Goal: Task Accomplishment & Management: Use online tool/utility

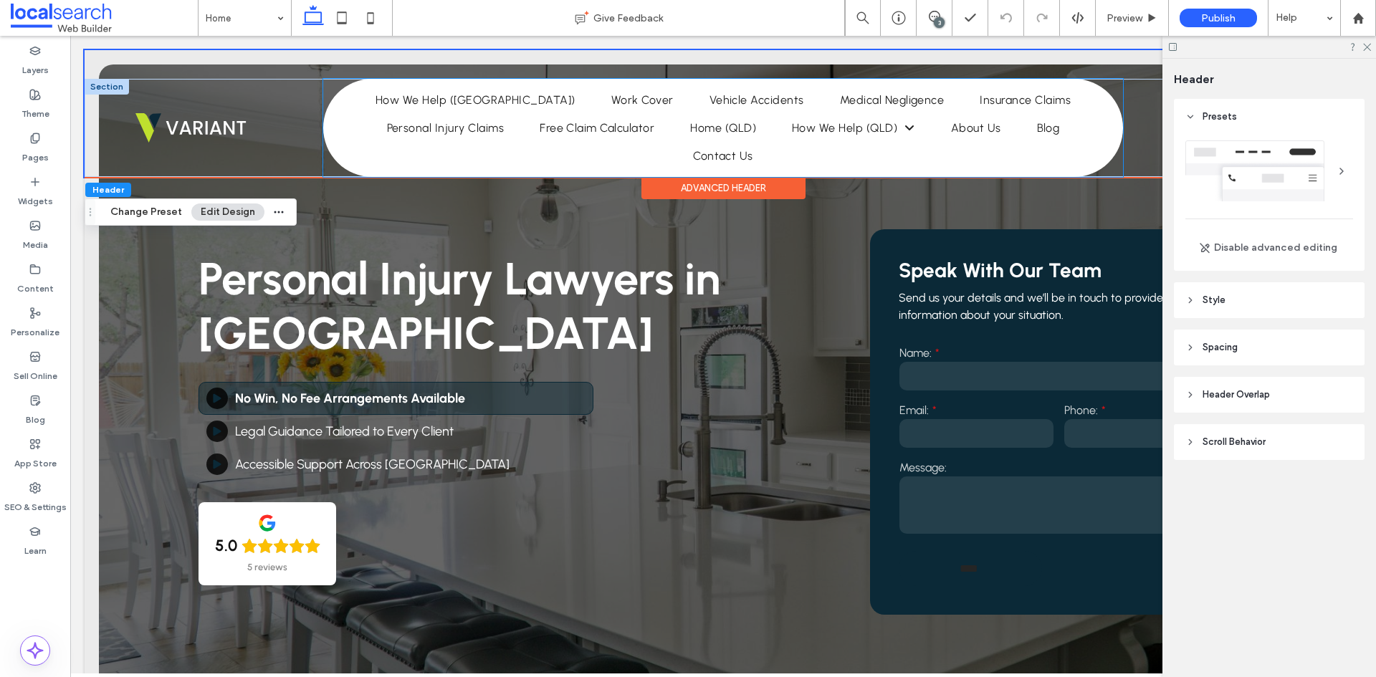
click at [657, 146] on ul "Home How We Help (NSW) Work Cover Vehicle Accidents Medical Negligence Insuranc…" at bounding box center [723, 128] width 793 height 84
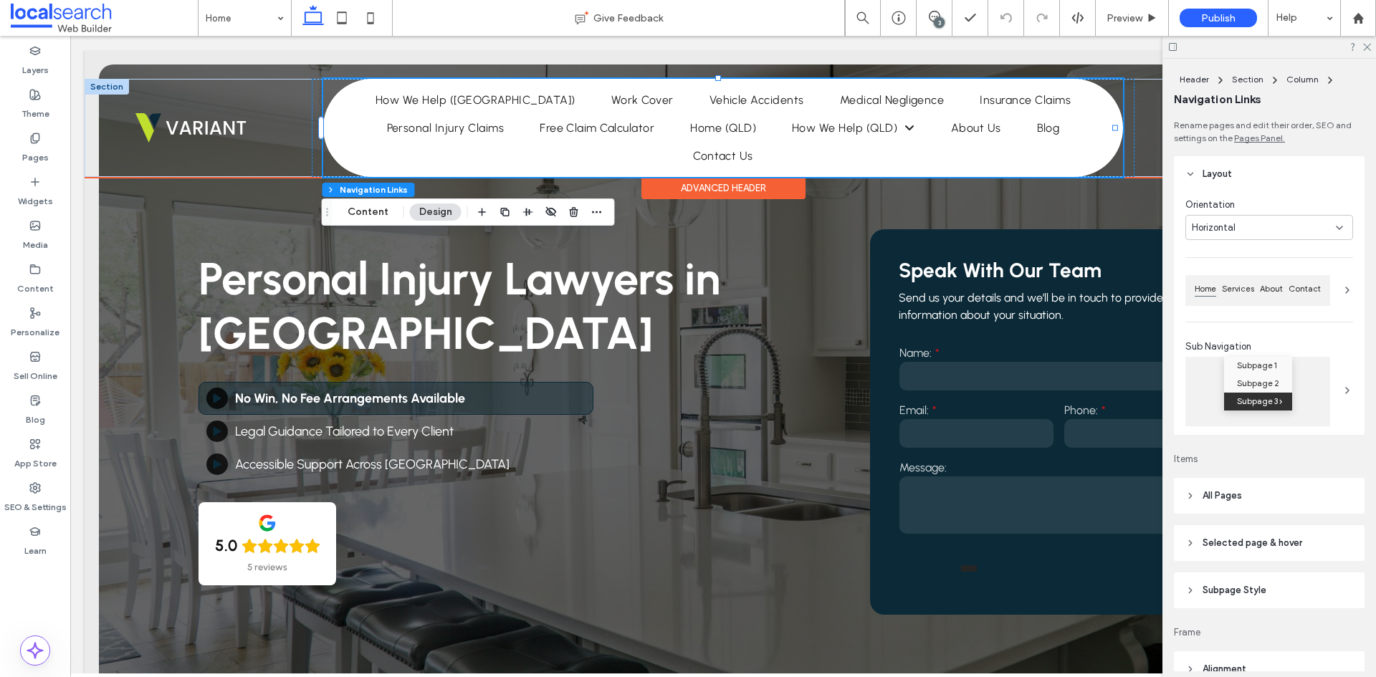
click at [657, 146] on ul "Home How We Help ([GEOGRAPHIC_DATA]) Work Cover Vehicle Accidents Medical Negli…" at bounding box center [723, 128] width 793 height 84
click at [40, 496] on label "SEO & Settings" at bounding box center [35, 504] width 62 height 20
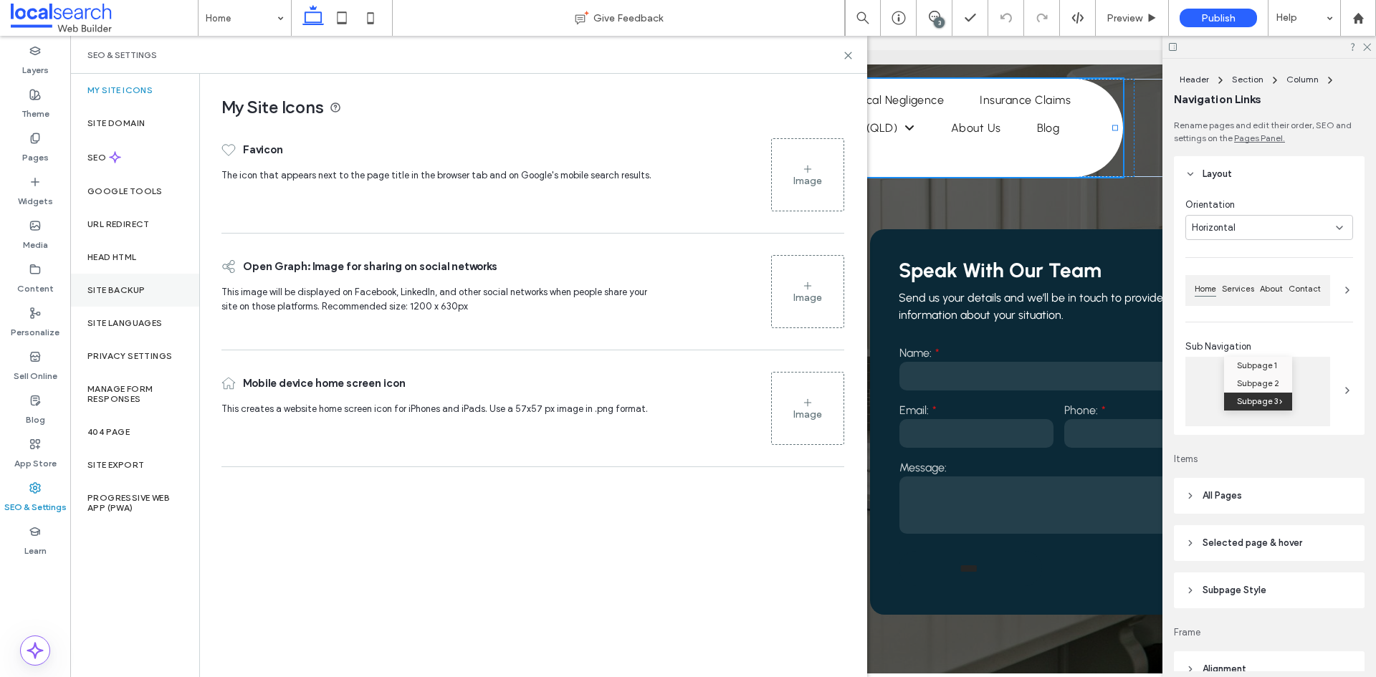
click at [148, 302] on div "Site Backup" at bounding box center [134, 290] width 129 height 33
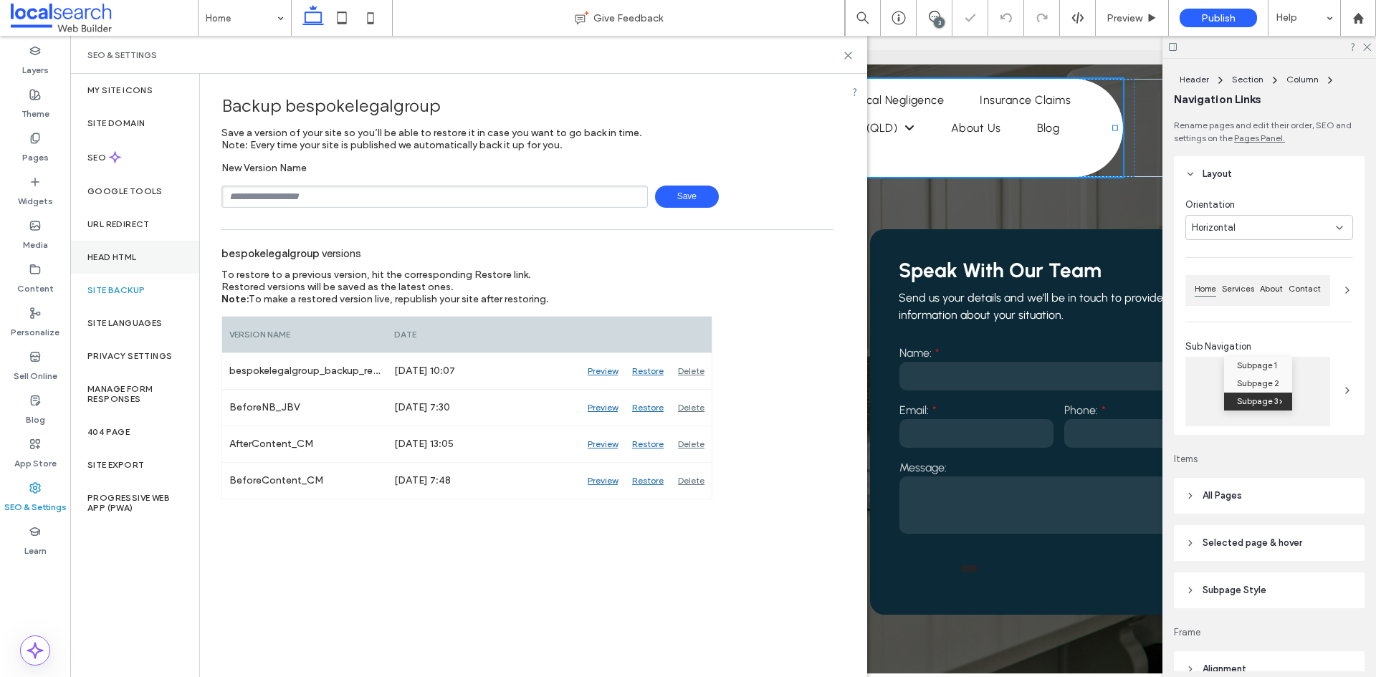
click at [130, 259] on label "Head HTML" at bounding box center [111, 257] width 49 height 10
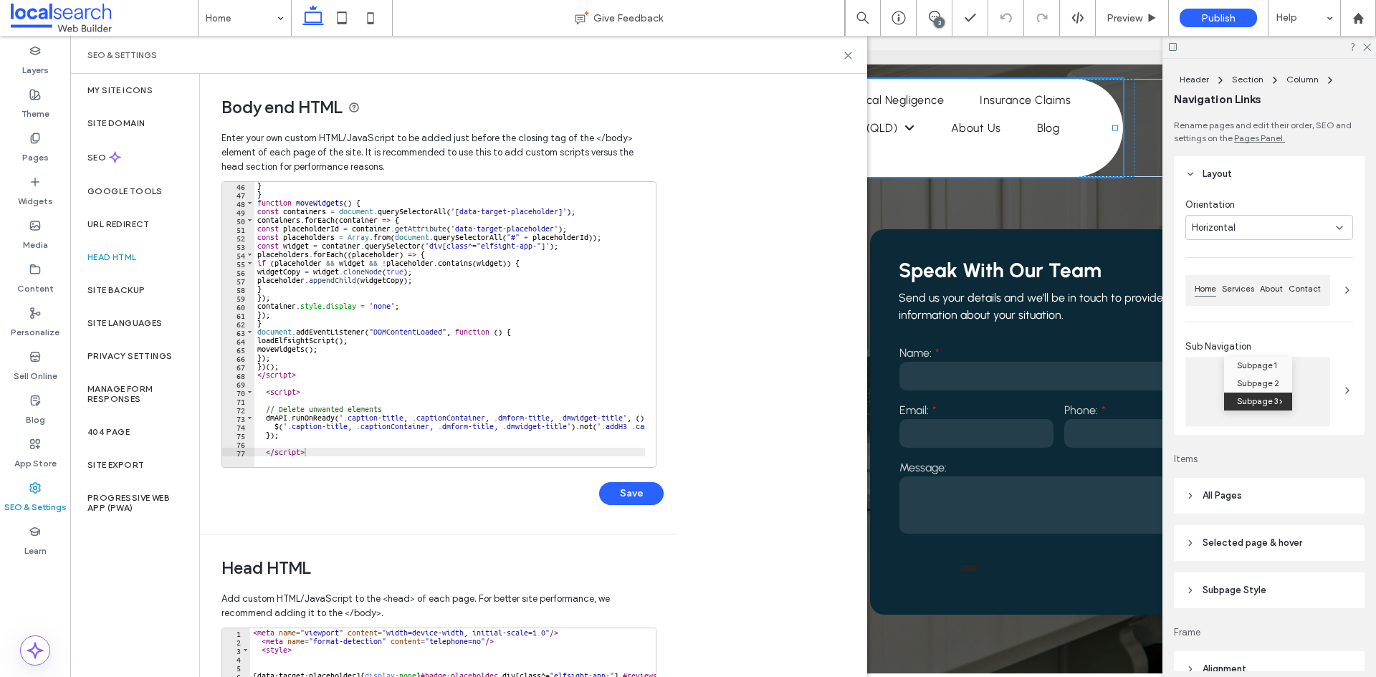
scroll to position [388, 0]
type textarea "*********"
click at [347, 451] on div "} } function moveWidgets ( ) { const containers = document . querySelectorAll (…" at bounding box center [603, 327] width 698 height 292
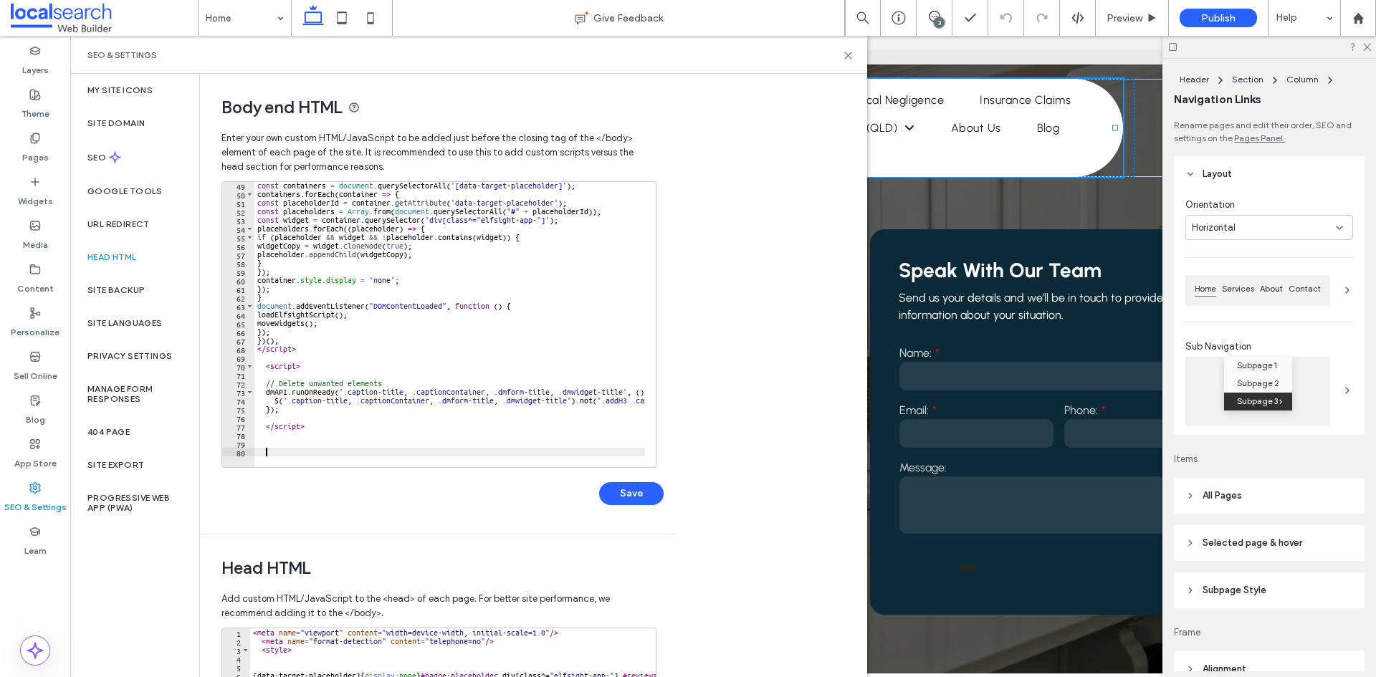
scroll to position [305, 0]
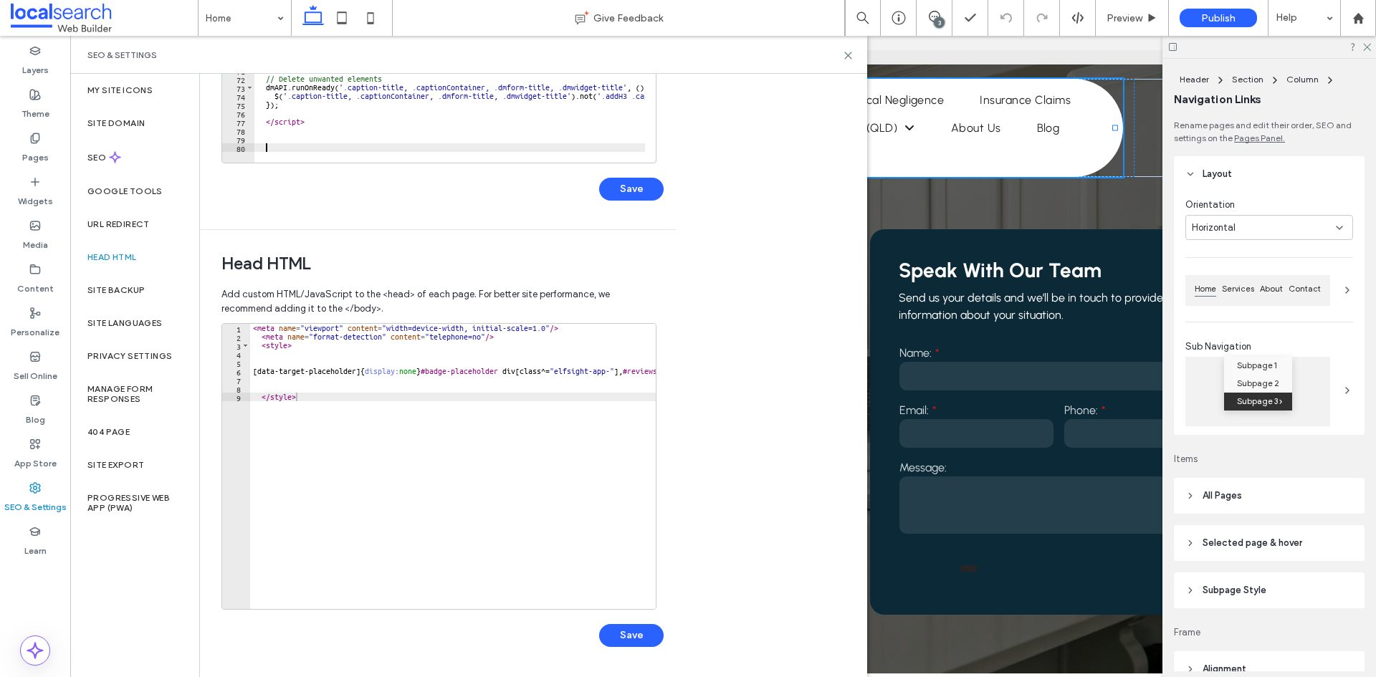
click at [854, 52] on div "SEO & Settings" at bounding box center [468, 55] width 797 height 38
click at [852, 54] on icon at bounding box center [848, 55] width 11 height 11
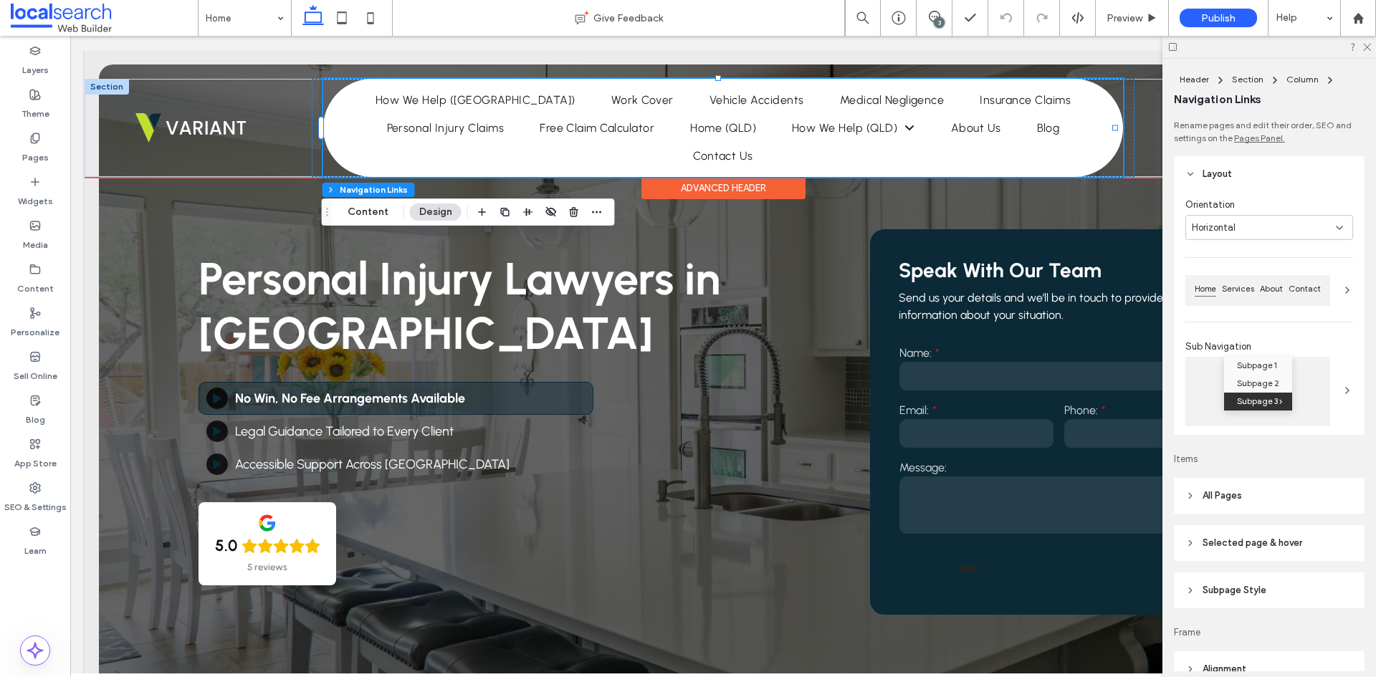
click at [579, 158] on ul "Home How We Help ([GEOGRAPHIC_DATA]) Work Cover Vehicle Accidents Medical Negli…" at bounding box center [723, 128] width 793 height 84
click at [21, 495] on label "SEO & Settings" at bounding box center [35, 504] width 62 height 20
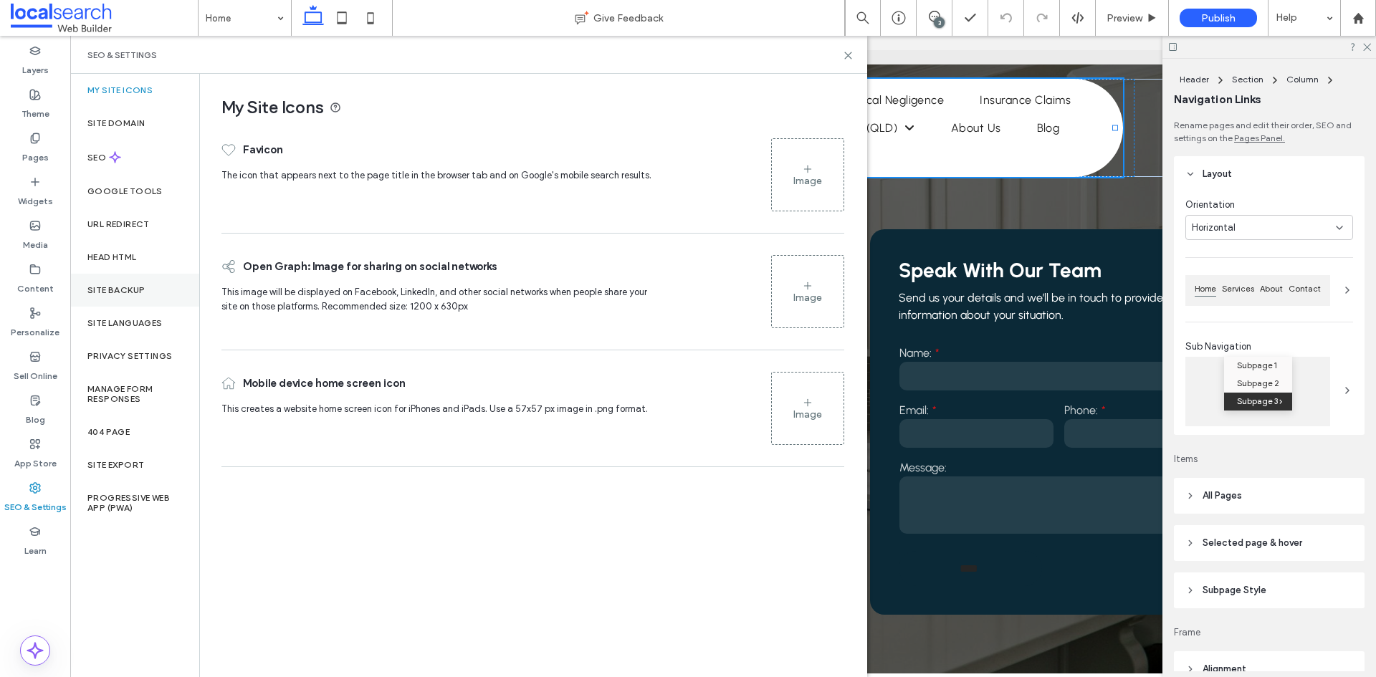
click at [142, 282] on div "Site Backup" at bounding box center [134, 290] width 129 height 33
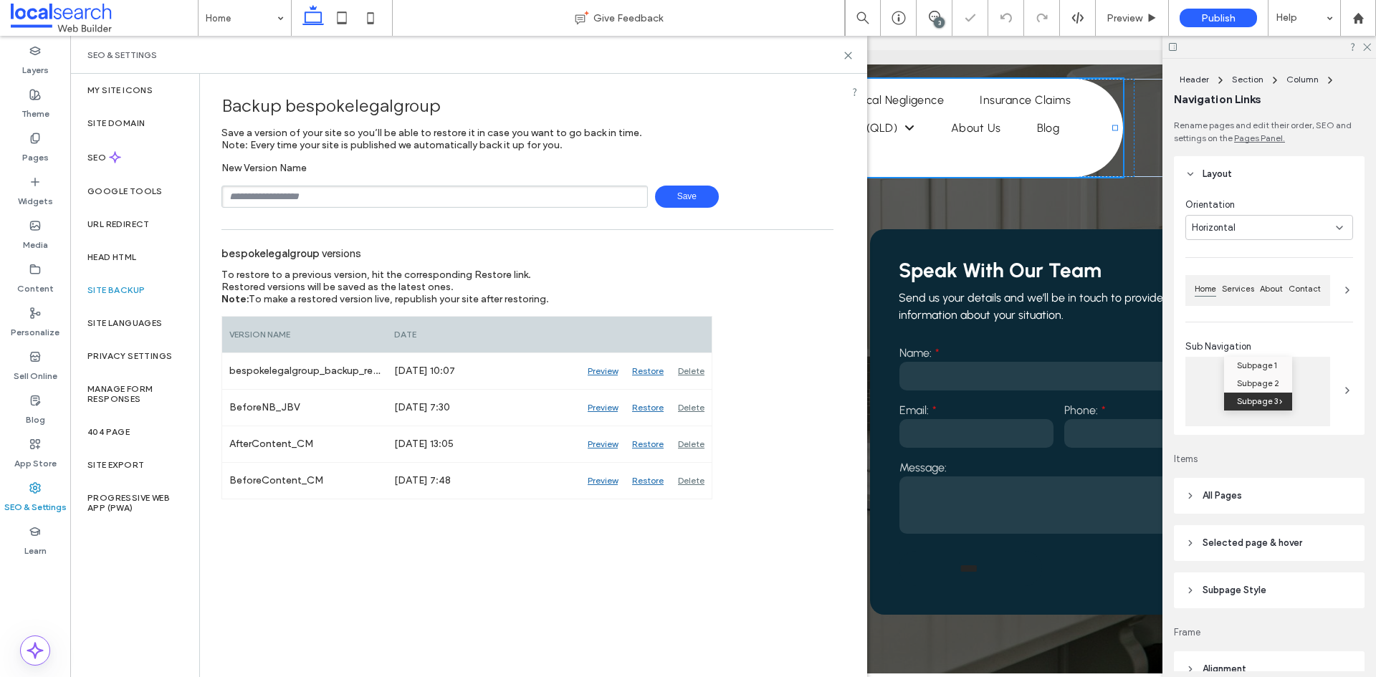
click at [297, 196] on input "text" at bounding box center [434, 197] width 426 height 22
click at [130, 262] on div "Head HTML" at bounding box center [134, 257] width 129 height 33
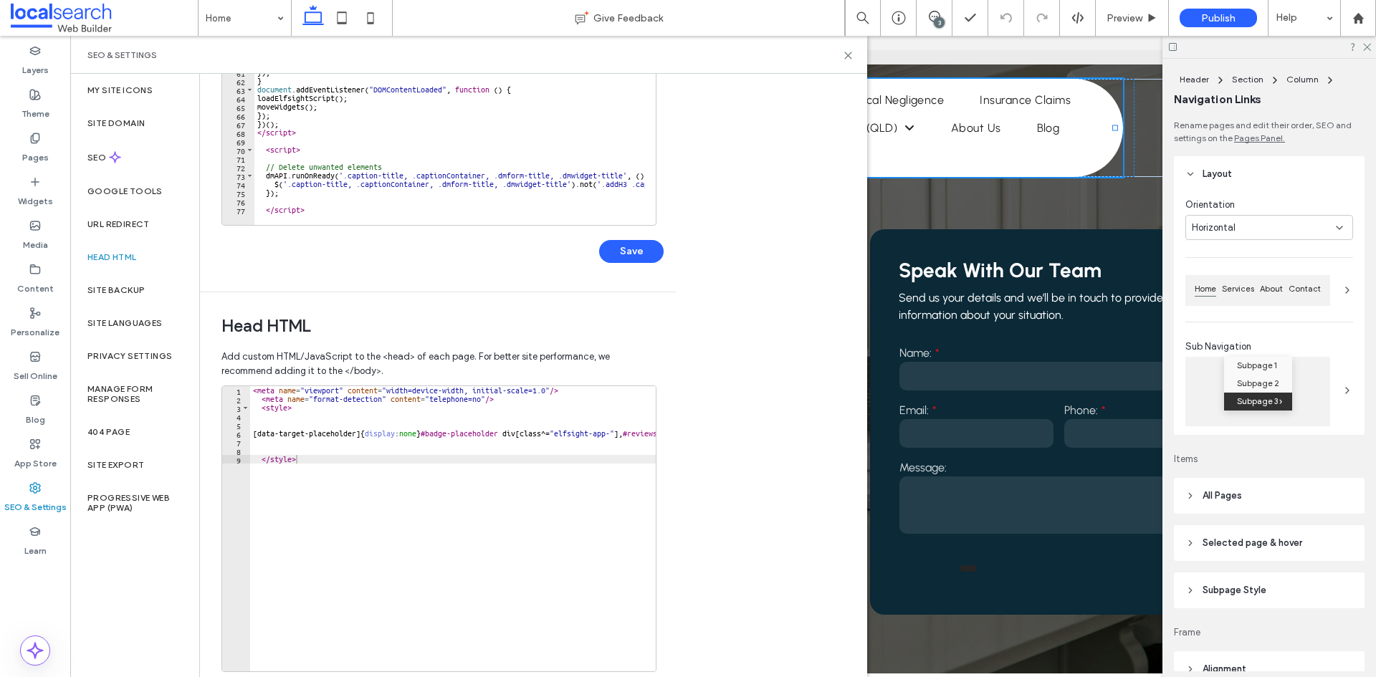
scroll to position [287, 0]
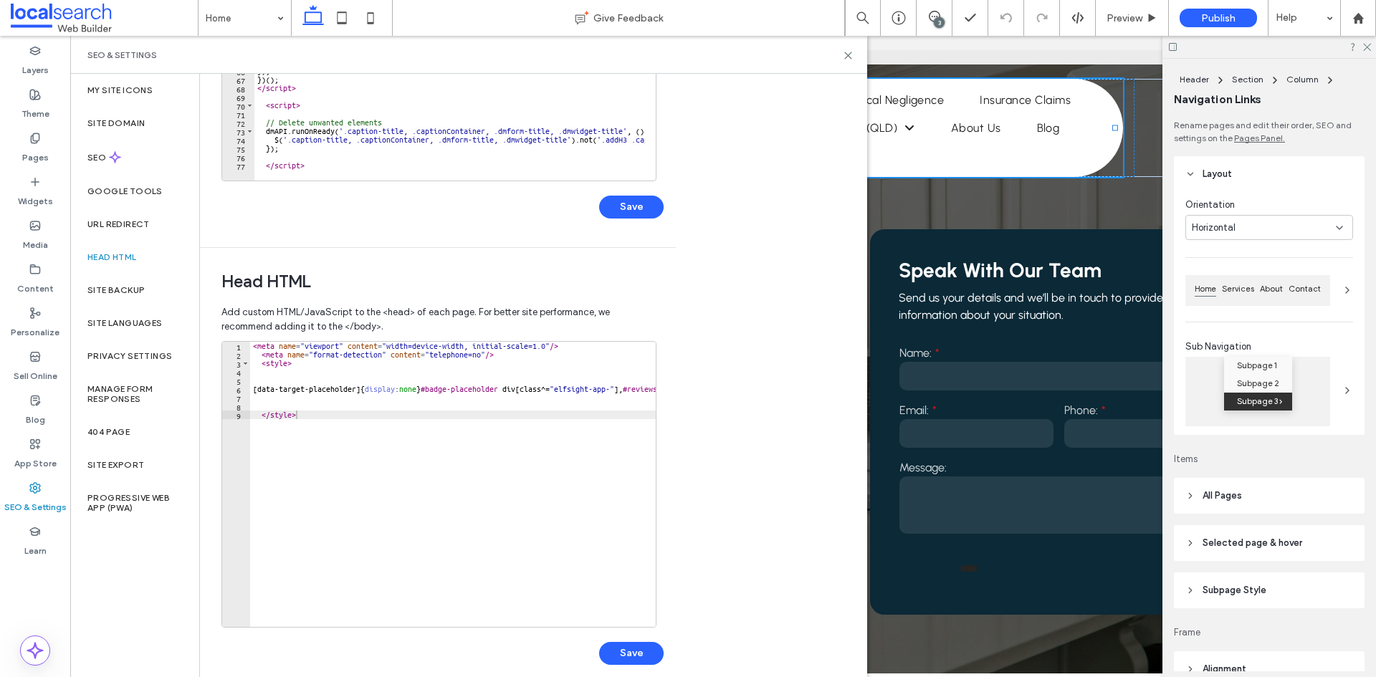
click at [313, 159] on div "} } function moveWidgets ( ) { const containers = document . querySelectorAll (…" at bounding box center [603, 41] width 698 height 292
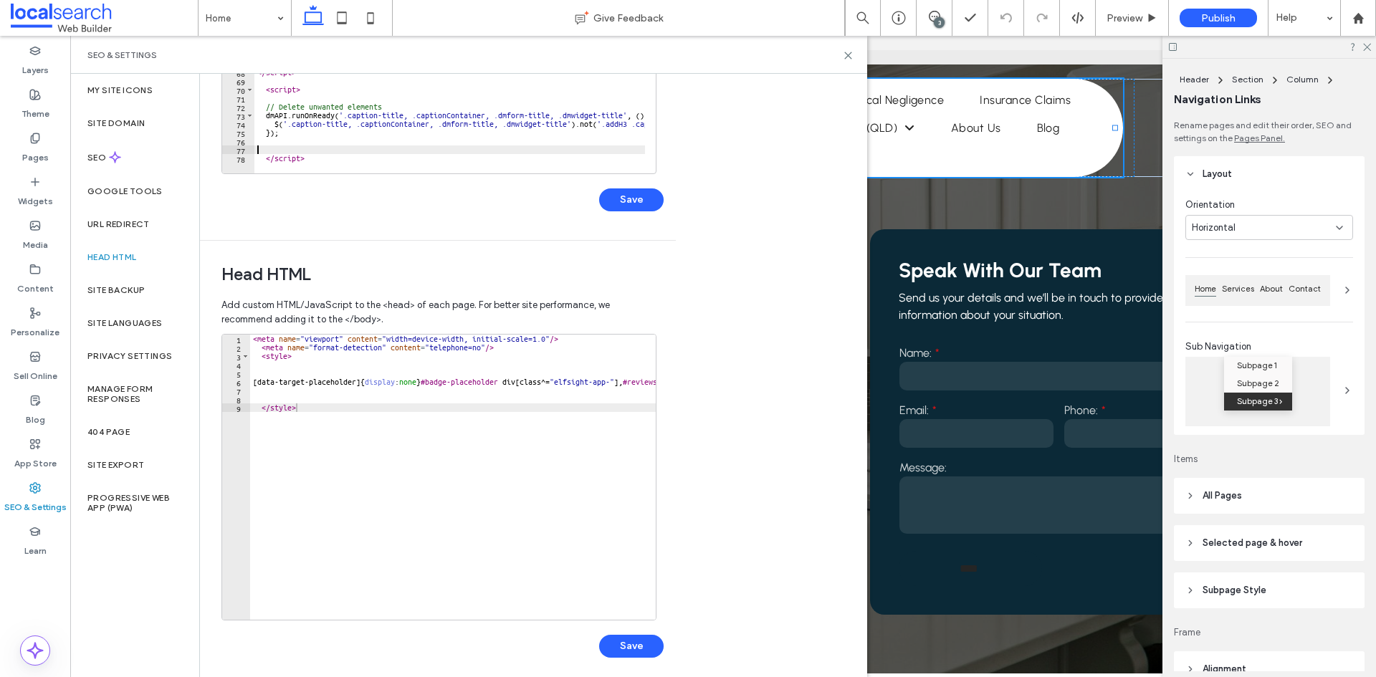
scroll to position [305, 0]
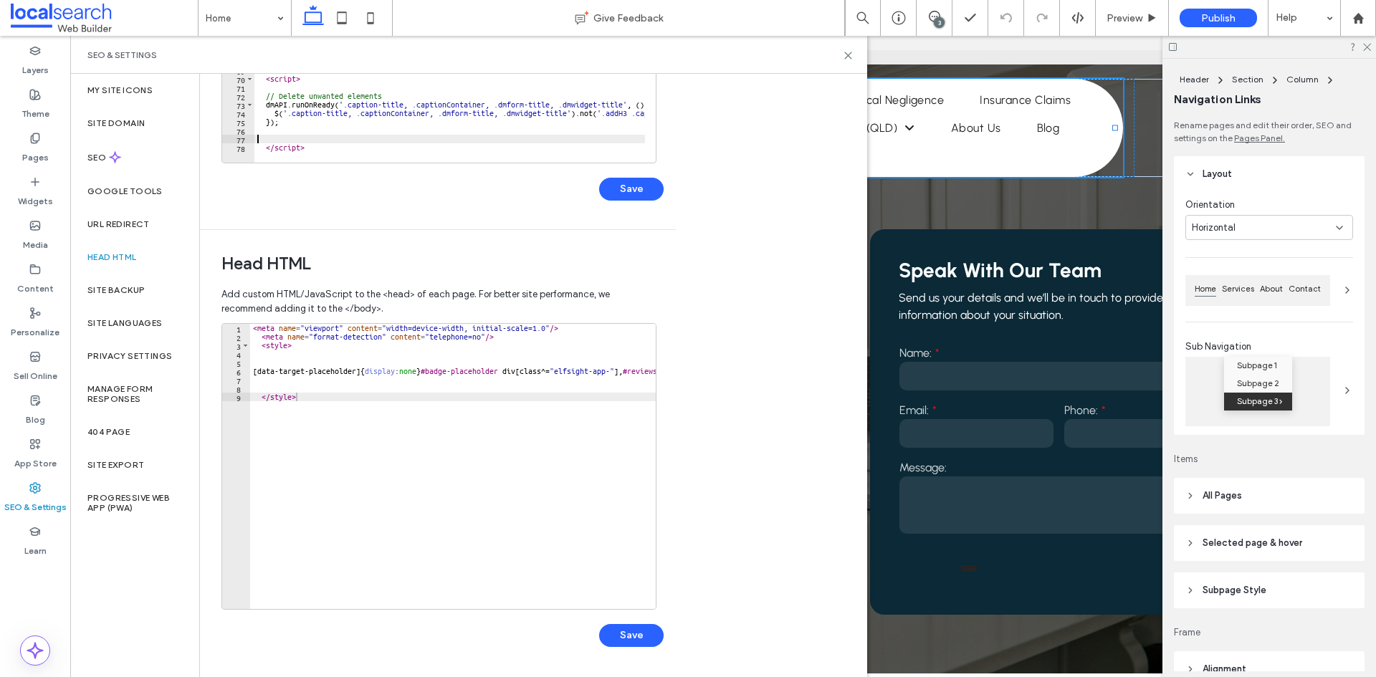
click at [333, 146] on div "} function moveWidgets ( ) { const containers = document . querySelectorAll ( '…" at bounding box center [603, 23] width 698 height 292
type textarea "*********"
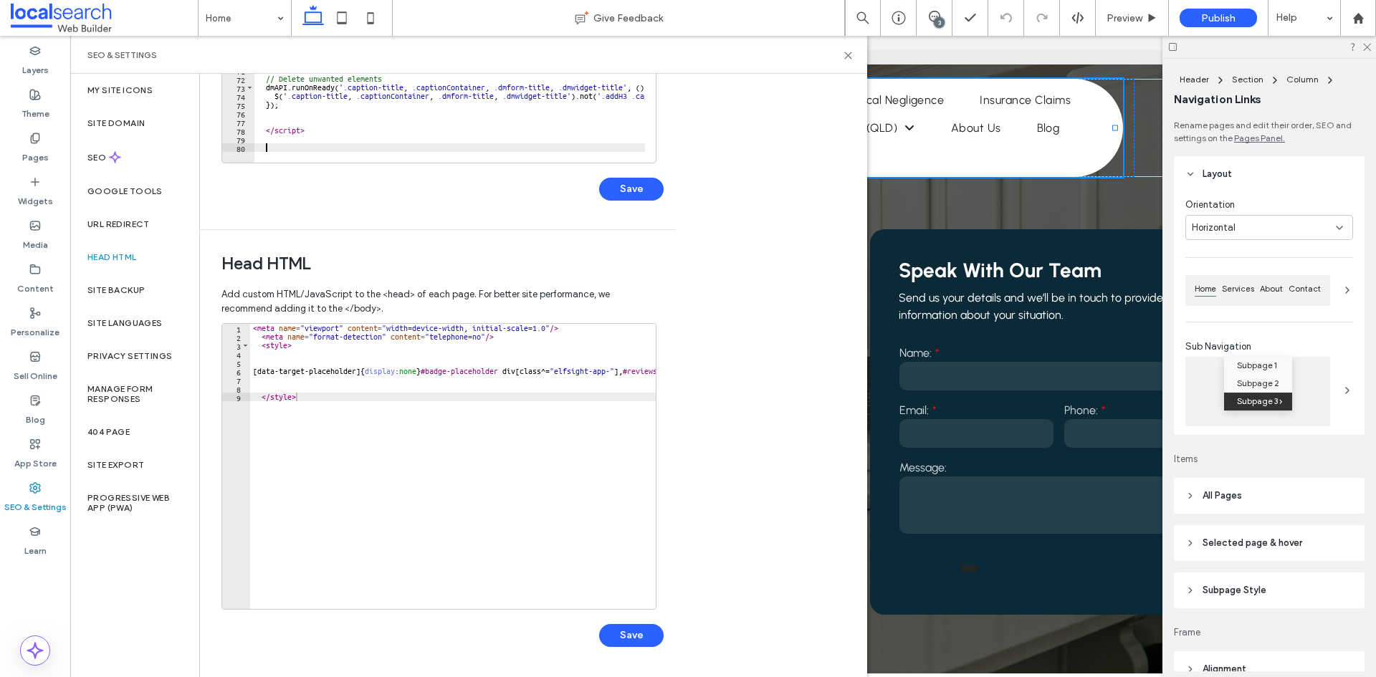
scroll to position [422, 0]
paste textarea "*********"
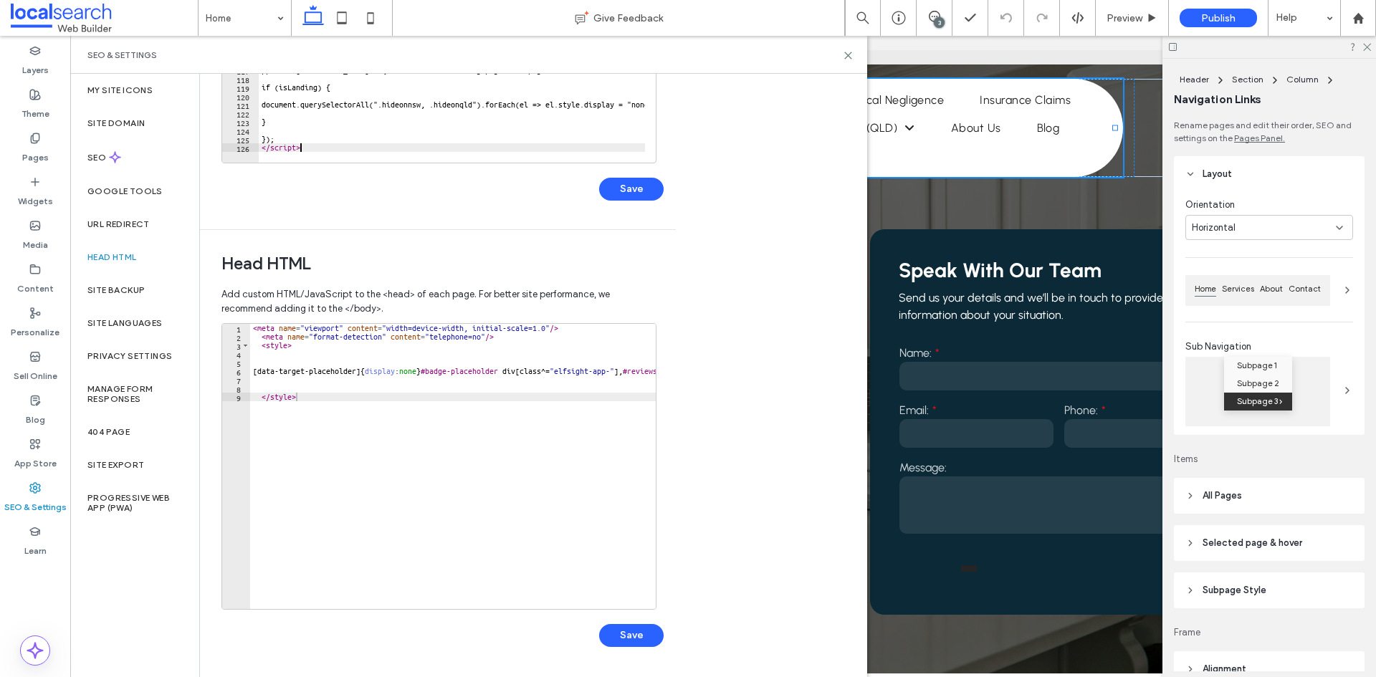
scroll to position [809, 0]
type textarea "*********"
click at [624, 194] on button "Save" at bounding box center [631, 189] width 65 height 23
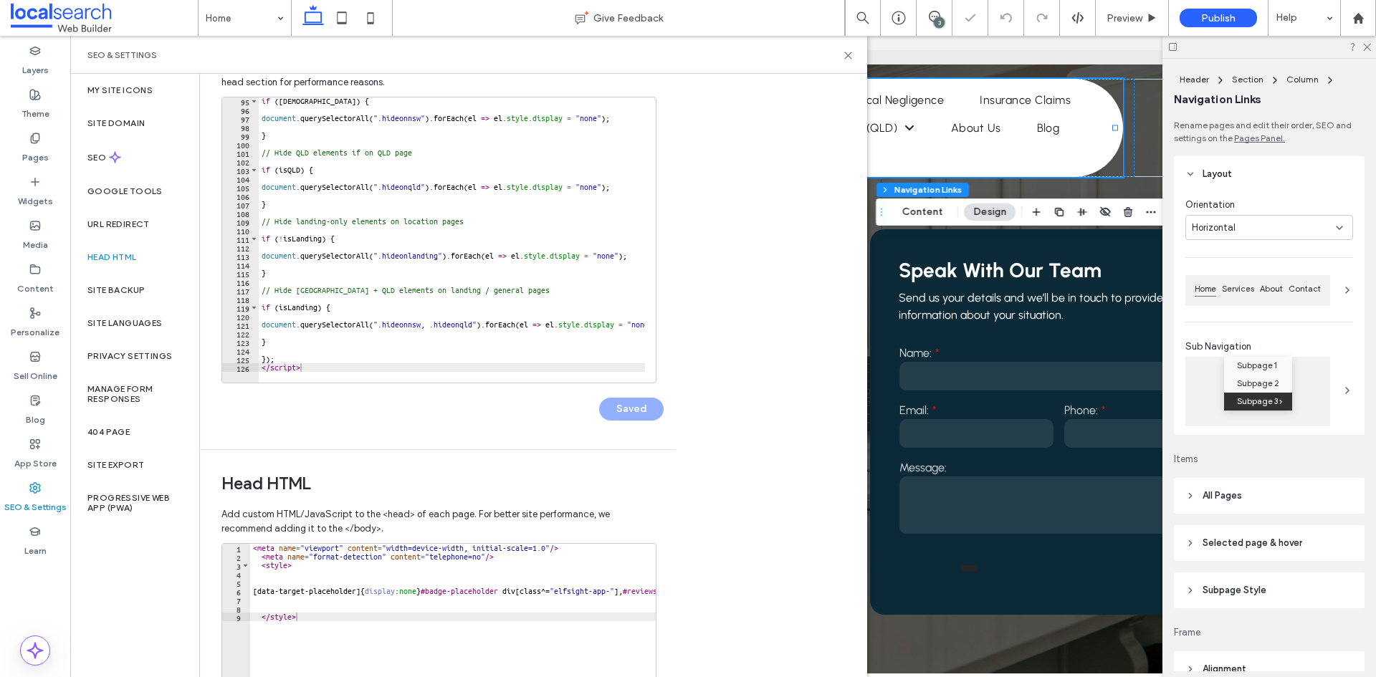
scroll to position [18, 0]
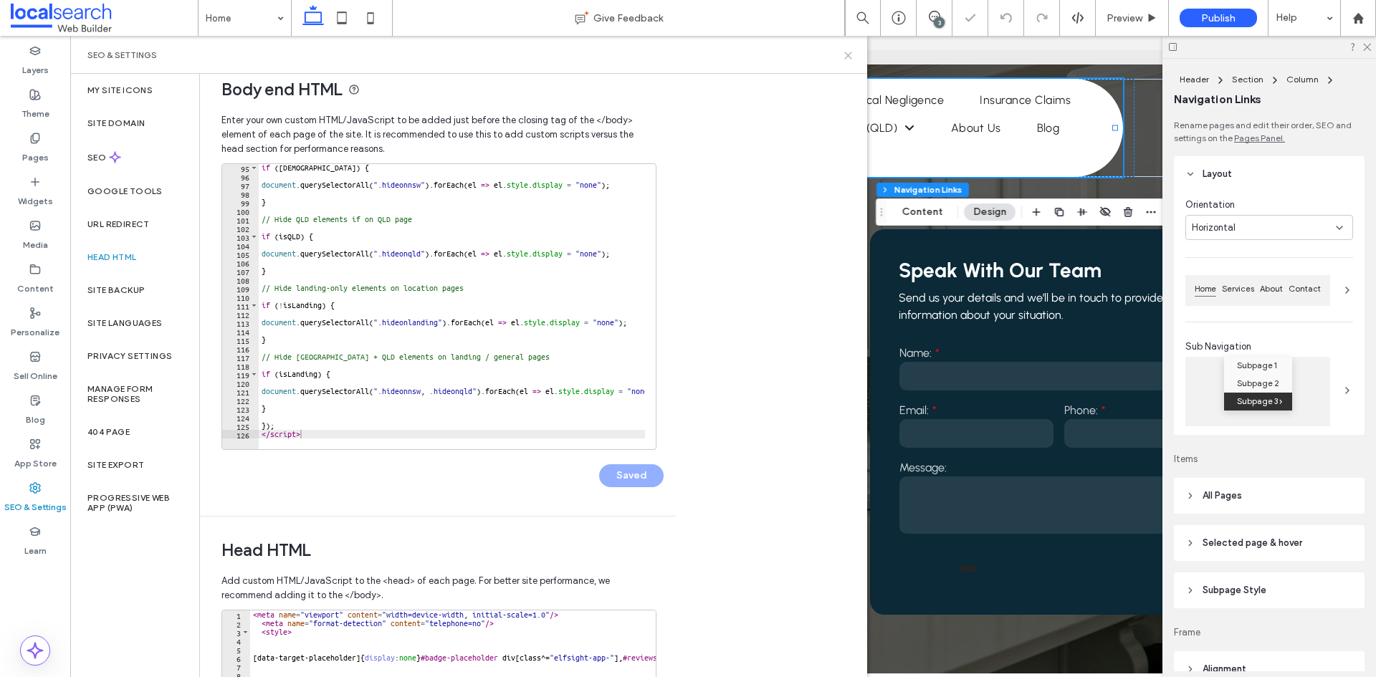
click at [851, 56] on icon at bounding box center [848, 55] width 11 height 11
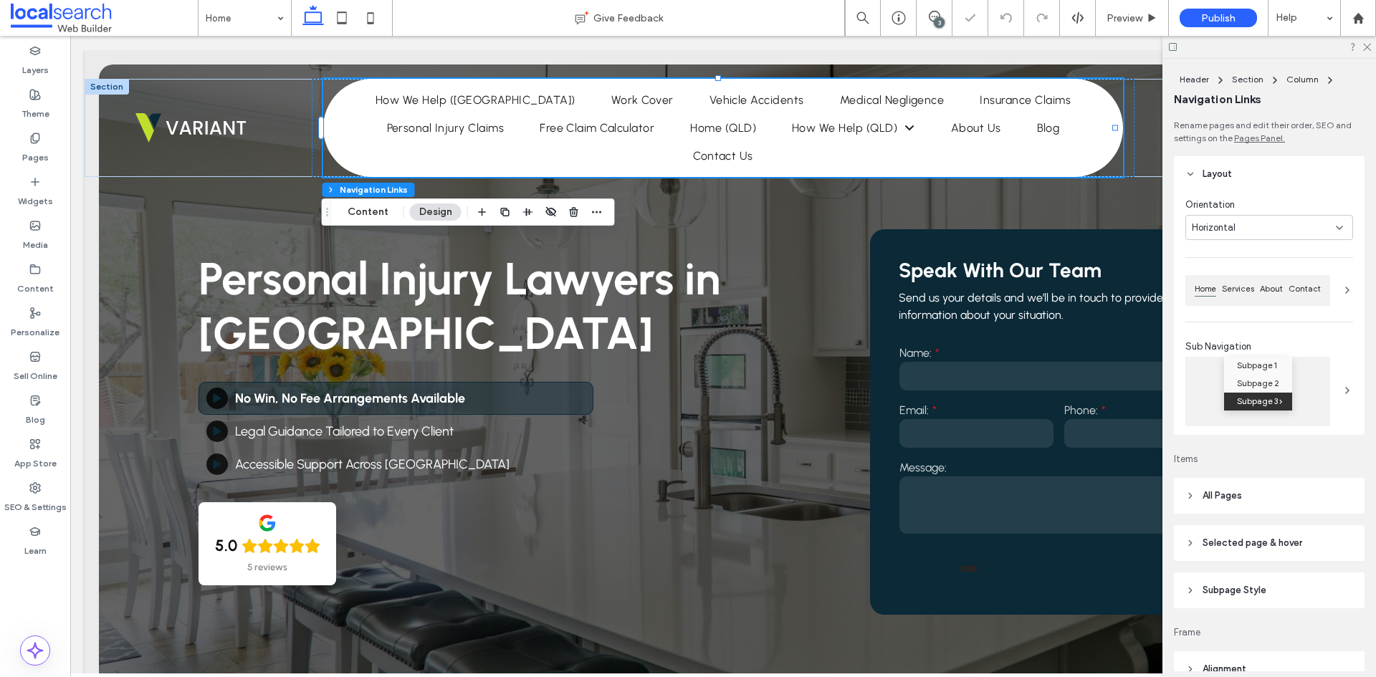
scroll to position [0, 0]
click at [639, 150] on ul "Home How We Help ([GEOGRAPHIC_DATA]) Work Cover Vehicle Accidents Medical Negli…" at bounding box center [723, 128] width 793 height 84
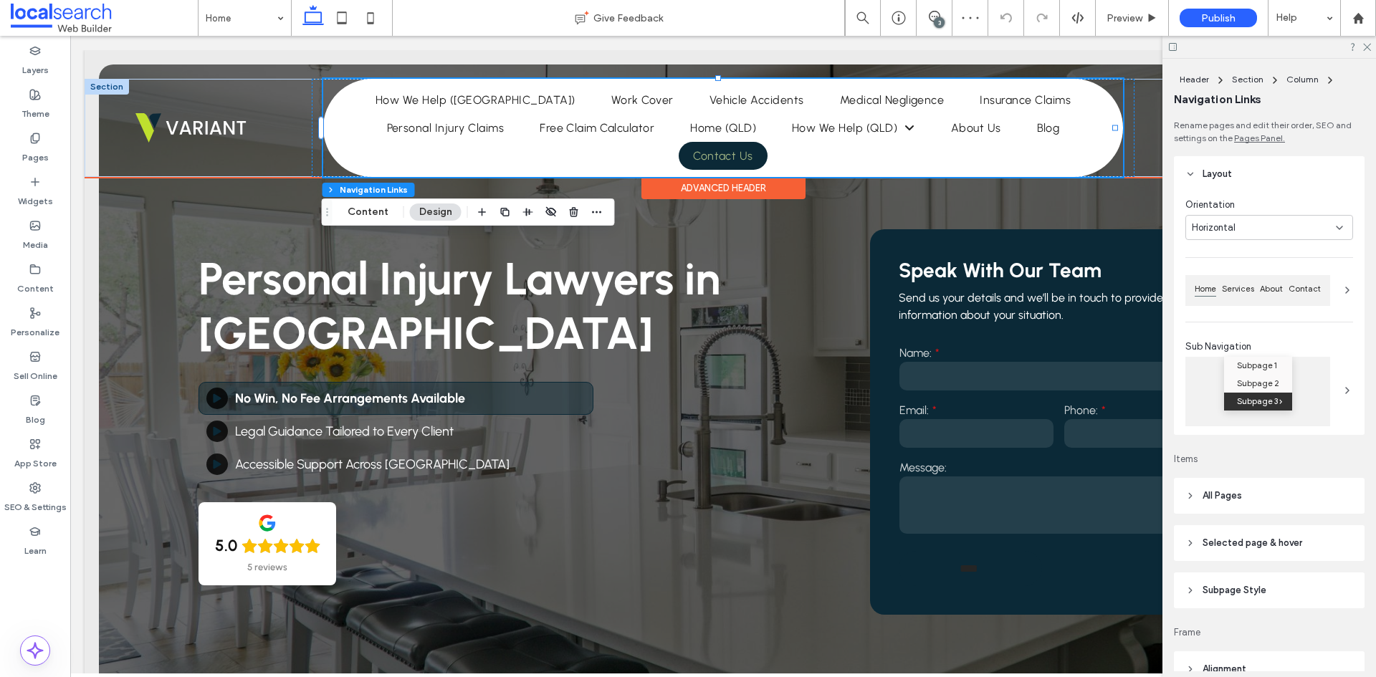
click at [712, 146] on link "Contact Us" at bounding box center [723, 156] width 89 height 28
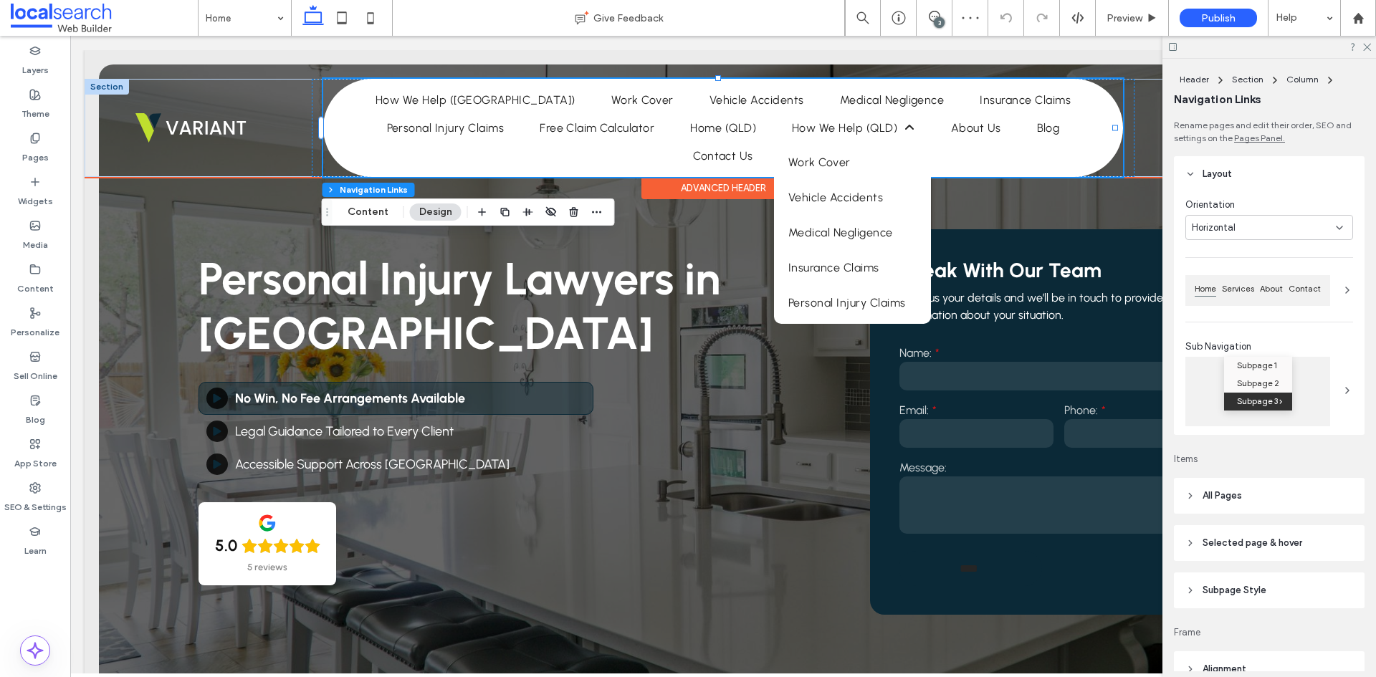
click at [824, 135] on link "How We Help (QLD)" at bounding box center [854, 128] width 152 height 28
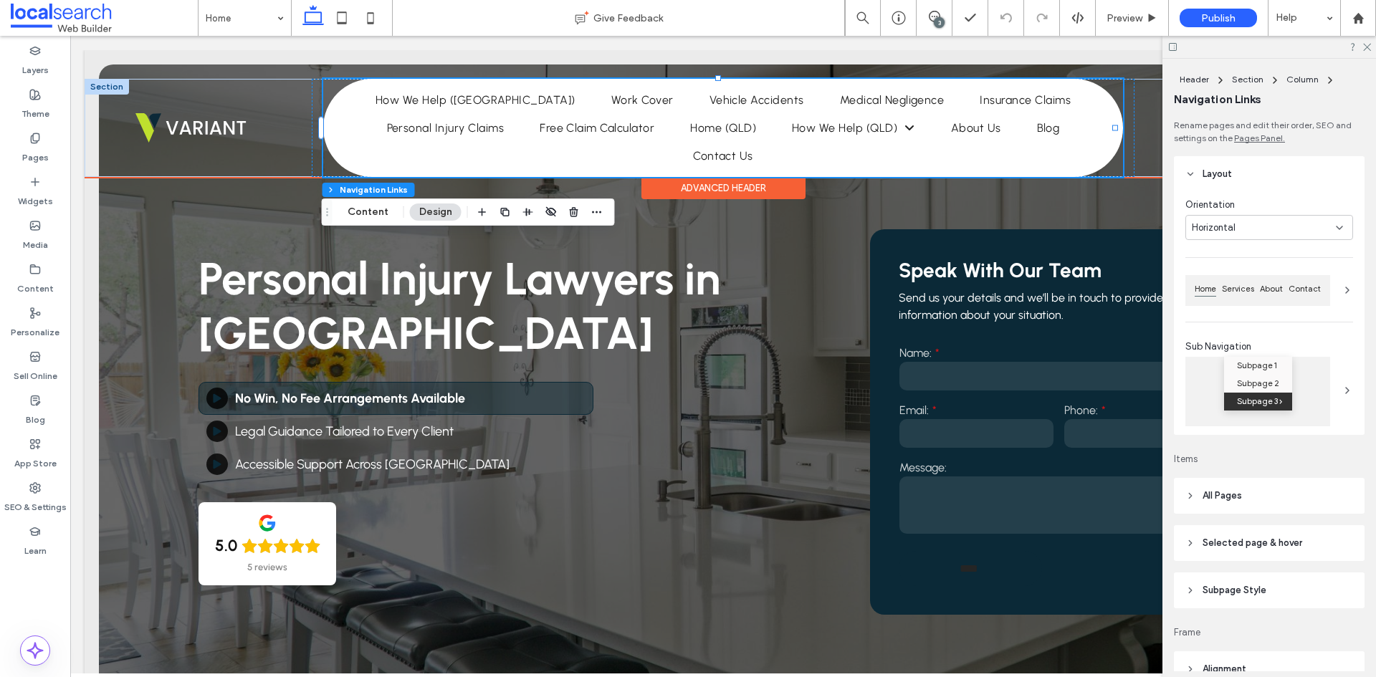
click at [1059, 147] on ul "Home How We Help ([GEOGRAPHIC_DATA]) Work Cover Vehicle Accidents Medical Negli…" at bounding box center [723, 128] width 793 height 84
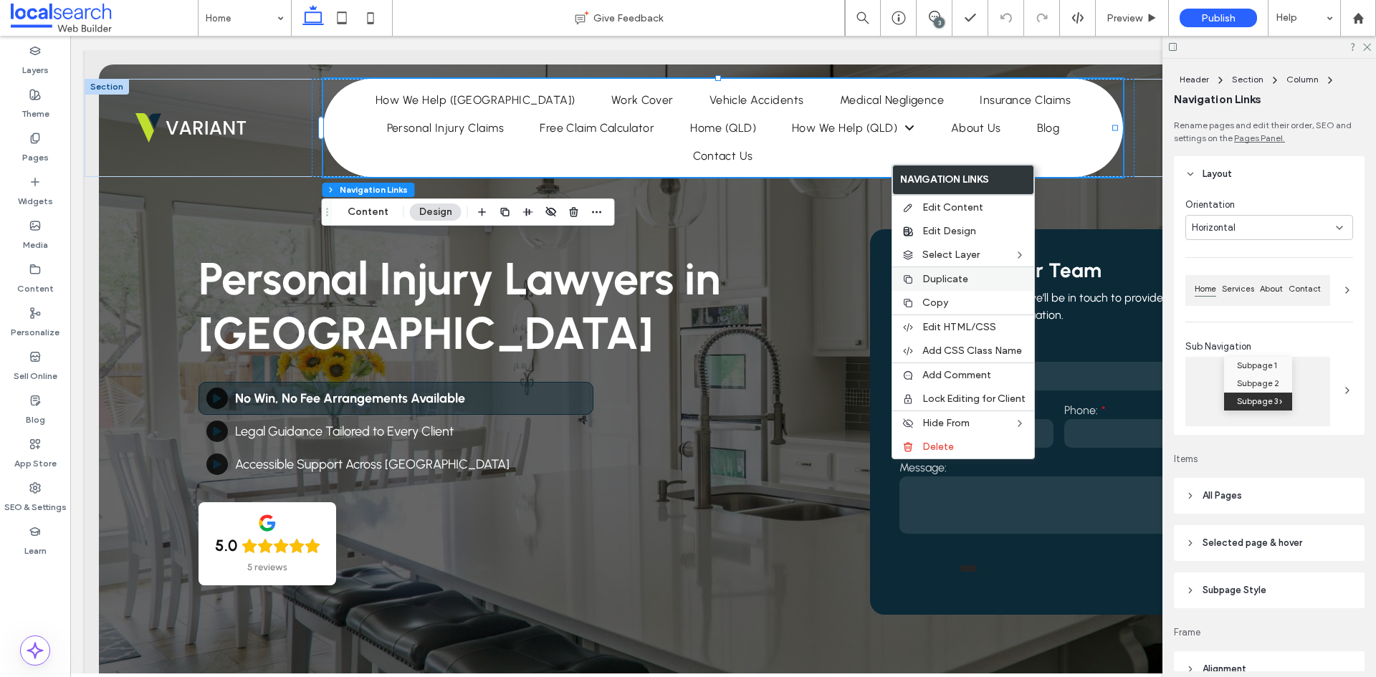
click at [975, 280] on label "Duplicate" at bounding box center [973, 279] width 103 height 12
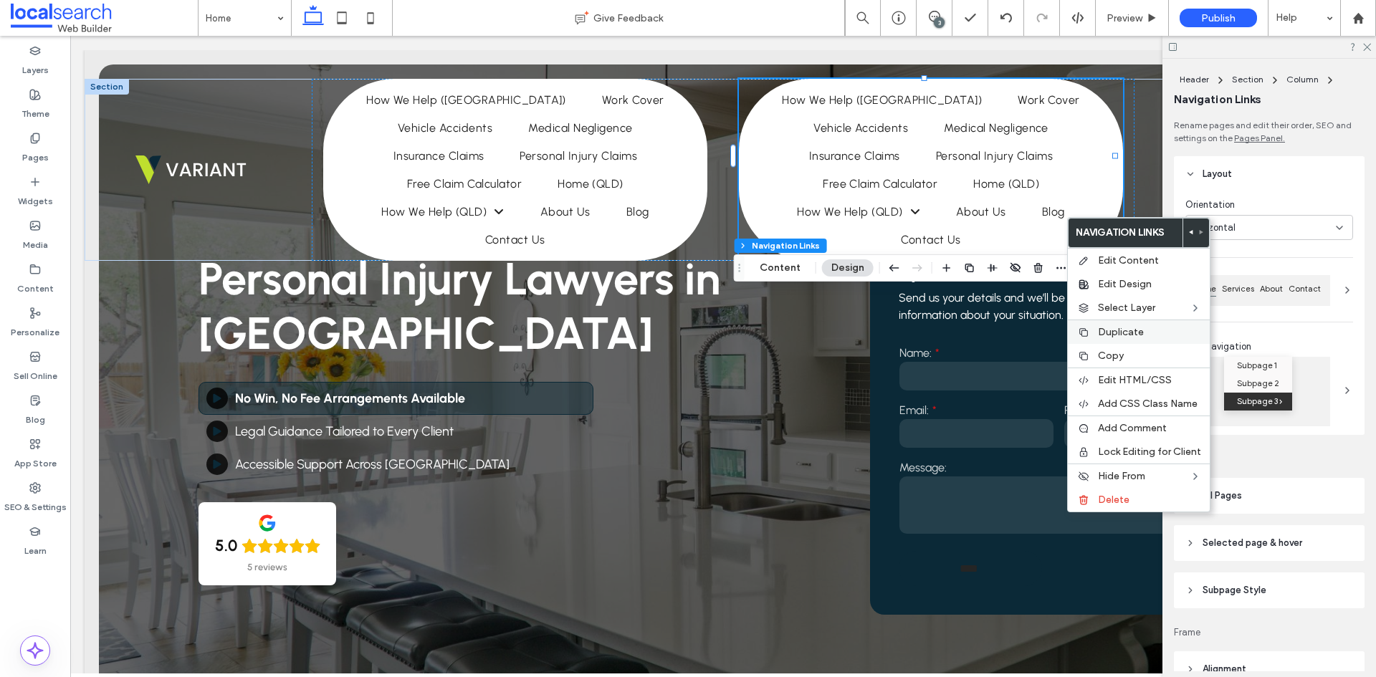
click at [1143, 332] on span "Duplicate" at bounding box center [1121, 332] width 46 height 12
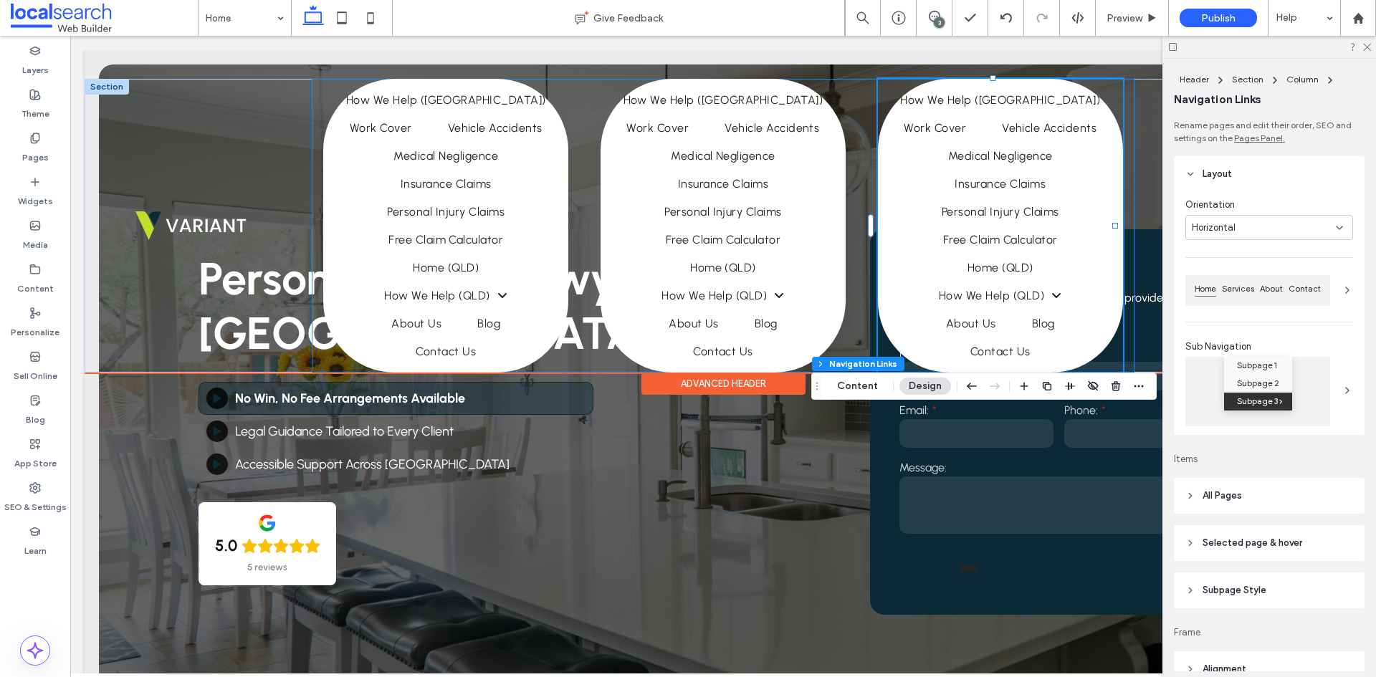
click at [314, 105] on div "Home How We Help (NSW) Work Cover Vehicle Accidents Medical Negligence Insuranc…" at bounding box center [723, 226] width 823 height 294
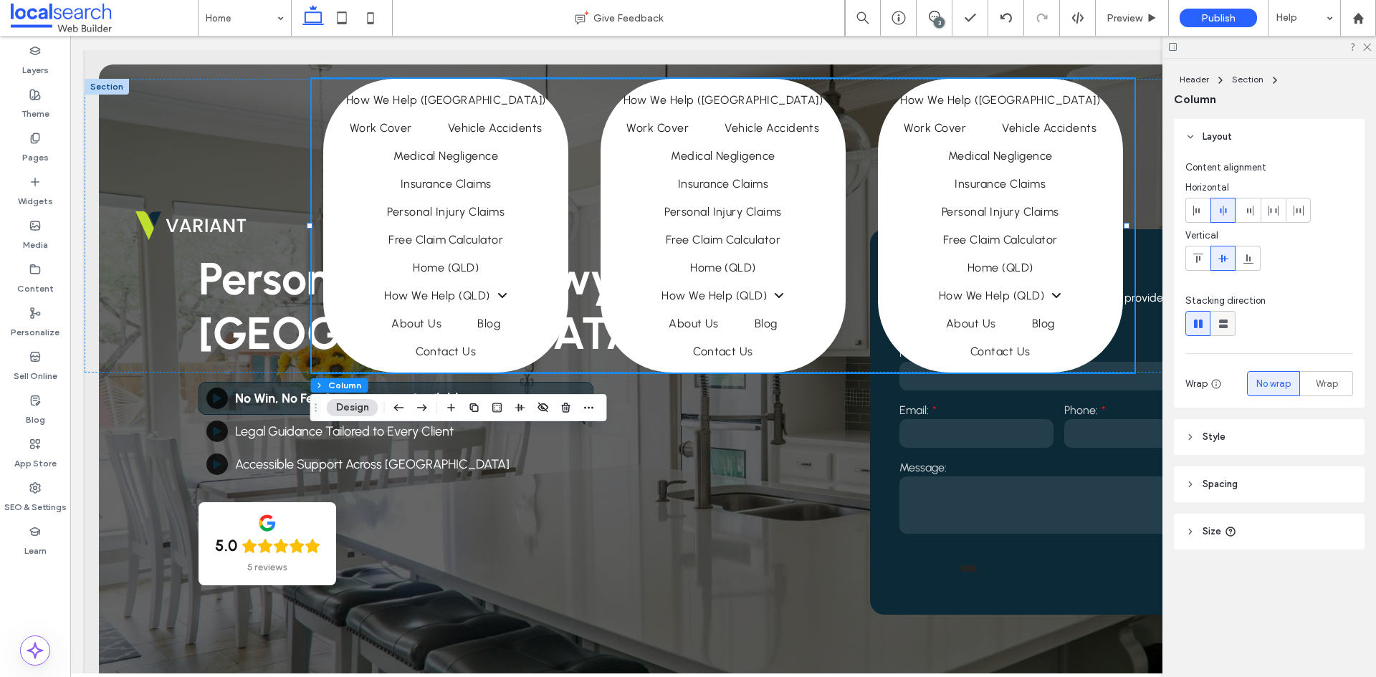
click at [1223, 325] on use at bounding box center [1223, 324] width 9 height 9
type input "**"
type input "****"
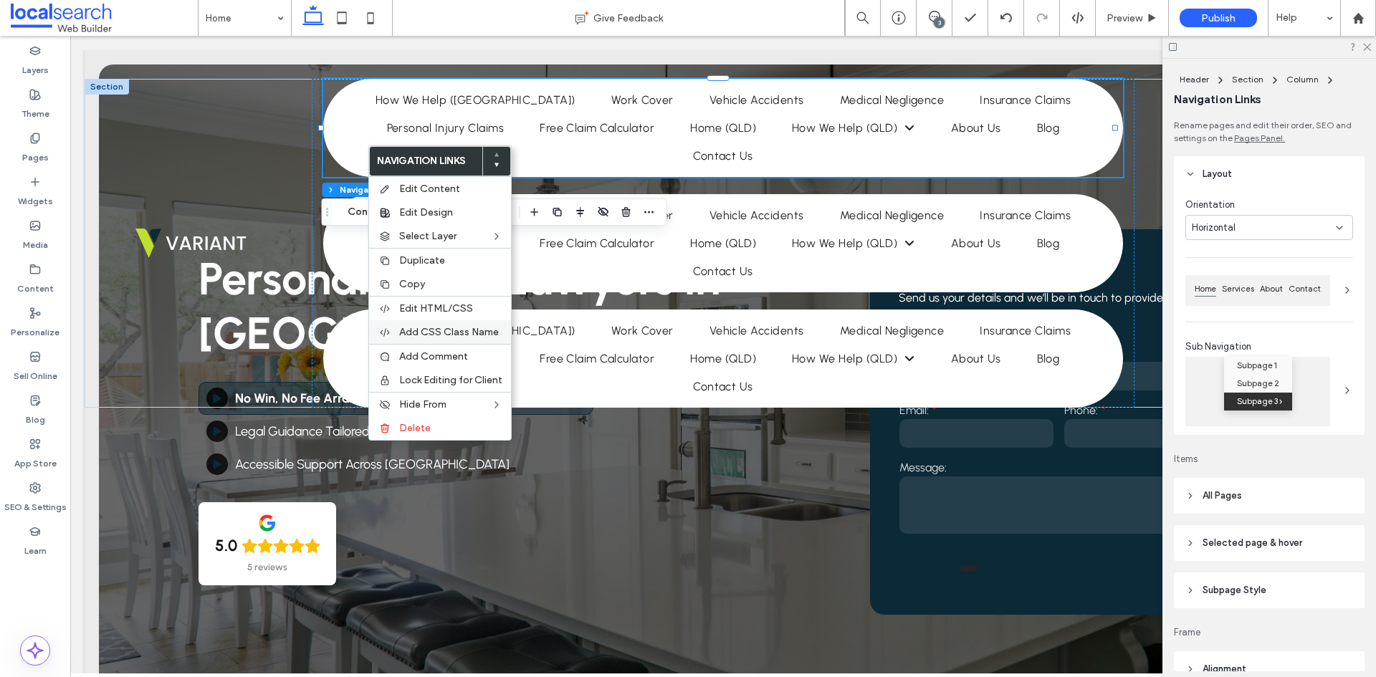
click at [461, 333] on span "Add CSS Class Name" at bounding box center [449, 332] width 100 height 12
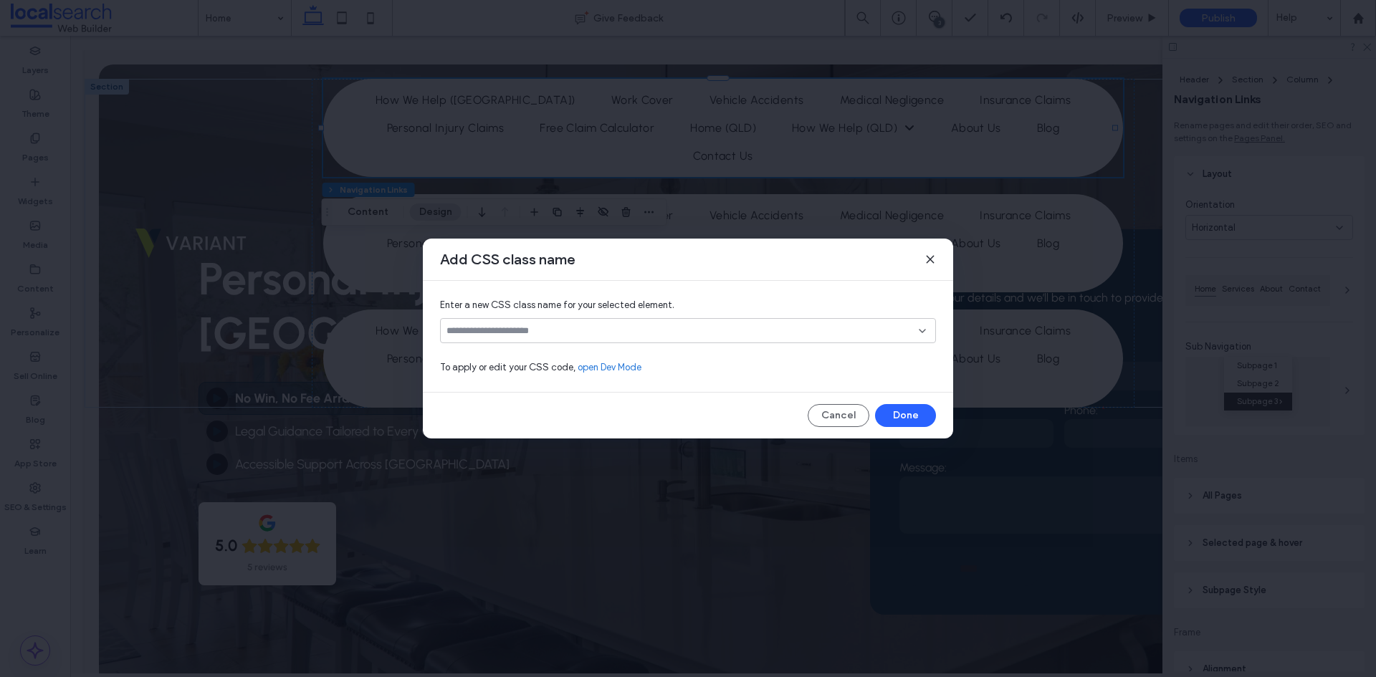
click at [561, 331] on input at bounding box center [683, 330] width 472 height 11
type input "*"
type input "**********"
click at [530, 353] on div "Create "hideonlanding"" at bounding box center [688, 353] width 482 height 11
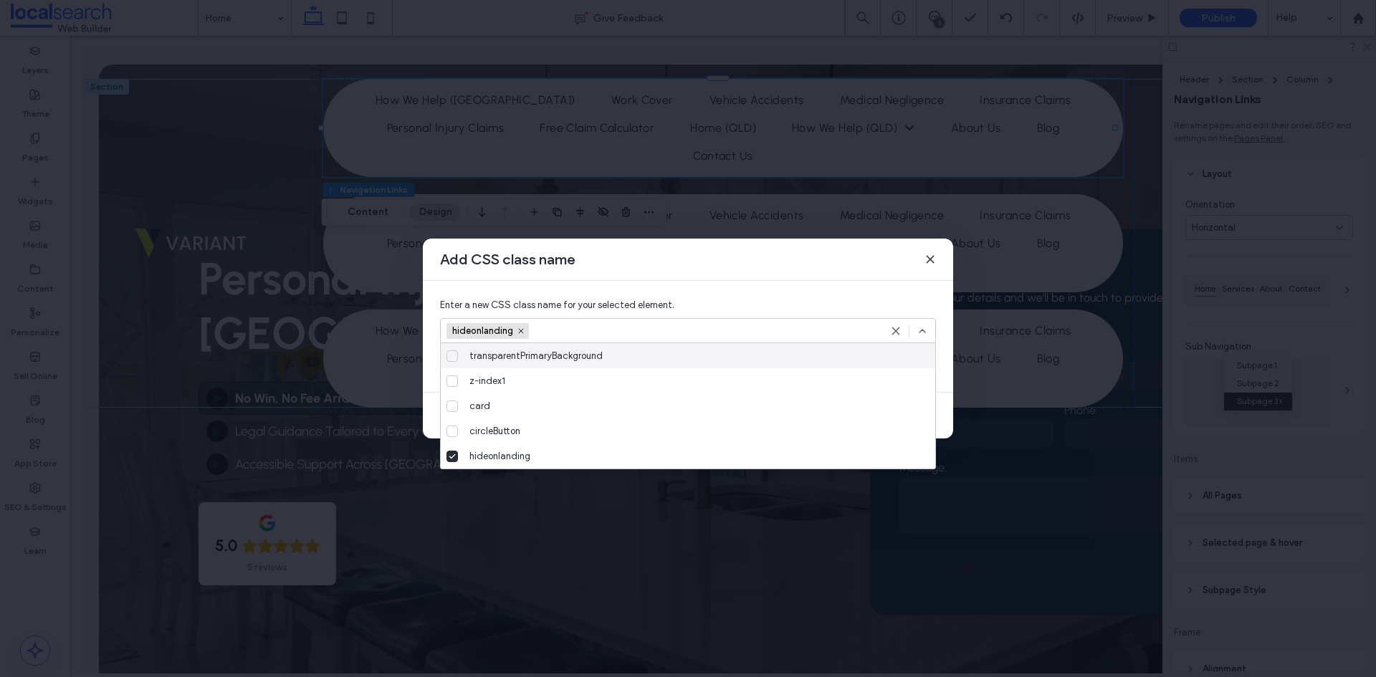
click at [920, 329] on icon at bounding box center [922, 330] width 11 height 11
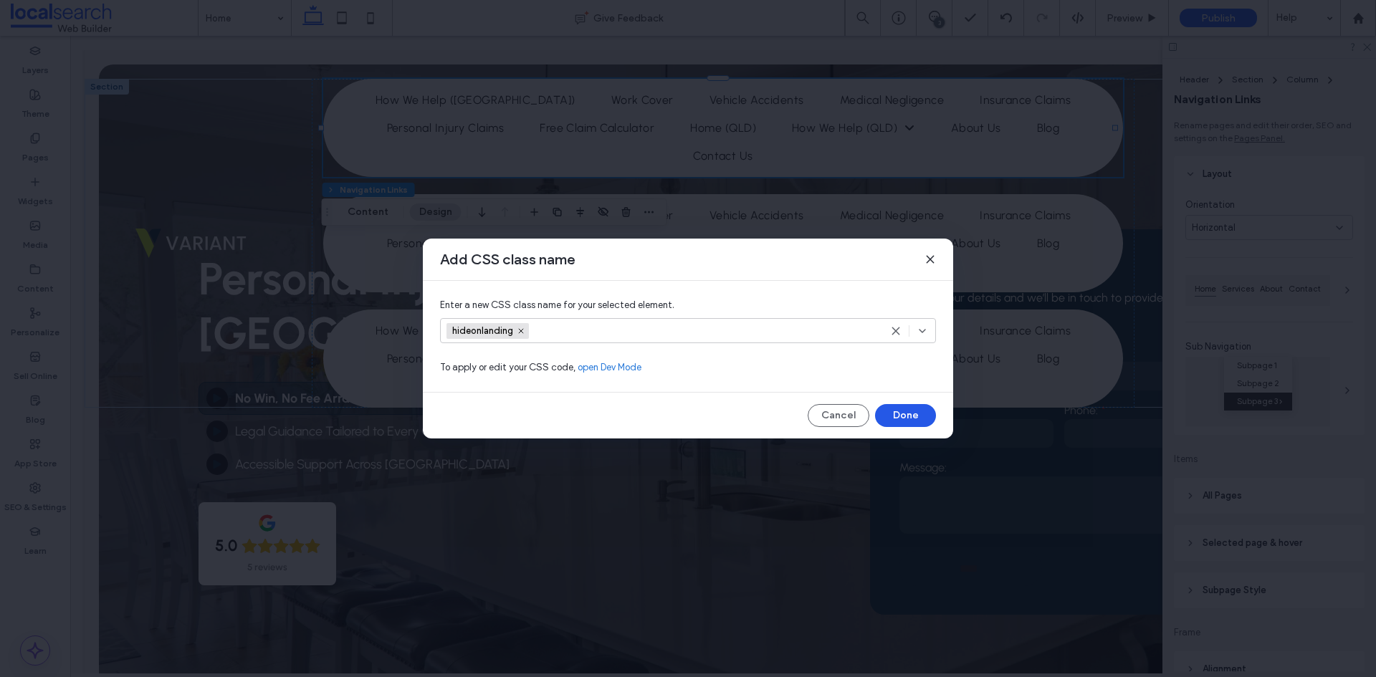
click at [915, 413] on button "Done" at bounding box center [905, 415] width 61 height 23
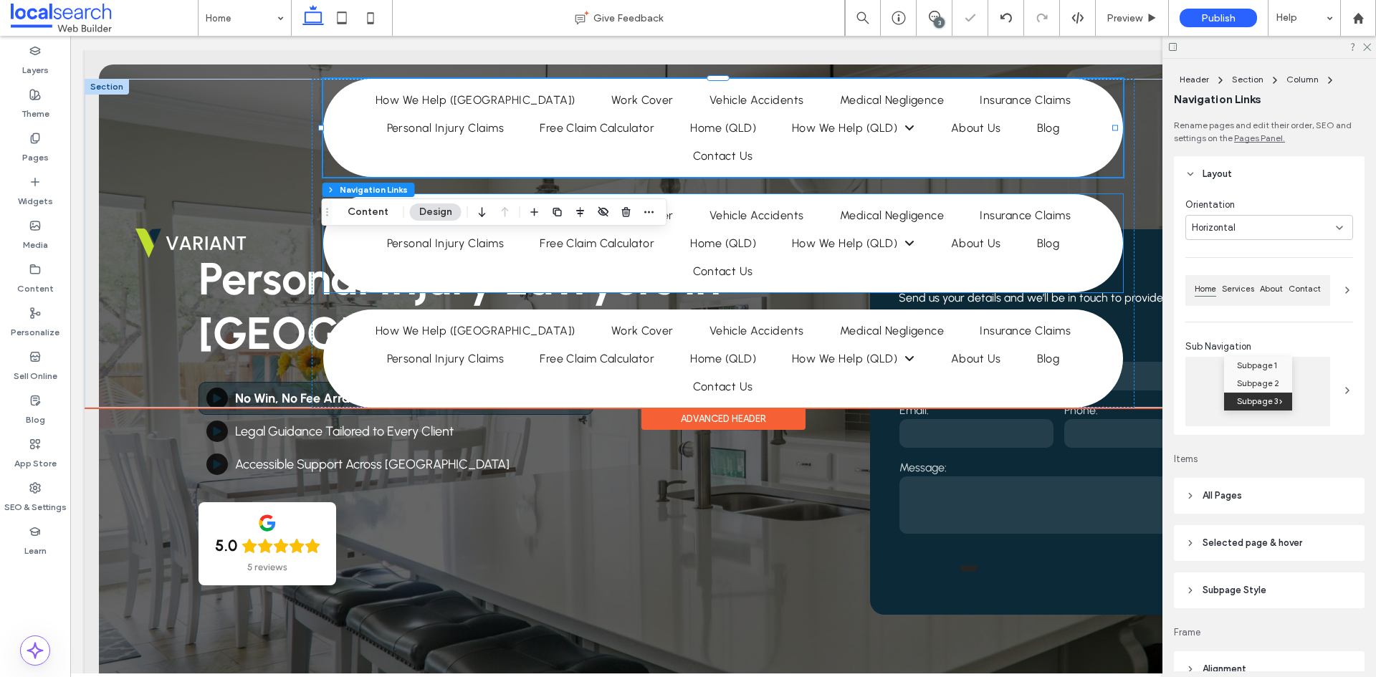
click at [390, 275] on ul "Home How We Help ([GEOGRAPHIC_DATA]) Work Cover Vehicle Accidents Medical Negli…" at bounding box center [723, 243] width 793 height 84
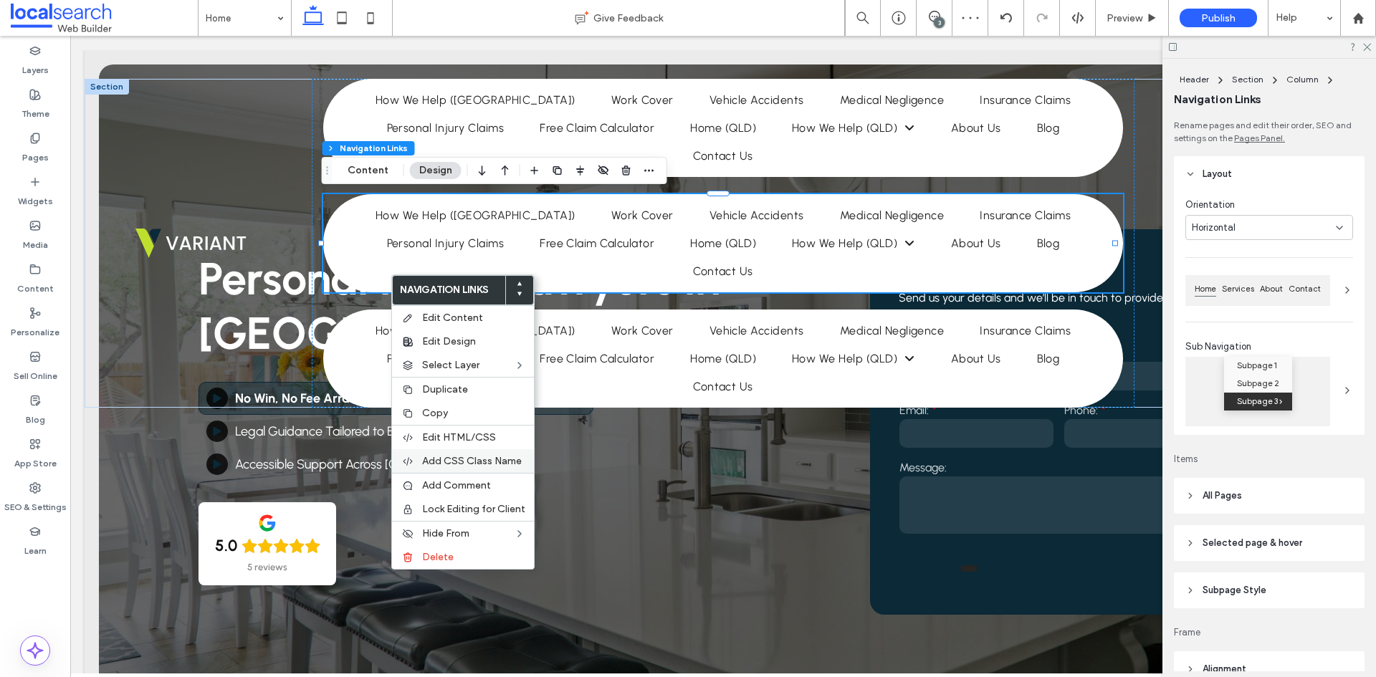
click at [470, 466] on span "Add CSS Class Name" at bounding box center [472, 461] width 100 height 12
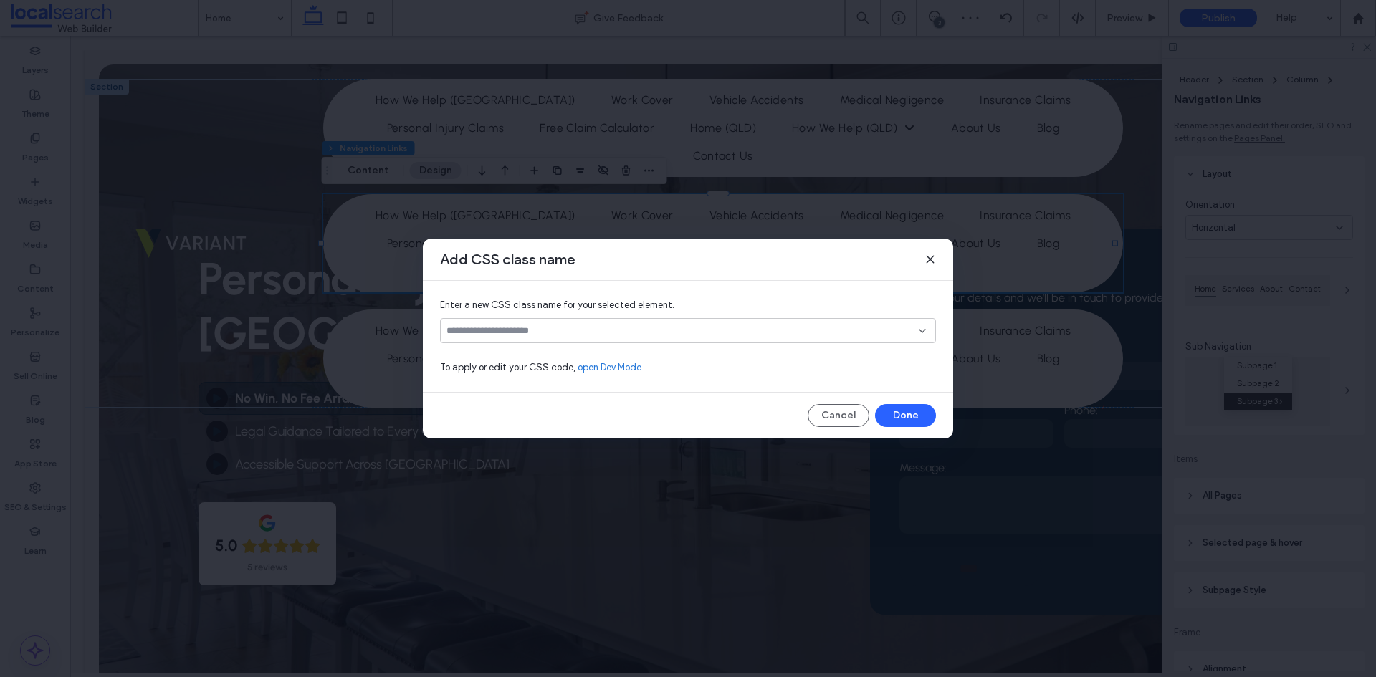
click at [505, 336] on input at bounding box center [683, 330] width 472 height 11
type input "*********"
click at [895, 410] on button "Done" at bounding box center [905, 415] width 61 height 23
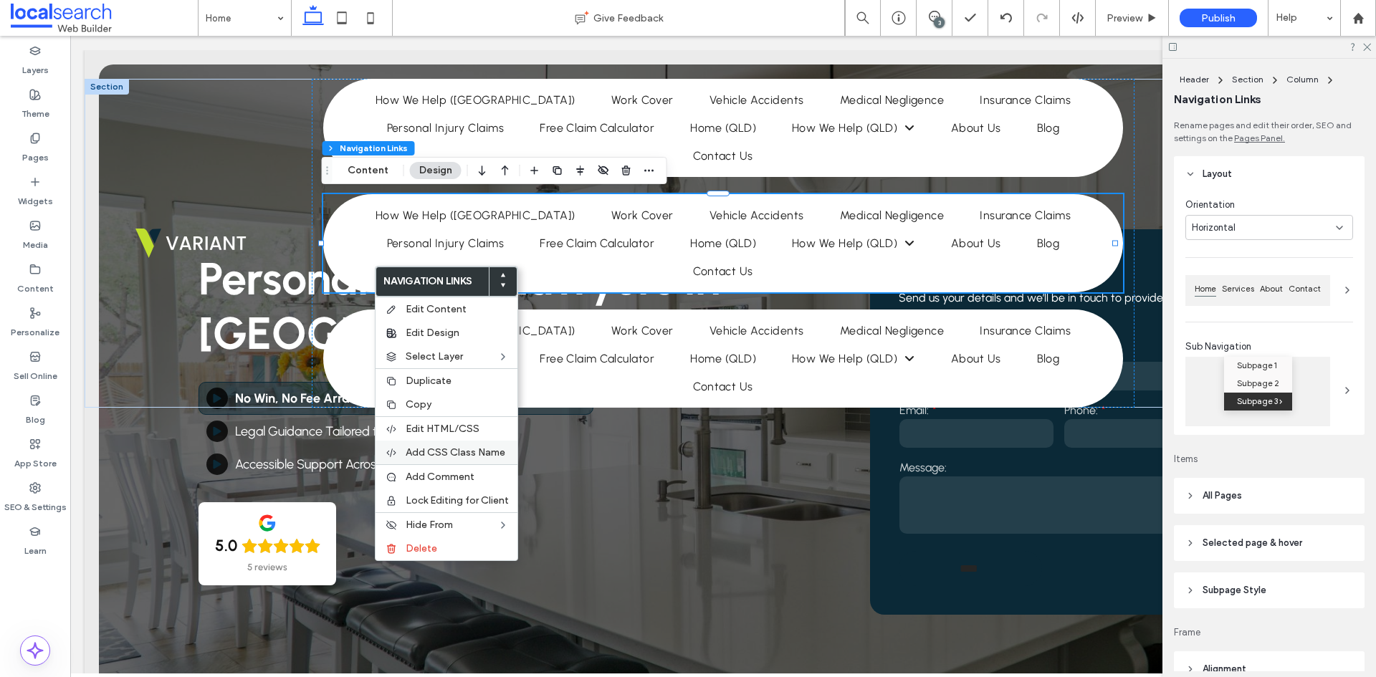
click at [459, 452] on span "Add CSS Class Name" at bounding box center [456, 453] width 100 height 12
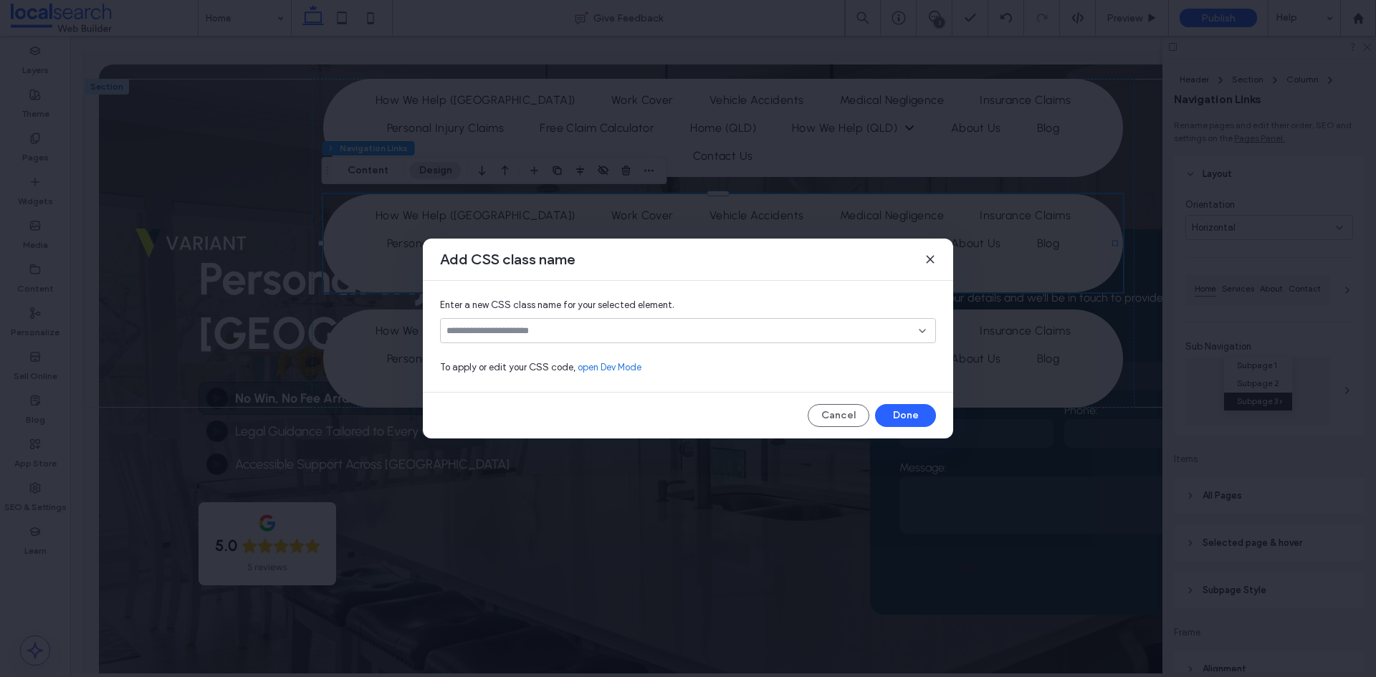
drag, startPoint x: 480, startPoint y: 339, endPoint x: 485, endPoint y: 332, distance: 8.4
click at [480, 337] on div at bounding box center [688, 330] width 496 height 25
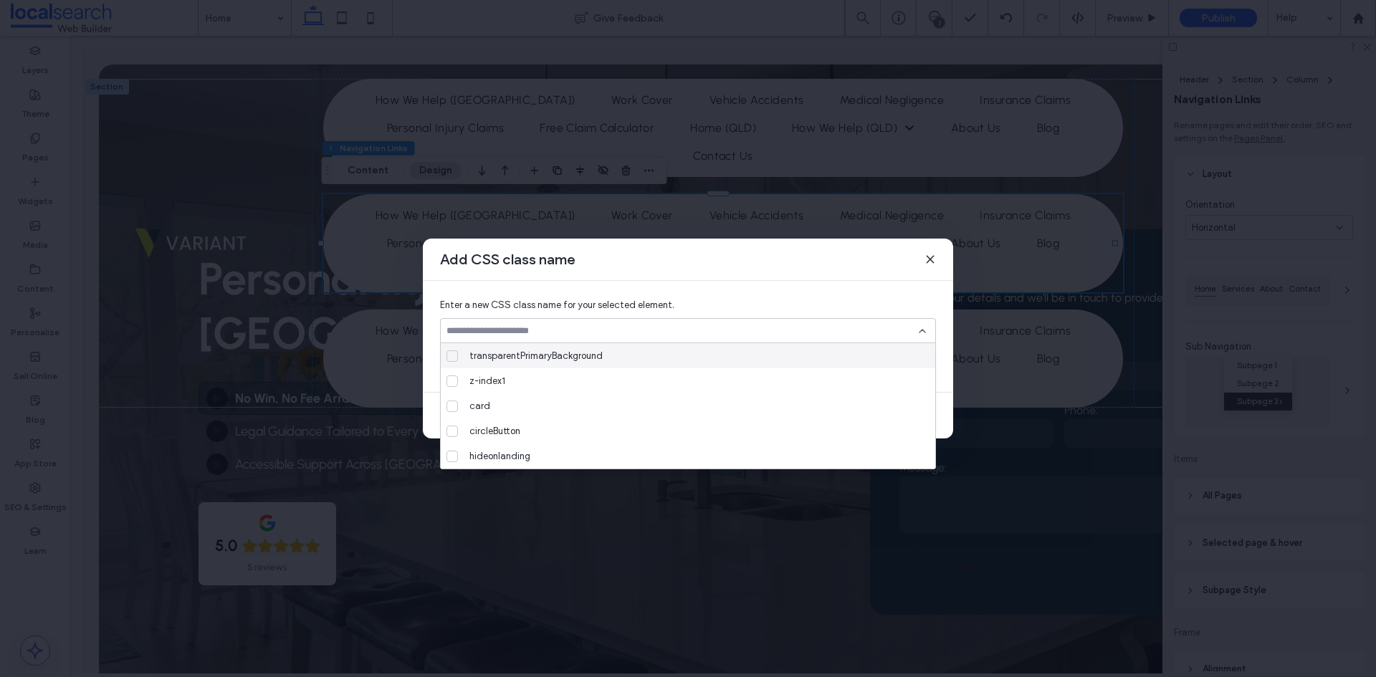
click at [485, 332] on input at bounding box center [683, 330] width 472 height 11
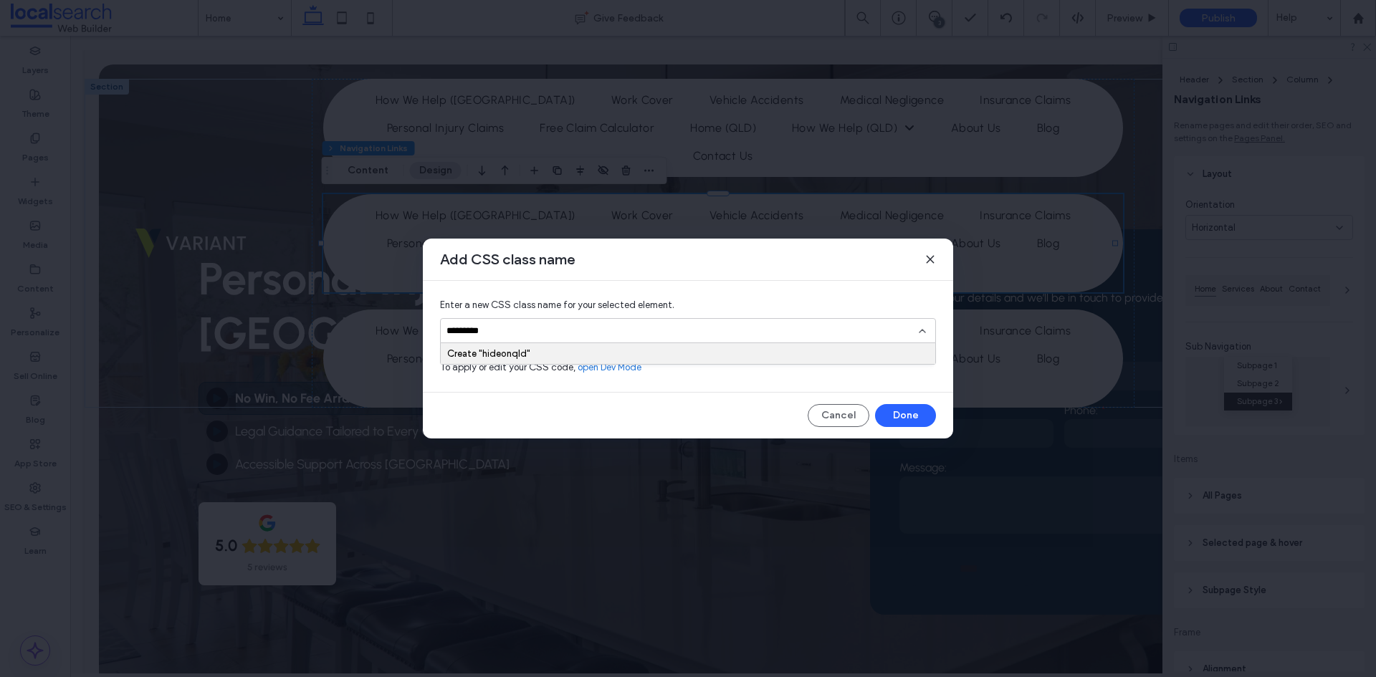
type input "*********"
click at [485, 353] on div "Create "hideonqld"" at bounding box center [688, 353] width 482 height 11
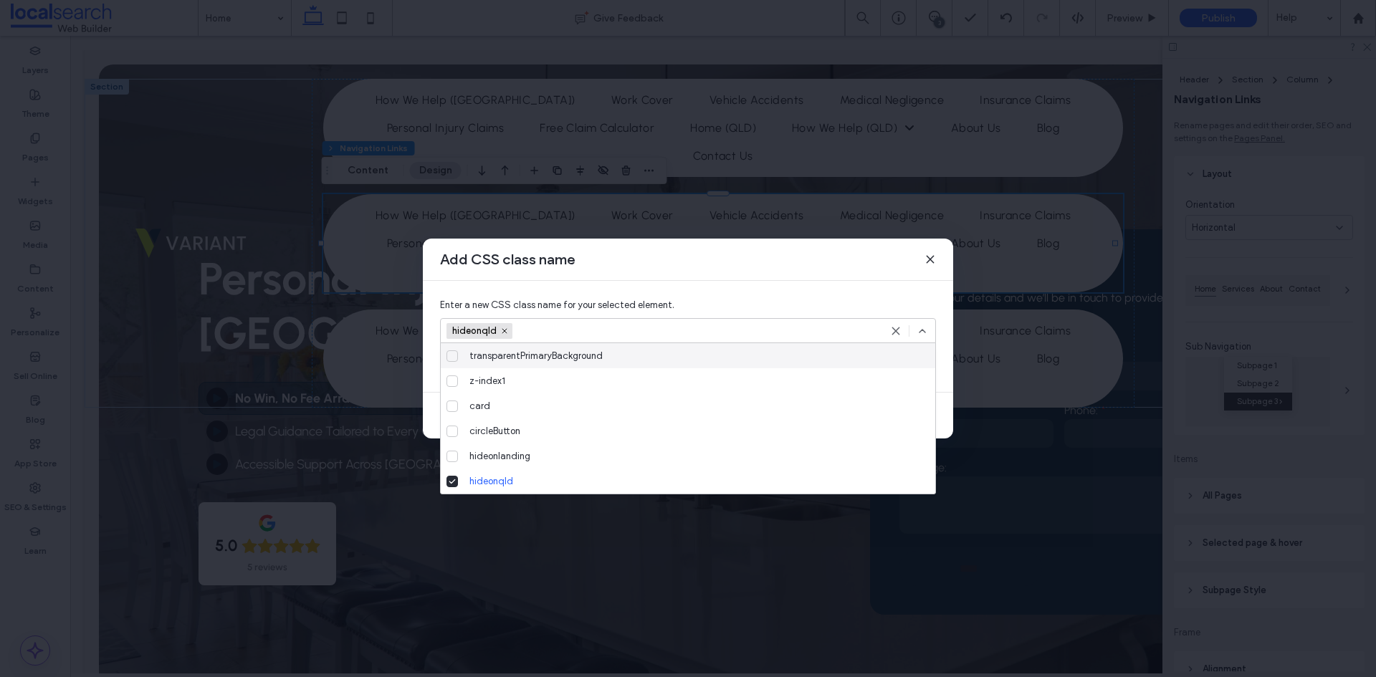
click at [922, 333] on icon at bounding box center [922, 330] width 11 height 11
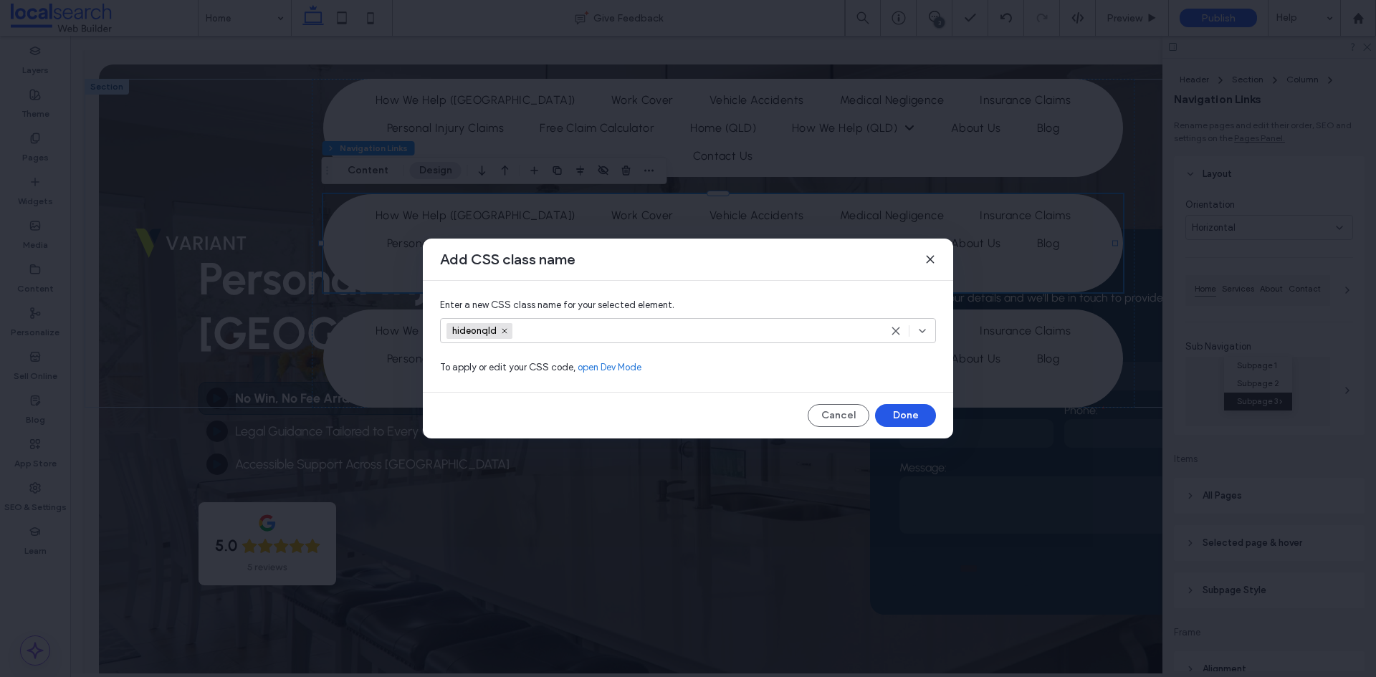
click at [910, 409] on button "Done" at bounding box center [905, 415] width 61 height 23
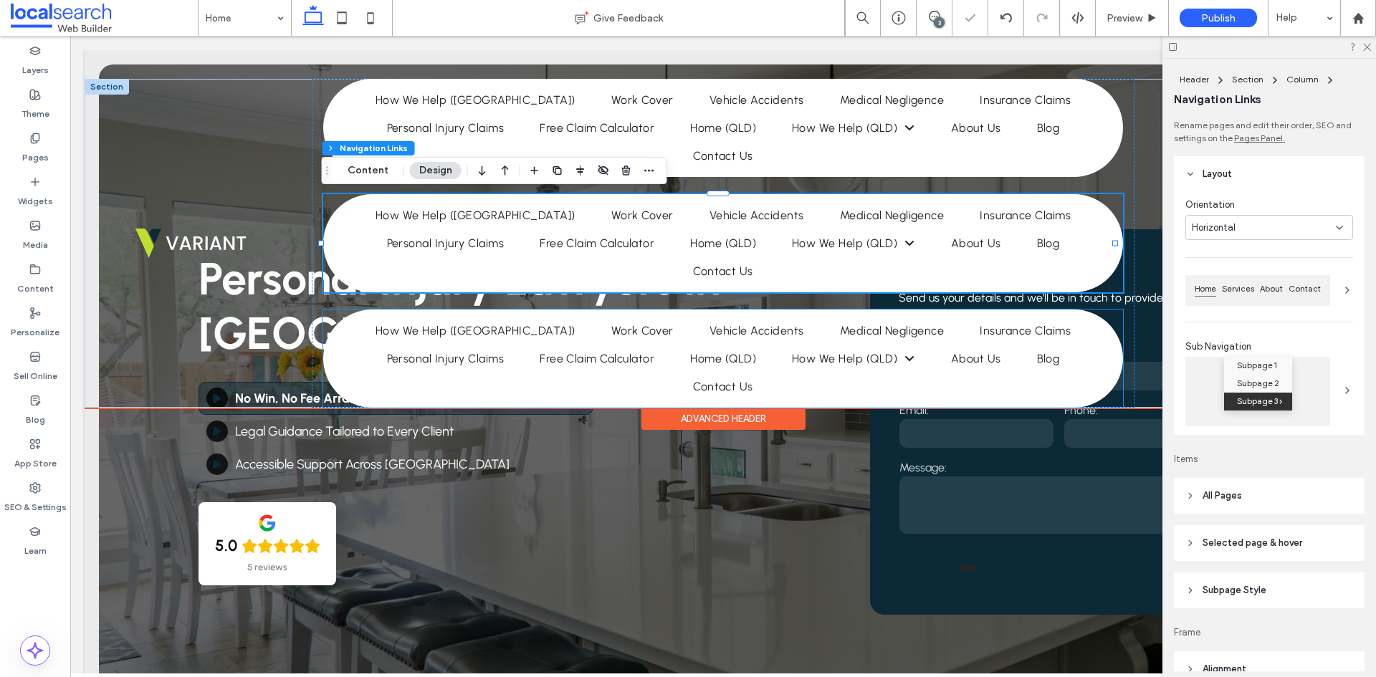
click at [405, 380] on ul "Home How We Help ([GEOGRAPHIC_DATA]) Work Cover Vehicle Accidents Medical Negli…" at bounding box center [723, 359] width 793 height 84
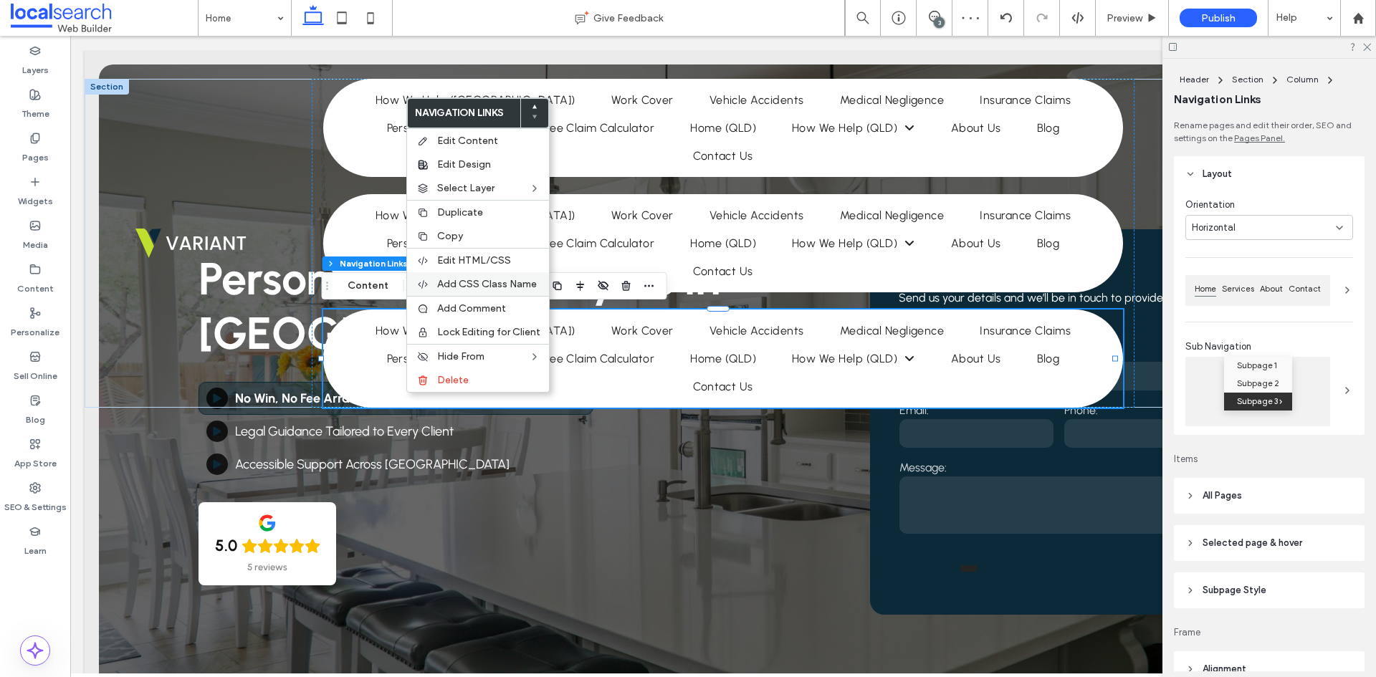
click at [473, 282] on span "Add CSS Class Name" at bounding box center [487, 284] width 100 height 12
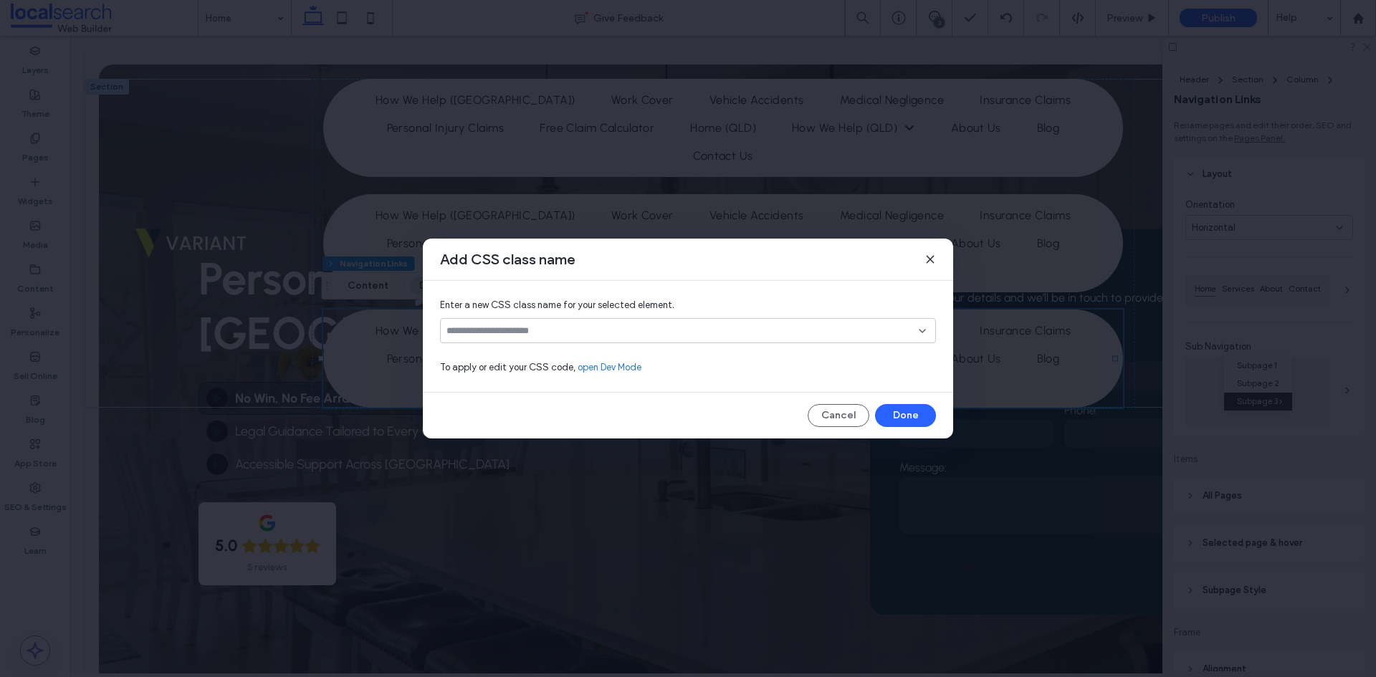
click at [614, 335] on input at bounding box center [683, 330] width 472 height 11
type input "*********"
click at [745, 352] on div "Create "hideonnsw"" at bounding box center [688, 353] width 482 height 11
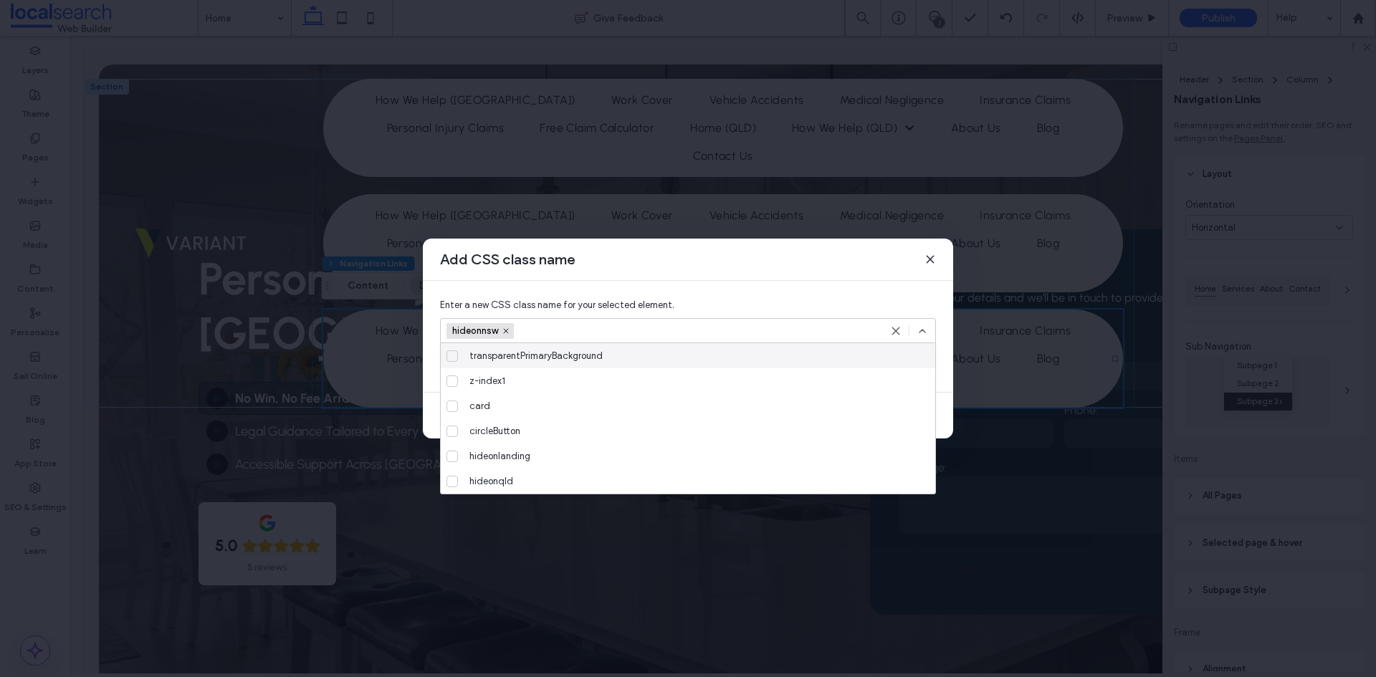
click at [915, 334] on div at bounding box center [909, 330] width 38 height 11
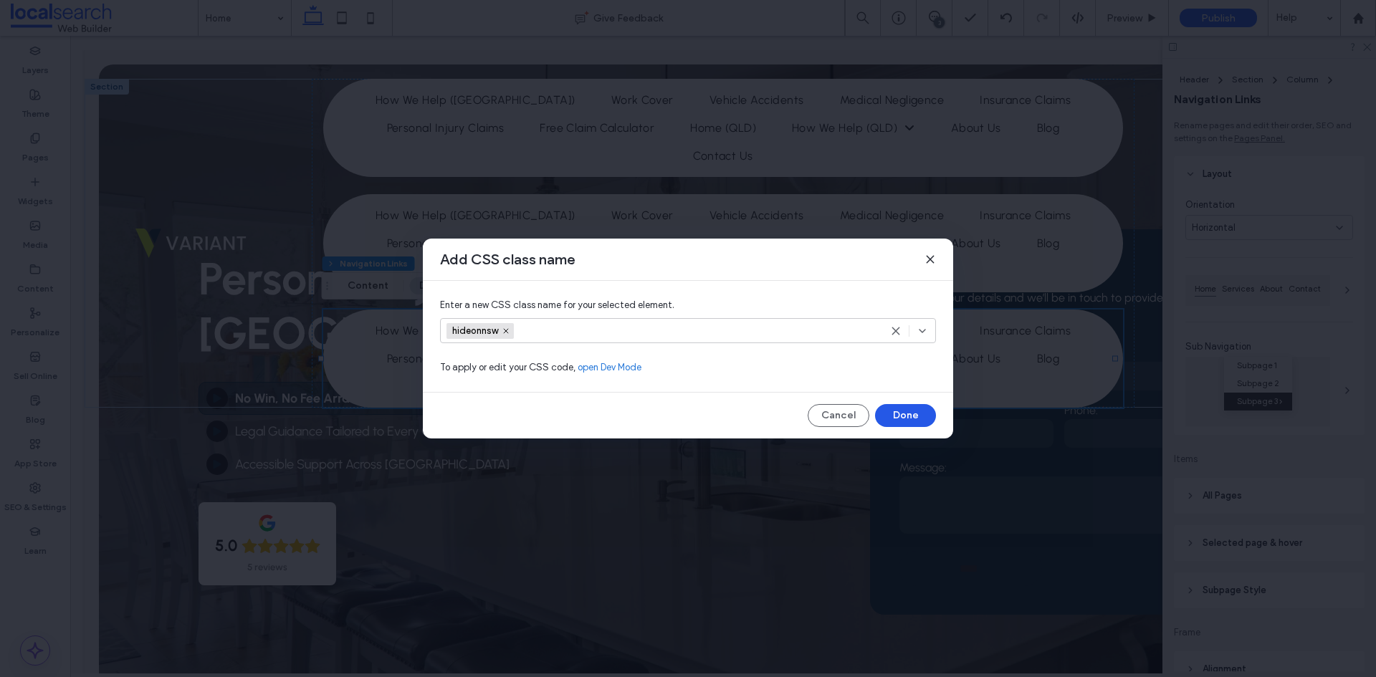
click at [923, 409] on button "Done" at bounding box center [905, 415] width 61 height 23
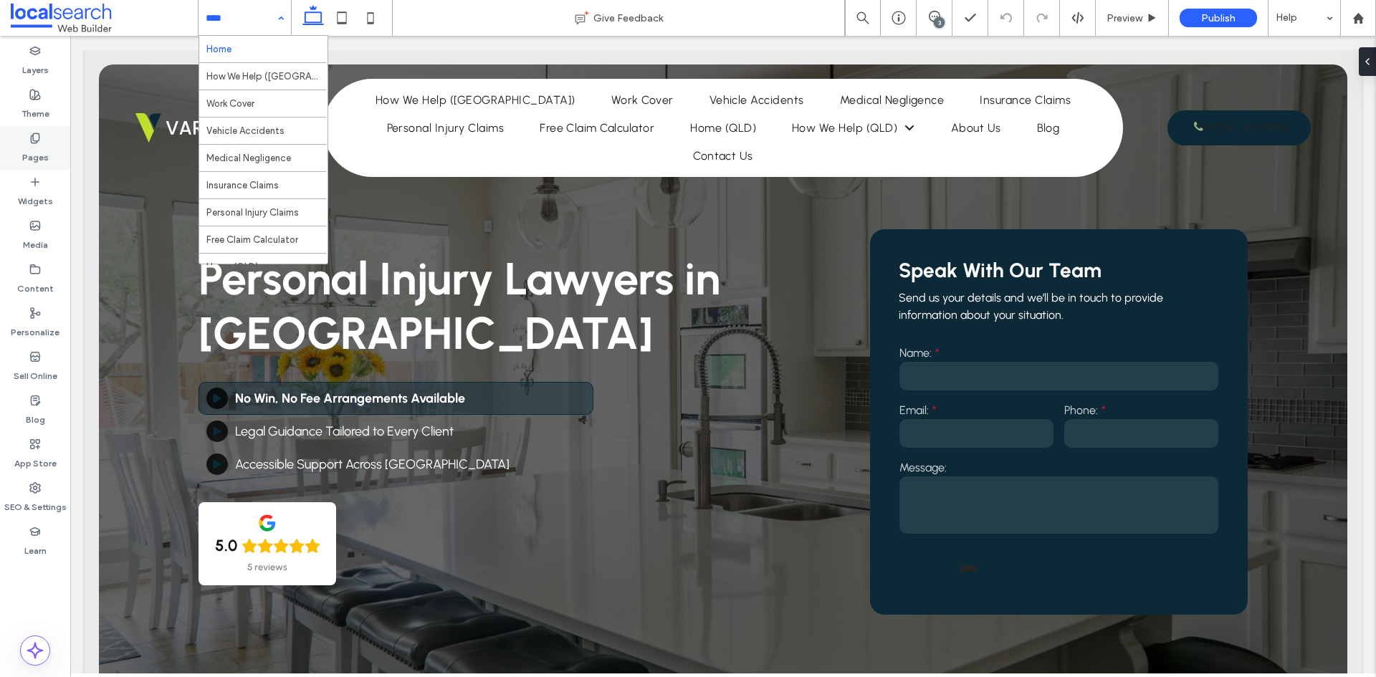
click at [40, 150] on label "Pages" at bounding box center [35, 154] width 27 height 20
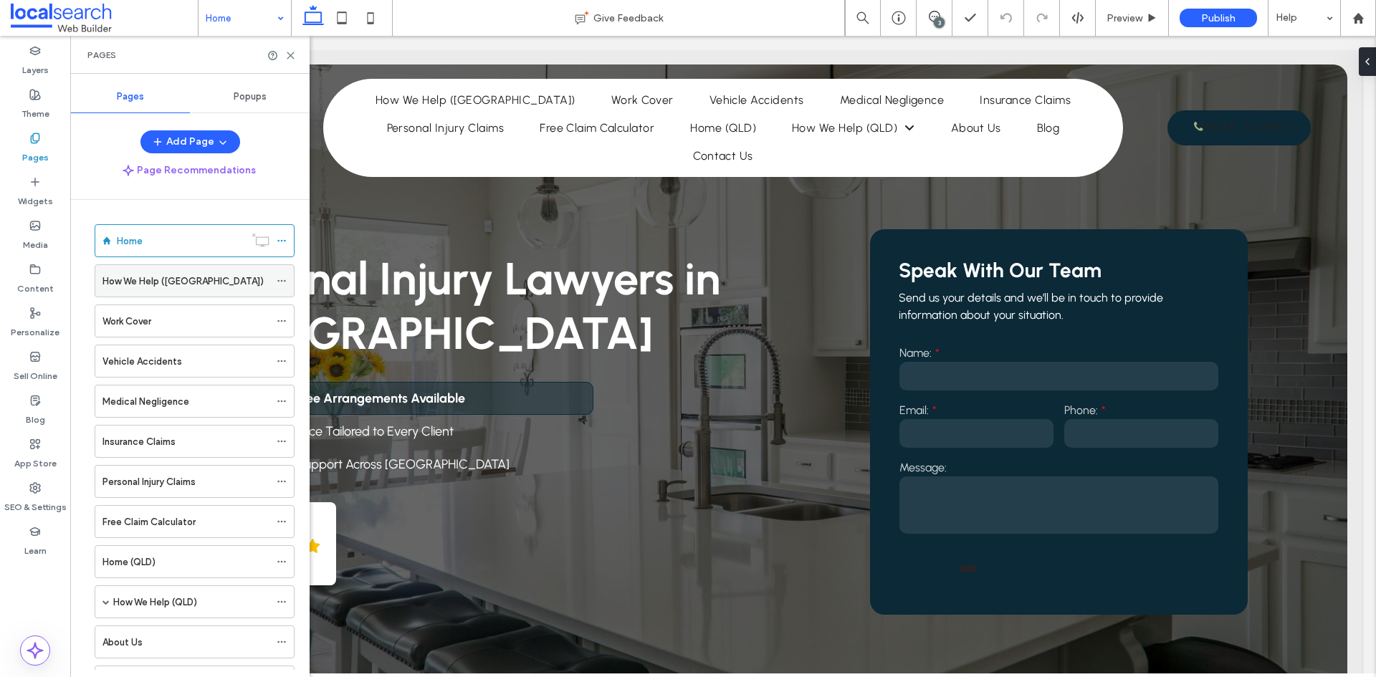
click at [280, 279] on icon at bounding box center [282, 281] width 10 height 10
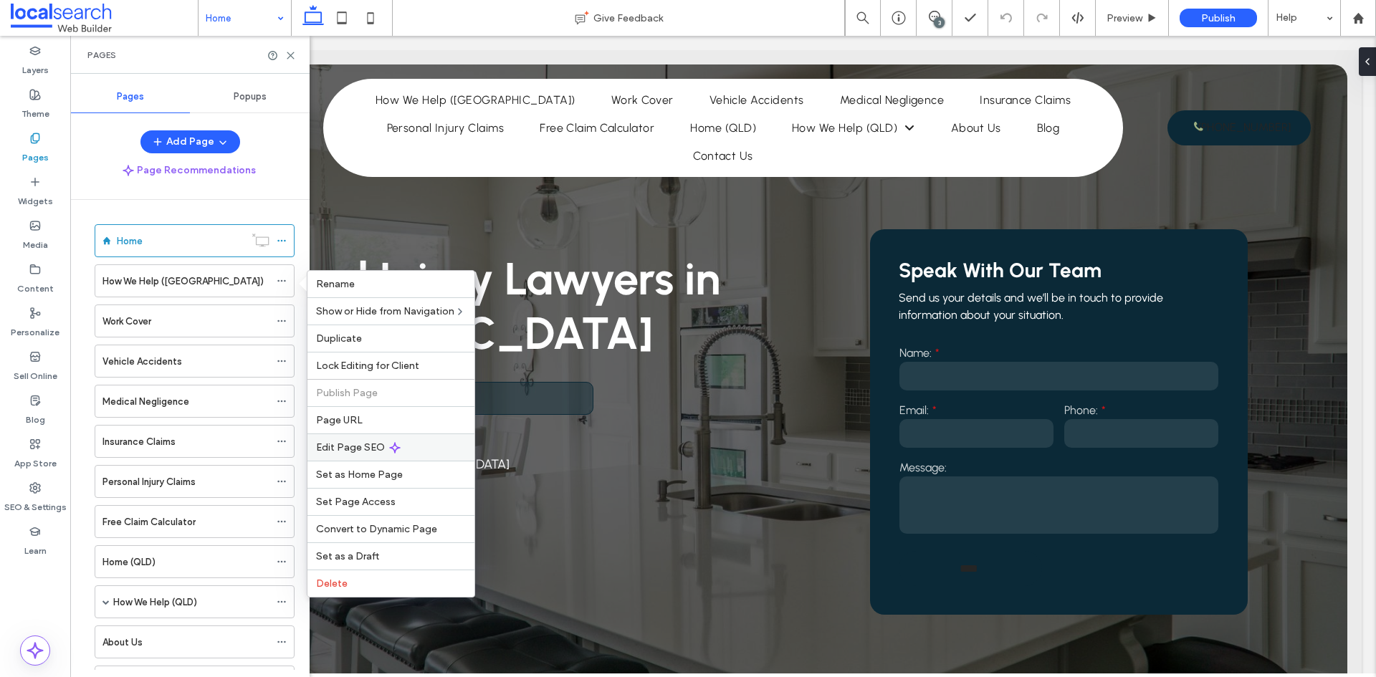
click at [370, 444] on span "Edit Page SEO" at bounding box center [350, 448] width 69 height 12
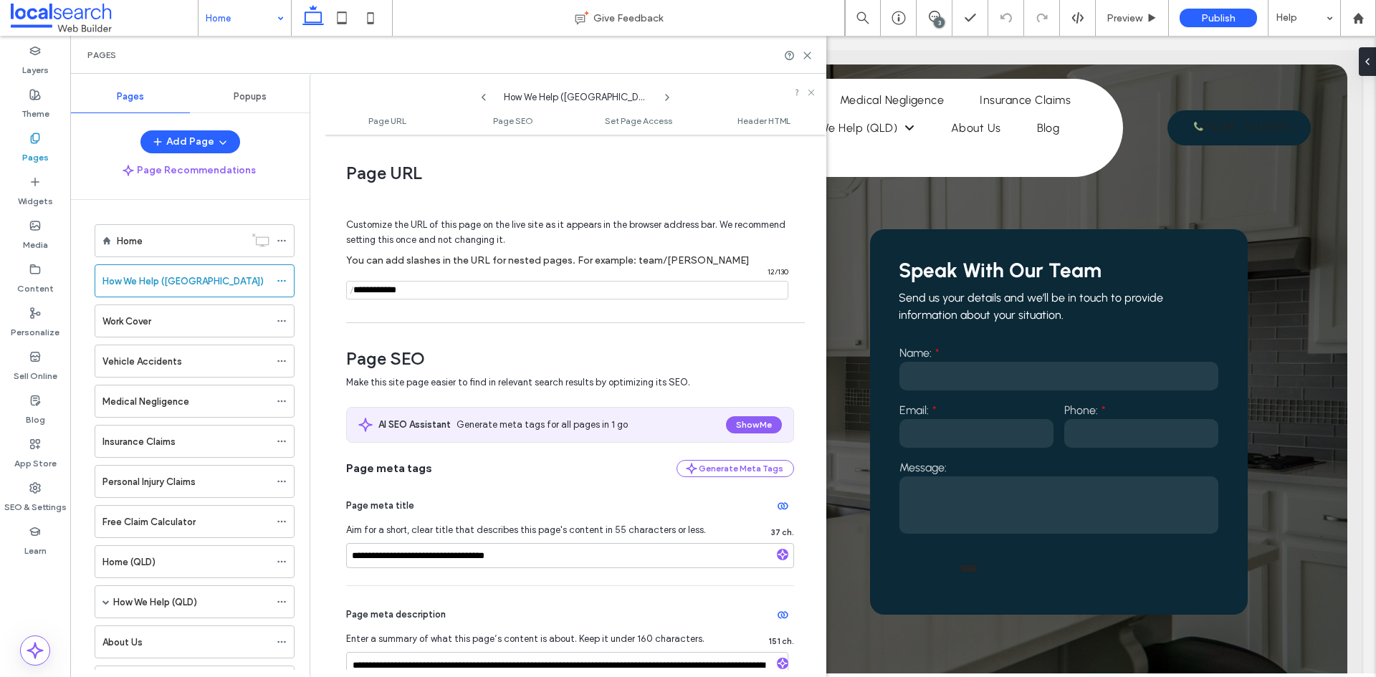
click at [353, 290] on span "/" at bounding box center [351, 291] width 11 height 18
drag, startPoint x: 354, startPoint y: 289, endPoint x: 360, endPoint y: 295, distance: 8.6
click at [356, 292] on span "/" at bounding box center [351, 291] width 11 height 18
click at [368, 290] on input "notEmpty" at bounding box center [567, 290] width 442 height 19
click at [354, 292] on span "/" at bounding box center [351, 291] width 11 height 18
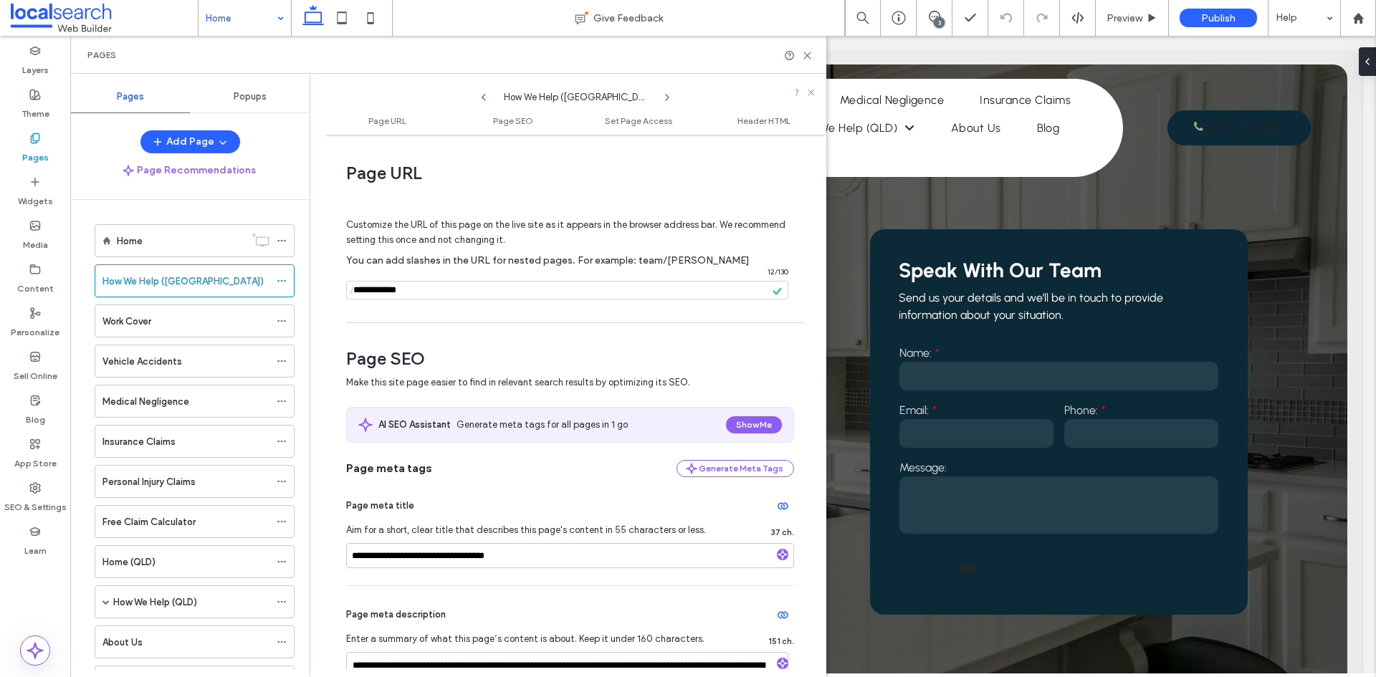
click at [358, 293] on input "notEmpty" at bounding box center [567, 290] width 442 height 19
click at [355, 293] on span "/" at bounding box center [351, 291] width 11 height 18
click at [354, 290] on span "/" at bounding box center [351, 291] width 11 height 18
click at [358, 293] on input "notEmpty" at bounding box center [567, 290] width 442 height 19
type input "**********"
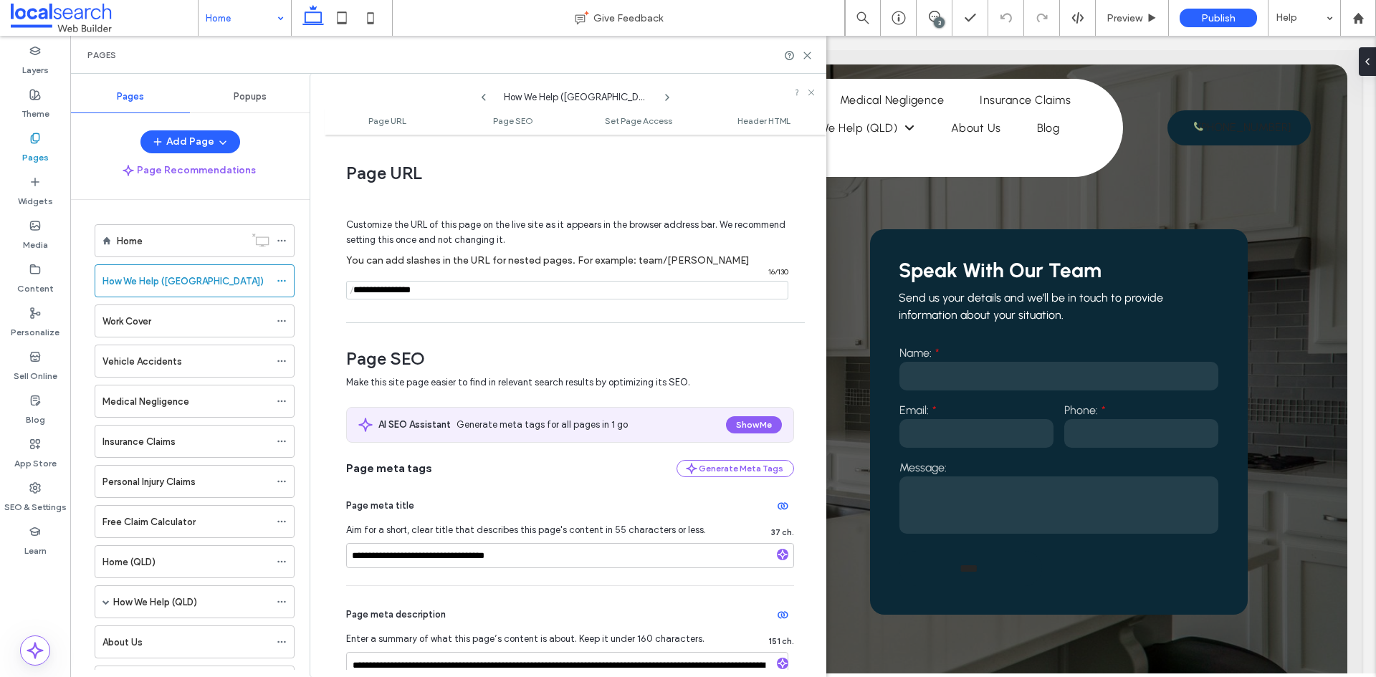
click at [173, 315] on div "Work Cover" at bounding box center [185, 321] width 167 height 15
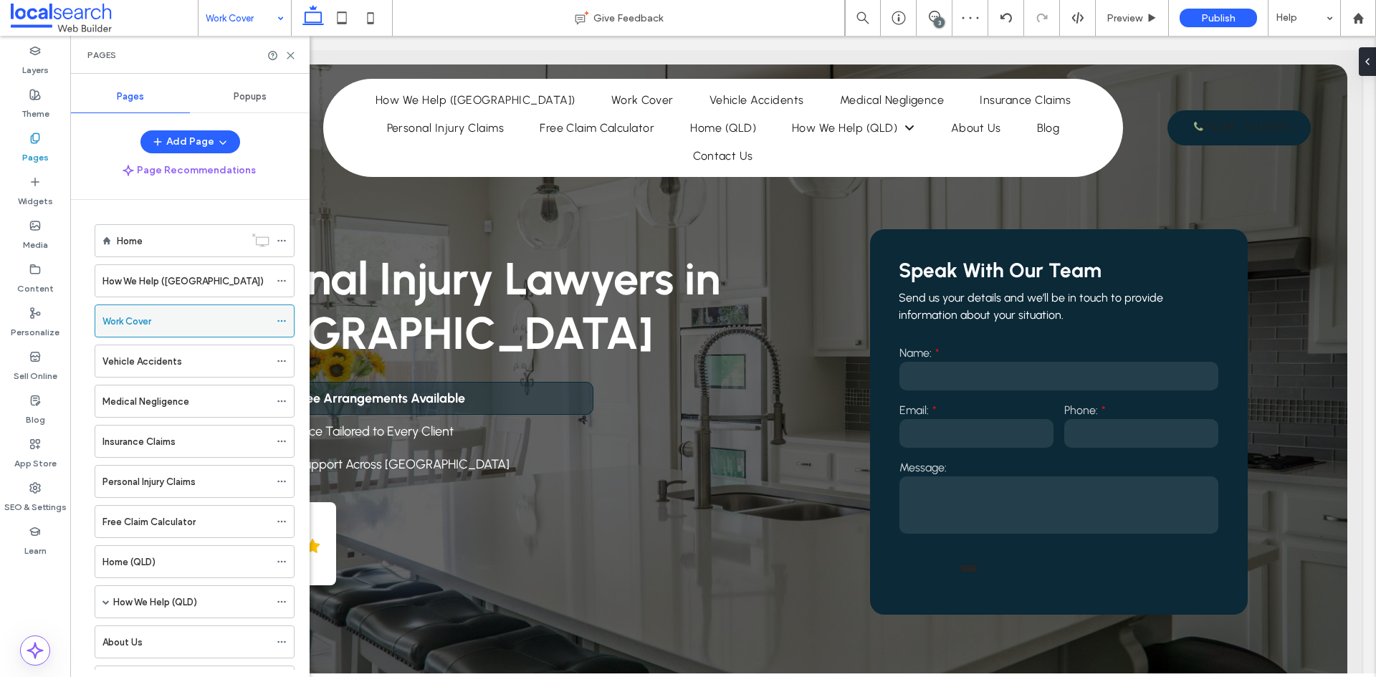
click at [280, 320] on icon at bounding box center [282, 321] width 10 height 10
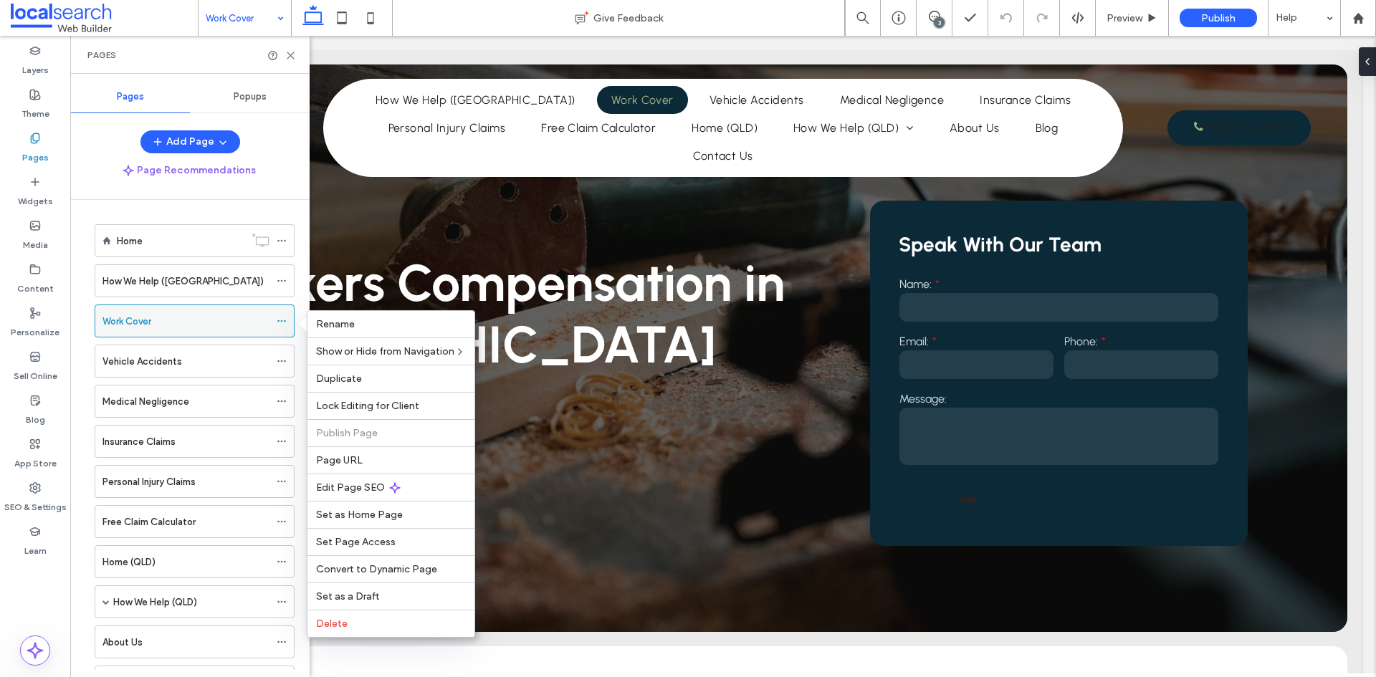
click at [283, 320] on icon at bounding box center [282, 321] width 10 height 10
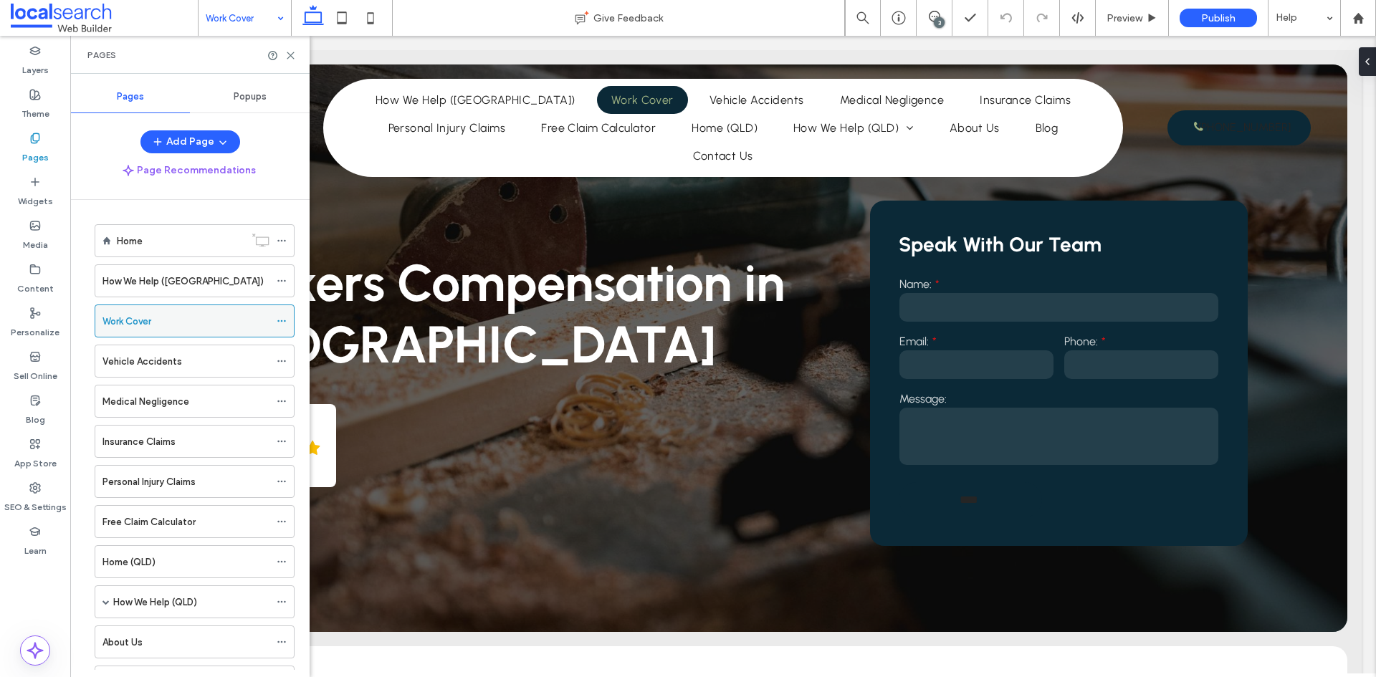
click at [283, 321] on icon at bounding box center [282, 321] width 10 height 10
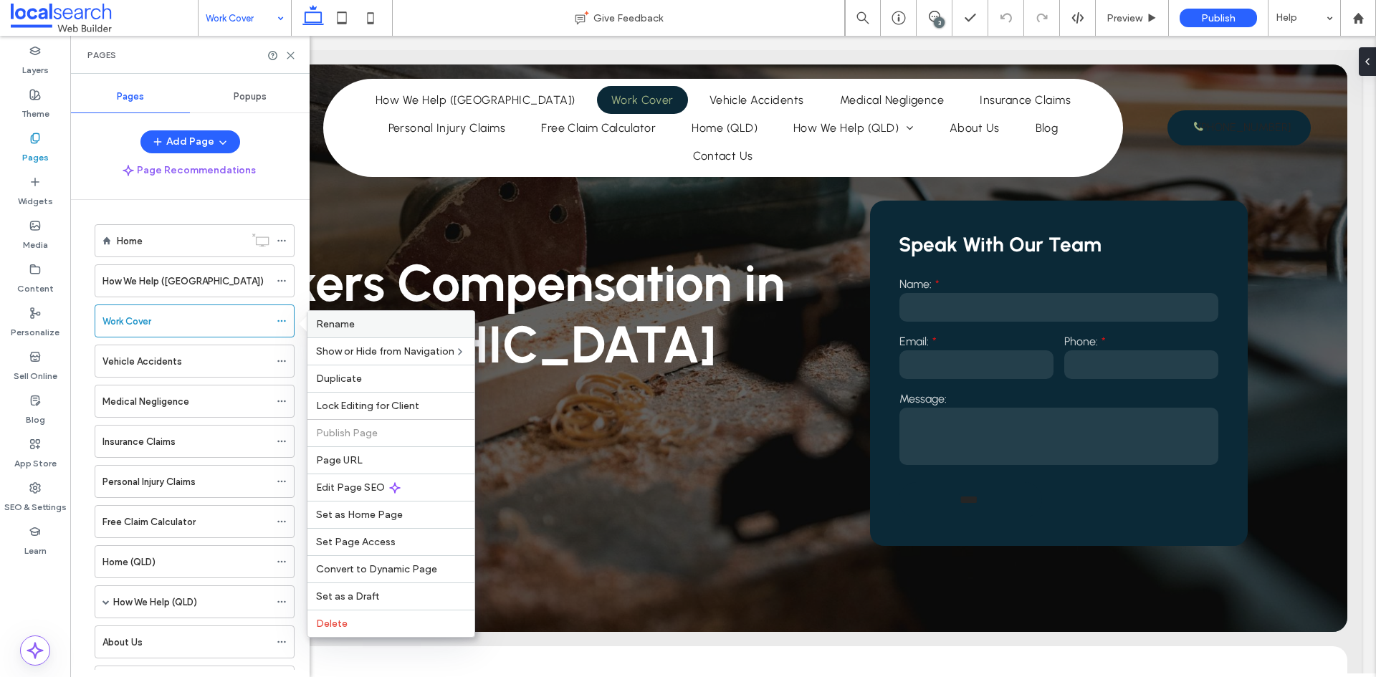
click at [351, 326] on span "Rename" at bounding box center [335, 324] width 39 height 12
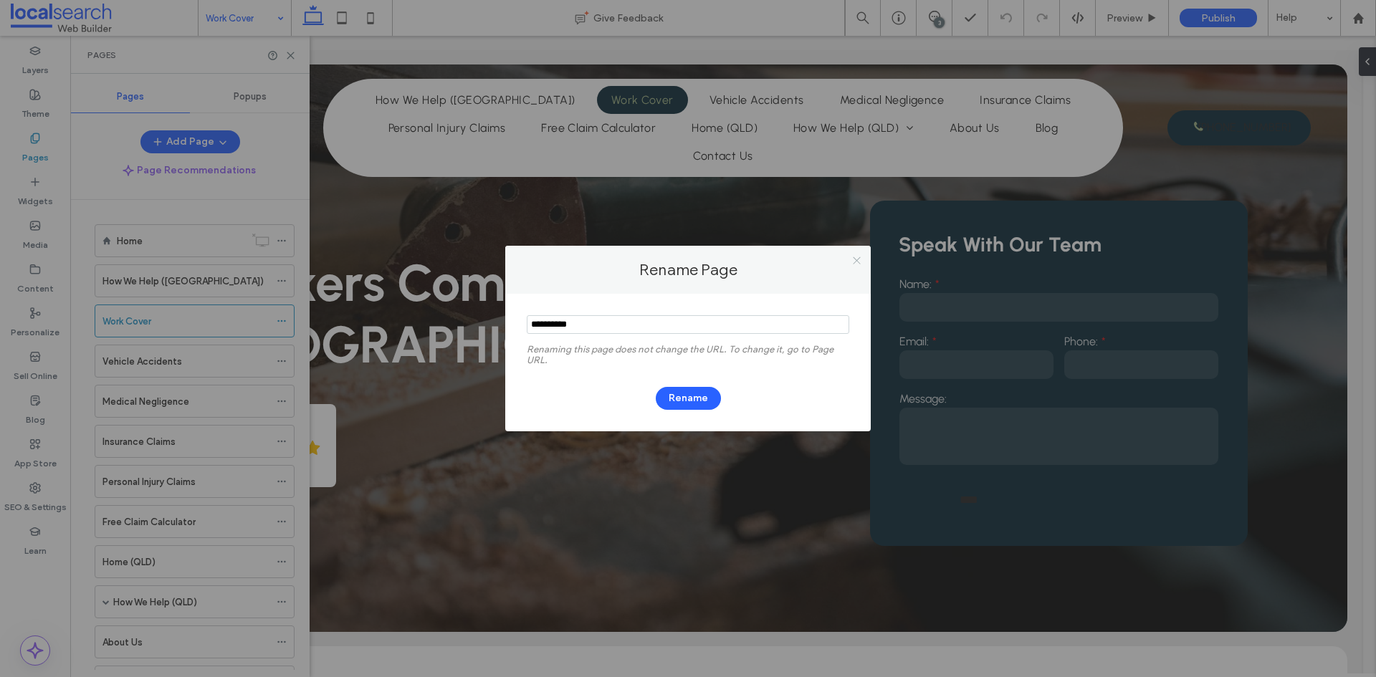
click at [859, 261] on icon at bounding box center [857, 260] width 11 height 11
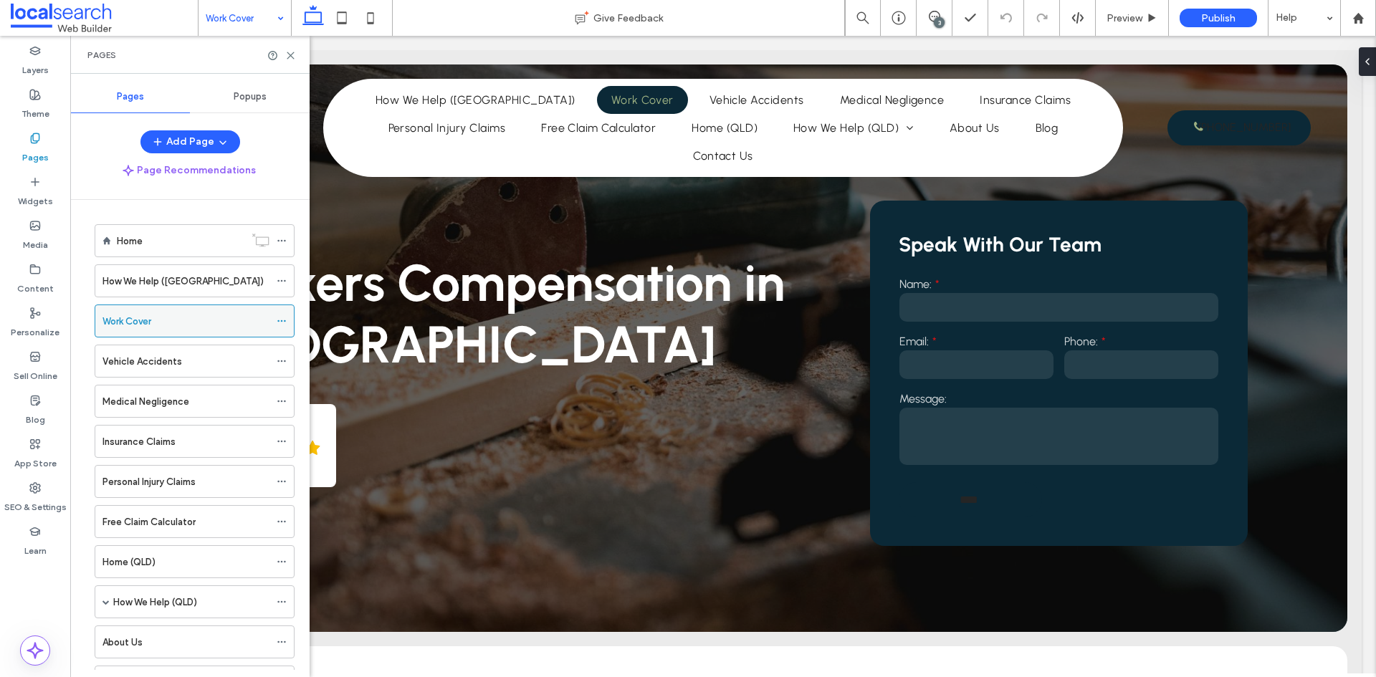
click at [285, 319] on icon at bounding box center [282, 321] width 10 height 10
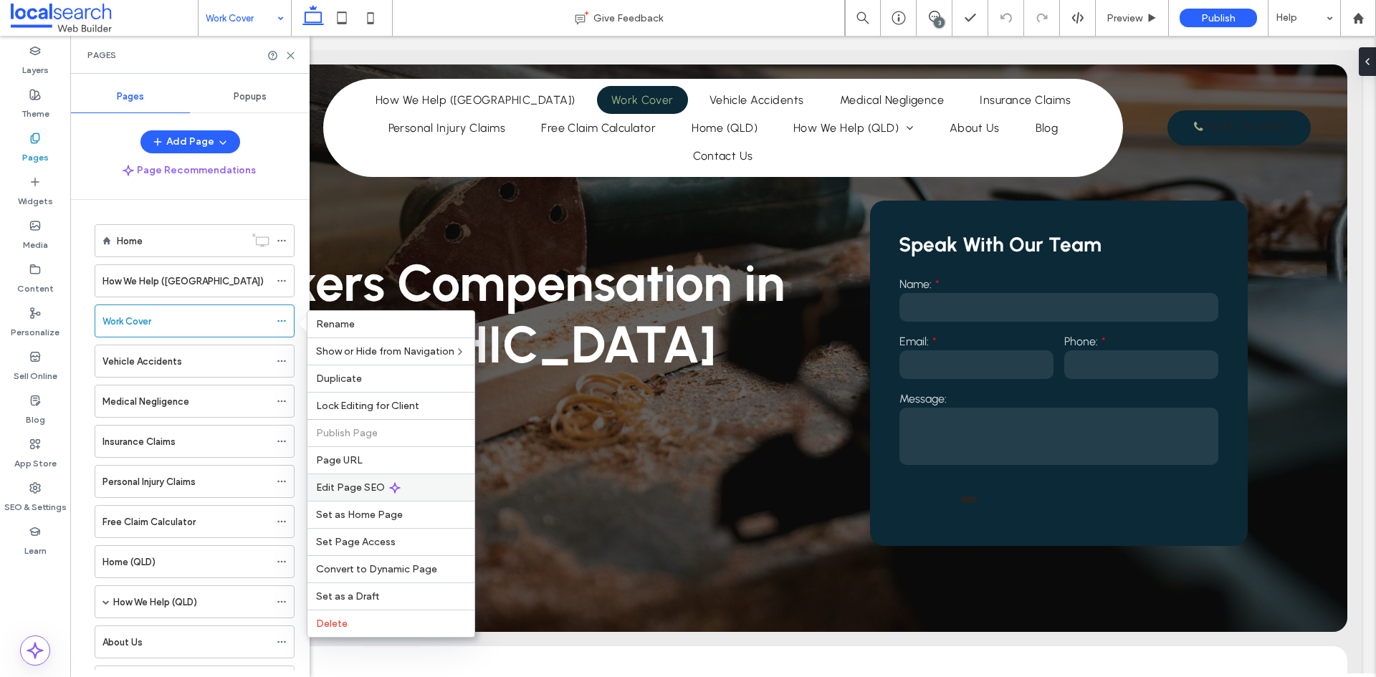
click at [383, 490] on div "Edit Page SEO" at bounding box center [390, 487] width 167 height 27
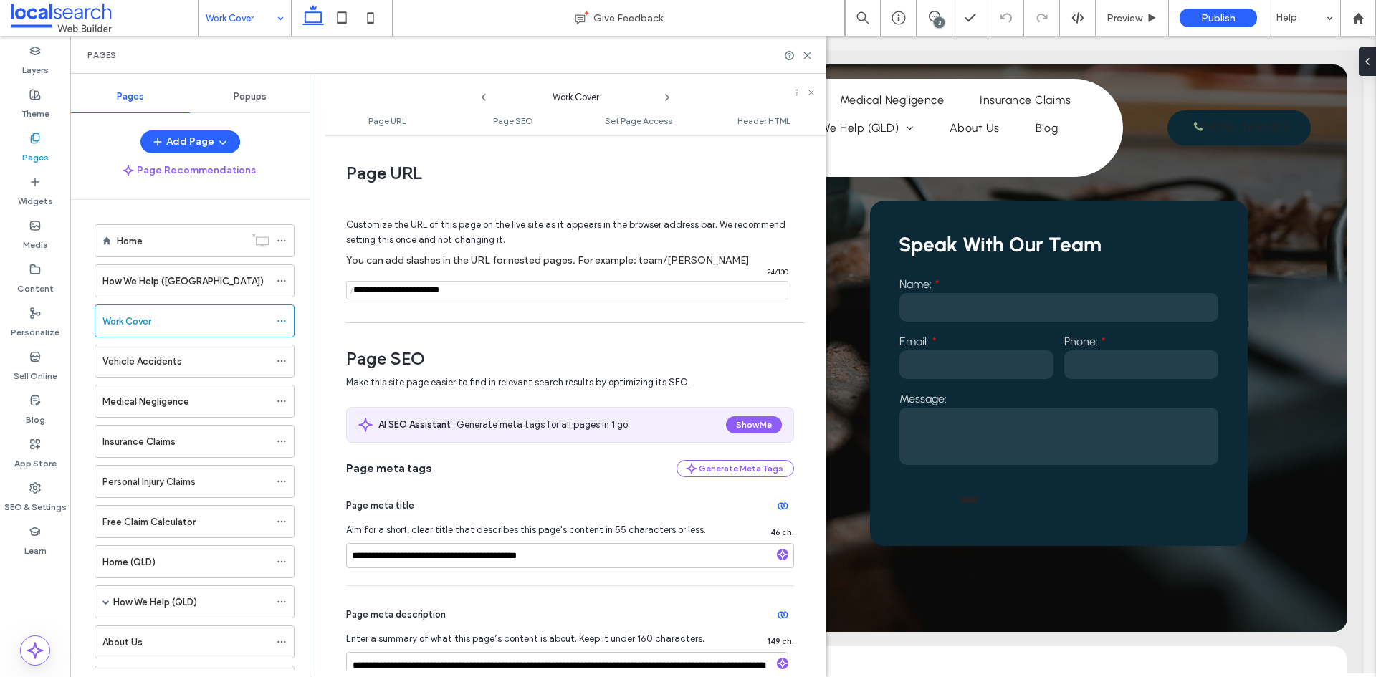
click at [359, 291] on input "notEmpty" at bounding box center [567, 290] width 442 height 19
click at [358, 297] on input "notEmpty" at bounding box center [567, 290] width 442 height 19
click at [356, 291] on span "/" at bounding box center [351, 291] width 11 height 18
drag, startPoint x: 353, startPoint y: 290, endPoint x: 379, endPoint y: 290, distance: 25.8
click at [356, 290] on span "/" at bounding box center [351, 291] width 11 height 18
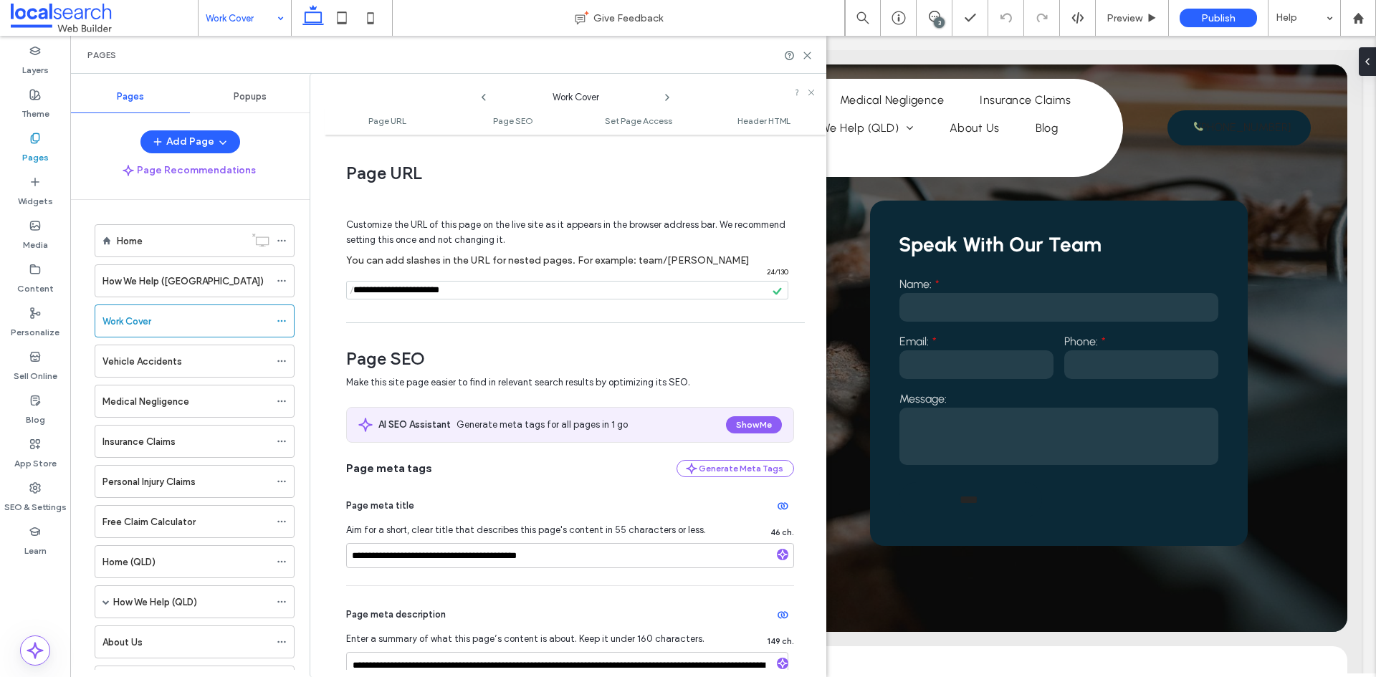
click at [358, 290] on input "notEmpty" at bounding box center [567, 290] width 442 height 19
type input "**********"
click at [737, 356] on span "Page SEO" at bounding box center [570, 359] width 448 height 22
click at [277, 363] on icon at bounding box center [282, 361] width 10 height 10
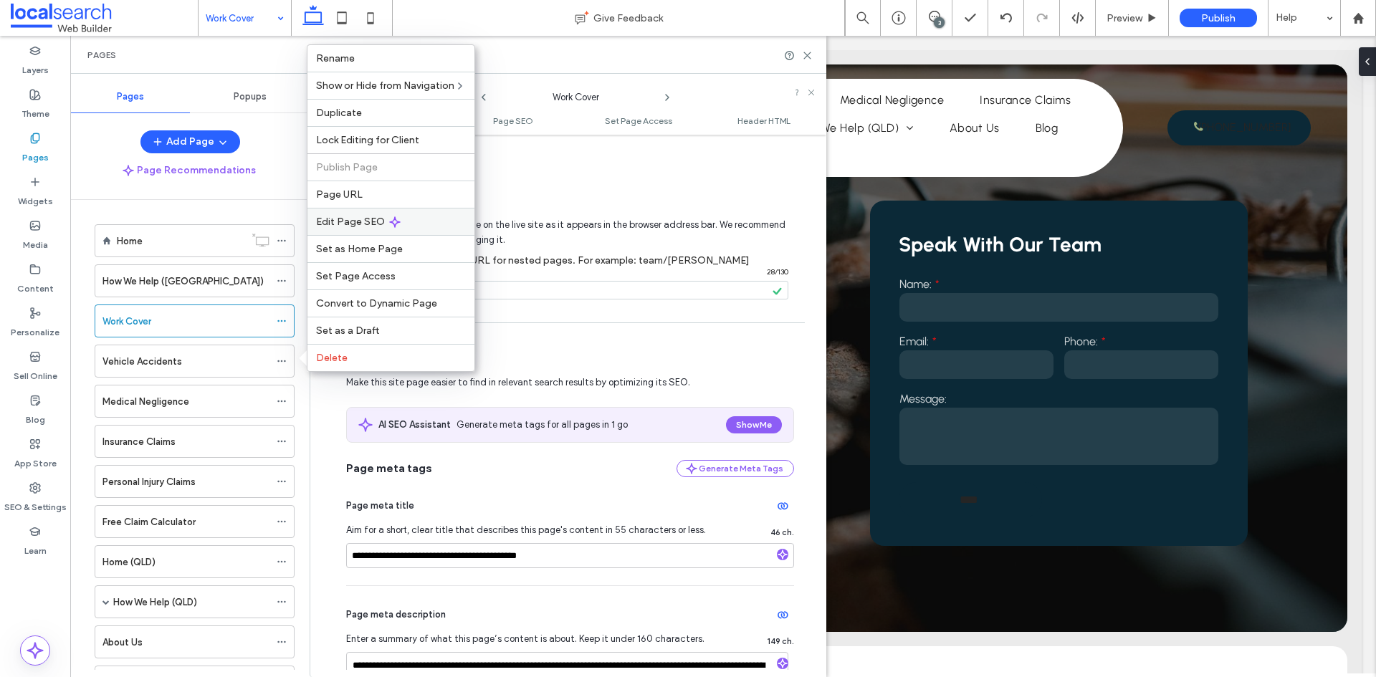
click at [358, 222] on span "Edit Page SEO" at bounding box center [350, 222] width 69 height 12
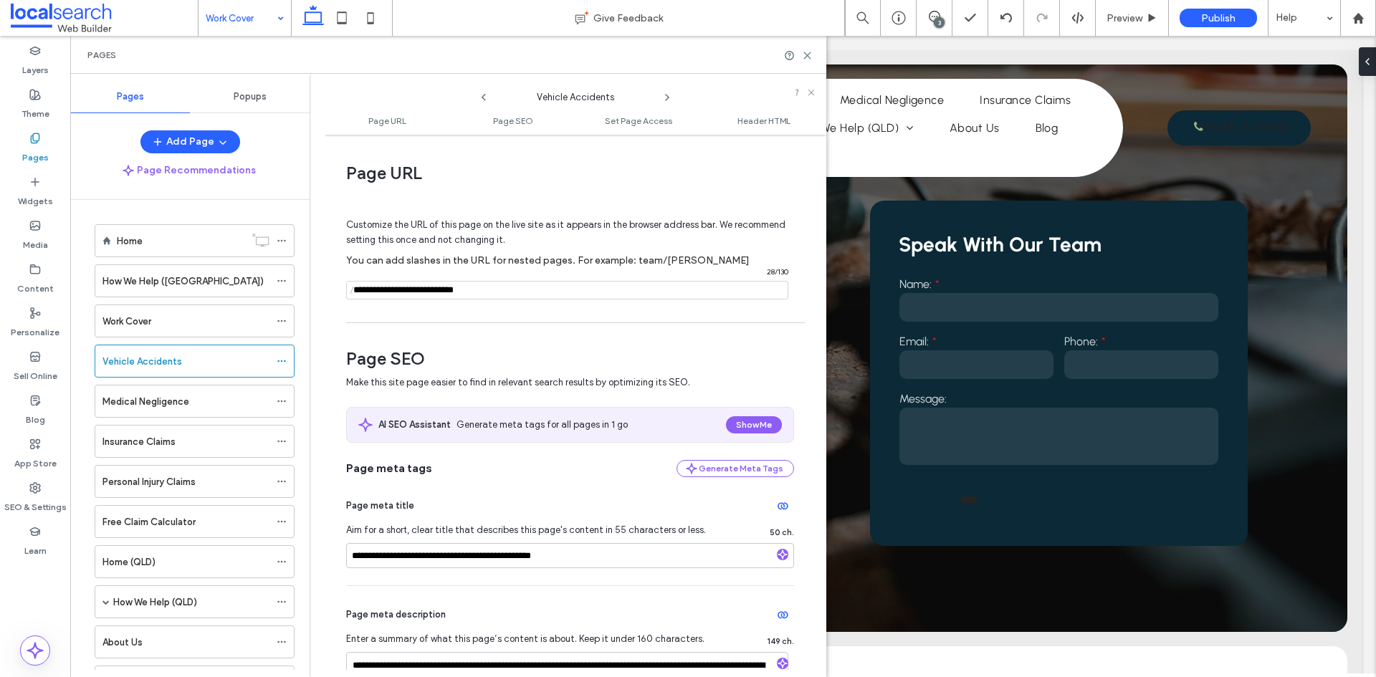
click at [358, 294] on div "/ 28 / 130" at bounding box center [567, 290] width 442 height 19
click at [354, 292] on span "/" at bounding box center [351, 291] width 11 height 18
click at [358, 290] on input "notEmpty" at bounding box center [567, 290] width 442 height 19
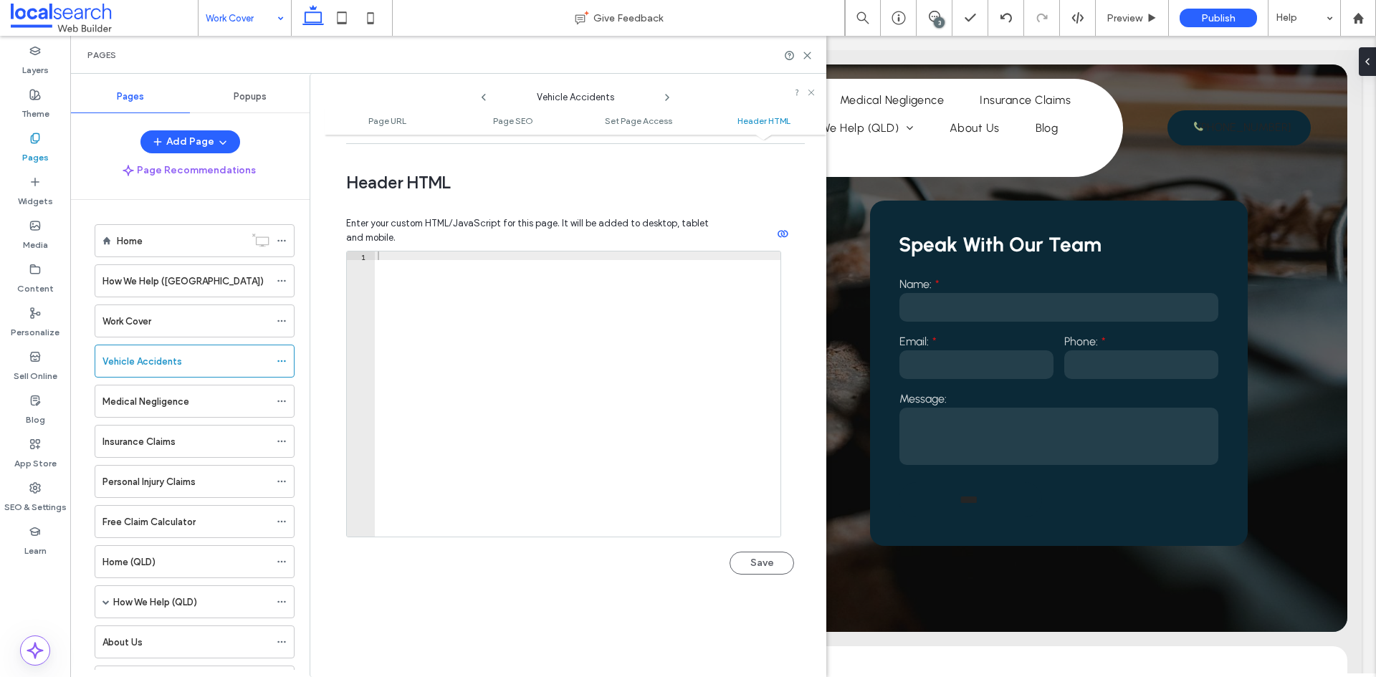
scroll to position [1322, 0]
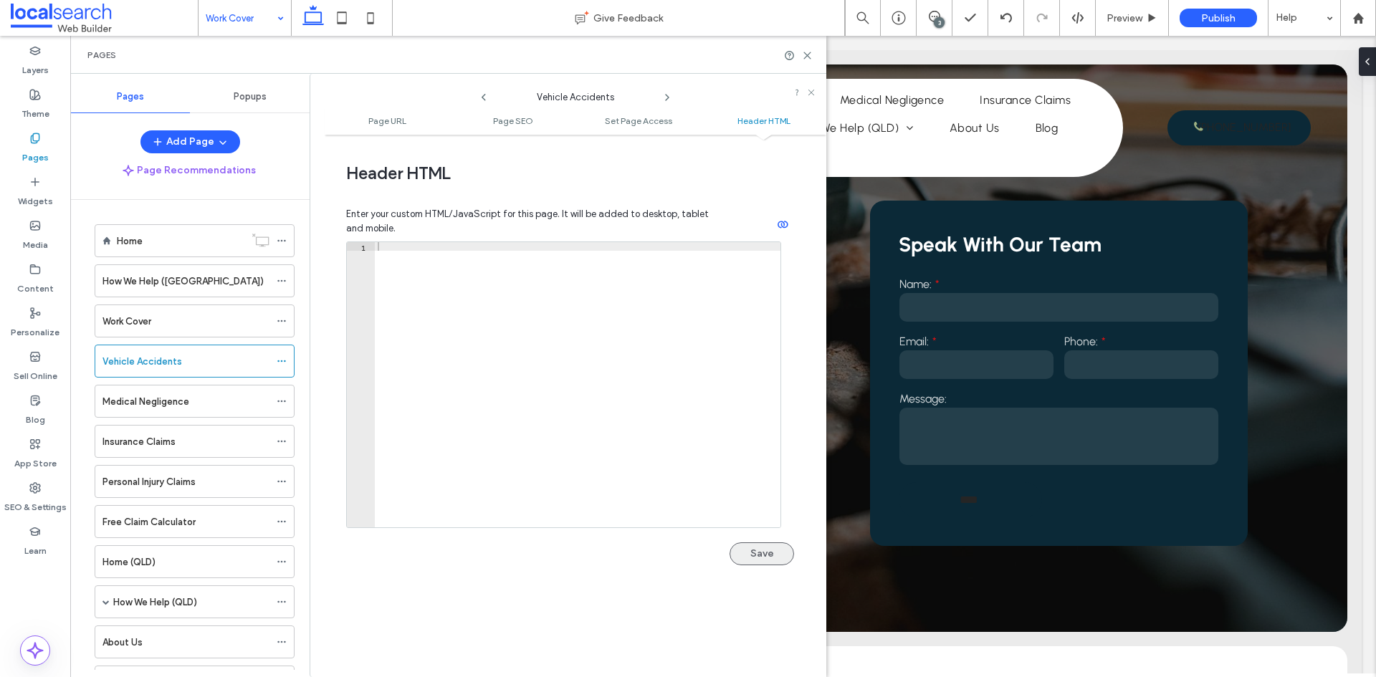
type input "**********"
click at [763, 558] on button "Save" at bounding box center [762, 554] width 65 height 23
click at [277, 403] on icon at bounding box center [282, 401] width 10 height 10
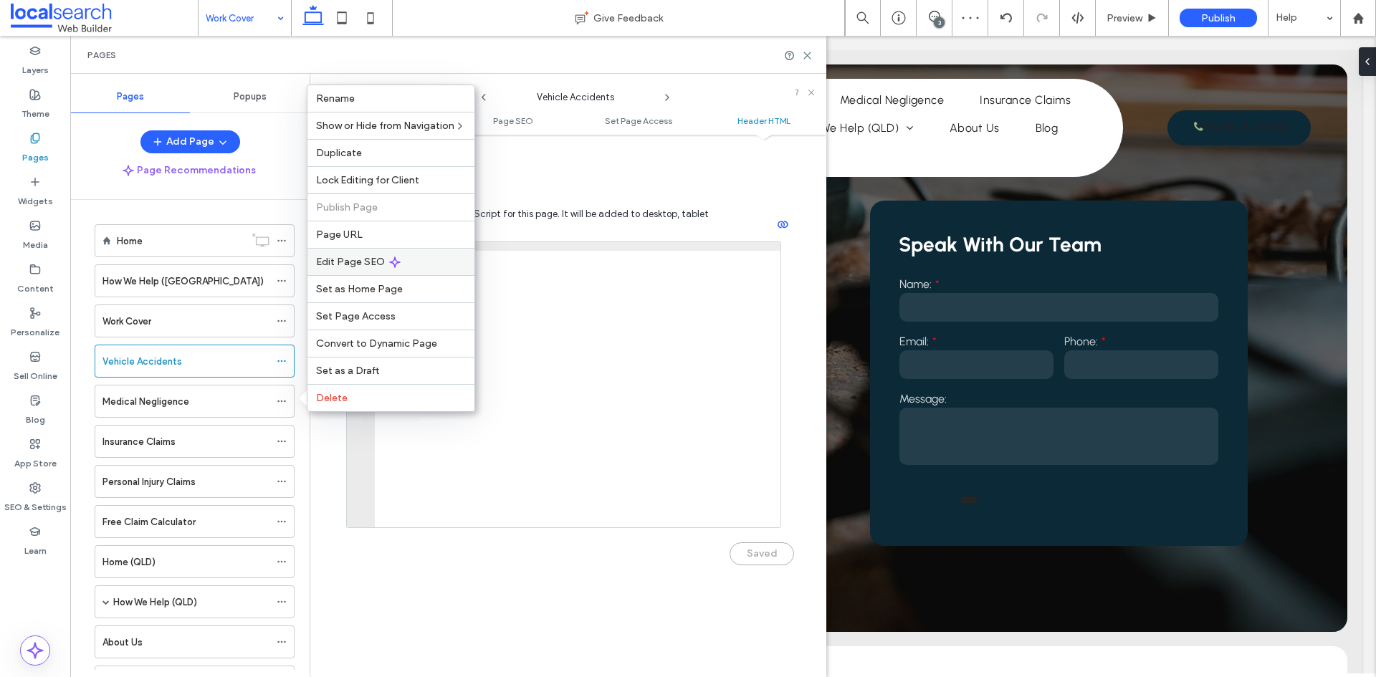
click at [353, 267] on span "Edit Page SEO" at bounding box center [350, 262] width 69 height 12
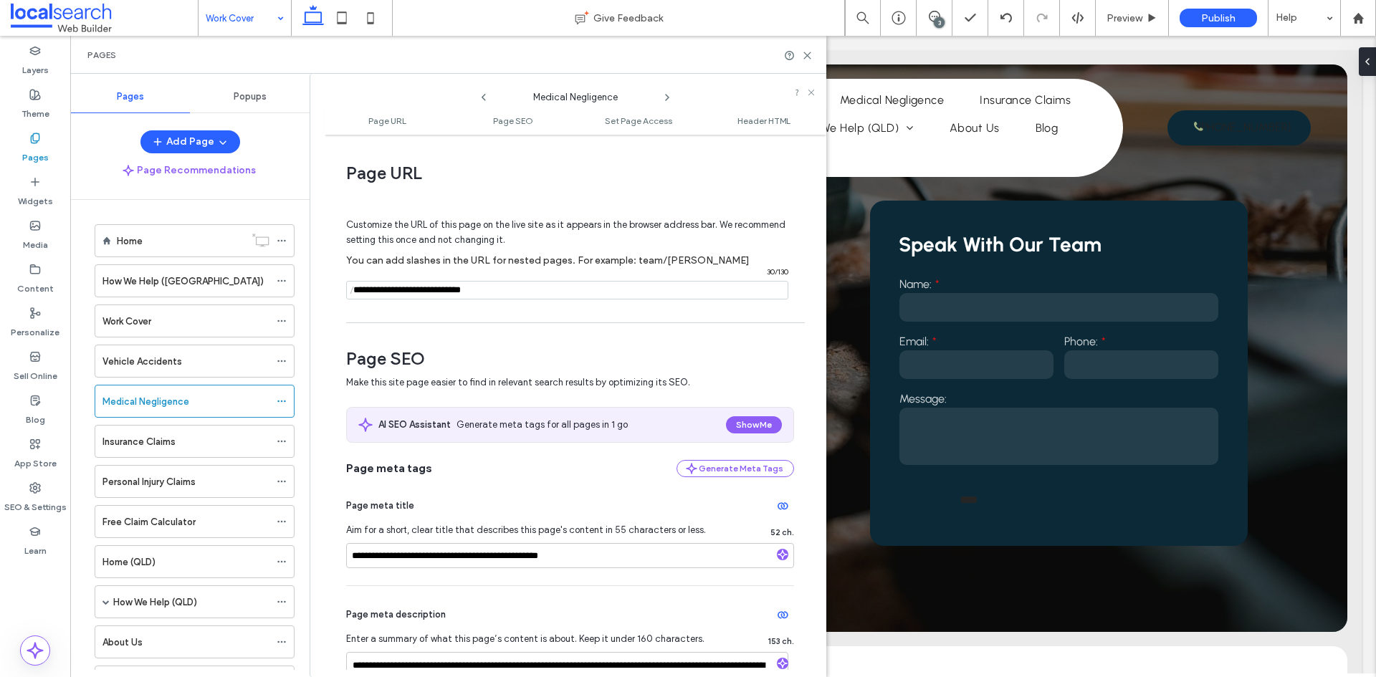
click at [357, 290] on span "/" at bounding box center [351, 291] width 11 height 18
click at [360, 293] on input "notEmpty" at bounding box center [567, 290] width 442 height 19
type input "**********"
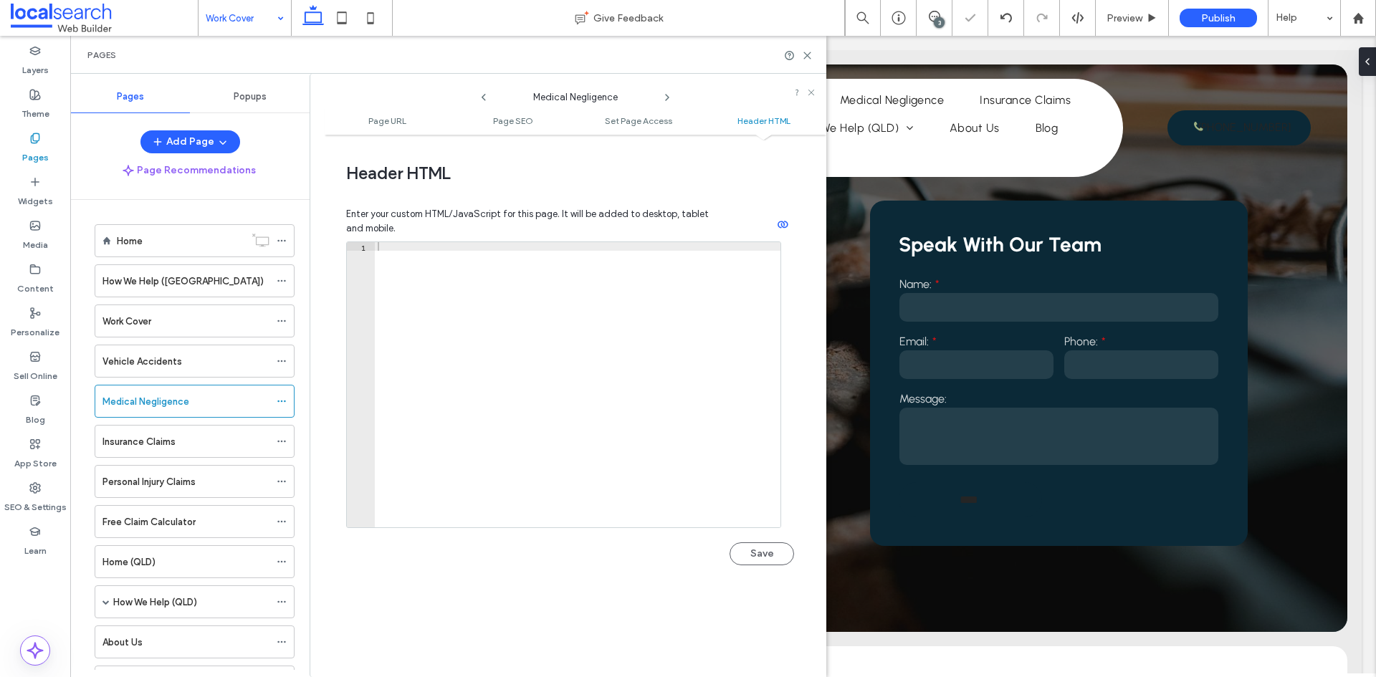
click at [743, 553] on button "Save" at bounding box center [762, 554] width 65 height 23
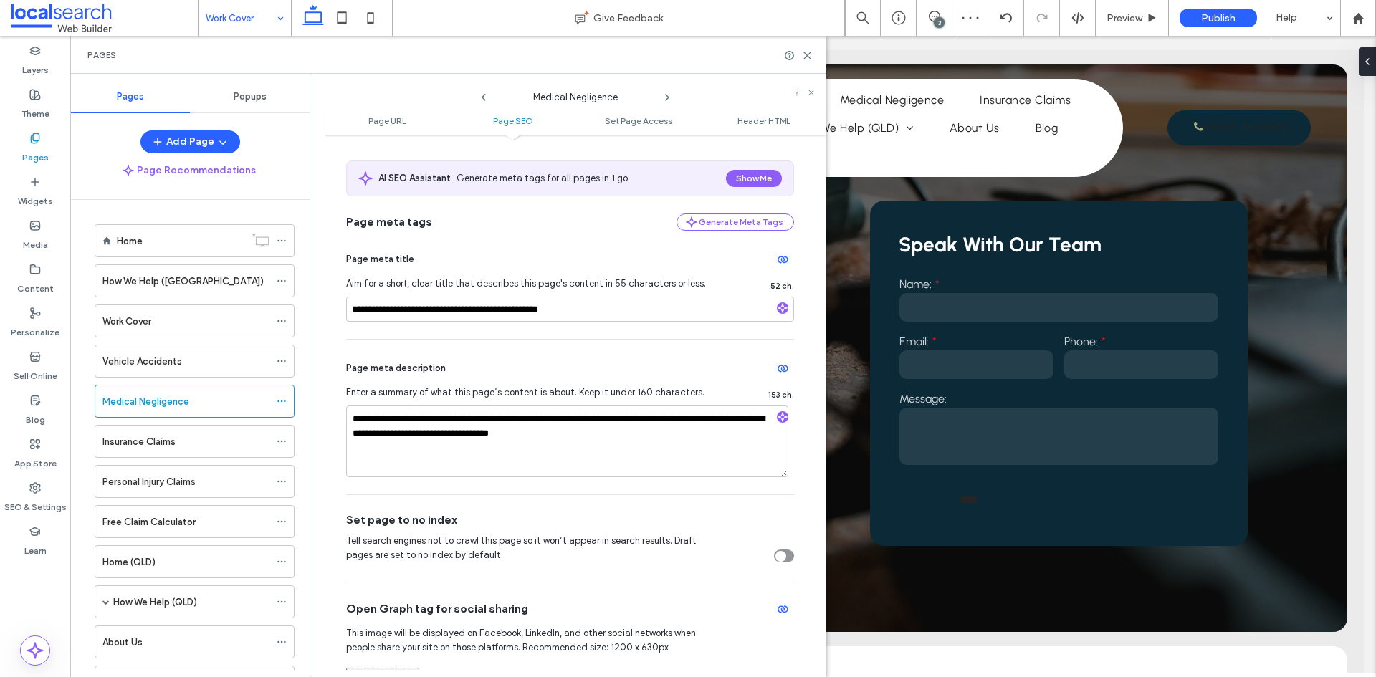
scroll to position [0, 0]
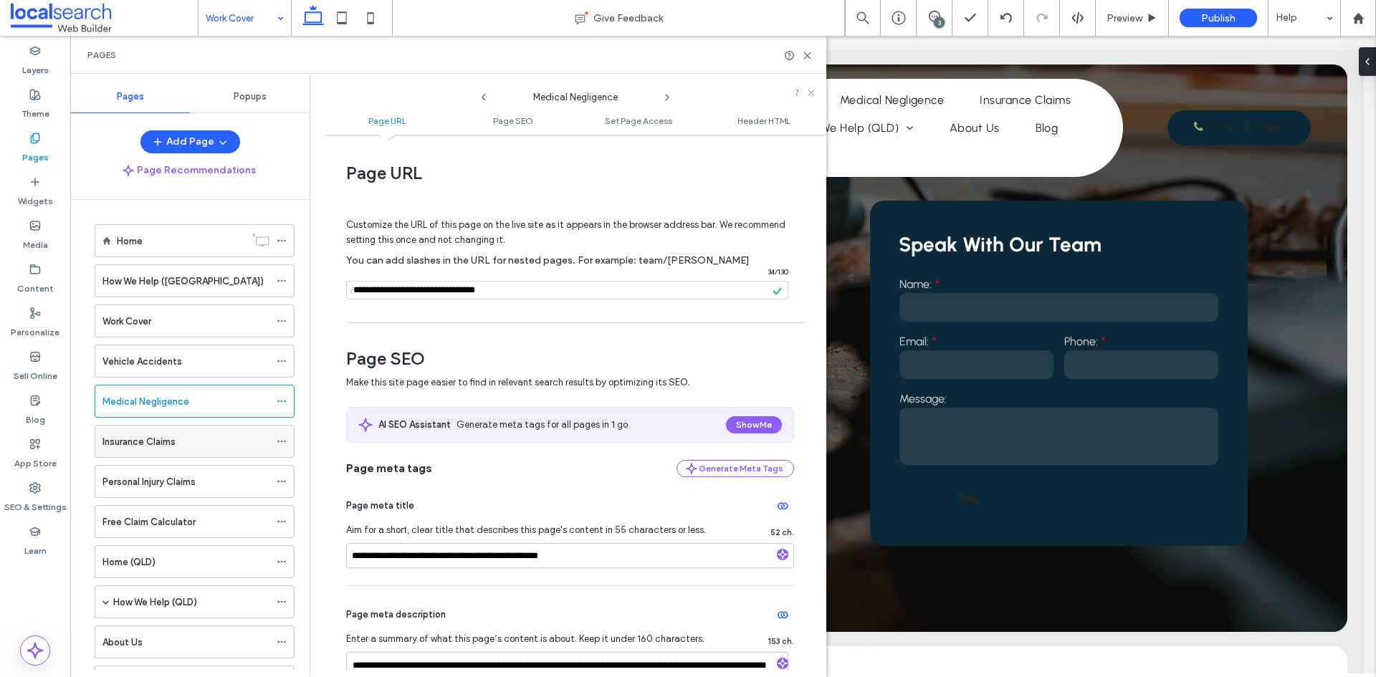
click at [244, 441] on div "Insurance Claims" at bounding box center [185, 441] width 167 height 15
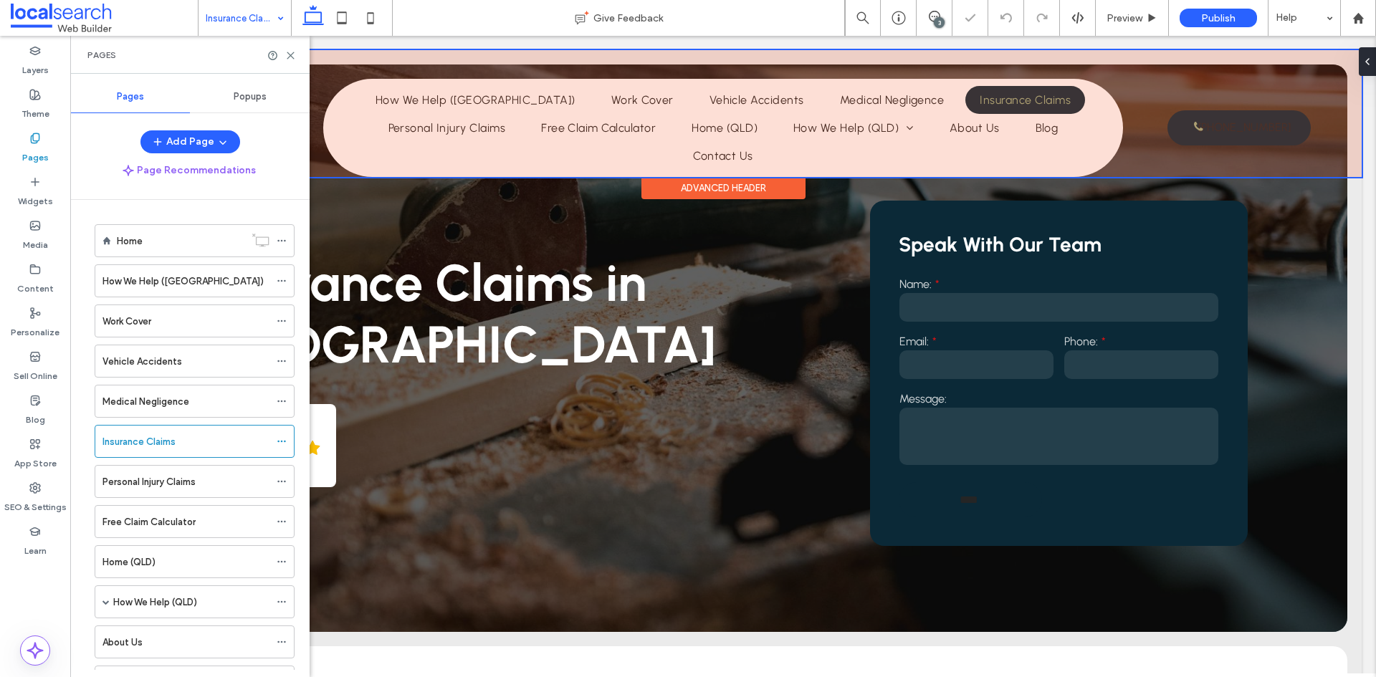
click at [578, 151] on div at bounding box center [723, 113] width 1277 height 127
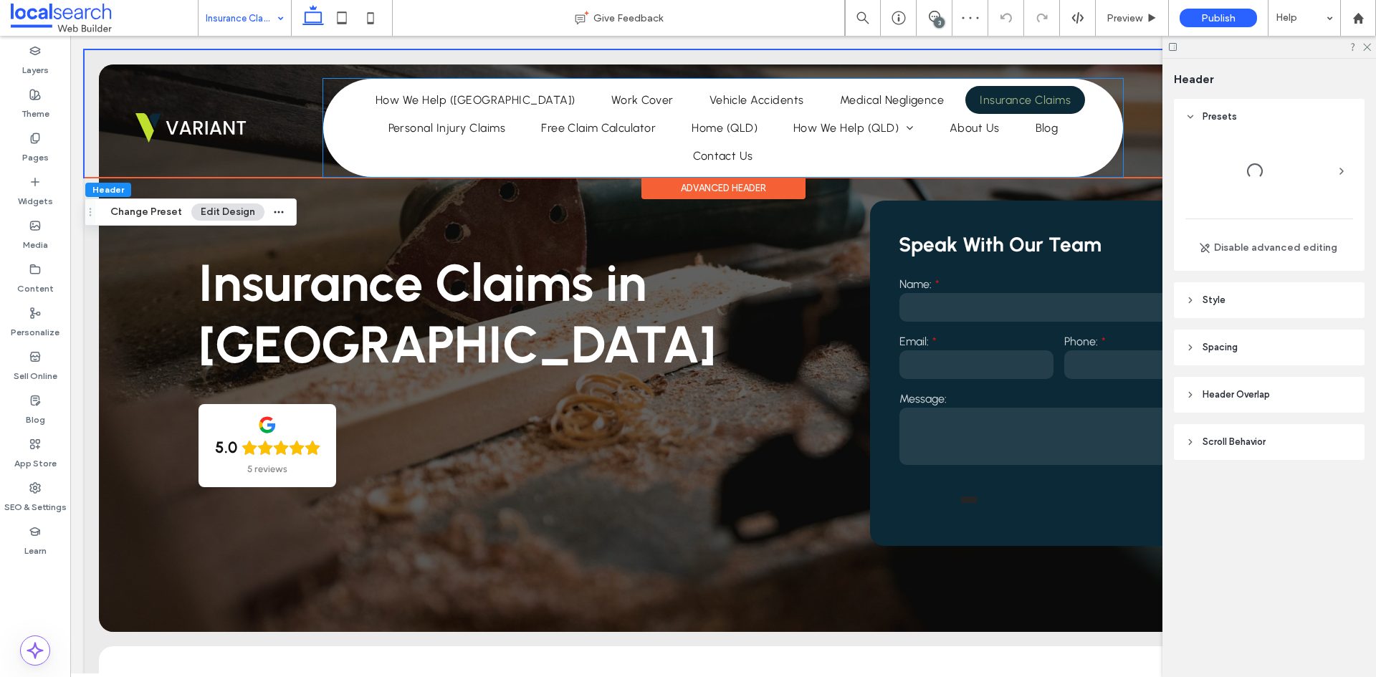
click at [578, 151] on ul "Home How We Help ([GEOGRAPHIC_DATA]) Work Cover Vehicle Accidents Medical Negli…" at bounding box center [723, 128] width 793 height 84
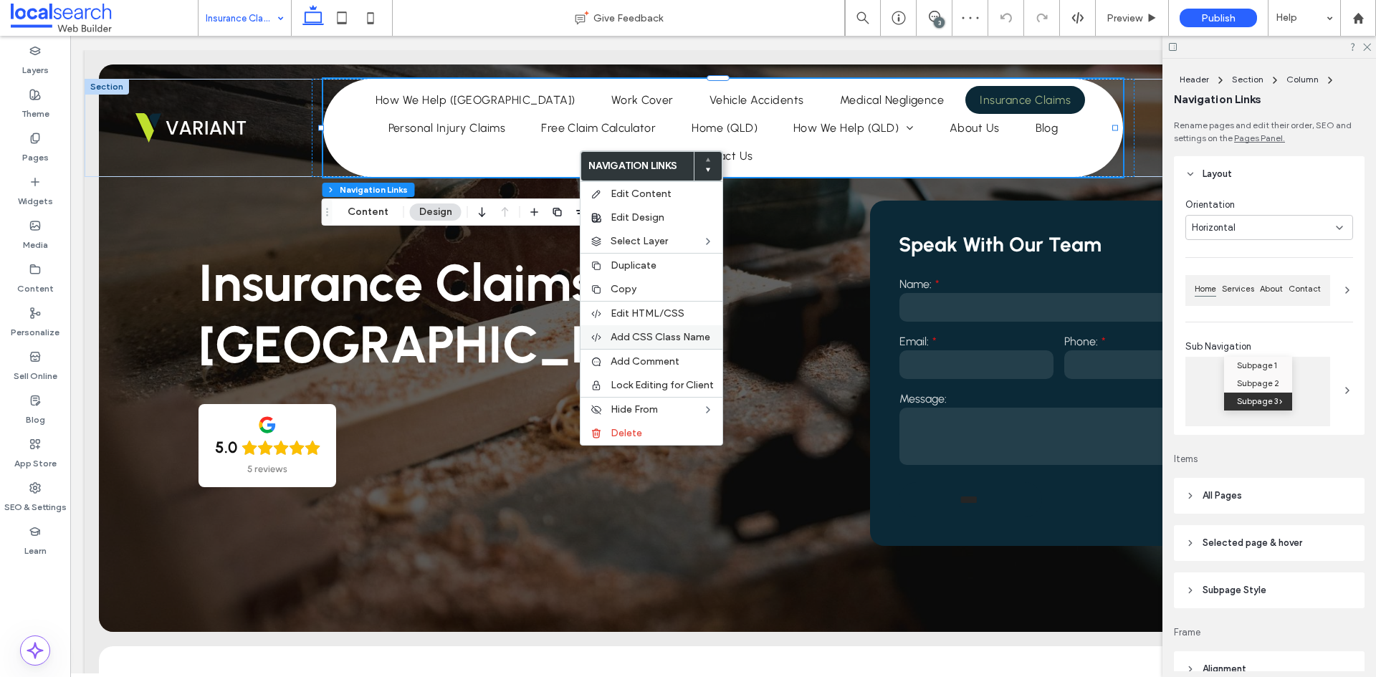
click at [647, 330] on div "Add CSS Class Name" at bounding box center [652, 337] width 142 height 24
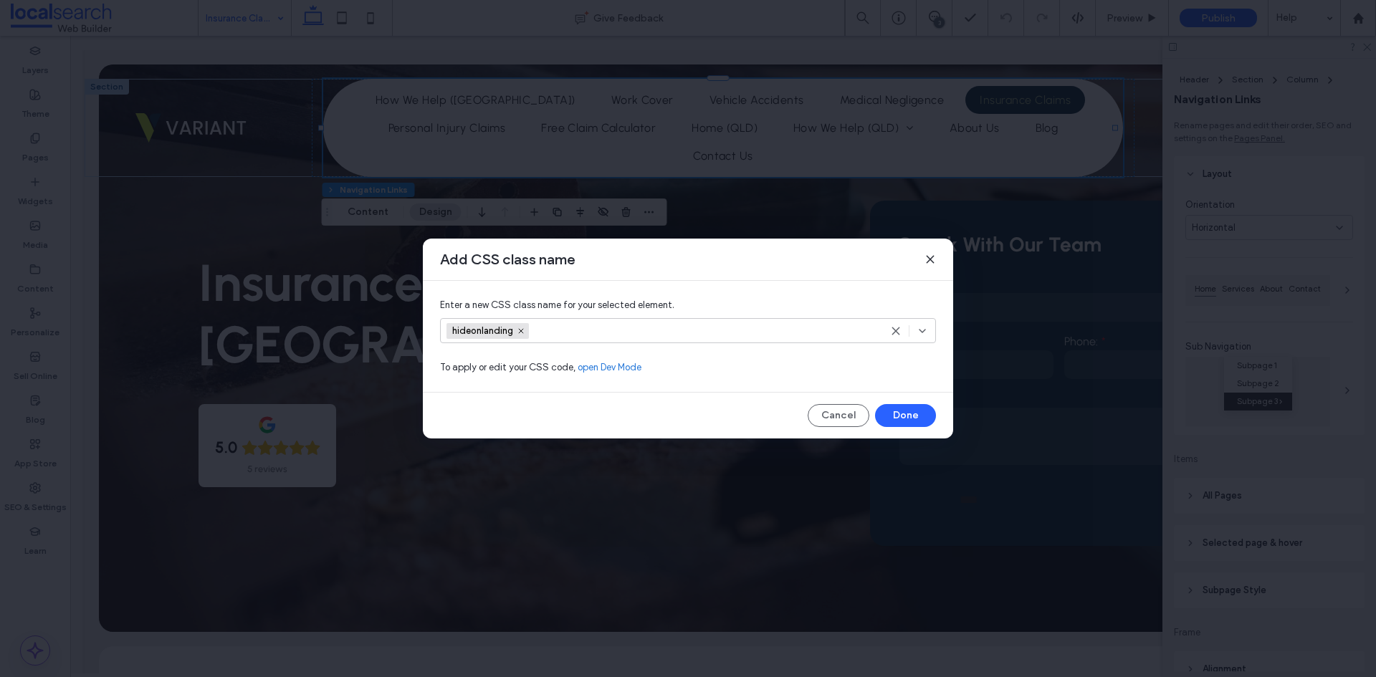
click at [930, 258] on use at bounding box center [930, 259] width 6 height 6
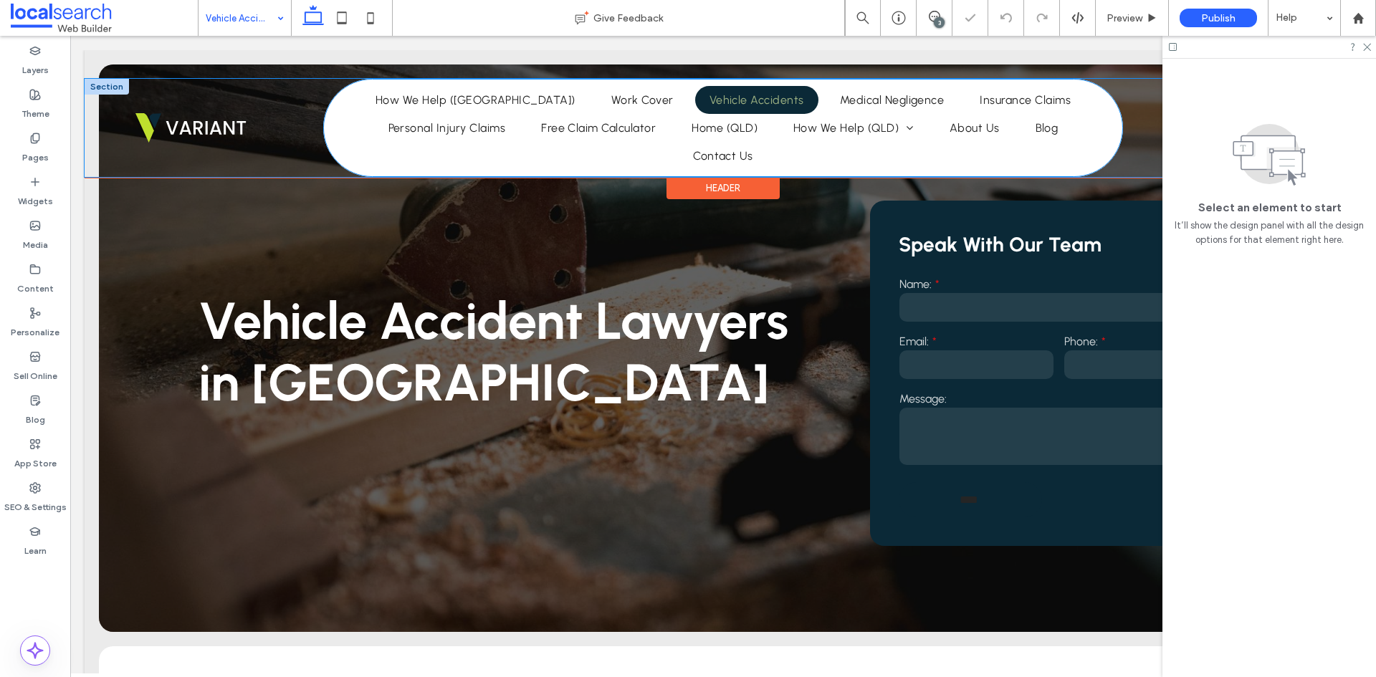
click at [538, 151] on div "Home How We Help (NSW) Work Cover Vehicle Accidents Medical Negligence Insuranc…" at bounding box center [723, 113] width 1277 height 127
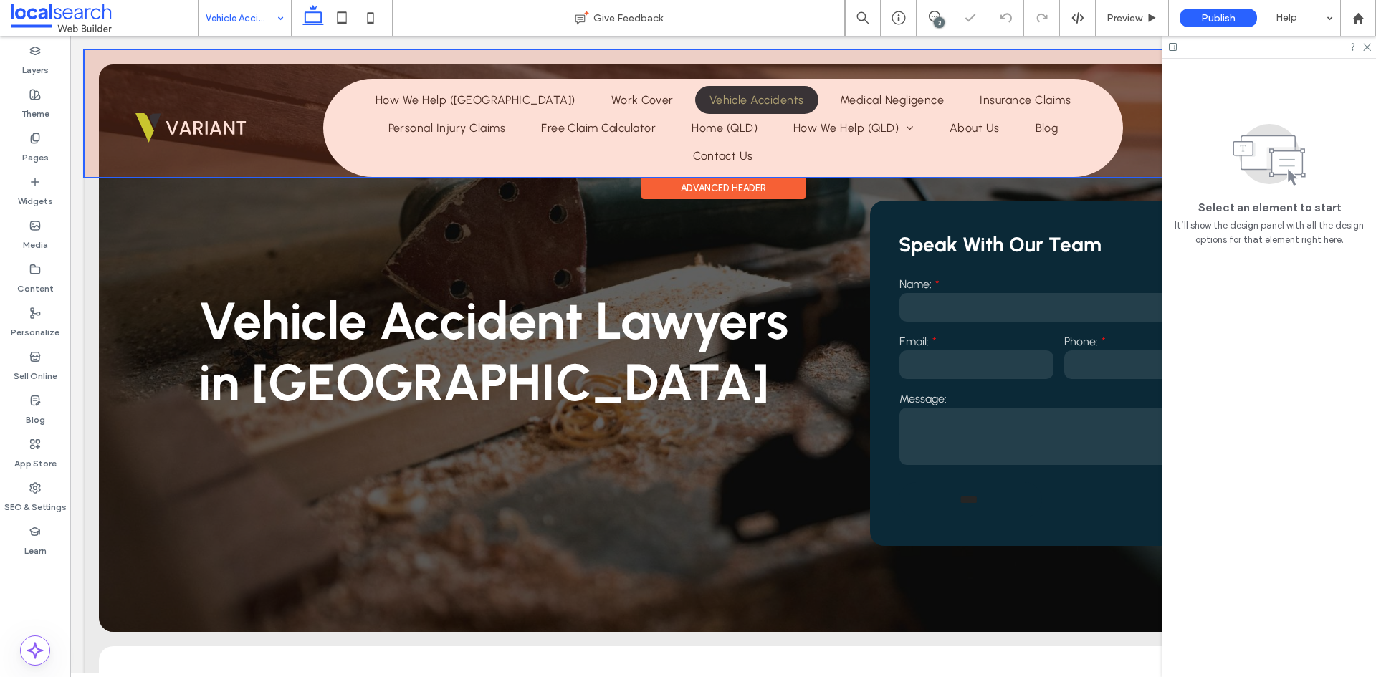
click at [538, 151] on div at bounding box center [723, 113] width 1277 height 127
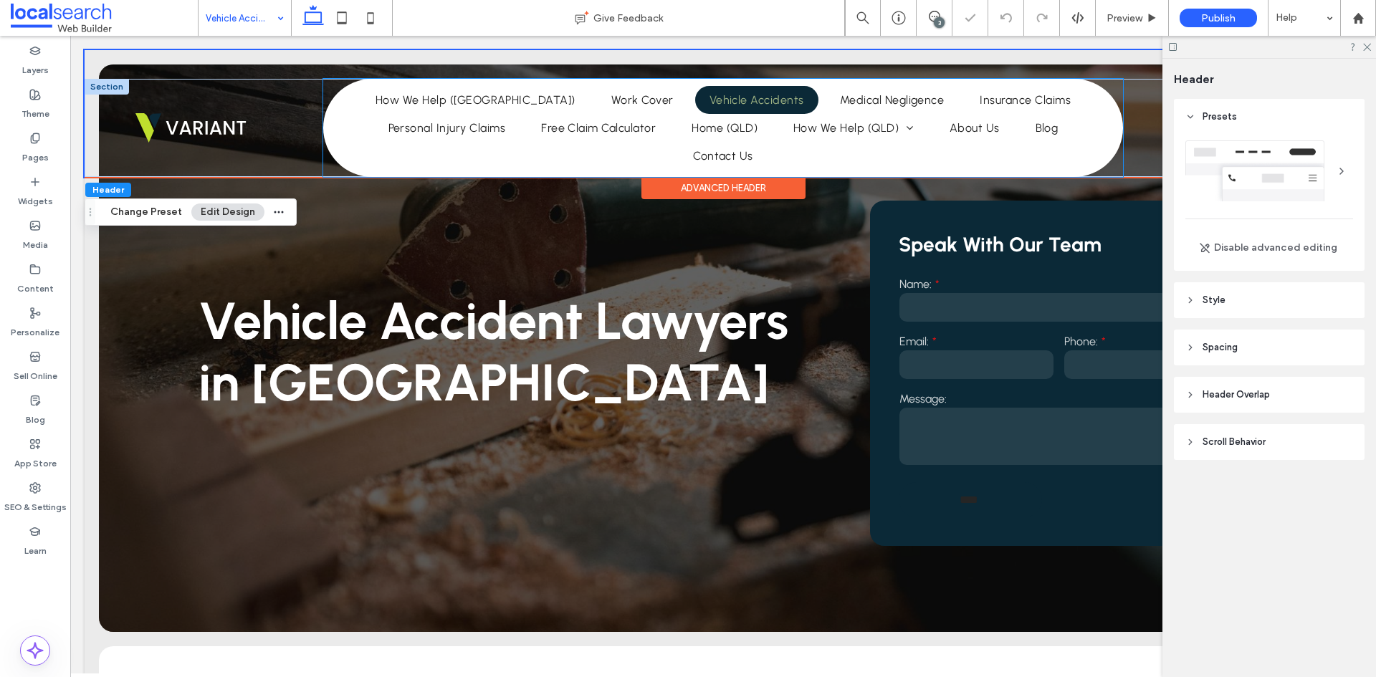
click at [534, 151] on ul "Home How We Help ([GEOGRAPHIC_DATA]) Work Cover Vehicle Accidents Medical Negli…" at bounding box center [723, 128] width 793 height 84
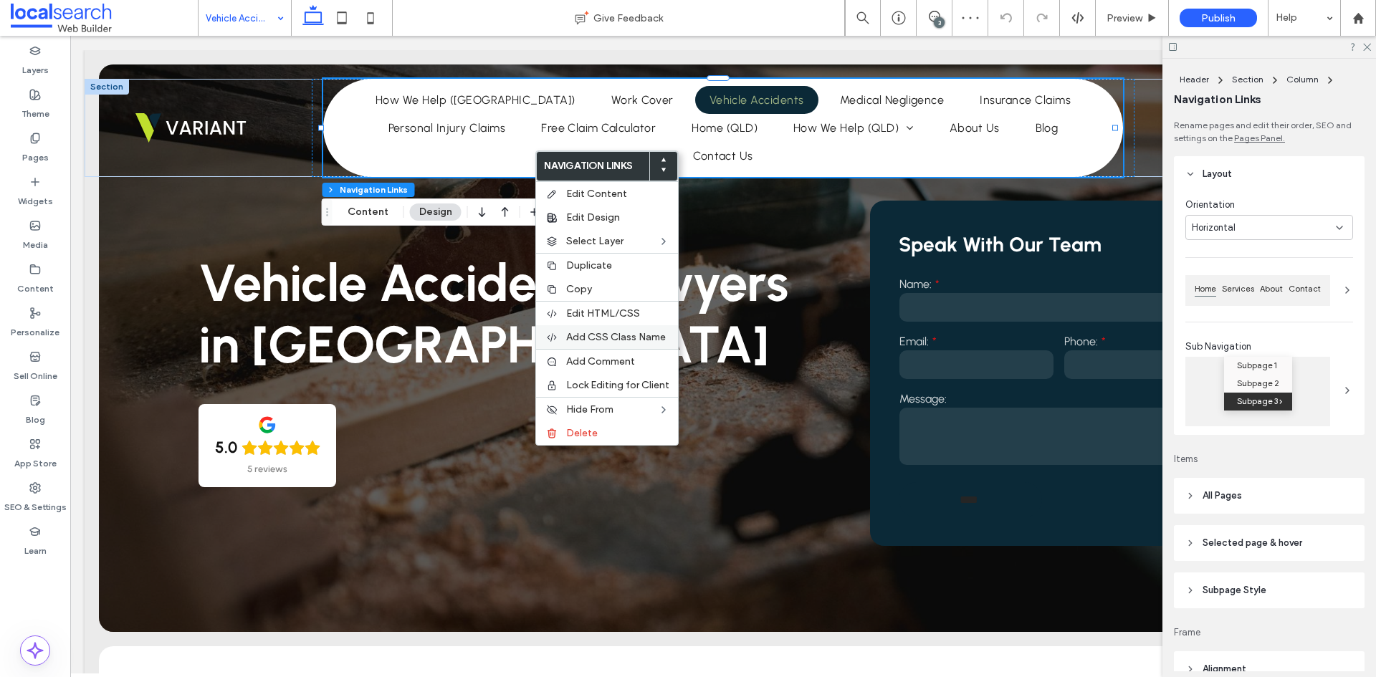
click at [624, 333] on span "Add CSS Class Name" at bounding box center [616, 337] width 100 height 12
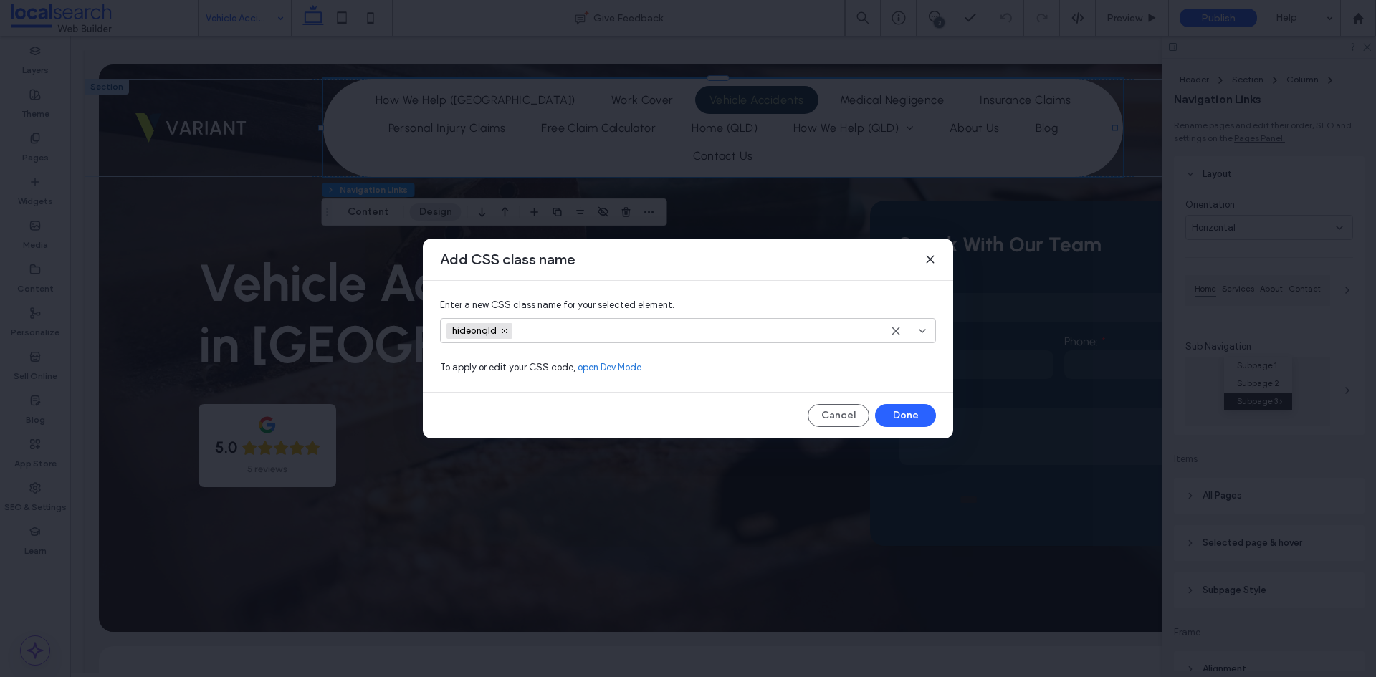
click at [929, 259] on icon at bounding box center [930, 259] width 11 height 11
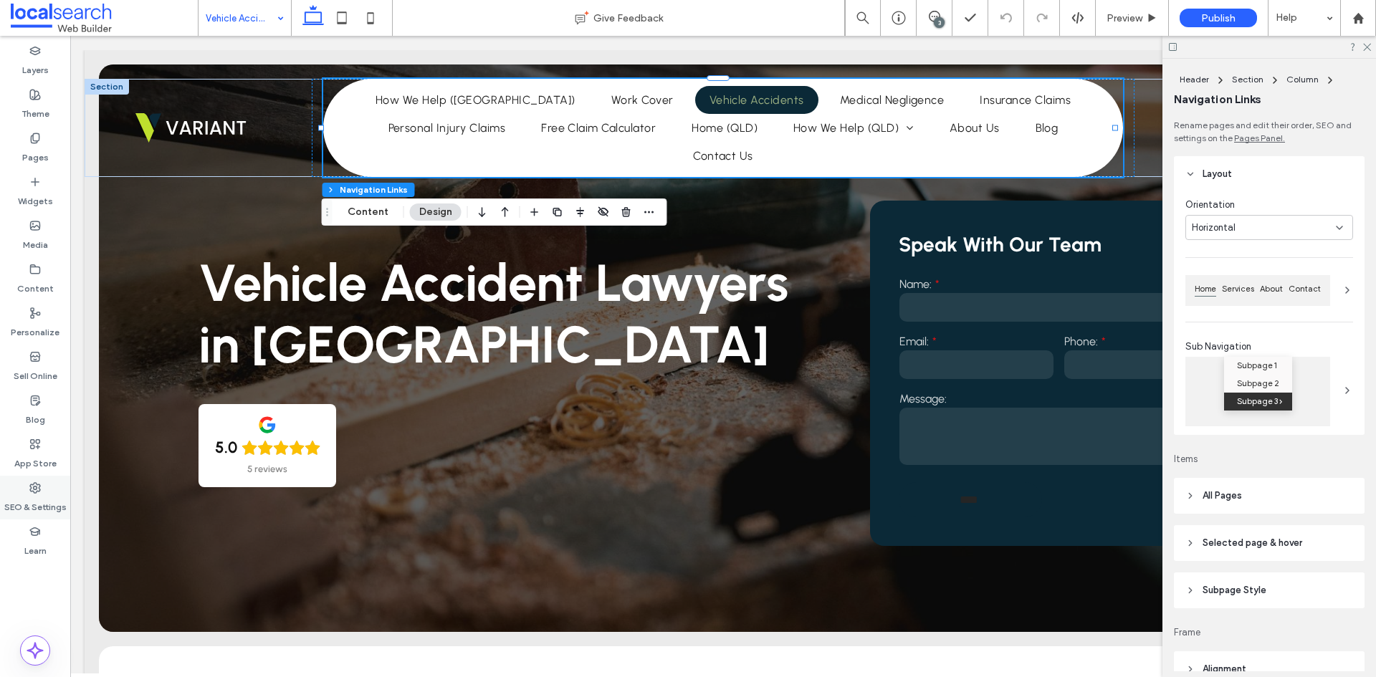
click at [29, 500] on label "SEO & Settings" at bounding box center [35, 504] width 62 height 20
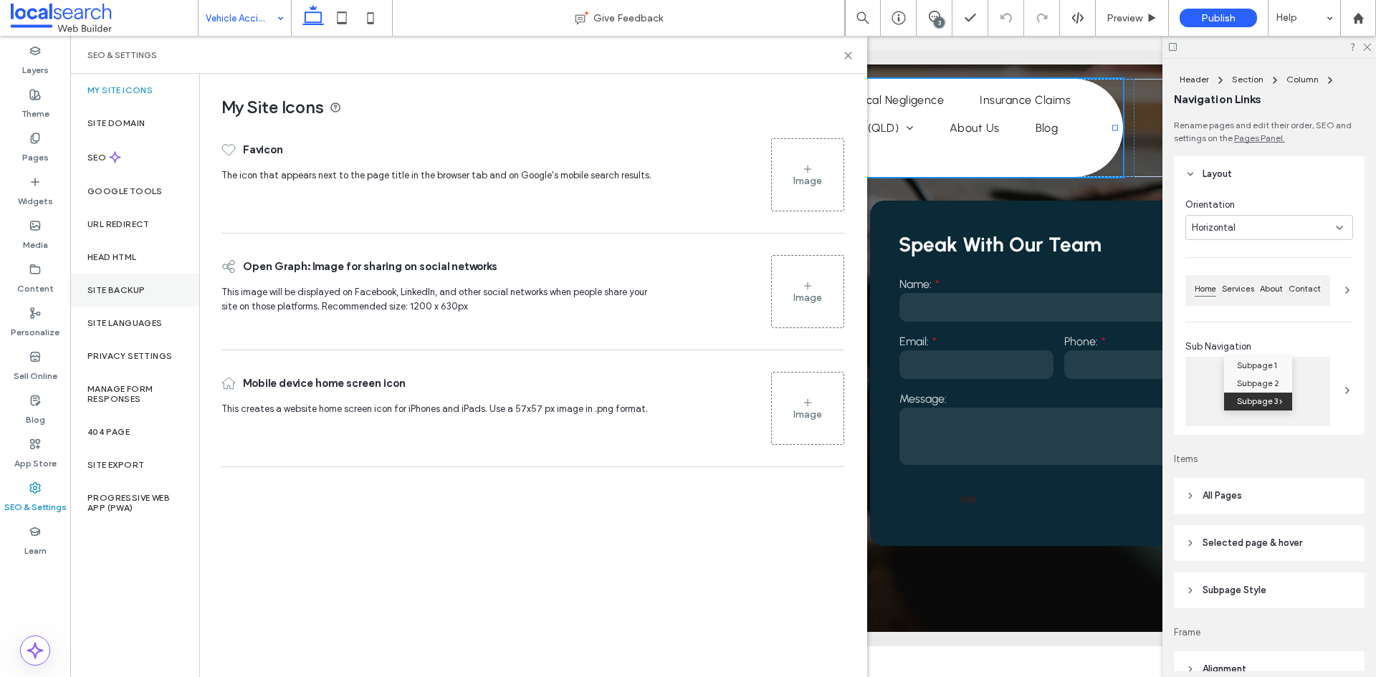
click at [149, 295] on div "Site Backup" at bounding box center [134, 290] width 129 height 33
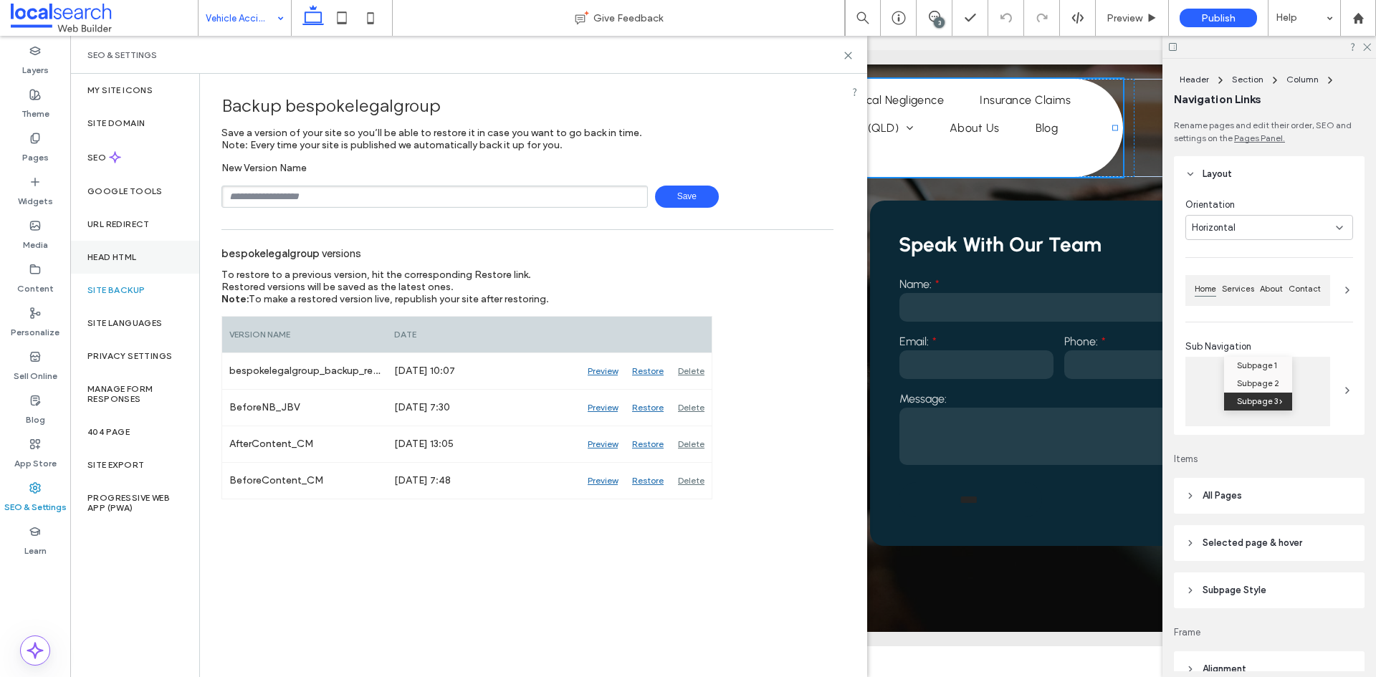
click at [131, 264] on div "Head HTML" at bounding box center [134, 257] width 129 height 33
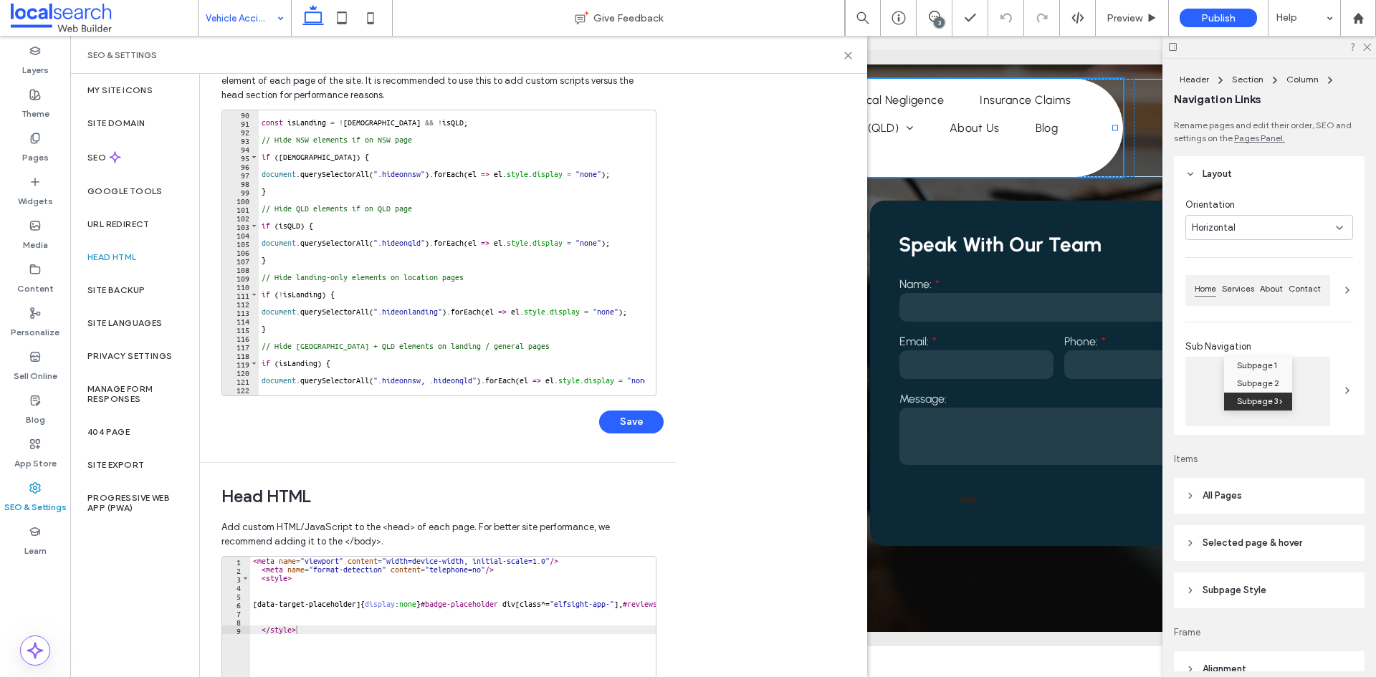
scroll to position [766, 0]
click at [843, 54] on icon at bounding box center [848, 55] width 11 height 11
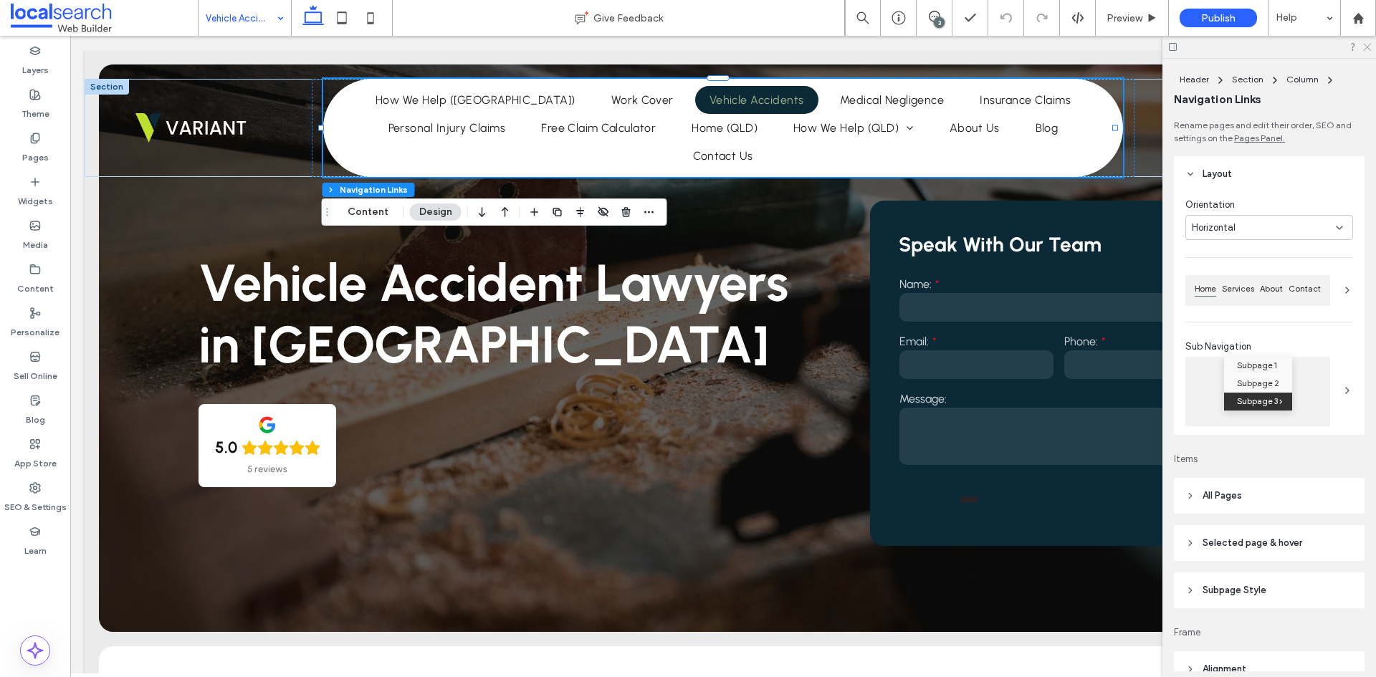
click at [1368, 50] on icon at bounding box center [1366, 46] width 9 height 9
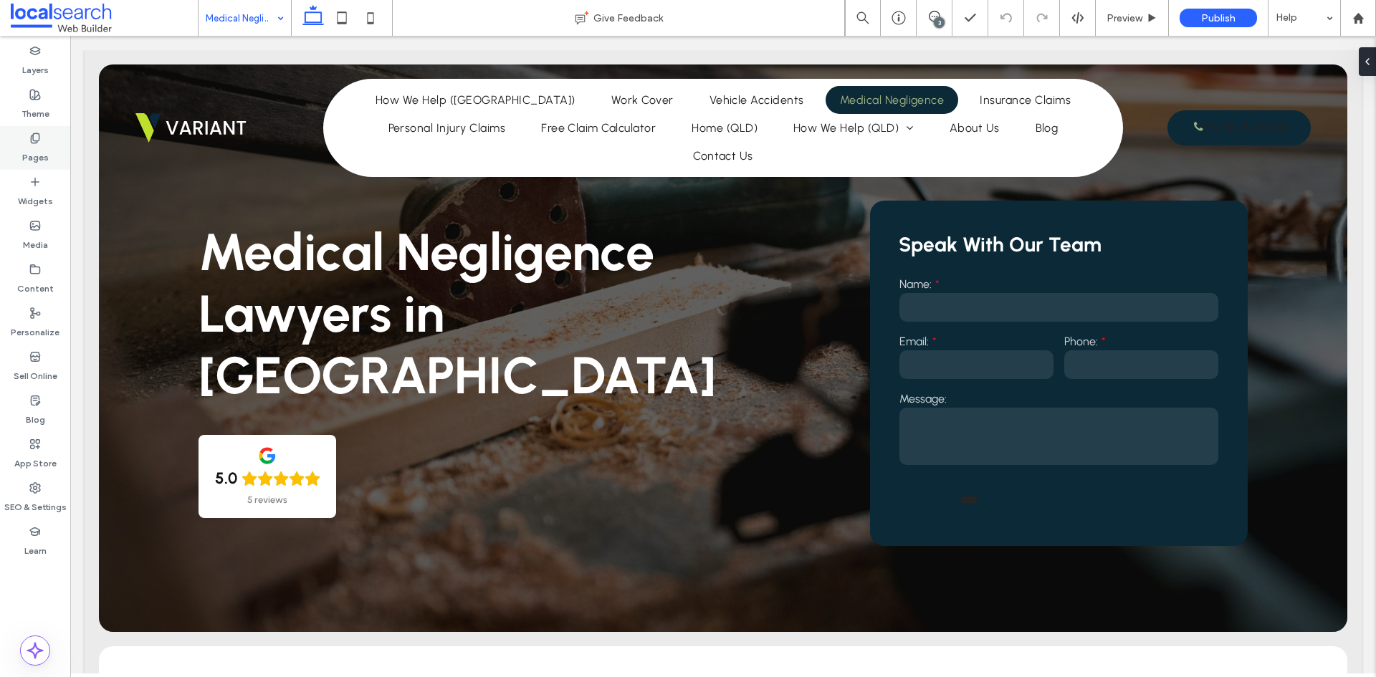
click at [51, 151] on div "Pages" at bounding box center [35, 148] width 70 height 44
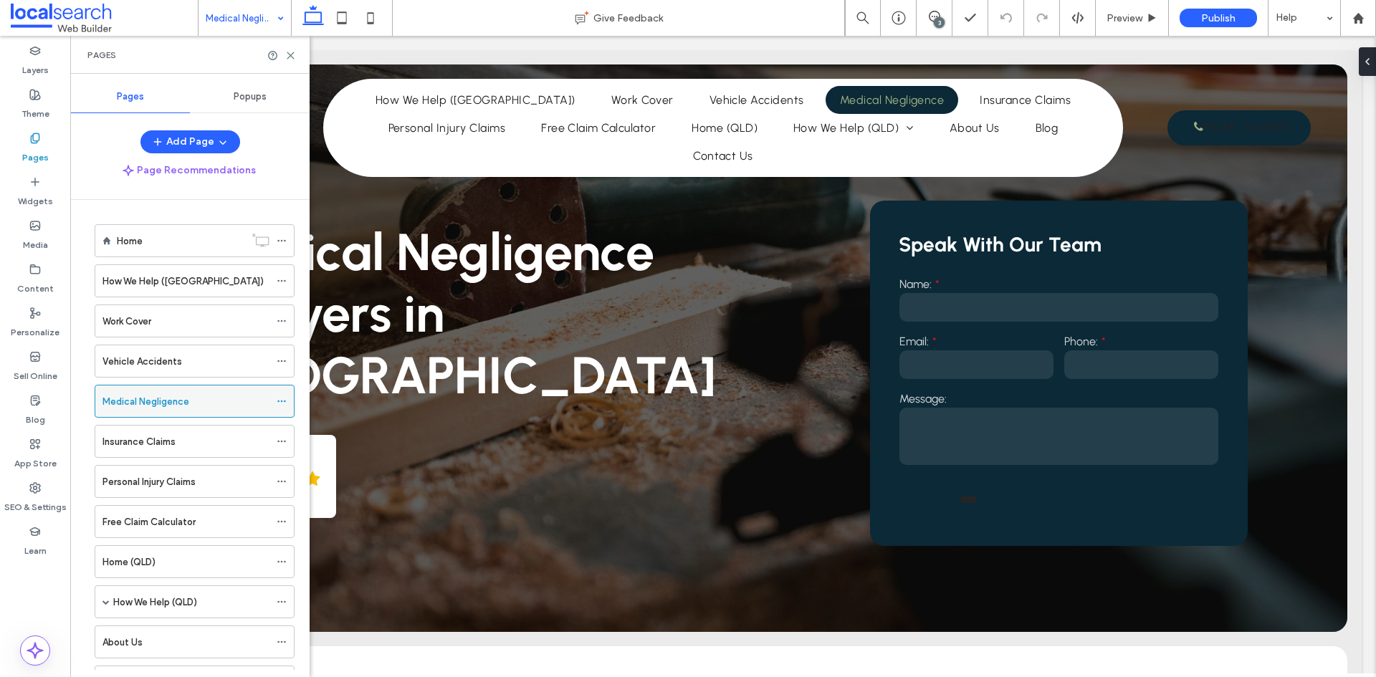
click at [283, 399] on icon at bounding box center [282, 401] width 10 height 10
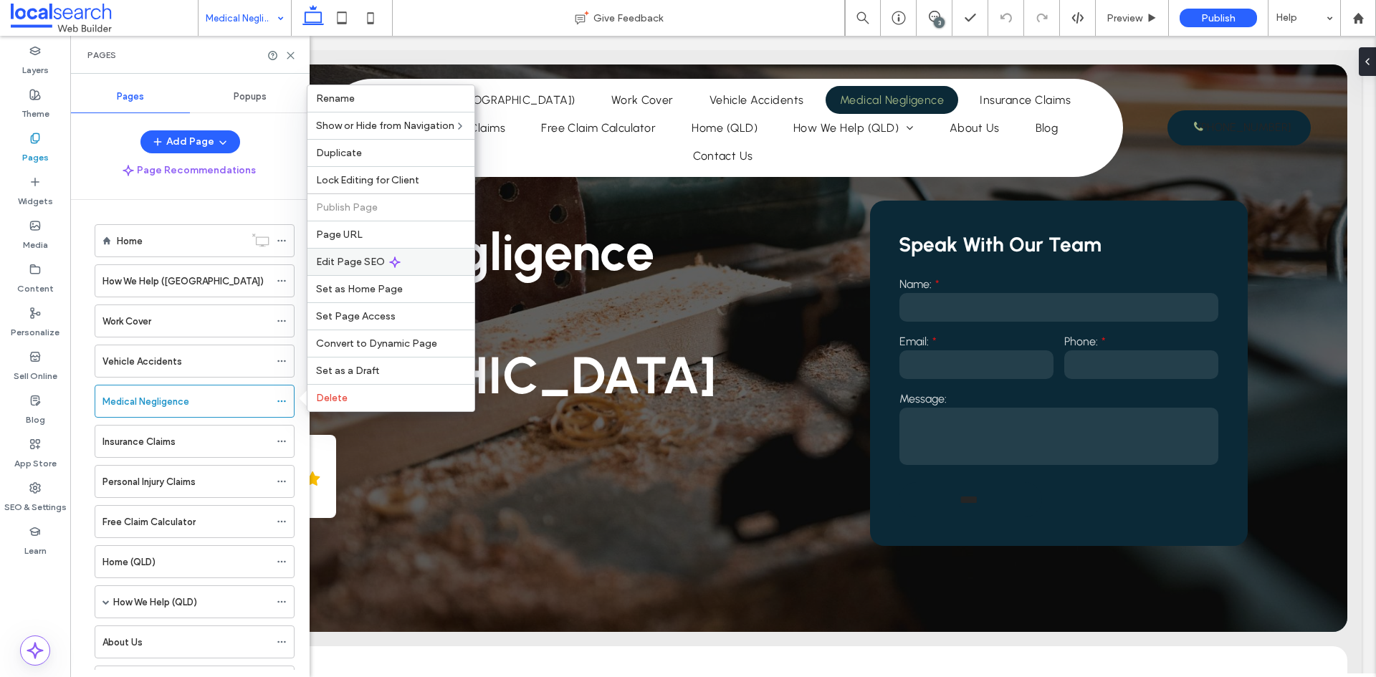
click at [388, 255] on div "Edit Page SEO" at bounding box center [390, 261] width 167 height 27
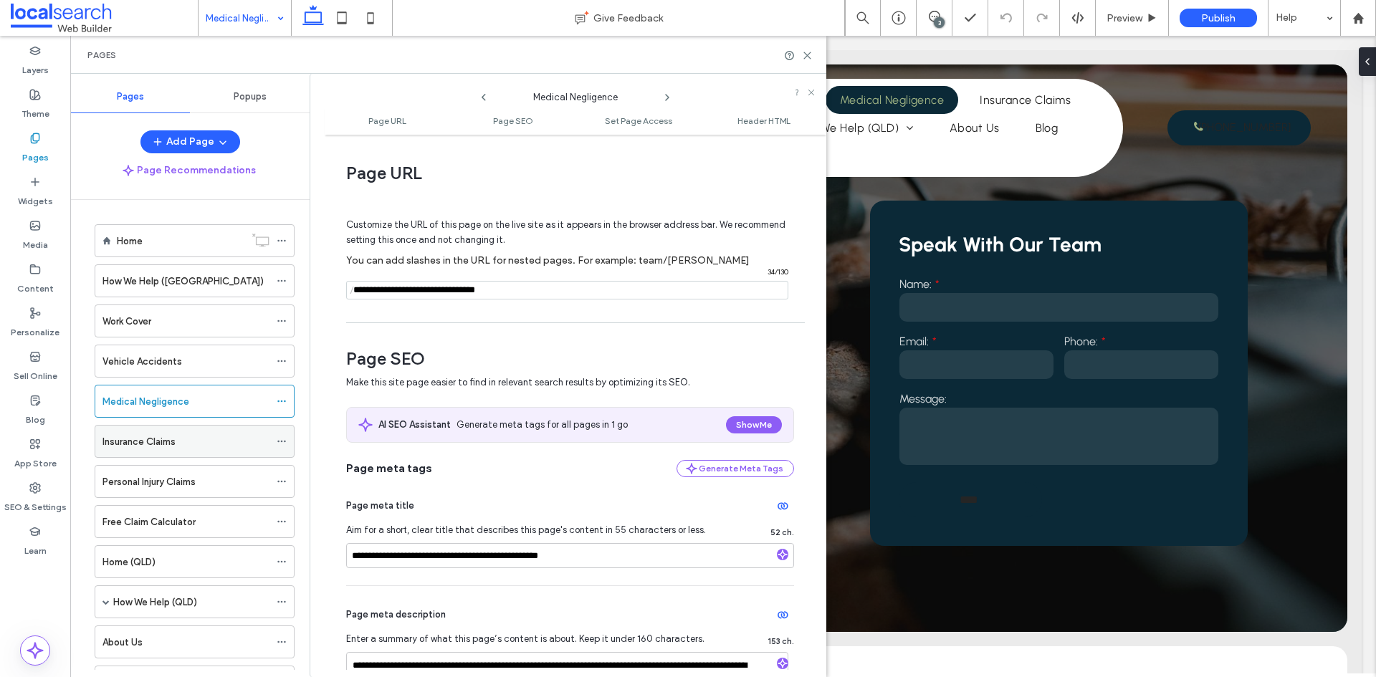
click at [280, 439] on icon at bounding box center [282, 442] width 10 height 10
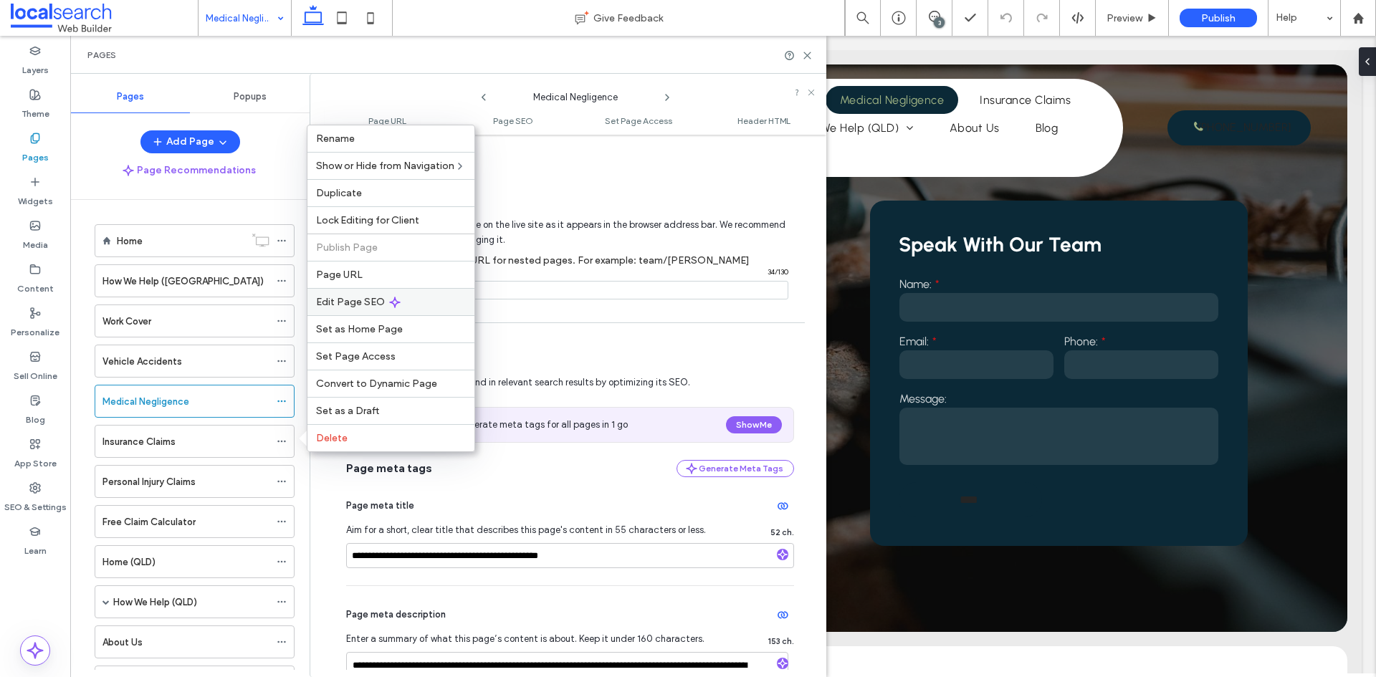
click at [363, 306] on span "Edit Page SEO" at bounding box center [350, 302] width 69 height 12
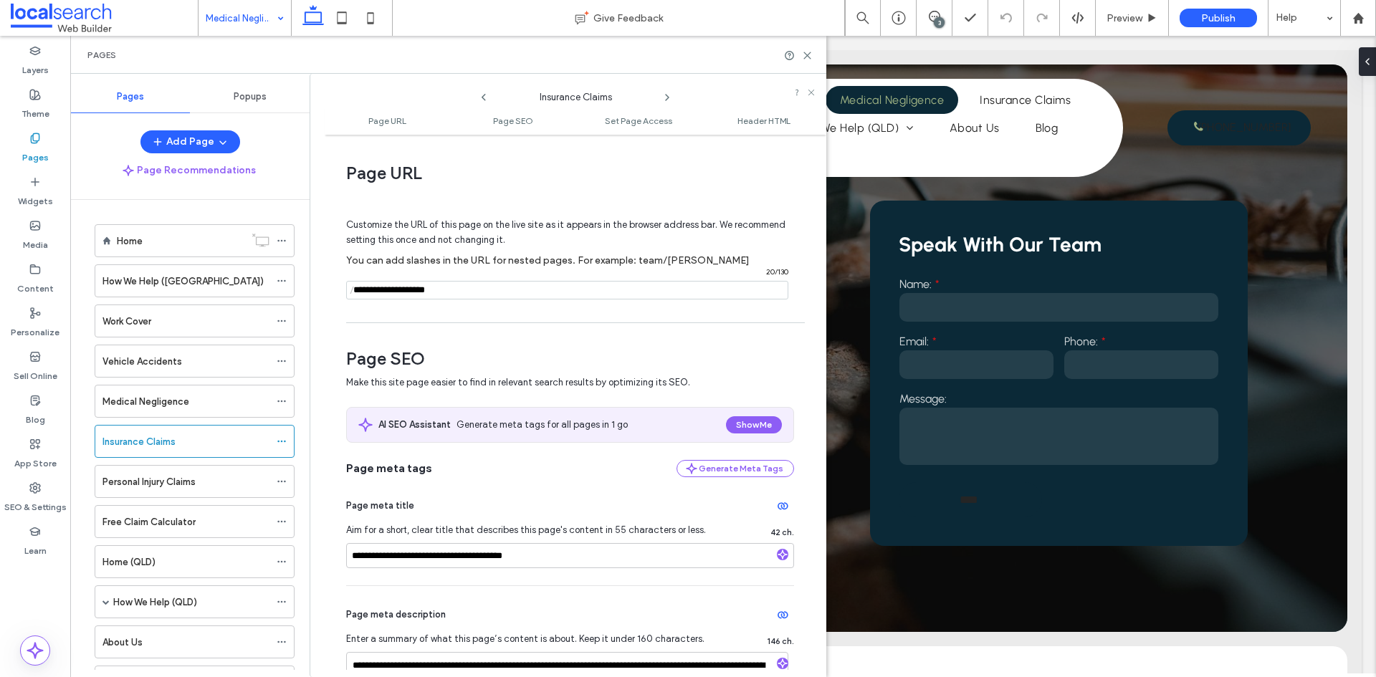
click at [358, 294] on span "/" at bounding box center [351, 291] width 11 height 18
click at [359, 292] on input "notEmpty" at bounding box center [567, 290] width 442 height 19
click at [354, 290] on span "/" at bounding box center [351, 291] width 11 height 18
click at [355, 290] on span "/" at bounding box center [351, 291] width 11 height 18
click at [362, 290] on input "notEmpty" at bounding box center [567, 290] width 442 height 19
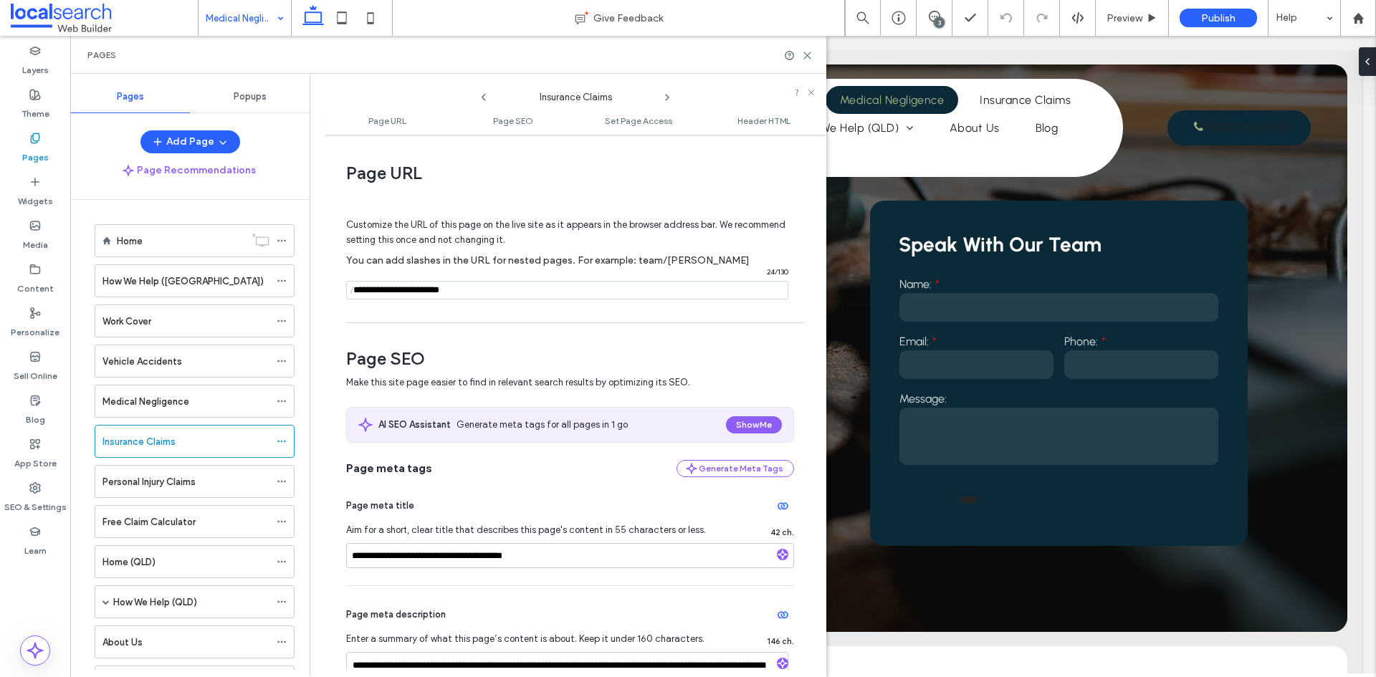
type input "**********"
click at [520, 325] on div "**********" at bounding box center [576, 406] width 502 height 528
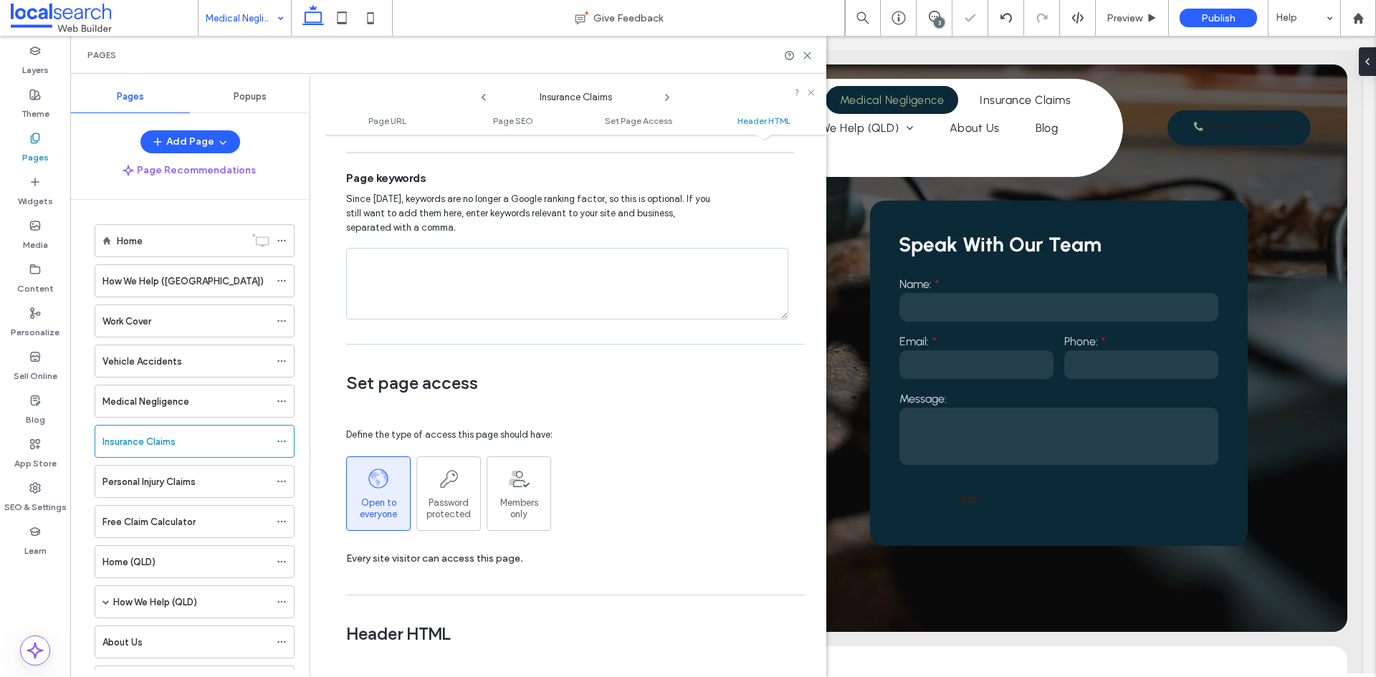
scroll to position [1322, 0]
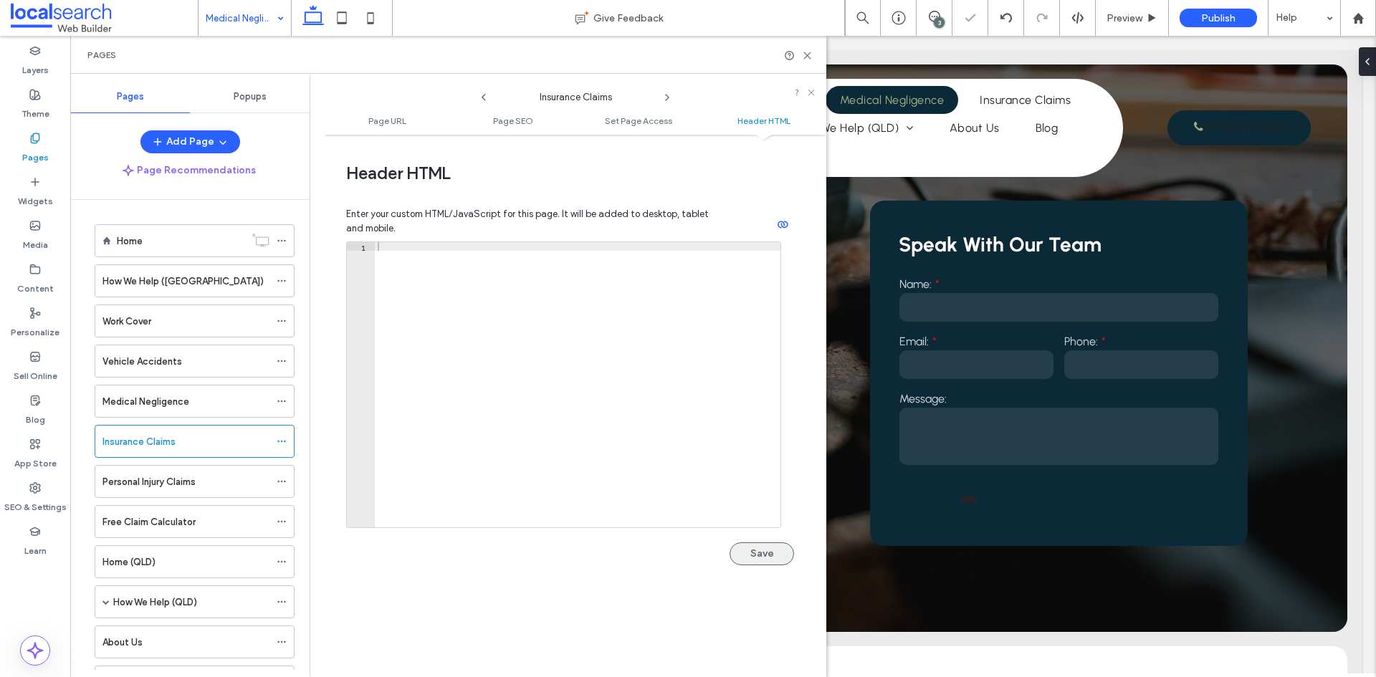
click at [755, 554] on button "Save" at bounding box center [762, 554] width 65 height 23
click at [278, 482] on use at bounding box center [281, 482] width 8 height 2
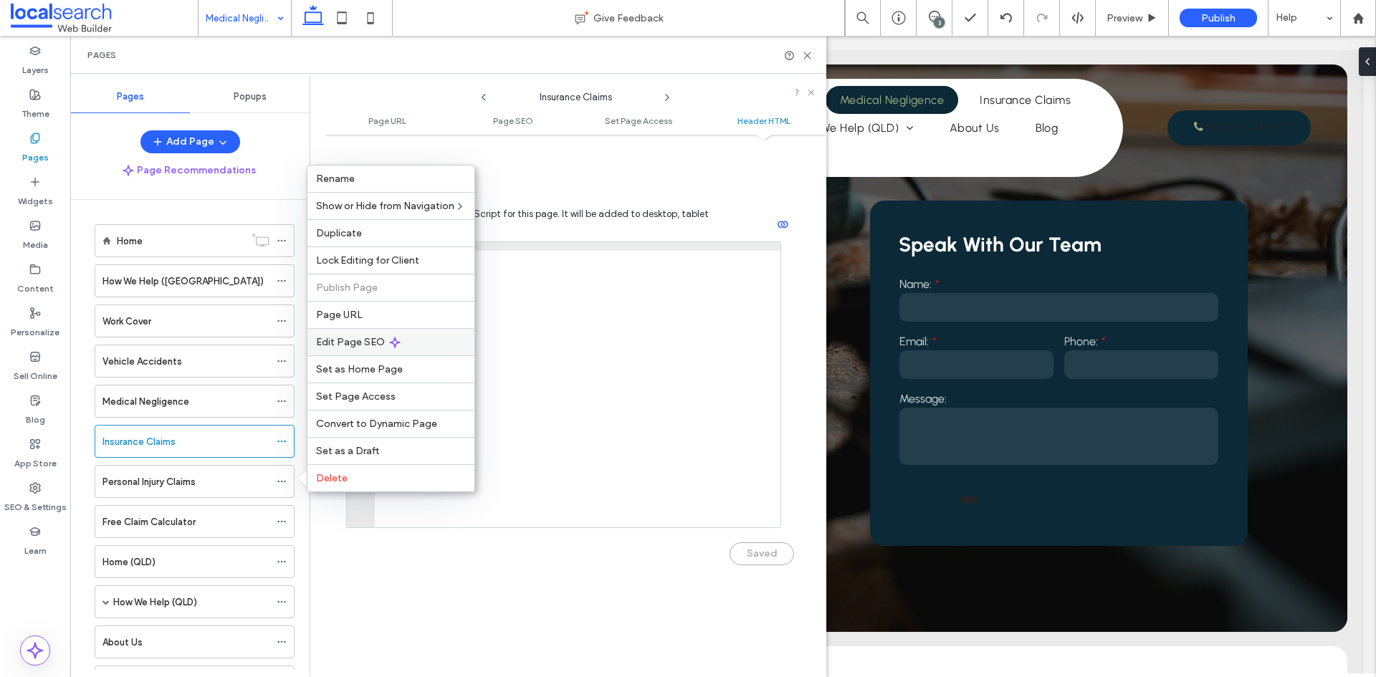
click at [338, 338] on span "Edit Page SEO" at bounding box center [350, 342] width 69 height 12
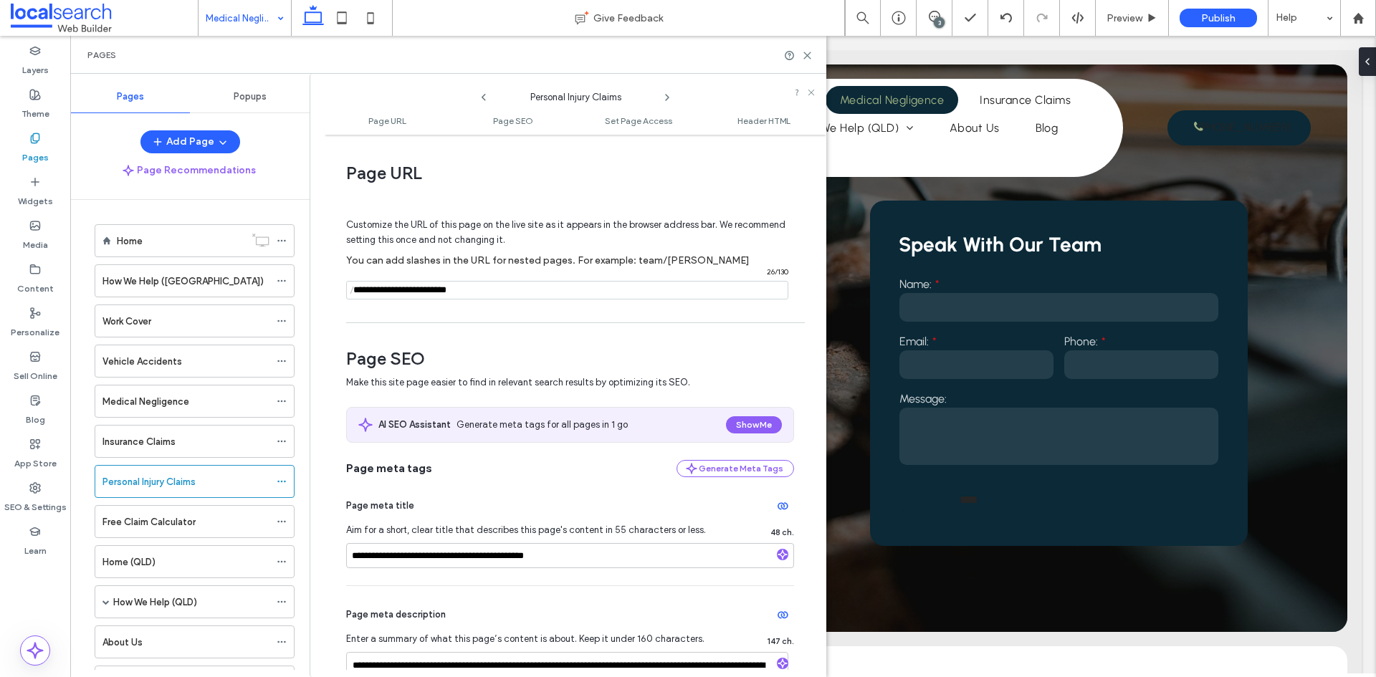
click at [360, 290] on input "notEmpty" at bounding box center [567, 290] width 442 height 19
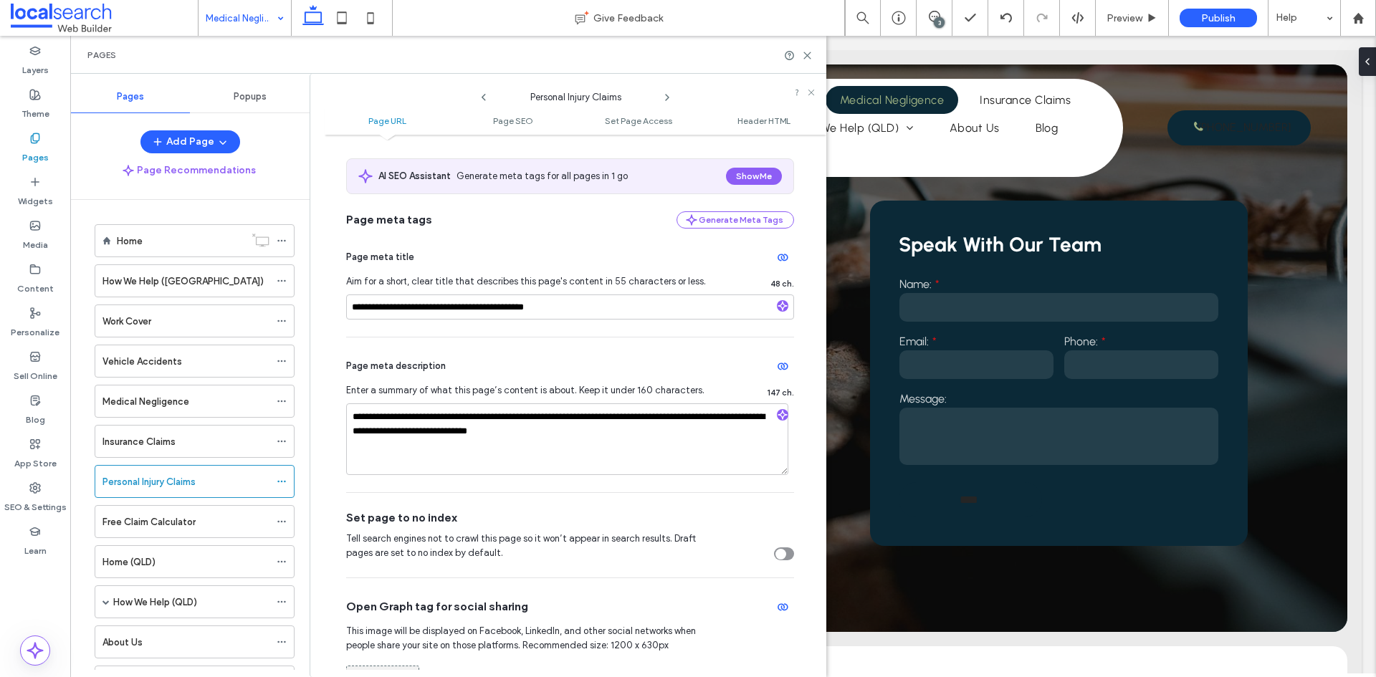
scroll to position [358, 0]
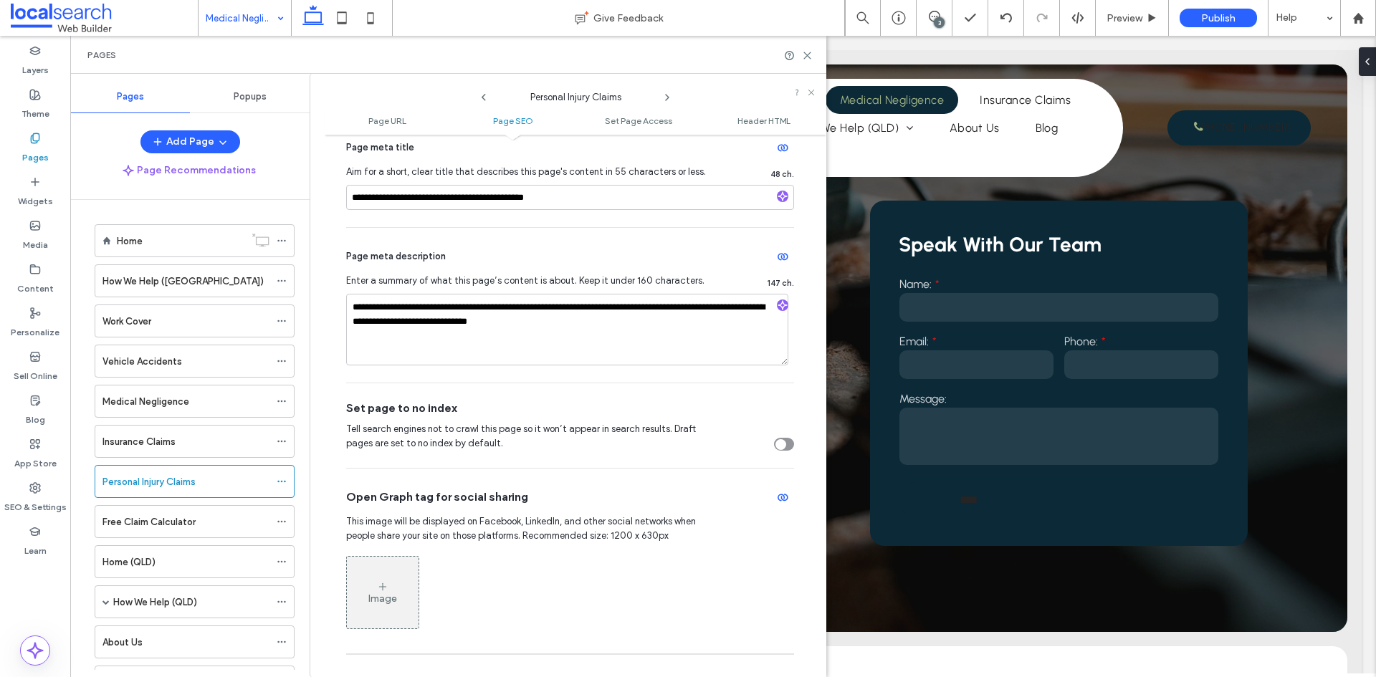
type input "**********"
click at [778, 408] on div "Set page to no index" at bounding box center [570, 409] width 448 height 16
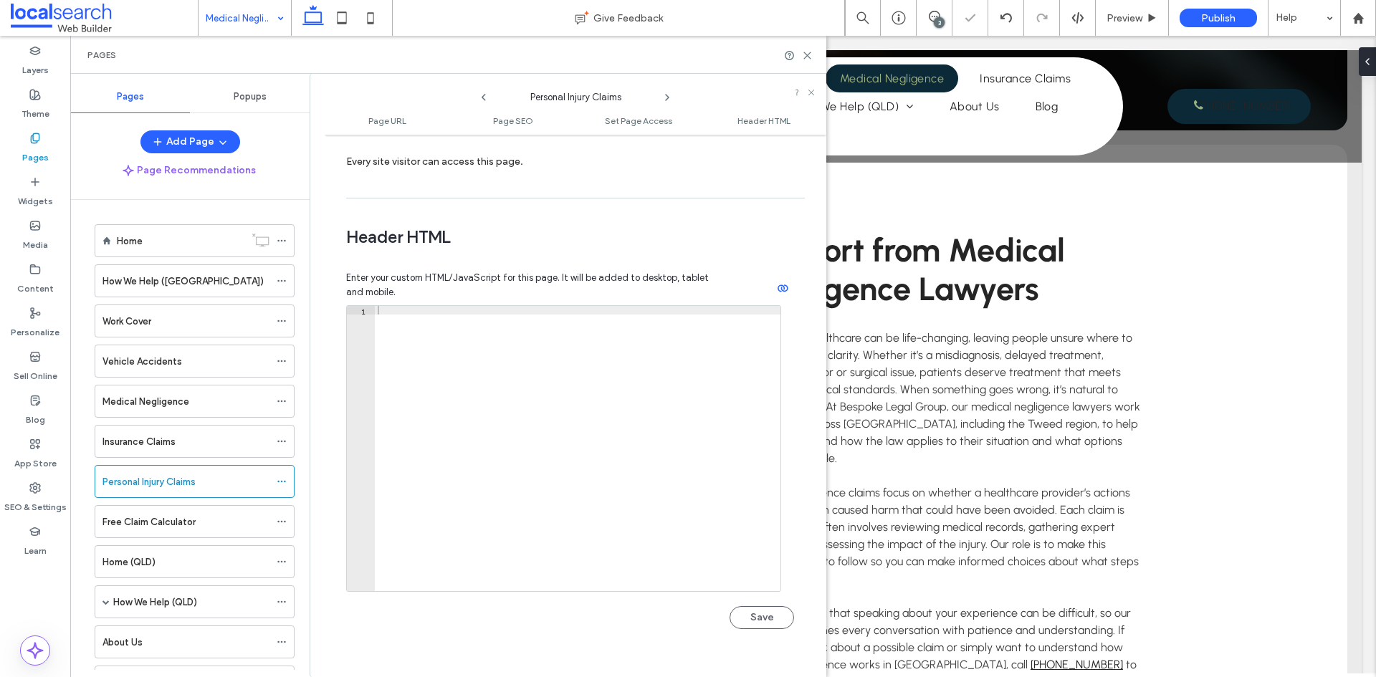
scroll to position [1322, 0]
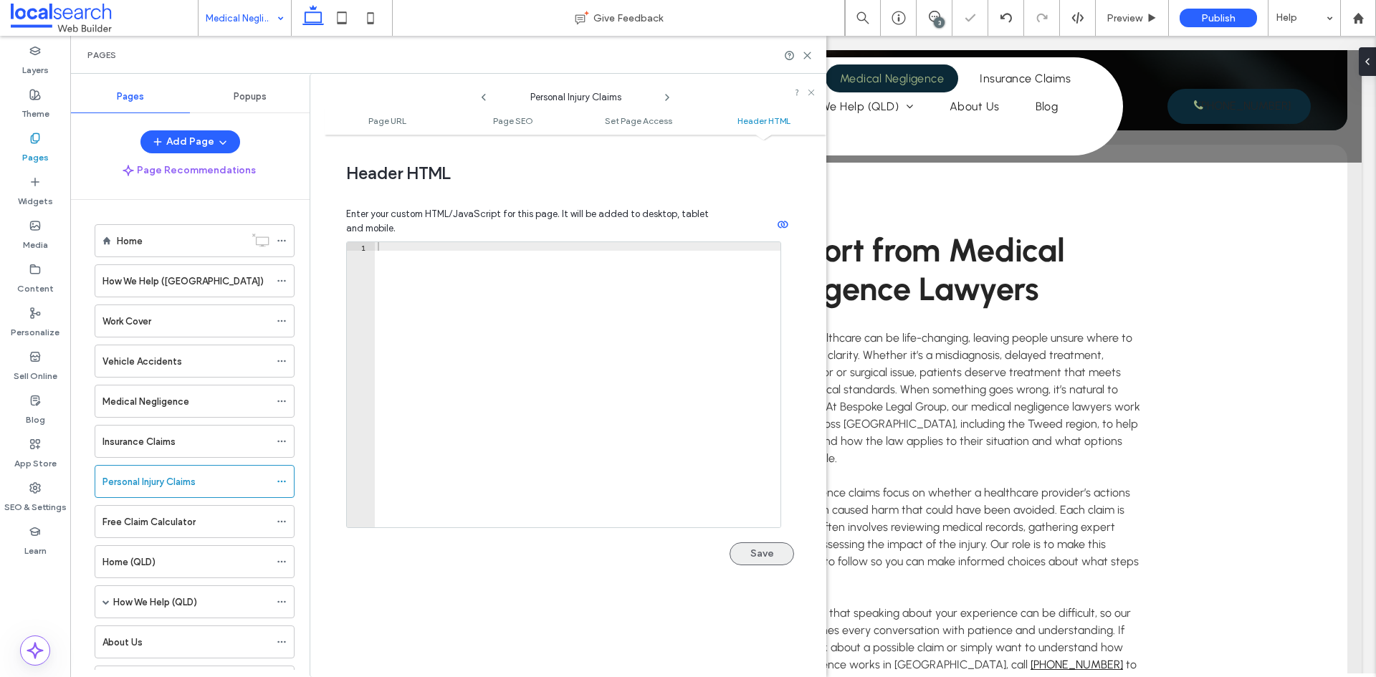
click at [748, 556] on button "Save" at bounding box center [762, 554] width 65 height 23
click at [41, 497] on label "SEO & Settings" at bounding box center [35, 504] width 62 height 20
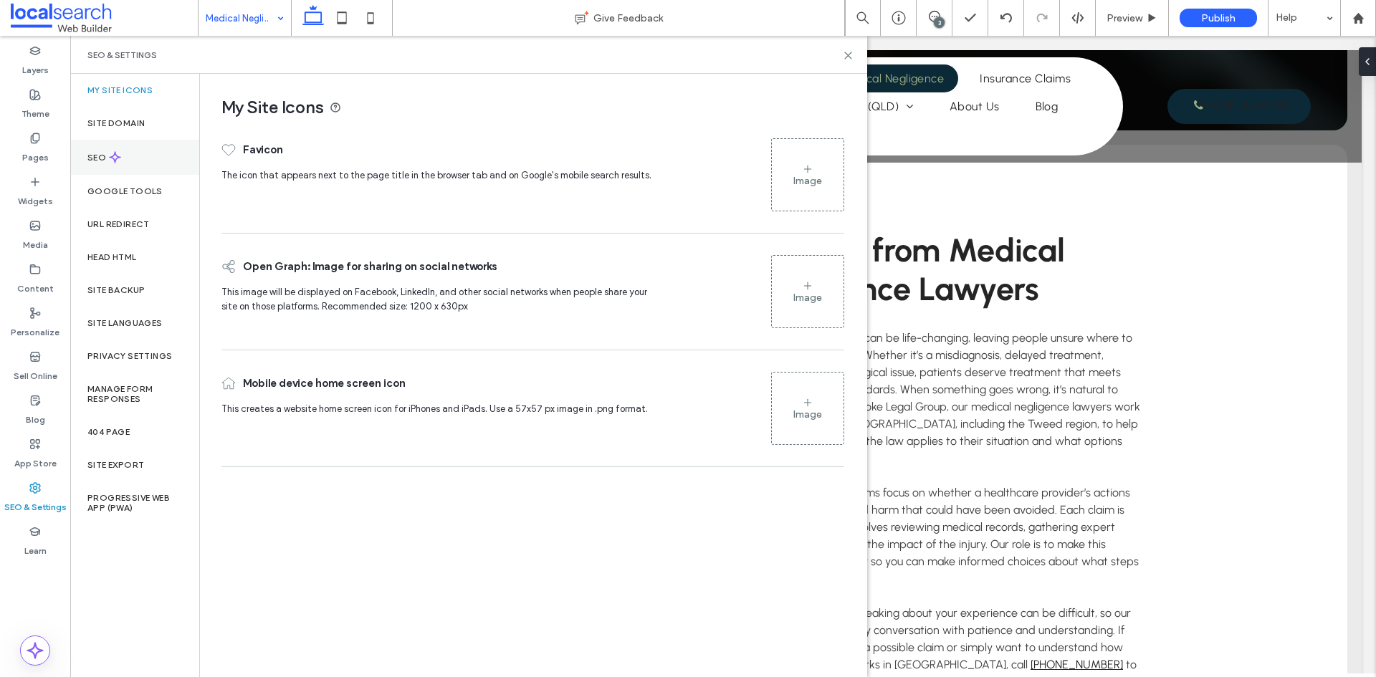
click at [129, 148] on div "SEO" at bounding box center [134, 157] width 129 height 35
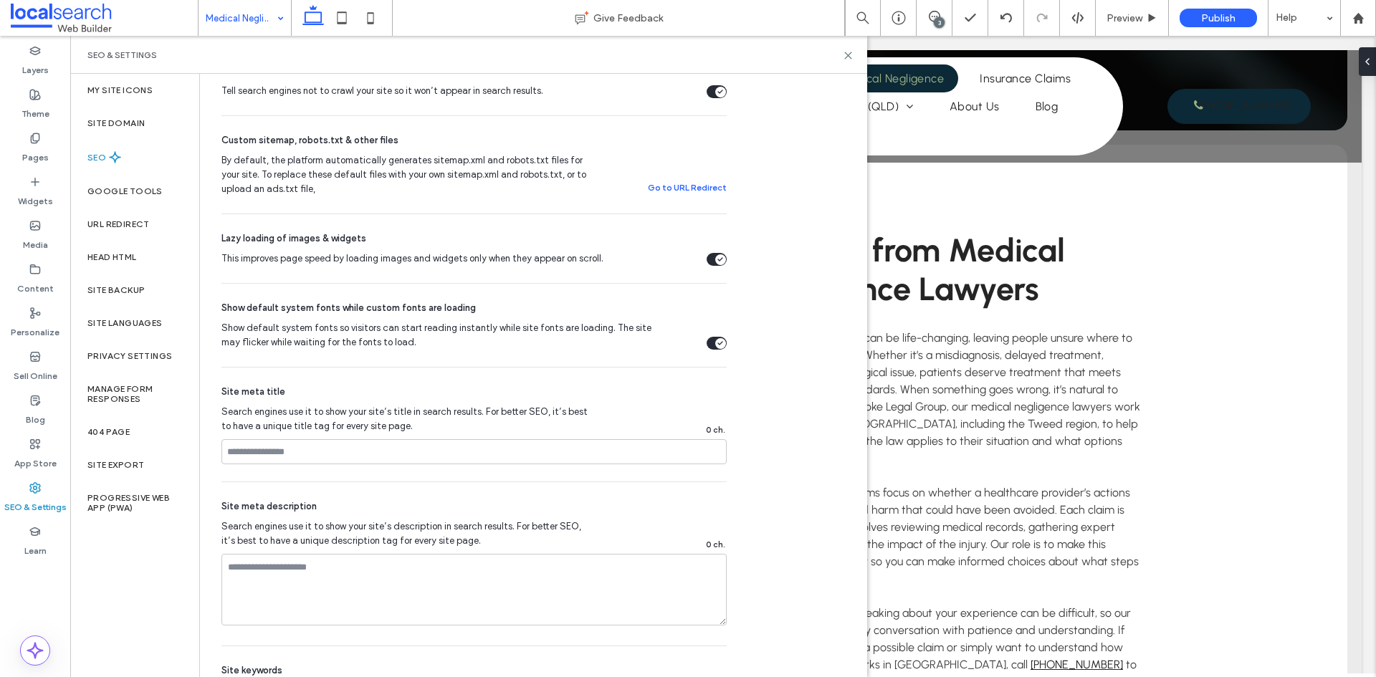
scroll to position [653, 0]
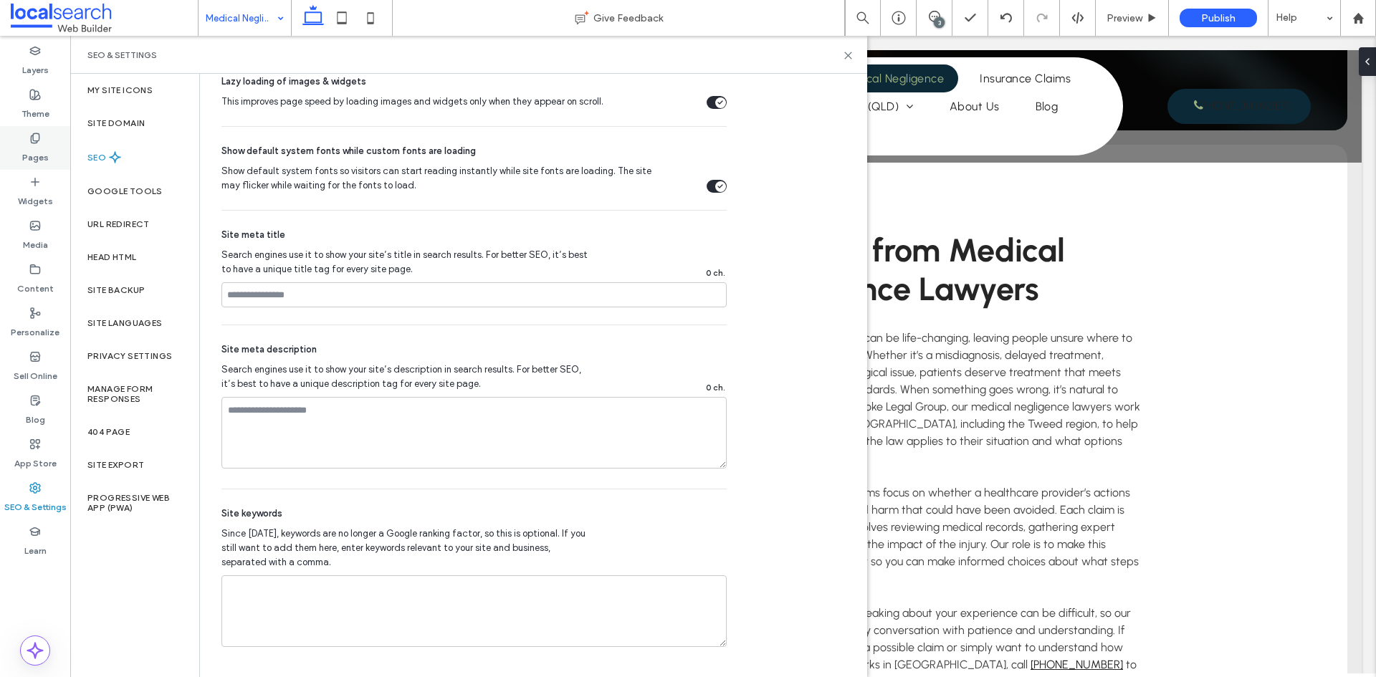
click at [36, 138] on icon at bounding box center [34, 138] width 11 height 11
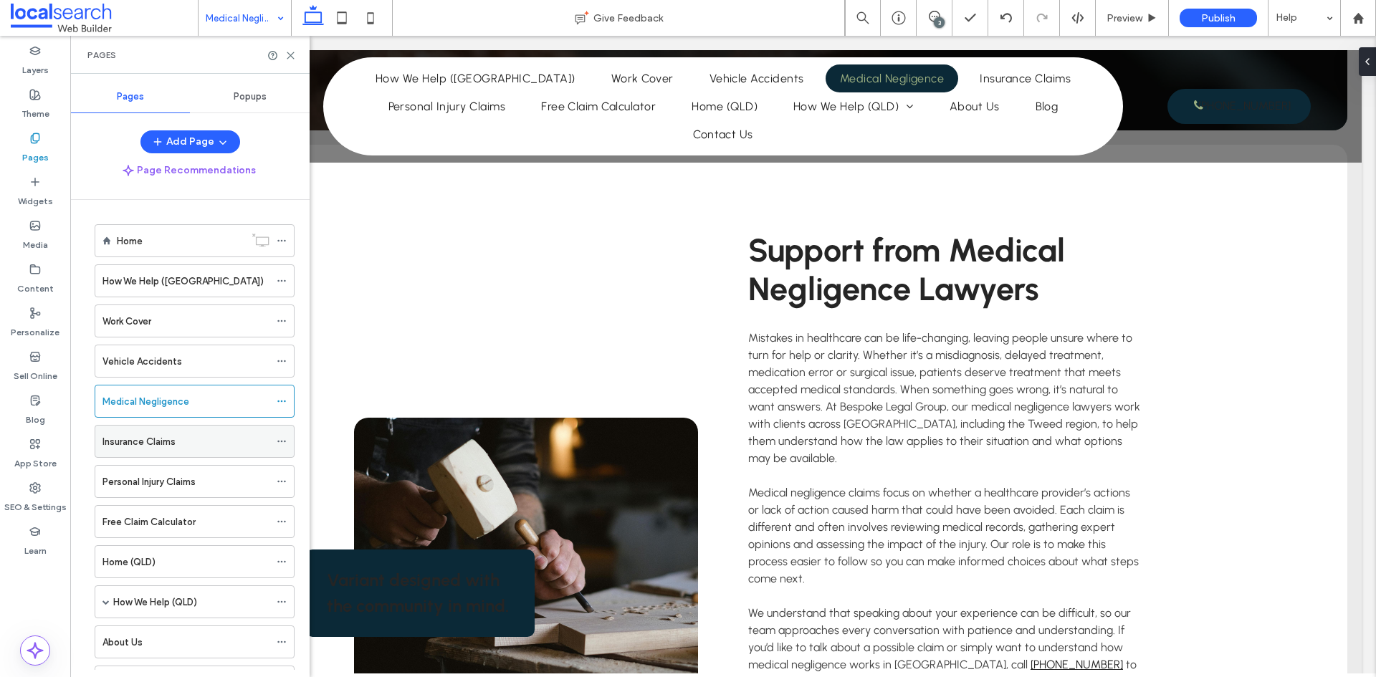
click at [277, 442] on icon at bounding box center [282, 442] width 10 height 10
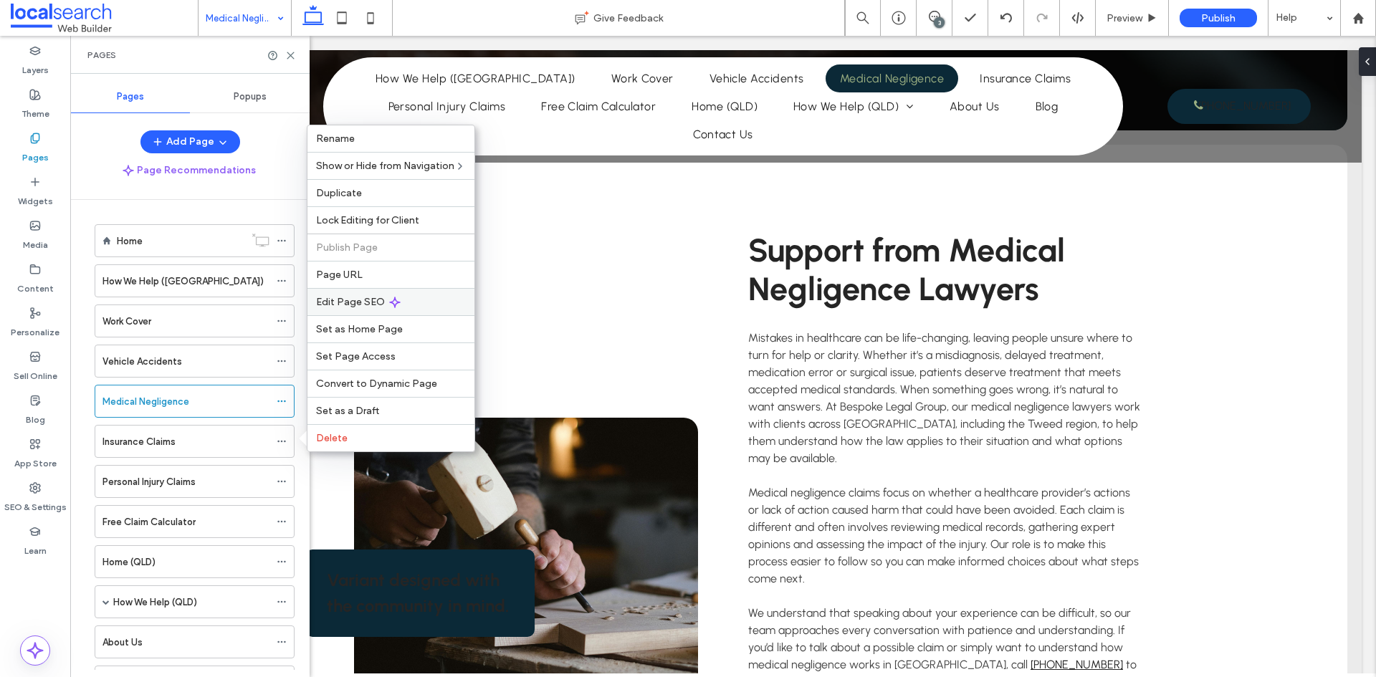
click at [358, 297] on span "Edit Page SEO" at bounding box center [350, 302] width 69 height 12
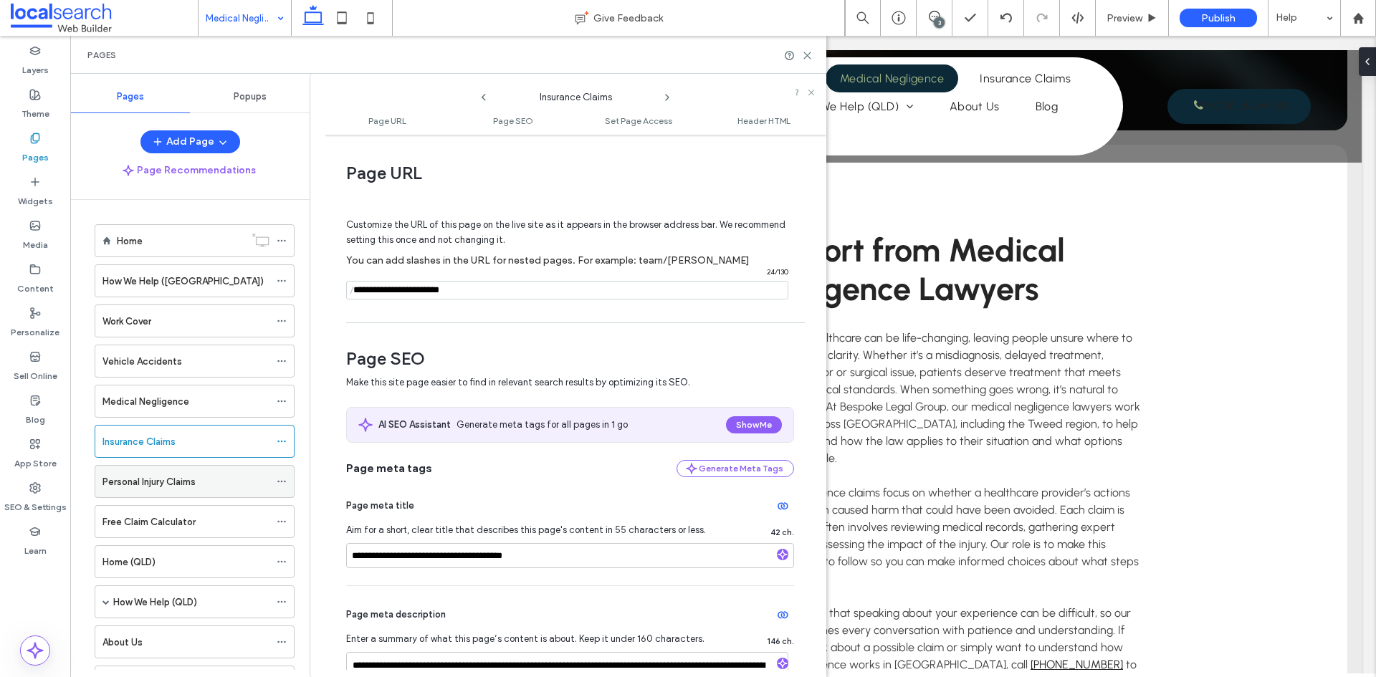
click at [284, 481] on icon at bounding box center [282, 482] width 10 height 10
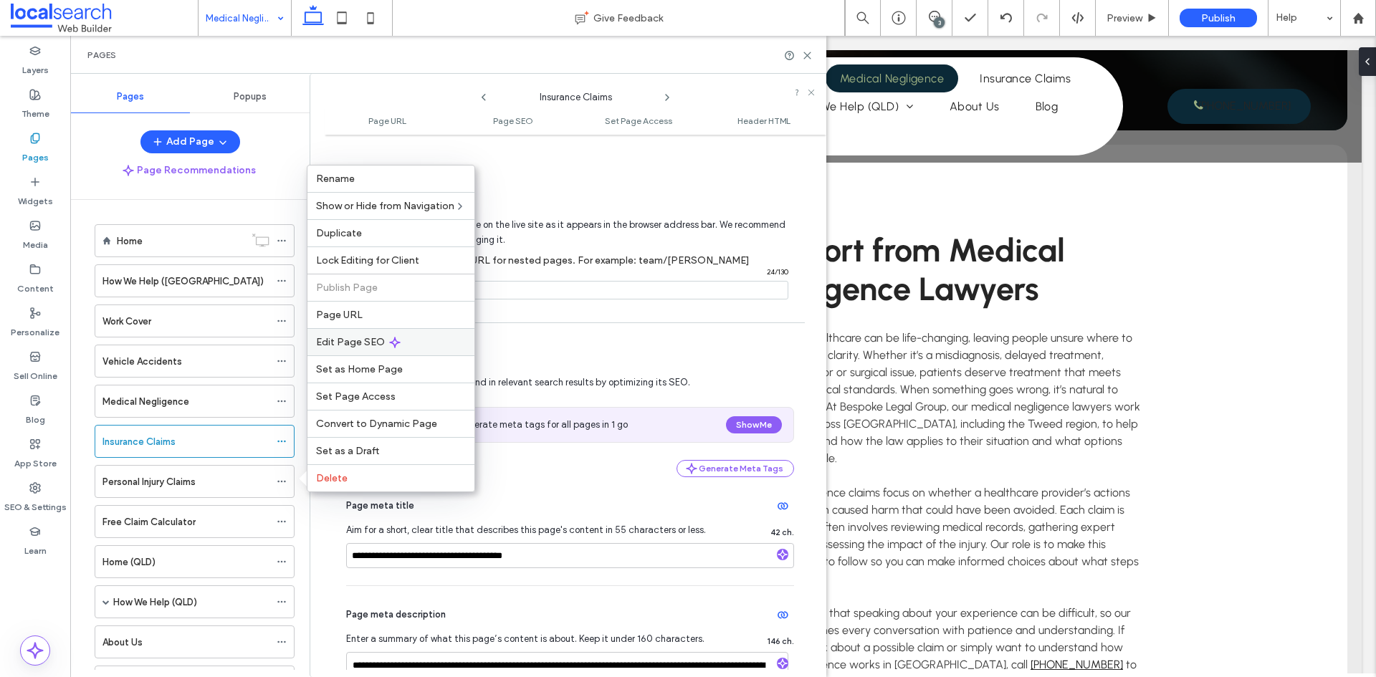
click at [361, 340] on span "Edit Page SEO" at bounding box center [350, 342] width 69 height 12
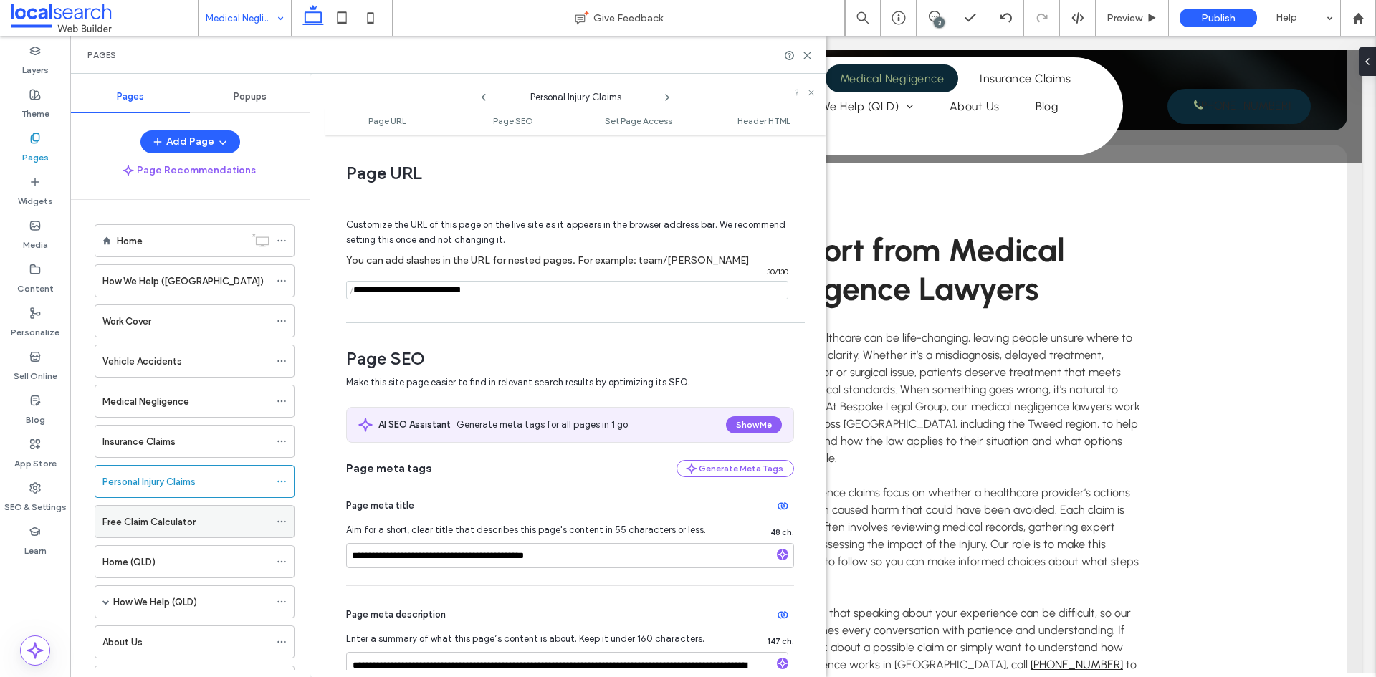
click at [282, 519] on icon at bounding box center [282, 522] width 10 height 10
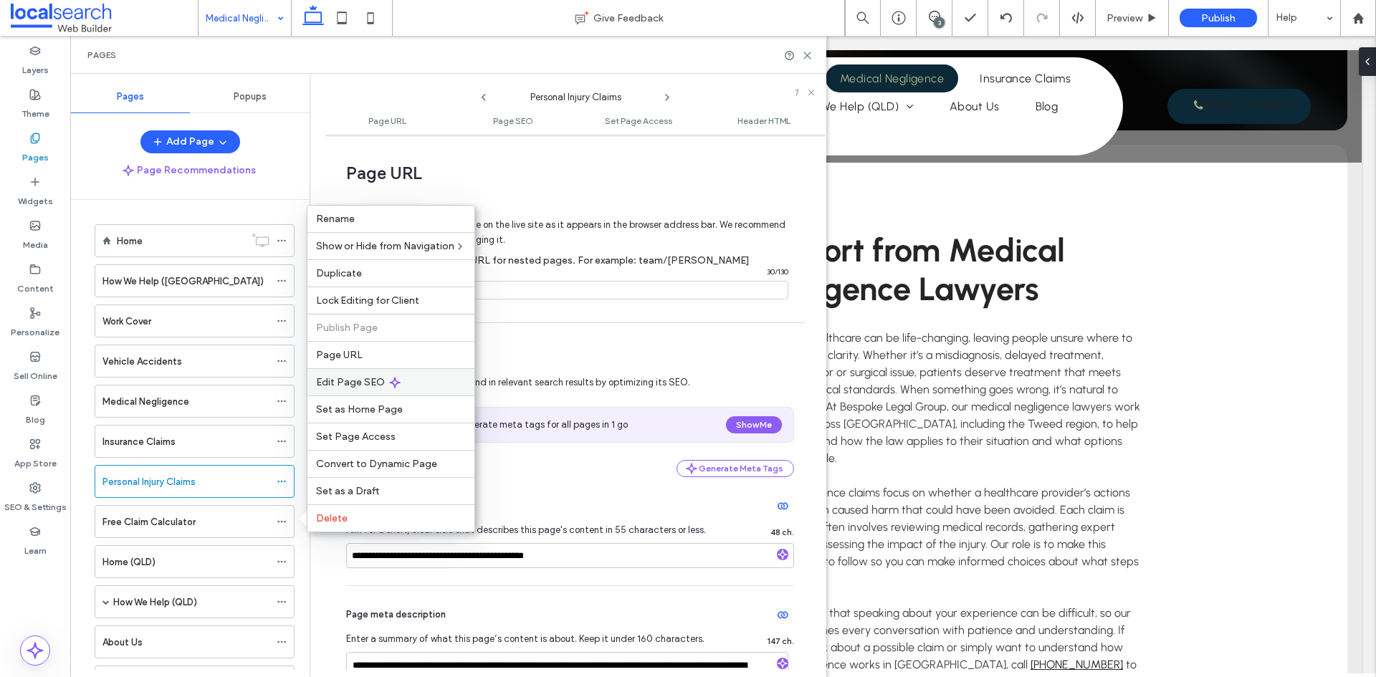
click at [370, 383] on span "Edit Page SEO" at bounding box center [350, 382] width 69 height 12
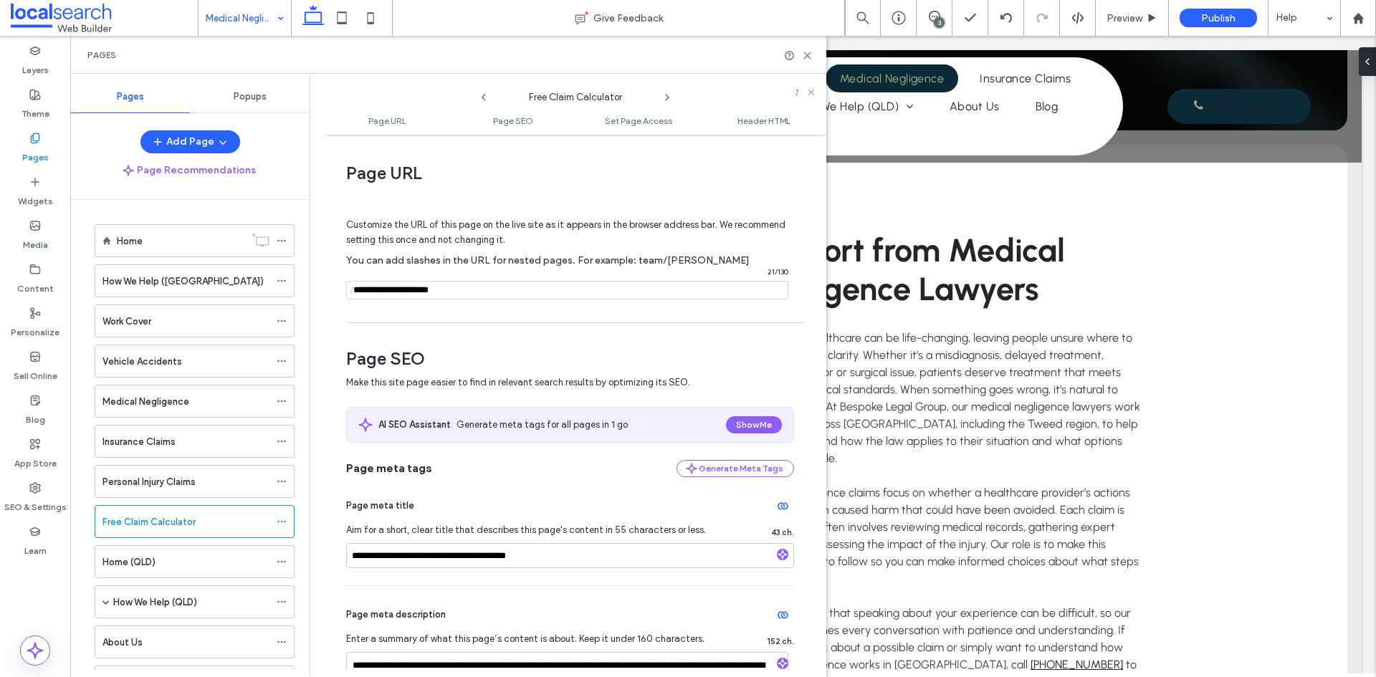
click at [355, 288] on span "/" at bounding box center [351, 291] width 11 height 18
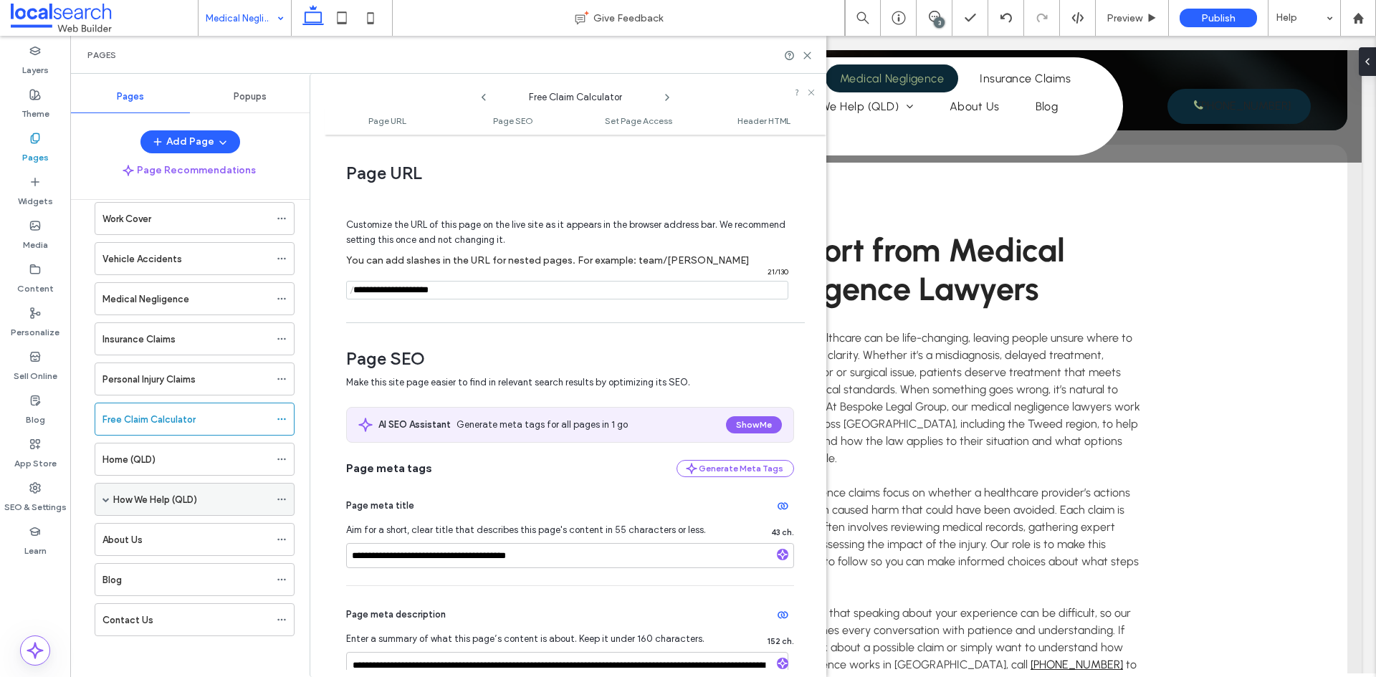
scroll to position [105, 0]
click at [272, 457] on div "Home (QLD)" at bounding box center [195, 457] width 200 height 33
click at [280, 456] on icon at bounding box center [282, 457] width 10 height 10
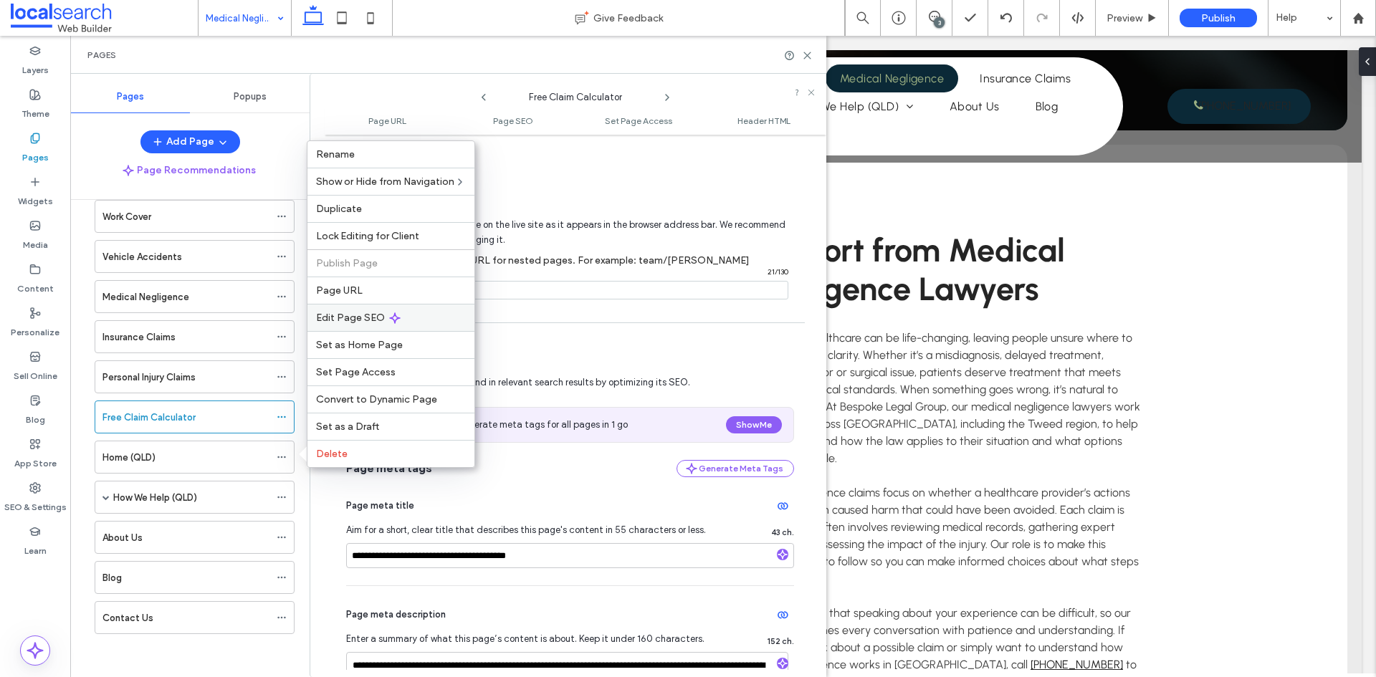
click at [393, 316] on icon at bounding box center [394, 318] width 11 height 11
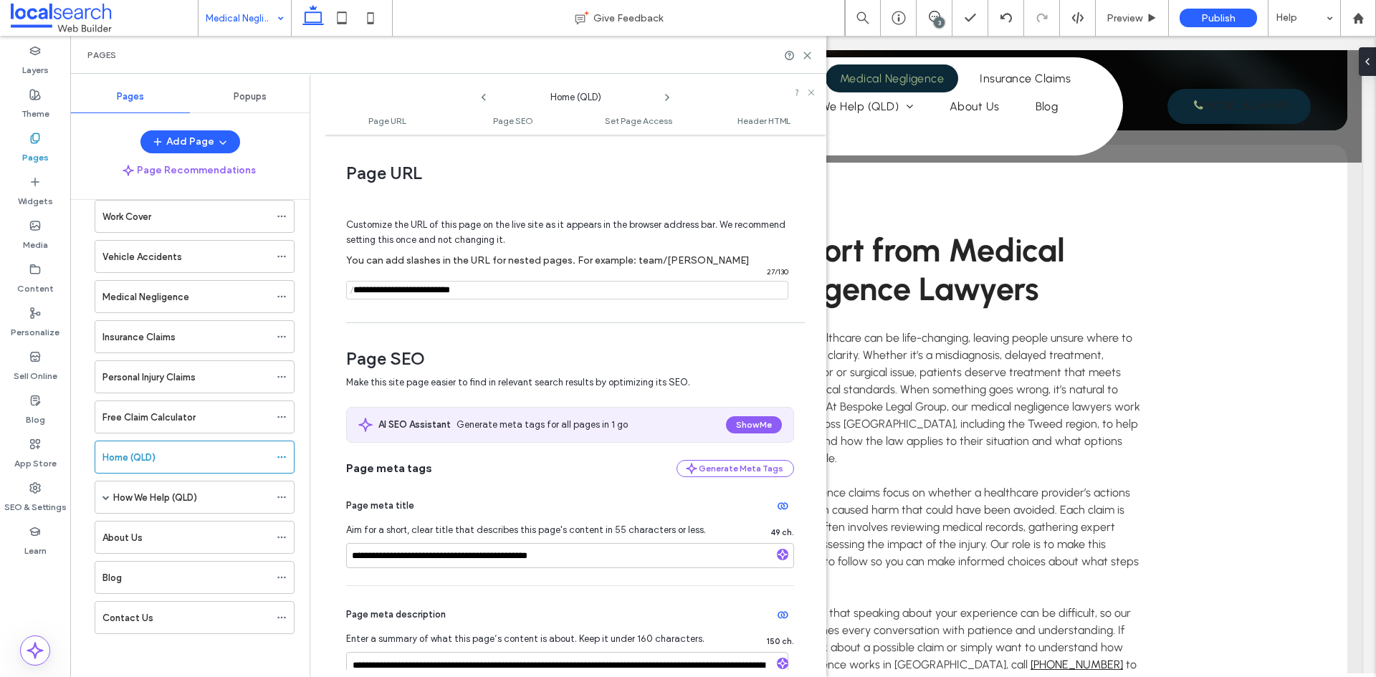
click at [366, 292] on input "notEmpty" at bounding box center [567, 290] width 442 height 19
click at [356, 295] on span "/" at bounding box center [351, 291] width 11 height 18
click at [358, 290] on input "notEmpty" at bounding box center [567, 290] width 442 height 19
type input "**********"
click at [445, 313] on div "Customize the URL of this page on the live site as it appears in the browser ad…" at bounding box center [570, 252] width 448 height 125
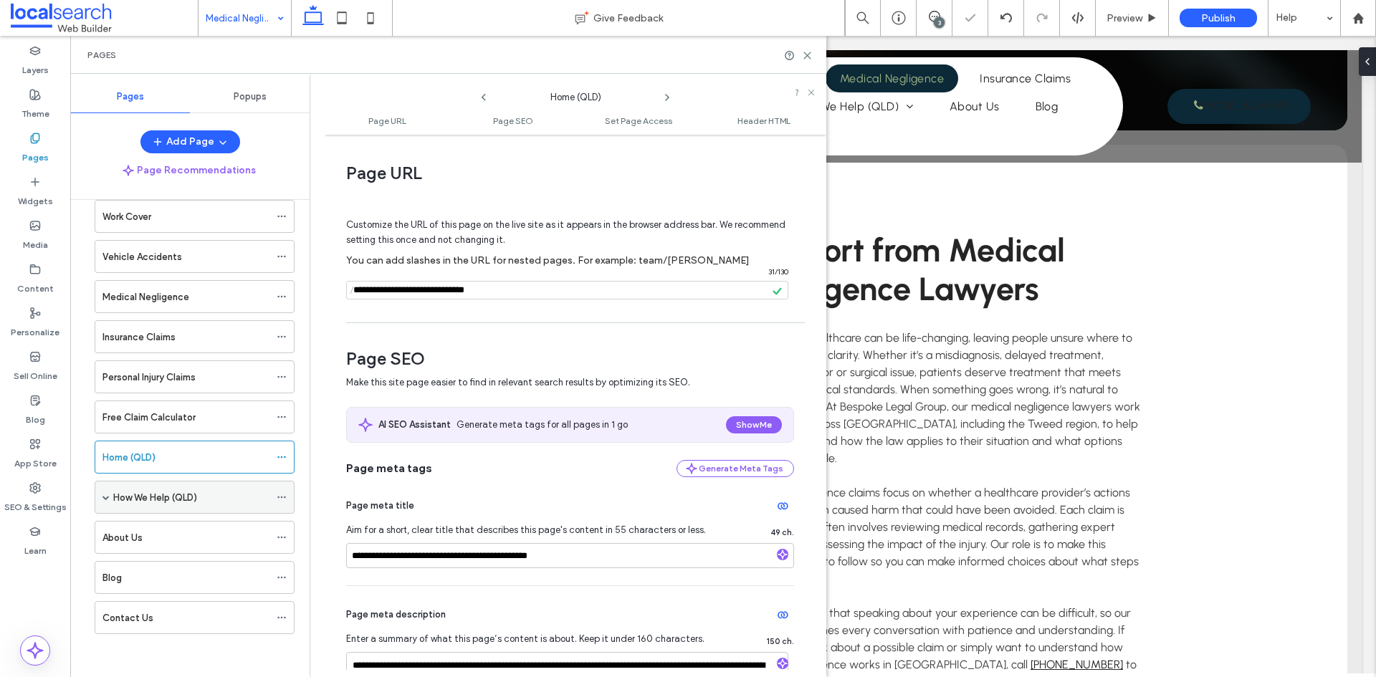
click at [108, 495] on span at bounding box center [105, 497] width 7 height 7
click at [277, 495] on icon at bounding box center [282, 497] width 10 height 10
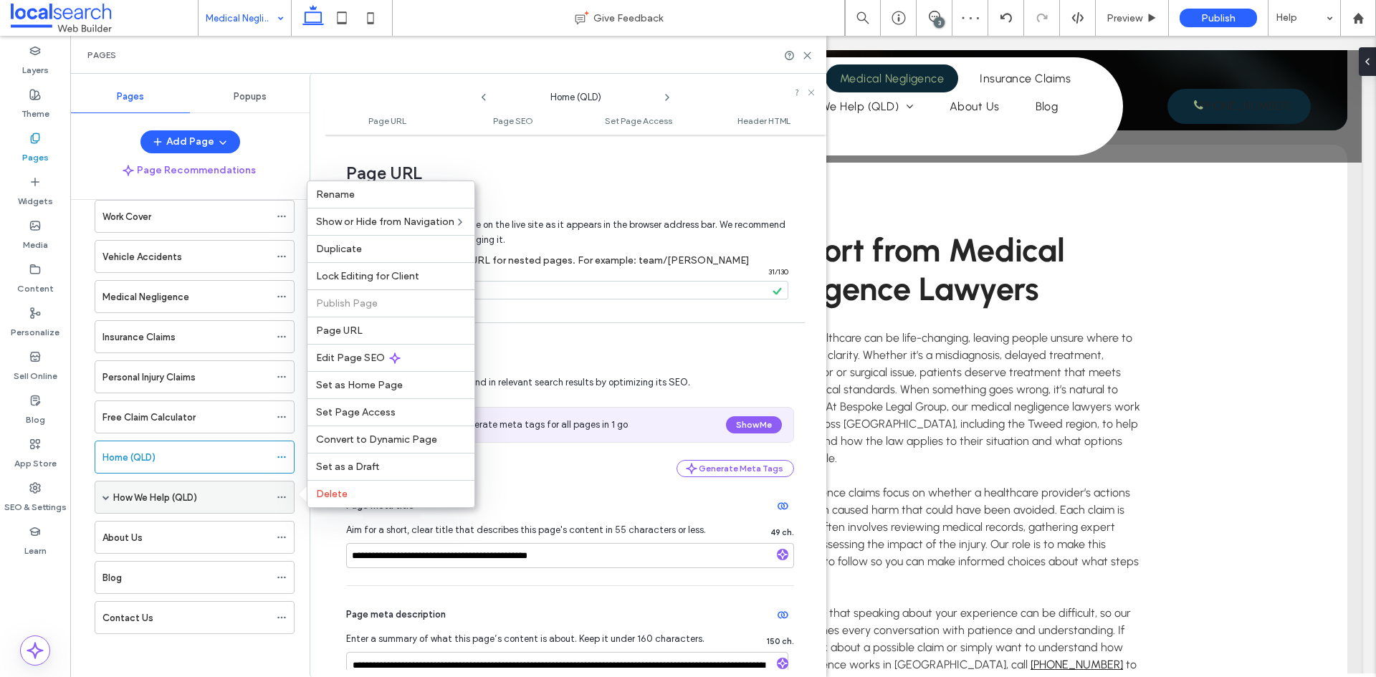
click at [283, 492] on icon at bounding box center [282, 497] width 10 height 10
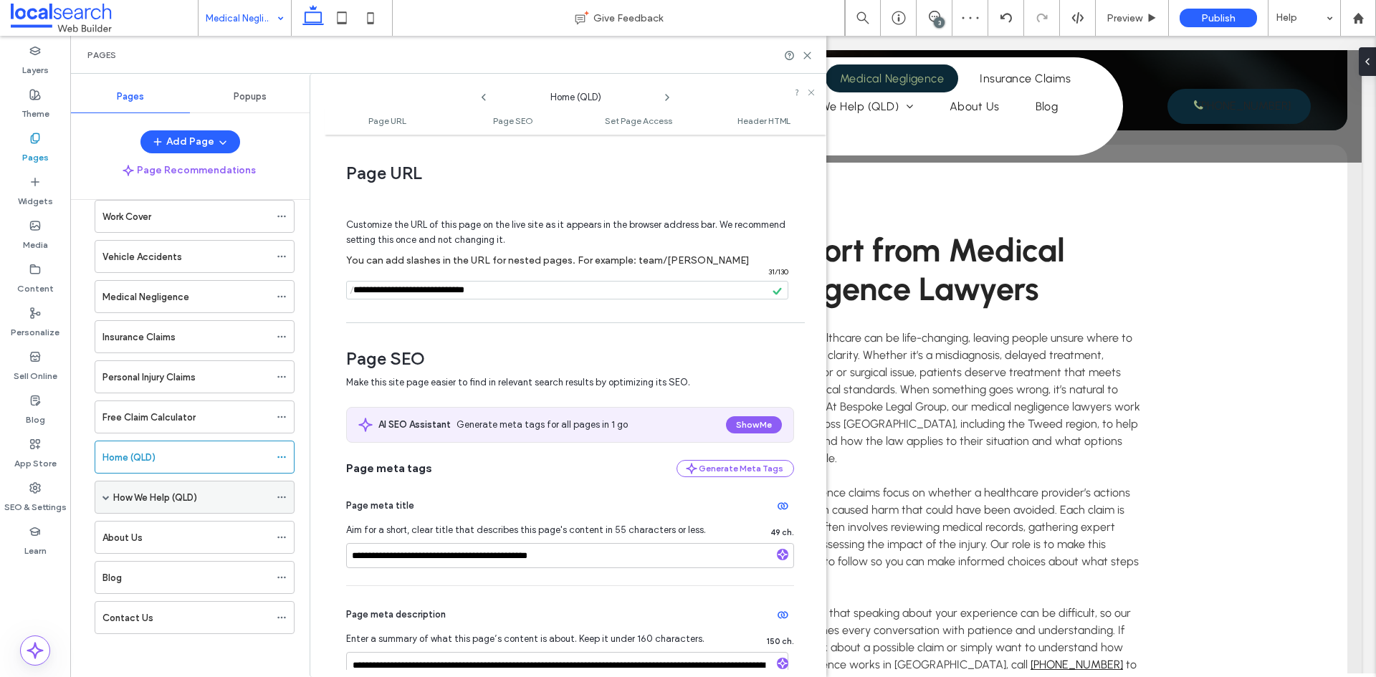
click at [282, 493] on icon at bounding box center [282, 497] width 10 height 10
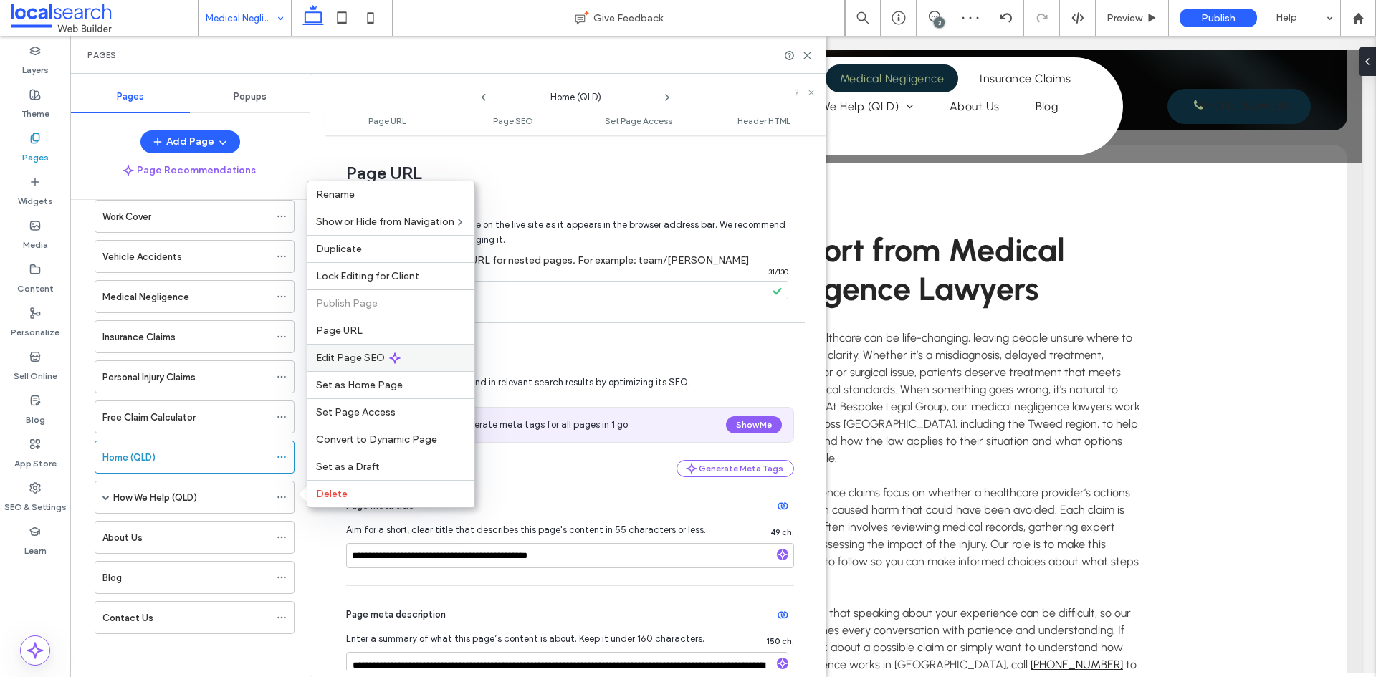
click at [348, 366] on div "Edit Page SEO" at bounding box center [390, 357] width 167 height 27
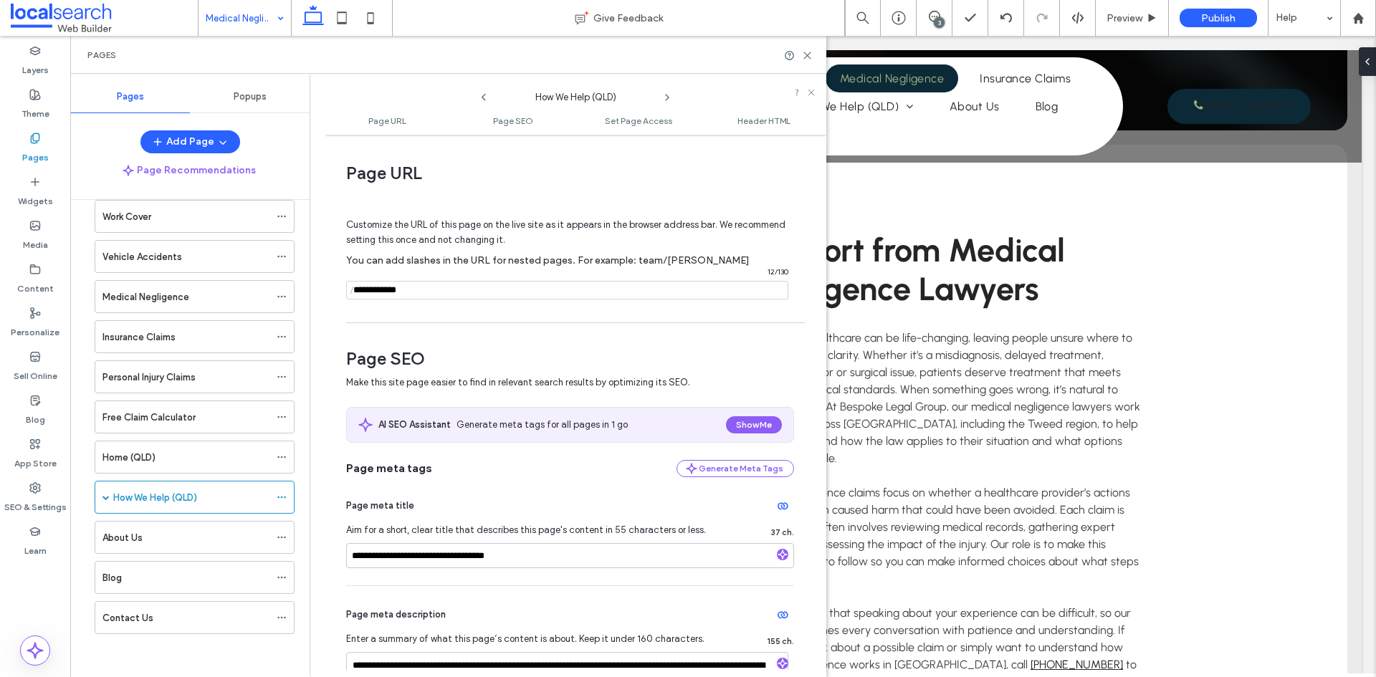
click at [360, 292] on input "notEmpty" at bounding box center [567, 290] width 442 height 19
type input "**********"
click at [414, 329] on div "**********" at bounding box center [576, 406] width 502 height 528
click at [111, 495] on div "How We Help (QLD)" at bounding box center [195, 497] width 200 height 33
click at [102, 499] on span at bounding box center [105, 497] width 7 height 7
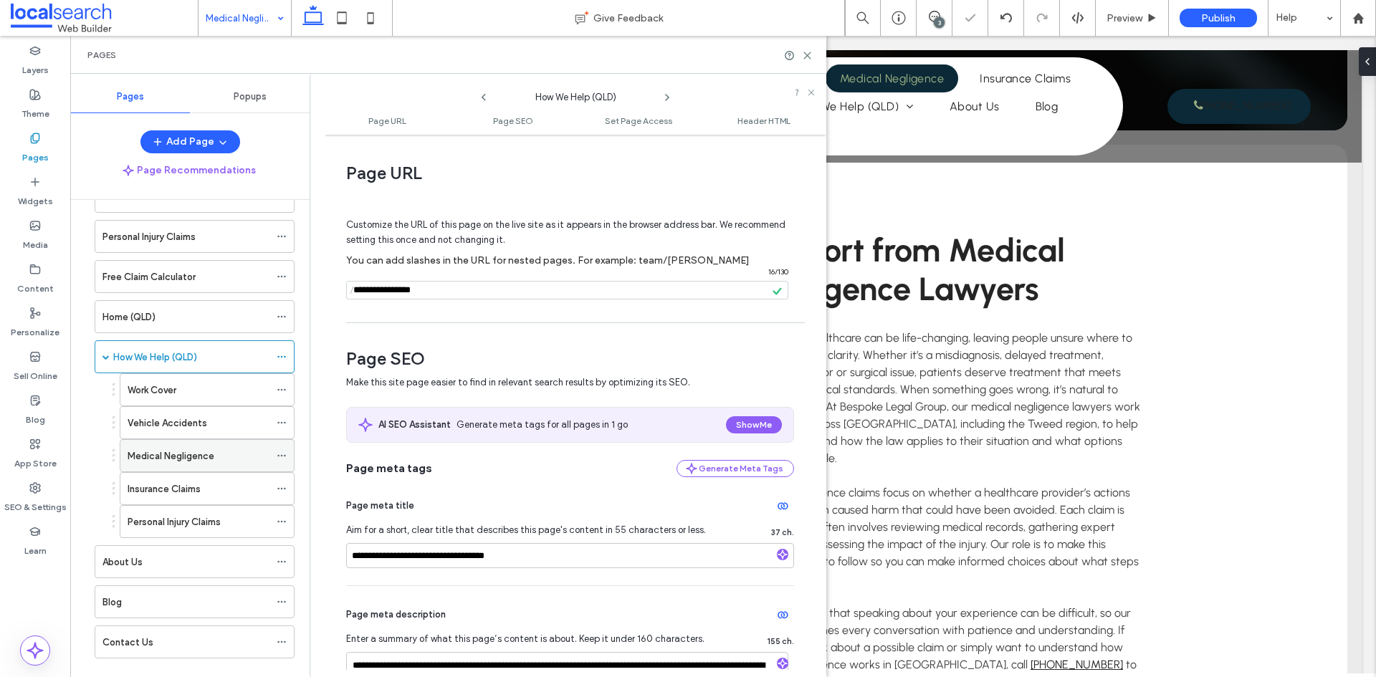
scroll to position [248, 0]
click at [276, 385] on div "Work Cover" at bounding box center [207, 387] width 175 height 33
click at [280, 387] on icon at bounding box center [282, 387] width 10 height 10
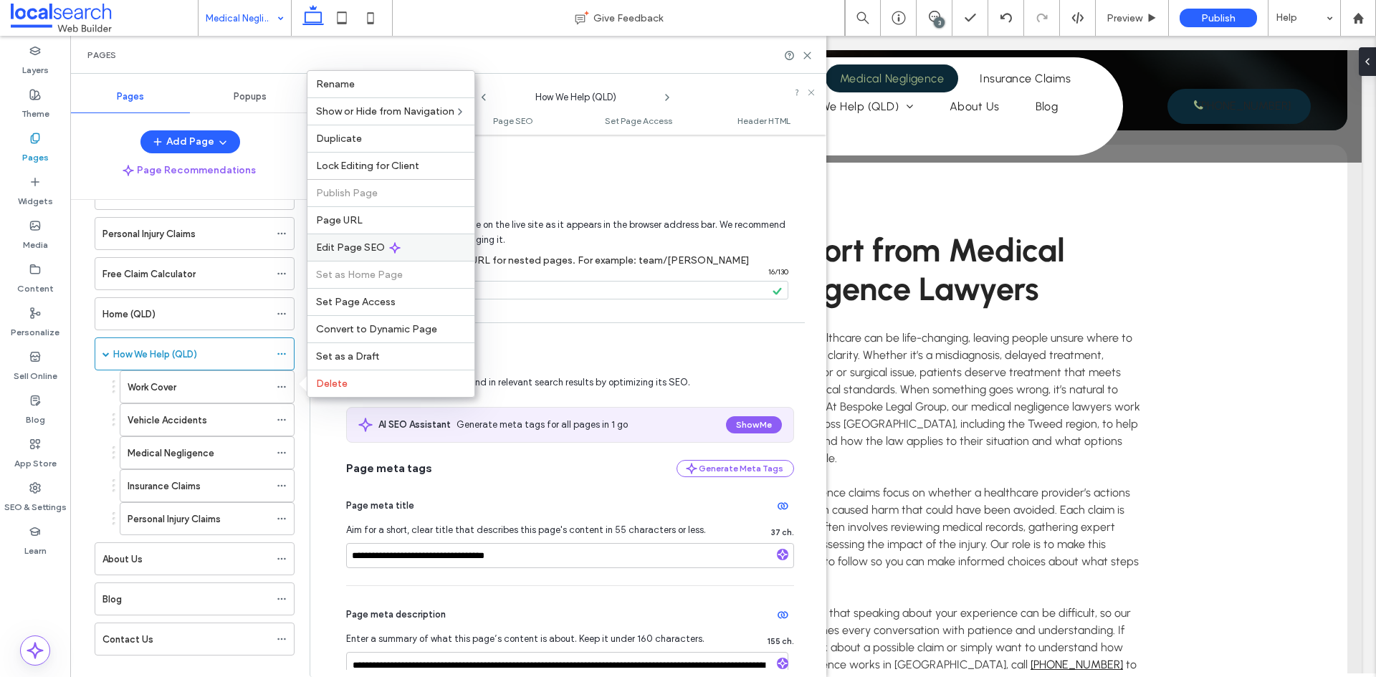
click at [351, 247] on span "Edit Page SEO" at bounding box center [350, 248] width 69 height 12
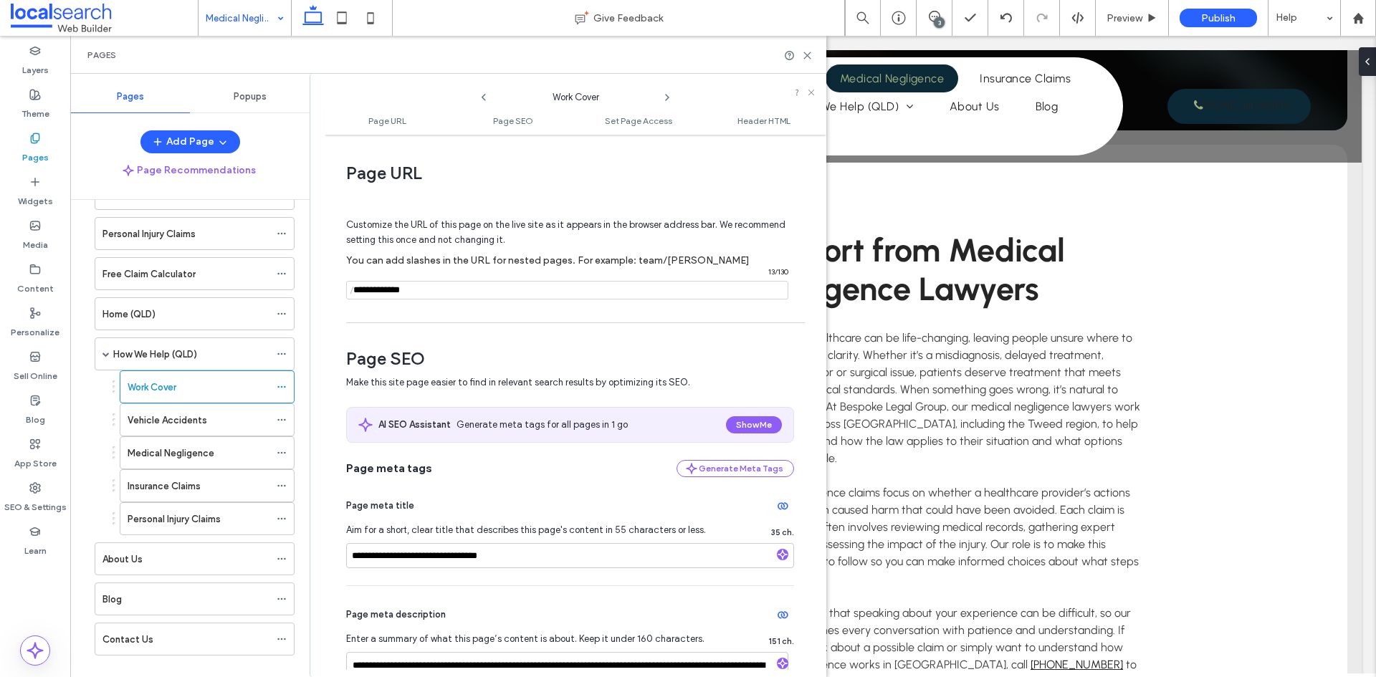
click at [357, 294] on span "/" at bounding box center [351, 291] width 11 height 18
click at [356, 290] on span "/" at bounding box center [351, 291] width 11 height 18
click at [360, 292] on input "notEmpty" at bounding box center [567, 290] width 442 height 19
type input "**********"
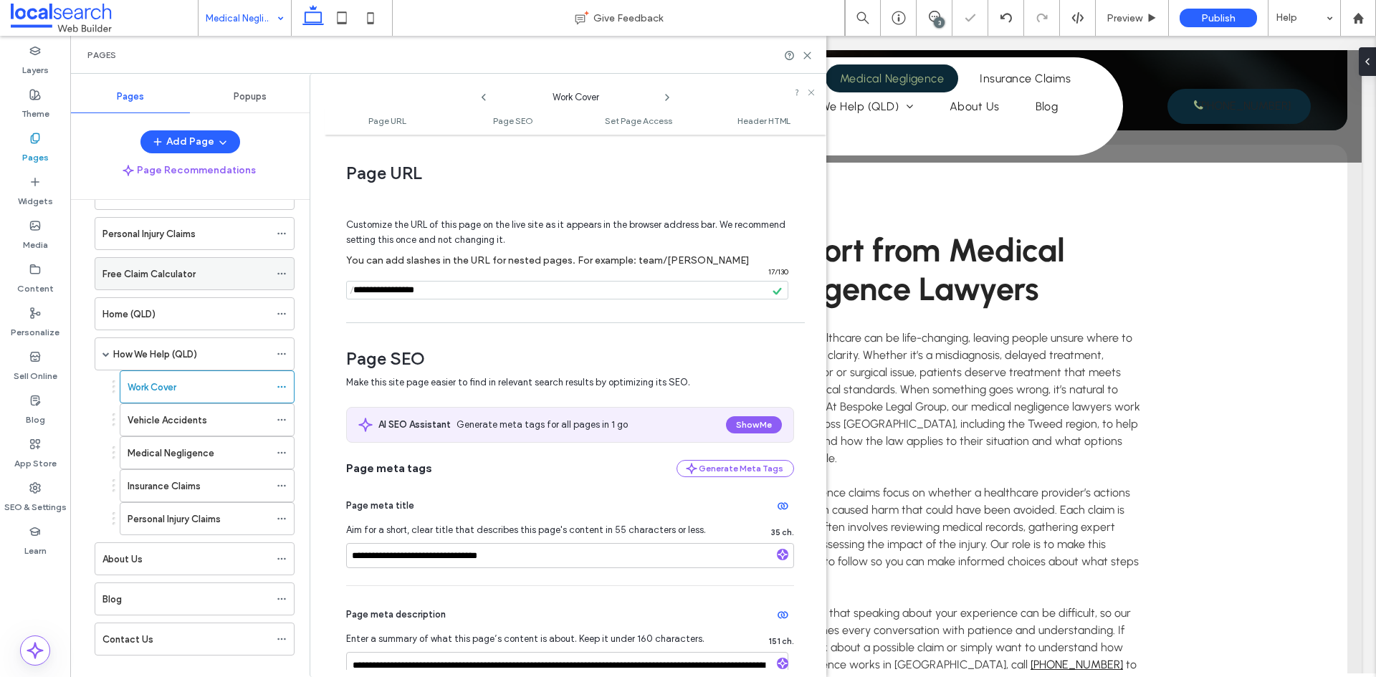
click at [280, 279] on icon at bounding box center [282, 274] width 10 height 10
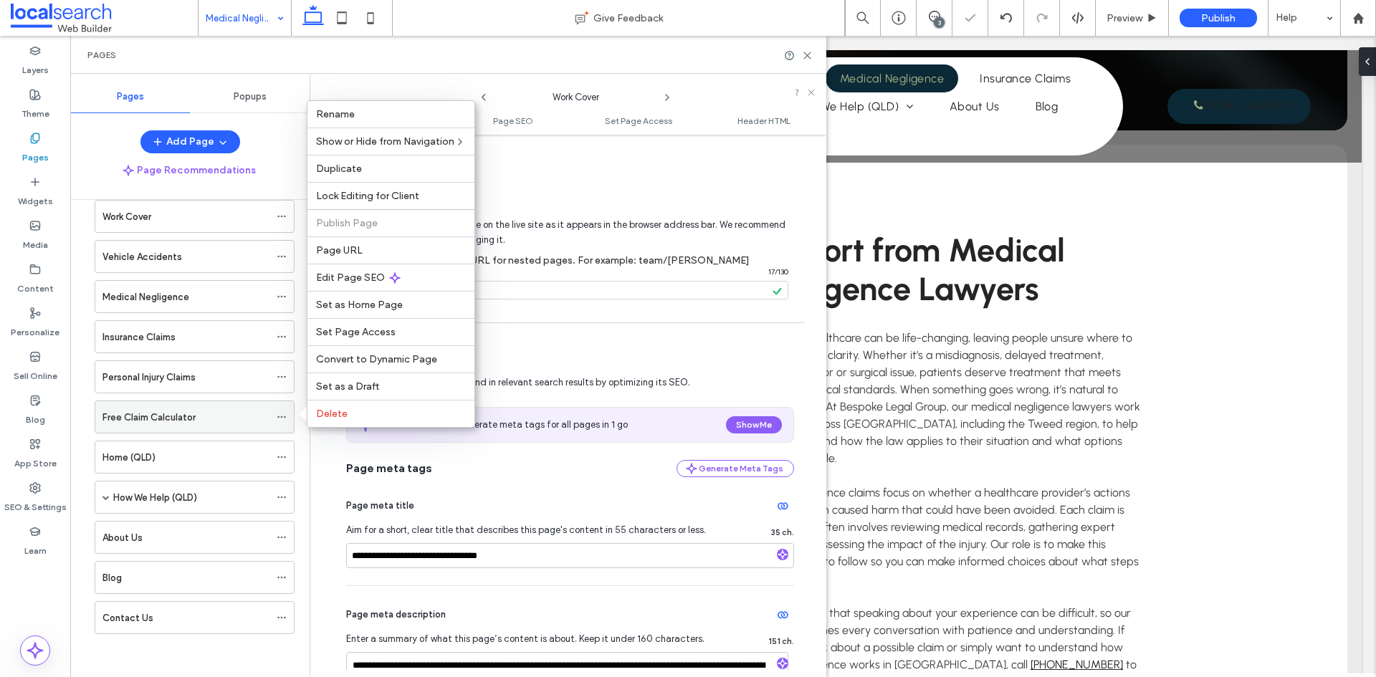
scroll to position [105, 0]
click at [356, 282] on span "Edit Page SEO" at bounding box center [350, 278] width 69 height 12
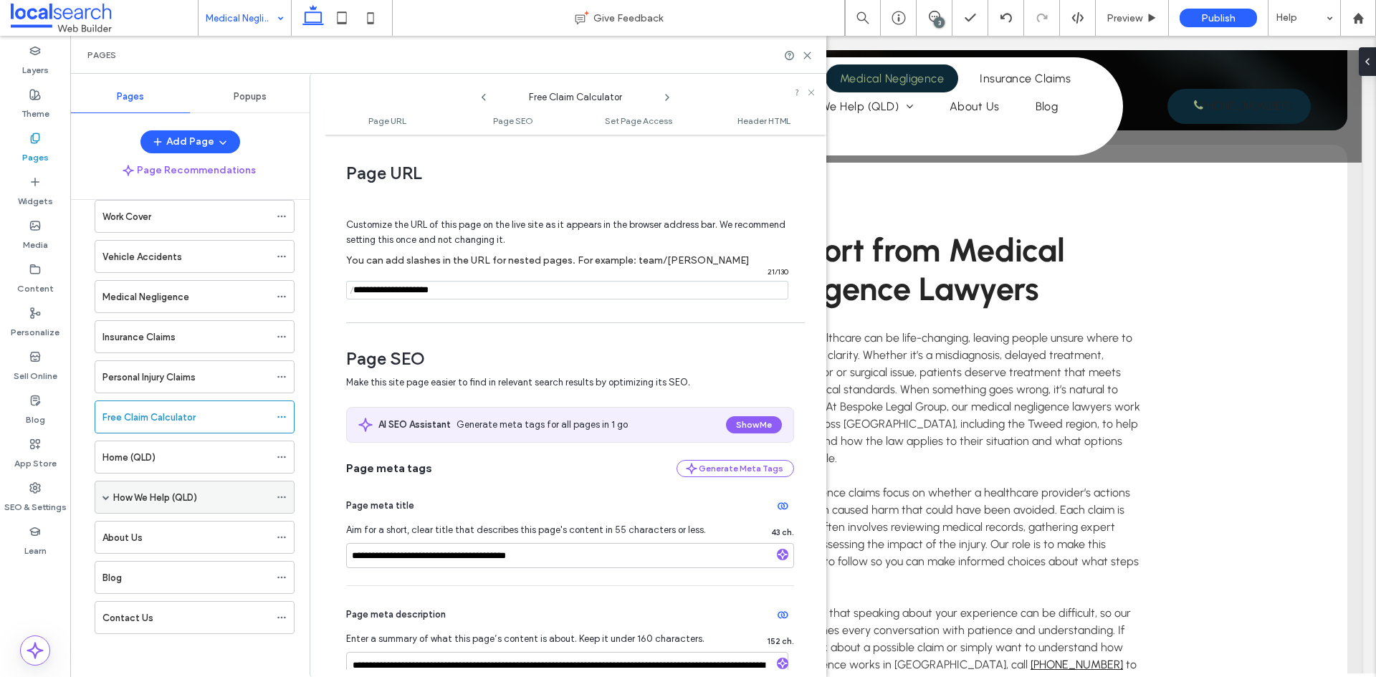
click at [104, 496] on span at bounding box center [105, 497] width 7 height 7
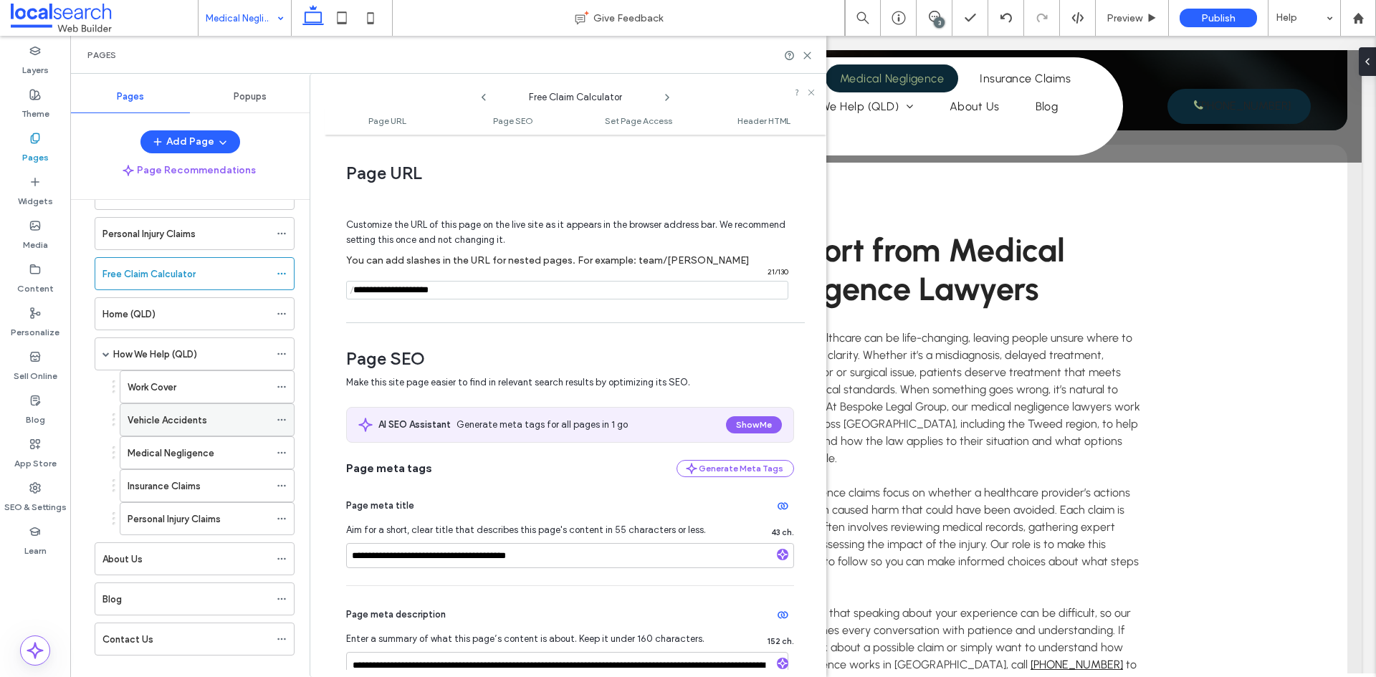
click at [280, 414] on span at bounding box center [282, 420] width 10 height 22
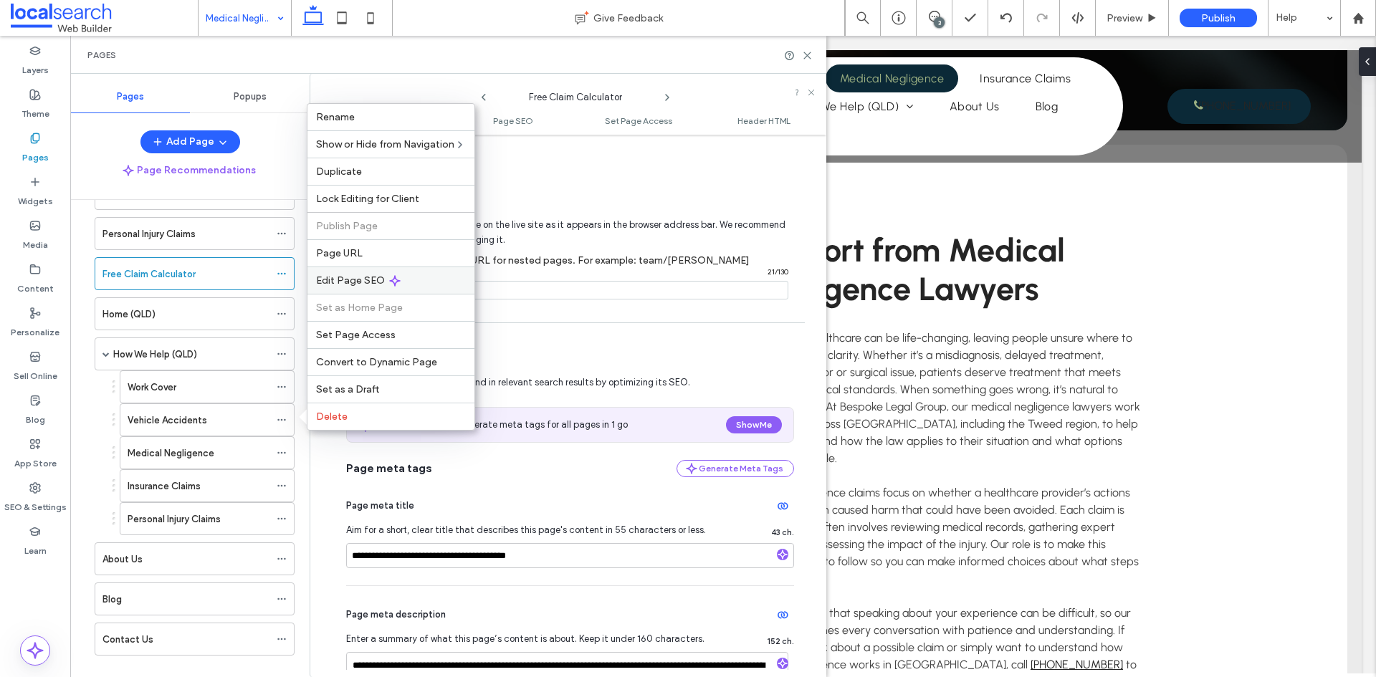
click at [374, 271] on div "Edit Page SEO" at bounding box center [390, 280] width 167 height 27
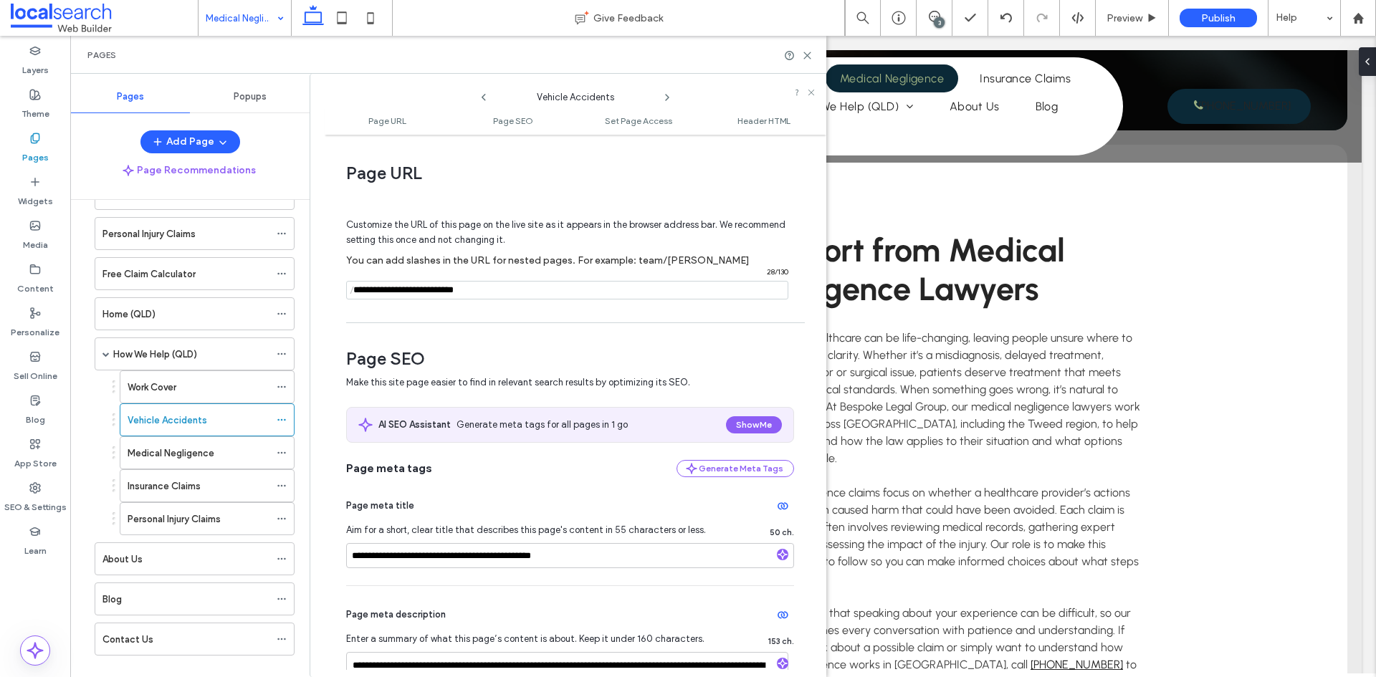
click at [356, 292] on span "/" at bounding box center [351, 291] width 11 height 18
click at [357, 290] on span "/" at bounding box center [351, 291] width 11 height 18
click at [359, 293] on input "notEmpty" at bounding box center [567, 290] width 442 height 19
type input "**********"
click at [370, 307] on div "Customize the URL of this page on the live site as it appears in the browser ad…" at bounding box center [570, 252] width 448 height 125
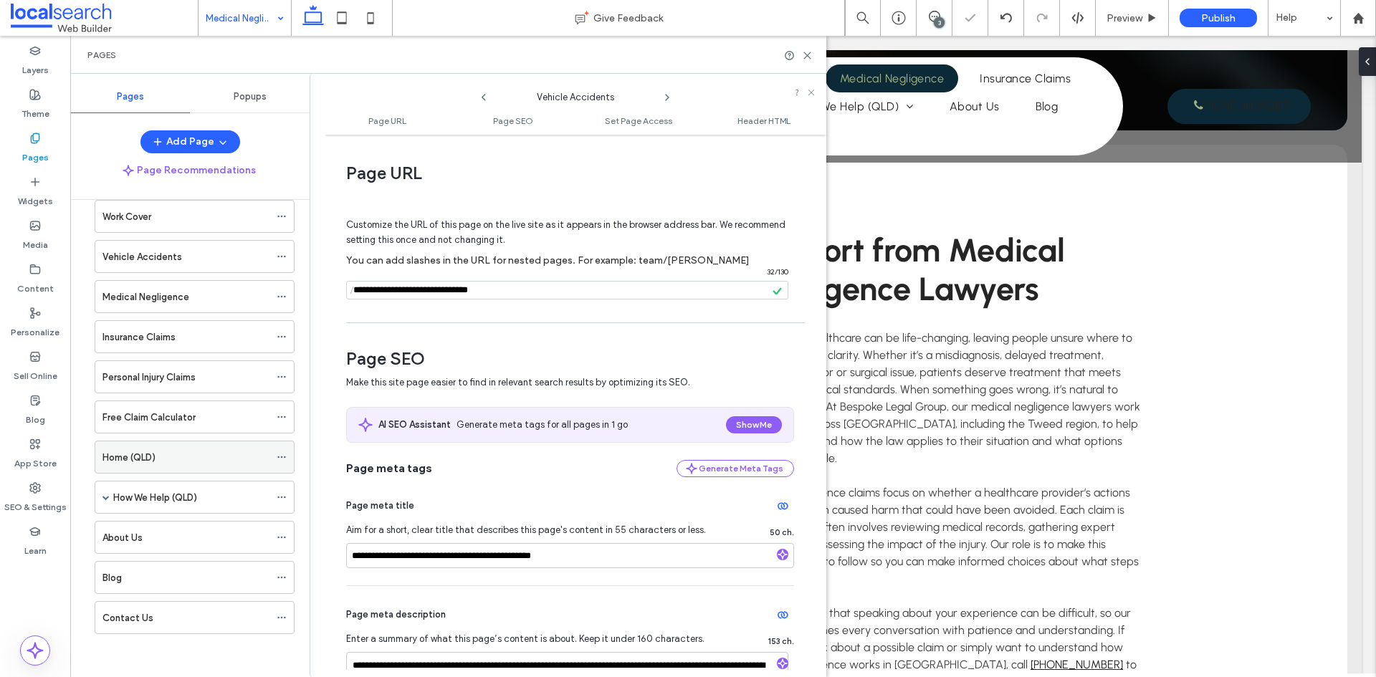
click at [275, 451] on div "Home (QLD)" at bounding box center [195, 457] width 200 height 33
click at [108, 495] on span at bounding box center [105, 497] width 7 height 7
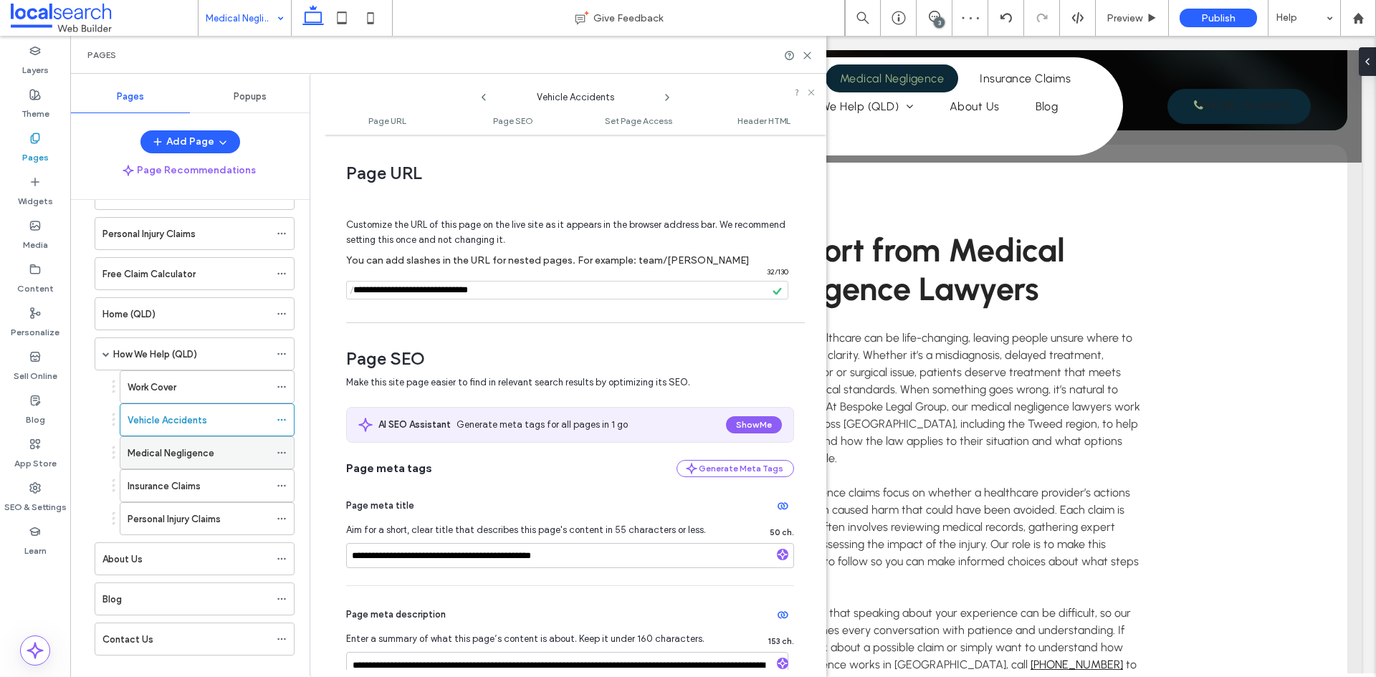
click at [283, 453] on icon at bounding box center [282, 453] width 10 height 10
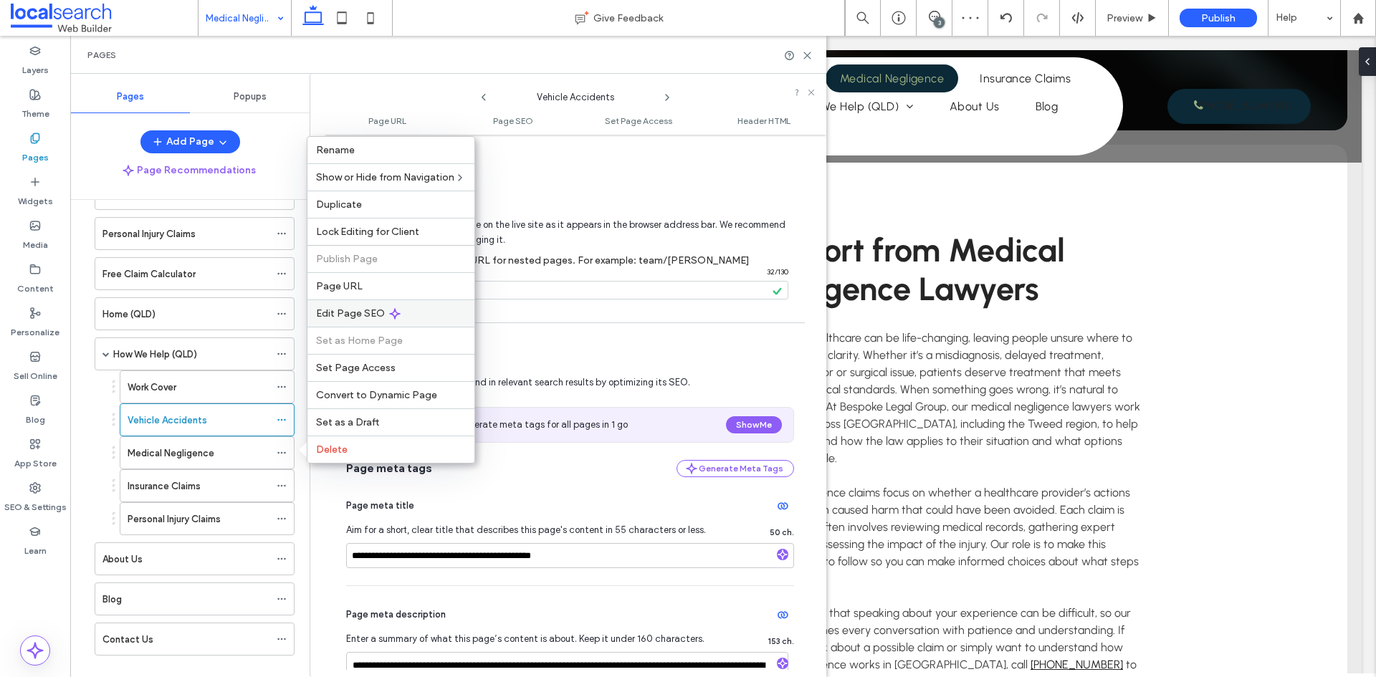
click at [362, 311] on span "Edit Page SEO" at bounding box center [350, 313] width 69 height 12
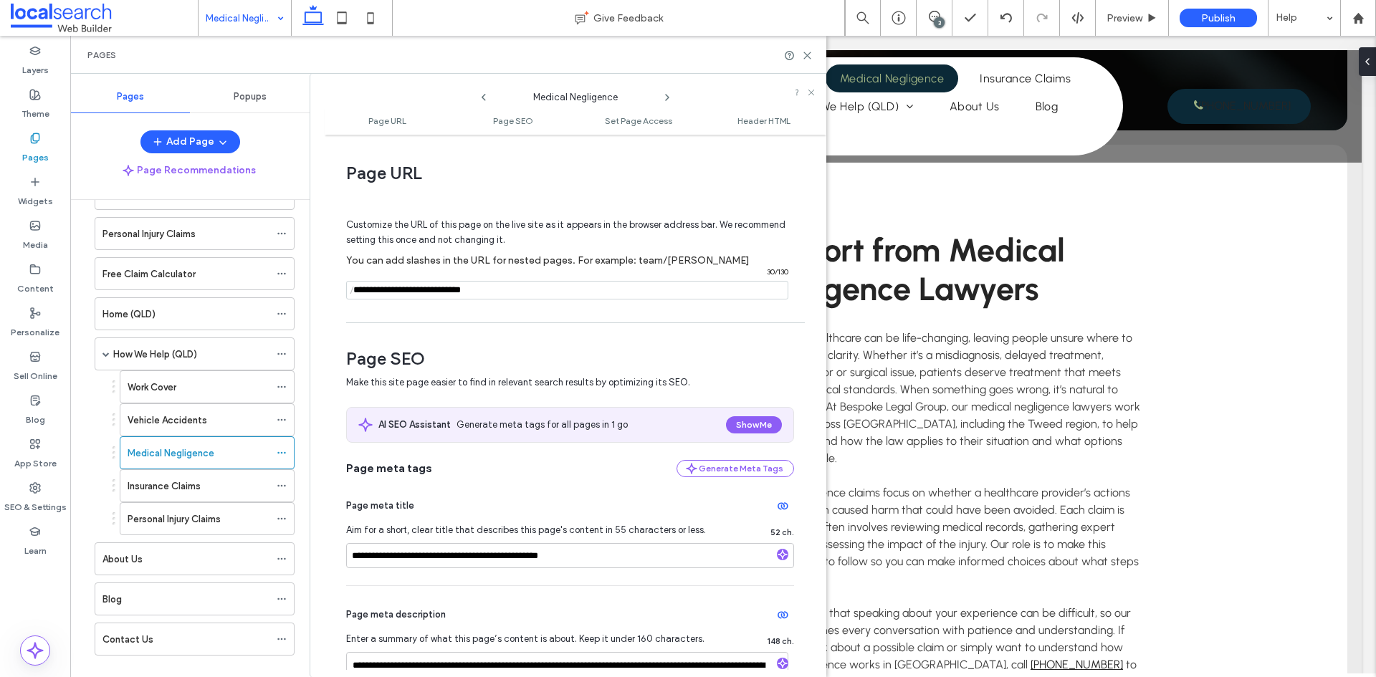
click at [358, 296] on input "notEmpty" at bounding box center [567, 290] width 442 height 19
click at [355, 292] on span "/" at bounding box center [351, 291] width 11 height 18
click at [358, 292] on span "/" at bounding box center [351, 291] width 11 height 18
click at [361, 298] on input "notEmpty" at bounding box center [567, 290] width 442 height 19
type input "**********"
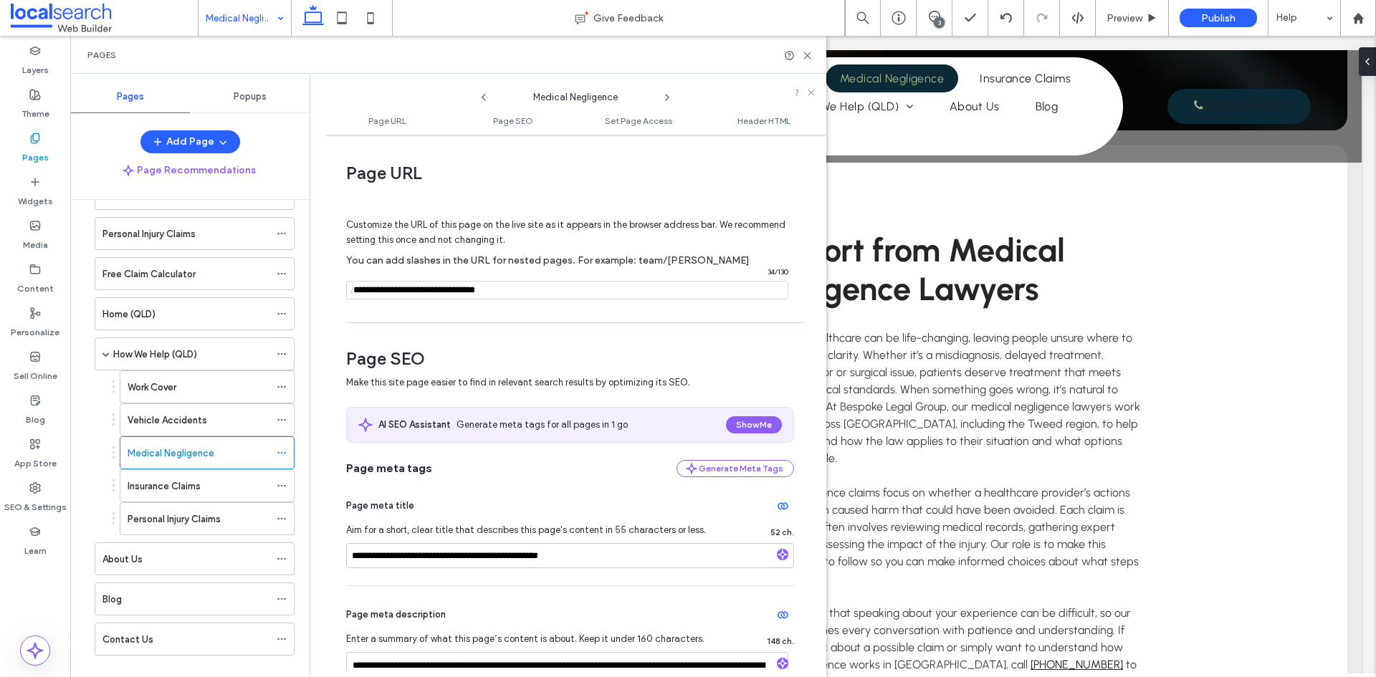
click at [413, 325] on div "**********" at bounding box center [576, 406] width 502 height 528
click at [278, 371] on div "How We Help (QLD)" at bounding box center [195, 354] width 200 height 33
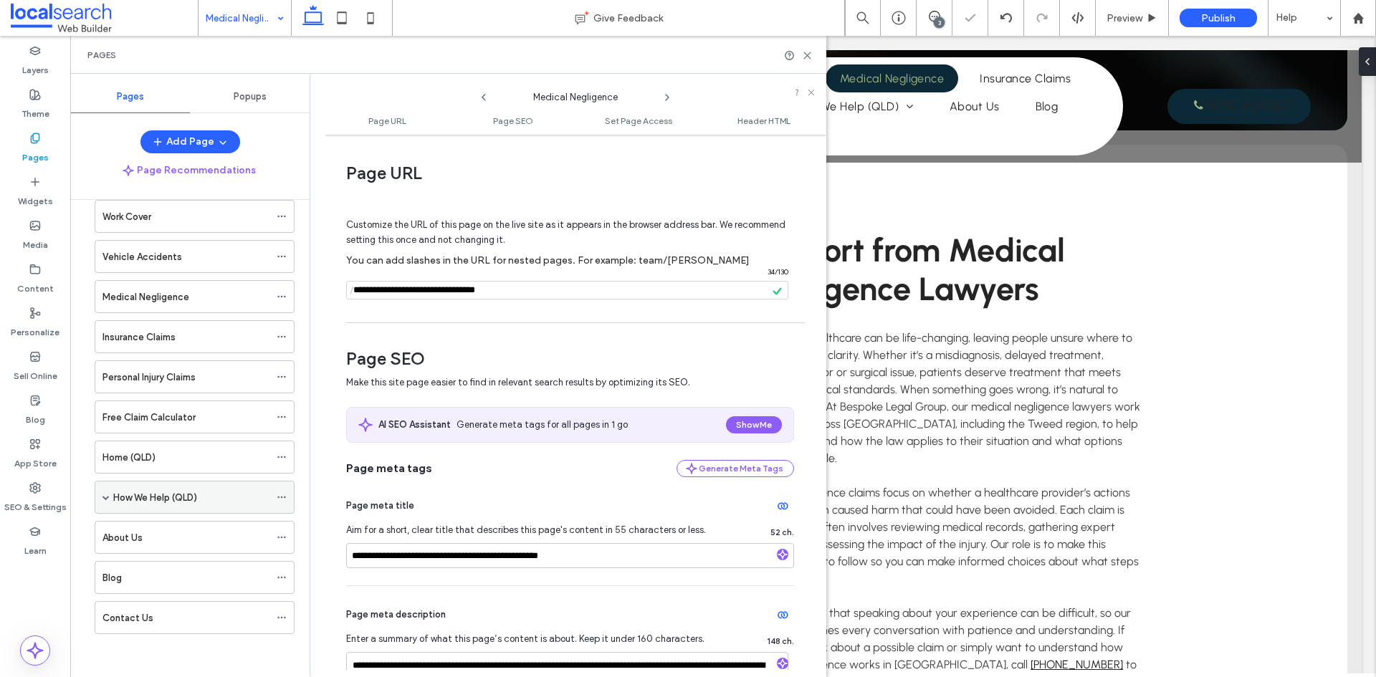
scroll to position [105, 0]
click at [106, 500] on span at bounding box center [105, 497] width 7 height 7
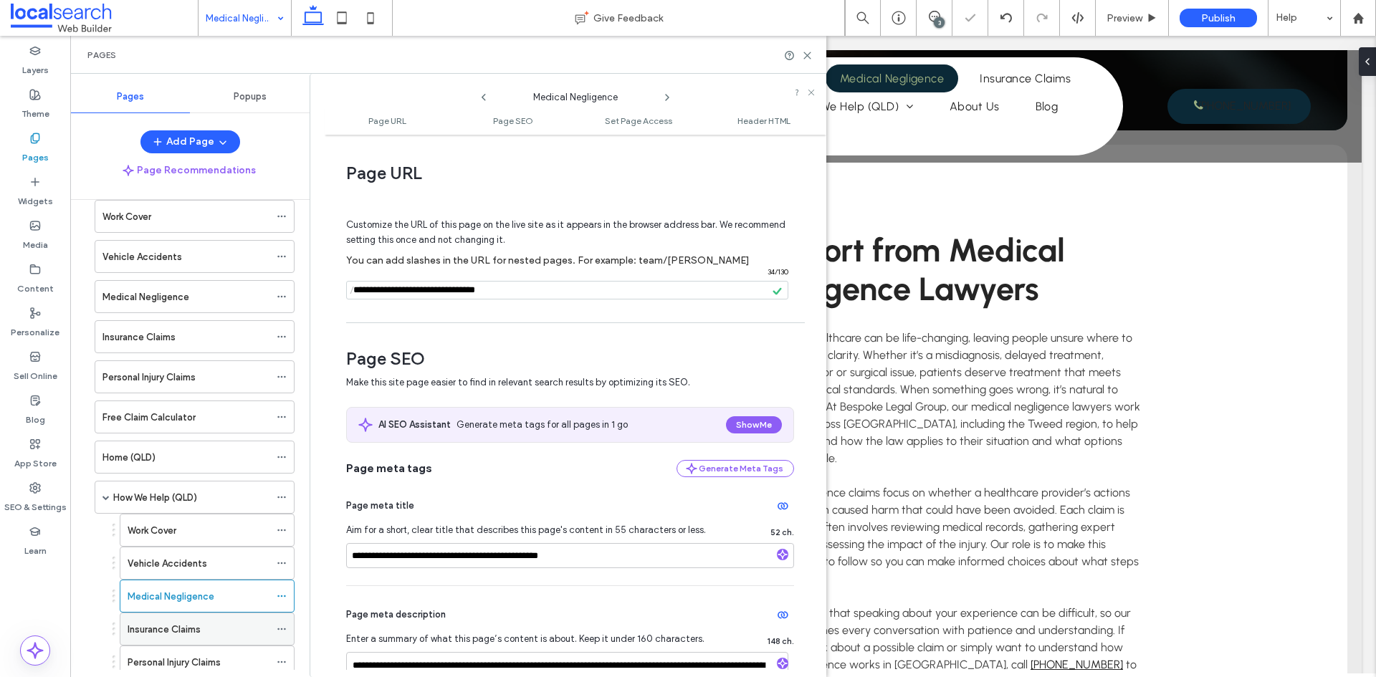
scroll to position [248, 0]
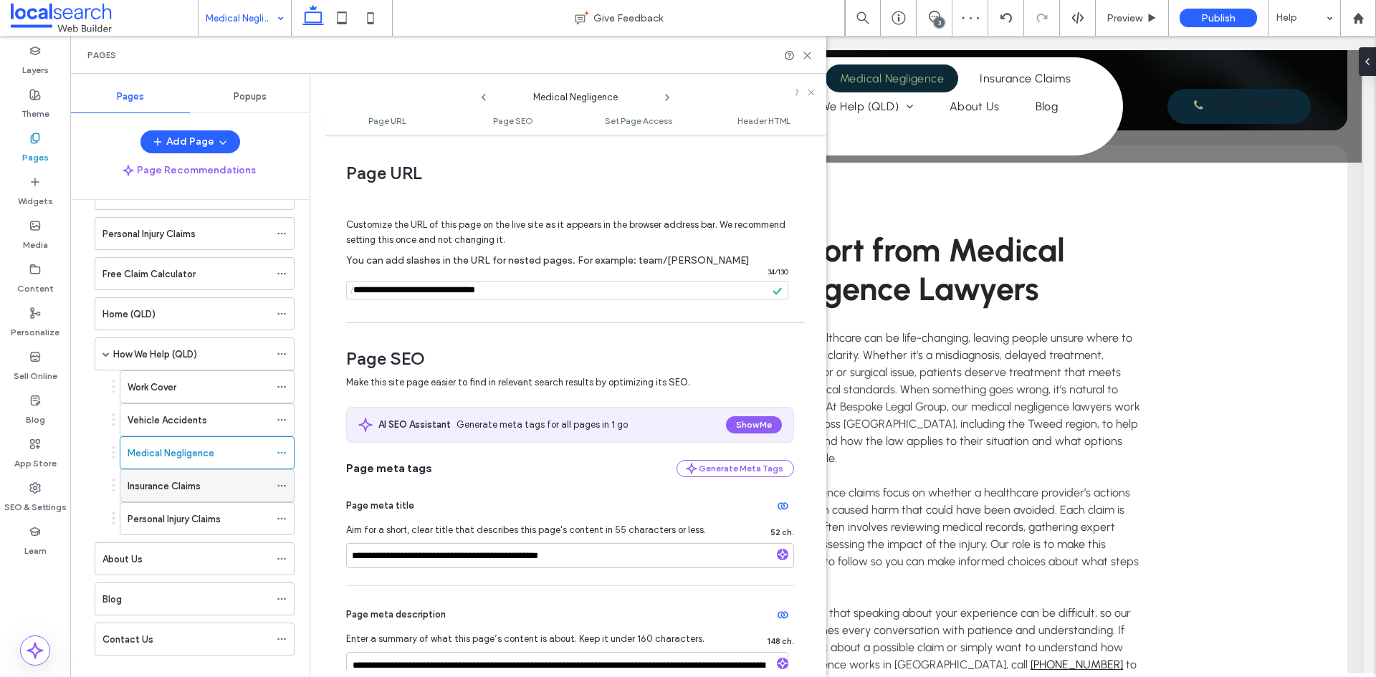
click at [282, 485] on icon at bounding box center [282, 486] width 10 height 10
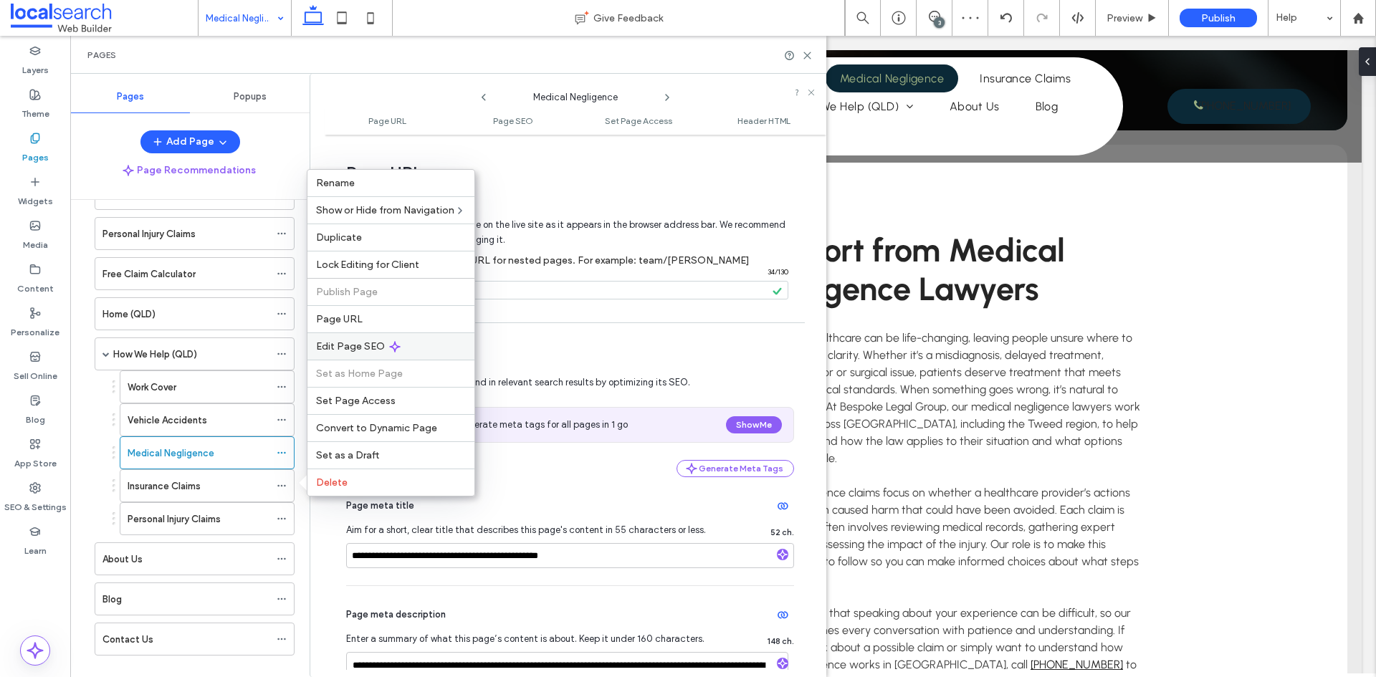
click at [361, 353] on div "Edit Page SEO" at bounding box center [390, 346] width 167 height 27
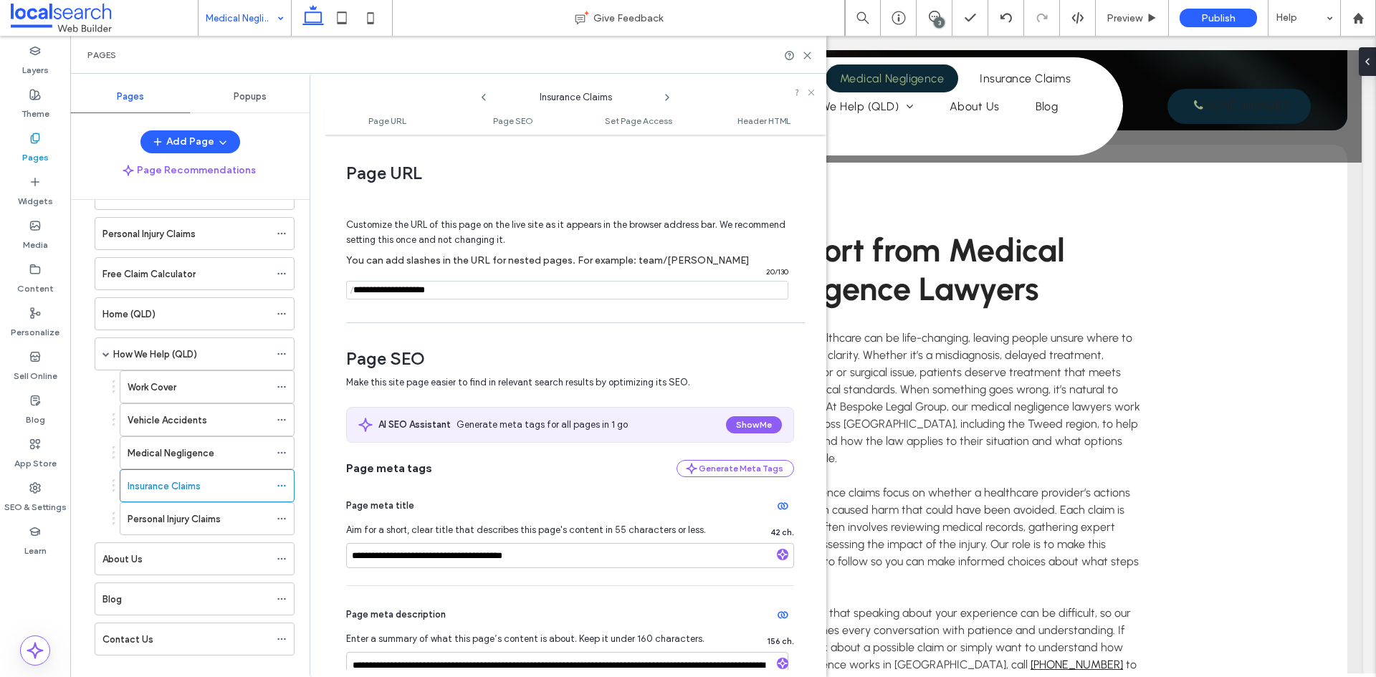
click at [353, 292] on span "/" at bounding box center [351, 291] width 11 height 18
click at [358, 292] on span "/" at bounding box center [351, 291] width 11 height 18
click at [359, 287] on input "notEmpty" at bounding box center [567, 290] width 442 height 19
type input "**********"
click at [389, 320] on div "**********" at bounding box center [576, 406] width 502 height 528
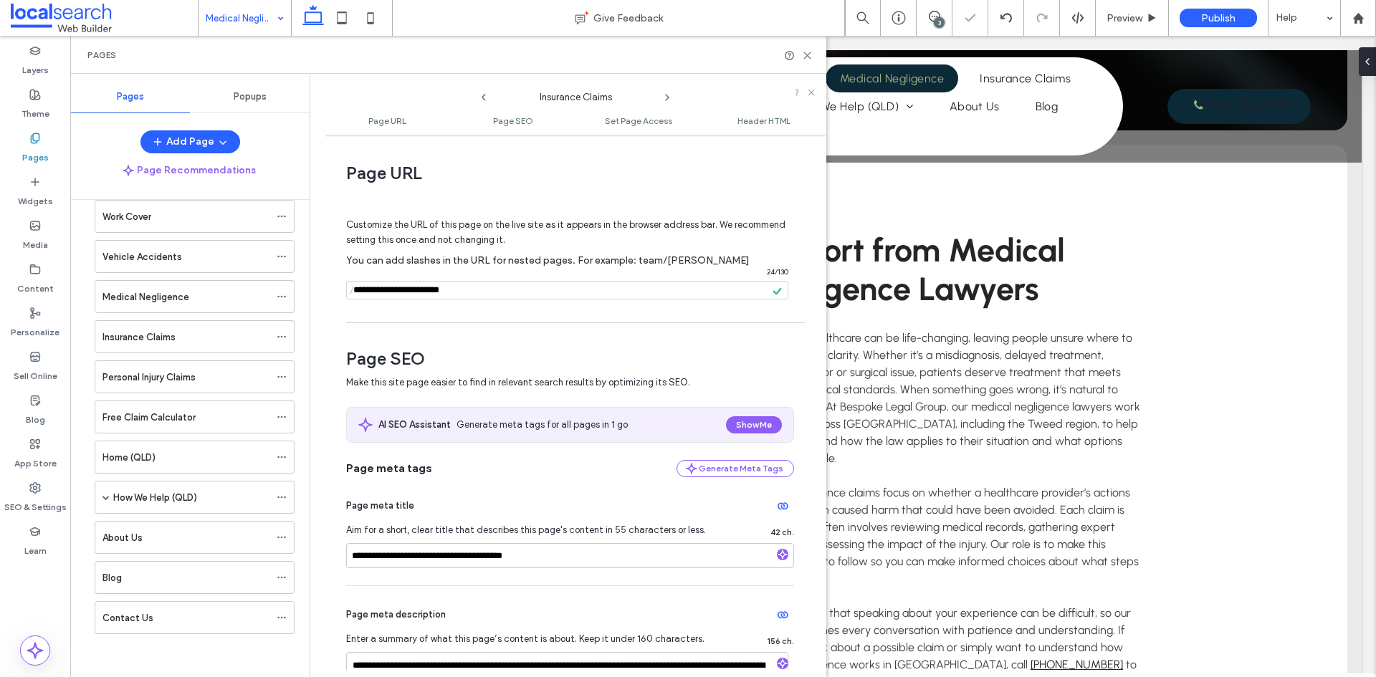
click at [278, 515] on ol "Home How We Help (NSW) Work Cover Vehicle Accidents Medical Negligence Insuranc…" at bounding box center [186, 377] width 218 height 515
click at [109, 499] on span at bounding box center [105, 497] width 7 height 7
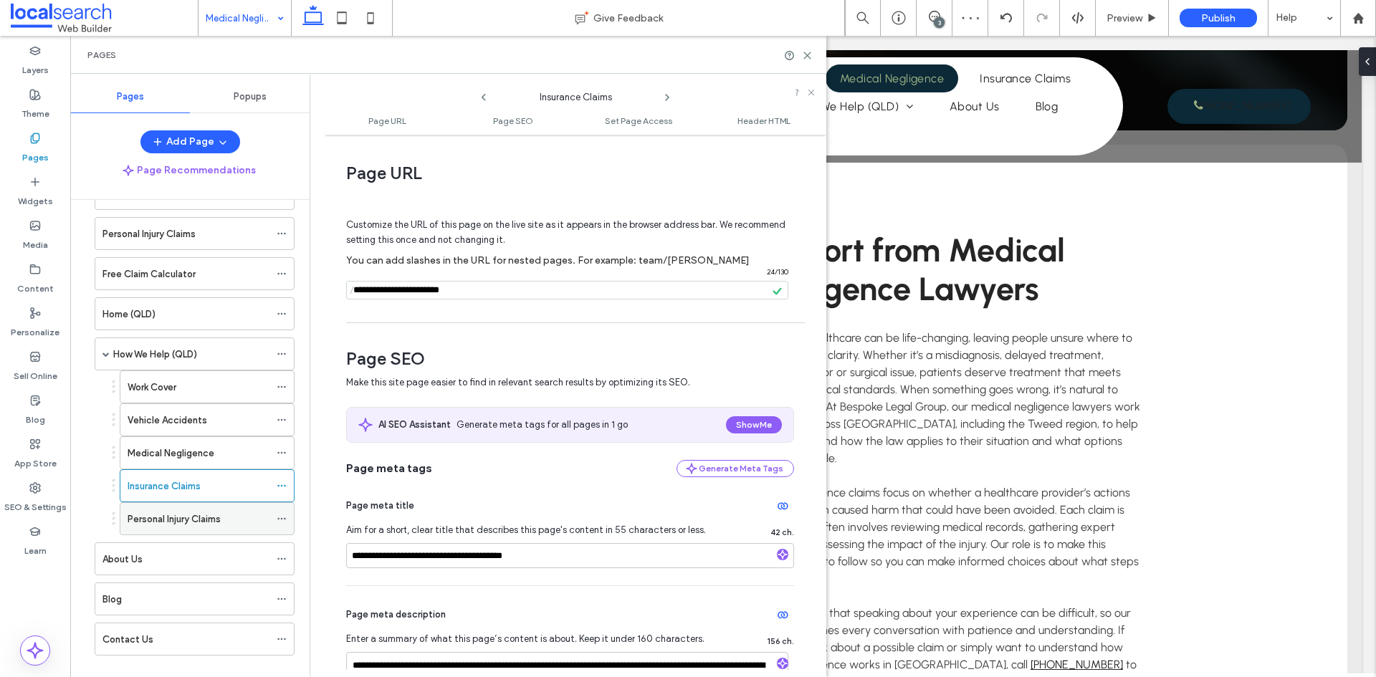
click at [279, 518] on use at bounding box center [281, 519] width 8 height 2
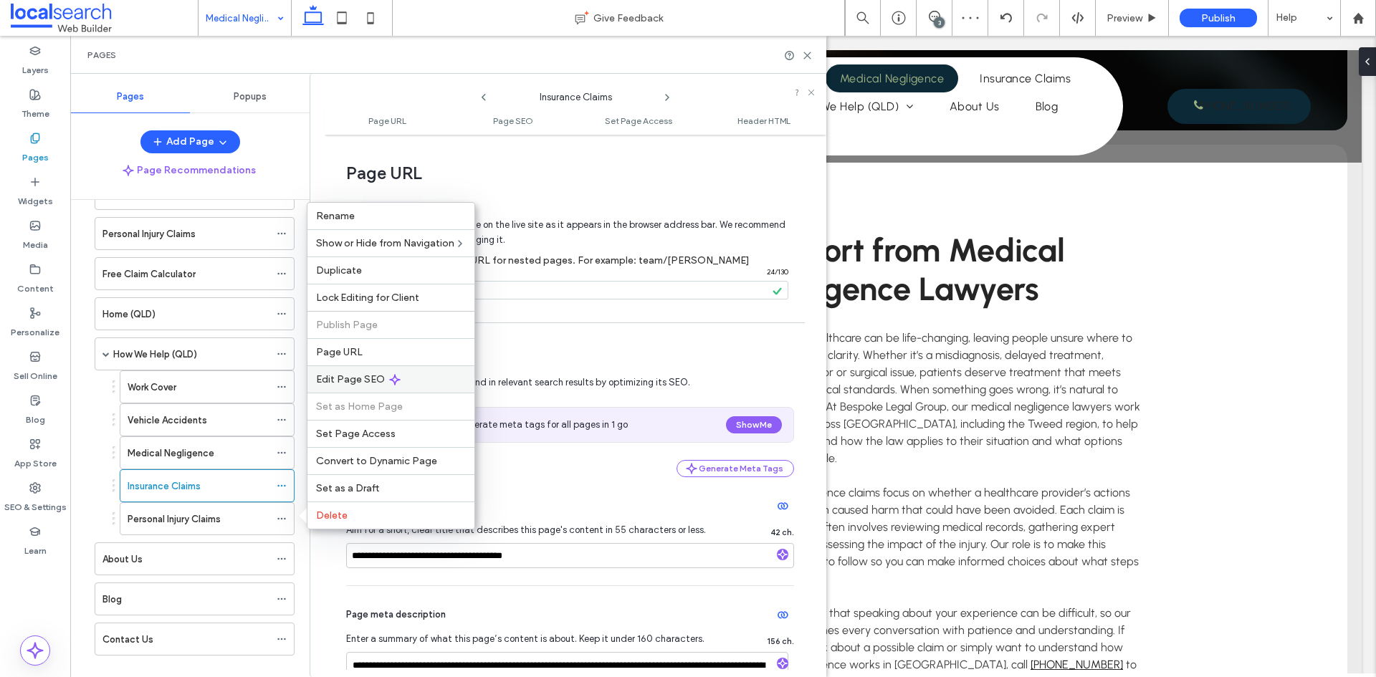
click at [340, 379] on span "Edit Page SEO" at bounding box center [350, 379] width 69 height 12
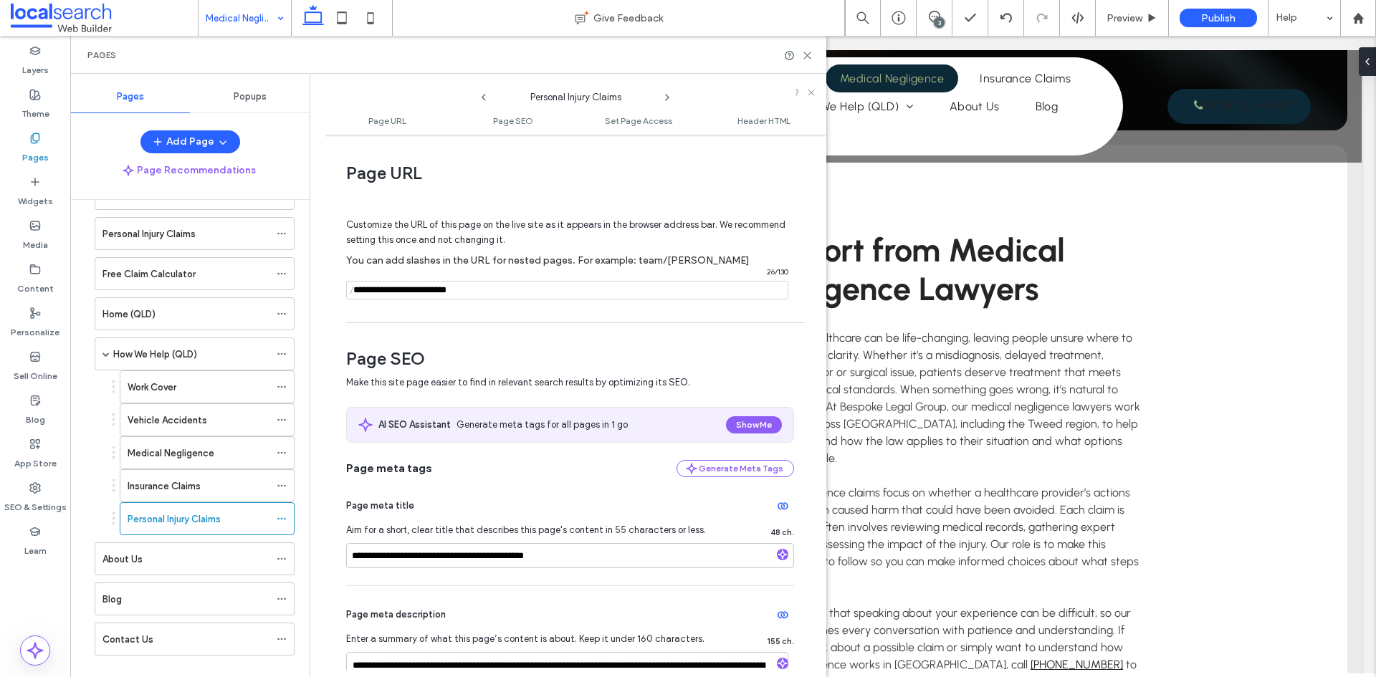
click at [363, 293] on input "notEmpty" at bounding box center [567, 290] width 442 height 19
type input "**********"
click at [373, 302] on div "Customize the URL of this page on the live site as it appears in the browser ad…" at bounding box center [570, 252] width 448 height 125
click at [323, 553] on div "**********" at bounding box center [568, 376] width 517 height 604
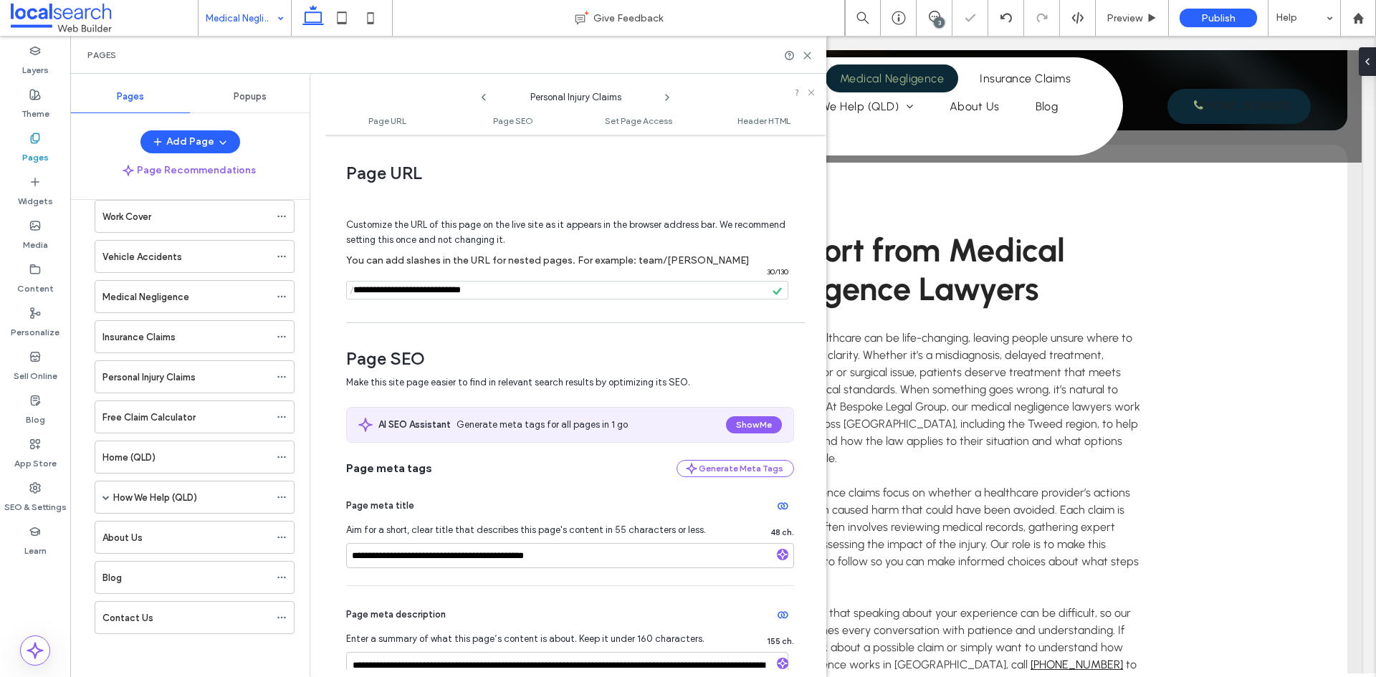
scroll to position [105, 0]
click at [280, 538] on icon at bounding box center [282, 538] width 10 height 10
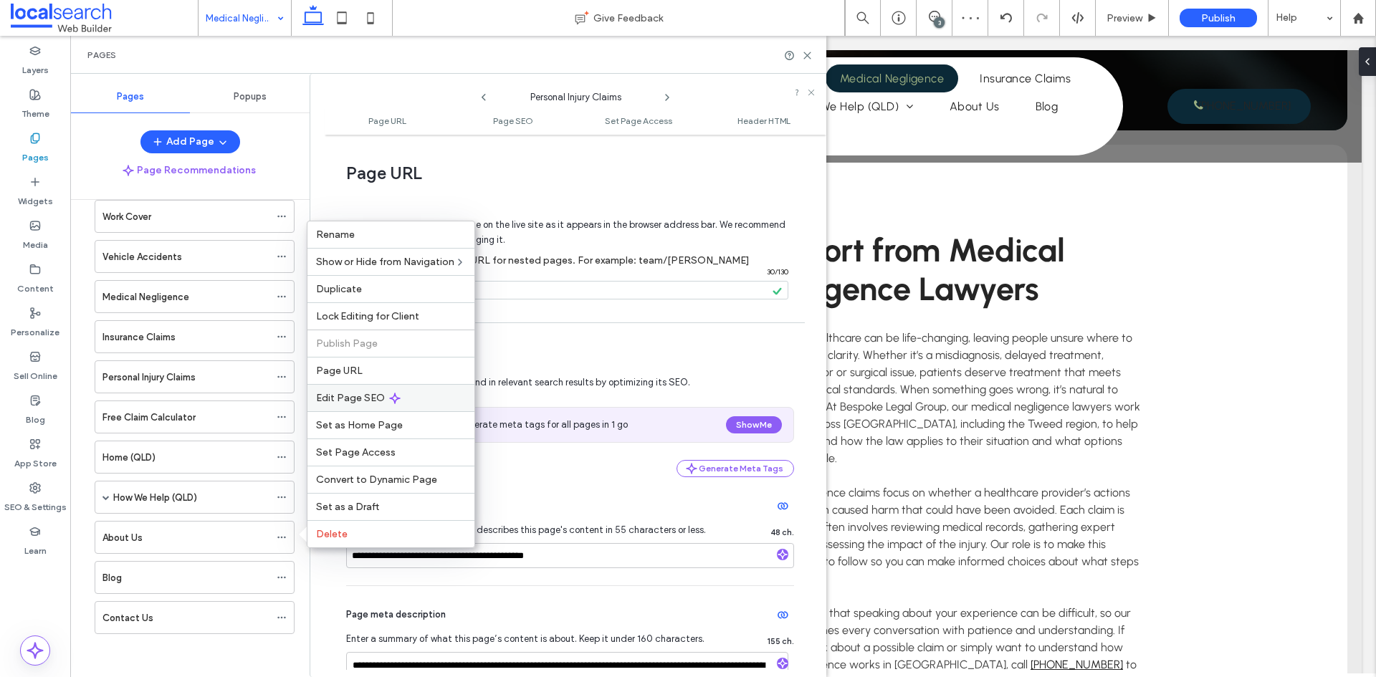
click at [354, 396] on span "Edit Page SEO" at bounding box center [350, 398] width 69 height 12
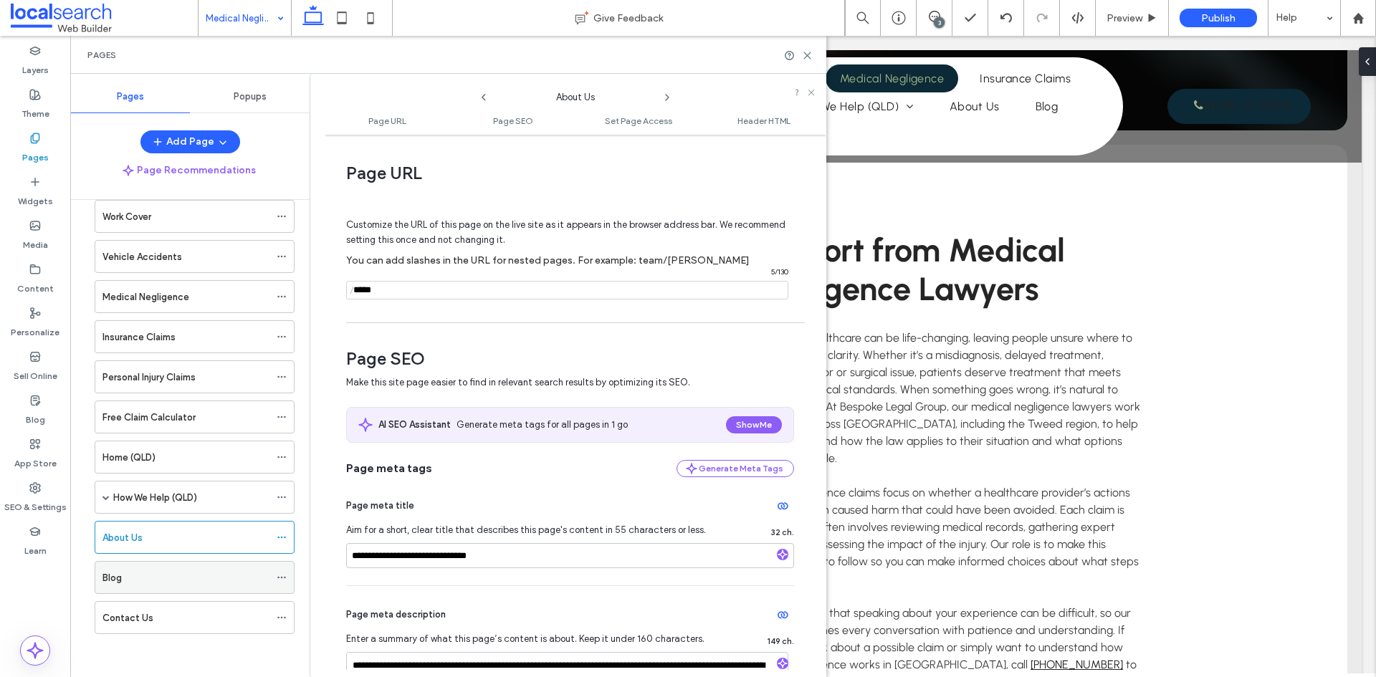
click at [283, 576] on icon at bounding box center [282, 578] width 10 height 10
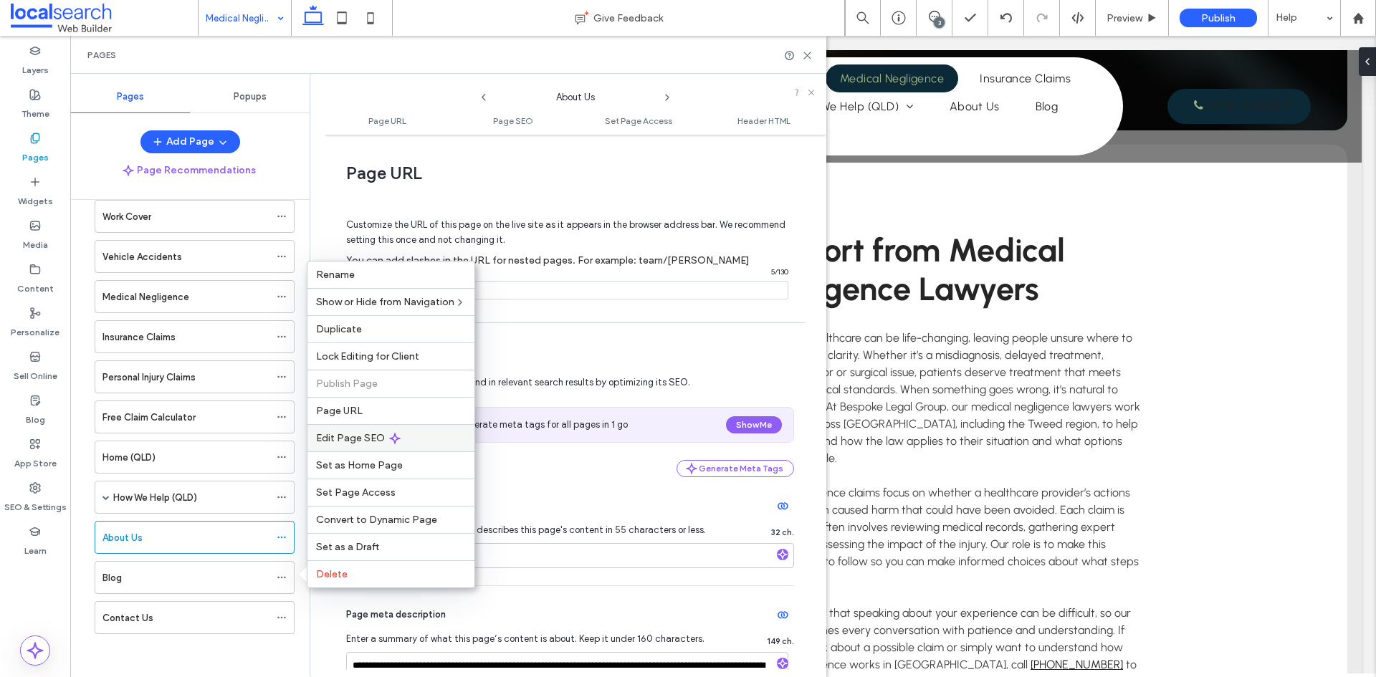
click at [358, 442] on span "Edit Page SEO" at bounding box center [350, 438] width 69 height 12
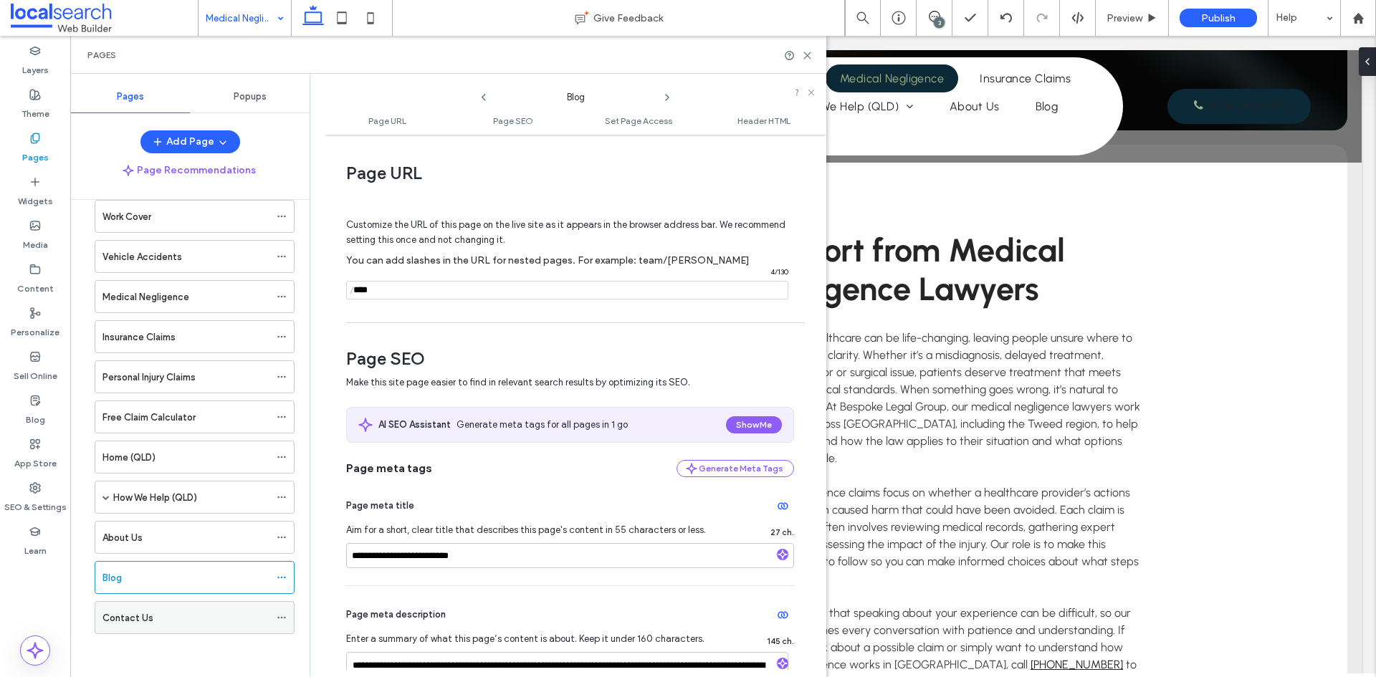
click at [280, 617] on icon at bounding box center [282, 618] width 10 height 10
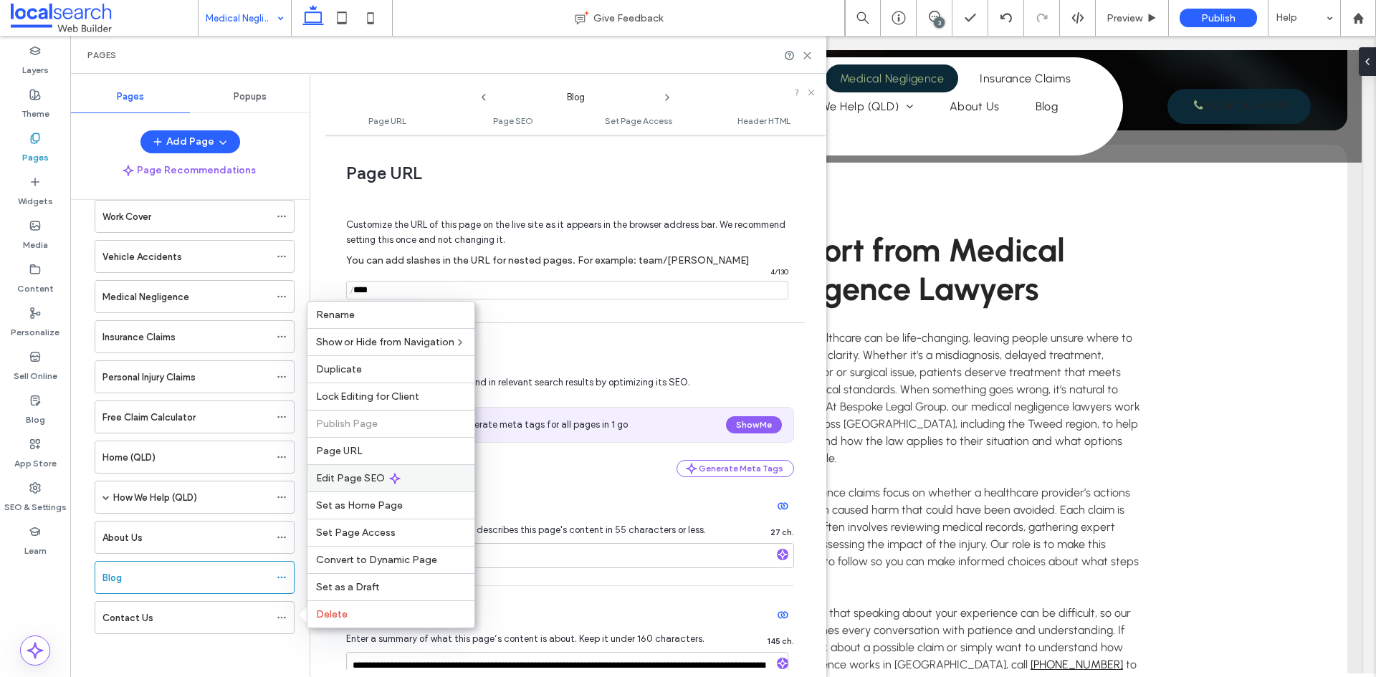
click at [363, 482] on span "Edit Page SEO" at bounding box center [350, 478] width 69 height 12
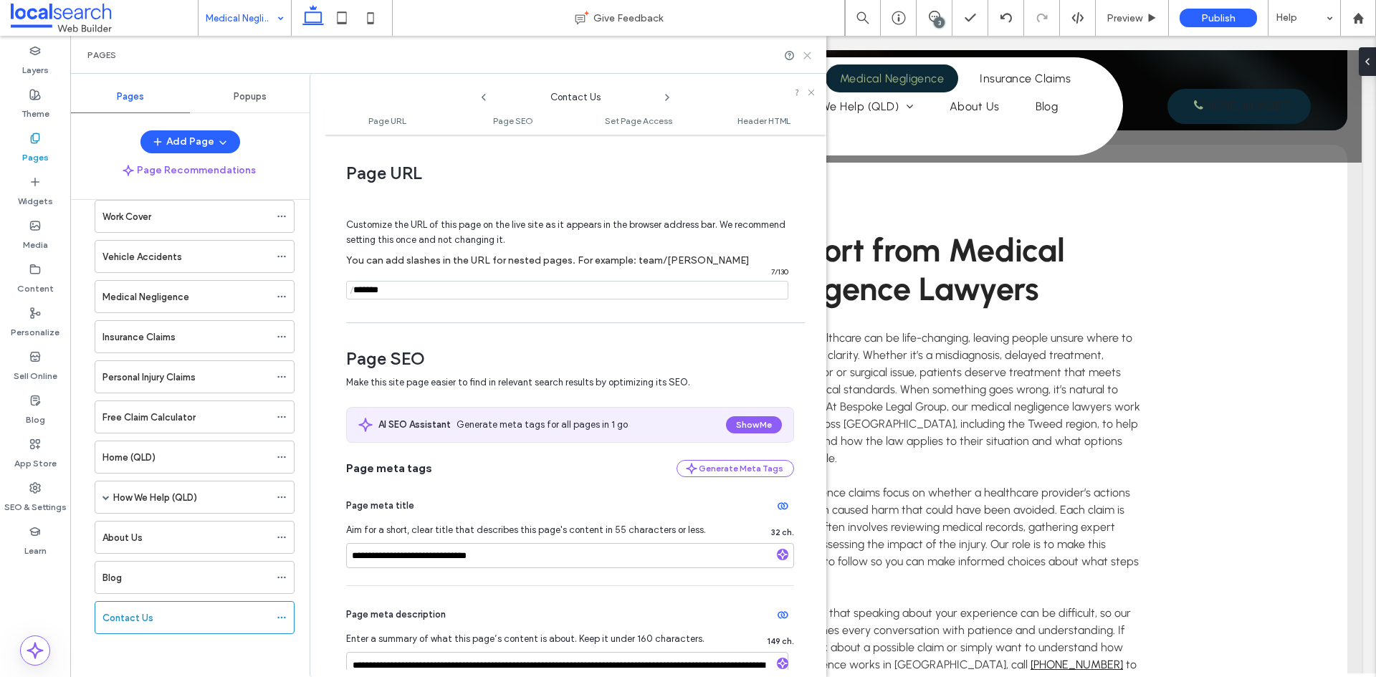
click at [810, 54] on icon at bounding box center [807, 55] width 11 height 11
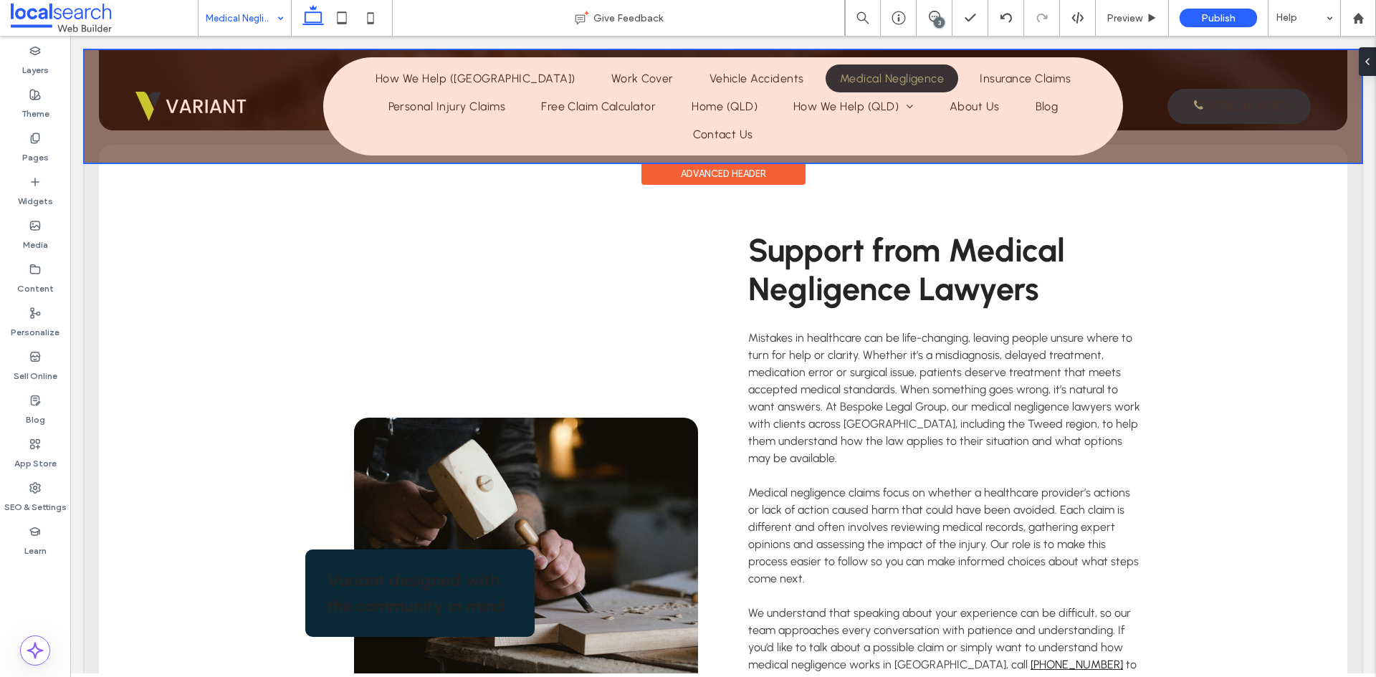
click at [809, 54] on div at bounding box center [723, 106] width 1277 height 113
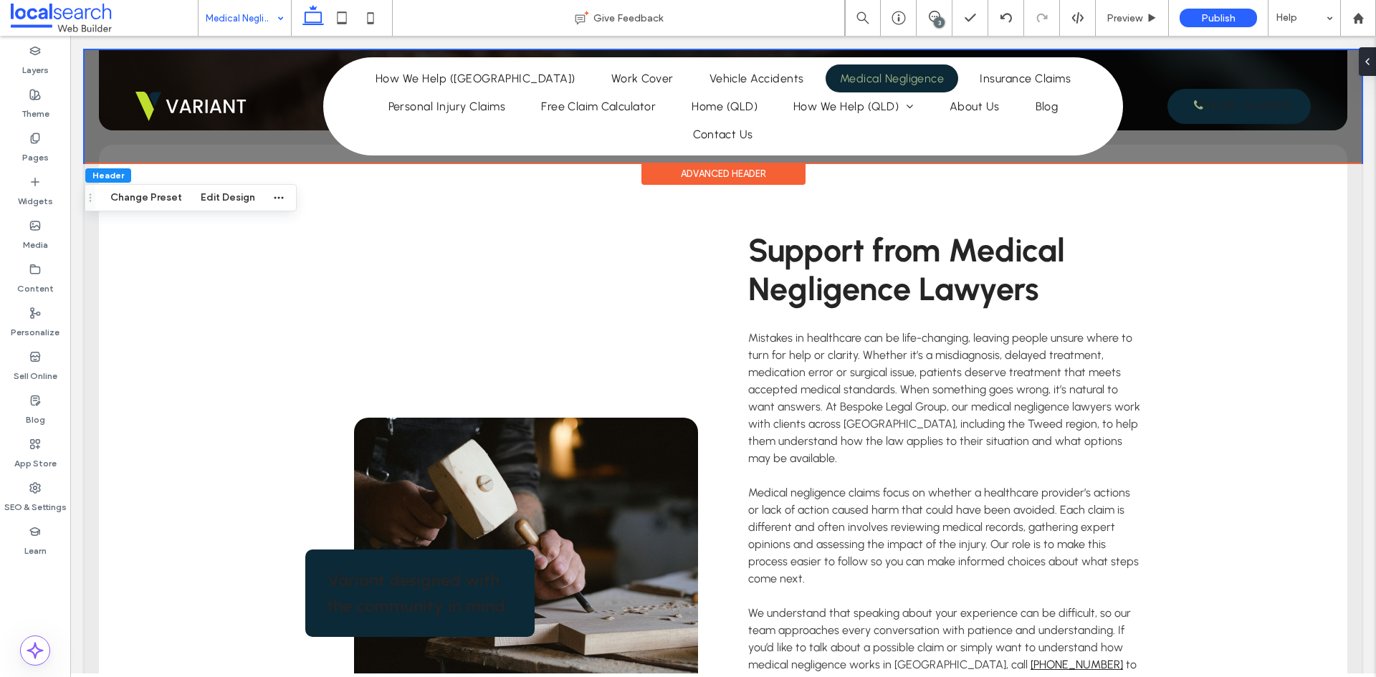
drag, startPoint x: 278, startPoint y: 15, endPoint x: 275, endPoint y: 28, distance: 13.4
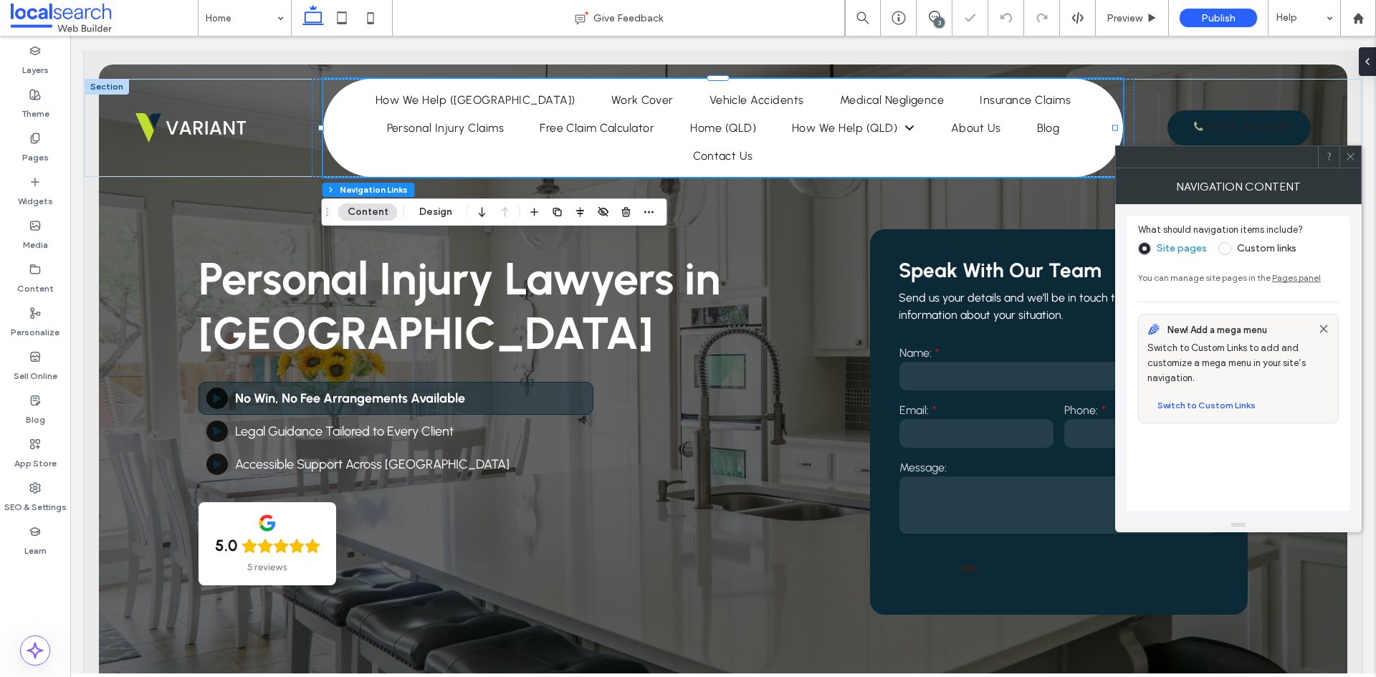
click at [582, 144] on ul "Home How We Help (NSW) Work Cover Vehicle Accidents Medical Negligence Insuranc…" at bounding box center [723, 128] width 793 height 84
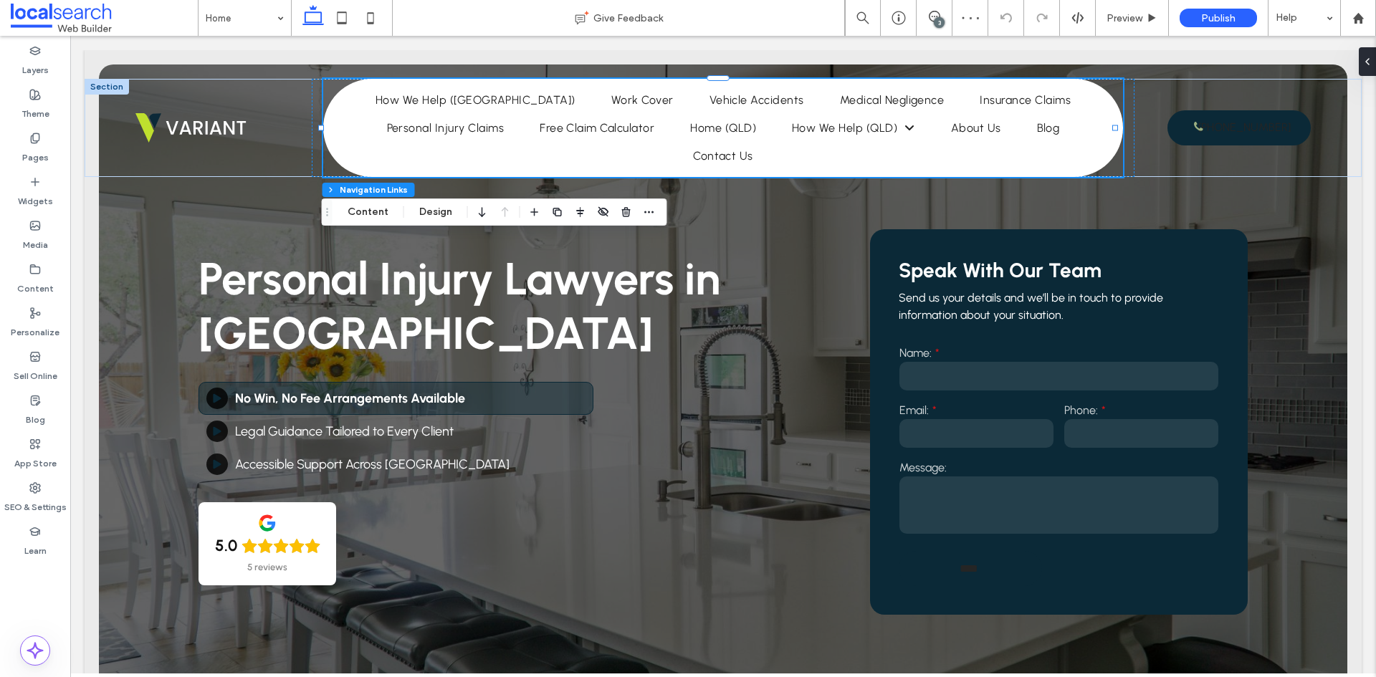
click at [582, 144] on ul "Home How We Help (NSW) Work Cover Vehicle Accidents Medical Negligence Insuranc…" at bounding box center [723, 128] width 793 height 84
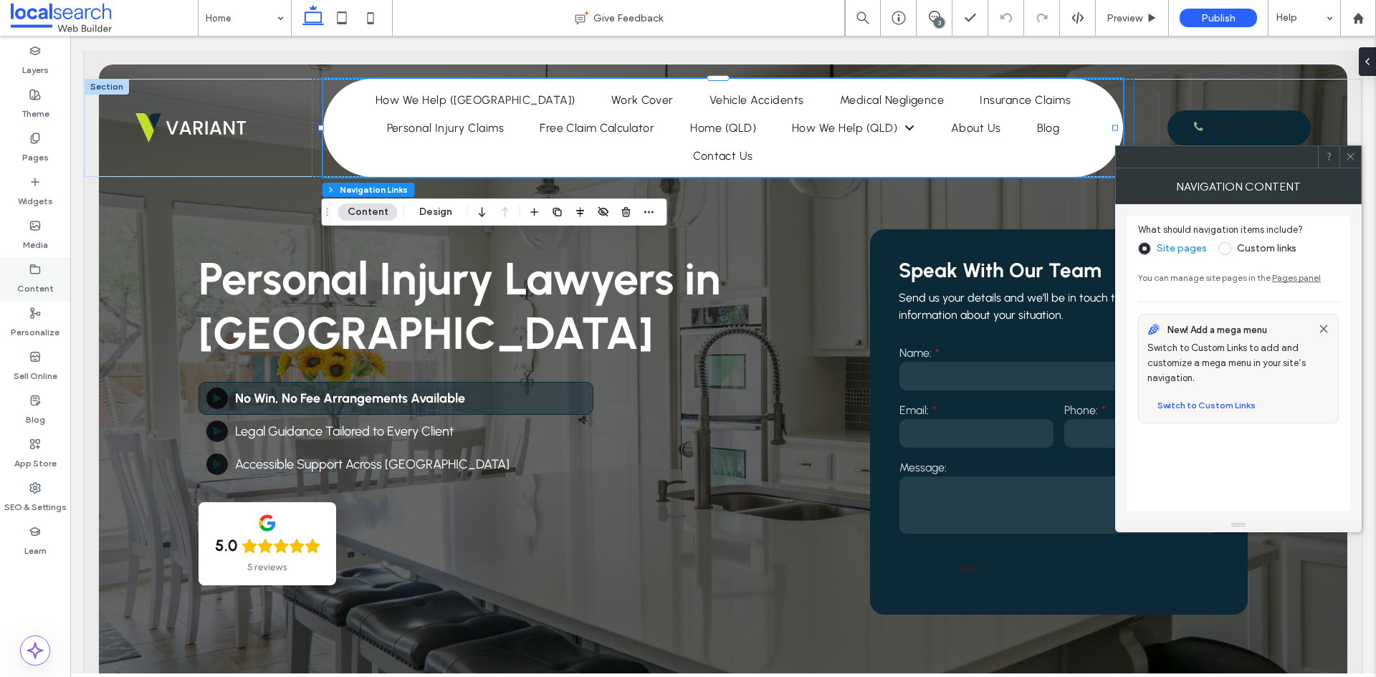
click at [42, 267] on div "Content" at bounding box center [35, 279] width 70 height 44
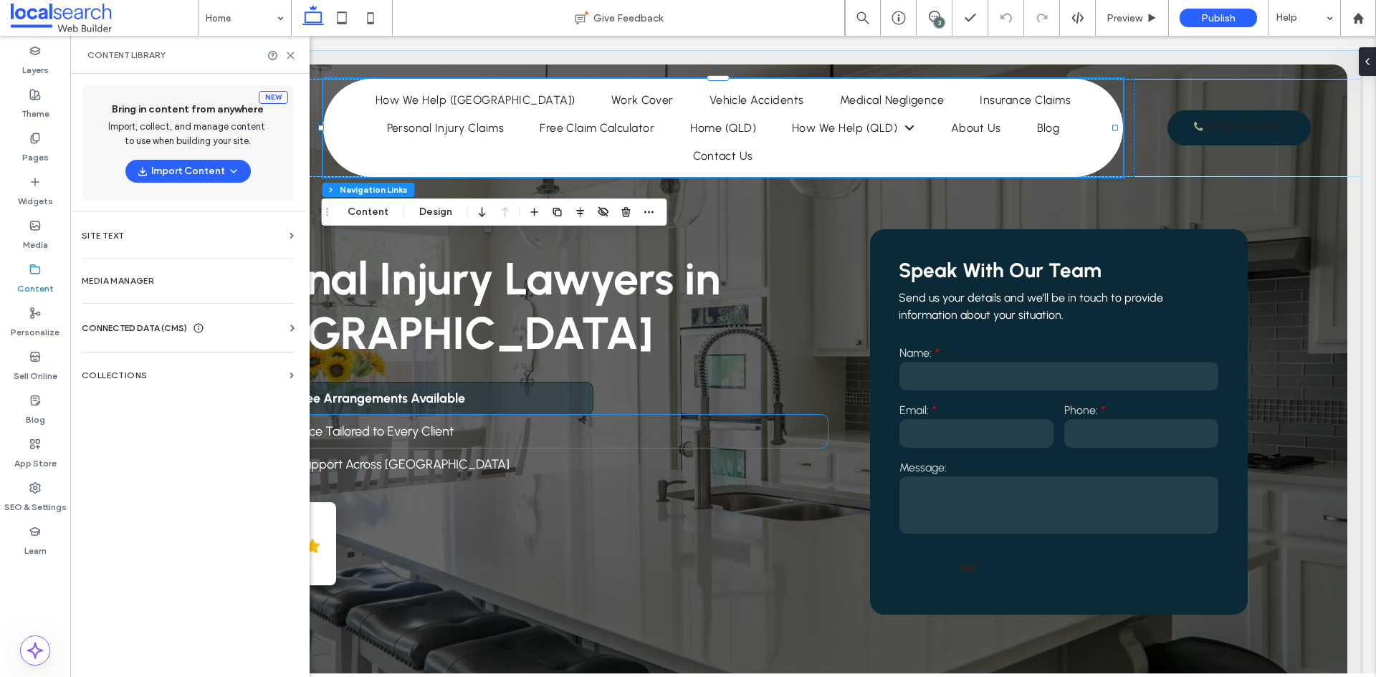
click at [686, 434] on div "Legal Guidance Tailored to Every Client" at bounding box center [513, 431] width 629 height 33
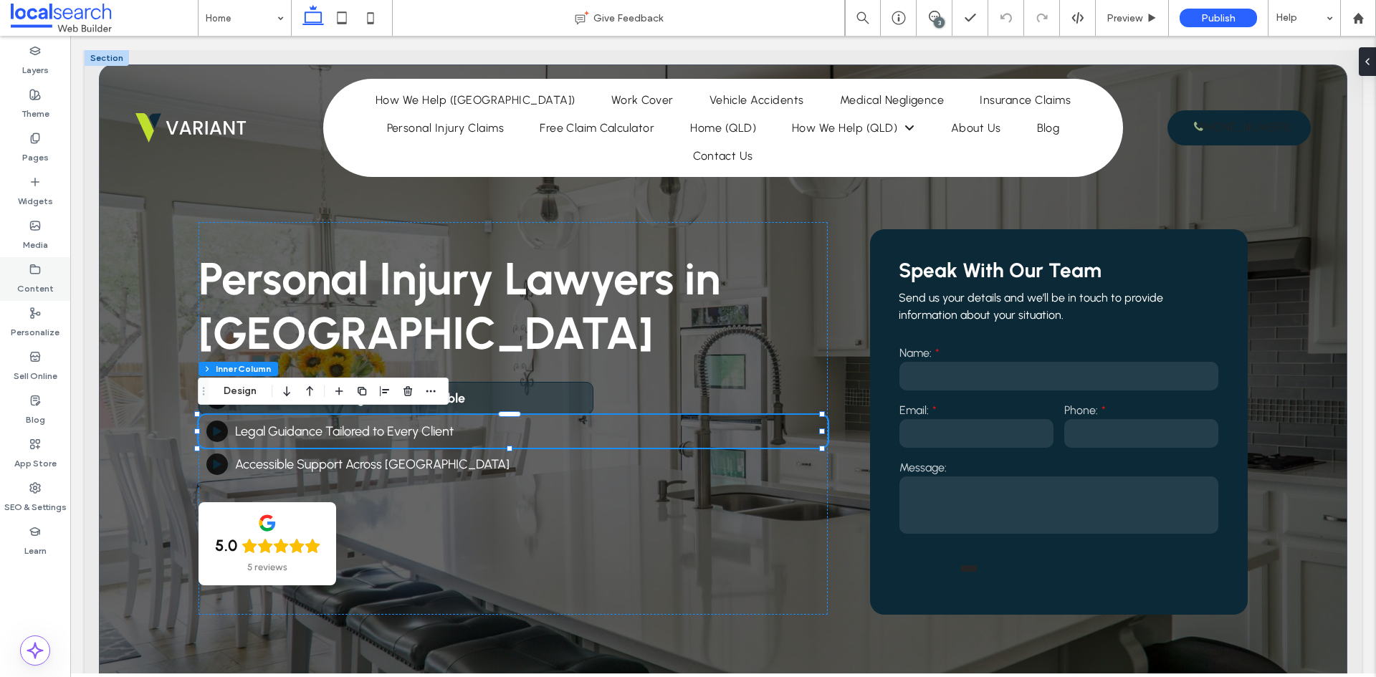
click at [34, 266] on icon at bounding box center [34, 269] width 11 height 11
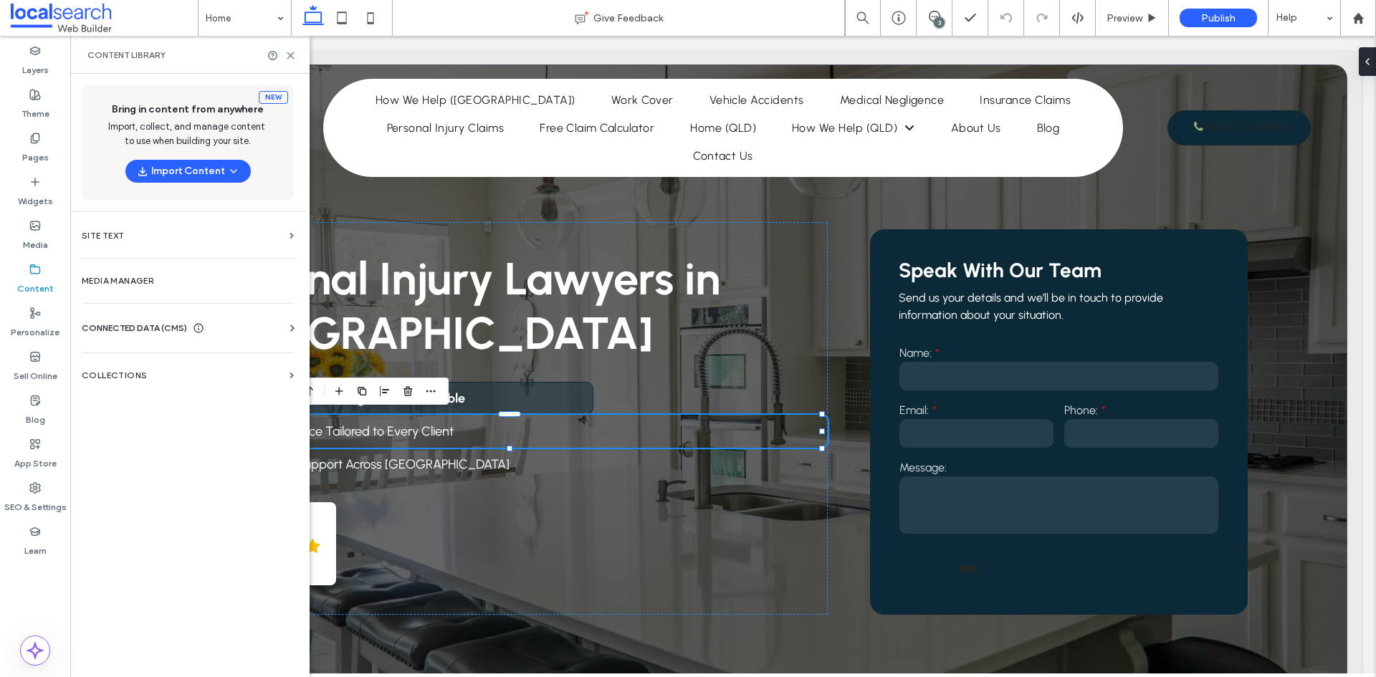
click at [289, 48] on div "Content Library" at bounding box center [189, 55] width 239 height 38
click at [290, 59] on icon at bounding box center [290, 55] width 11 height 11
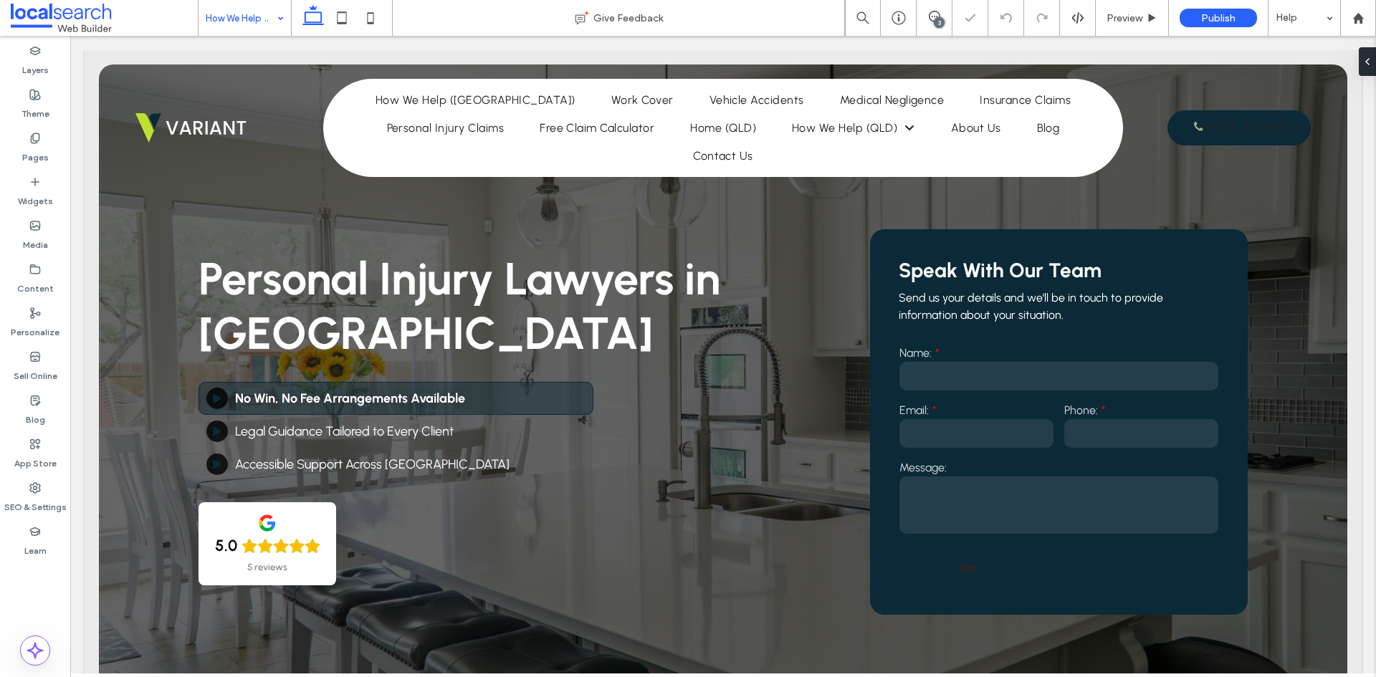
click at [275, 17] on div "How We Help ([GEOGRAPHIC_DATA])" at bounding box center [245, 18] width 92 height 36
click at [42, 135] on div "Pages" at bounding box center [35, 148] width 70 height 44
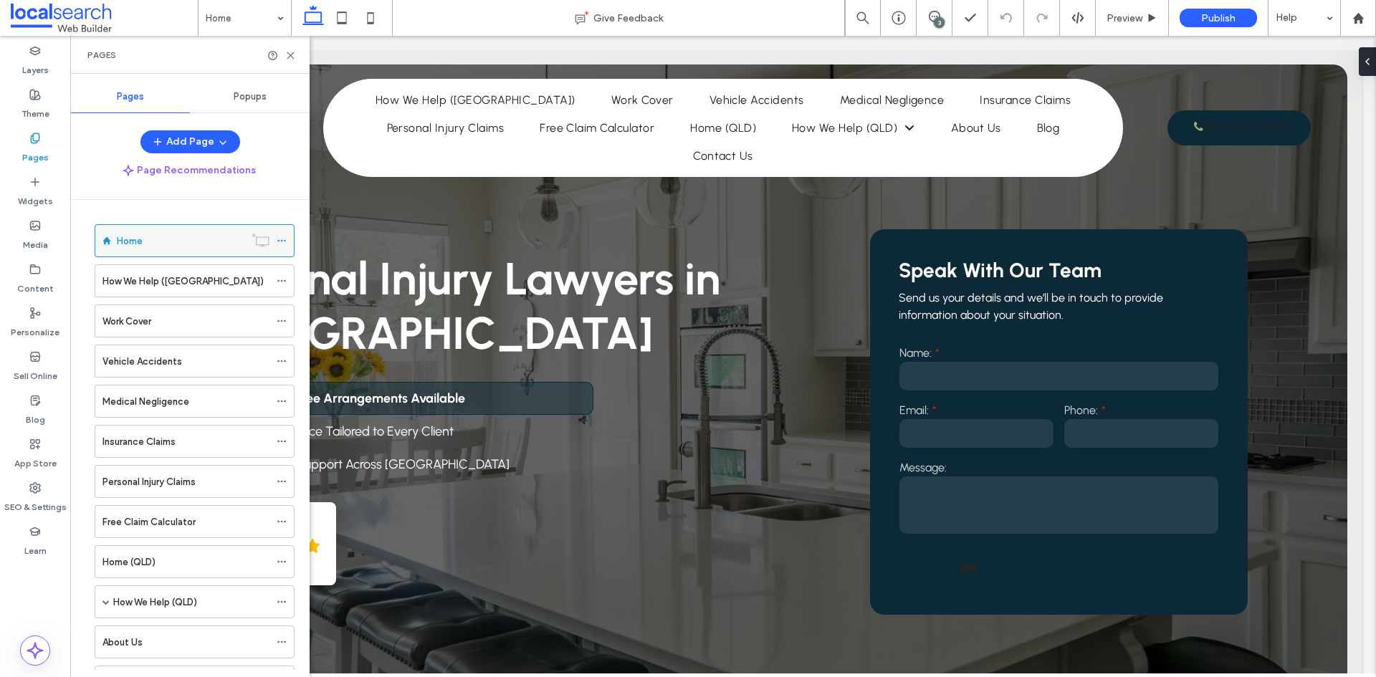
click at [278, 243] on icon at bounding box center [282, 241] width 10 height 10
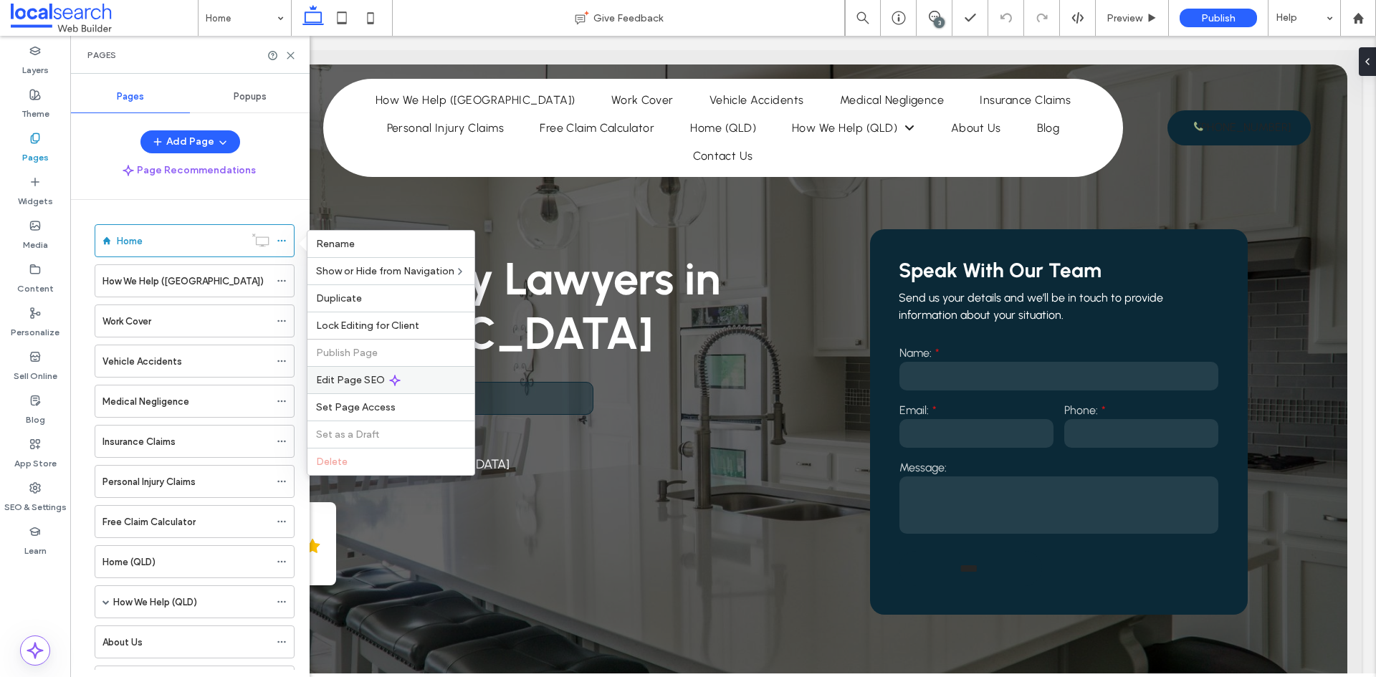
click at [381, 379] on span "Edit Page SEO" at bounding box center [350, 380] width 69 height 12
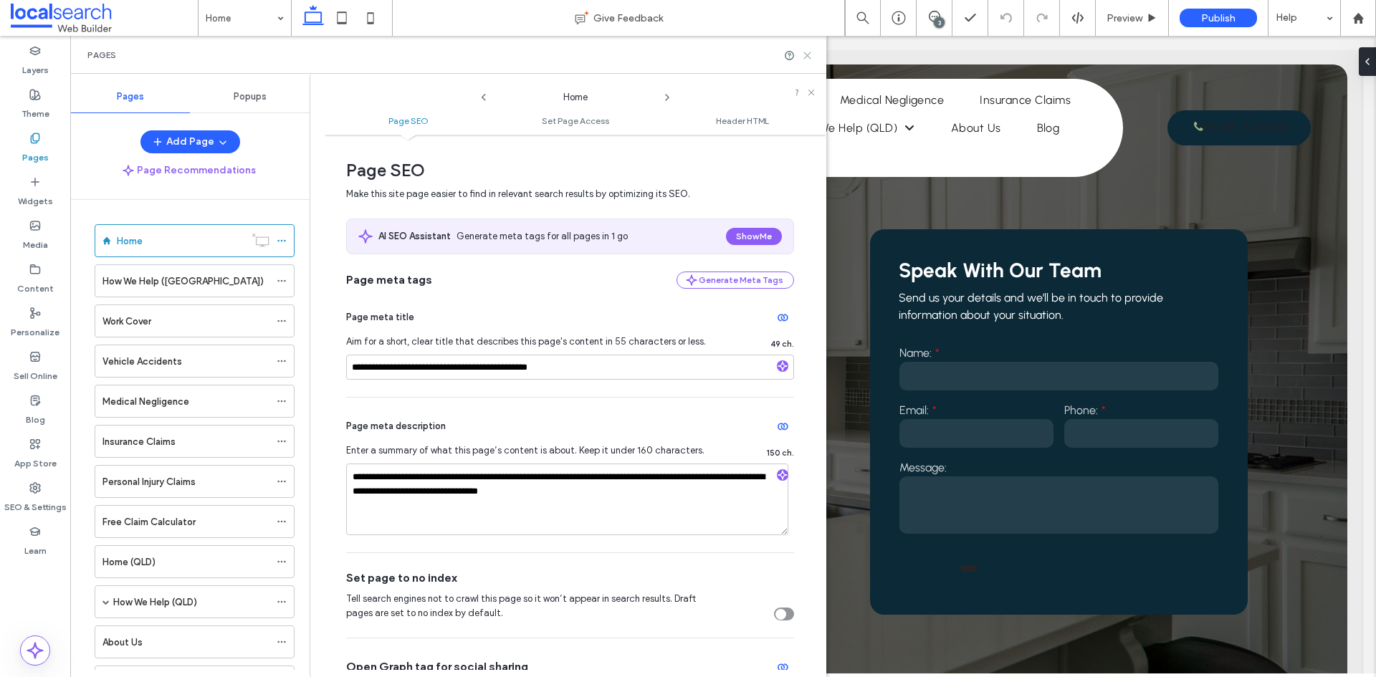
click at [808, 55] on use at bounding box center [807, 55] width 6 height 6
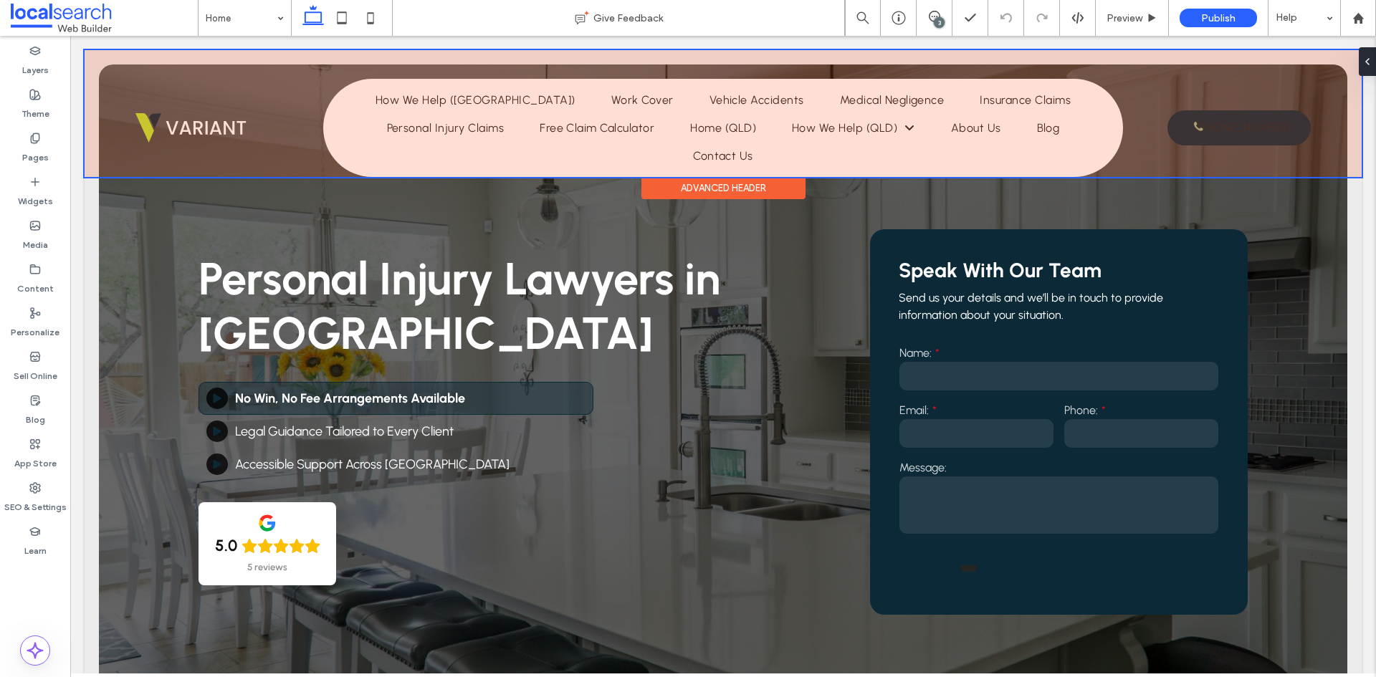
click at [462, 137] on div at bounding box center [723, 113] width 1277 height 127
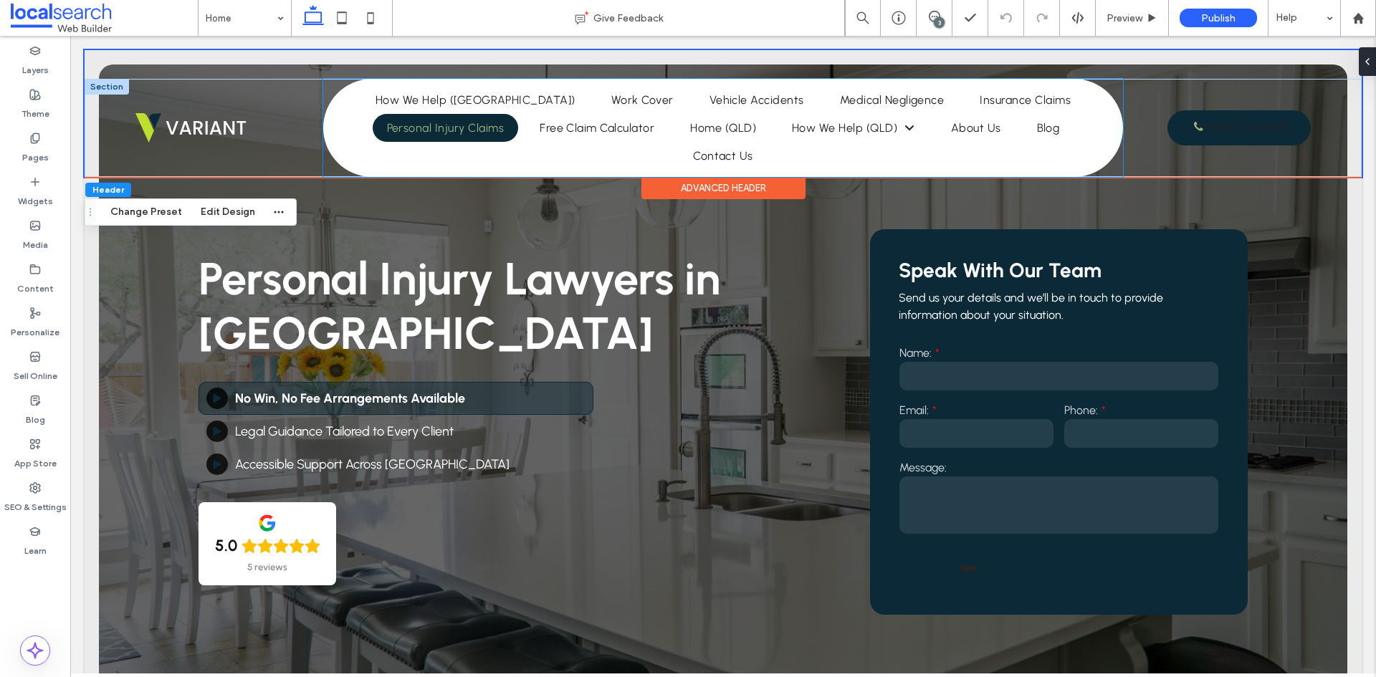
click at [462, 137] on link "Personal Injury Claims" at bounding box center [446, 128] width 146 height 28
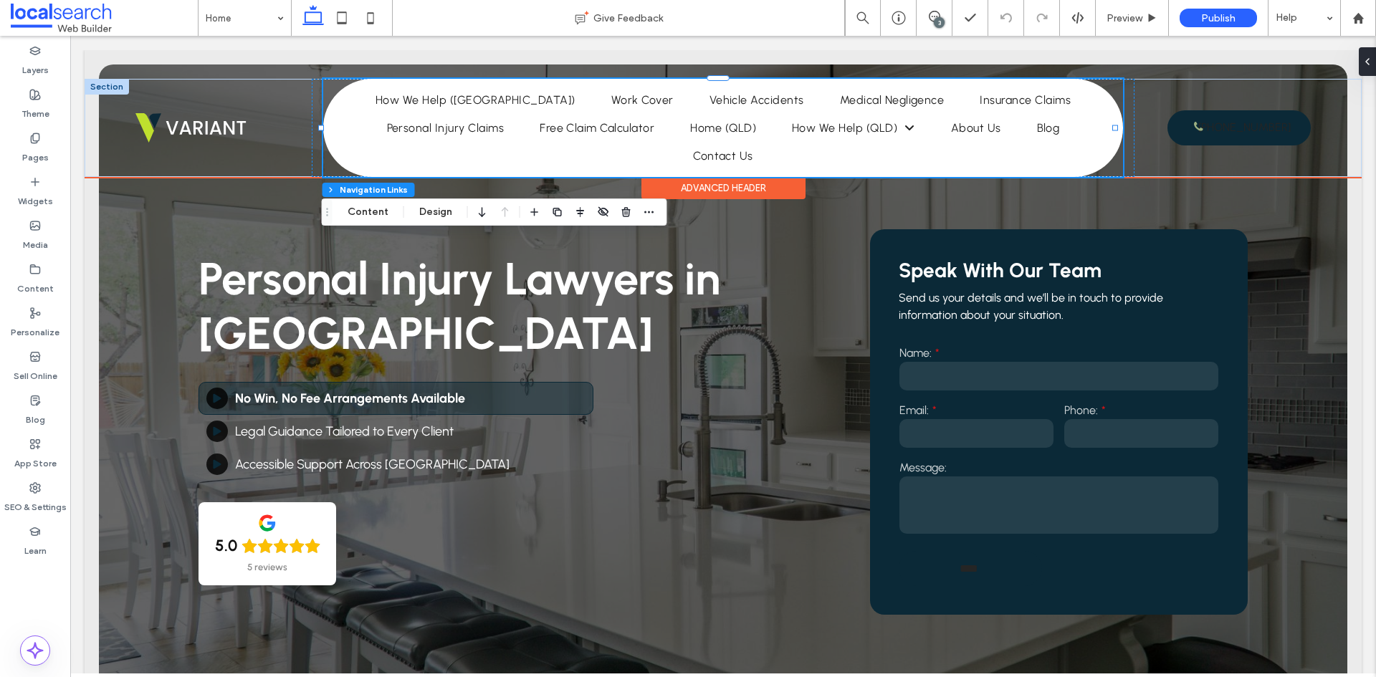
click at [485, 154] on ul "Home How We Help (NSW) Work Cover Vehicle Accidents Medical Negligence Insuranc…" at bounding box center [723, 128] width 793 height 84
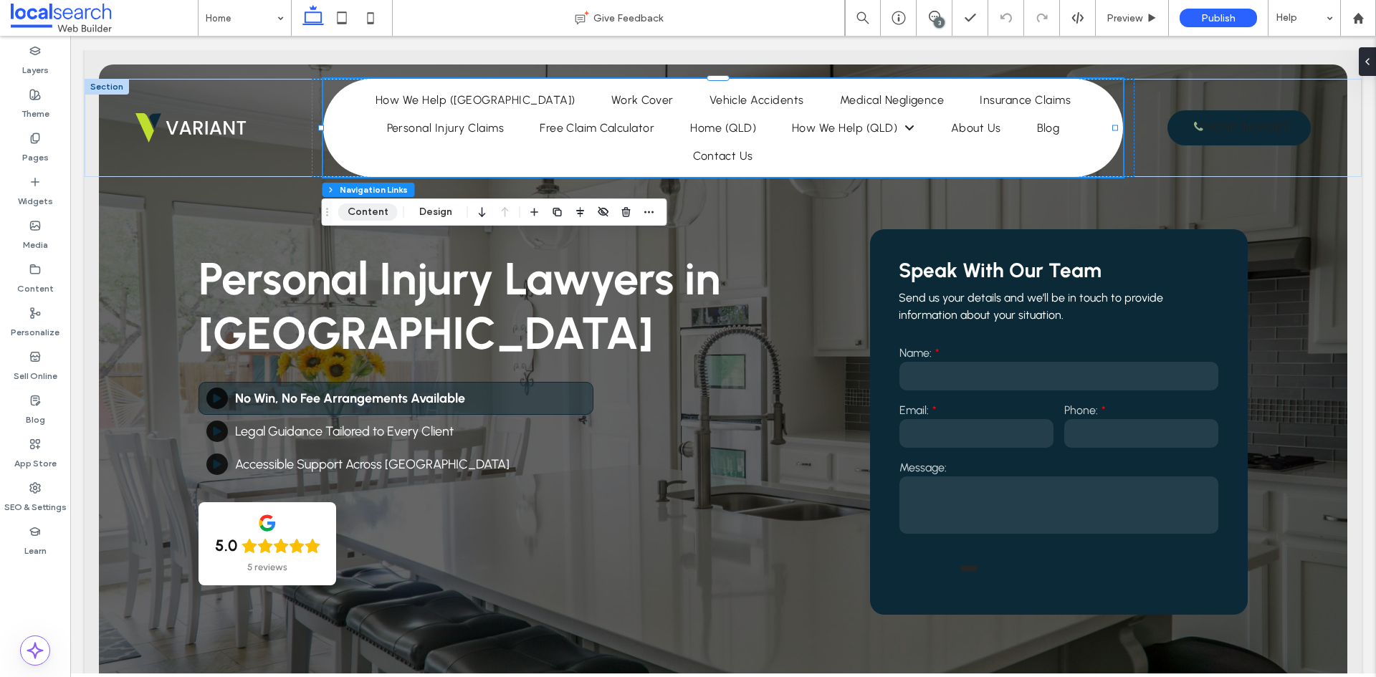
click at [382, 207] on button "Content" at bounding box center [367, 212] width 59 height 17
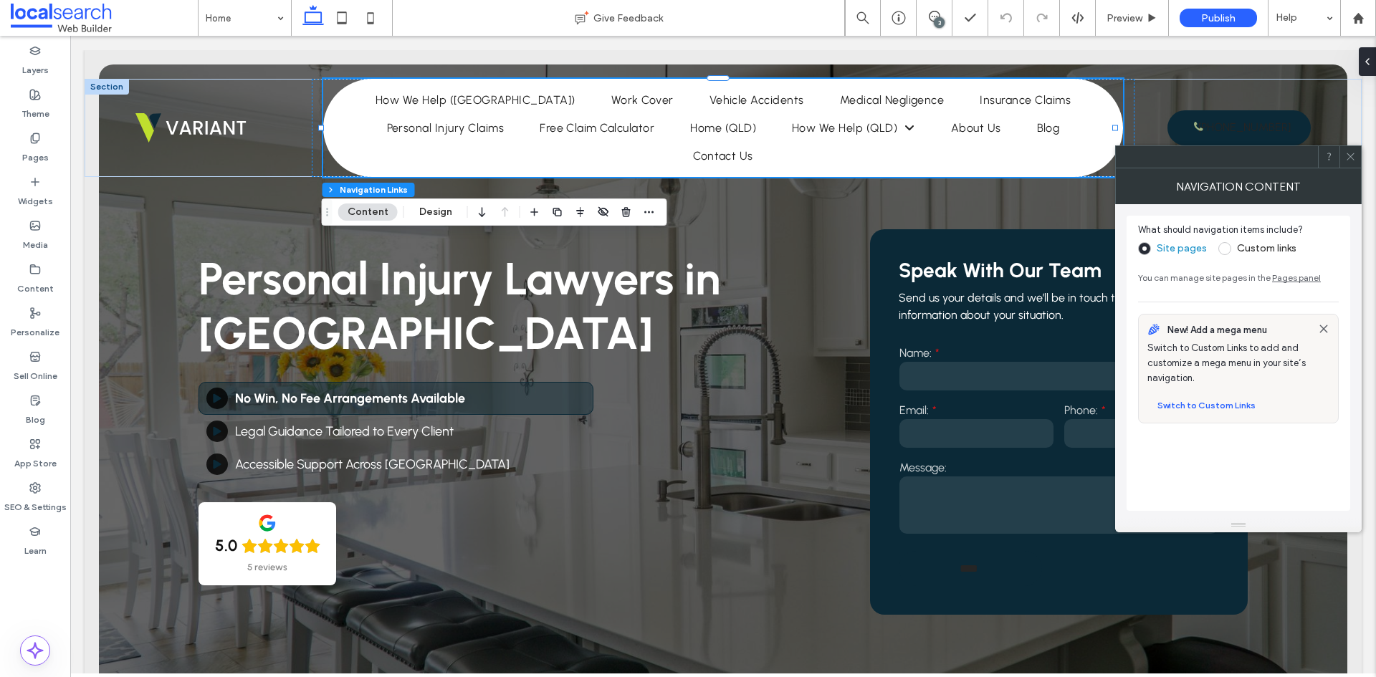
click at [1354, 156] on icon at bounding box center [1350, 156] width 11 height 11
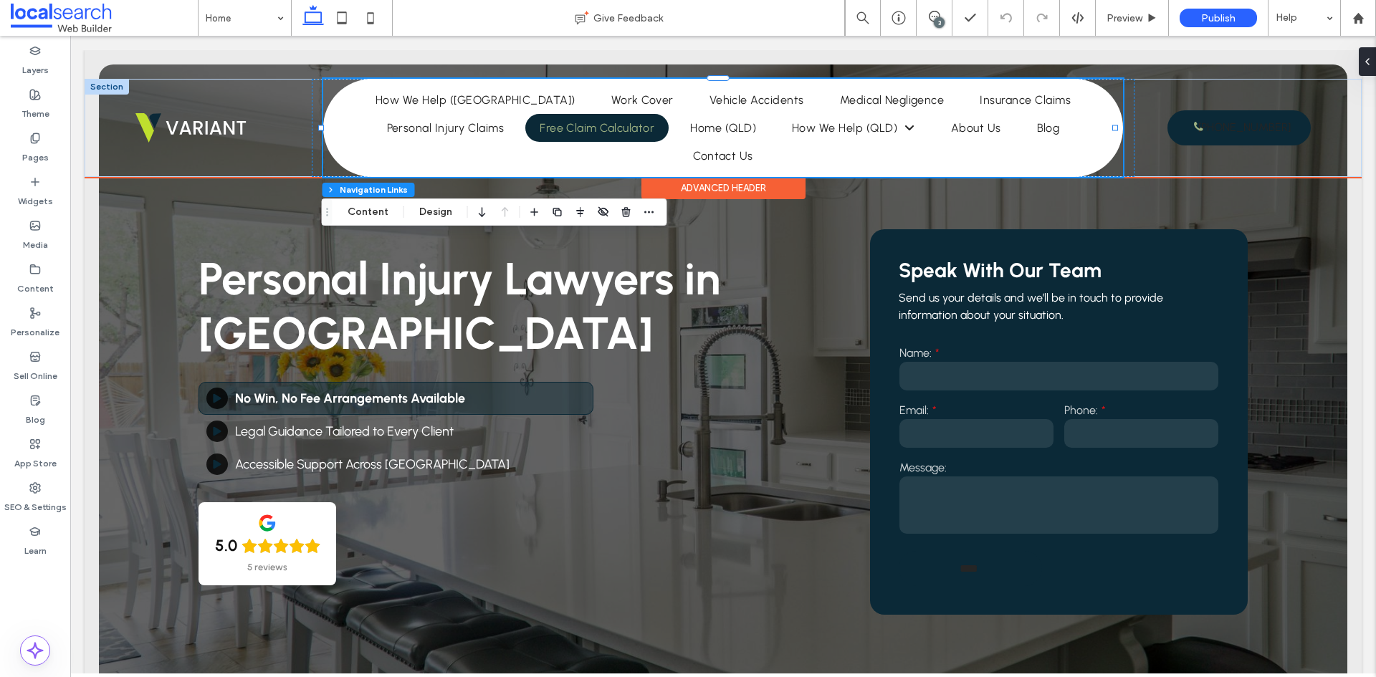
click at [561, 132] on span "Free Claim Calculator" at bounding box center [597, 128] width 115 height 14
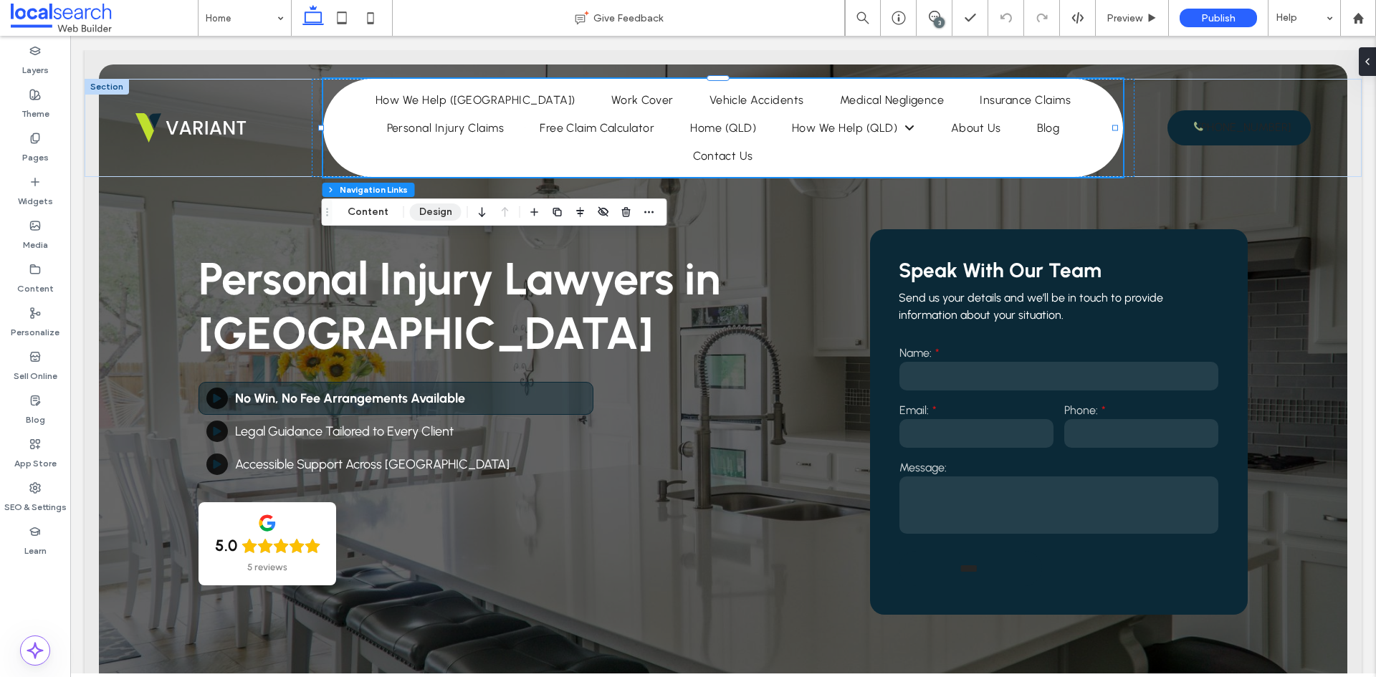
click at [420, 209] on button "Design" at bounding box center [436, 212] width 52 height 17
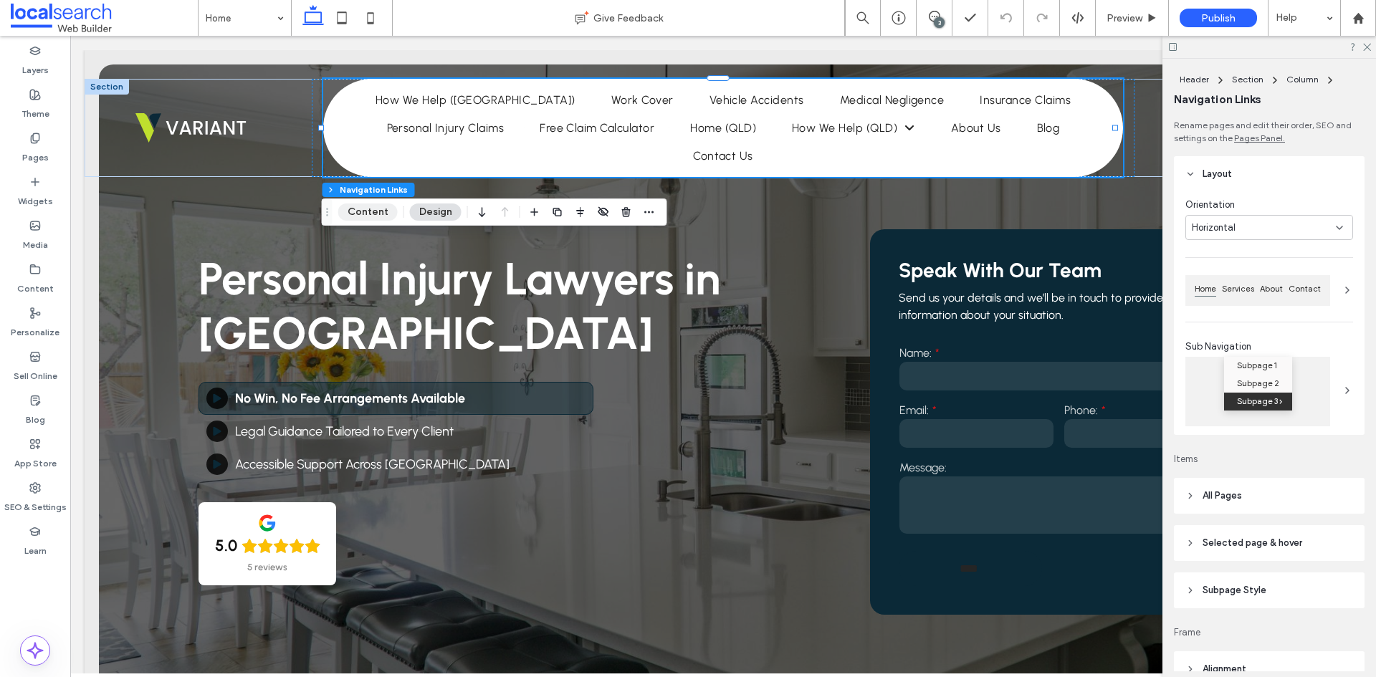
click at [381, 214] on button "Content" at bounding box center [367, 212] width 59 height 17
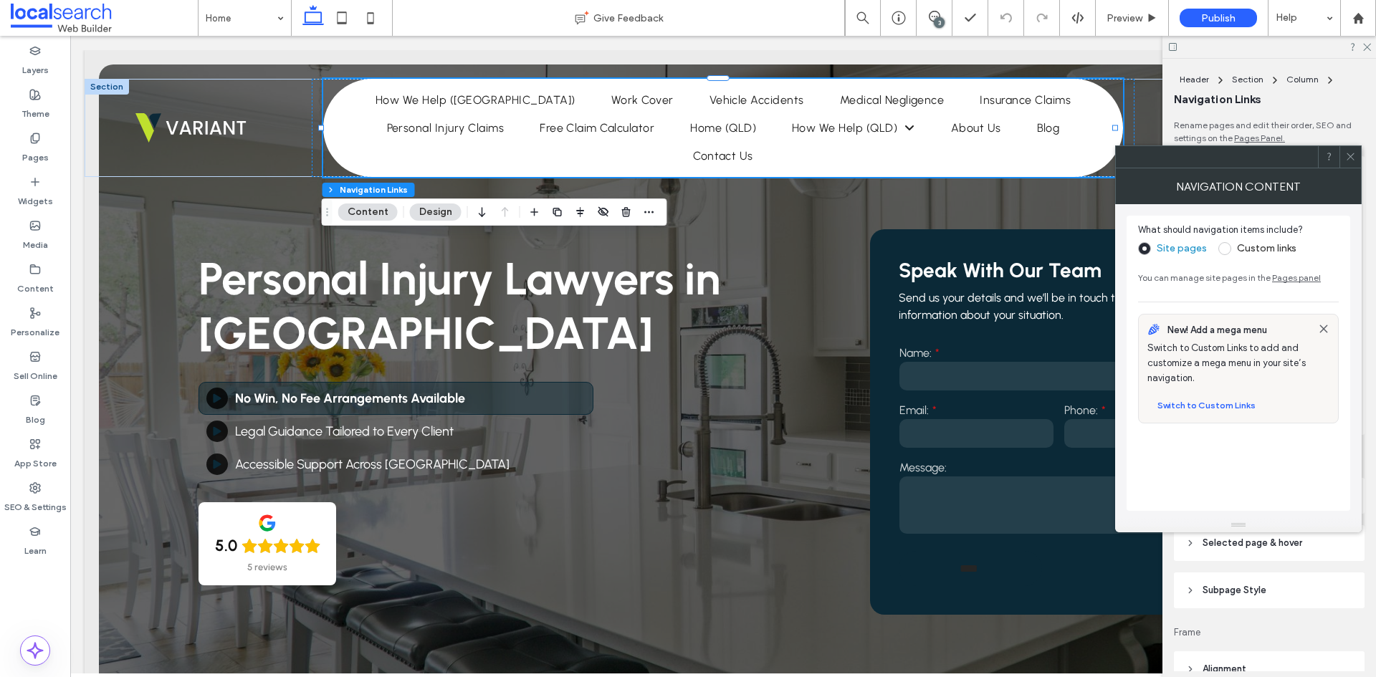
click at [1327, 324] on icon at bounding box center [1323, 328] width 11 height 11
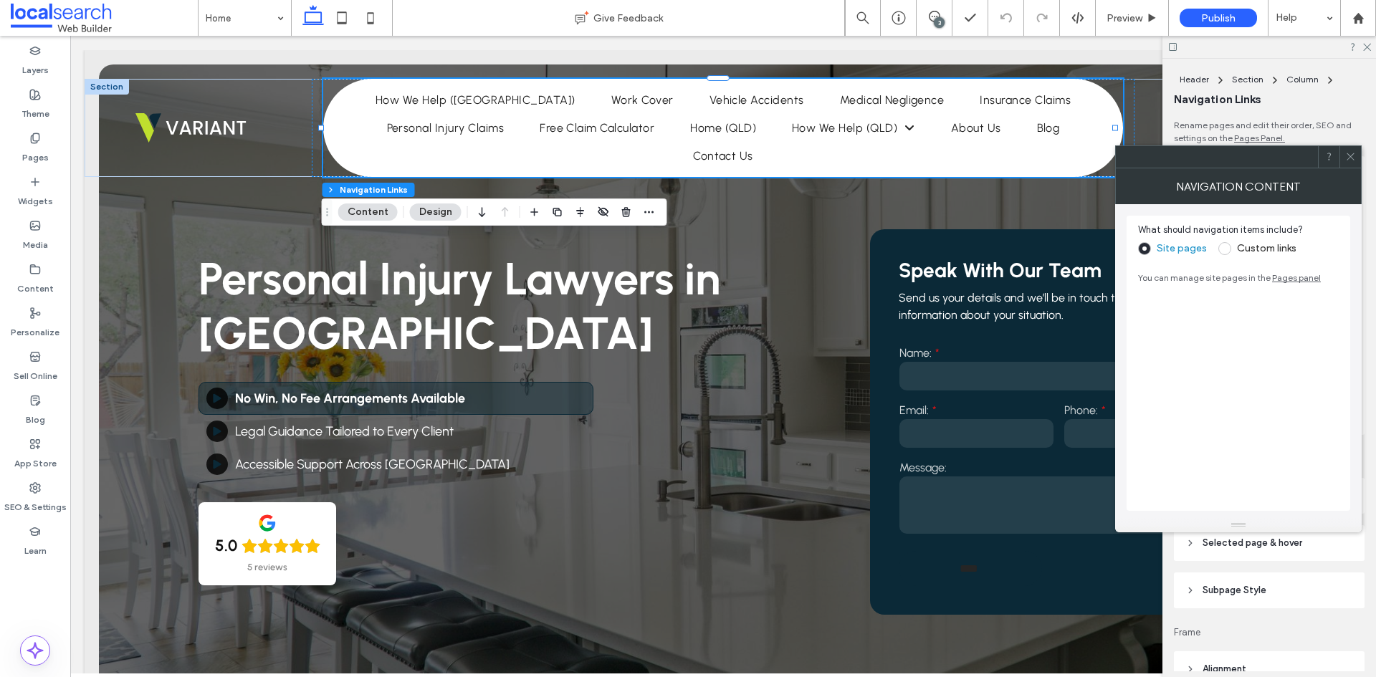
click at [1226, 247] on span at bounding box center [1225, 248] width 13 height 13
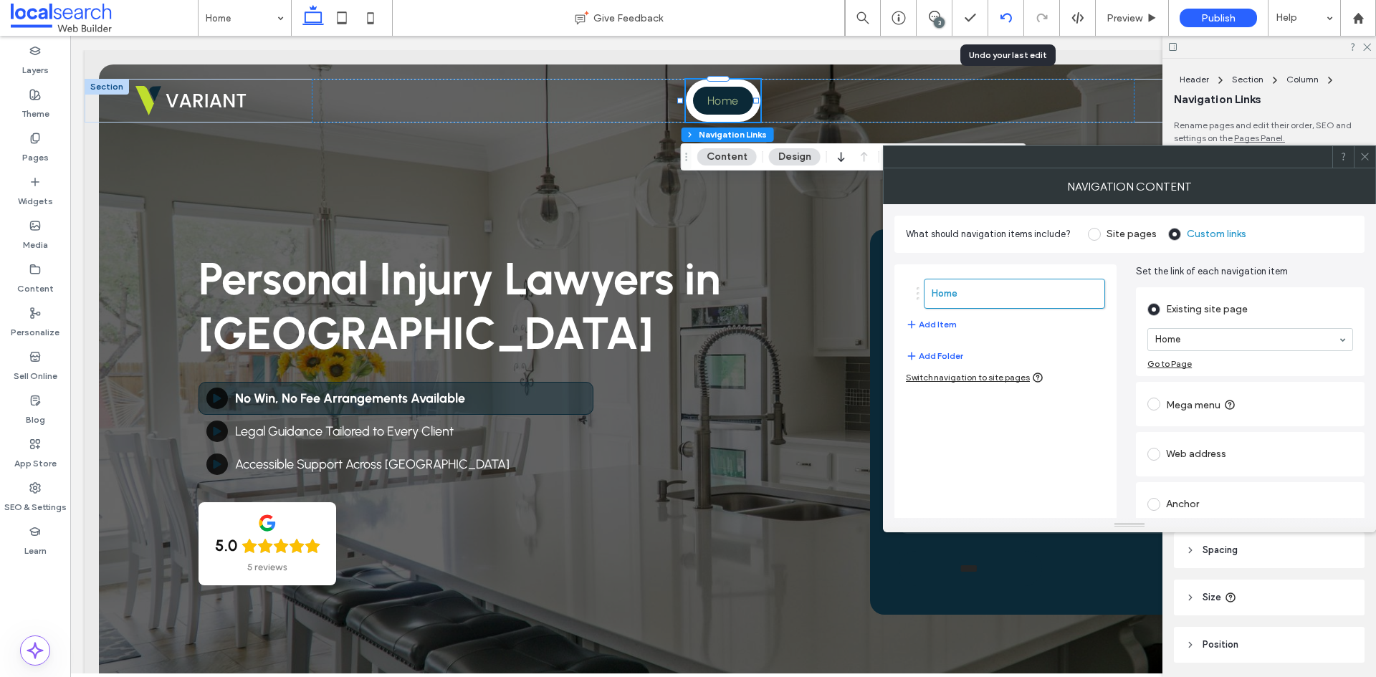
click at [1007, 20] on icon at bounding box center [1006, 17] width 11 height 11
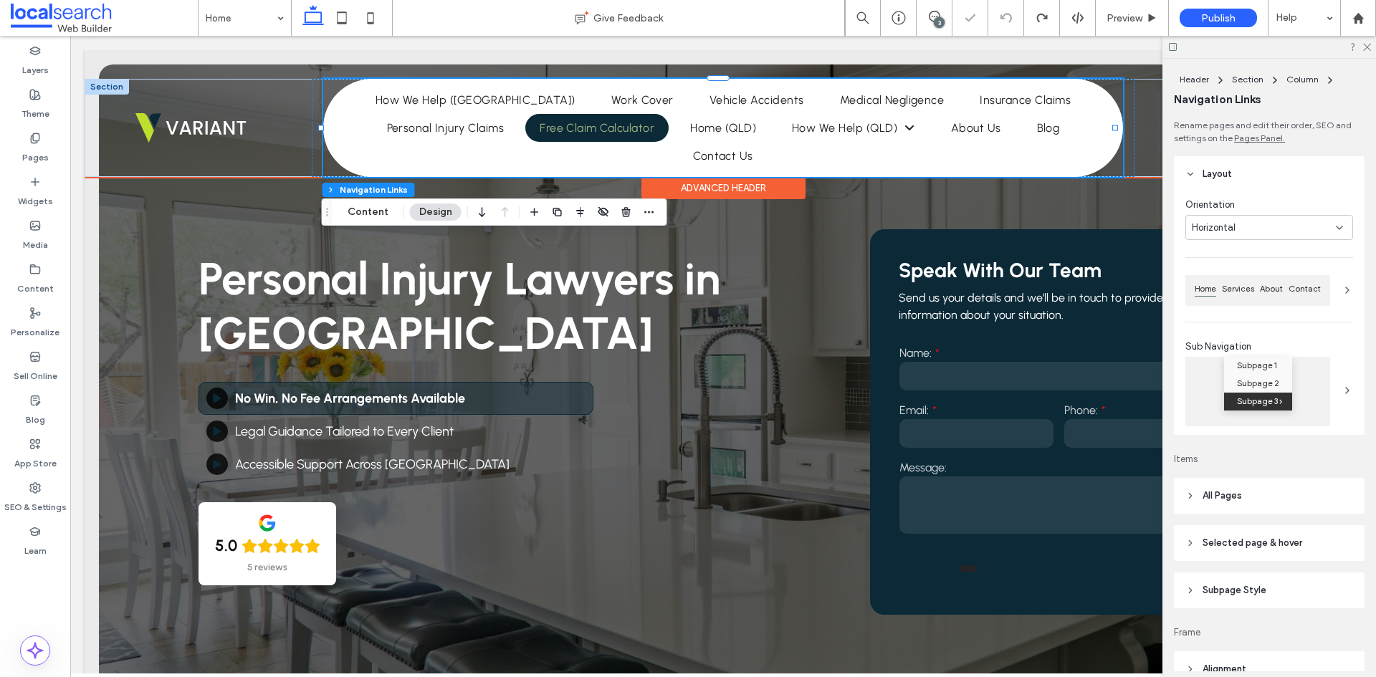
click at [553, 125] on span "Free Claim Calculator" at bounding box center [597, 128] width 115 height 14
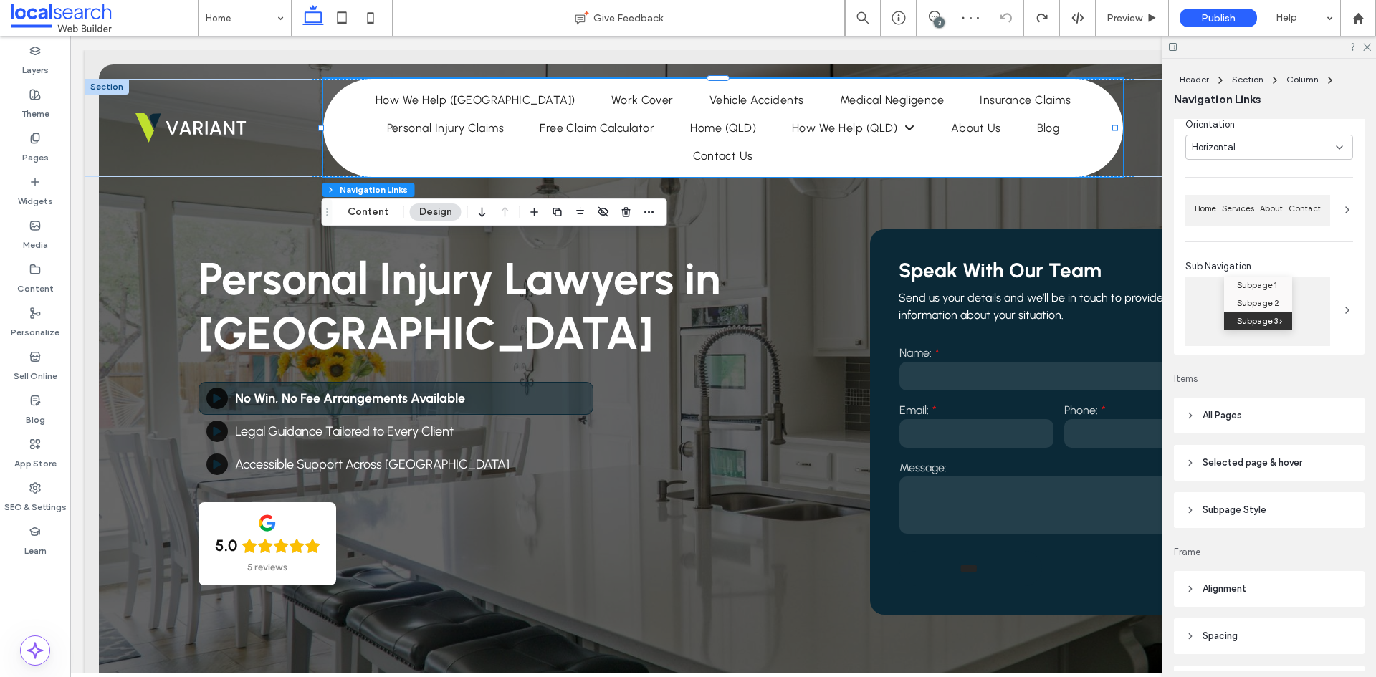
scroll to position [215, 0]
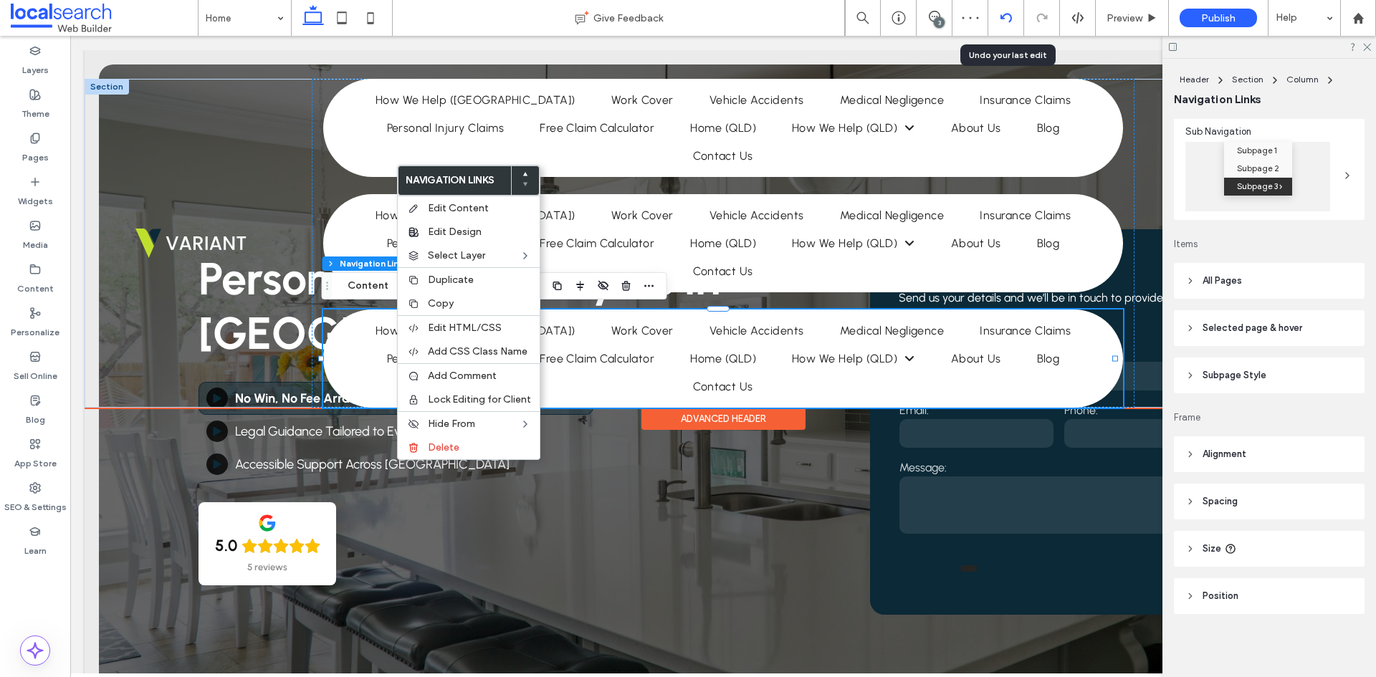
click at [999, 24] on div at bounding box center [1006, 18] width 36 height 36
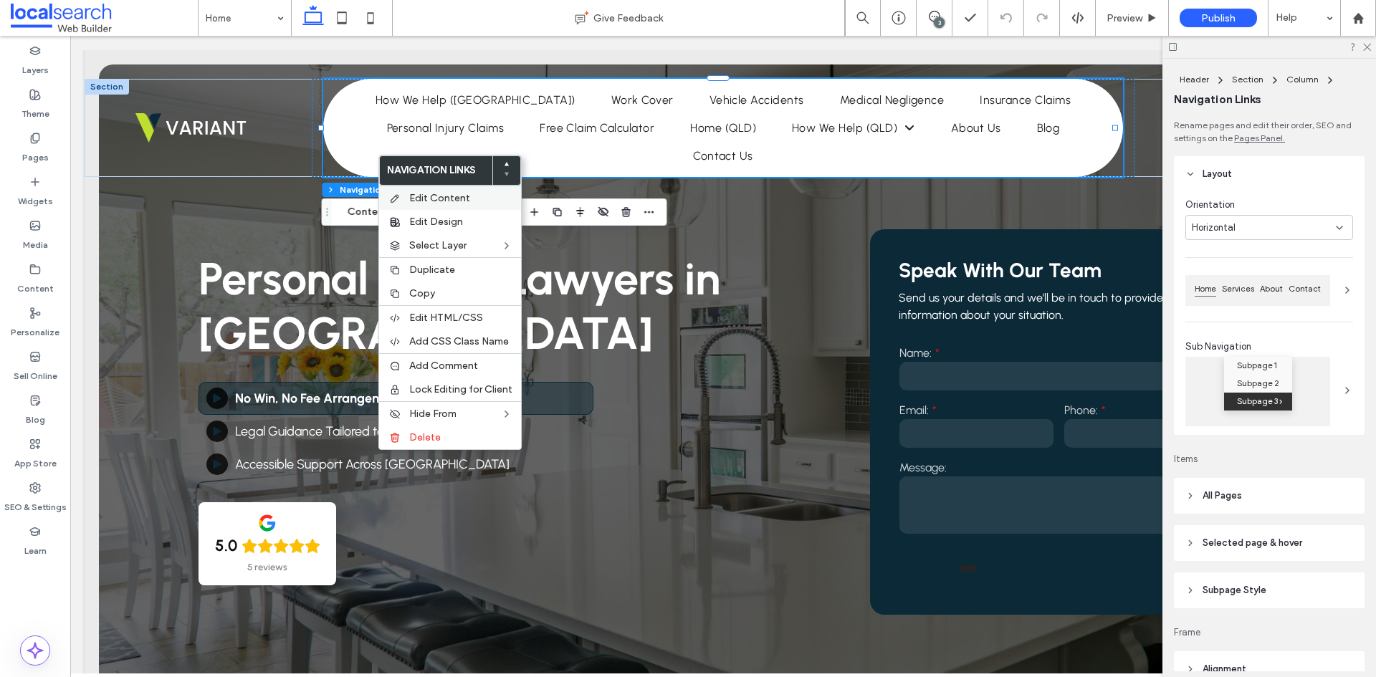
click at [477, 201] on label "Edit Content" at bounding box center [460, 198] width 103 height 12
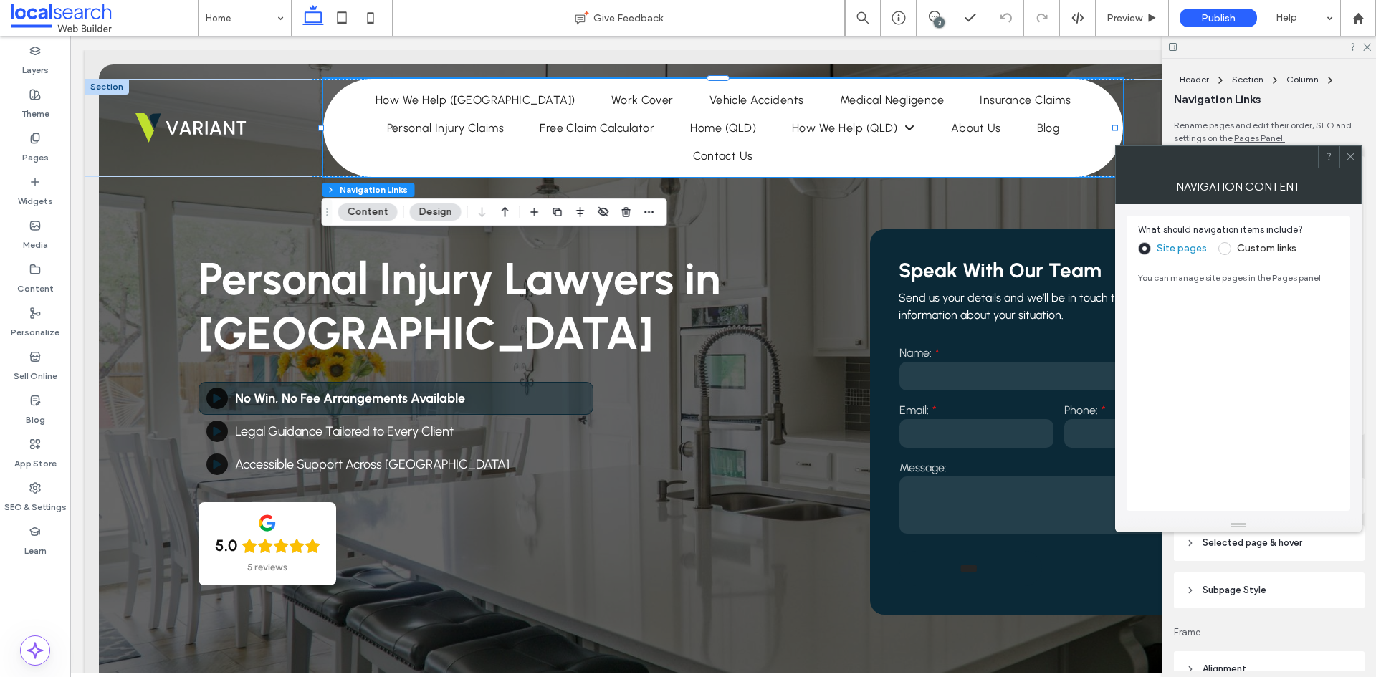
click at [1222, 247] on span at bounding box center [1225, 248] width 13 height 13
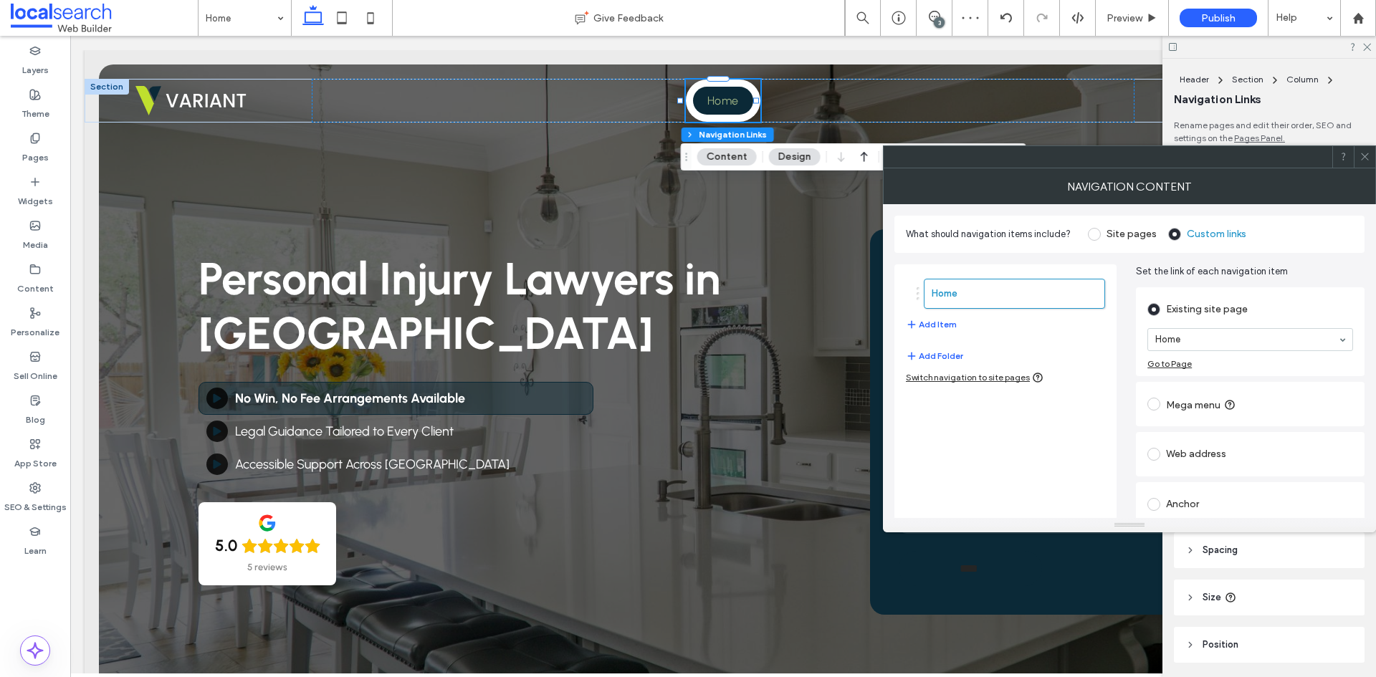
click at [1366, 157] on icon at bounding box center [1365, 156] width 11 height 11
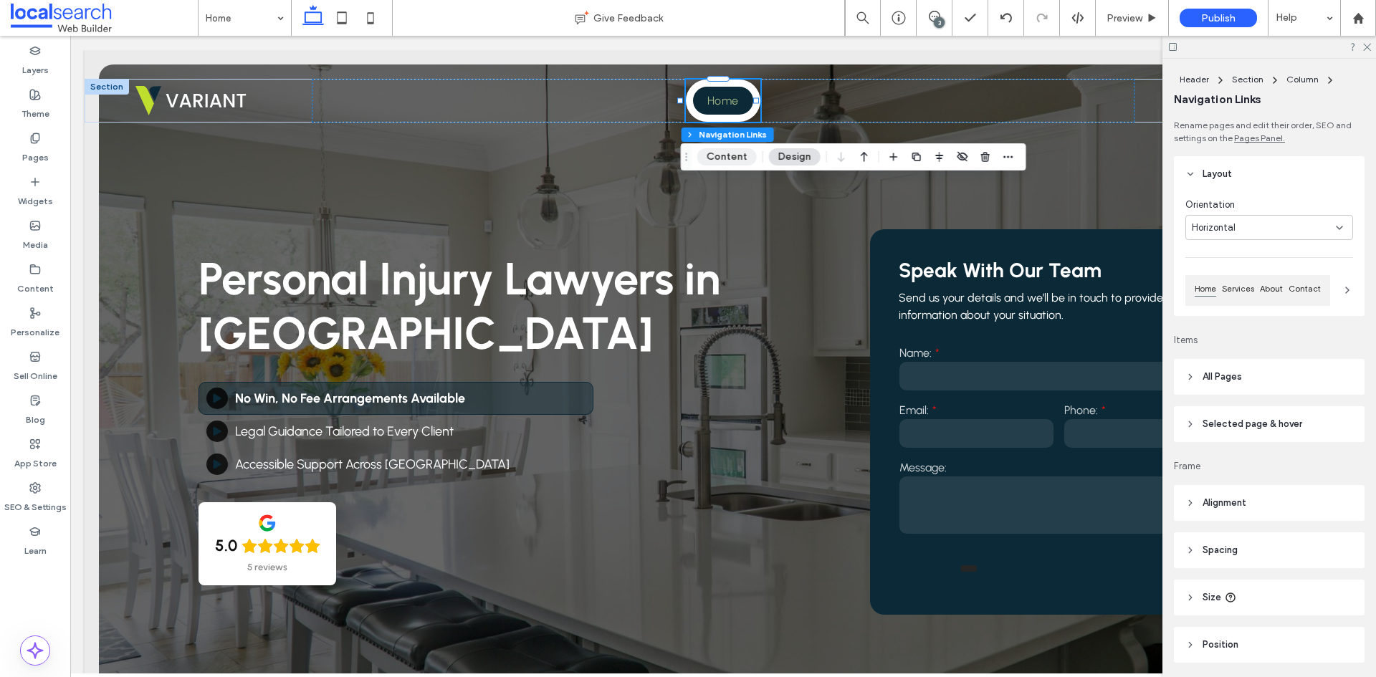
click at [743, 159] on button "Content" at bounding box center [726, 156] width 59 height 17
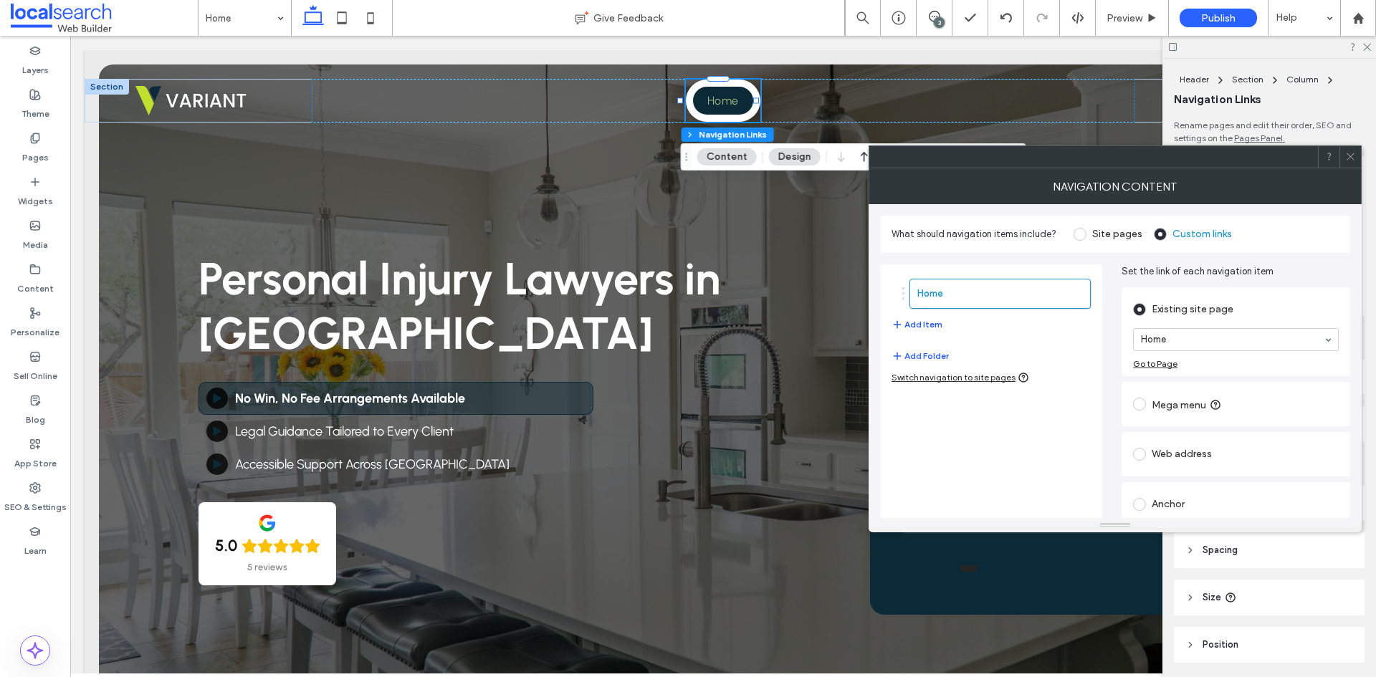
click at [922, 327] on button "Add Item" at bounding box center [917, 324] width 51 height 17
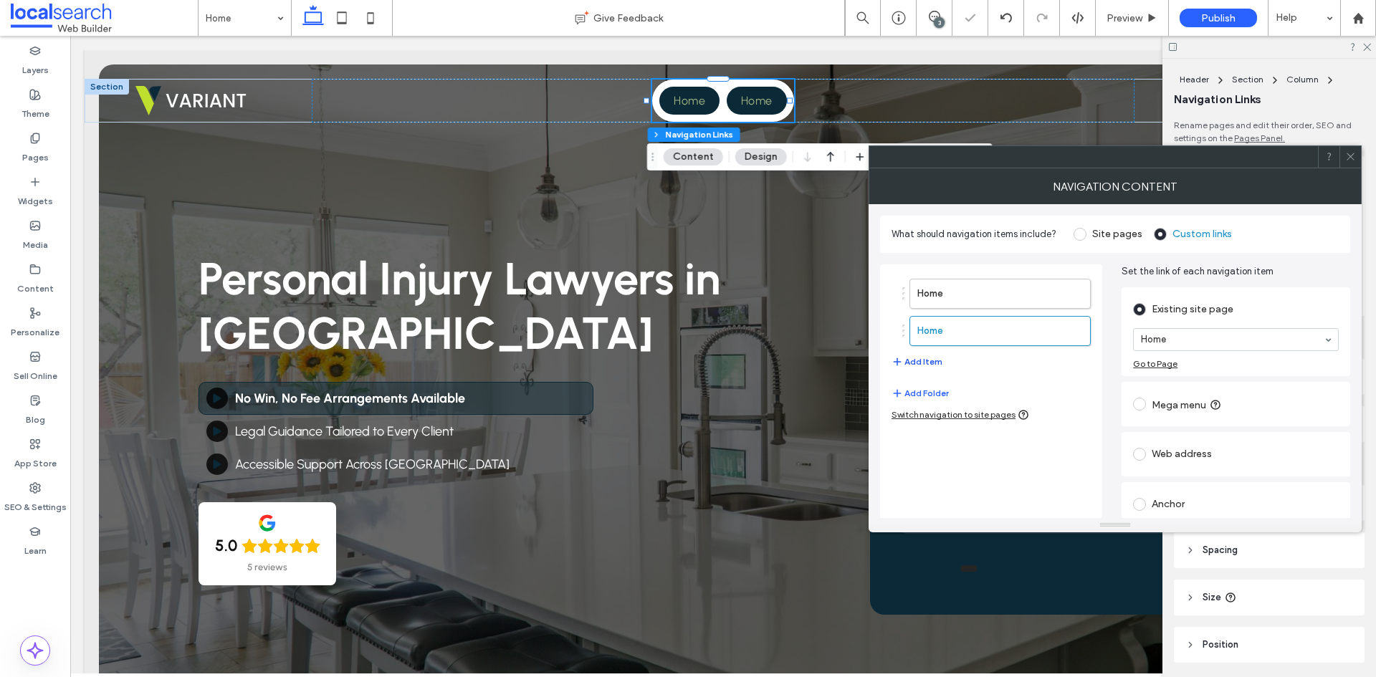
click at [930, 356] on button "Add Item" at bounding box center [917, 361] width 51 height 17
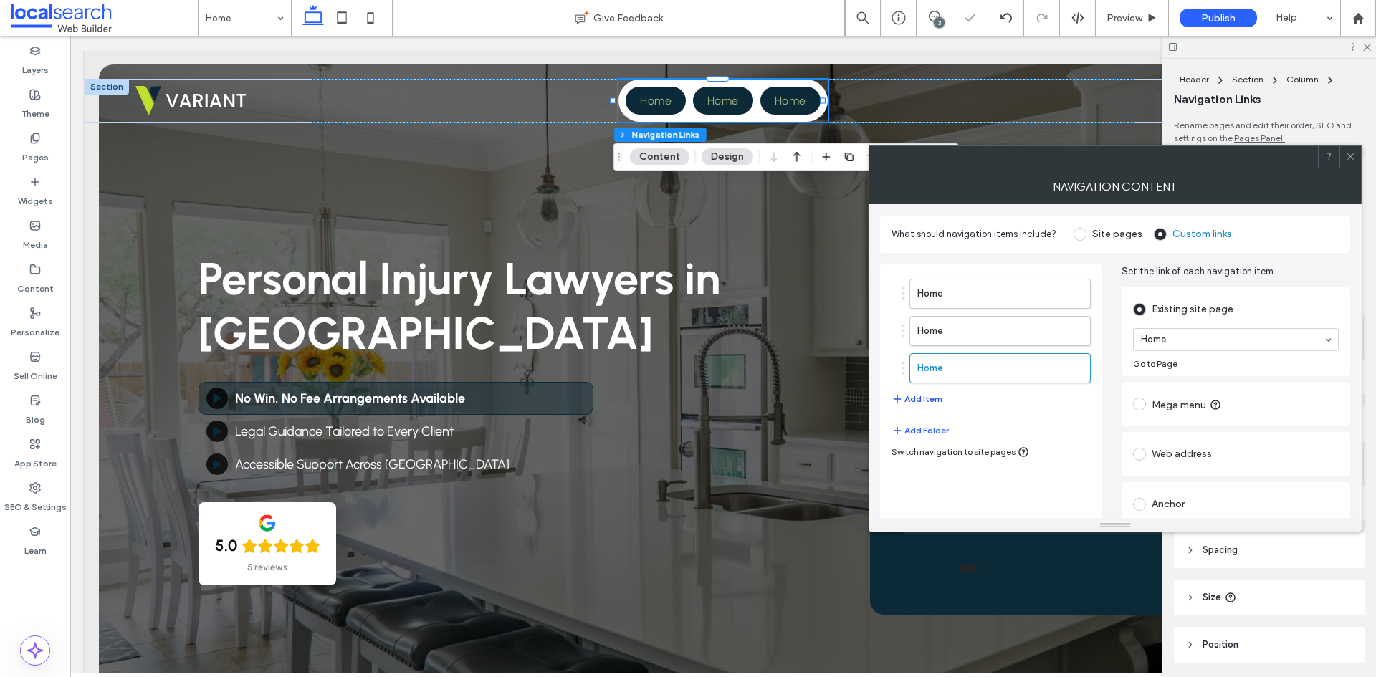
click at [913, 396] on button "Add Item" at bounding box center [917, 399] width 51 height 17
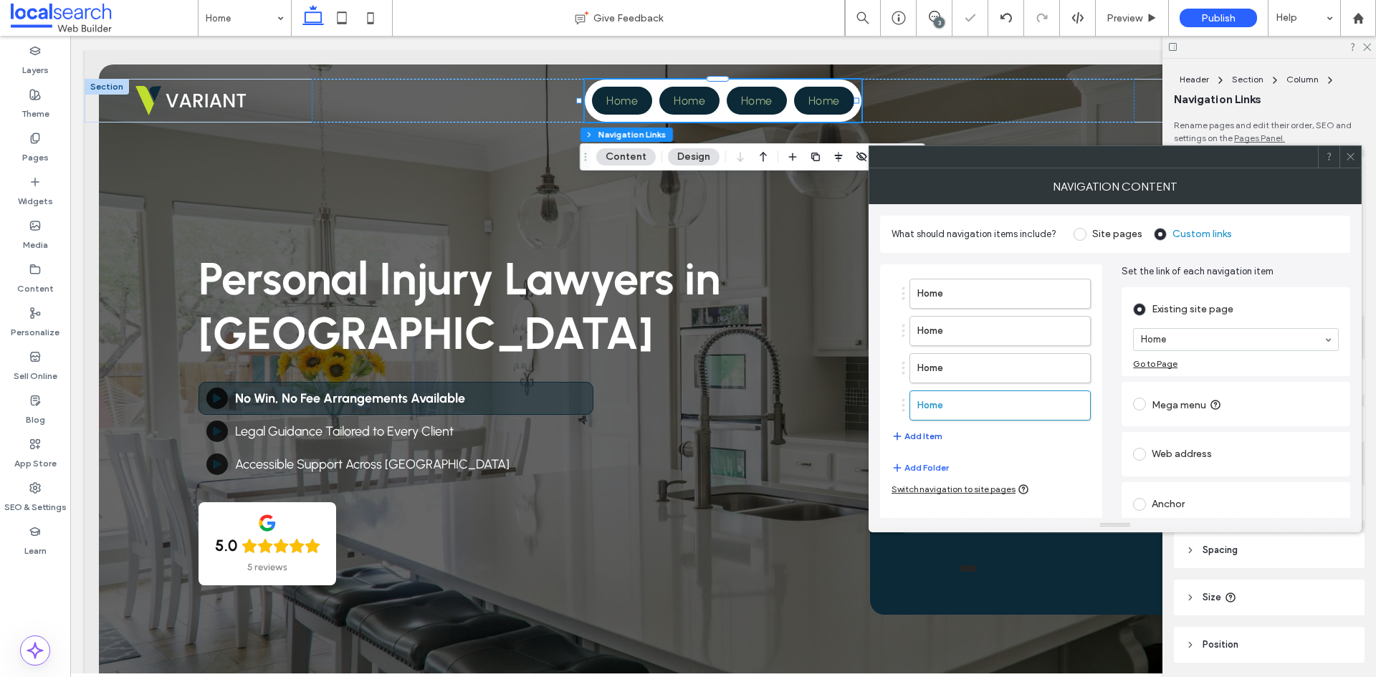
click at [917, 439] on button "Add Item" at bounding box center [917, 436] width 51 height 17
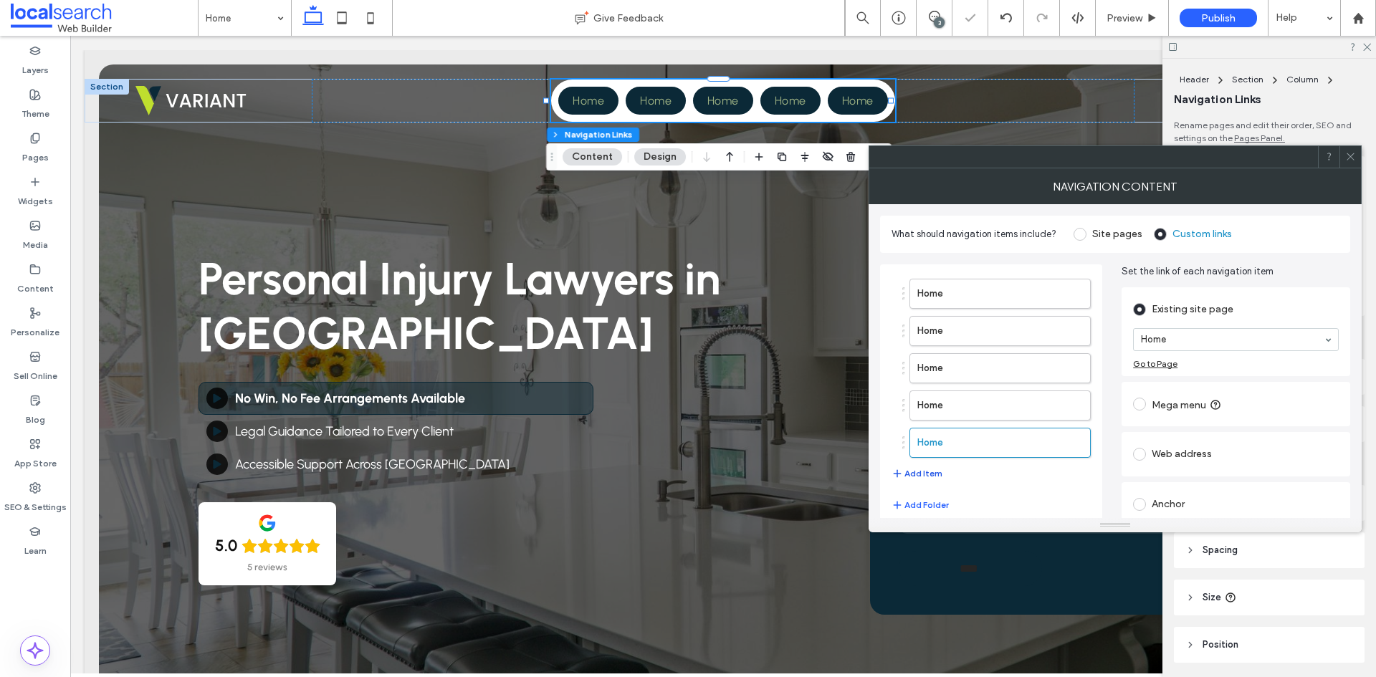
click at [927, 472] on button "Add Item" at bounding box center [917, 473] width 51 height 17
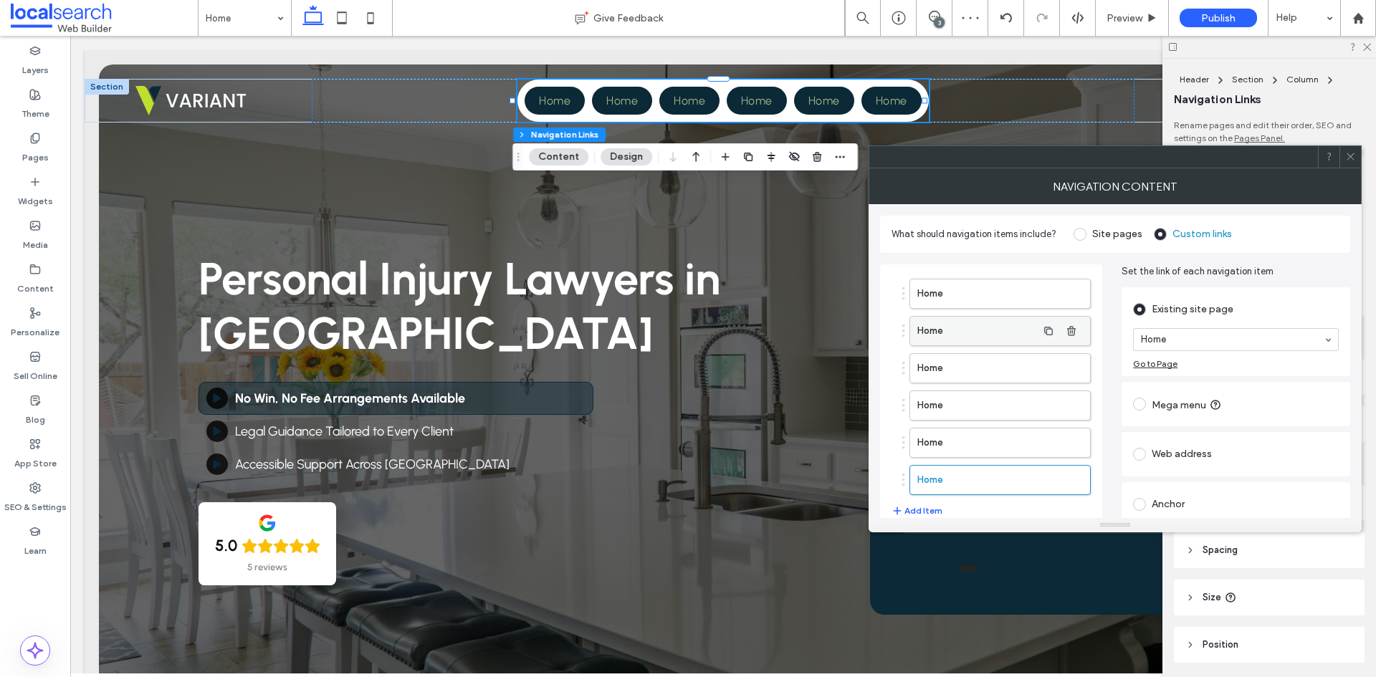
click at [993, 332] on label "Home" at bounding box center [977, 331] width 120 height 29
drag, startPoint x: 1219, startPoint y: 387, endPoint x: 1184, endPoint y: 386, distance: 35.2
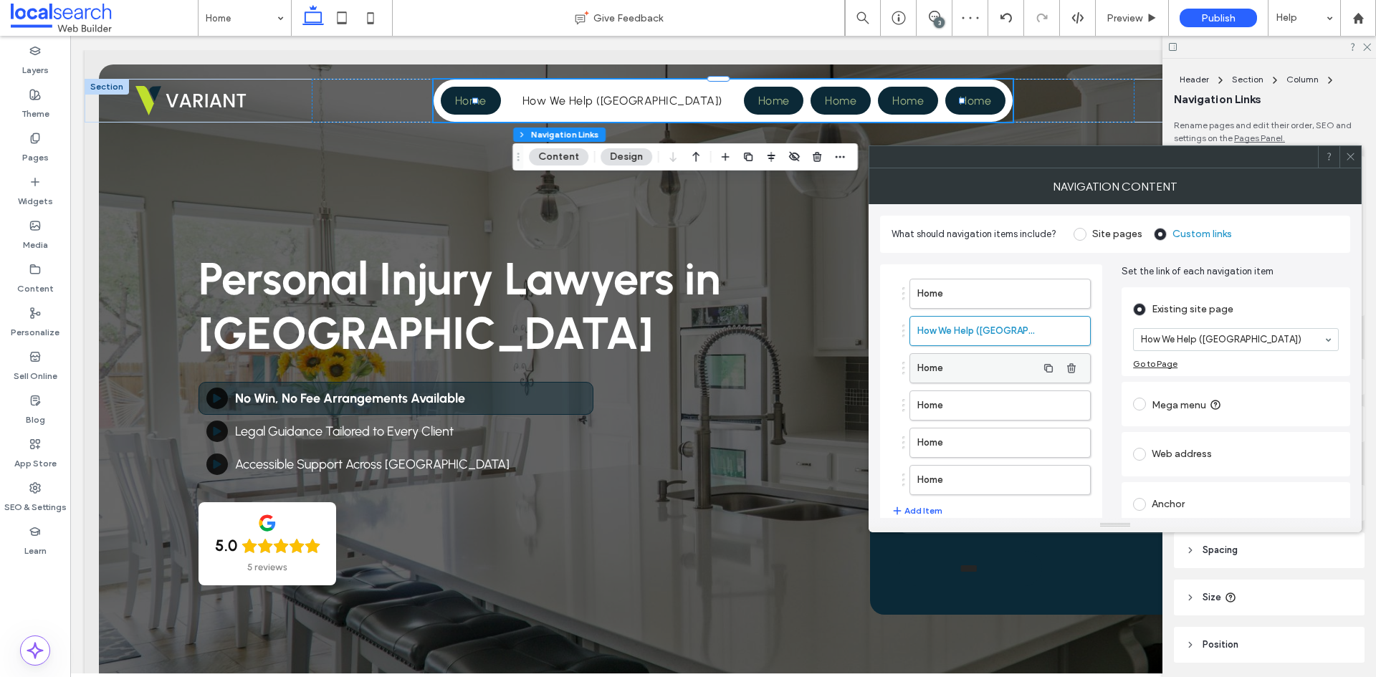
click at [996, 373] on label "Home" at bounding box center [977, 368] width 120 height 29
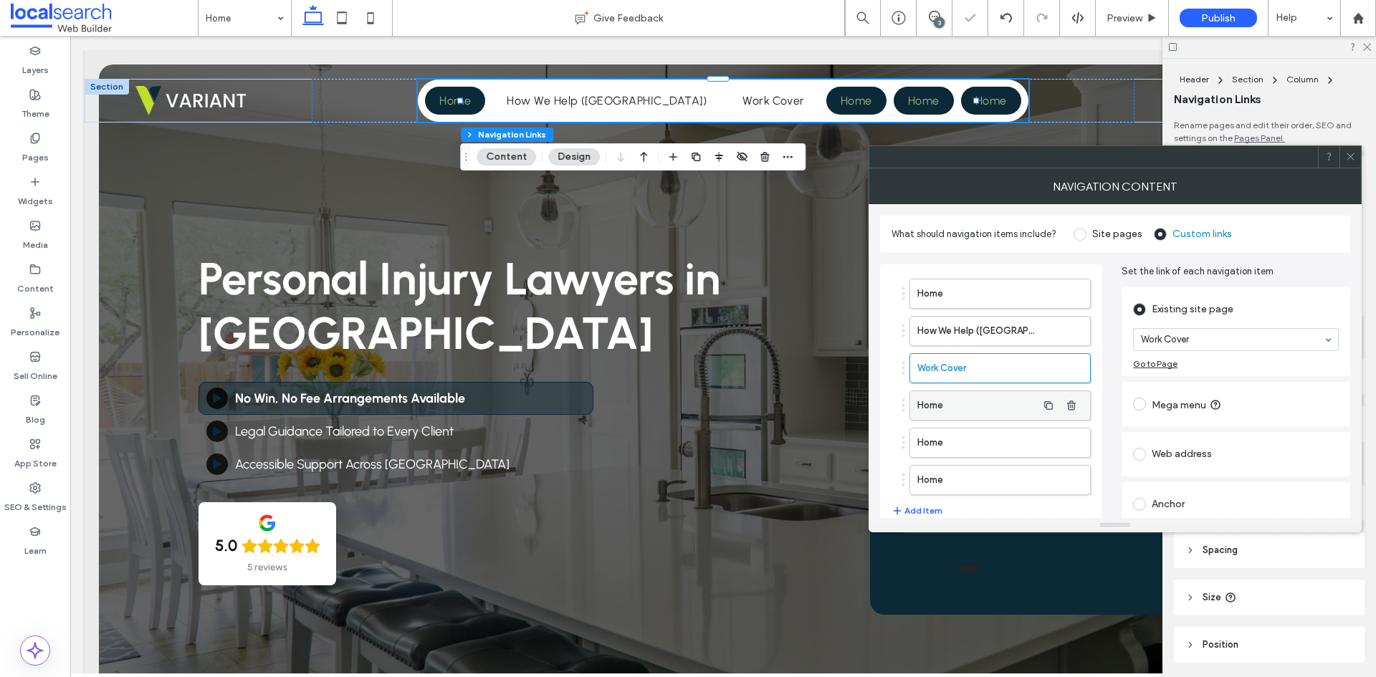
click at [1009, 409] on label "Home" at bounding box center [977, 405] width 120 height 29
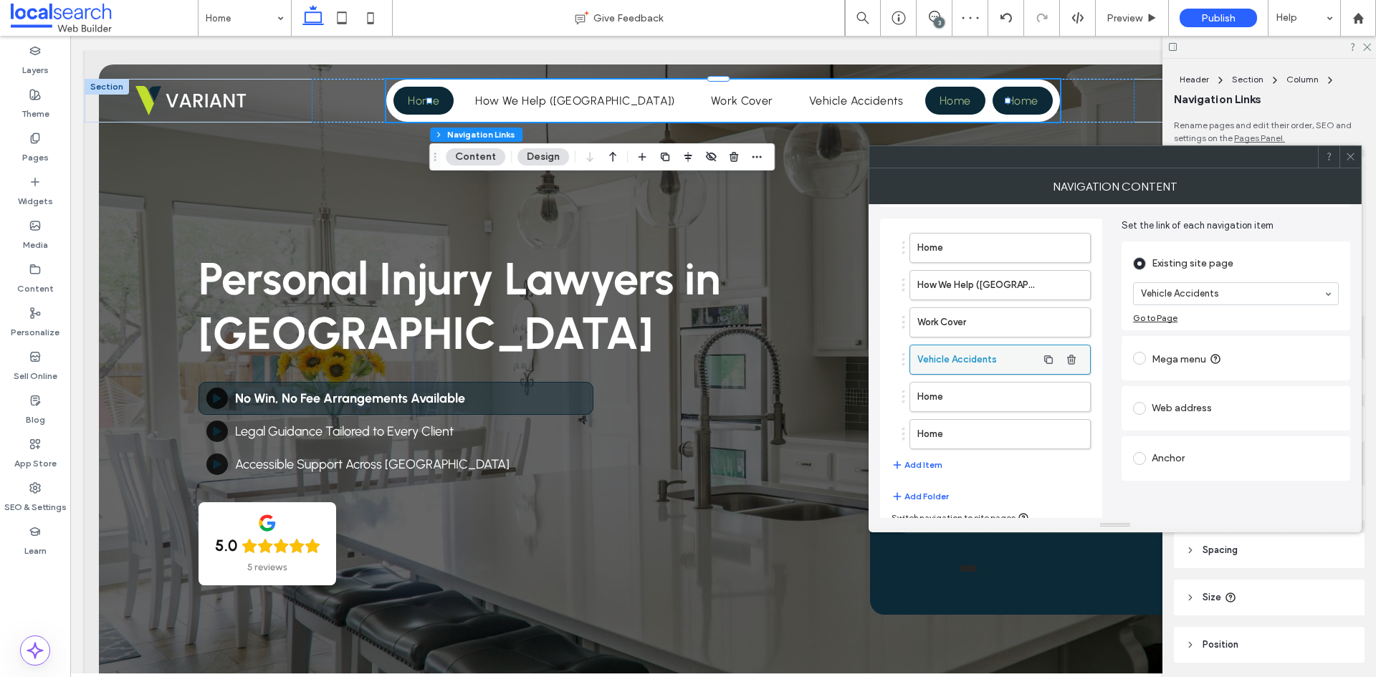
scroll to position [59, 0]
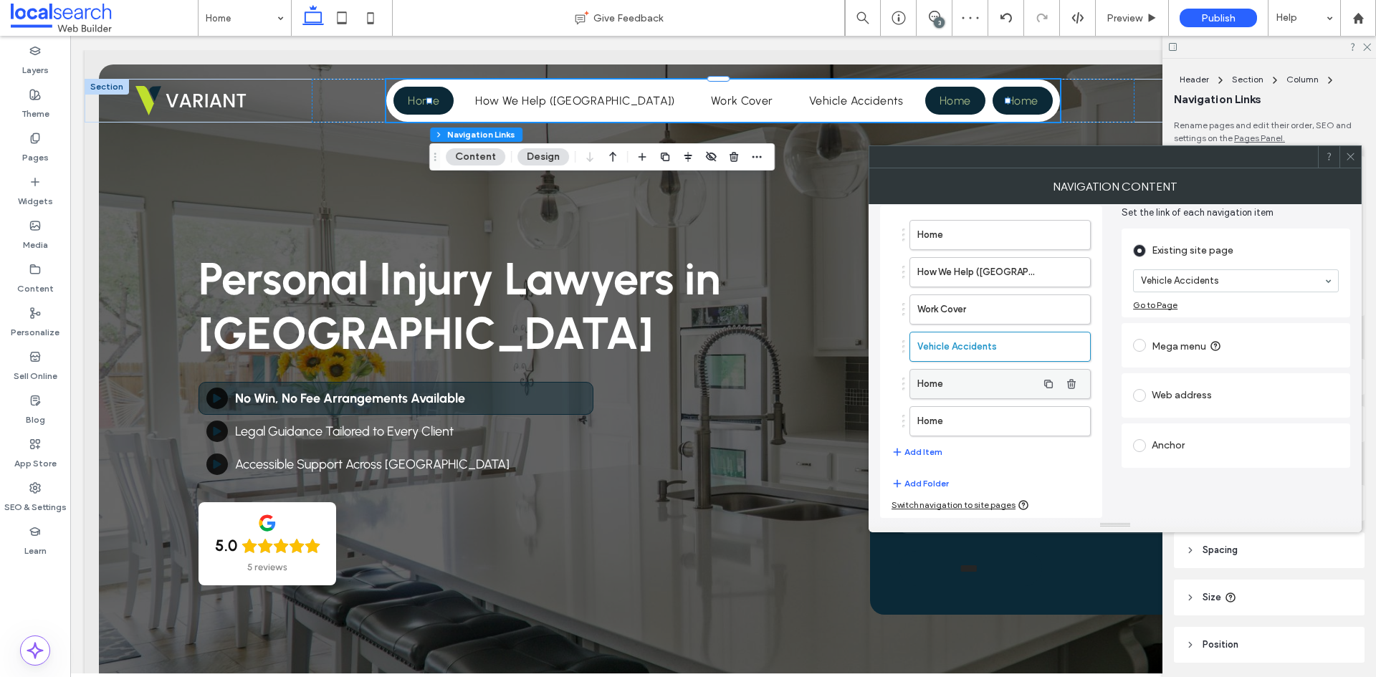
click at [958, 372] on label "Home" at bounding box center [977, 384] width 120 height 29
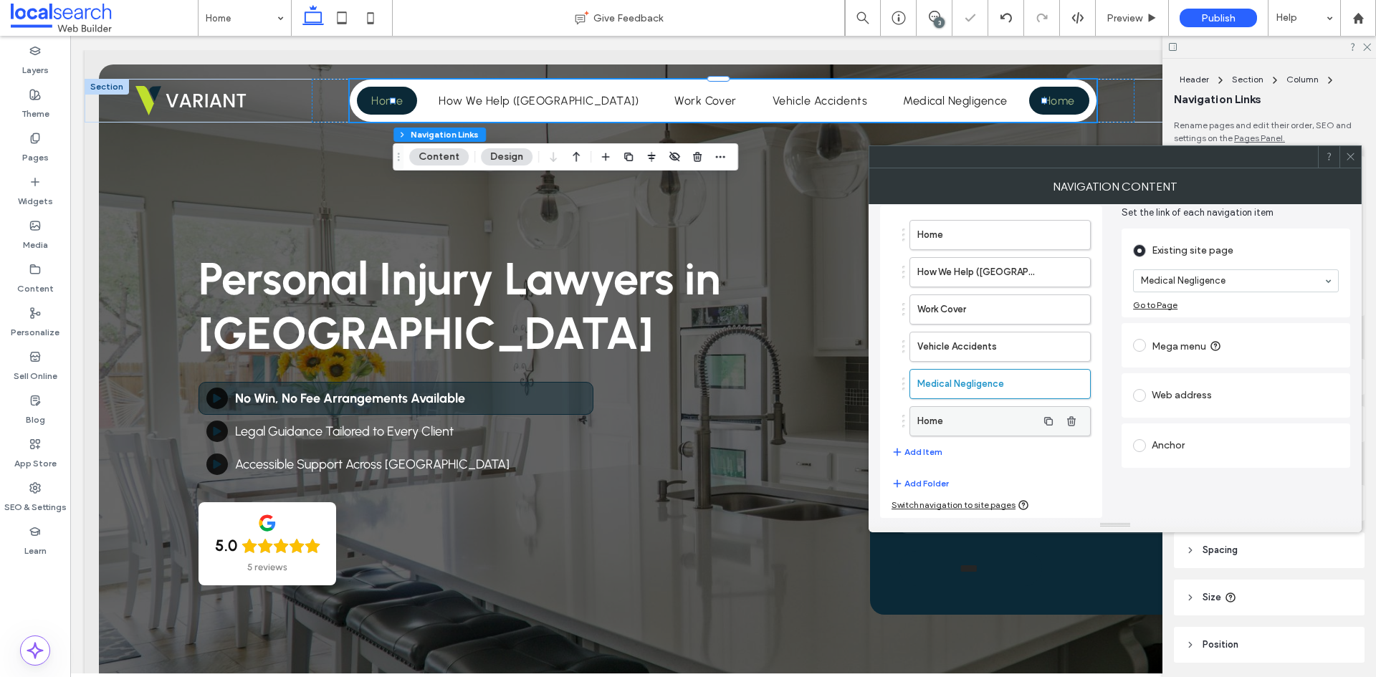
click at [969, 420] on label "Home" at bounding box center [977, 421] width 120 height 29
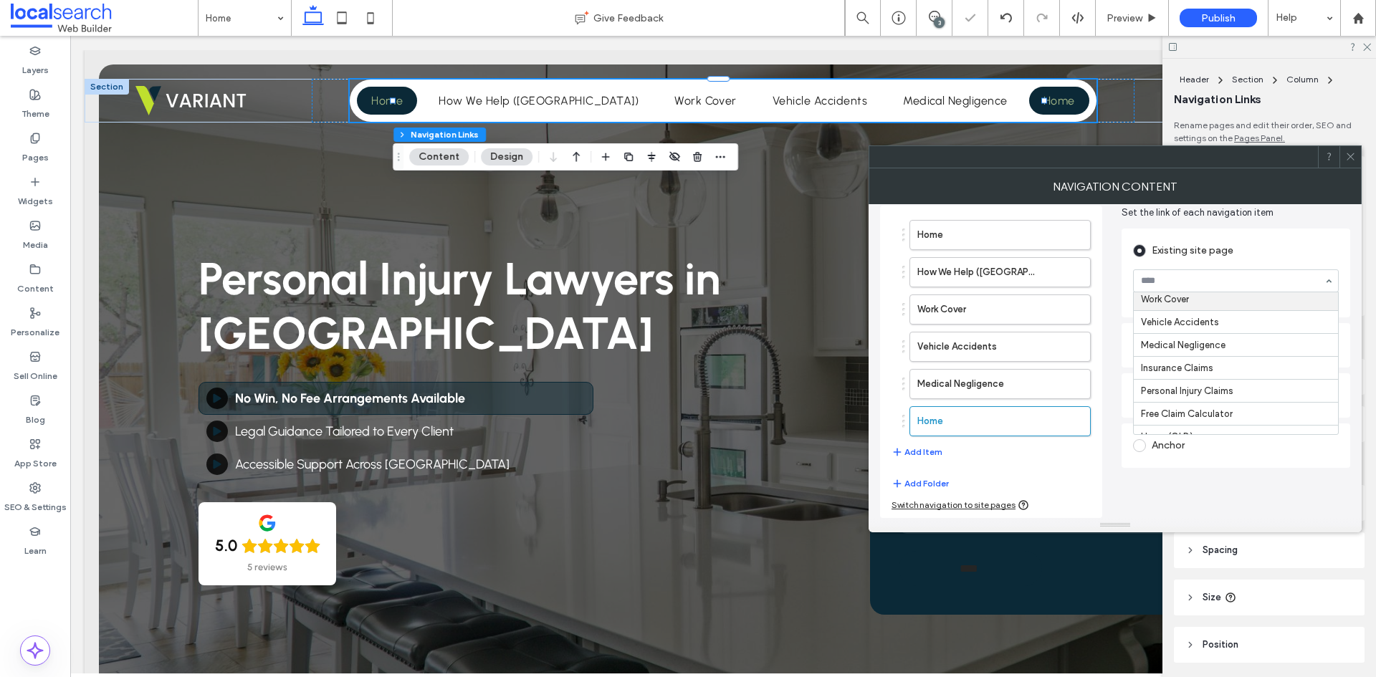
scroll to position [72, 0]
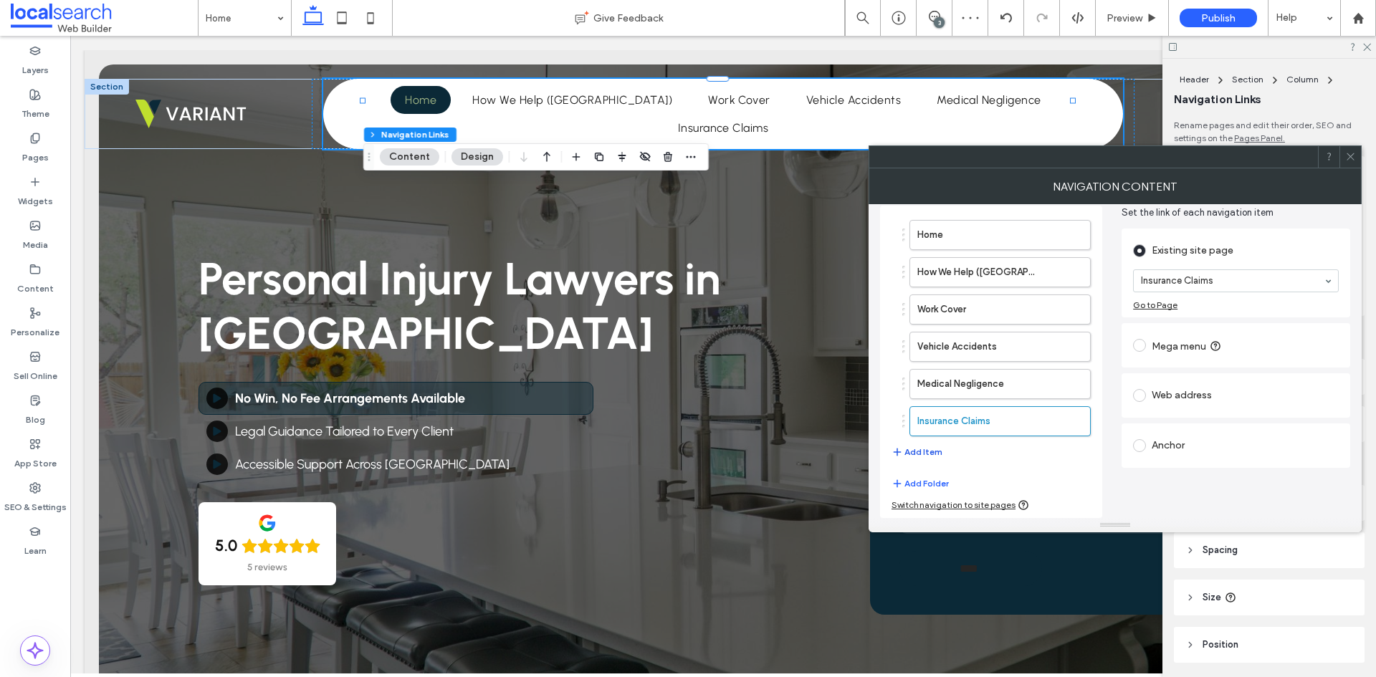
click at [922, 452] on button "Add Item" at bounding box center [917, 452] width 51 height 17
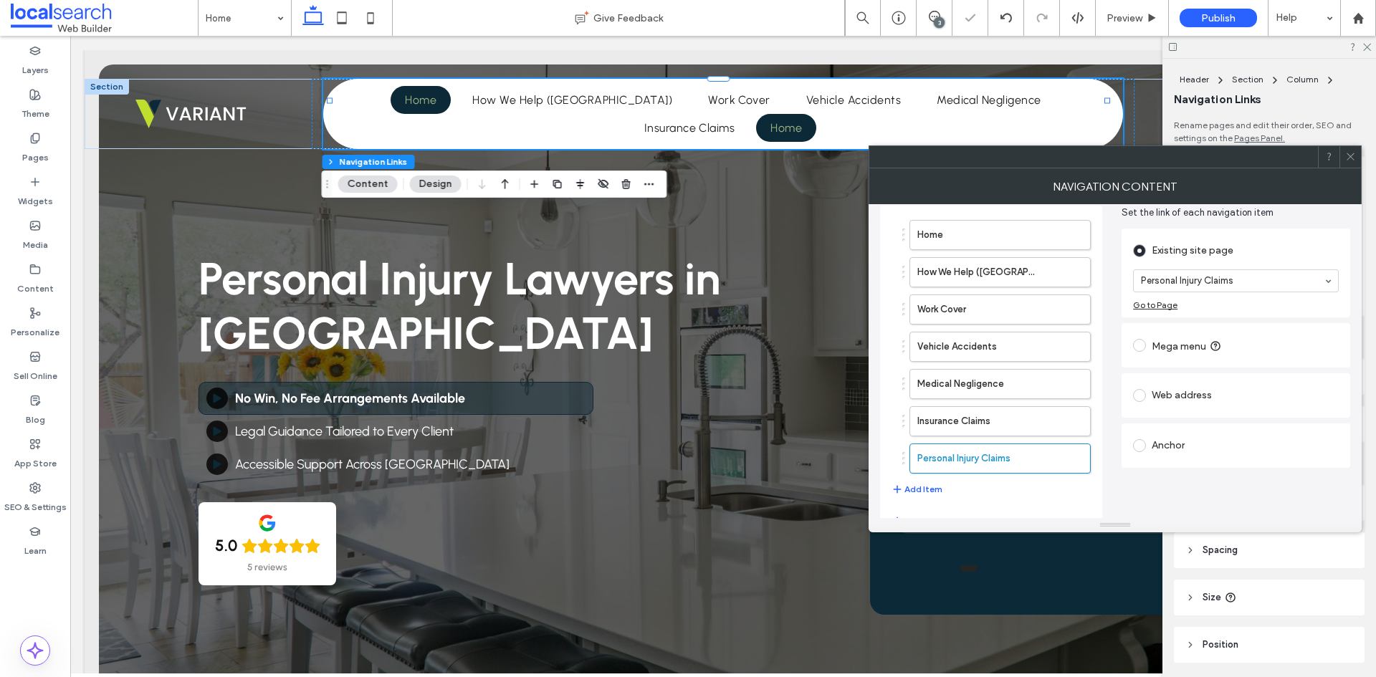
scroll to position [96, 0]
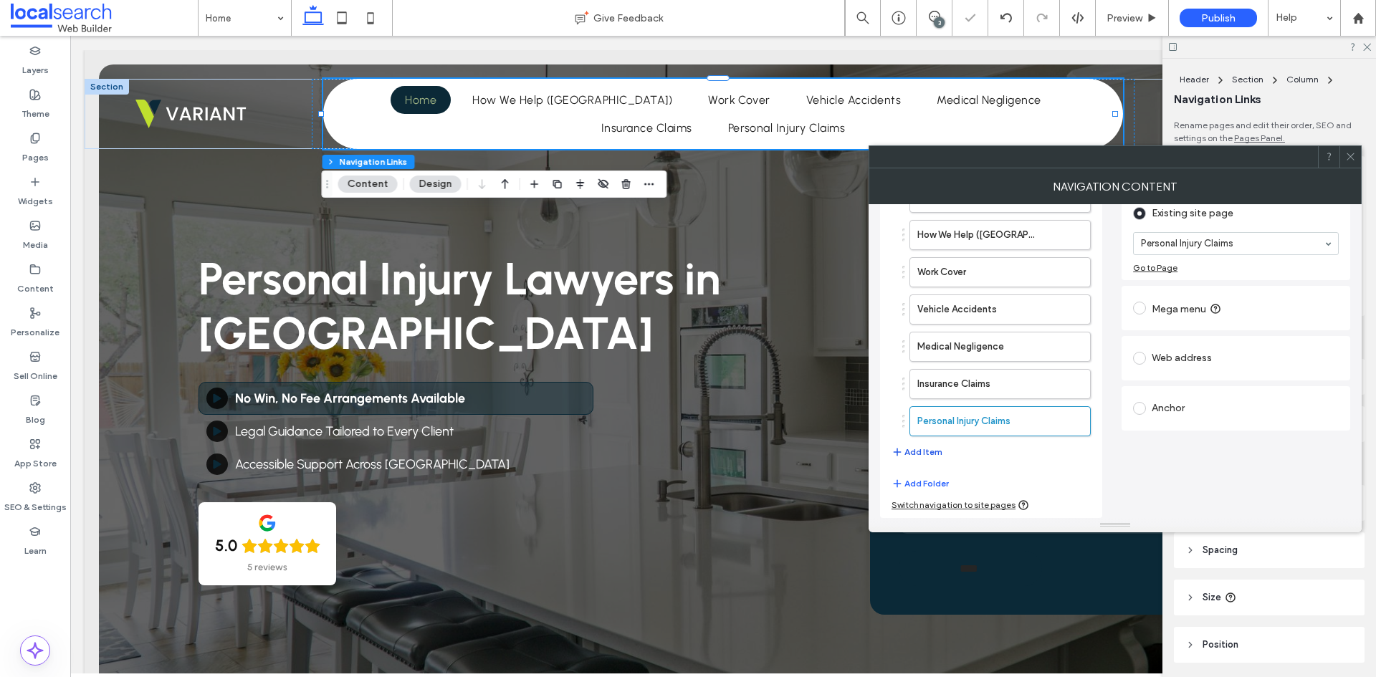
click at [933, 447] on button "Add Item" at bounding box center [917, 452] width 51 height 17
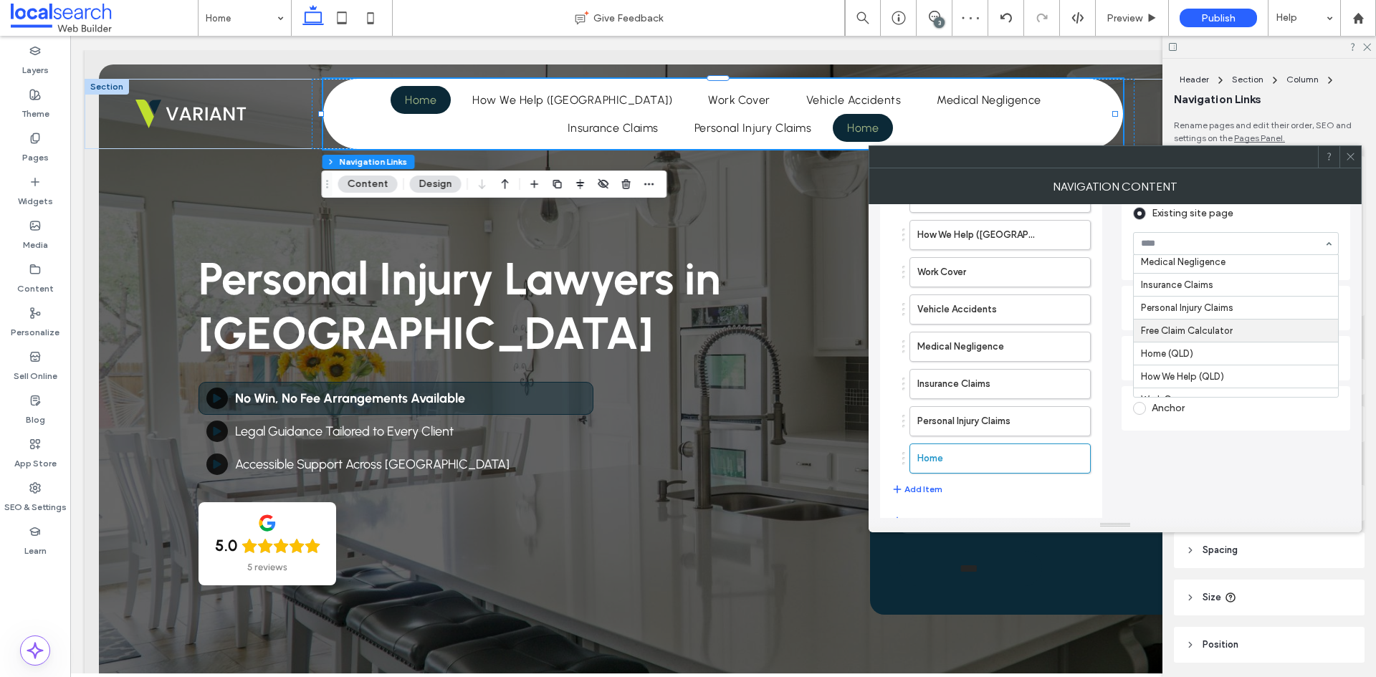
scroll to position [72, 0]
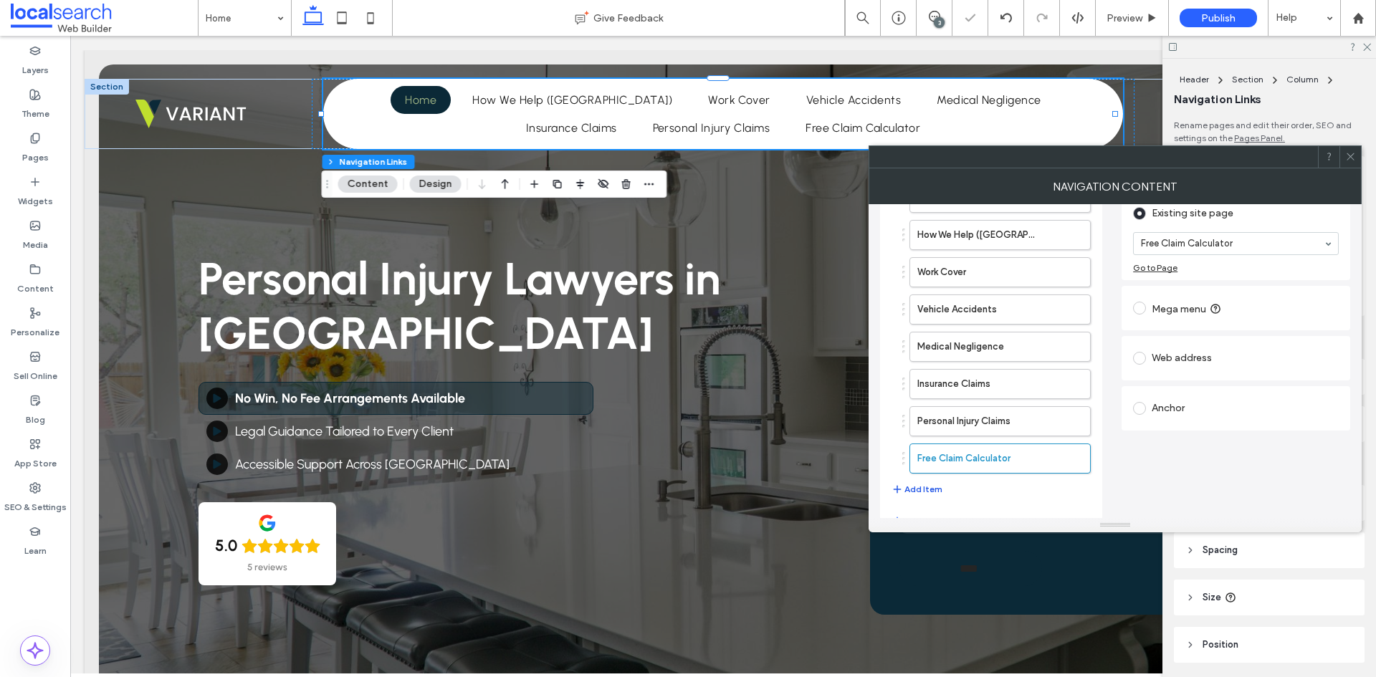
click at [923, 490] on button "Add Item" at bounding box center [917, 489] width 51 height 17
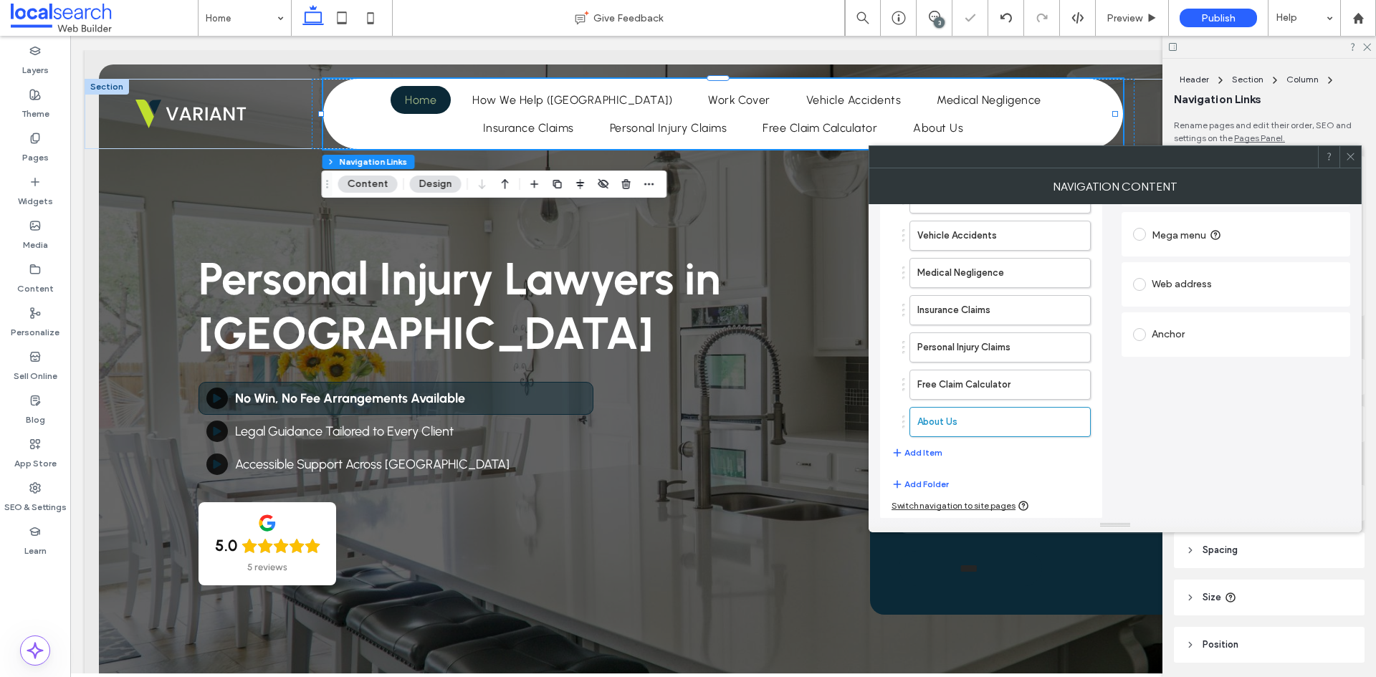
scroll to position [171, 0]
click at [904, 447] on span "button" at bounding box center [898, 452] width 13 height 16
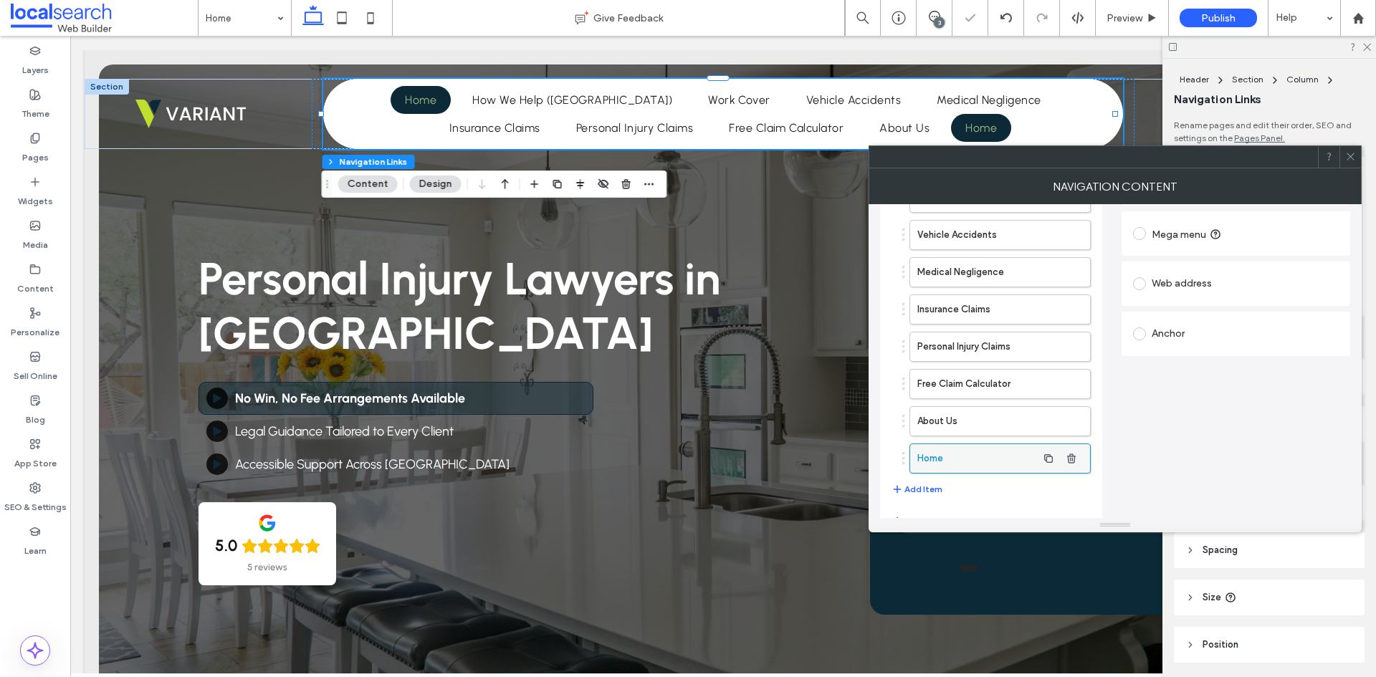
click at [994, 462] on label "Home" at bounding box center [977, 458] width 120 height 29
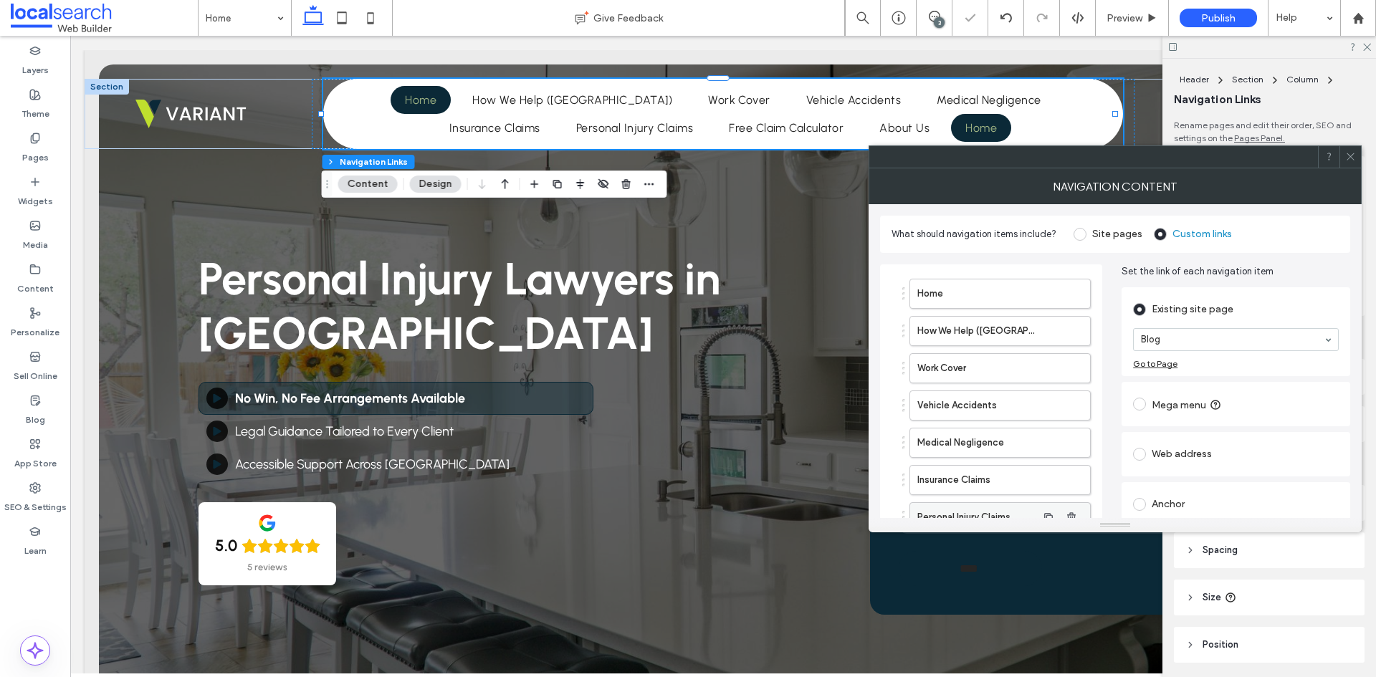
scroll to position [208, 0]
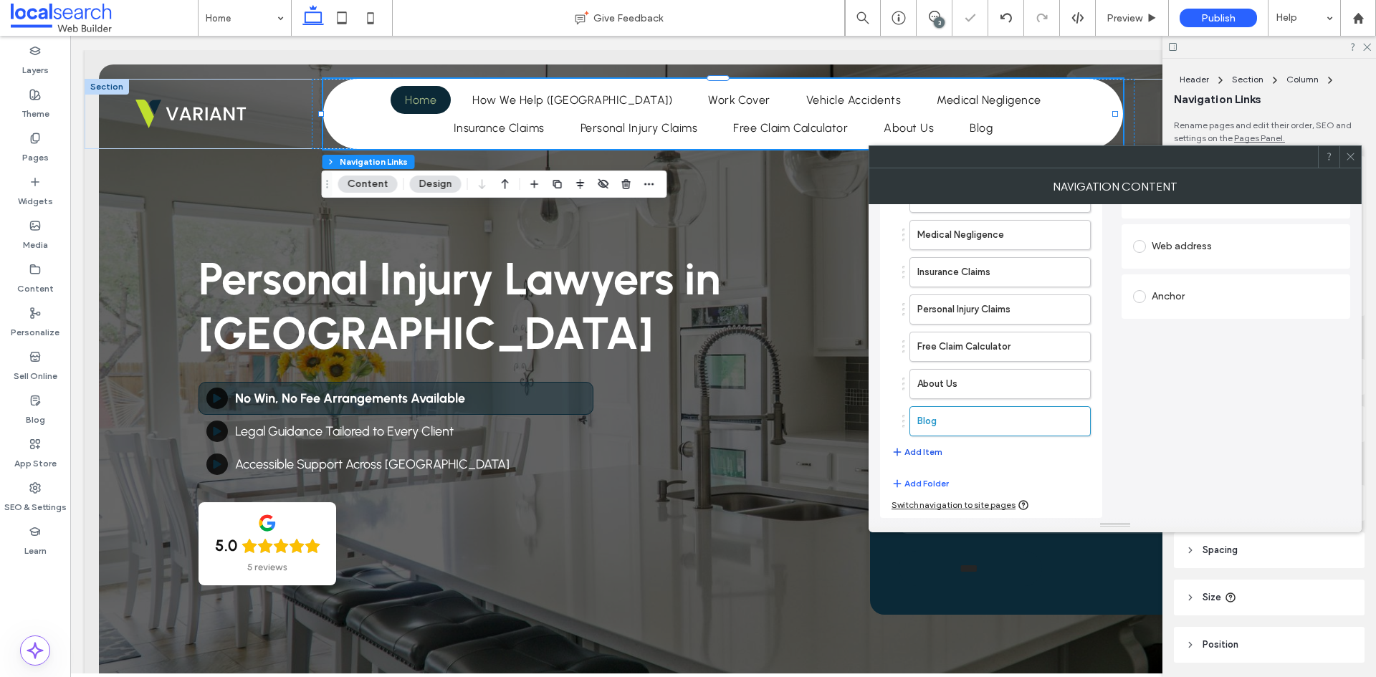
click at [927, 452] on button "Add Item" at bounding box center [917, 452] width 51 height 17
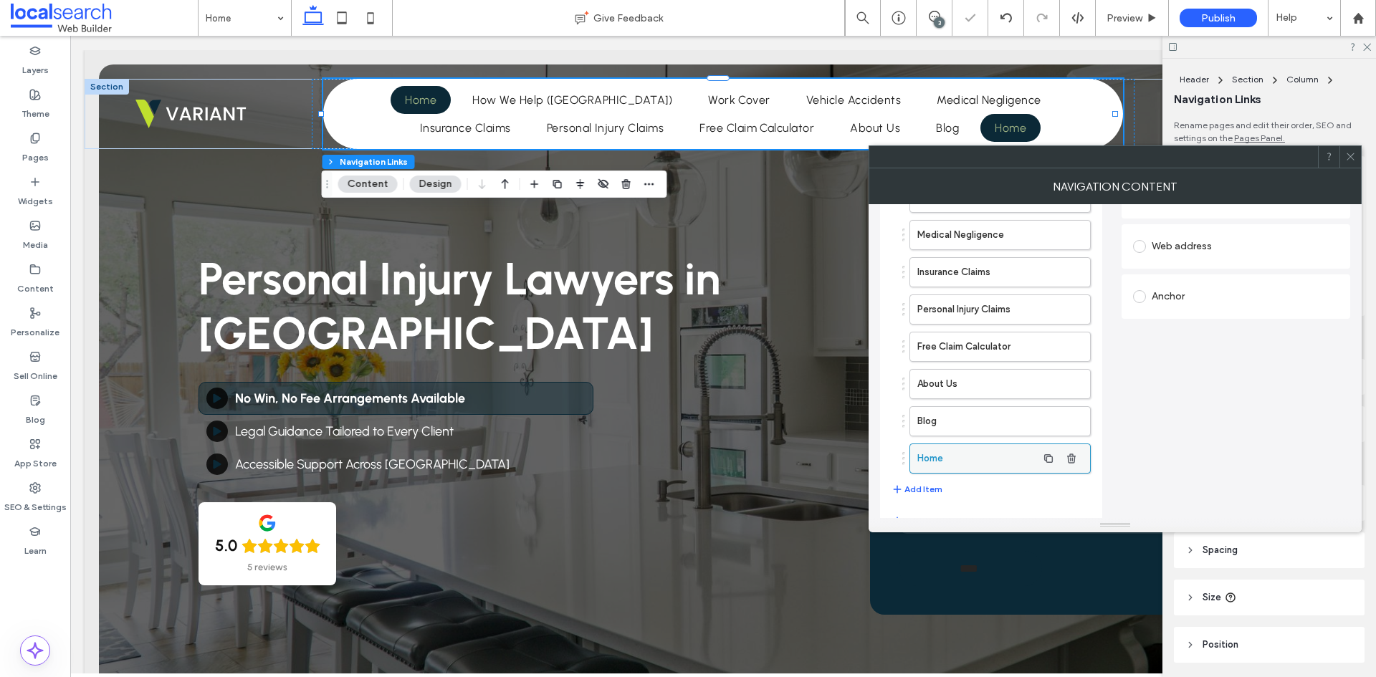
click at [1002, 457] on label "Home" at bounding box center [977, 458] width 120 height 29
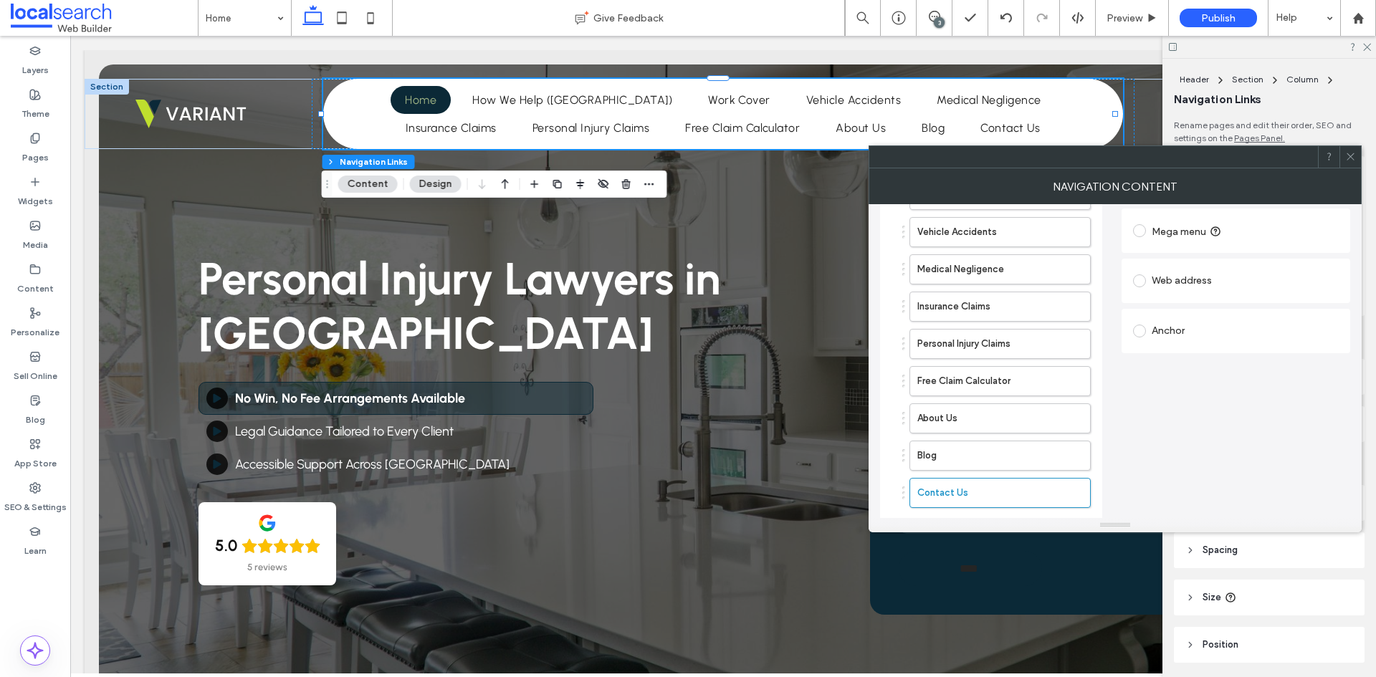
scroll to position [245, 0]
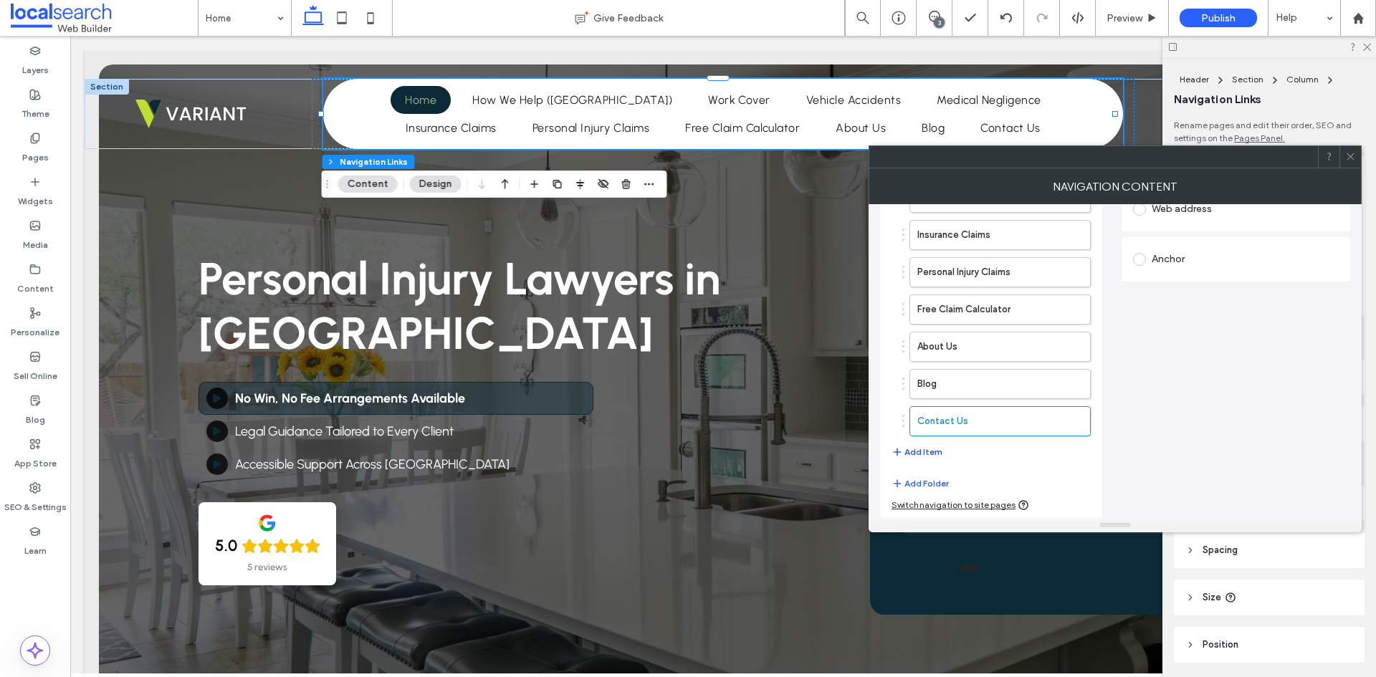
click at [931, 459] on button "Add Item" at bounding box center [917, 452] width 51 height 17
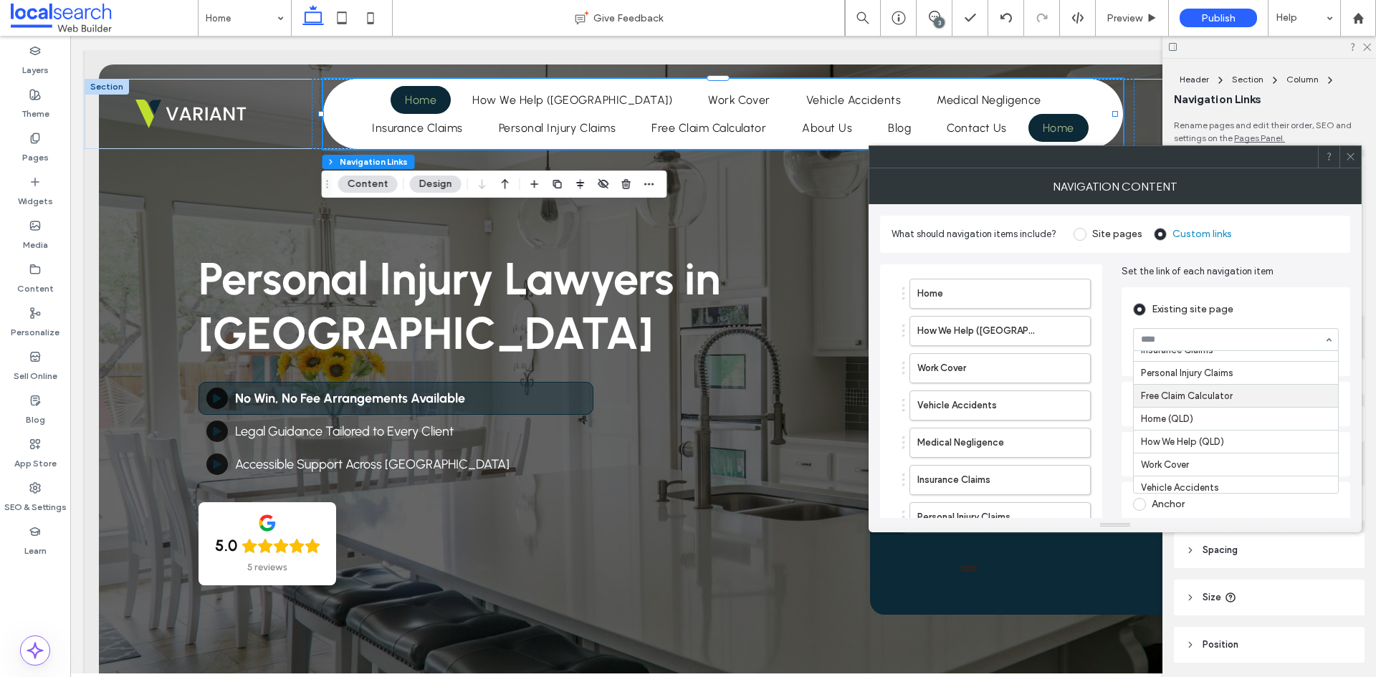
scroll to position [0, 0]
click at [1355, 164] on span at bounding box center [1350, 157] width 11 height 22
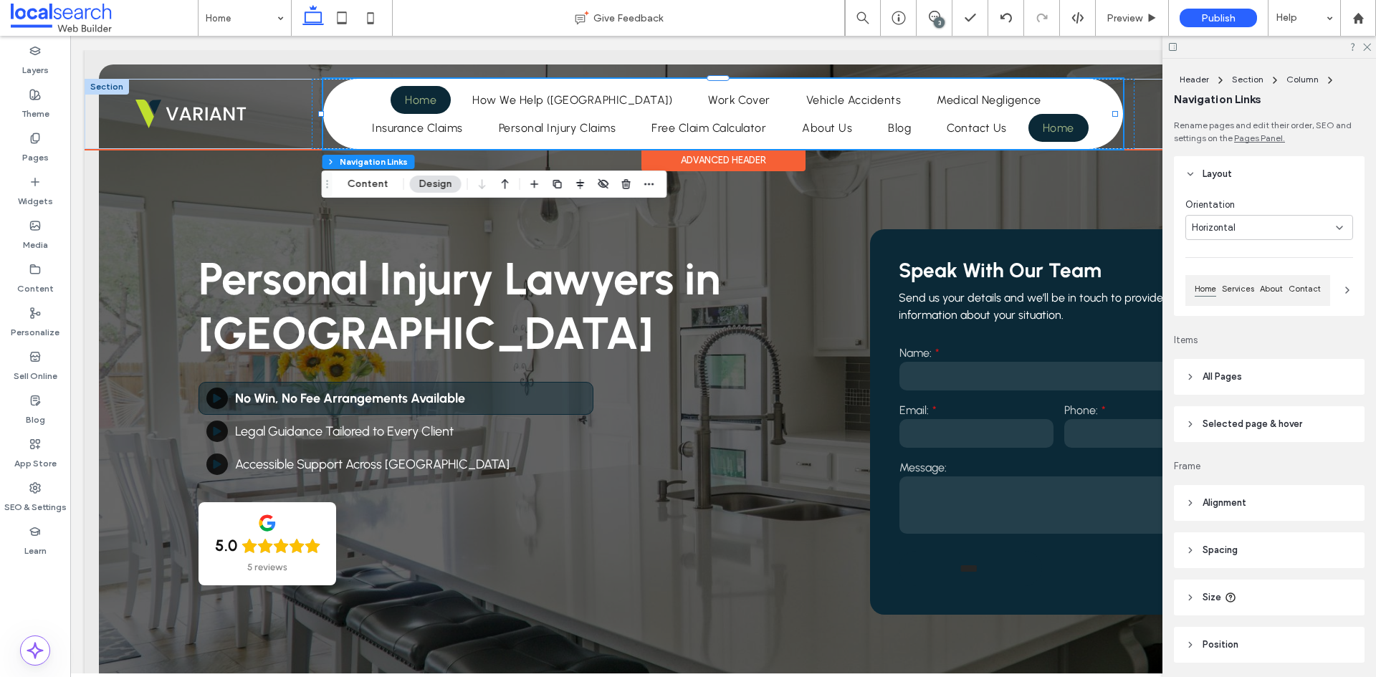
click at [1031, 131] on ul "Home How We Help (NSW) Work Cover Vehicle Accidents Medical Negligence Insuranc…" at bounding box center [723, 114] width 793 height 56
click at [667, 128] on span "Free Claim Calculator" at bounding box center [709, 128] width 115 height 14
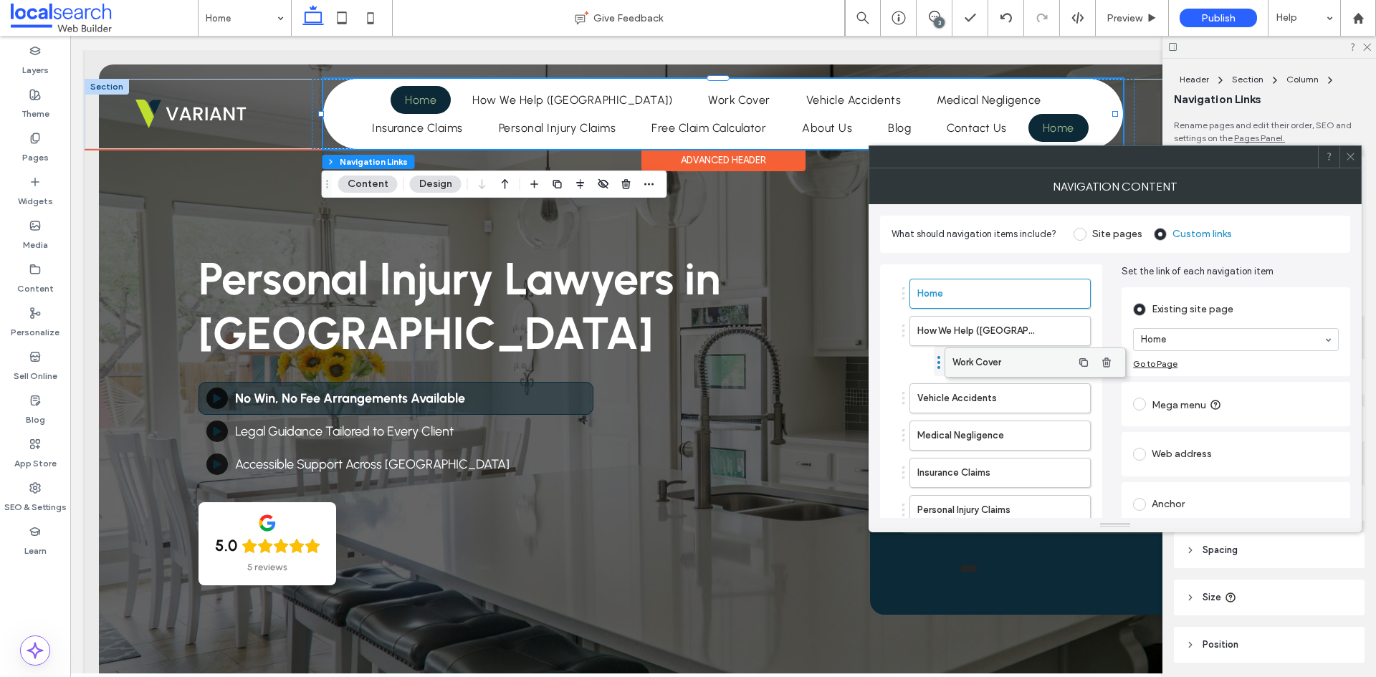
drag, startPoint x: 948, startPoint y: 370, endPoint x: 983, endPoint y: 364, distance: 35.6
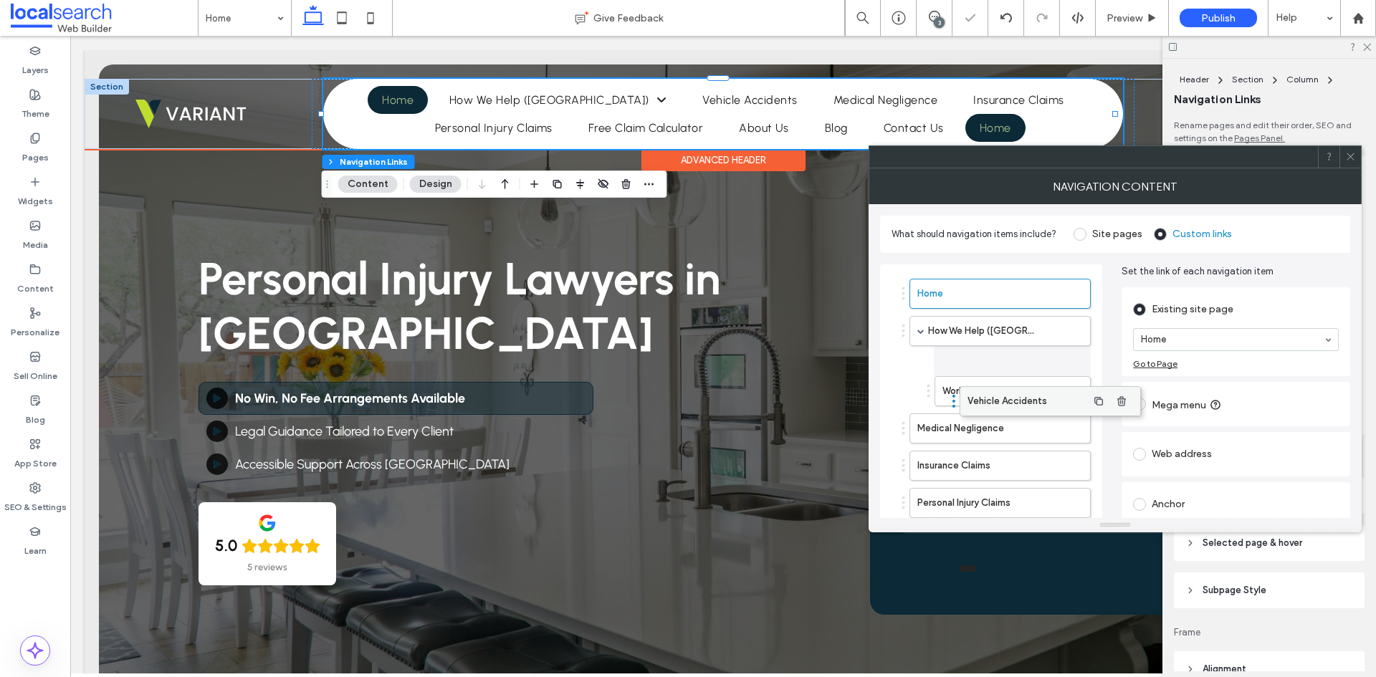
drag, startPoint x: 961, startPoint y: 392, endPoint x: 1011, endPoint y: 395, distance: 50.3
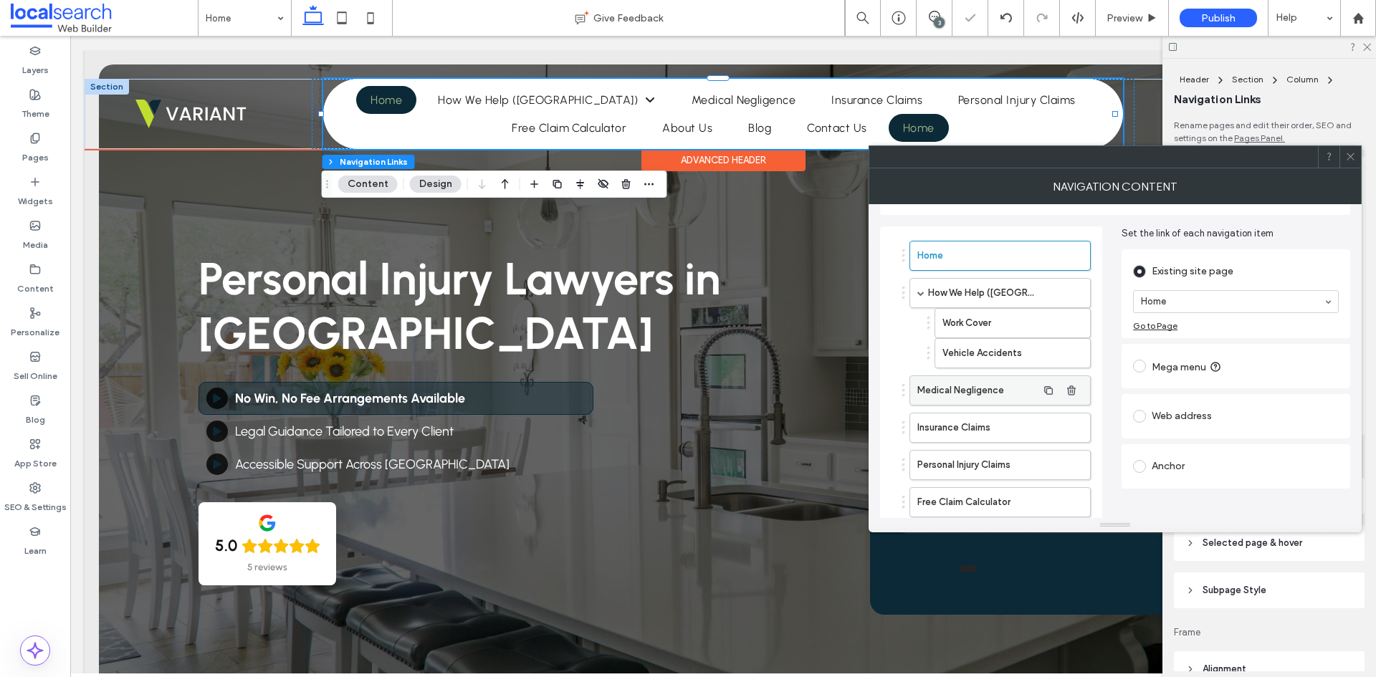
scroll to position [72, 0]
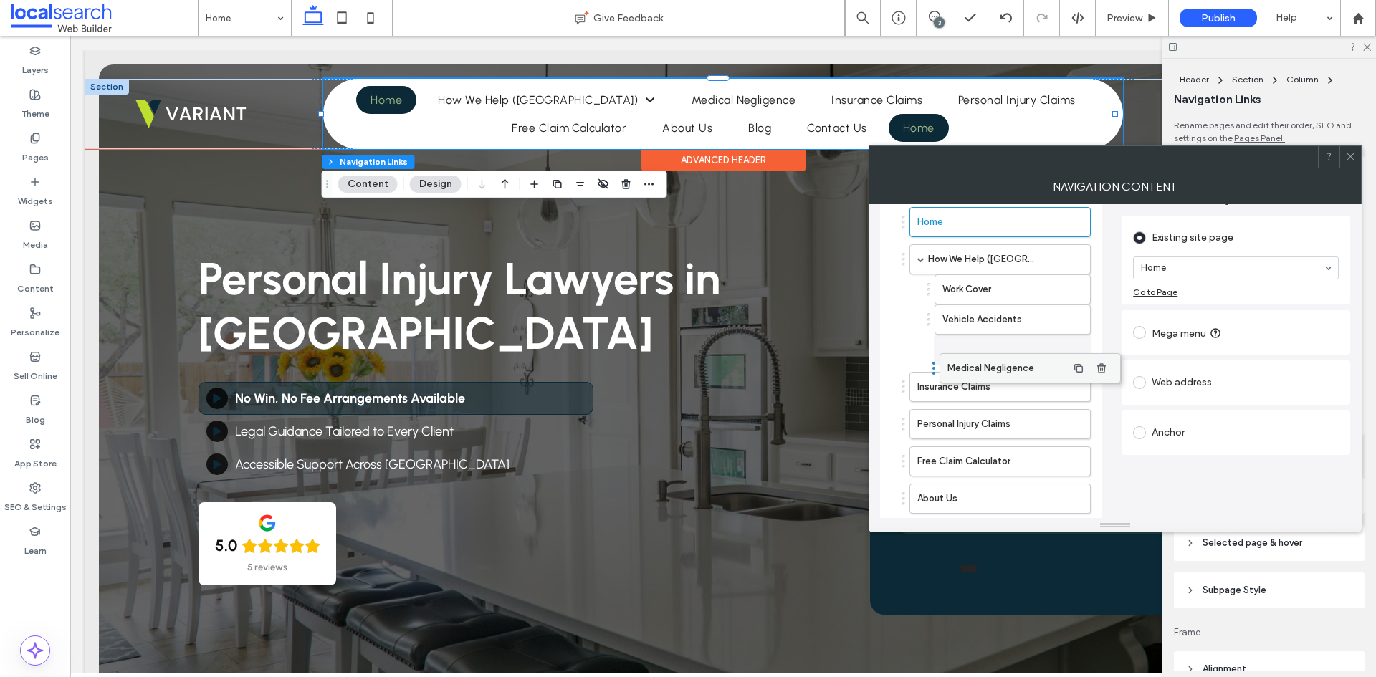
drag, startPoint x: 958, startPoint y: 361, endPoint x: 988, endPoint y: 373, distance: 32.2
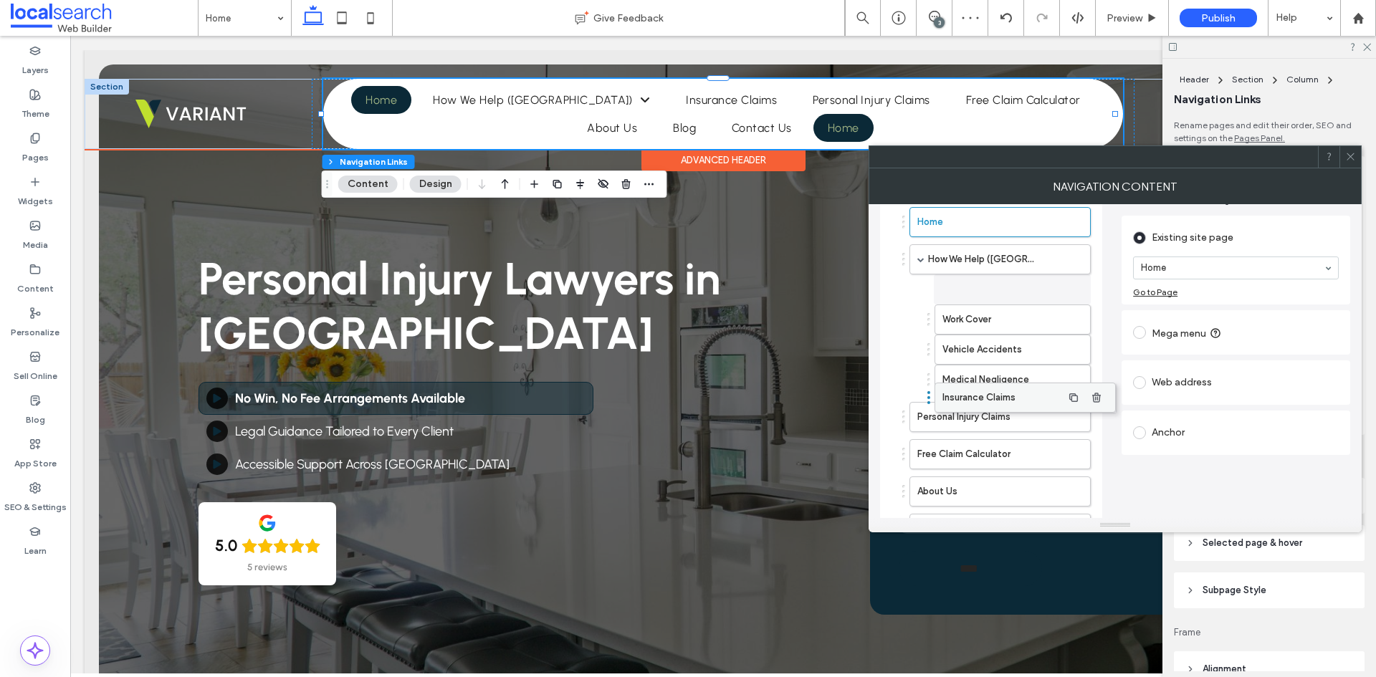
drag, startPoint x: 928, startPoint y: 384, endPoint x: 953, endPoint y: 395, distance: 27.3
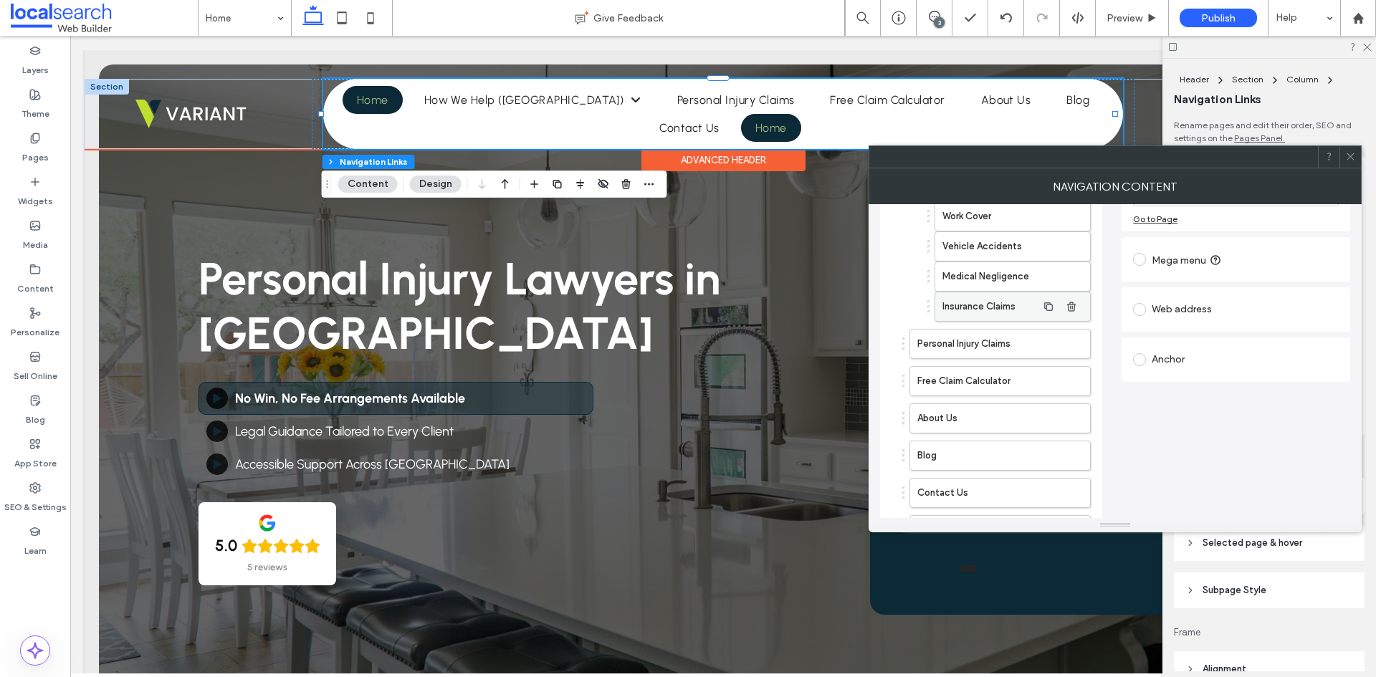
scroll to position [254, 0]
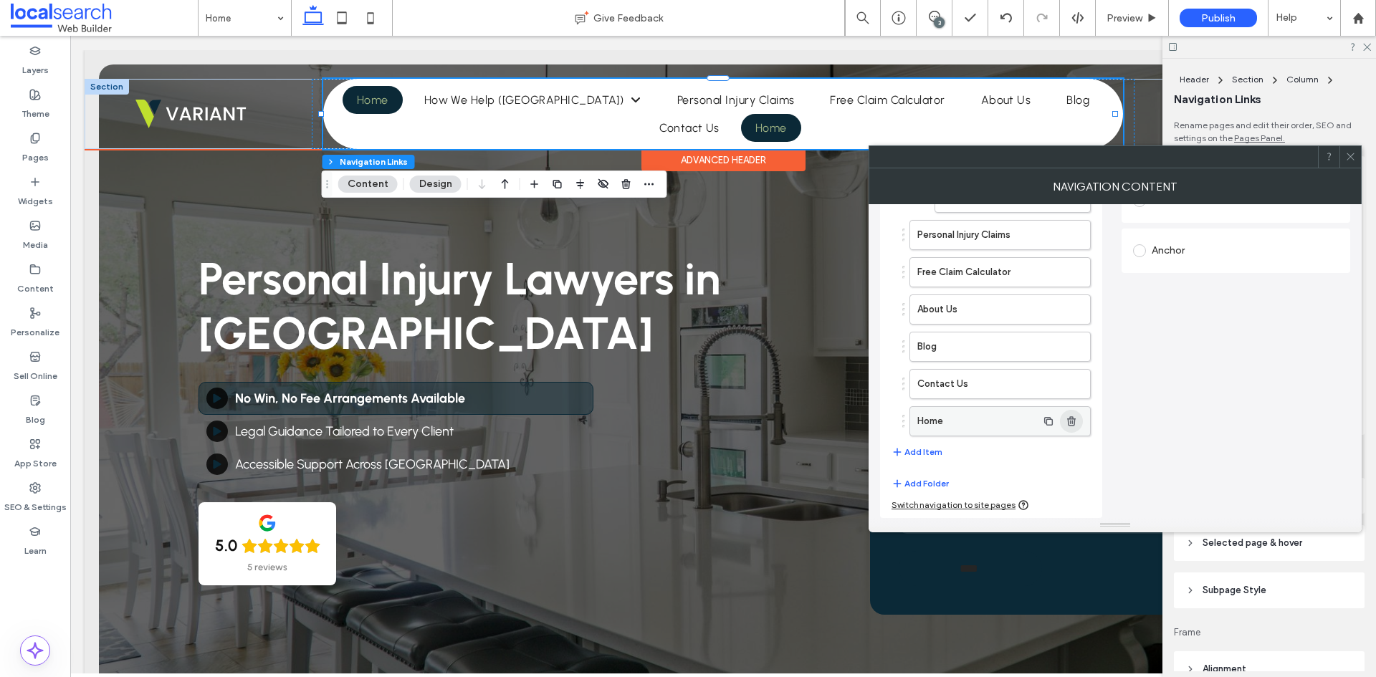
click at [1069, 424] on icon "button" at bounding box center [1071, 421] width 11 height 11
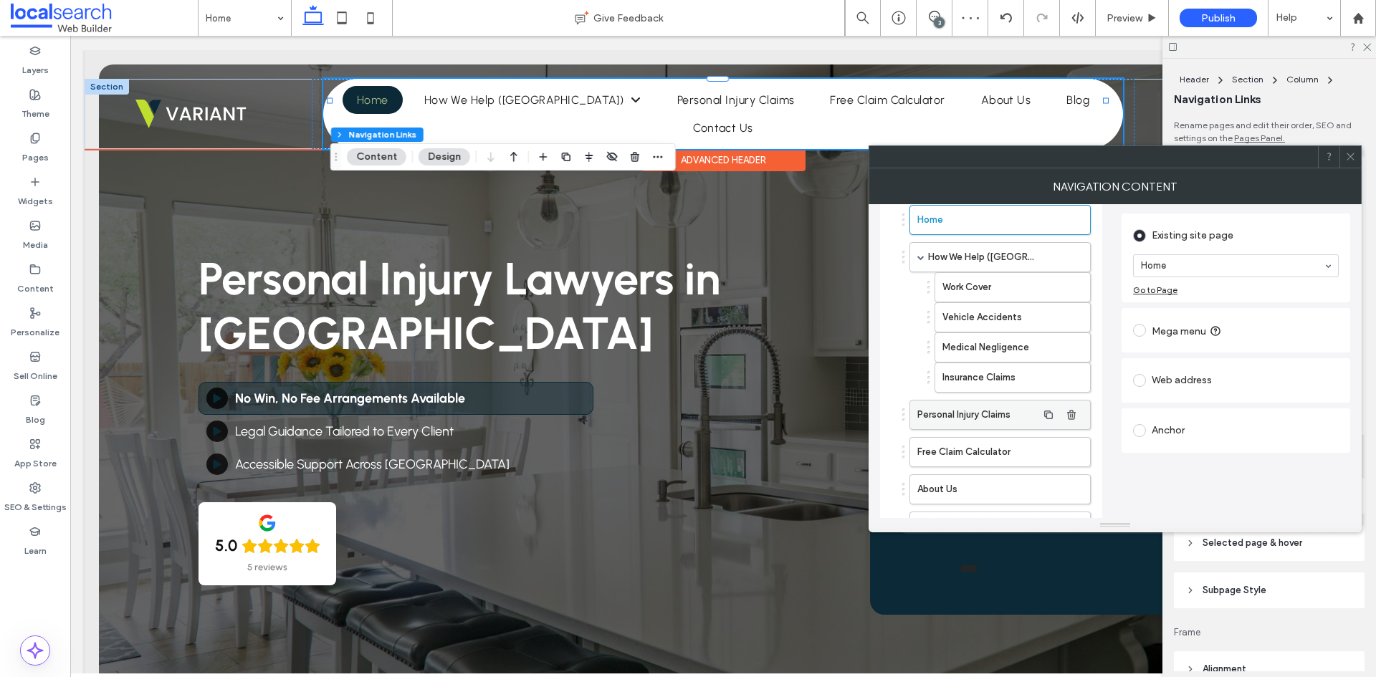
scroll to position [73, 0]
drag, startPoint x: 965, startPoint y: 419, endPoint x: 993, endPoint y: 426, distance: 29.6
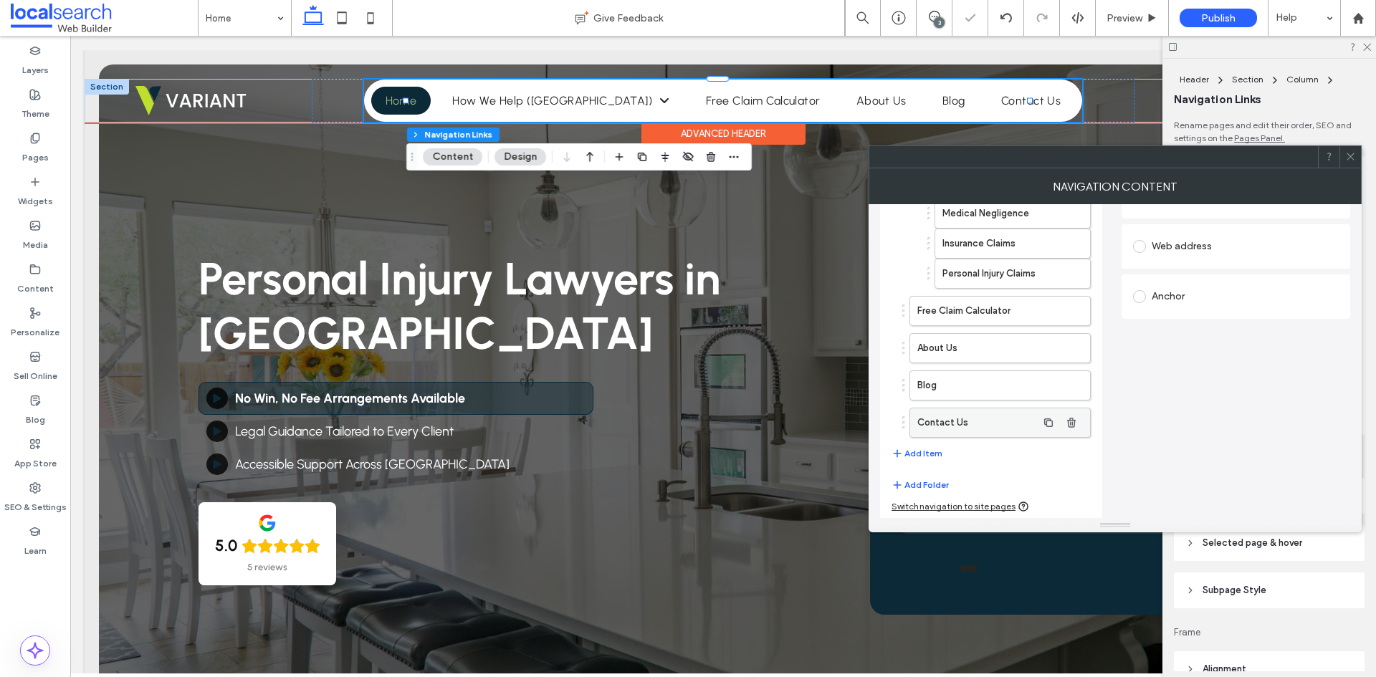
scroll to position [209, 0]
click at [1348, 158] on icon at bounding box center [1350, 156] width 11 height 11
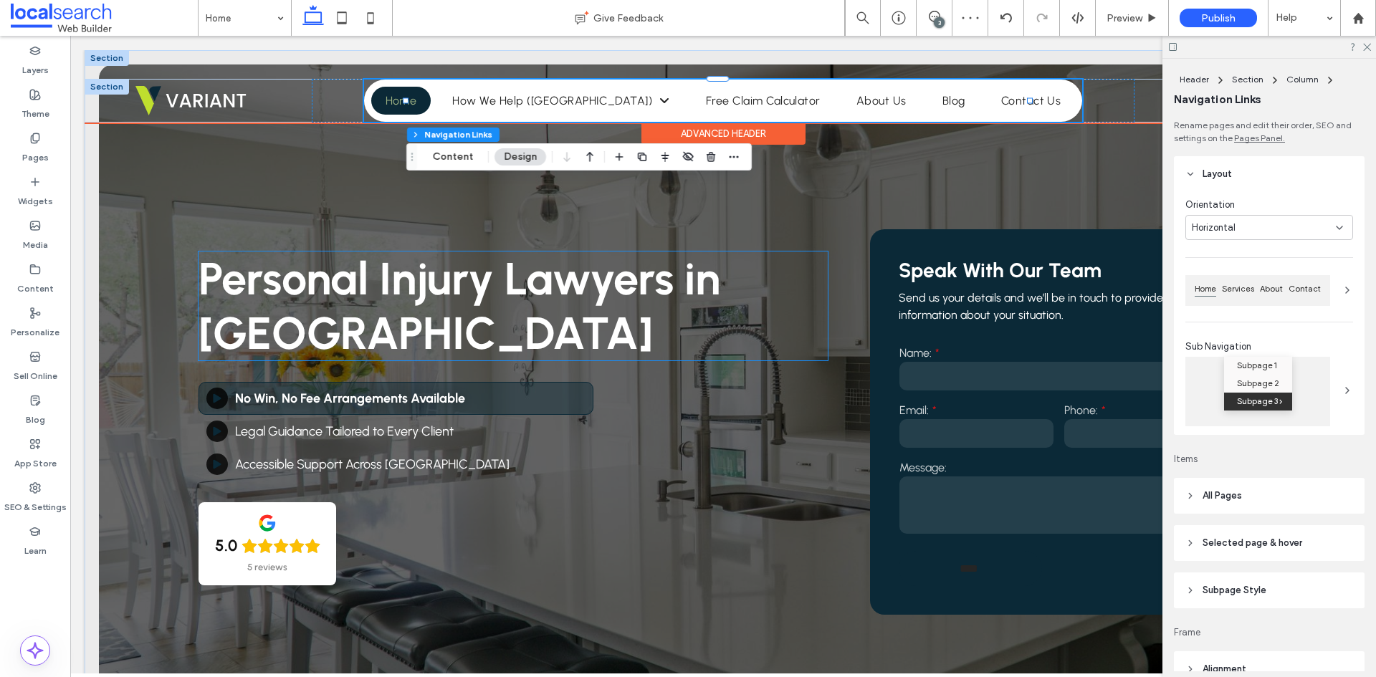
click at [700, 302] on span "Personal Injury Lawyers in NSW" at bounding box center [460, 306] width 522 height 109
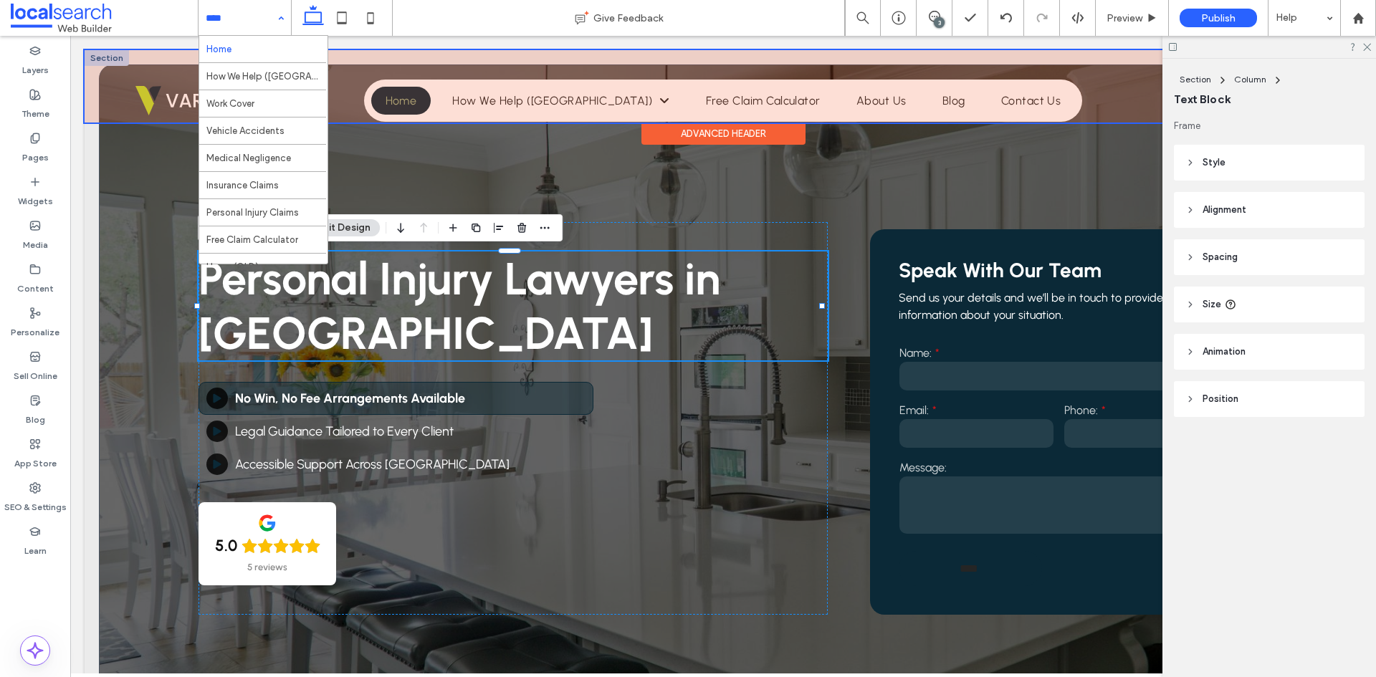
click at [499, 98] on div at bounding box center [723, 86] width 1277 height 72
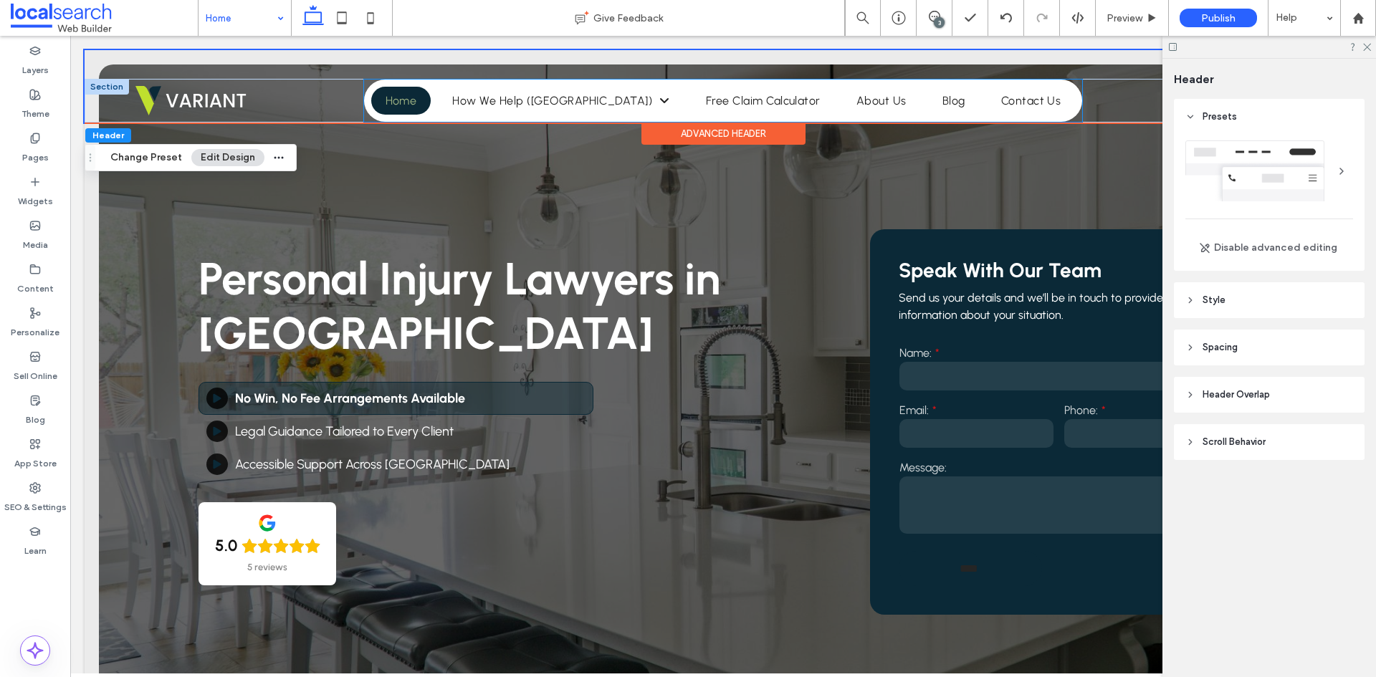
drag, startPoint x: 499, startPoint y: 98, endPoint x: 435, endPoint y: 88, distance: 64.6
click at [499, 98] on span "How We Help ([GEOGRAPHIC_DATA])" at bounding box center [560, 101] width 217 height 14
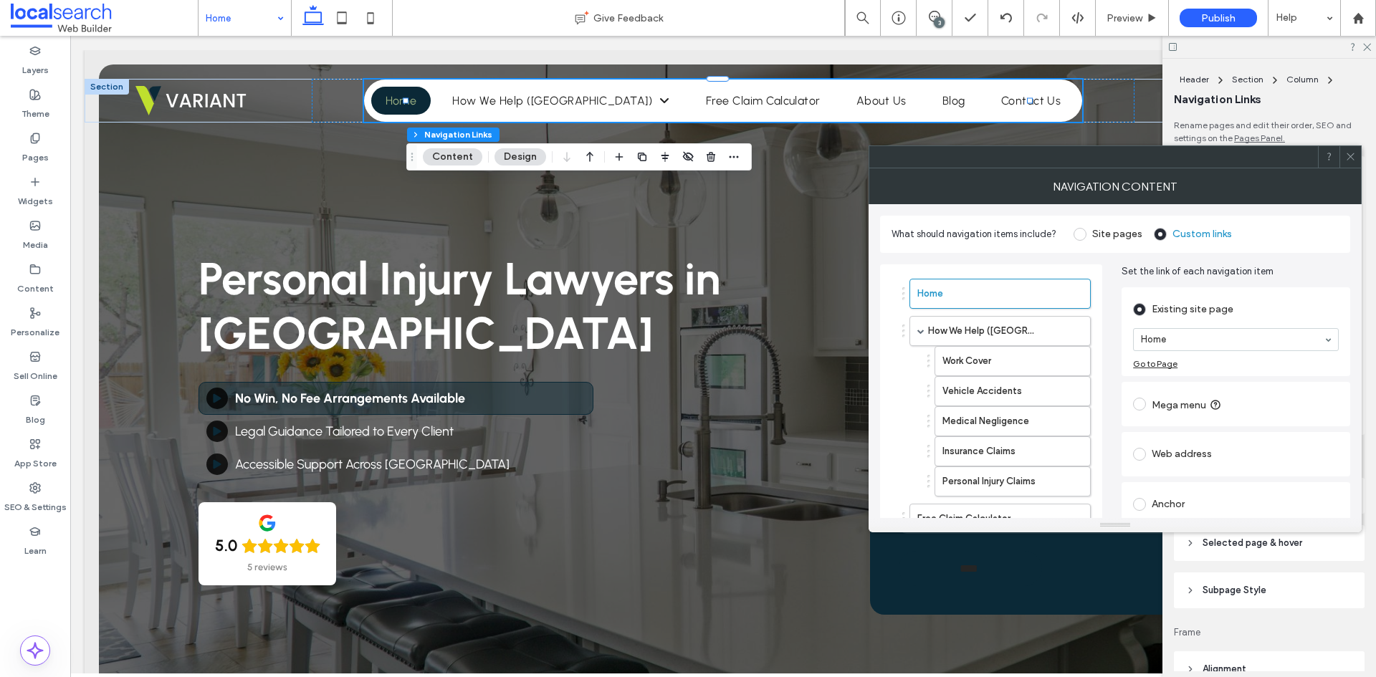
click at [437, 85] on nav "Home How We Help (NSW) Work Cover Vehicle Accidents Medical Negligence Insuranc…" at bounding box center [723, 101] width 719 height 42
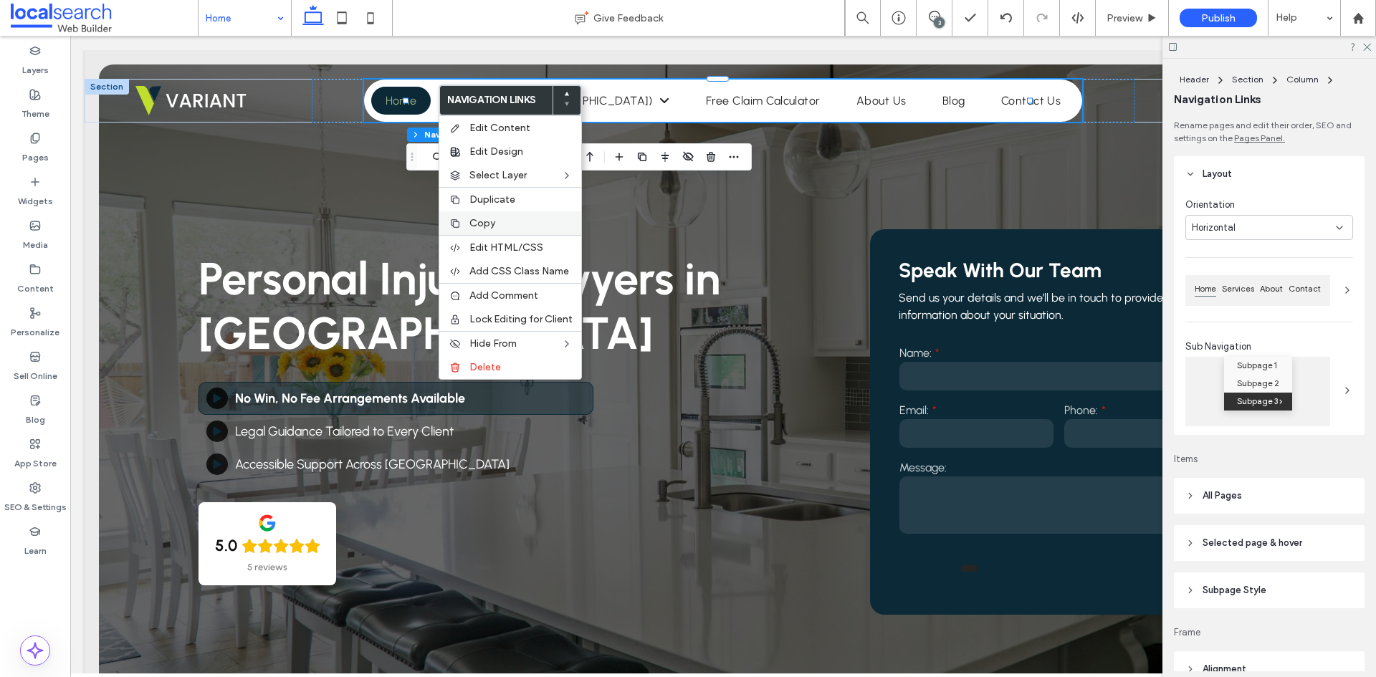
click at [485, 221] on span "Copy" at bounding box center [482, 223] width 26 height 12
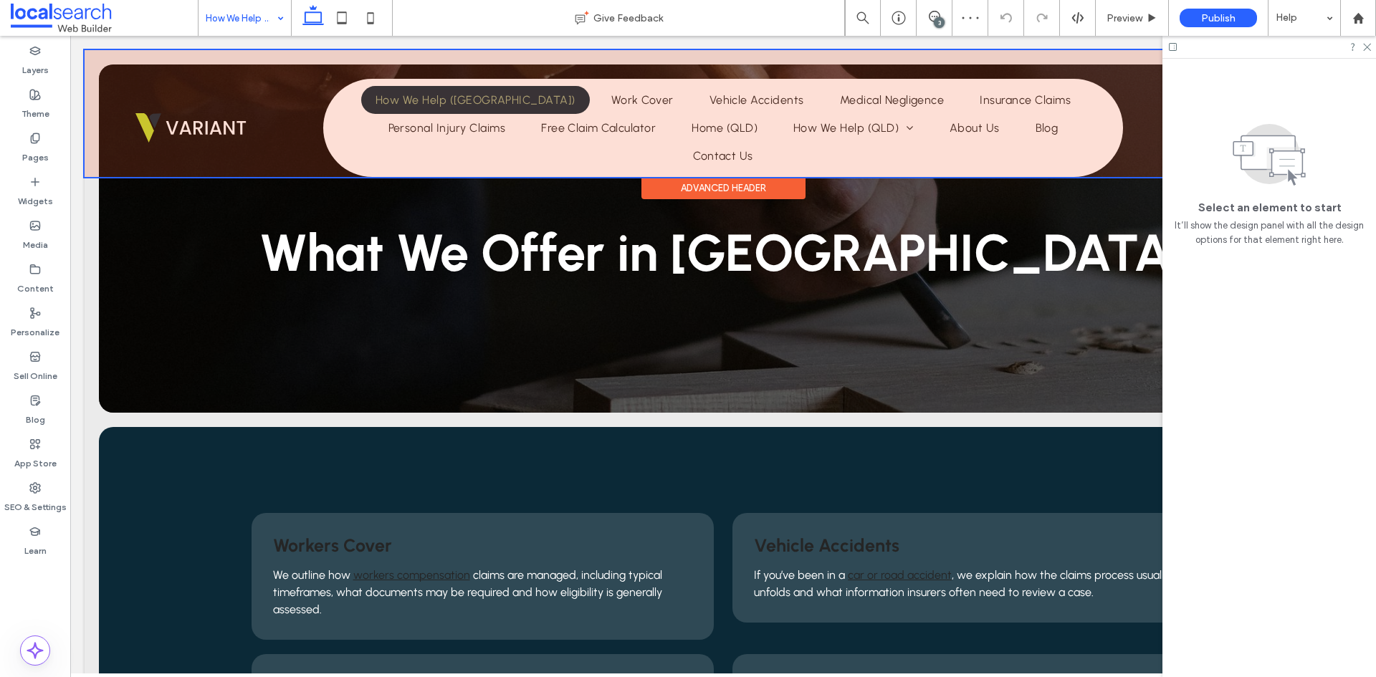
click at [449, 159] on div at bounding box center [723, 113] width 1277 height 127
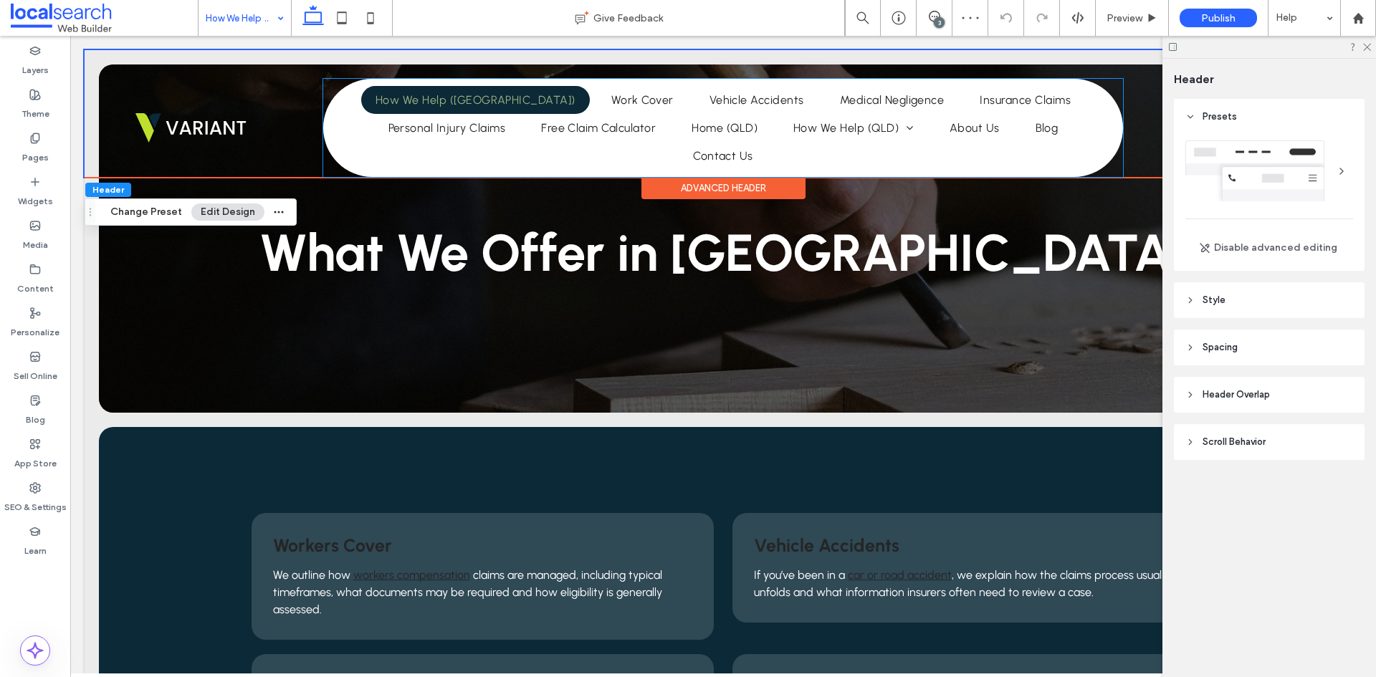
click at [449, 159] on ul "Home How We Help (NSW) Work Cover Vehicle Accidents Medical Negligence Insuranc…" at bounding box center [723, 128] width 793 height 84
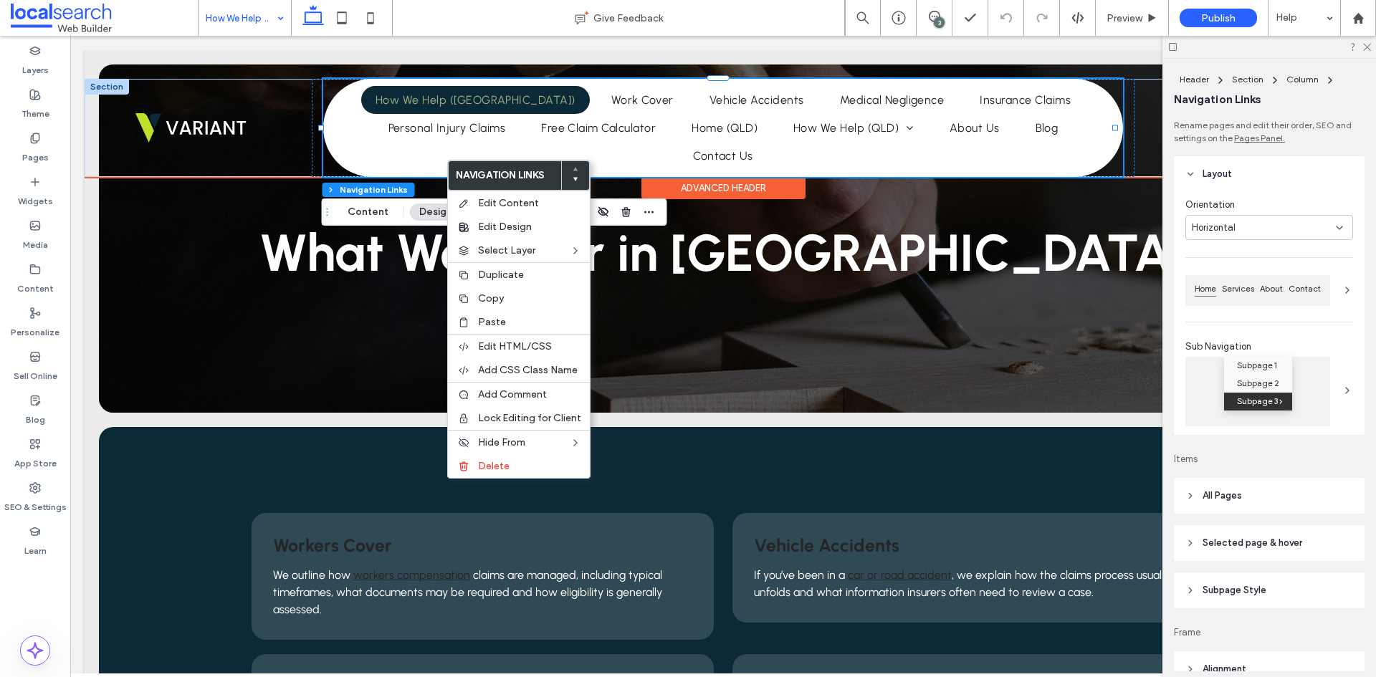
click at [396, 148] on ul "Home How We Help (NSW) Work Cover Vehicle Accidents Medical Negligence Insuranc…" at bounding box center [723, 128] width 793 height 84
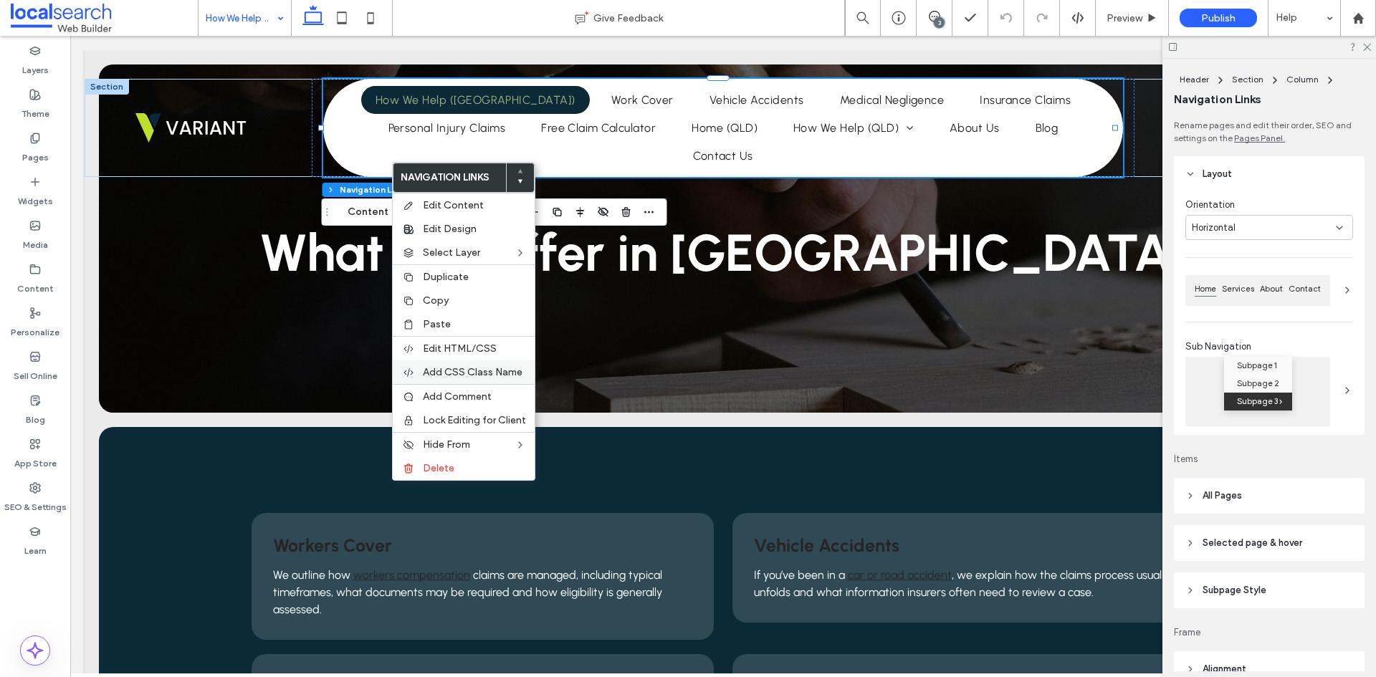
click at [479, 371] on span "Add CSS Class Name" at bounding box center [473, 372] width 100 height 12
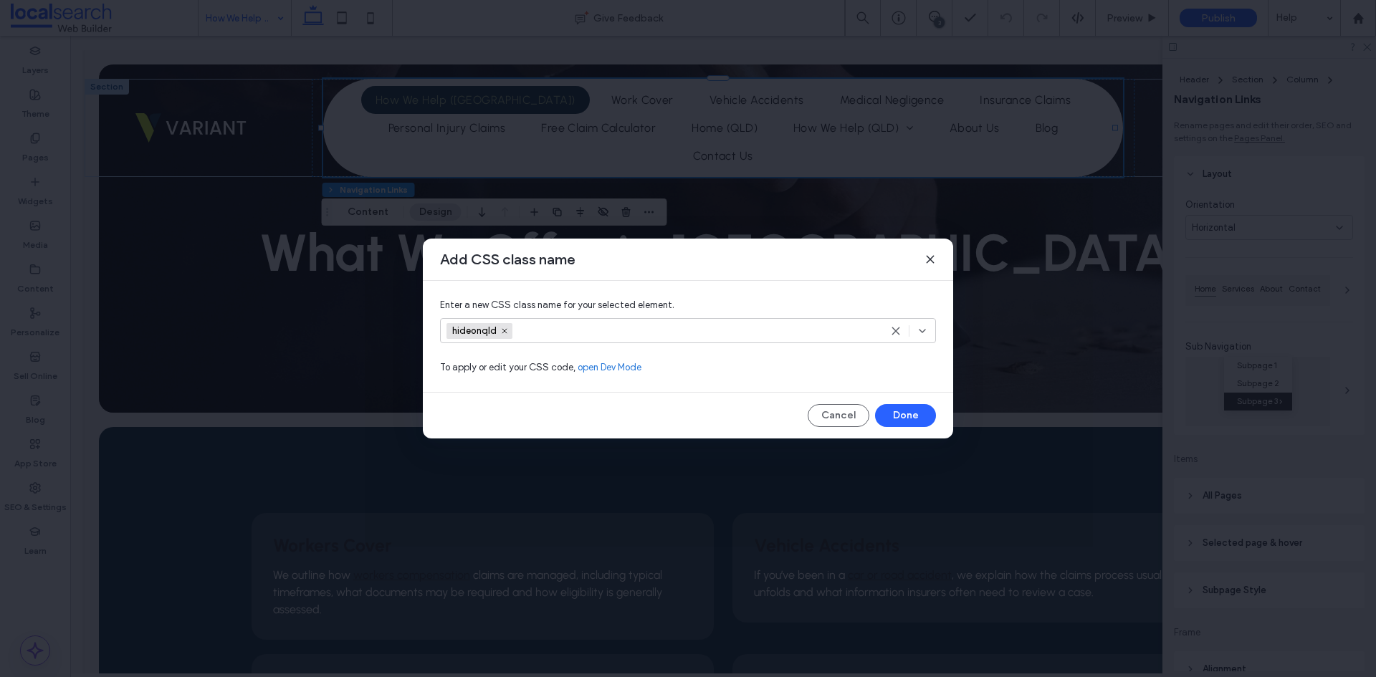
click at [936, 259] on div "Add CSS class name" at bounding box center [688, 260] width 530 height 42
click at [928, 258] on use at bounding box center [930, 259] width 6 height 6
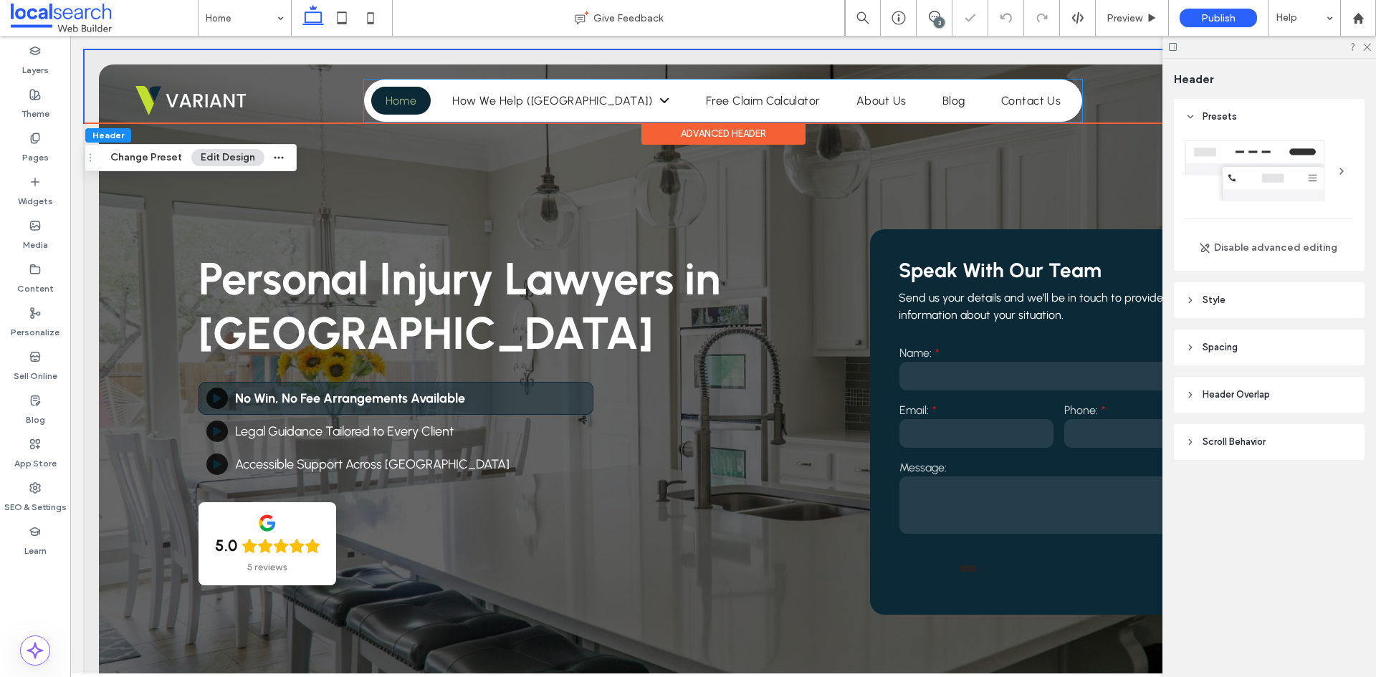
click at [431, 105] on link "Home" at bounding box center [401, 101] width 60 height 28
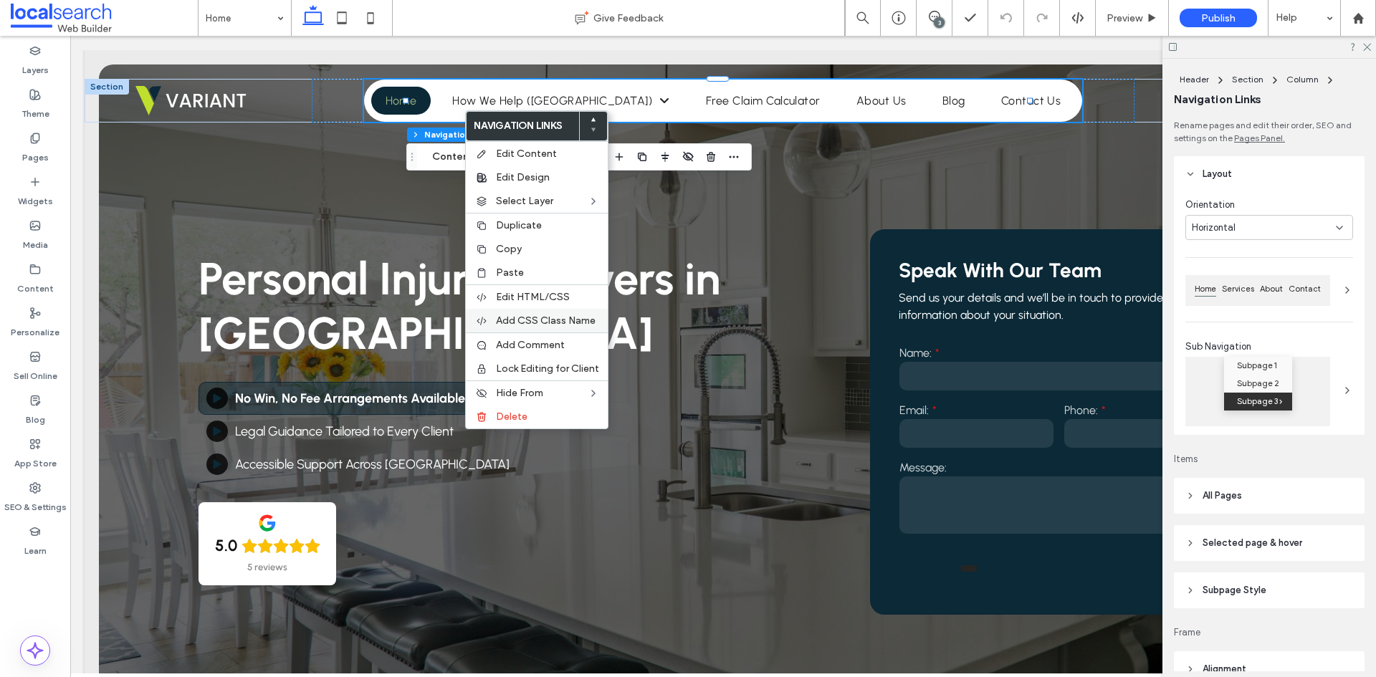
click at [535, 322] on span "Add CSS Class Name" at bounding box center [546, 321] width 100 height 12
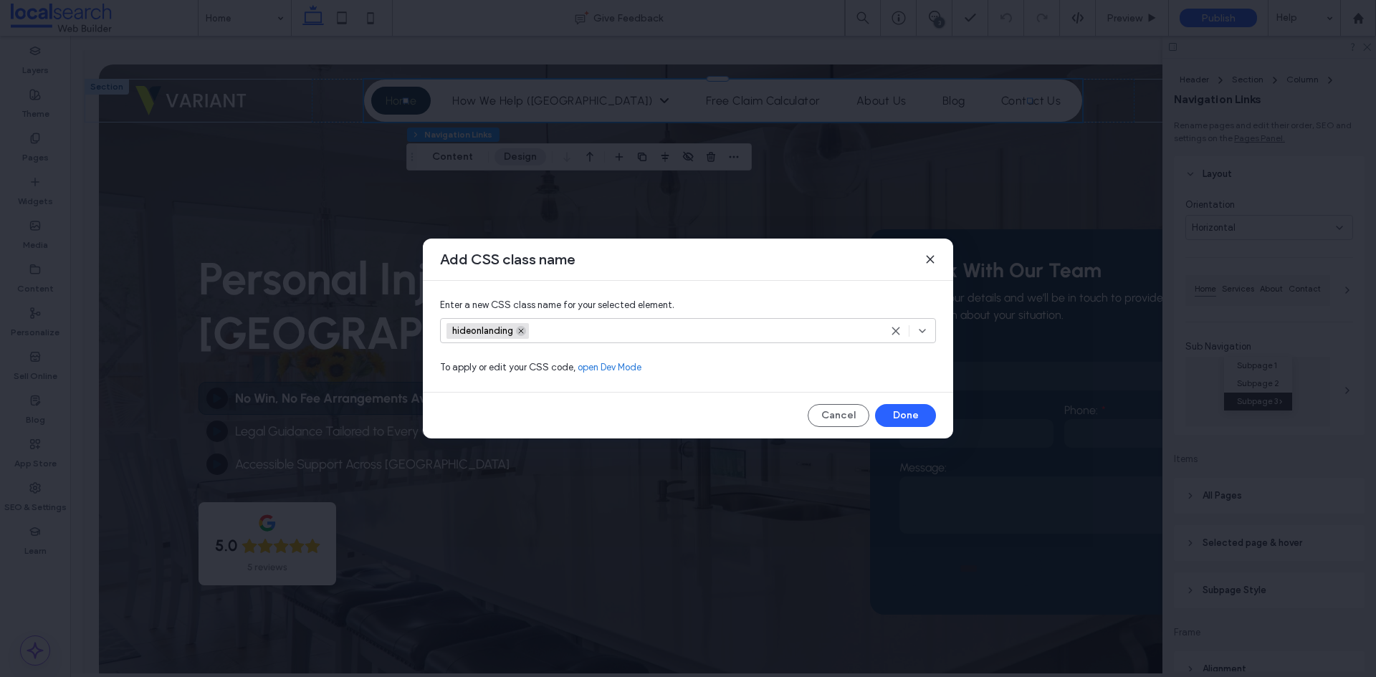
click at [523, 333] on icon at bounding box center [521, 331] width 7 height 7
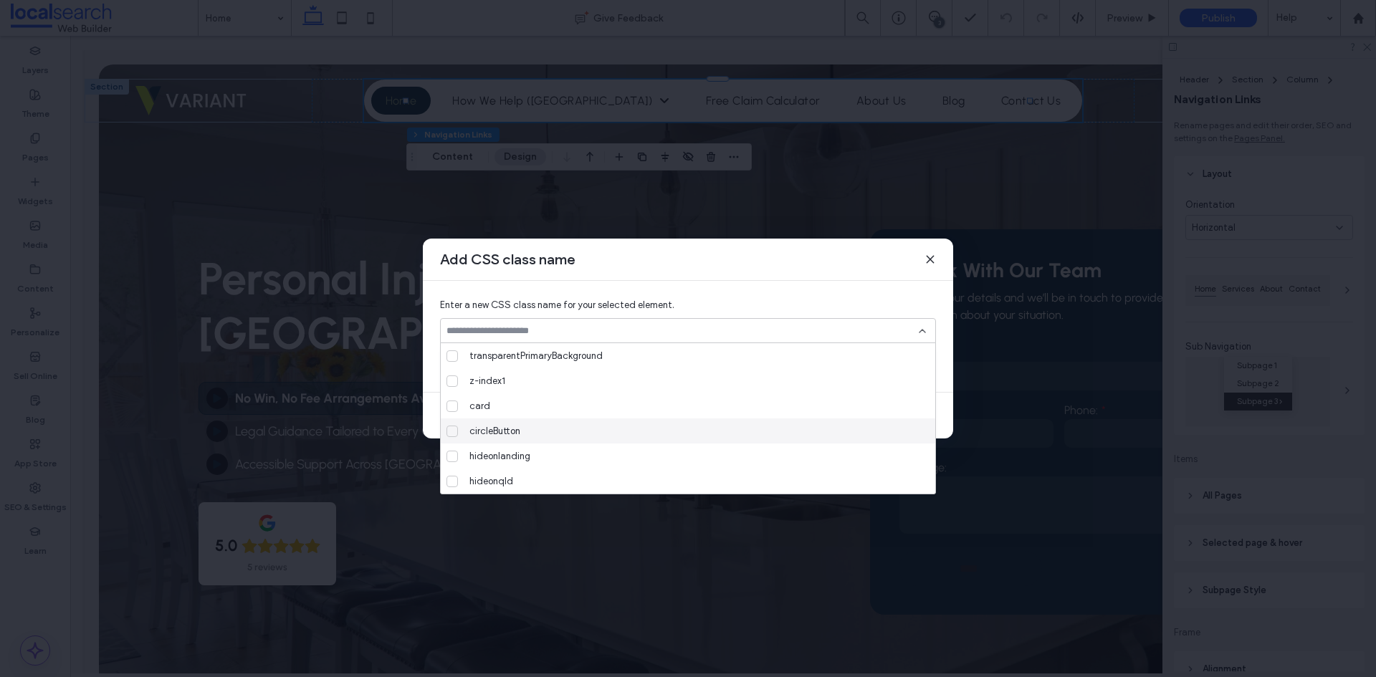
click at [937, 258] on div "Add CSS class name" at bounding box center [688, 260] width 530 height 42
click at [933, 258] on icon at bounding box center [930, 259] width 11 height 11
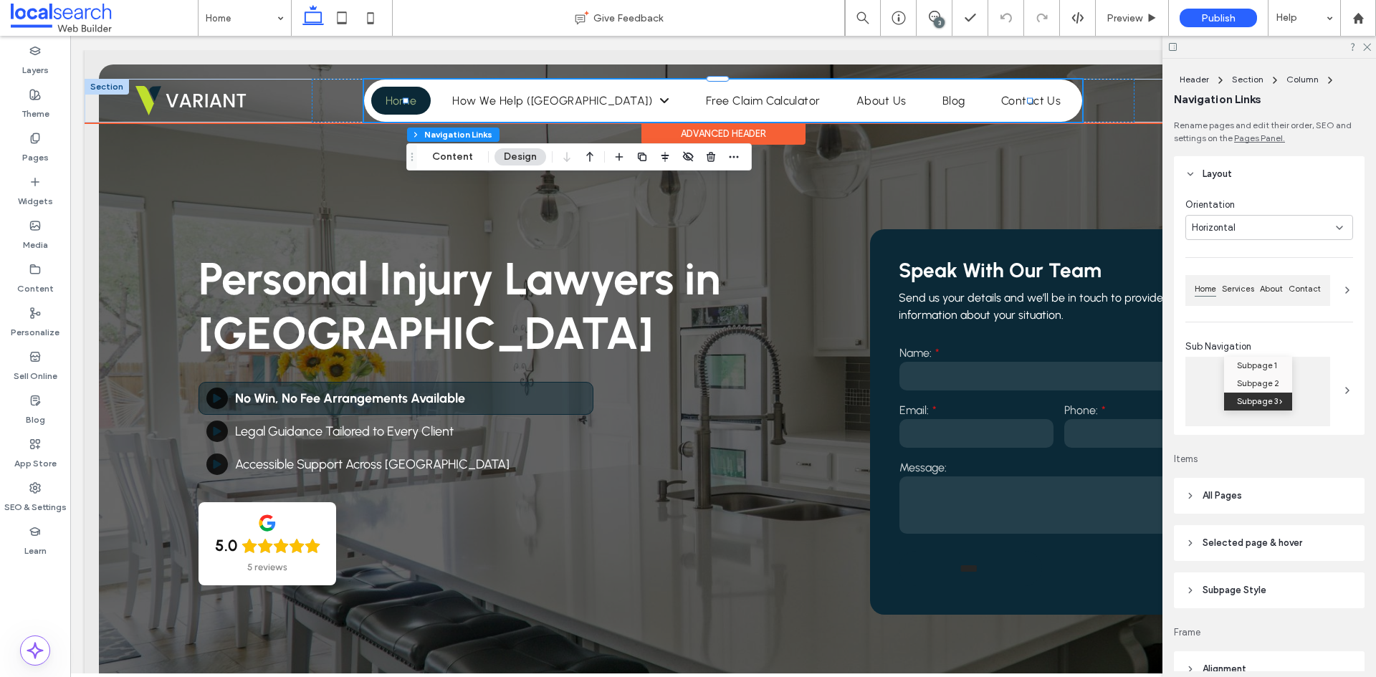
drag, startPoint x: 474, startPoint y: 122, endPoint x: 472, endPoint y: 113, distance: 8.7
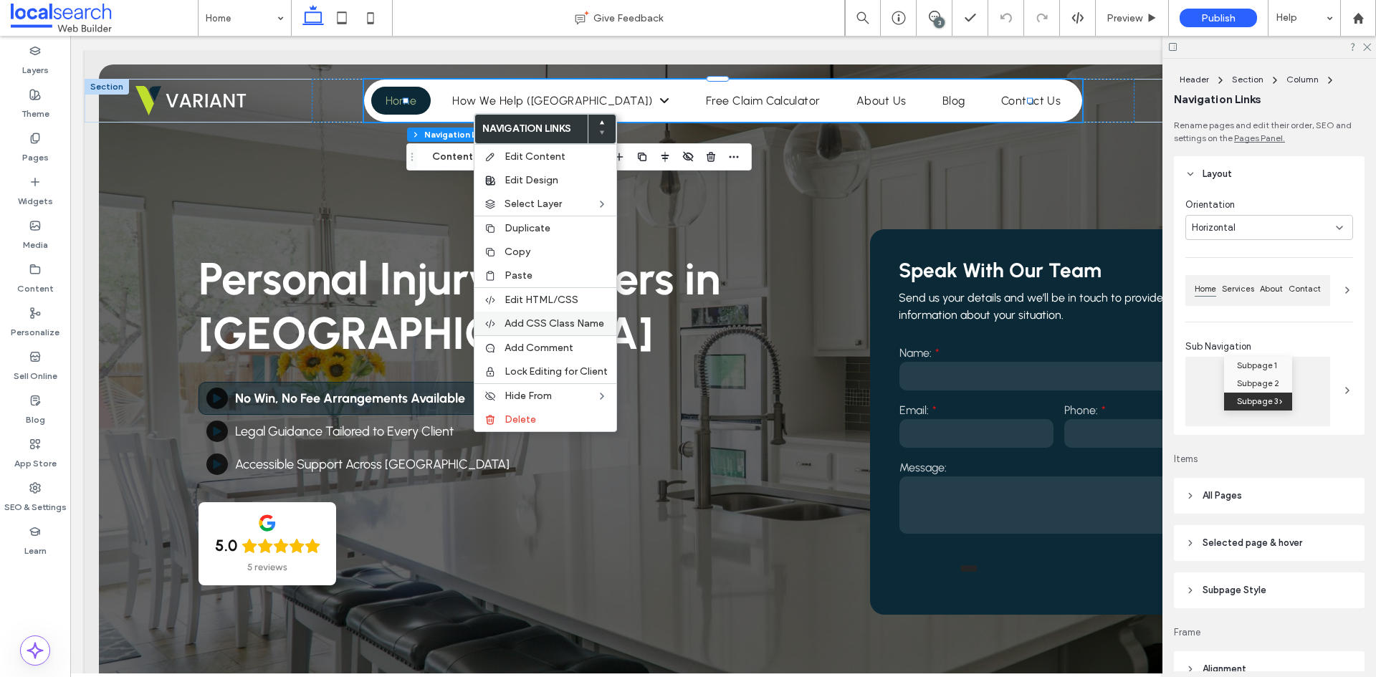
click at [537, 323] on span "Add CSS Class Name" at bounding box center [555, 324] width 100 height 12
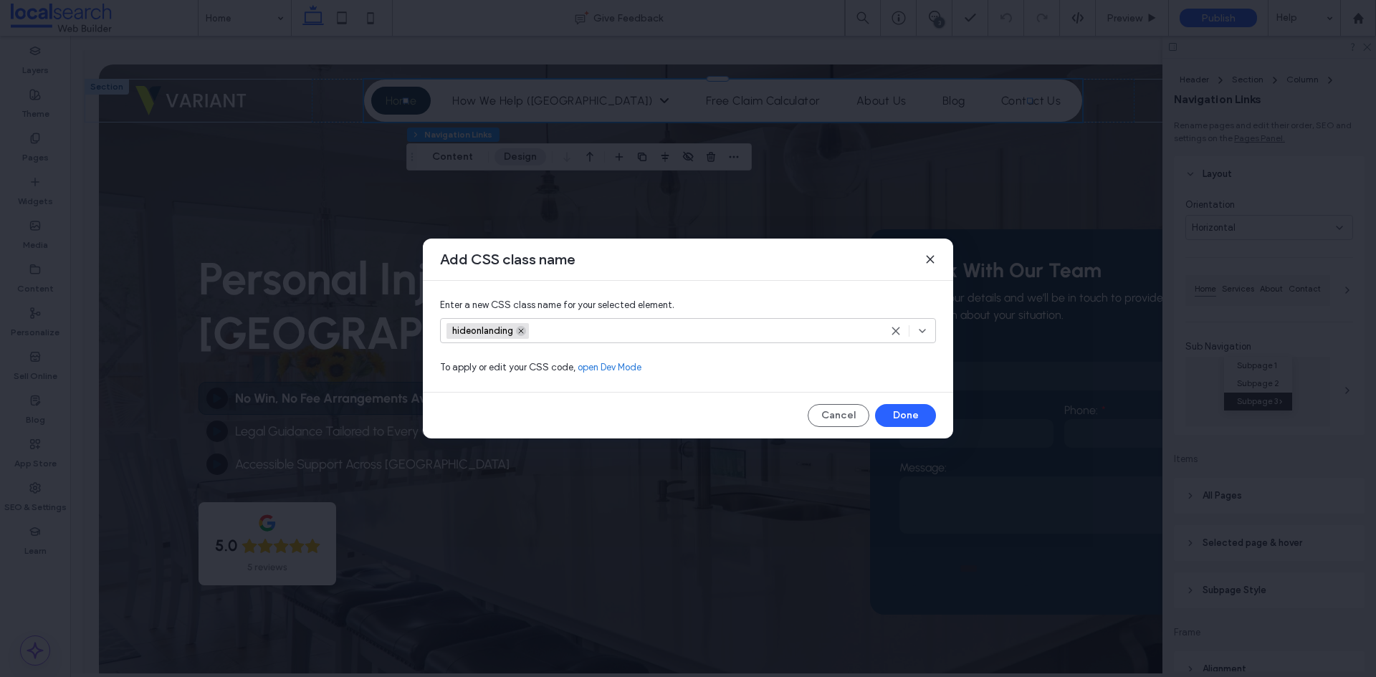
click at [524, 328] on icon at bounding box center [521, 331] width 7 height 7
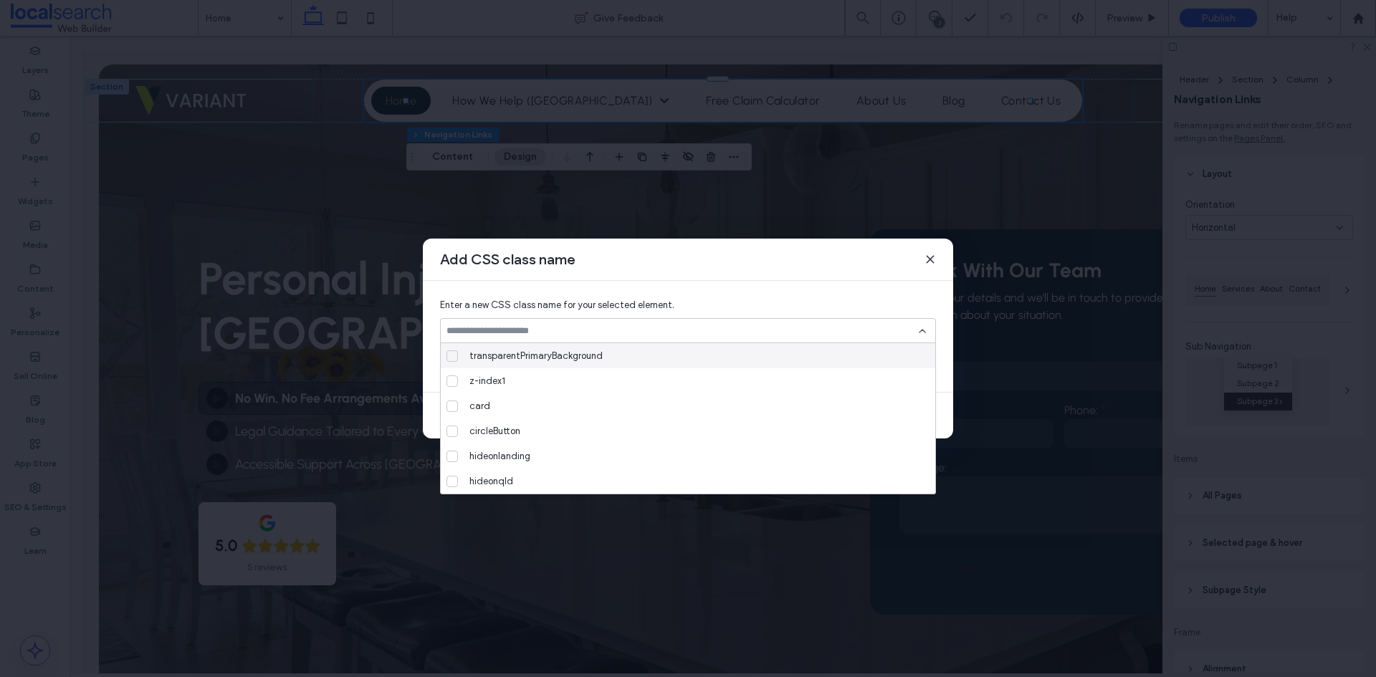
click at [924, 335] on icon at bounding box center [922, 330] width 11 height 11
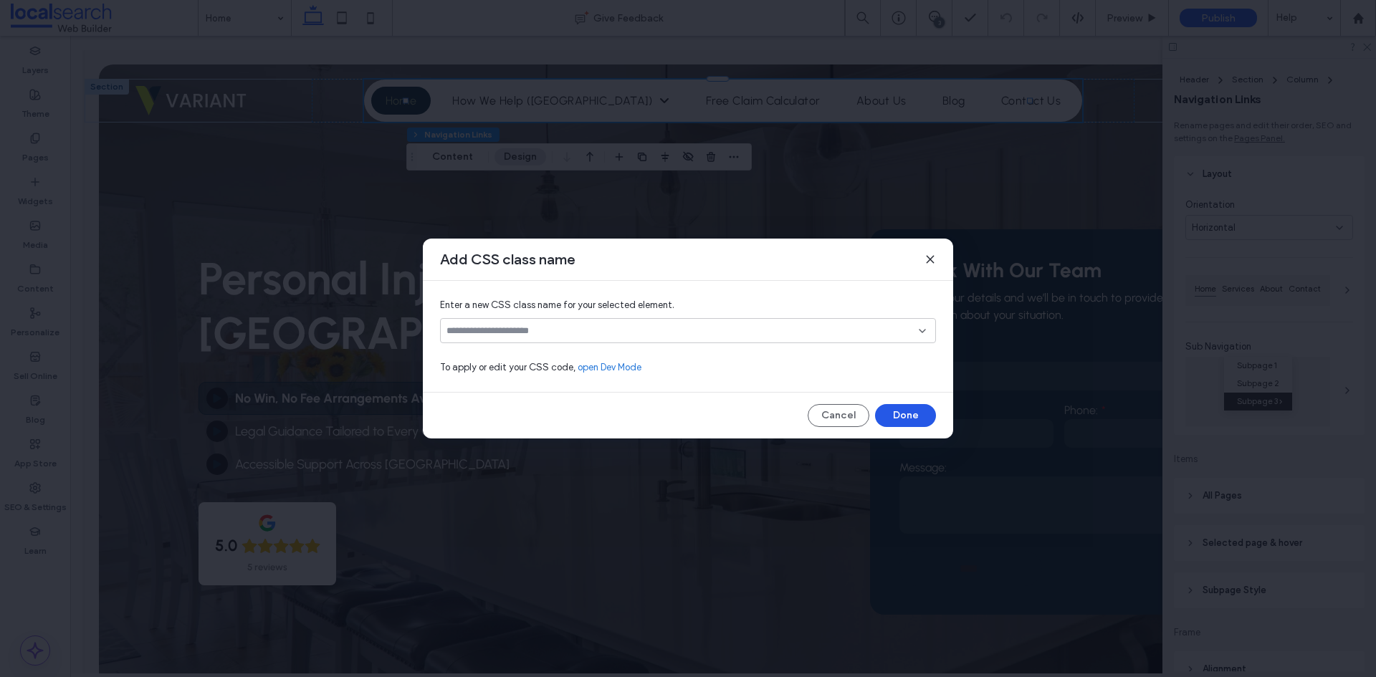
click at [918, 411] on button "Done" at bounding box center [905, 415] width 61 height 23
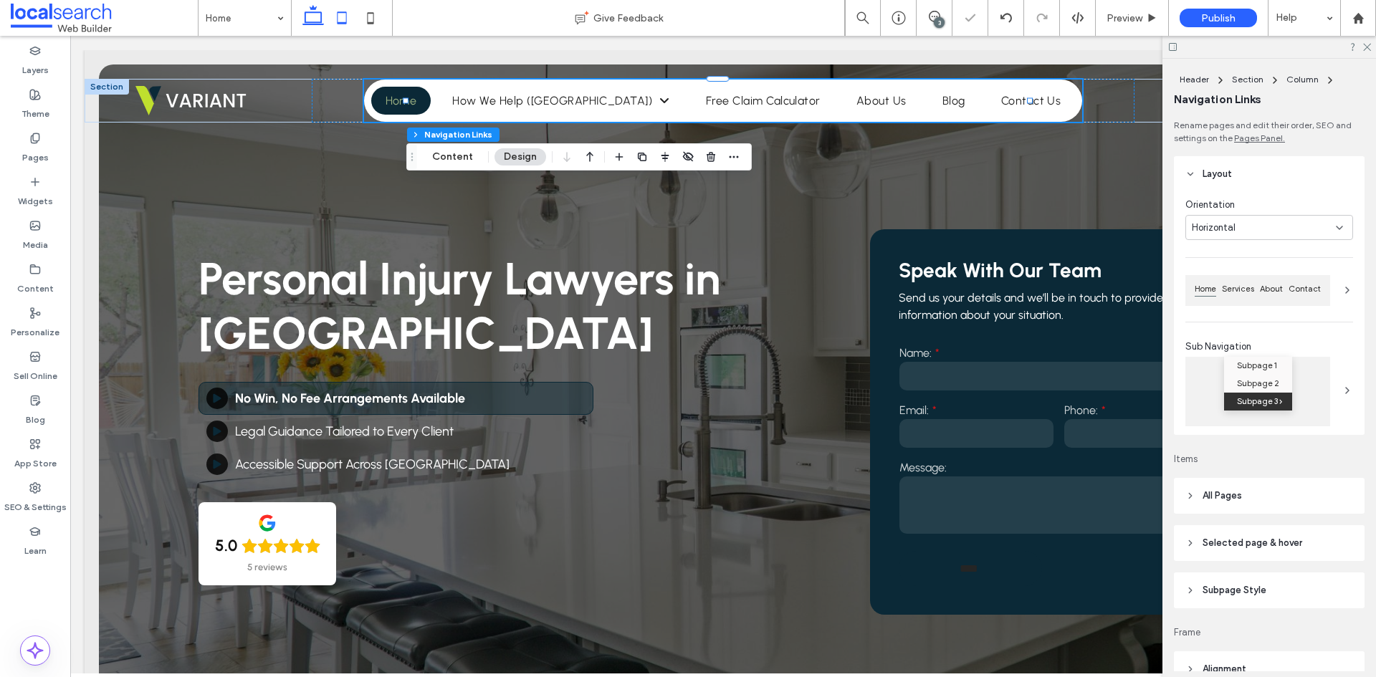
click at [337, 24] on icon at bounding box center [342, 18] width 29 height 29
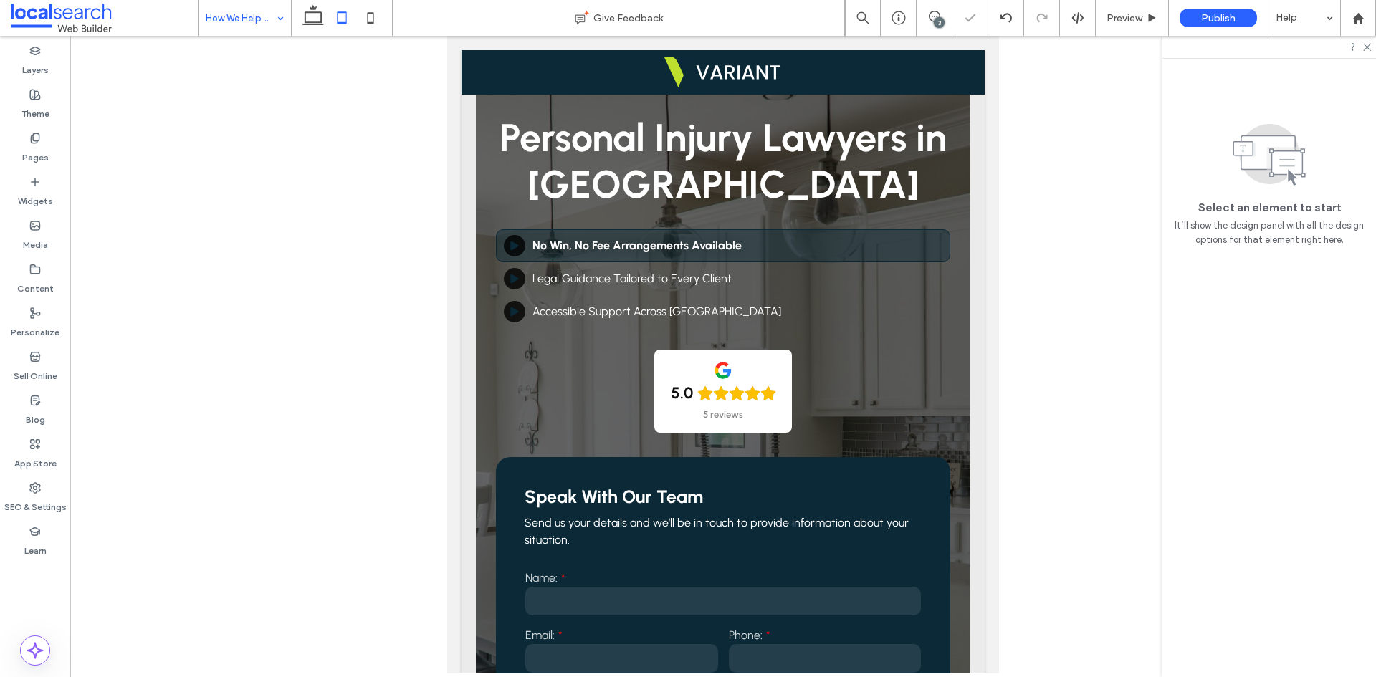
click at [307, 21] on div at bounding box center [688, 338] width 1376 height 677
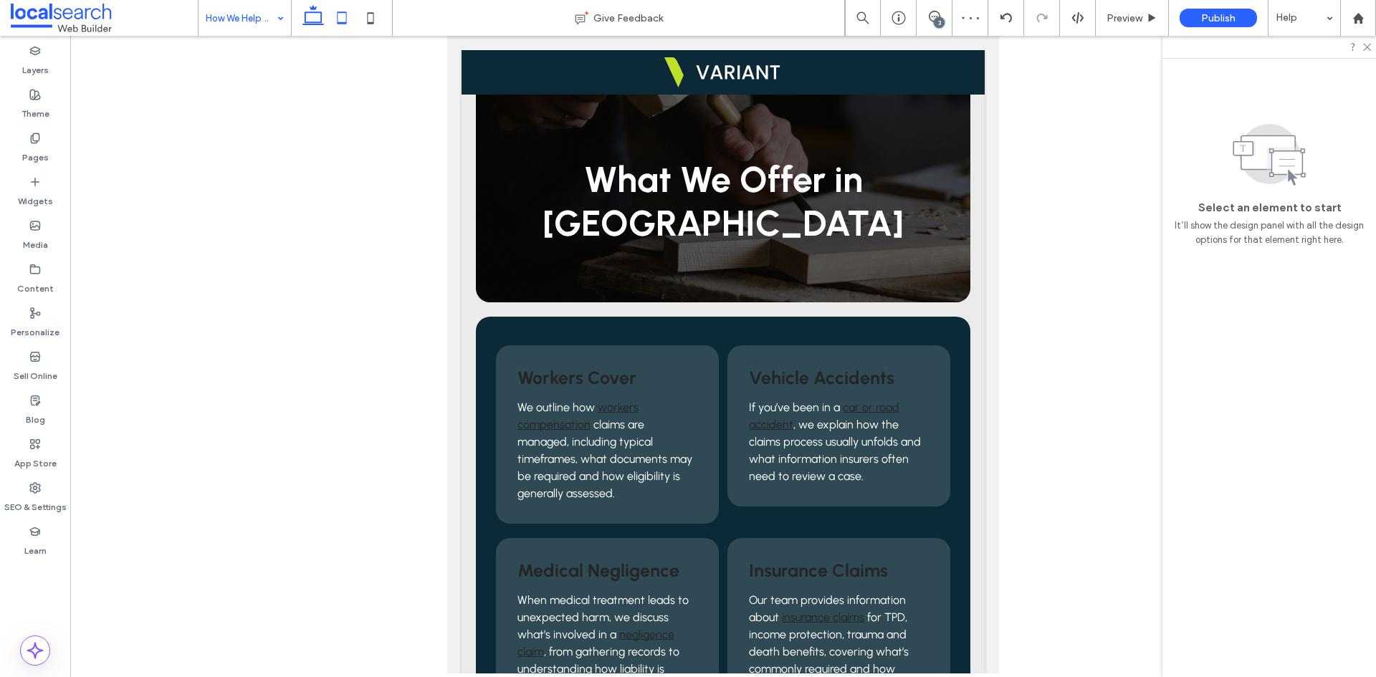
click at [310, 17] on icon at bounding box center [313, 18] width 29 height 29
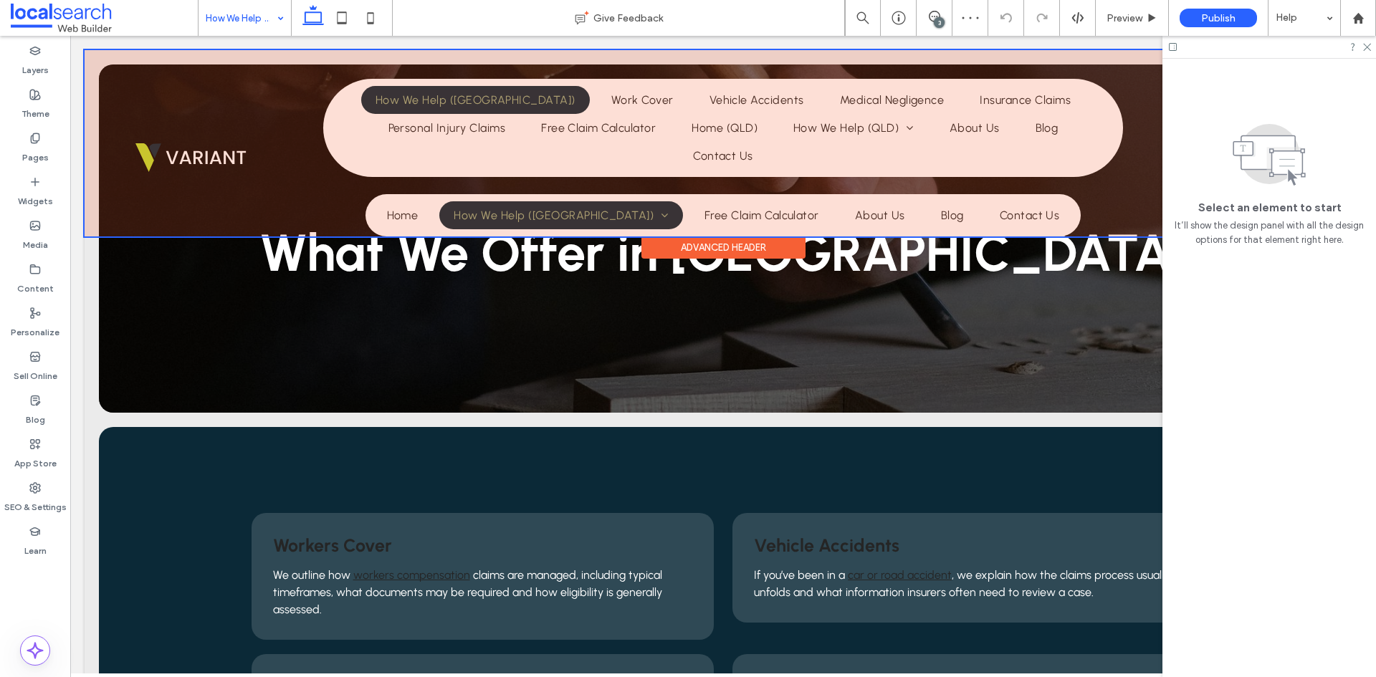
click at [782, 206] on div at bounding box center [723, 143] width 1277 height 186
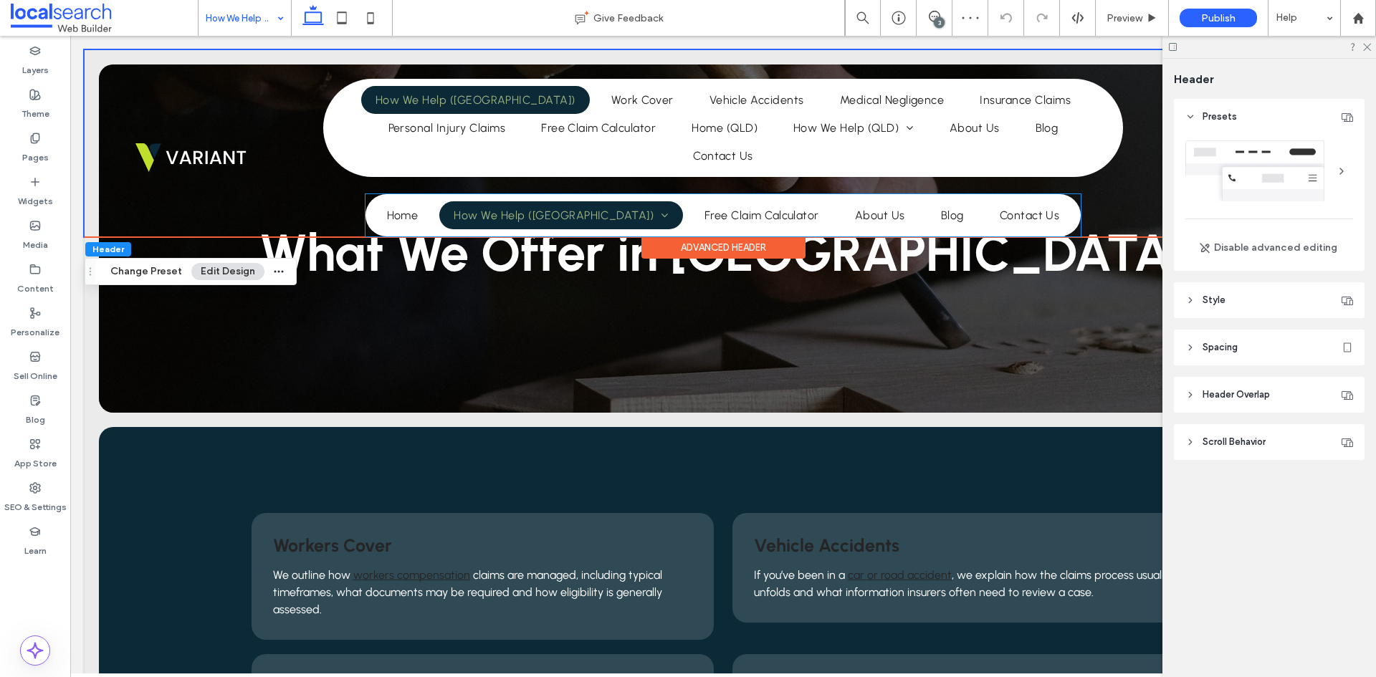
click at [782, 206] on li "Free Claim Calculator" at bounding box center [762, 215] width 151 height 28
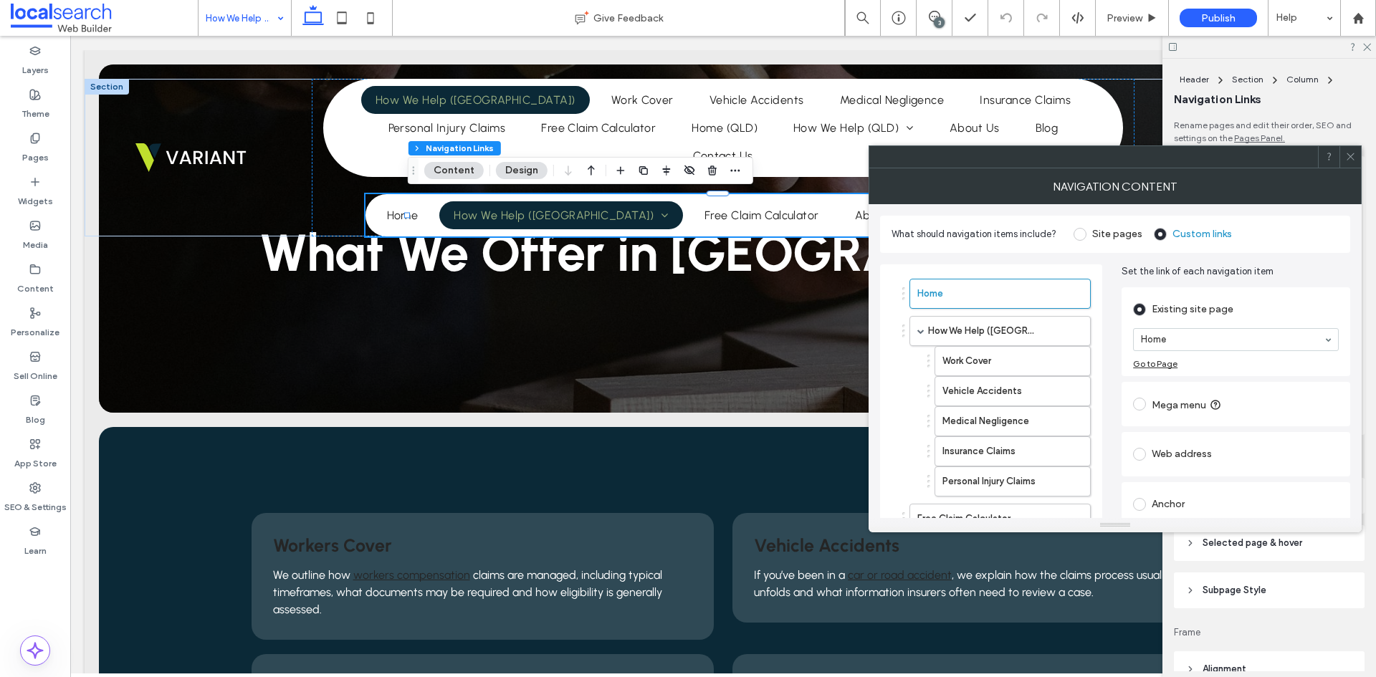
click at [1348, 156] on icon at bounding box center [1350, 156] width 11 height 11
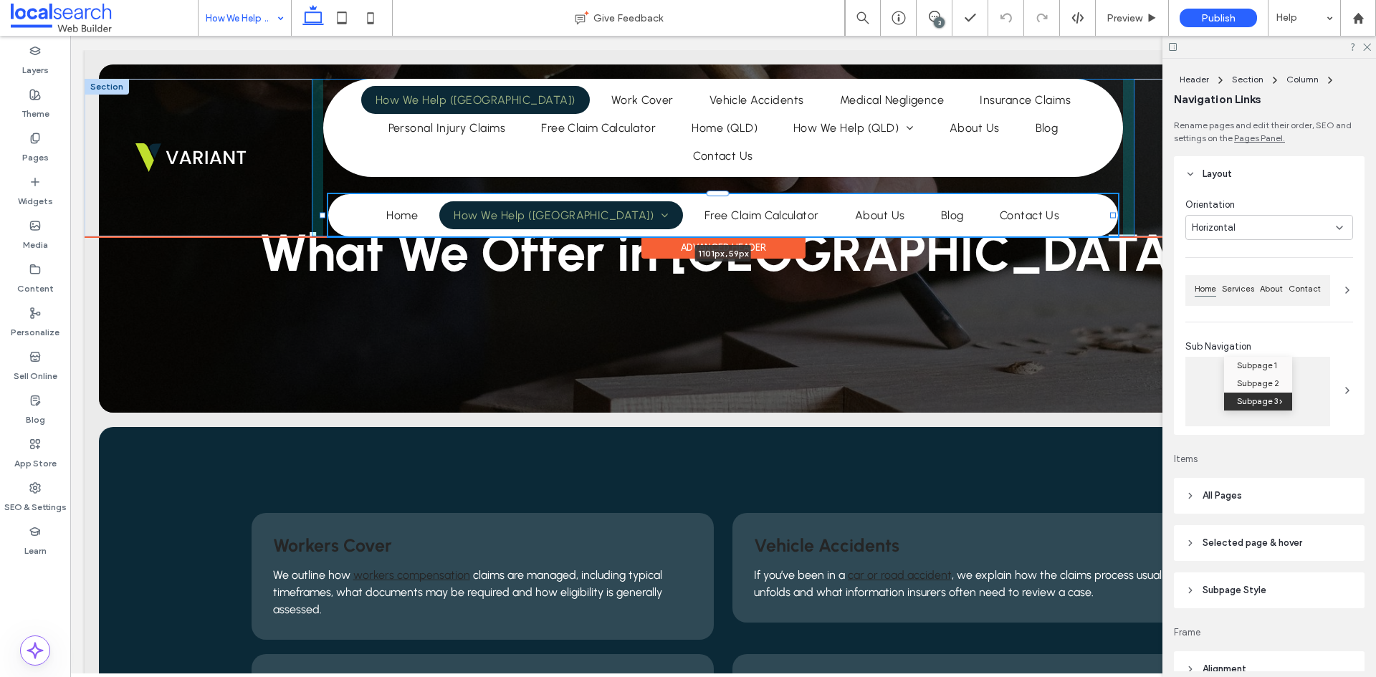
drag, startPoint x: 1029, startPoint y: 214, endPoint x: 1114, endPoint y: 211, distance: 84.6
click at [1114, 211] on div "Home How We Help (NSW) Work Cover Vehicle Accidents Medical Negligence Insuranc…" at bounding box center [723, 158] width 1277 height 158
type input "****"
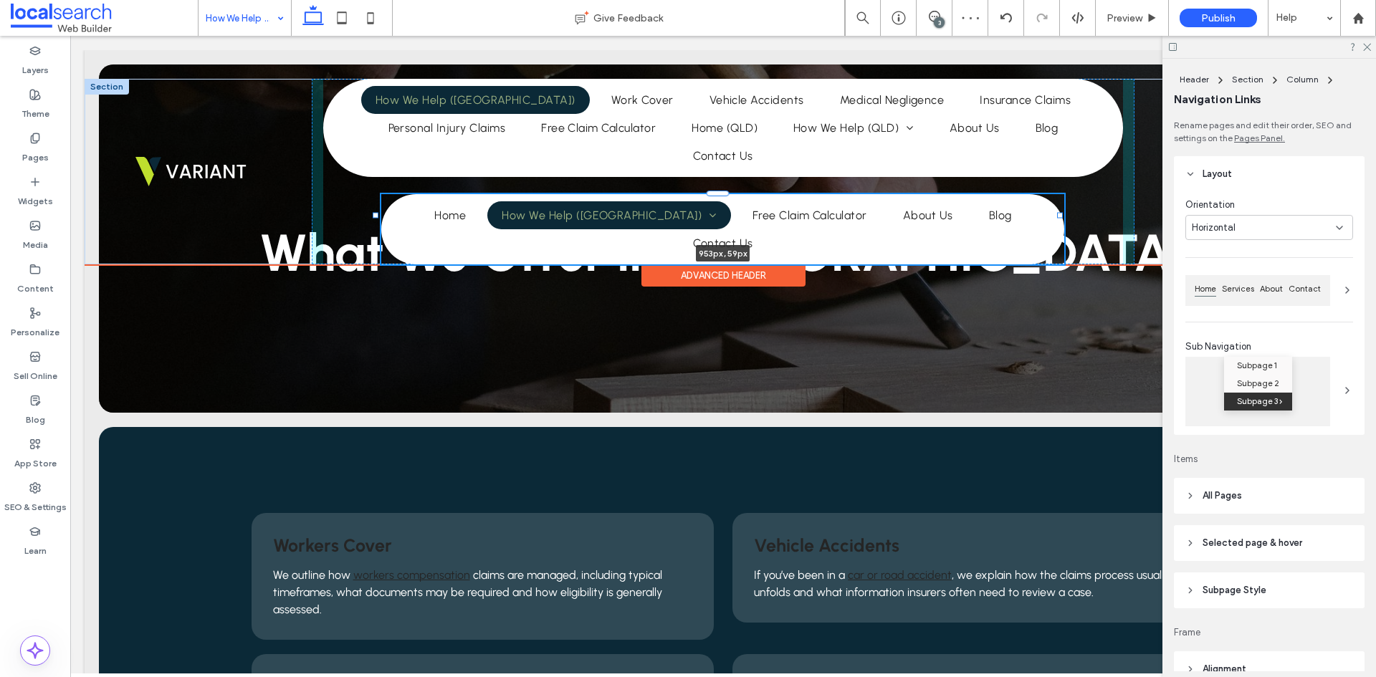
drag, startPoint x: 1112, startPoint y: 216, endPoint x: 1059, endPoint y: 215, distance: 53.1
click at [1059, 215] on div at bounding box center [1060, 216] width 6 height 6
type input "***"
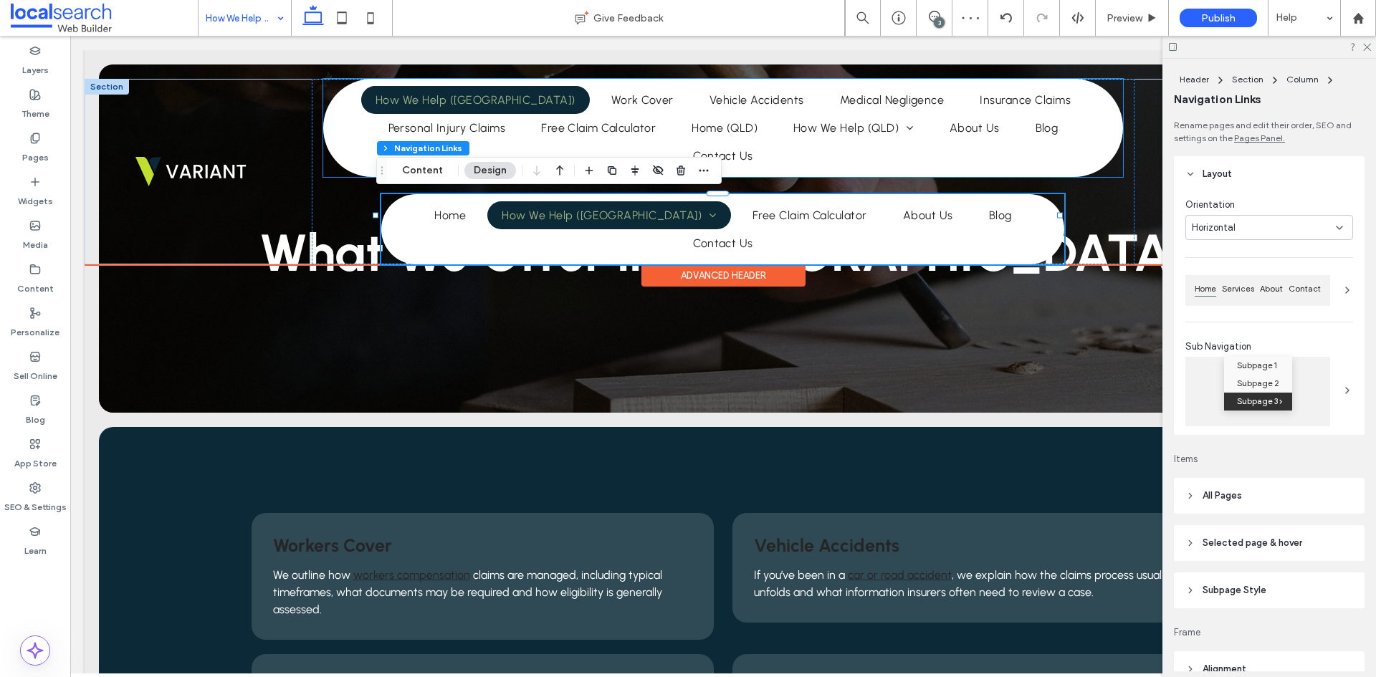
click at [895, 157] on ul "Home How We Help (NSW) Work Cover Vehicle Accidents Medical Negligence Insuranc…" at bounding box center [723, 128] width 793 height 84
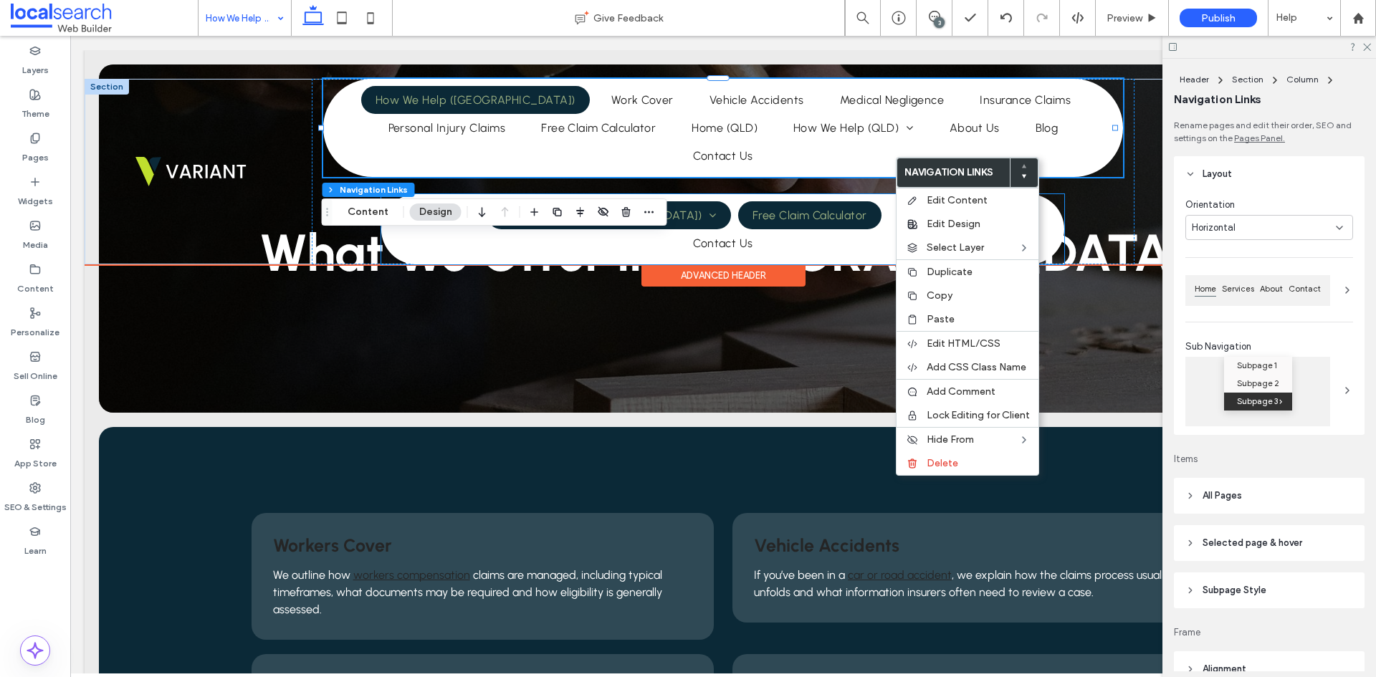
click at [766, 214] on span "Free Claim Calculator" at bounding box center [810, 216] width 115 height 14
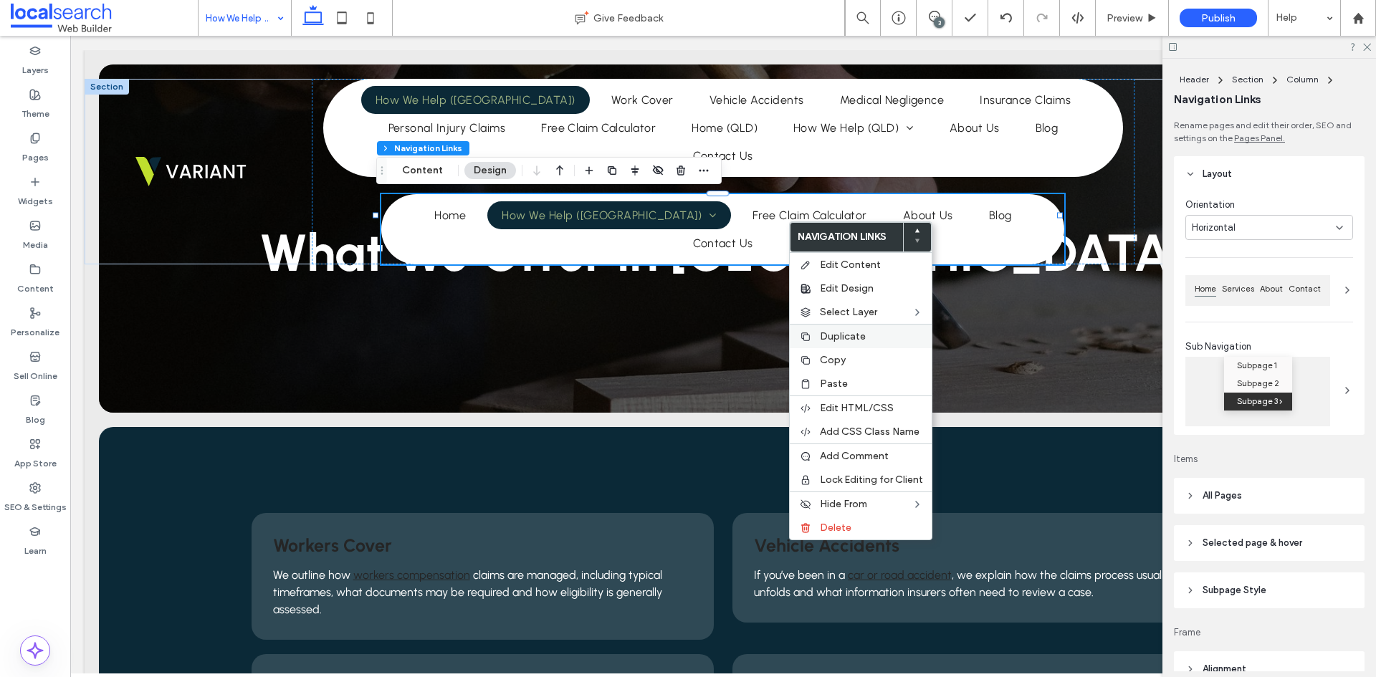
click at [864, 335] on span "Duplicate" at bounding box center [843, 336] width 46 height 12
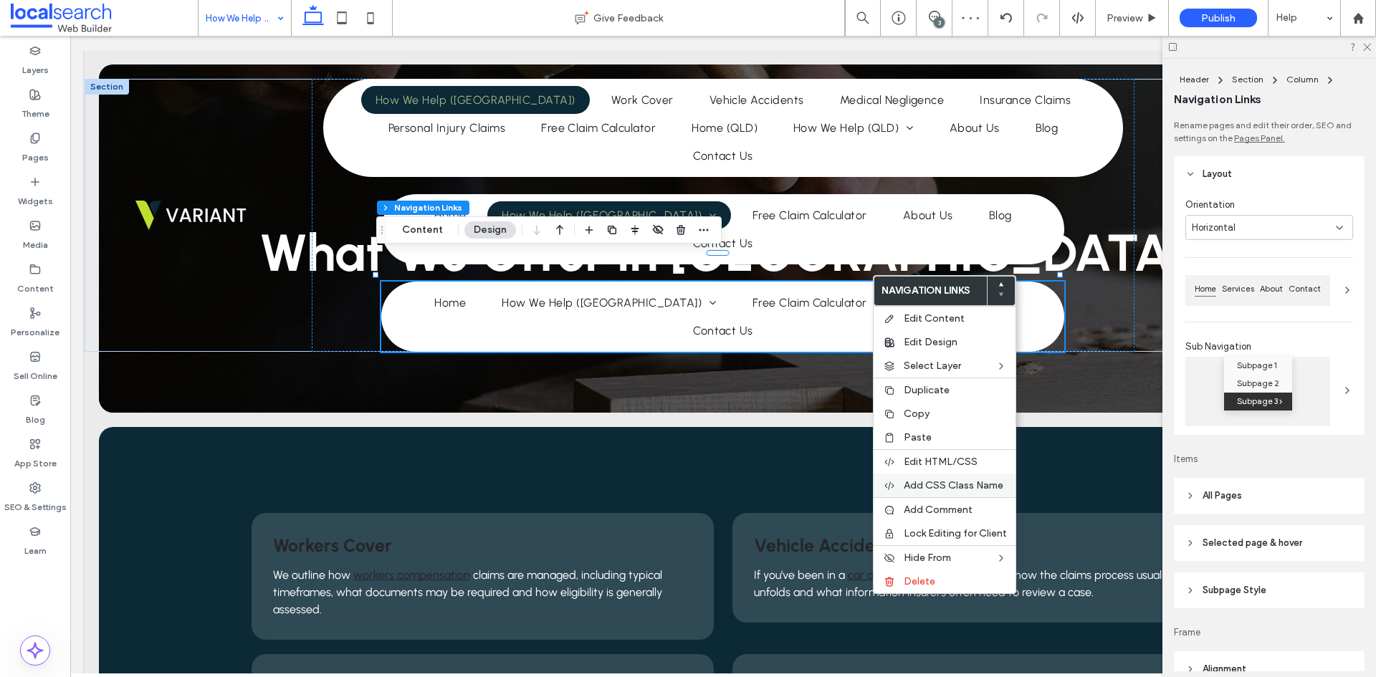
click at [951, 483] on span "Add CSS Class Name" at bounding box center [954, 486] width 100 height 12
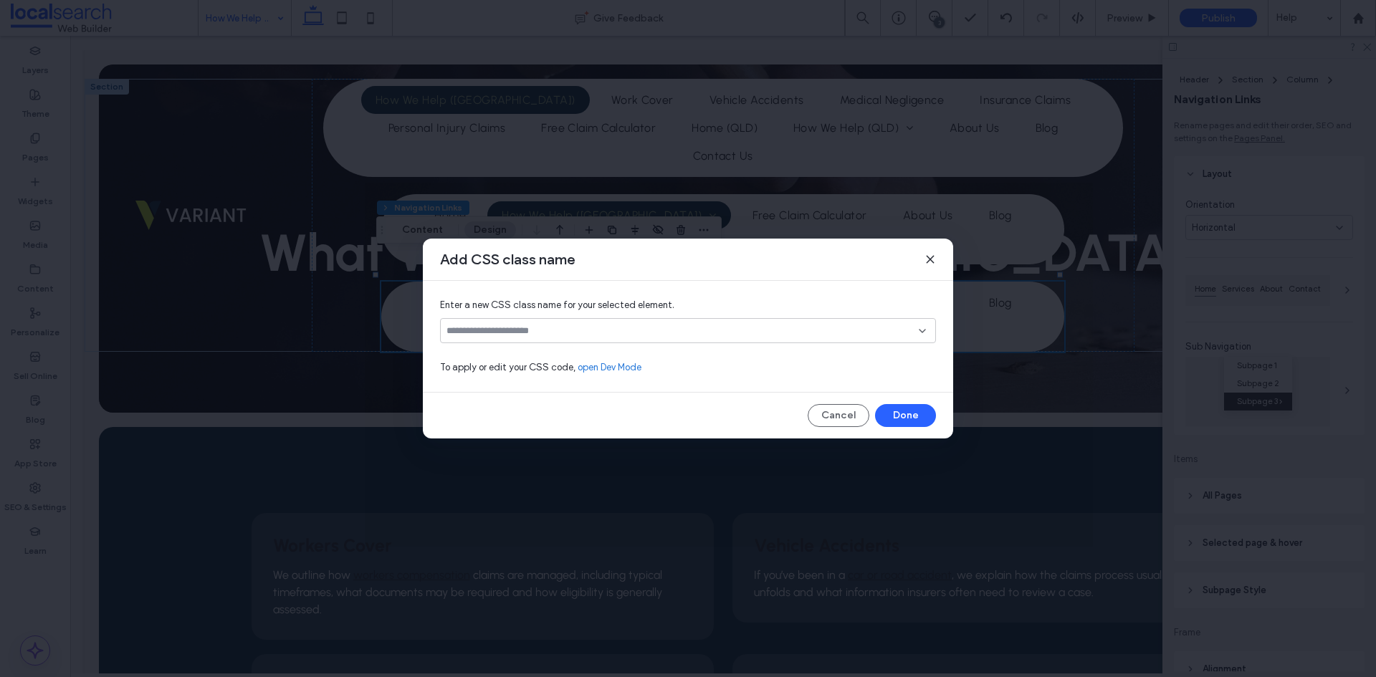
click at [547, 329] on input at bounding box center [683, 330] width 472 height 11
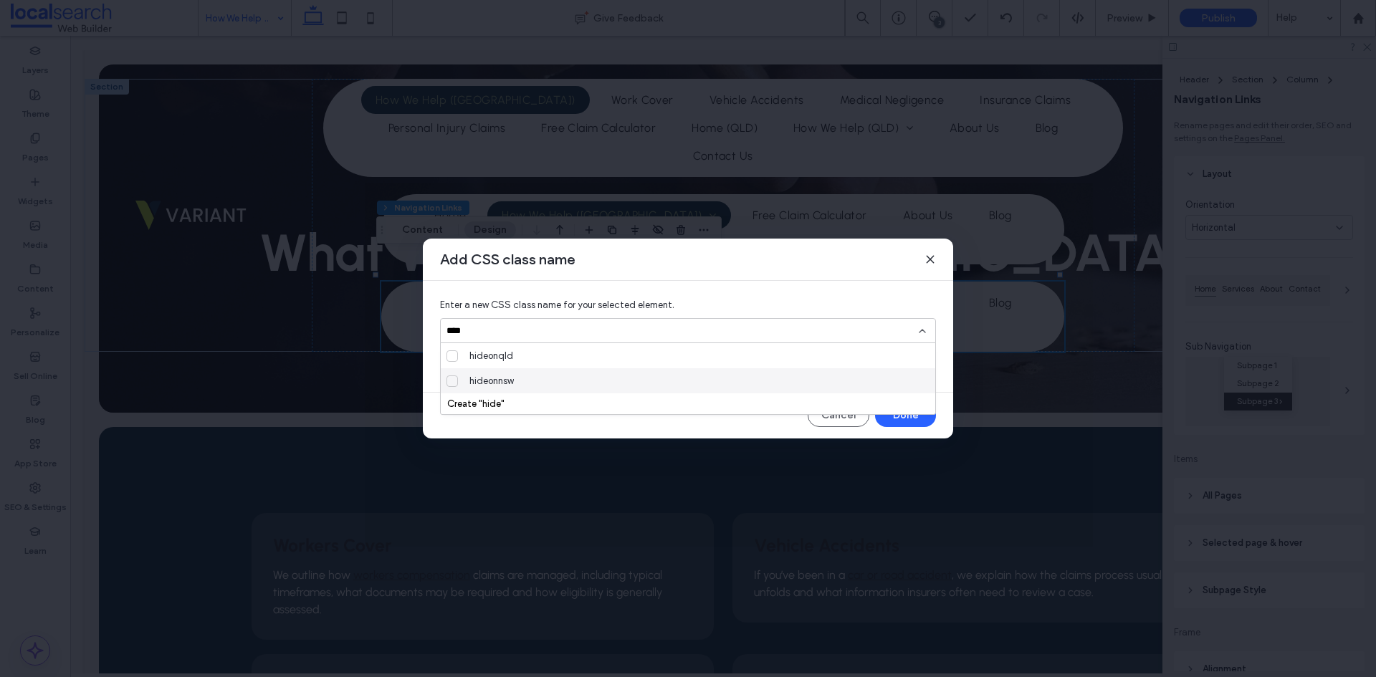
type input "****"
click at [511, 374] on span "hideonnsw" at bounding box center [491, 381] width 44 height 14
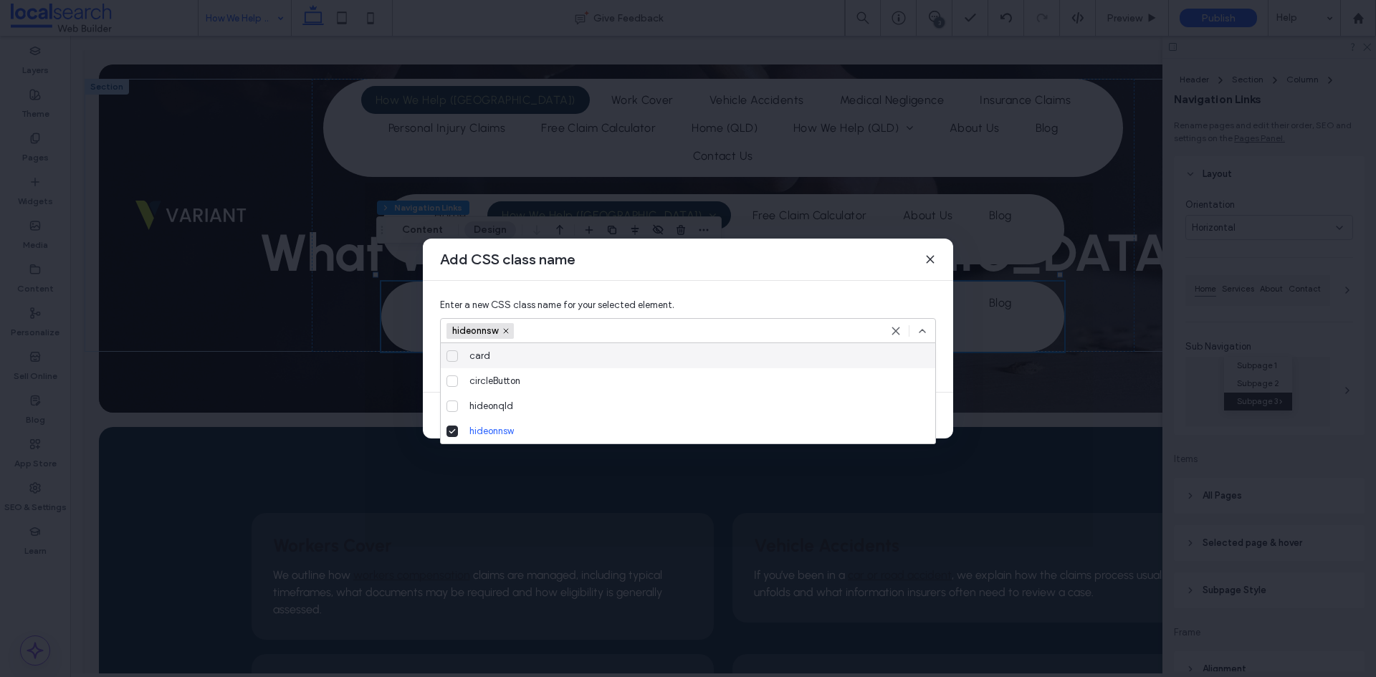
click at [913, 327] on div at bounding box center [909, 330] width 38 height 11
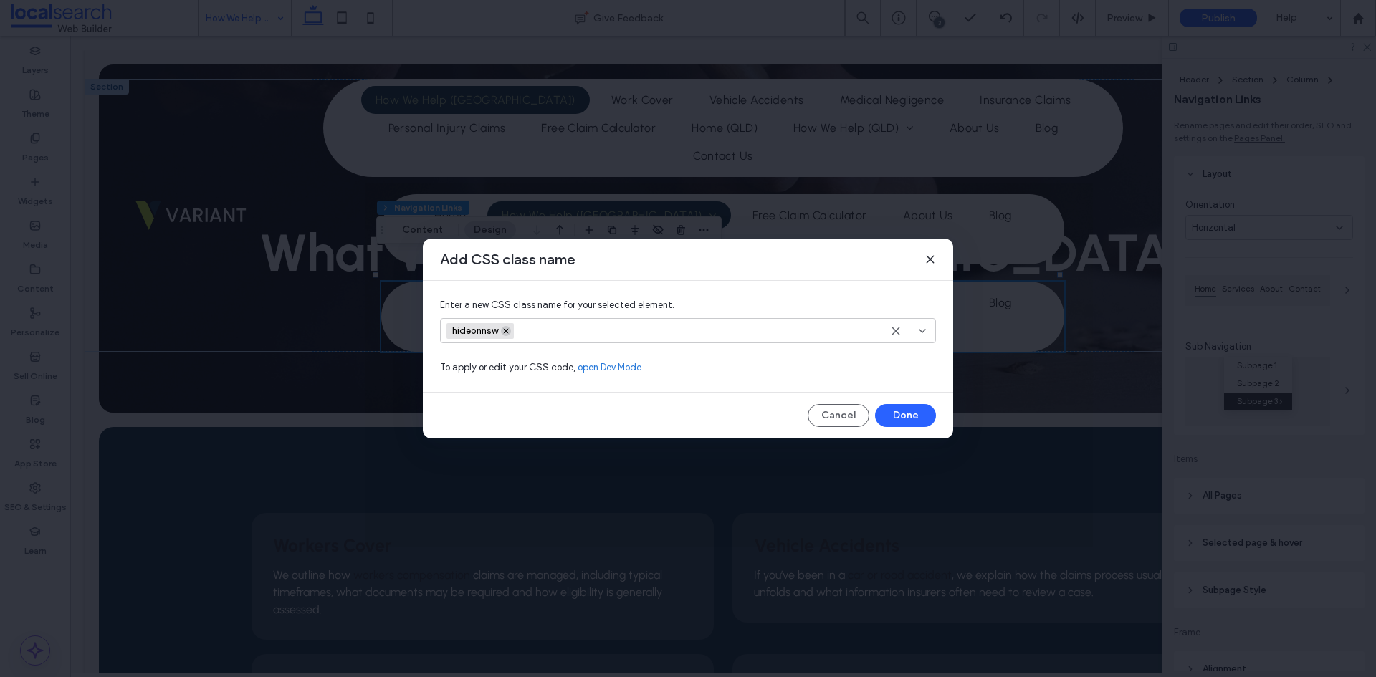
click at [509, 331] on icon at bounding box center [505, 331] width 7 height 7
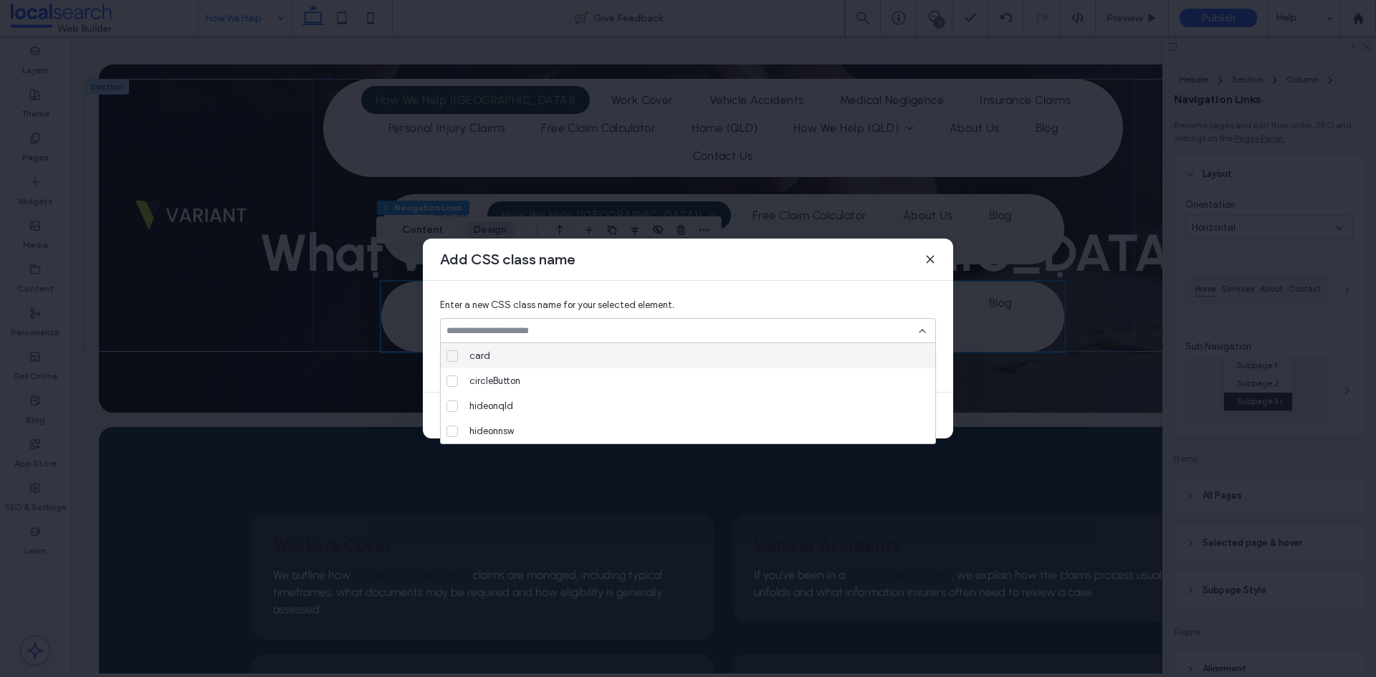
click at [523, 330] on input at bounding box center [683, 330] width 472 height 11
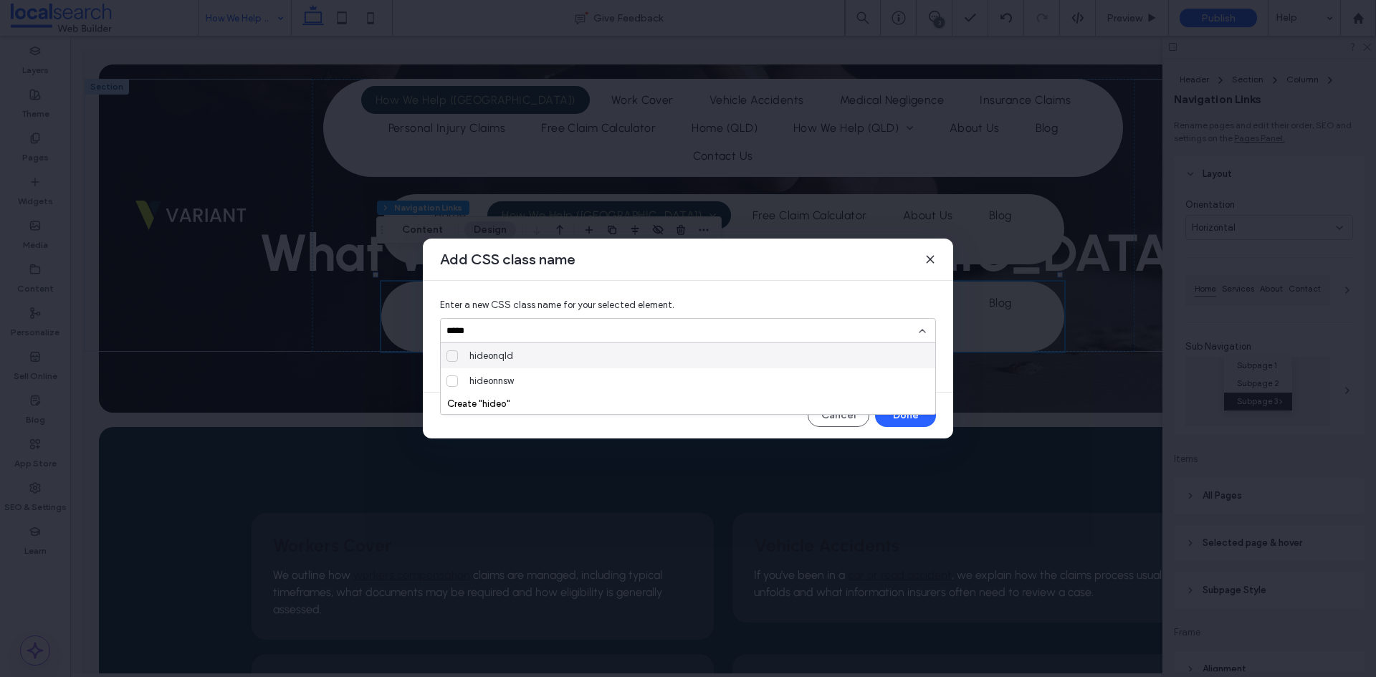
type input "*****"
click at [588, 350] on div "hideonqld" at bounding box center [694, 355] width 460 height 25
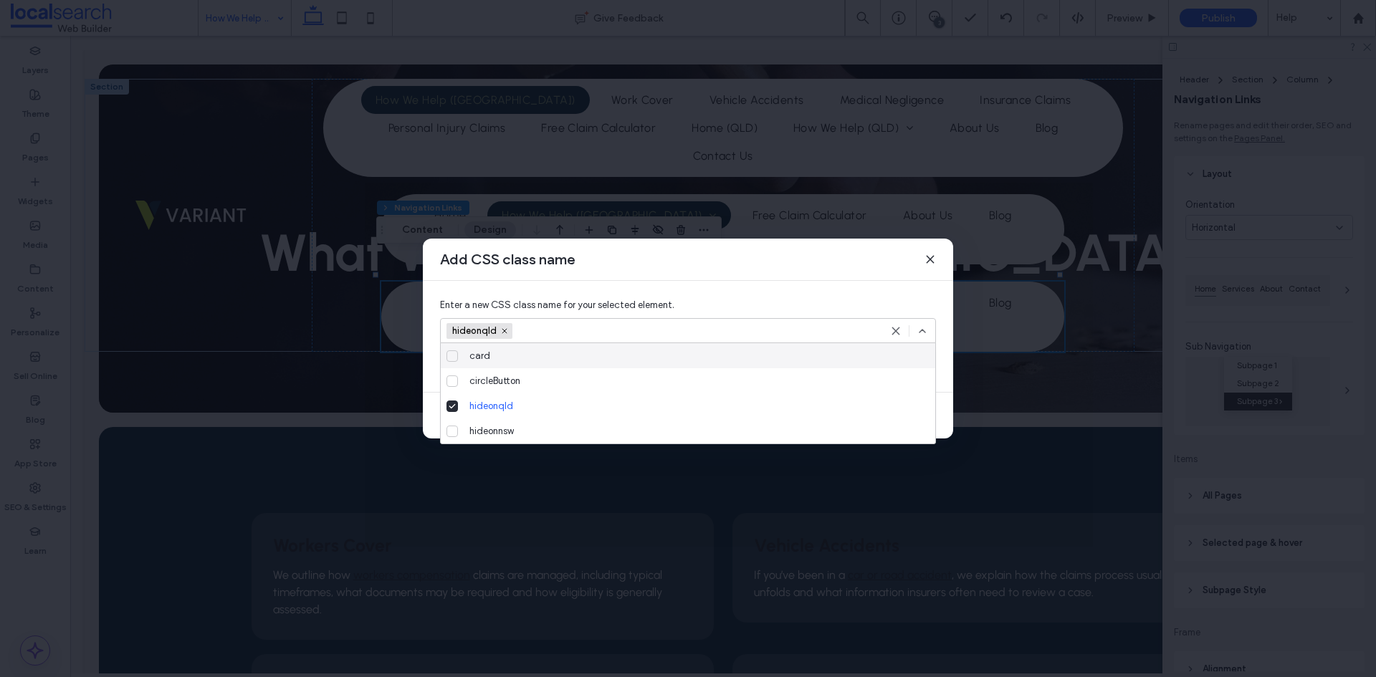
click at [921, 332] on icon at bounding box center [922, 330] width 11 height 11
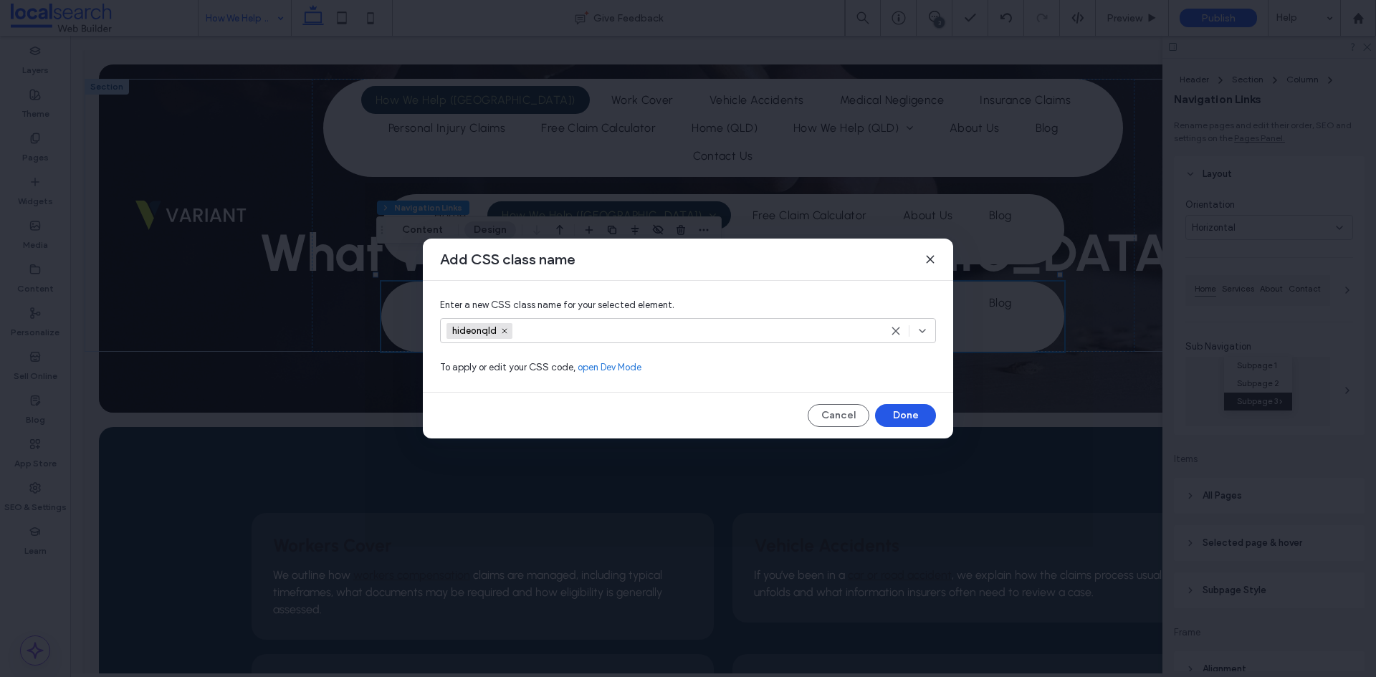
drag, startPoint x: 915, startPoint y: 415, endPoint x: 843, endPoint y: 377, distance: 81.1
click at [915, 415] on button "Done" at bounding box center [905, 415] width 61 height 23
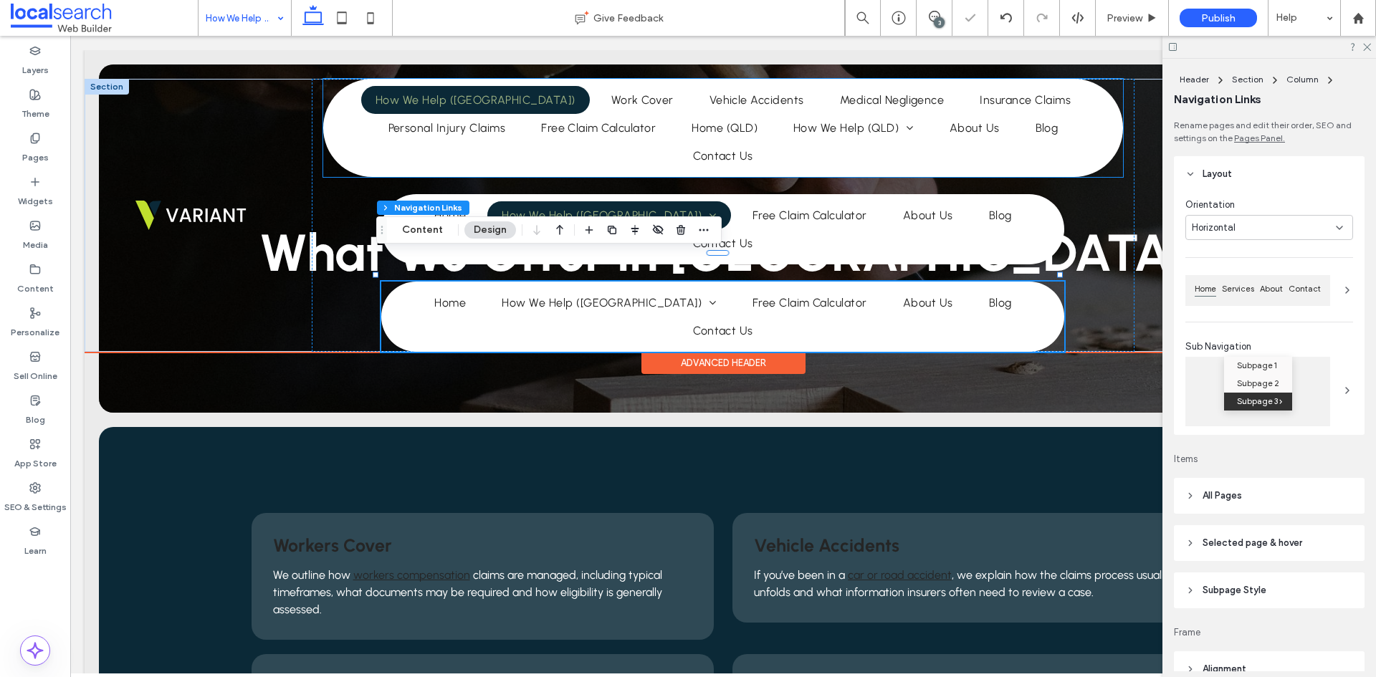
click at [999, 159] on ul "Home How We Help (NSW) Work Cover Vehicle Accidents Medical Negligence Insuranc…" at bounding box center [723, 128] width 793 height 84
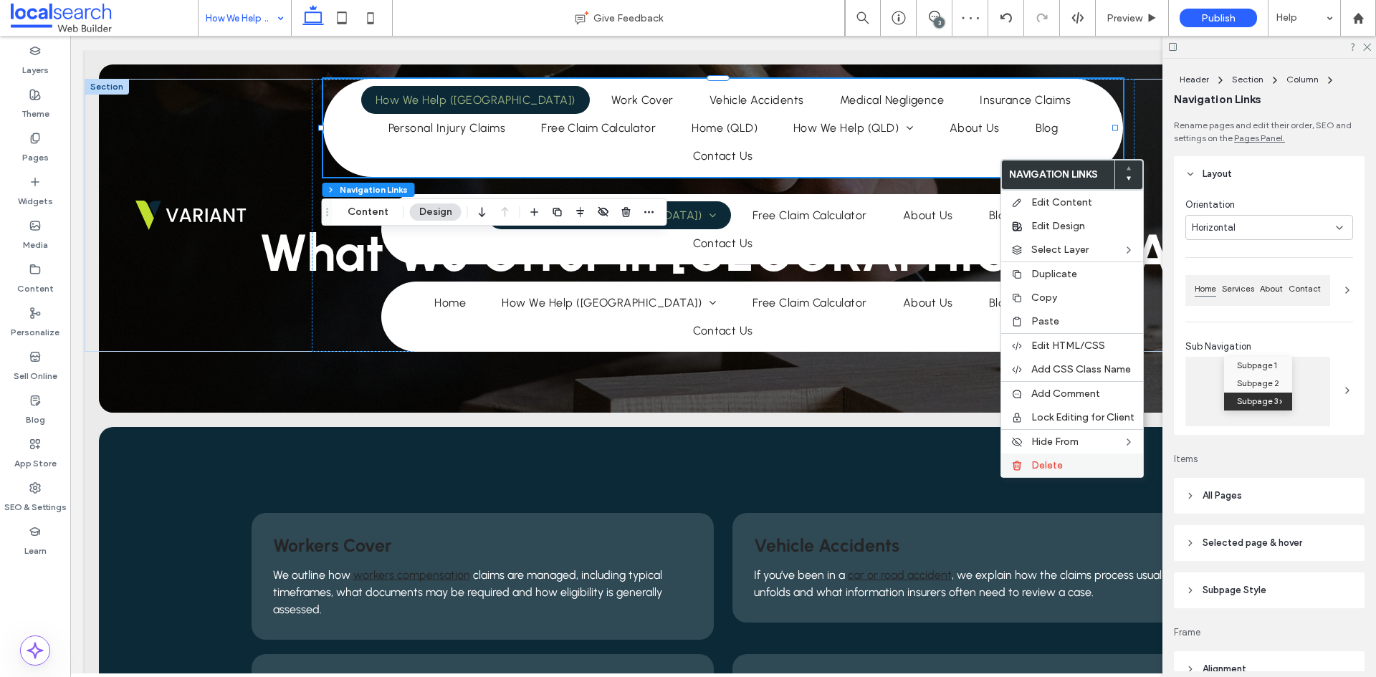
click at [1064, 459] on label "Delete" at bounding box center [1082, 465] width 103 height 12
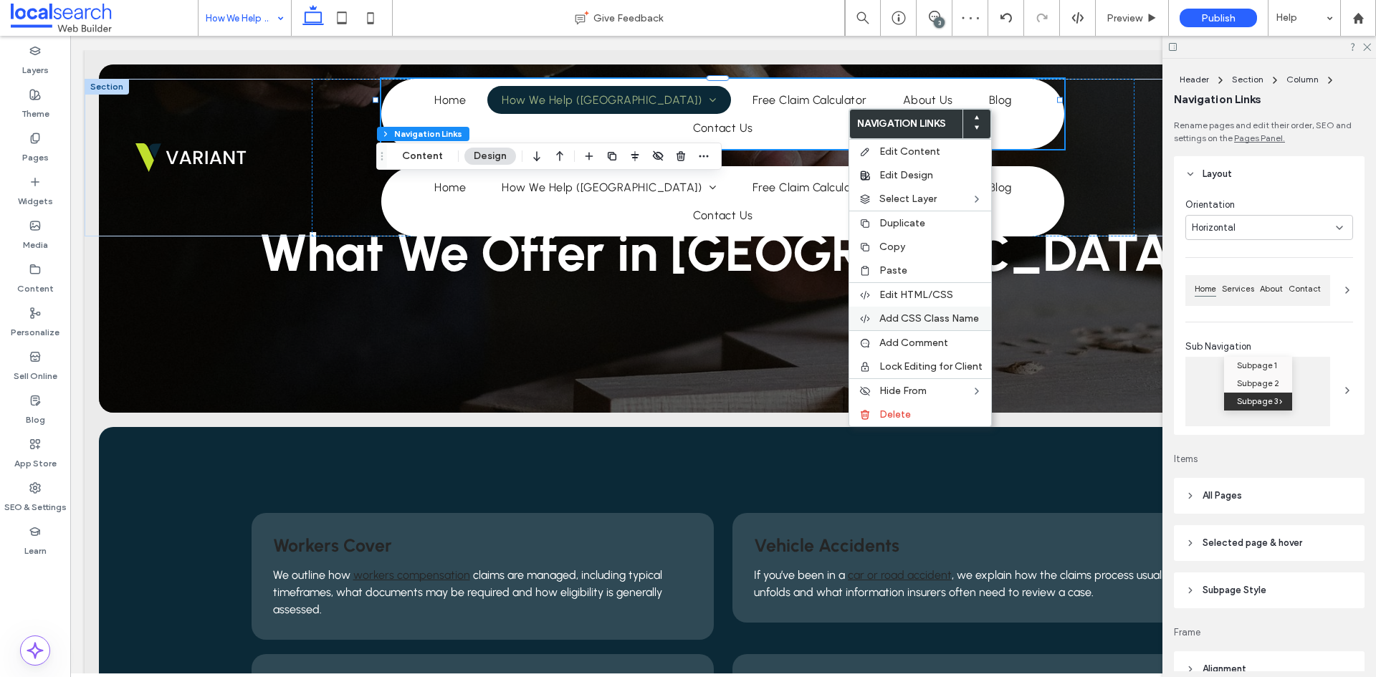
click at [938, 315] on span "Add CSS Class Name" at bounding box center [929, 319] width 100 height 12
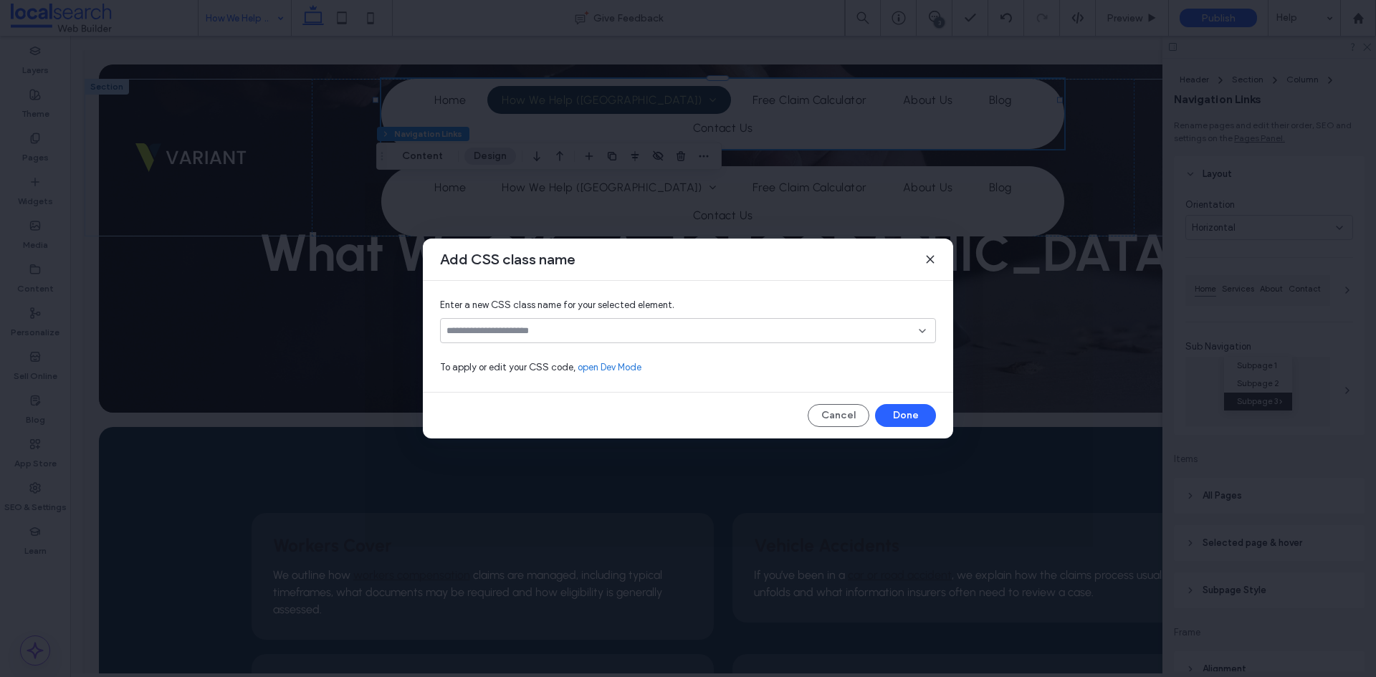
click at [609, 325] on input at bounding box center [683, 330] width 472 height 11
type input "**********"
drag, startPoint x: 915, startPoint y: 413, endPoint x: 844, endPoint y: 369, distance: 82.7
click at [915, 413] on button "Done" at bounding box center [905, 415] width 61 height 23
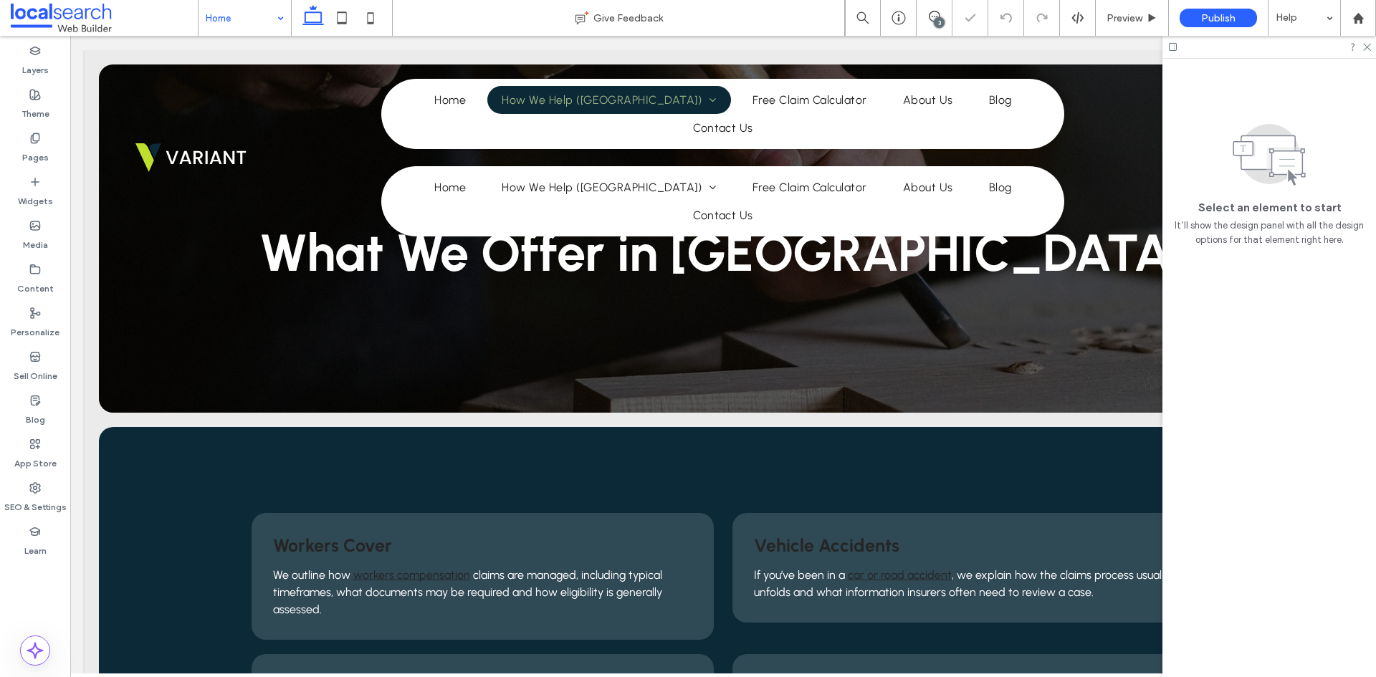
click at [268, 22] on input at bounding box center [241, 18] width 71 height 36
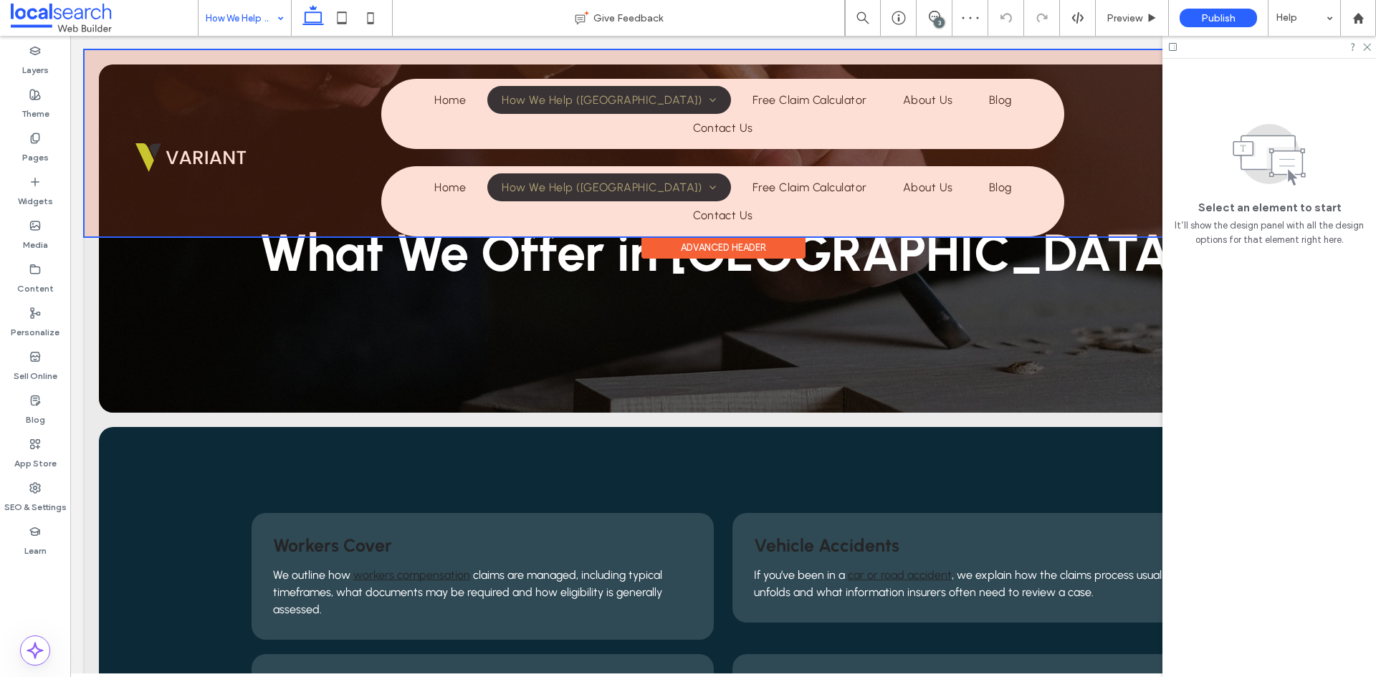
click at [436, 108] on div at bounding box center [723, 143] width 1277 height 186
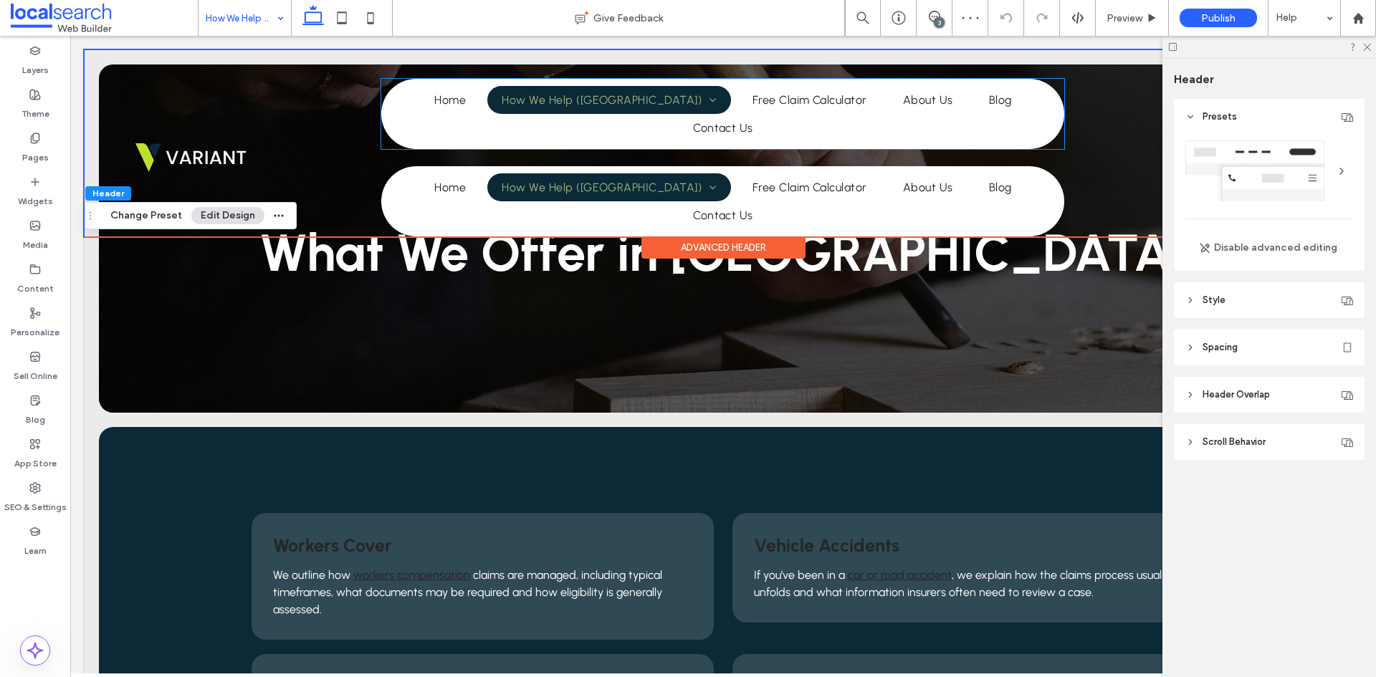
click at [436, 108] on link "Home" at bounding box center [450, 100] width 60 height 28
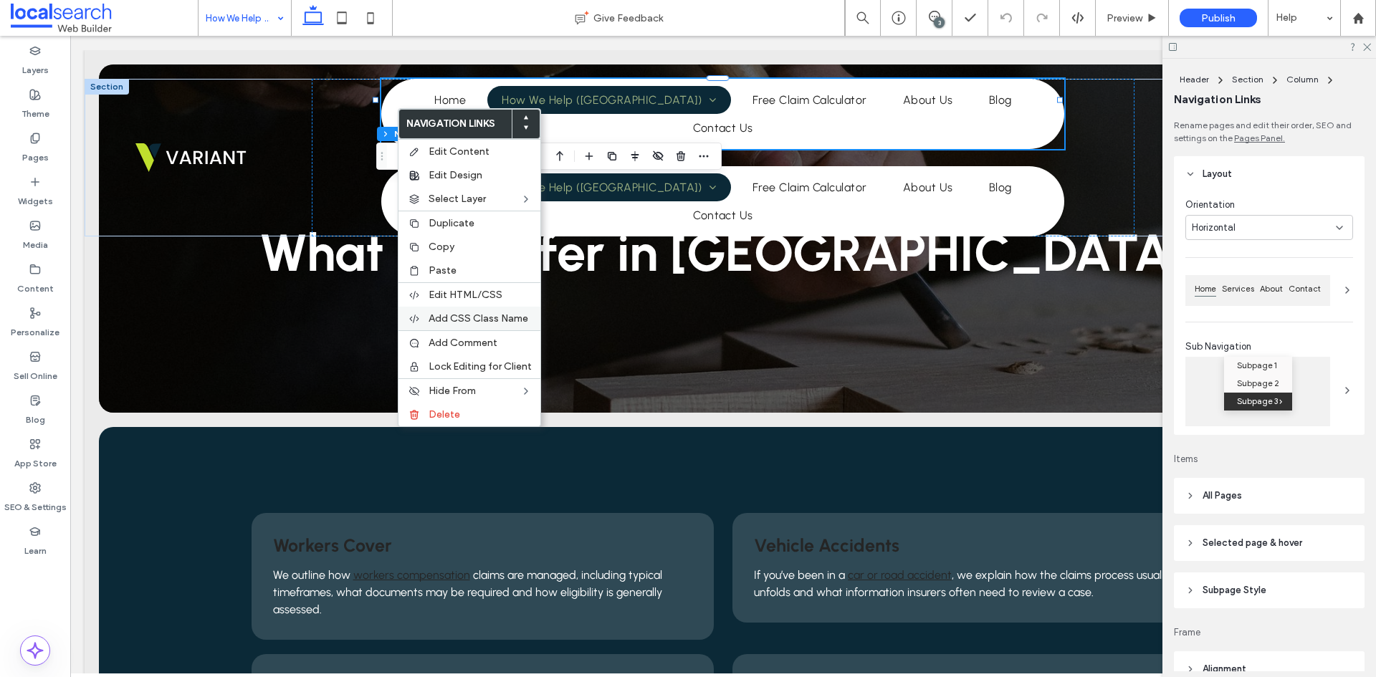
click at [496, 315] on span "Add CSS Class Name" at bounding box center [479, 319] width 100 height 12
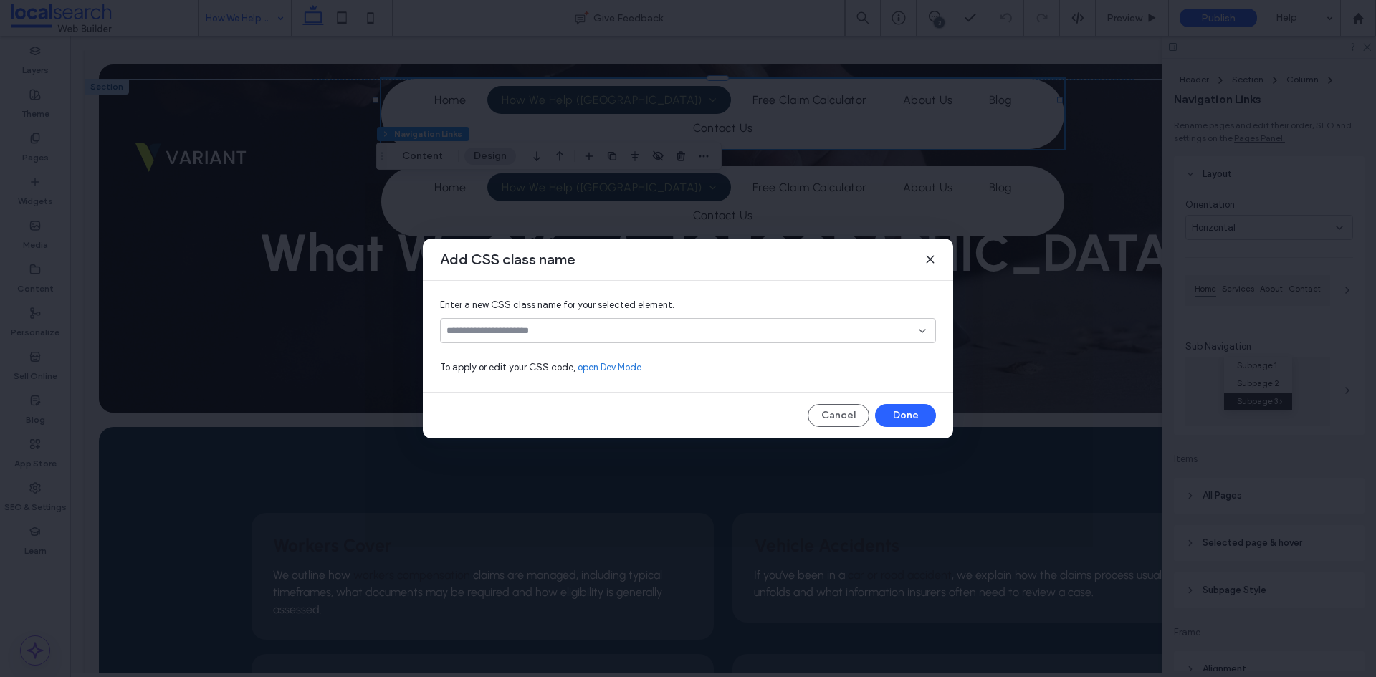
drag, startPoint x: 744, startPoint y: 320, endPoint x: 735, endPoint y: 331, distance: 13.8
click at [743, 321] on div at bounding box center [688, 330] width 496 height 25
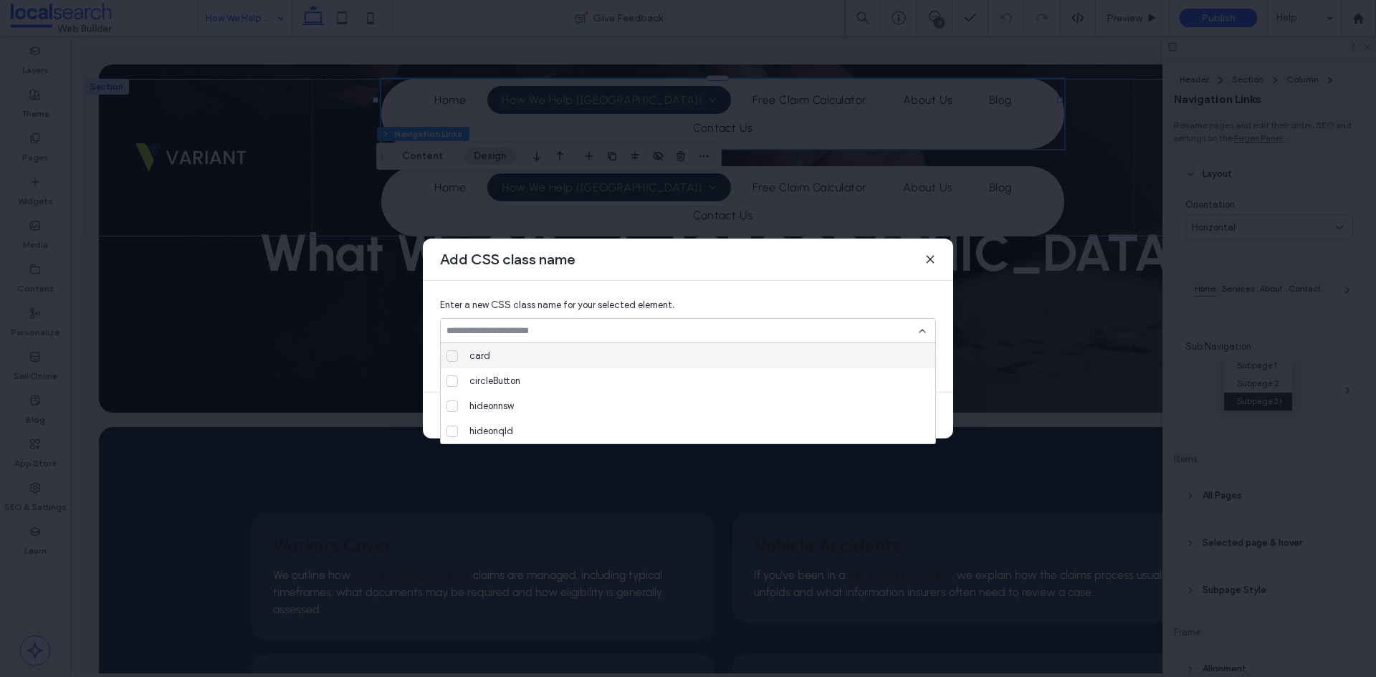
click at [735, 331] on input at bounding box center [683, 330] width 472 height 11
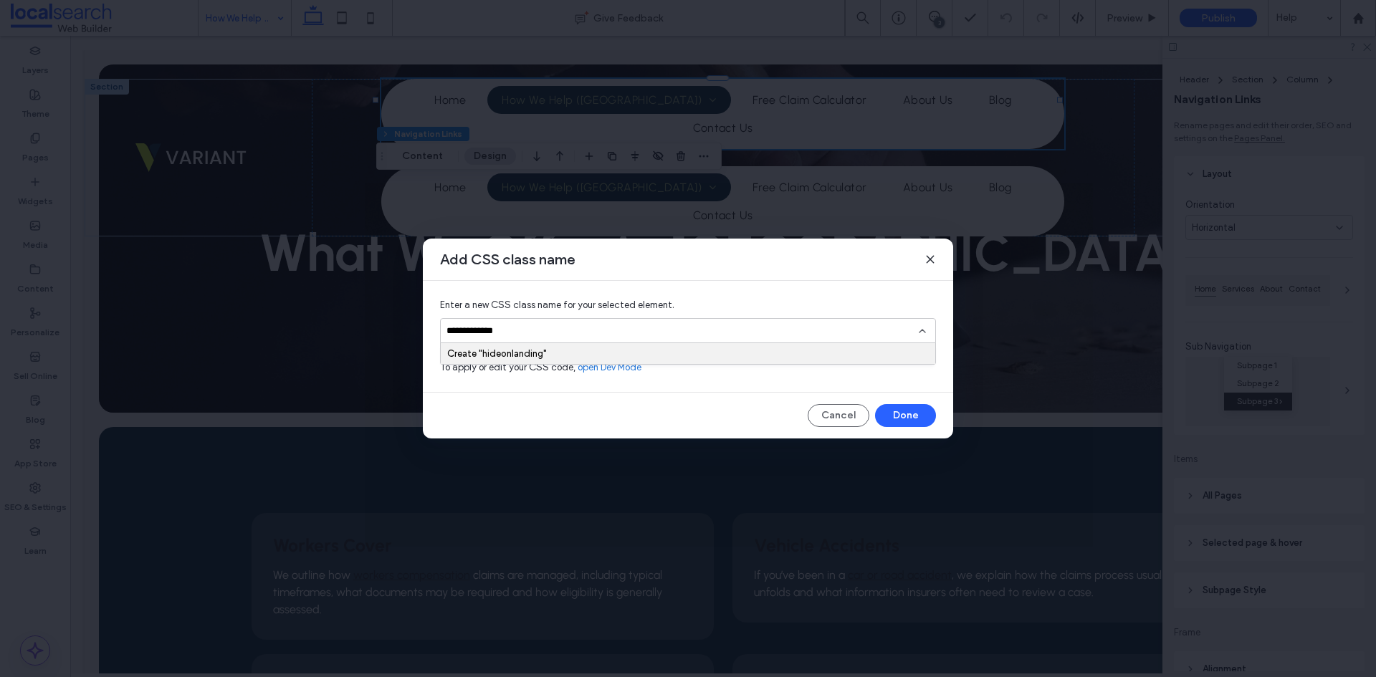
type input "**********"
click at [733, 351] on div "Create "hideonlanding"" at bounding box center [688, 353] width 482 height 11
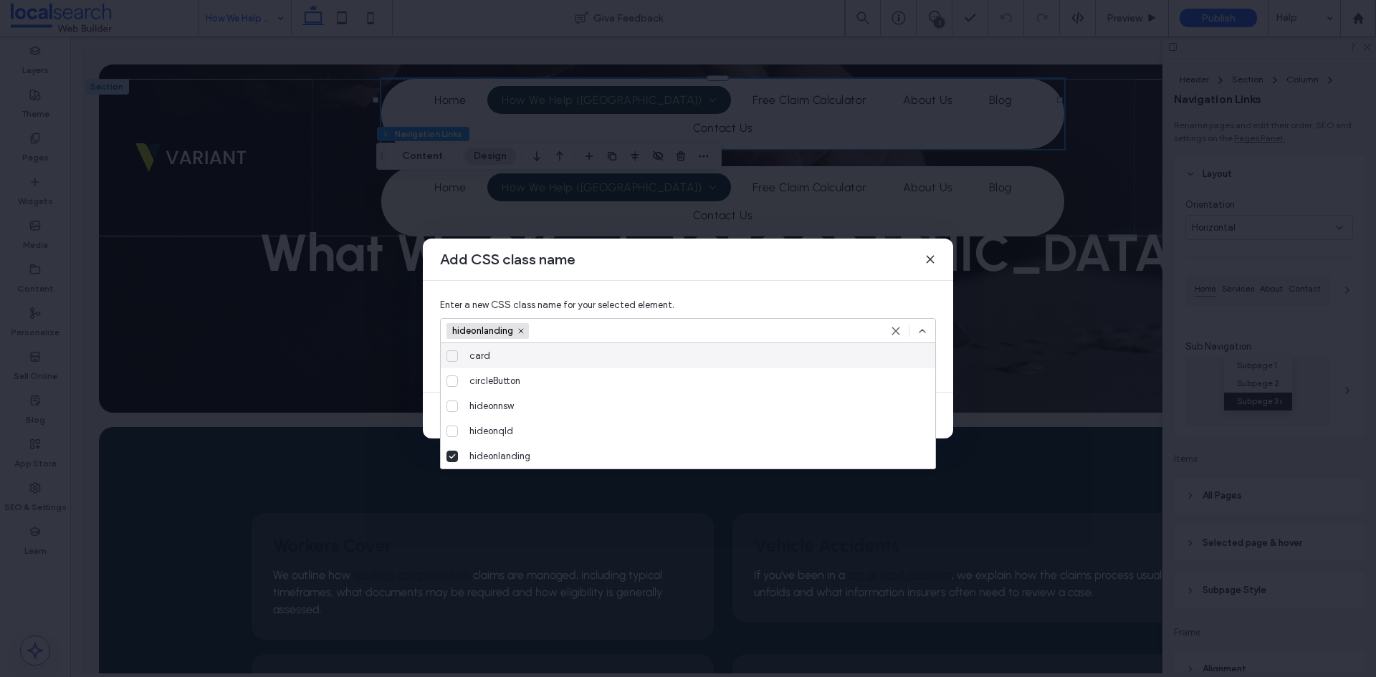
click at [921, 326] on icon at bounding box center [922, 330] width 11 height 11
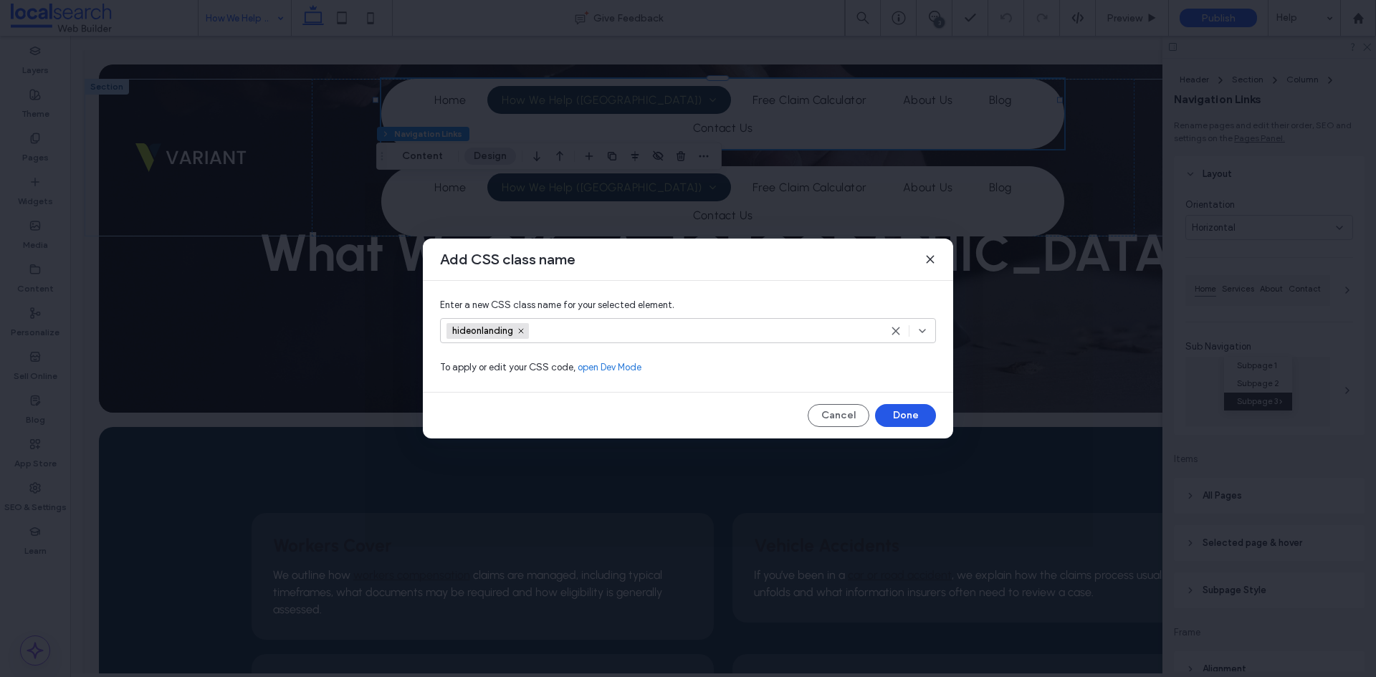
click at [905, 409] on button "Done" at bounding box center [905, 415] width 61 height 23
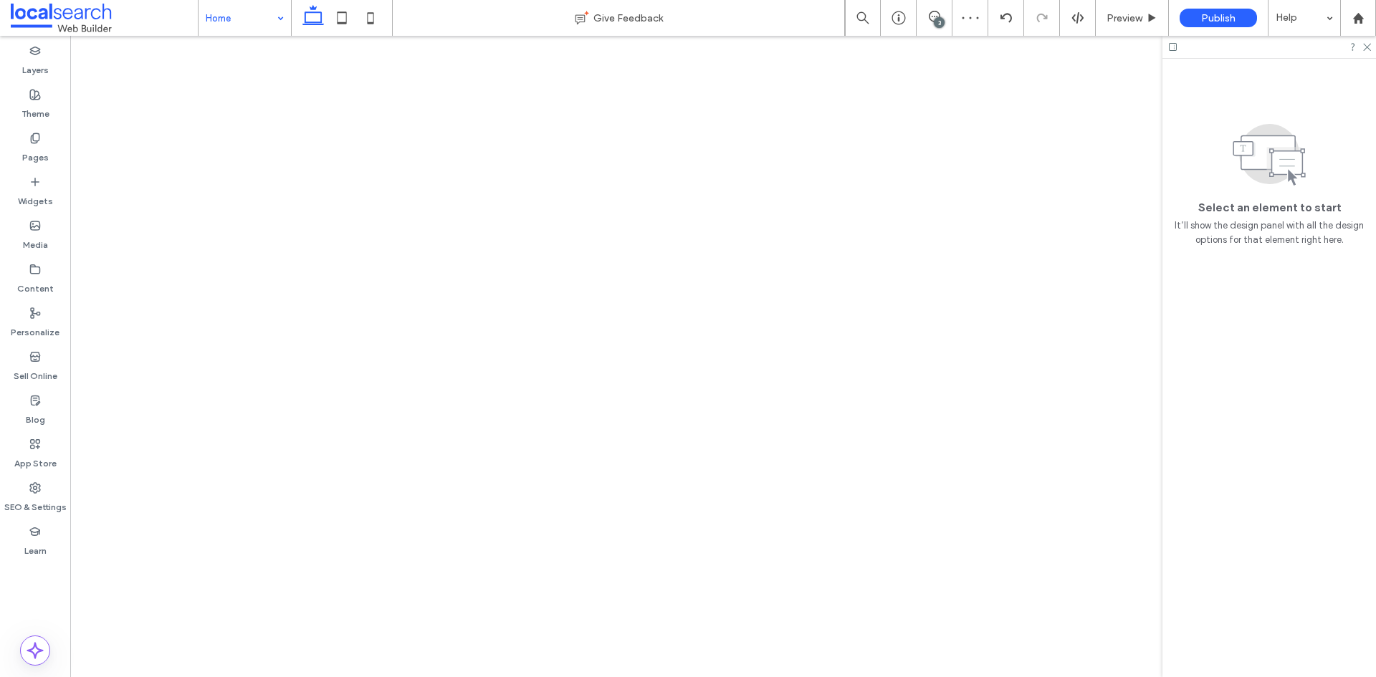
click at [252, 17] on input at bounding box center [241, 18] width 71 height 36
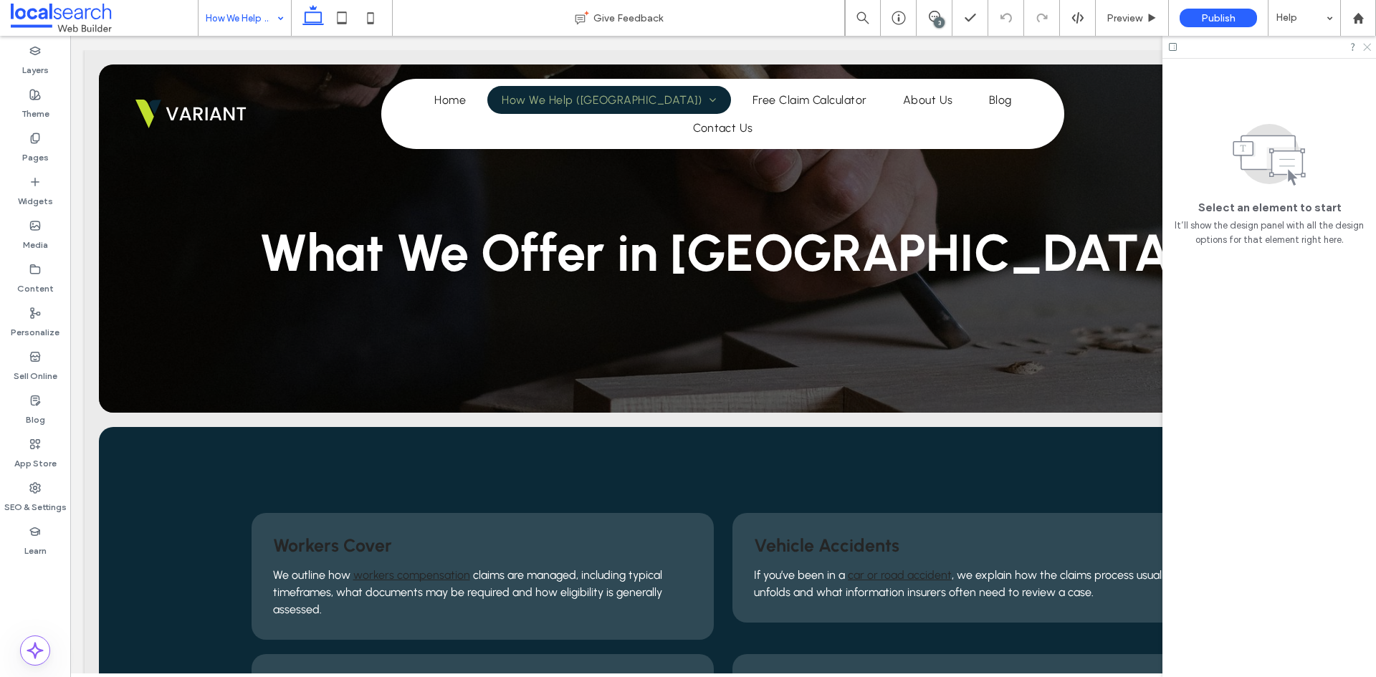
click at [1370, 49] on icon at bounding box center [1366, 46] width 9 height 9
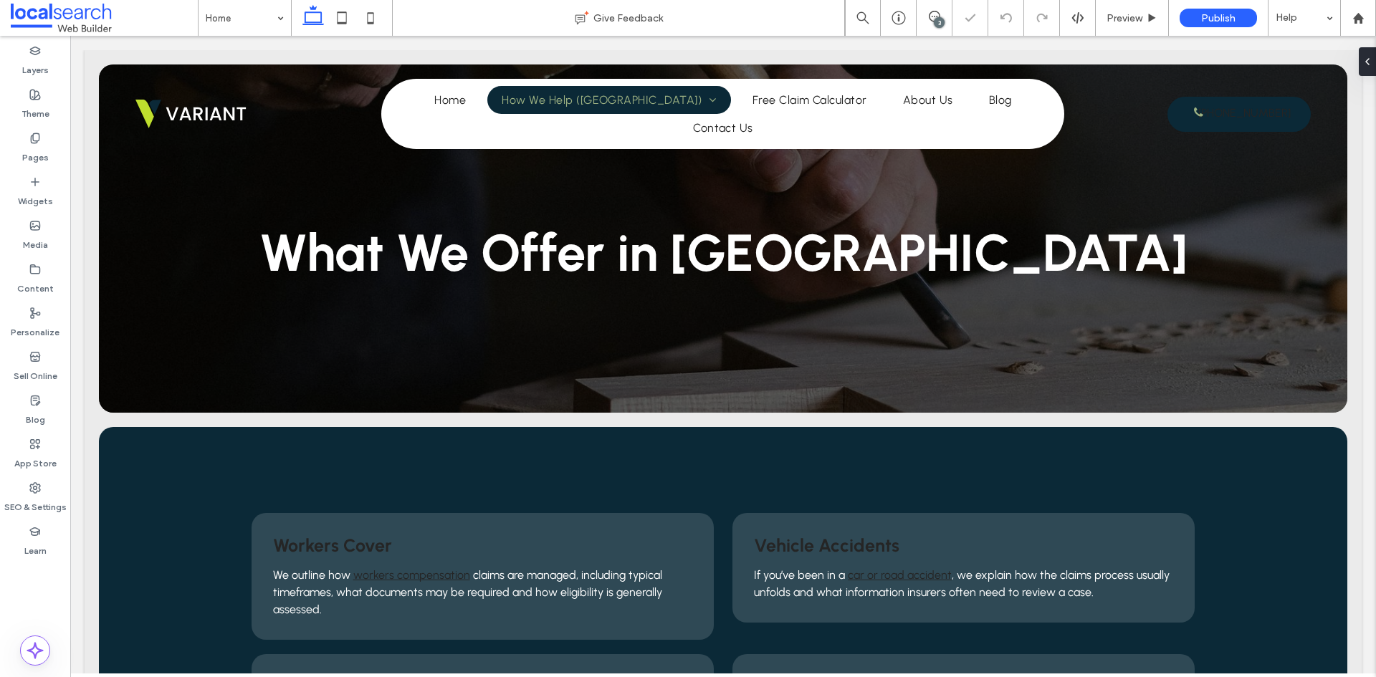
click at [270, 2] on input at bounding box center [241, 18] width 71 height 36
click at [267, 22] on input at bounding box center [241, 18] width 71 height 36
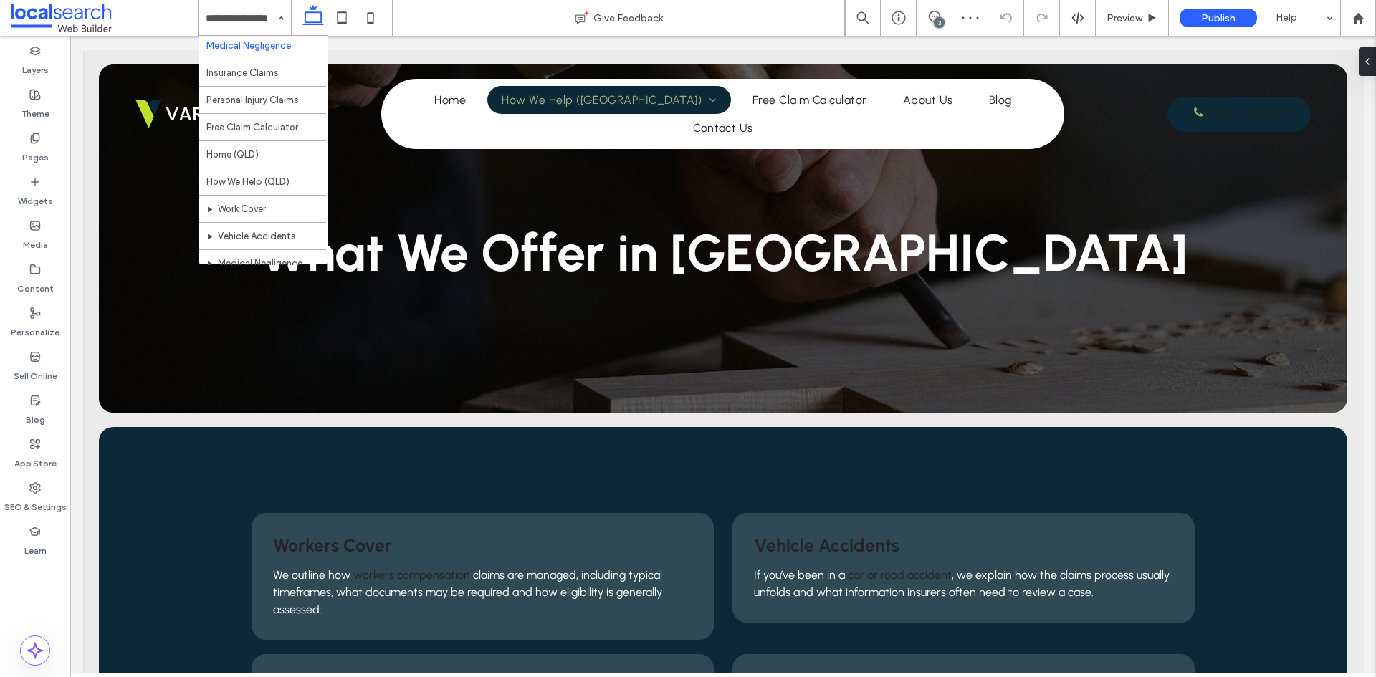
scroll to position [143, 0]
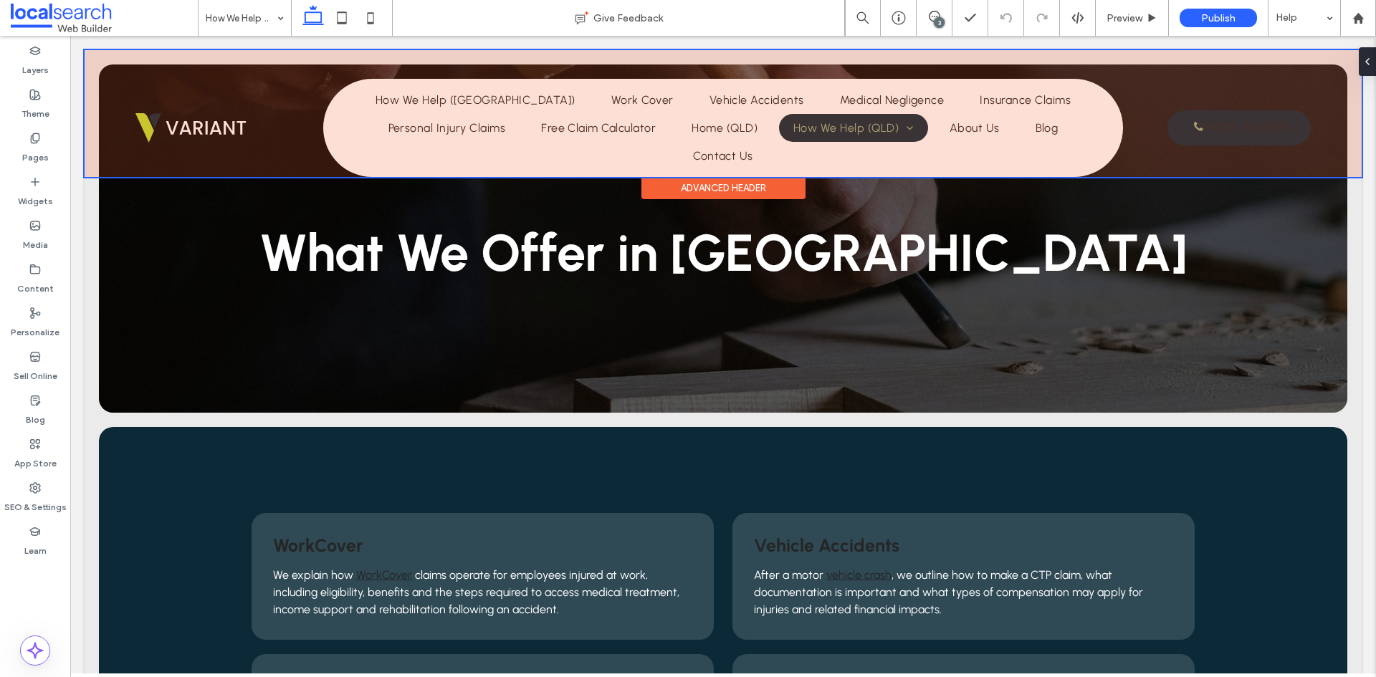
click at [465, 138] on div at bounding box center [723, 113] width 1277 height 127
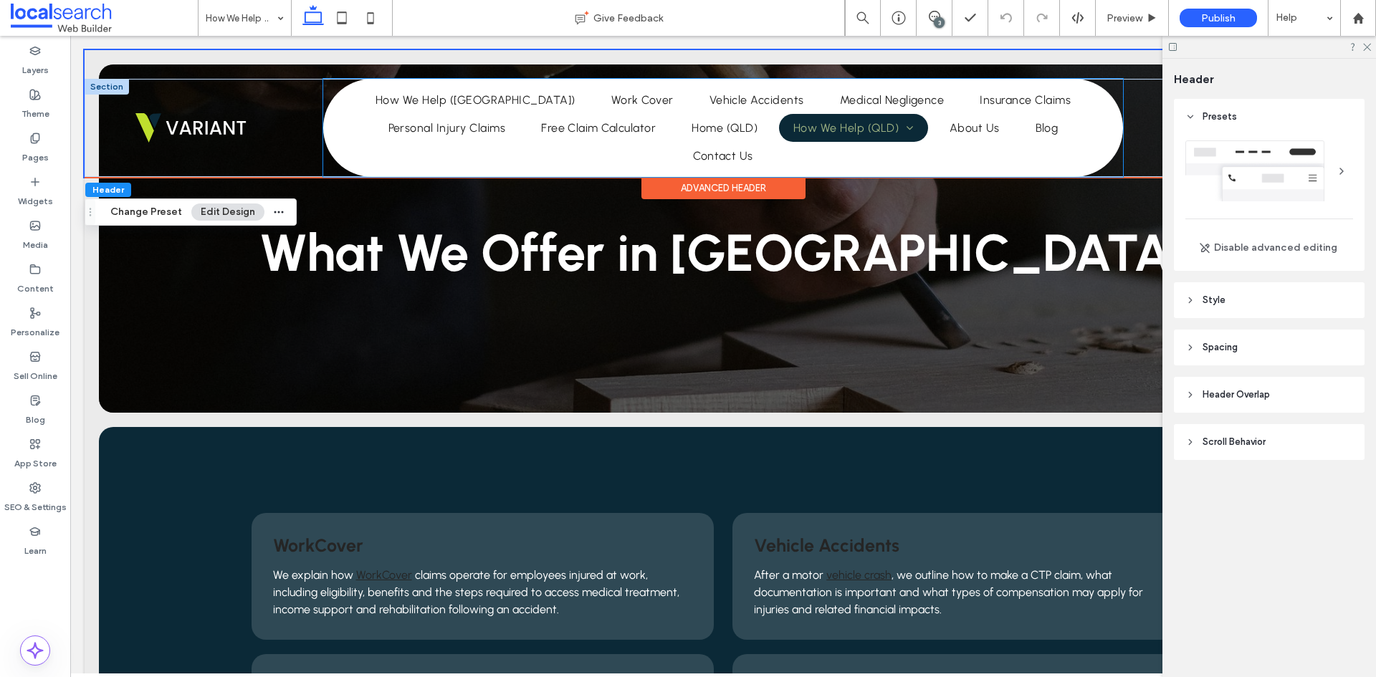
click at [470, 143] on ul "Home How We Help ([GEOGRAPHIC_DATA]) Work Cover Vehicle Accidents Medical Negli…" at bounding box center [723, 128] width 793 height 84
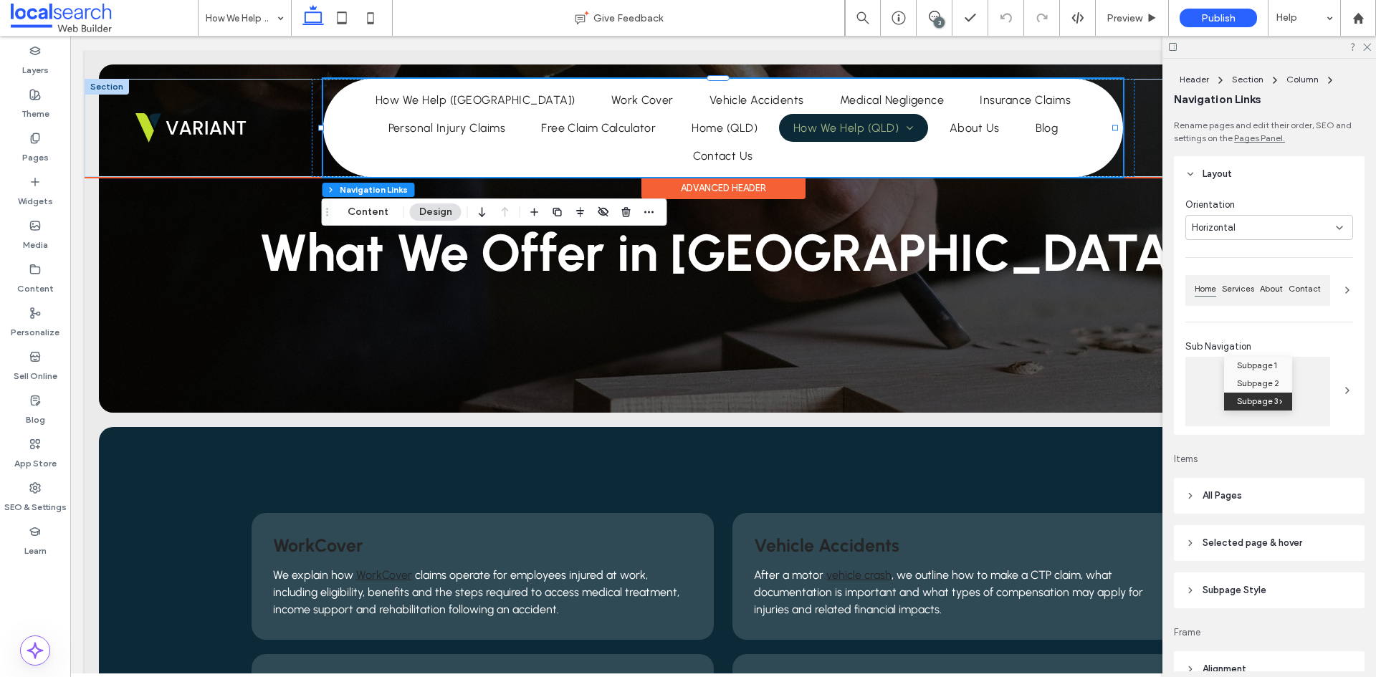
click at [470, 143] on div "Home How We Help ([GEOGRAPHIC_DATA]) Work Cover Vehicle Accidents Medical Negli…" at bounding box center [723, 128] width 800 height 98
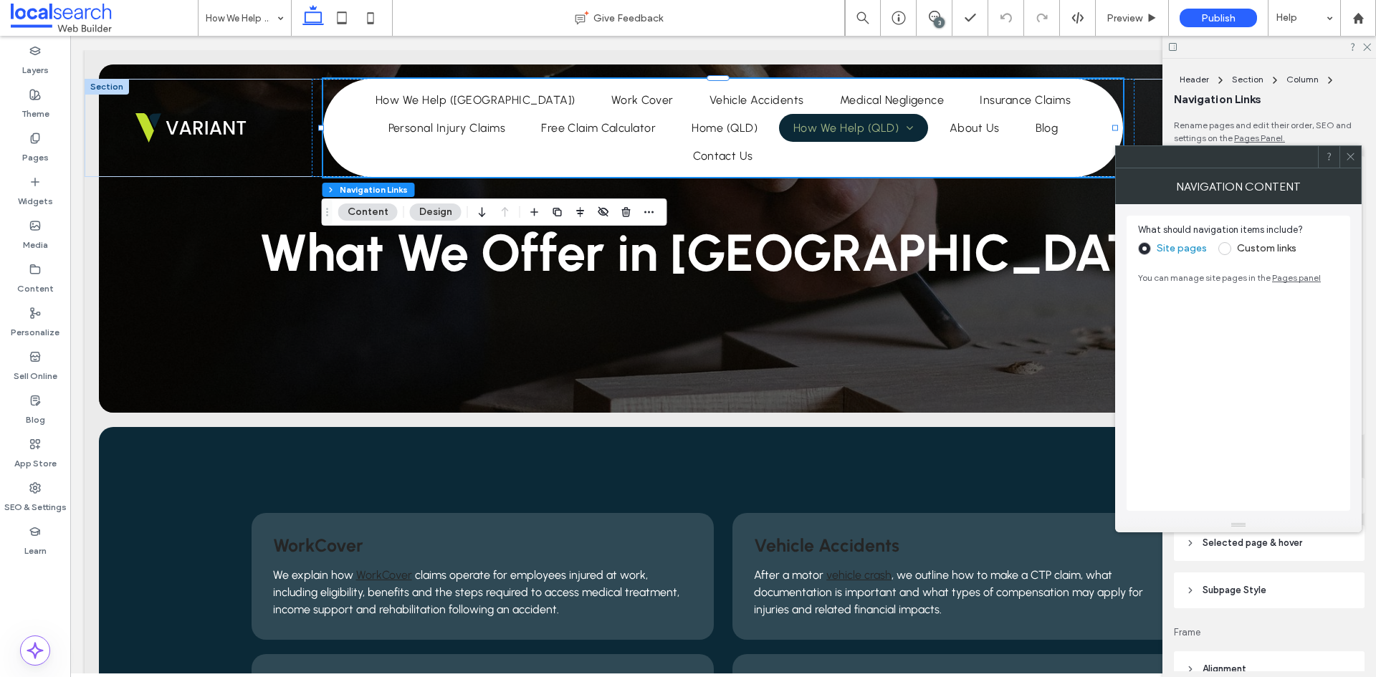
click at [1226, 254] on span at bounding box center [1225, 248] width 13 height 13
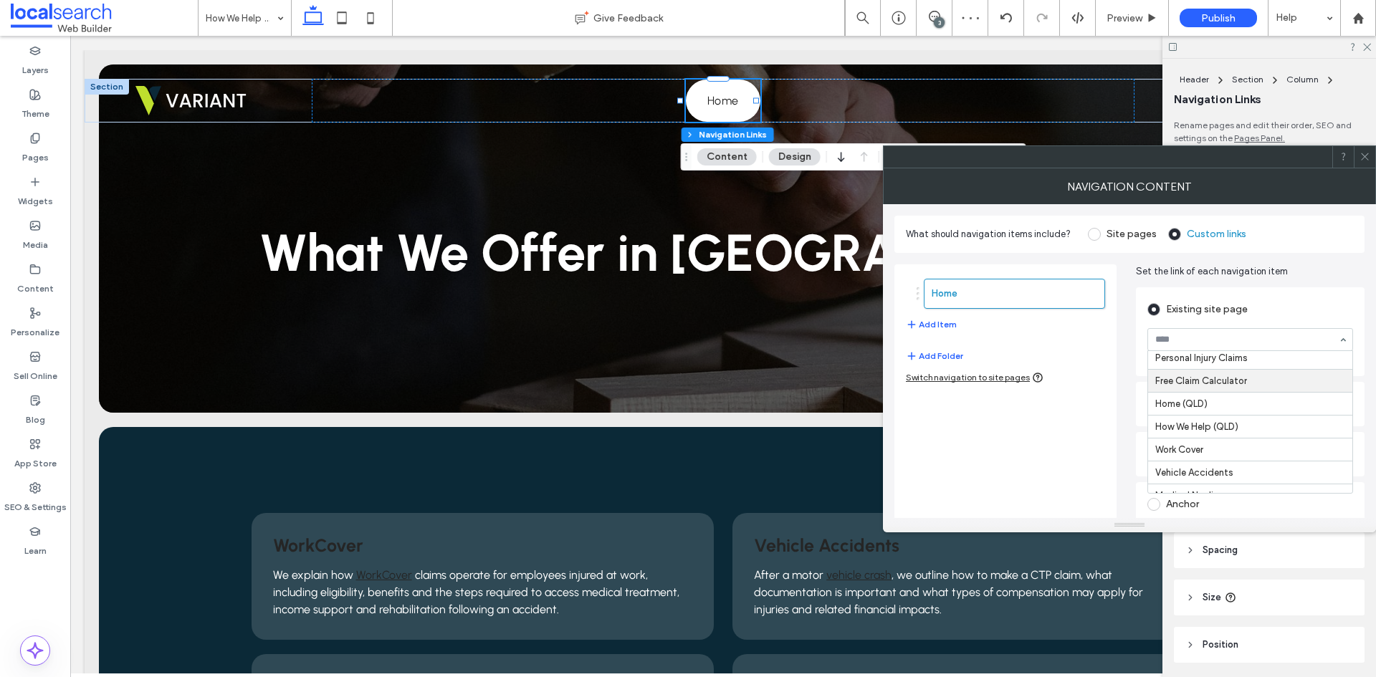
scroll to position [143, 0]
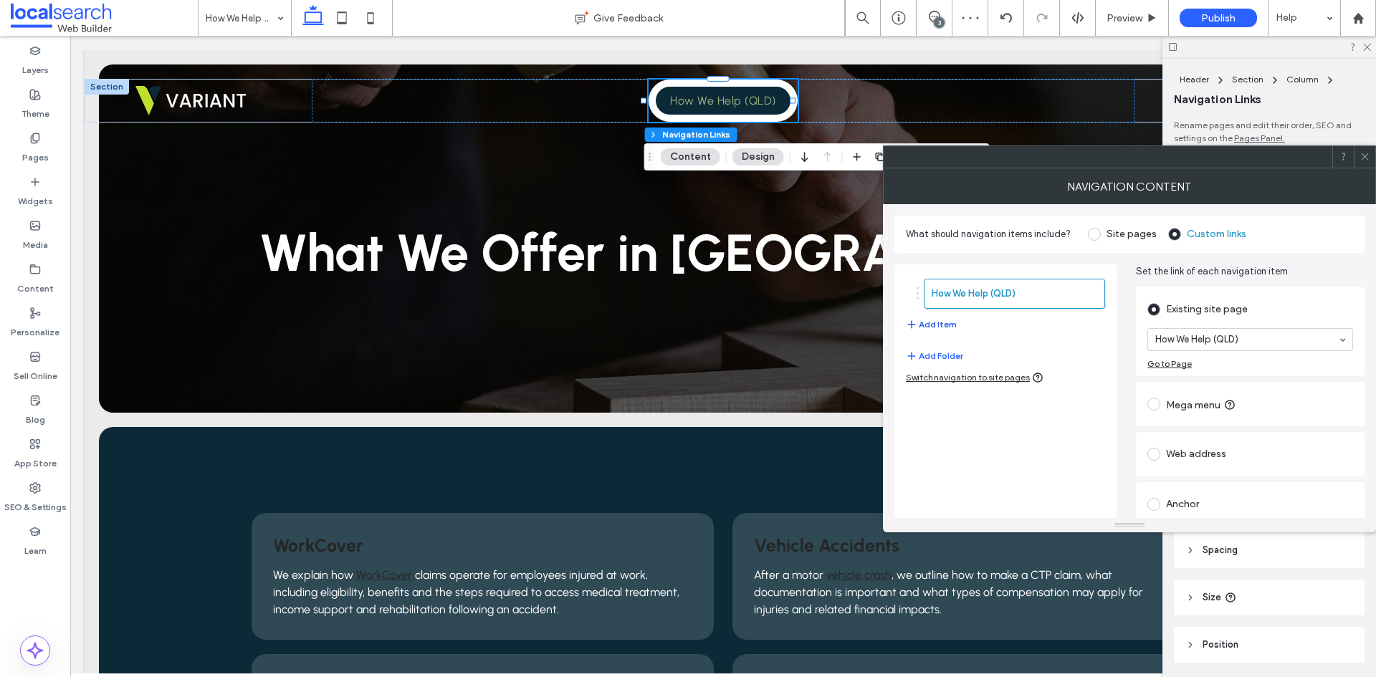
click at [942, 320] on button "Add Item" at bounding box center [931, 324] width 51 height 17
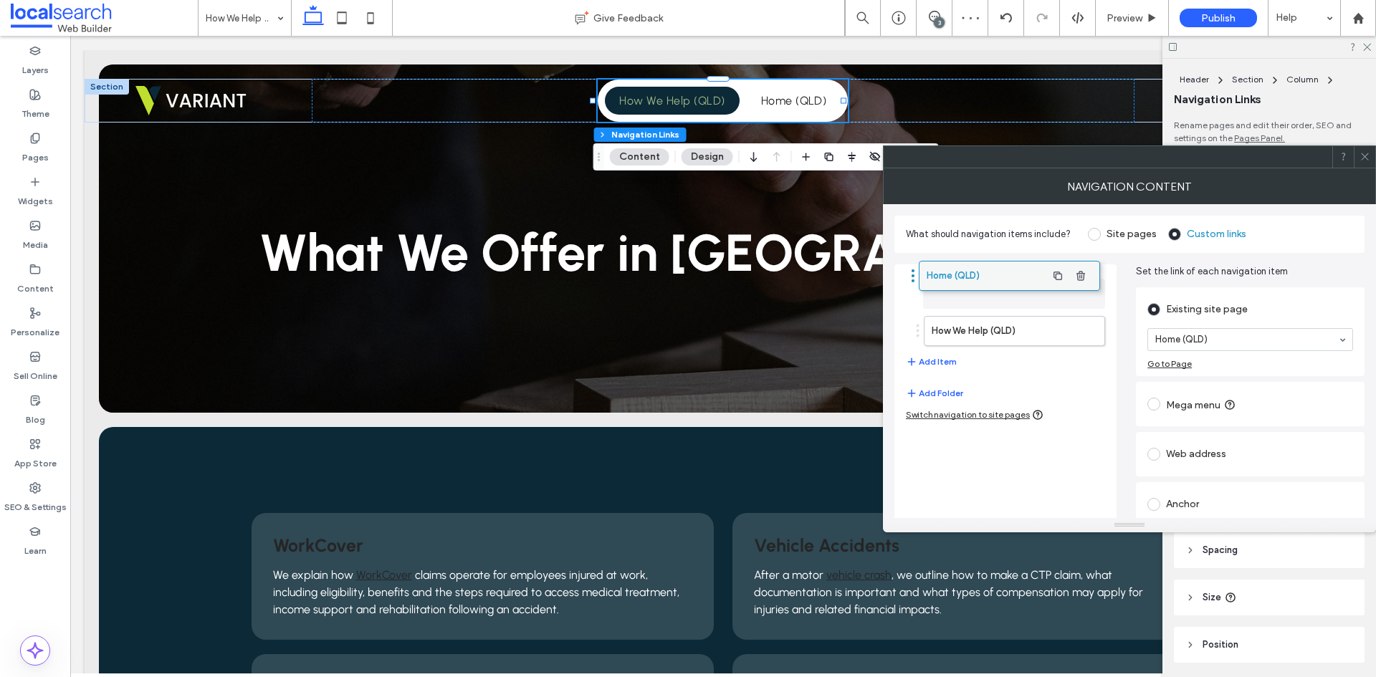
drag, startPoint x: 1013, startPoint y: 337, endPoint x: 1008, endPoint y: 282, distance: 55.4
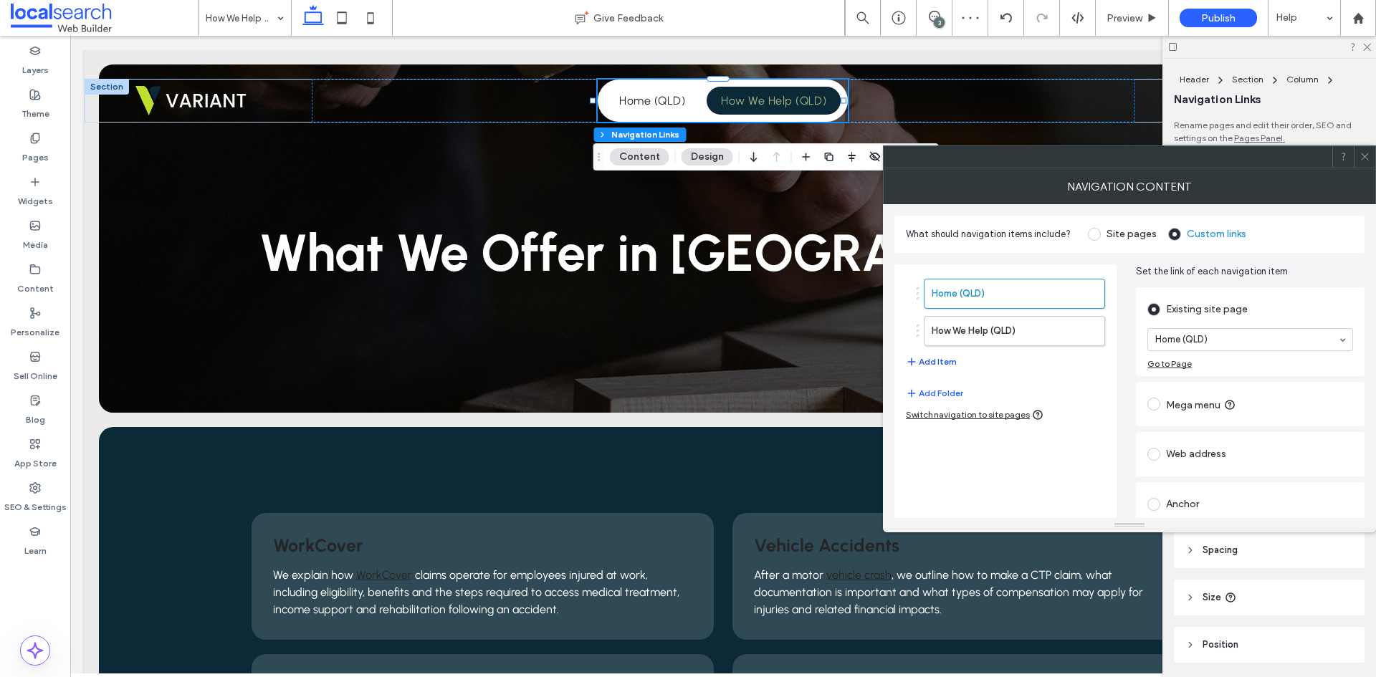
click at [940, 361] on button "Add Item" at bounding box center [931, 361] width 51 height 17
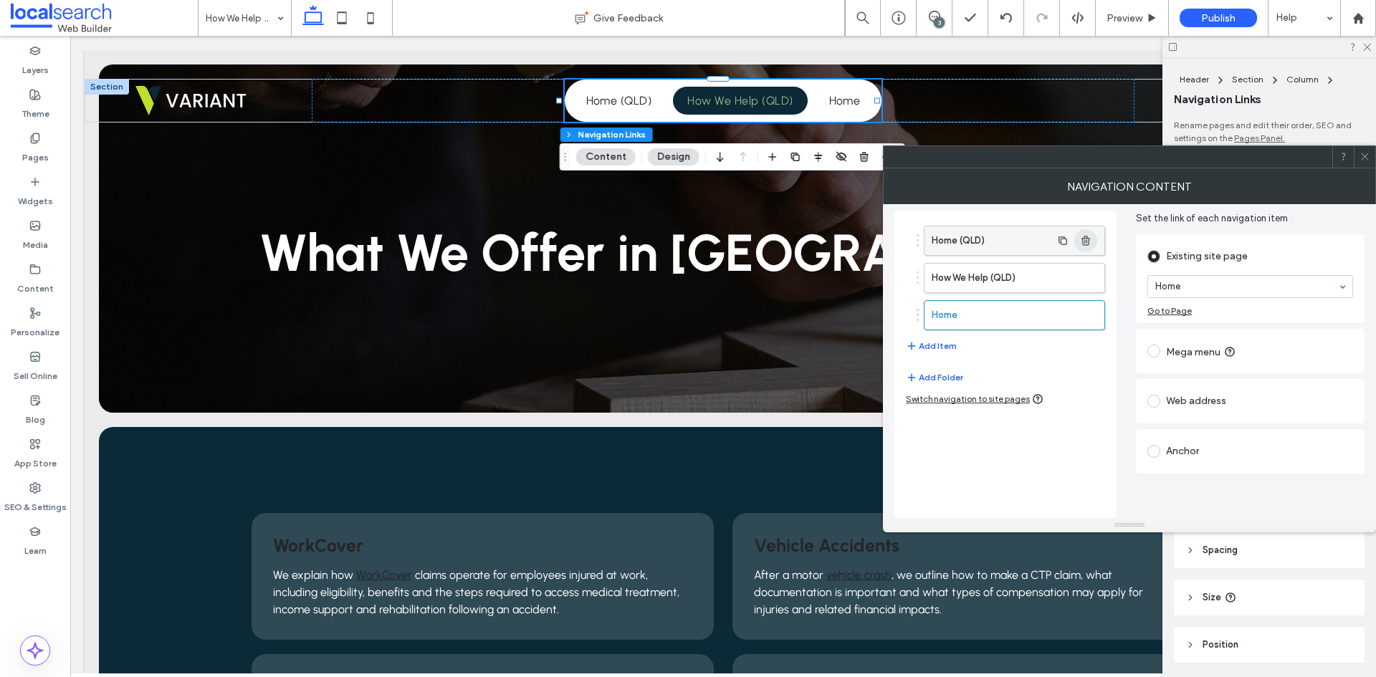
click at [1080, 241] on icon "button" at bounding box center [1085, 240] width 11 height 11
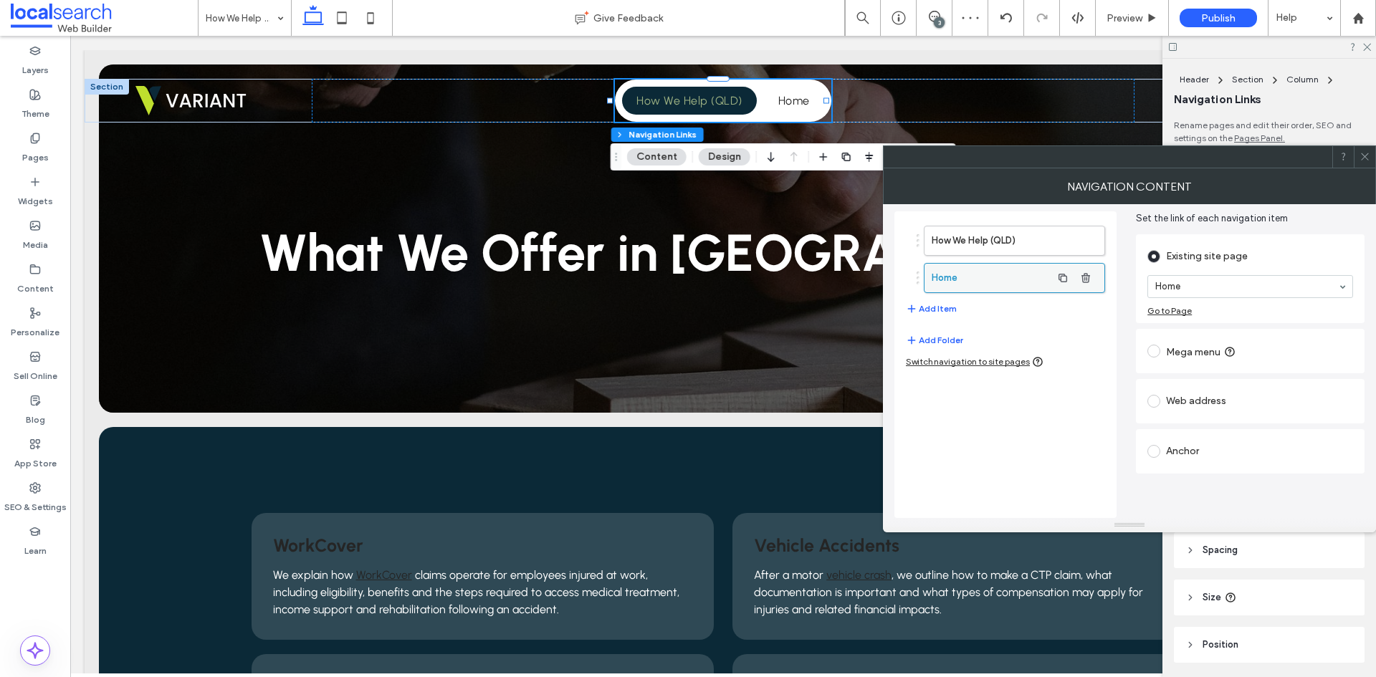
click at [998, 284] on label "Home" at bounding box center [992, 278] width 120 height 29
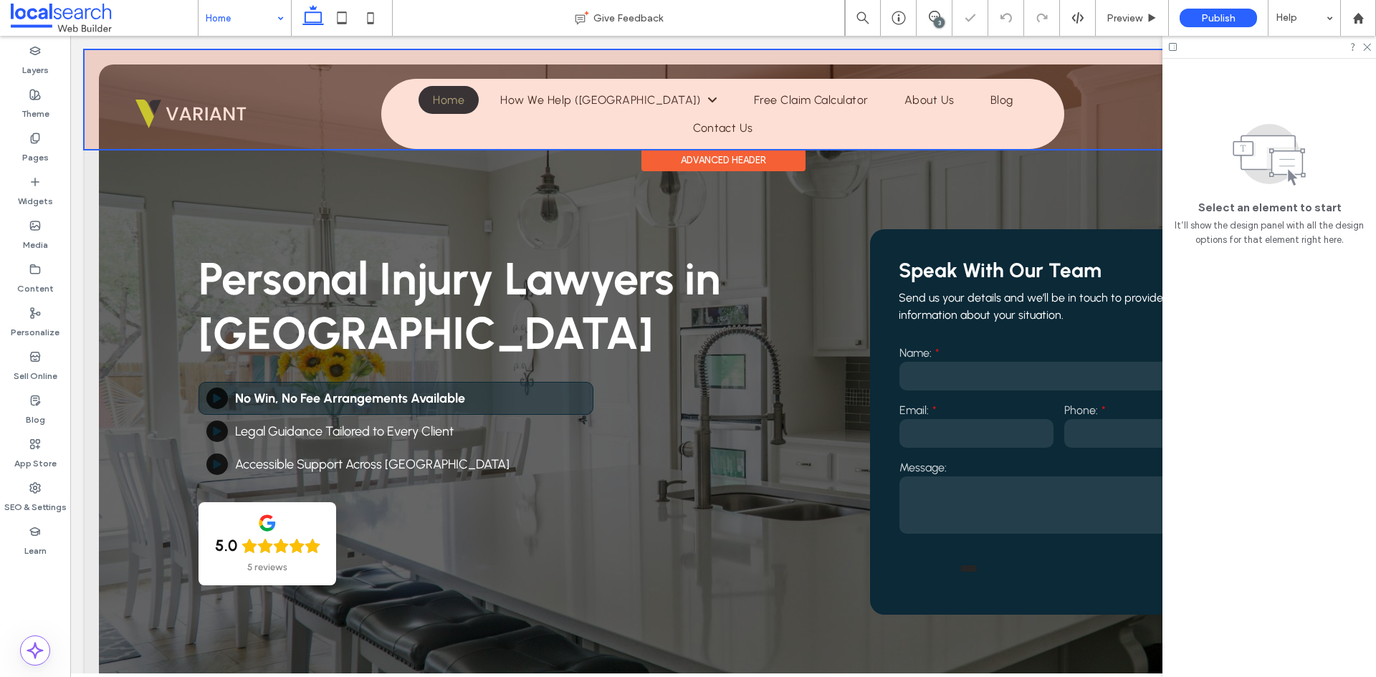
click at [438, 88] on div at bounding box center [723, 99] width 1277 height 99
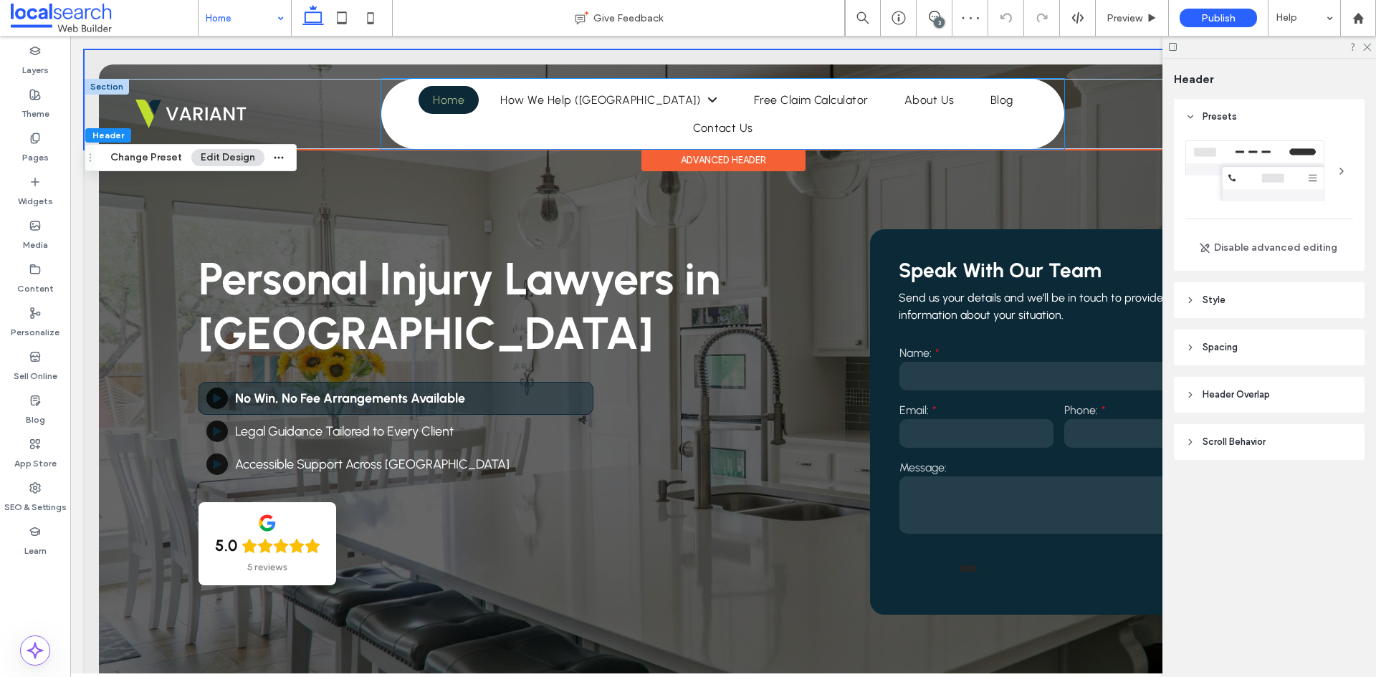
click at [398, 90] on ul "Home How We Help ([GEOGRAPHIC_DATA]) Work Cover Vehicle Accidents Medical Negli…" at bounding box center [723, 114] width 676 height 56
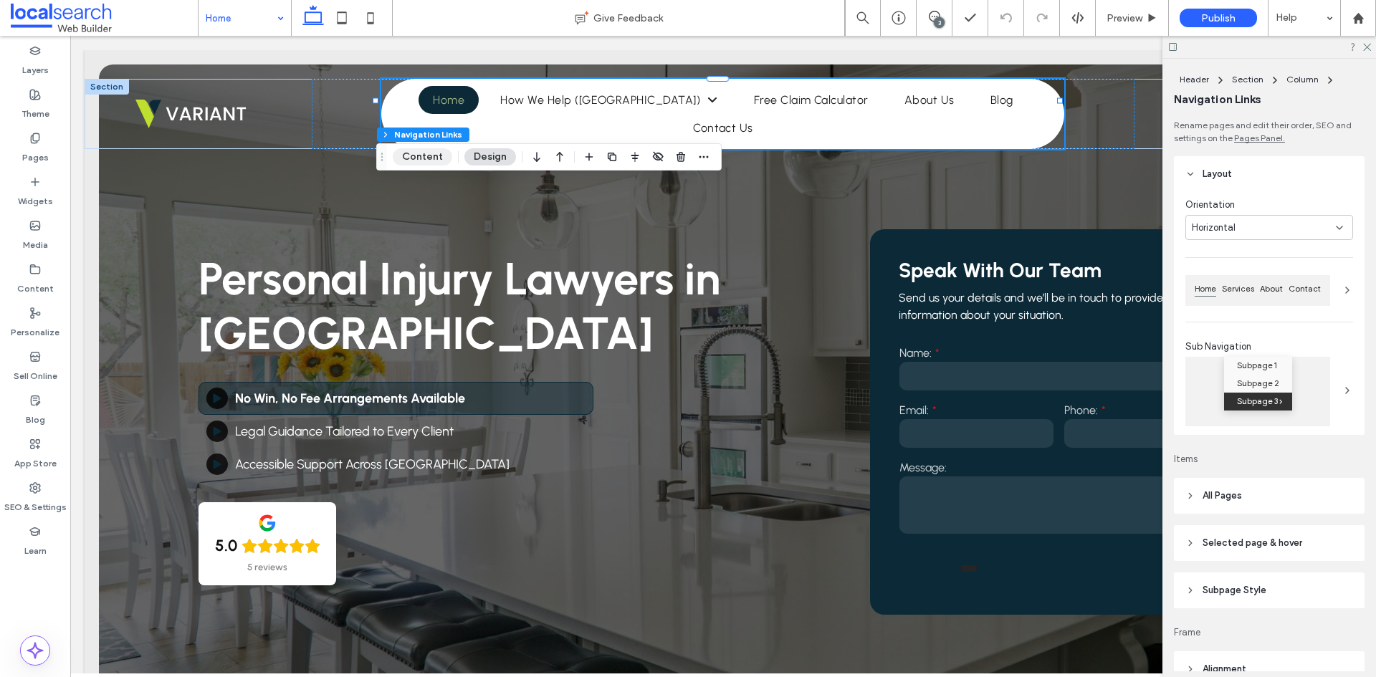
click at [414, 156] on button "Content" at bounding box center [422, 156] width 59 height 17
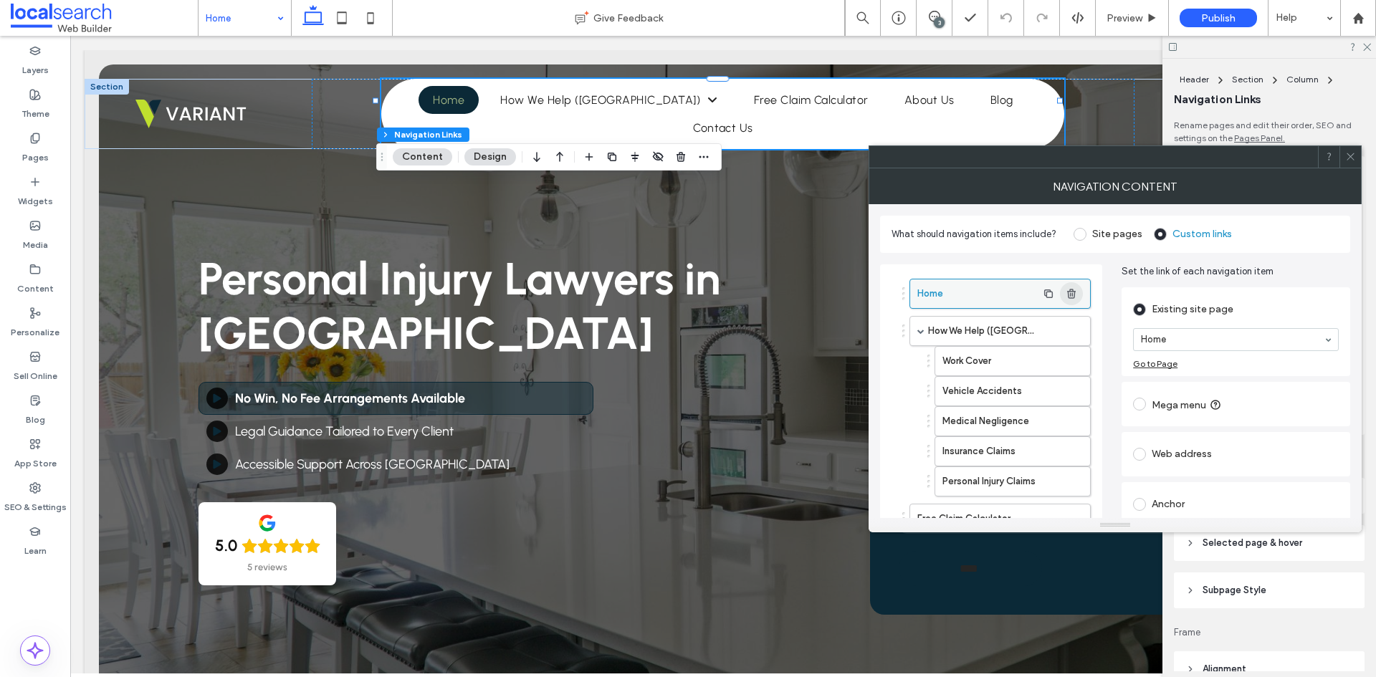
click at [1077, 300] on span "button" at bounding box center [1071, 293] width 23 height 23
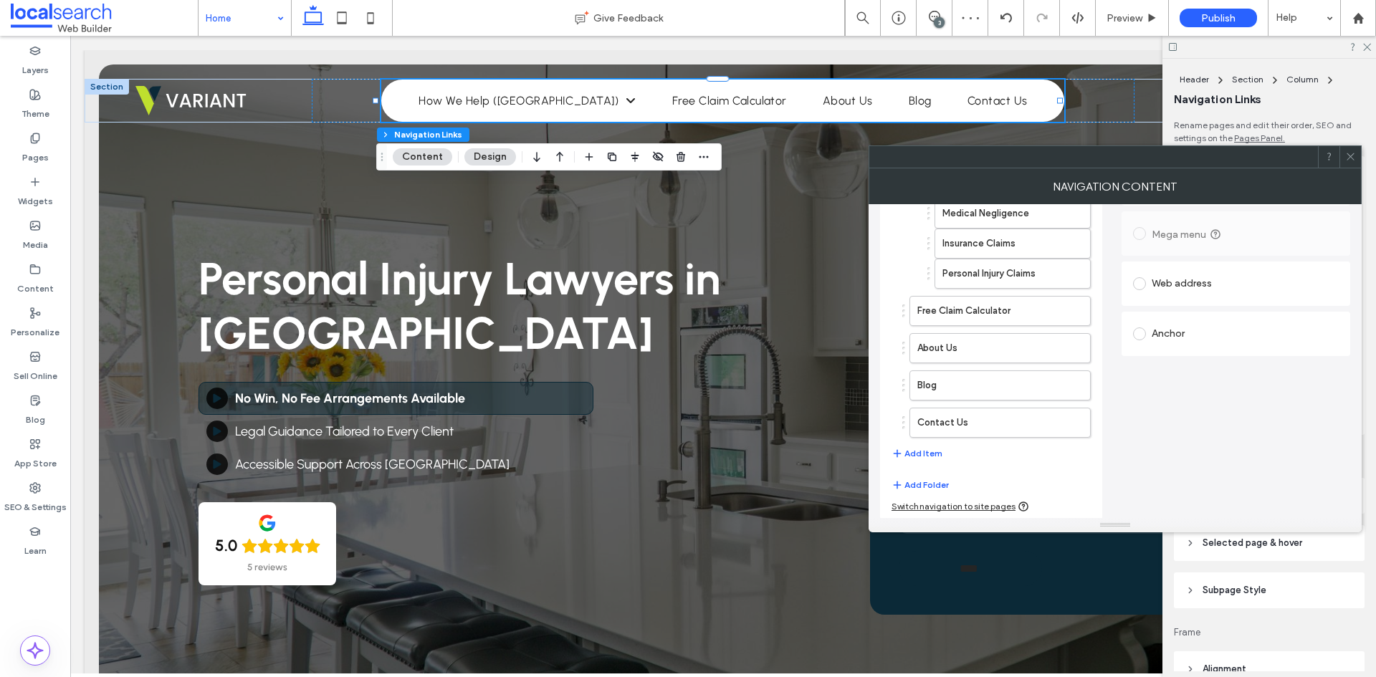
scroll to position [172, 0]
click at [1353, 158] on use at bounding box center [1350, 156] width 7 height 7
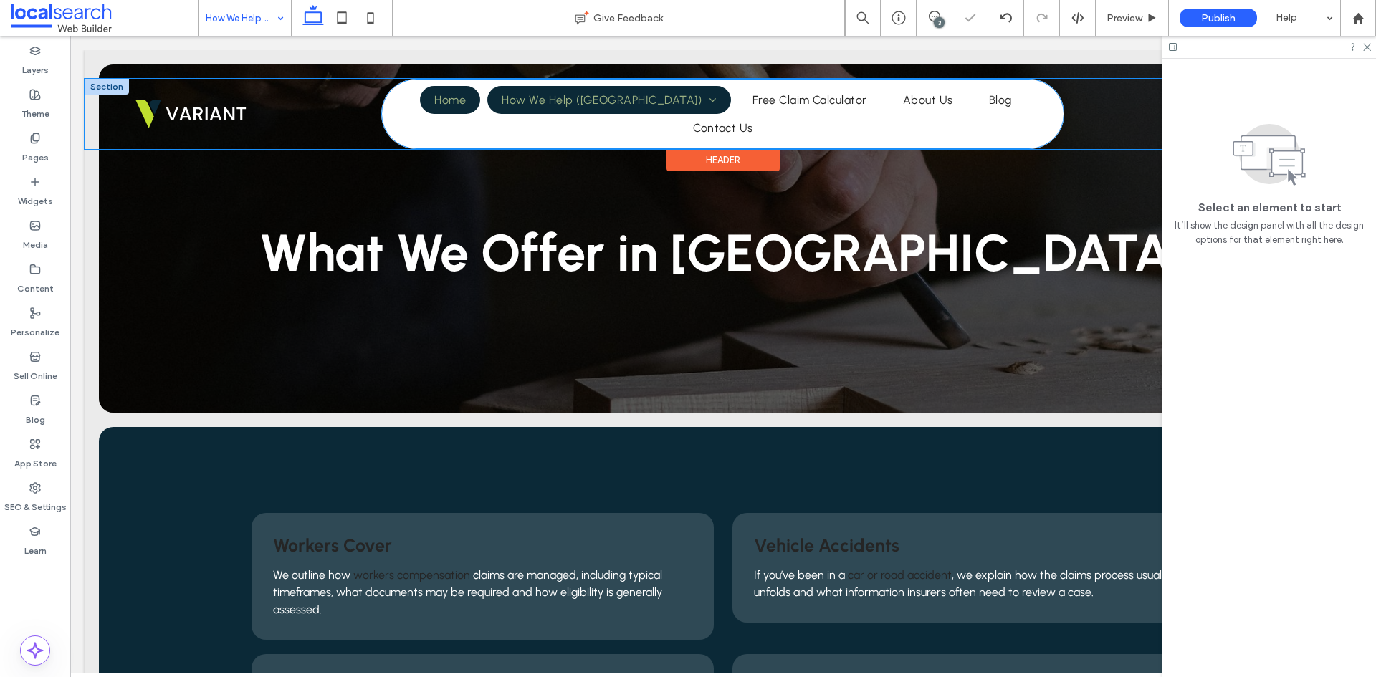
click at [444, 102] on div "How We Help (QLD) Home How We Help ([GEOGRAPHIC_DATA]) Work Cover Vehicle Accid…" at bounding box center [723, 99] width 1277 height 99
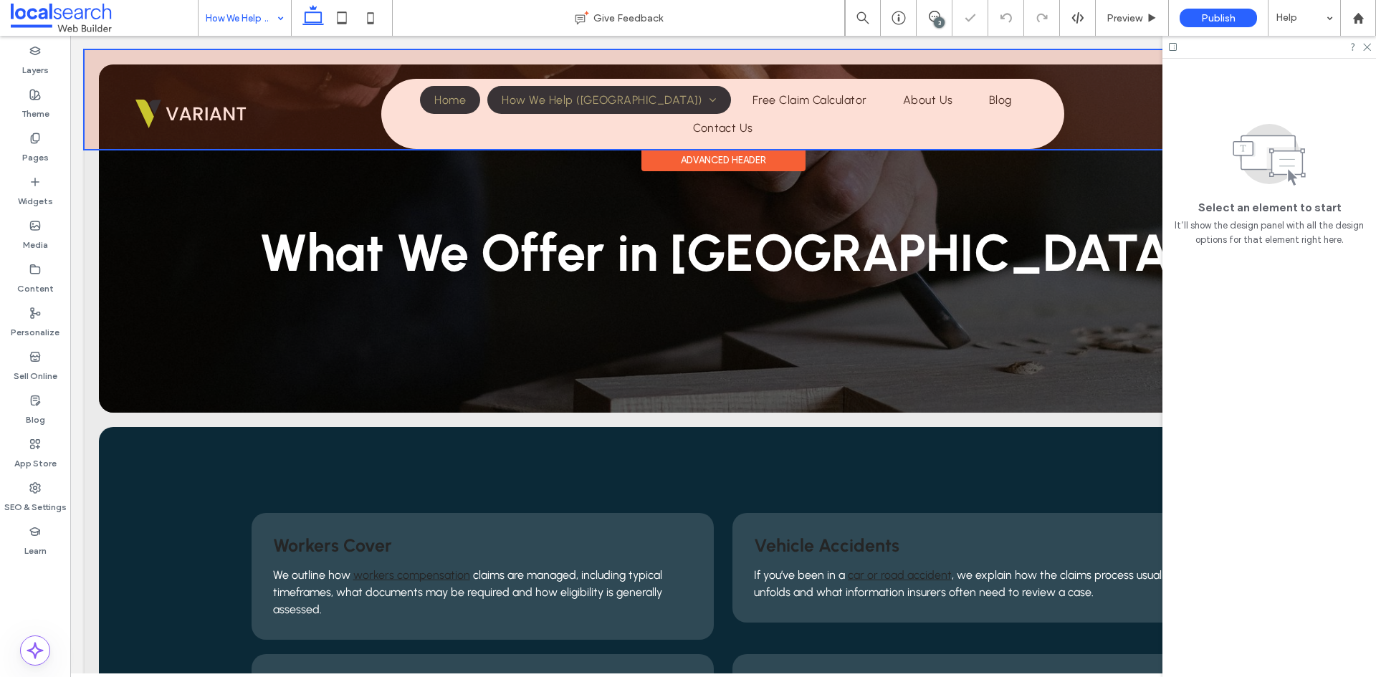
click at [444, 102] on div at bounding box center [723, 99] width 1277 height 99
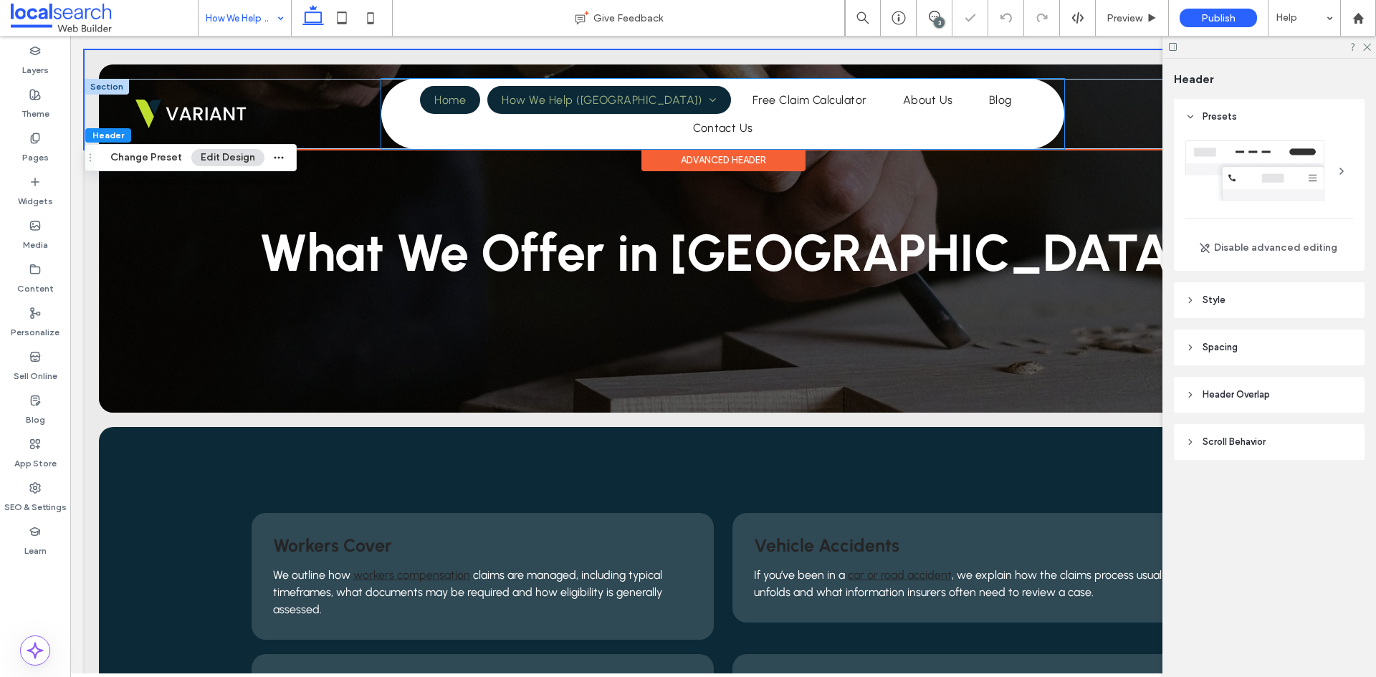
click at [431, 113] on link "Home" at bounding box center [450, 100] width 60 height 28
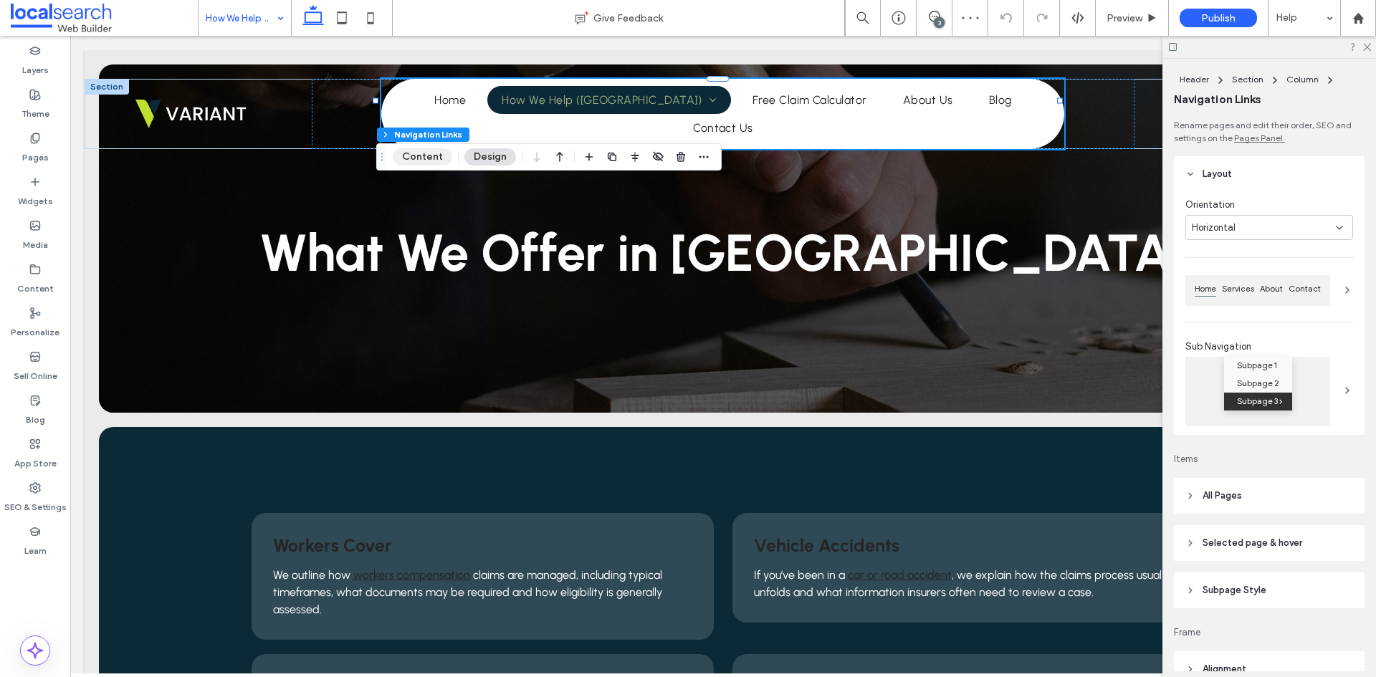
click at [424, 158] on button "Content" at bounding box center [422, 156] width 59 height 17
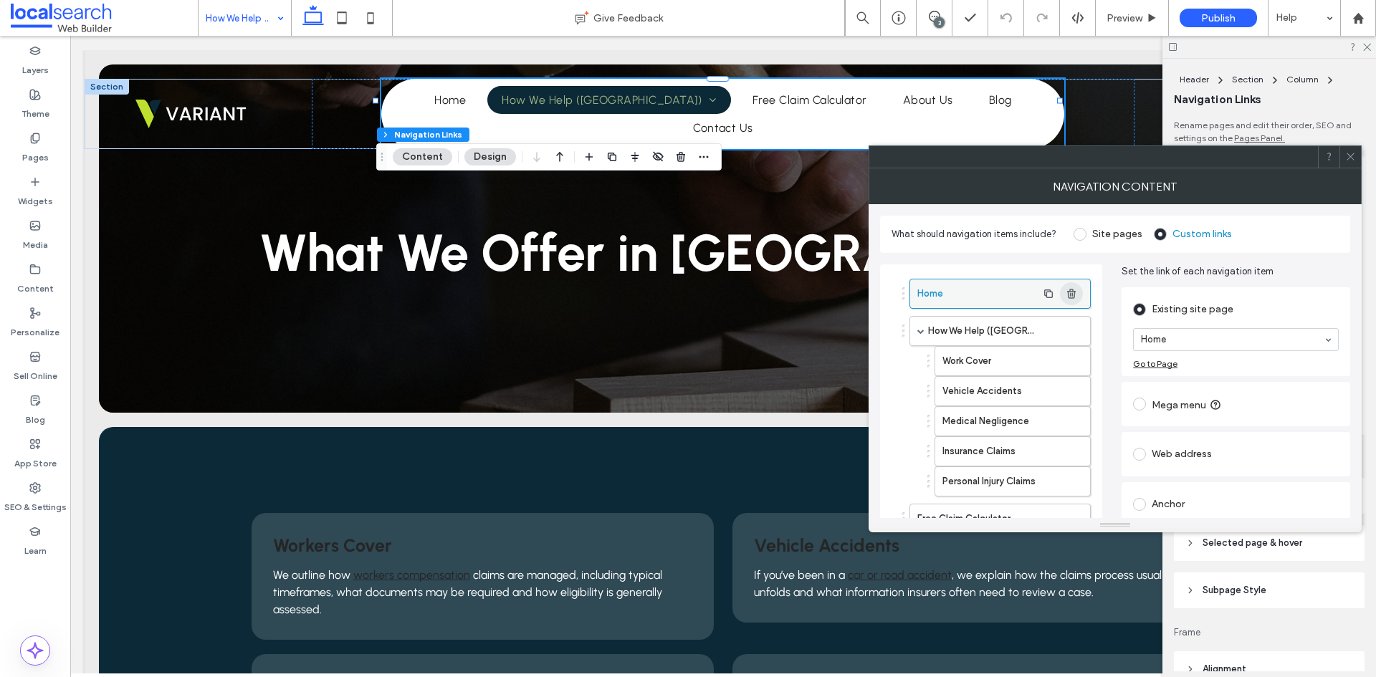
click at [1069, 292] on icon "button" at bounding box center [1071, 293] width 11 height 11
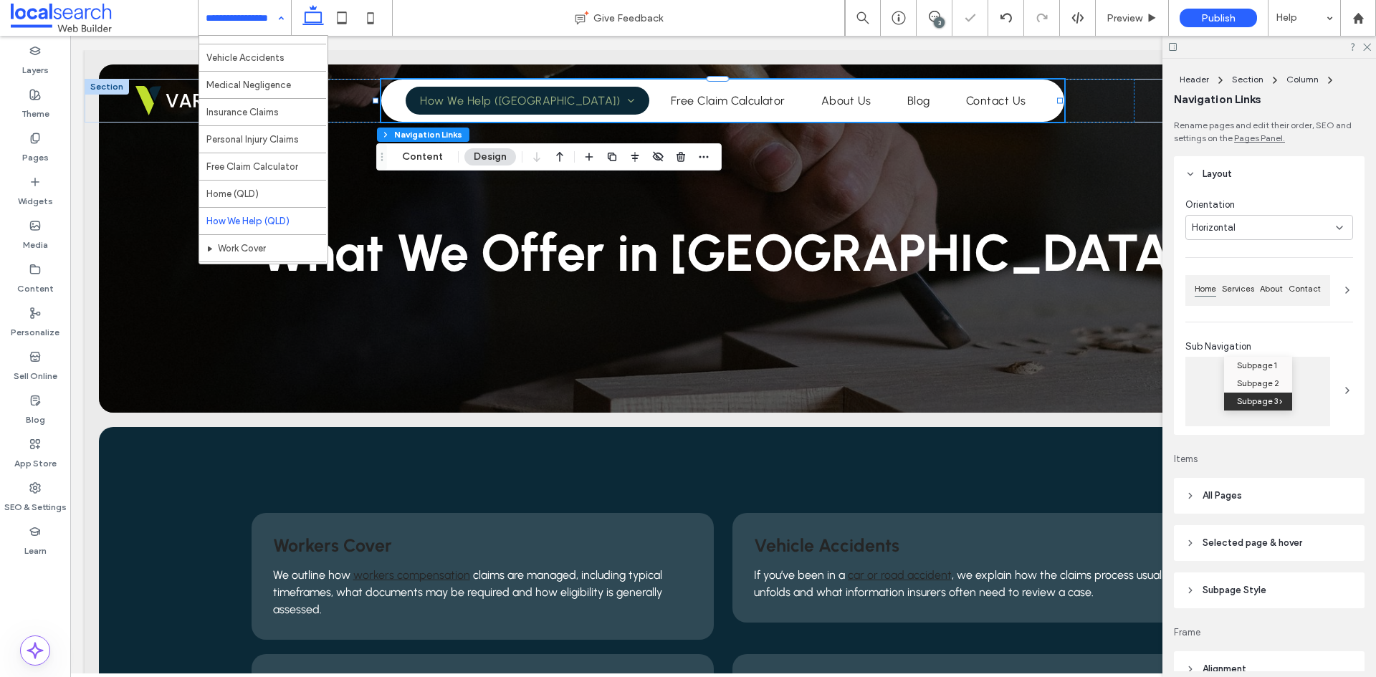
scroll to position [143, 0]
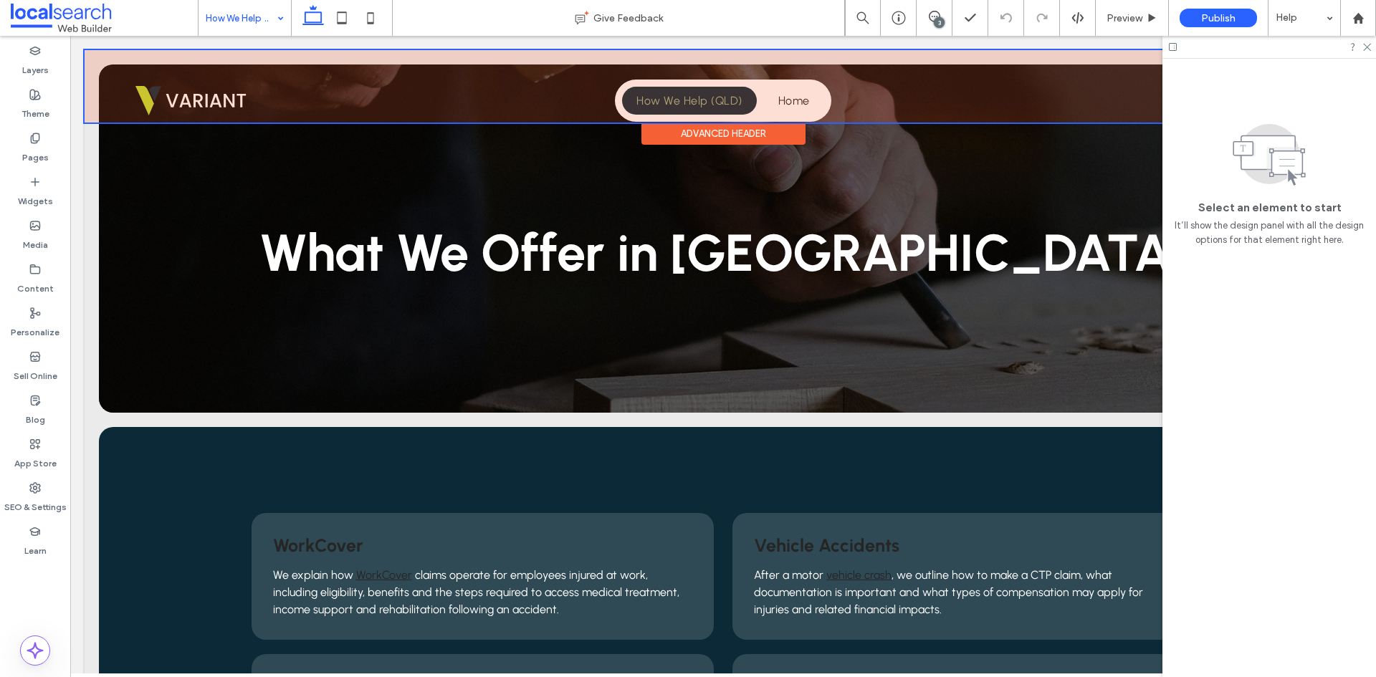
click at [699, 107] on div at bounding box center [723, 86] width 1277 height 72
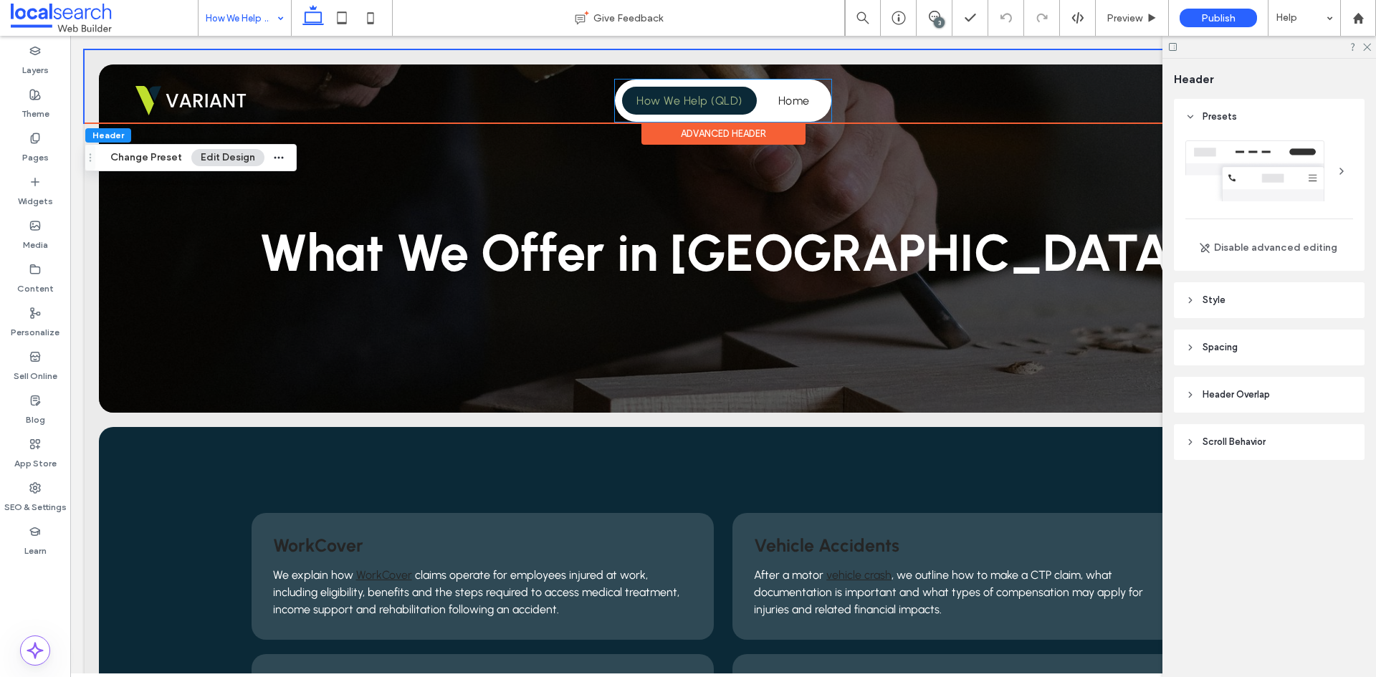
click at [699, 107] on span "How We Help (QLD)" at bounding box center [688, 101] width 105 height 14
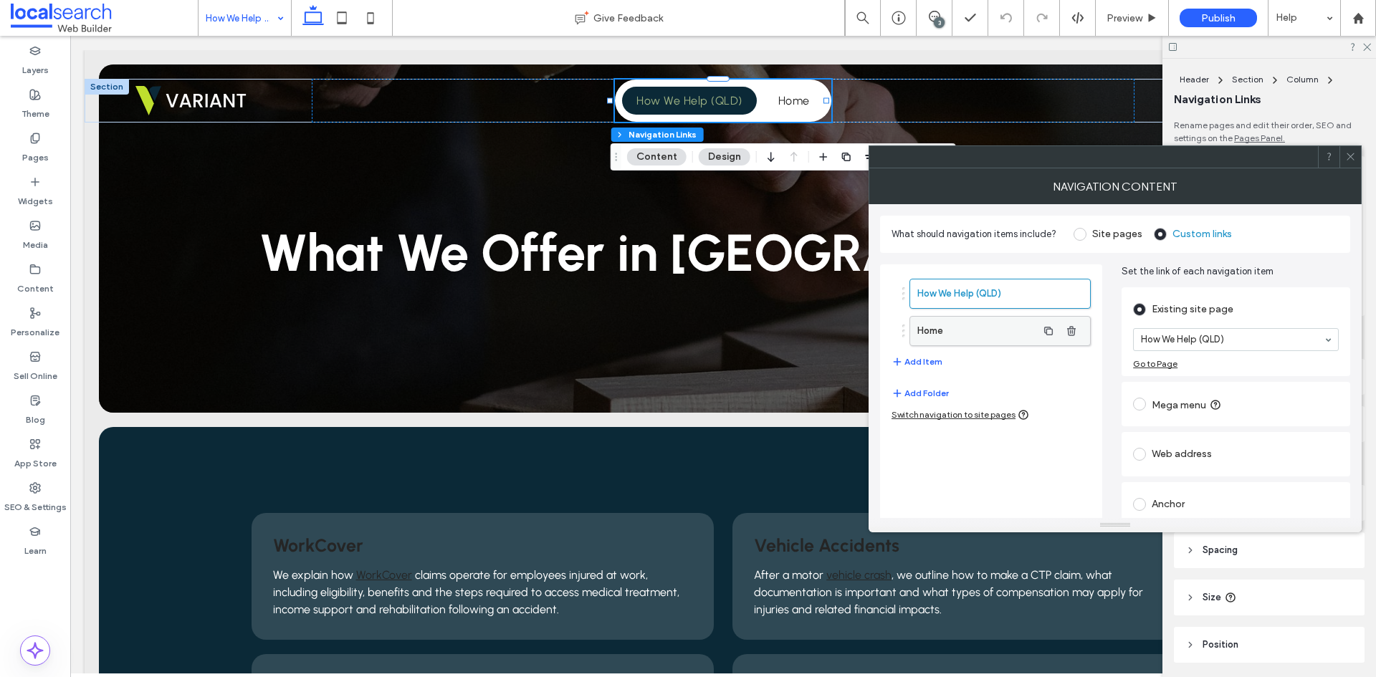
click at [989, 328] on label "Home" at bounding box center [977, 331] width 120 height 29
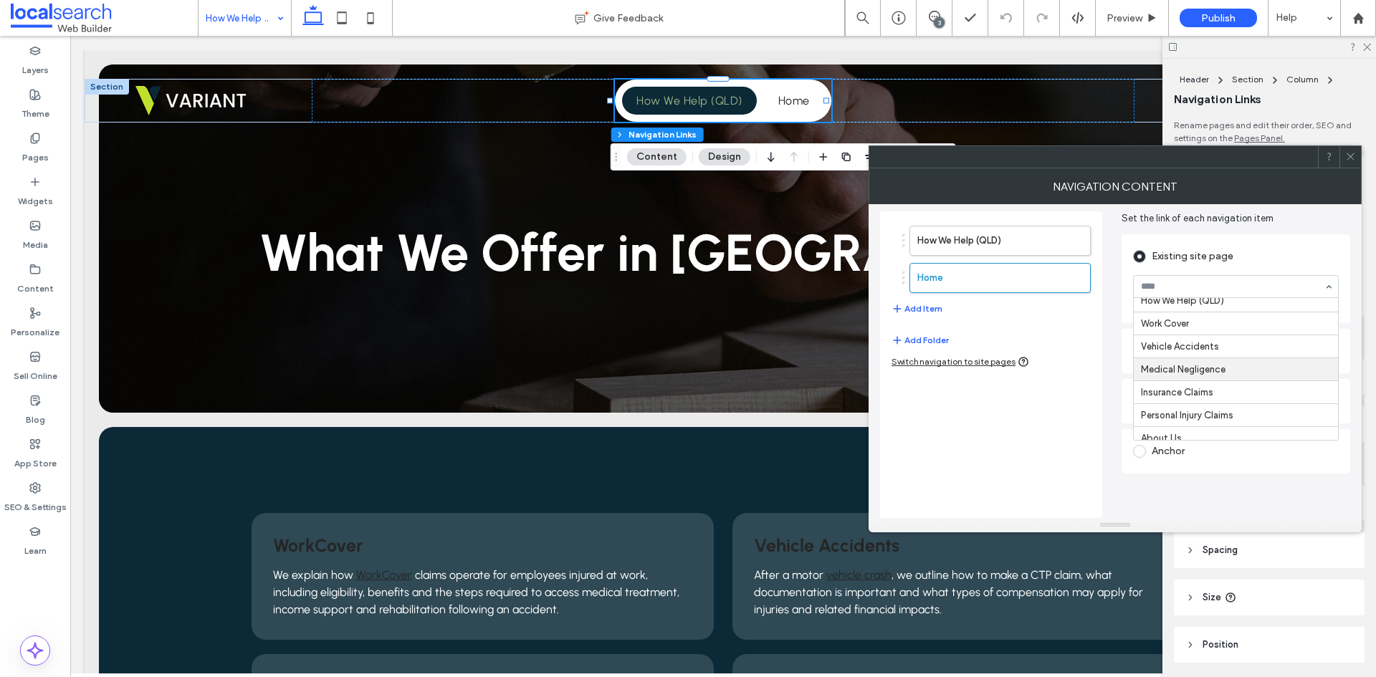
scroll to position [143, 0]
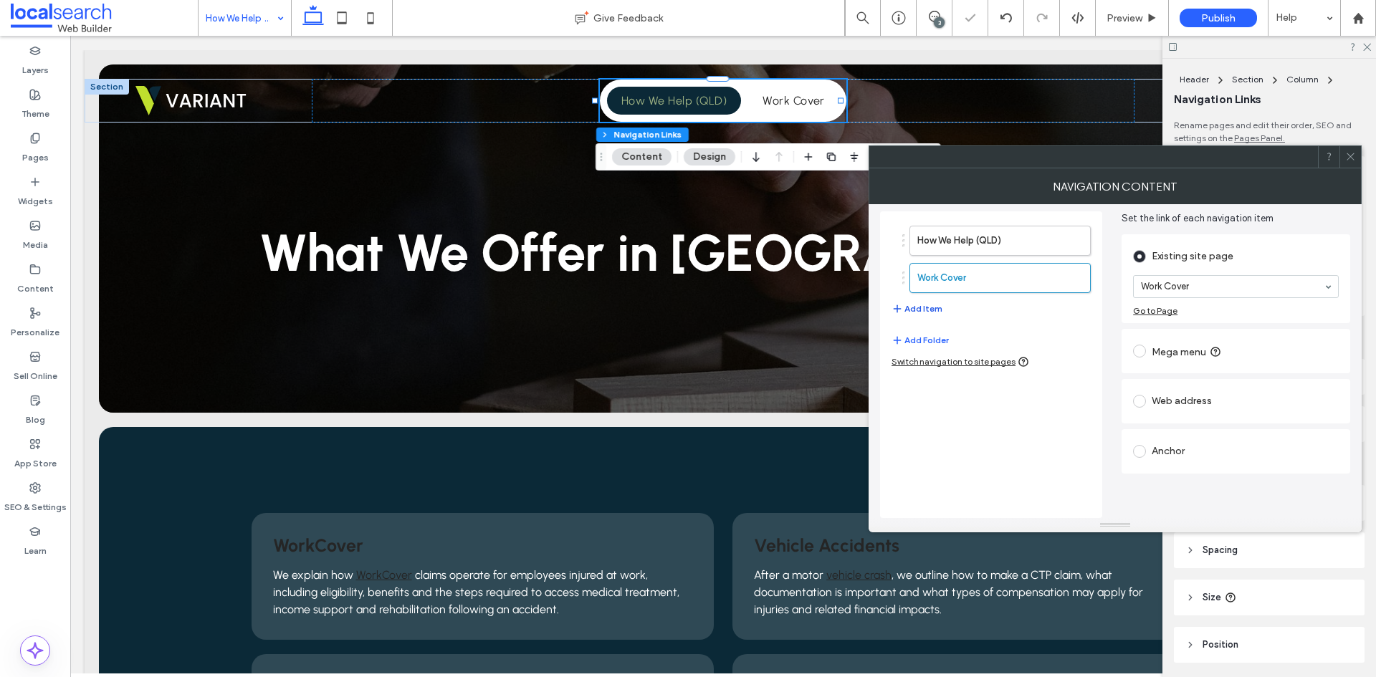
click at [913, 303] on button "Add Item" at bounding box center [917, 308] width 51 height 17
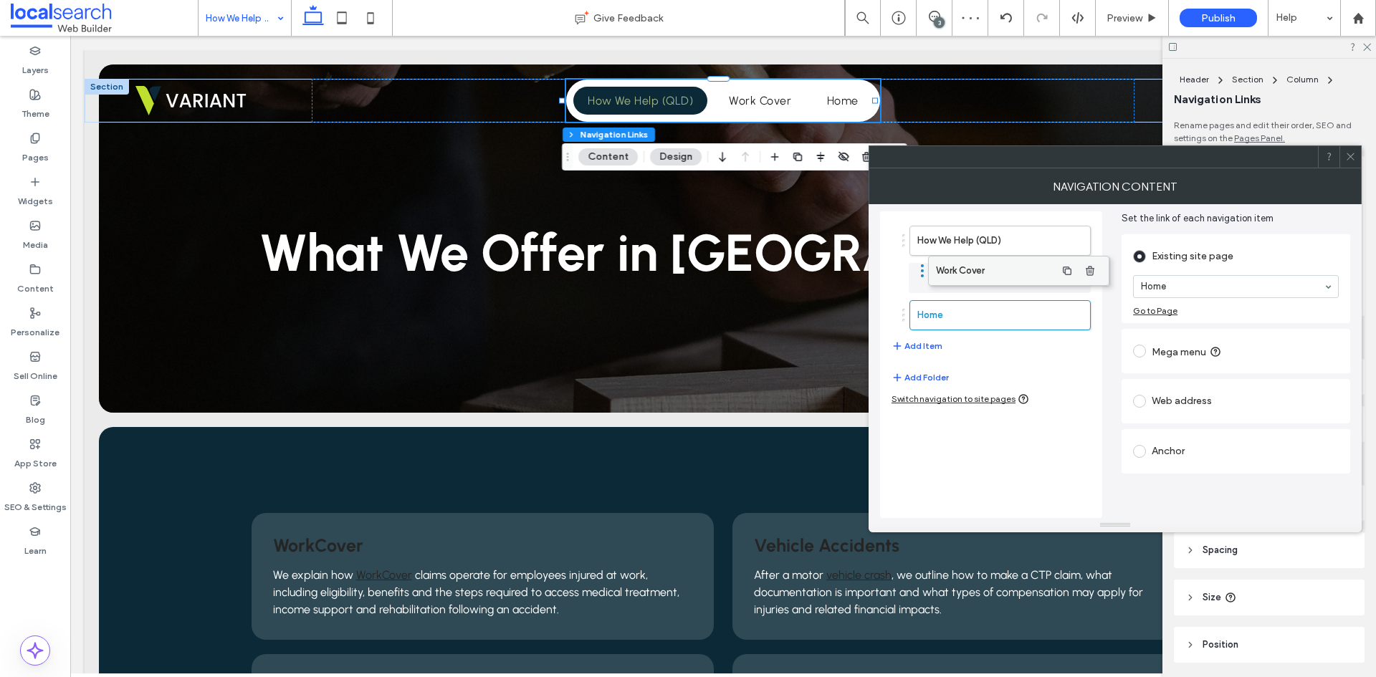
drag, startPoint x: 950, startPoint y: 272, endPoint x: 968, endPoint y: 265, distance: 20.0
drag, startPoint x: 946, startPoint y: 280, endPoint x: 1000, endPoint y: 278, distance: 53.8
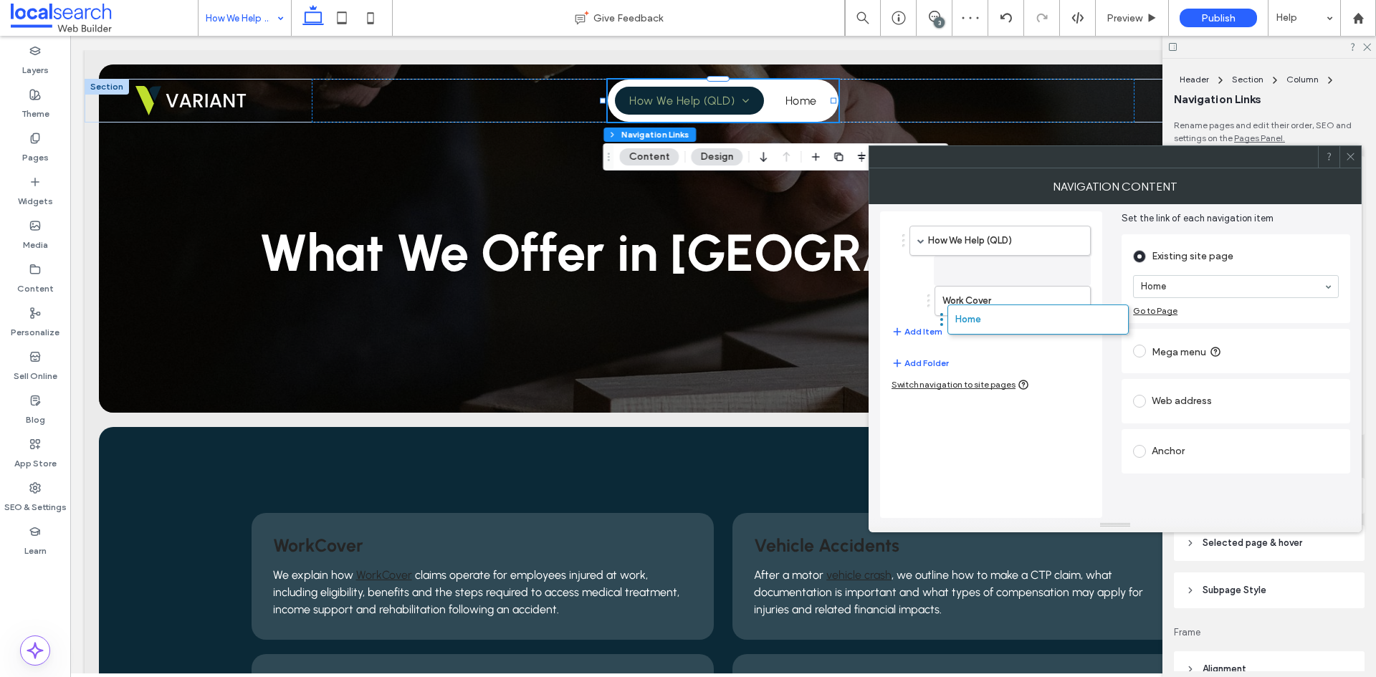
drag, startPoint x: 949, startPoint y: 307, endPoint x: 986, endPoint y: 318, distance: 37.9
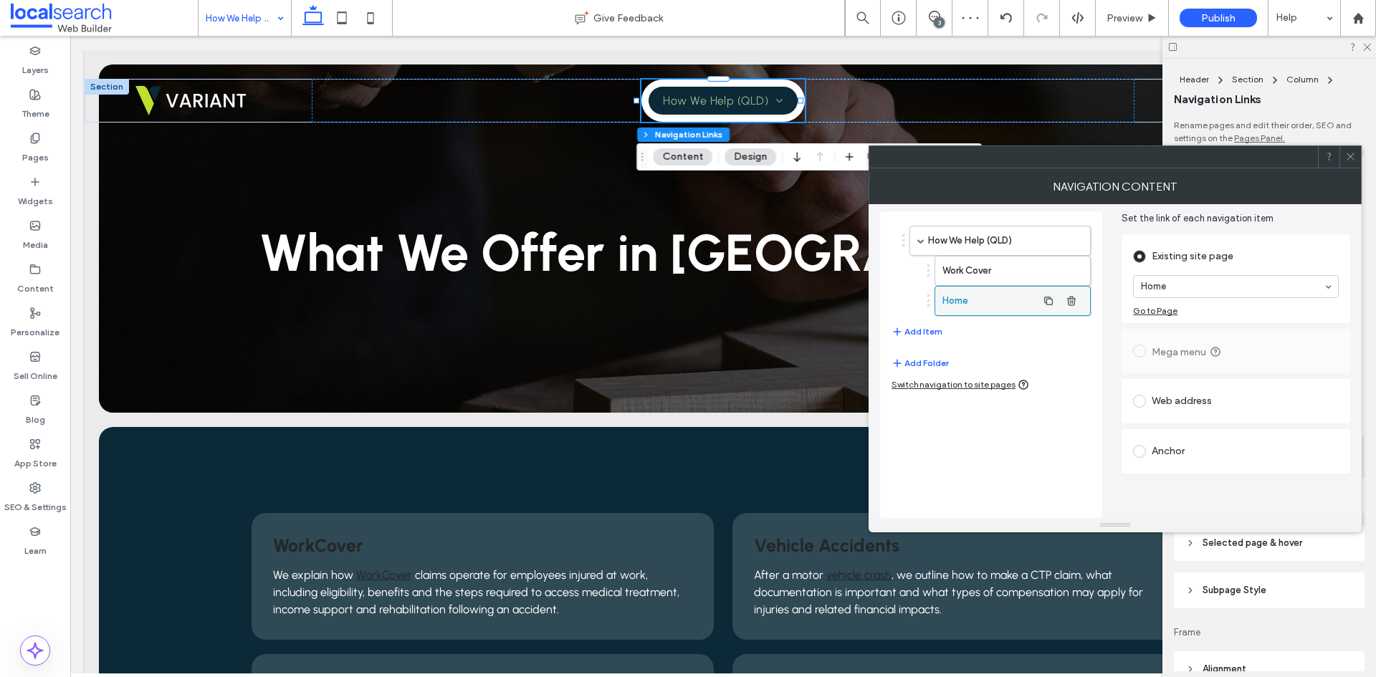
click at [992, 297] on label "Home" at bounding box center [990, 301] width 95 height 29
click at [903, 328] on span "button" at bounding box center [898, 332] width 13 height 16
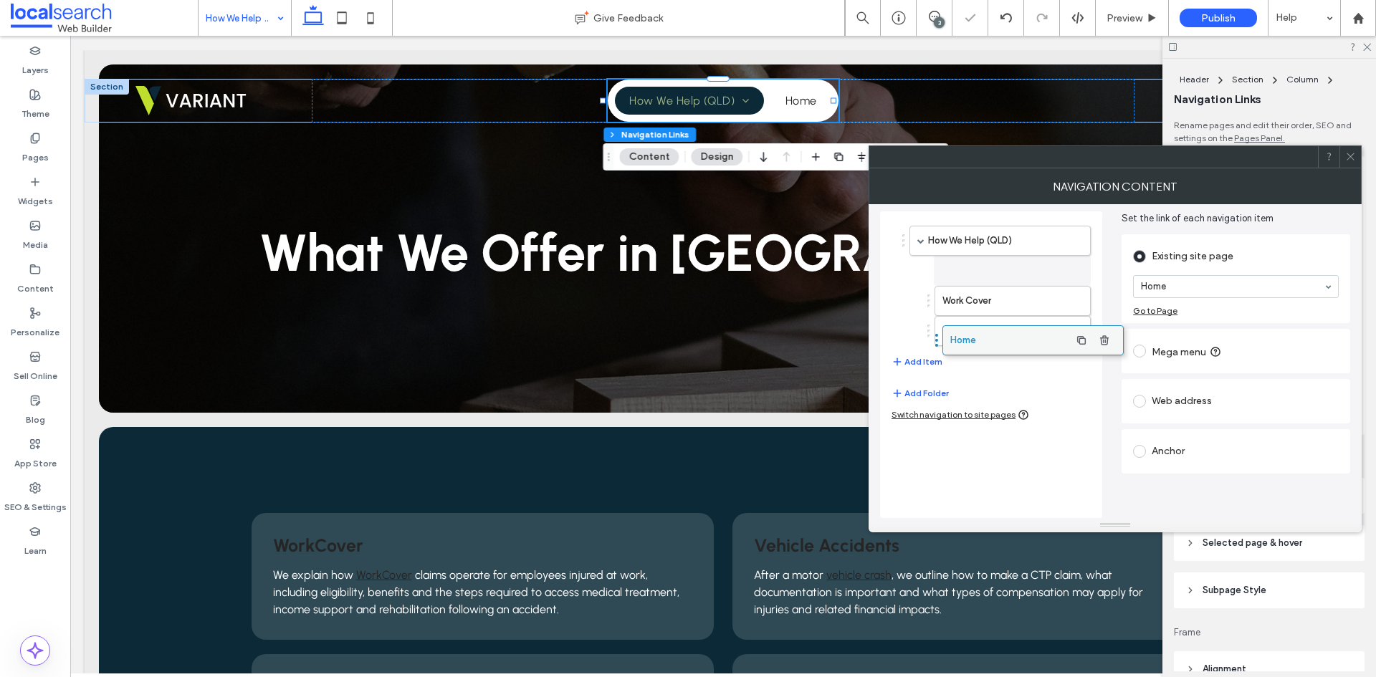
drag, startPoint x: 936, startPoint y: 343, endPoint x: 968, endPoint y: 345, distance: 31.7
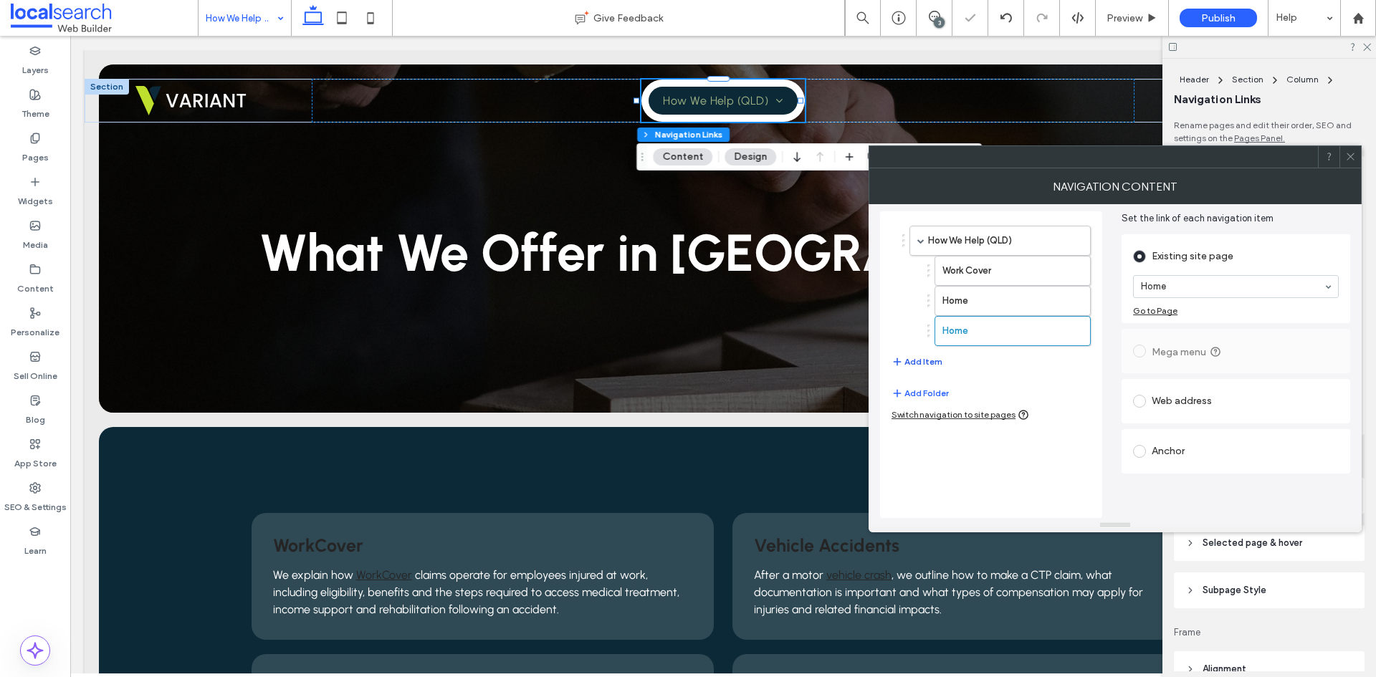
drag, startPoint x: 909, startPoint y: 361, endPoint x: 915, endPoint y: 357, distance: 7.4
click at [915, 357] on button "Add Item" at bounding box center [917, 361] width 51 height 17
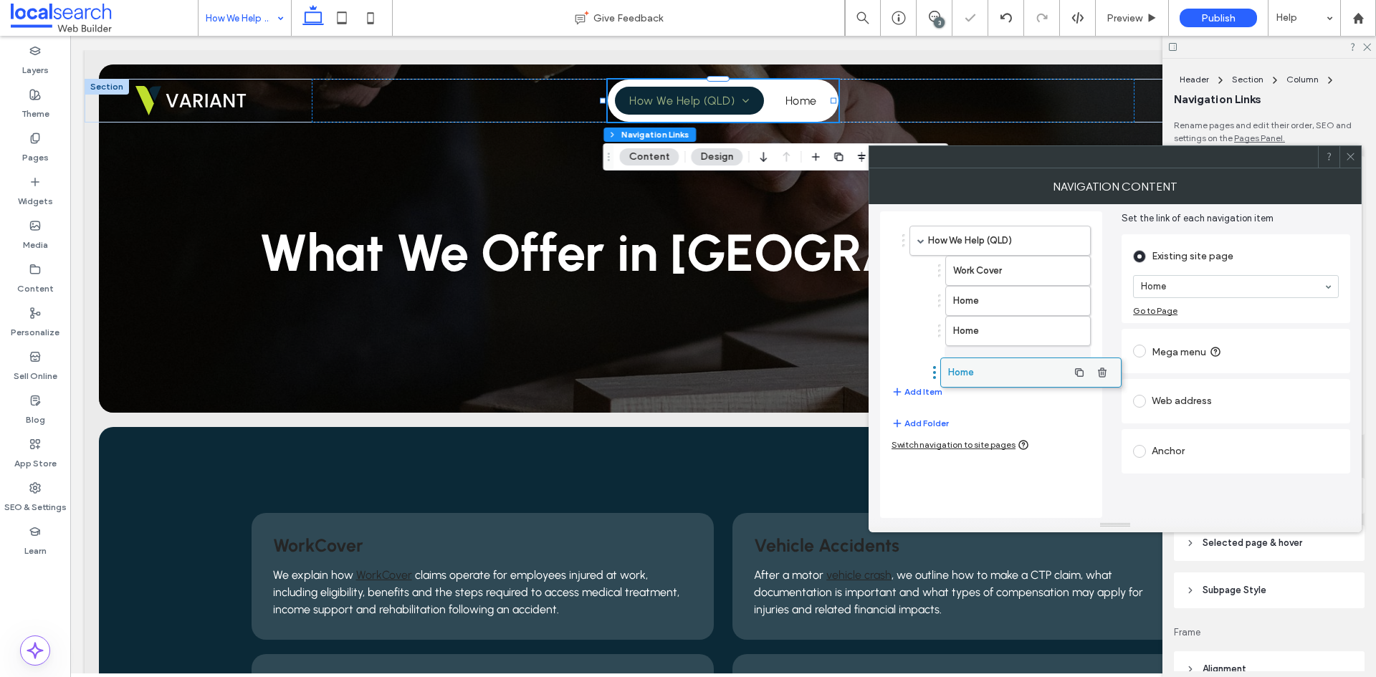
drag, startPoint x: 985, startPoint y: 321, endPoint x: 969, endPoint y: 365, distance: 46.5
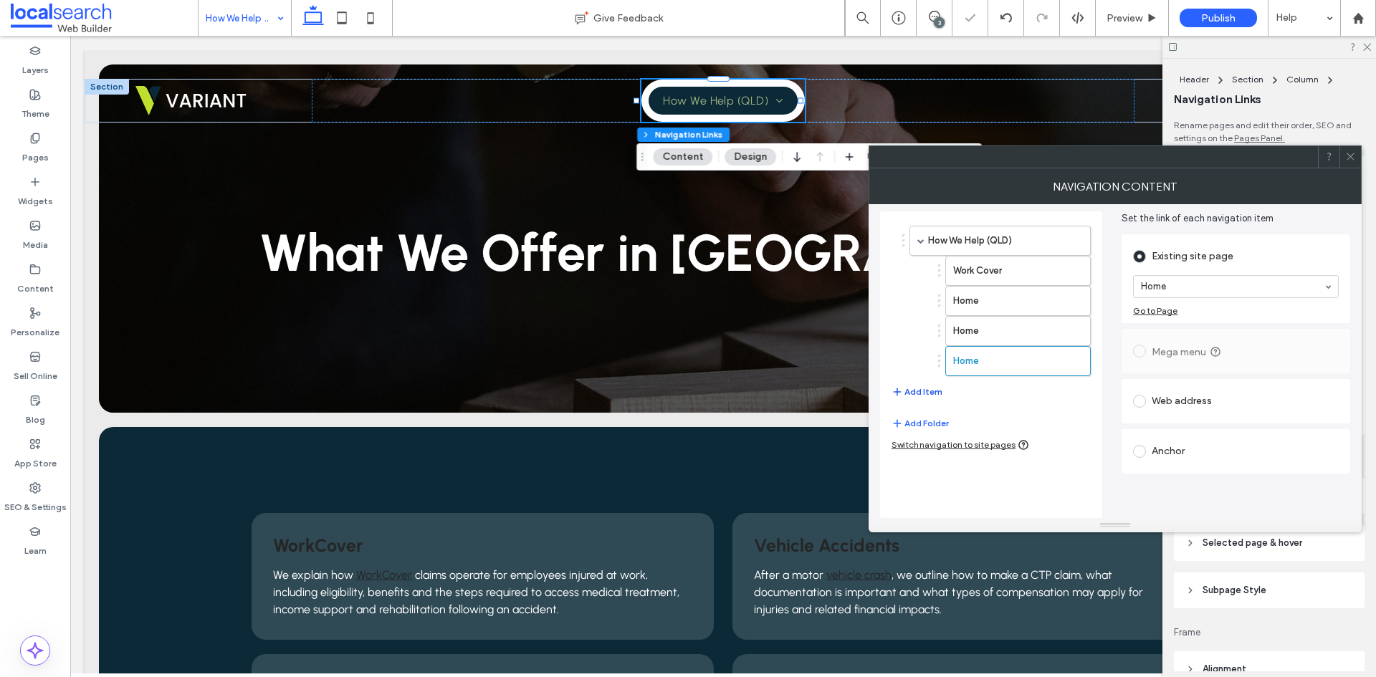
click at [914, 387] on button "Add Item" at bounding box center [917, 391] width 51 height 17
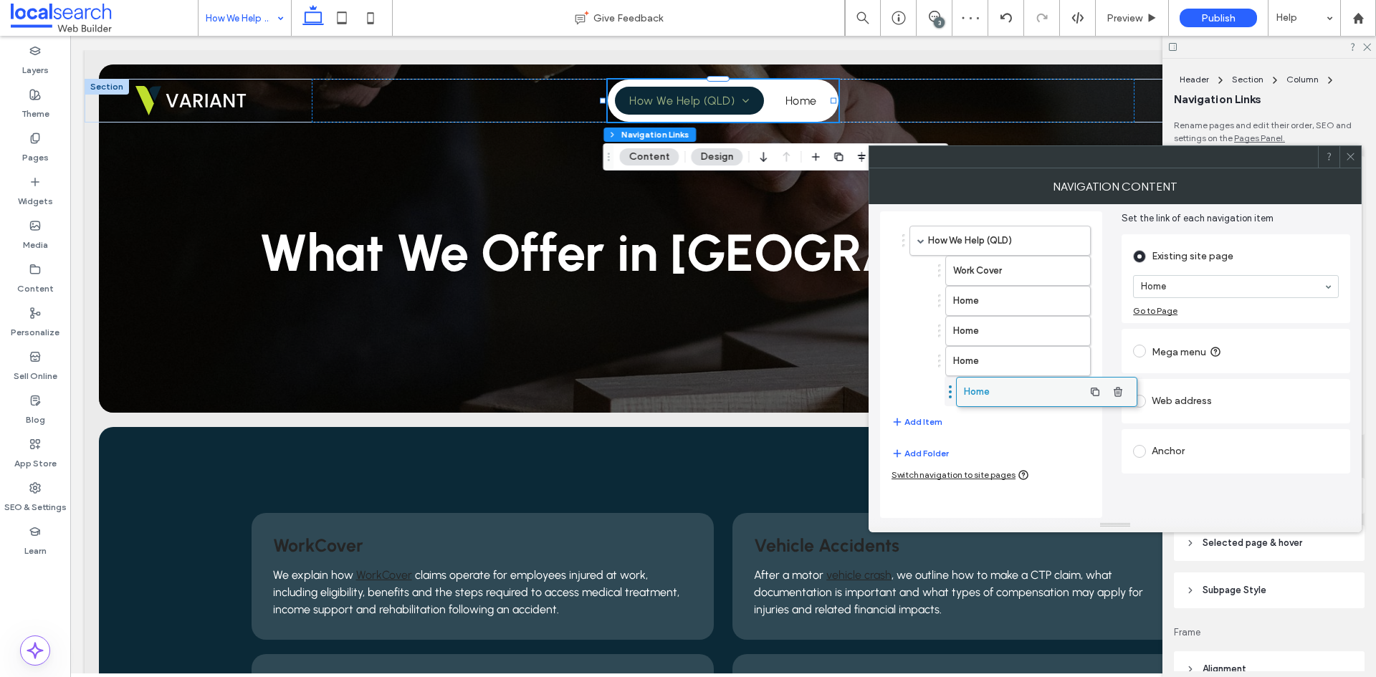
drag, startPoint x: 935, startPoint y: 394, endPoint x: 981, endPoint y: 387, distance: 47.0
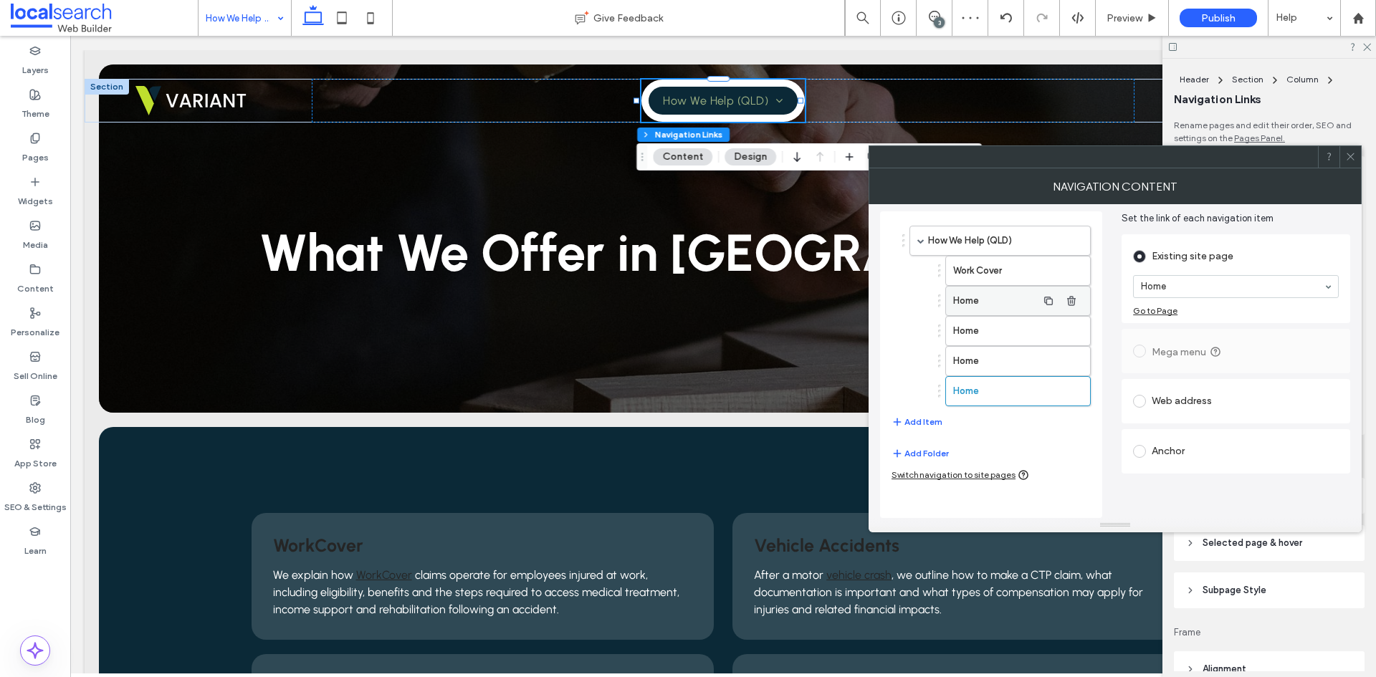
click at [1024, 301] on label "Home" at bounding box center [995, 301] width 84 height 29
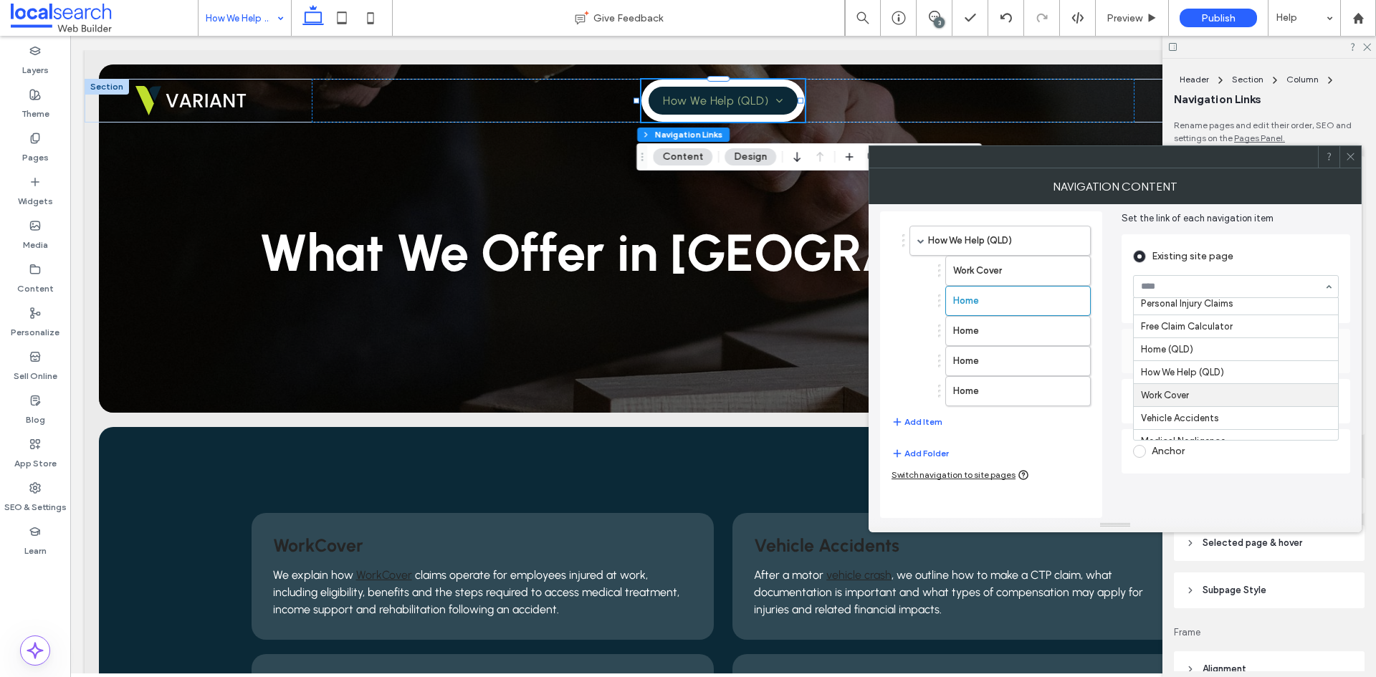
scroll to position [215, 0]
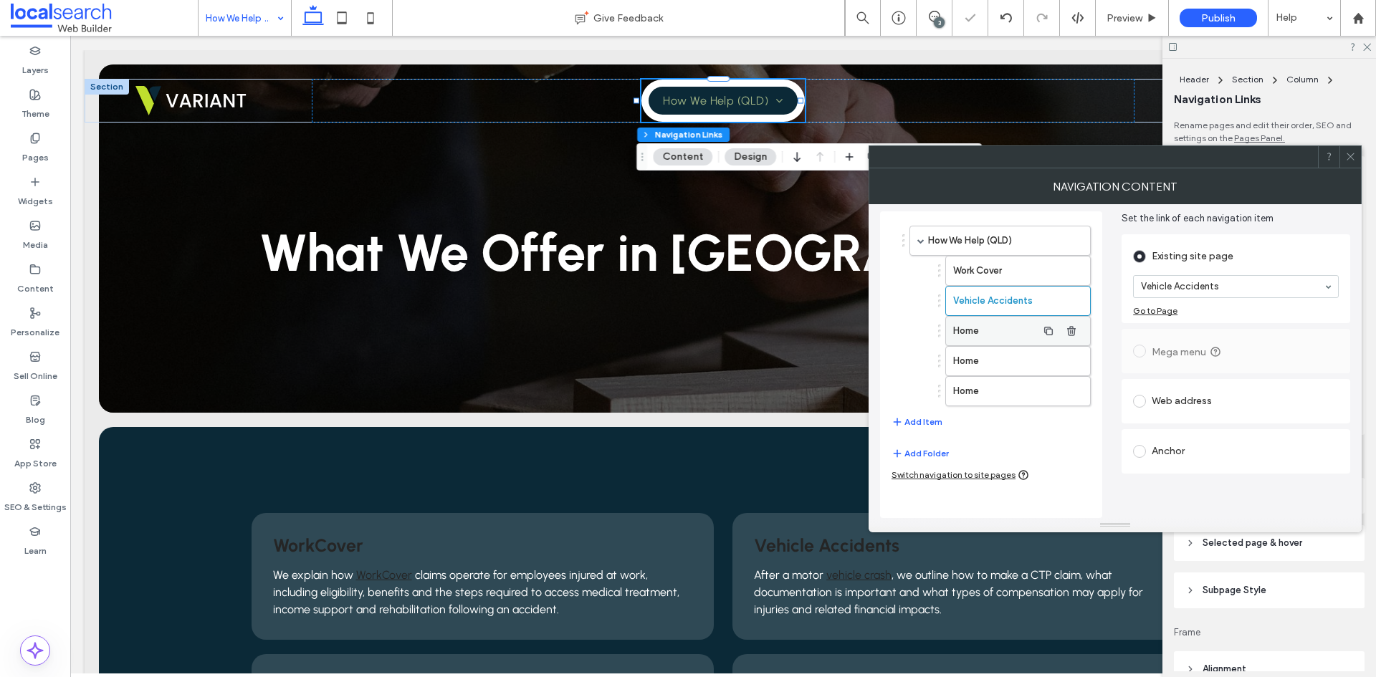
drag, startPoint x: 986, startPoint y: 334, endPoint x: 1019, endPoint y: 333, distance: 33.0
click at [987, 333] on label "Home" at bounding box center [995, 331] width 84 height 29
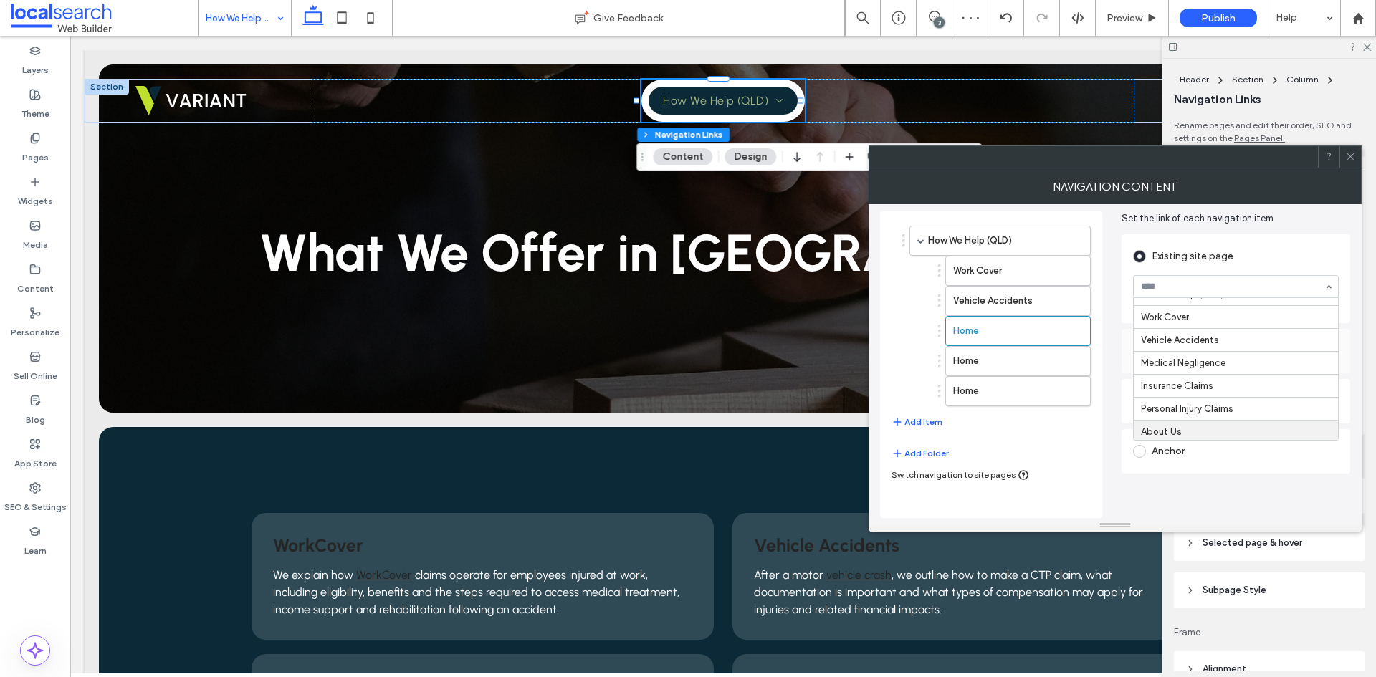
scroll to position [199, 0]
drag, startPoint x: 1195, startPoint y: 388, endPoint x: 1136, endPoint y: 377, distance: 59.9
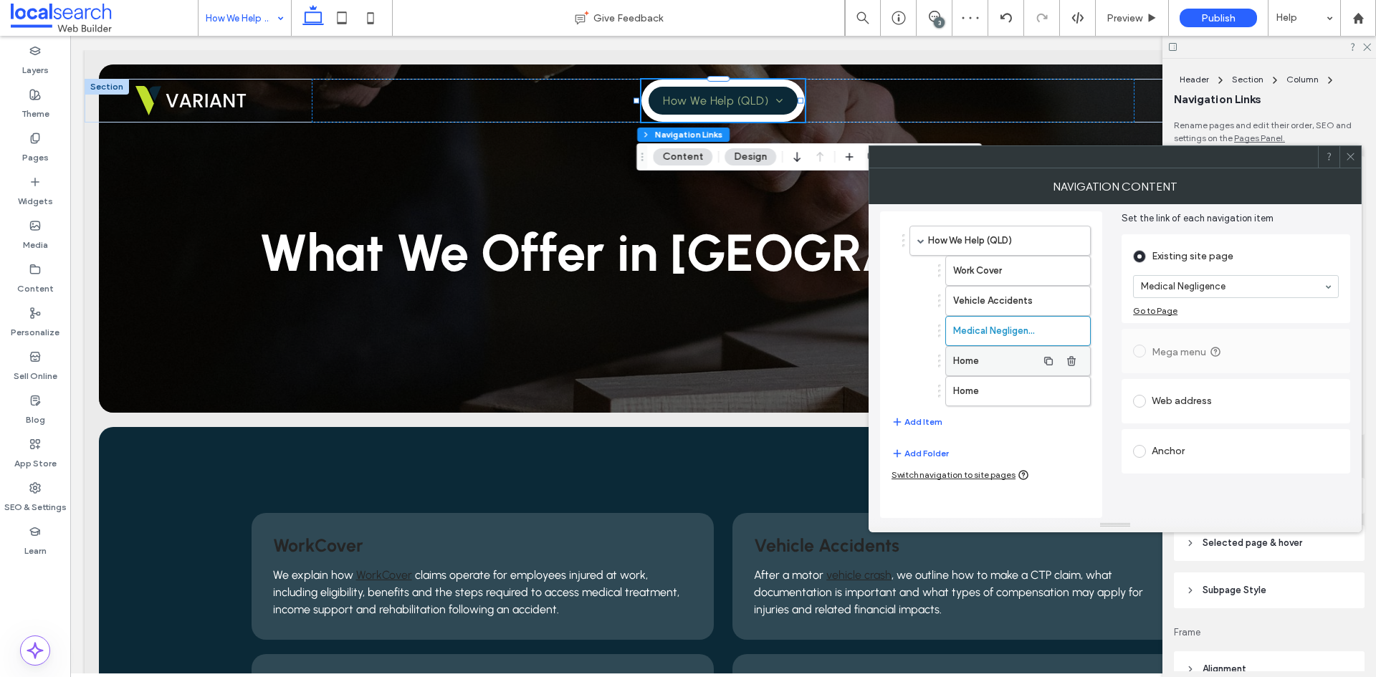
click at [991, 361] on label "Home" at bounding box center [995, 361] width 84 height 29
click at [993, 388] on label "Home" at bounding box center [995, 391] width 84 height 29
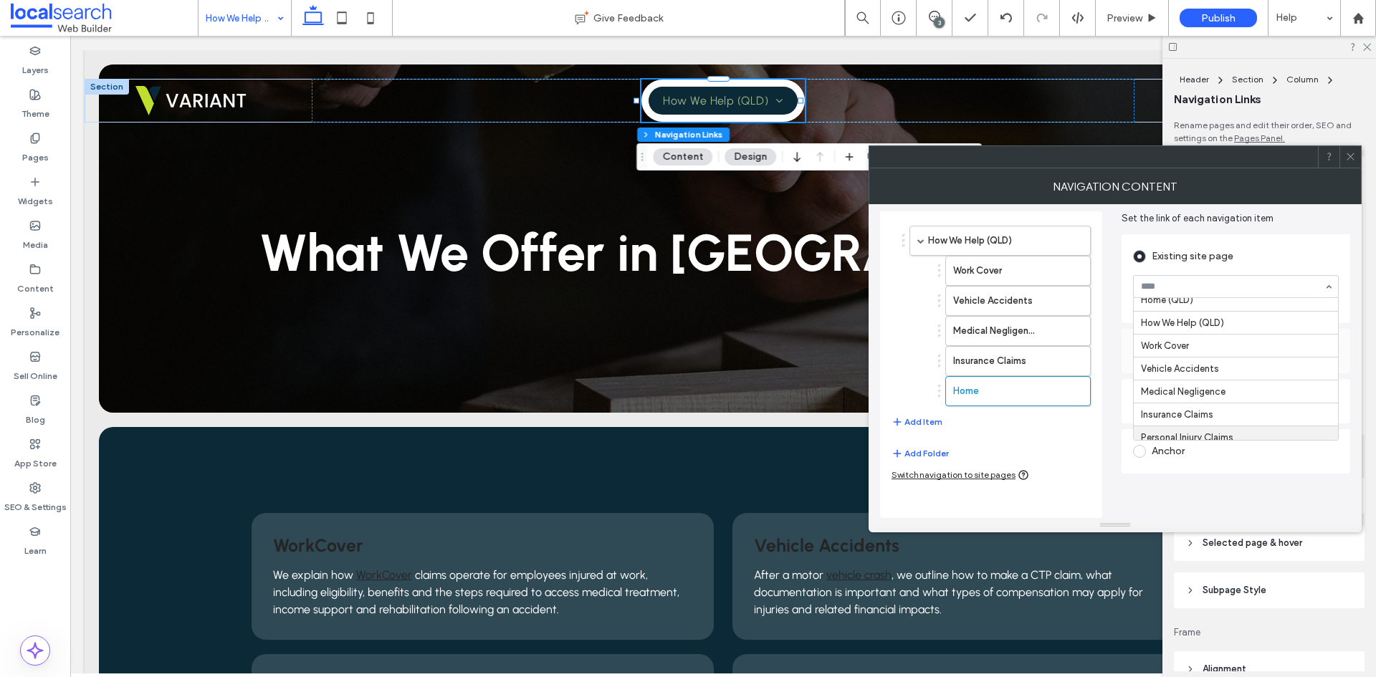
scroll to position [270, 0]
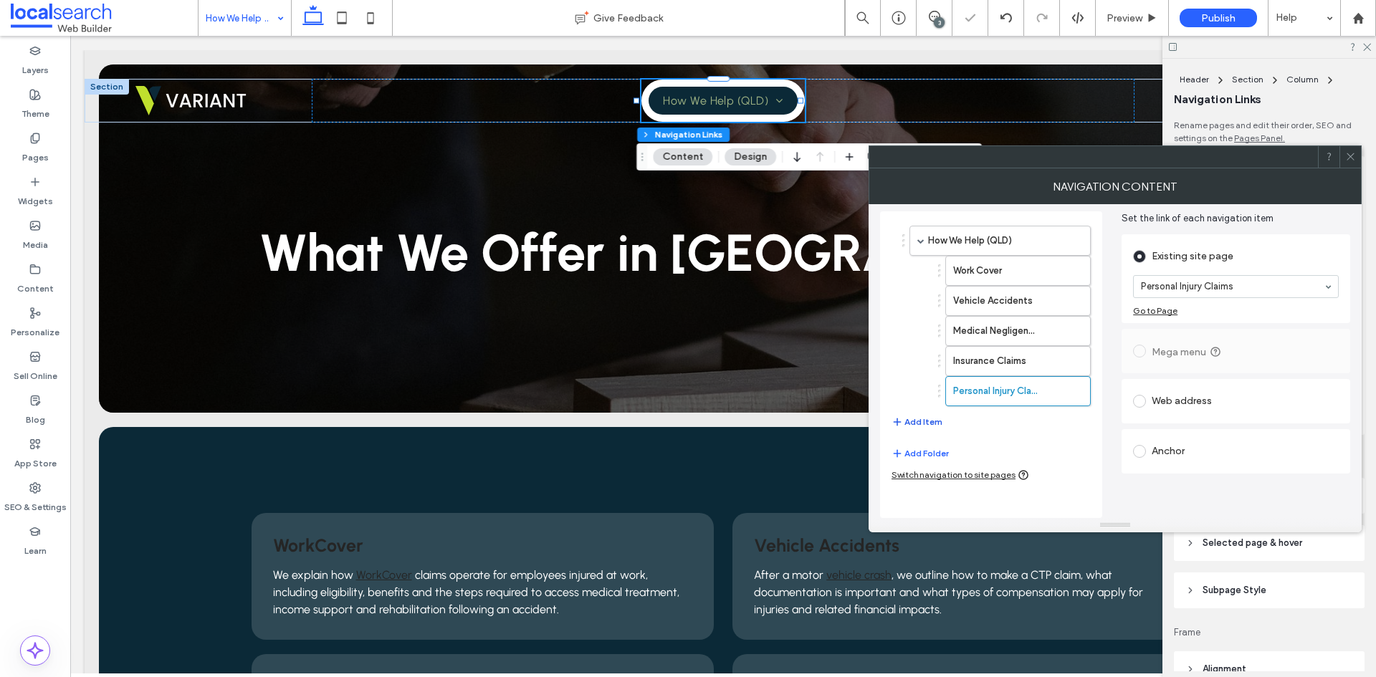
click at [926, 424] on button "Add Item" at bounding box center [917, 422] width 51 height 17
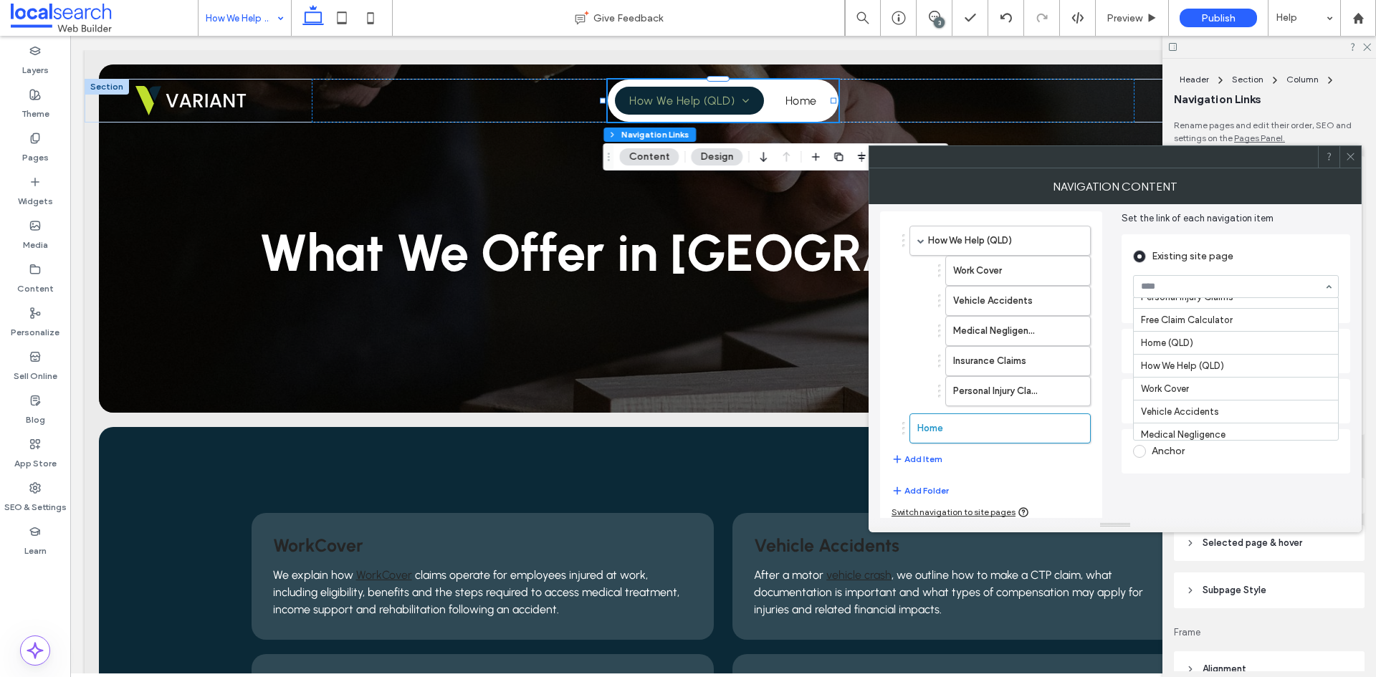
scroll to position [127, 0]
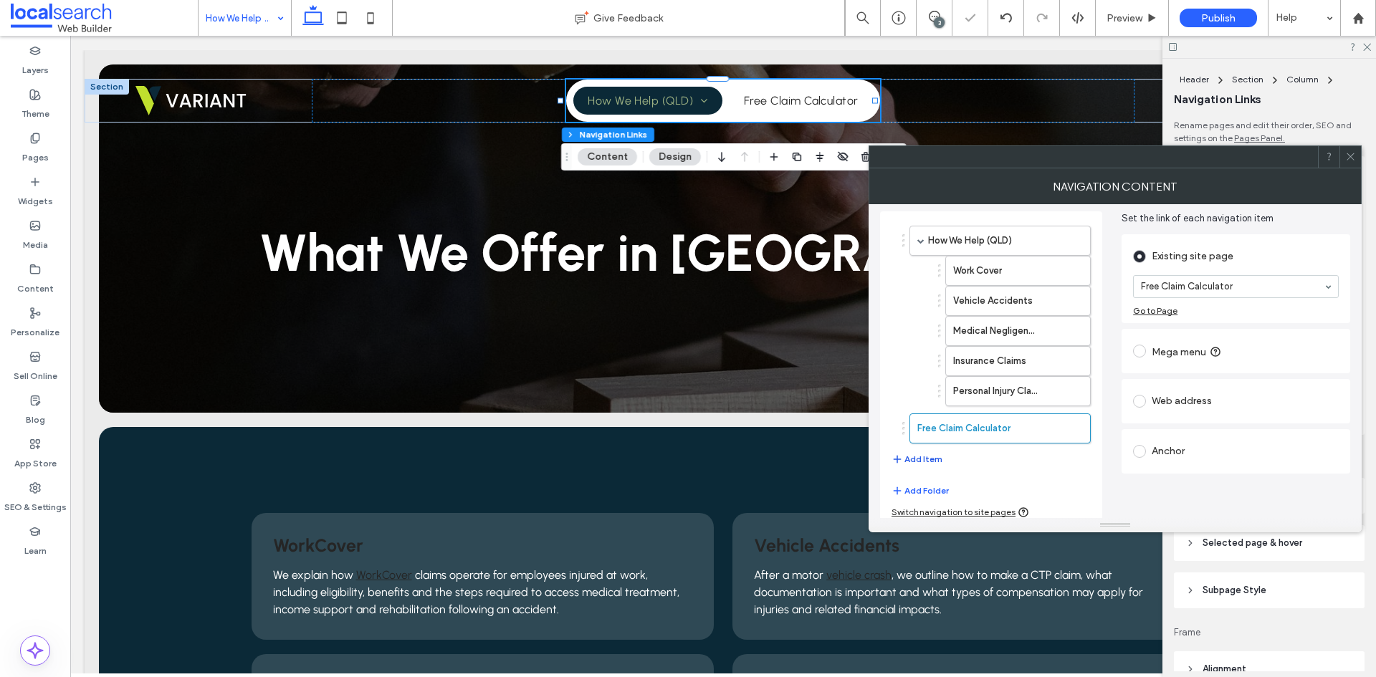
click at [929, 454] on button "Add Item" at bounding box center [917, 459] width 51 height 17
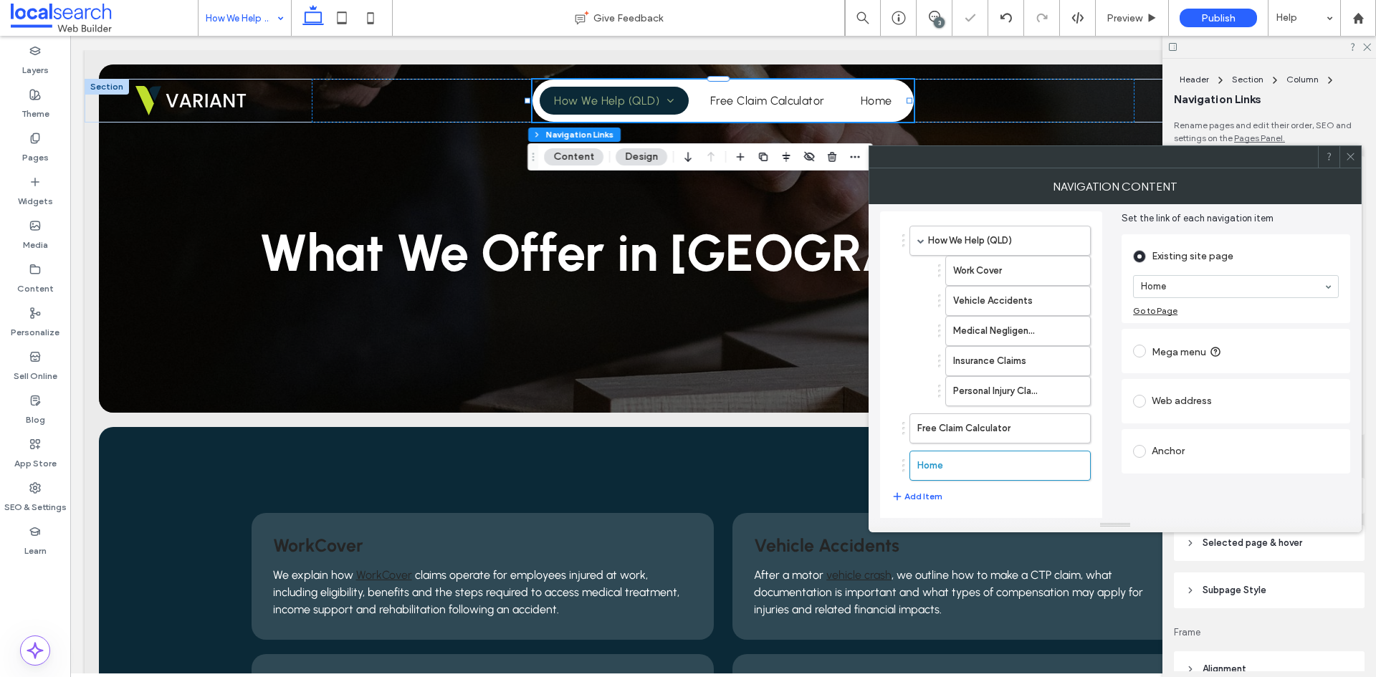
click at [1196, 297] on div "Home" at bounding box center [1236, 286] width 206 height 23
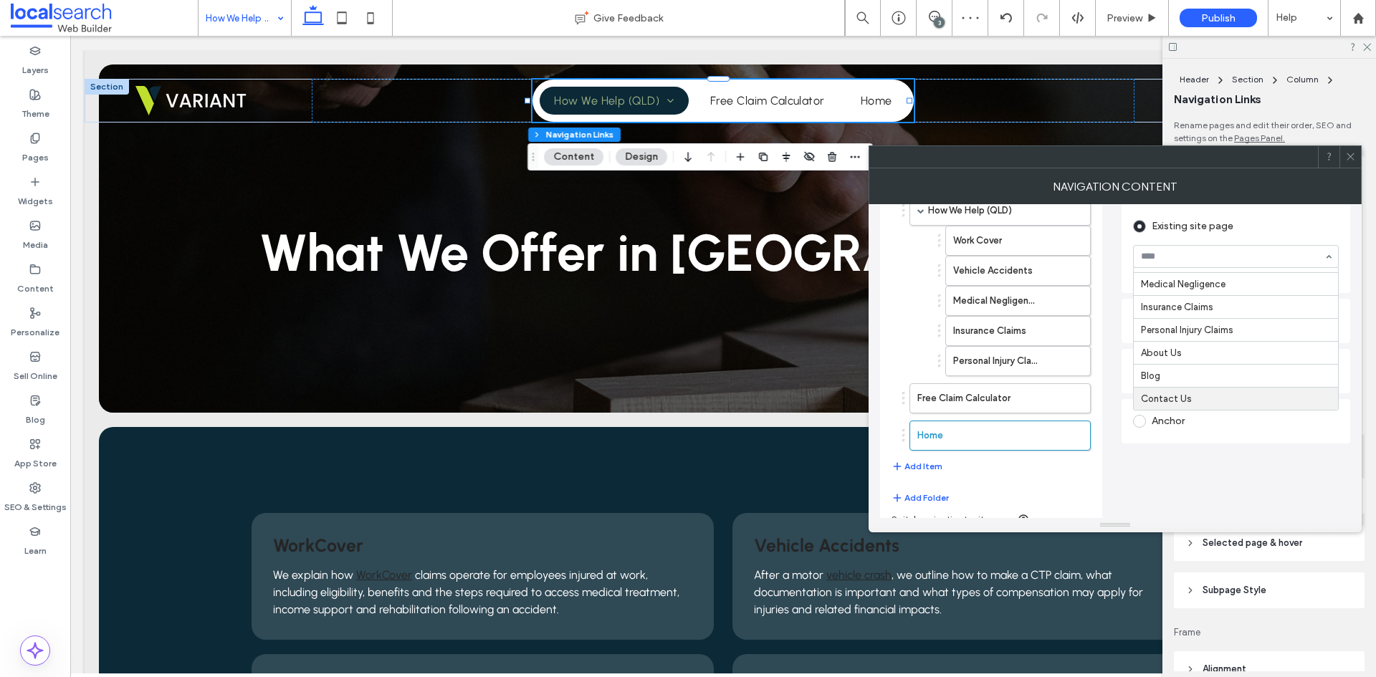
scroll to position [97, 0]
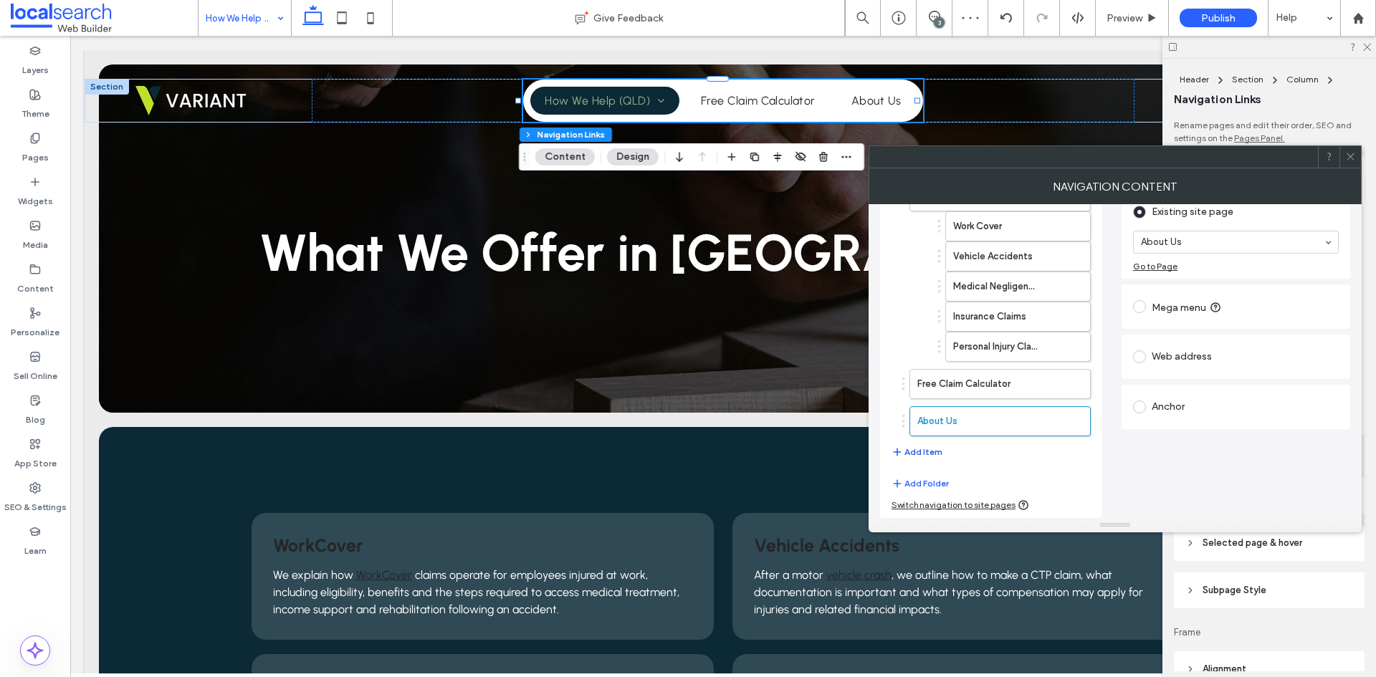
click at [920, 448] on button "Add Item" at bounding box center [917, 452] width 51 height 17
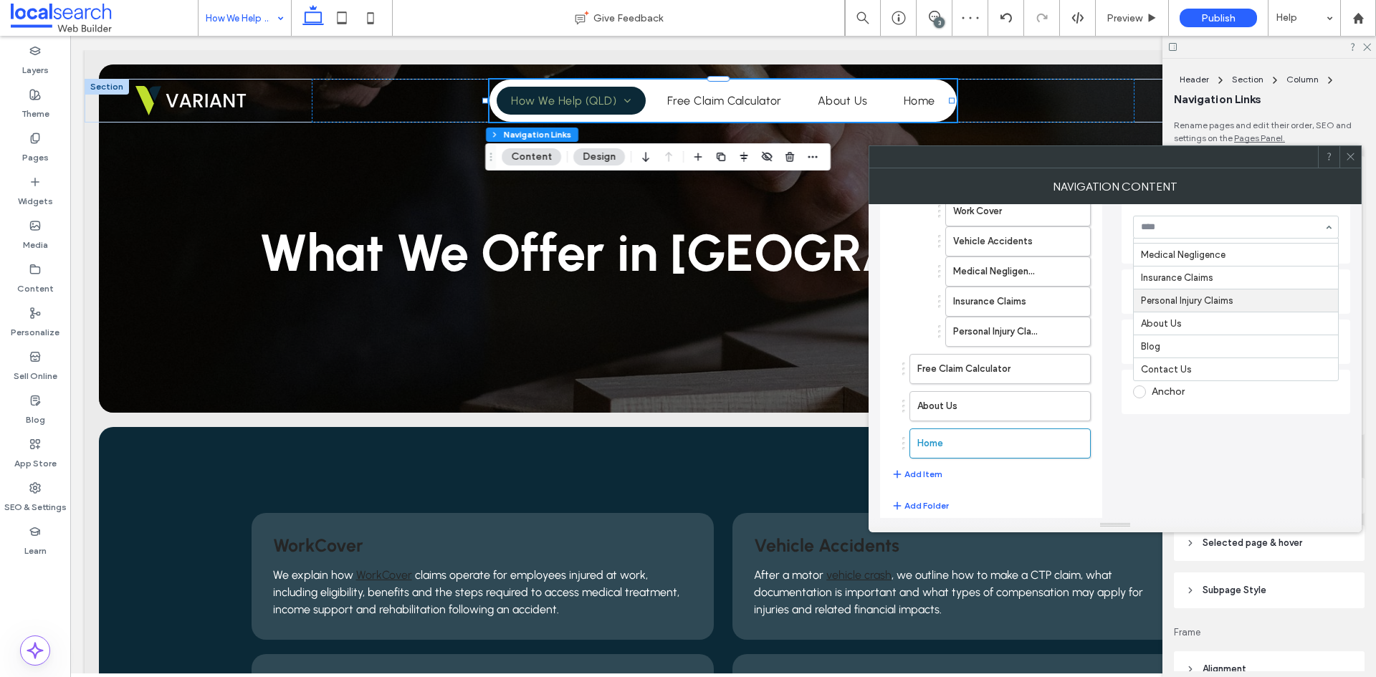
scroll to position [135, 0]
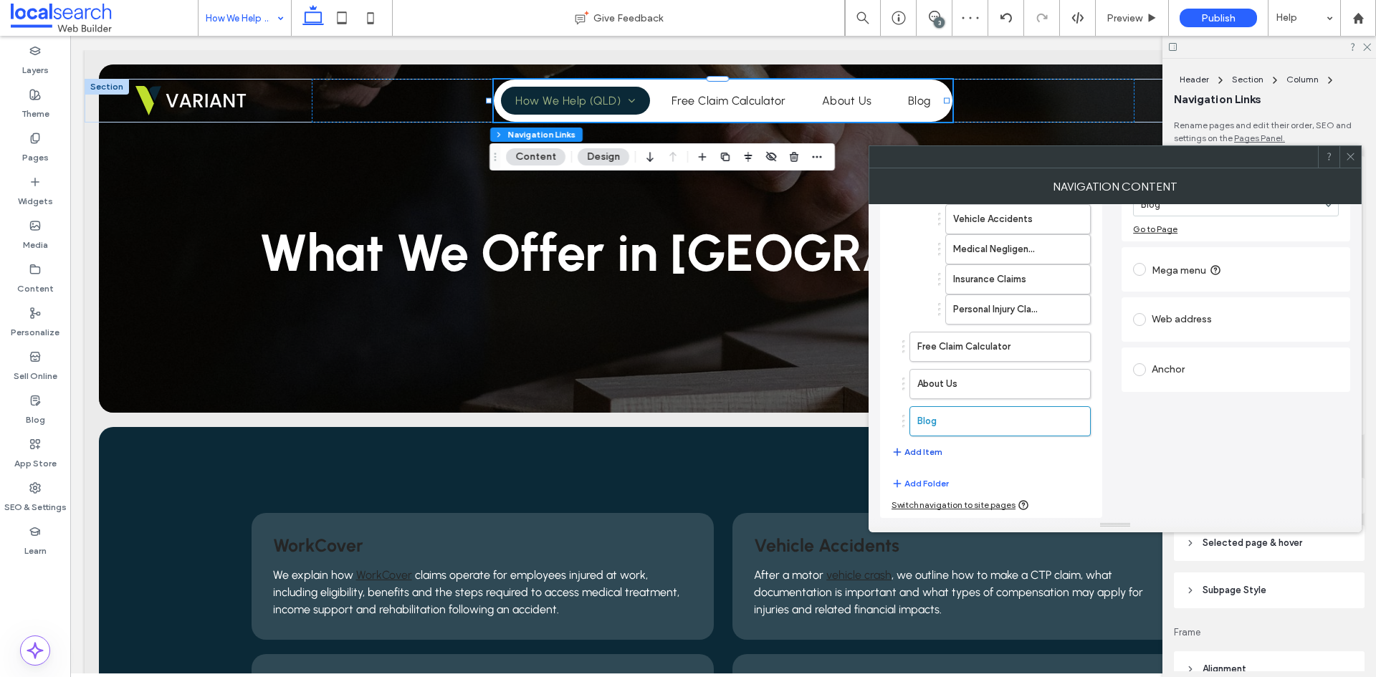
click at [929, 452] on button "Add Item" at bounding box center [917, 452] width 51 height 17
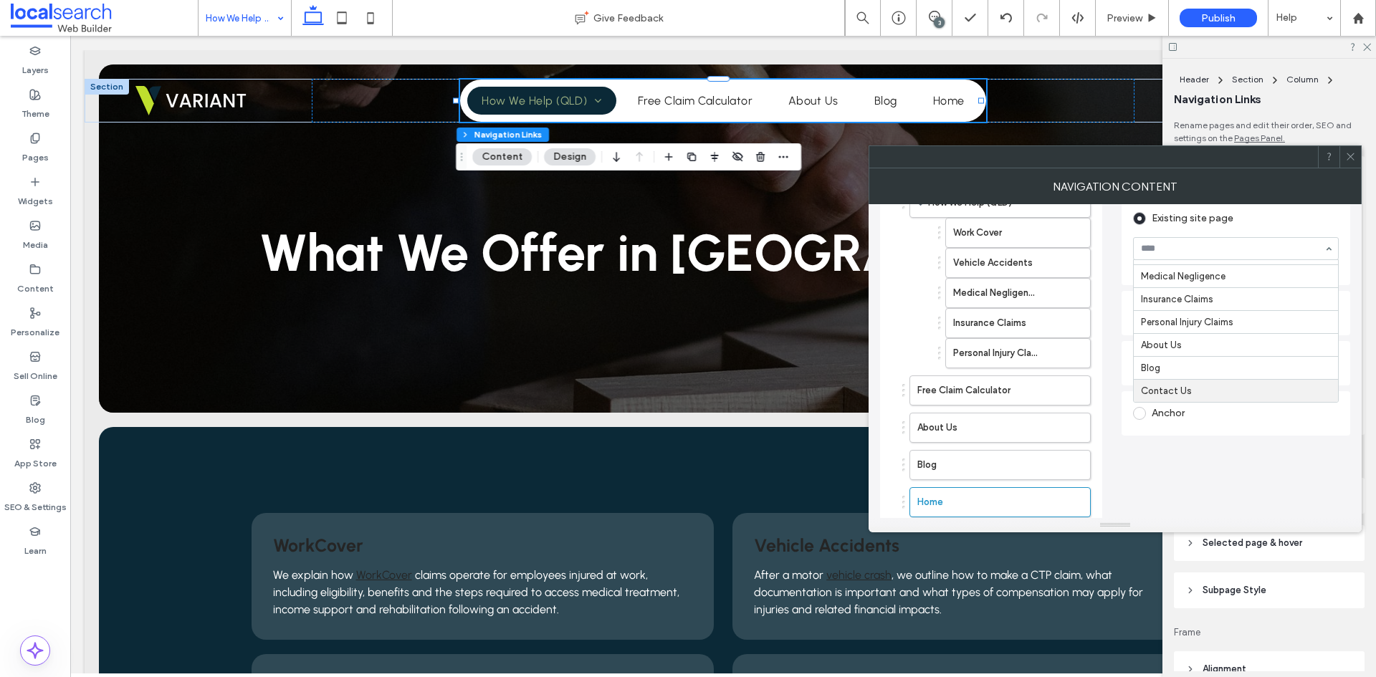
scroll to position [172, 0]
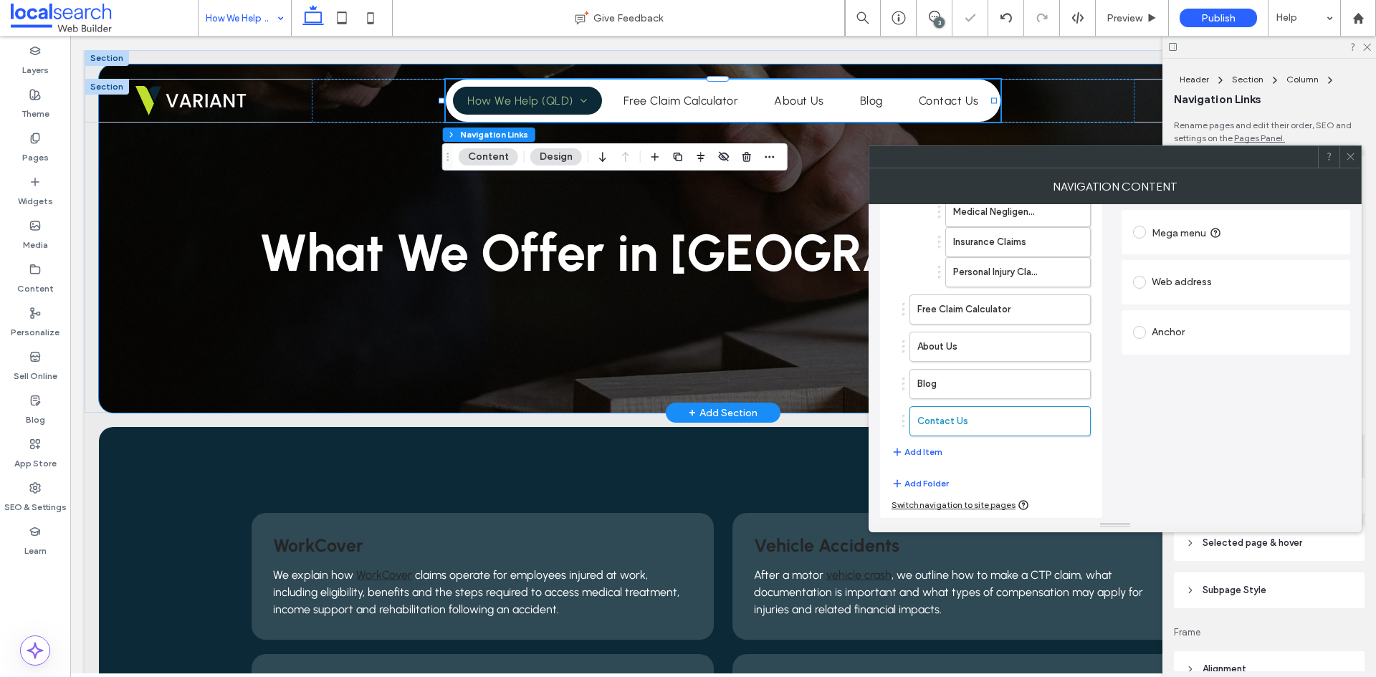
click at [490, 346] on div "What We Offer in [GEOGRAPHIC_DATA]" at bounding box center [723, 239] width 1249 height 348
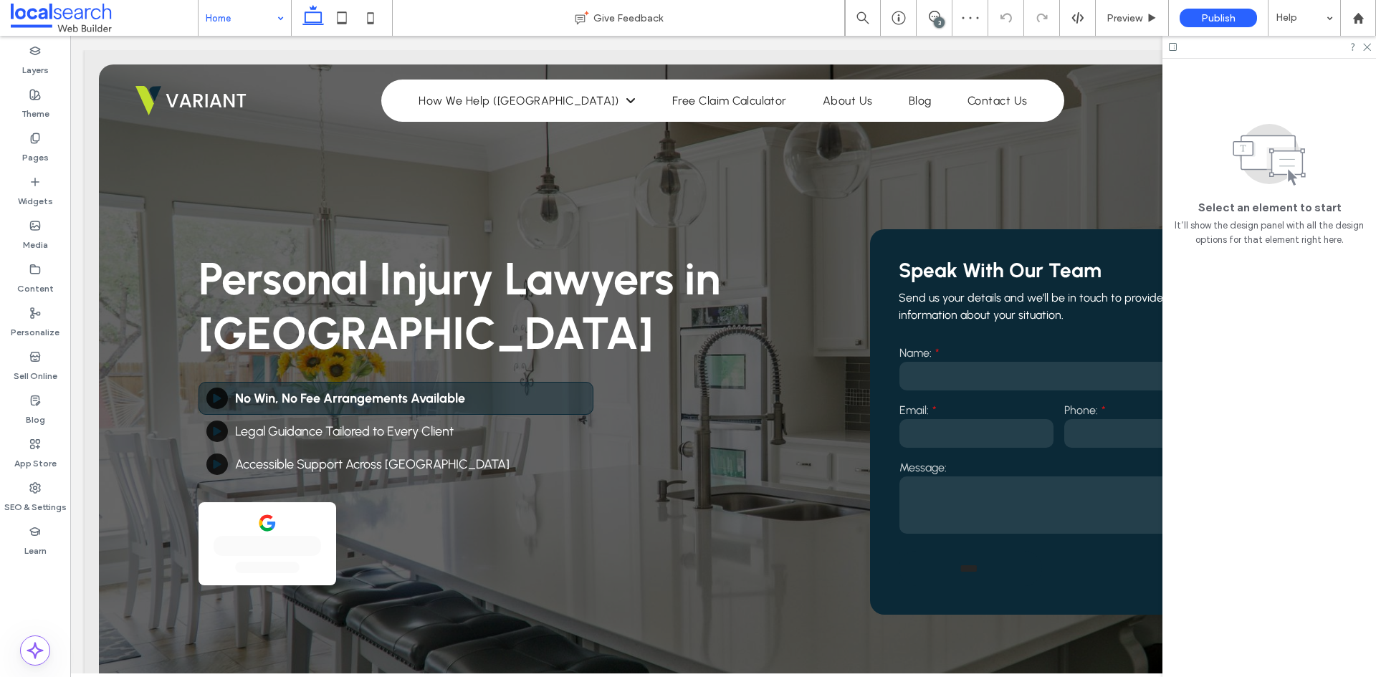
click at [239, 23] on input at bounding box center [241, 18] width 71 height 36
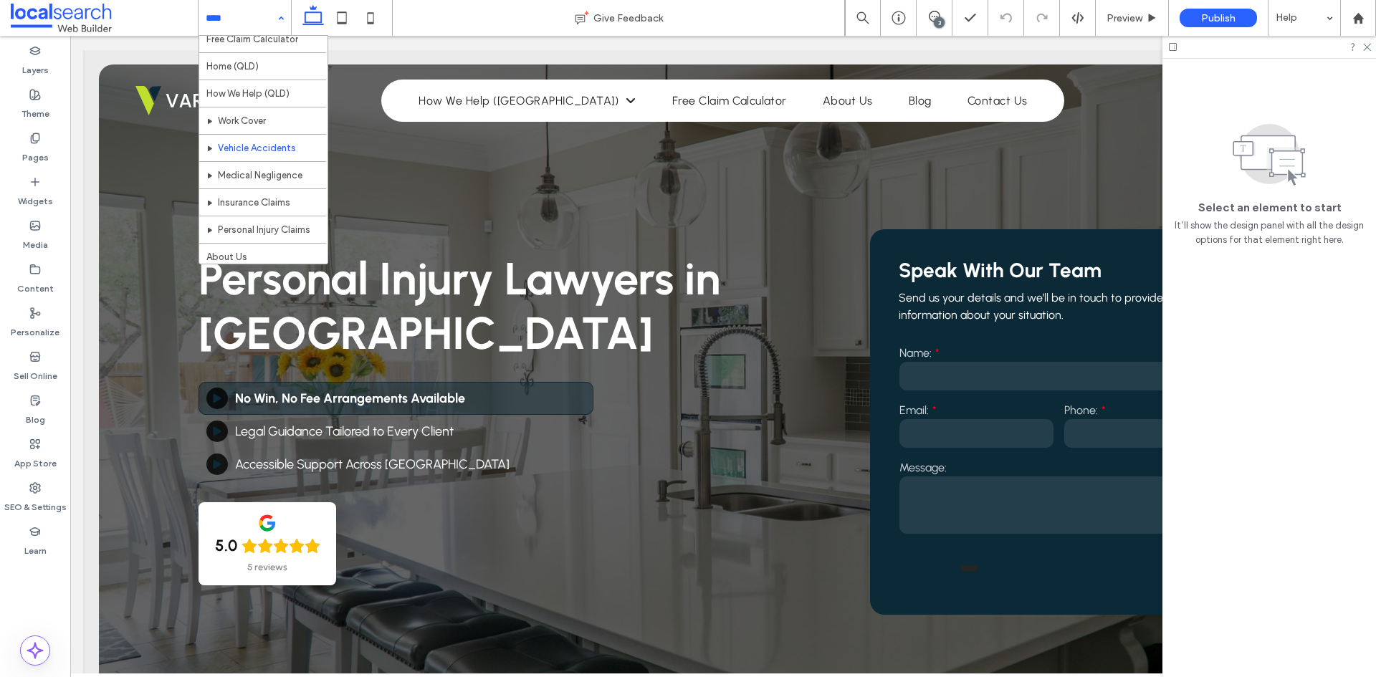
scroll to position [260, 0]
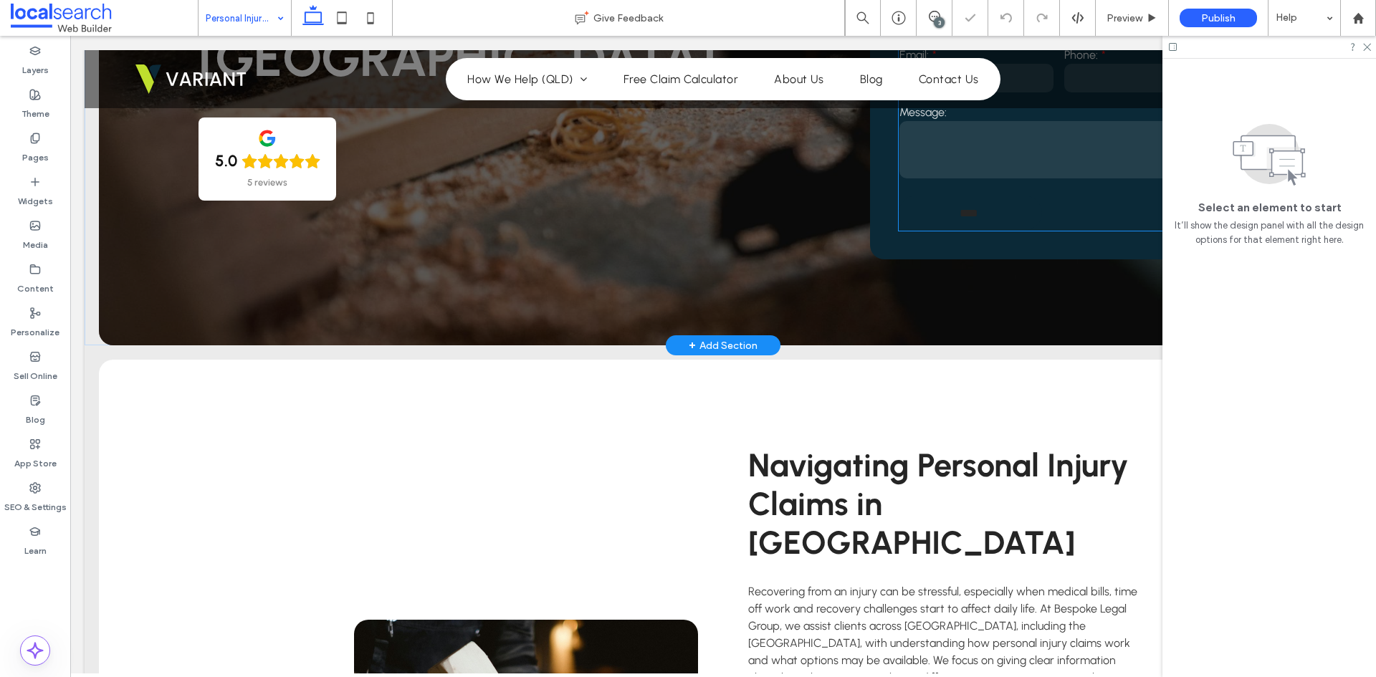
scroll to position [72, 0]
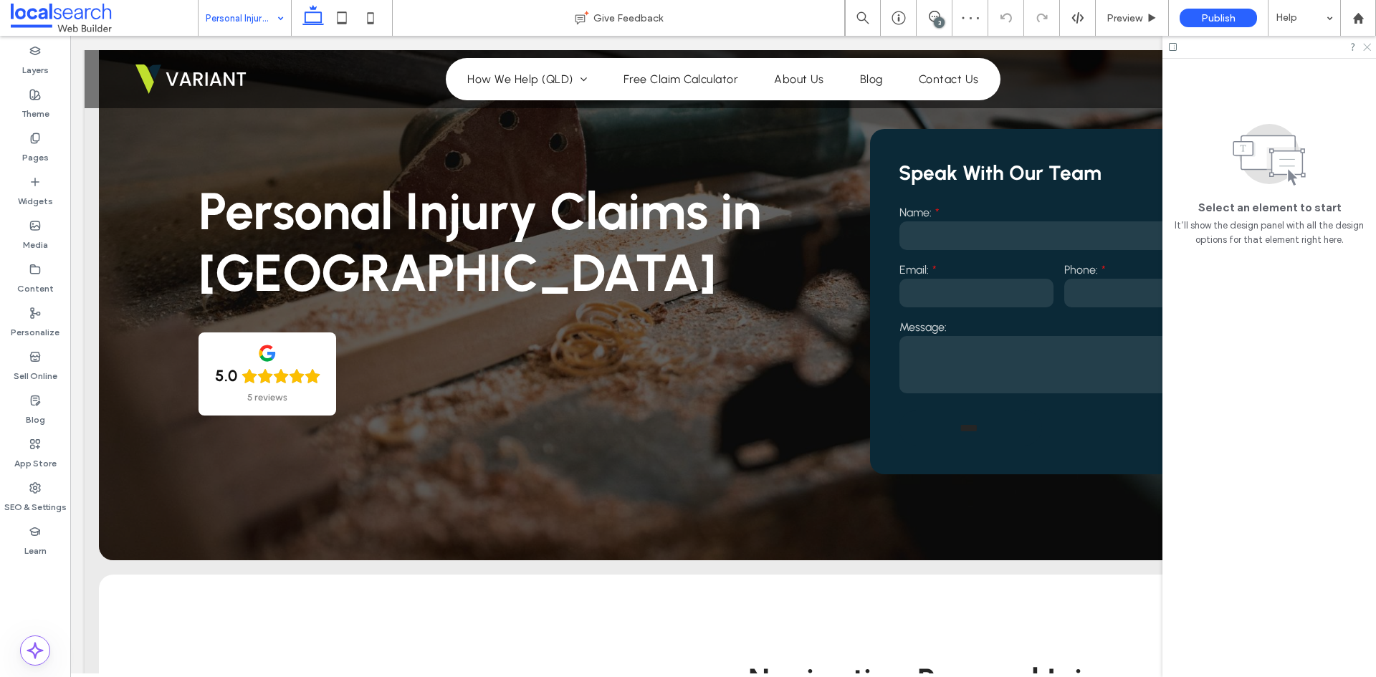
click at [1368, 48] on icon at bounding box center [1366, 46] width 9 height 9
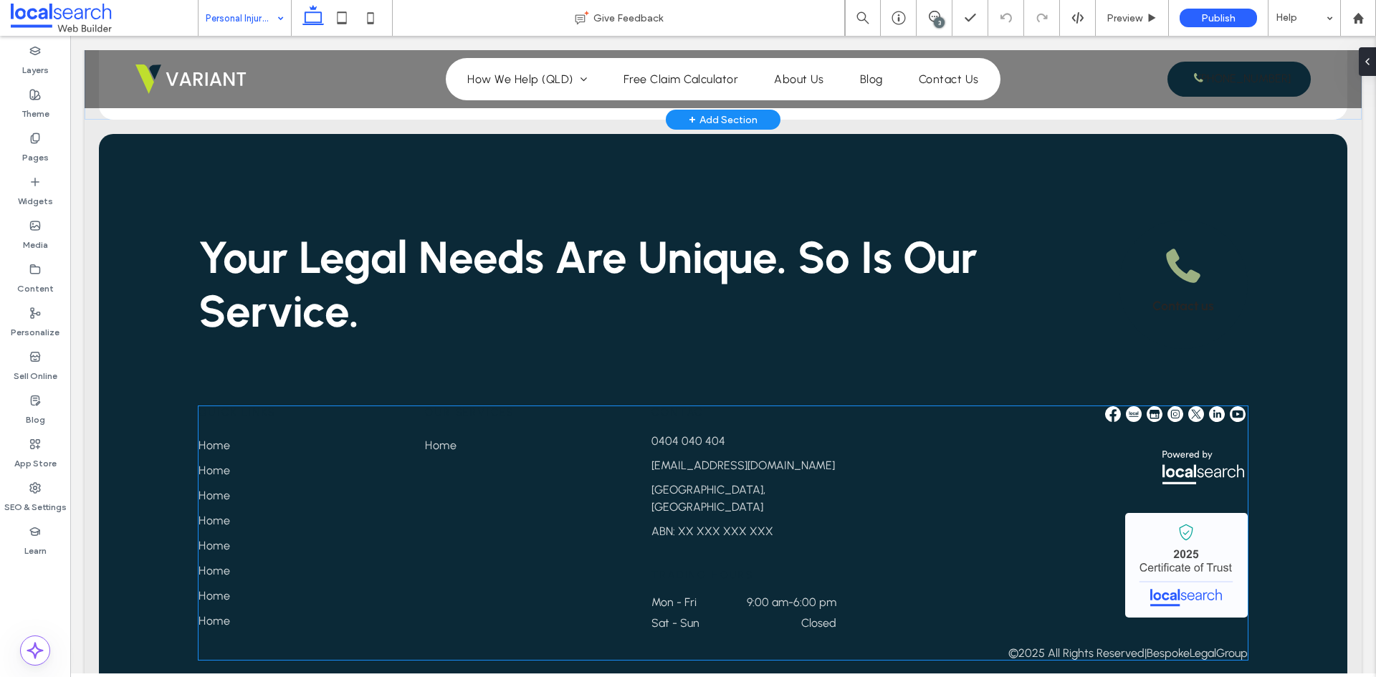
scroll to position [2461, 0]
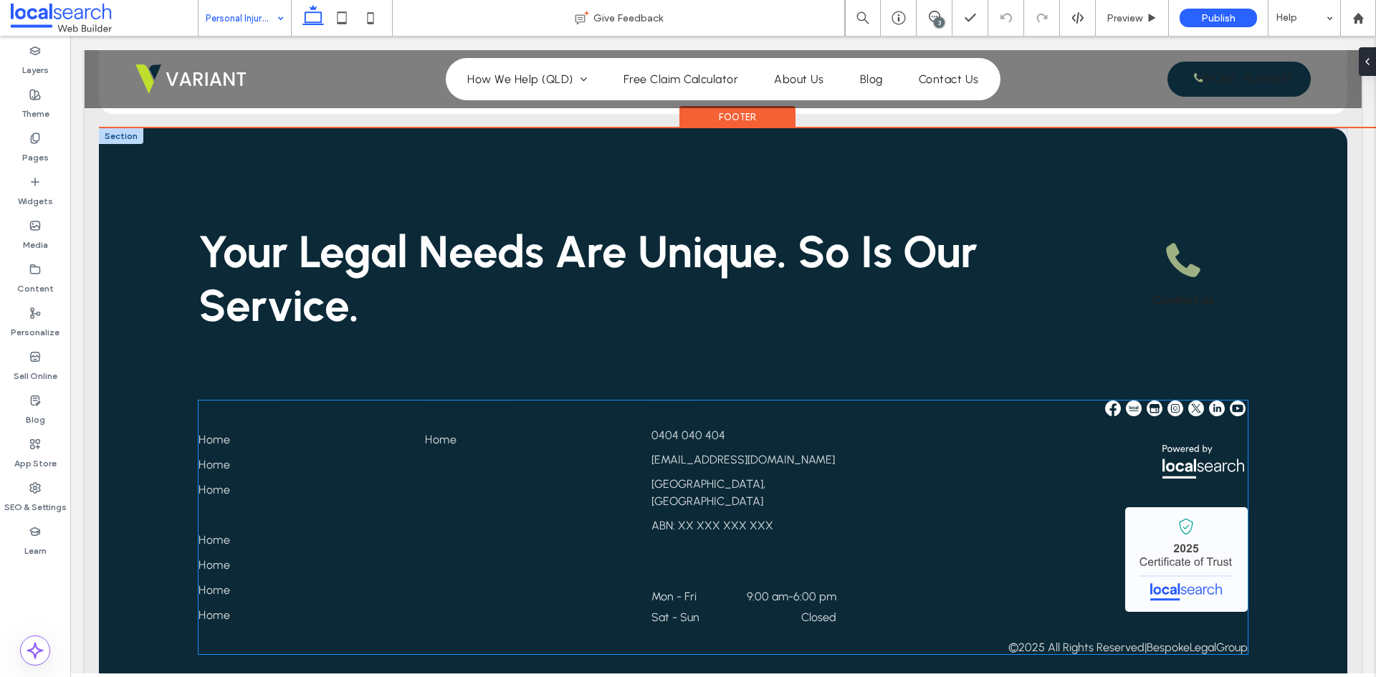
click at [262, 502] on link "Home" at bounding box center [291, 514] width 185 height 25
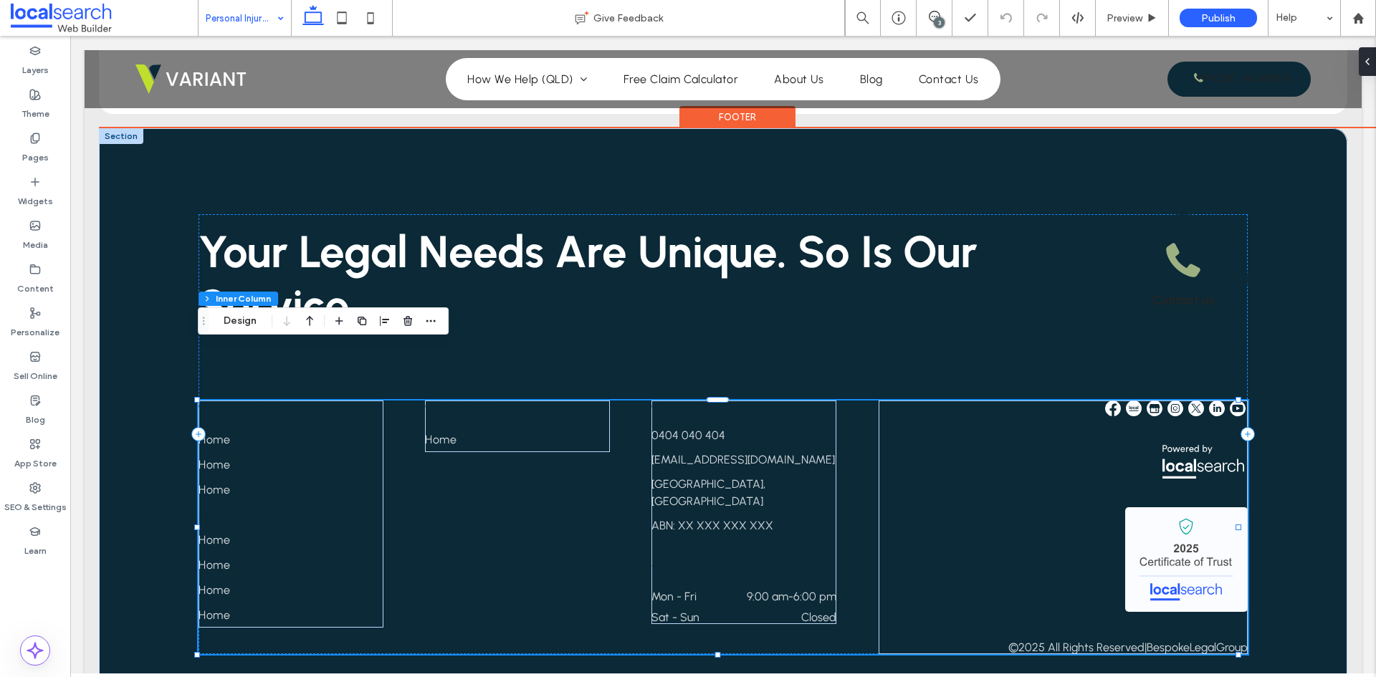
click at [262, 502] on link "Home" at bounding box center [291, 514] width 185 height 25
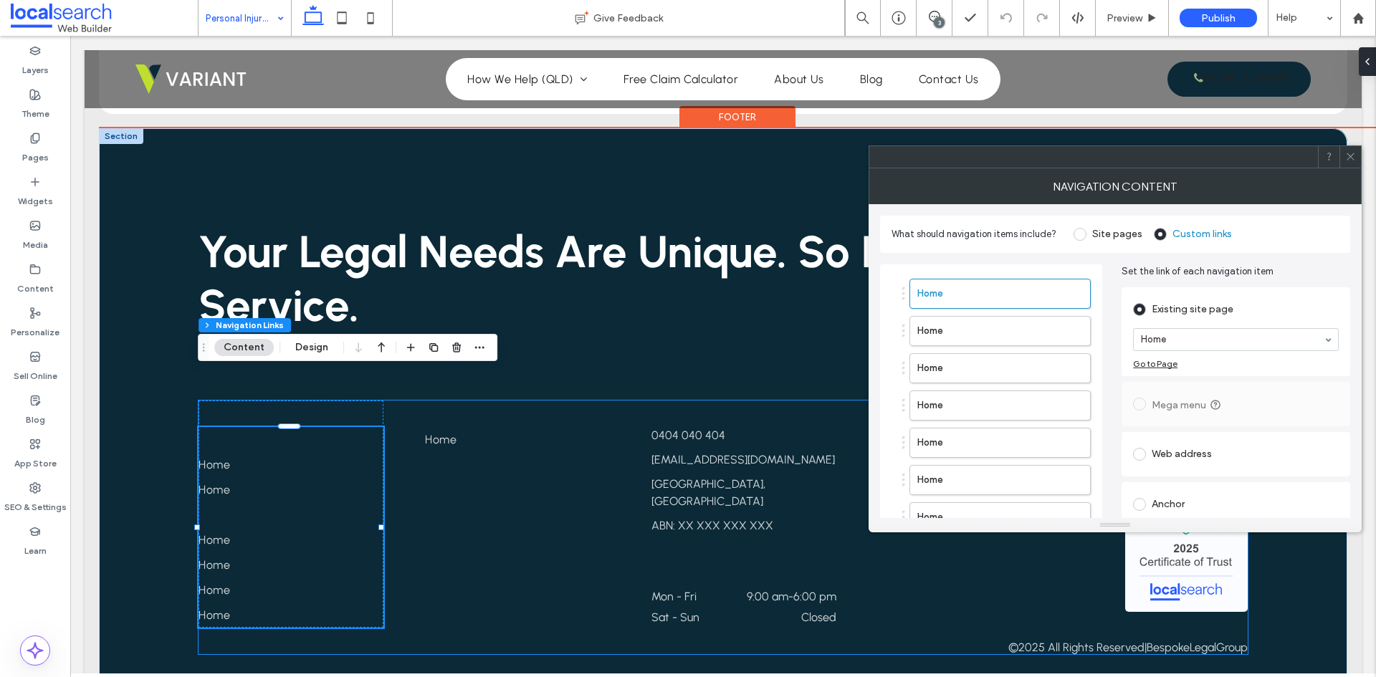
type input "***"
type input "****"
click at [482, 479] on div "Quick Links Home Home Home Home Home Home Home Home Our Services Home Contact […" at bounding box center [723, 528] width 1049 height 254
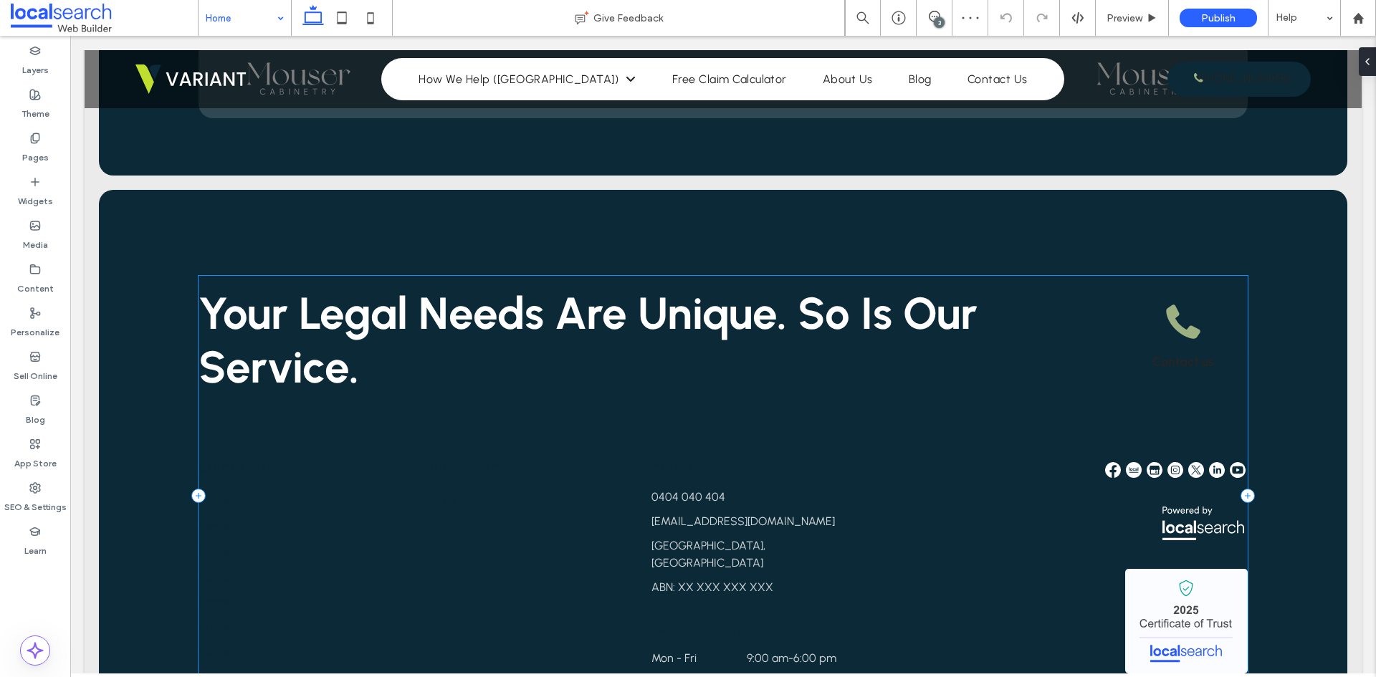
scroll to position [3575, 0]
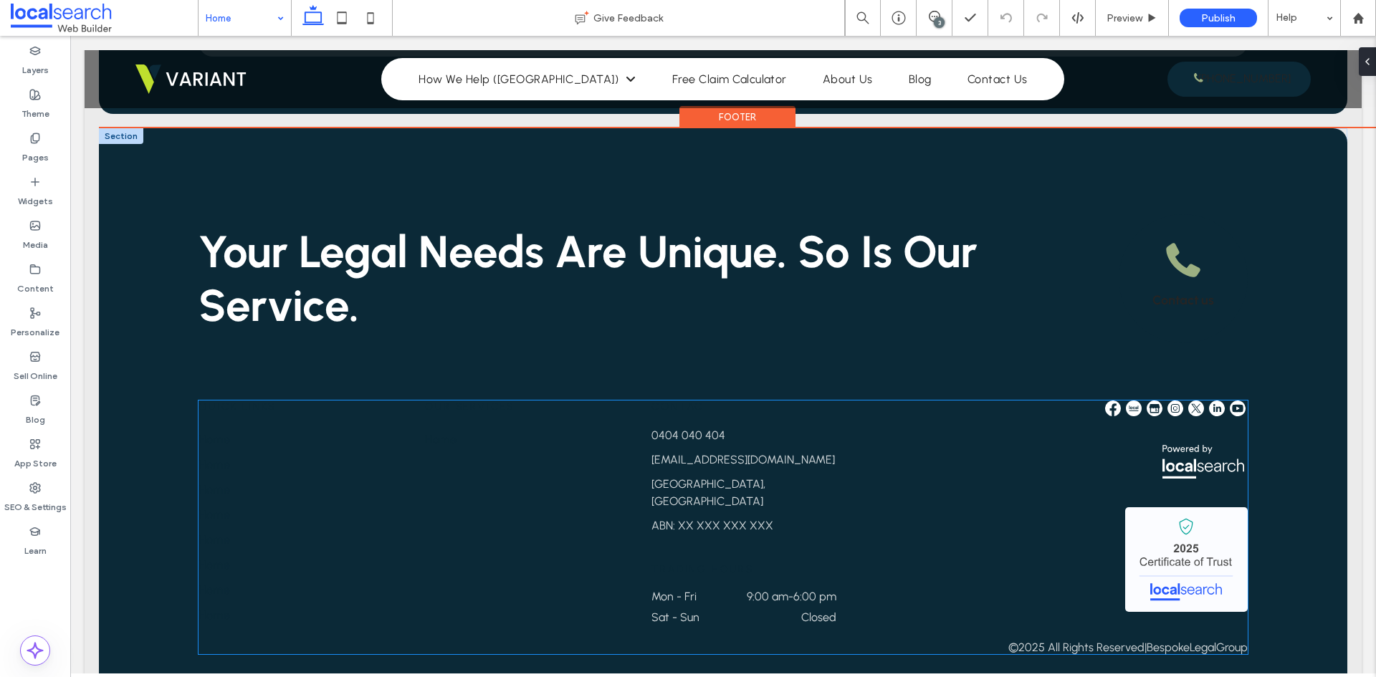
click at [373, 502] on link "Home" at bounding box center [291, 514] width 185 height 25
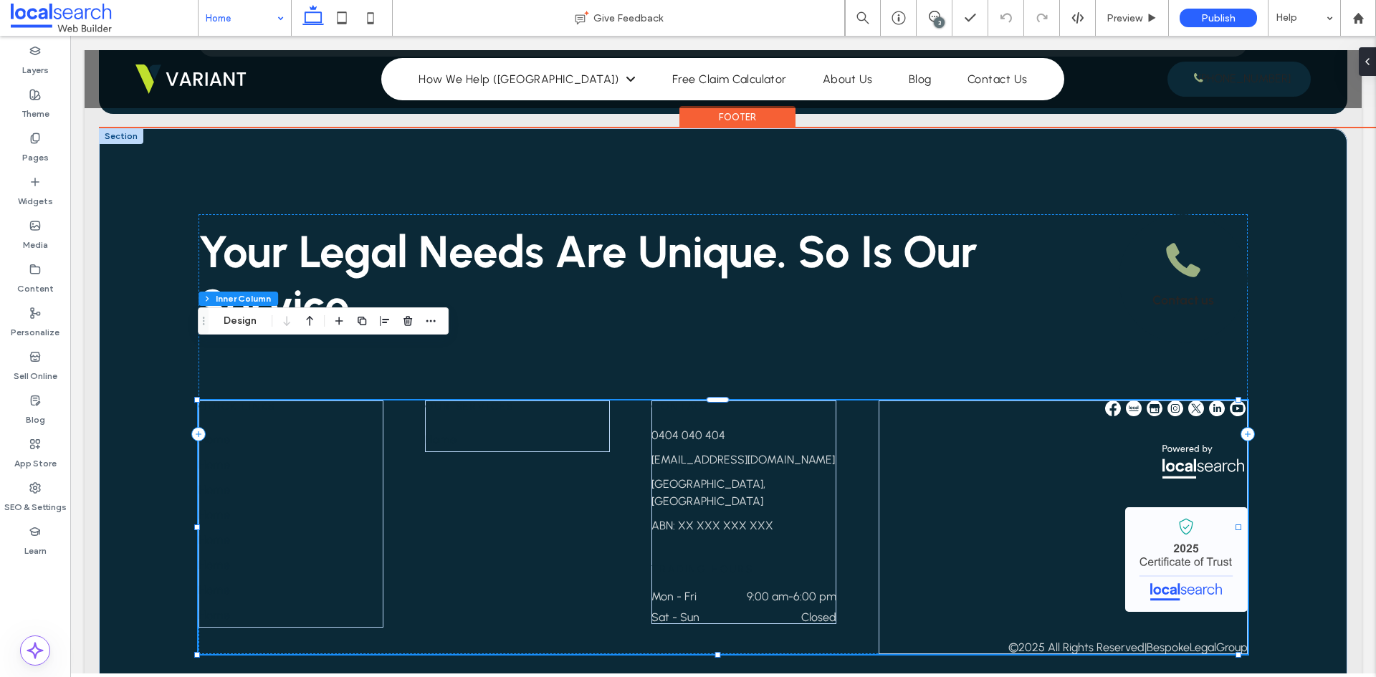
click at [467, 406] on div "Quick Links Home Home Home Home Home Home Home Home Our Services Home Contact […" at bounding box center [723, 528] width 1049 height 254
click at [315, 452] on link "Home" at bounding box center [291, 464] width 185 height 25
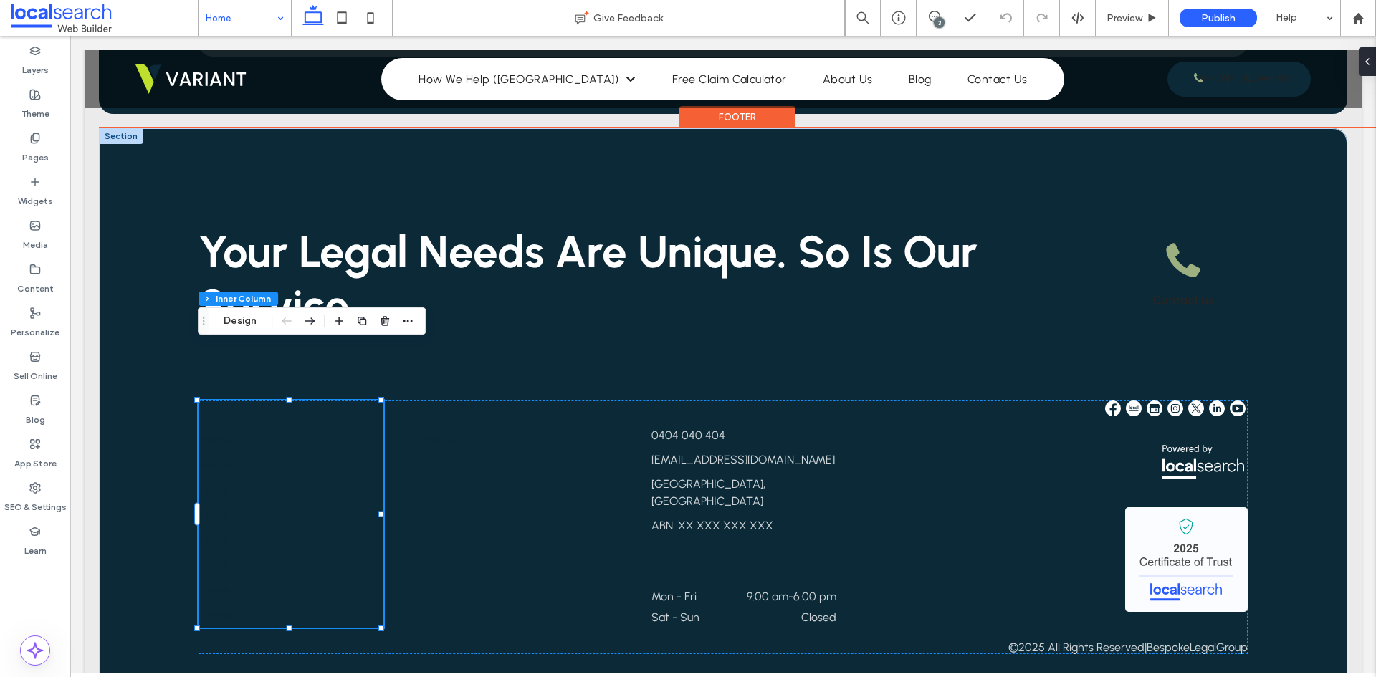
click at [314, 452] on link "Home" at bounding box center [291, 464] width 185 height 25
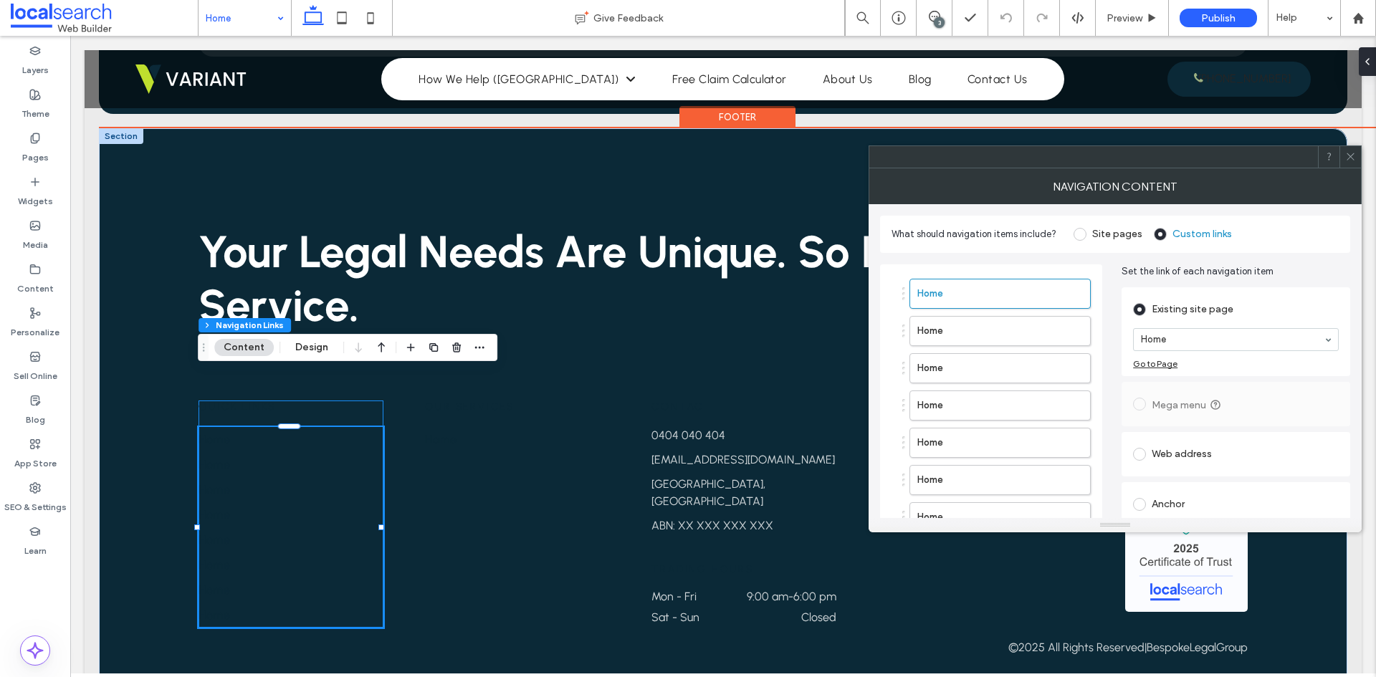
type input "***"
type input "****"
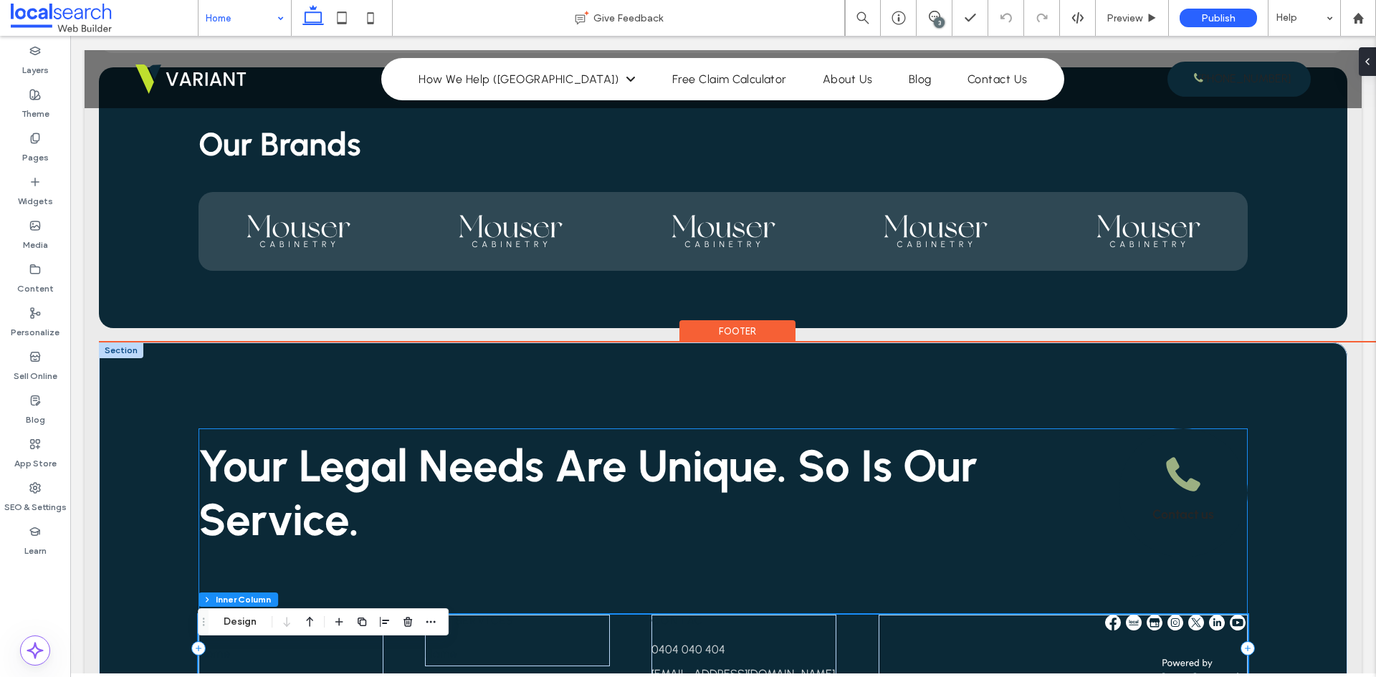
scroll to position [3479, 0]
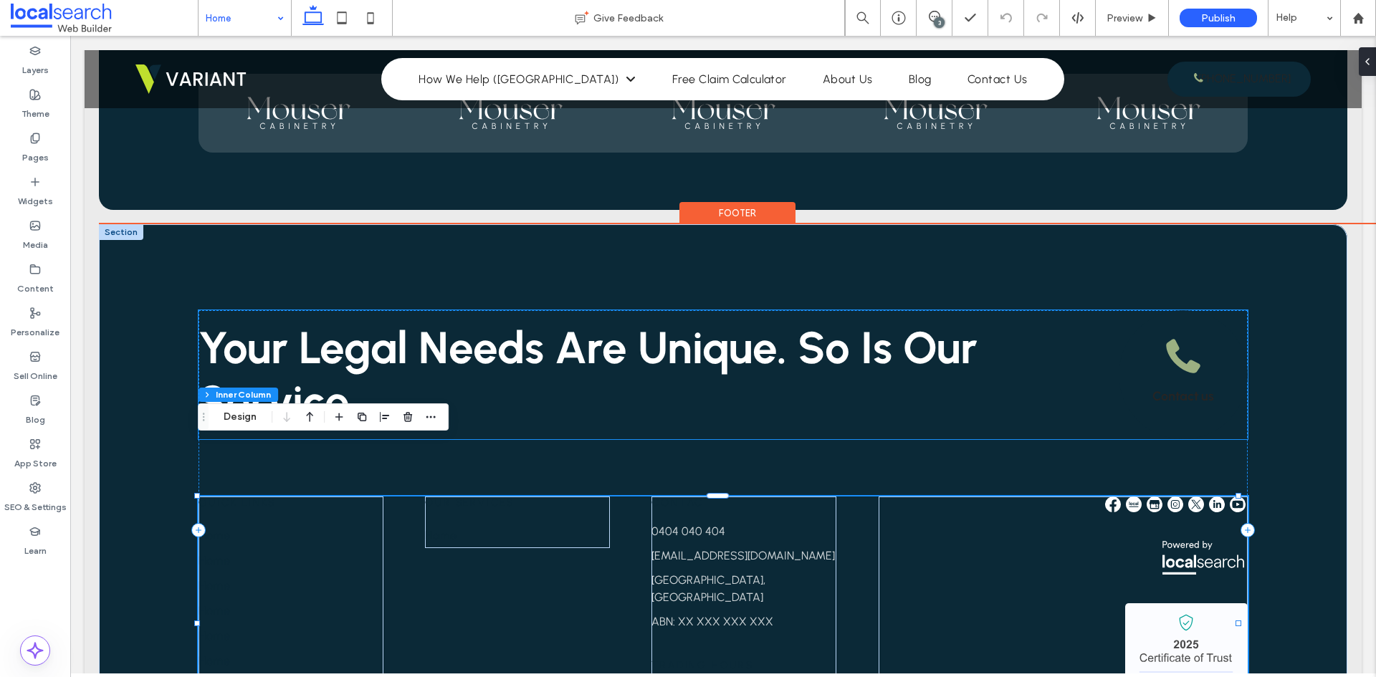
click at [510, 382] on div "Your Legal Needs Are Unique. So Is Our Service. Contact us" at bounding box center [723, 374] width 1049 height 129
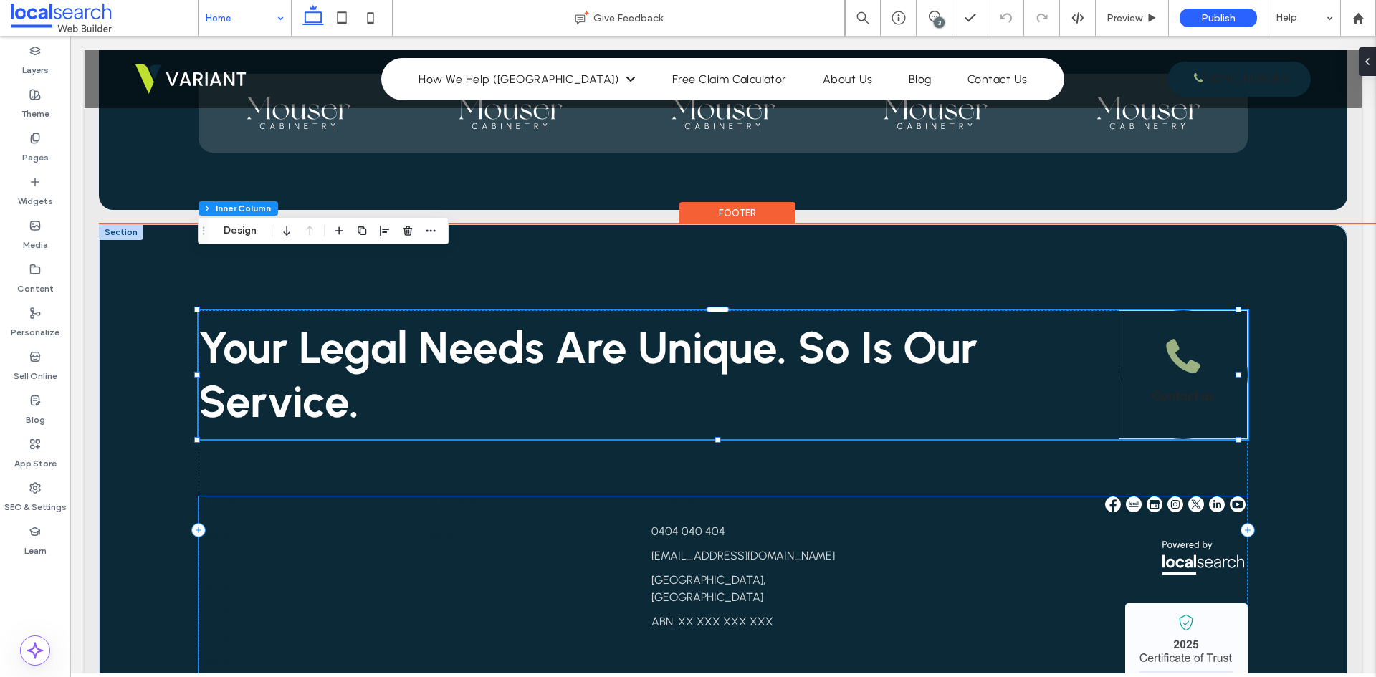
click at [230, 497] on span "Quick Links" at bounding box center [237, 503] width 77 height 12
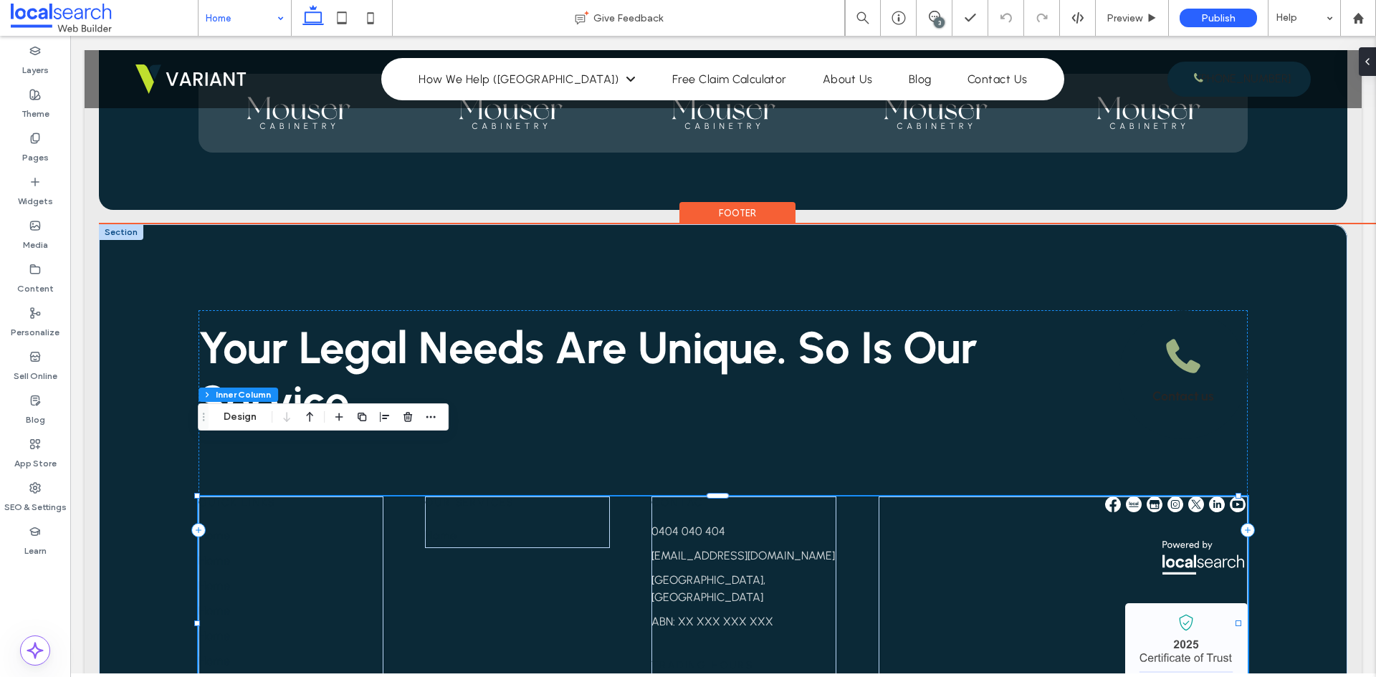
click at [230, 497] on span "Quick Links" at bounding box center [237, 503] width 77 height 12
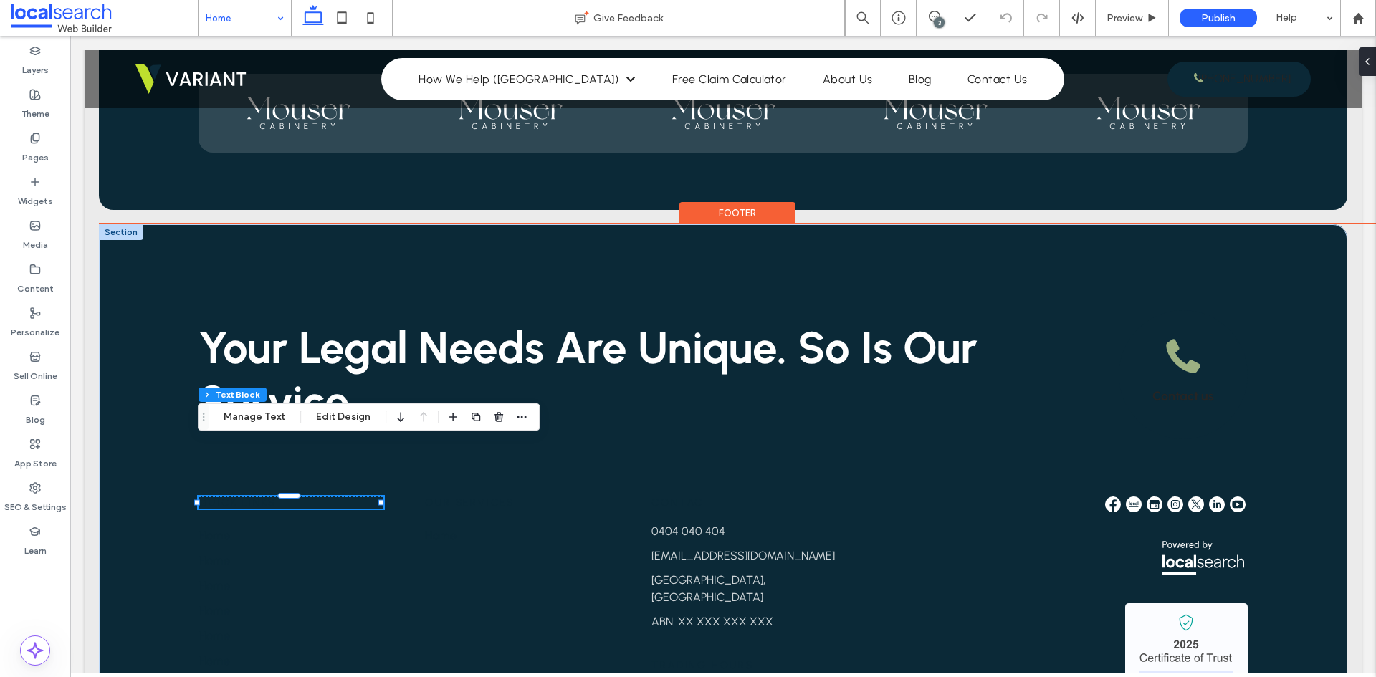
click at [230, 497] on div "Quick Links" at bounding box center [291, 503] width 185 height 12
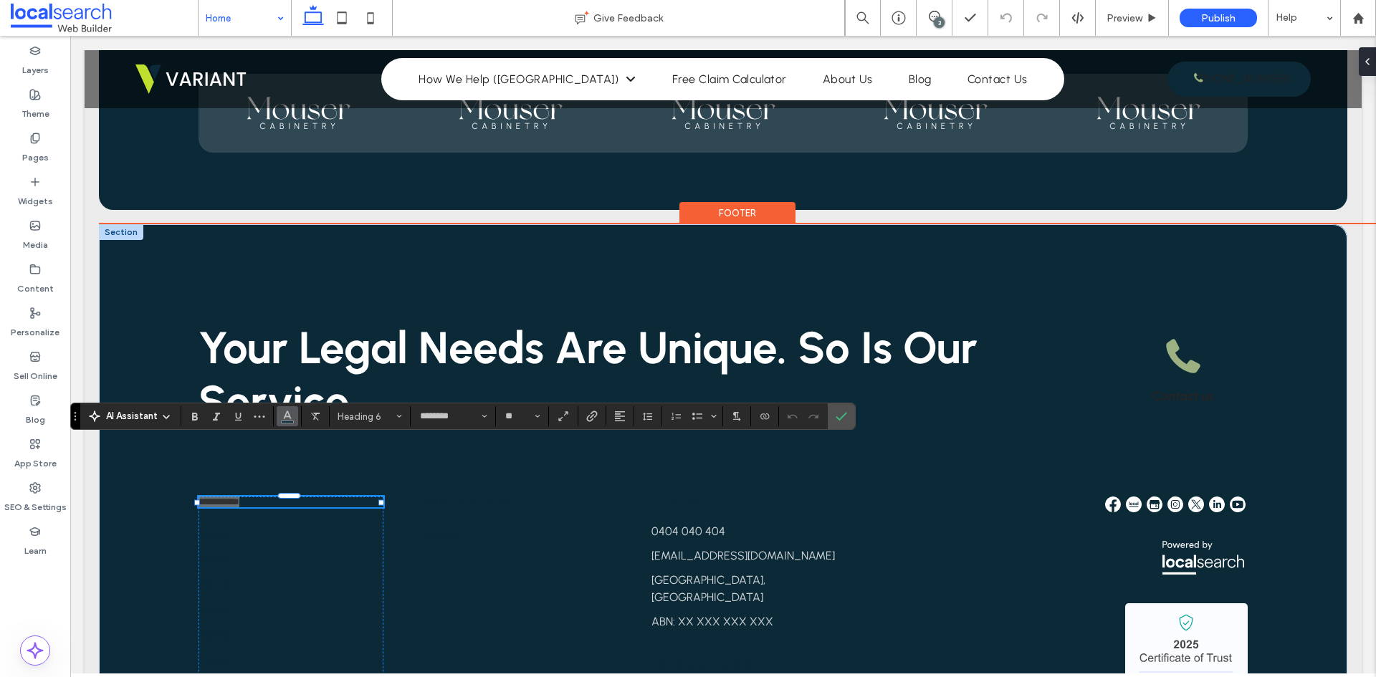
click at [285, 421] on span "Color" at bounding box center [287, 415] width 11 height 19
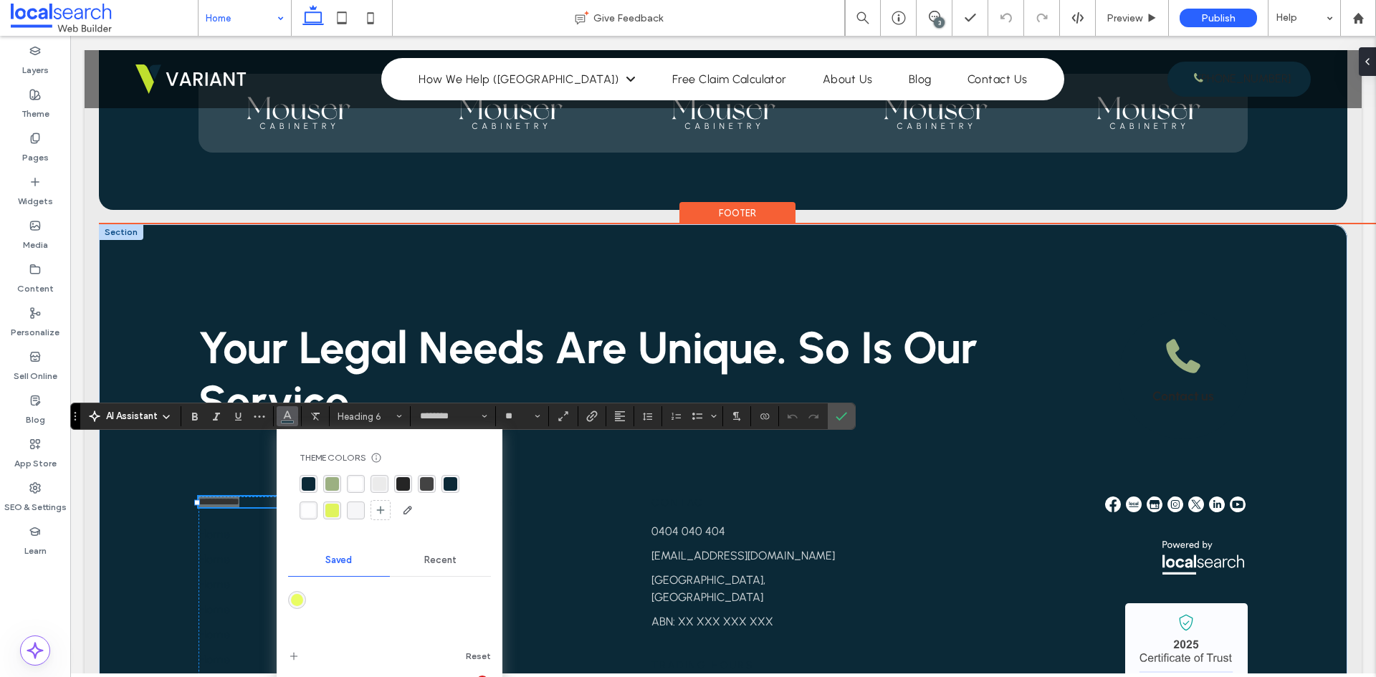
click at [356, 483] on div "rgba(255, 255, 255, 1)" at bounding box center [356, 484] width 14 height 14
drag, startPoint x: 840, startPoint y: 419, endPoint x: 770, endPoint y: 383, distance: 79.2
click at [840, 419] on use "Confirm" at bounding box center [841, 416] width 11 height 9
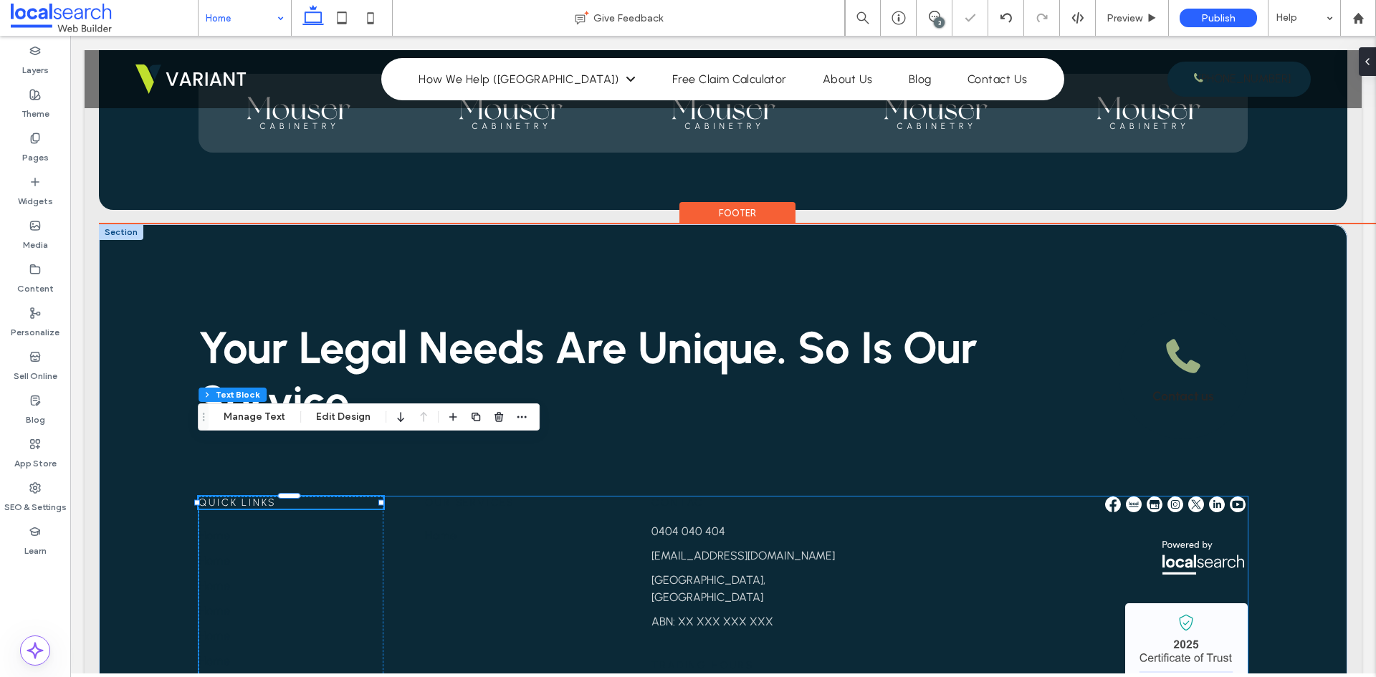
click at [483, 523] on div "Quick Links Home Home Home Home Home Home Home Home Our Services Home Contact […" at bounding box center [723, 624] width 1049 height 254
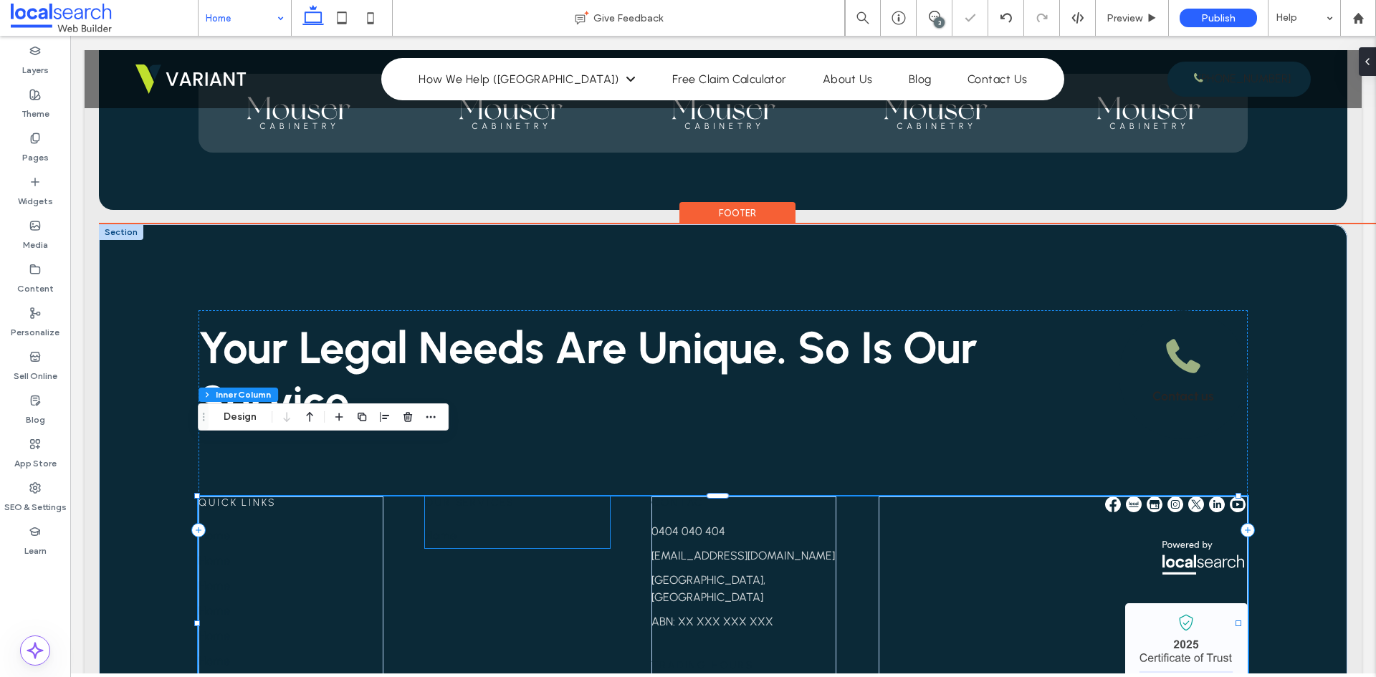
click at [472, 497] on span "Our Services" at bounding box center [470, 503] width 90 height 12
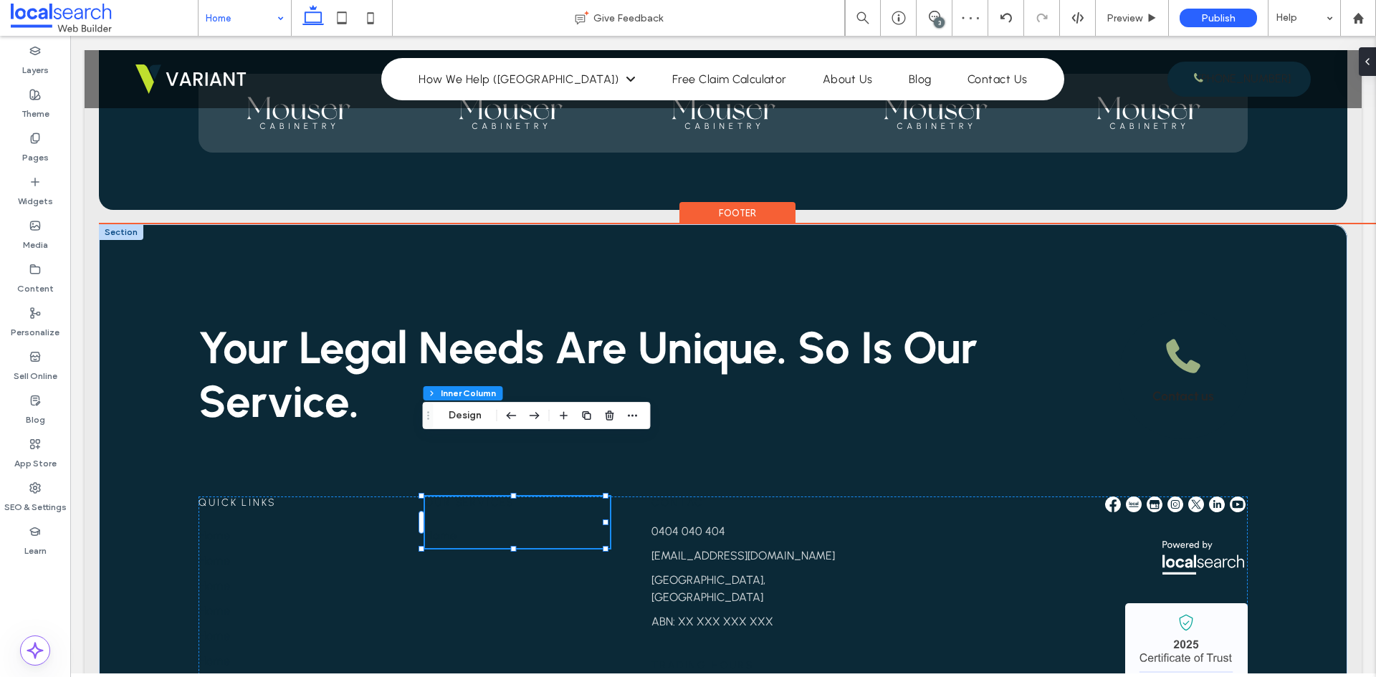
click at [472, 497] on span "Our Services" at bounding box center [470, 503] width 90 height 12
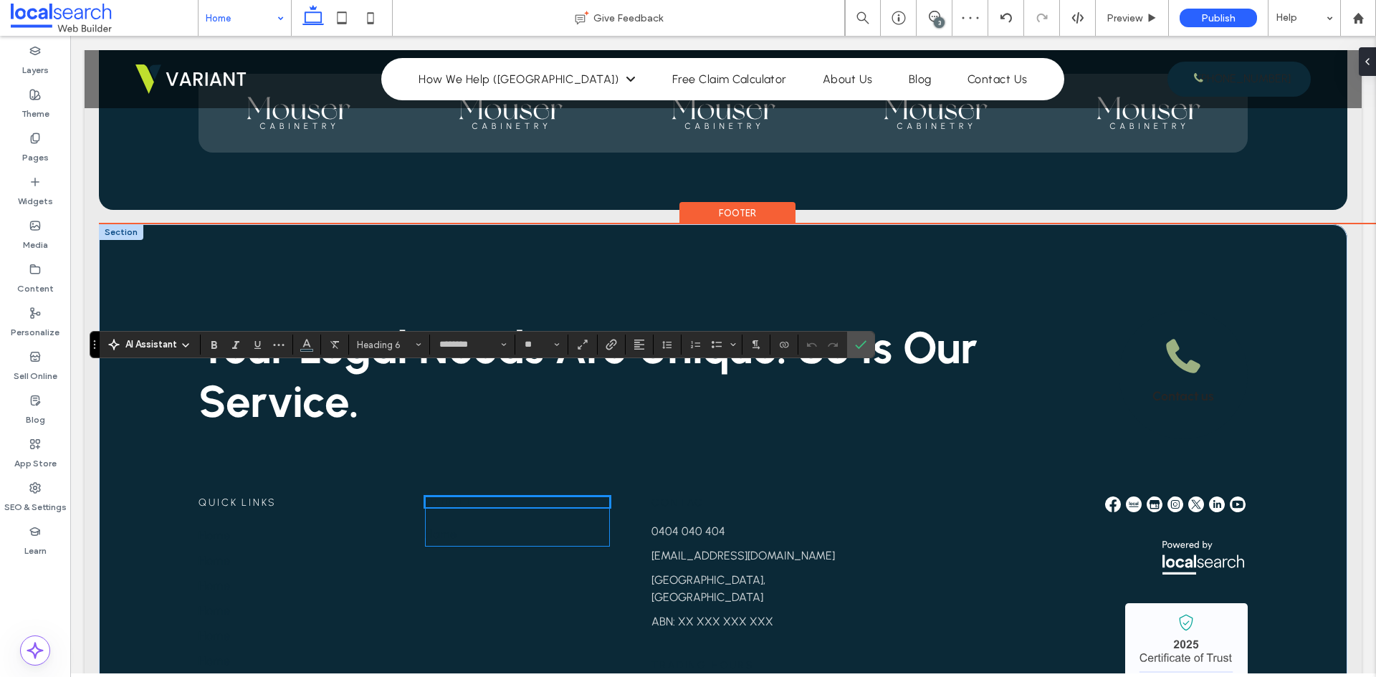
scroll to position [3551, 0]
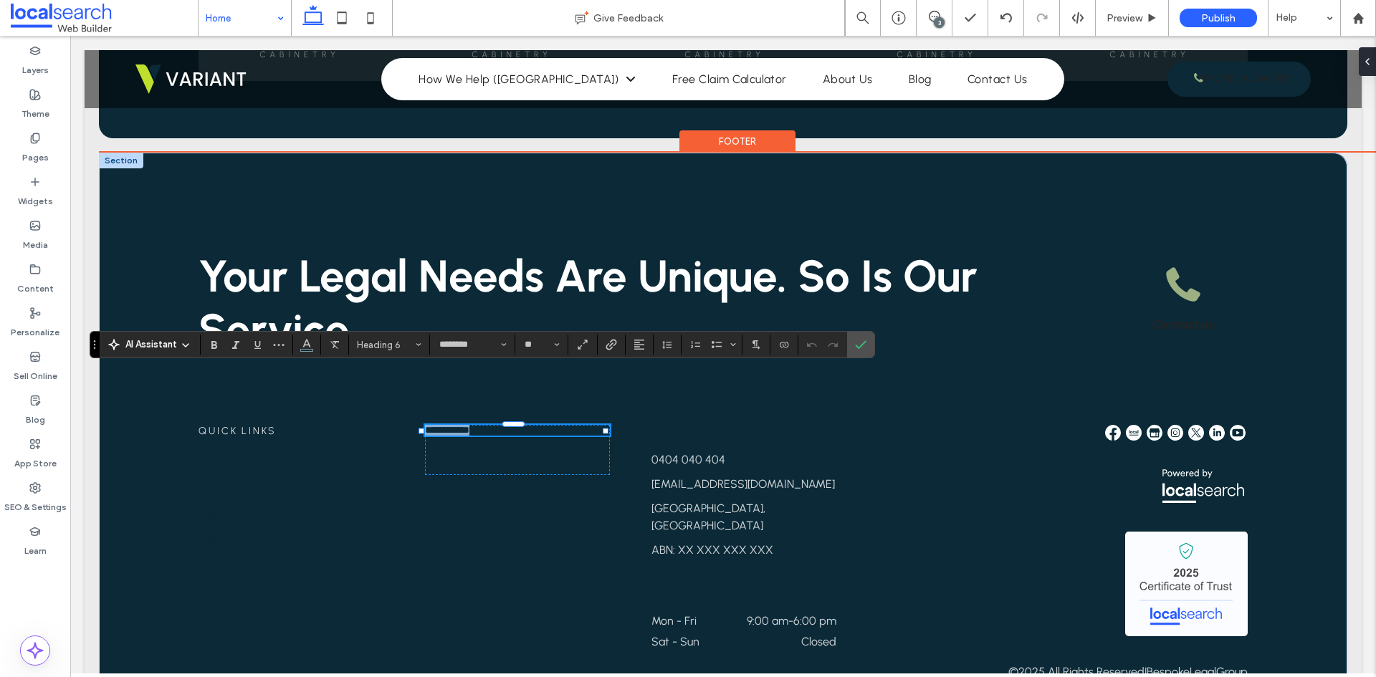
click at [440, 425] on span "**********" at bounding box center [447, 430] width 44 height 10
drag, startPoint x: 432, startPoint y: 375, endPoint x: 513, endPoint y: 373, distance: 81.0
click at [513, 425] on h6 "**********" at bounding box center [517, 430] width 185 height 11
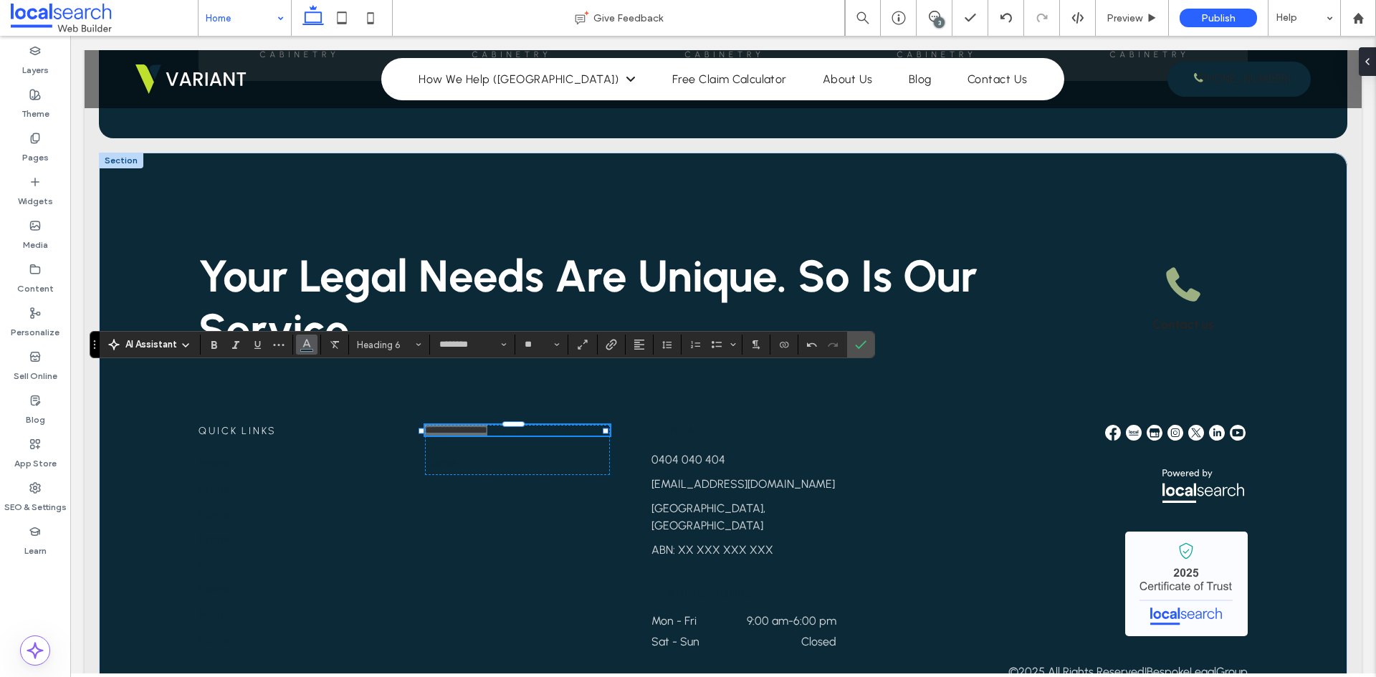
click at [315, 349] on button "Color" at bounding box center [307, 345] width 22 height 20
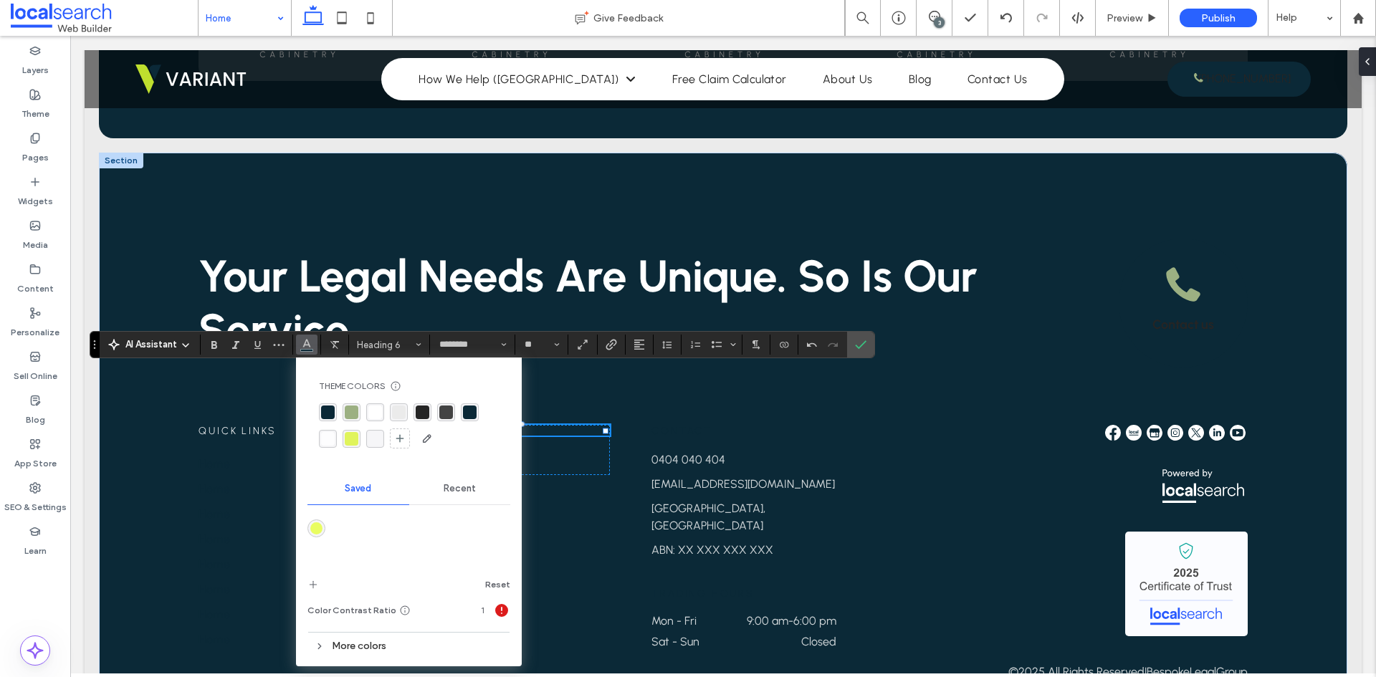
click at [369, 414] on div "rgba(255, 255, 255, 1)" at bounding box center [375, 413] width 14 height 14
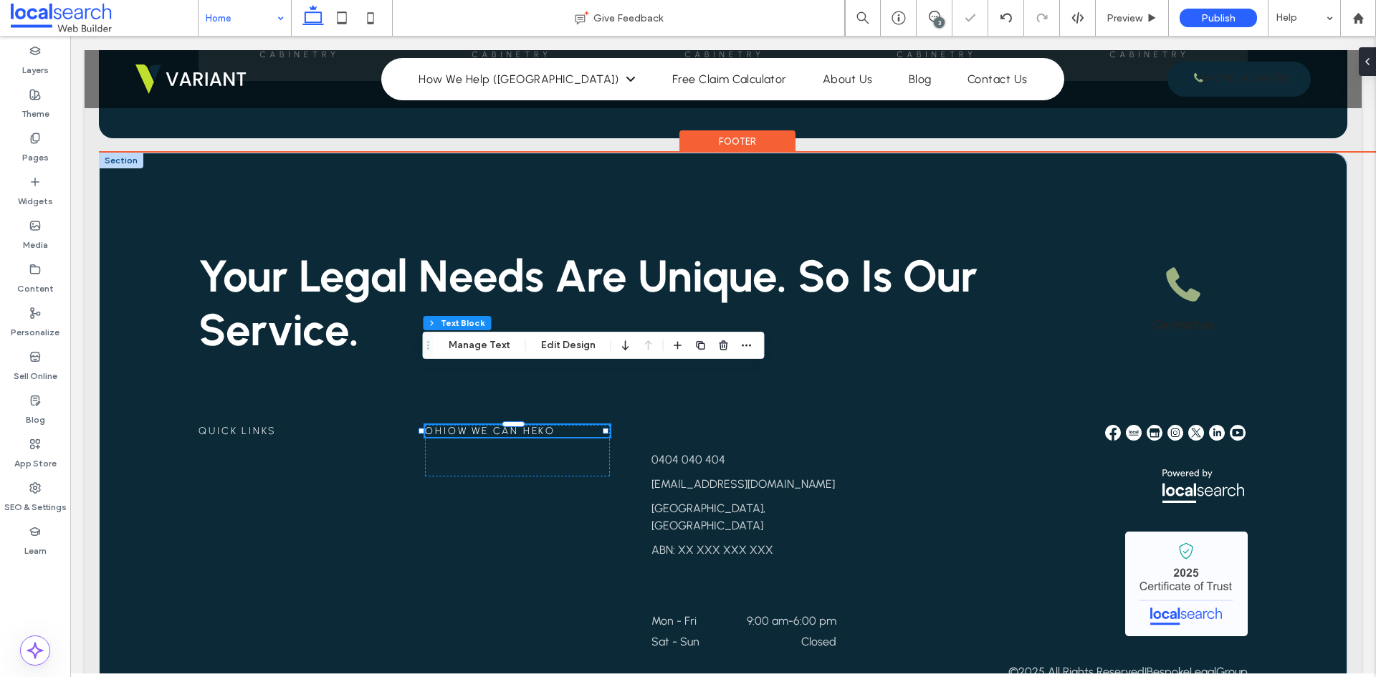
click at [447, 425] on span "OHiow We can Heko" at bounding box center [490, 431] width 130 height 12
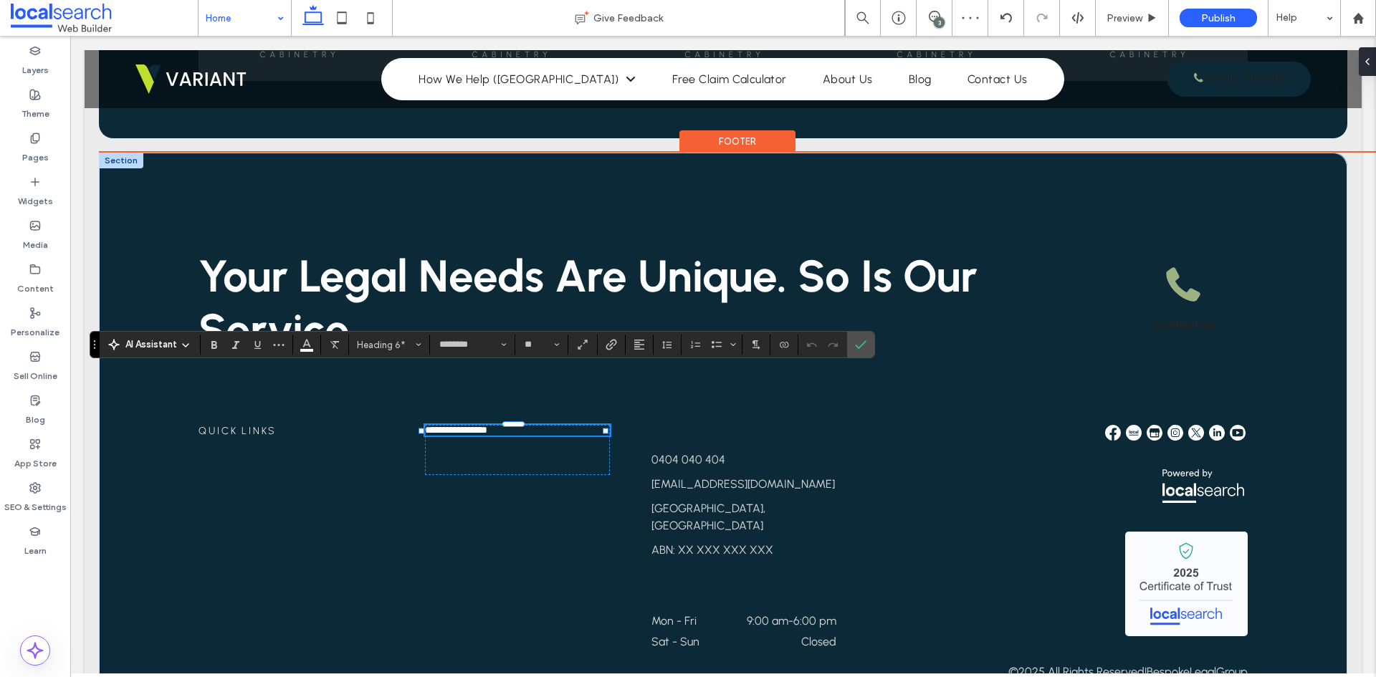
click at [445, 425] on span "**********" at bounding box center [456, 430] width 62 height 10
click at [430, 425] on span "**********" at bounding box center [454, 430] width 59 height 10
click at [549, 425] on h6 "**********" at bounding box center [517, 430] width 185 height 11
click at [517, 461] on div "**********" at bounding box center [723, 552] width 1049 height 254
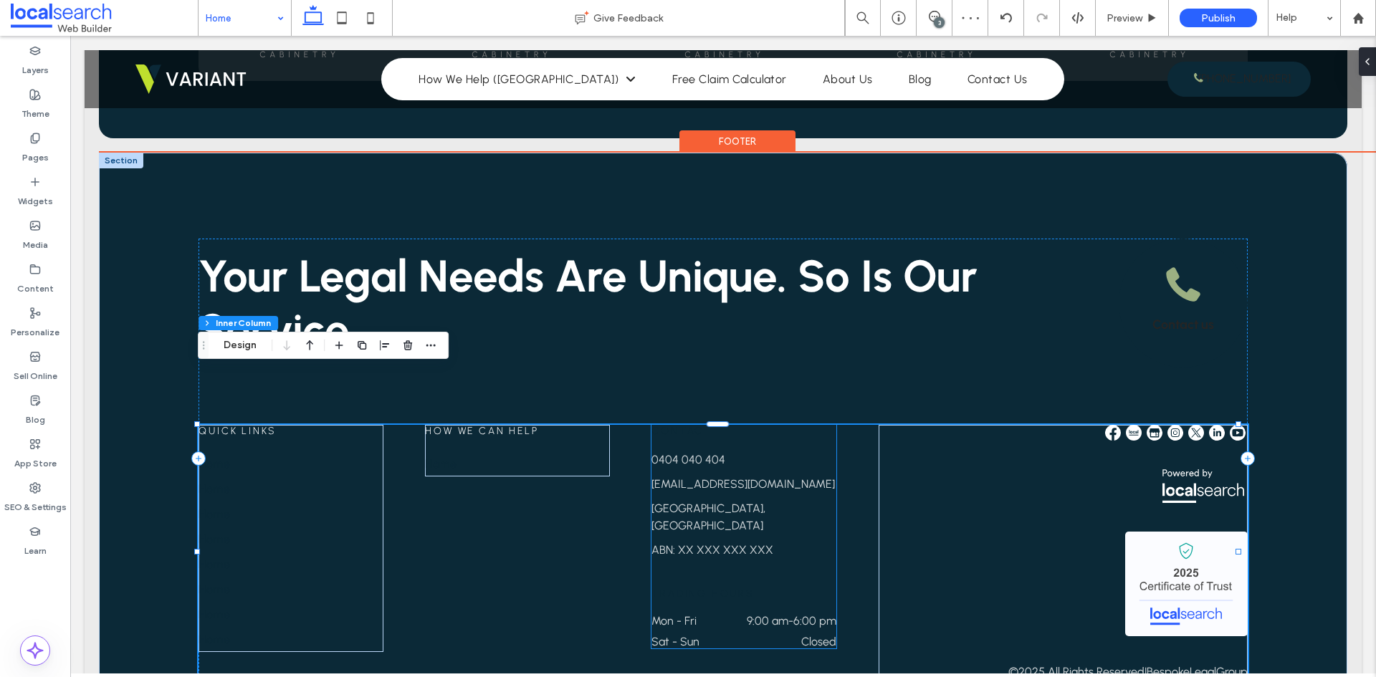
click at [681, 425] on div "Contact [PHONE_NUMBER] [EMAIL_ADDRESS][DOMAIN_NAME] [GEOGRAPHIC_DATA], [GEOGRAP…" at bounding box center [744, 492] width 185 height 134
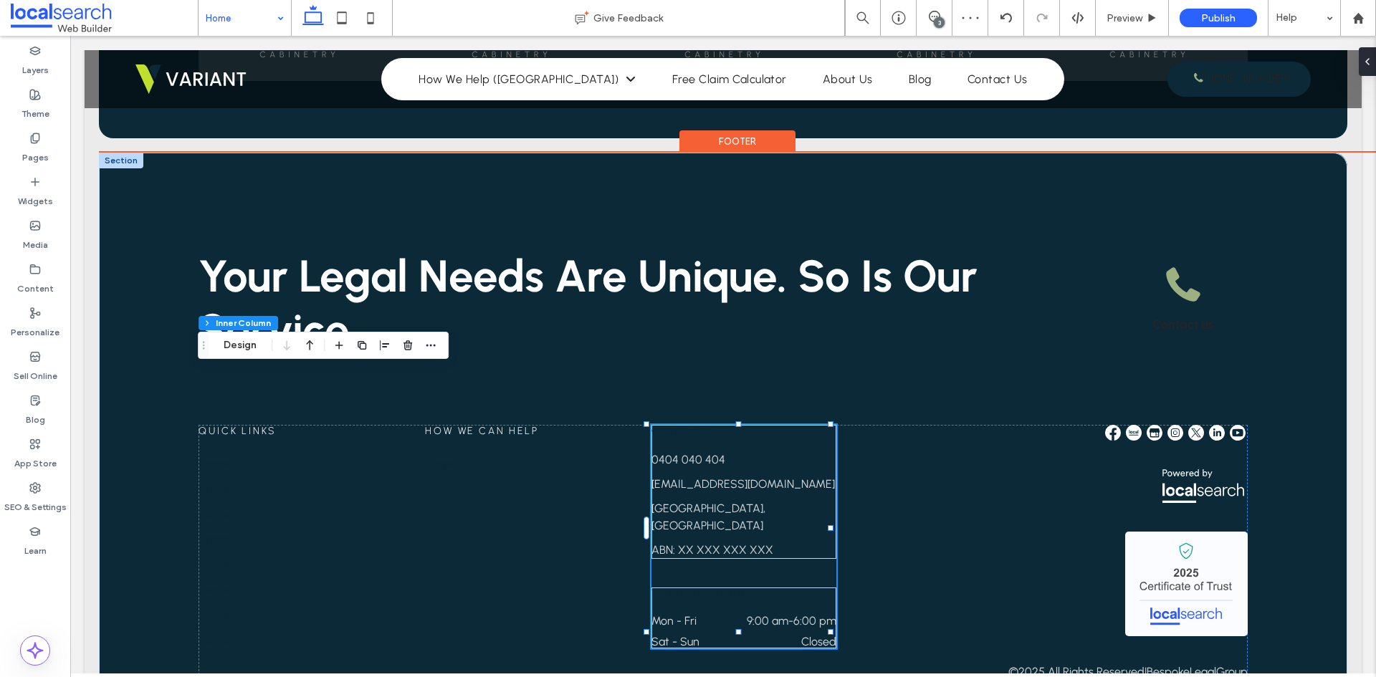
click at [681, 425] on div "Contact [PHONE_NUMBER] [EMAIL_ADDRESS][DOMAIN_NAME] [GEOGRAPHIC_DATA], [GEOGRAP…" at bounding box center [744, 492] width 185 height 134
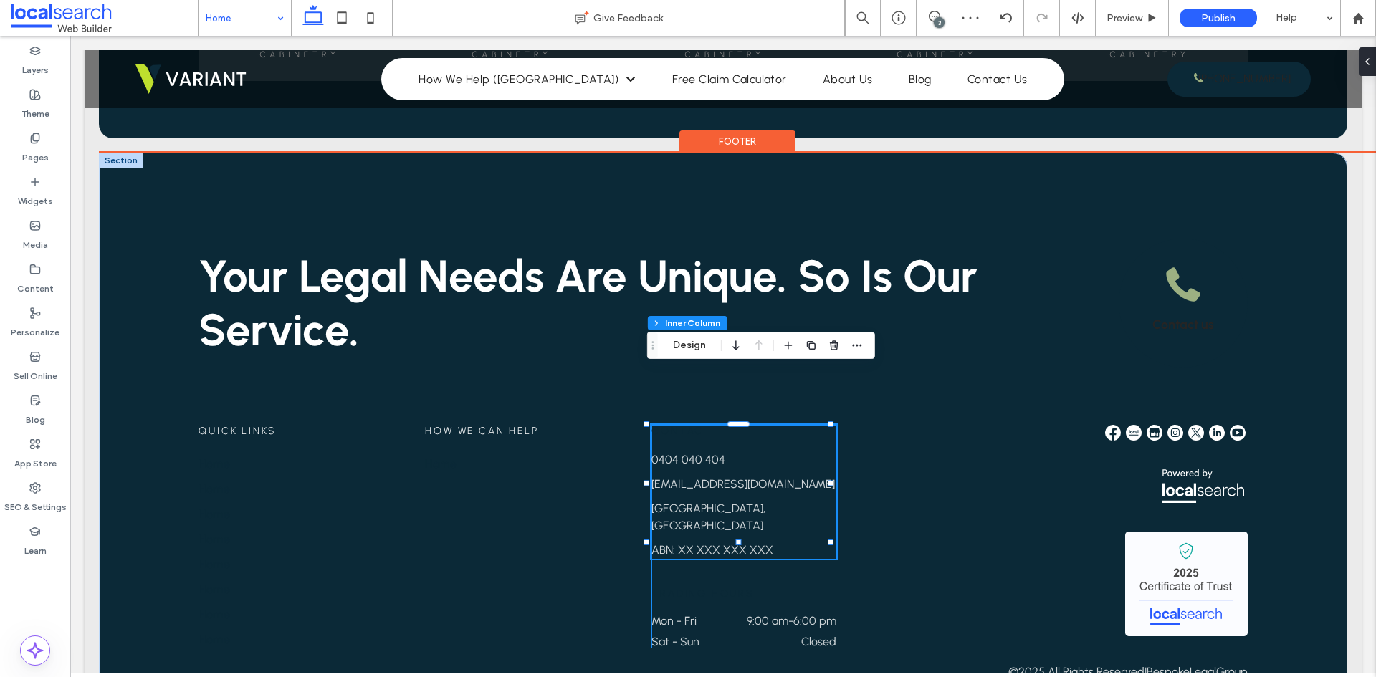
click at [682, 425] on div "Contact [PHONE_NUMBER] [EMAIL_ADDRESS][DOMAIN_NAME] [GEOGRAPHIC_DATA], [GEOGRAP…" at bounding box center [744, 492] width 185 height 134
click at [682, 425] on span "Contact" at bounding box center [682, 431] width 61 height 12
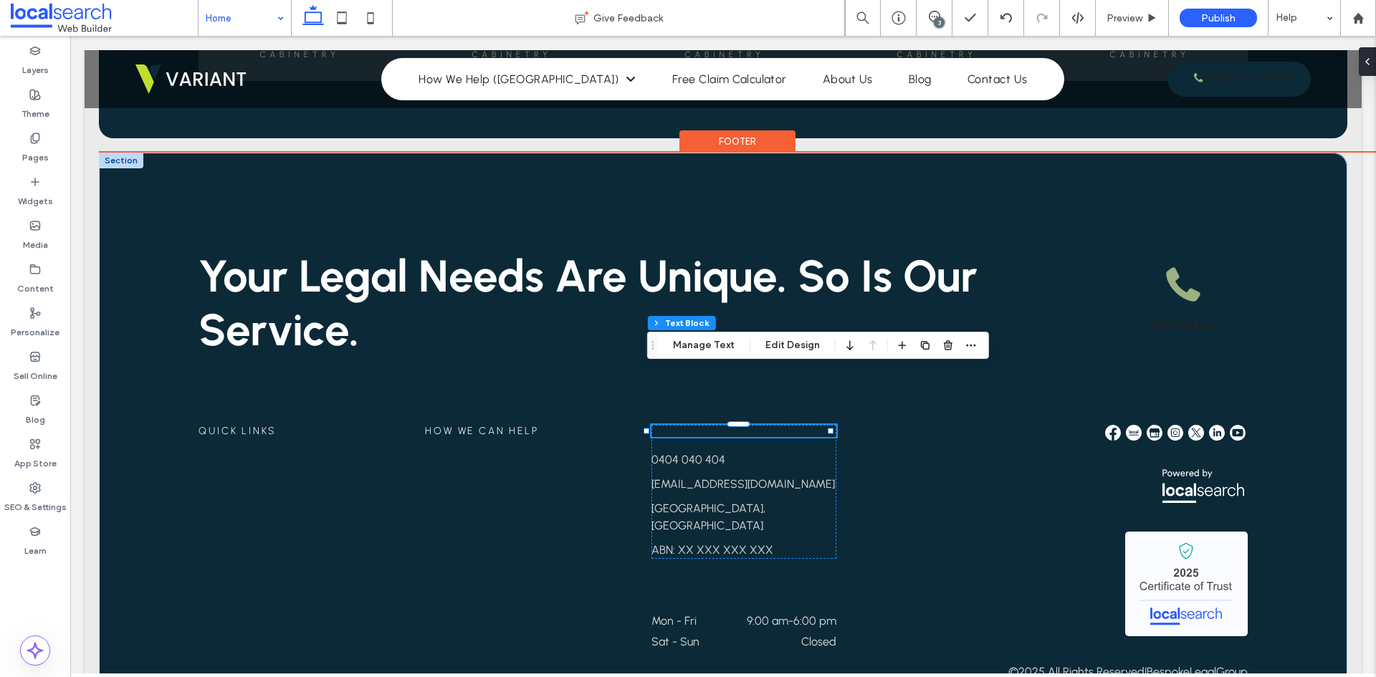
click at [682, 425] on div "Contact" at bounding box center [744, 431] width 185 height 12
click at [678, 425] on span "*******" at bounding box center [665, 430] width 27 height 10
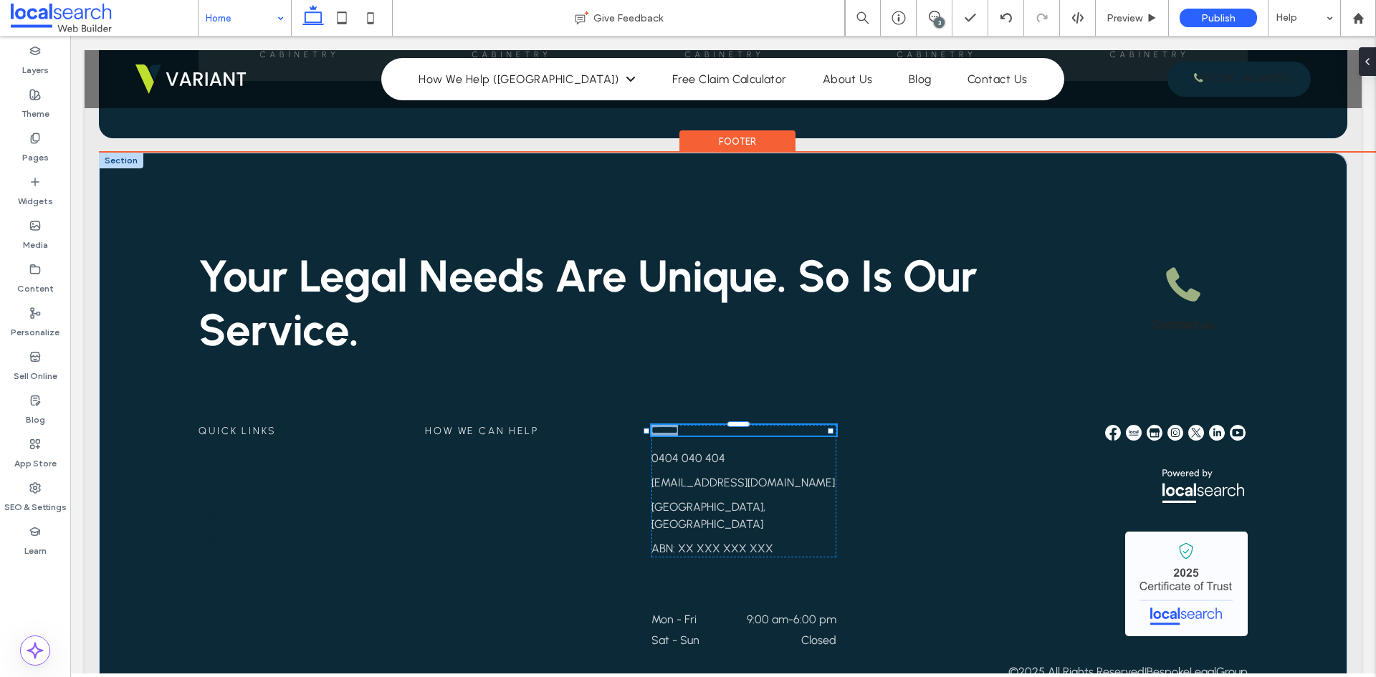
type input "********"
type input "**"
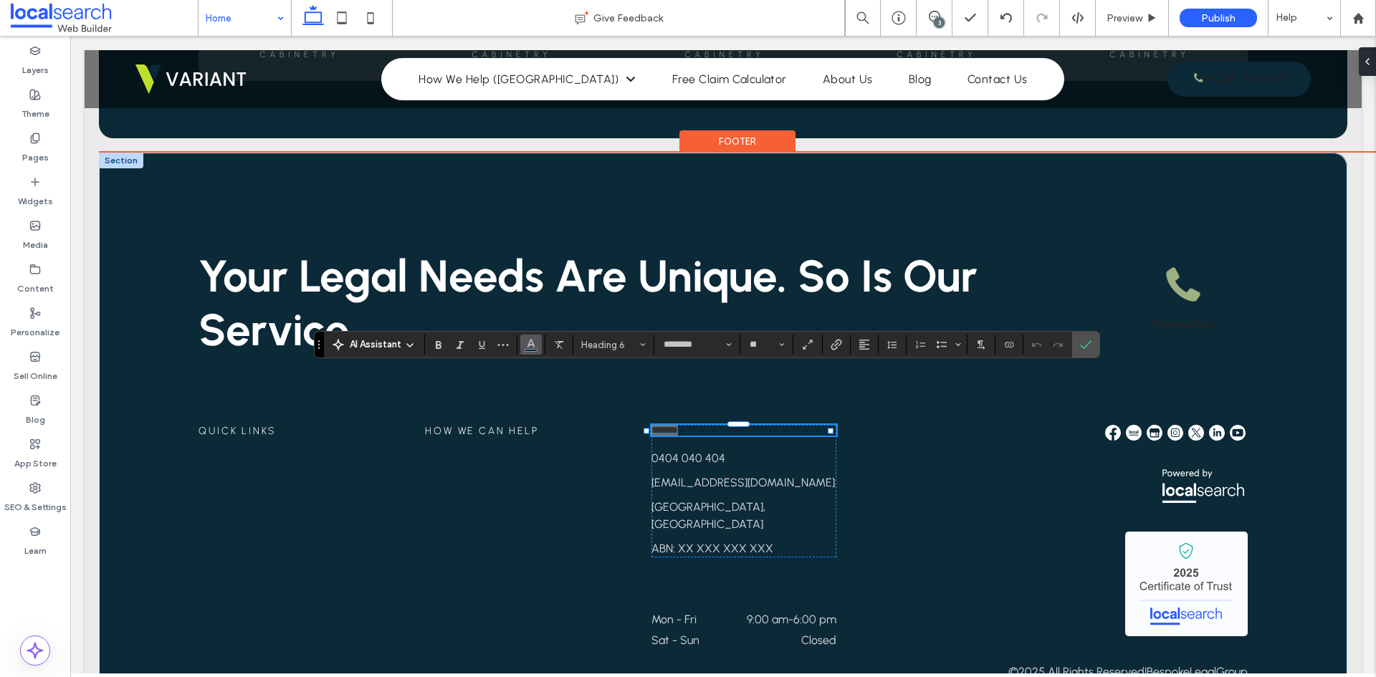
click at [532, 344] on icon "Color" at bounding box center [530, 343] width 11 height 11
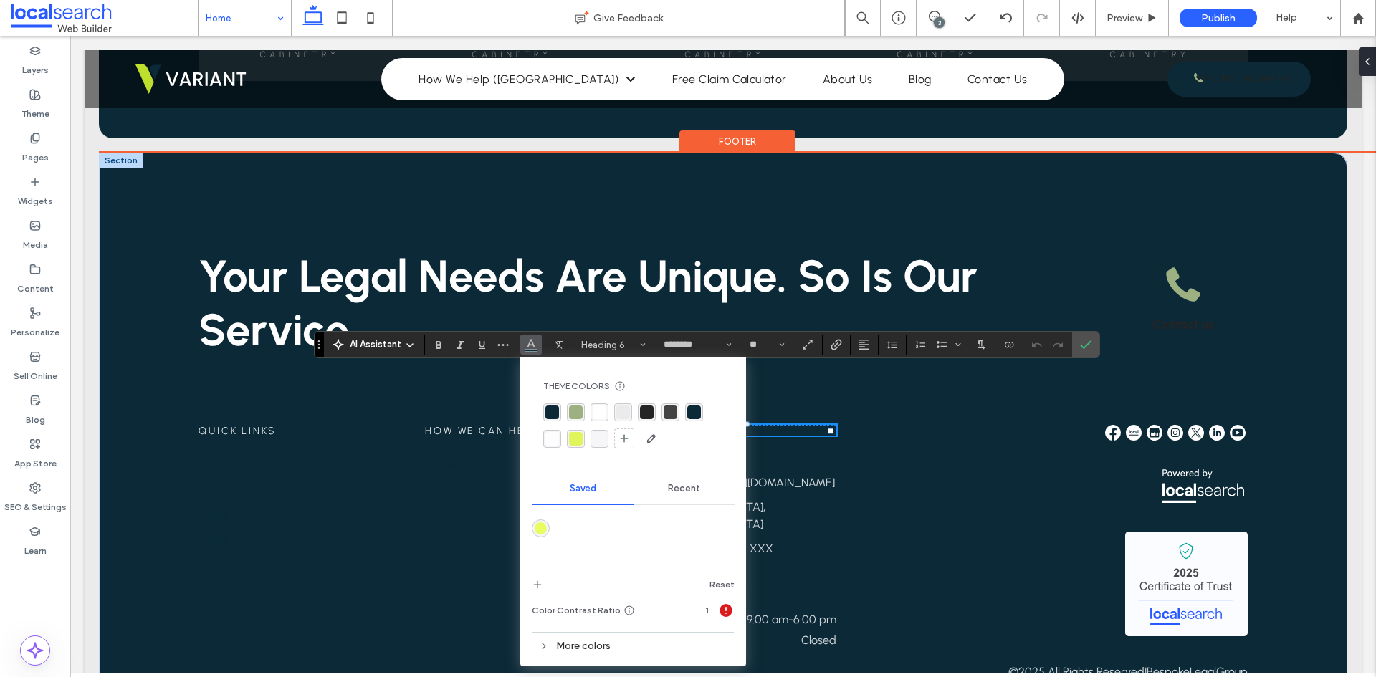
click at [604, 411] on div "rgba(255, 255, 255, 1)" at bounding box center [600, 413] width 14 height 14
click at [1087, 345] on use "Confirm" at bounding box center [1085, 344] width 11 height 9
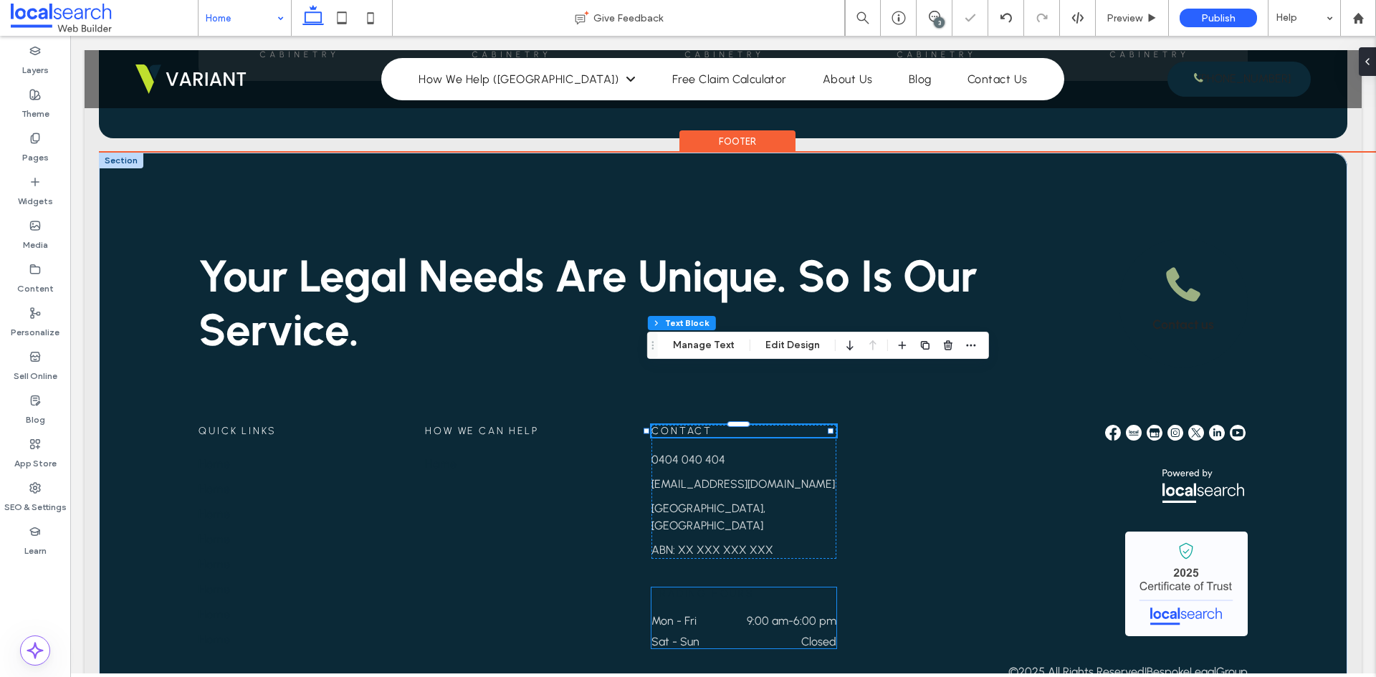
click at [680, 588] on span "Trading Hours" at bounding box center [703, 594] width 102 height 12
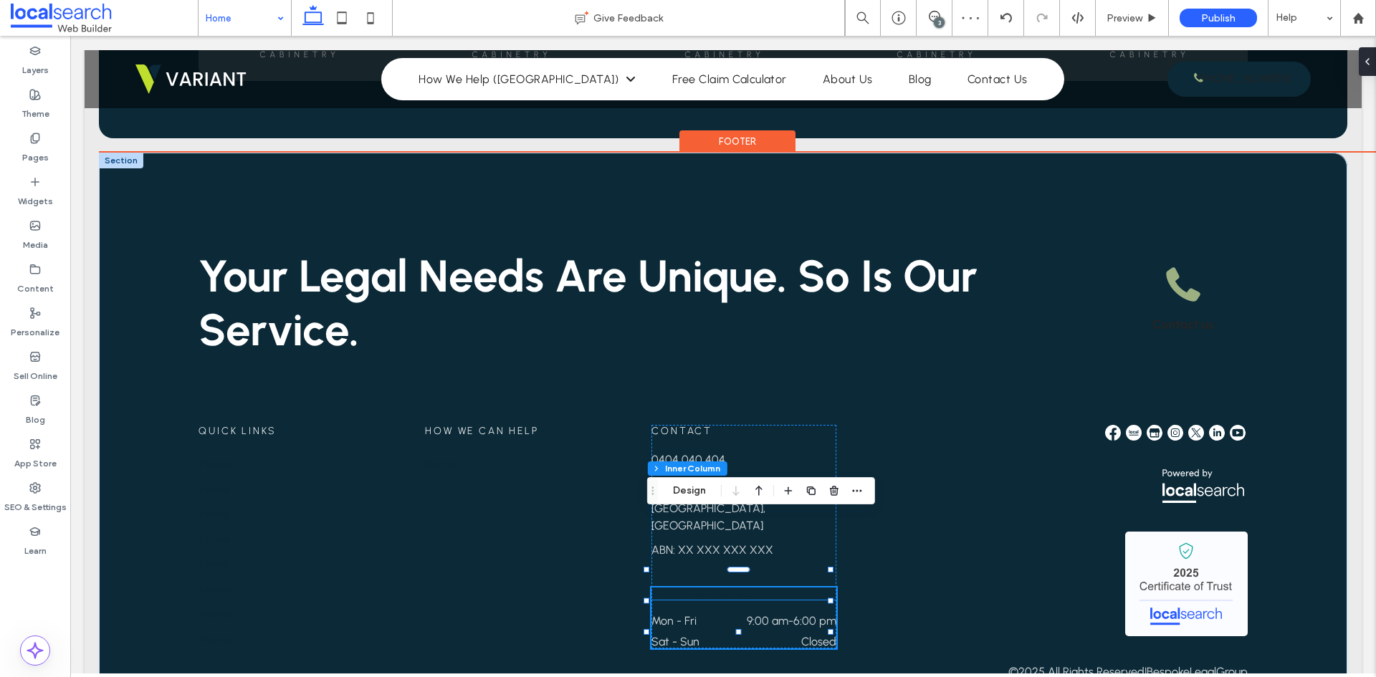
click at [668, 588] on span "Trading Hours" at bounding box center [703, 594] width 102 height 12
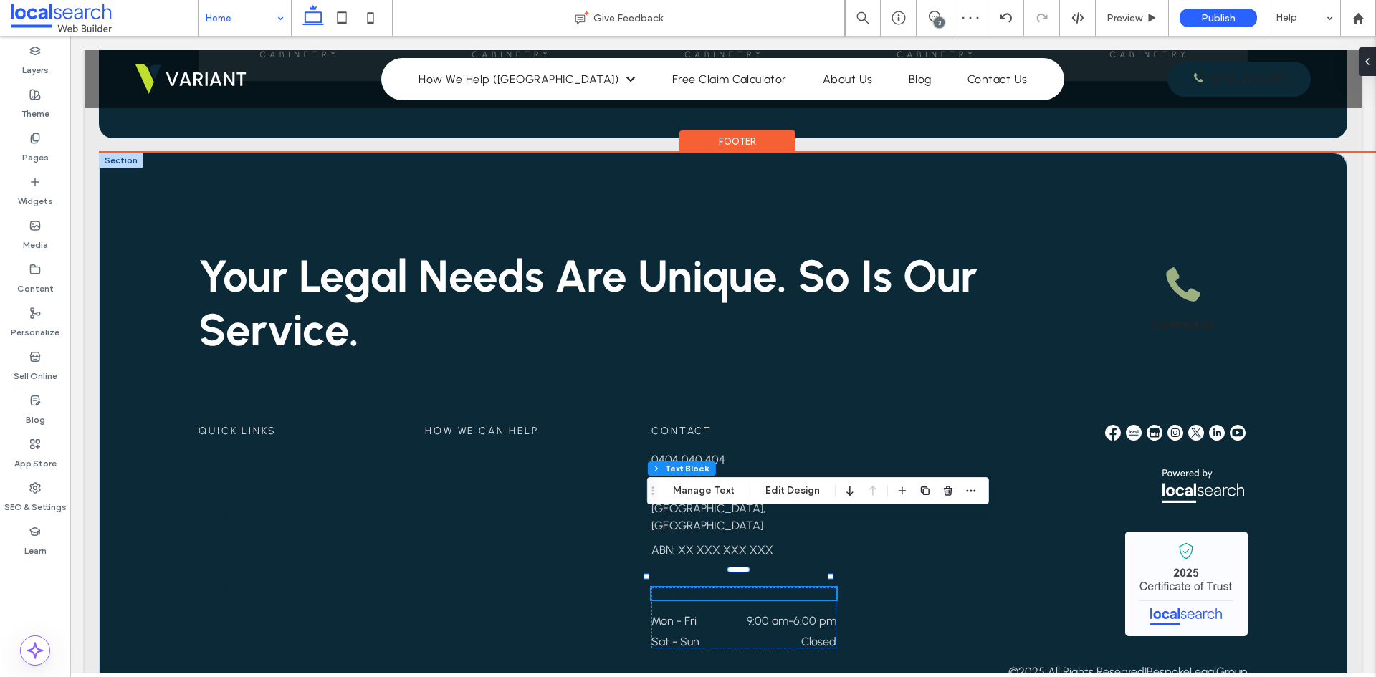
click at [668, 588] on div "Trading Hours" at bounding box center [744, 594] width 185 height 12
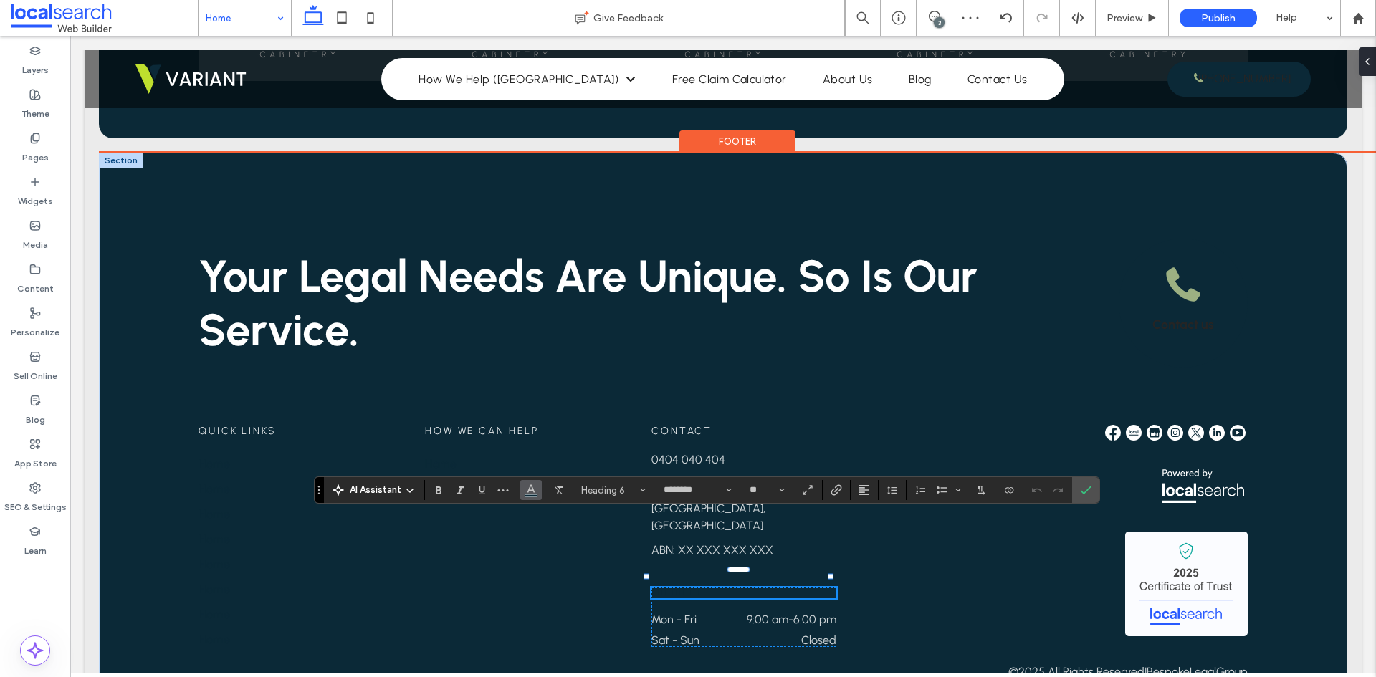
click at [526, 489] on icon "Color" at bounding box center [530, 488] width 11 height 11
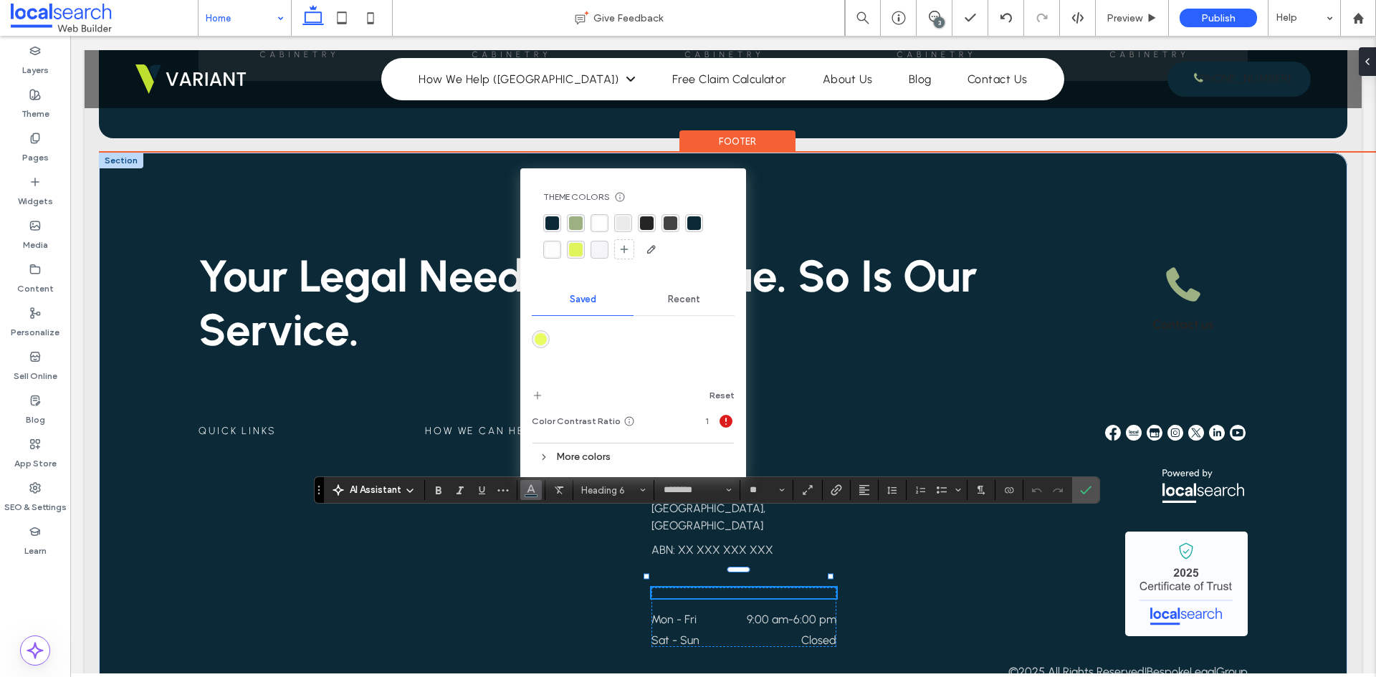
click at [597, 229] on div "rgba(255, 255, 255, 1)" at bounding box center [600, 223] width 14 height 14
click at [1078, 492] on label "Confirm" at bounding box center [1086, 490] width 22 height 26
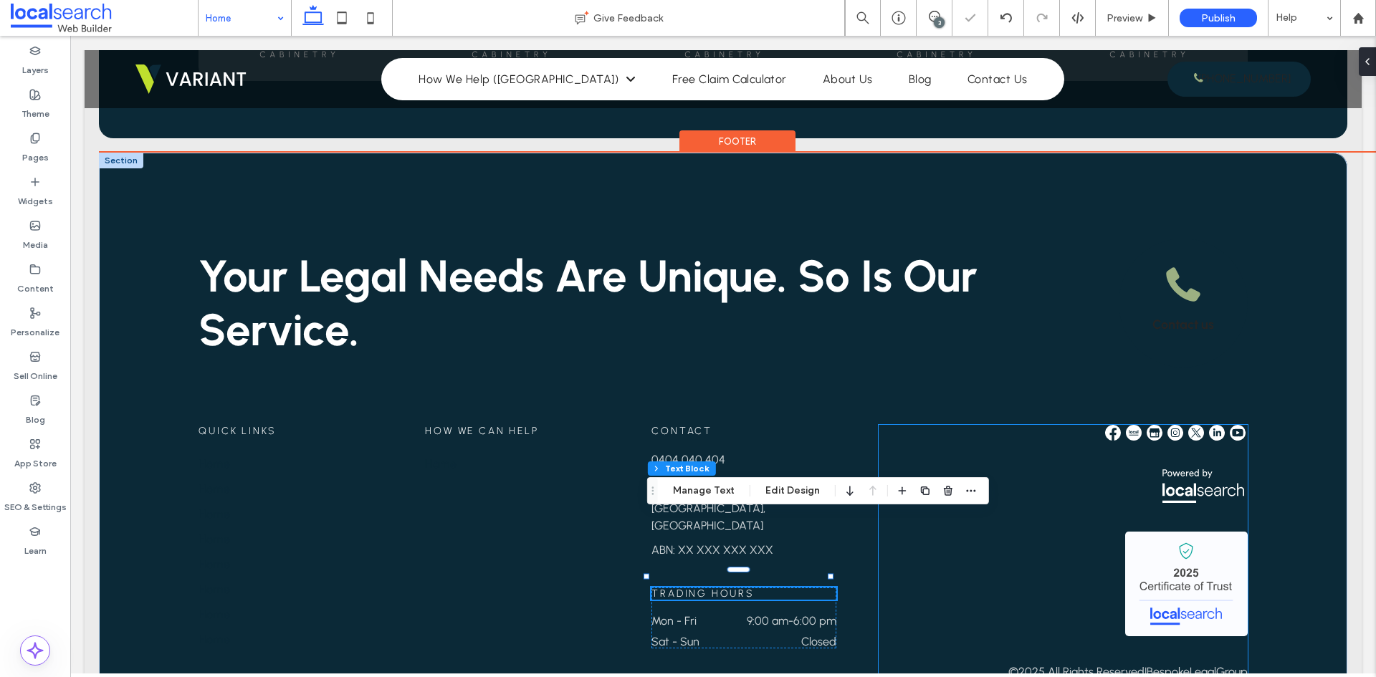
click at [942, 437] on div "© 2025 All Rights Reserved | BespokeLegalGroup" at bounding box center [1063, 552] width 369 height 254
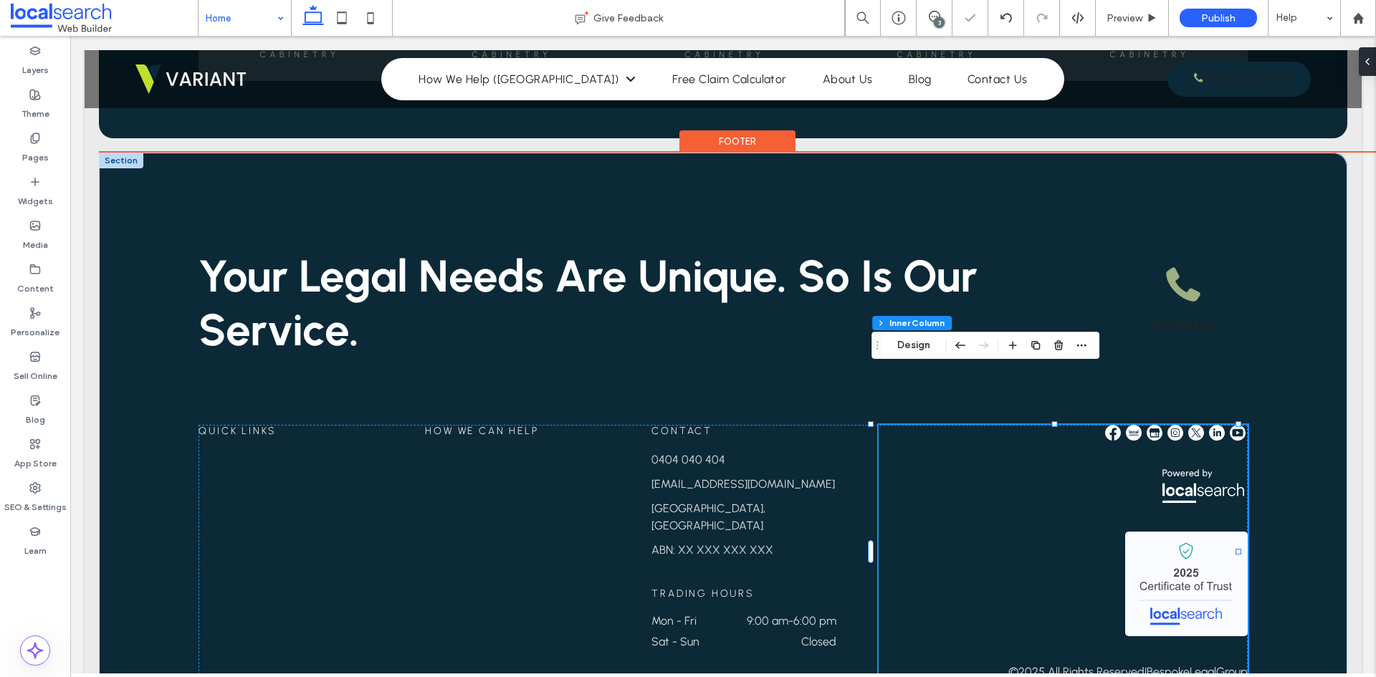
click at [944, 435] on div "© 2025 All Rights Reserved | BespokeLegalGroup" at bounding box center [1063, 552] width 369 height 254
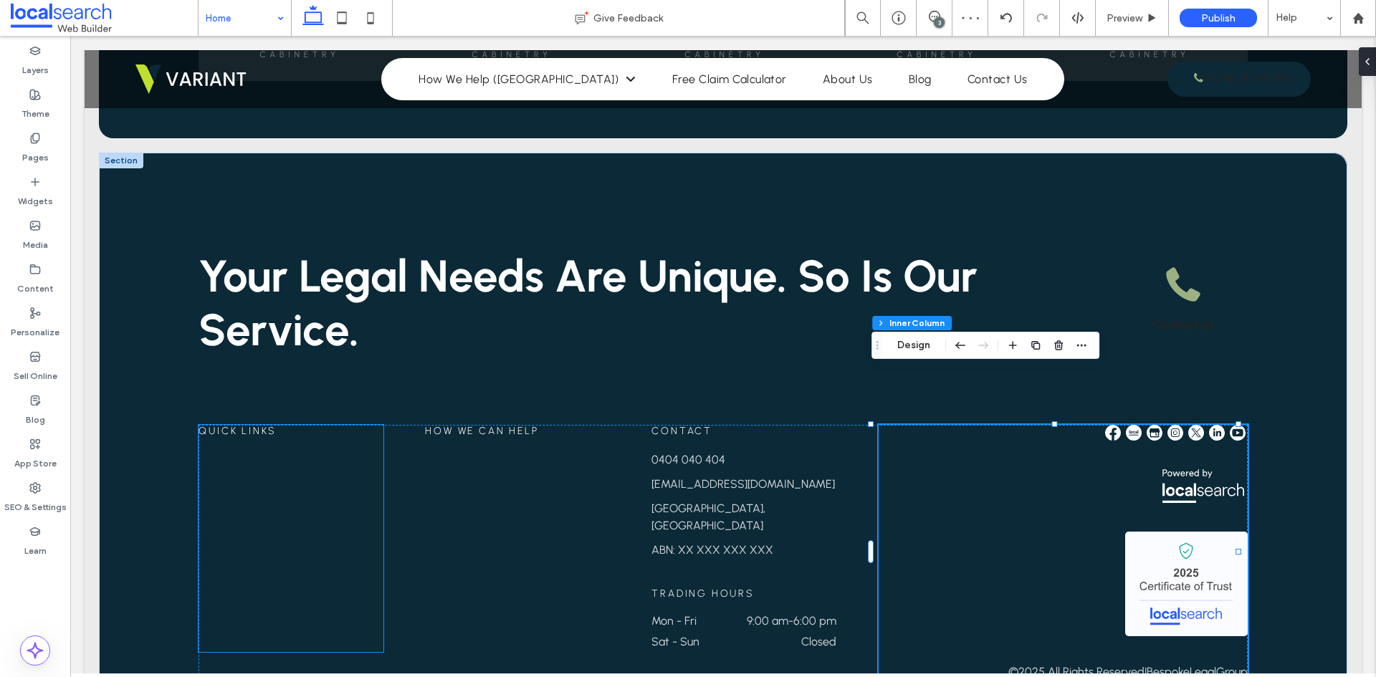
click at [285, 552] on link "Home" at bounding box center [291, 564] width 185 height 25
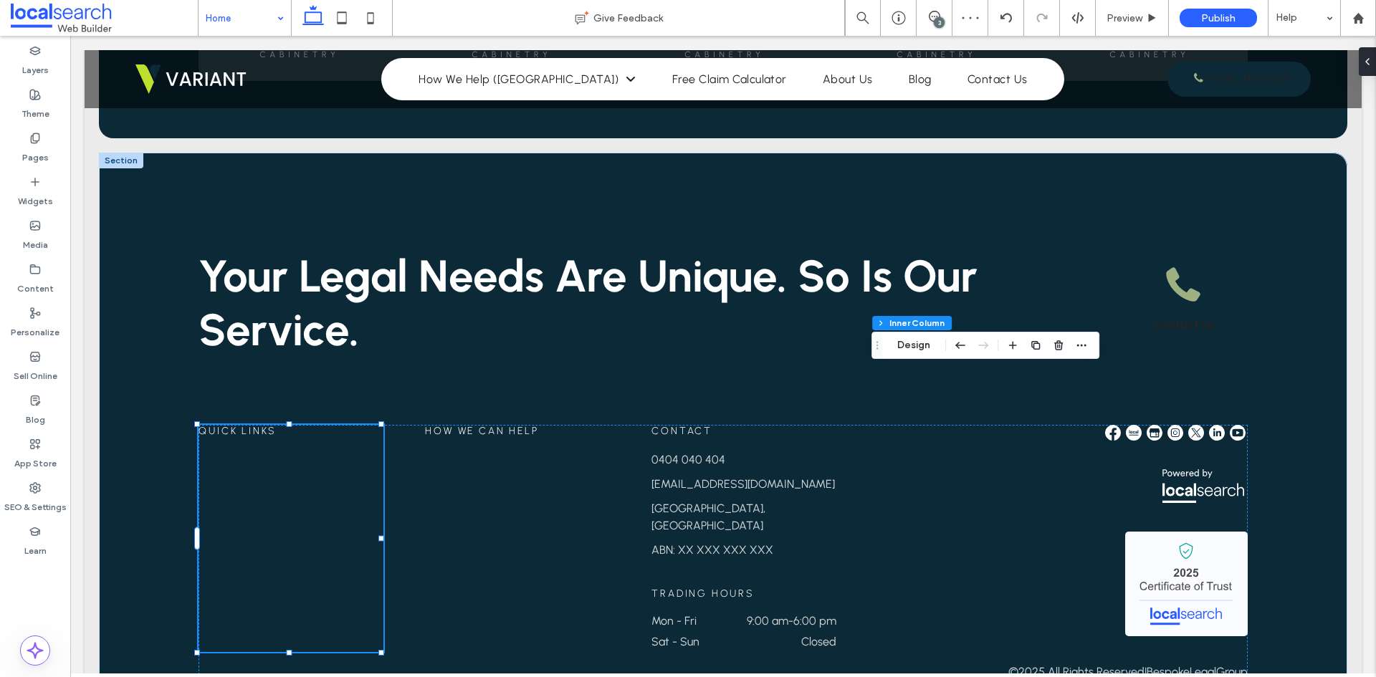
click at [285, 552] on link "Home" at bounding box center [291, 564] width 185 height 25
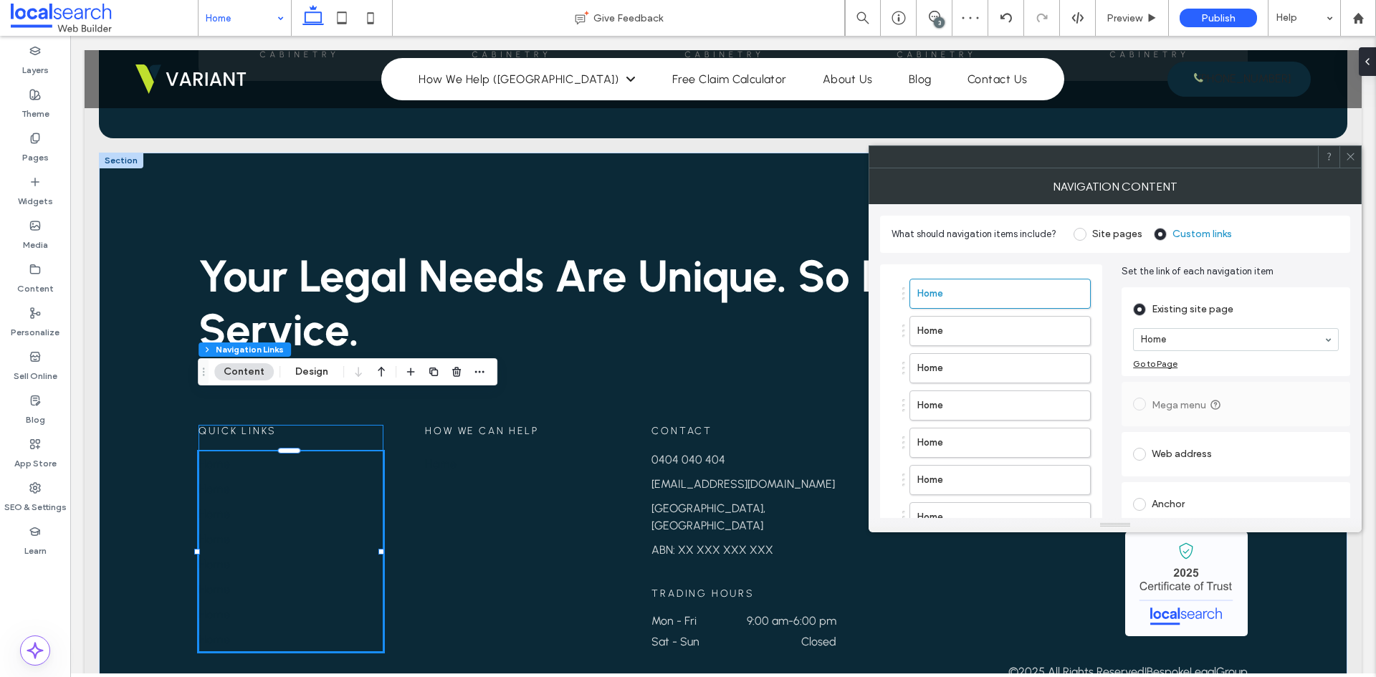
type input "***"
type input "****"
click at [1070, 332] on icon "button" at bounding box center [1071, 330] width 11 height 11
click at [979, 333] on label "Home" at bounding box center [977, 331] width 120 height 29
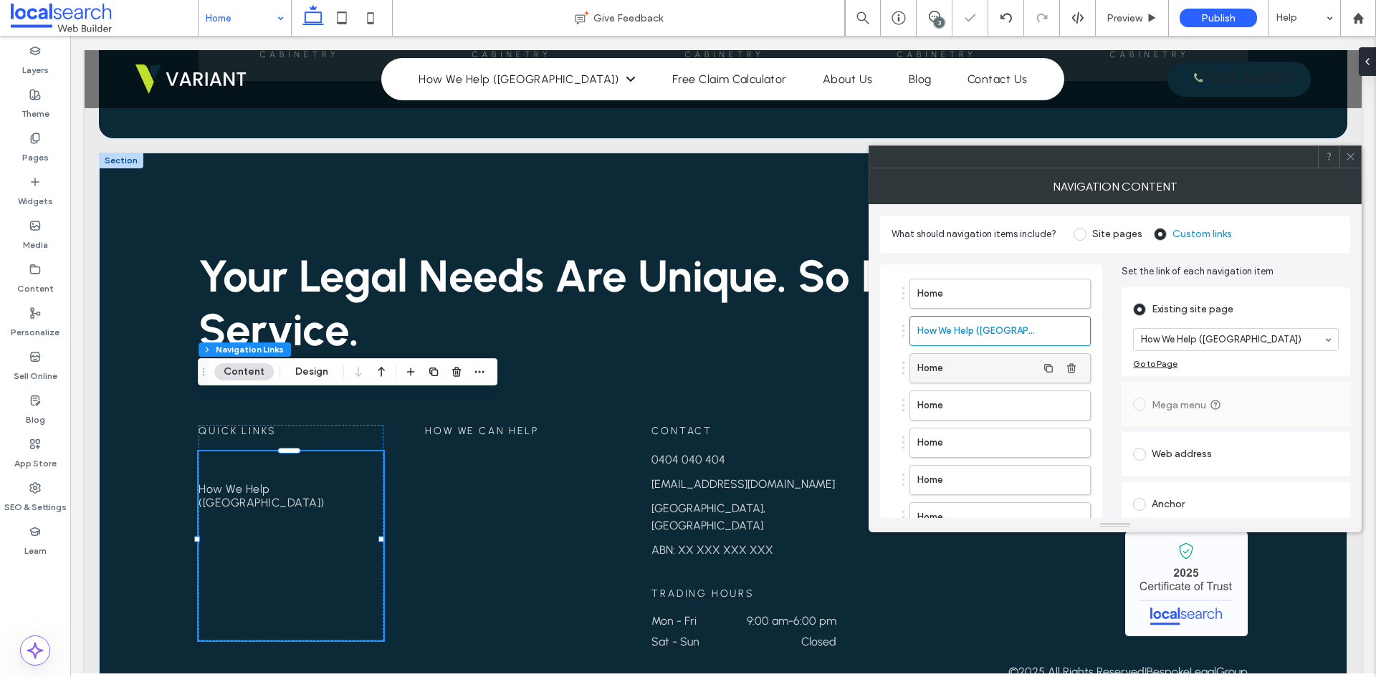
click at [1003, 367] on label "Home" at bounding box center [977, 368] width 120 height 29
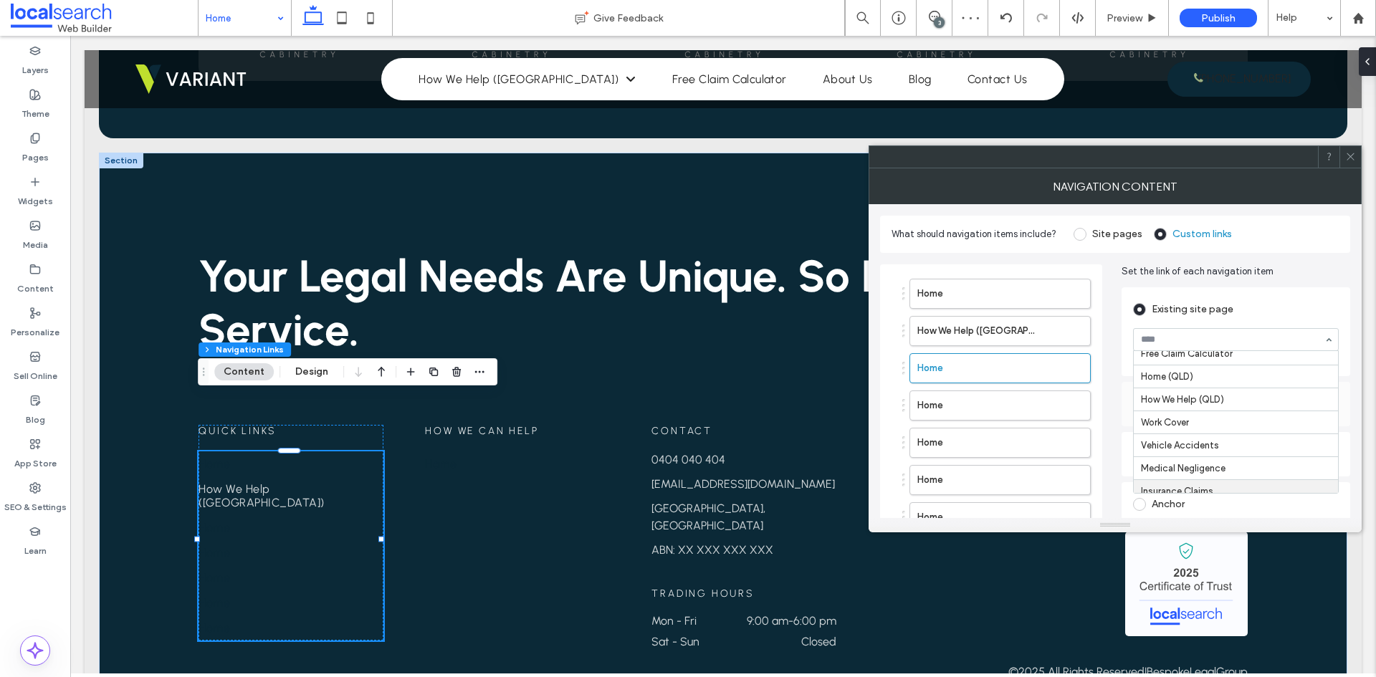
scroll to position [143, 0]
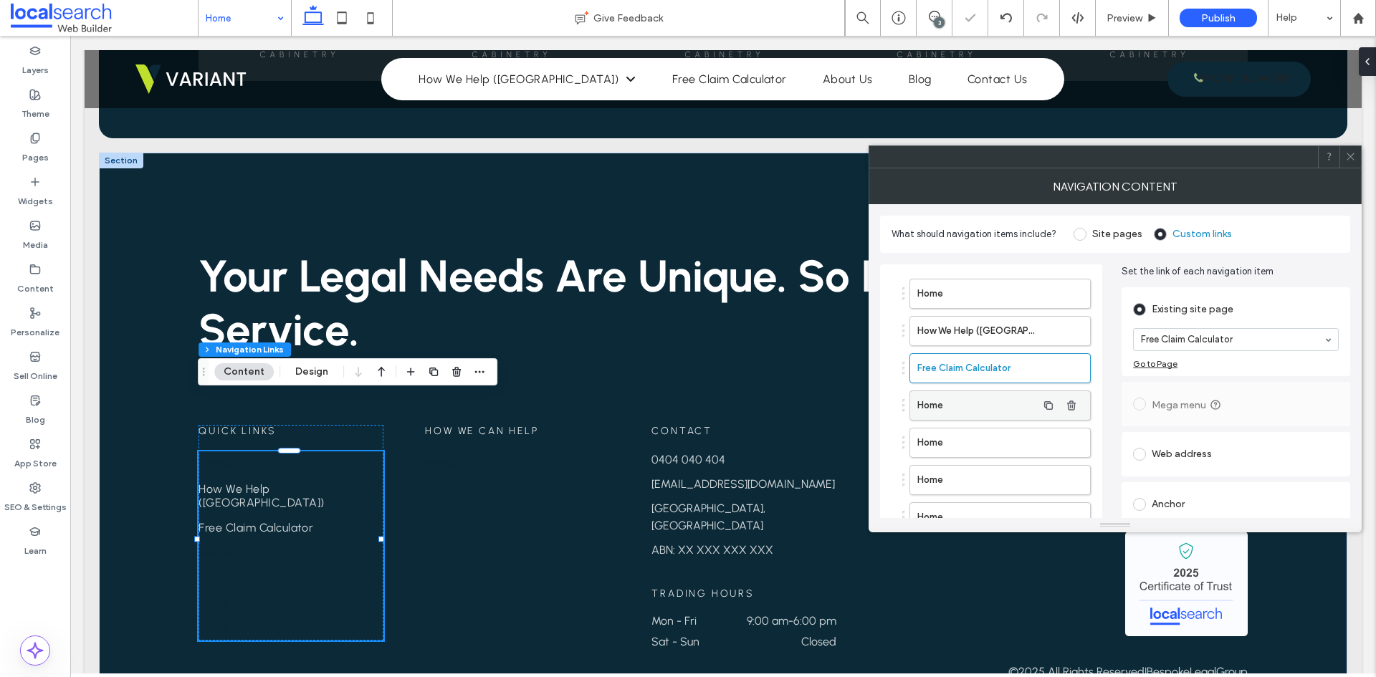
click at [961, 412] on label "Home" at bounding box center [977, 405] width 120 height 29
click at [993, 431] on label "Home" at bounding box center [977, 443] width 120 height 29
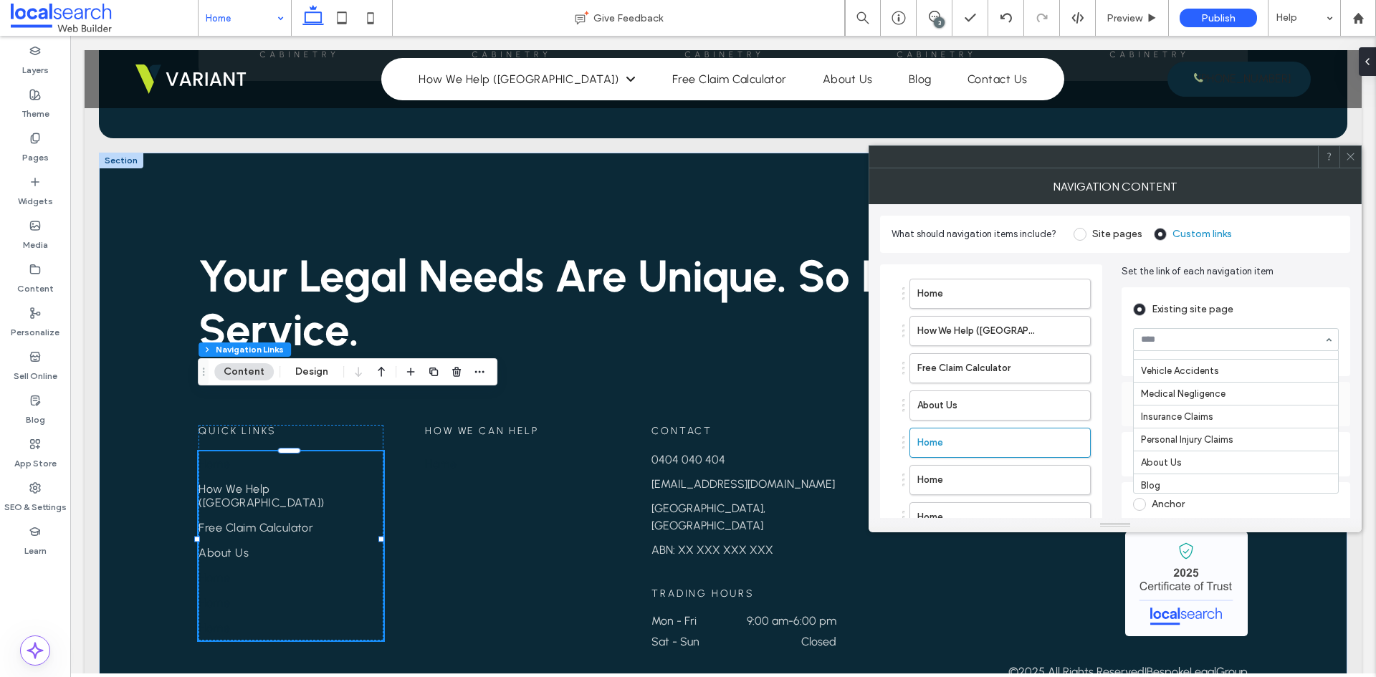
scroll to position [270, 0]
click at [974, 479] on label "Home" at bounding box center [977, 480] width 120 height 29
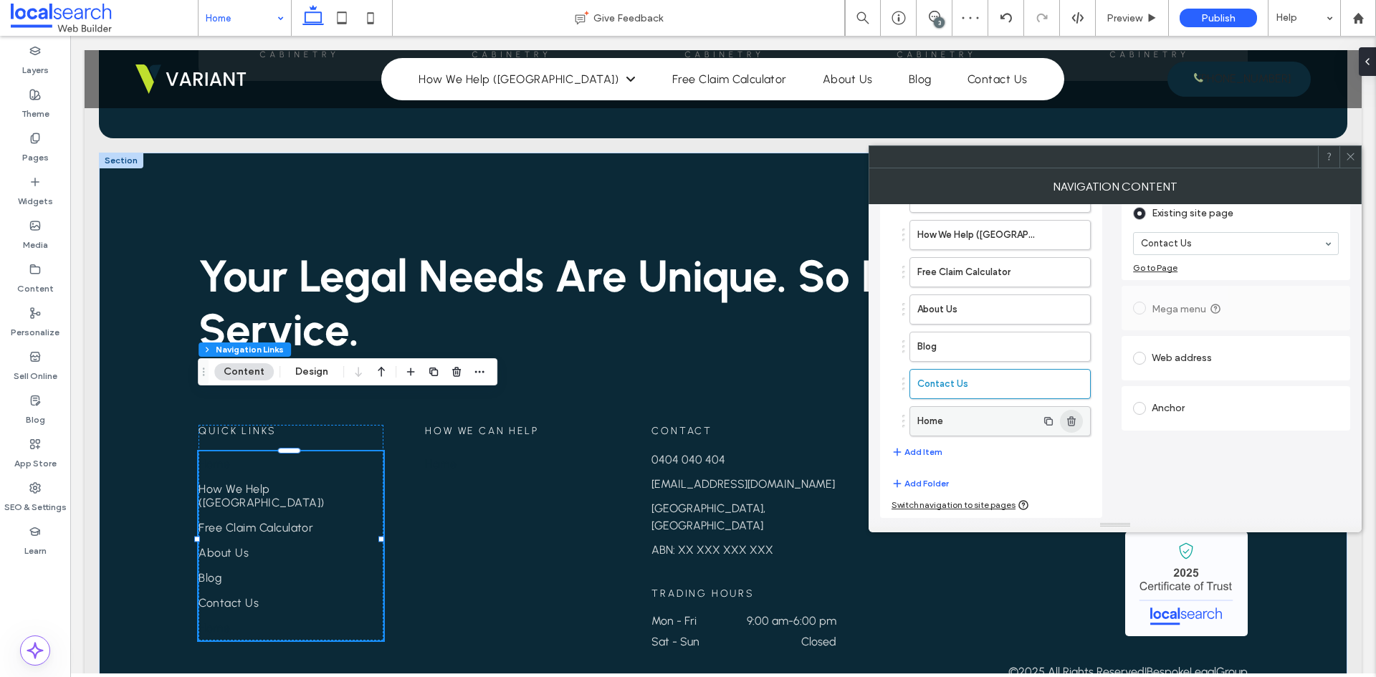
click at [1069, 421] on use "button" at bounding box center [1071, 420] width 9 height 9
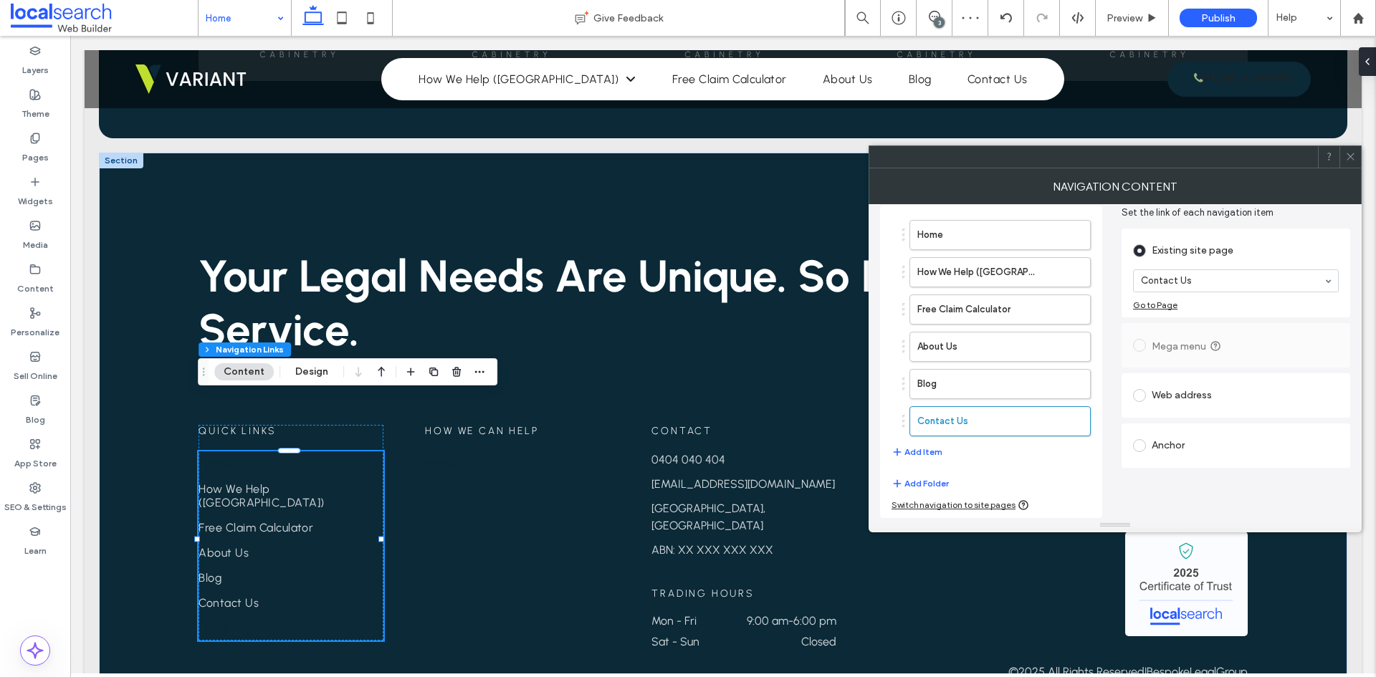
click at [1176, 515] on div "Set the link of each navigation item Existing site page Contact Us Go to Page M…" at bounding box center [1236, 362] width 229 height 313
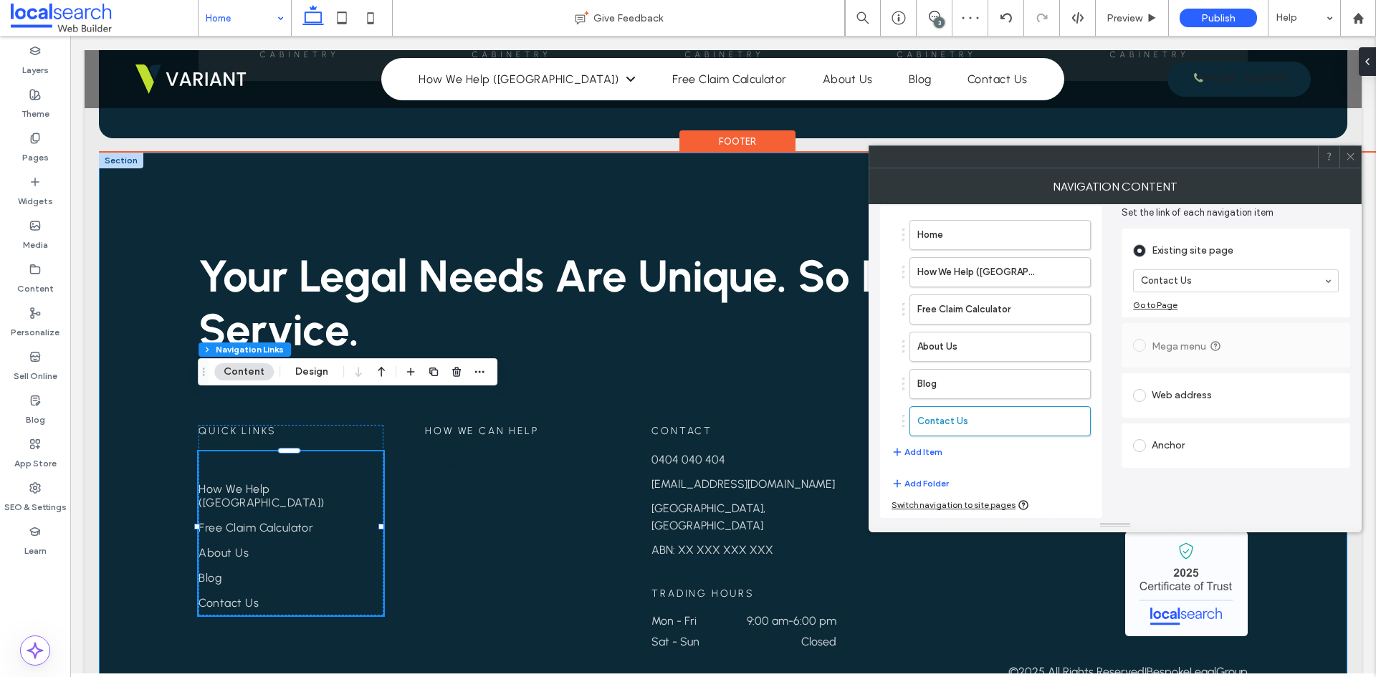
click at [135, 459] on div "Your Legal Needs Are Unique. So Is Our Service. Contact us Quick Links Home How…" at bounding box center [723, 444] width 1249 height 583
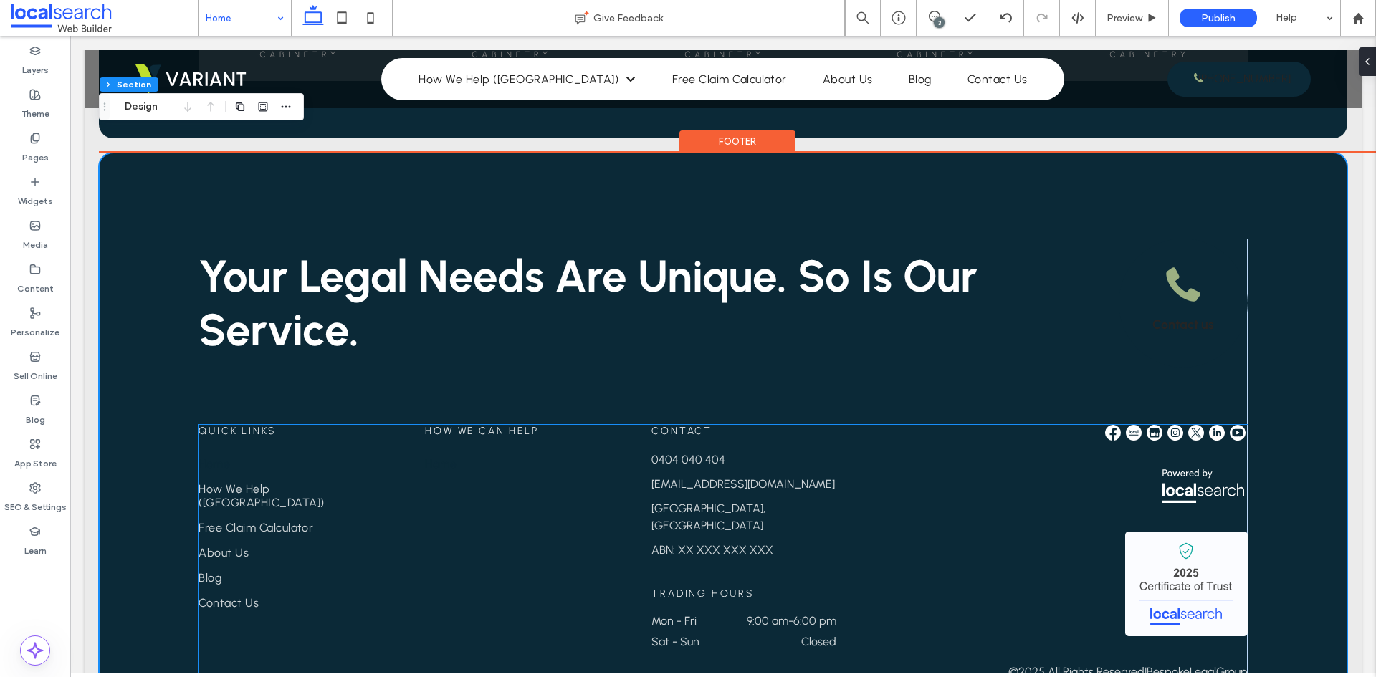
click at [223, 457] on span "Home" at bounding box center [215, 464] width 32 height 14
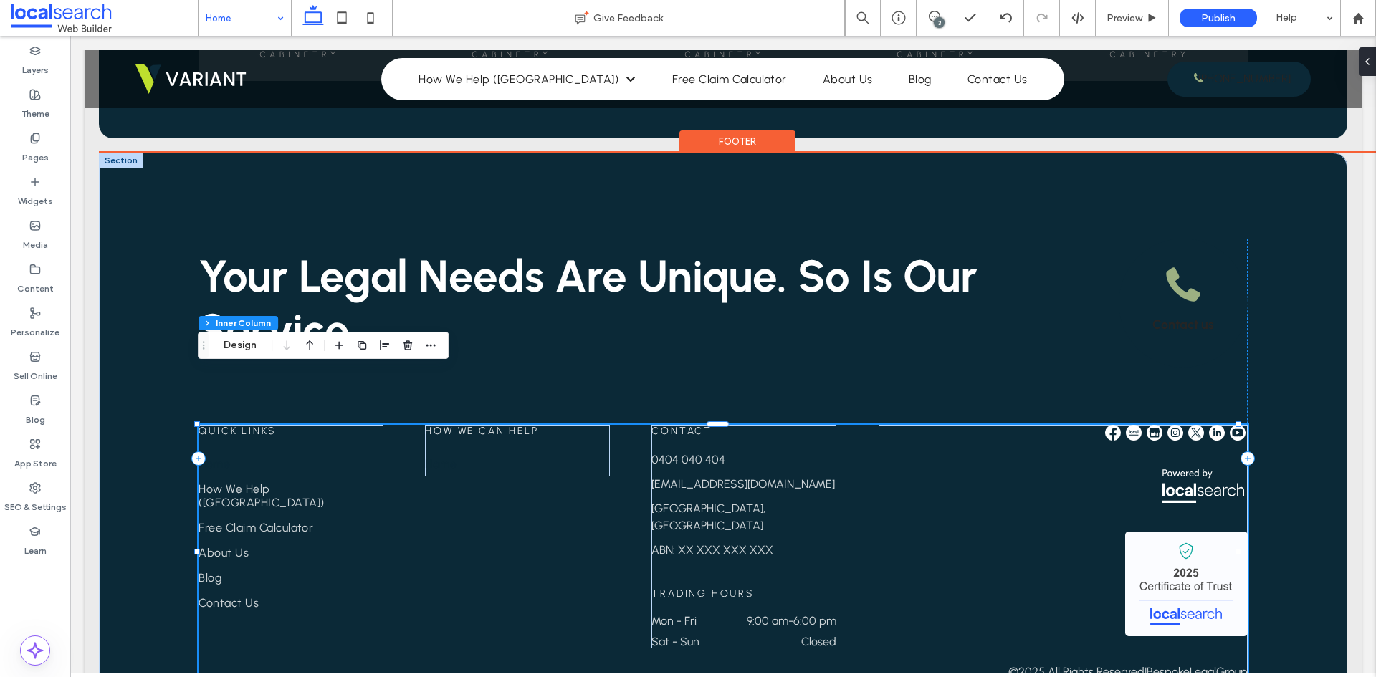
click at [223, 457] on span "Home" at bounding box center [215, 464] width 32 height 14
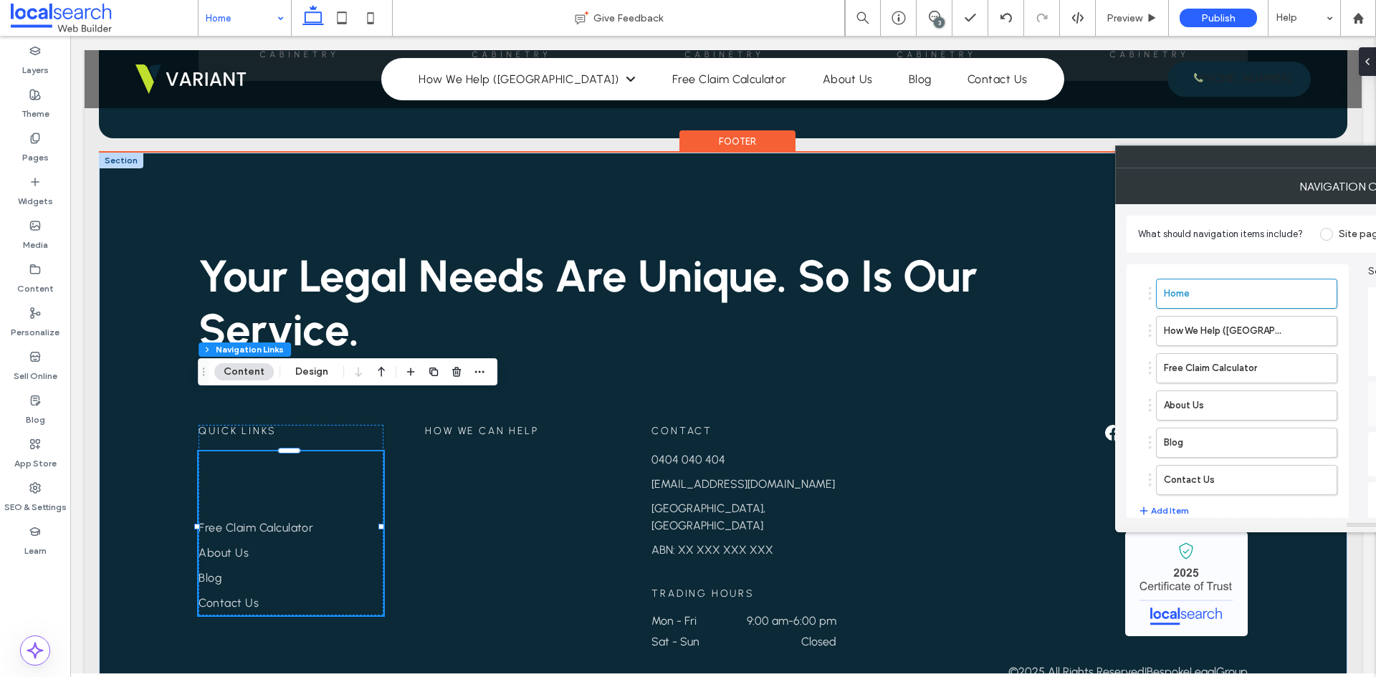
type input "***"
type input "****"
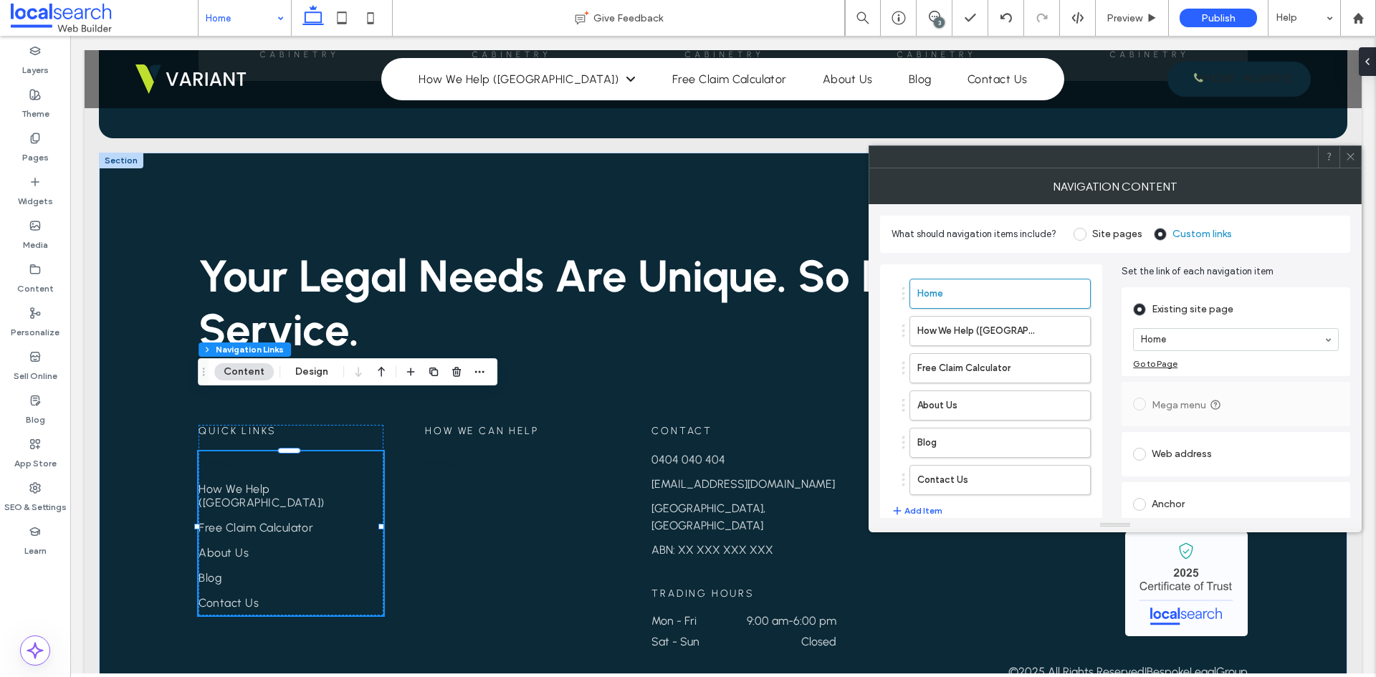
click at [1357, 156] on div at bounding box center [1351, 157] width 22 height 22
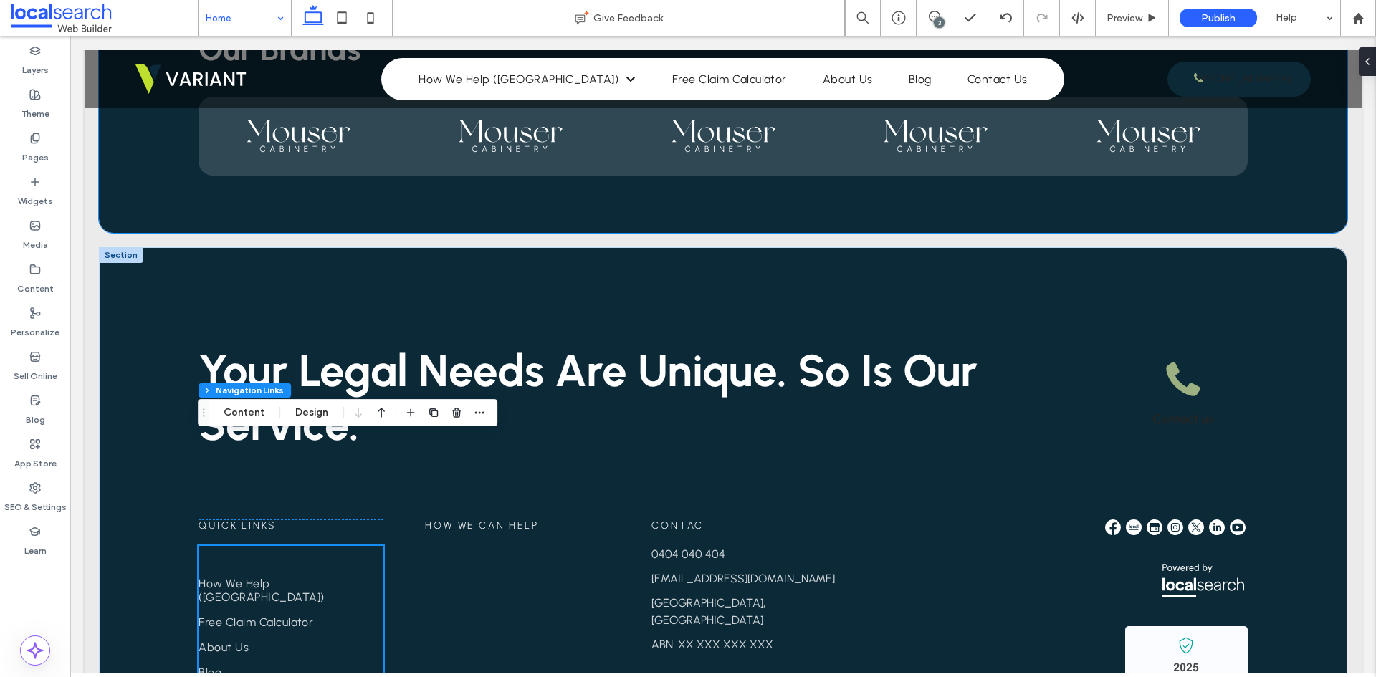
scroll to position [3336, 0]
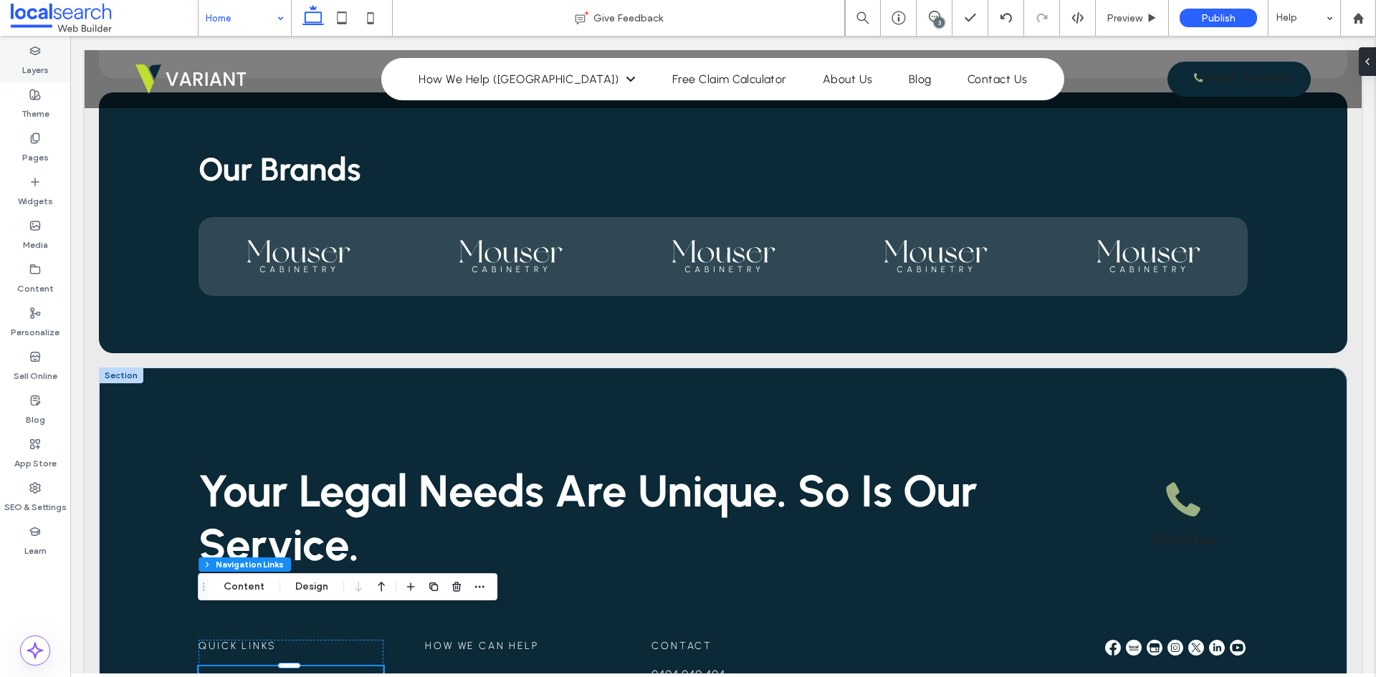
click at [42, 65] on label "Layers" at bounding box center [35, 67] width 27 height 20
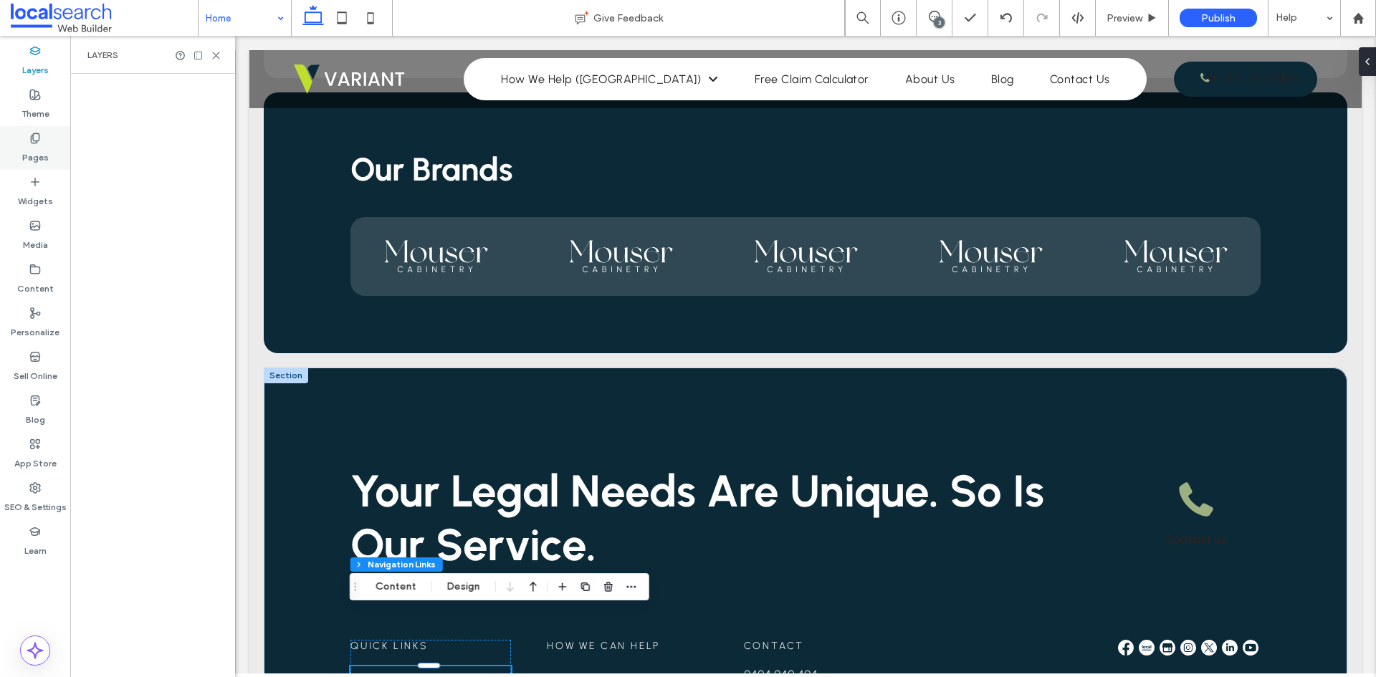
click at [29, 137] on icon at bounding box center [34, 138] width 11 height 11
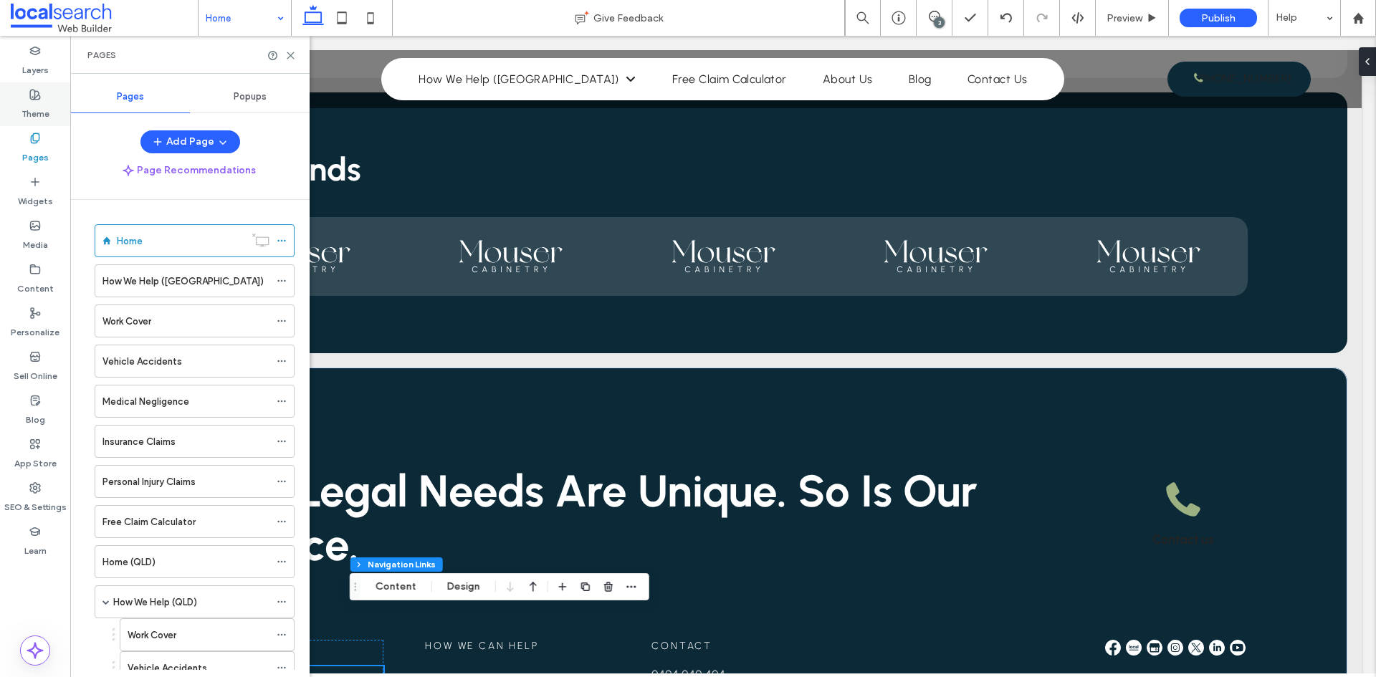
click at [35, 115] on label "Theme" at bounding box center [36, 110] width 28 height 20
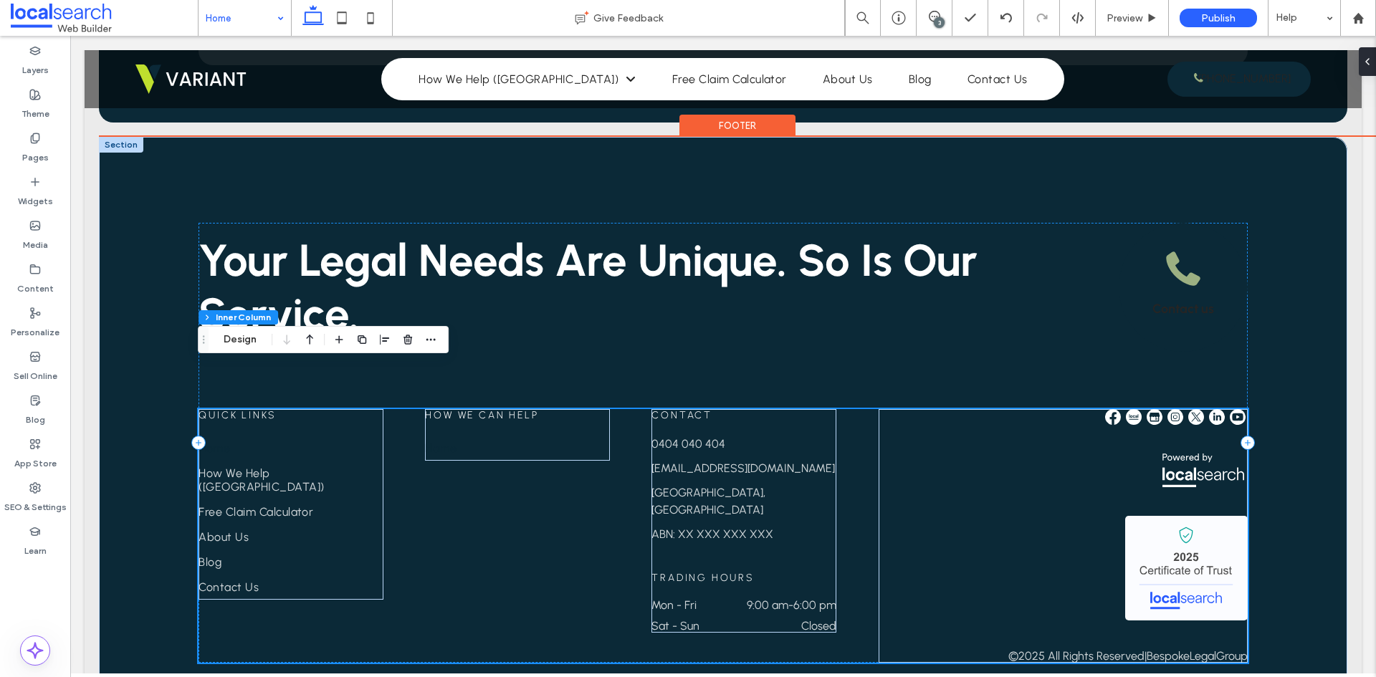
scroll to position [3575, 0]
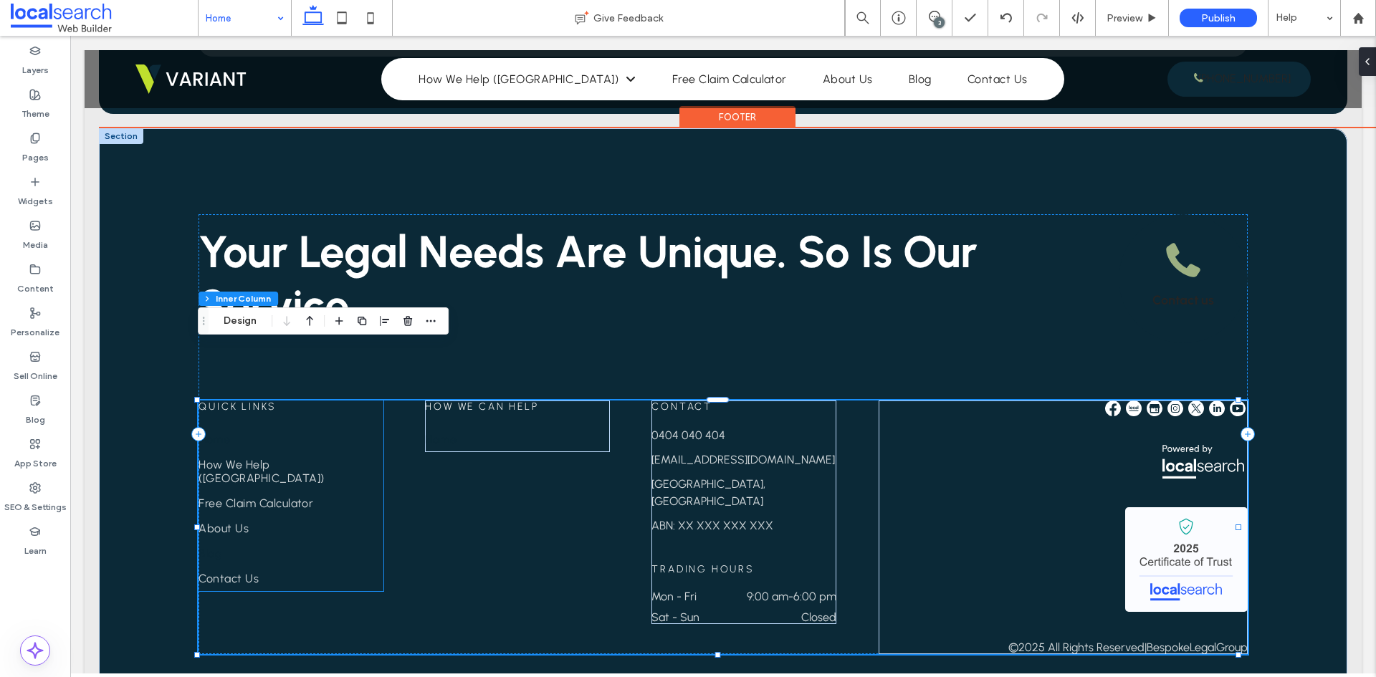
click at [311, 541] on link "Blog" at bounding box center [291, 553] width 185 height 25
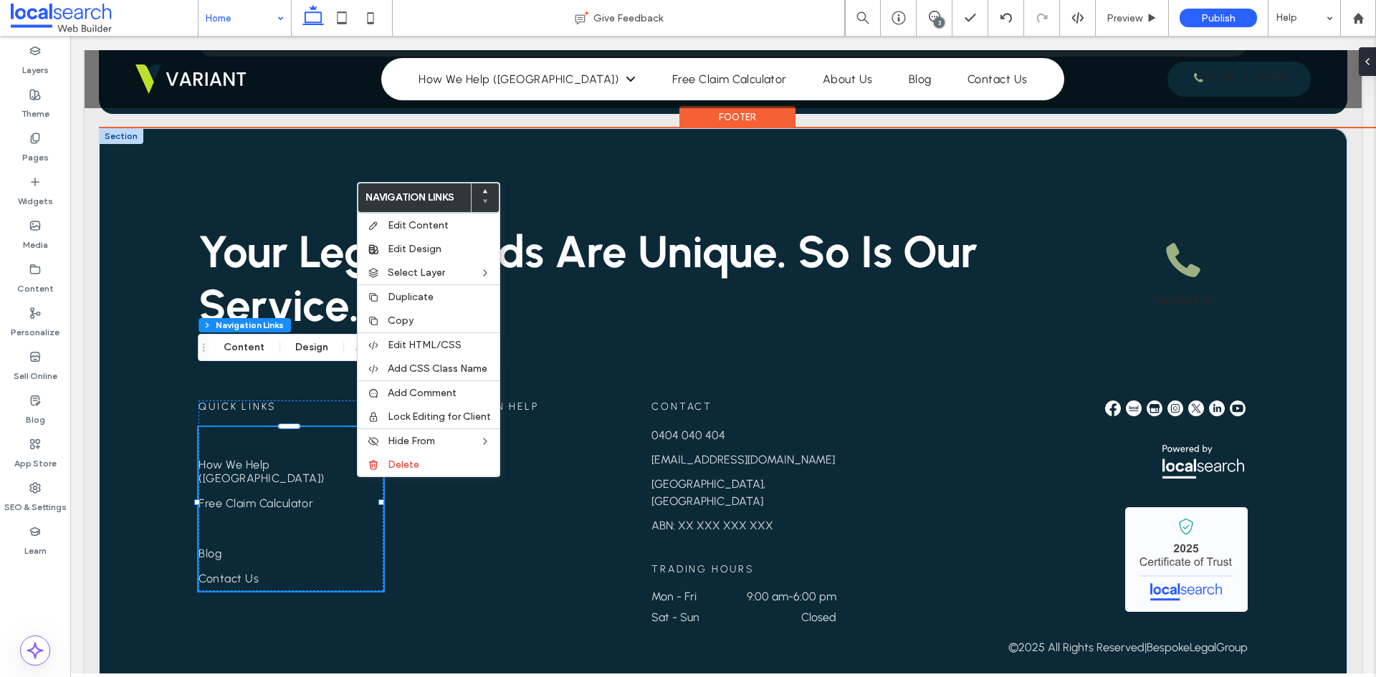
type input "***"
type input "****"
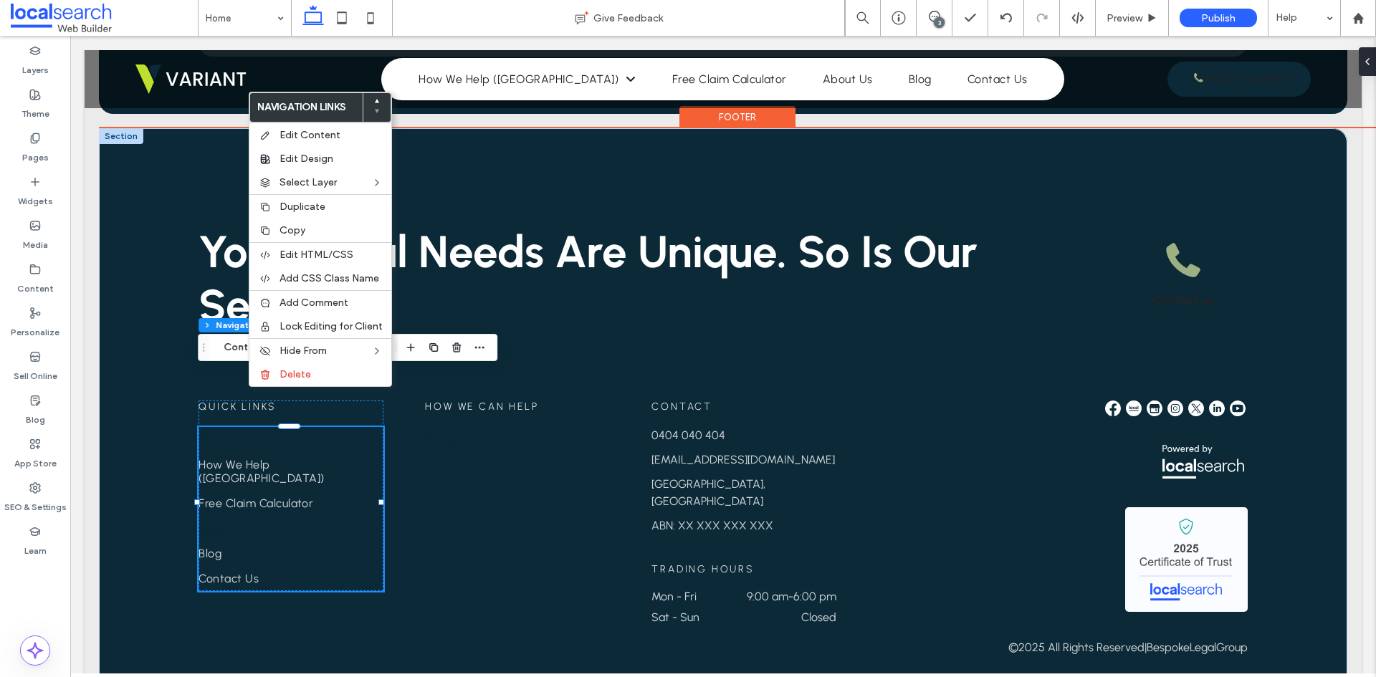
scroll to position [3575, 0]
click at [315, 516] on link "About Us" at bounding box center [291, 528] width 185 height 25
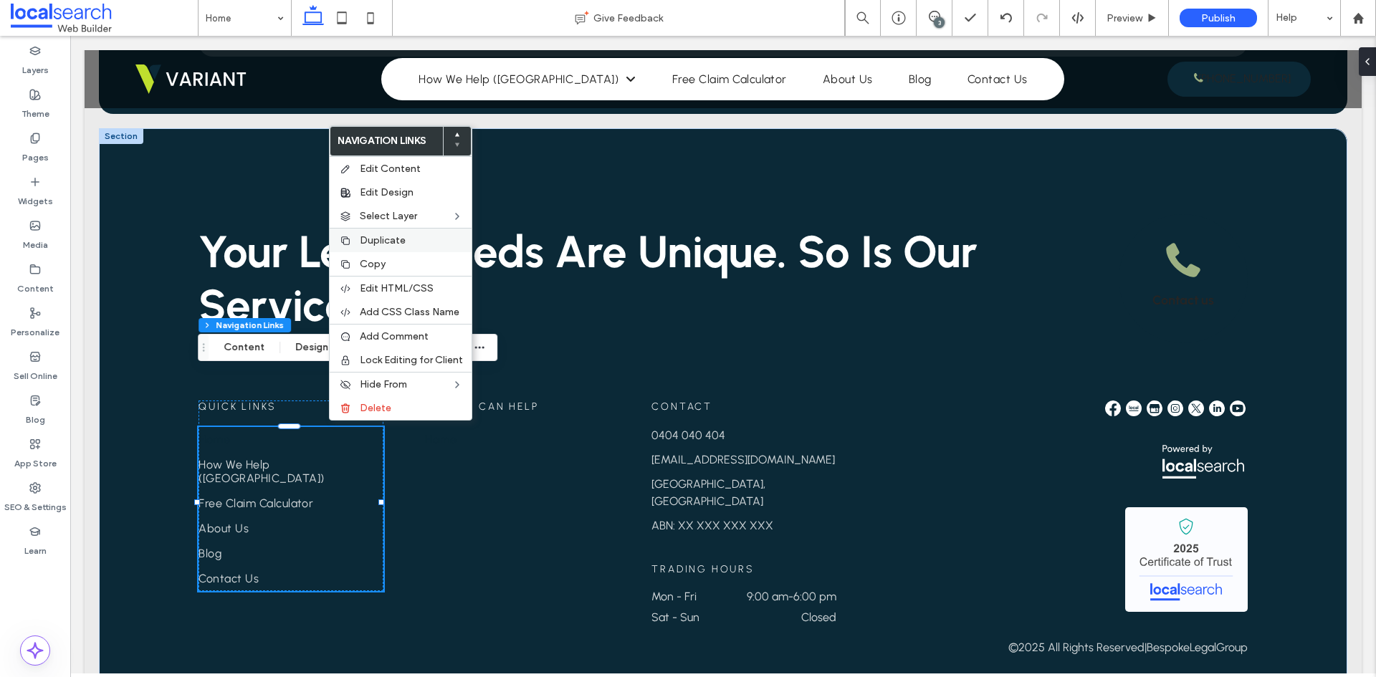
click at [381, 242] on span "Duplicate" at bounding box center [383, 240] width 46 height 12
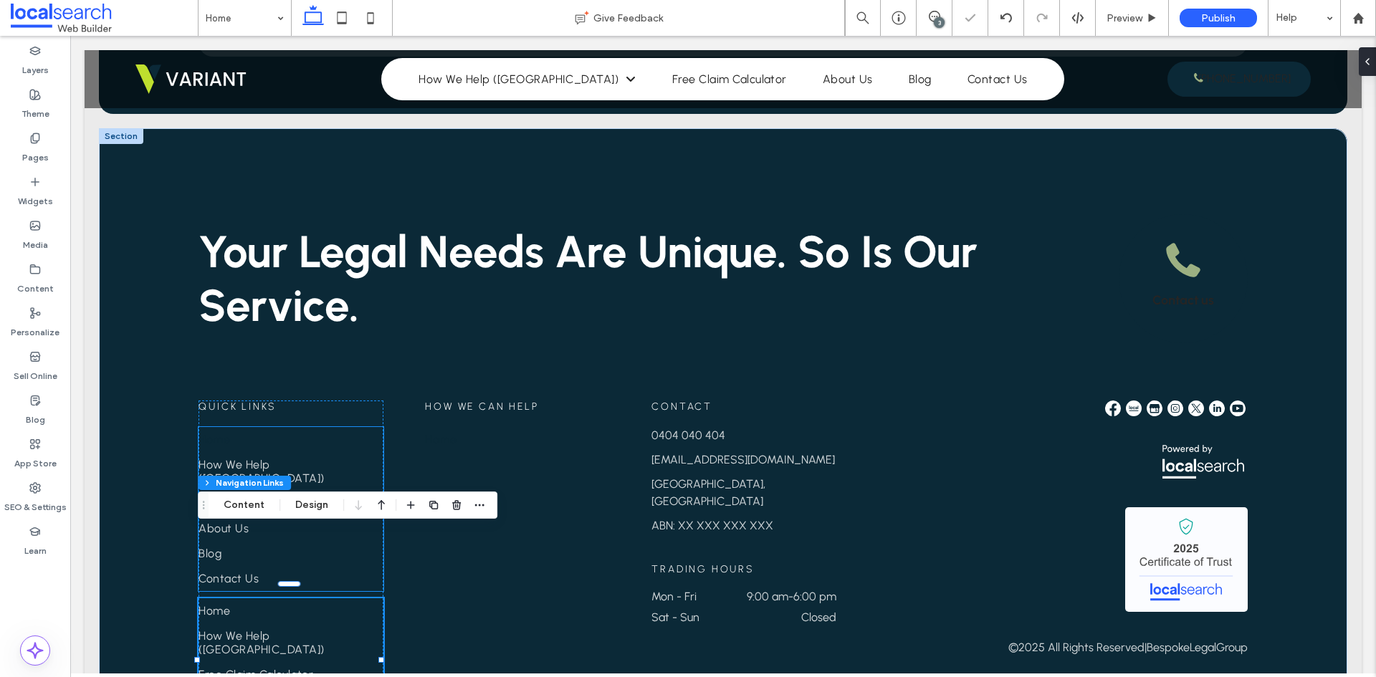
type input "***"
type input "****"
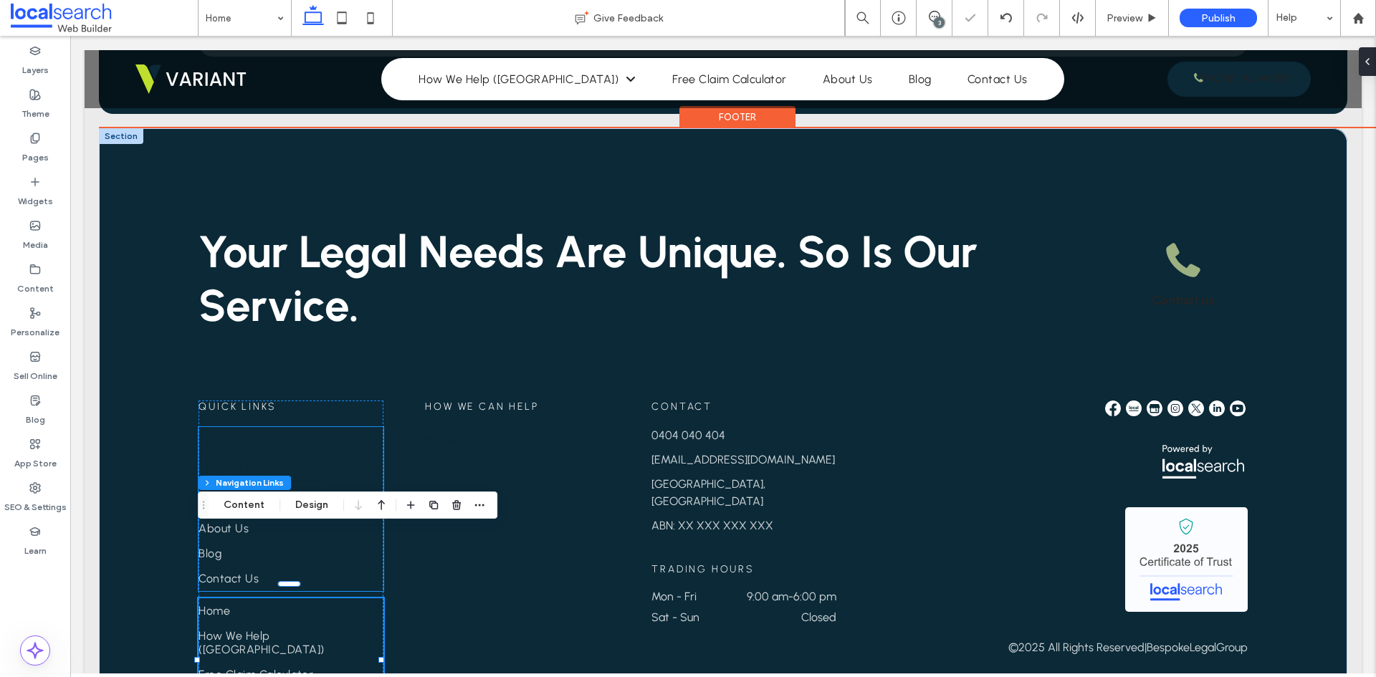
click at [296, 458] on span "How We Help ([GEOGRAPHIC_DATA])" at bounding box center [291, 471] width 185 height 27
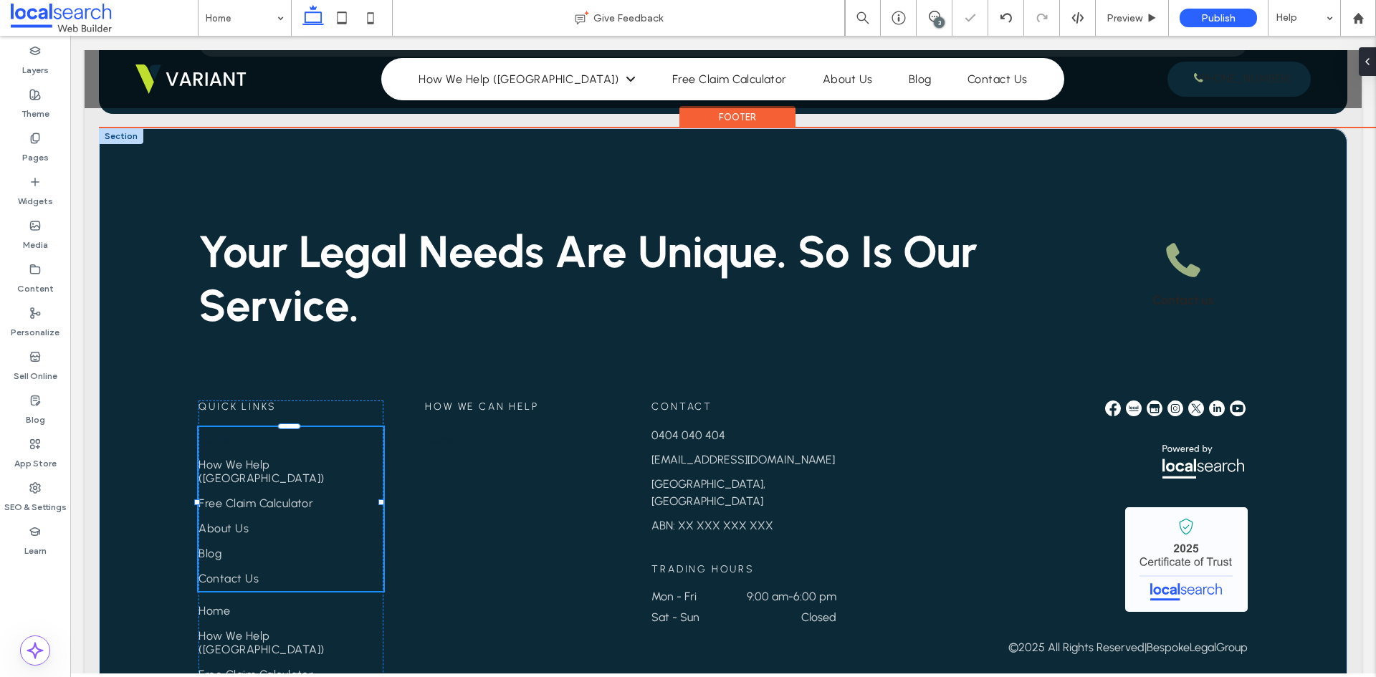
type input "***"
type input "****"
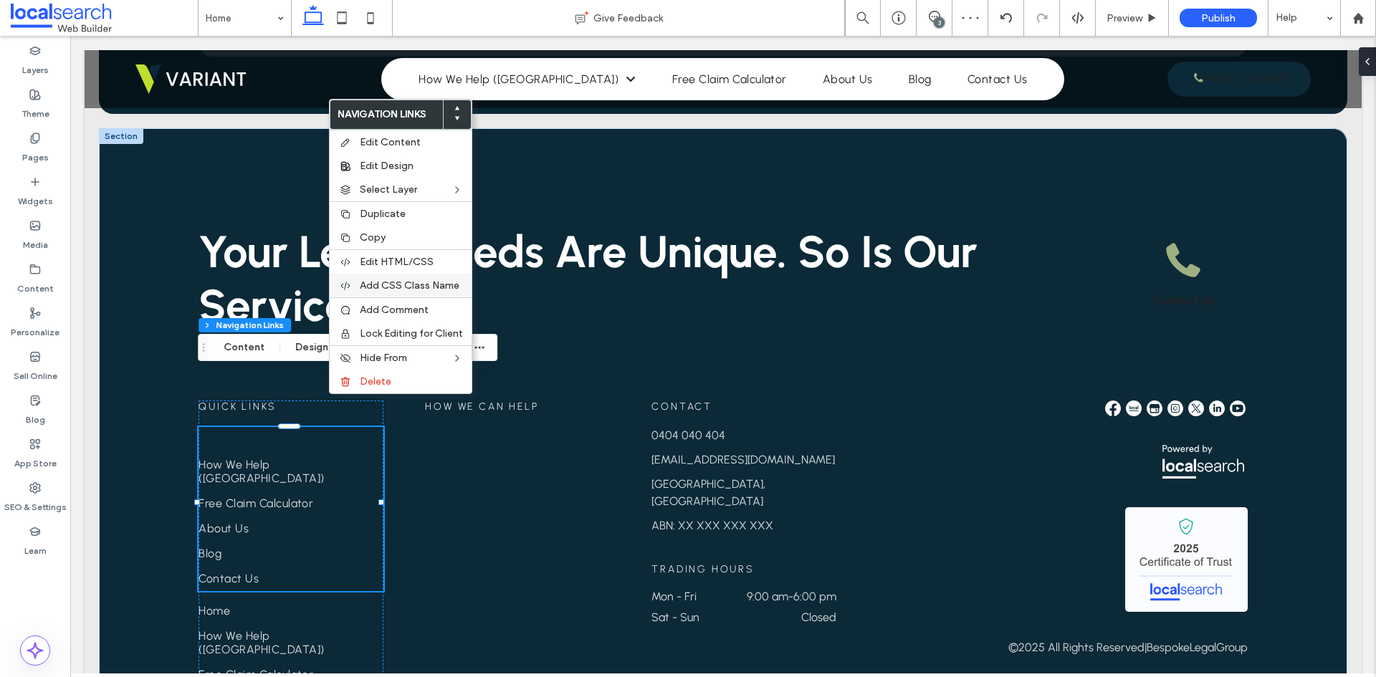
click at [409, 290] on span "Add CSS Class Name" at bounding box center [410, 286] width 100 height 12
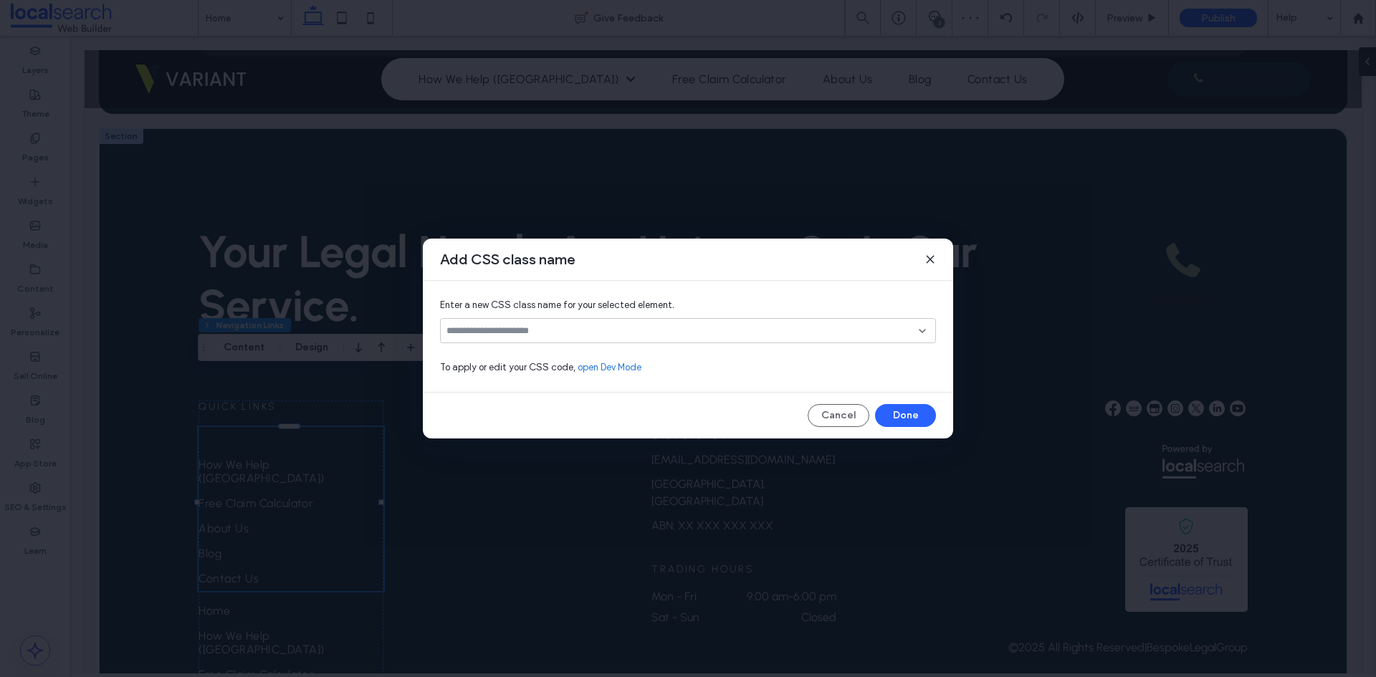
click at [553, 338] on div at bounding box center [688, 330] width 496 height 25
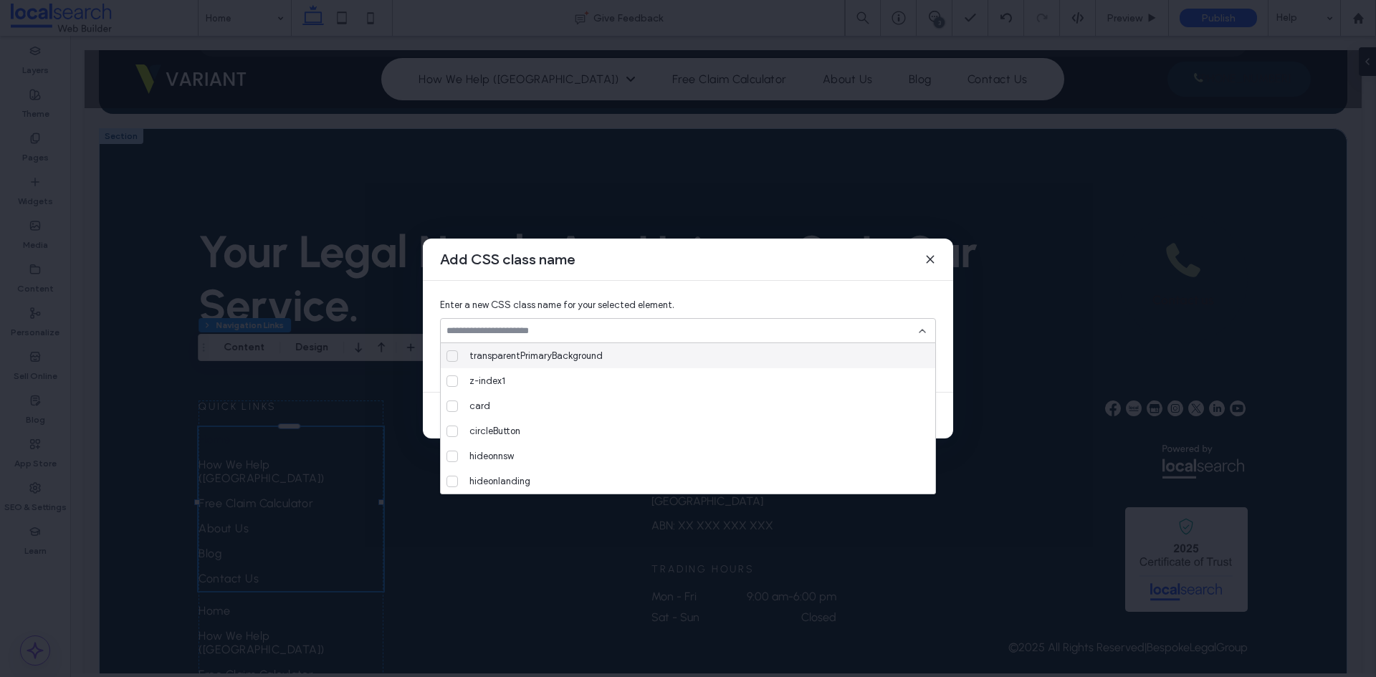
click at [551, 335] on input at bounding box center [683, 330] width 472 height 11
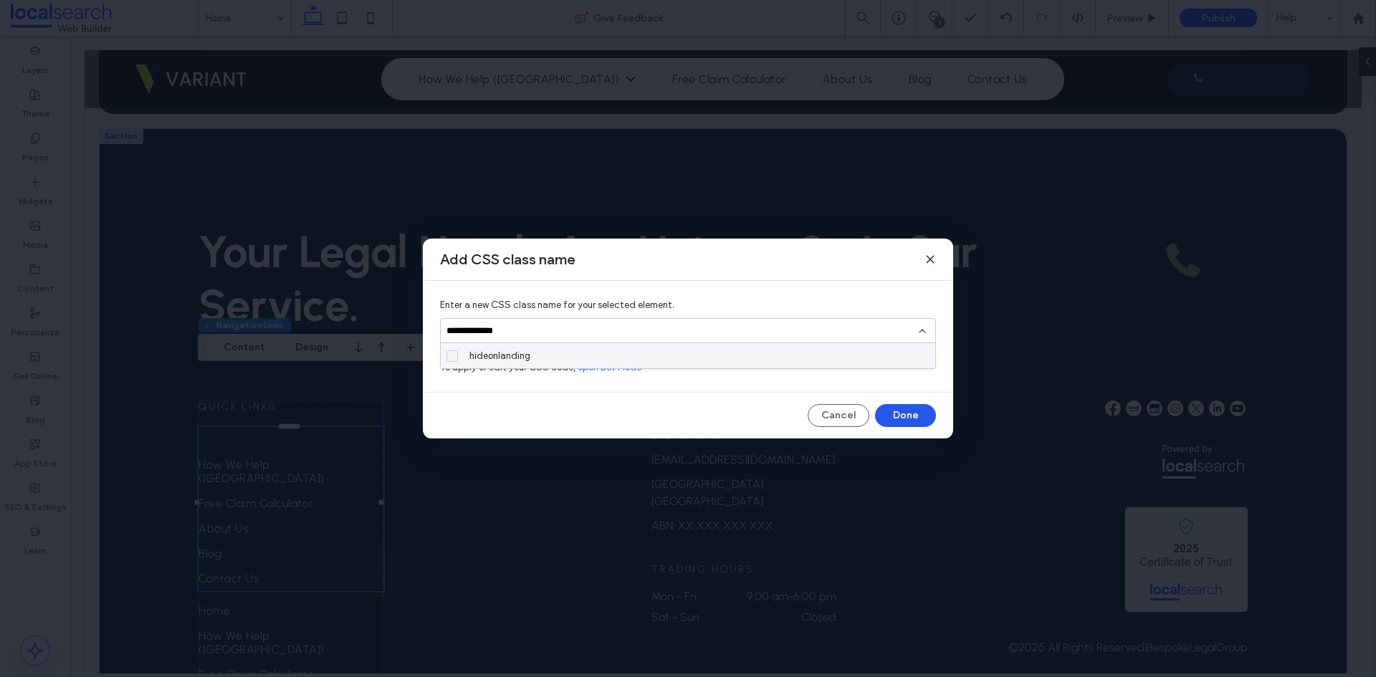
type input "**********"
click at [909, 416] on button "Done" at bounding box center [905, 415] width 61 height 23
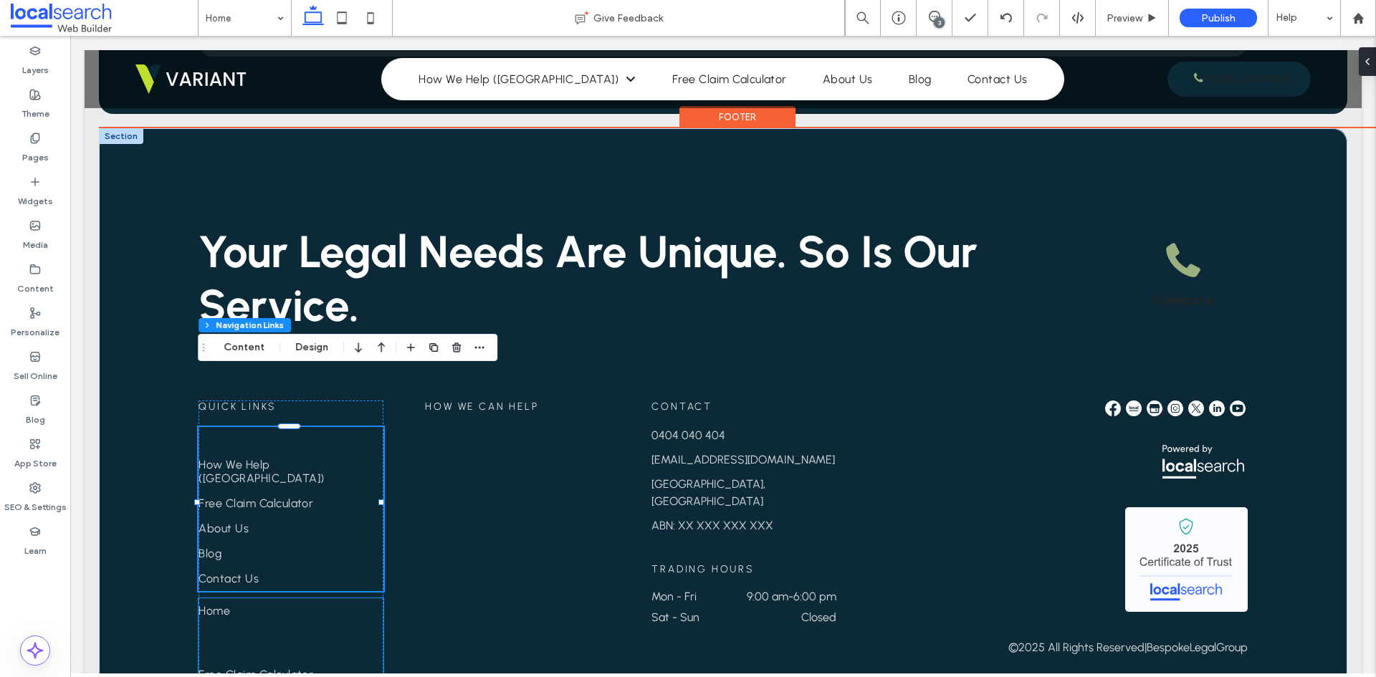
click at [326, 624] on link "How We Help ([GEOGRAPHIC_DATA])" at bounding box center [291, 643] width 185 height 39
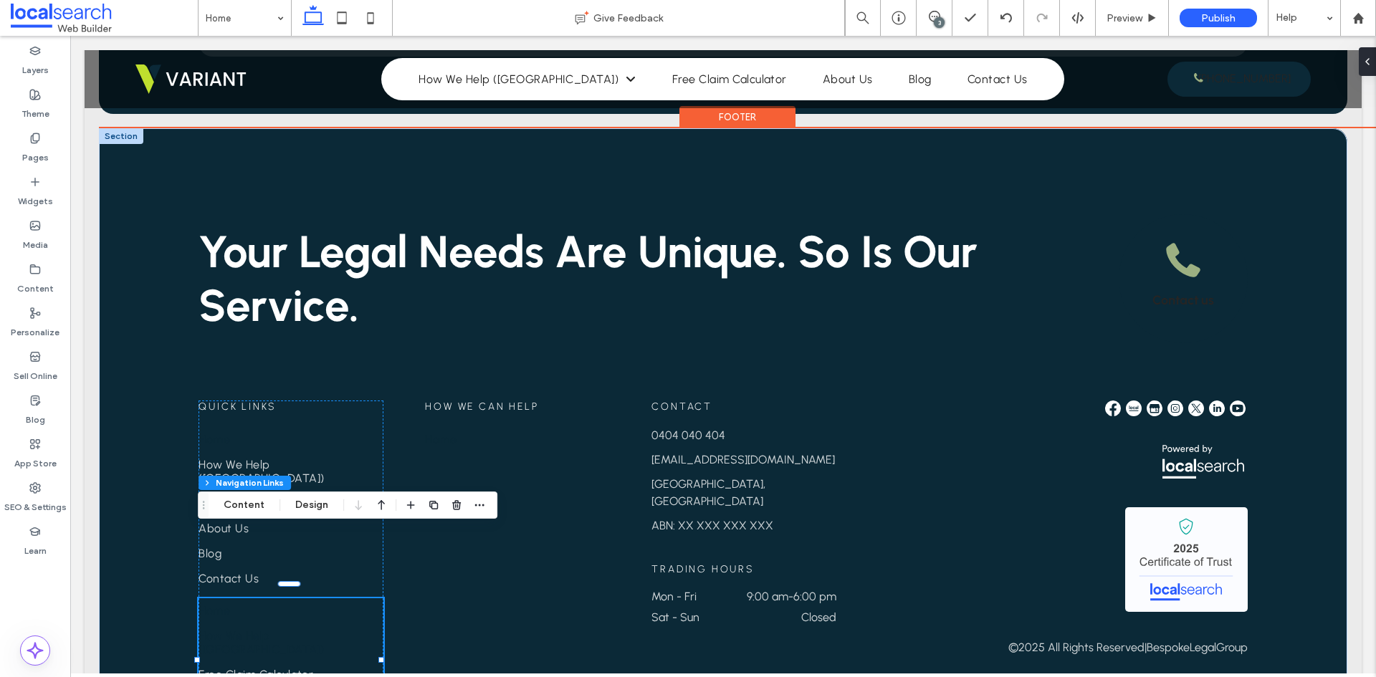
type input "***"
type input "****"
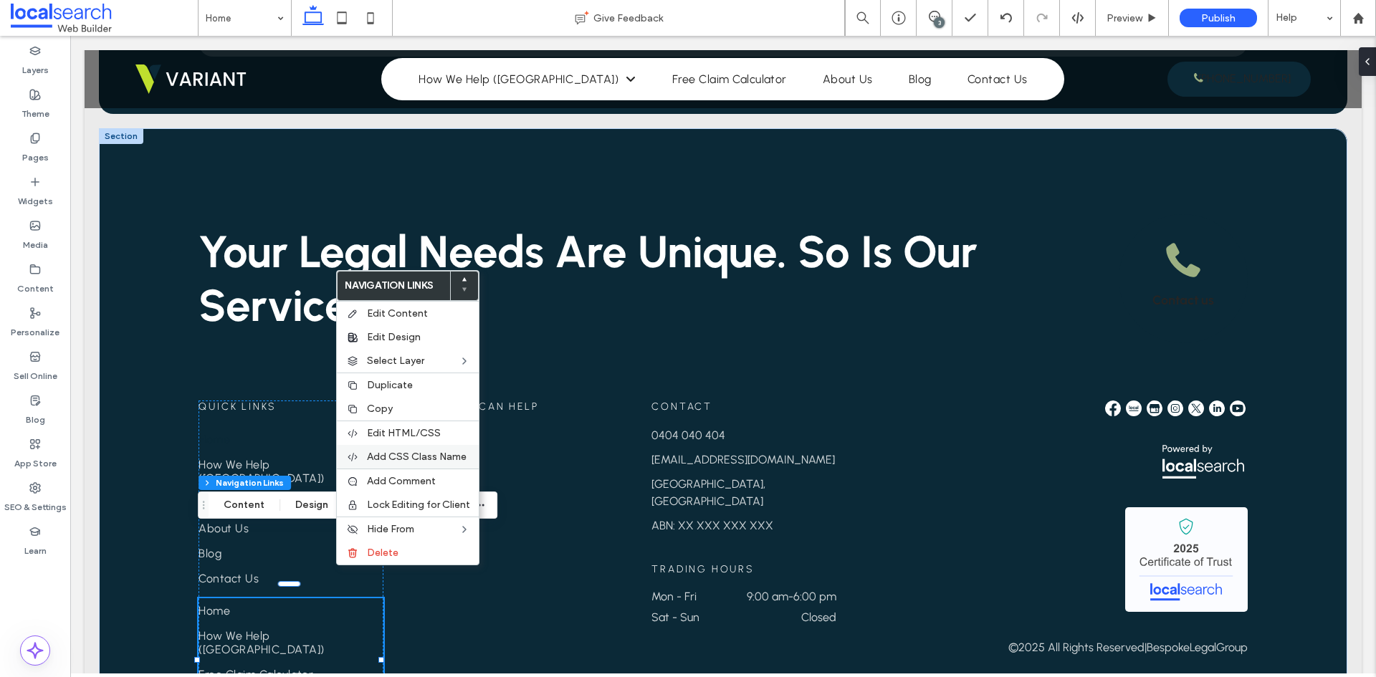
click at [409, 457] on span "Add CSS Class Name" at bounding box center [417, 457] width 100 height 12
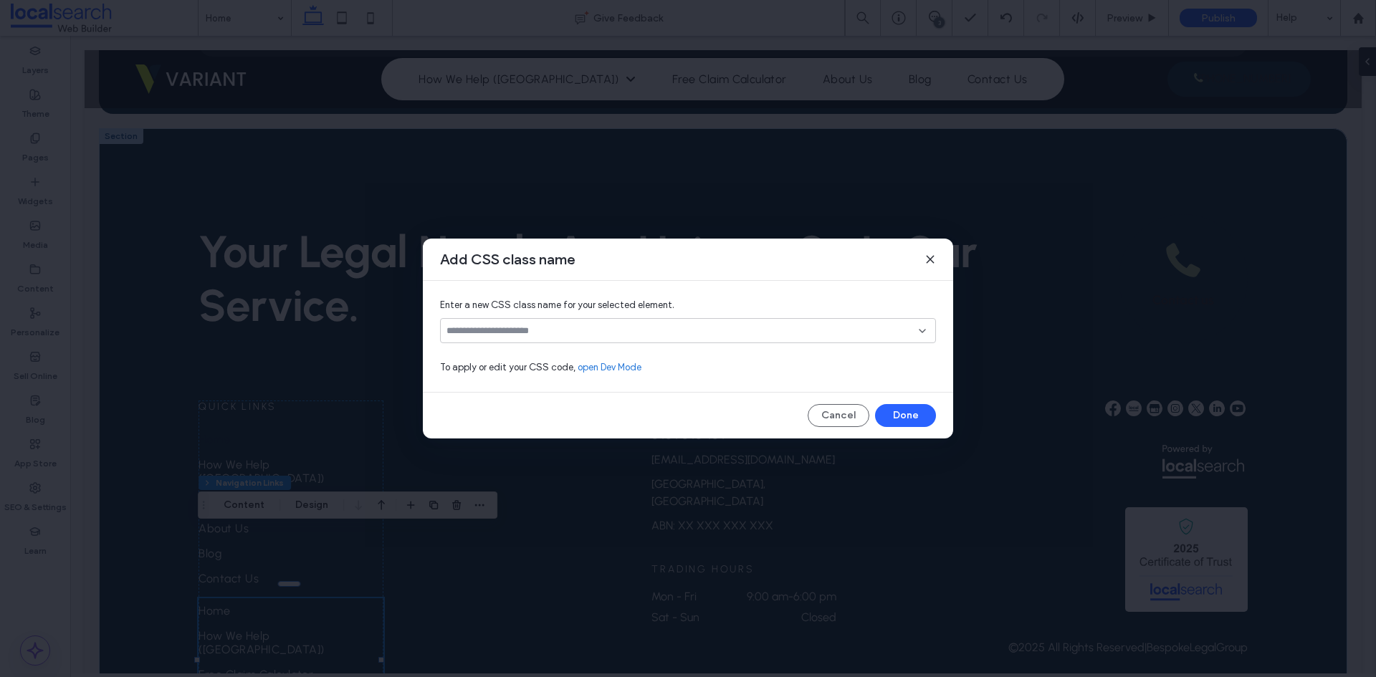
click at [583, 331] on input at bounding box center [683, 330] width 472 height 11
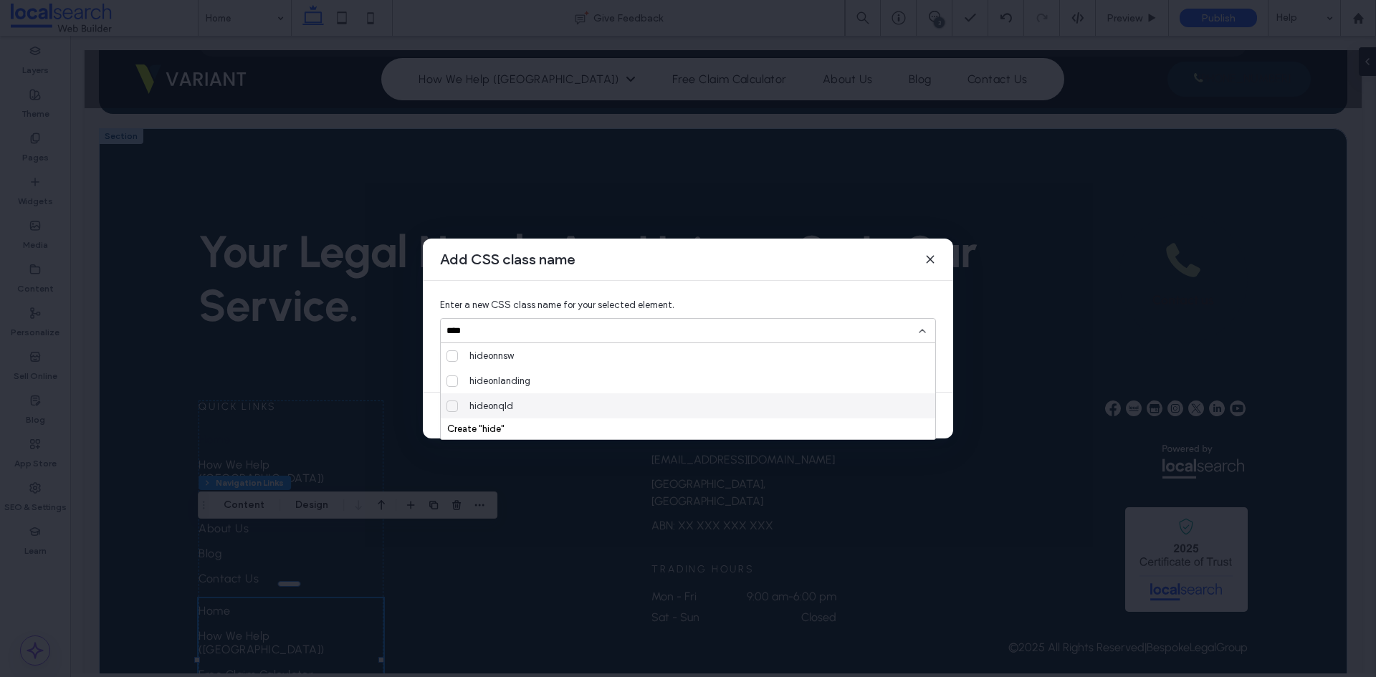
type input "****"
click at [520, 409] on div "hideonqld" at bounding box center [694, 406] width 460 height 25
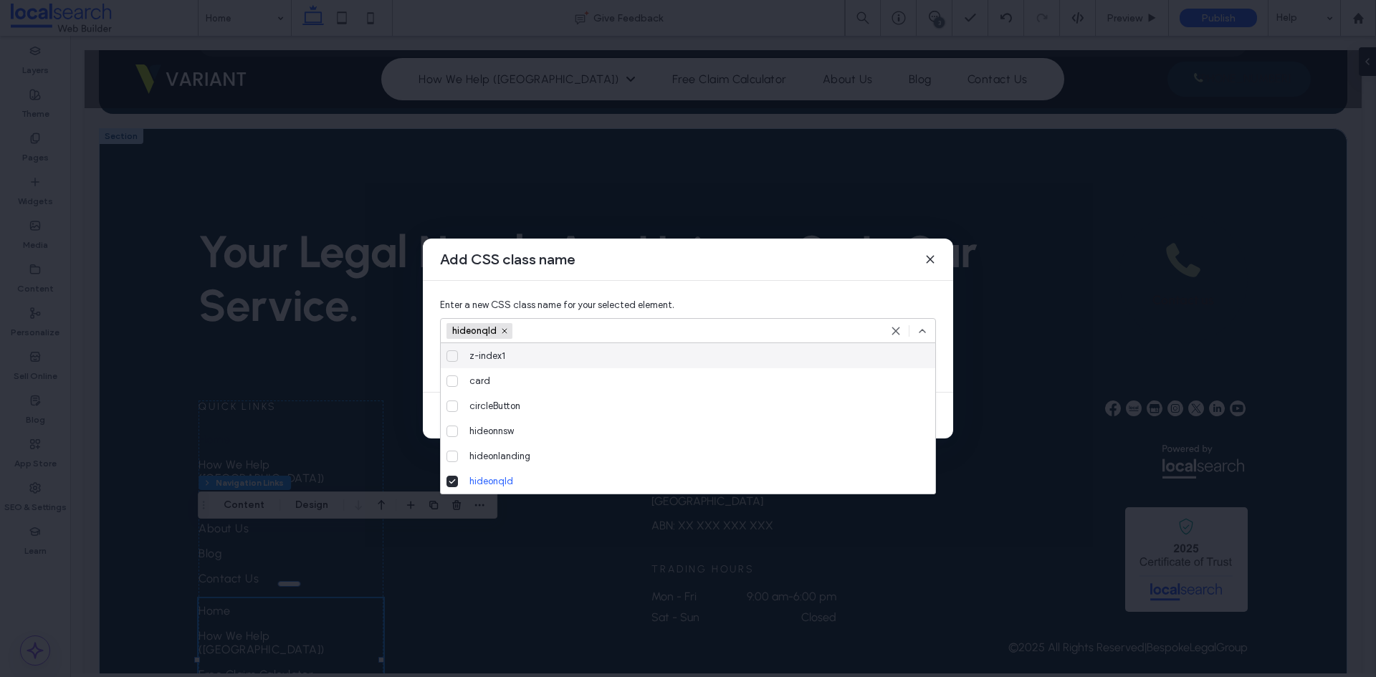
drag, startPoint x: 827, startPoint y: 327, endPoint x: 904, endPoint y: 333, distance: 76.9
click at [828, 327] on div "hideonqld" at bounding box center [671, 331] width 449 height 22
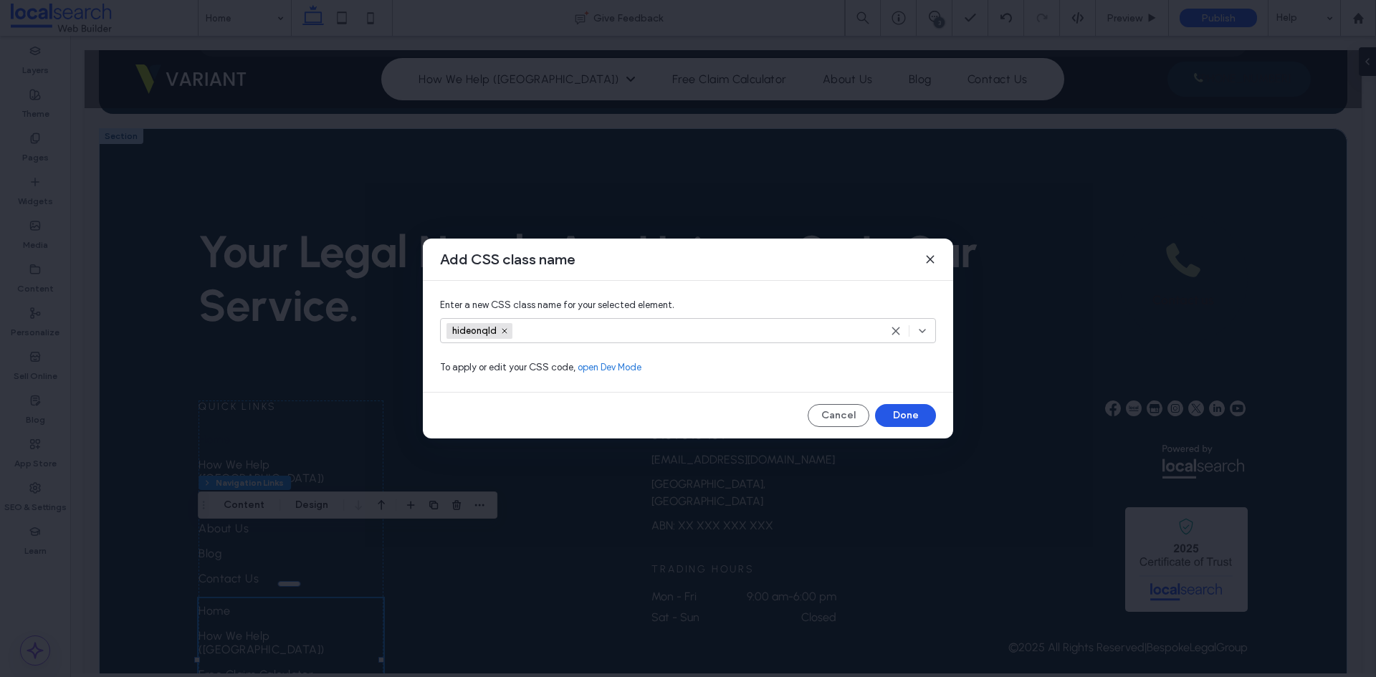
click at [907, 411] on button "Done" at bounding box center [905, 415] width 61 height 23
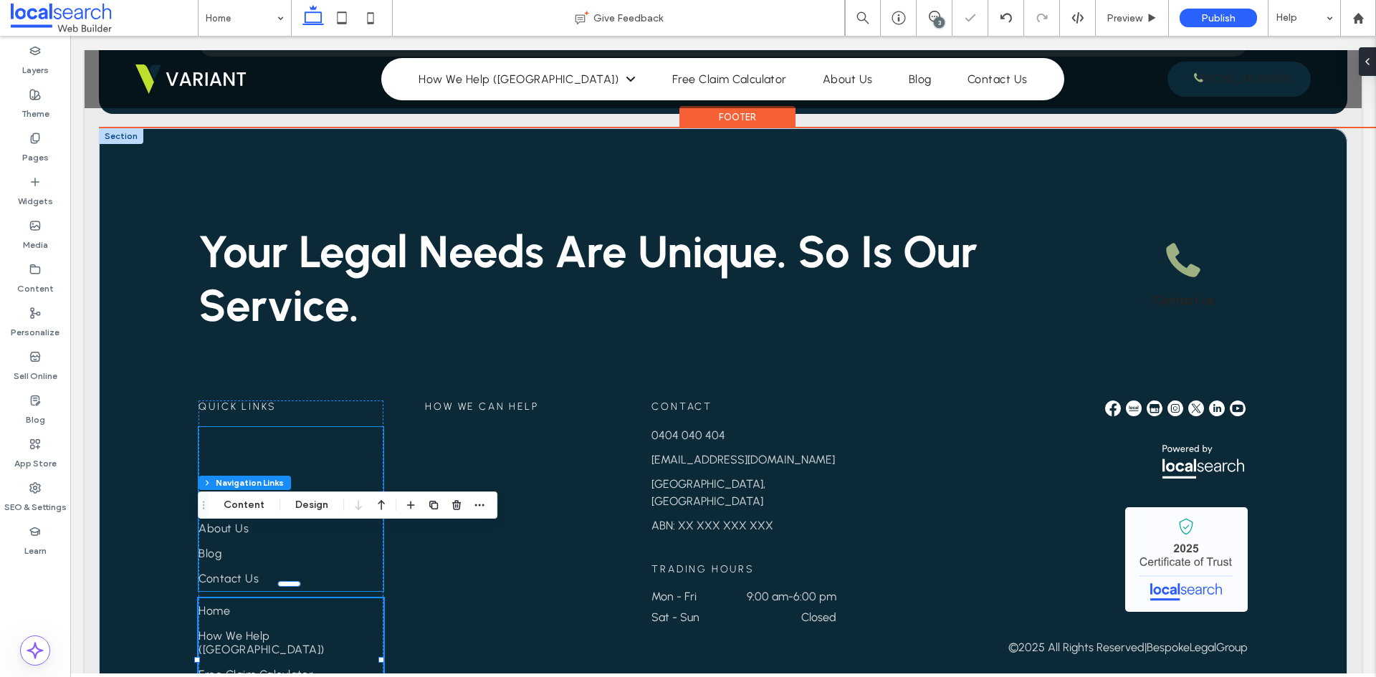
click at [324, 452] on link "How We Help ([GEOGRAPHIC_DATA])" at bounding box center [291, 471] width 185 height 39
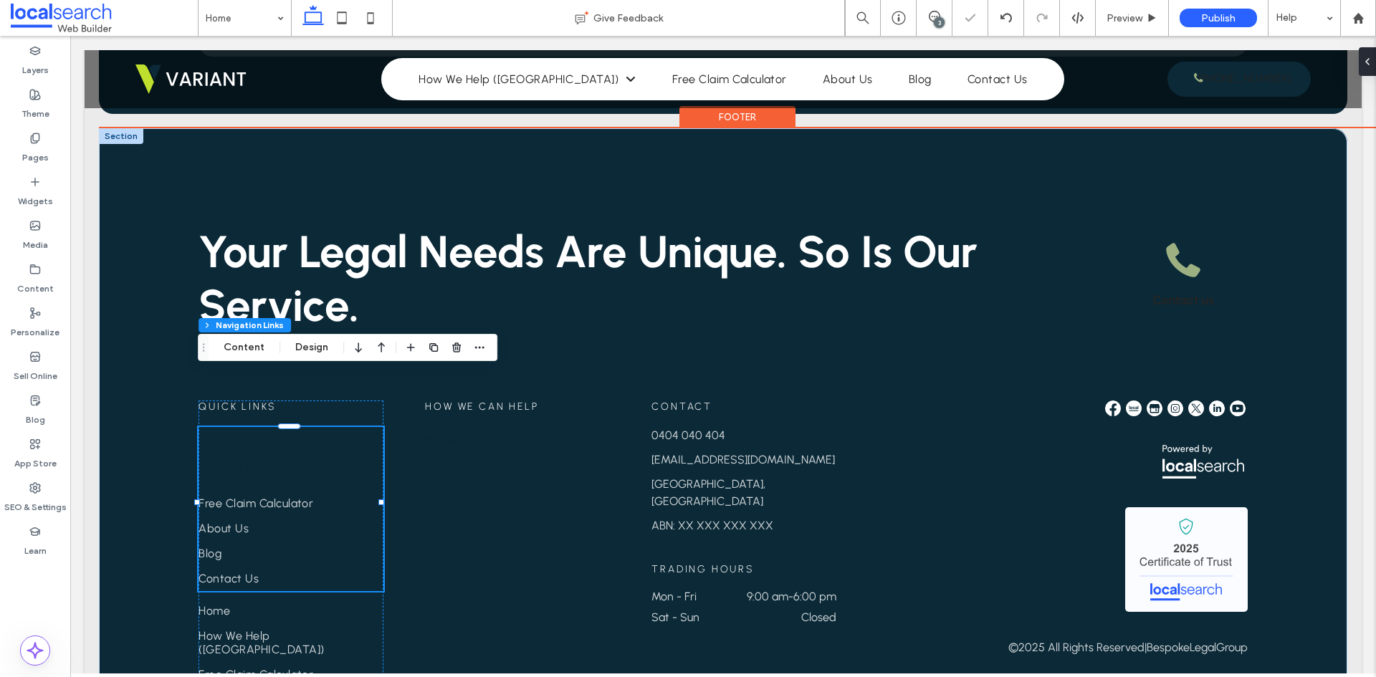
type input "***"
type input "****"
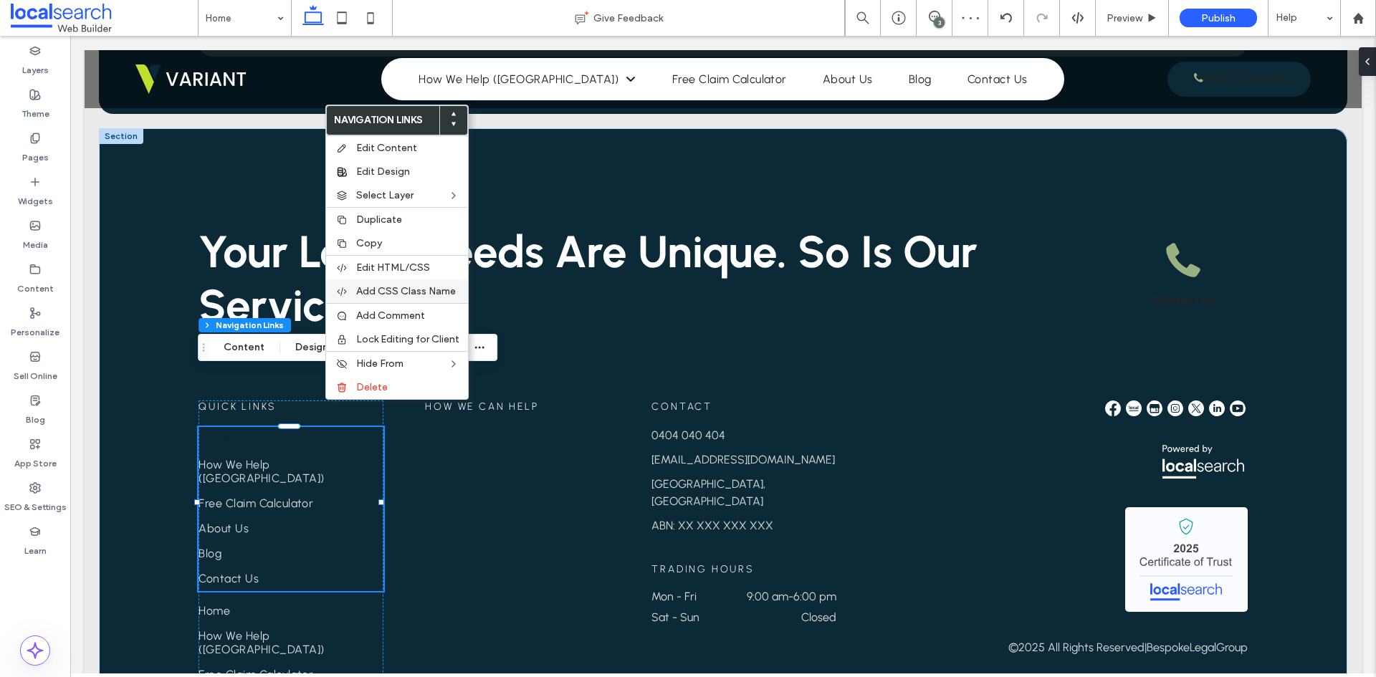
click at [410, 285] on div "Add CSS Class Name" at bounding box center [397, 292] width 142 height 24
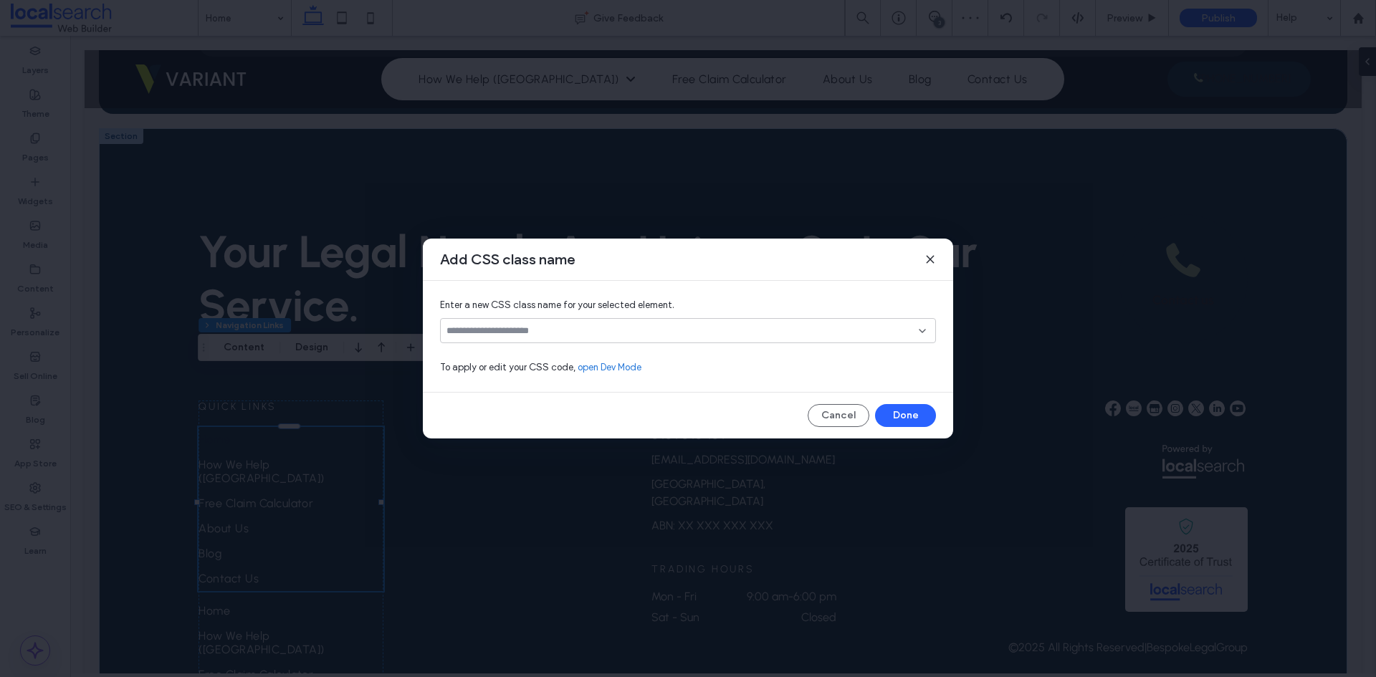
click at [776, 340] on div at bounding box center [688, 330] width 496 height 25
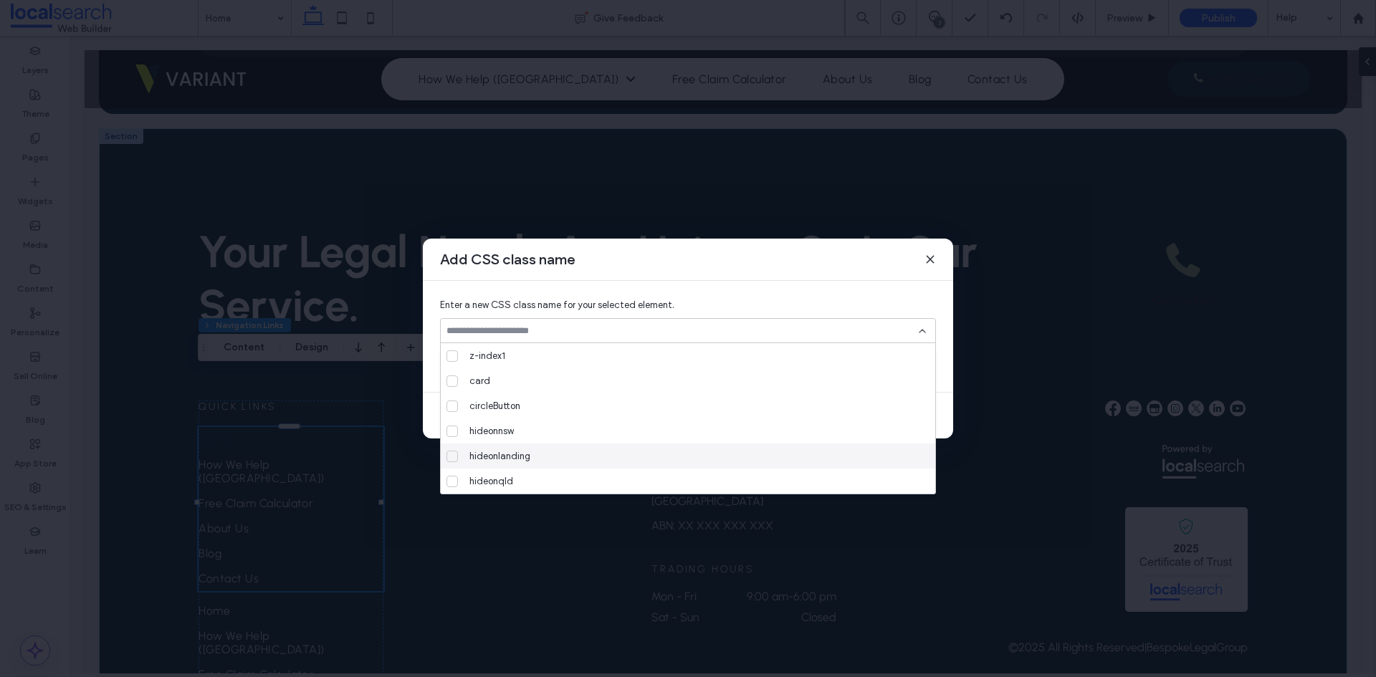
click at [455, 461] on span at bounding box center [452, 456] width 11 height 11
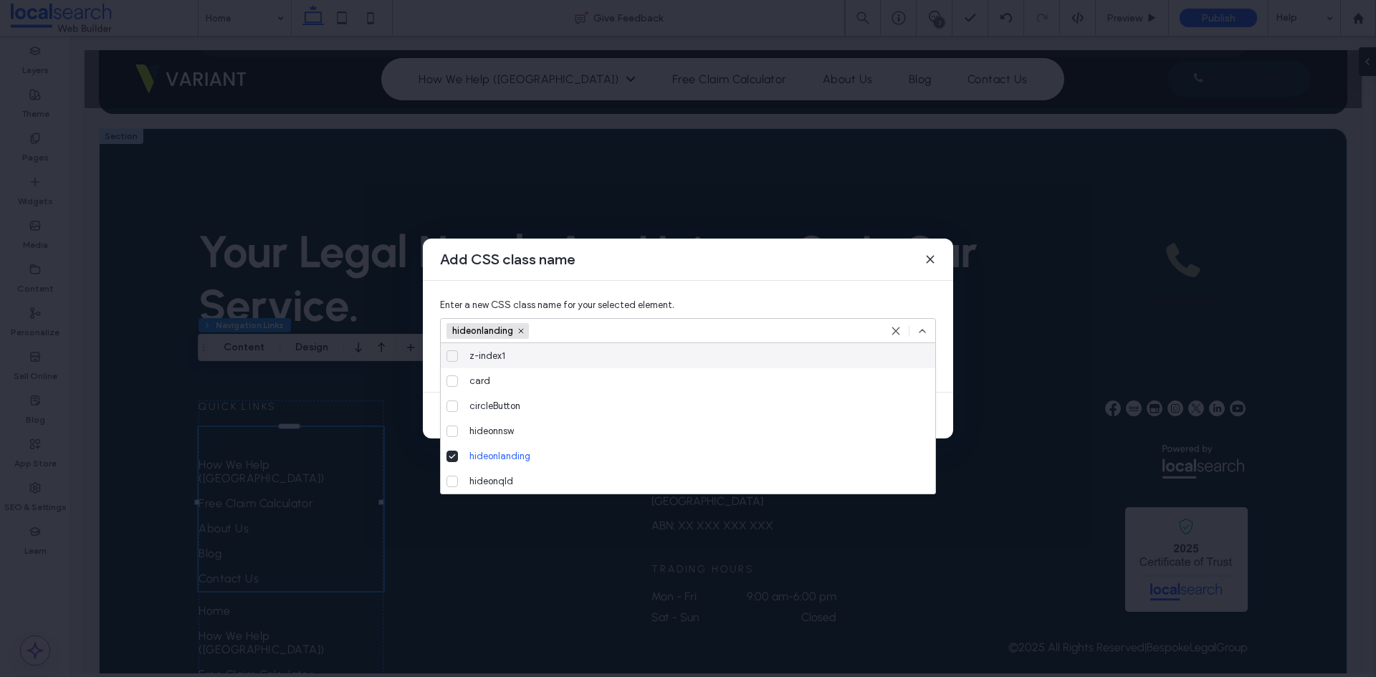
click at [919, 332] on icon at bounding box center [922, 330] width 11 height 11
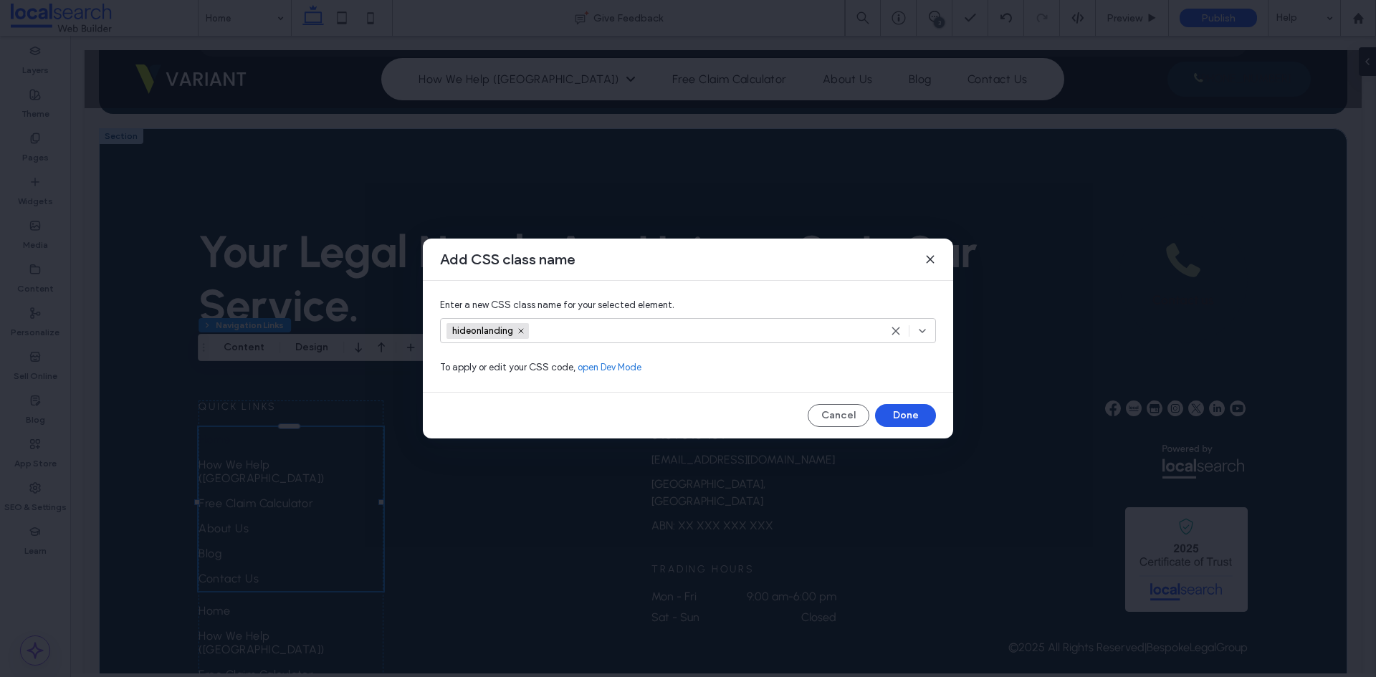
drag, startPoint x: 910, startPoint y: 414, endPoint x: 832, endPoint y: 379, distance: 85.0
click at [910, 414] on button "Done" at bounding box center [905, 415] width 61 height 23
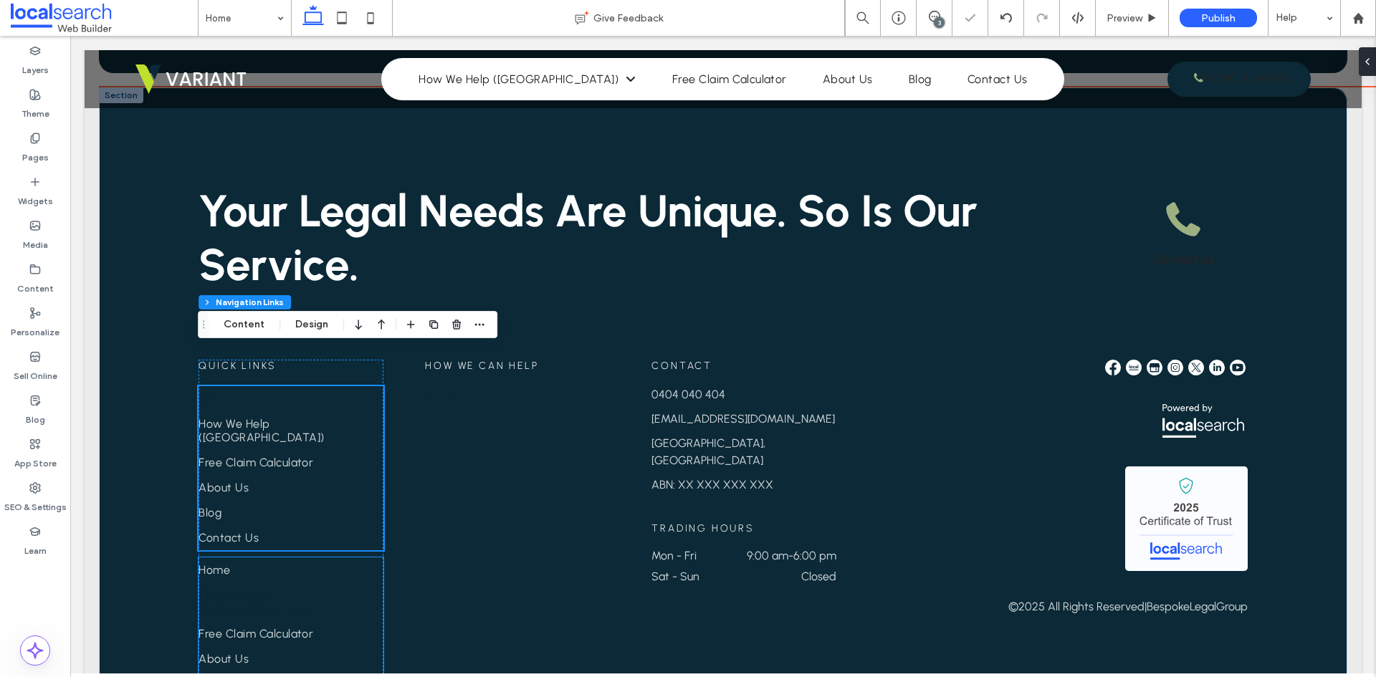
scroll to position [3656, 0]
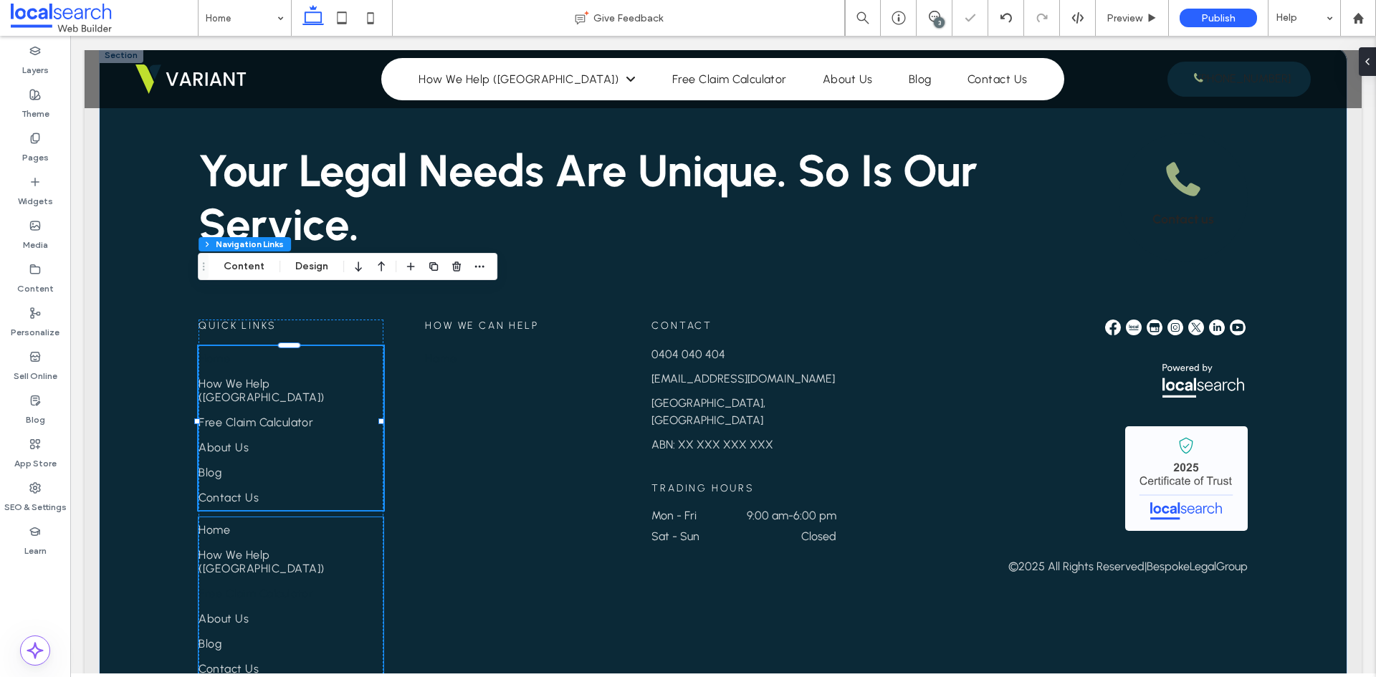
click at [313, 581] on link "Free Claim Calculator" at bounding box center [291, 593] width 185 height 25
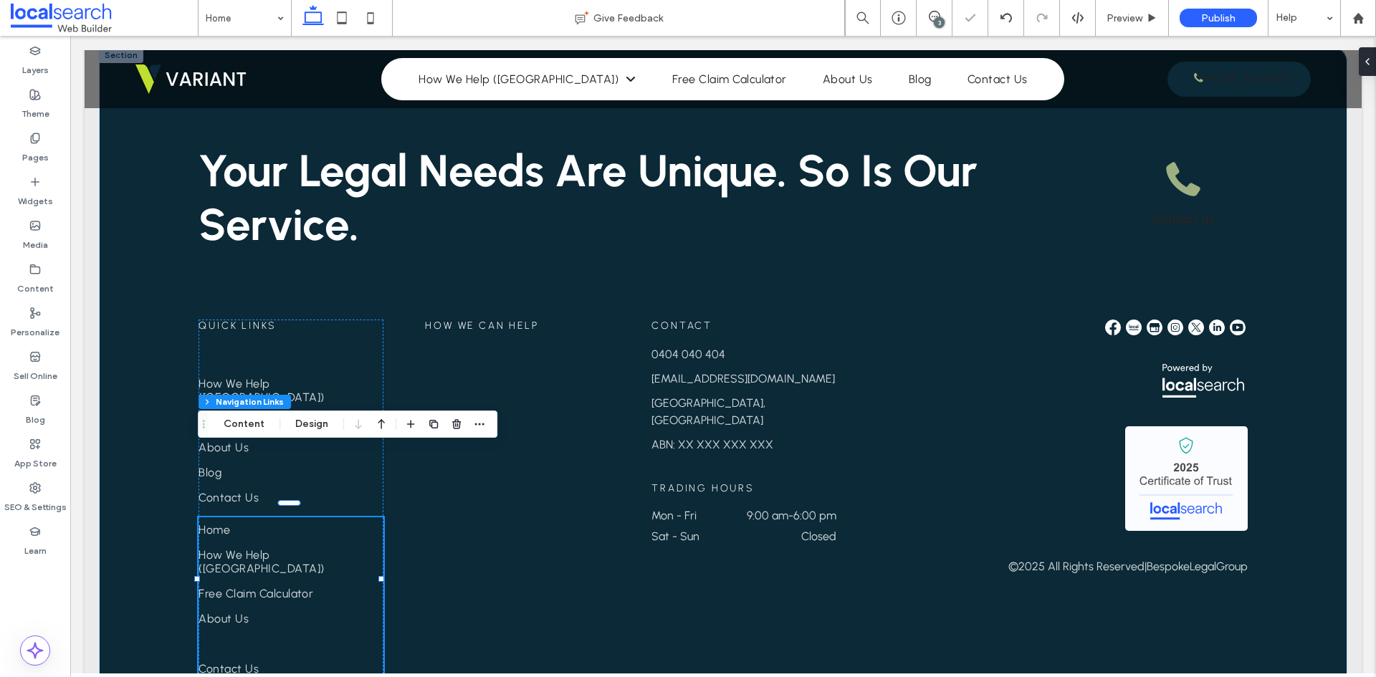
type input "***"
type input "****"
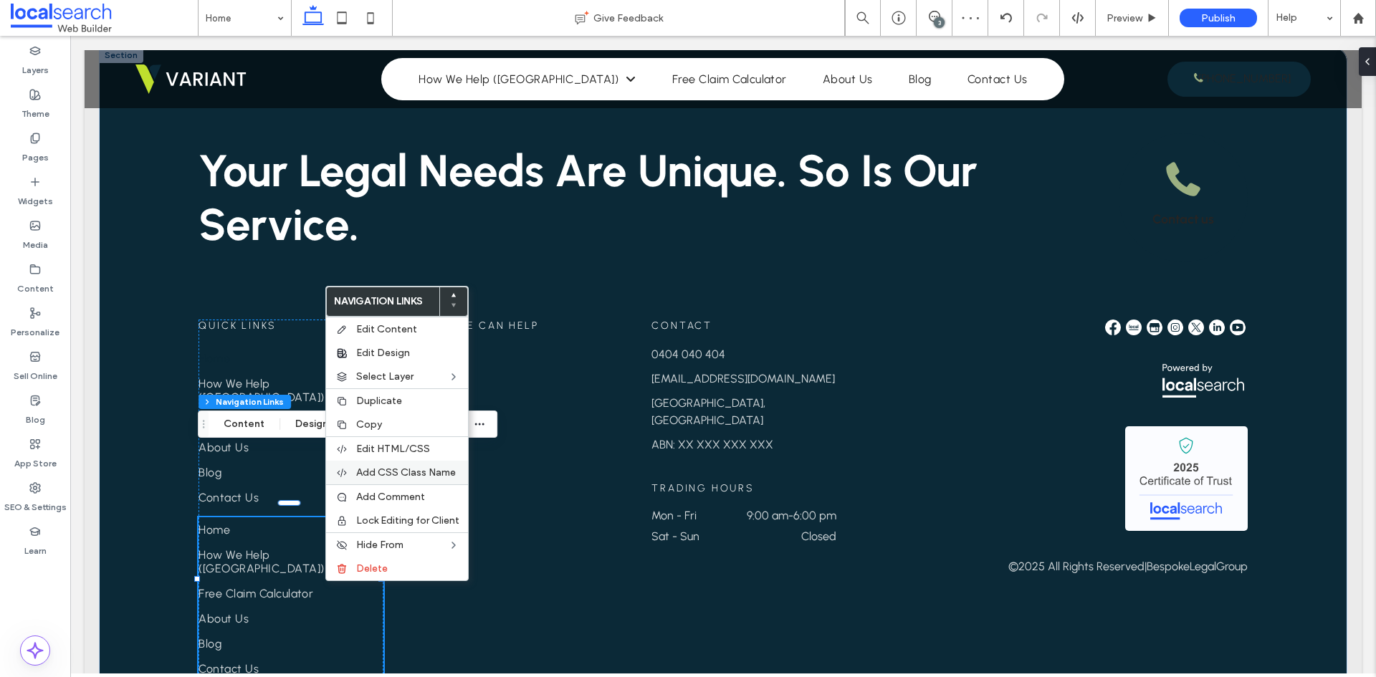
click at [410, 472] on span "Add CSS Class Name" at bounding box center [406, 473] width 100 height 12
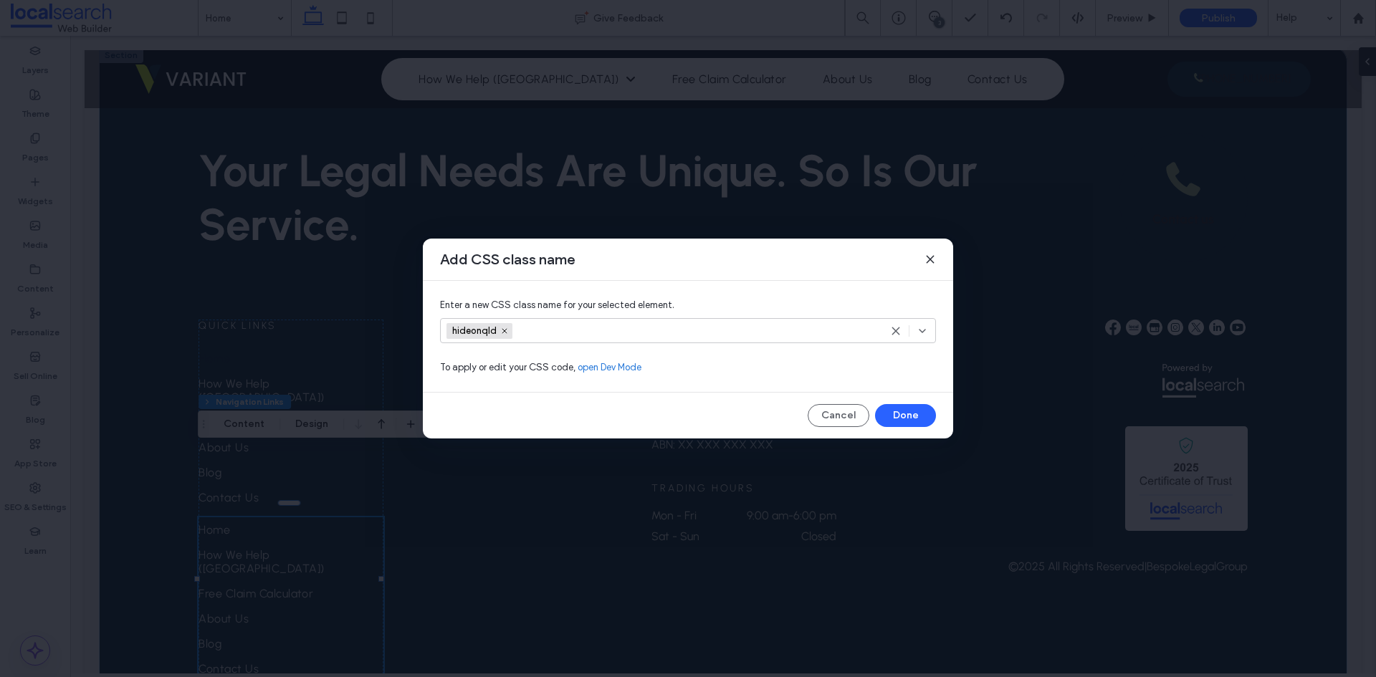
click at [934, 258] on icon at bounding box center [930, 259] width 11 height 11
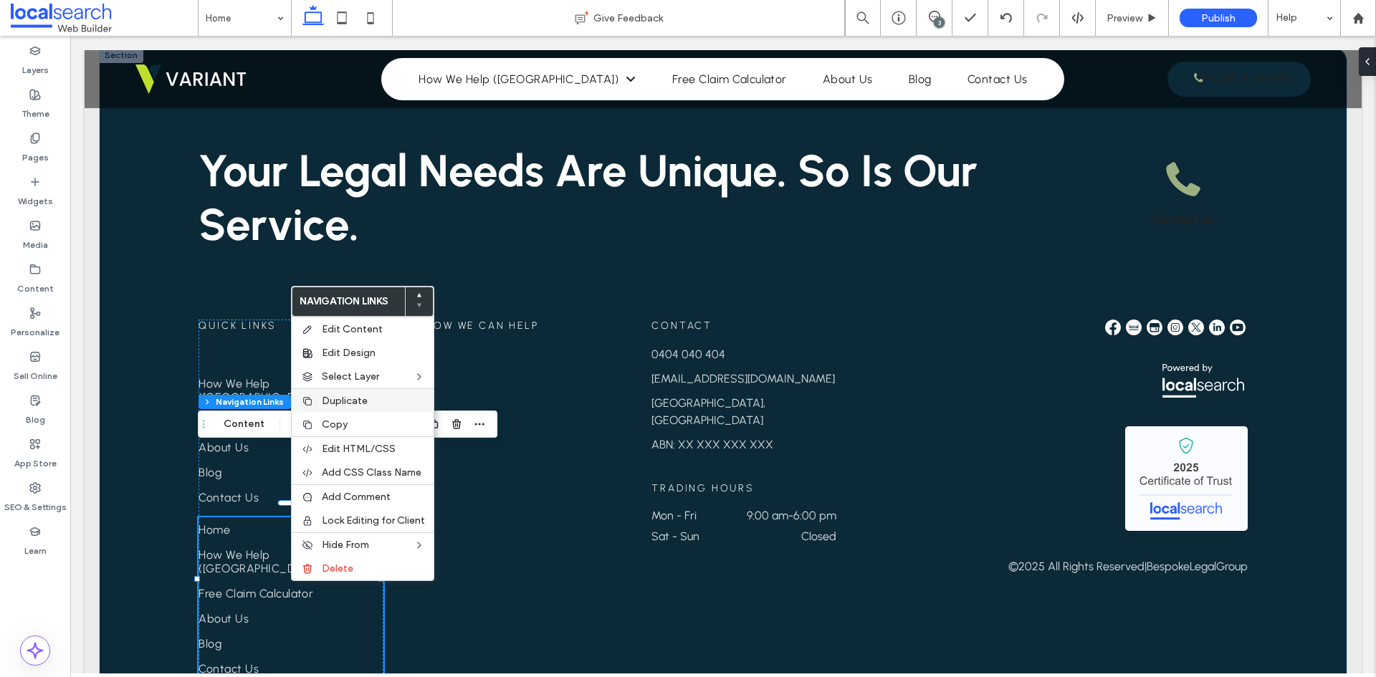
click at [353, 399] on span "Duplicate" at bounding box center [345, 401] width 46 height 12
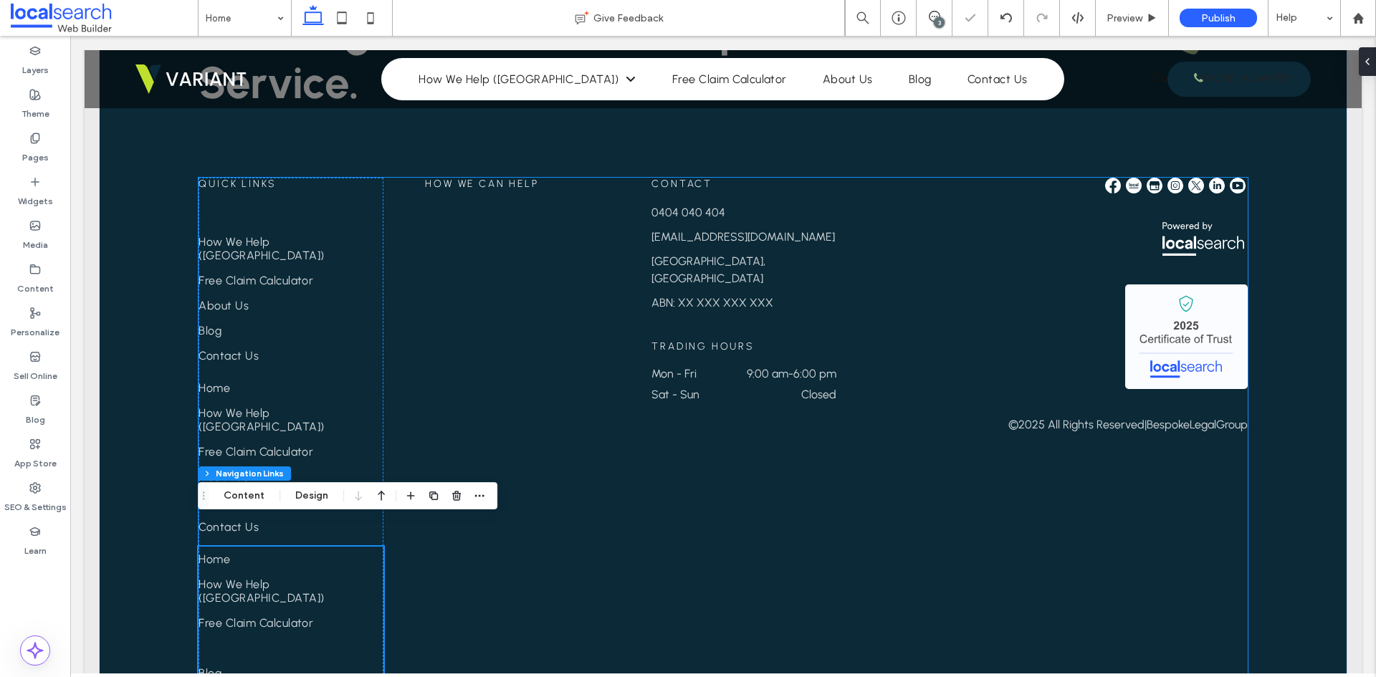
scroll to position [3800, 0]
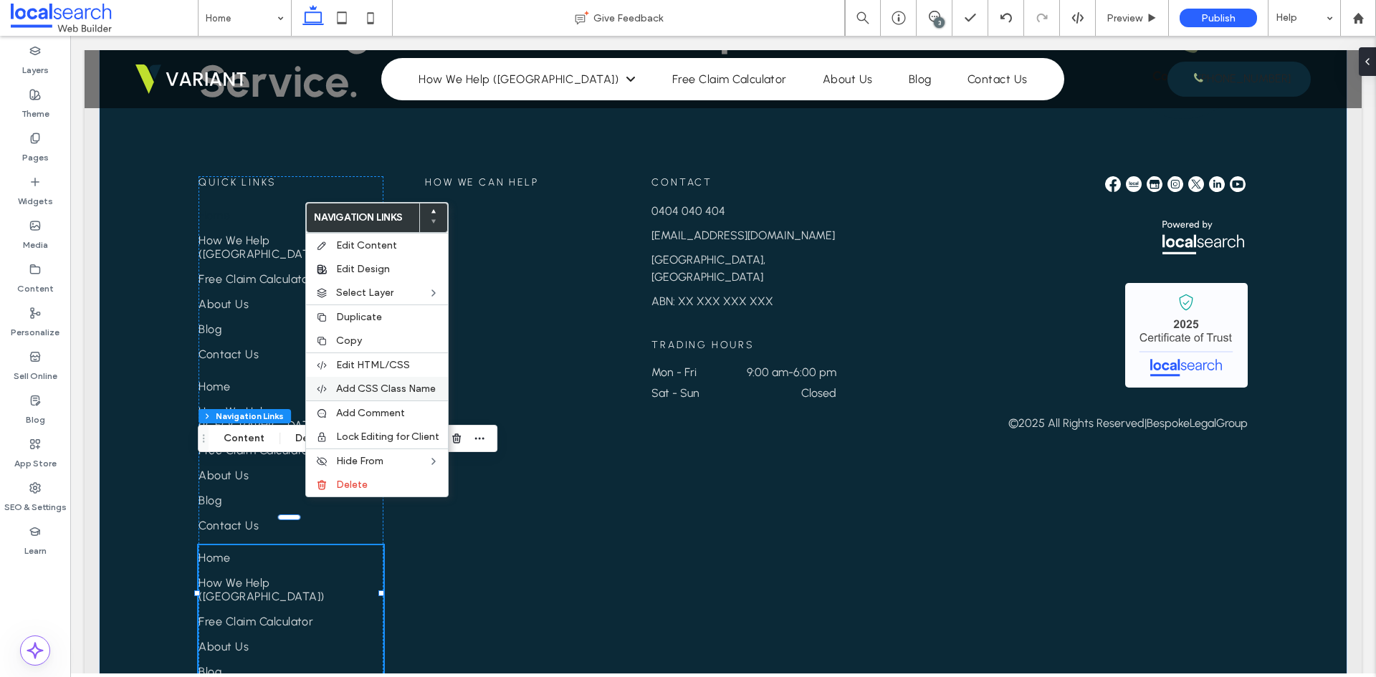
click at [391, 391] on span "Add CSS Class Name" at bounding box center [386, 389] width 100 height 12
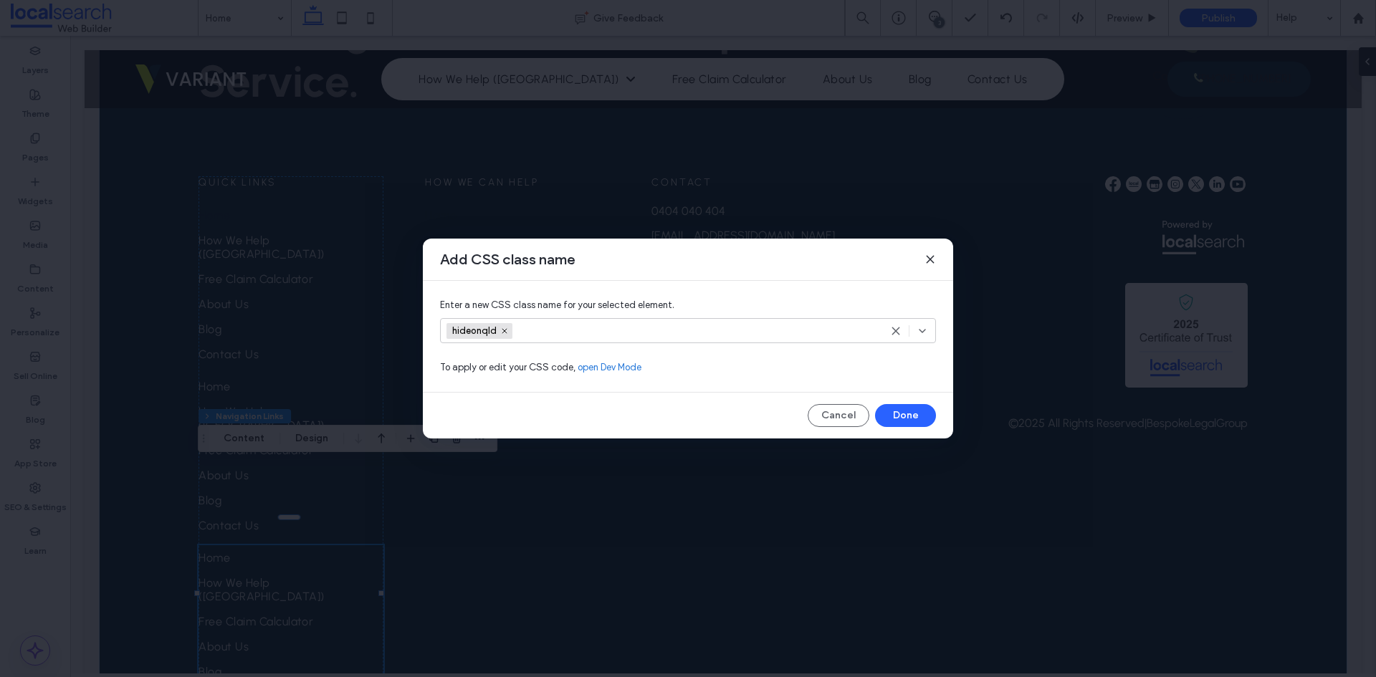
click at [530, 330] on input at bounding box center [569, 331] width 99 height 22
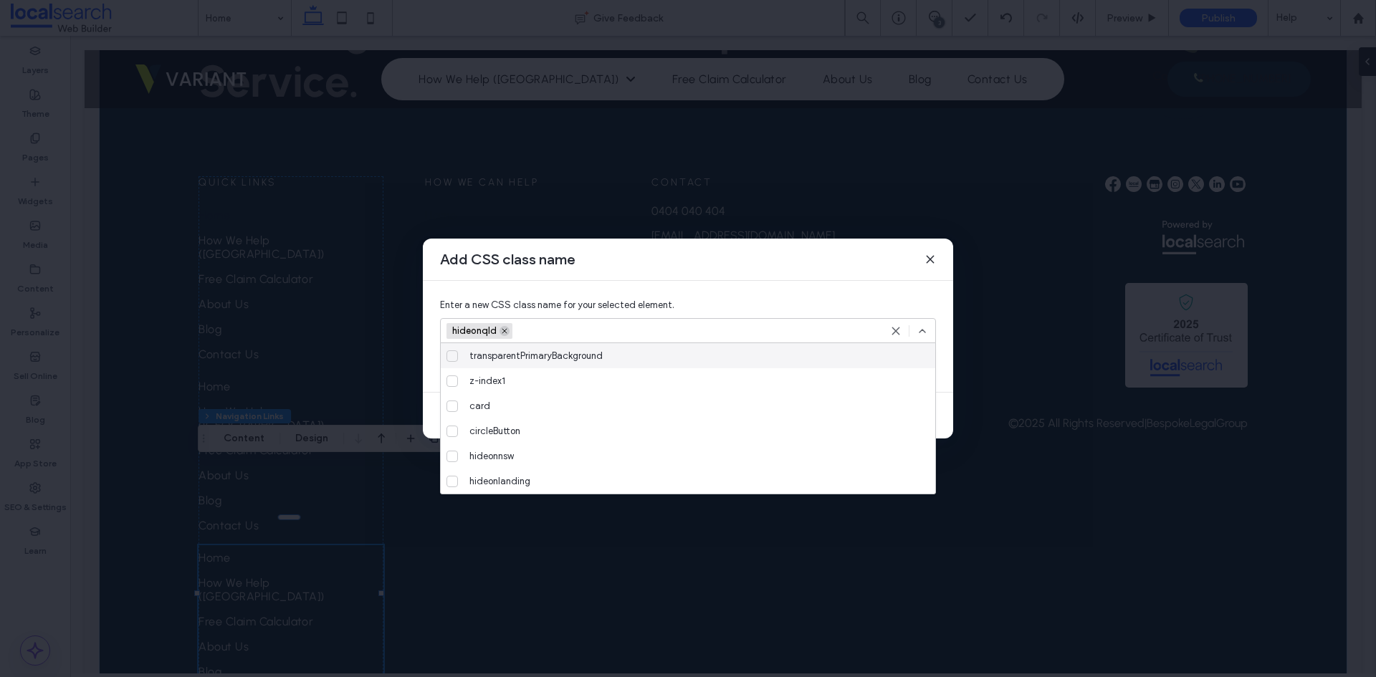
click at [507, 331] on icon at bounding box center [504, 331] width 7 height 7
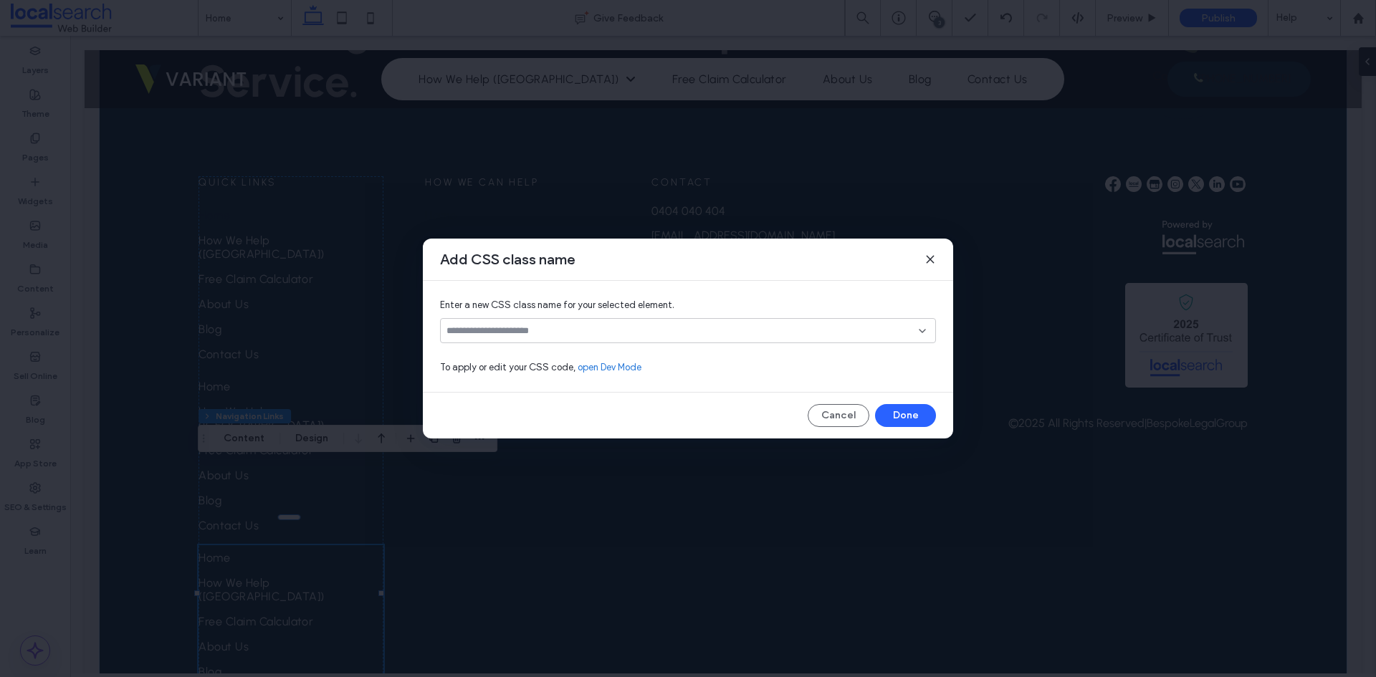
click at [507, 331] on input at bounding box center [683, 330] width 472 height 11
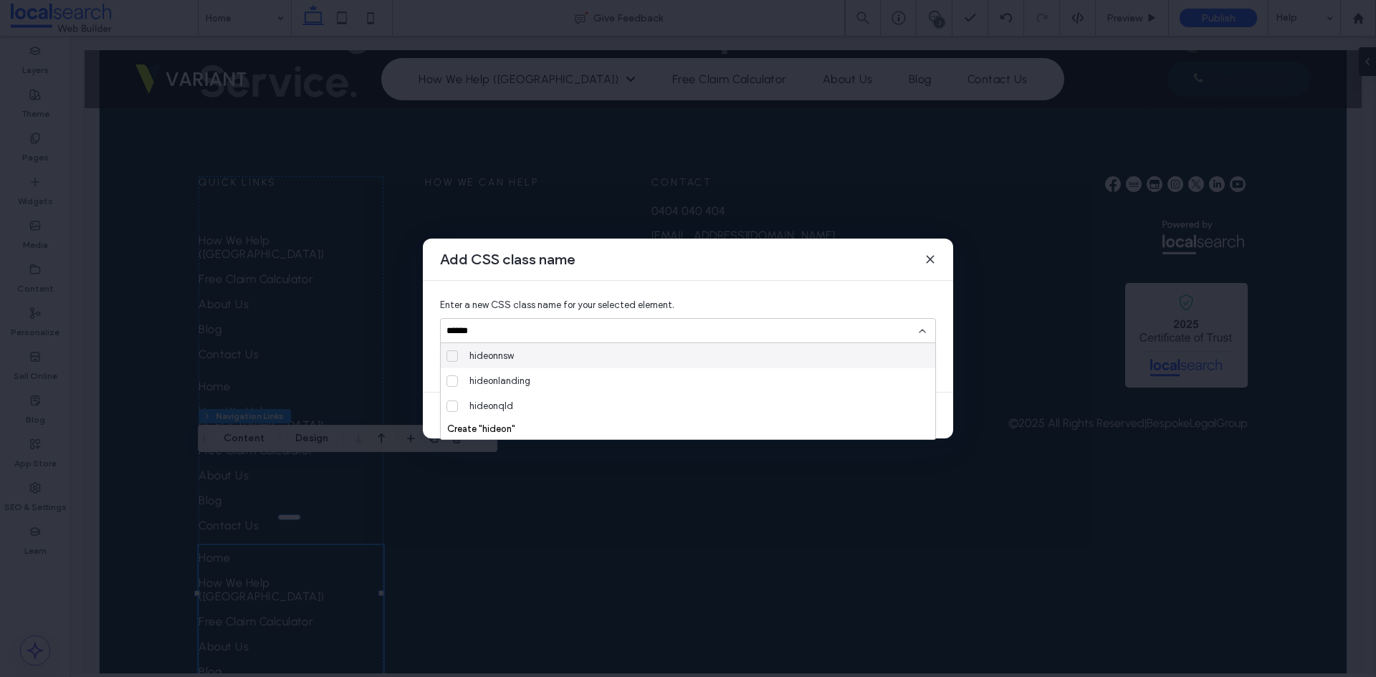
type input "******"
click at [514, 353] on span "hideonnsw" at bounding box center [491, 356] width 44 height 14
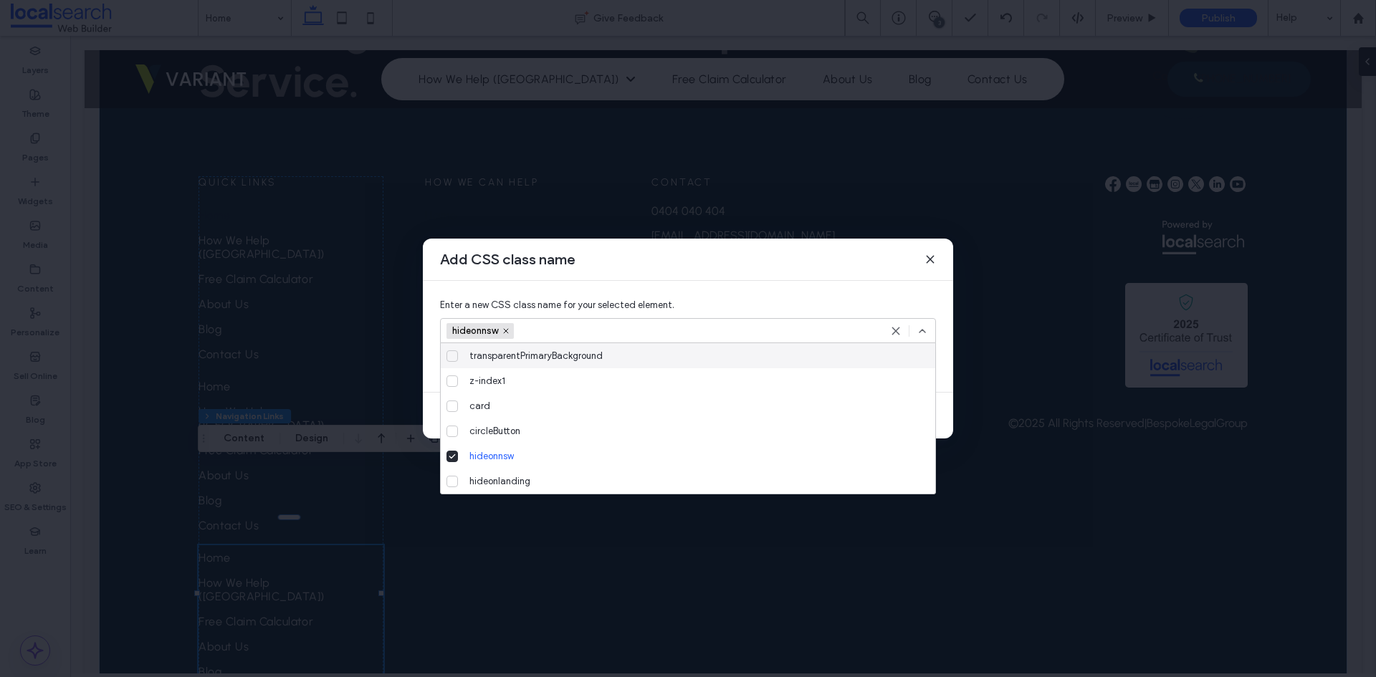
click at [930, 325] on div "hideonnsw" at bounding box center [688, 330] width 496 height 25
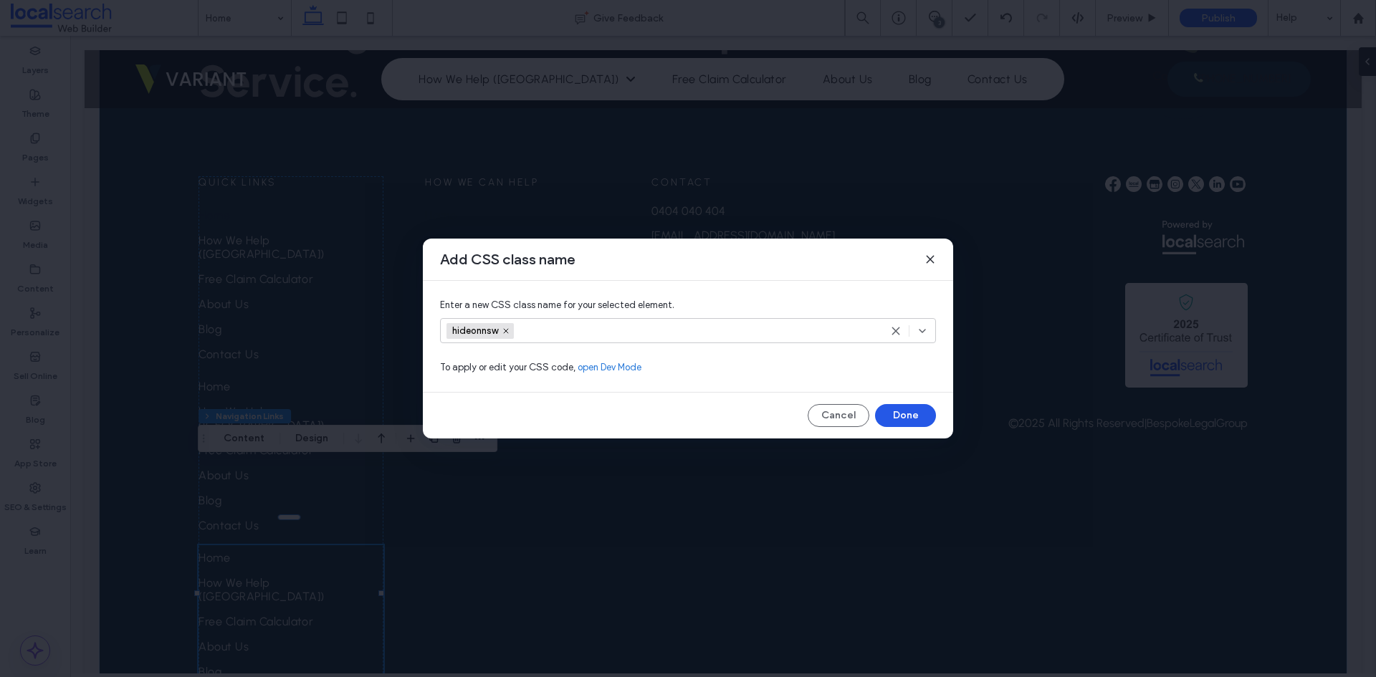
click at [908, 409] on button "Done" at bounding box center [905, 415] width 61 height 23
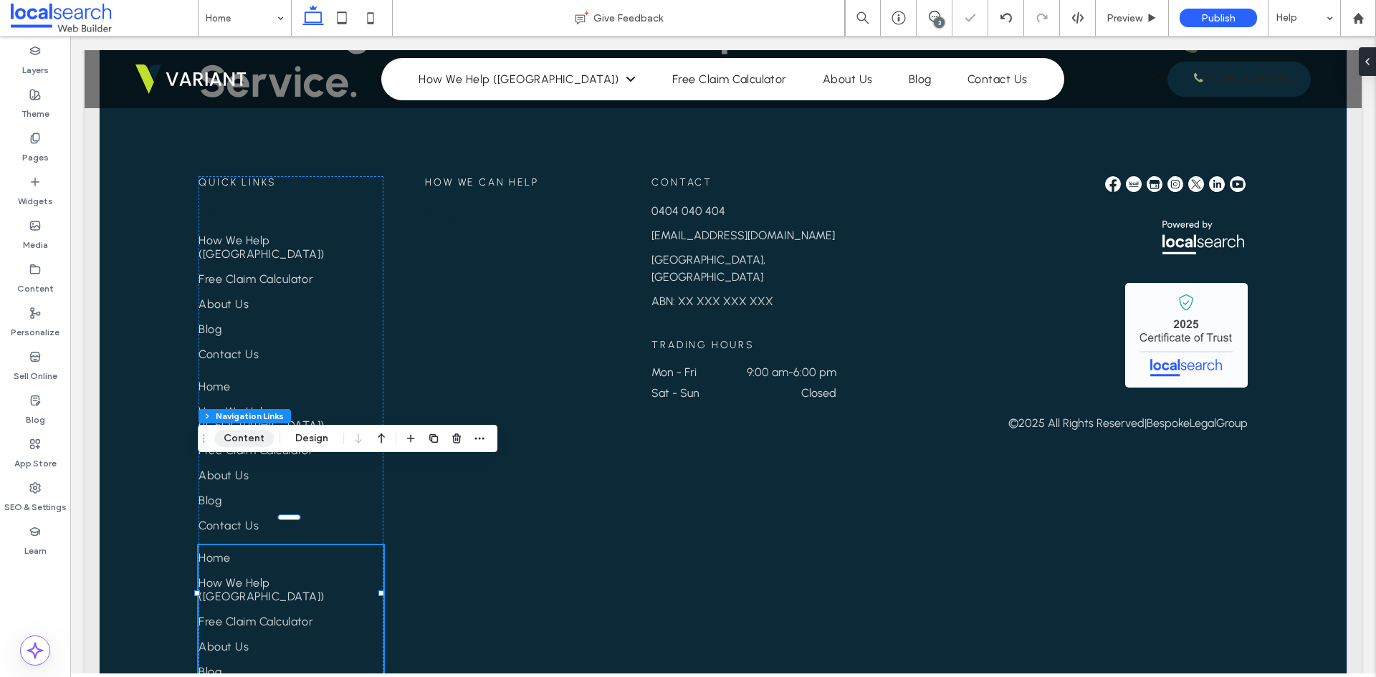
click at [254, 441] on button "Content" at bounding box center [243, 438] width 59 height 17
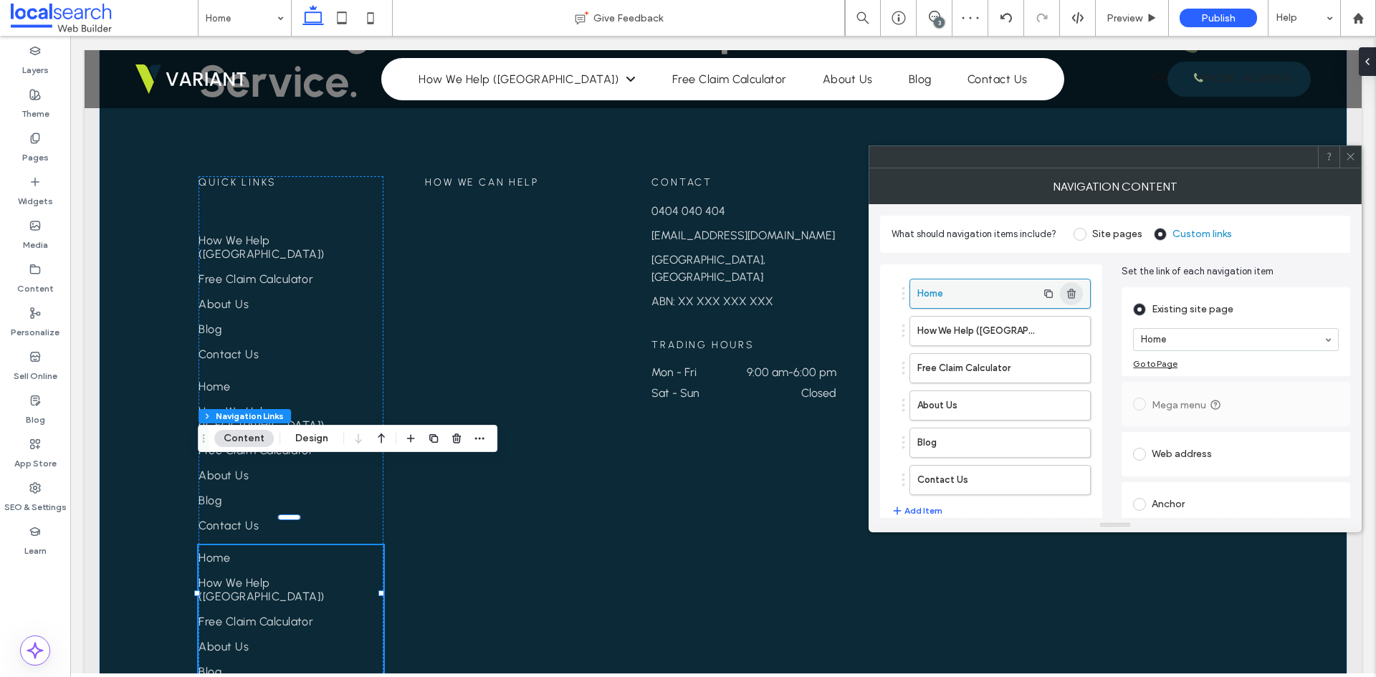
click at [1076, 294] on icon "button" at bounding box center [1071, 293] width 11 height 11
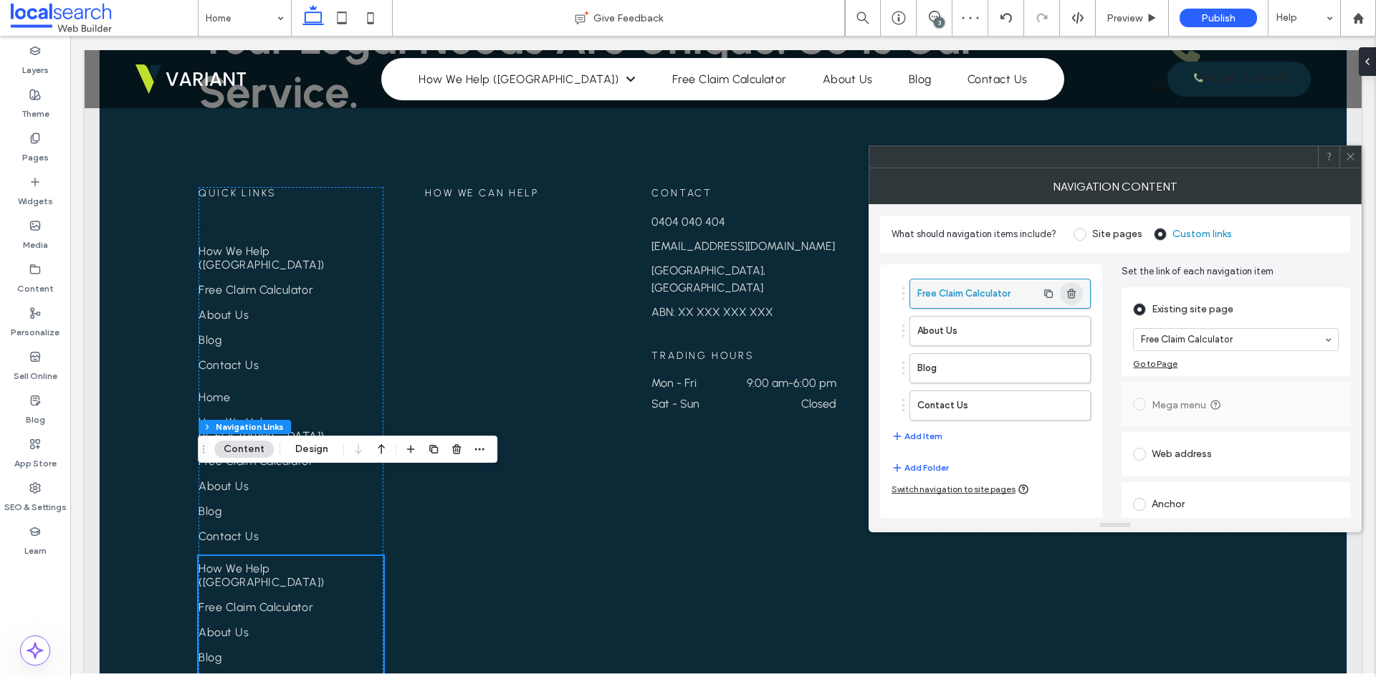
click at [1076, 294] on icon "button" at bounding box center [1071, 293] width 11 height 11
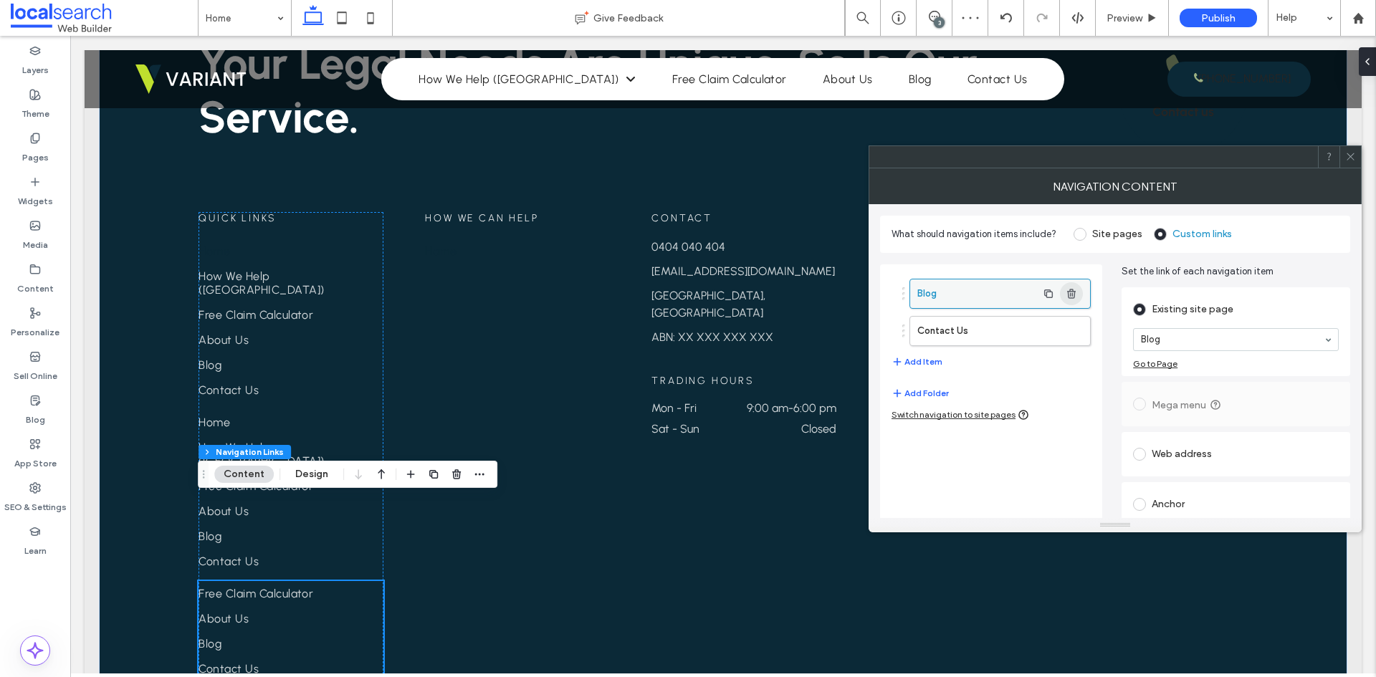
click at [1076, 294] on icon "button" at bounding box center [1071, 293] width 11 height 11
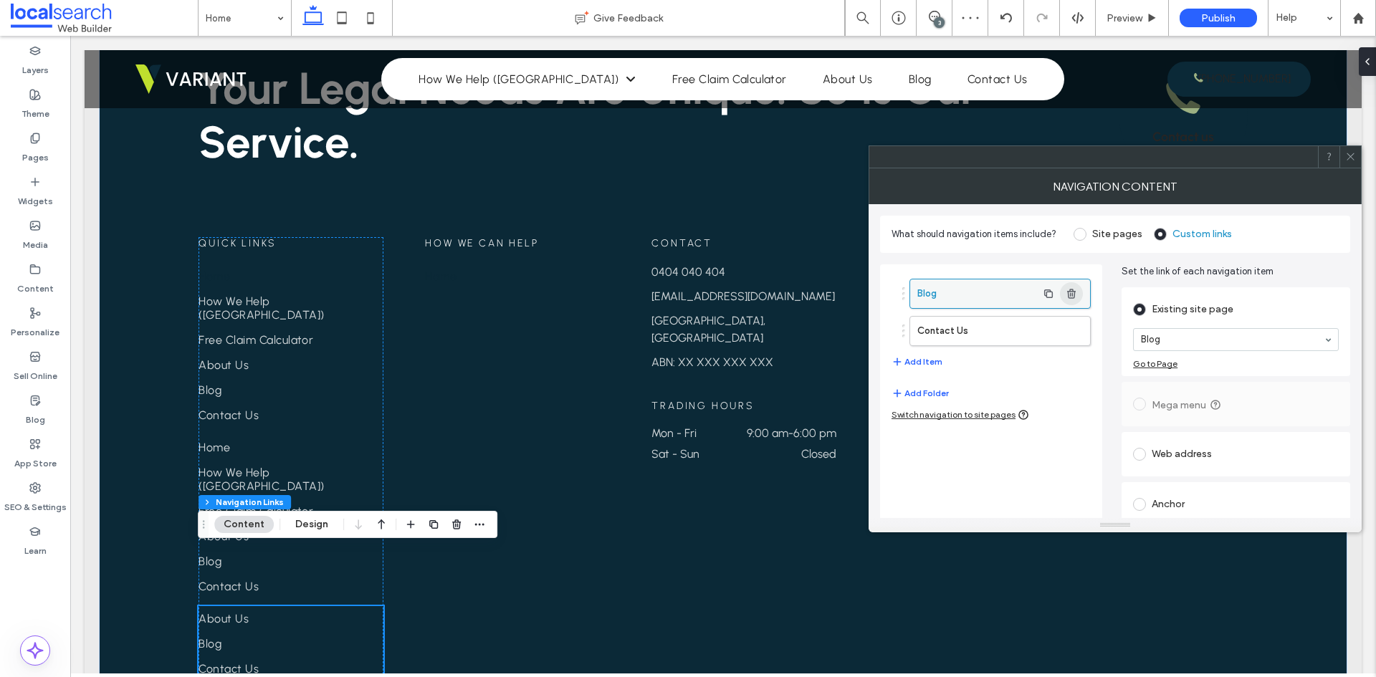
scroll to position [3714, 0]
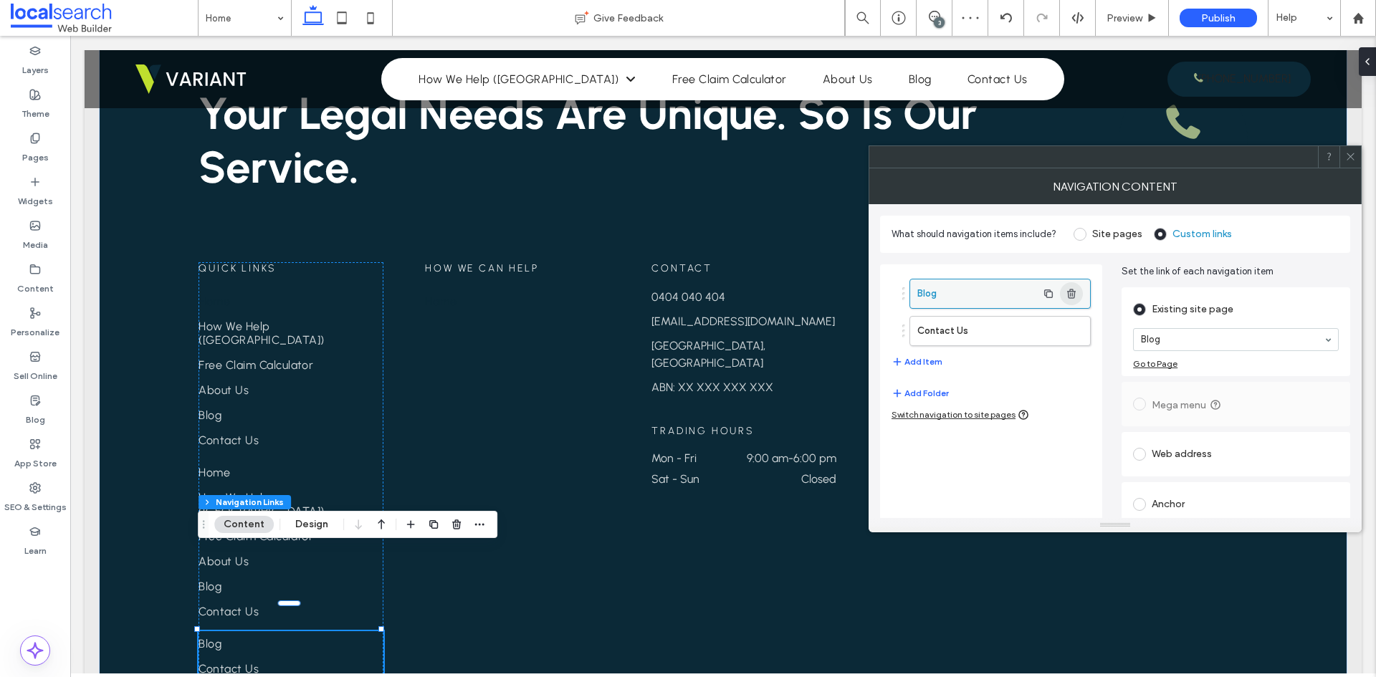
click at [1071, 296] on use "button" at bounding box center [1071, 293] width 9 height 9
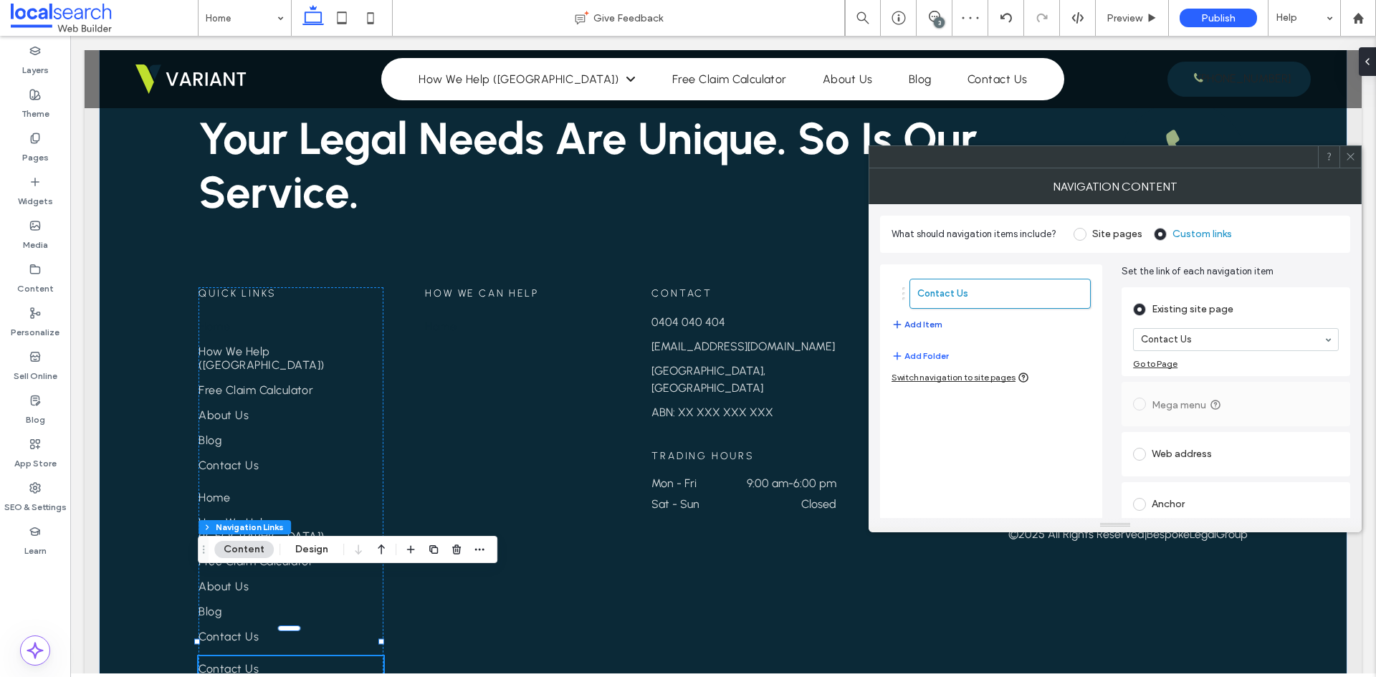
click at [917, 326] on button "Add Item" at bounding box center [917, 324] width 51 height 17
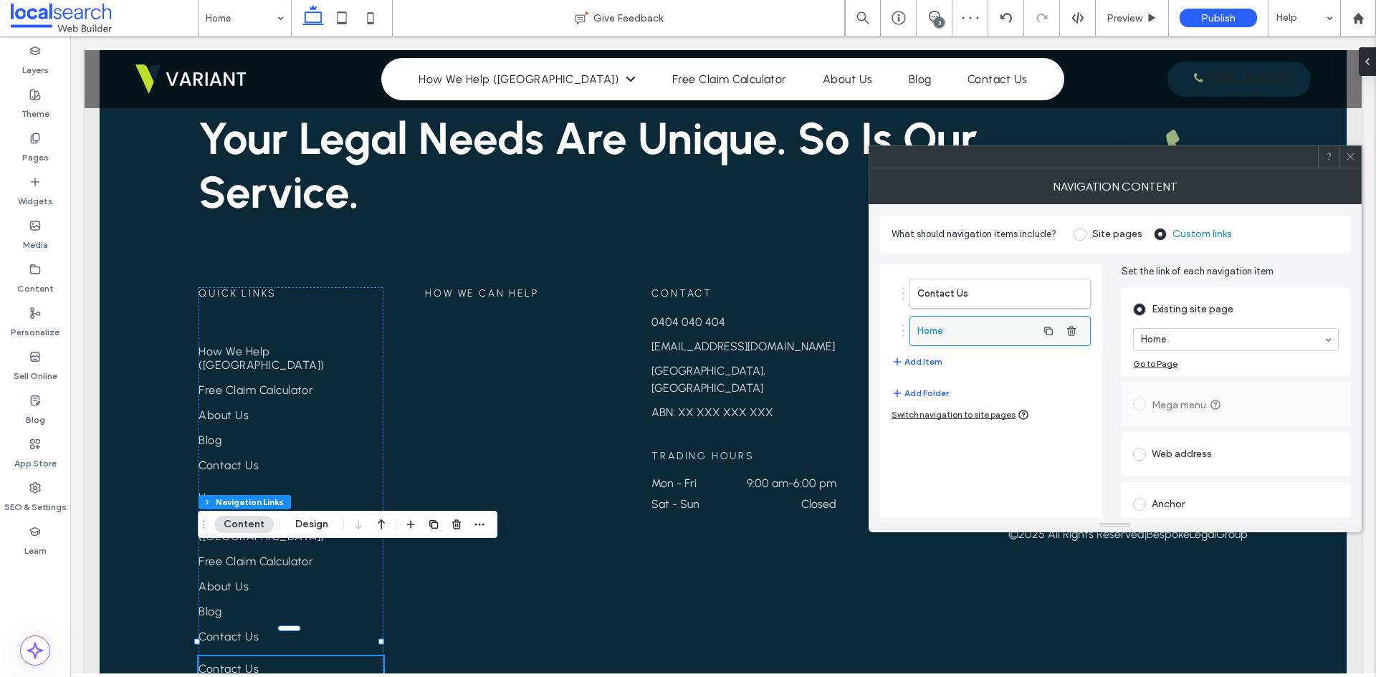
scroll to position [3714, 0]
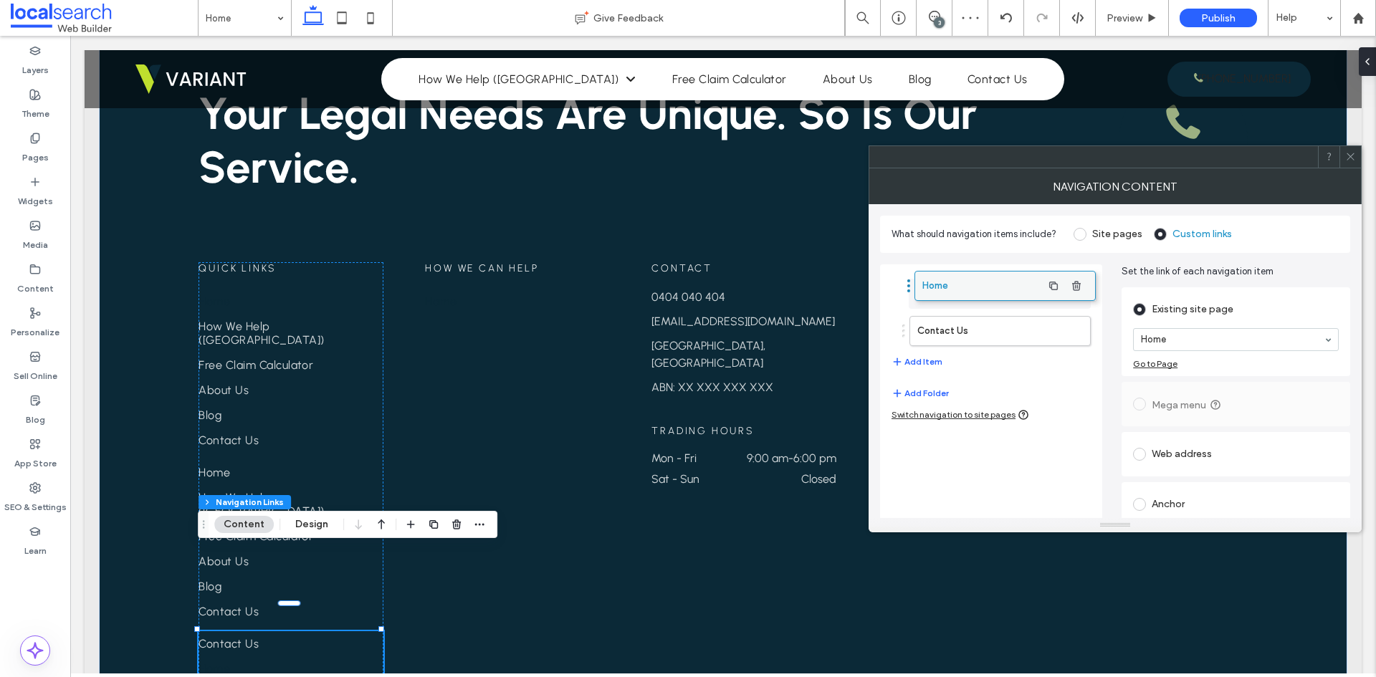
drag, startPoint x: 951, startPoint y: 329, endPoint x: 956, endPoint y: 283, distance: 46.1
click at [920, 361] on button "Add Item" at bounding box center [917, 361] width 51 height 17
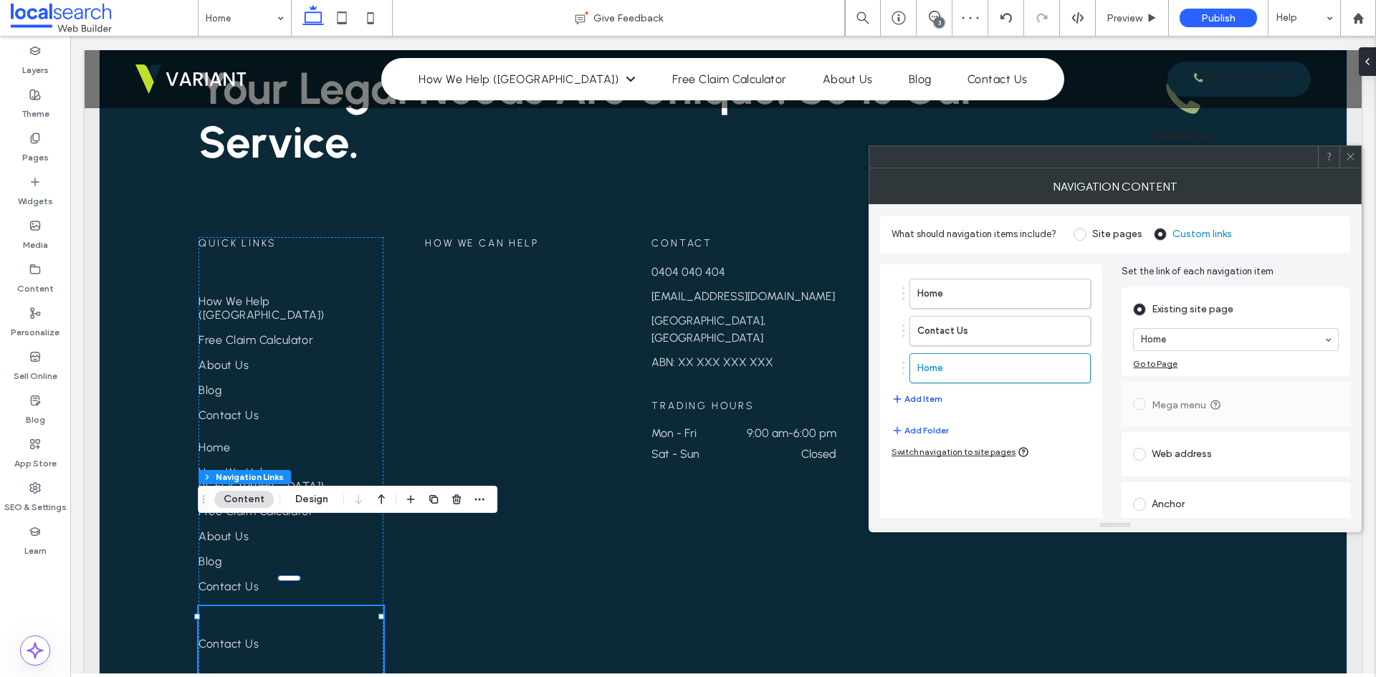
click at [907, 395] on button "Add Item" at bounding box center [917, 399] width 51 height 17
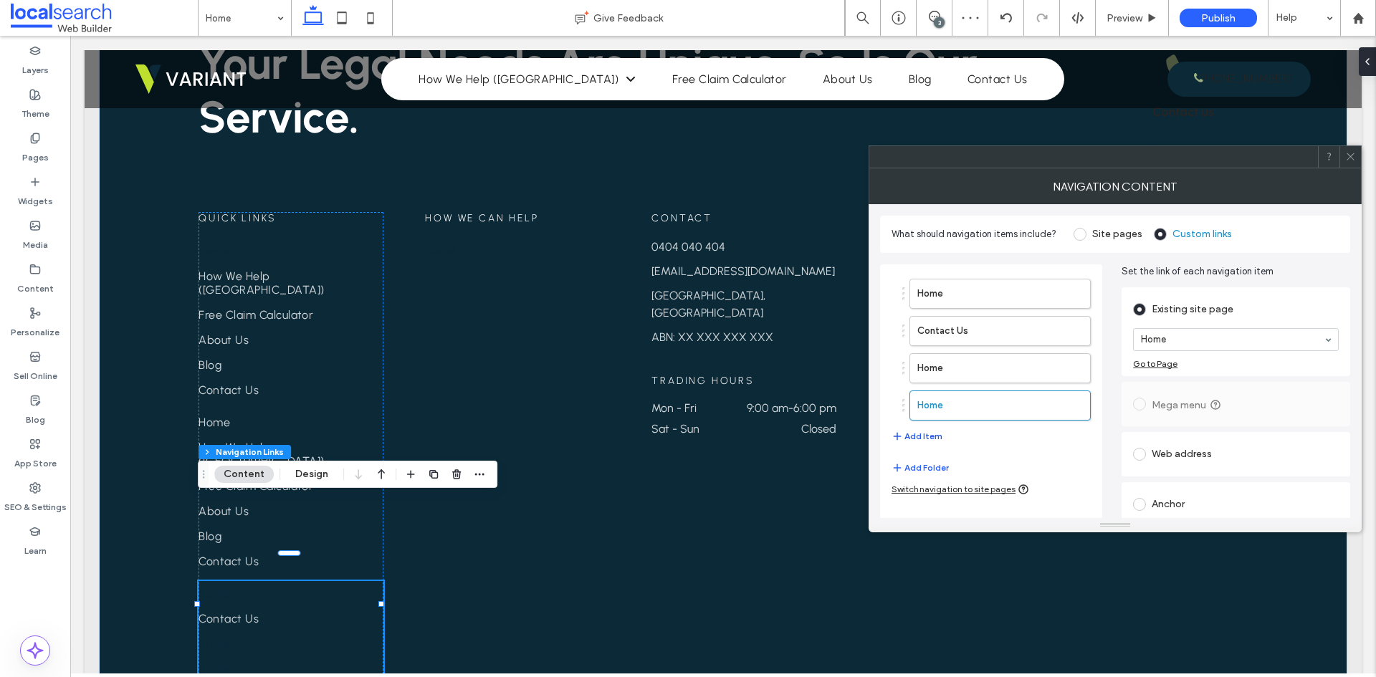
click at [918, 434] on button "Add Item" at bounding box center [917, 436] width 51 height 17
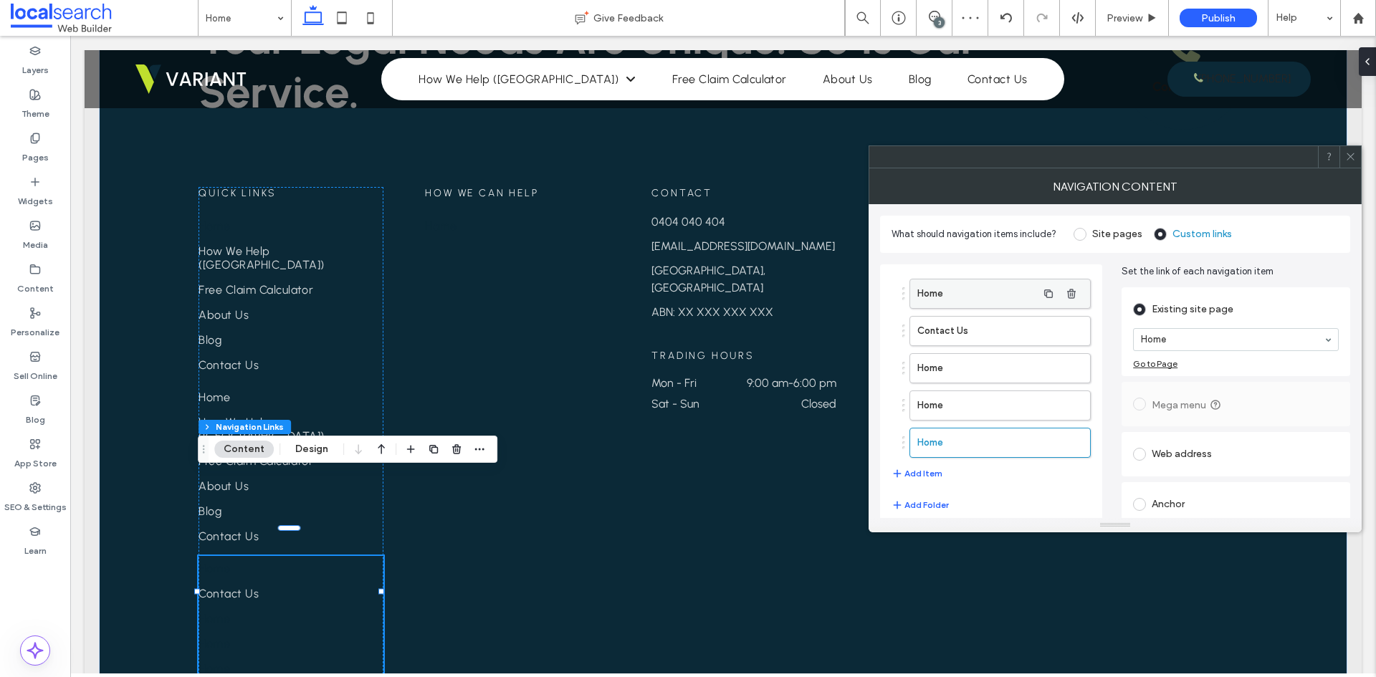
click at [1011, 292] on label "Home" at bounding box center [977, 294] width 120 height 29
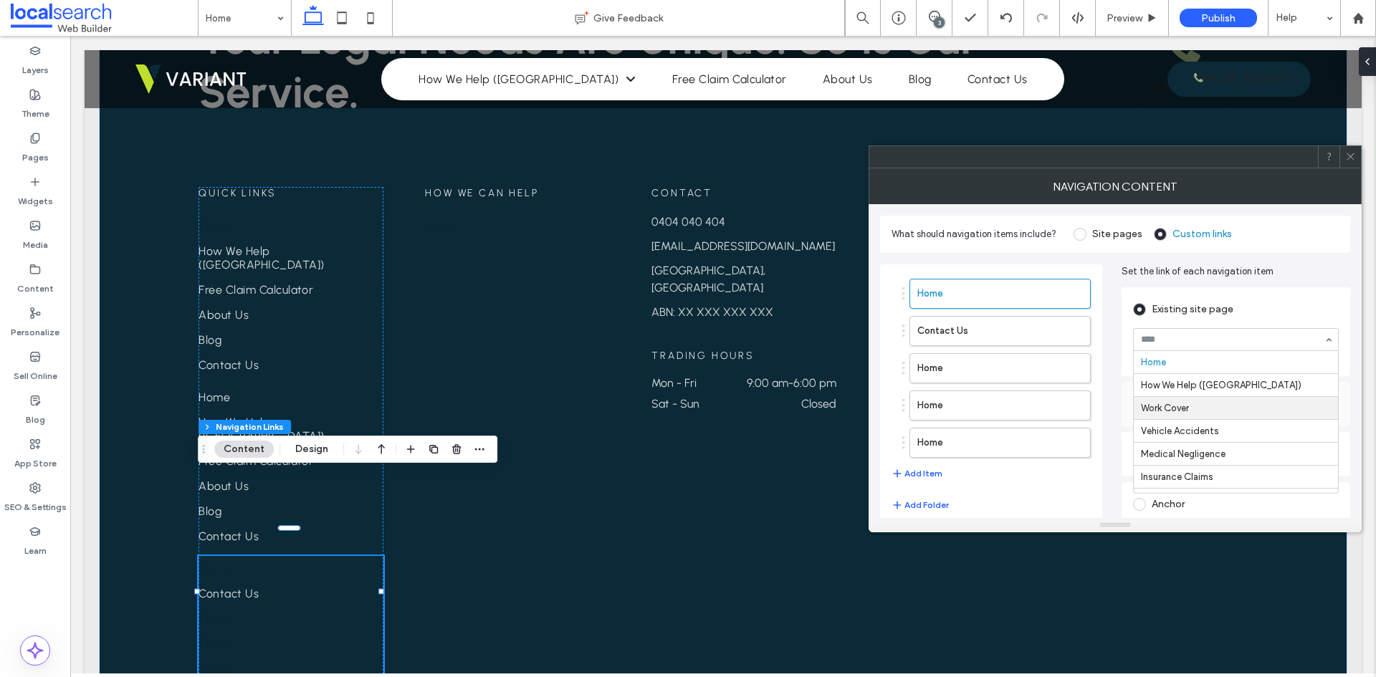
scroll to position [143, 0]
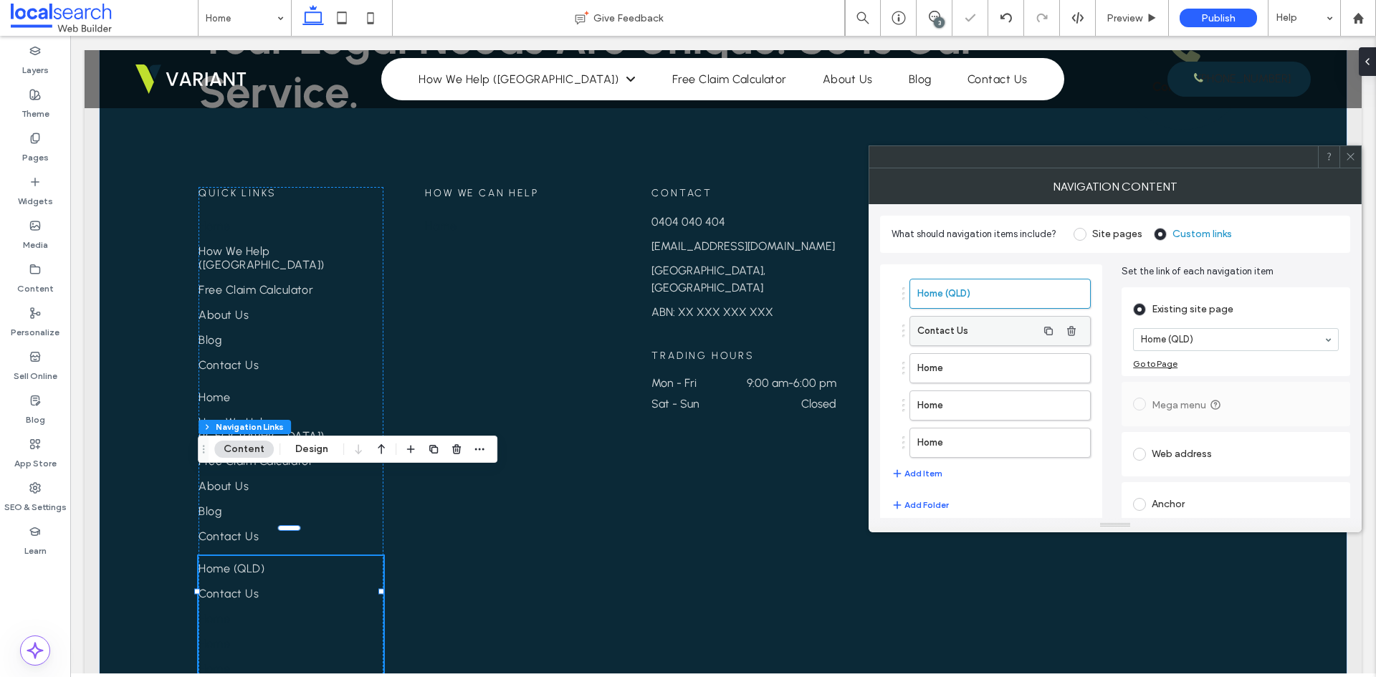
click at [973, 332] on label "Contact Us" at bounding box center [977, 331] width 120 height 29
drag, startPoint x: 1179, startPoint y: 342, endPoint x: 1183, endPoint y: 371, distance: 29.7
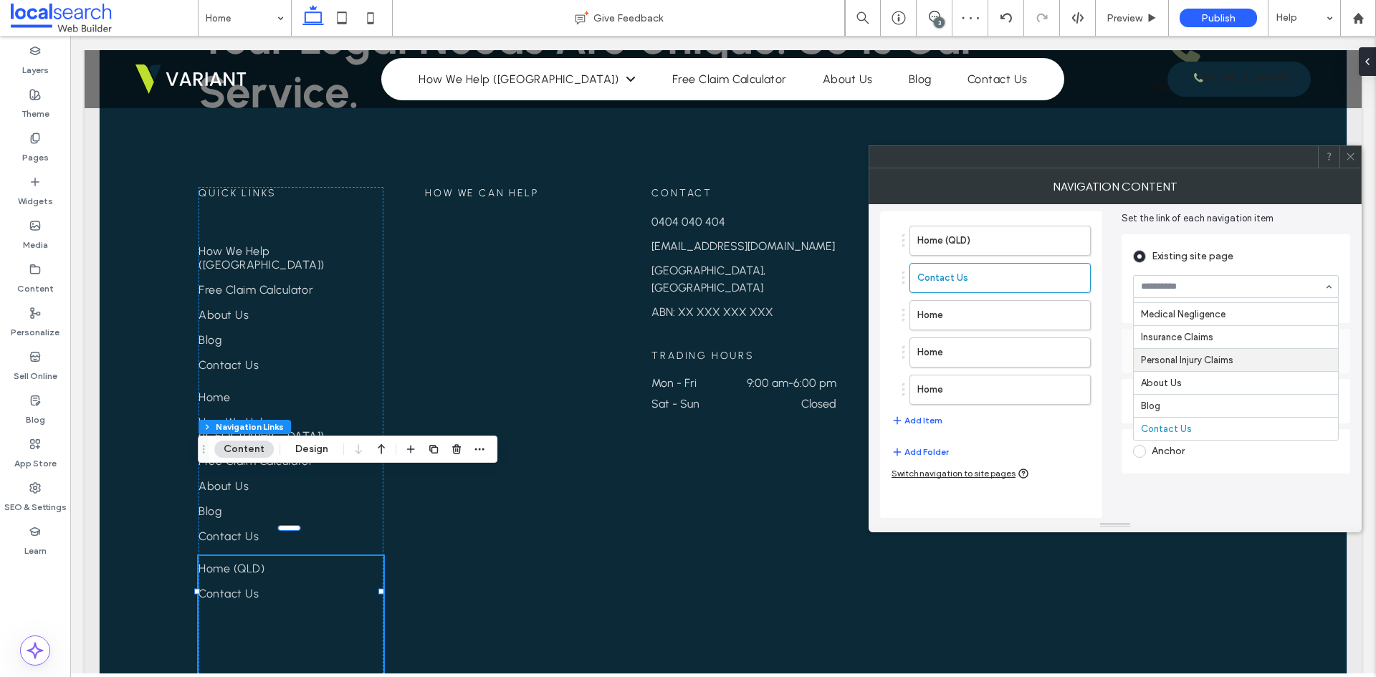
scroll to position [127, 0]
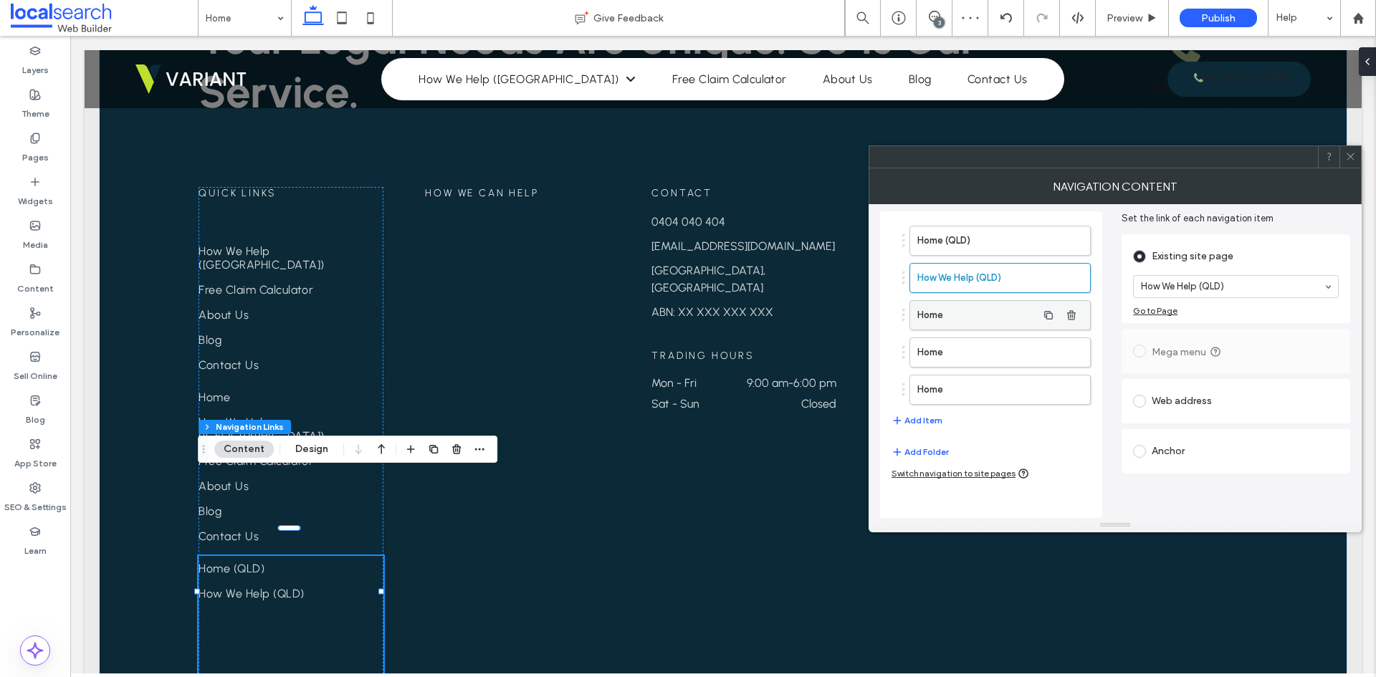
click at [983, 318] on label "Home" at bounding box center [977, 315] width 120 height 29
drag, startPoint x: 986, startPoint y: 346, endPoint x: 1107, endPoint y: 331, distance: 121.4
click at [986, 345] on label "Home" at bounding box center [977, 352] width 120 height 29
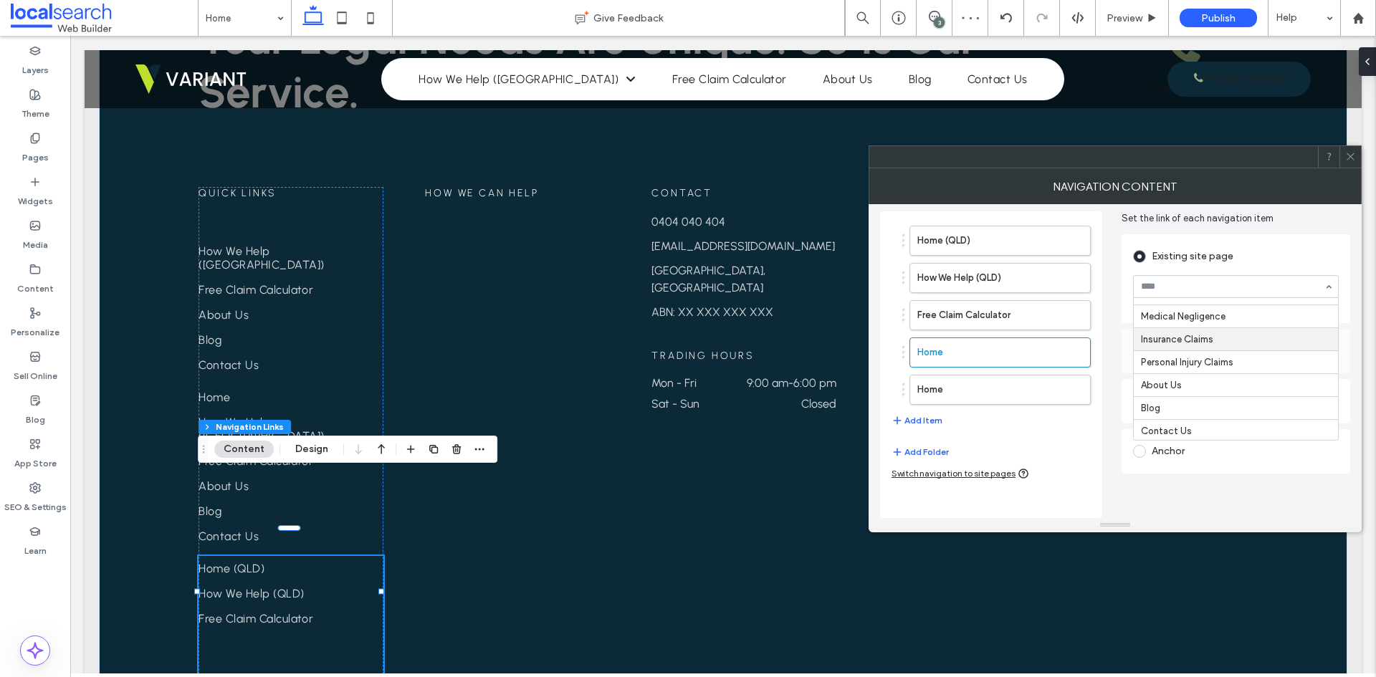
scroll to position [270, 0]
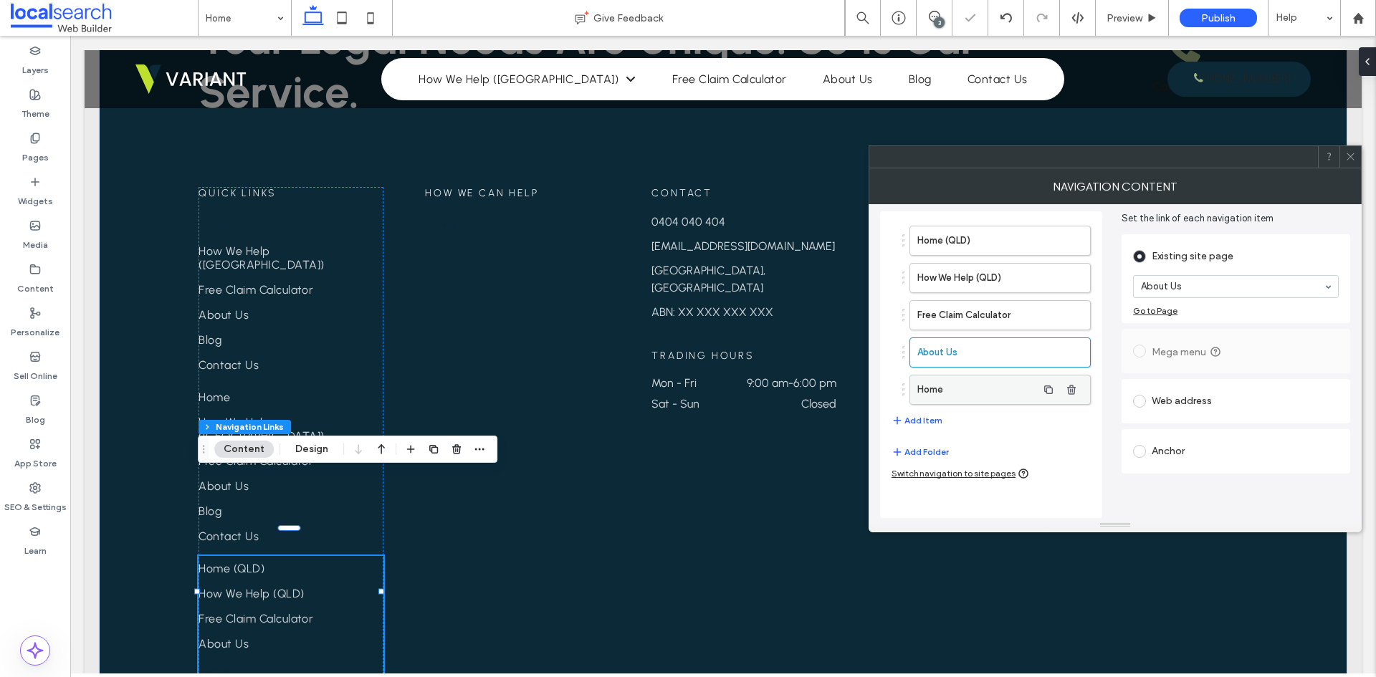
click at [967, 392] on label "Home" at bounding box center [977, 390] width 120 height 29
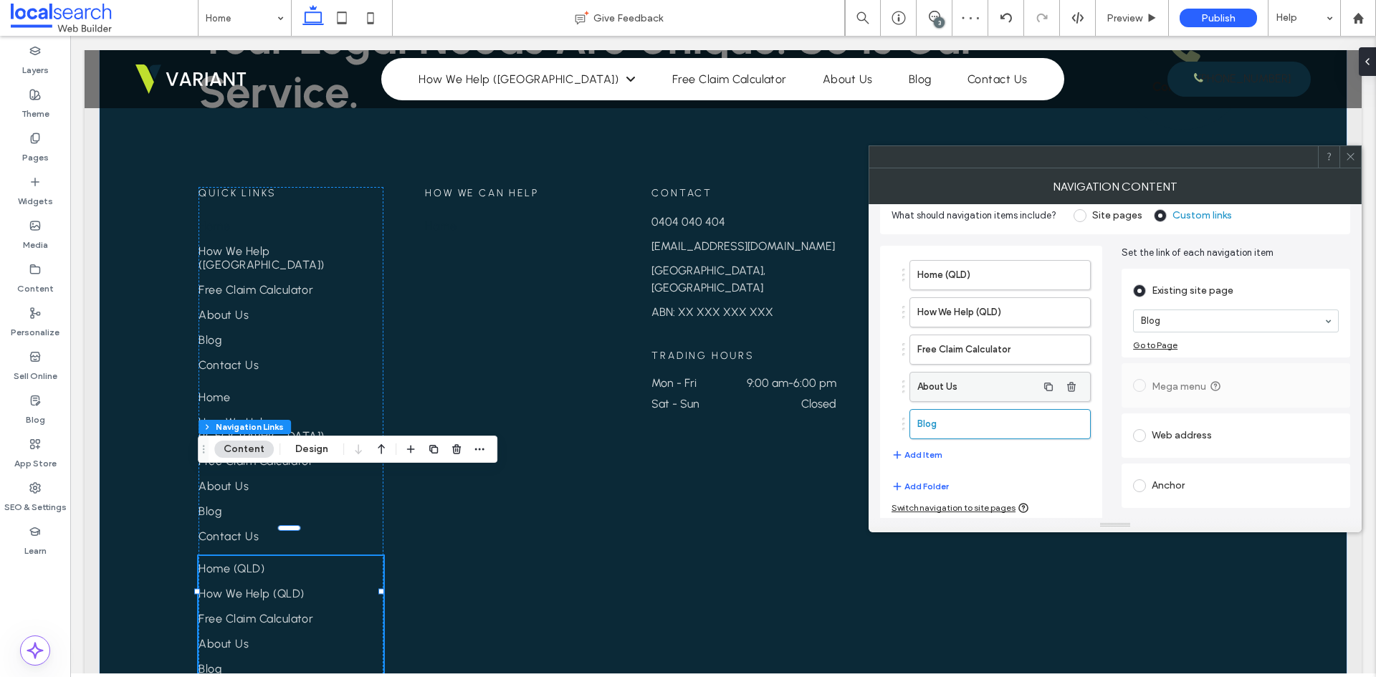
scroll to position [0, 0]
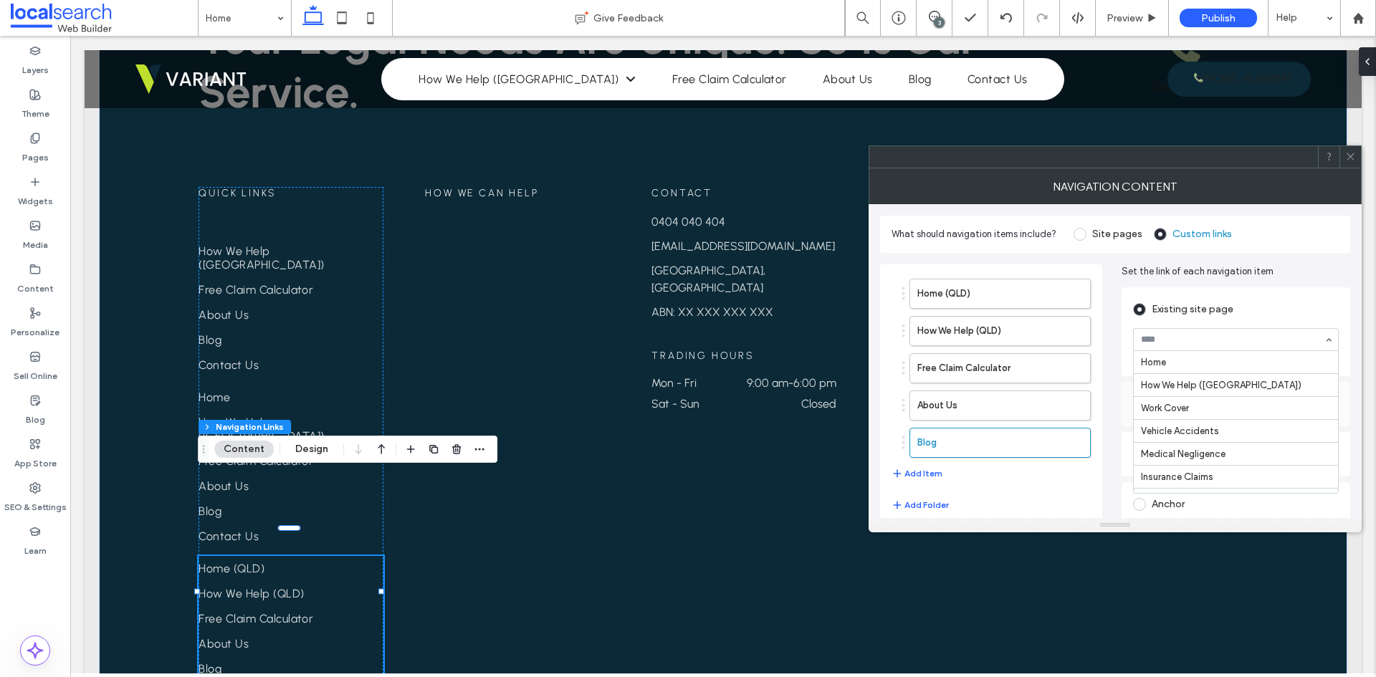
click at [1170, 345] on div at bounding box center [1236, 340] width 204 height 22
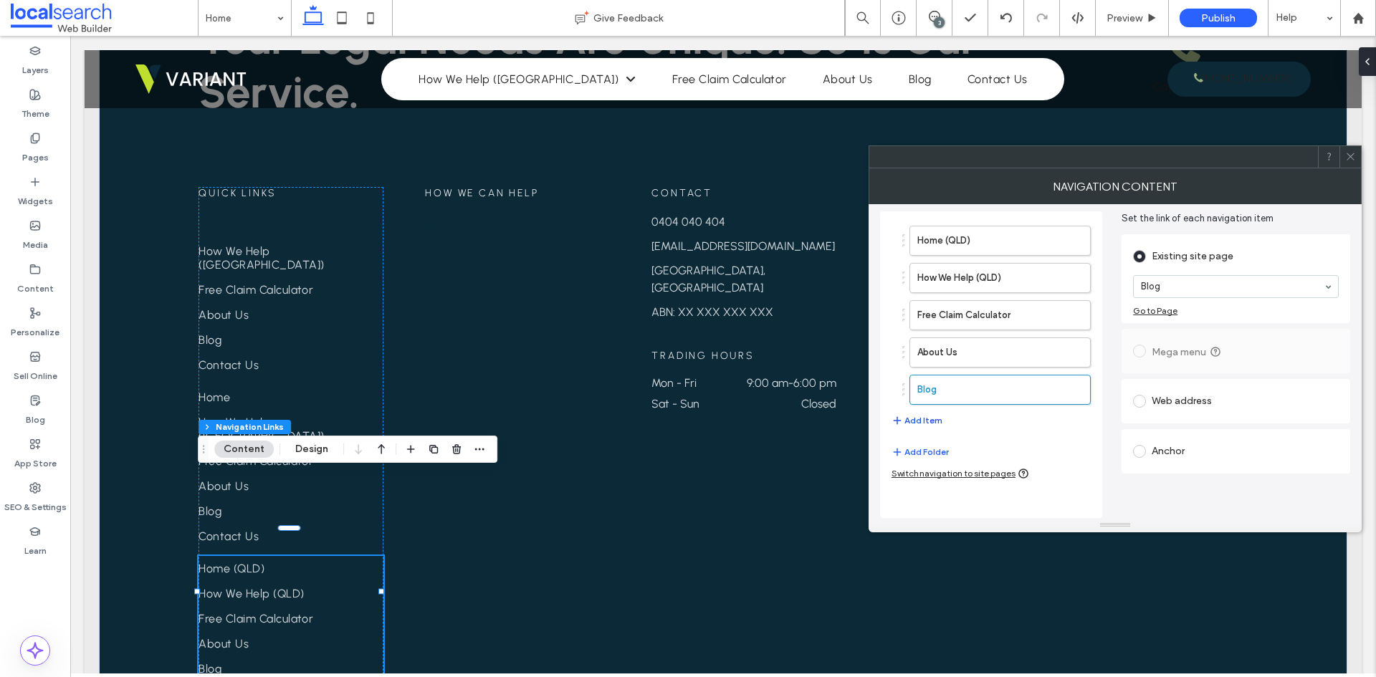
click at [935, 415] on button "Add Item" at bounding box center [917, 420] width 51 height 17
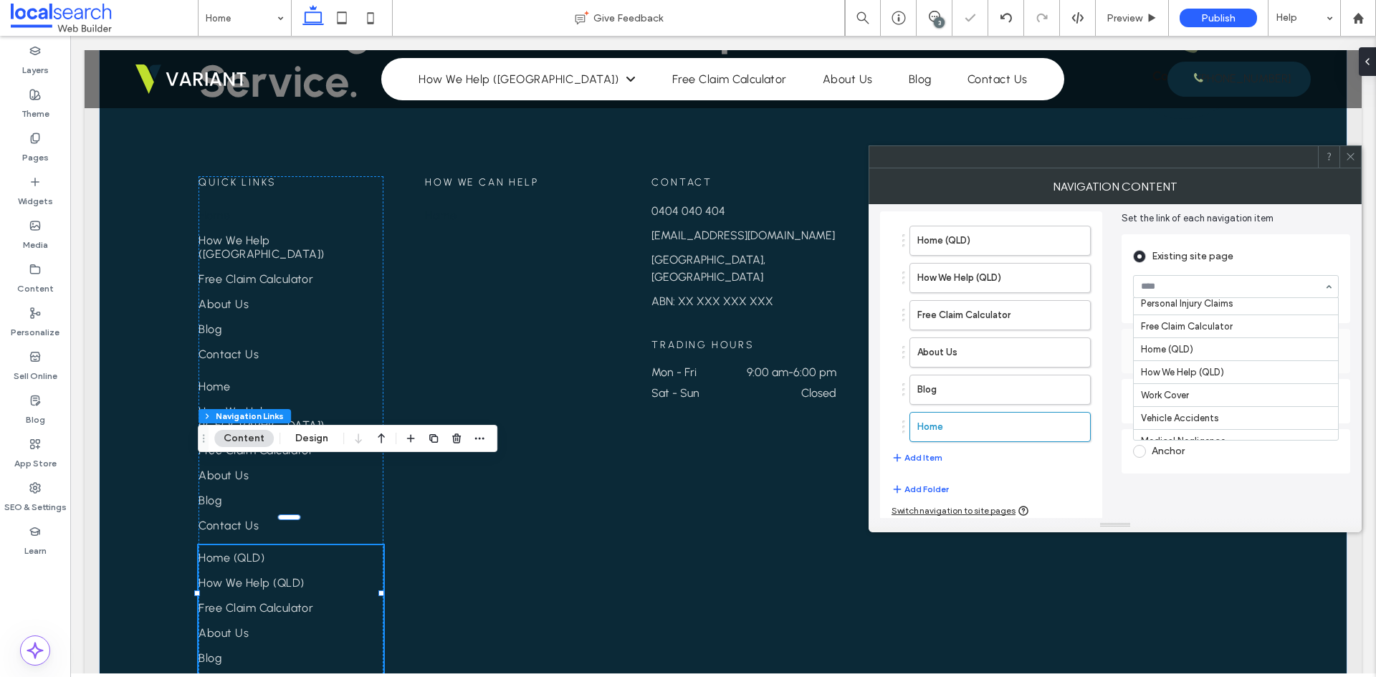
scroll to position [270, 0]
drag, startPoint x: 1183, startPoint y: 423, endPoint x: 1163, endPoint y: 424, distance: 20.1
click at [653, 460] on div "Quick Links Home How We Help (NSW) Free Claim Calculator About Us Blog Contact …" at bounding box center [723, 436] width 1049 height 520
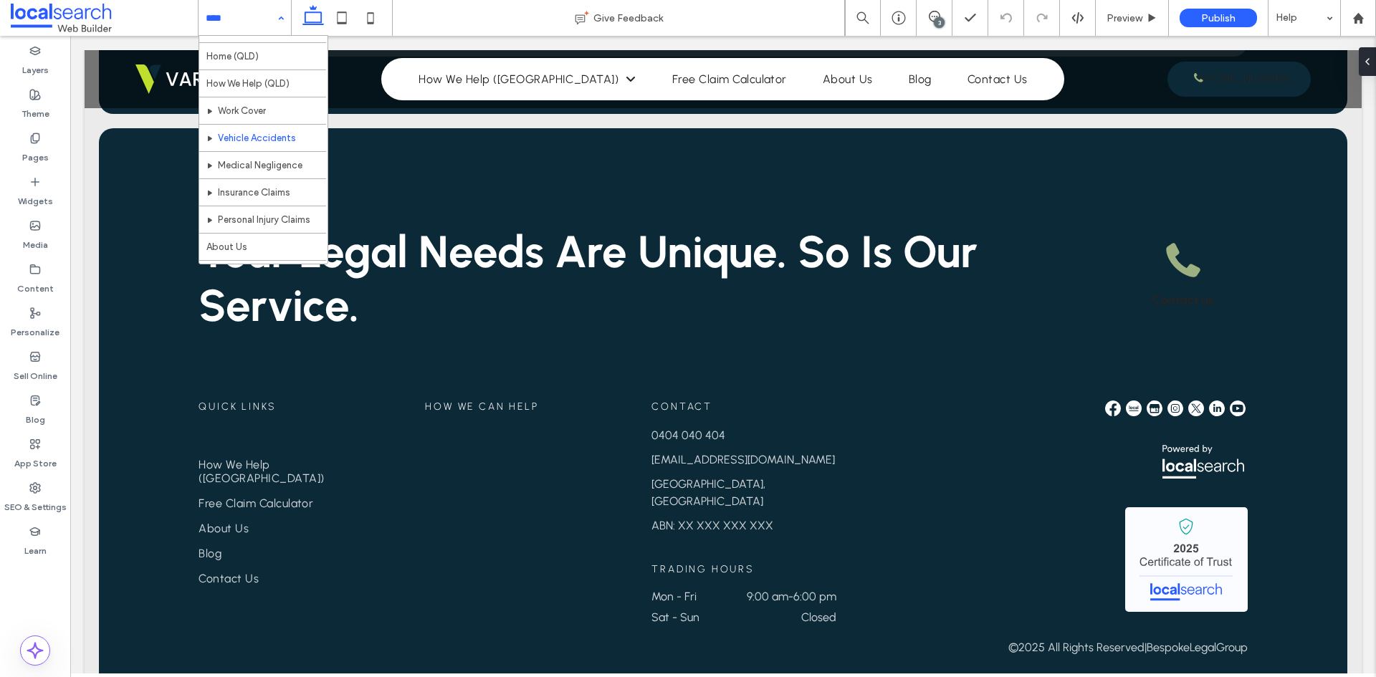
scroll to position [189, 0]
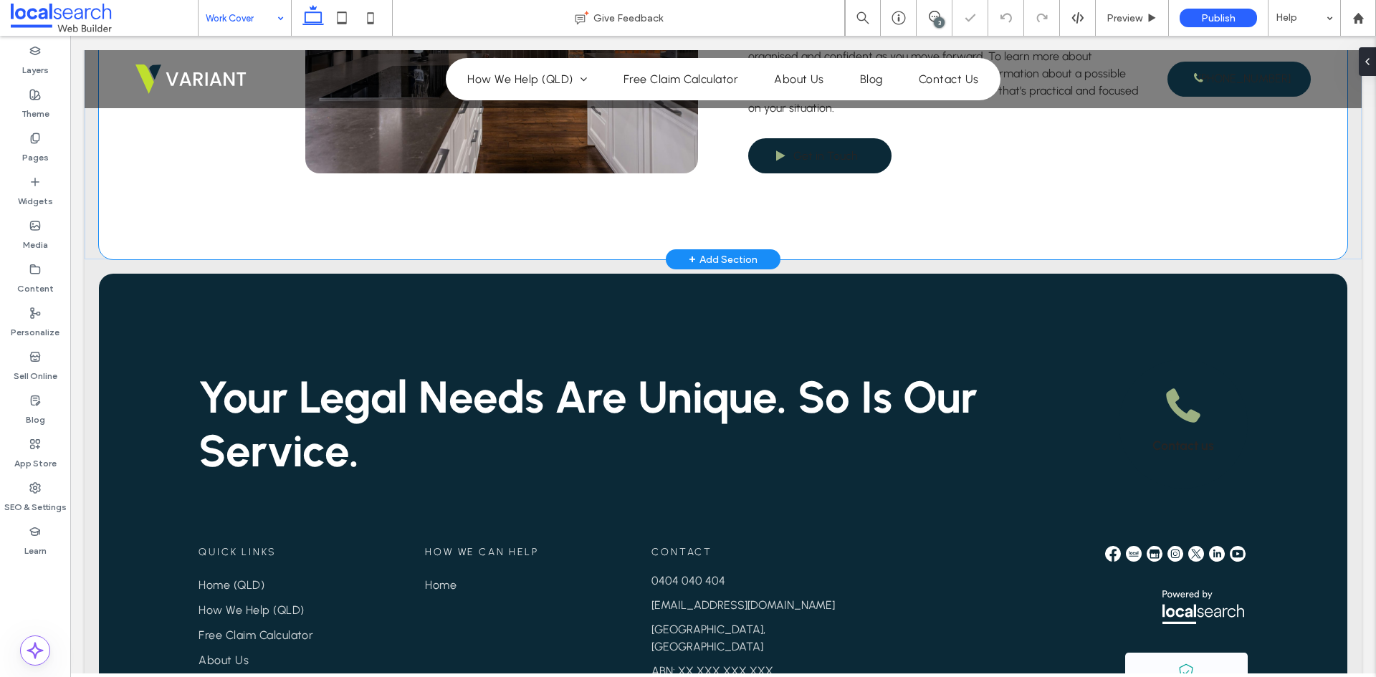
scroll to position [2370, 0]
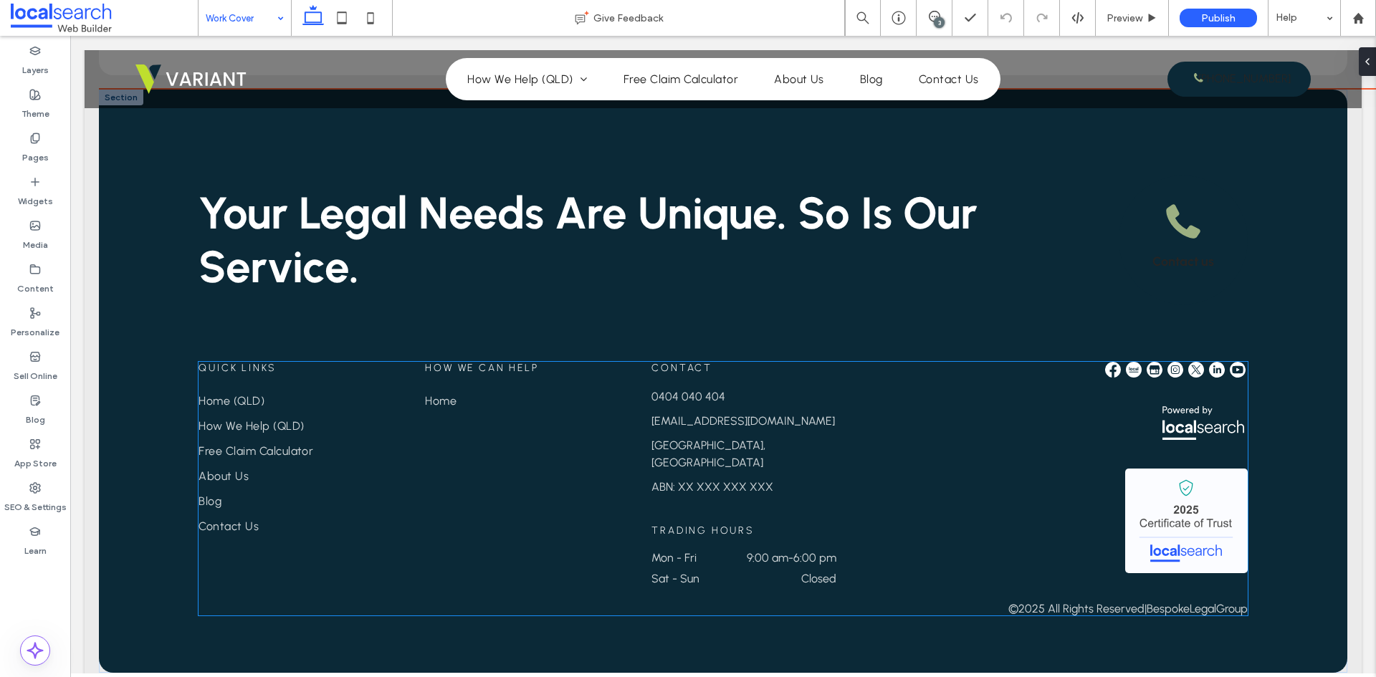
click at [468, 362] on span "How We can Help" at bounding box center [481, 368] width 113 height 12
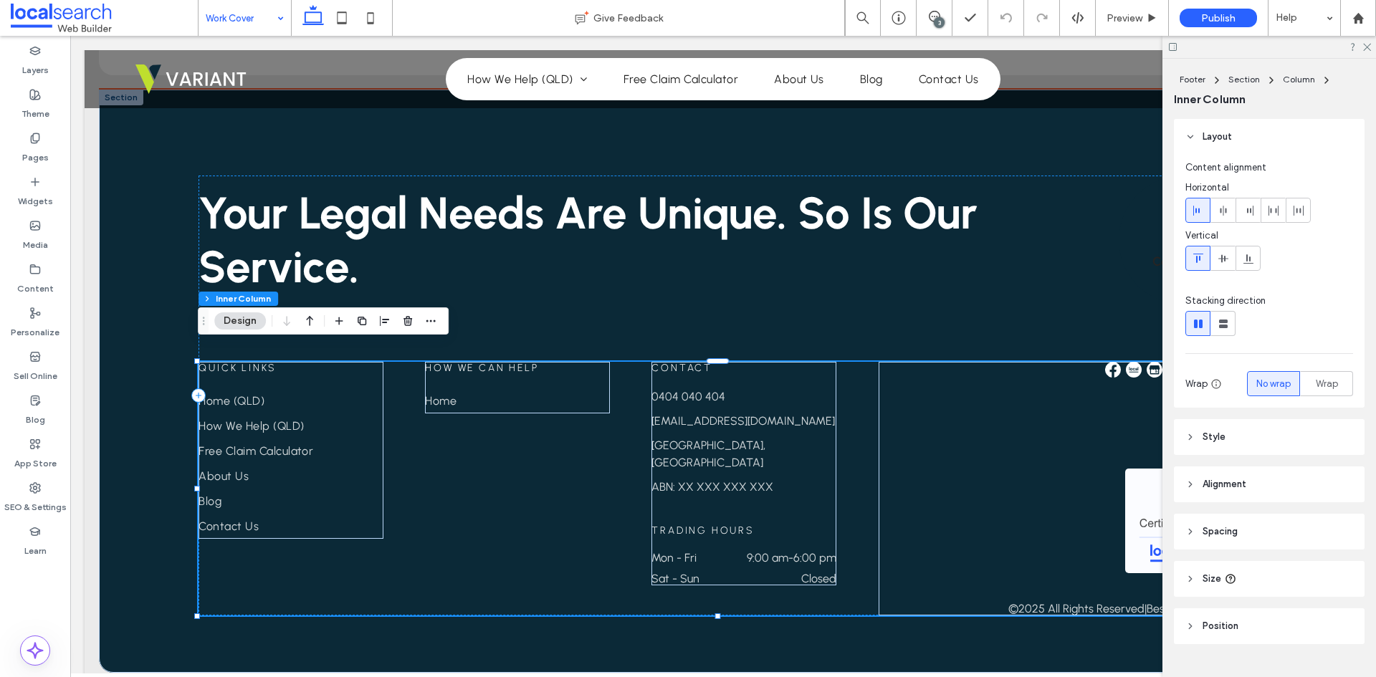
click at [468, 362] on span "How We can Help" at bounding box center [481, 368] width 113 height 12
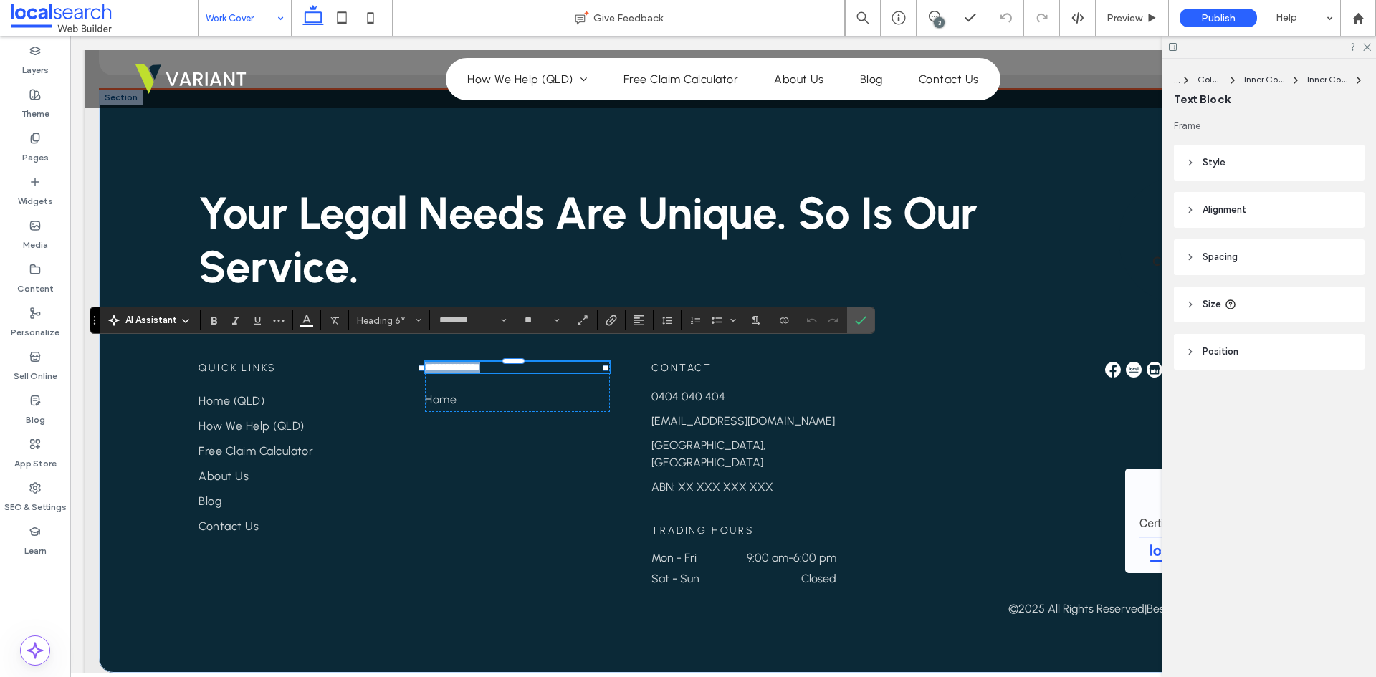
click at [480, 362] on span "**********" at bounding box center [452, 367] width 55 height 10
drag, startPoint x: 478, startPoint y: 351, endPoint x: 503, endPoint y: 349, distance: 25.2
click at [480, 362] on span "**********" at bounding box center [452, 367] width 55 height 10
click at [852, 318] on label "Confirm" at bounding box center [861, 320] width 22 height 26
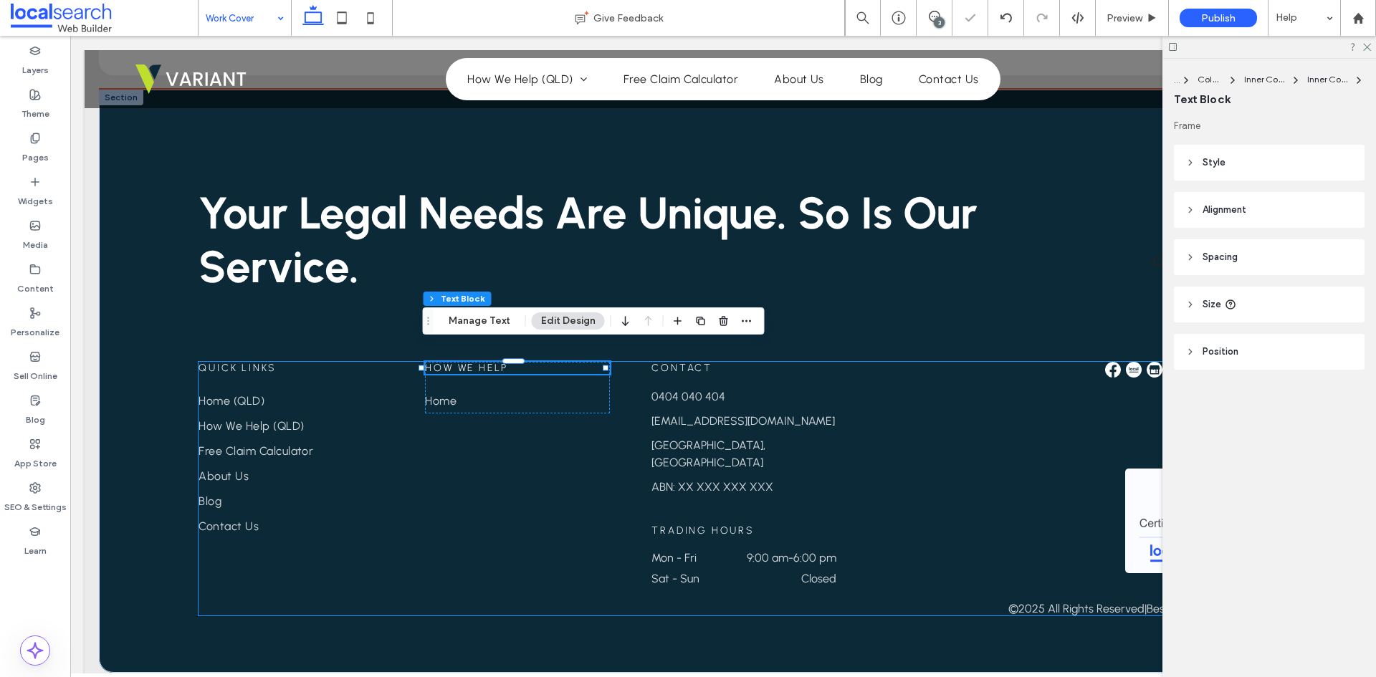
click at [438, 545] on div "Quick Links Home How We Help ([GEOGRAPHIC_DATA]) Free Claim Calculator About Us…" at bounding box center [723, 489] width 1049 height 254
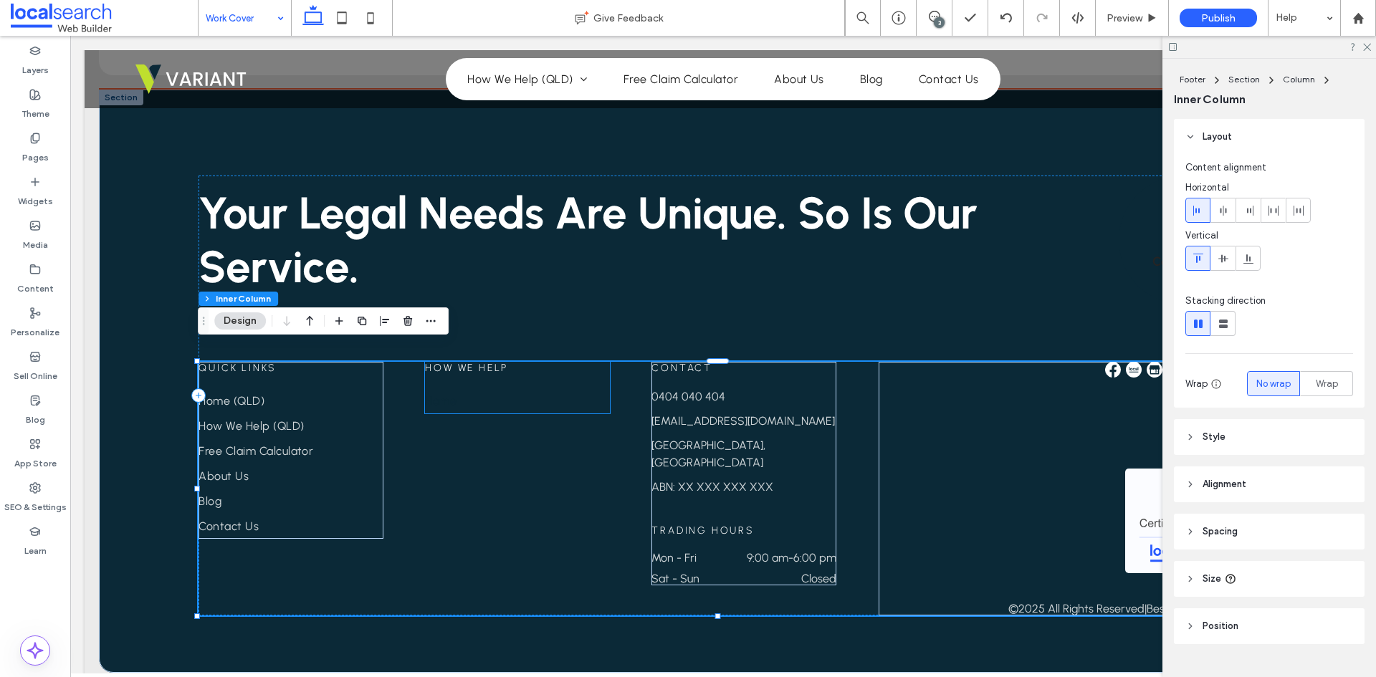
click at [477, 388] on link "Home" at bounding box center [517, 400] width 185 height 25
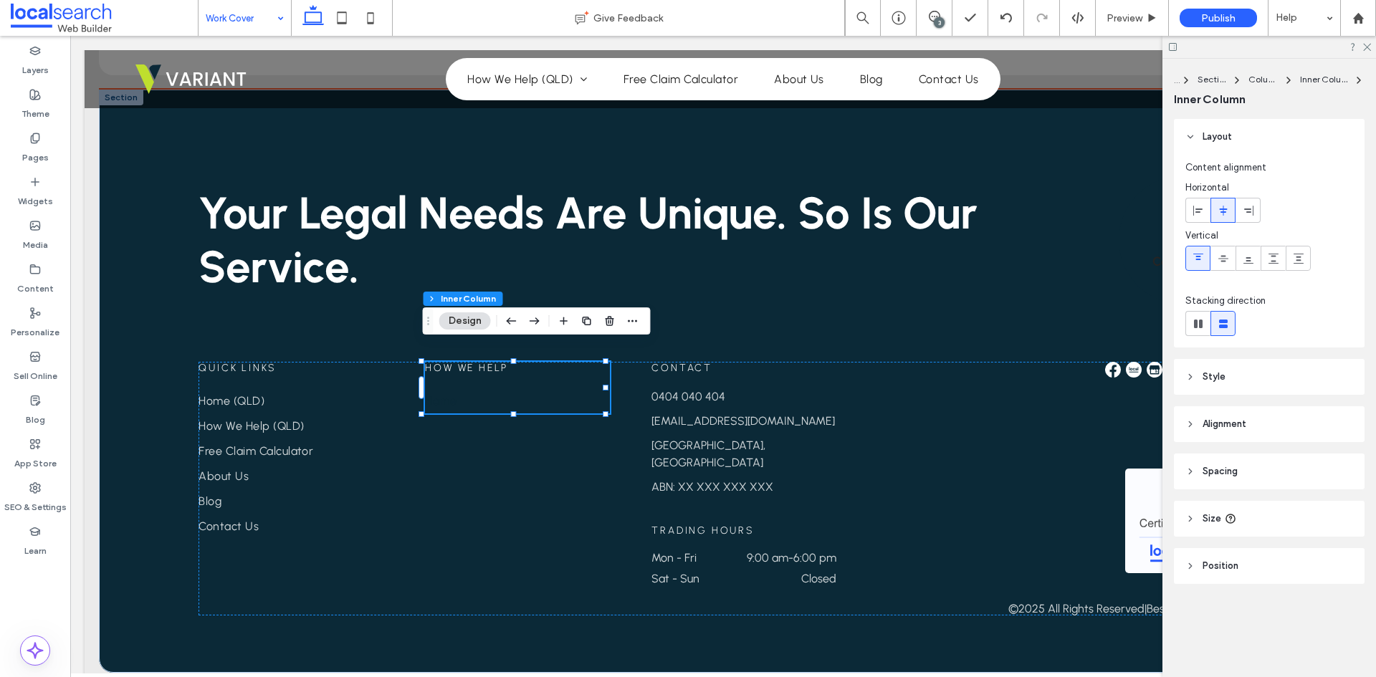
click at [477, 388] on link "Home" at bounding box center [517, 400] width 185 height 25
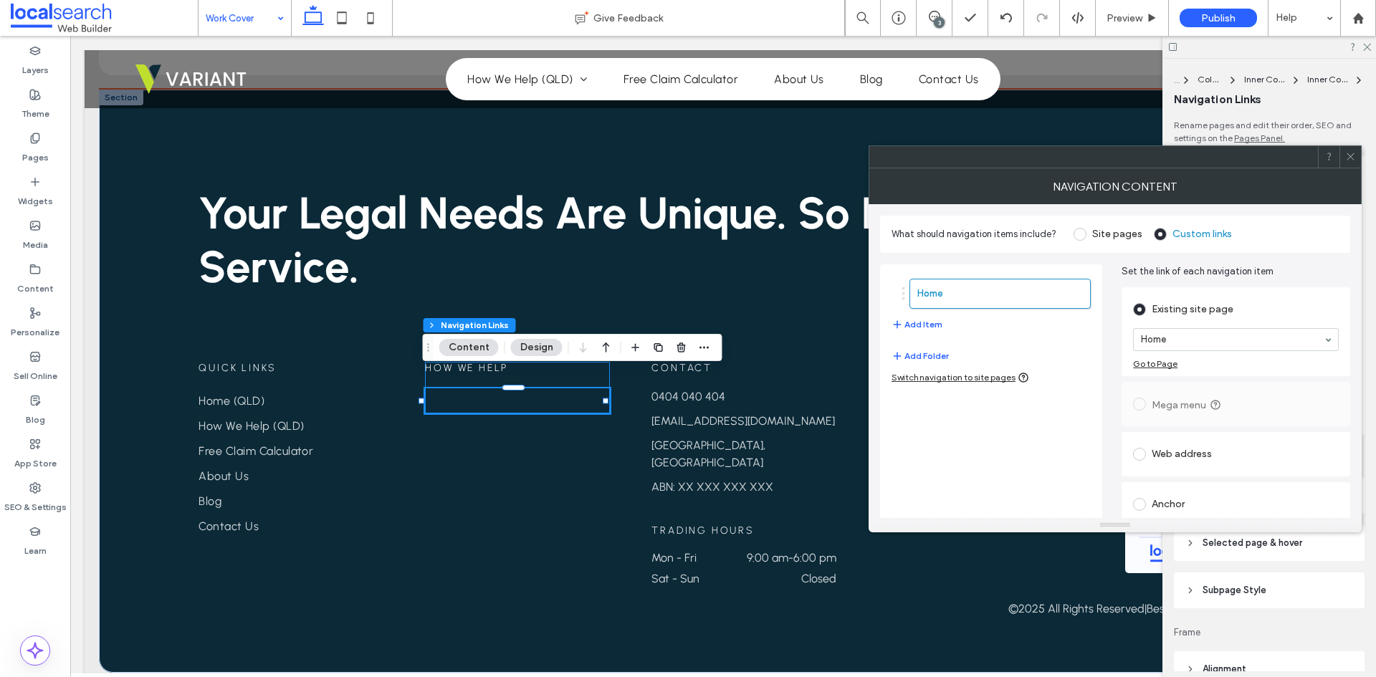
type input "***"
type input "****"
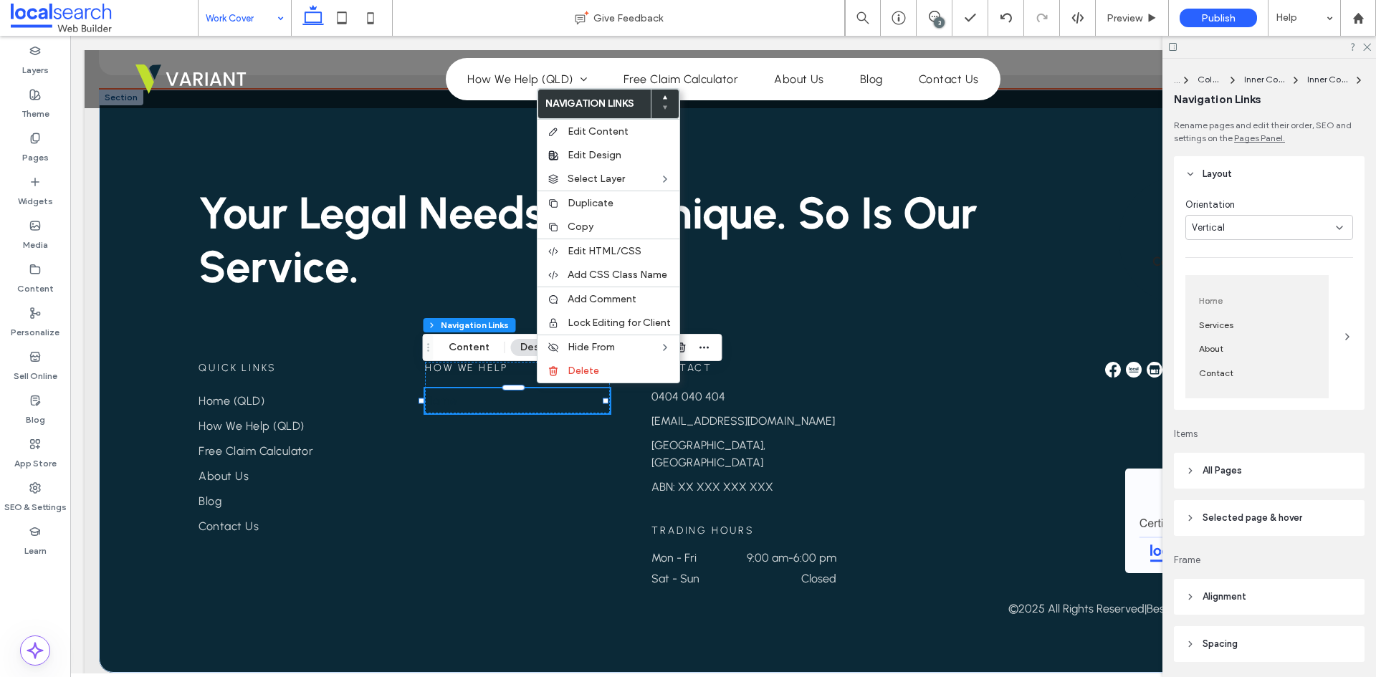
click at [497, 388] on link "Home" at bounding box center [517, 400] width 185 height 25
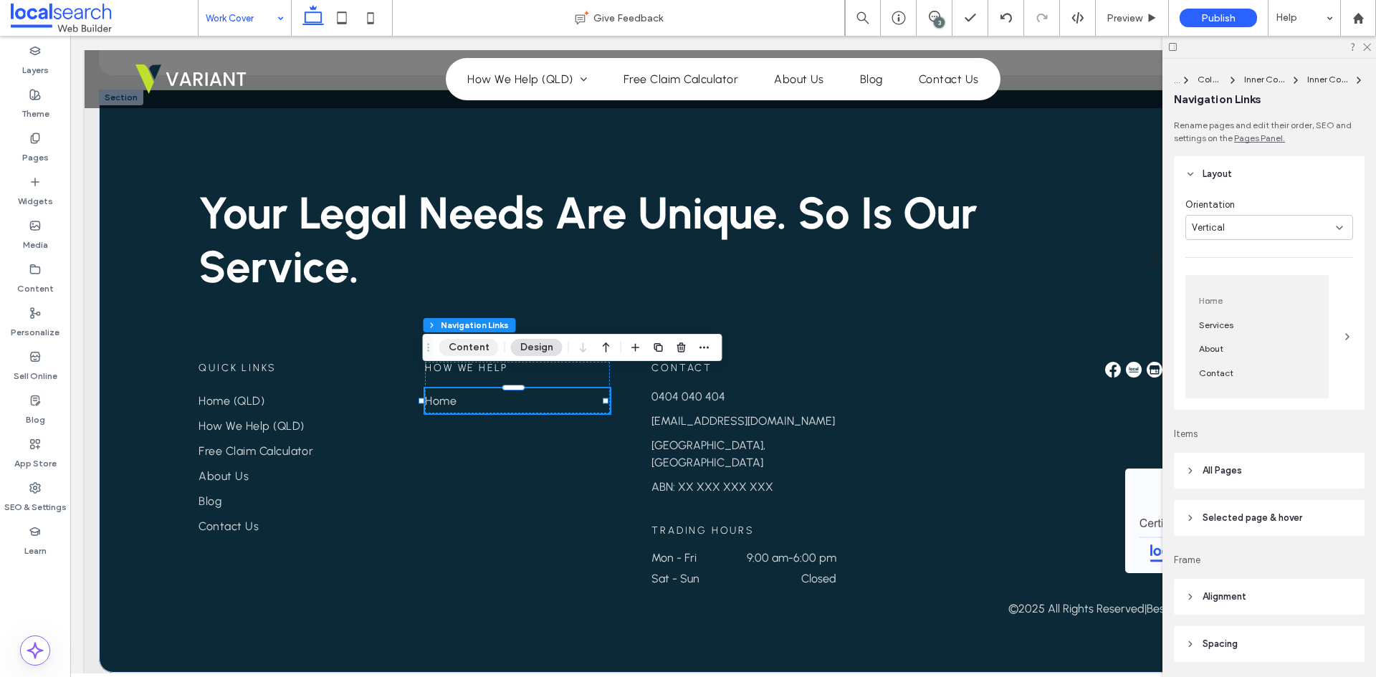
click at [474, 344] on button "Content" at bounding box center [468, 347] width 59 height 17
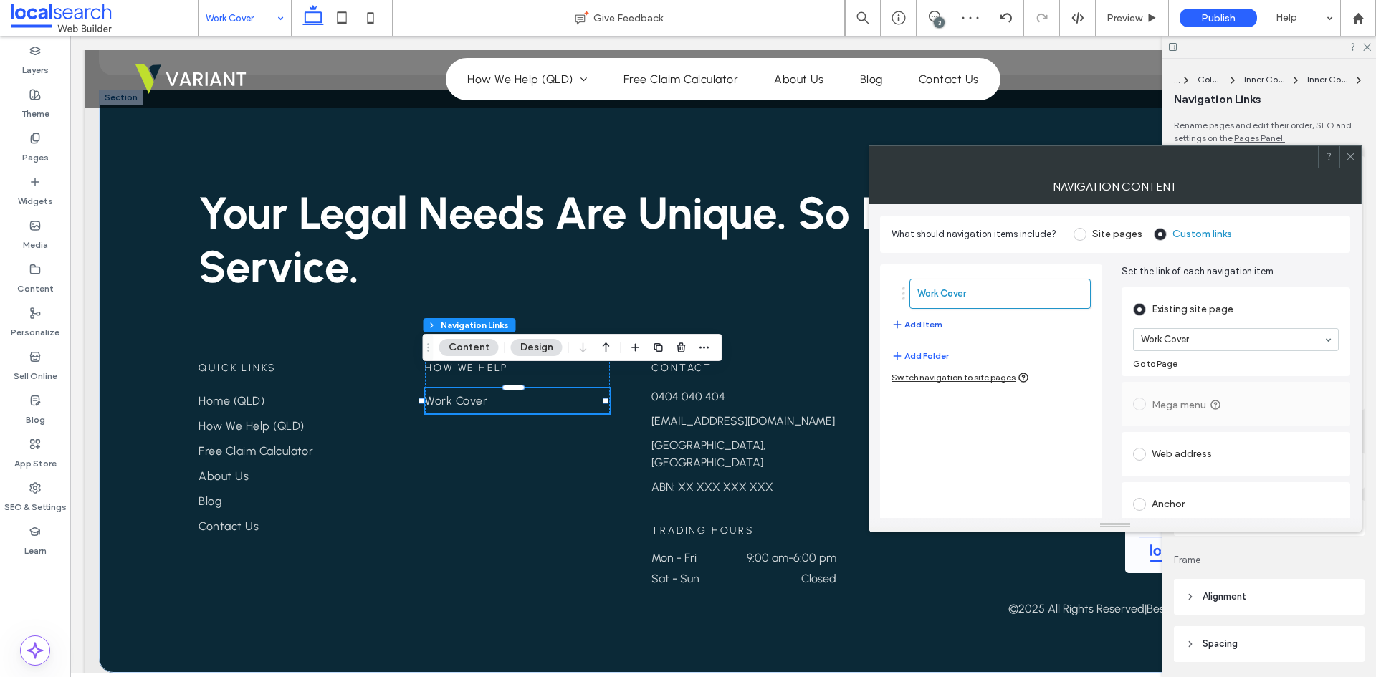
click at [929, 323] on button "Add Item" at bounding box center [917, 324] width 51 height 17
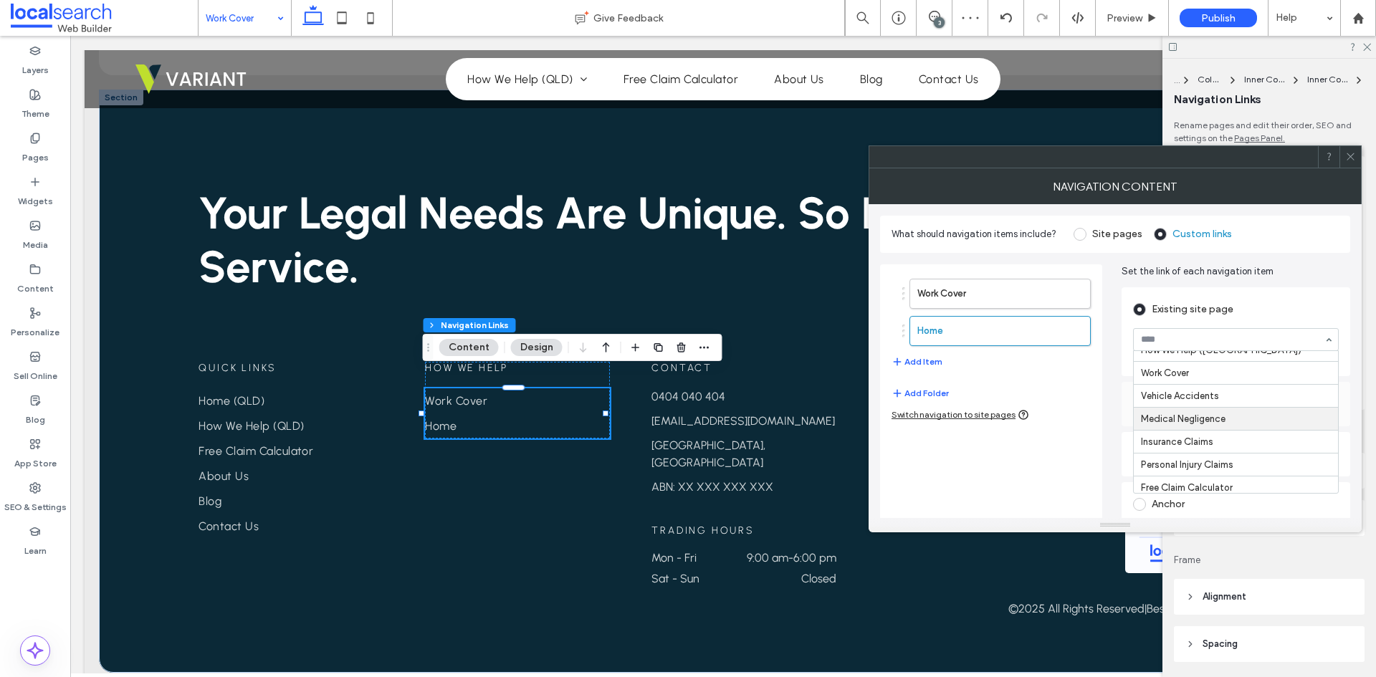
scroll to position [0, 0]
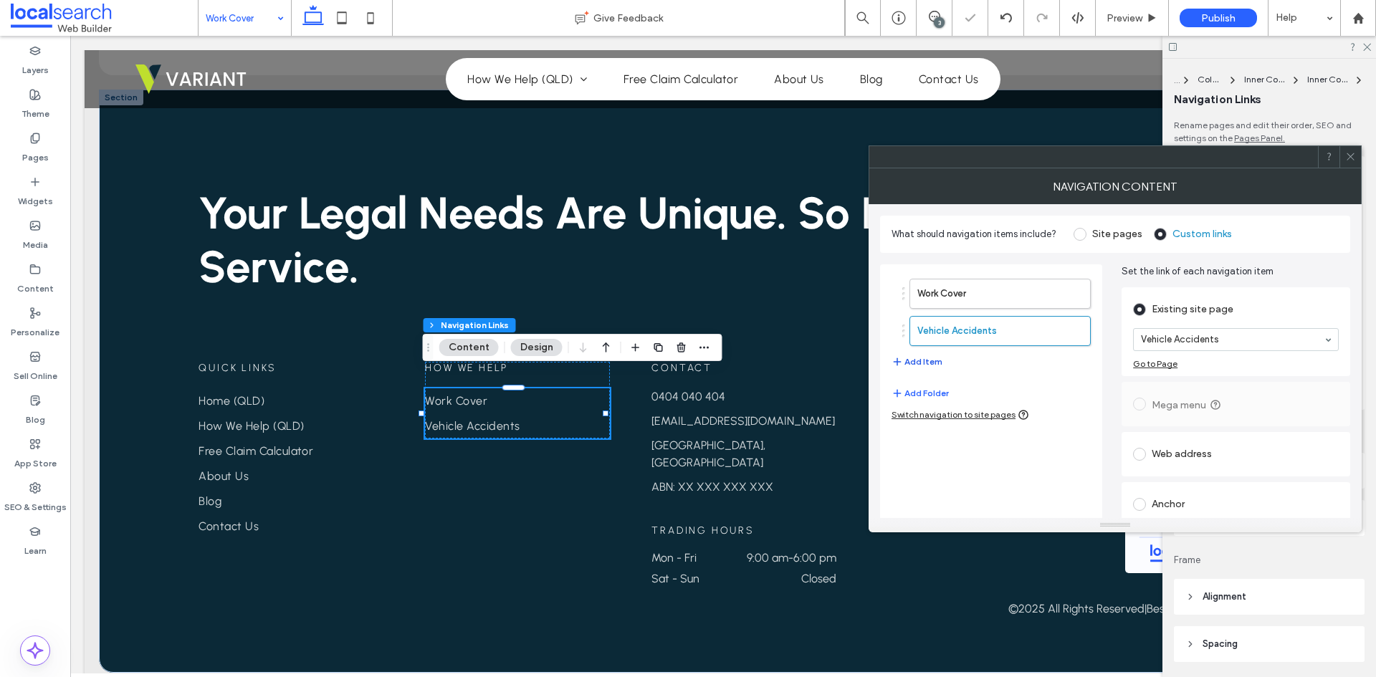
click at [920, 361] on button "Add Item" at bounding box center [917, 361] width 51 height 17
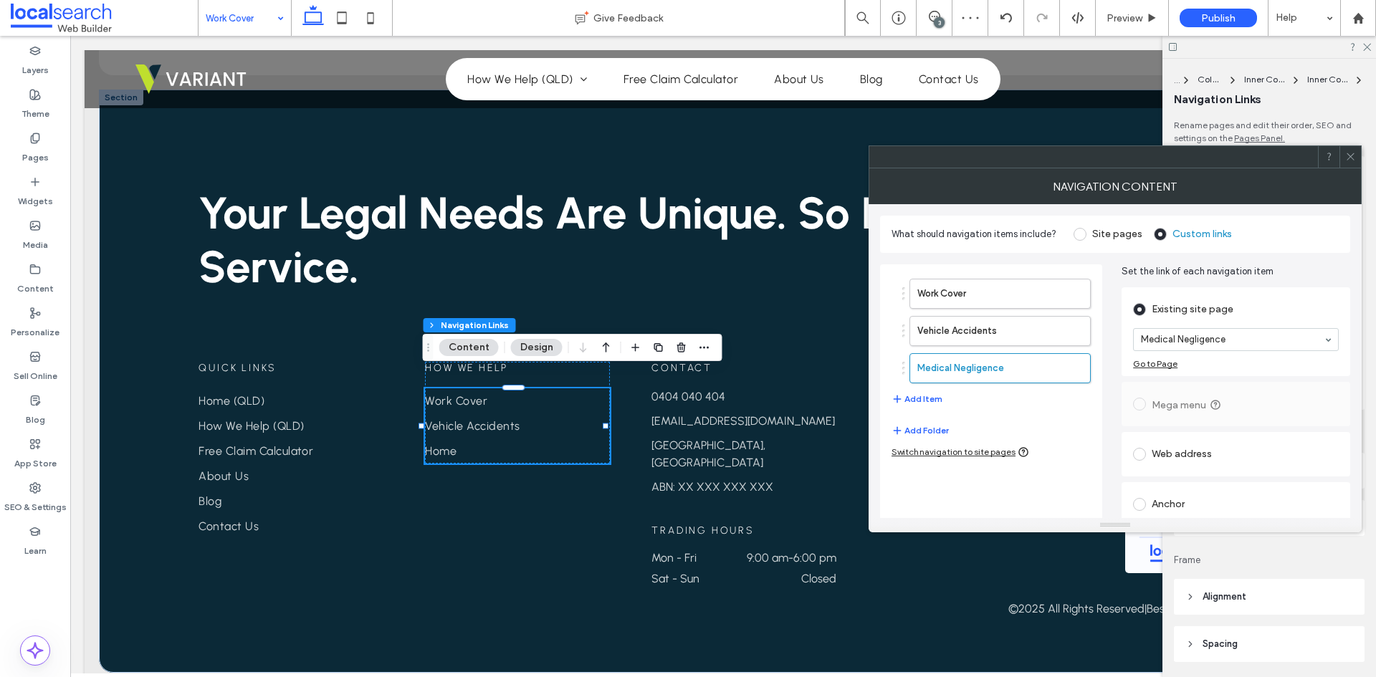
drag, startPoint x: 1205, startPoint y: 449, endPoint x: 1198, endPoint y: 450, distance: 7.3
click at [931, 400] on button "Add Item" at bounding box center [917, 399] width 51 height 17
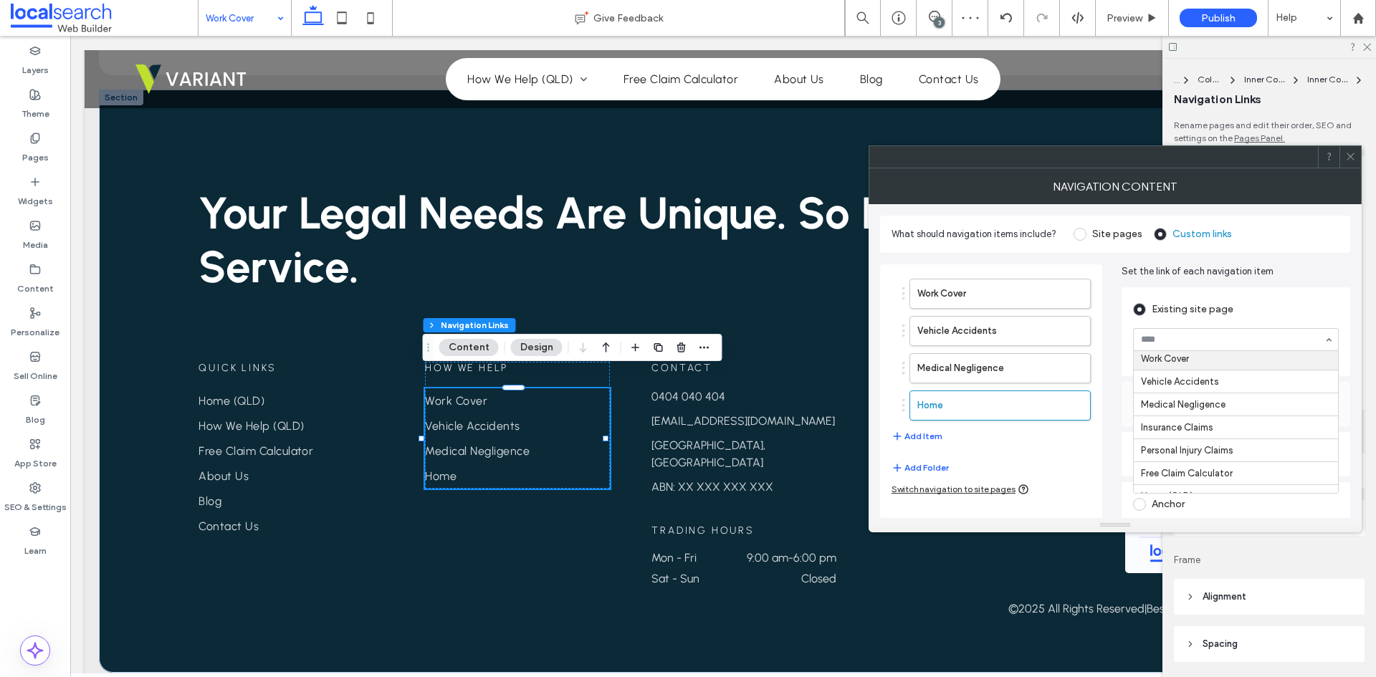
scroll to position [72, 0]
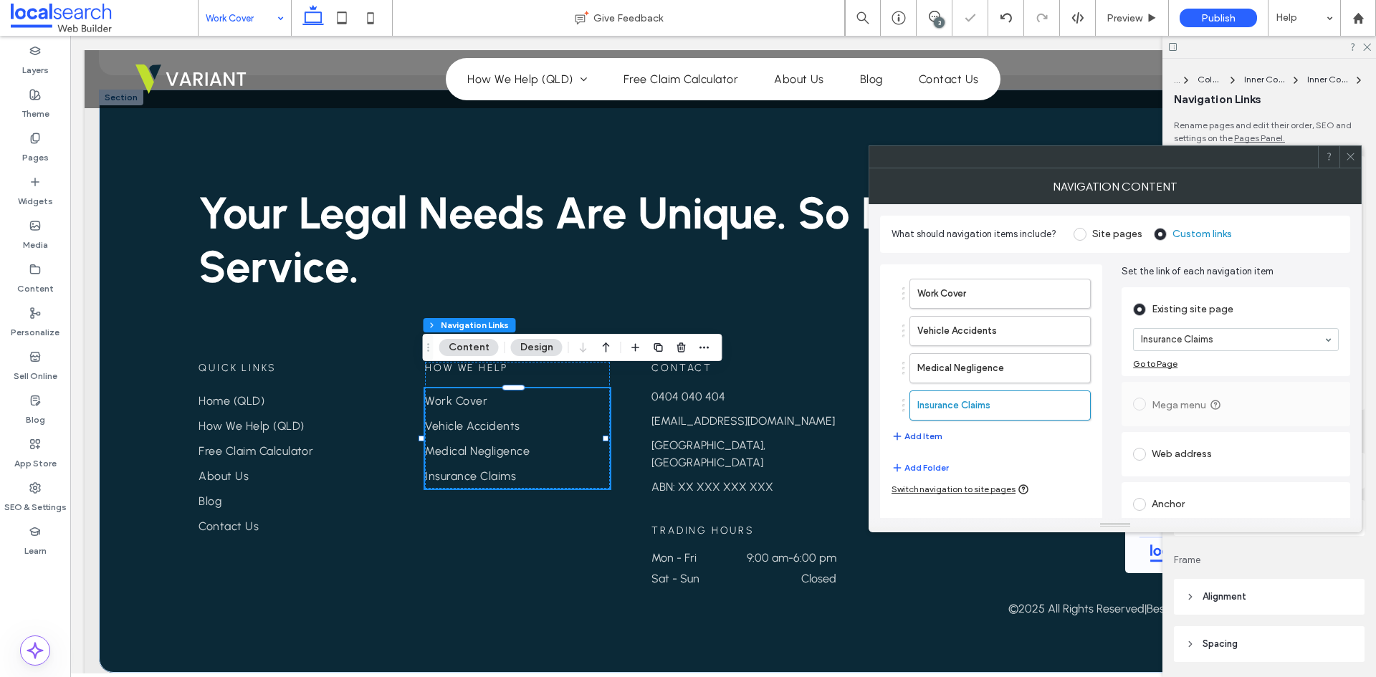
click at [916, 433] on button "Add Item" at bounding box center [917, 436] width 51 height 17
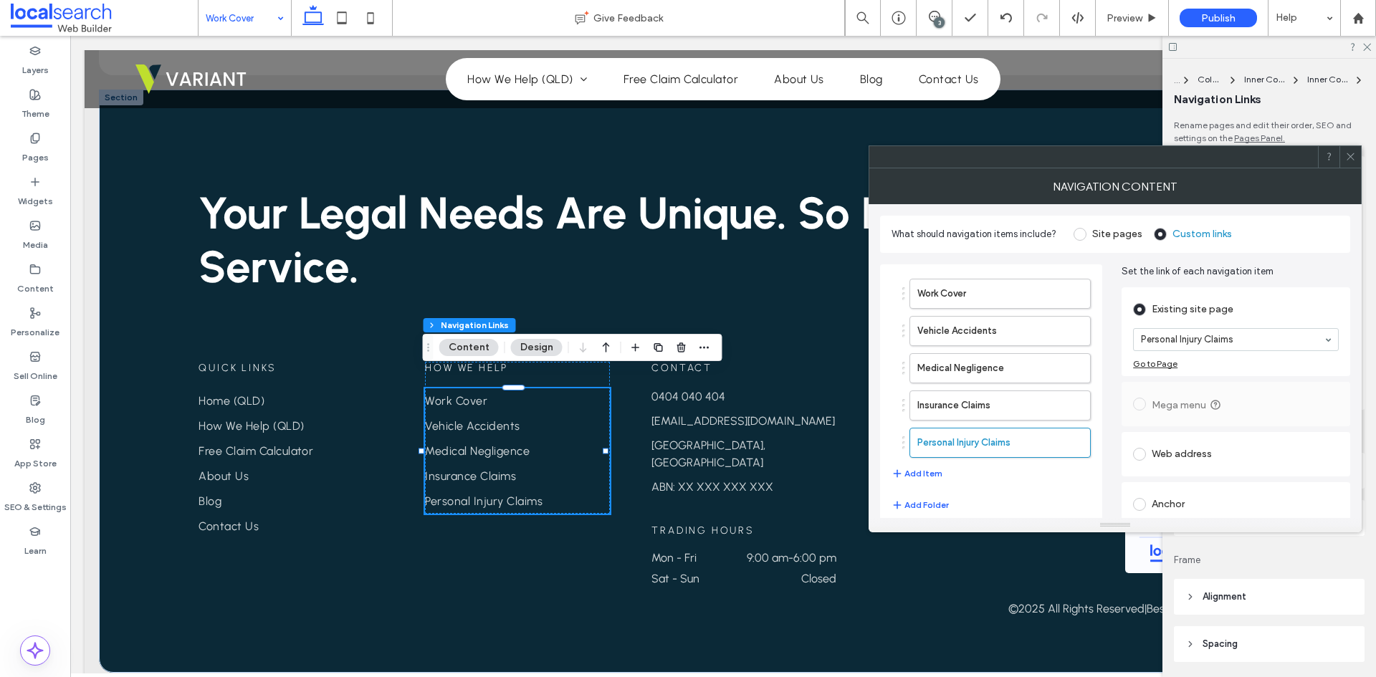
click at [1208, 336] on input at bounding box center [1232, 340] width 183 height 10
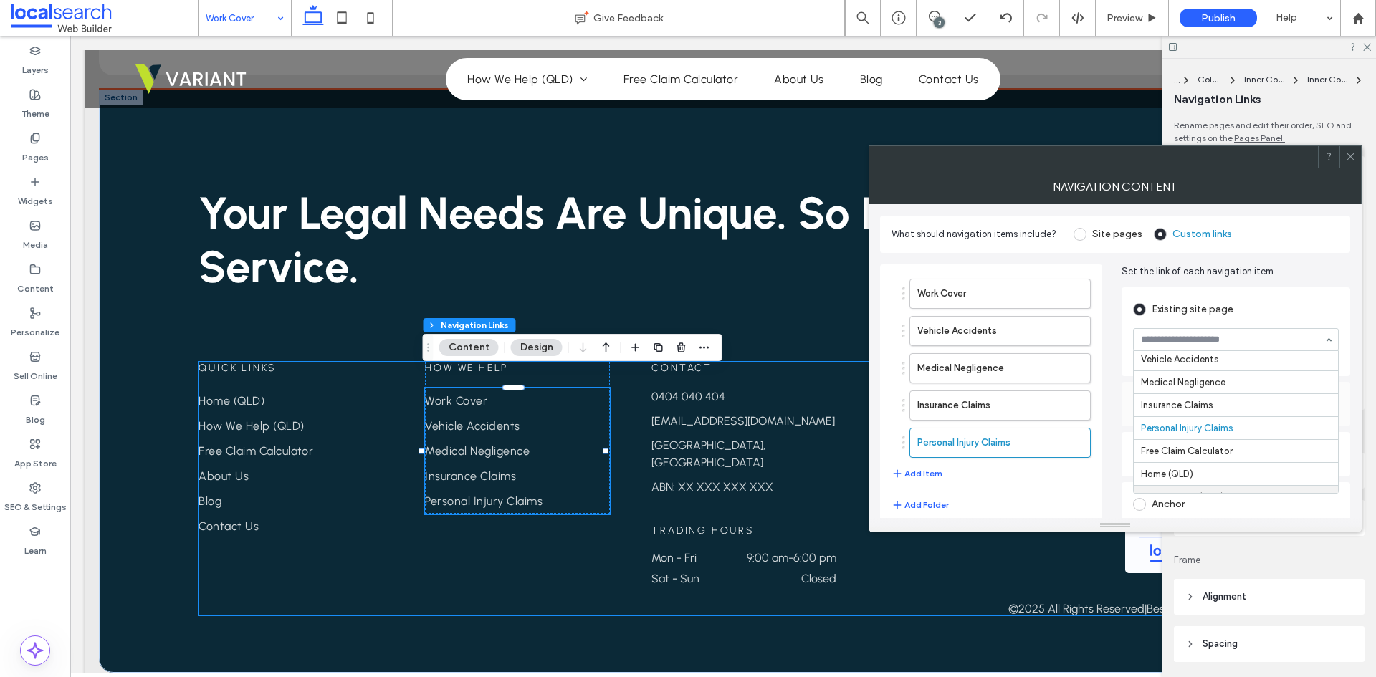
click at [511, 555] on div "Quick Links Home How We Help (NSW) Free Claim Calculator About Us Blog Contact …" at bounding box center [723, 489] width 1049 height 254
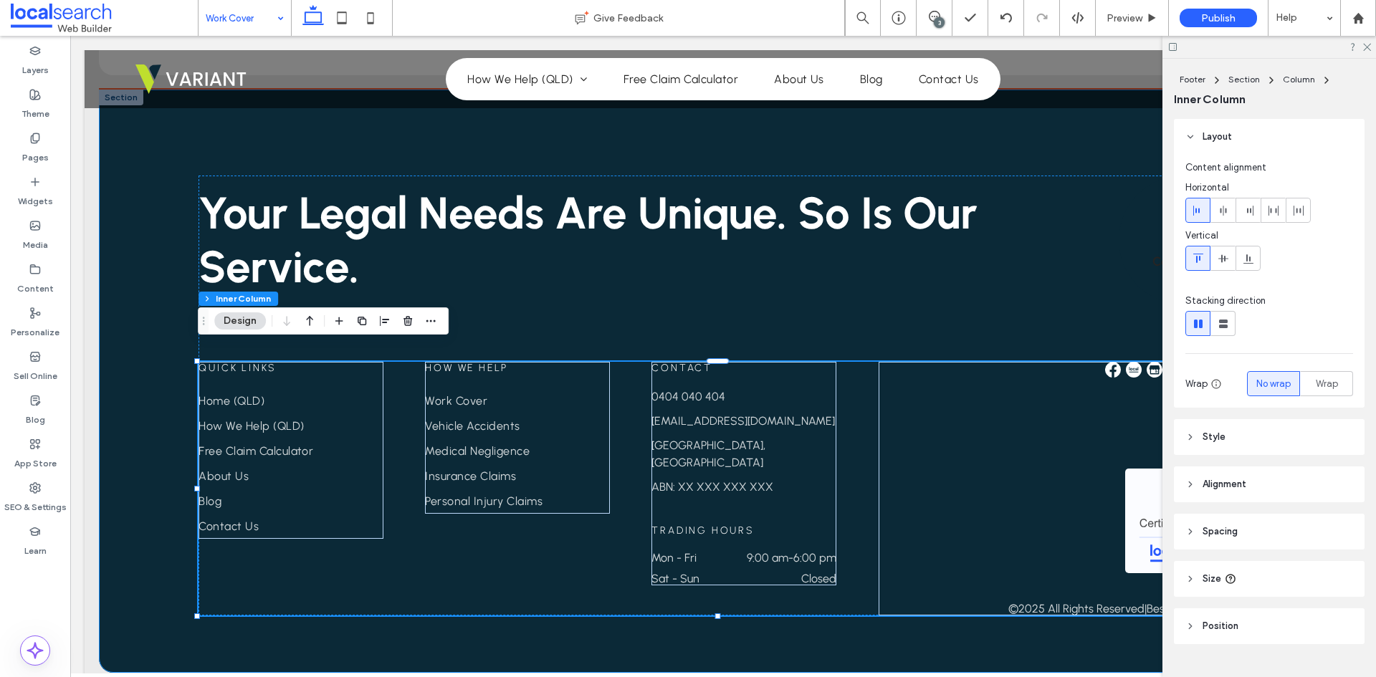
click at [162, 333] on div "Your Legal Needs Are Unique. So Is Our Service. Contact us Quick Links Home How…" at bounding box center [723, 381] width 1249 height 583
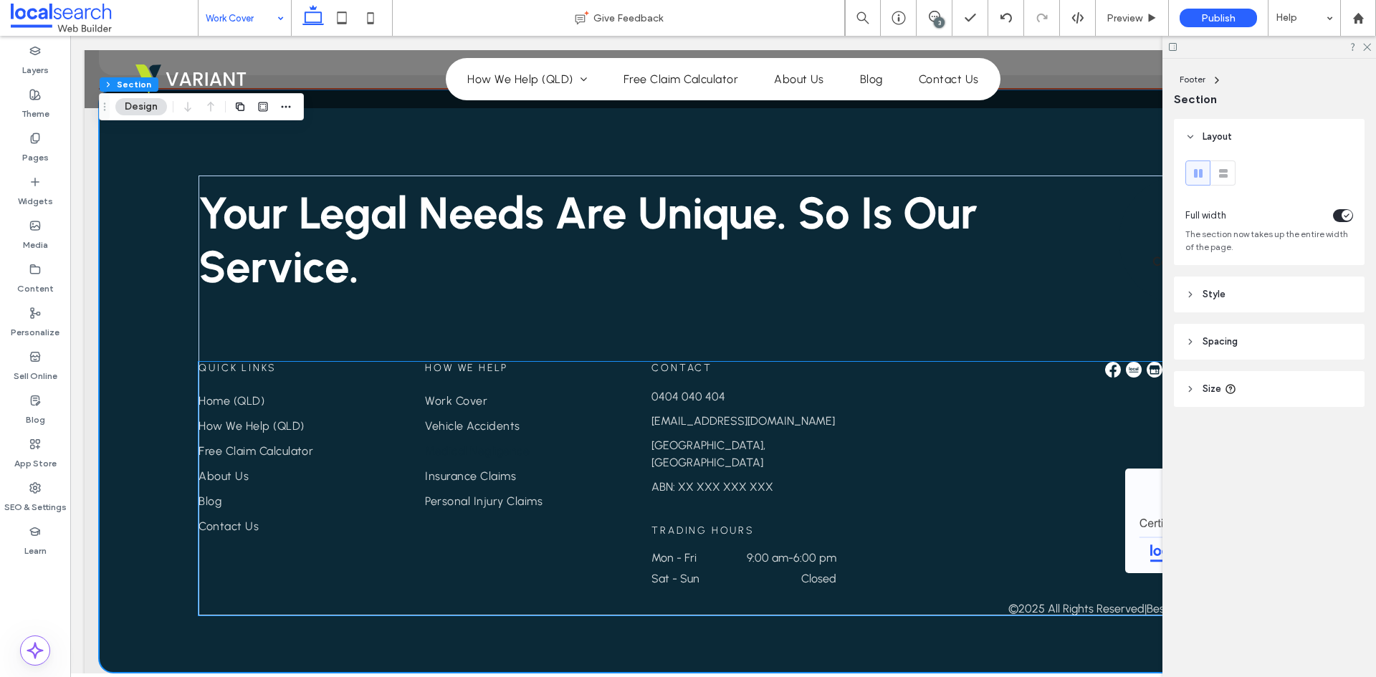
click at [457, 444] on span "Medical Negligence" at bounding box center [477, 451] width 105 height 14
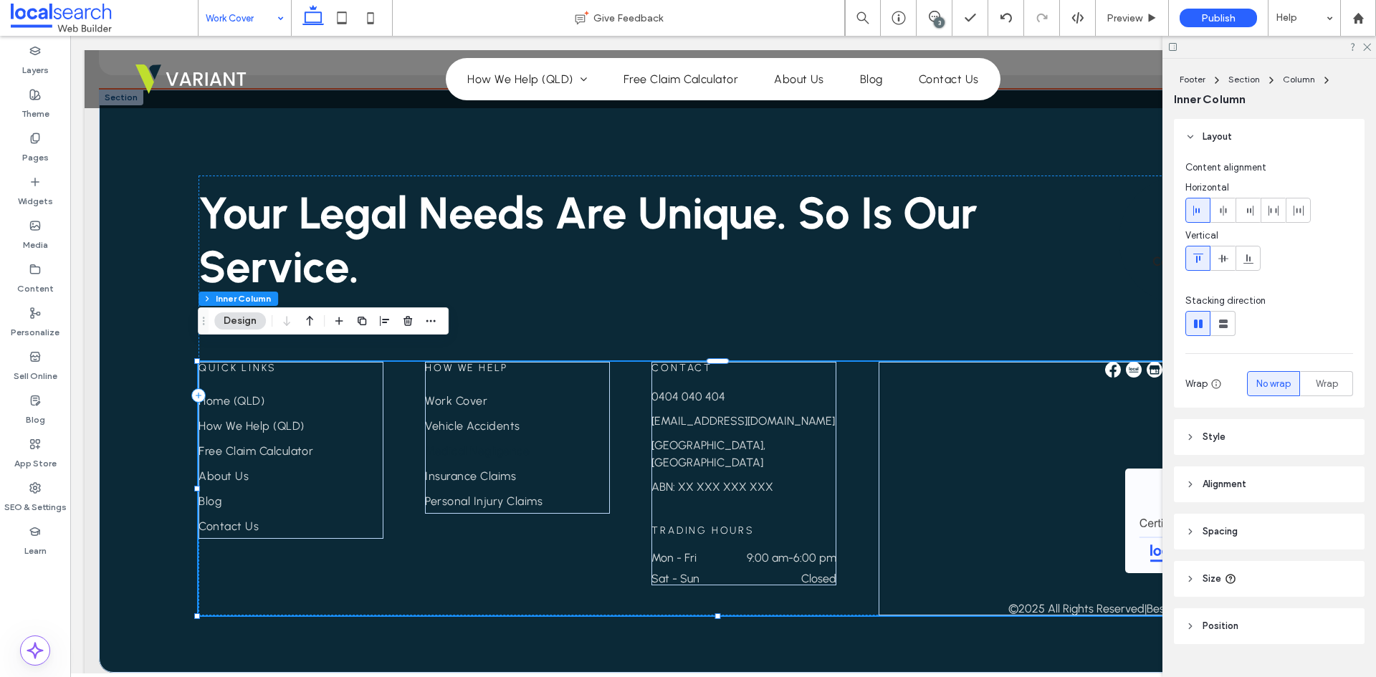
click at [459, 444] on span "Medical Negligence" at bounding box center [477, 451] width 105 height 14
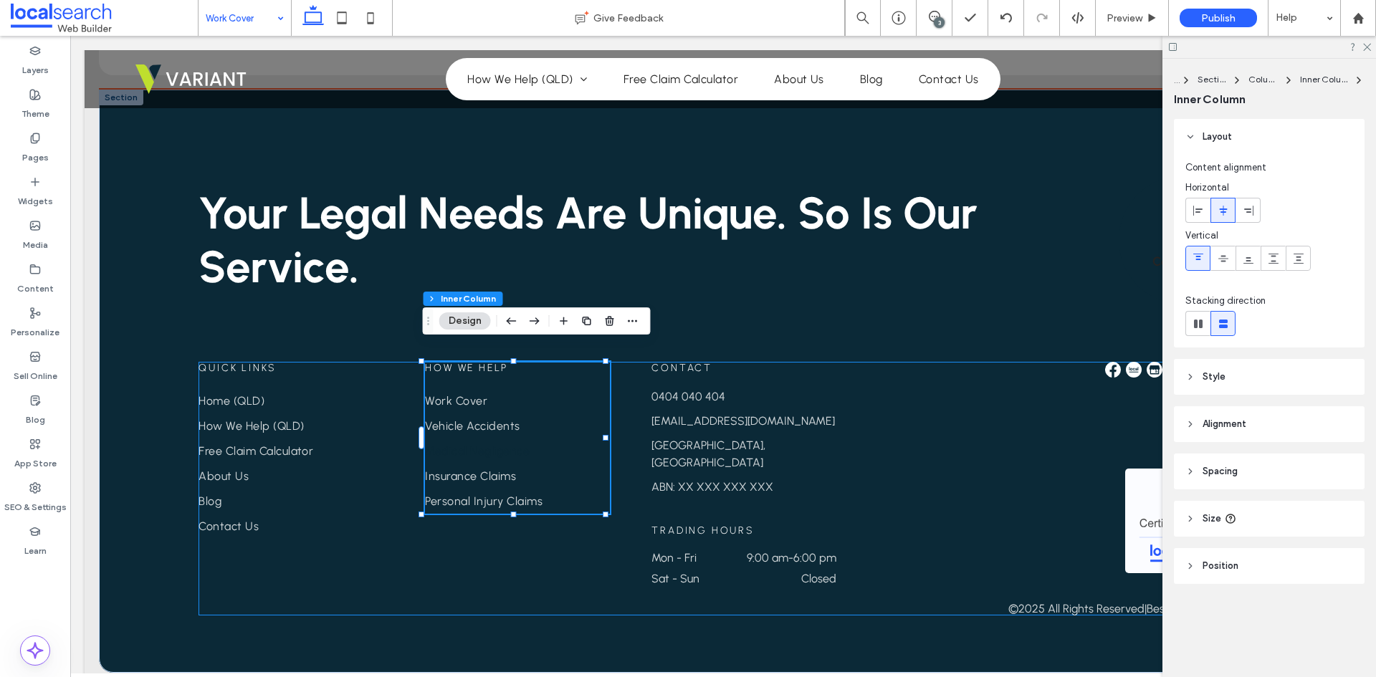
click at [459, 444] on span "Medical Negligence" at bounding box center [477, 451] width 105 height 14
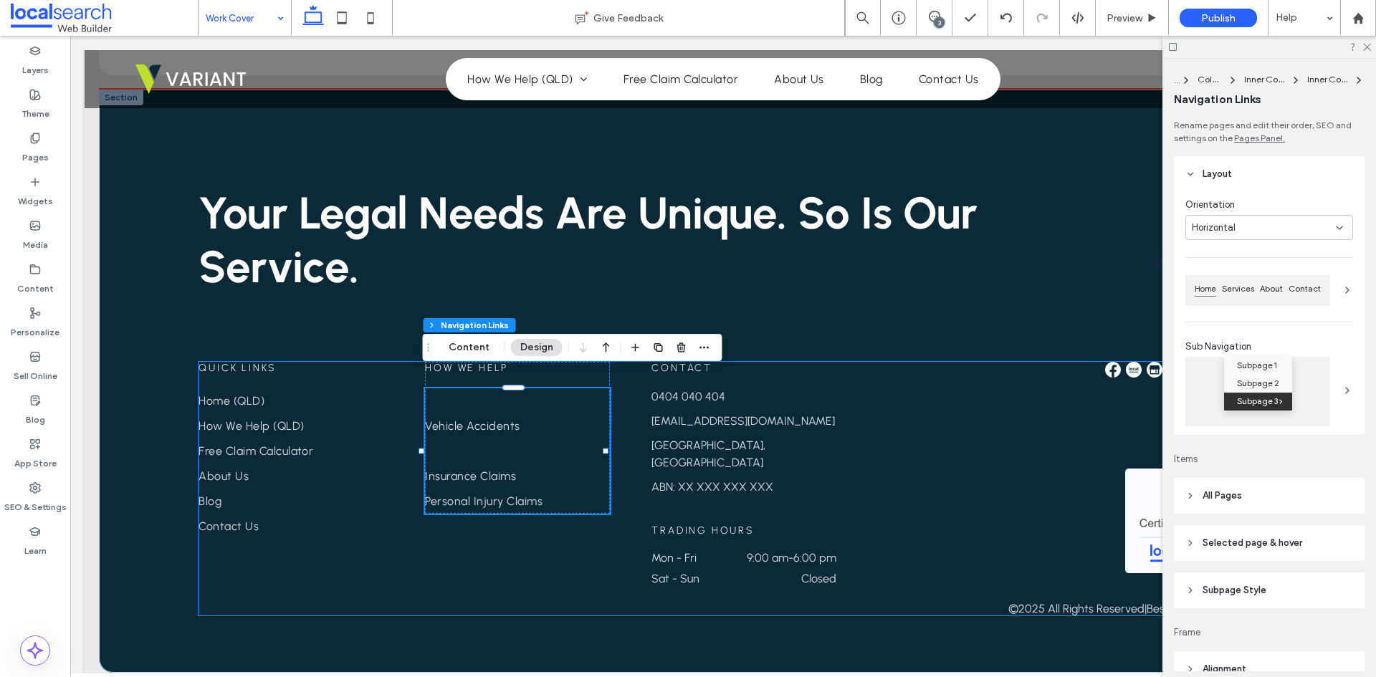
type input "***"
type input "****"
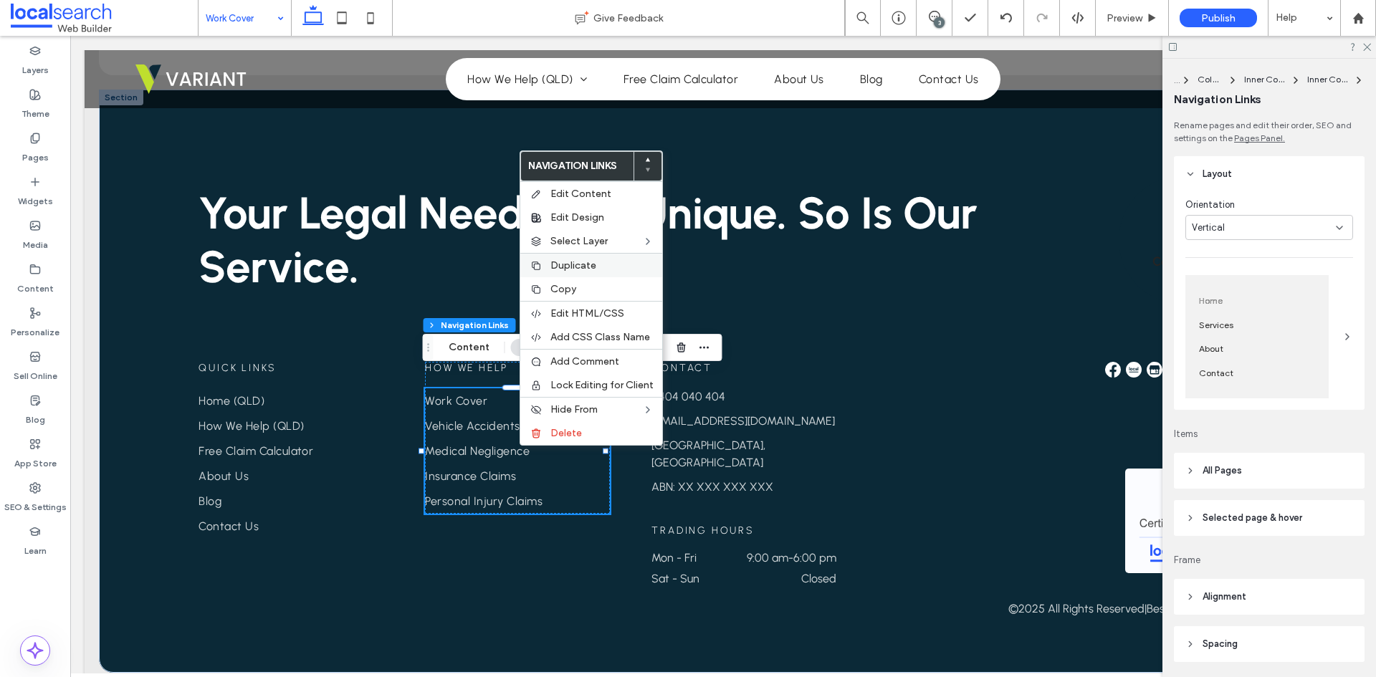
click at [583, 267] on span "Duplicate" at bounding box center [573, 265] width 46 height 12
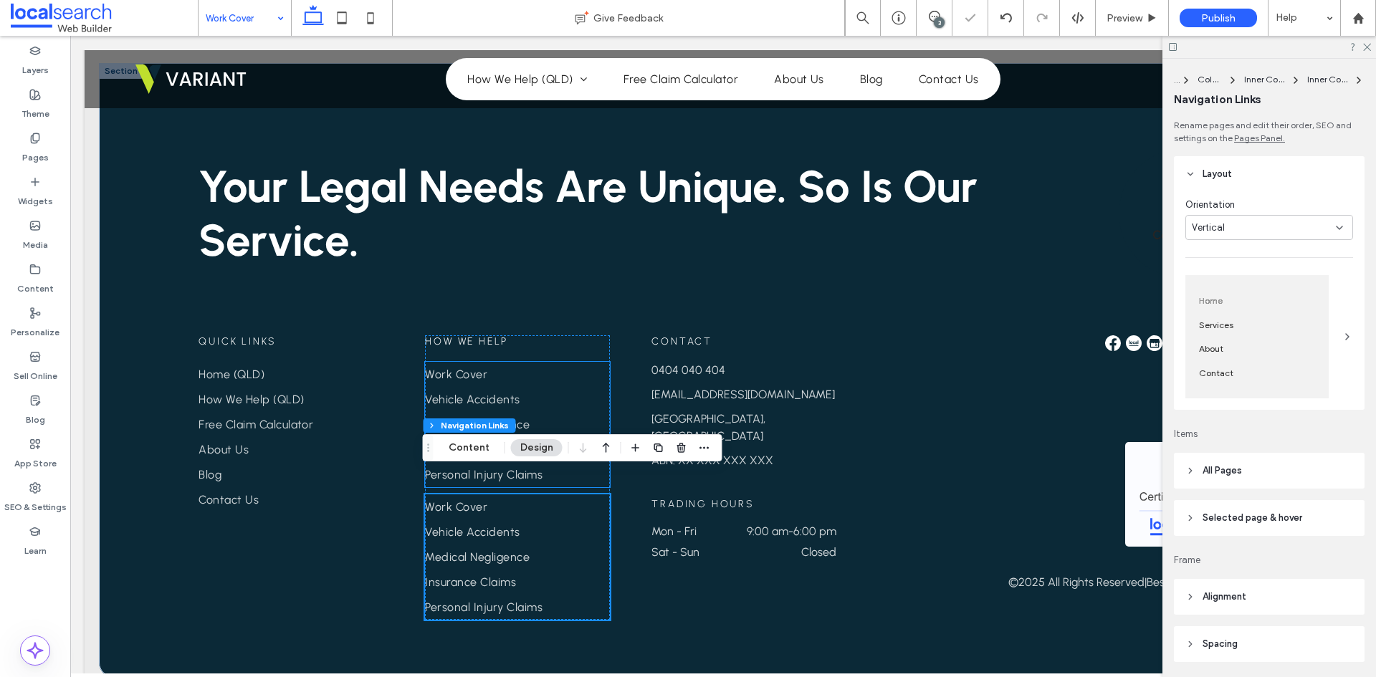
scroll to position [2412, 0]
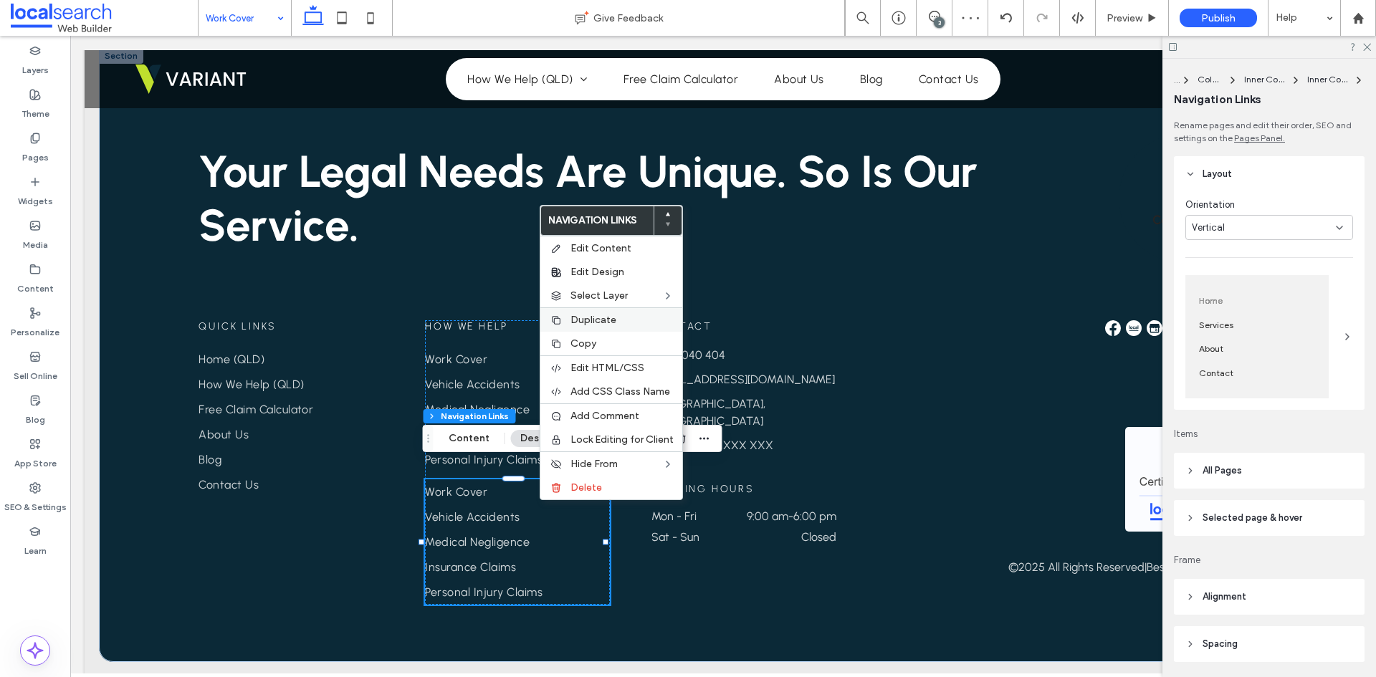
click at [609, 326] on div "Duplicate" at bounding box center [611, 319] width 142 height 24
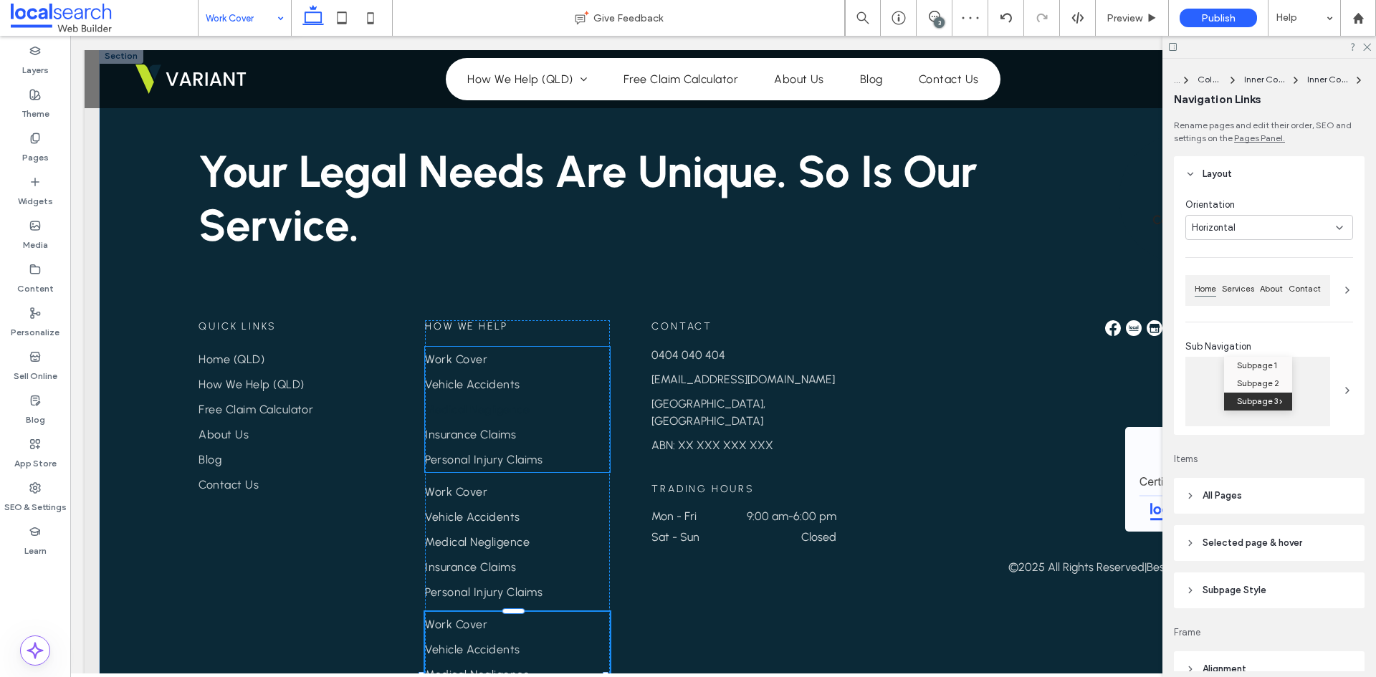
type input "***"
type input "****"
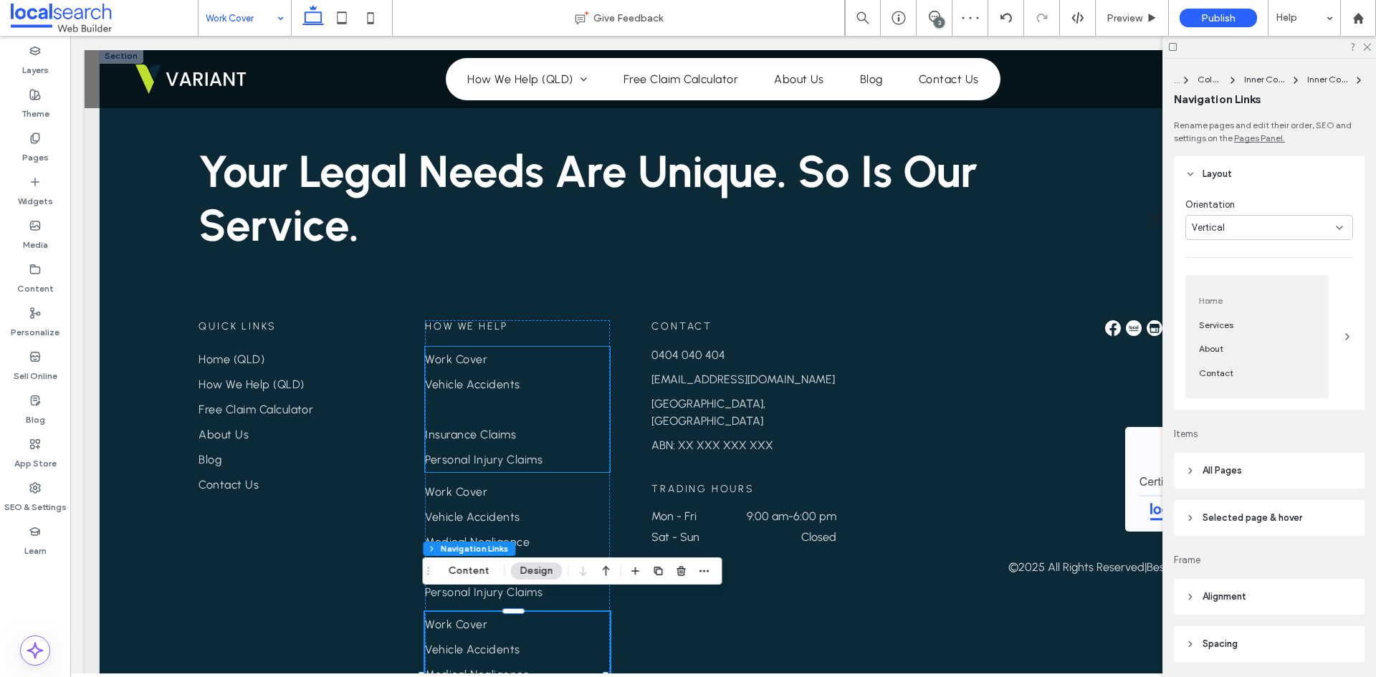
click at [521, 397] on link "Medical Negligence" at bounding box center [517, 409] width 185 height 25
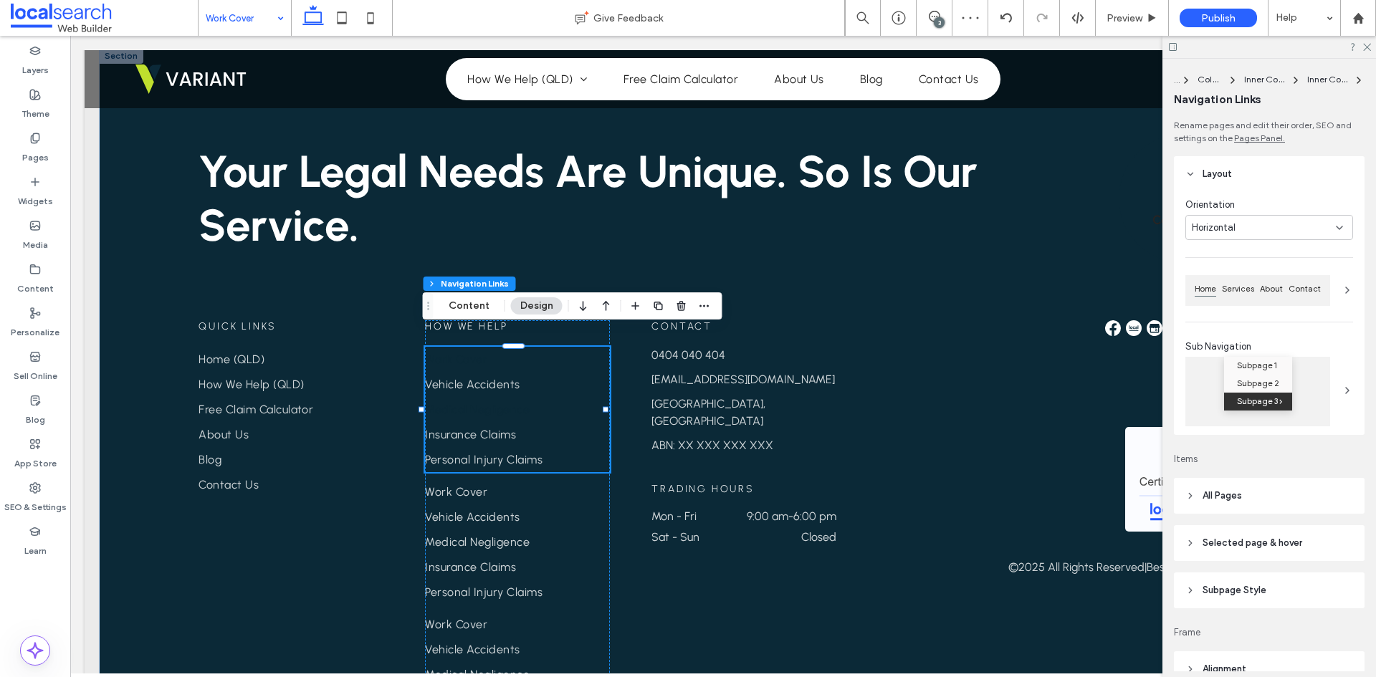
type input "***"
type input "****"
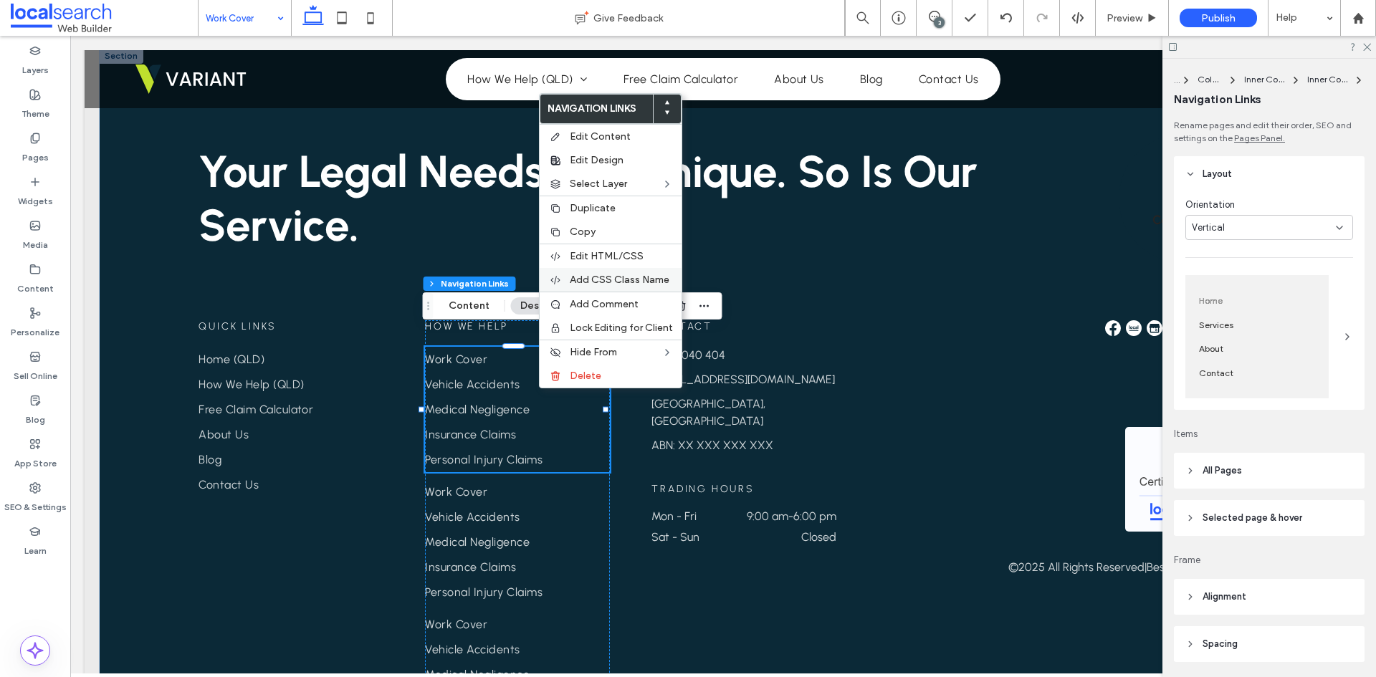
click at [629, 284] on span "Add CSS Class Name" at bounding box center [620, 280] width 100 height 12
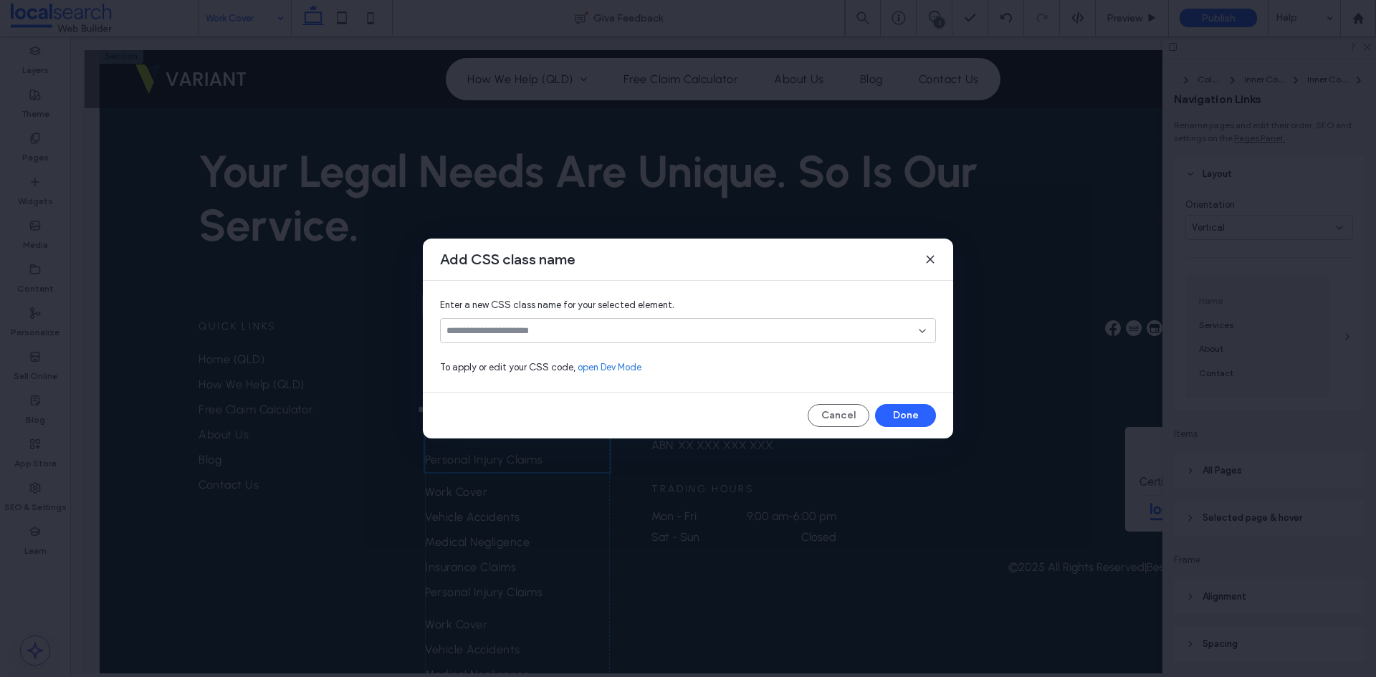
click at [640, 321] on div at bounding box center [688, 330] width 496 height 25
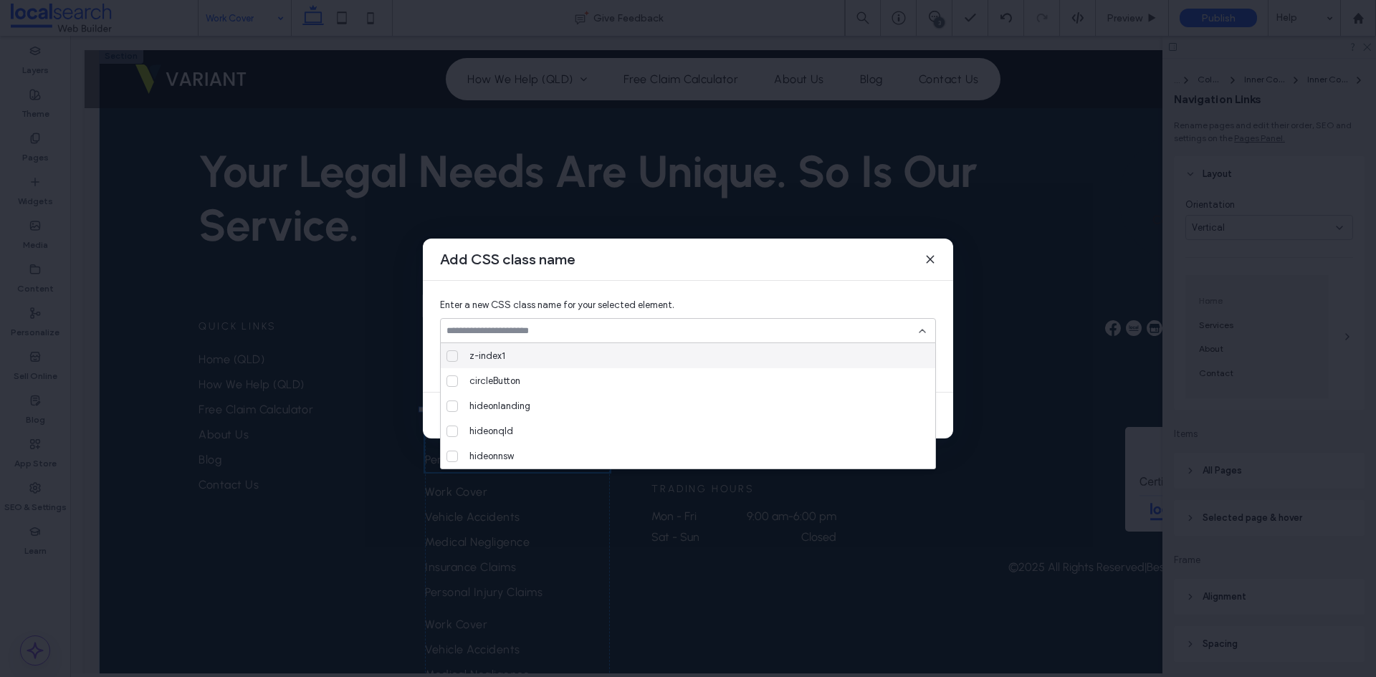
click at [639, 335] on input at bounding box center [683, 330] width 472 height 11
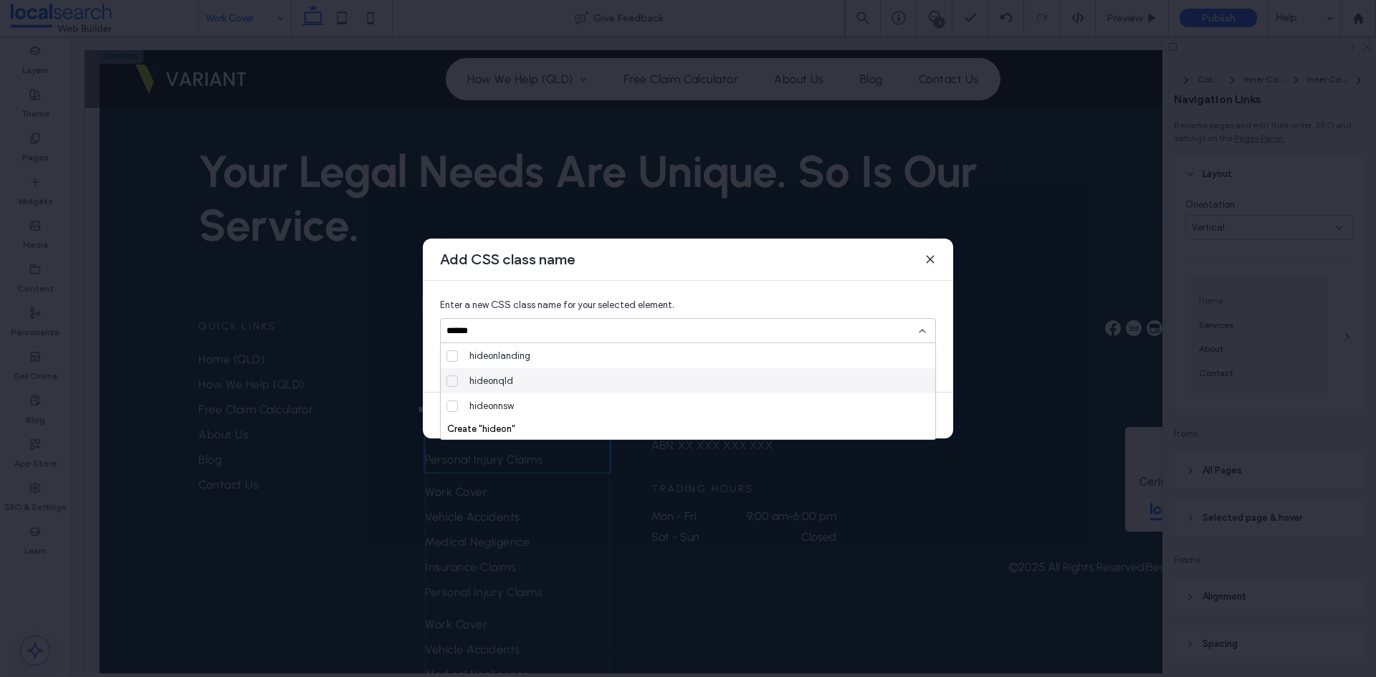
type input "******"
click at [589, 376] on div "hideonqld" at bounding box center [694, 380] width 460 height 25
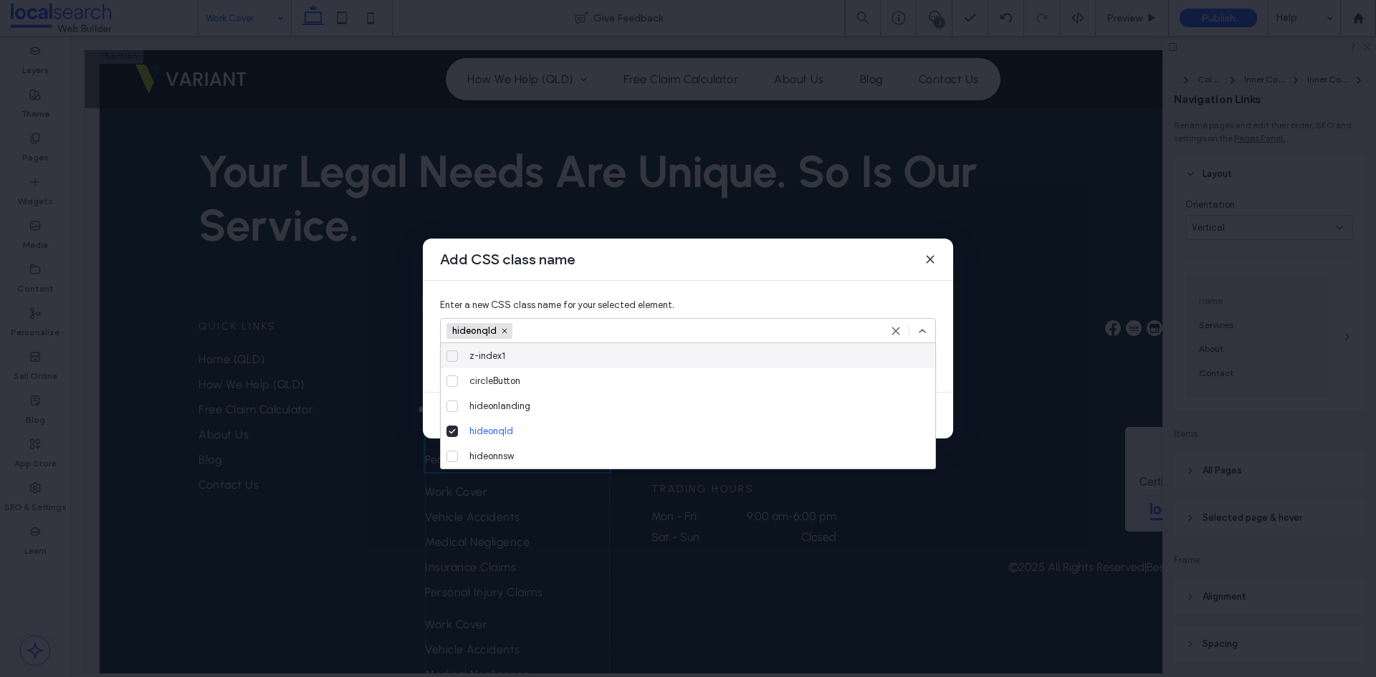
click at [921, 331] on use at bounding box center [923, 331] width 6 height 3
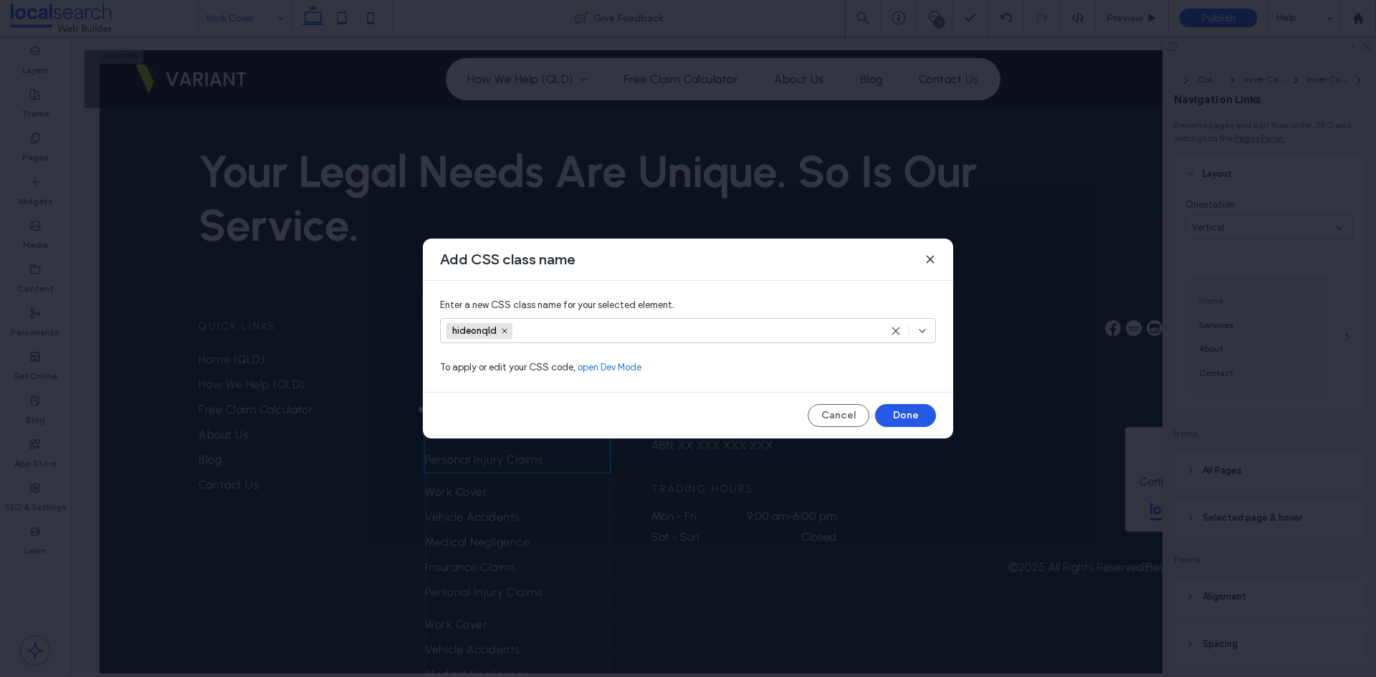
drag, startPoint x: 912, startPoint y: 409, endPoint x: 711, endPoint y: 459, distance: 207.0
click at [912, 409] on button "Done" at bounding box center [905, 415] width 61 height 23
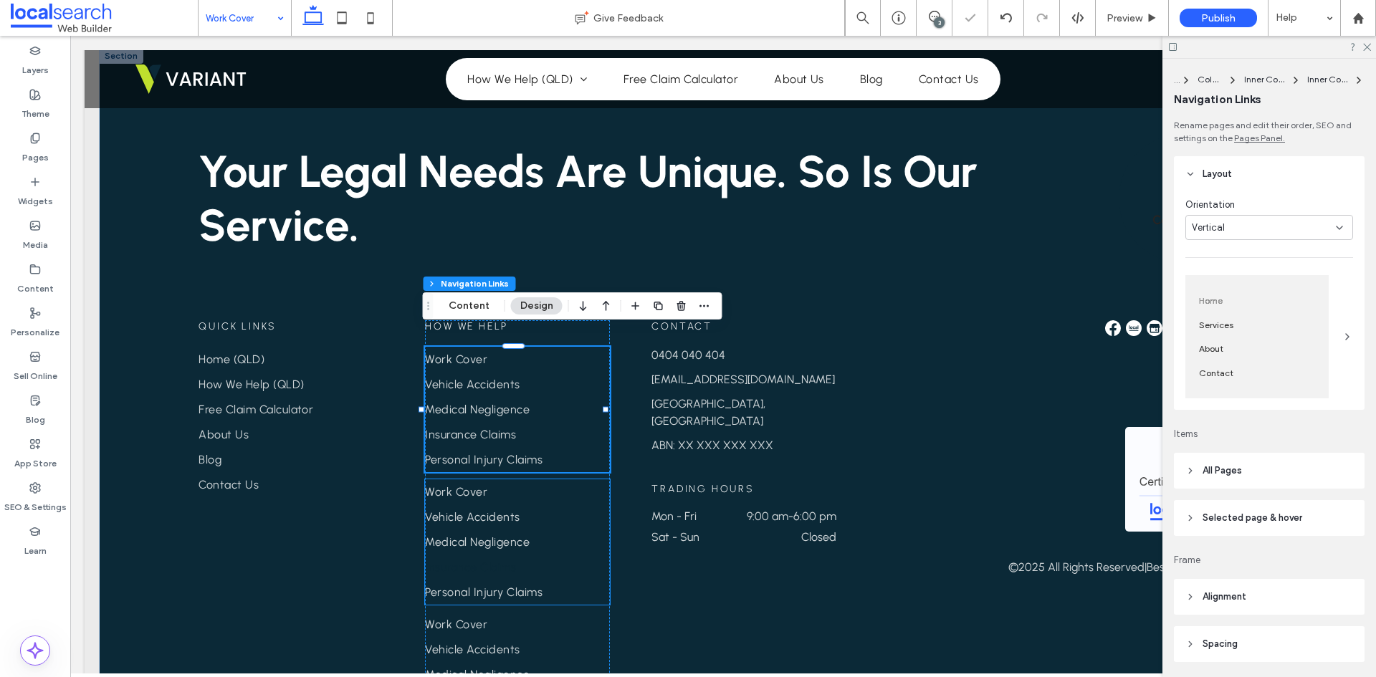
click at [577, 560] on link "Insurance Claims" at bounding box center [517, 567] width 185 height 25
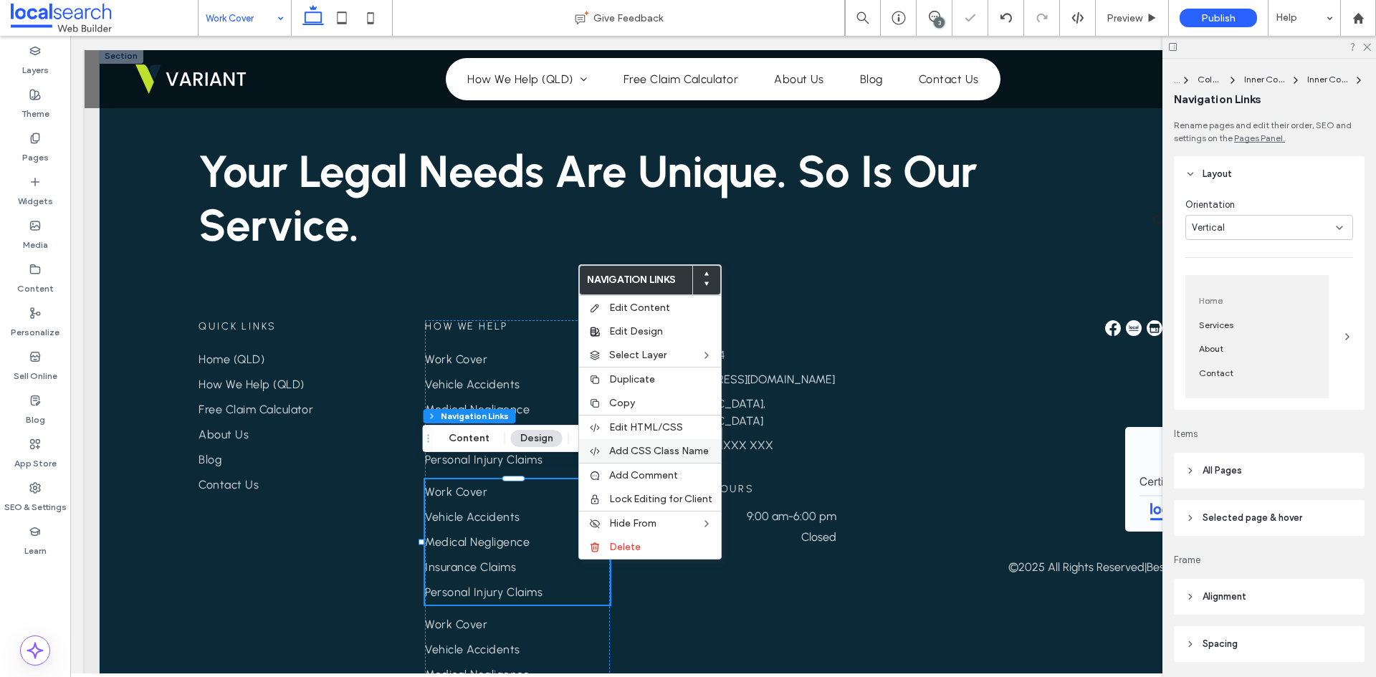
click at [656, 455] on span "Add CSS Class Name" at bounding box center [659, 451] width 100 height 12
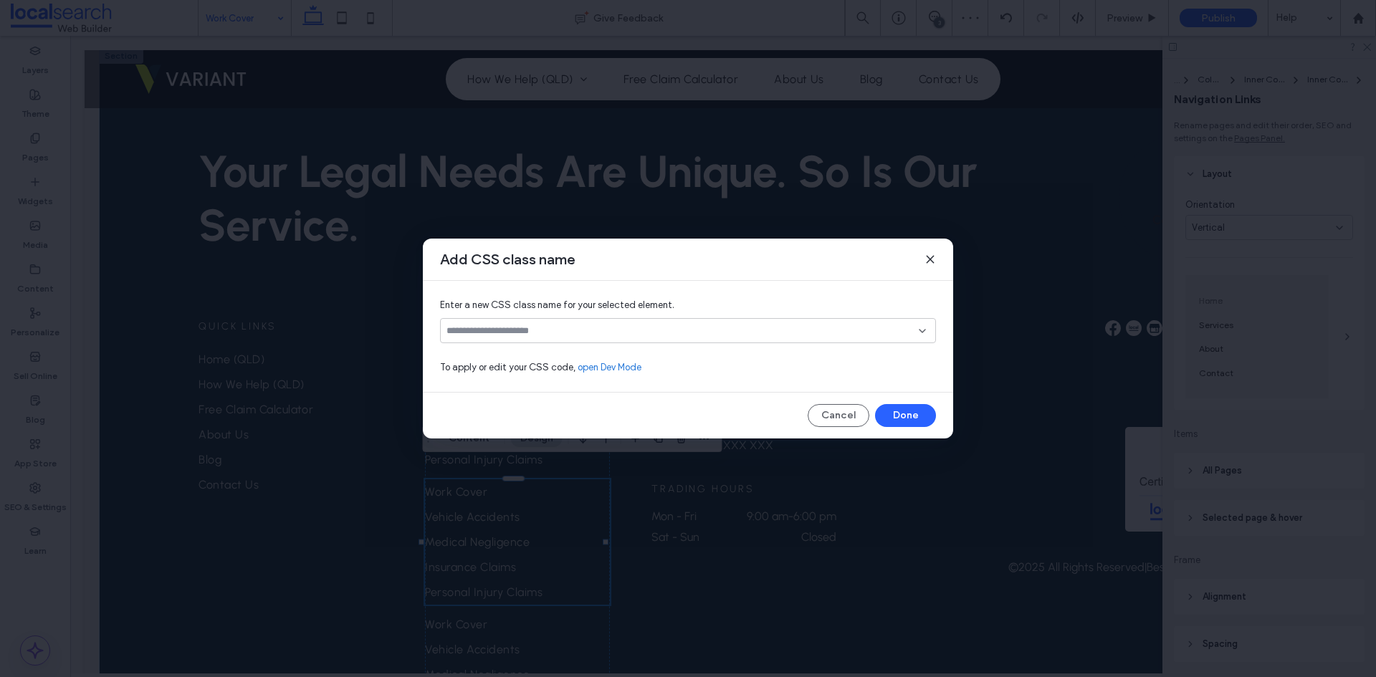
click at [518, 323] on div at bounding box center [688, 330] width 496 height 25
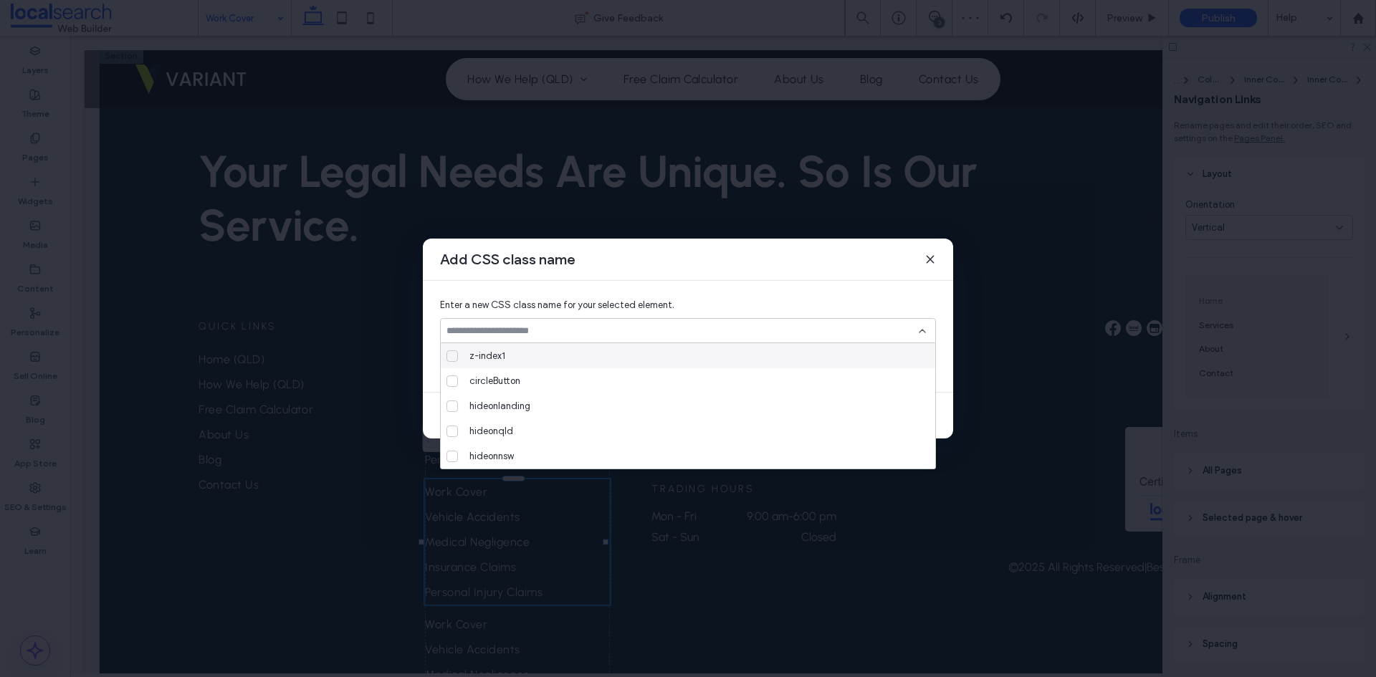
click at [515, 329] on input at bounding box center [683, 330] width 472 height 11
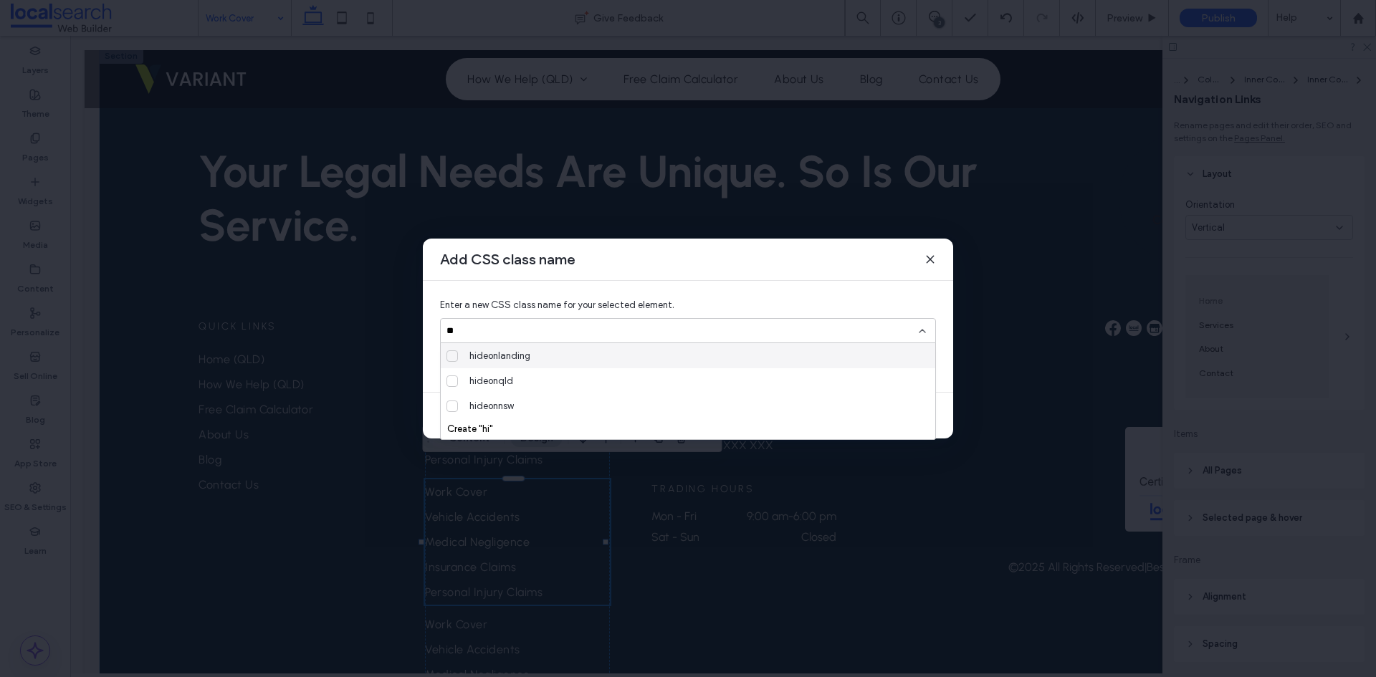
type input "**"
click at [552, 356] on div "hideonlanding" at bounding box center [694, 355] width 460 height 25
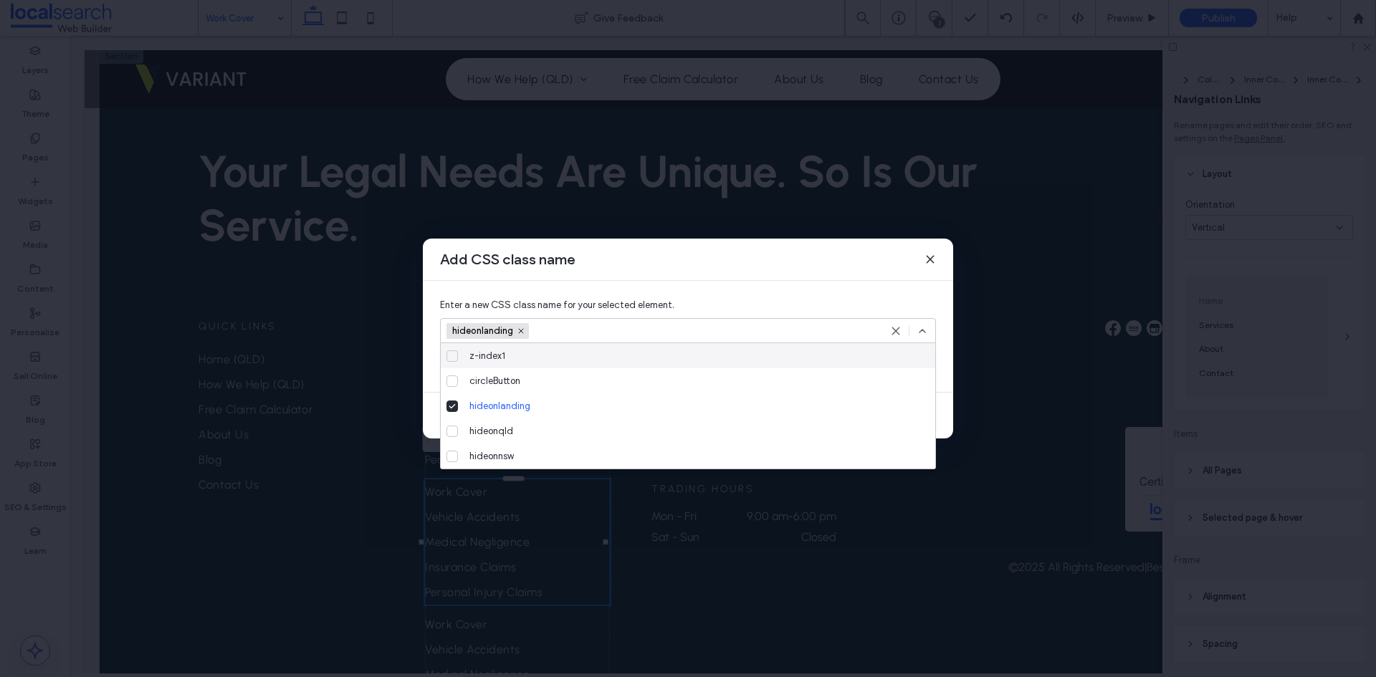
click at [920, 330] on icon at bounding box center [922, 330] width 11 height 11
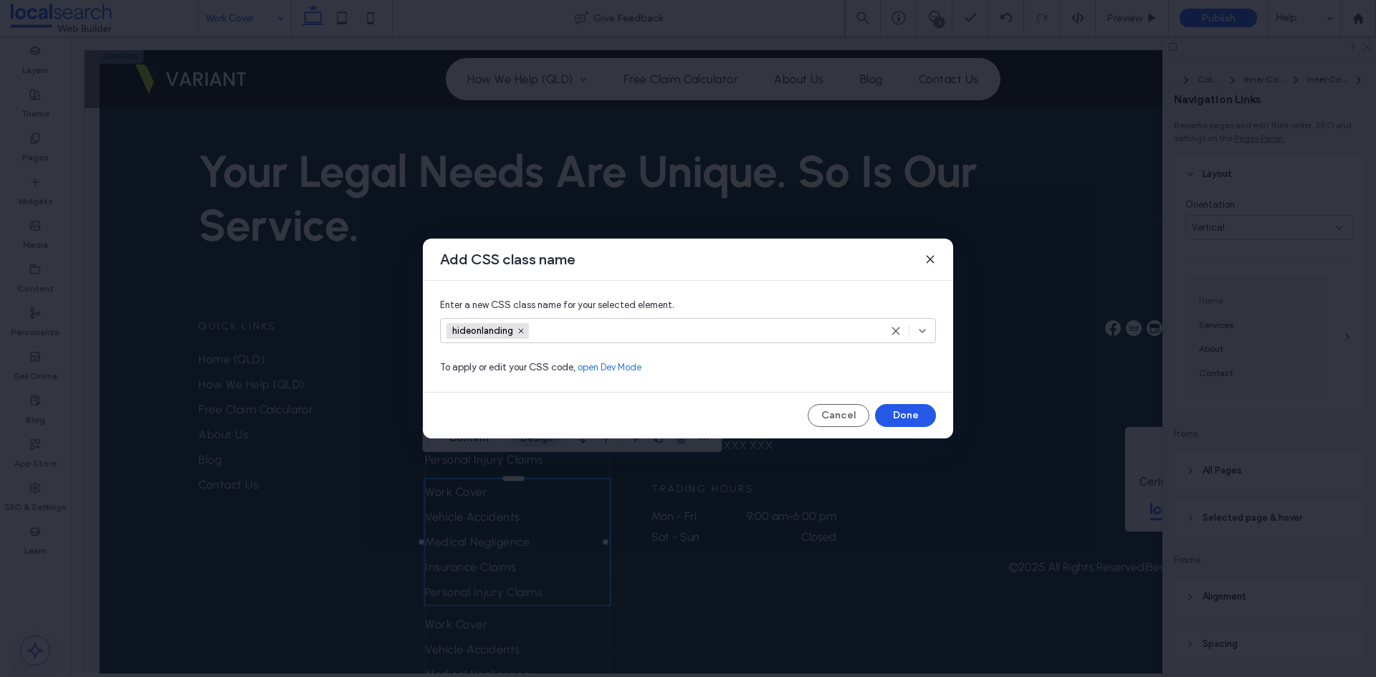
click at [911, 418] on button "Done" at bounding box center [905, 415] width 61 height 23
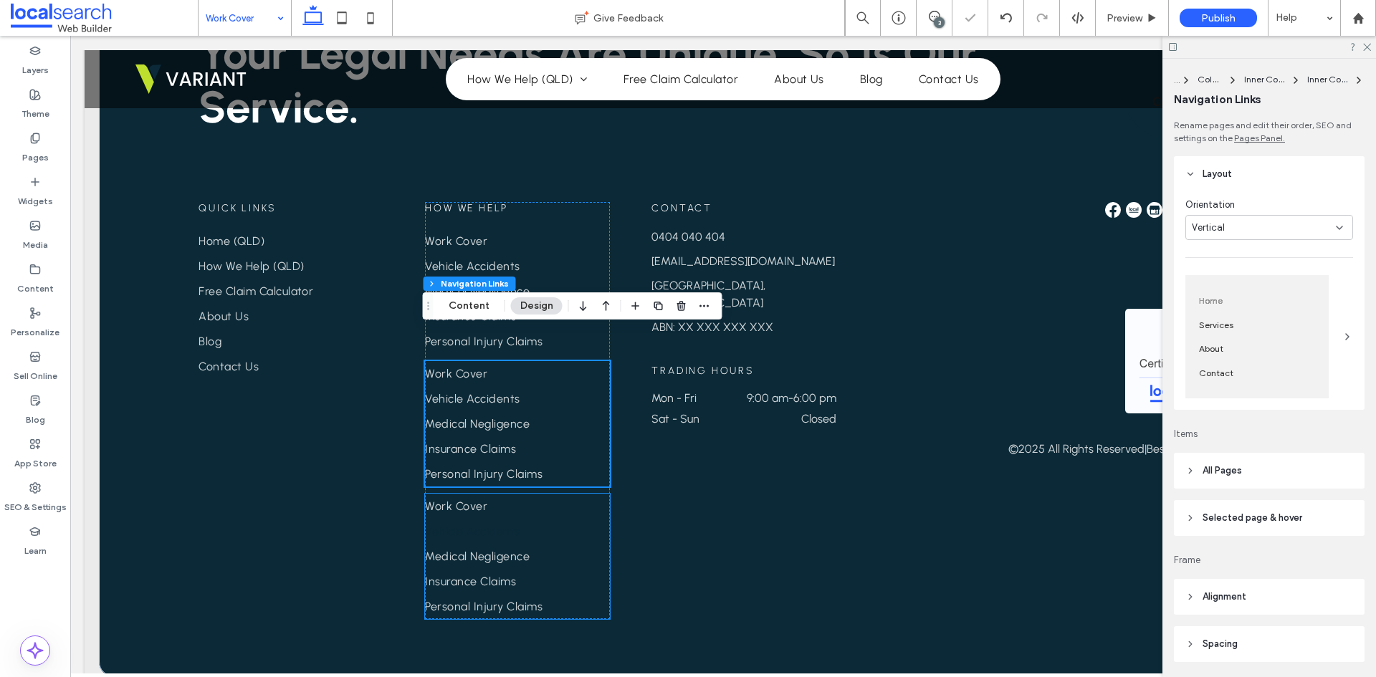
scroll to position [2545, 0]
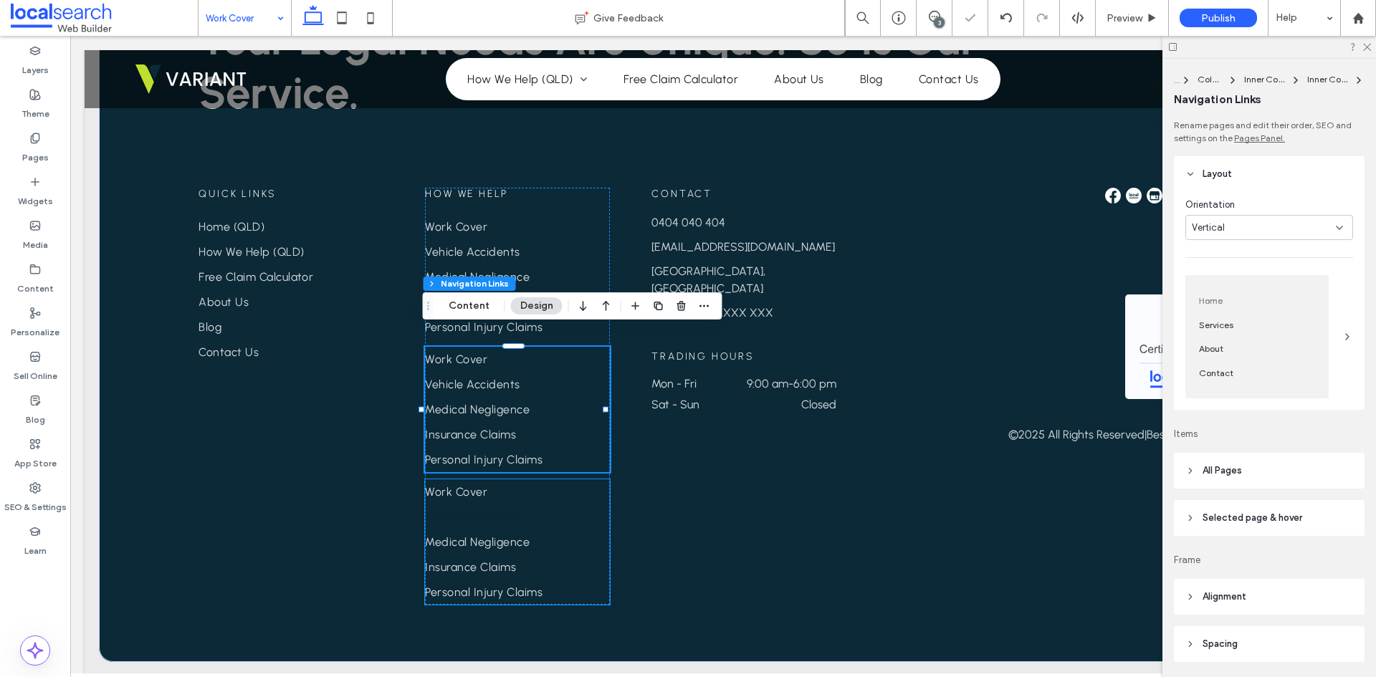
click at [501, 510] on span "Vehicle Accidents" at bounding box center [472, 517] width 95 height 14
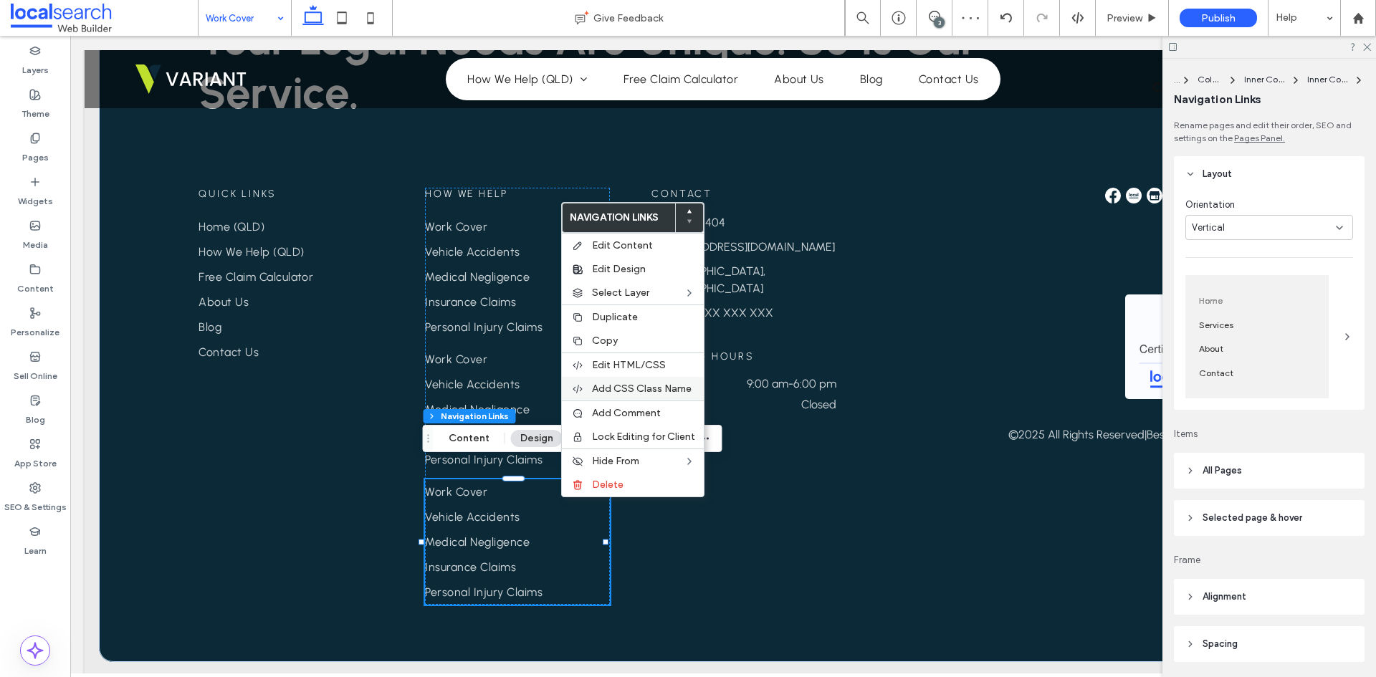
click at [638, 392] on span "Add CSS Class Name" at bounding box center [642, 389] width 100 height 12
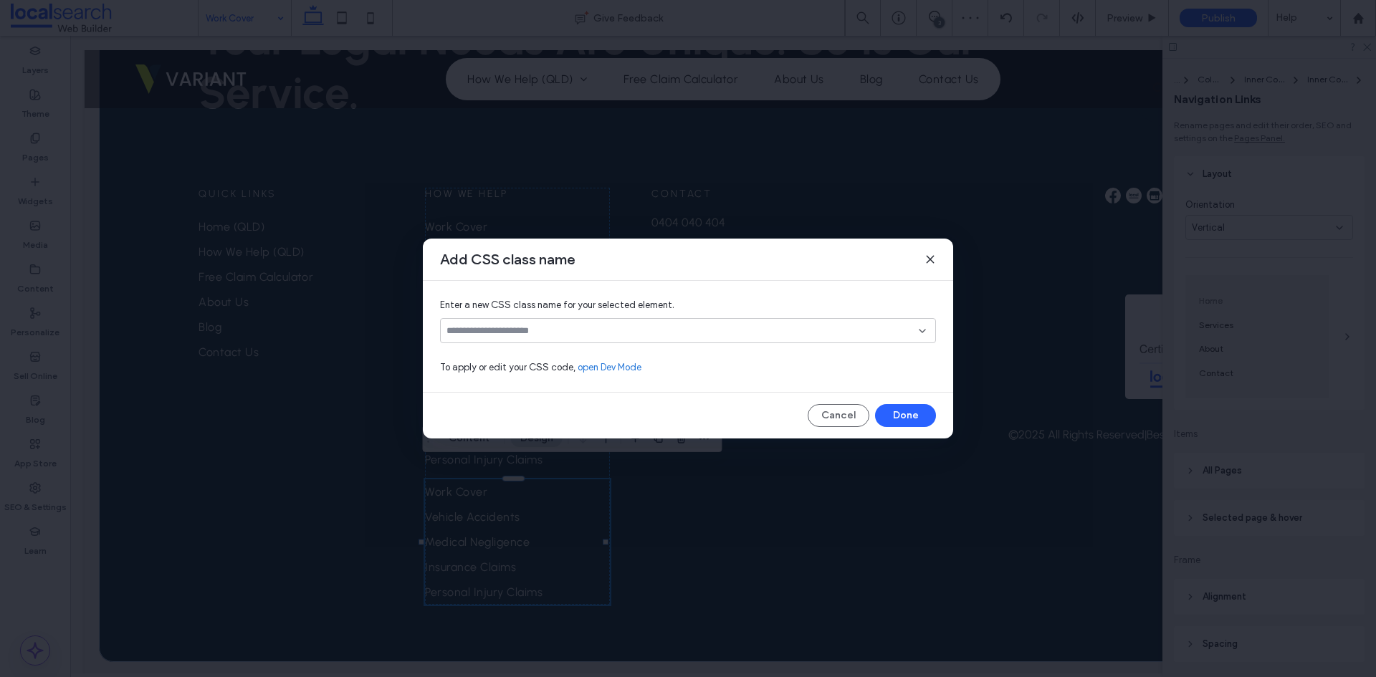
click at [672, 332] on input at bounding box center [683, 330] width 472 height 11
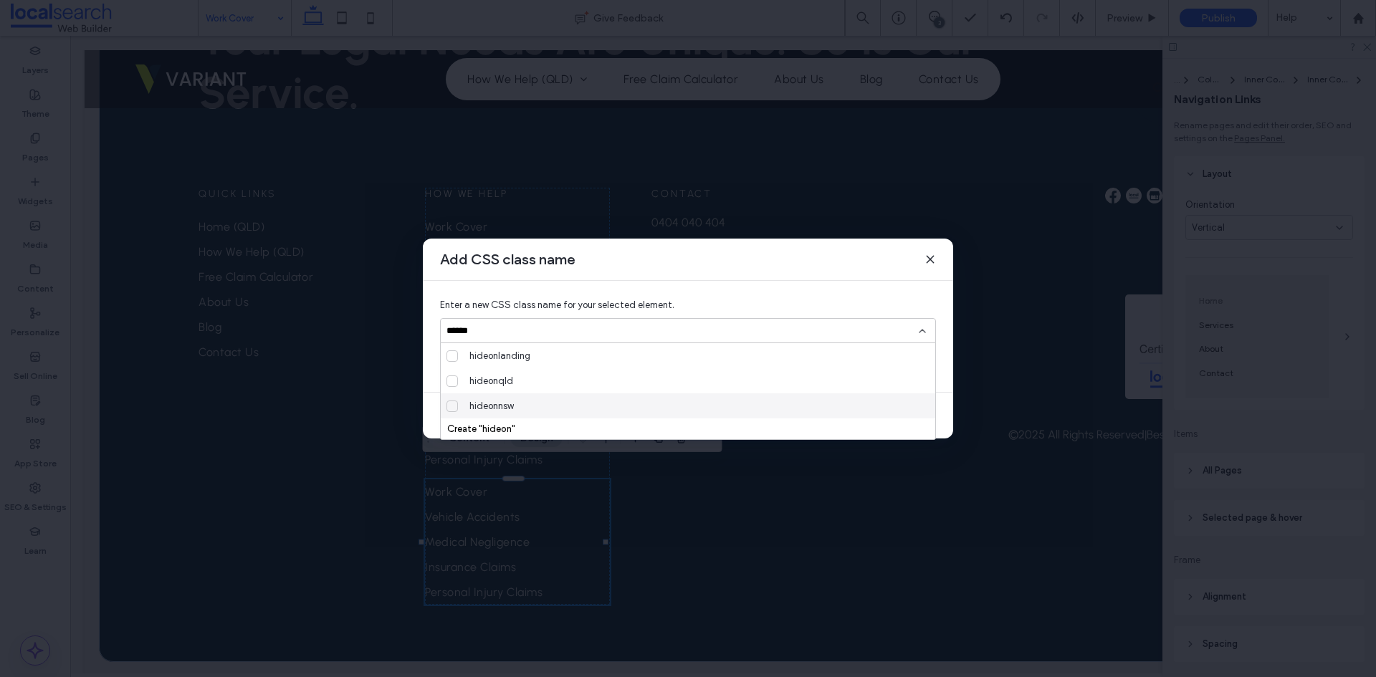
type input "******"
click at [590, 397] on div "hideonnsw" at bounding box center [694, 406] width 460 height 25
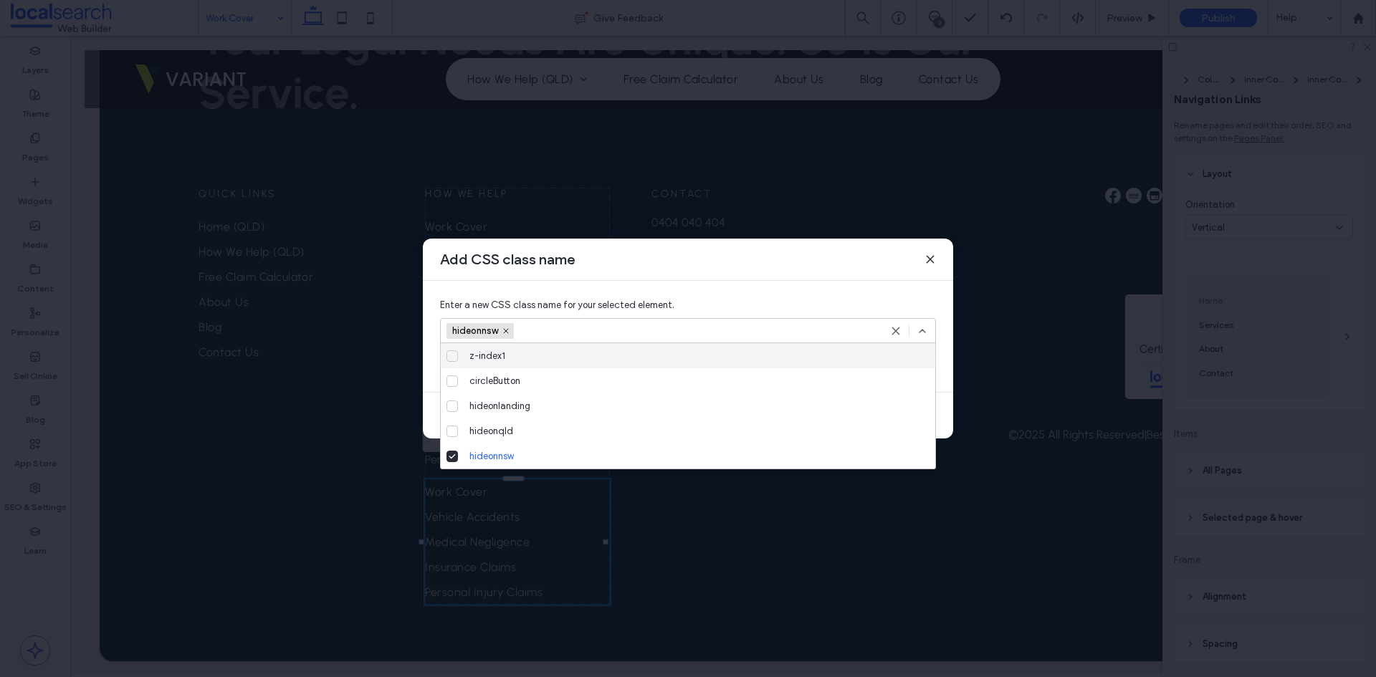
click at [923, 333] on icon at bounding box center [922, 330] width 11 height 11
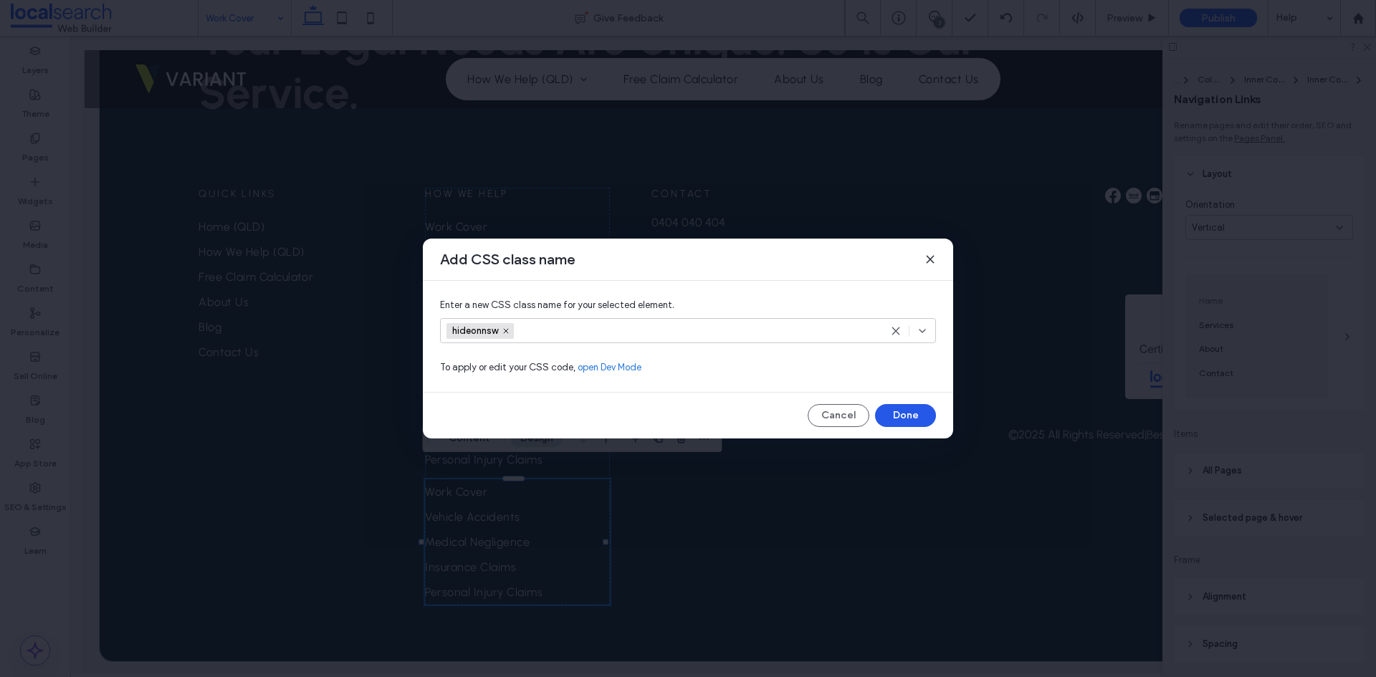
click at [910, 414] on button "Done" at bounding box center [905, 415] width 61 height 23
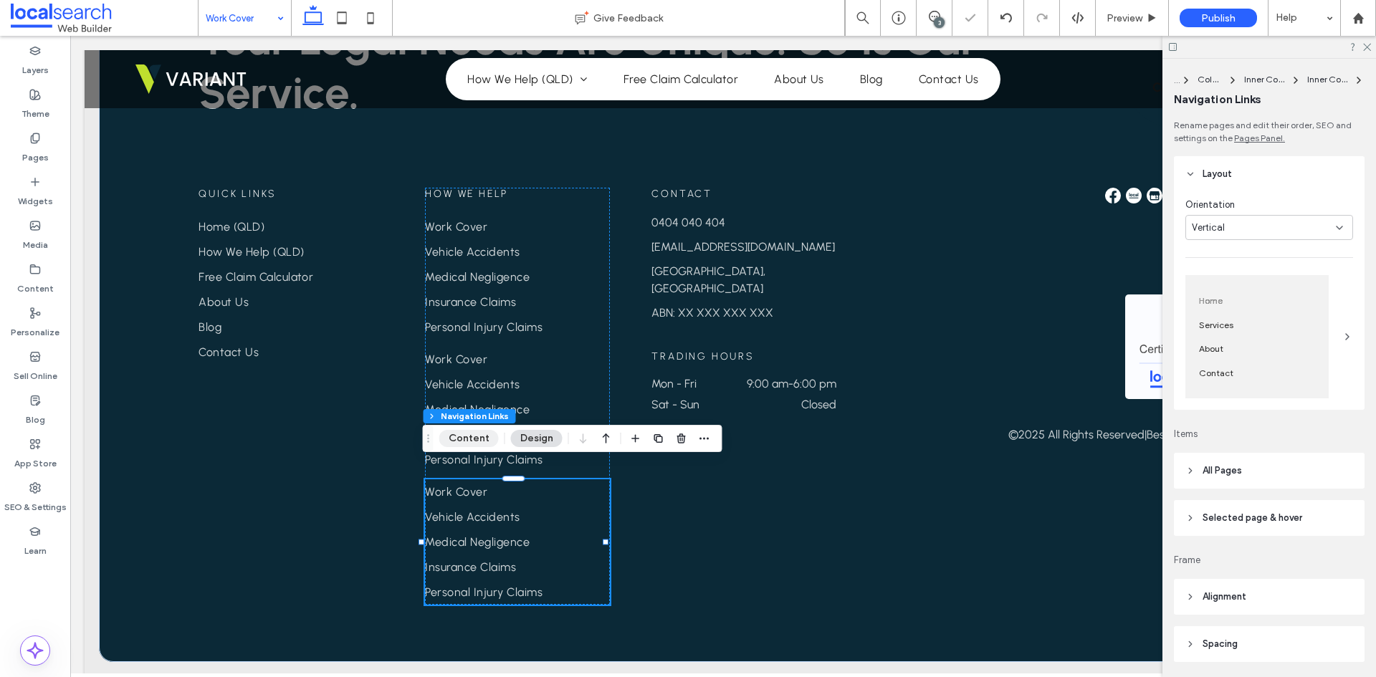
click at [475, 437] on button "Content" at bounding box center [468, 438] width 59 height 17
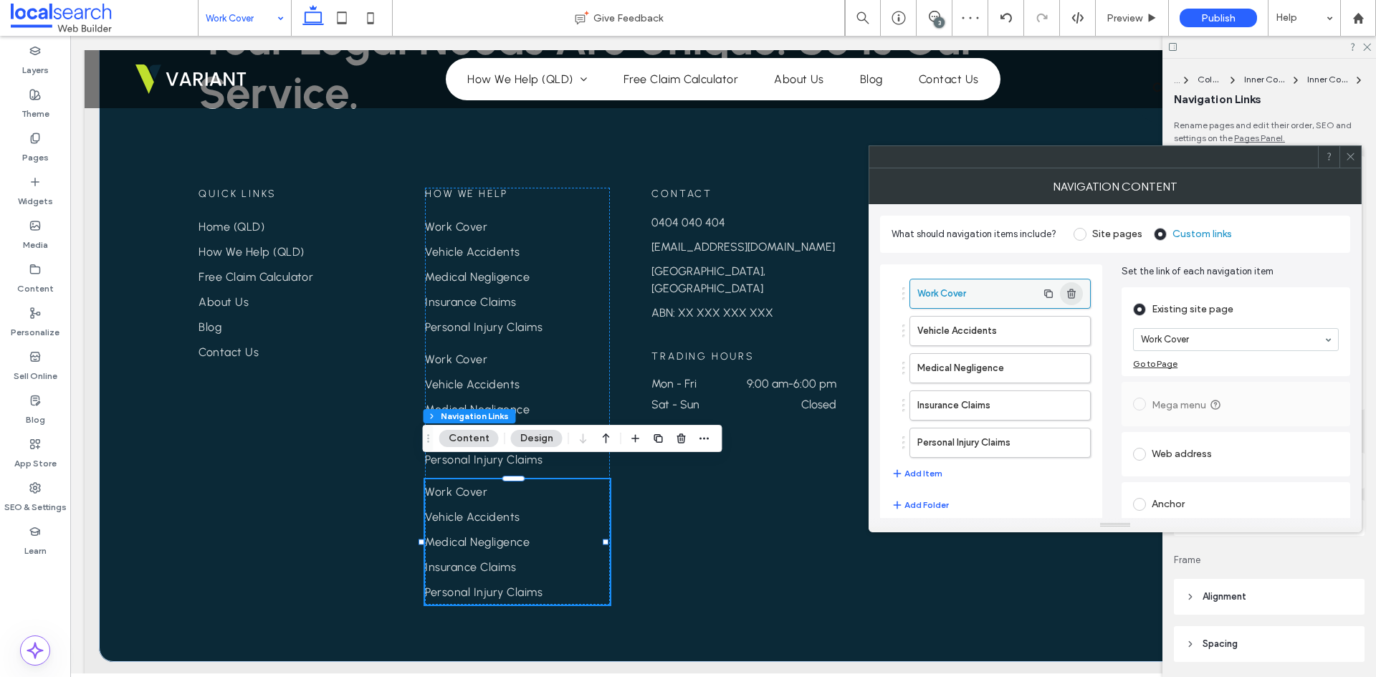
click at [1069, 297] on icon "button" at bounding box center [1071, 293] width 11 height 11
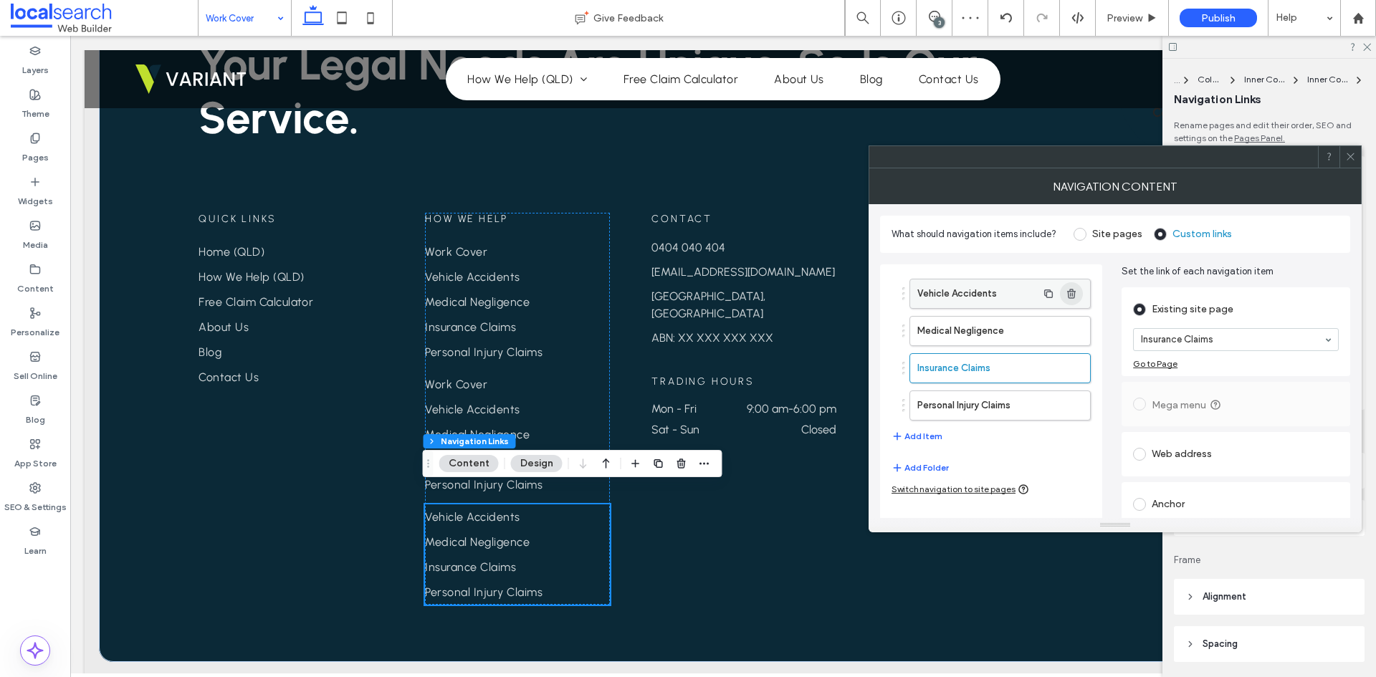
click at [1069, 297] on icon "button" at bounding box center [1071, 293] width 11 height 11
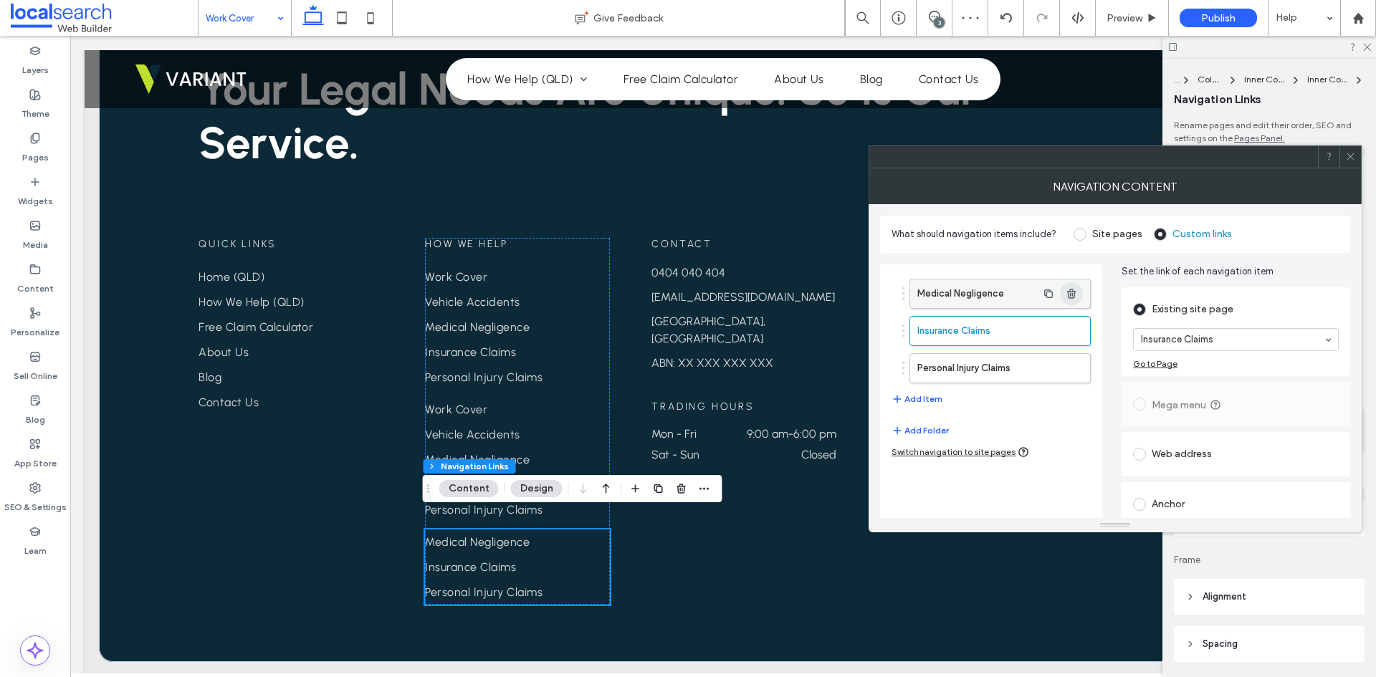
scroll to position [2469, 0]
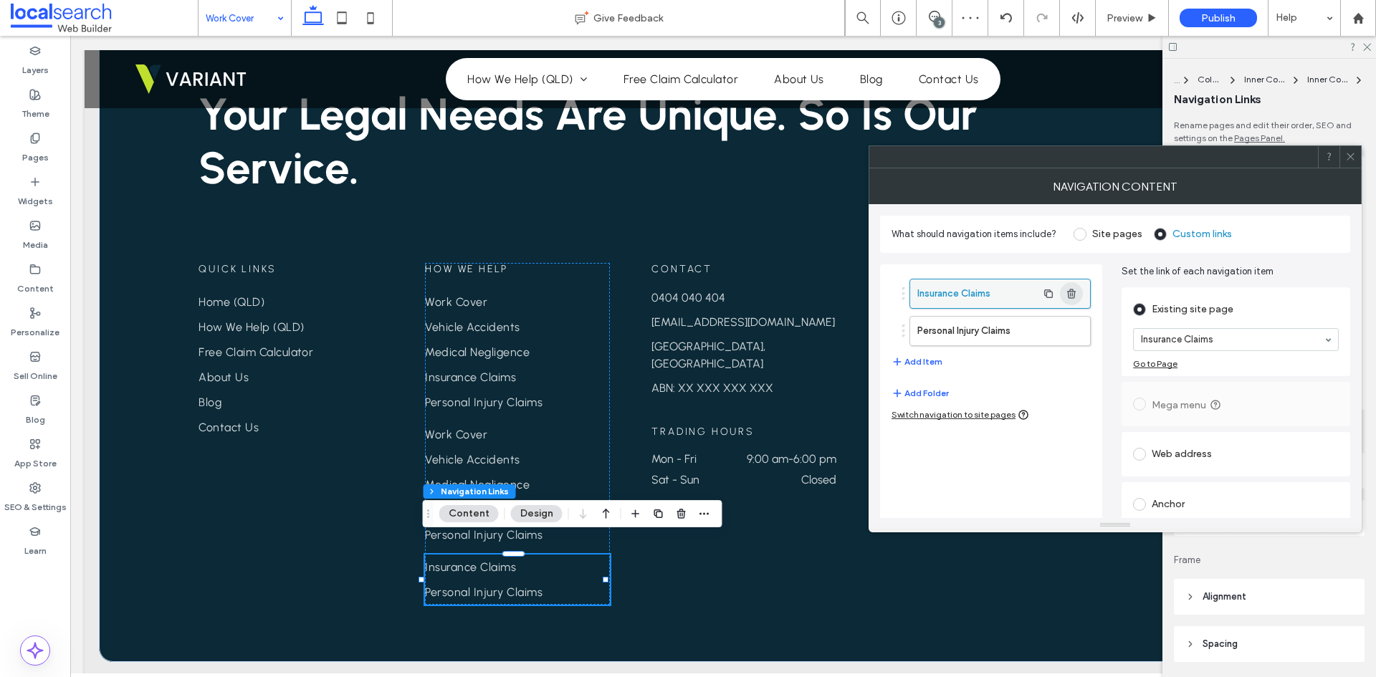
click at [1071, 297] on icon "button" at bounding box center [1071, 293] width 11 height 11
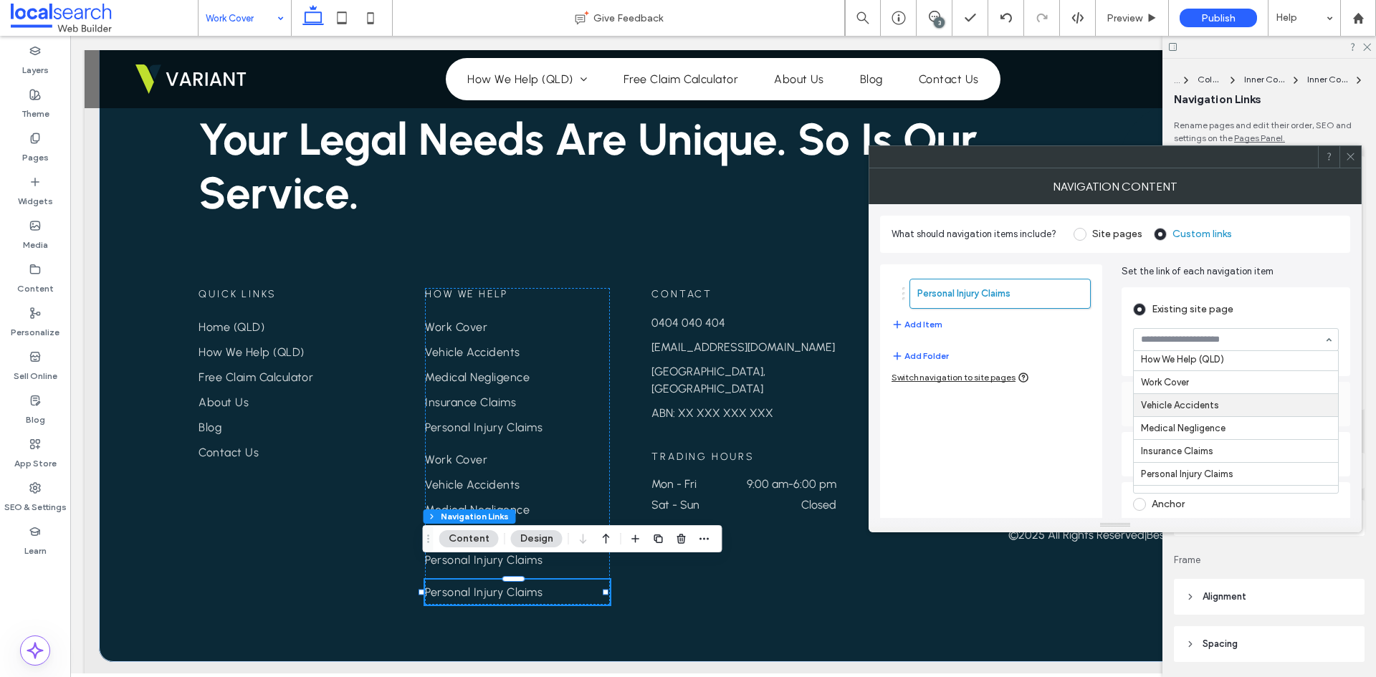
scroll to position [138, 0]
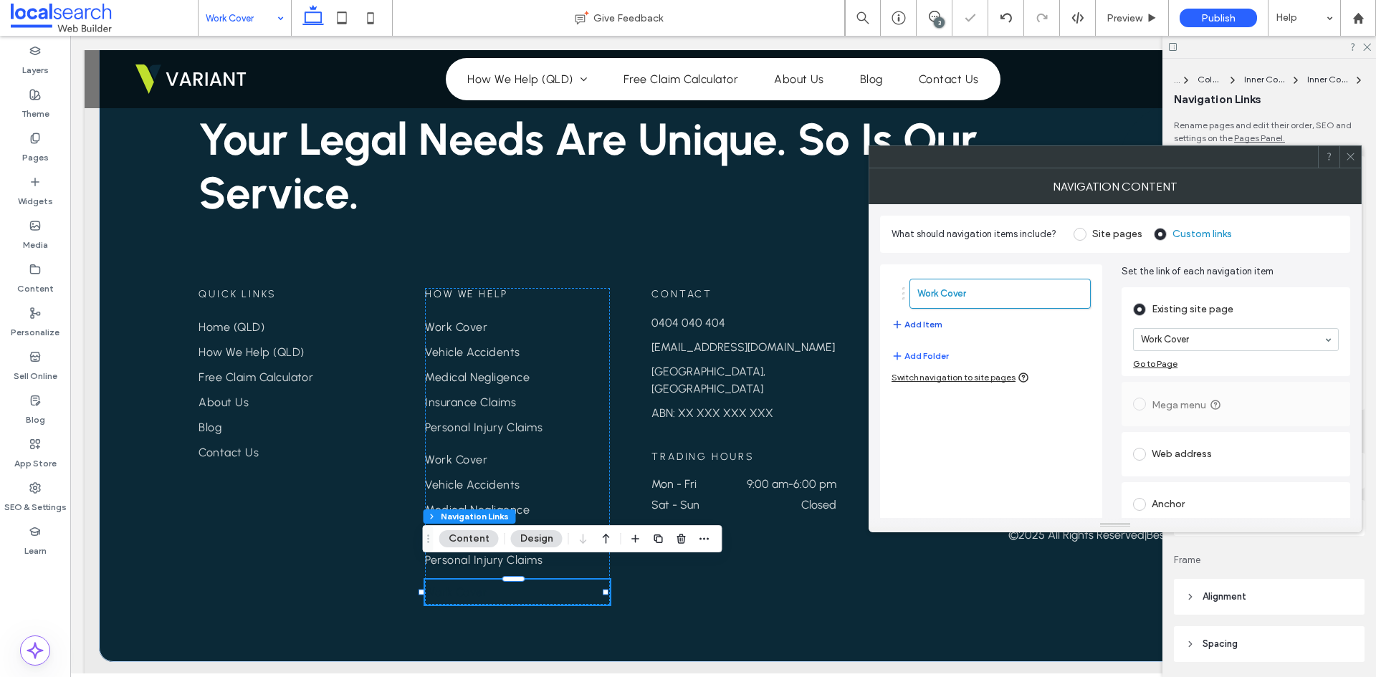
click at [926, 320] on button "Add Item" at bounding box center [917, 324] width 51 height 17
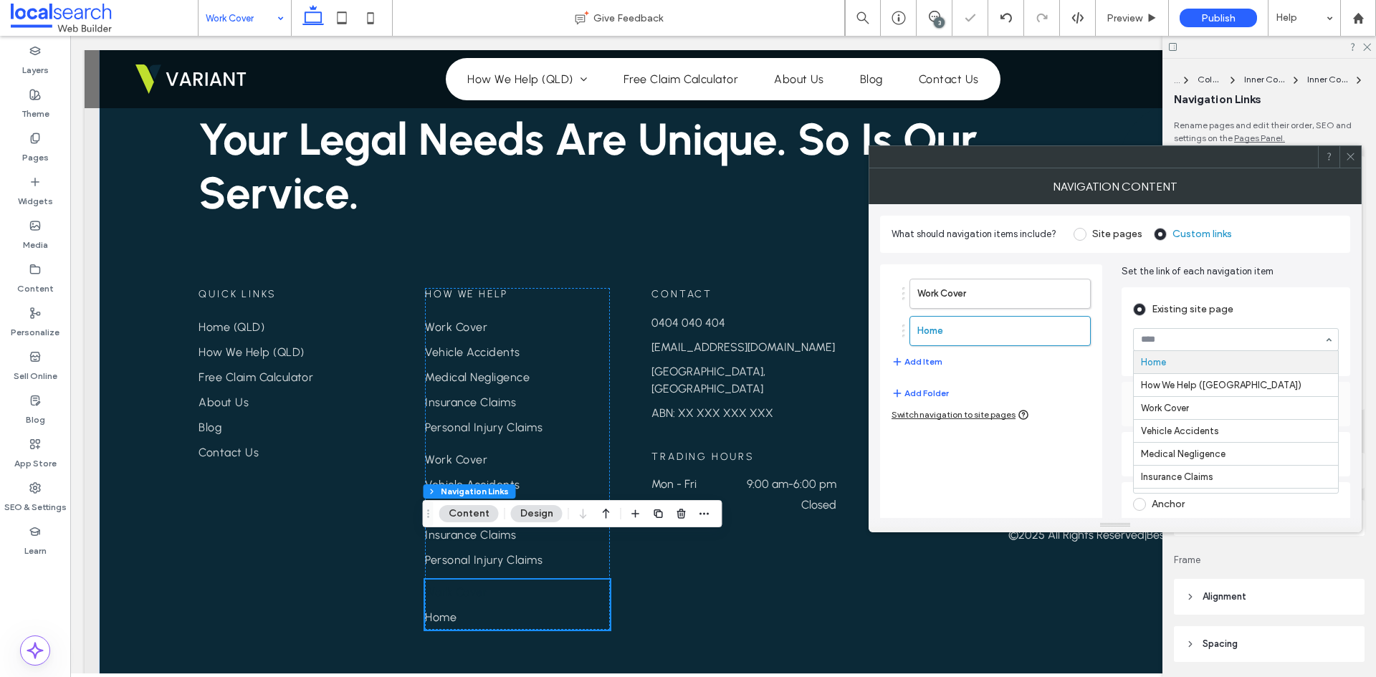
scroll to position [2469, 0]
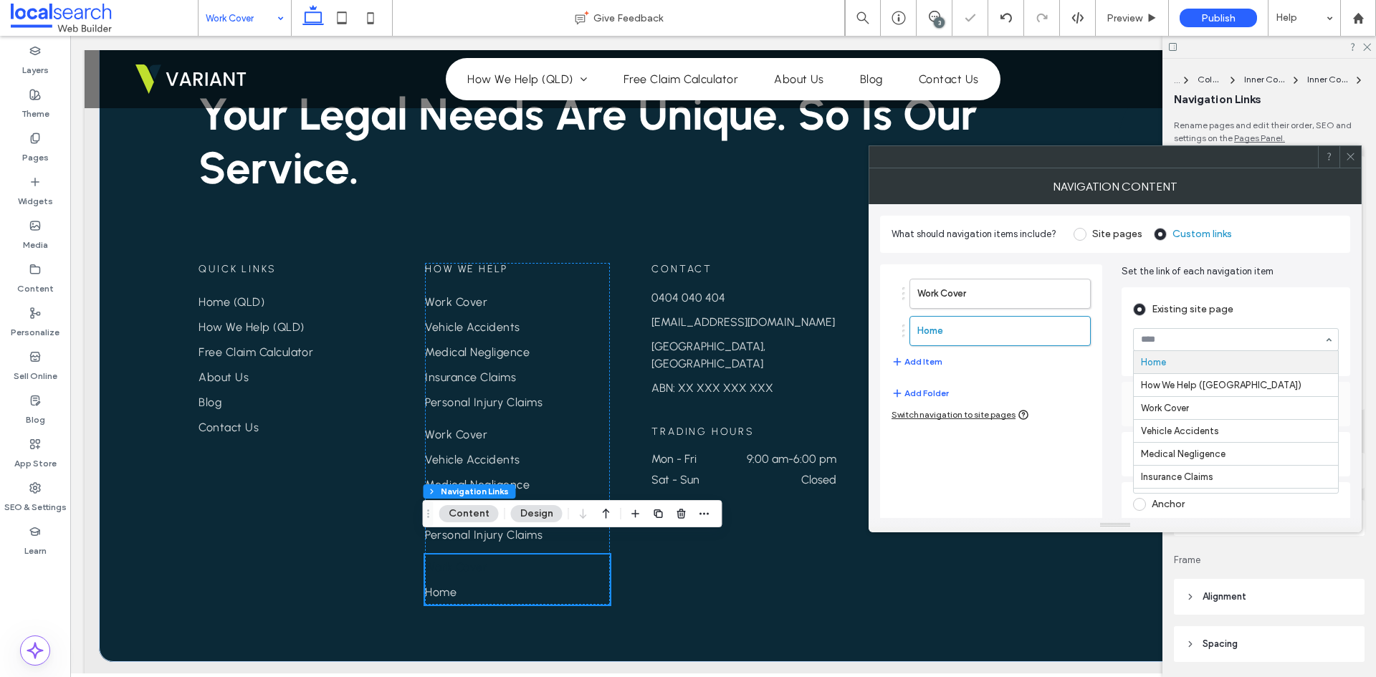
drag, startPoint x: 1163, startPoint y: 340, endPoint x: 1183, endPoint y: 368, distance: 34.4
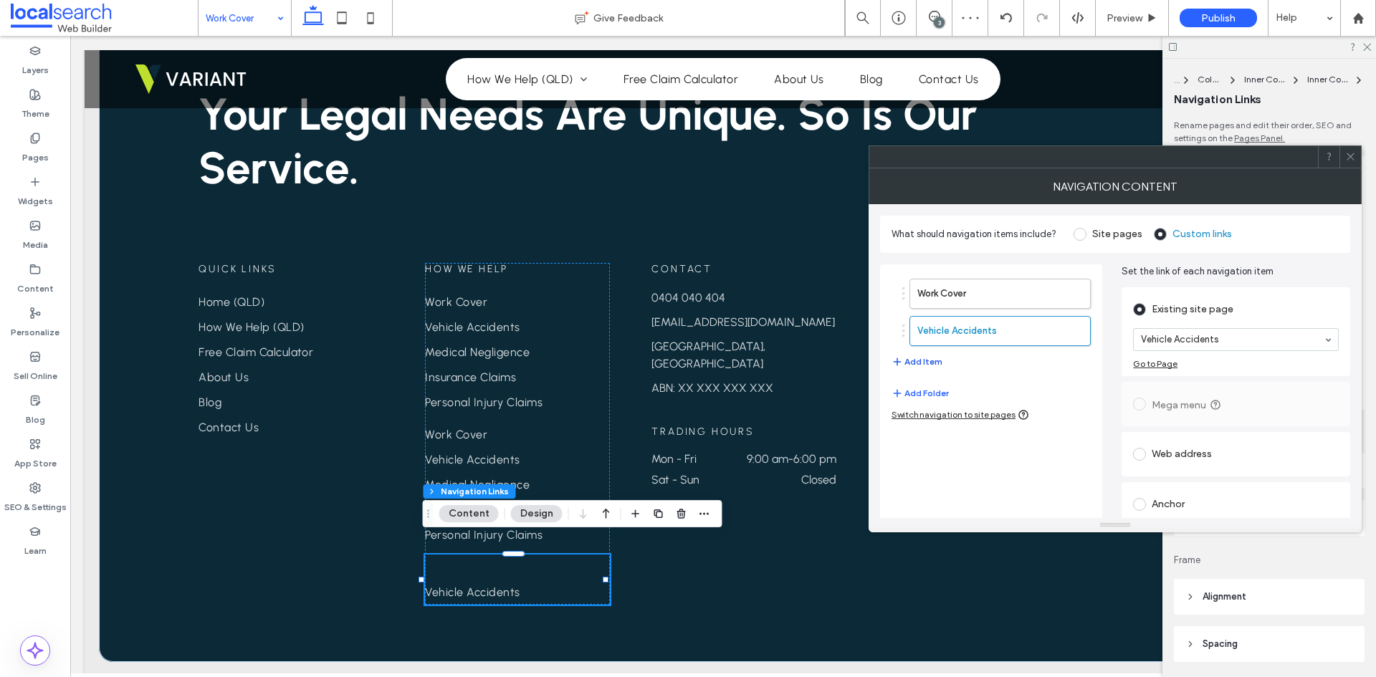
click at [925, 356] on button "Add Item" at bounding box center [917, 361] width 51 height 17
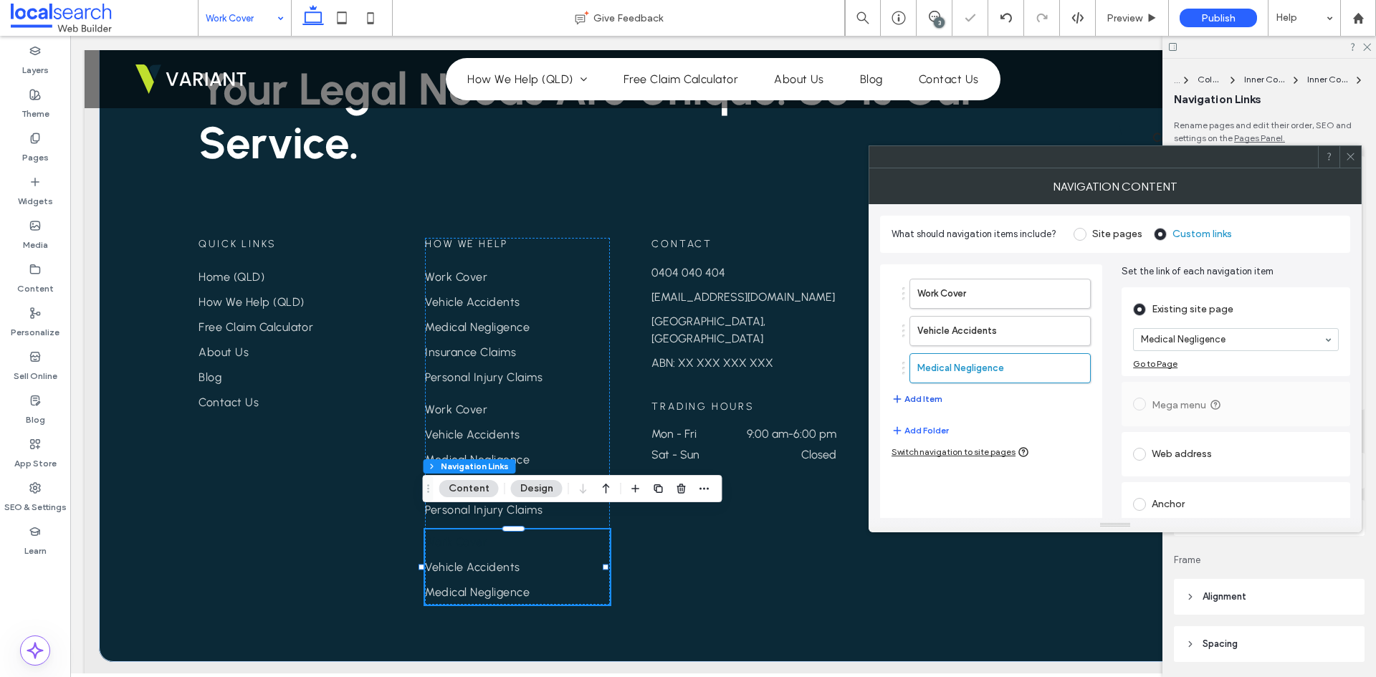
click at [928, 399] on button "Add Item" at bounding box center [917, 399] width 51 height 17
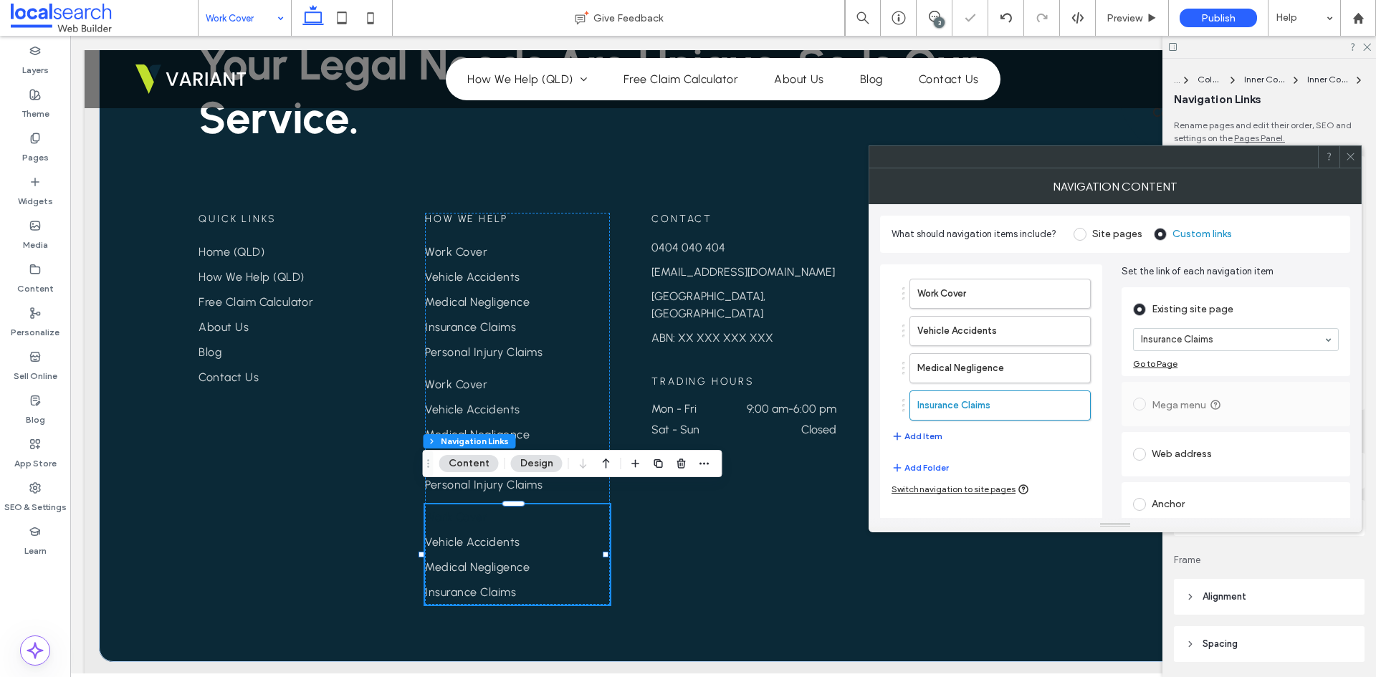
click at [933, 437] on button "Add Item" at bounding box center [917, 436] width 51 height 17
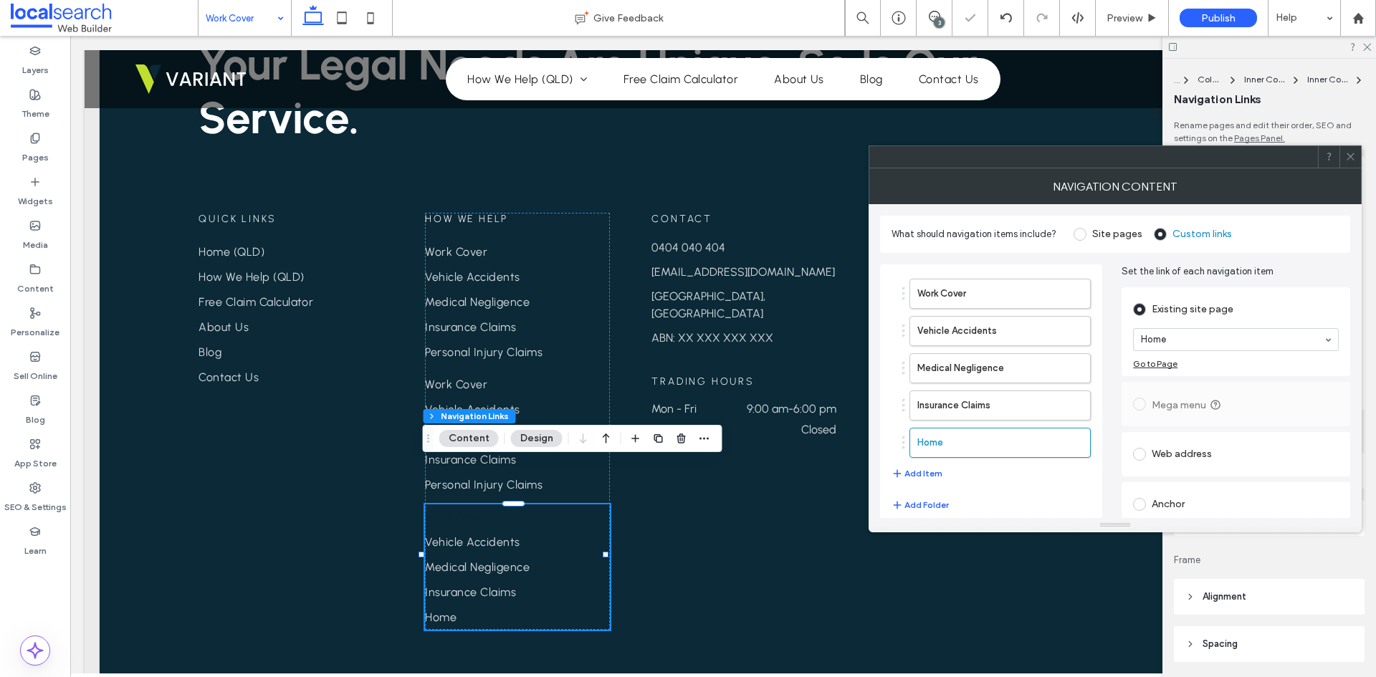
scroll to position [2545, 0]
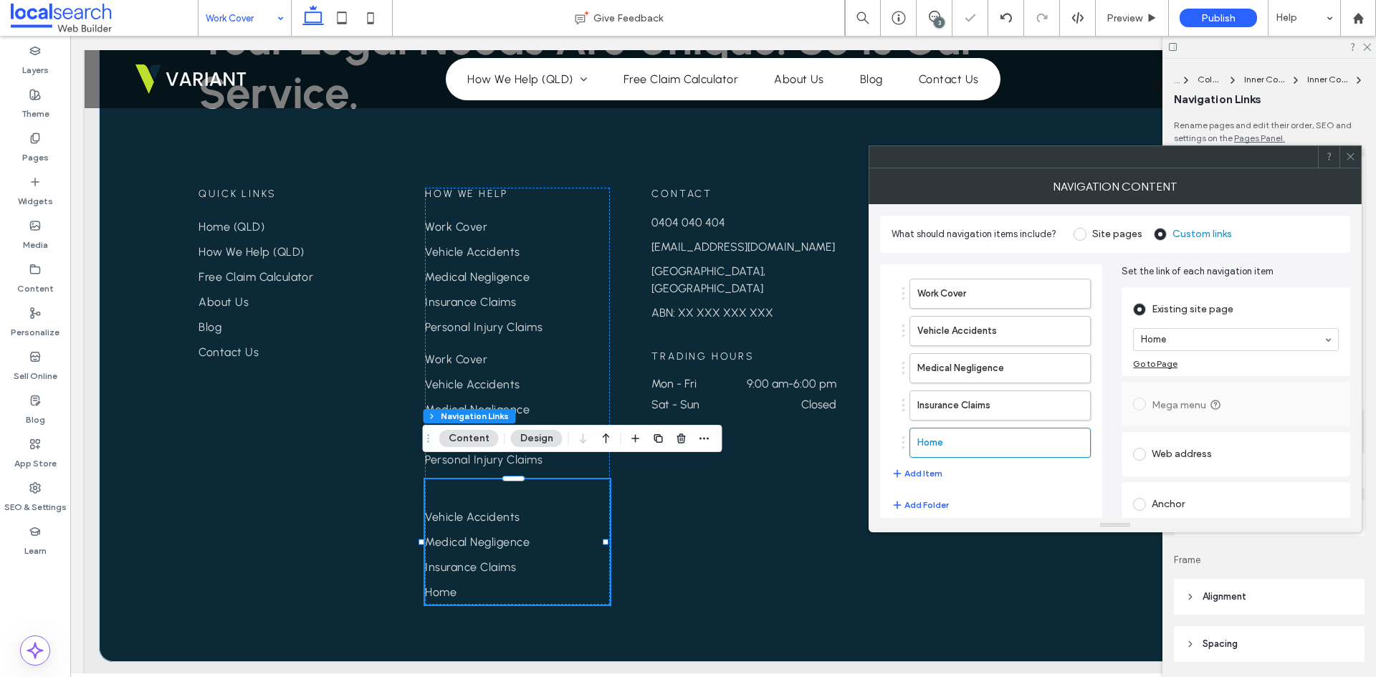
click at [1171, 351] on div "Home" at bounding box center [1236, 339] width 206 height 23
click at [1360, 160] on div at bounding box center [1351, 157] width 22 height 22
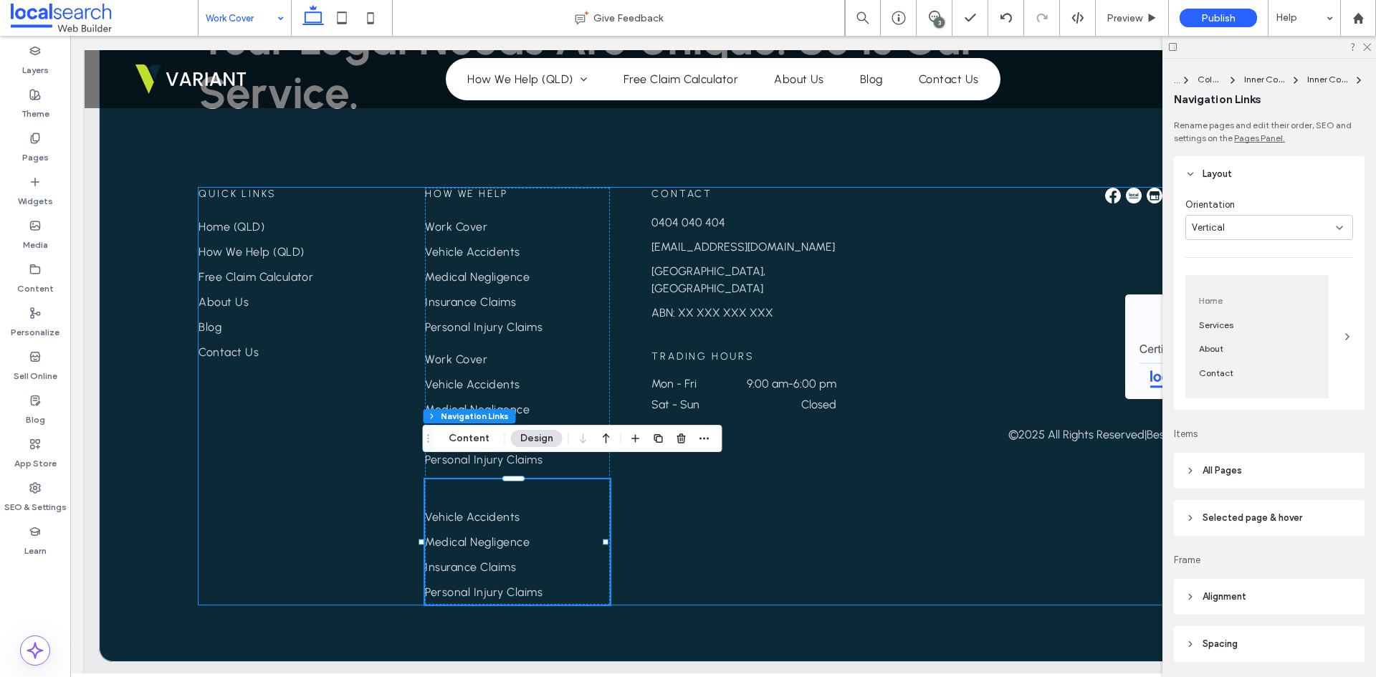
click at [712, 557] on div "Quick Links Home How We Help (NSW) Free Claim Calculator About Us Blog Contact …" at bounding box center [723, 396] width 1049 height 417
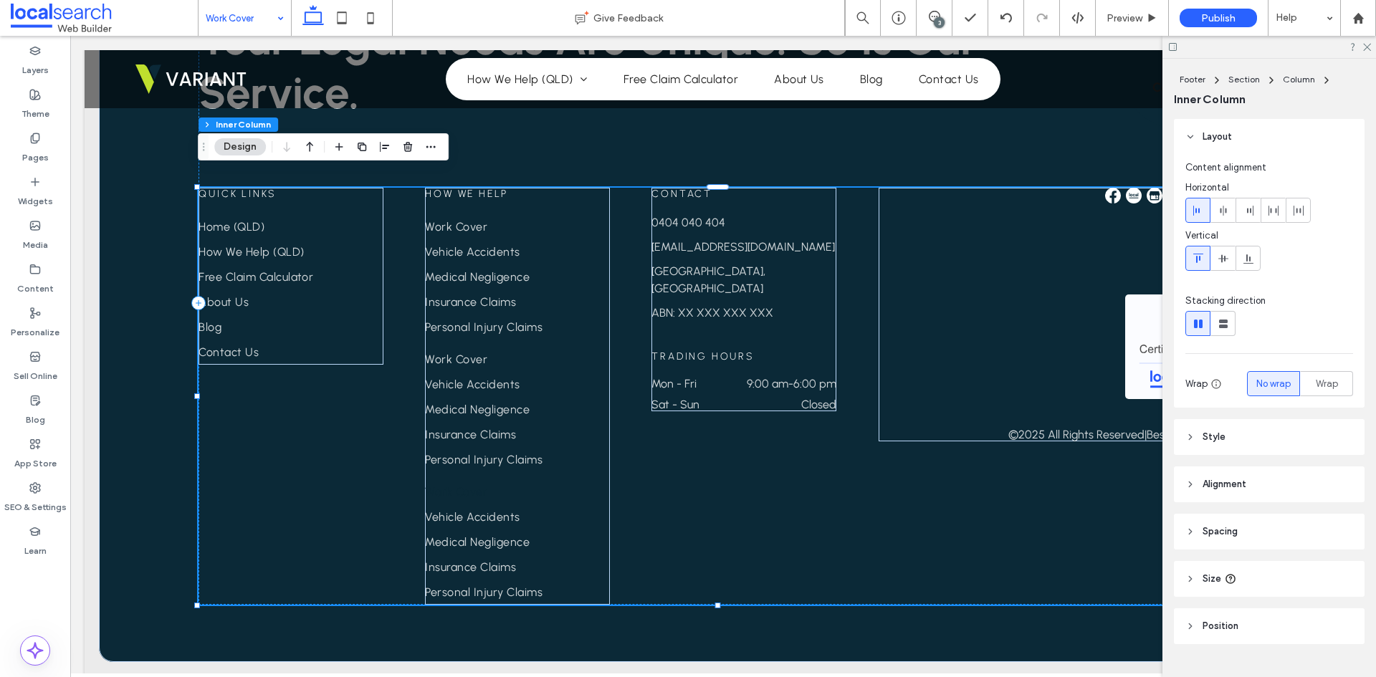
click at [259, 496] on div "Quick Links Home How We Help (NSW) Free Claim Calculator About Us Blog Contact …" at bounding box center [723, 396] width 1049 height 417
click at [460, 485] on span "Work Cover" at bounding box center [456, 492] width 62 height 14
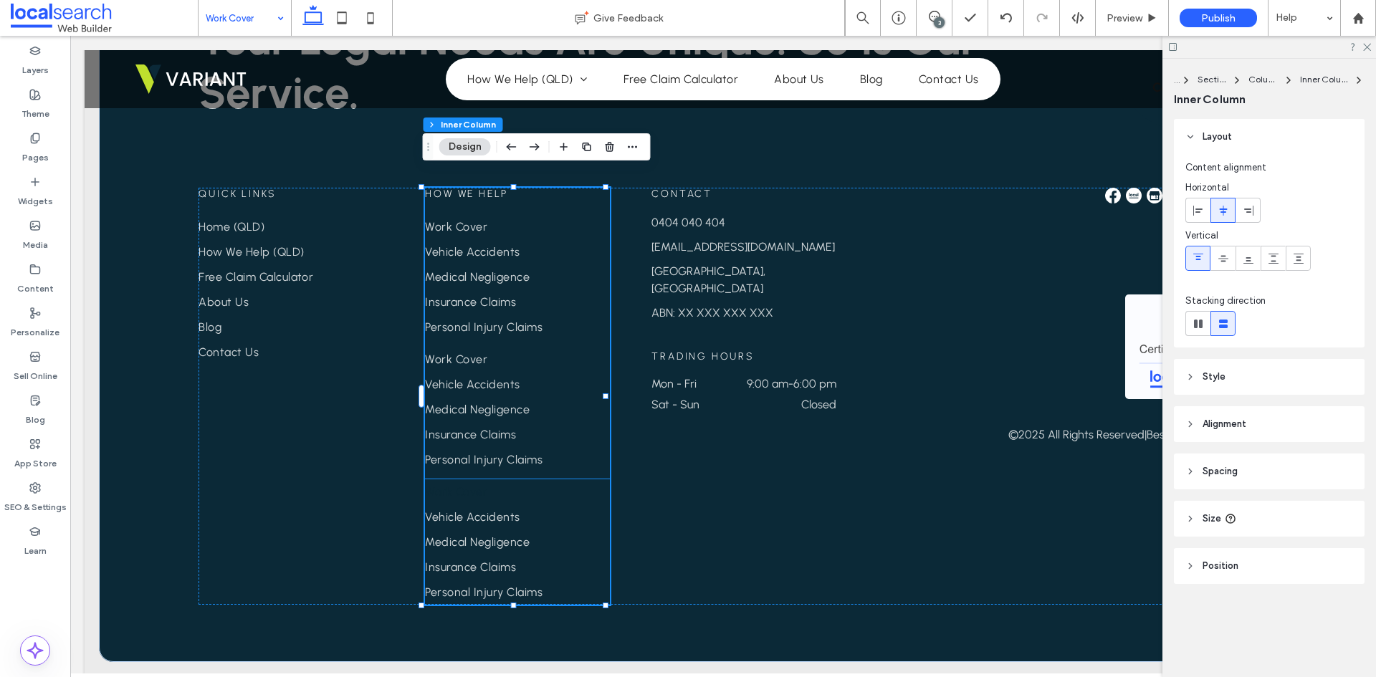
click at [482, 485] on span "Work Cover" at bounding box center [456, 492] width 62 height 14
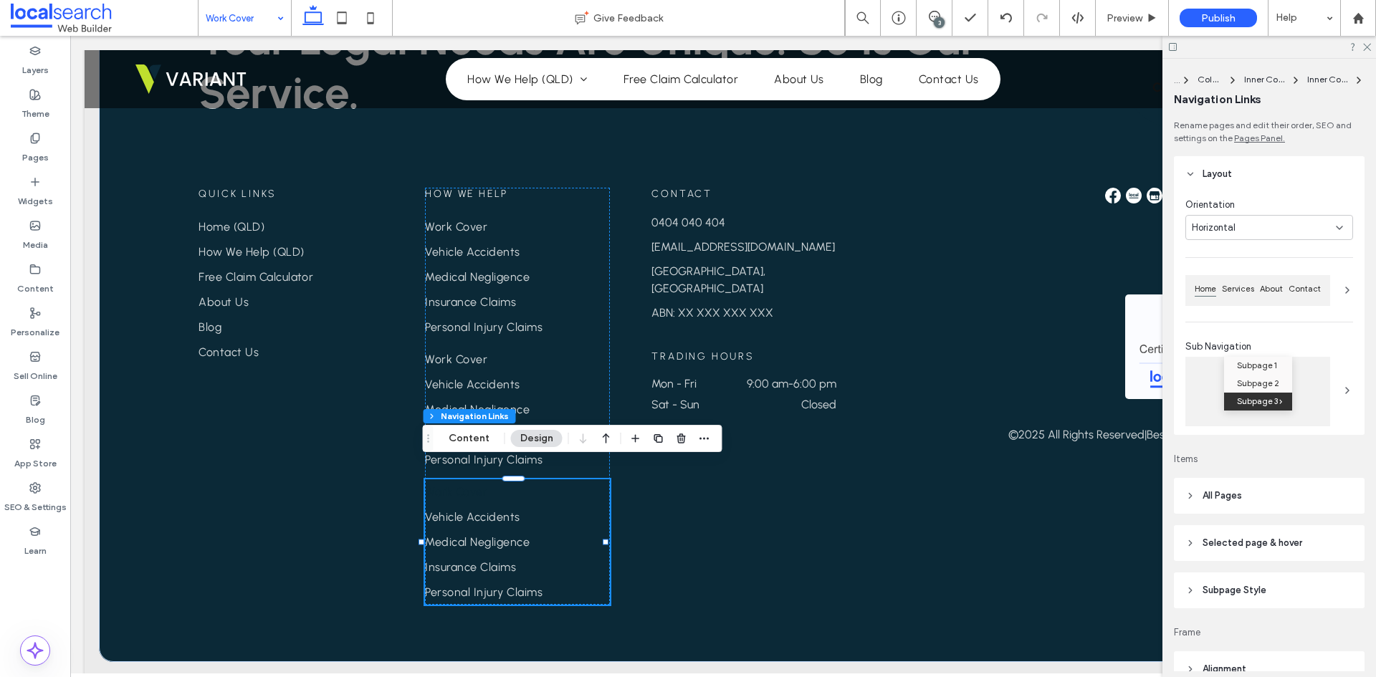
type input "***"
type input "****"
click at [482, 485] on span "Work Cover" at bounding box center [456, 492] width 62 height 14
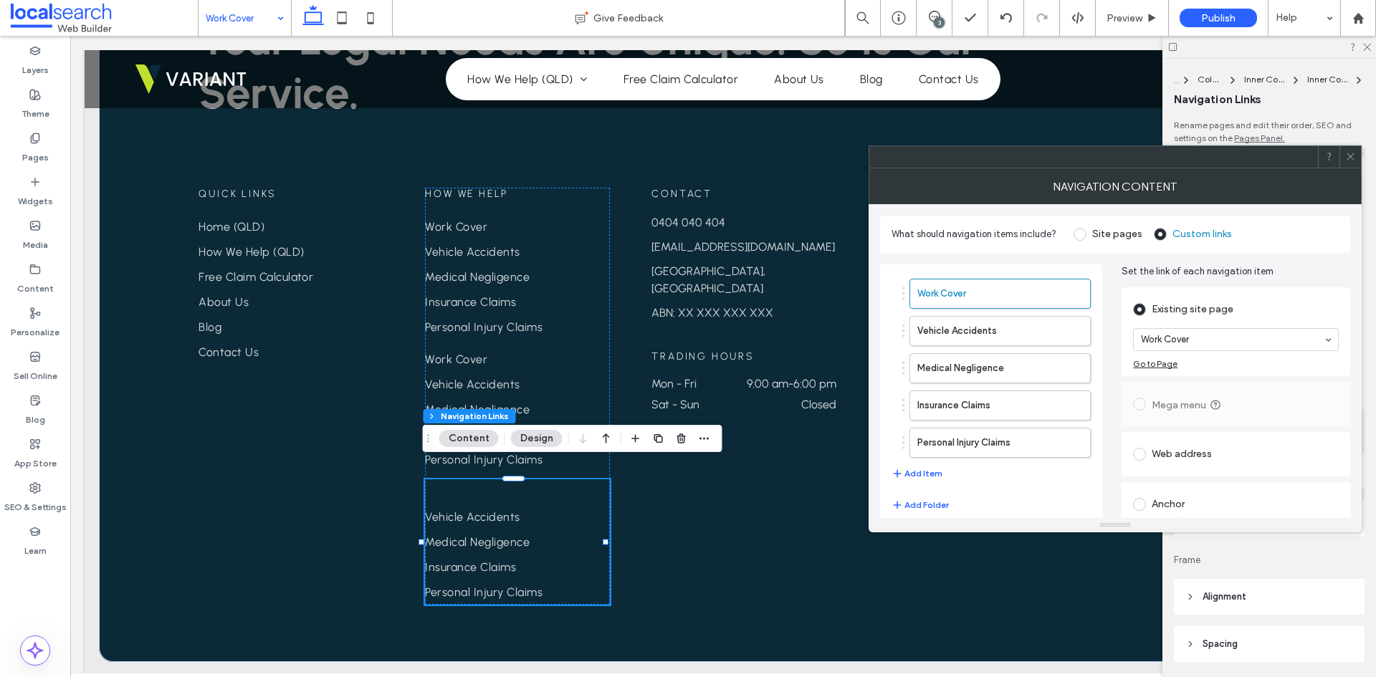
click at [1351, 156] on use at bounding box center [1350, 156] width 7 height 7
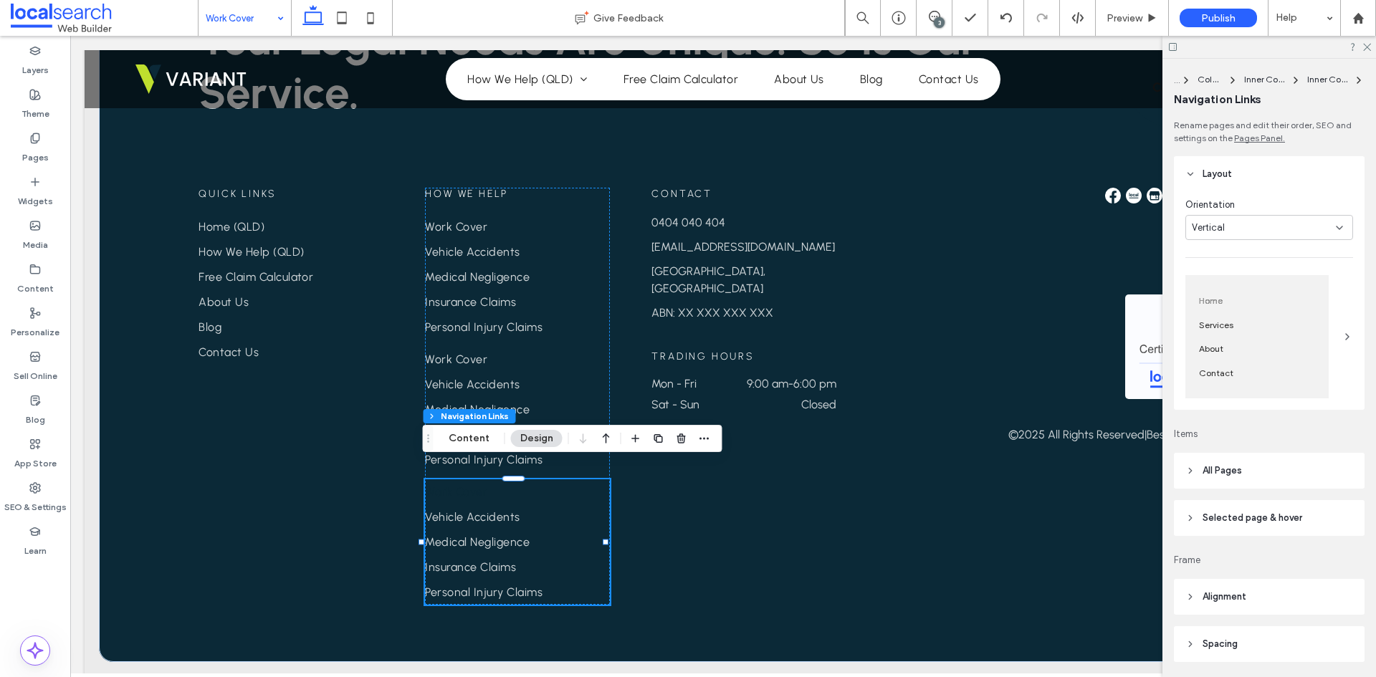
drag, startPoint x: 287, startPoint y: 23, endPoint x: 276, endPoint y: 25, distance: 11.0
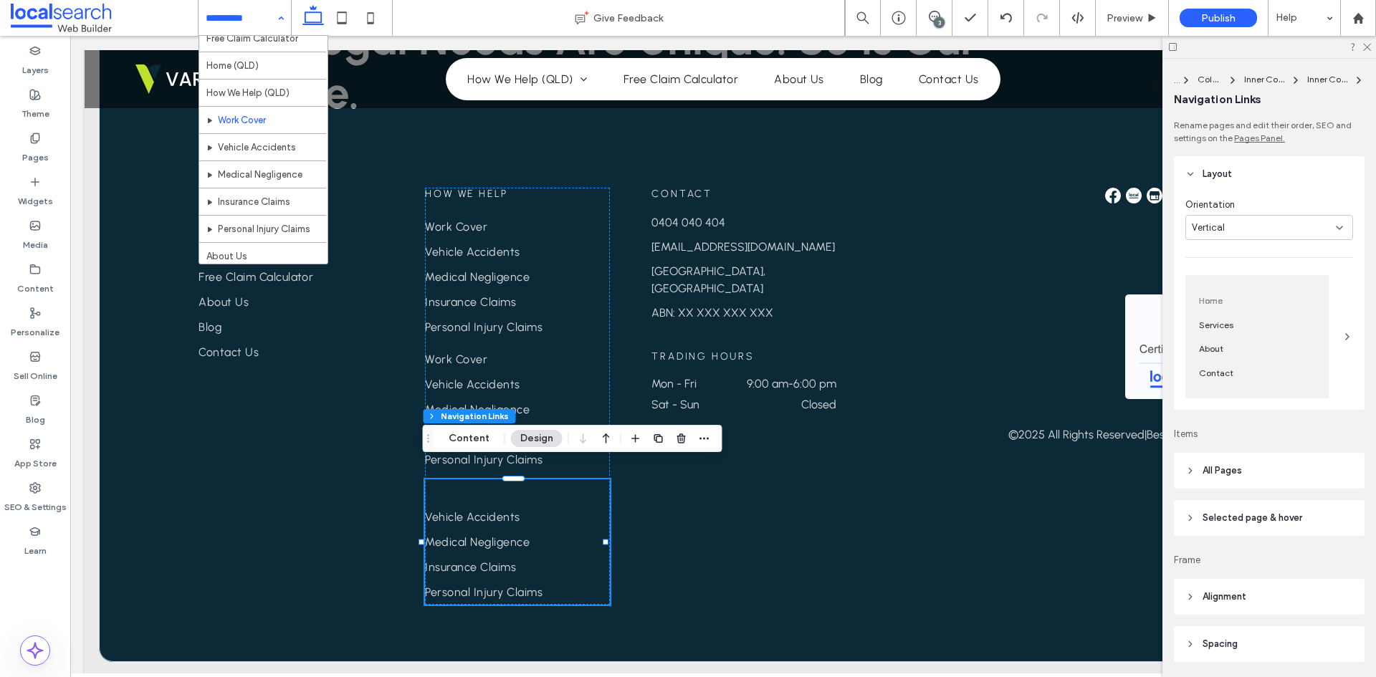
scroll to position [260, 0]
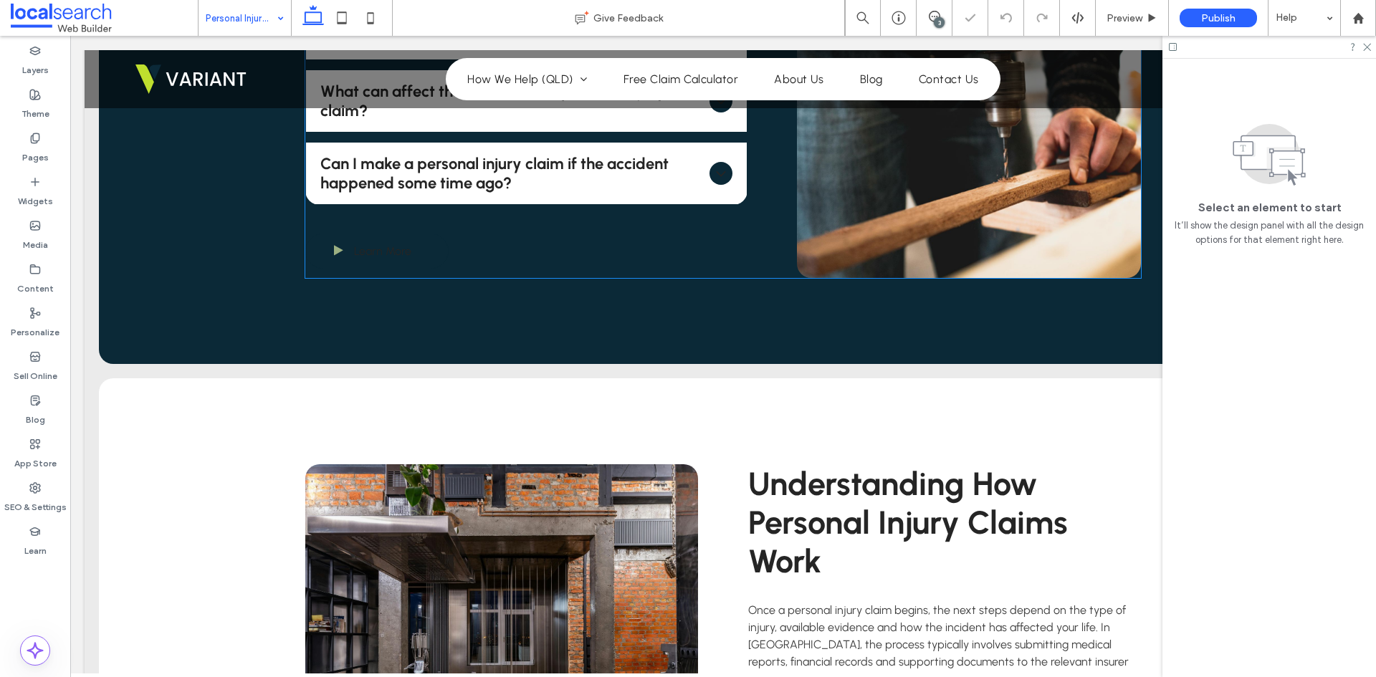
scroll to position [1505, 0]
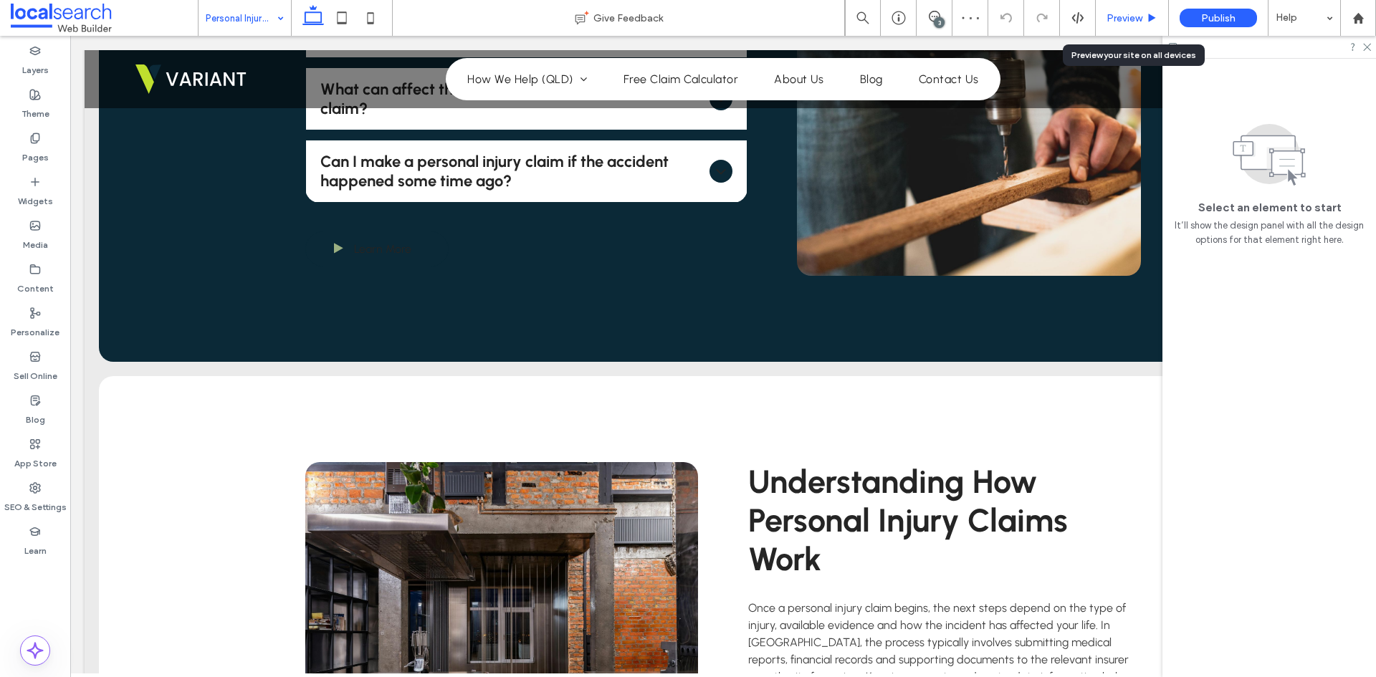
click at [1110, 18] on span "Preview" at bounding box center [1125, 18] width 36 height 12
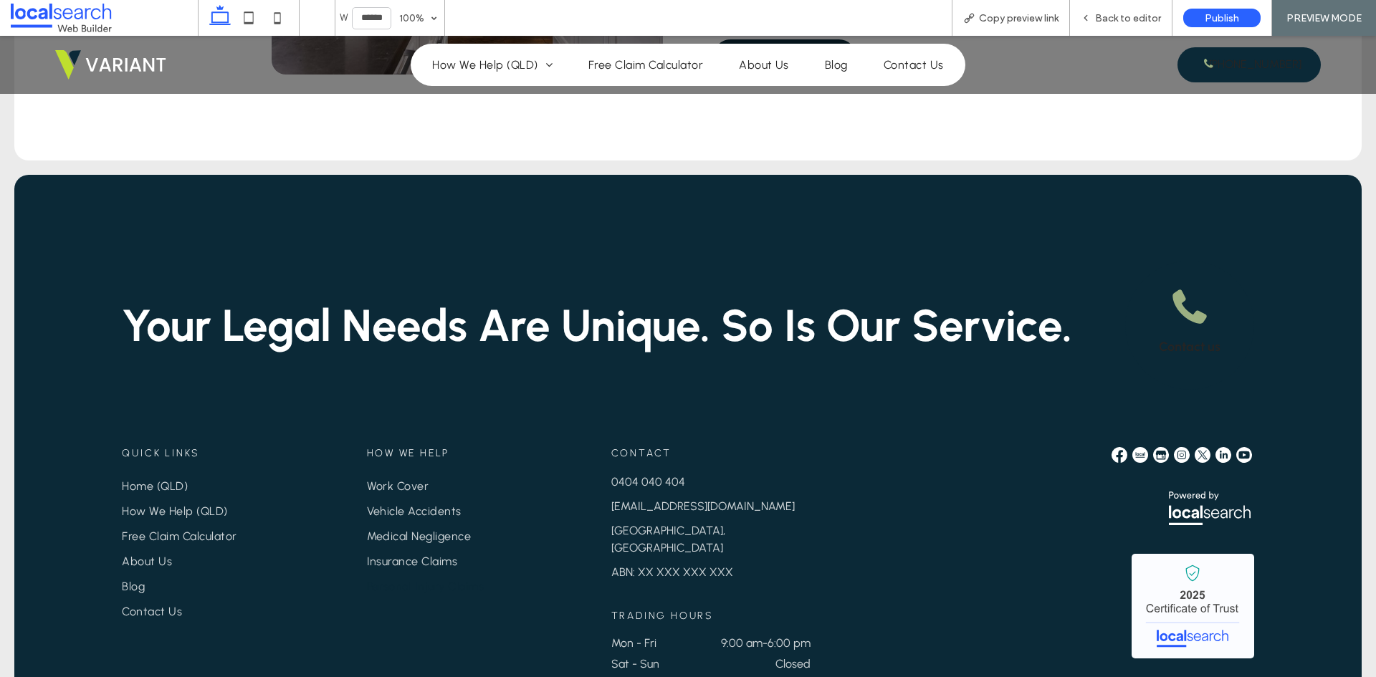
scroll to position [2439, 0]
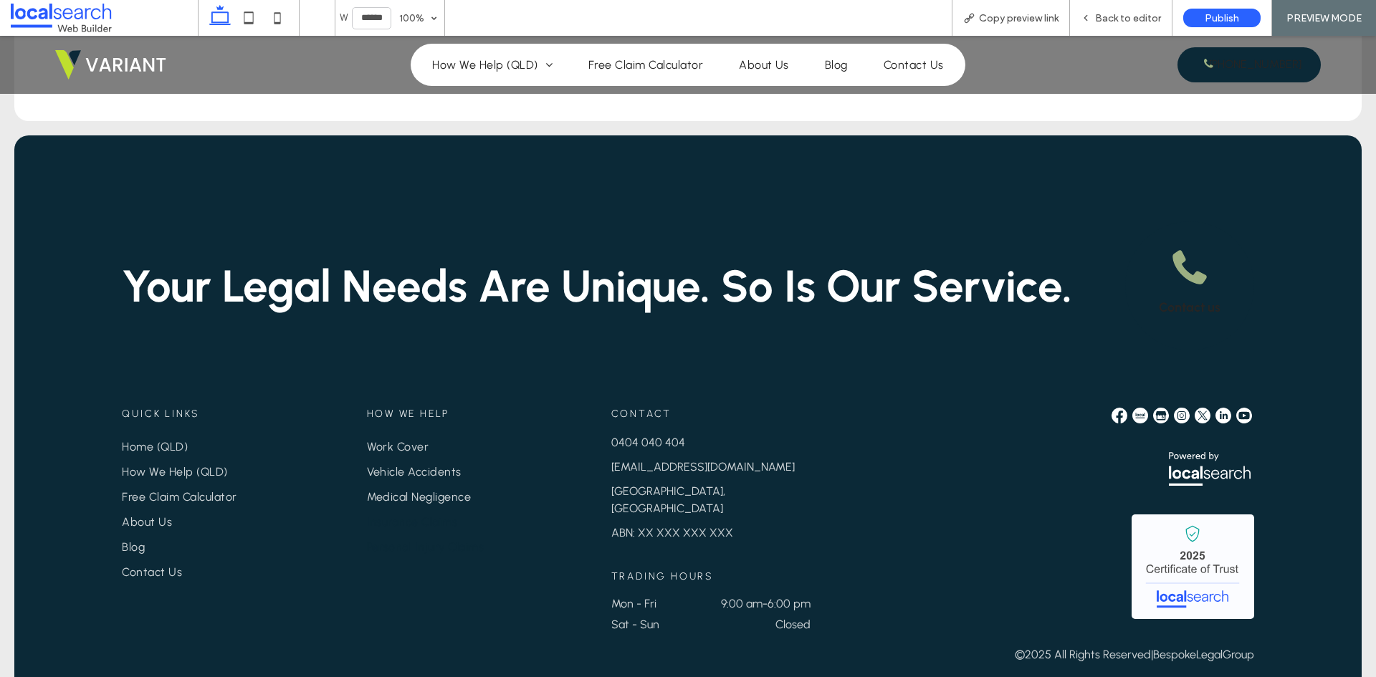
click at [403, 515] on span "Insurance Claims" at bounding box center [412, 522] width 91 height 14
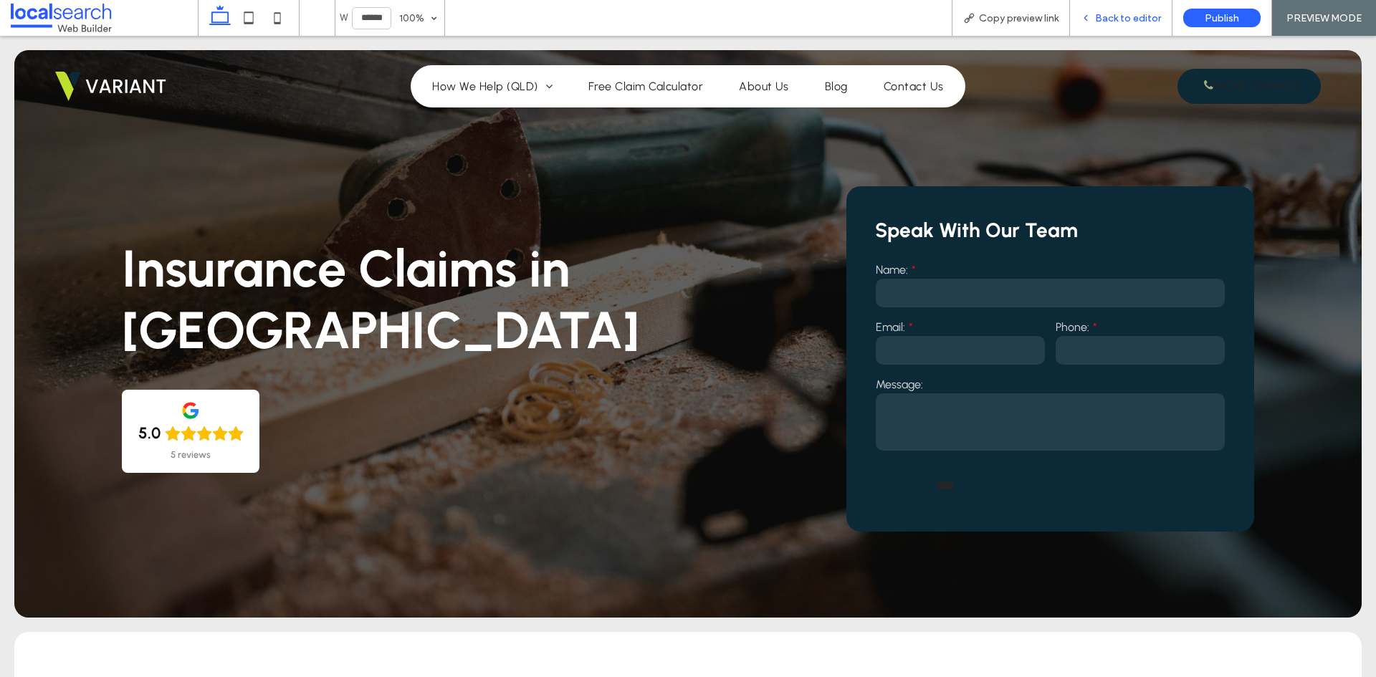
click at [1120, 19] on span "Back to editor" at bounding box center [1128, 18] width 66 height 12
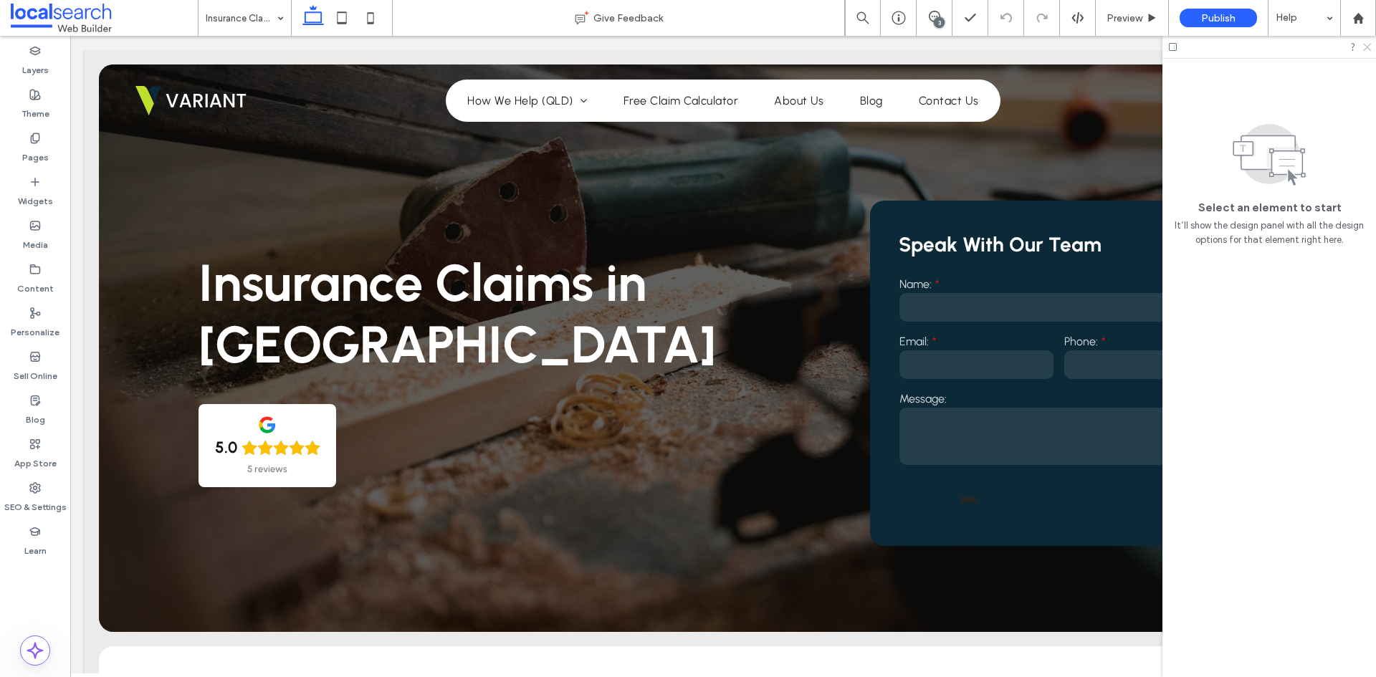
click at [1365, 48] on icon at bounding box center [1366, 46] width 9 height 9
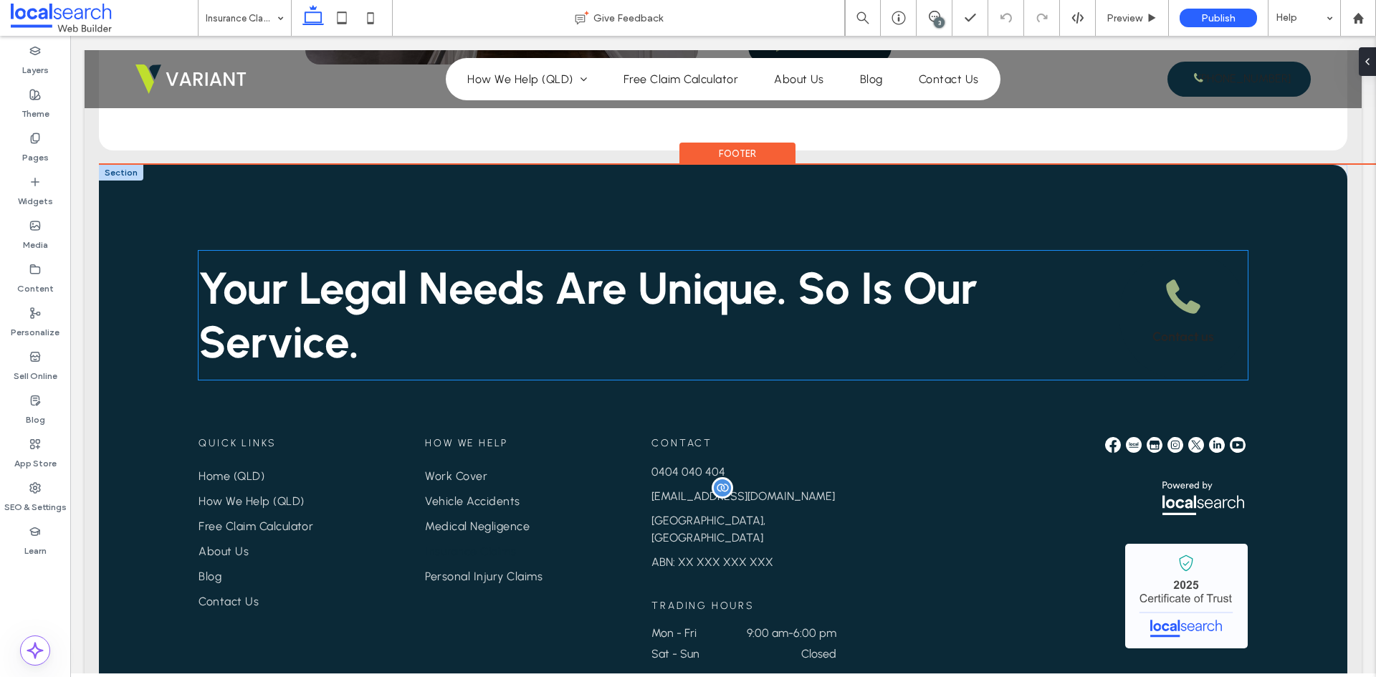
scroll to position [2388, 0]
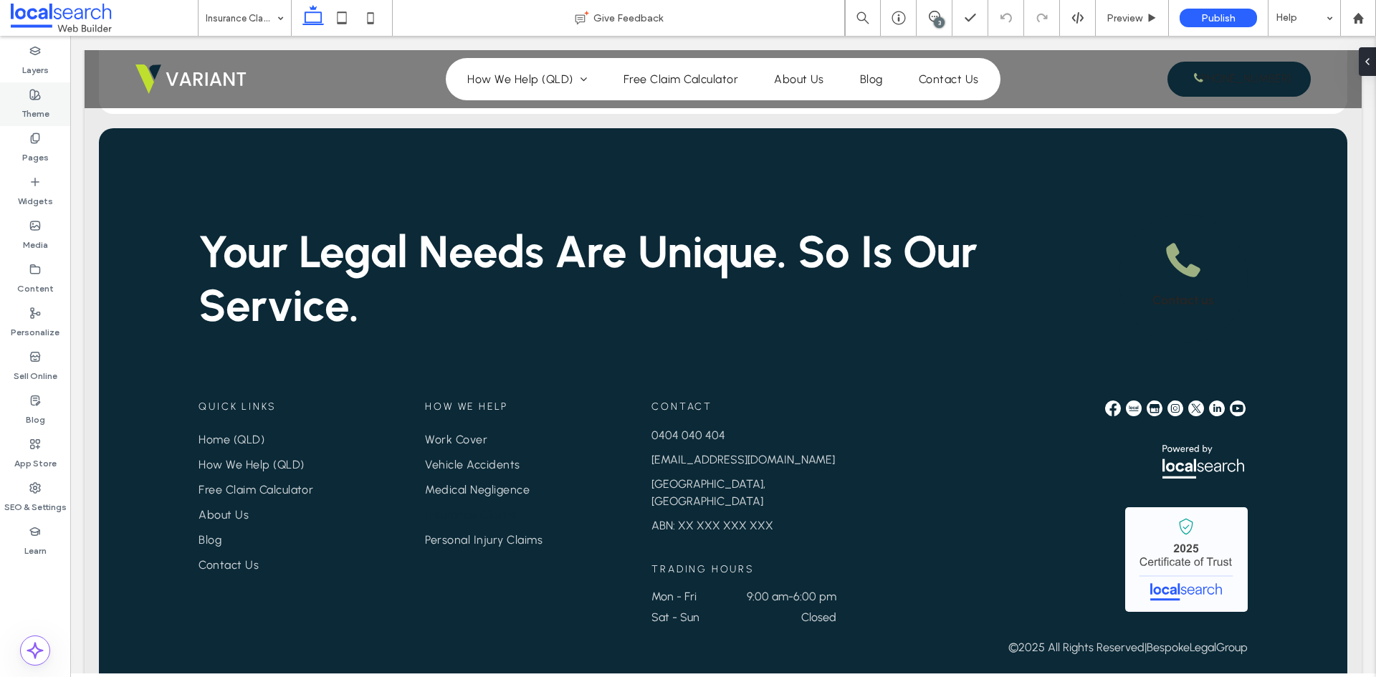
click at [32, 107] on label "Theme" at bounding box center [36, 110] width 28 height 20
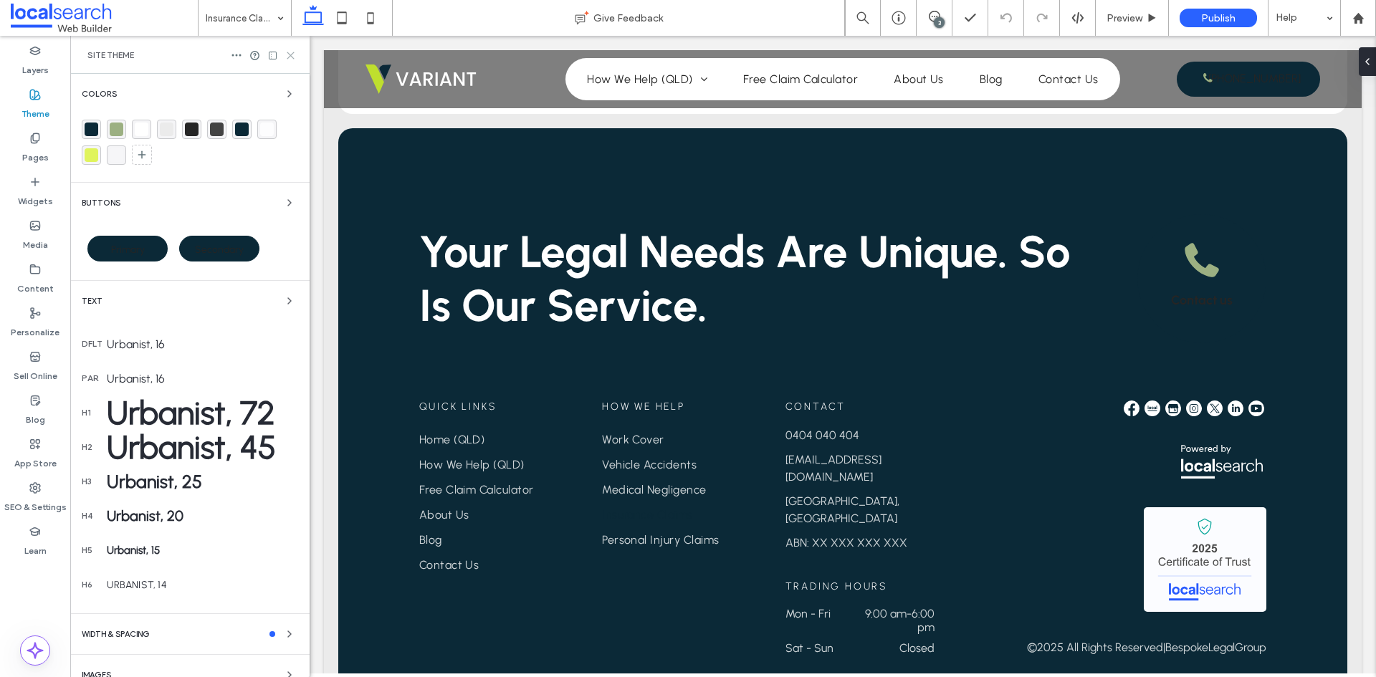
drag, startPoint x: 291, startPoint y: 54, endPoint x: 207, endPoint y: 22, distance: 90.1
click at [291, 54] on use at bounding box center [290, 55] width 6 height 6
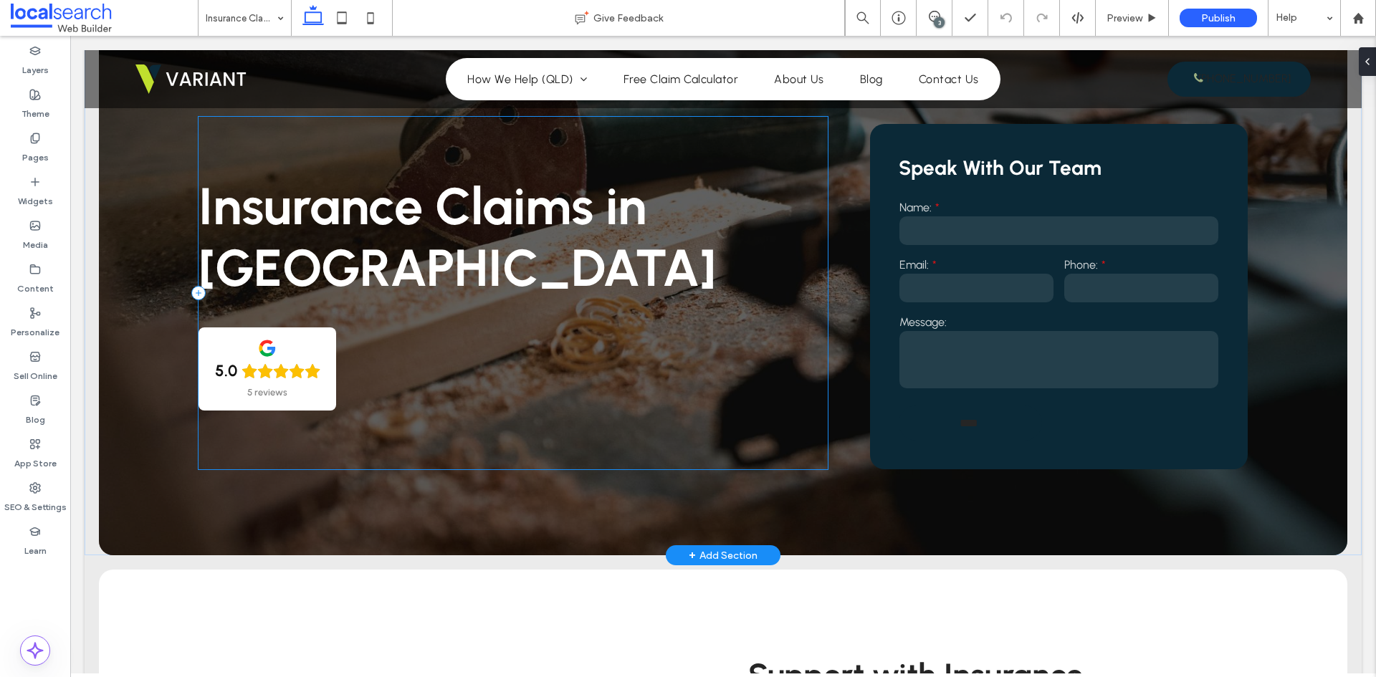
scroll to position [0, 0]
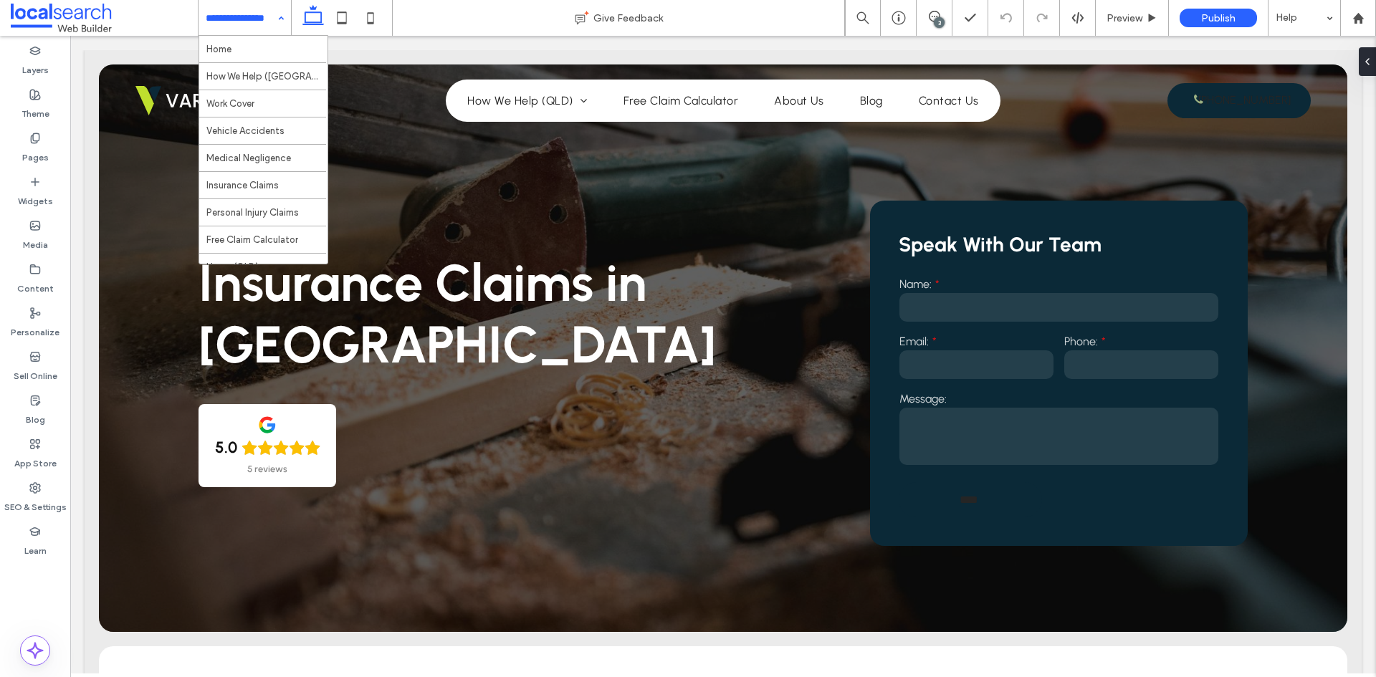
click at [262, 13] on input at bounding box center [241, 18] width 71 height 36
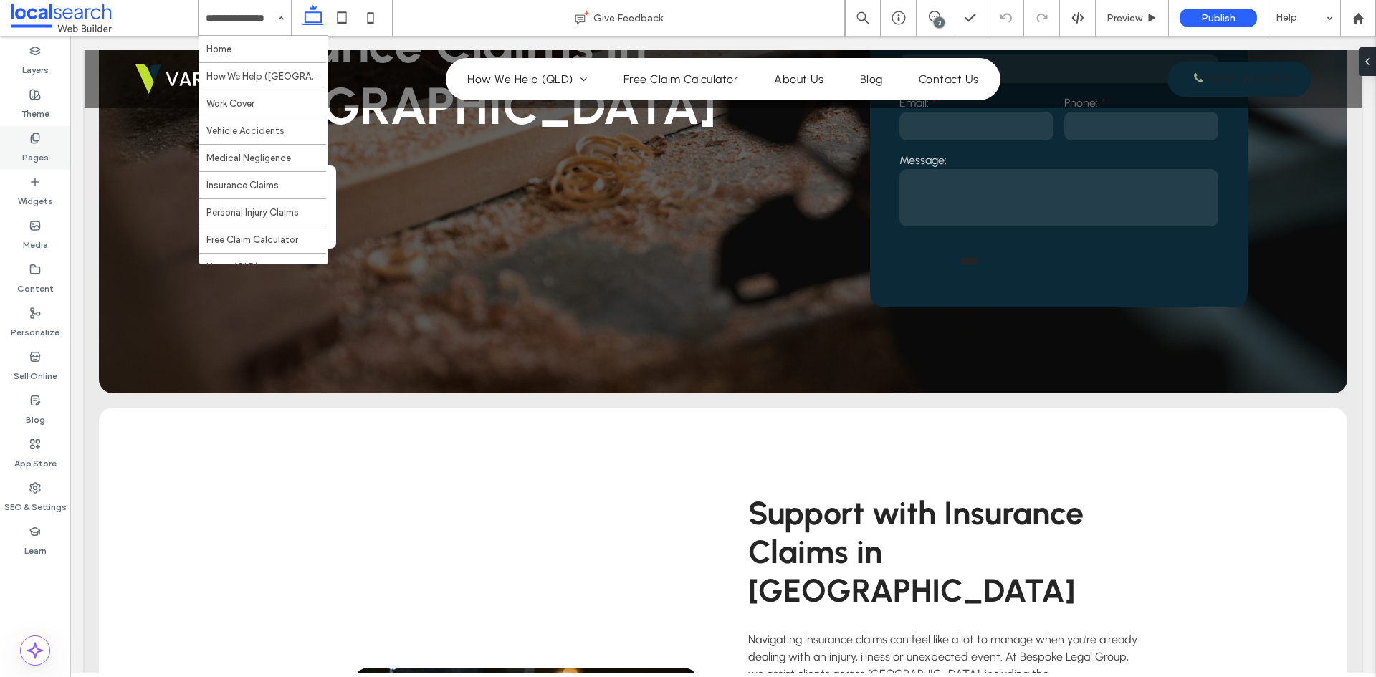
scroll to position [237, 0]
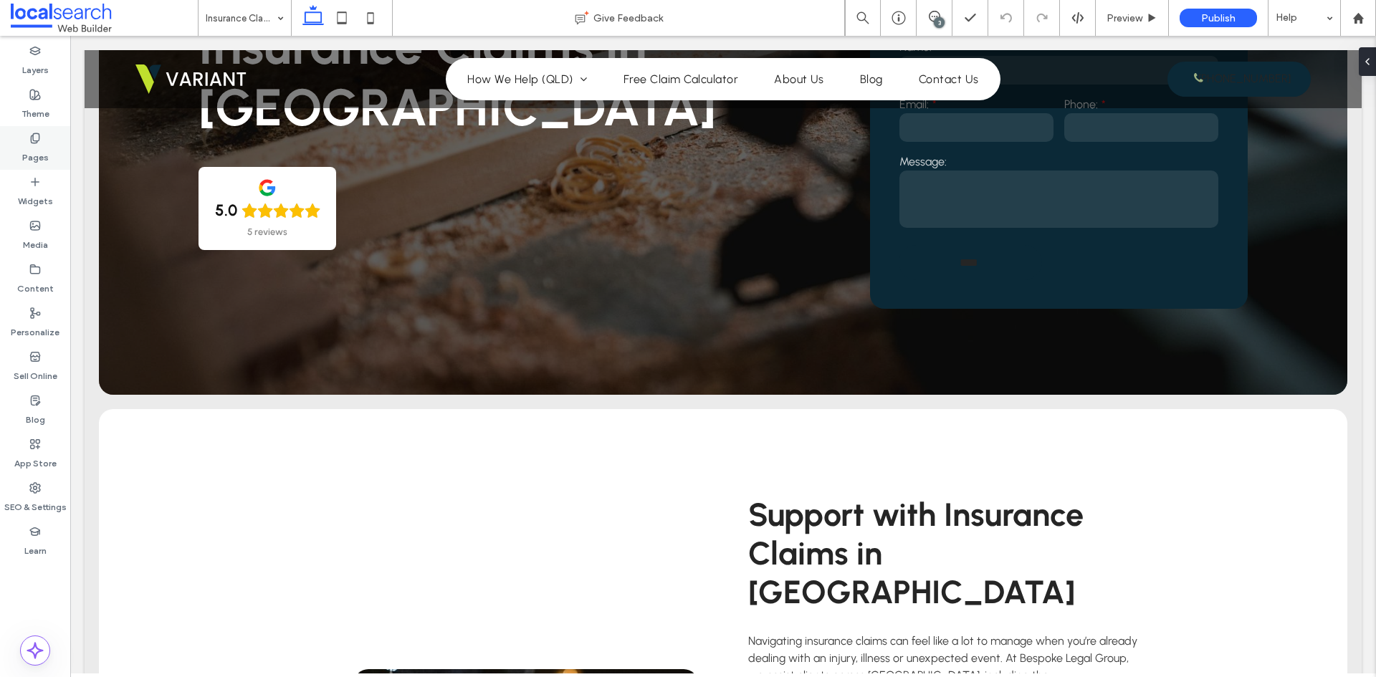
click at [35, 146] on label "Pages" at bounding box center [35, 154] width 27 height 20
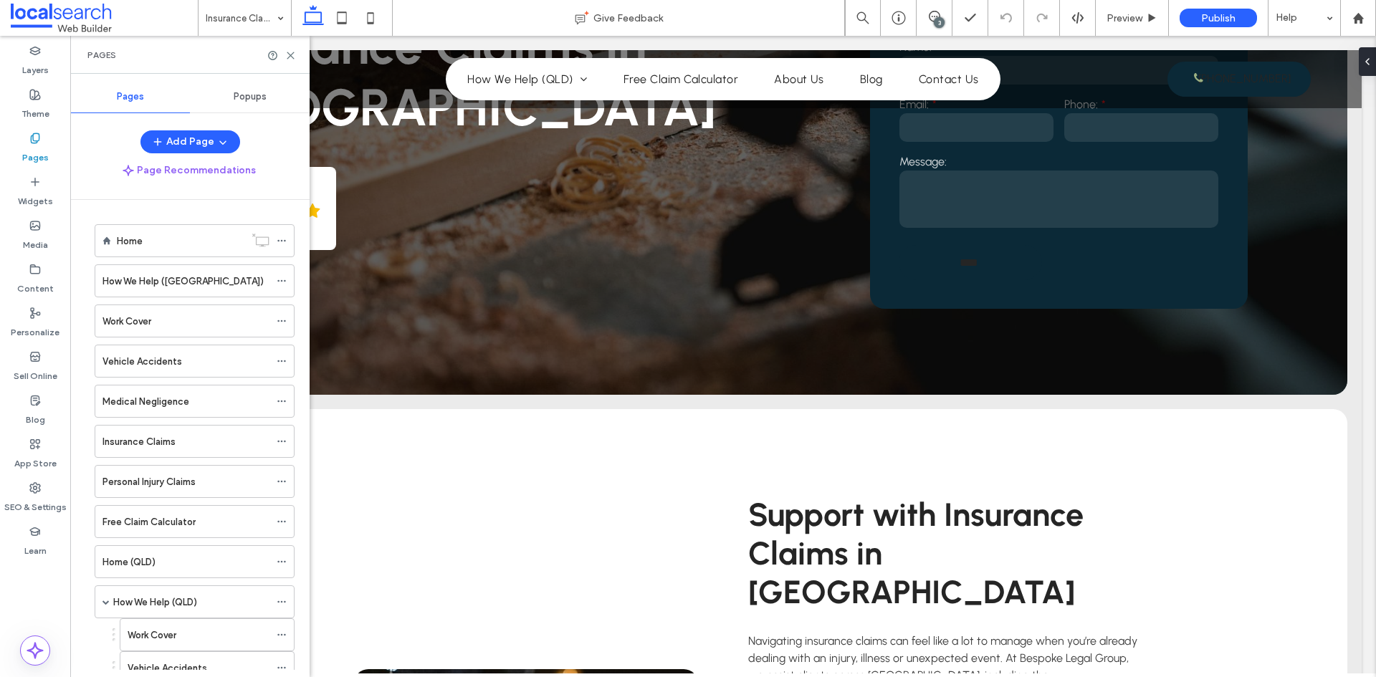
click at [244, 102] on span "Popups" at bounding box center [250, 96] width 33 height 11
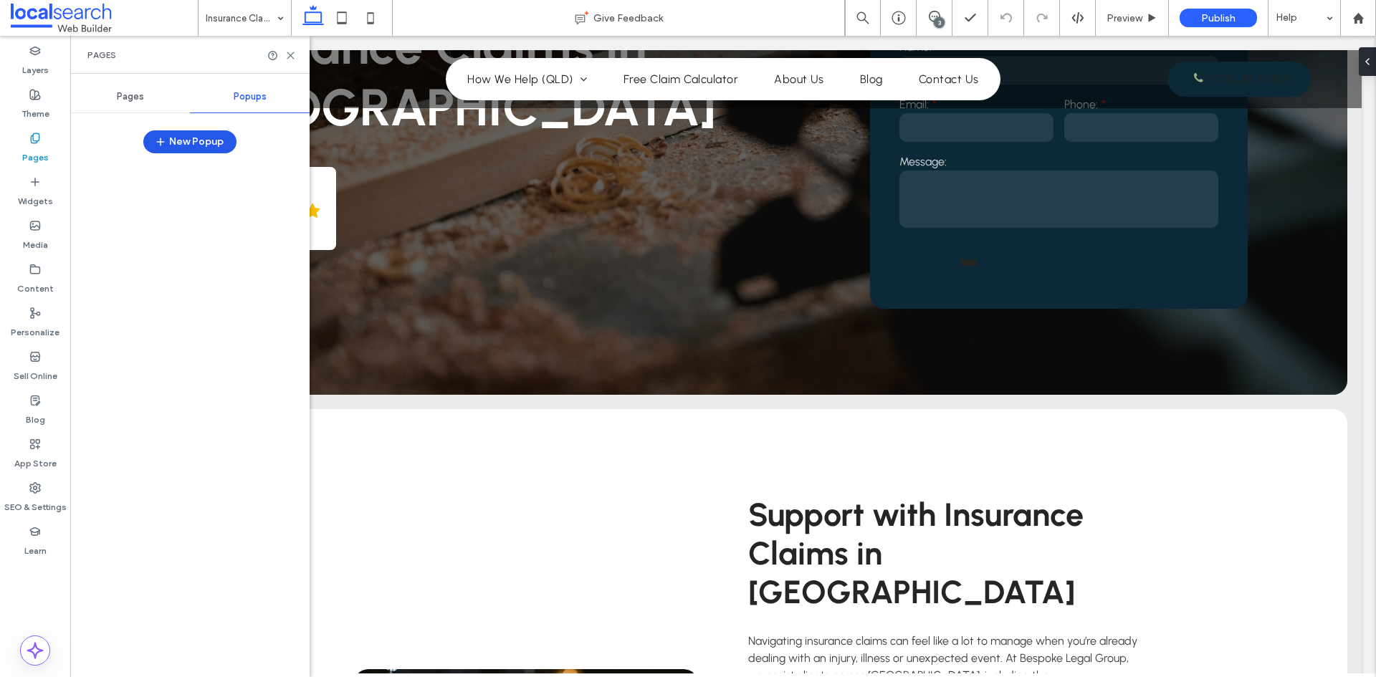
click at [198, 145] on button "New Popup" at bounding box center [189, 141] width 93 height 23
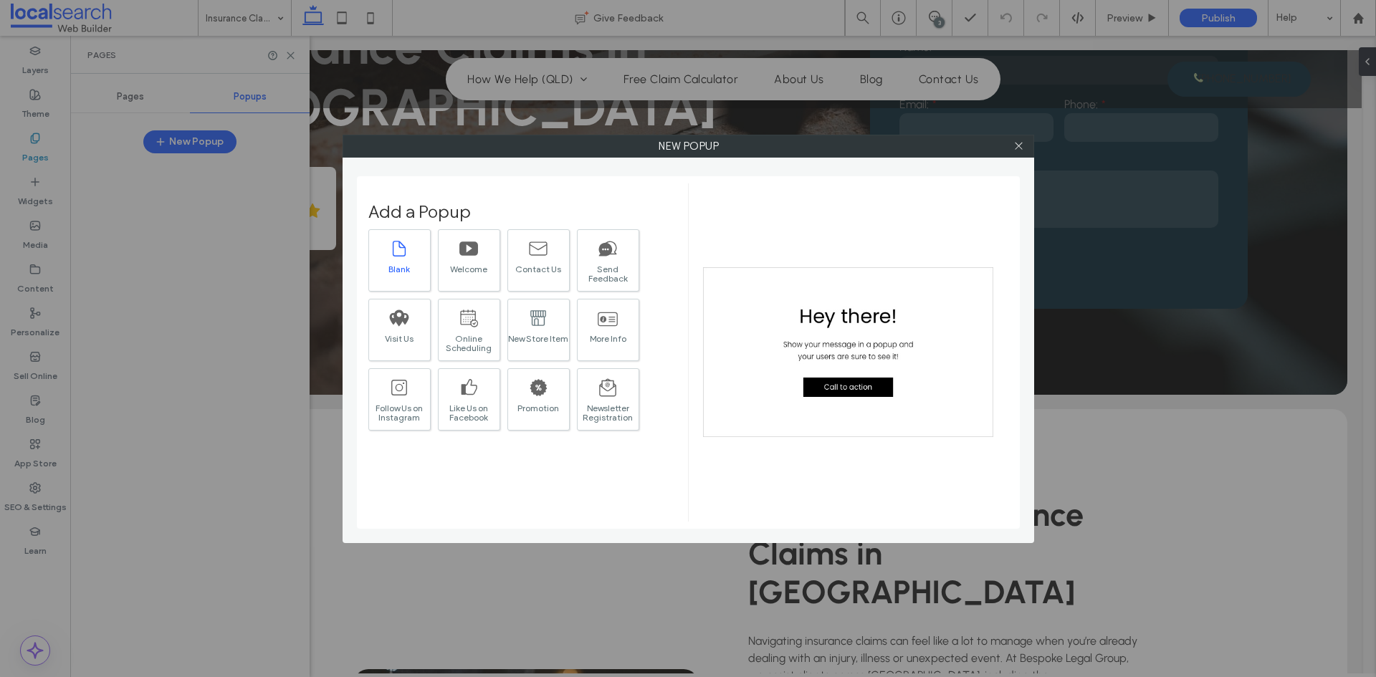
click at [401, 264] on div "Blank" at bounding box center [399, 268] width 61 height 9
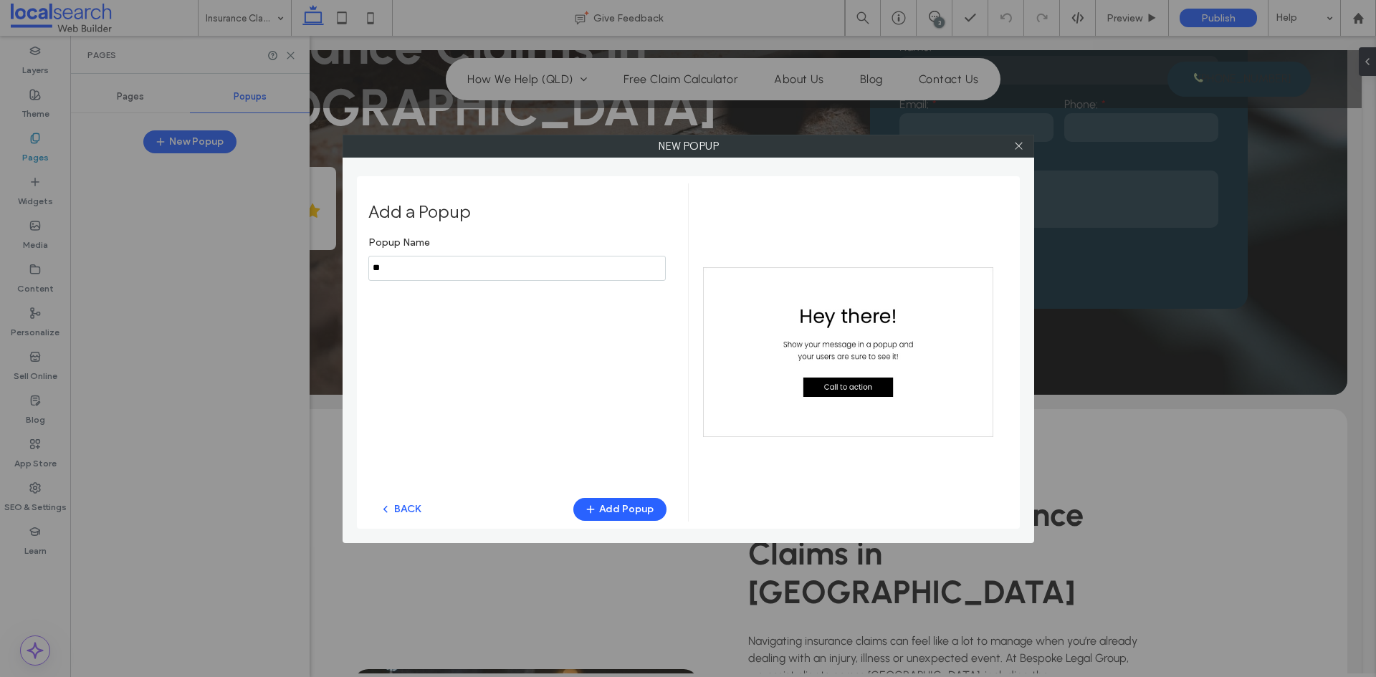
type input "*"
type input "**********"
click at [640, 509] on button "Add Popup" at bounding box center [619, 509] width 93 height 23
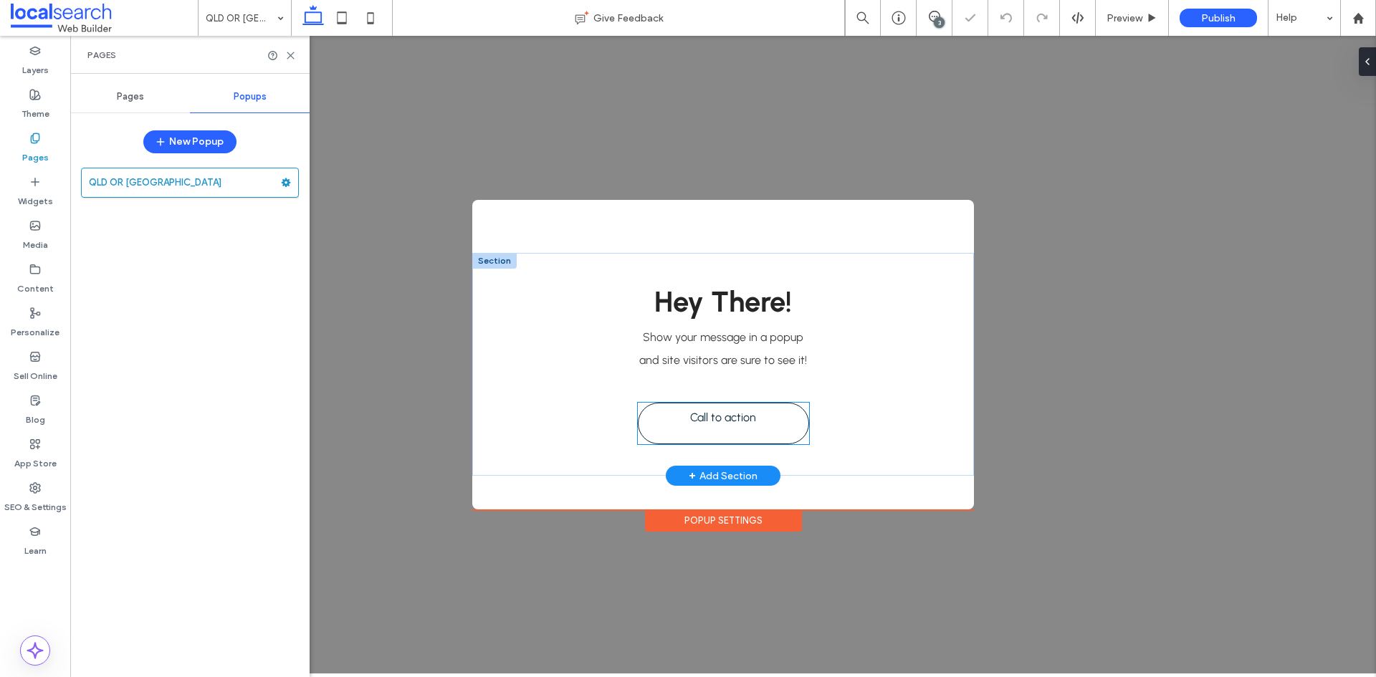
click at [761, 429] on link "Call to action" at bounding box center [723, 424] width 171 height 42
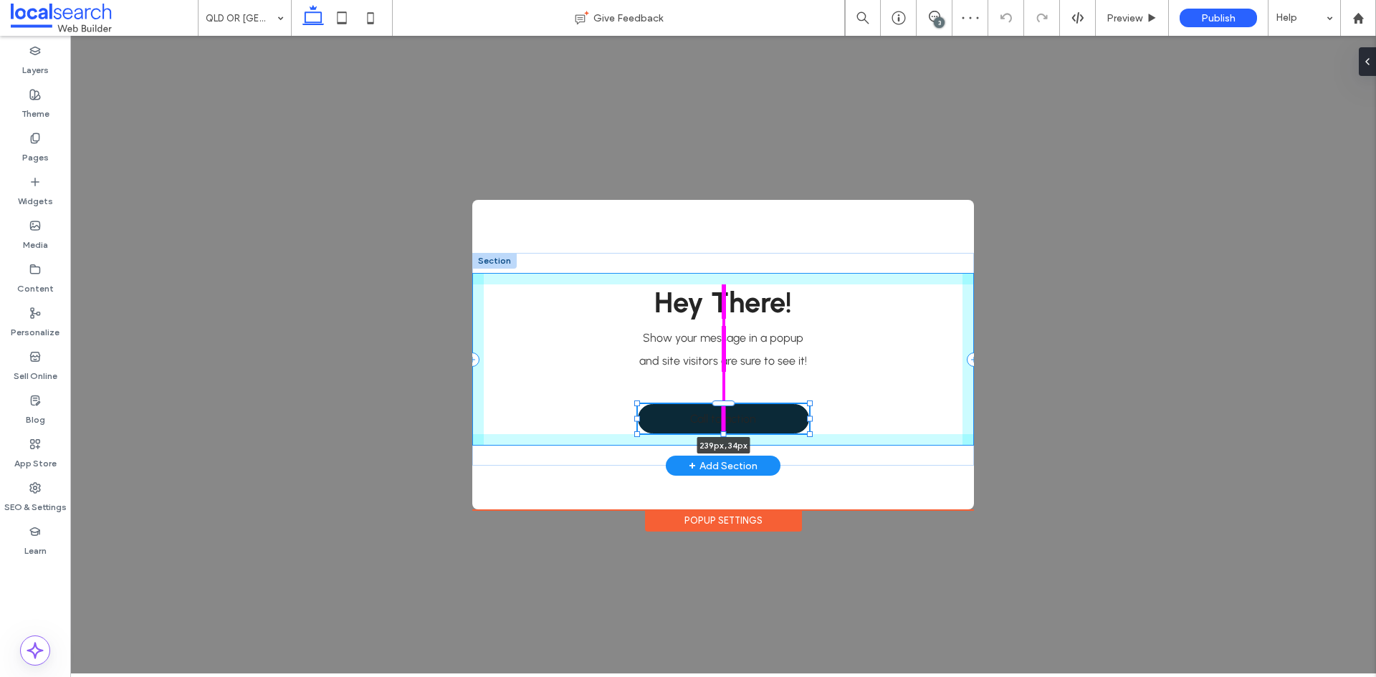
drag, startPoint x: 721, startPoint y: 444, endPoint x: 723, endPoint y: 434, distance: 11.0
click at [723, 434] on div at bounding box center [724, 434] width 6 height 6
type input "**"
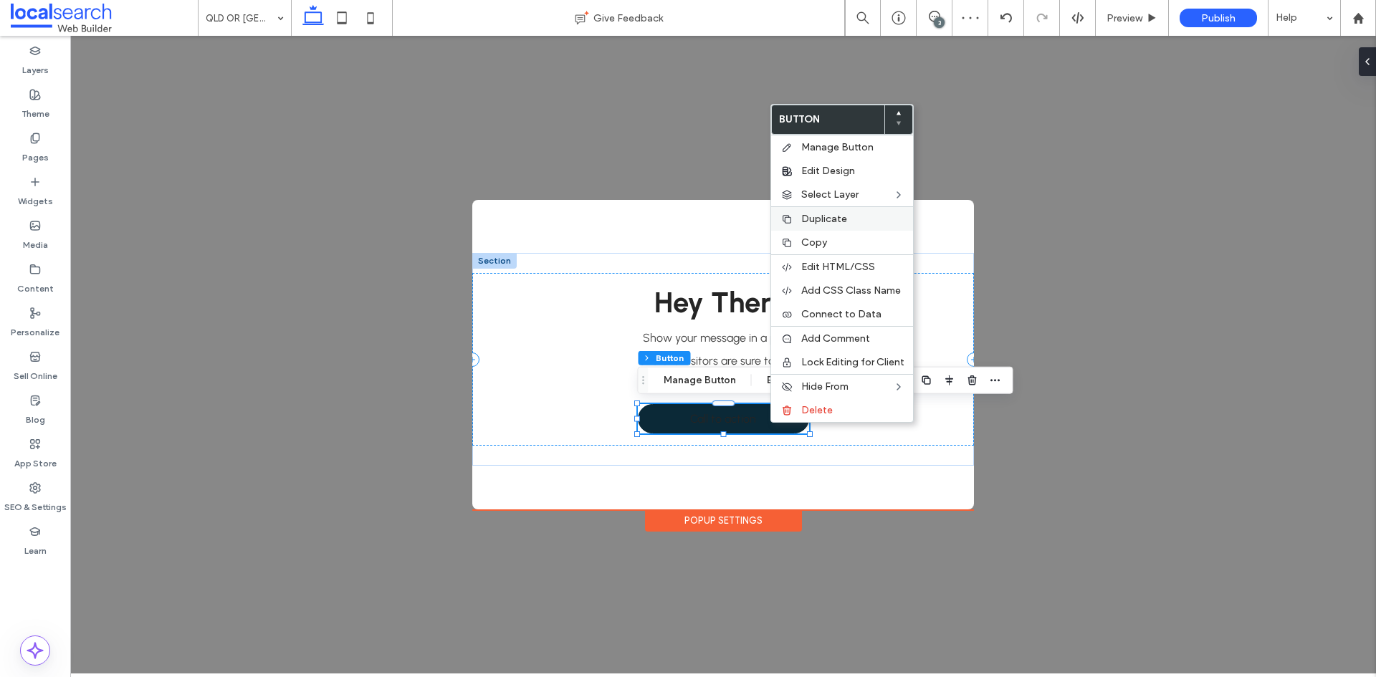
click at [831, 215] on span "Duplicate" at bounding box center [824, 219] width 46 height 12
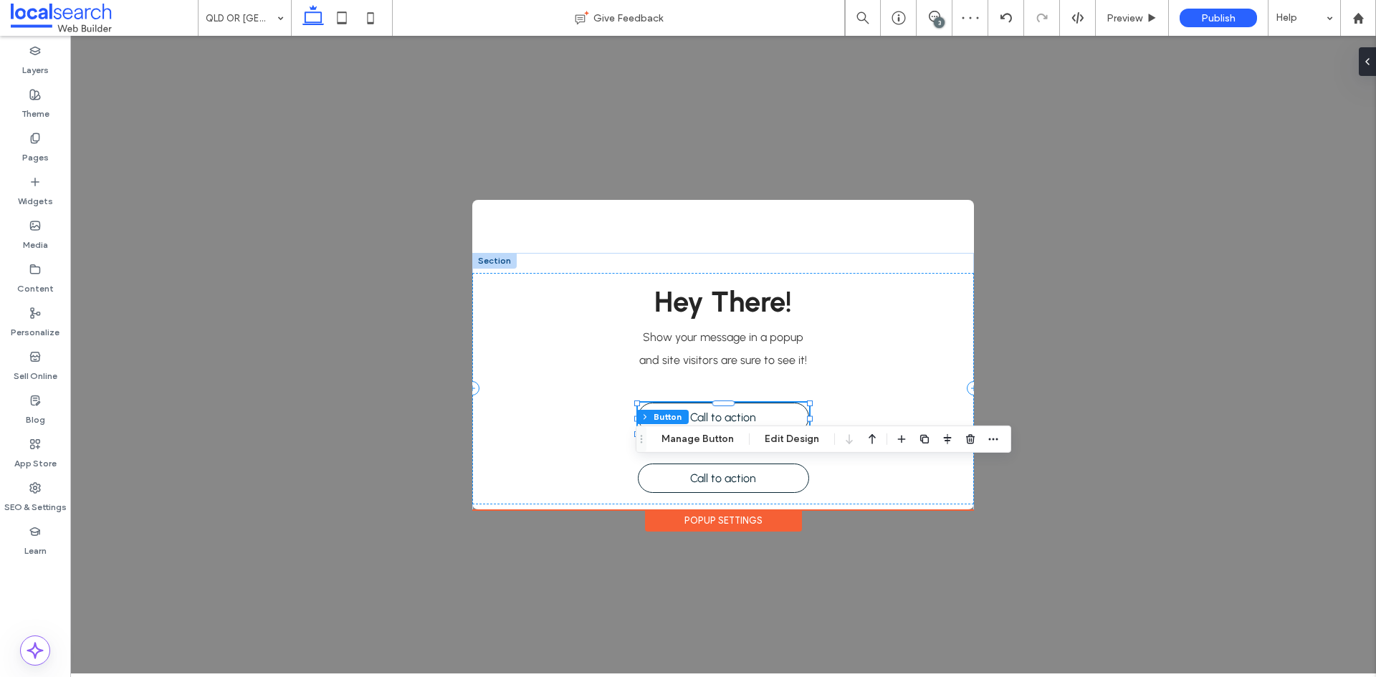
type input "**"
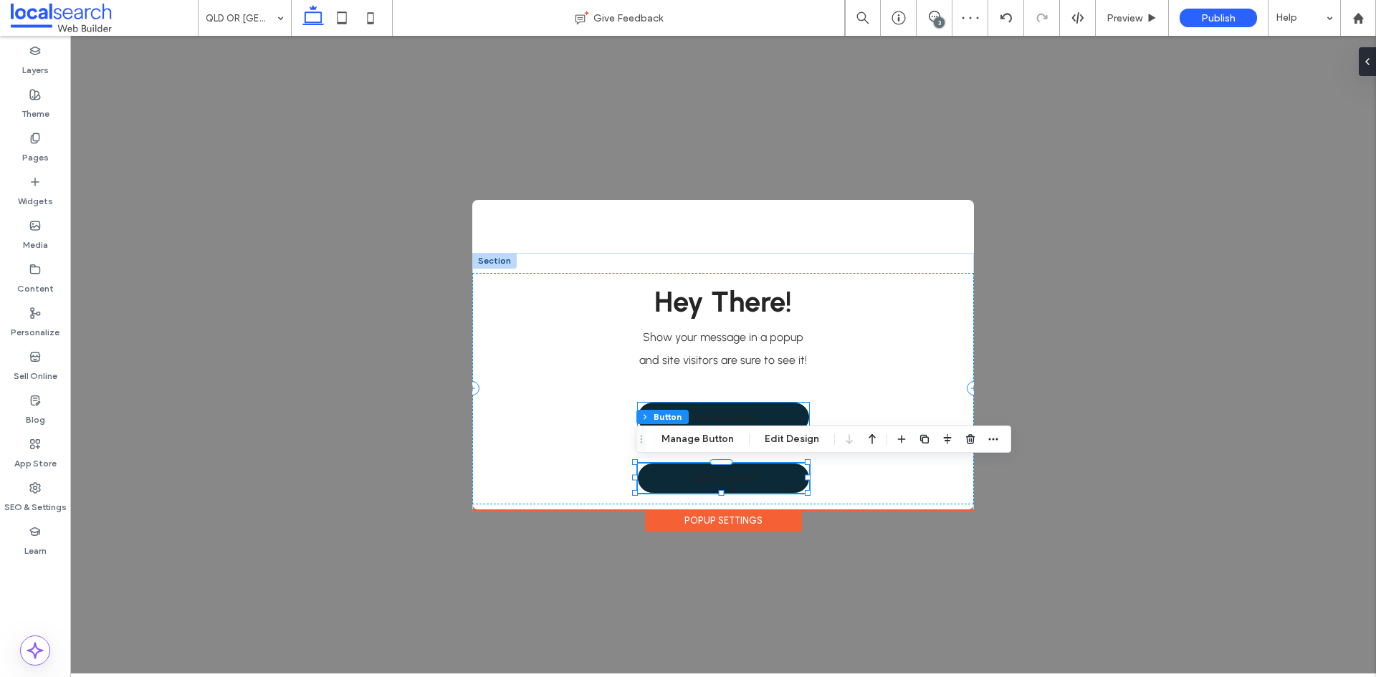
click at [834, 409] on div "Hey There! Show your message in a popup and site visitors are sure to see it! C…" at bounding box center [723, 389] width 502 height 232
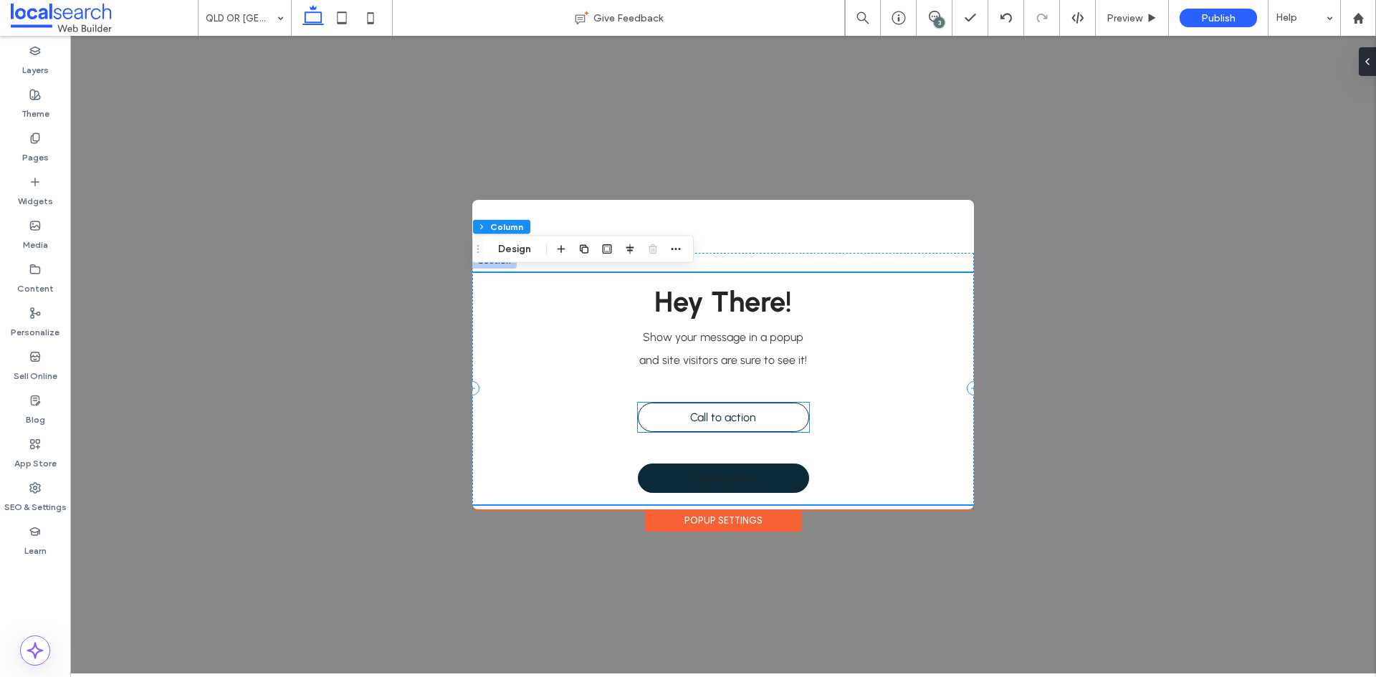
click at [714, 427] on link "Call to action" at bounding box center [723, 417] width 171 height 29
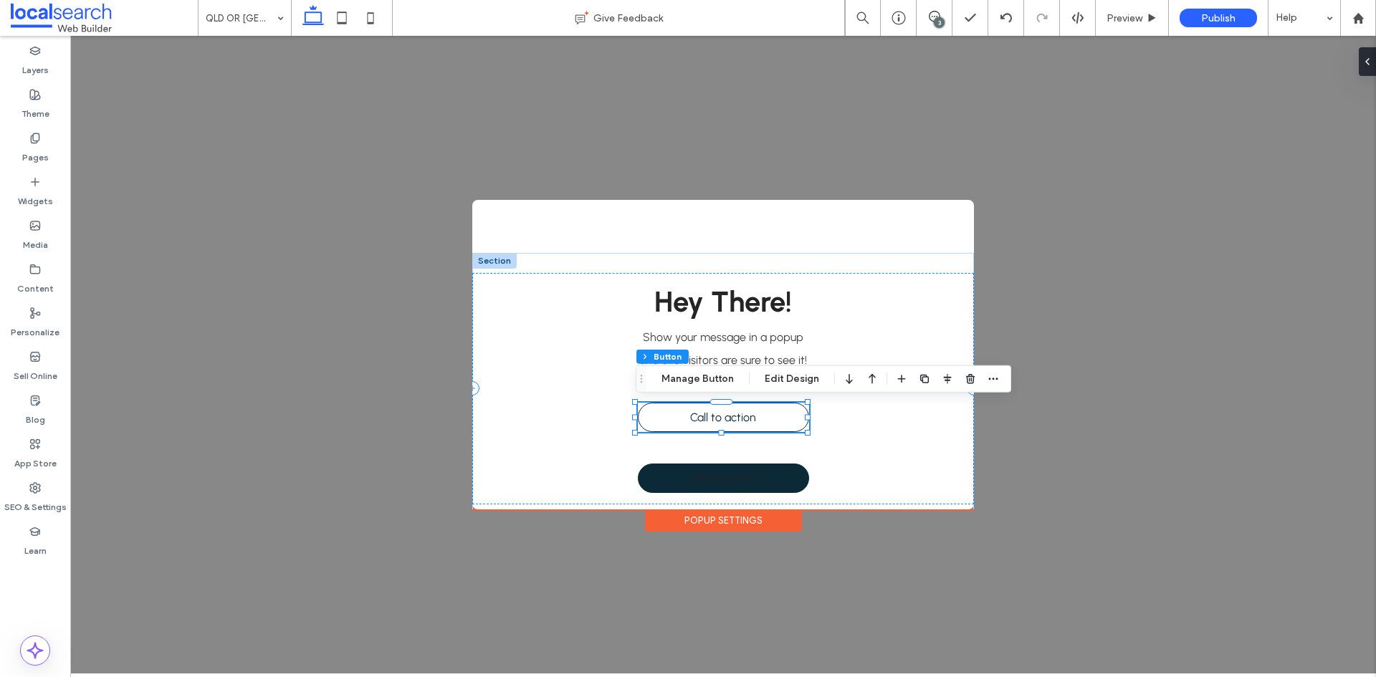
click at [714, 427] on link "Call to action" at bounding box center [723, 417] width 171 height 29
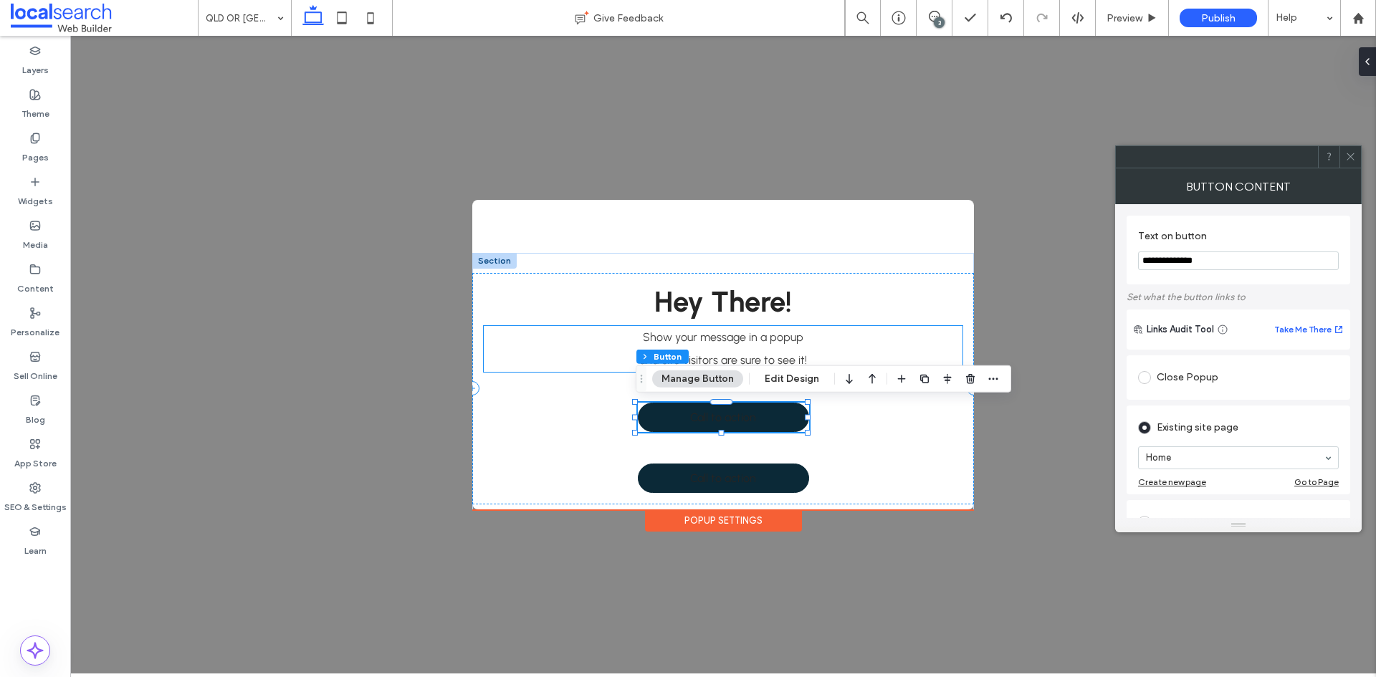
click at [753, 357] on span "and site visitors are sure to see it!" at bounding box center [723, 360] width 168 height 14
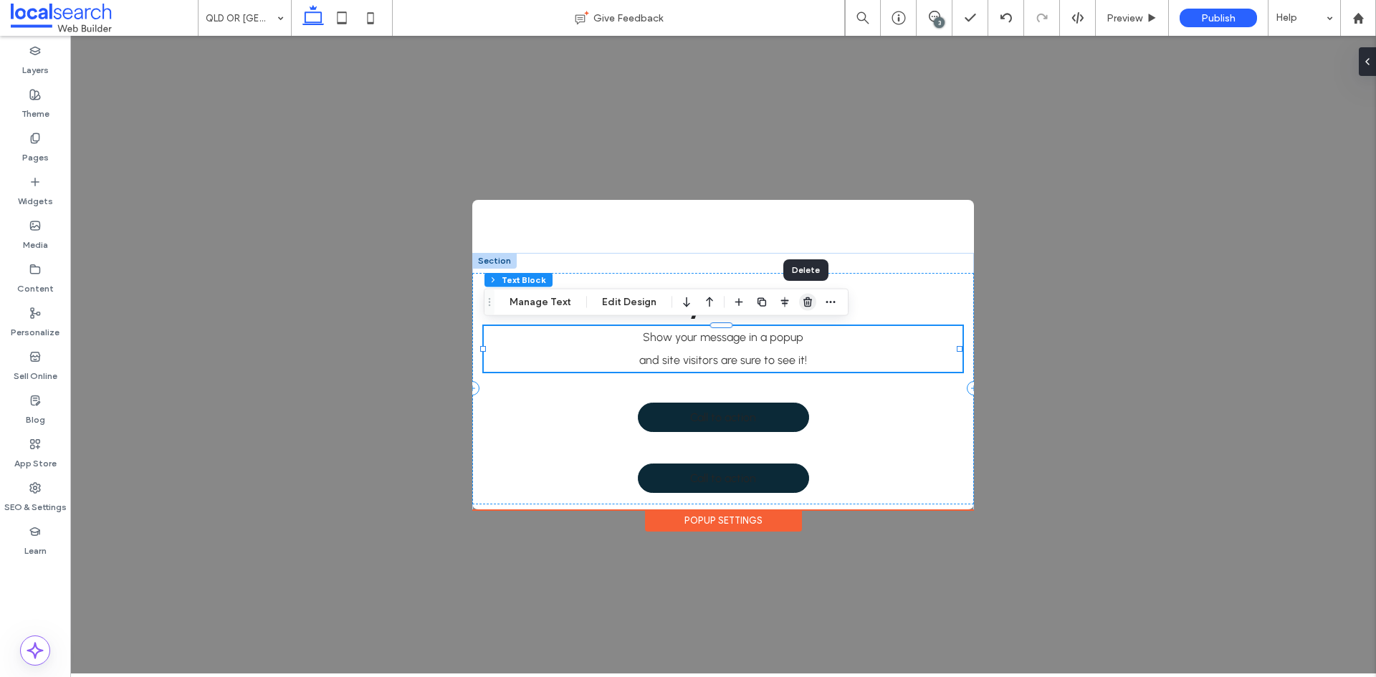
click at [809, 305] on icon "button" at bounding box center [807, 302] width 11 height 11
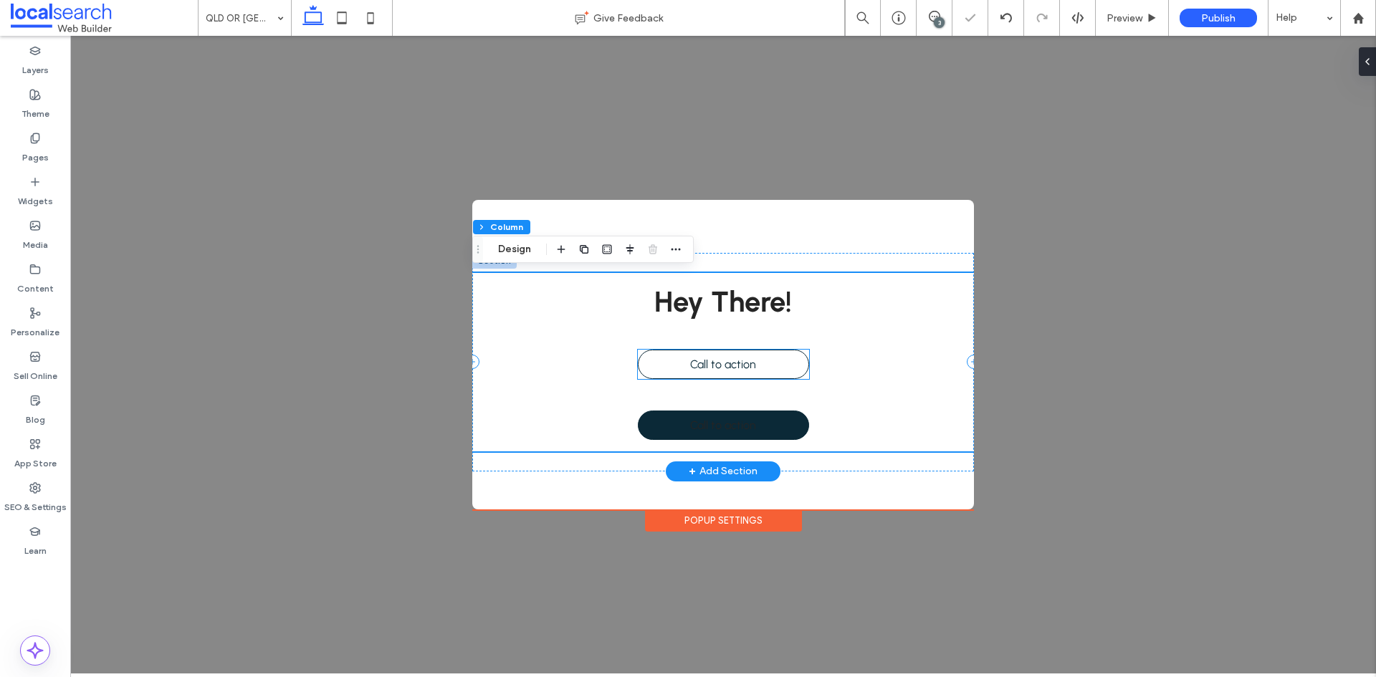
click at [768, 373] on link "Call to action" at bounding box center [723, 364] width 171 height 29
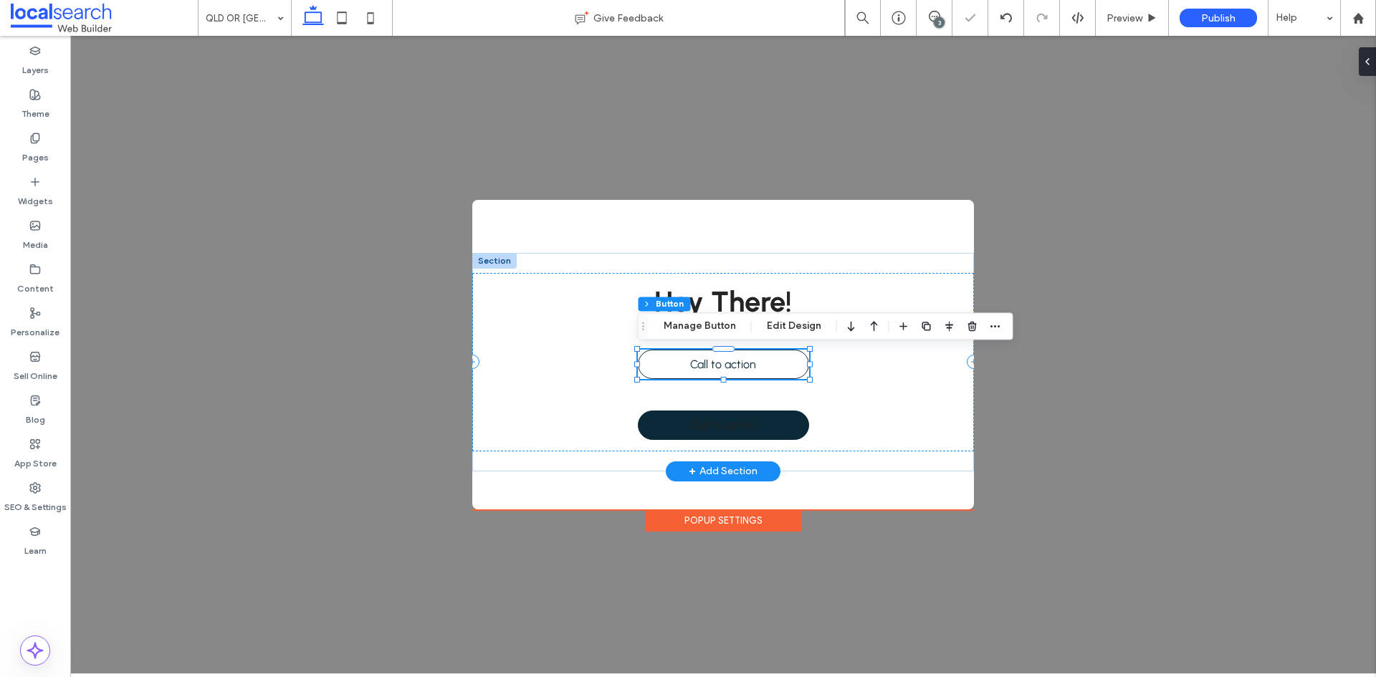
click at [768, 373] on link "Call to action" at bounding box center [723, 364] width 171 height 29
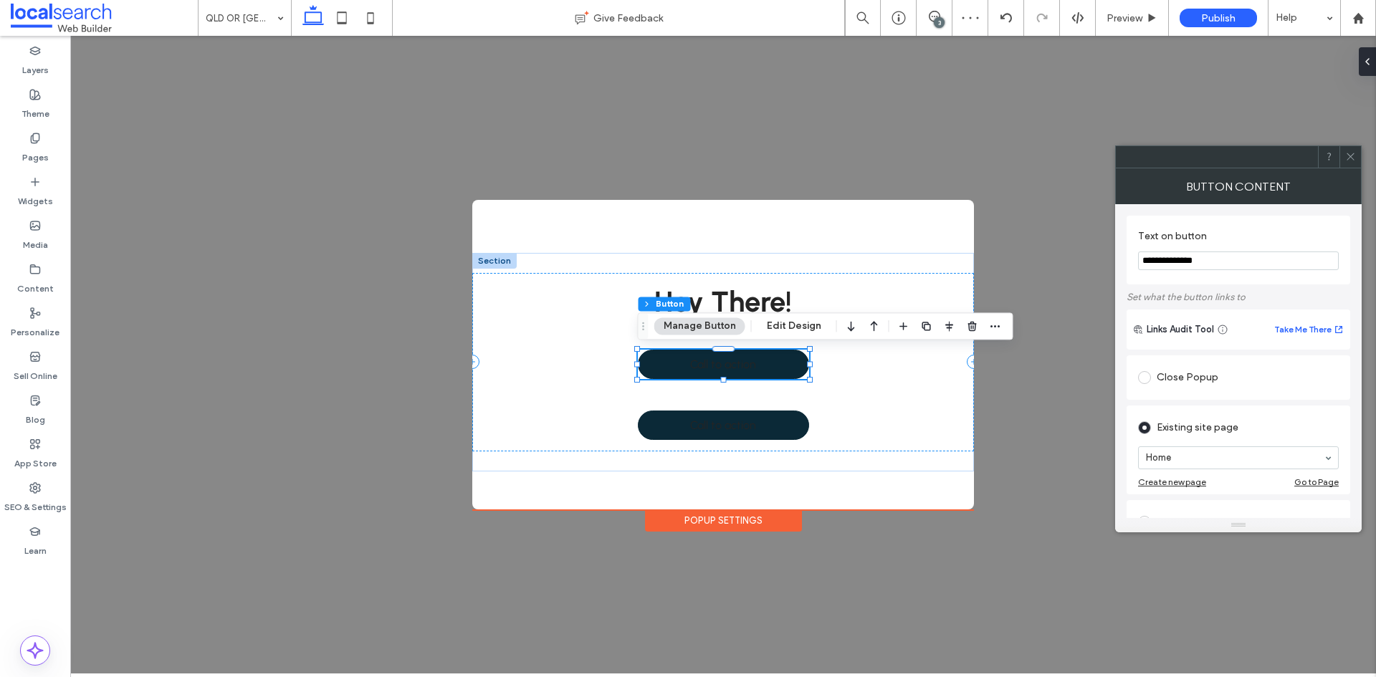
click at [1192, 262] on input "**********" at bounding box center [1238, 261] width 201 height 19
type input "***"
click at [1124, 406] on div "Text on button *** Set what the button links to Links Audit Tool Take Me There …" at bounding box center [1238, 361] width 247 height 314
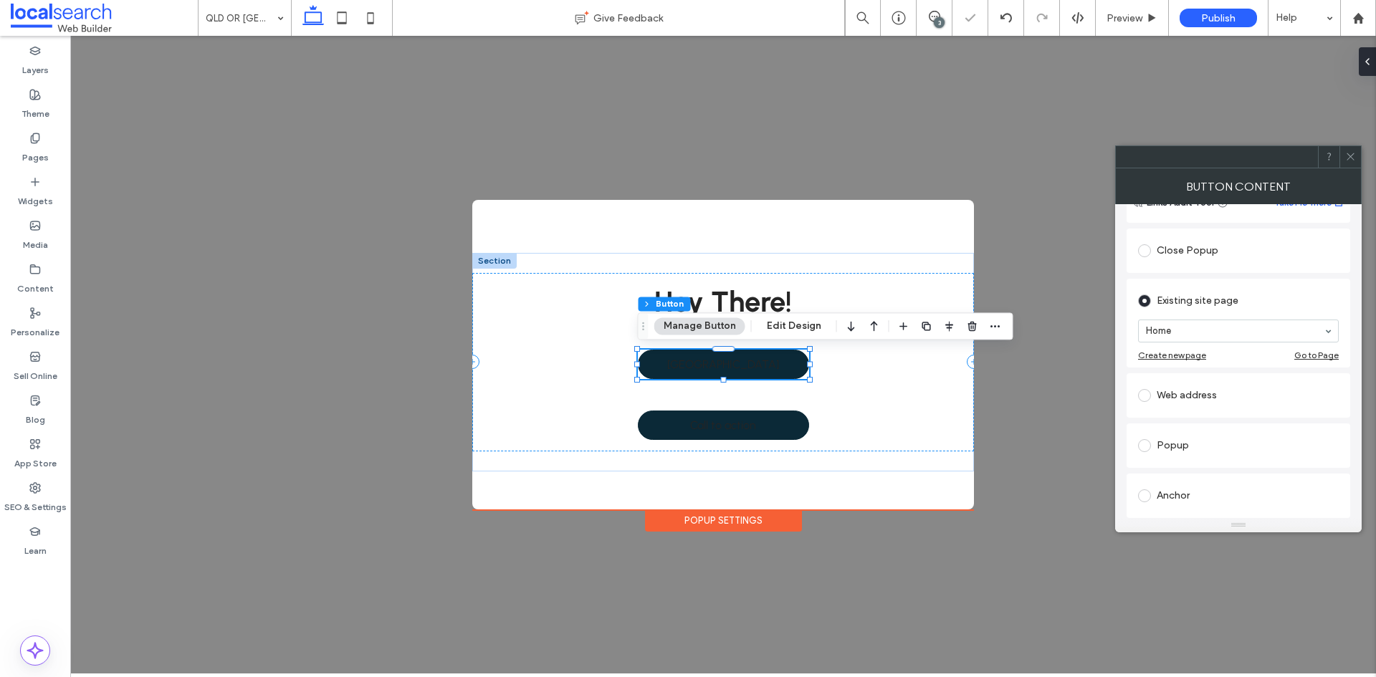
scroll to position [143, 0]
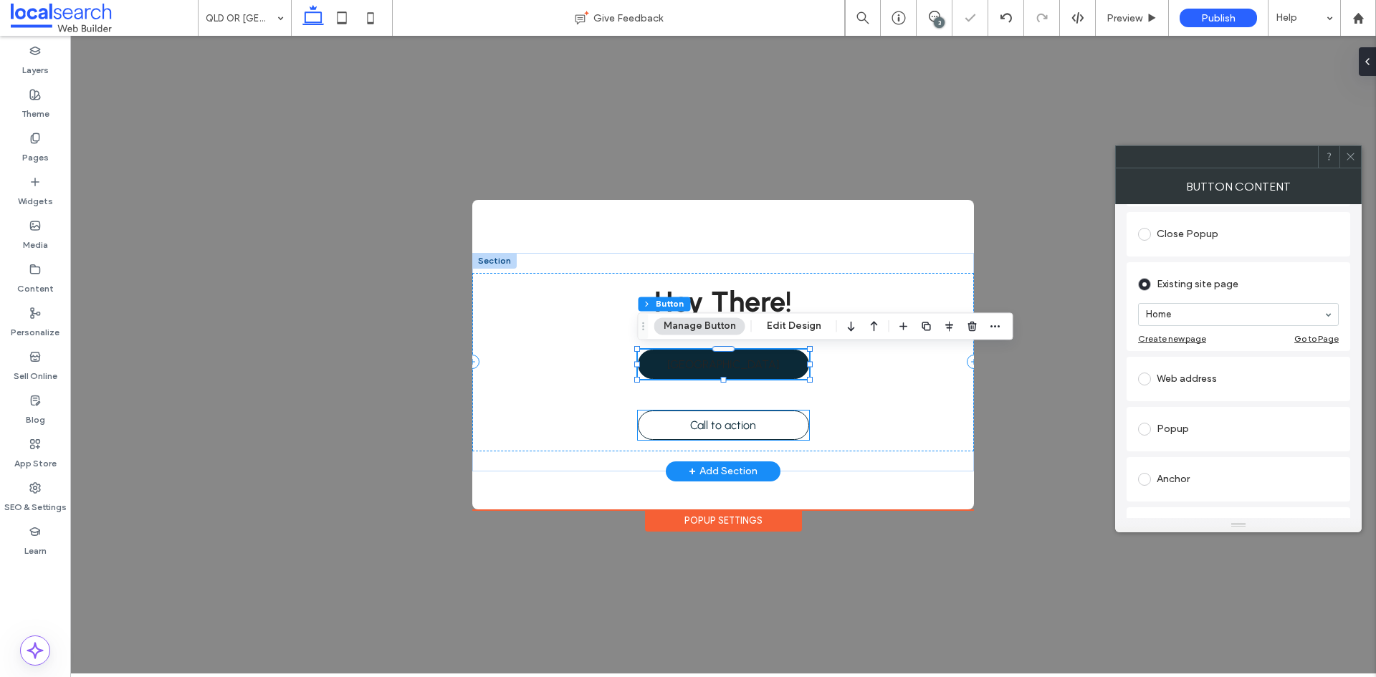
click at [731, 424] on span "Call to action" at bounding box center [723, 426] width 66 height 14
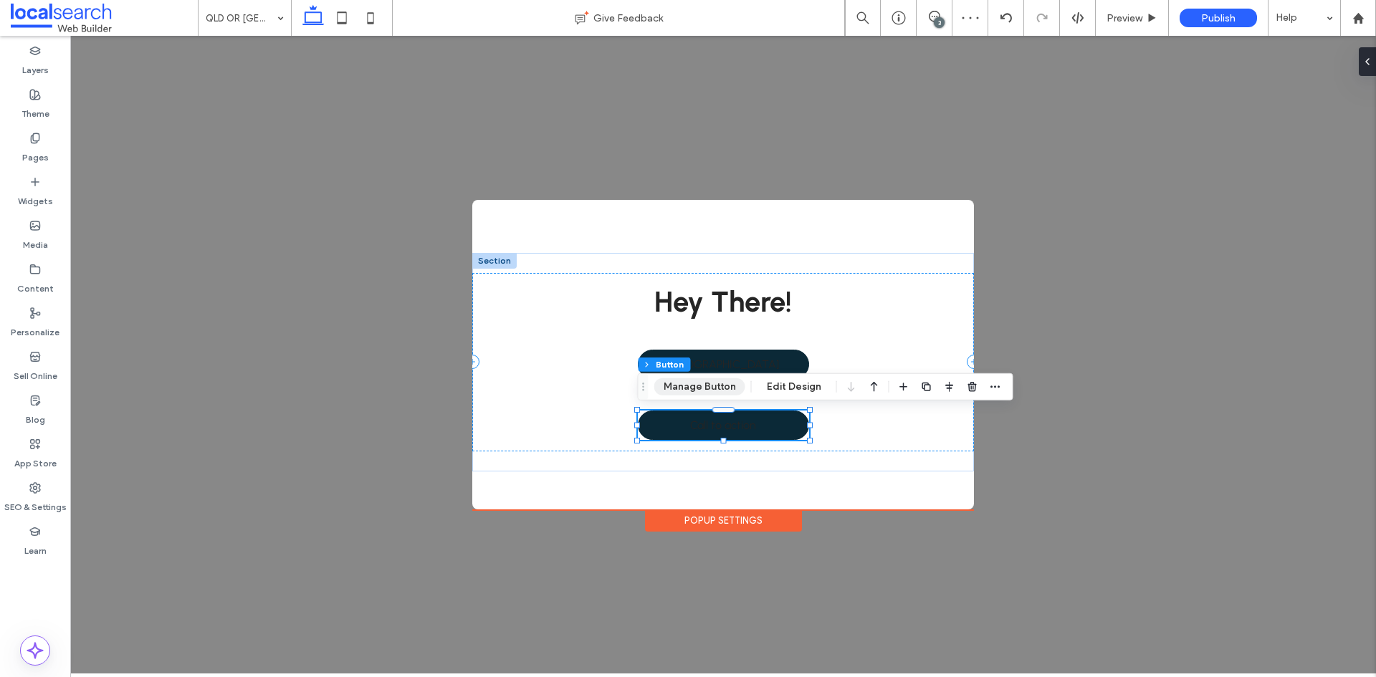
click at [716, 383] on button "Manage Button" at bounding box center [699, 386] width 91 height 17
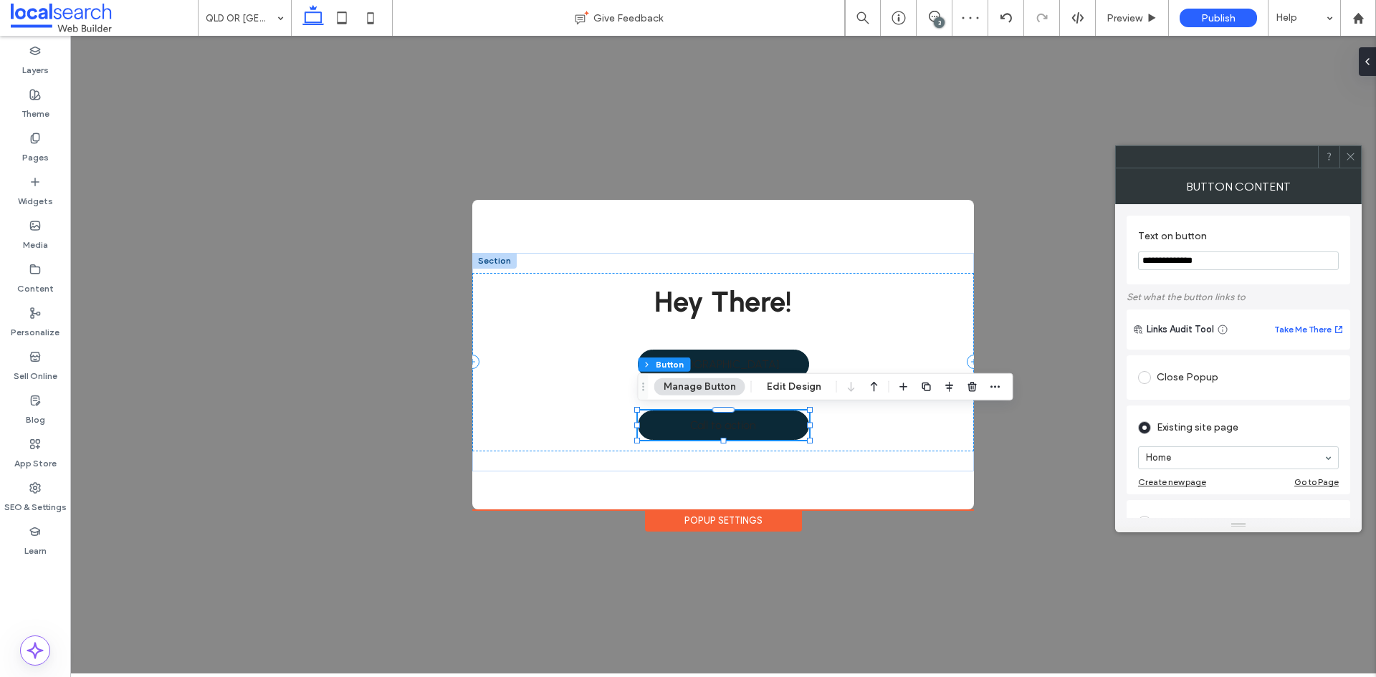
click at [1183, 262] on input "**********" at bounding box center [1238, 261] width 201 height 19
type input "***"
click at [1131, 416] on div "Existing site page Home Create new page Go to Page" at bounding box center [1239, 450] width 224 height 89
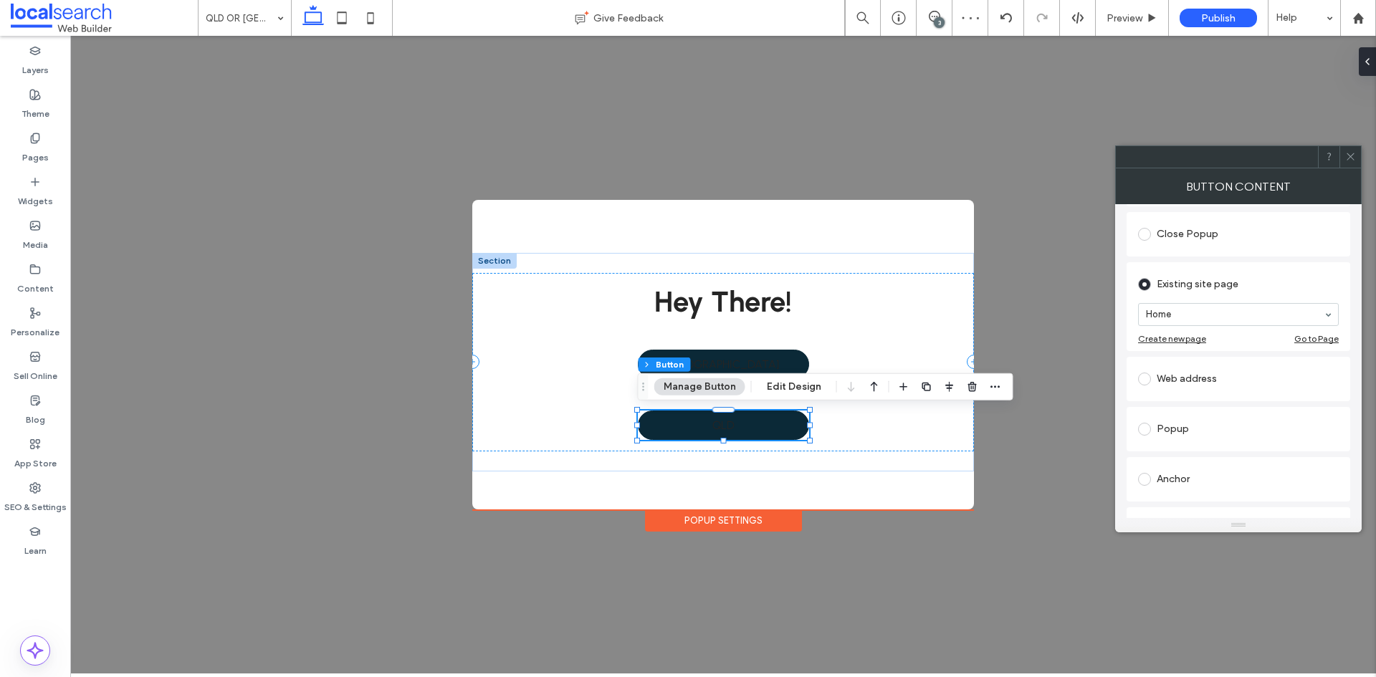
click at [1119, 449] on div "Text on button *** Set what the button links to Links Audit Tool Take Me There …" at bounding box center [1238, 361] width 247 height 314
click at [764, 363] on link "[GEOGRAPHIC_DATA]" at bounding box center [723, 364] width 171 height 29
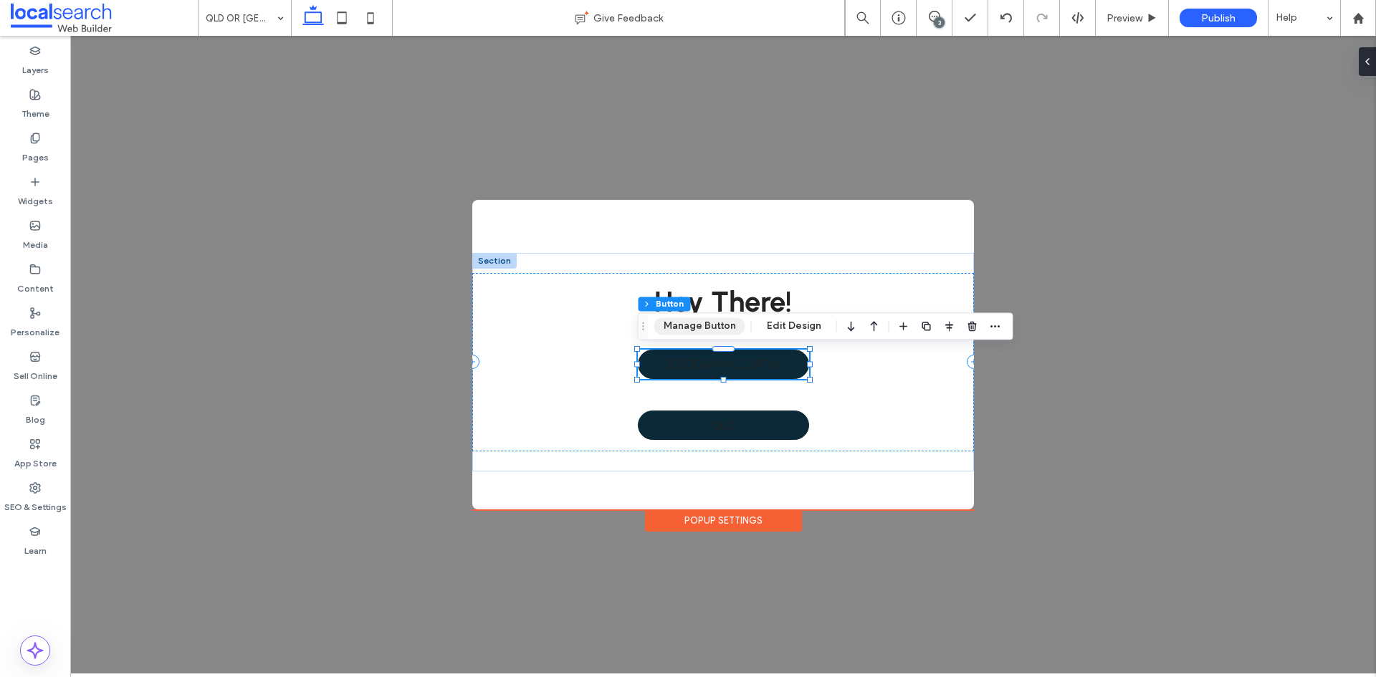
click at [697, 333] on button "Manage Button" at bounding box center [699, 326] width 91 height 17
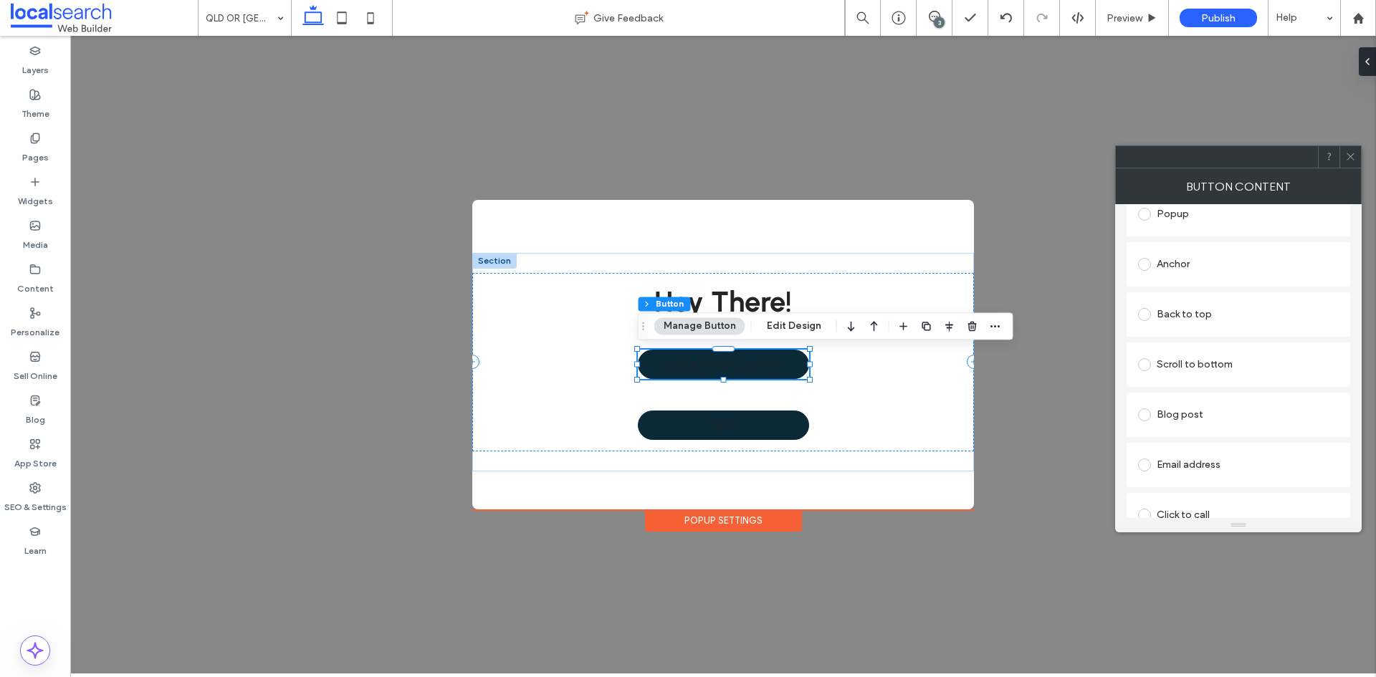
scroll to position [429, 0]
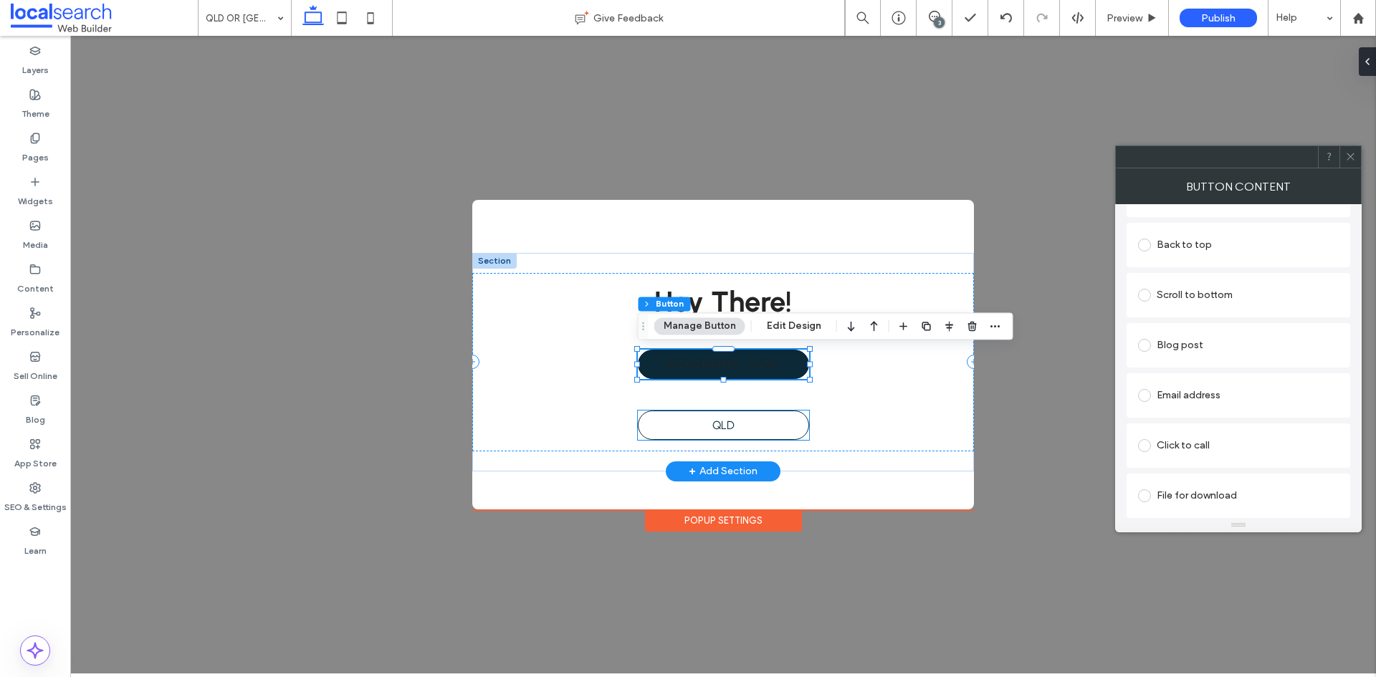
click at [769, 419] on link "QLD" at bounding box center [723, 425] width 171 height 29
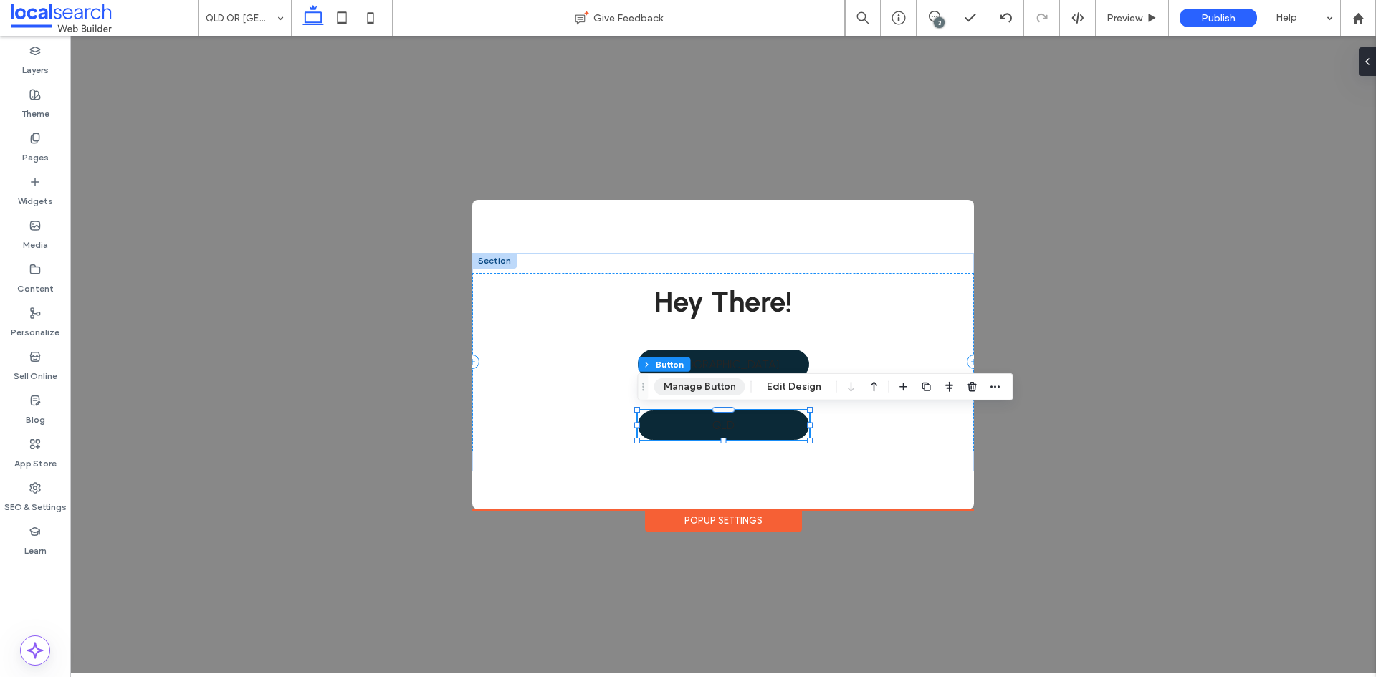
click at [695, 388] on button "Manage Button" at bounding box center [699, 386] width 91 height 17
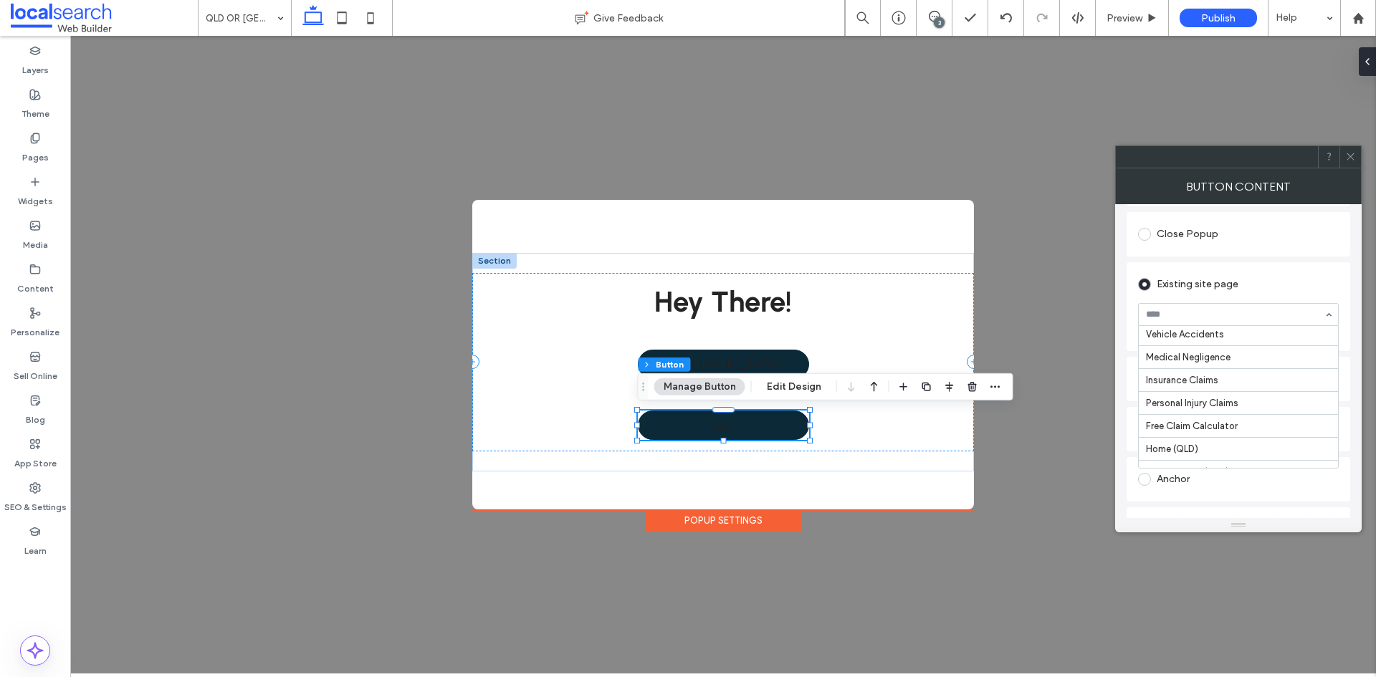
scroll to position [143, 0]
click at [1345, 161] on div at bounding box center [1351, 157] width 22 height 22
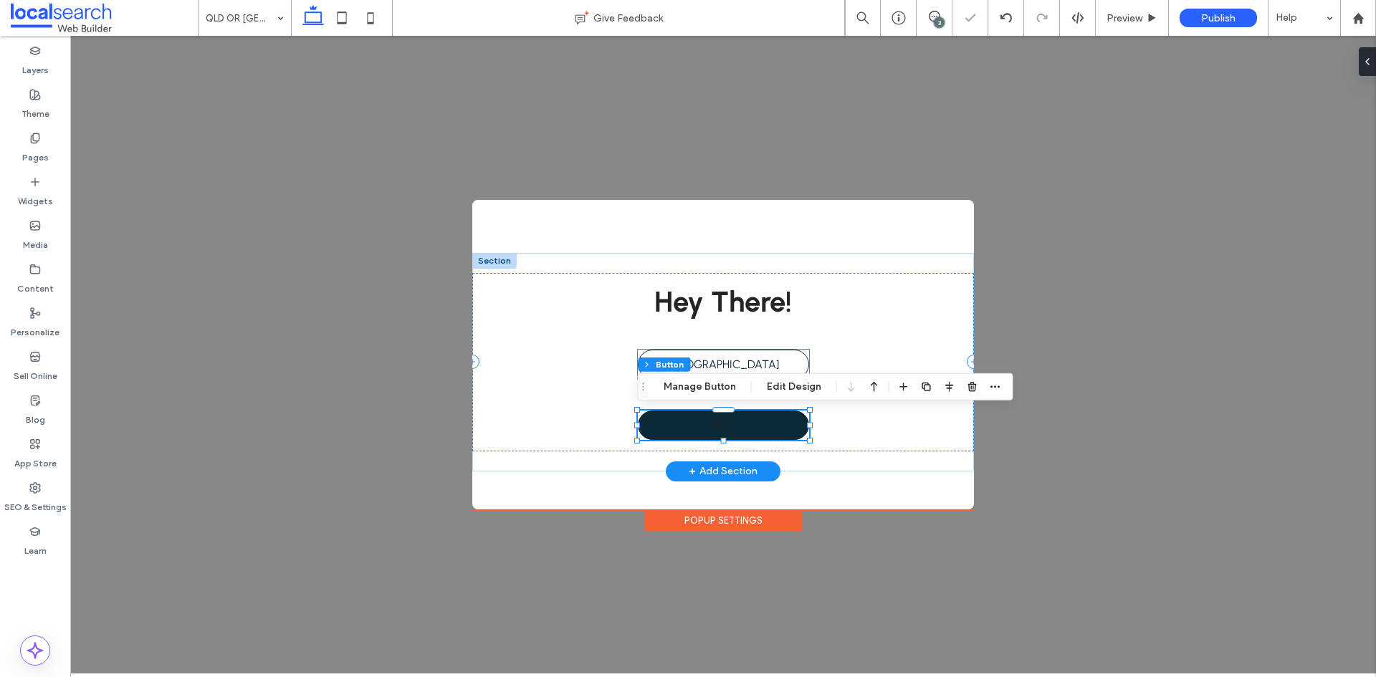
click at [787, 358] on link "[GEOGRAPHIC_DATA]" at bounding box center [723, 364] width 171 height 29
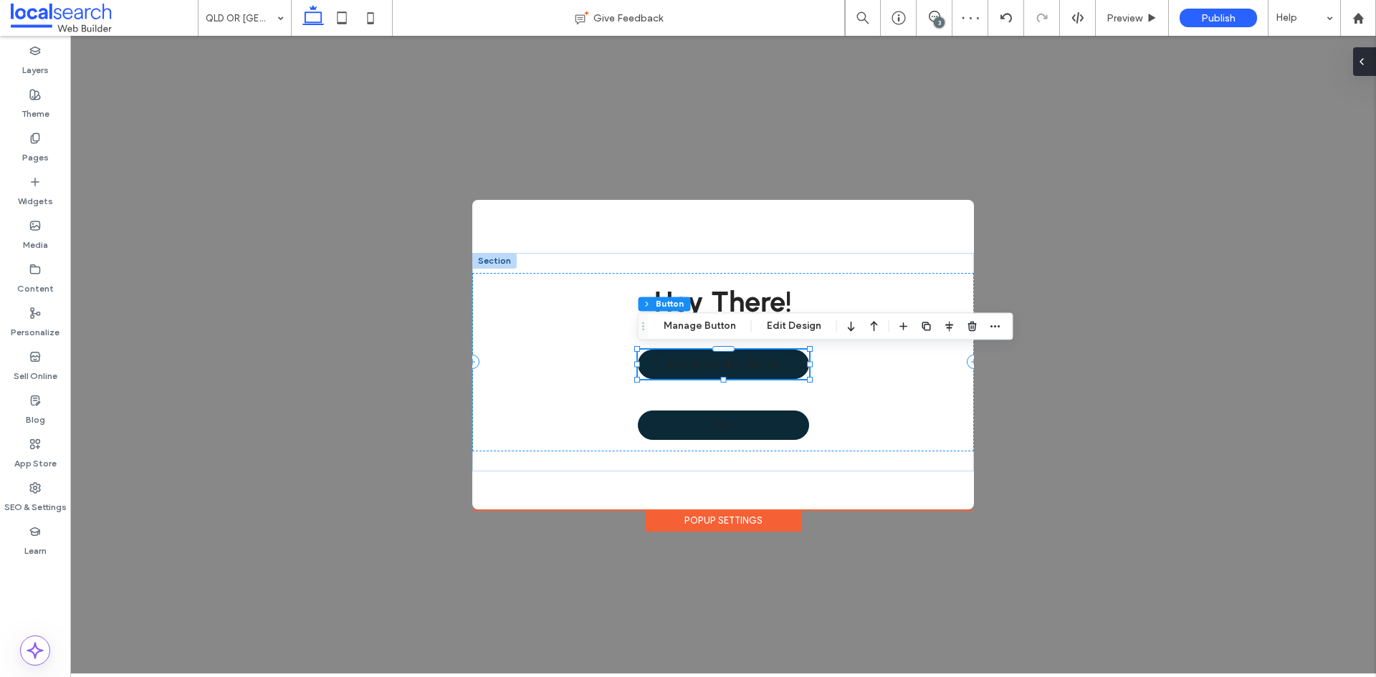
click at [1375, 54] on div at bounding box center [1364, 61] width 23 height 29
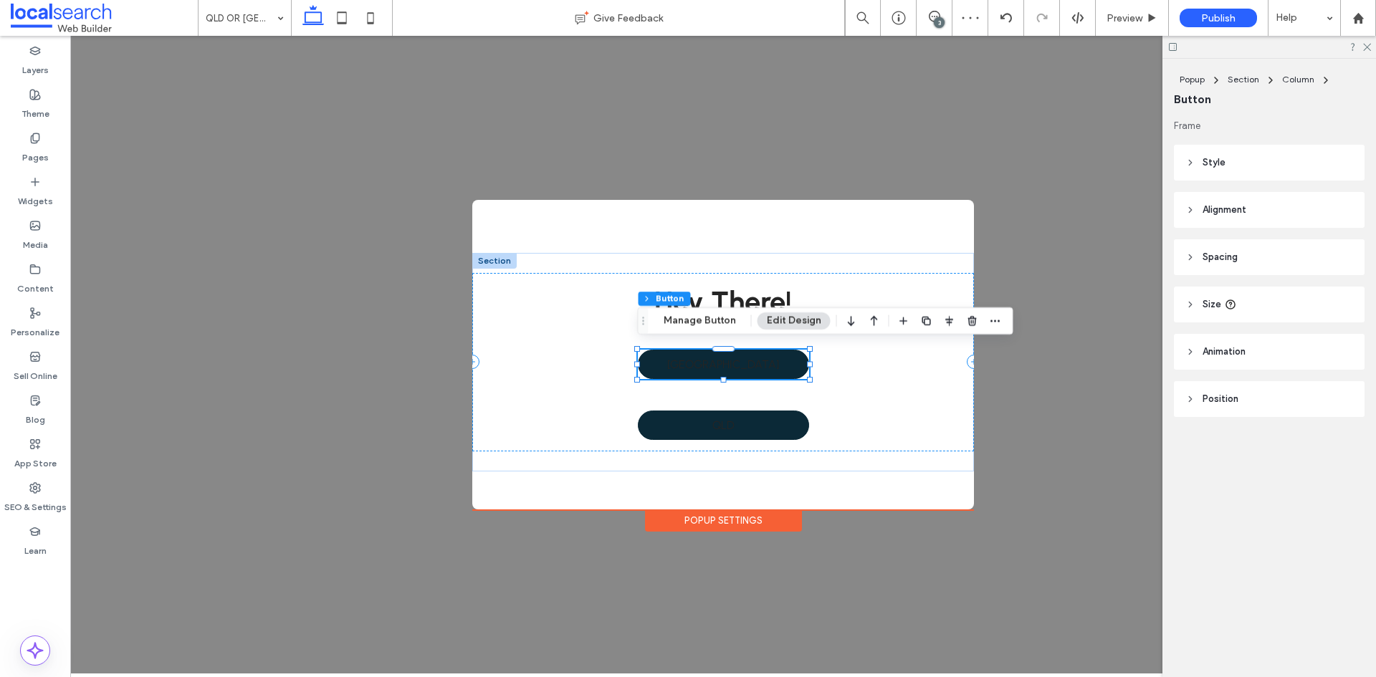
click at [1225, 168] on header "Style" at bounding box center [1269, 163] width 191 height 36
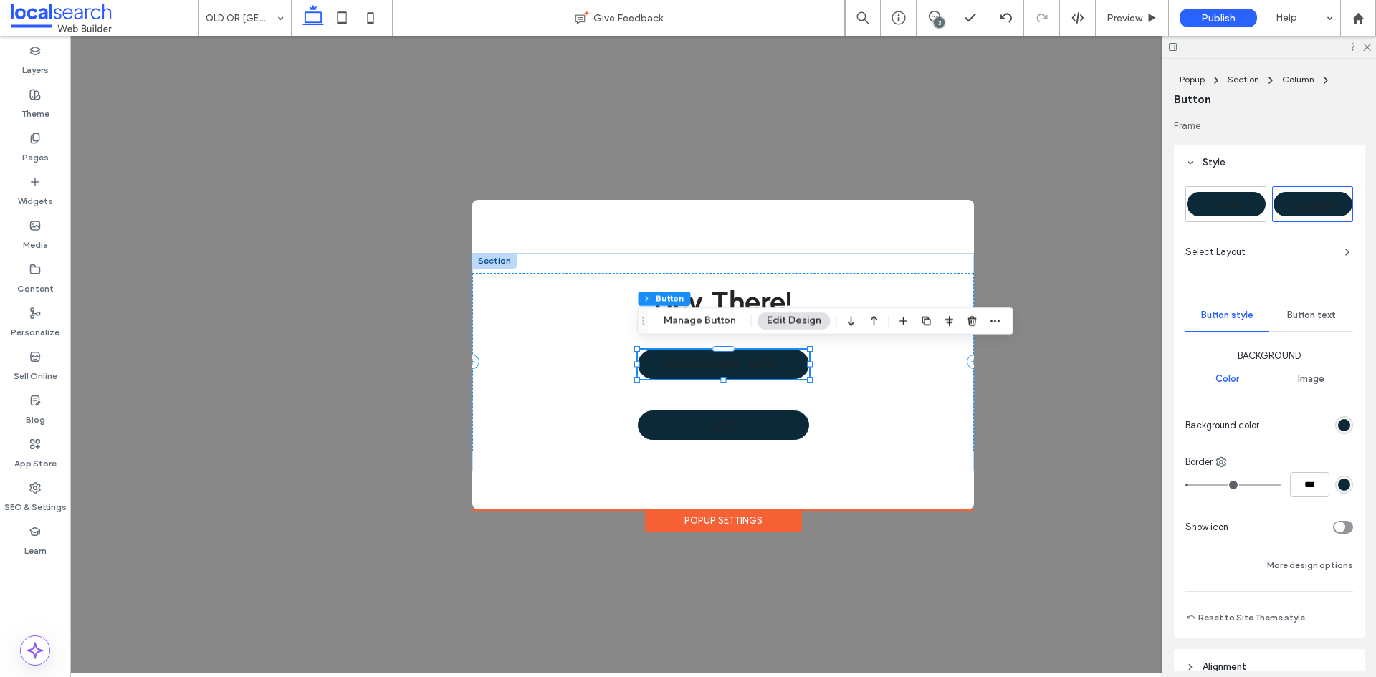
click at [1317, 313] on span "Button text" at bounding box center [1311, 315] width 49 height 11
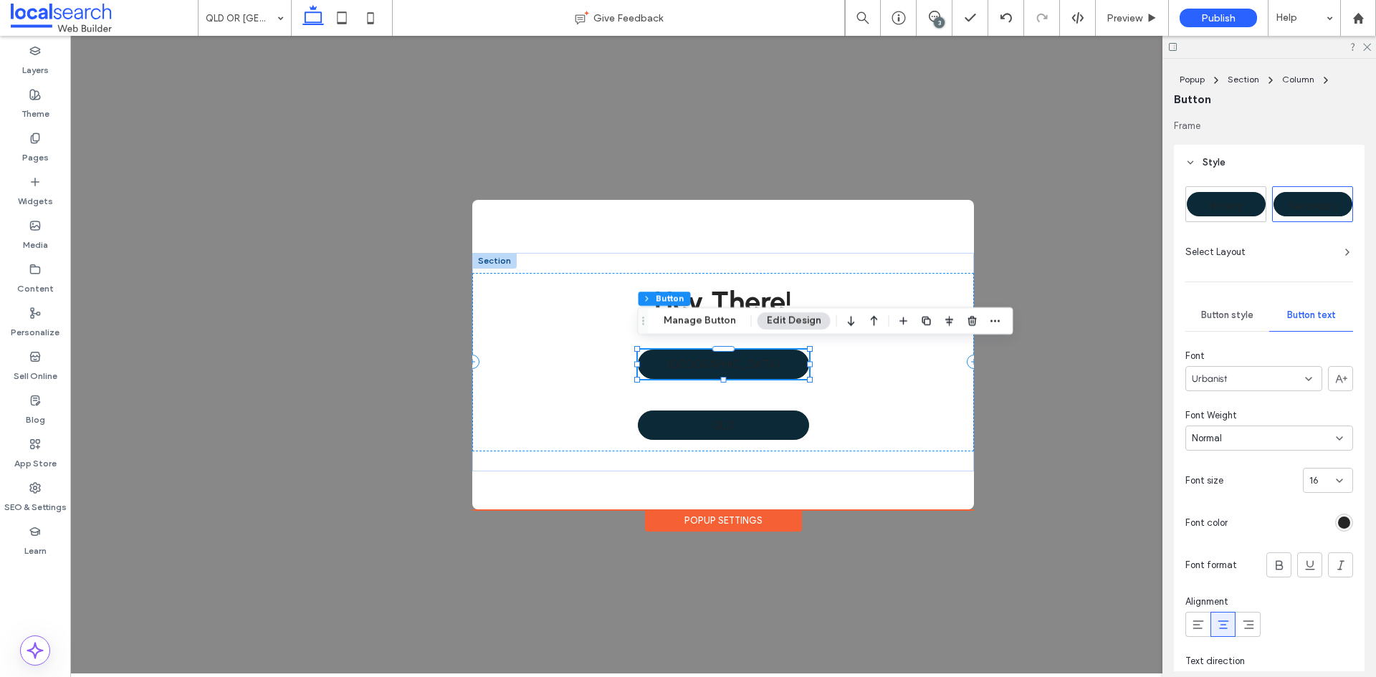
click at [1340, 525] on div "rgb(37, 37, 37)" at bounding box center [1344, 523] width 12 height 12
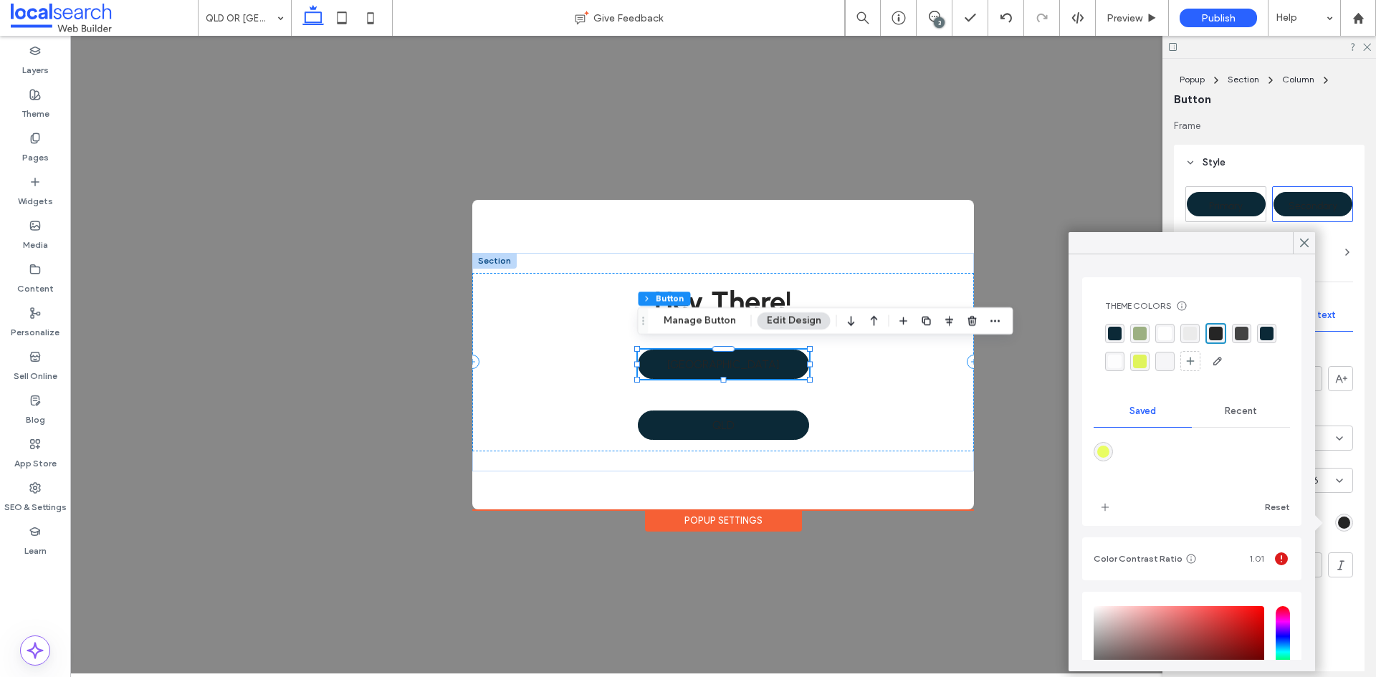
click at [1170, 334] on div "rgba(255, 255, 255, 1)" at bounding box center [1165, 334] width 14 height 14
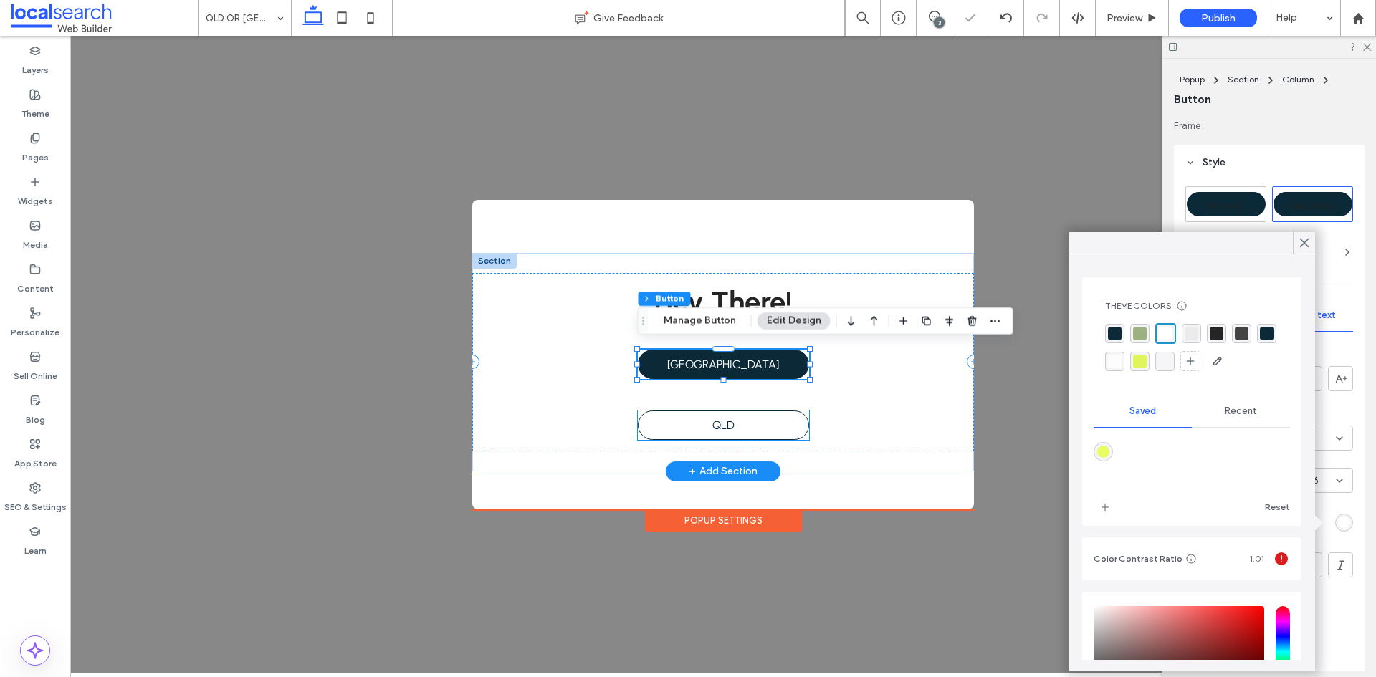
click at [791, 417] on link "QLD" at bounding box center [723, 425] width 171 height 29
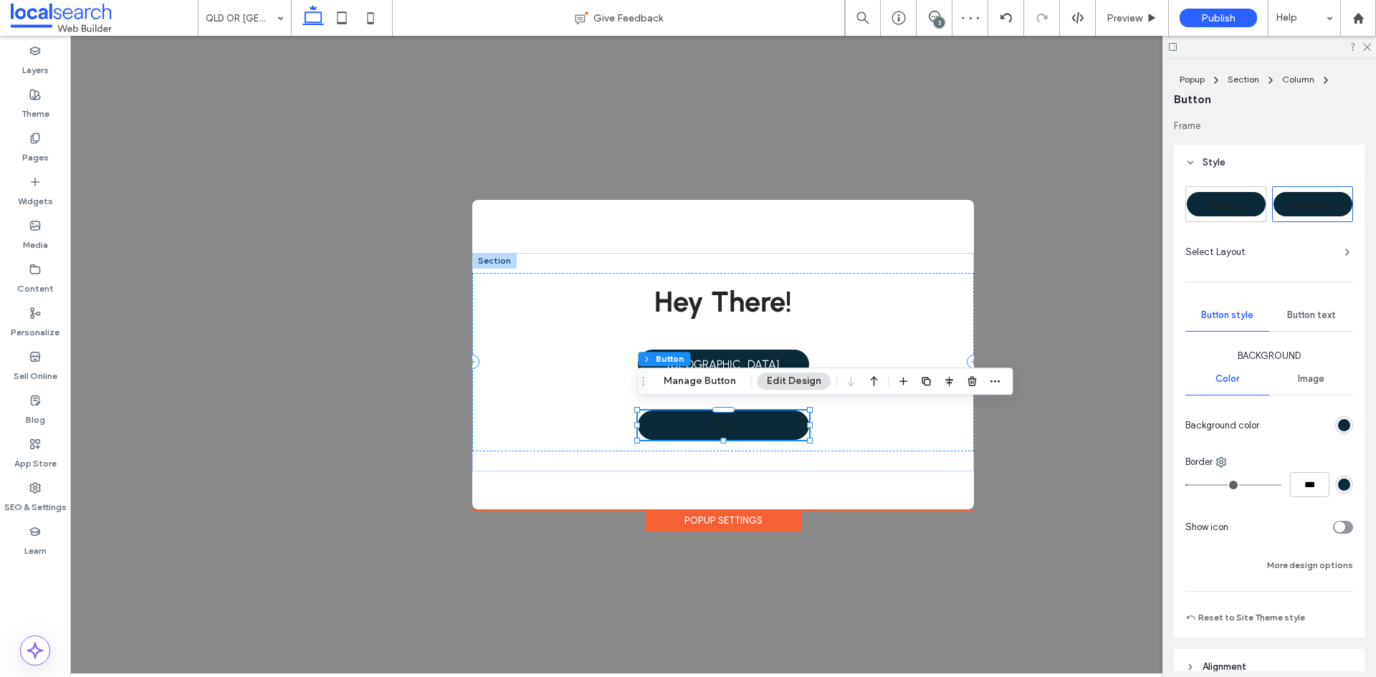
click at [1307, 319] on span "Button text" at bounding box center [1311, 315] width 49 height 11
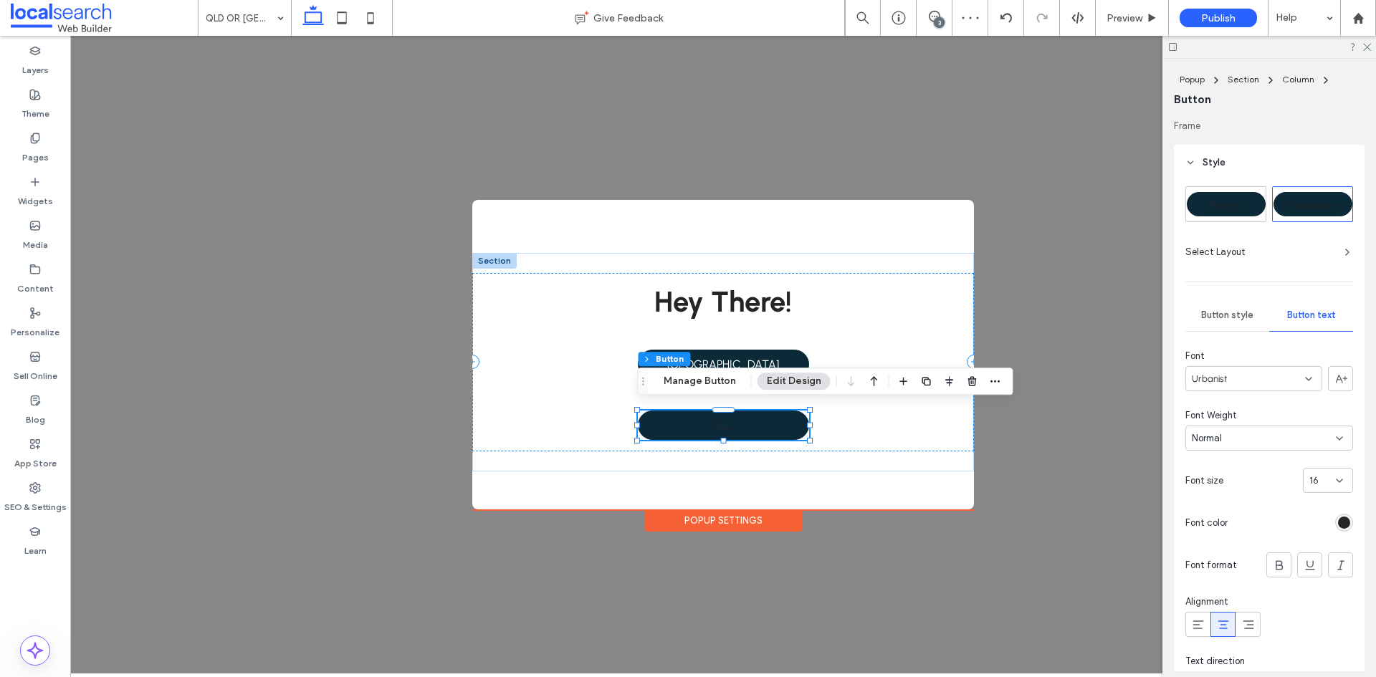
click at [1340, 520] on div "rgb(37, 37, 37)" at bounding box center [1344, 523] width 12 height 12
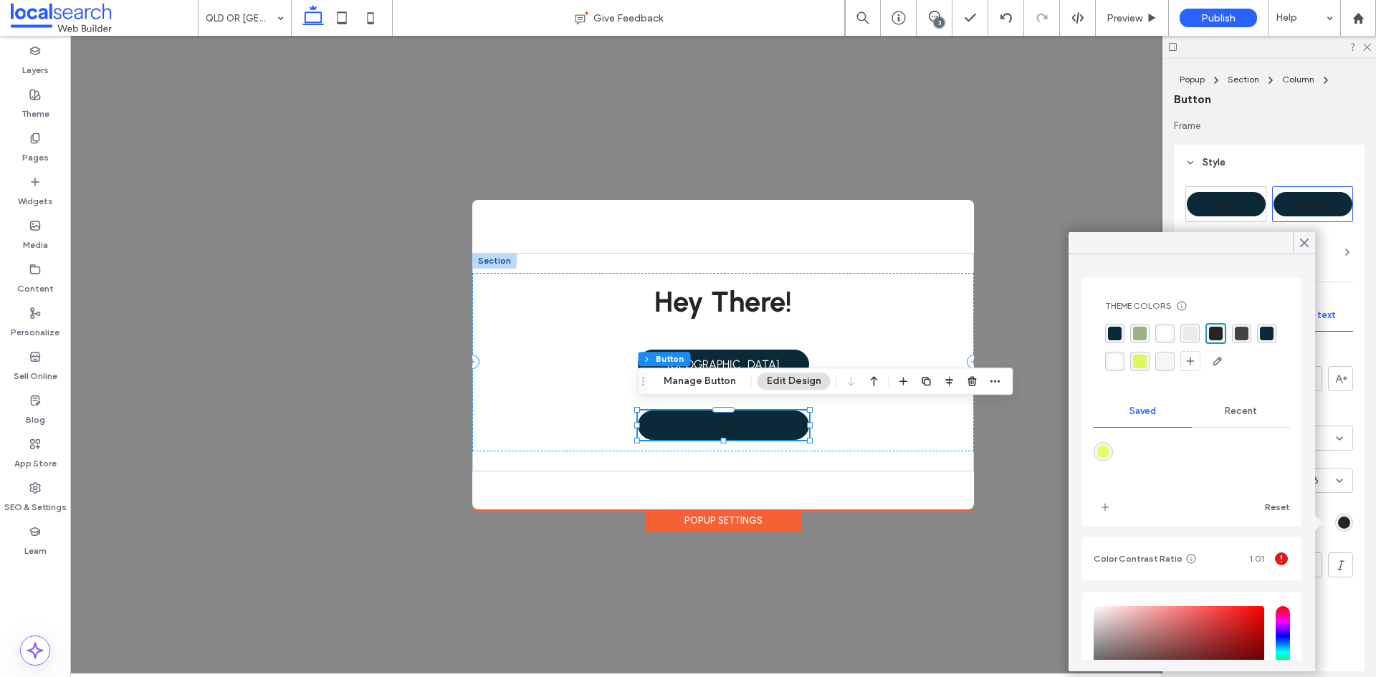
click at [1161, 338] on div "rgba(255, 255, 255, 1)" at bounding box center [1165, 334] width 14 height 14
click at [1310, 244] on icon at bounding box center [1304, 243] width 13 height 13
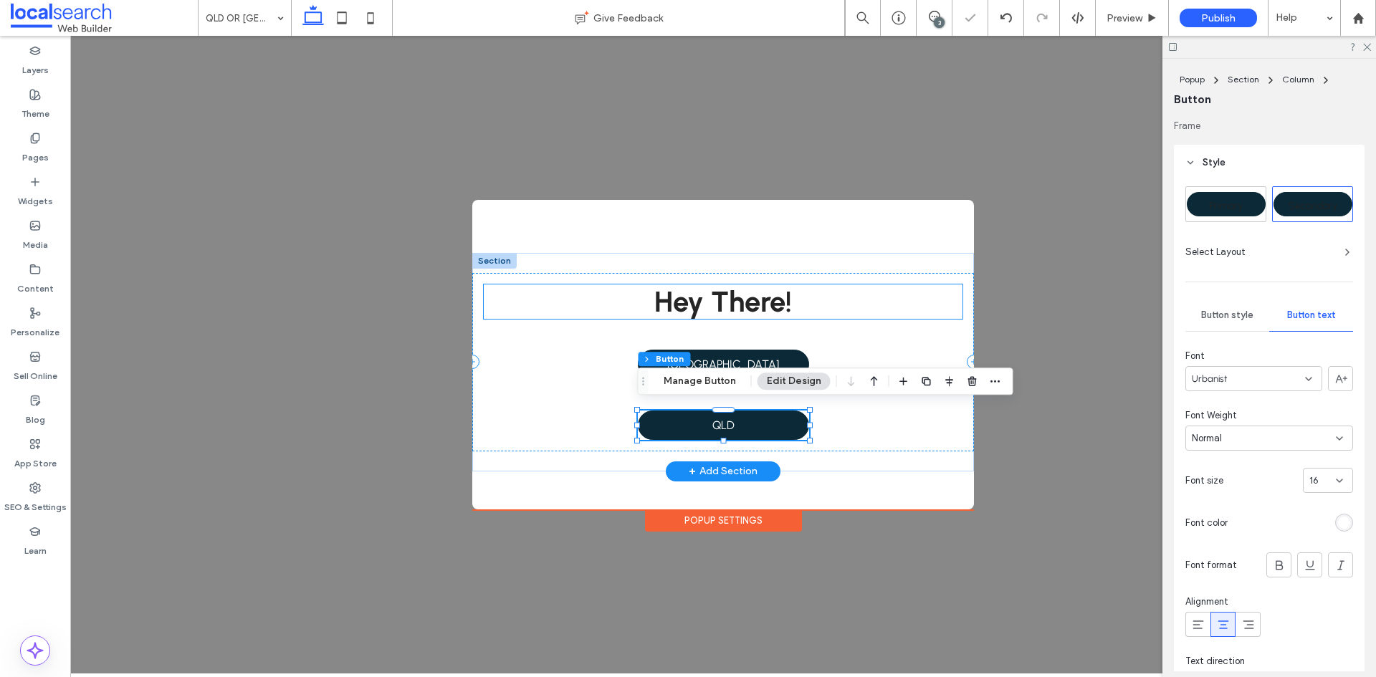
click at [930, 285] on h2 "Hey There!" at bounding box center [723, 302] width 479 height 34
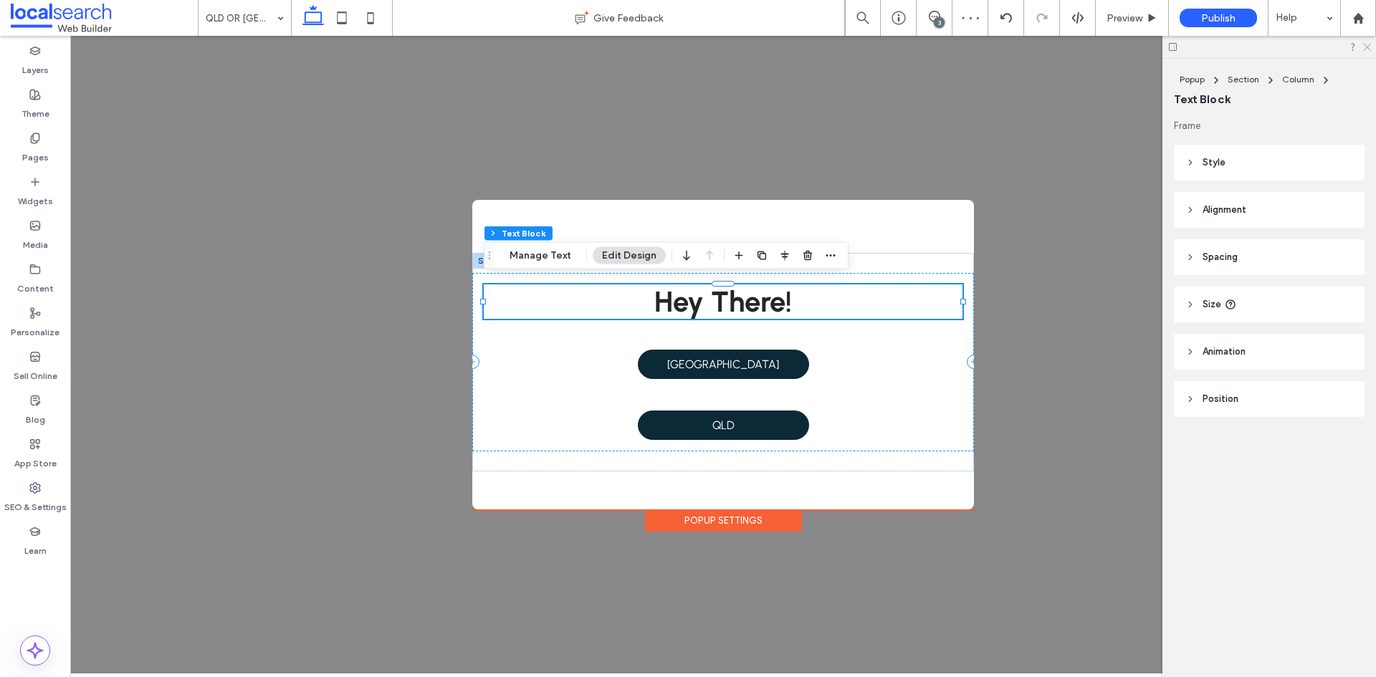
click at [1367, 49] on icon at bounding box center [1366, 46] width 9 height 9
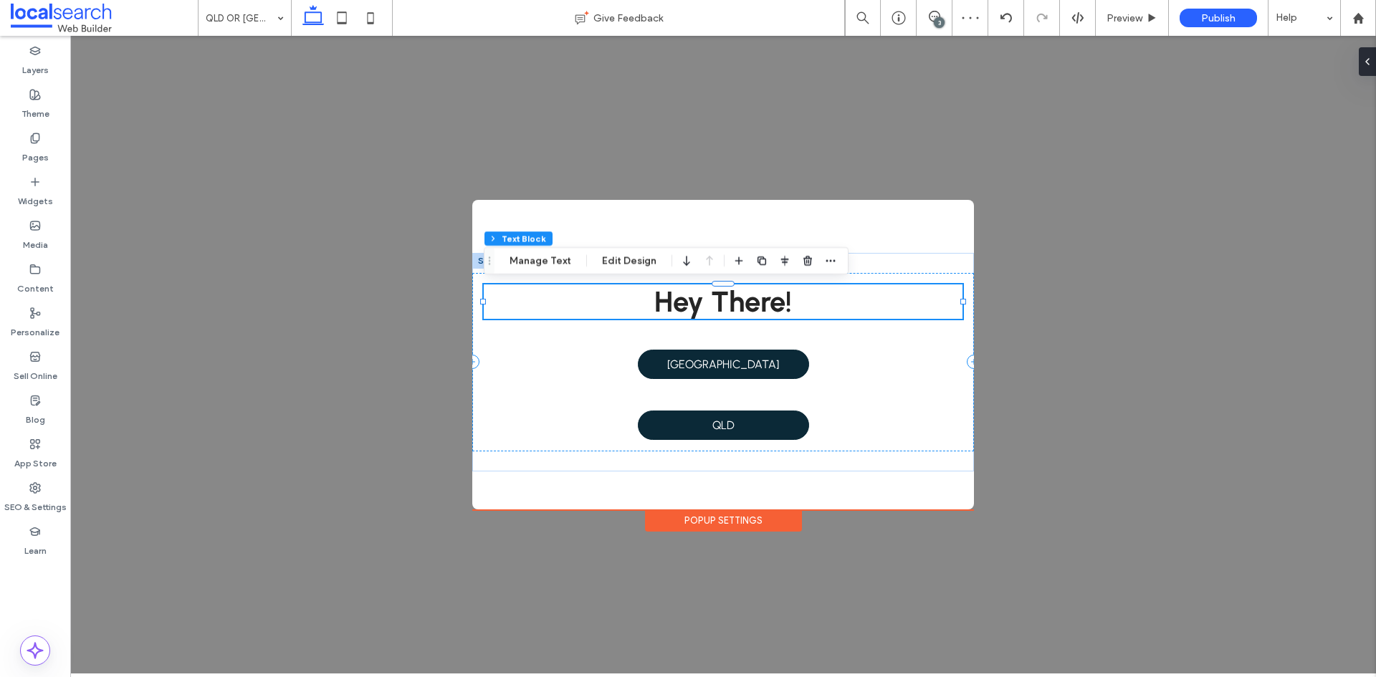
click at [1191, 292] on div ".st0-1091118977{fill-rule:evenodd;clip-rule:evenodd;} + Add Section Hey There! …" at bounding box center [723, 355] width 1306 height 638
click at [913, 545] on div ".st0-1091118977{fill-rule:evenodd;clip-rule:evenodd;} + Add Section Hey There! …" at bounding box center [723, 355] width 1306 height 638
click at [1124, 15] on span "Preview" at bounding box center [1125, 18] width 36 height 12
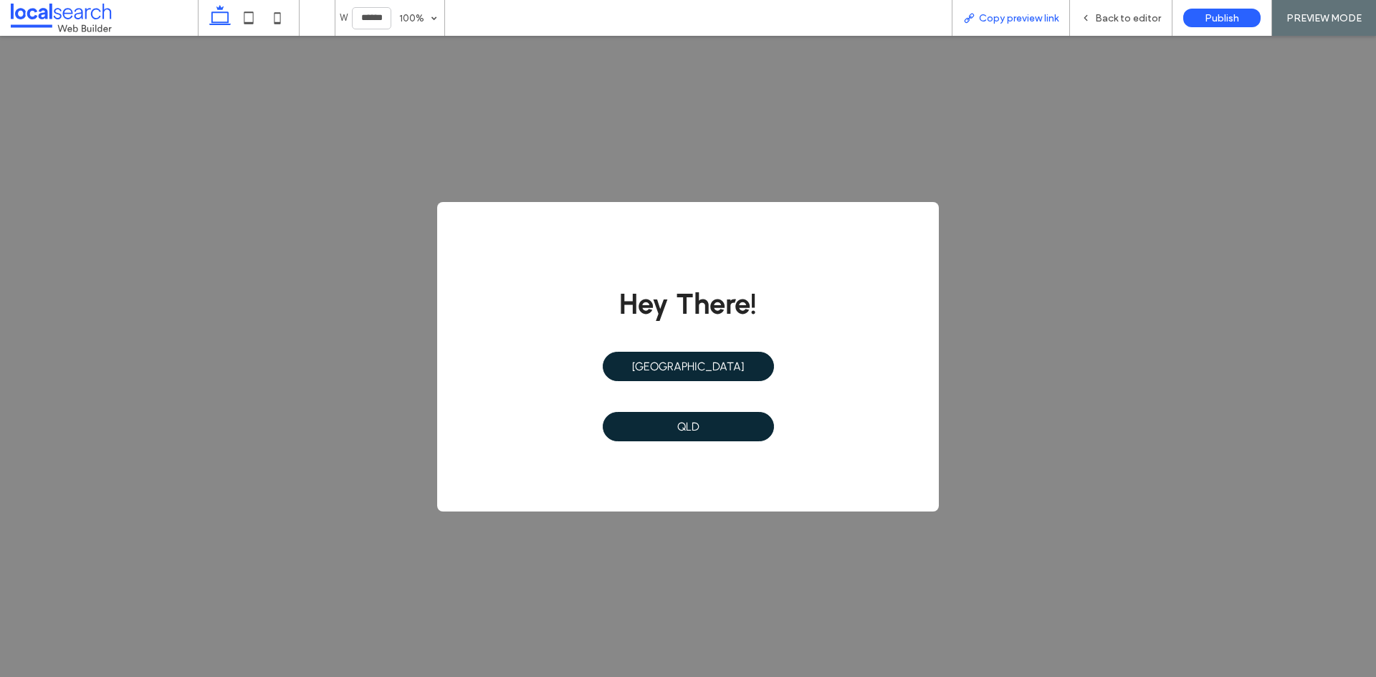
click at [1007, 24] on span "Copy preview link" at bounding box center [1019, 18] width 80 height 12
click at [1128, 17] on span "Back to editor" at bounding box center [1128, 18] width 66 height 12
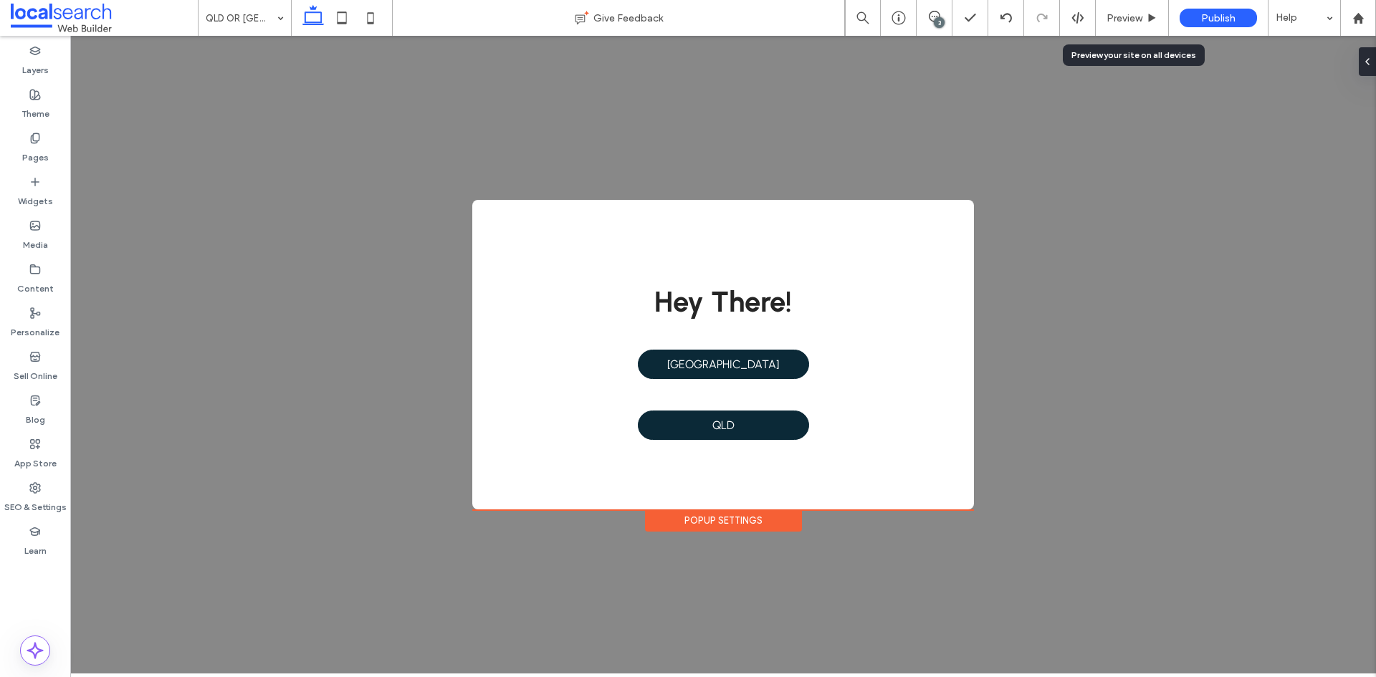
click at [1096, 534] on div ".st0-1091118977{fill-rule:evenodd;clip-rule:evenodd;} + Add Section Hey There! …" at bounding box center [723, 355] width 1306 height 638
drag, startPoint x: 36, startPoint y: 497, endPoint x: 36, endPoint y: 489, distance: 7.9
click at [35, 497] on label "SEO & Settings" at bounding box center [35, 504] width 62 height 20
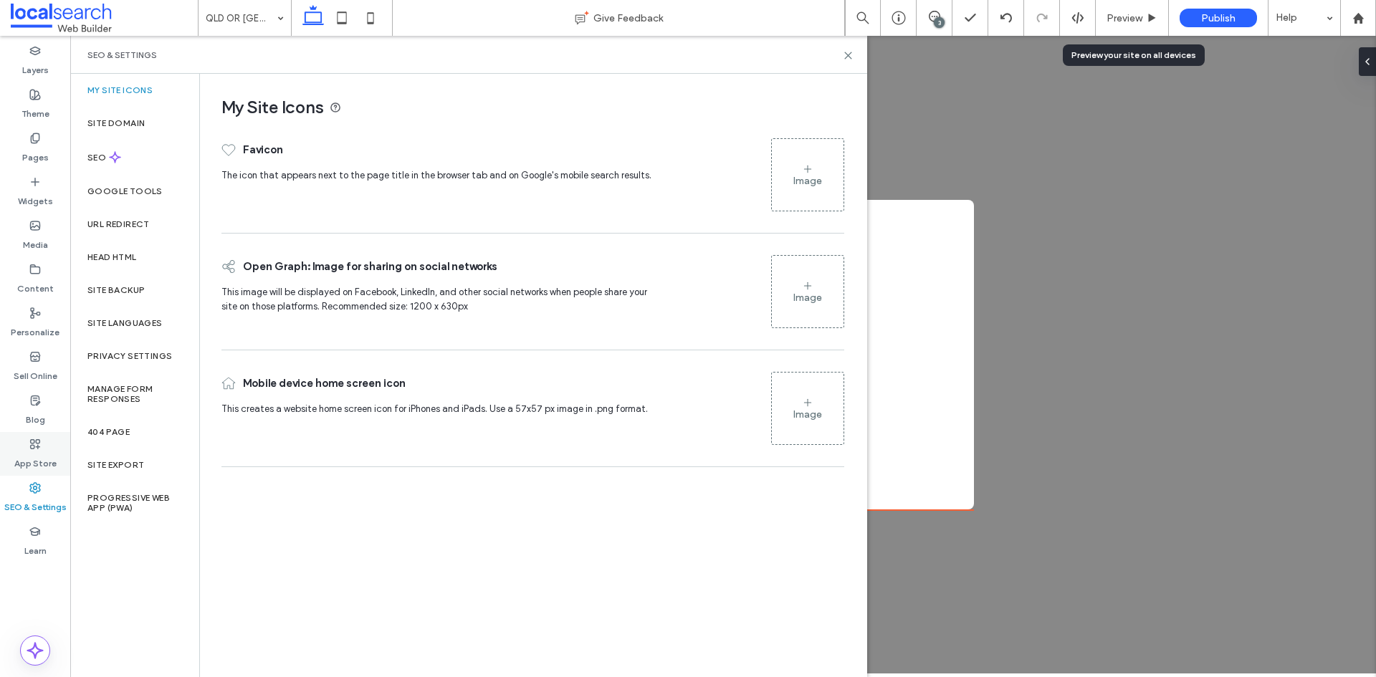
click at [54, 456] on label "App Store" at bounding box center [35, 460] width 42 height 20
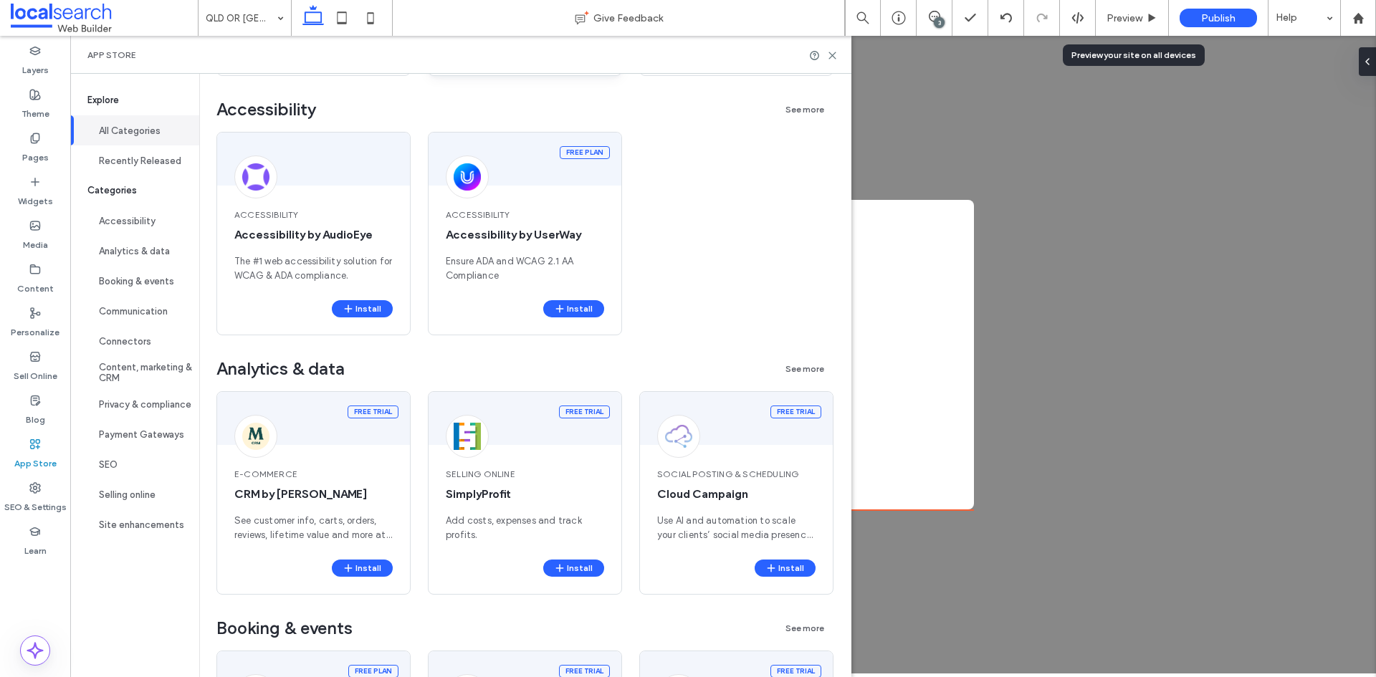
scroll to position [573, 0]
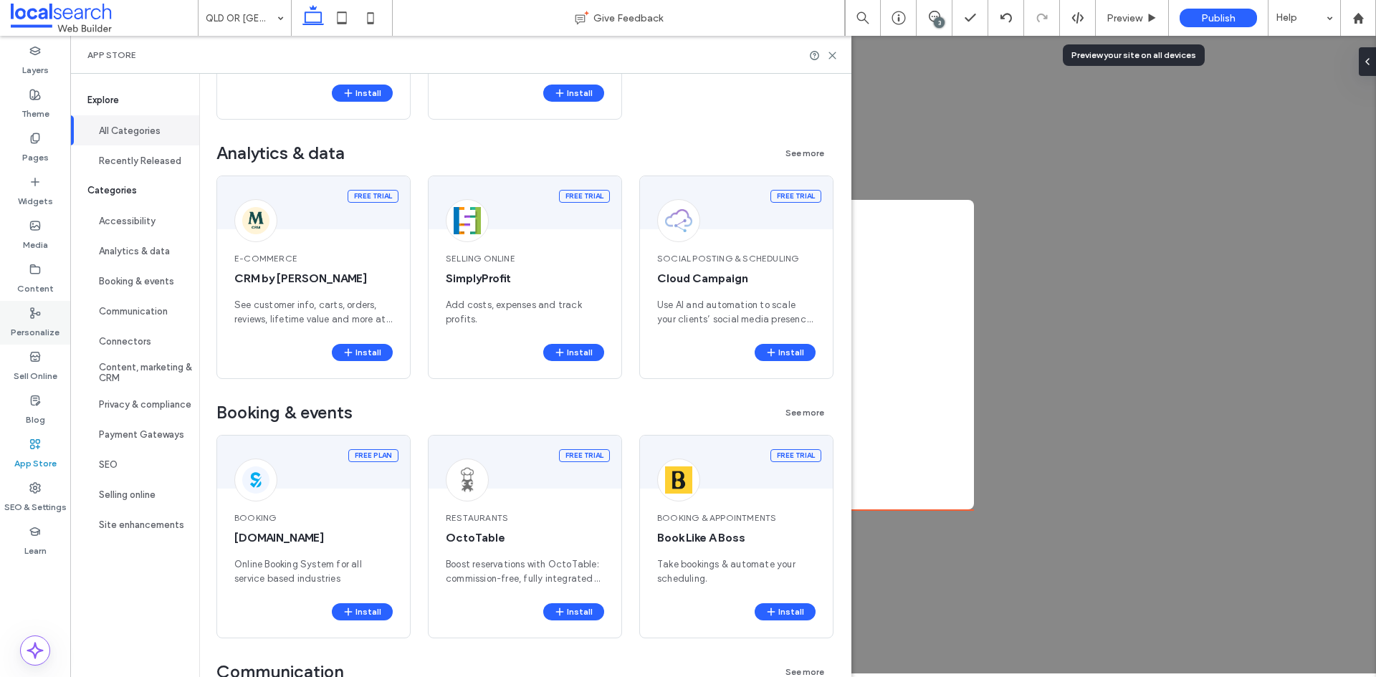
click at [39, 318] on icon at bounding box center [34, 312] width 11 height 11
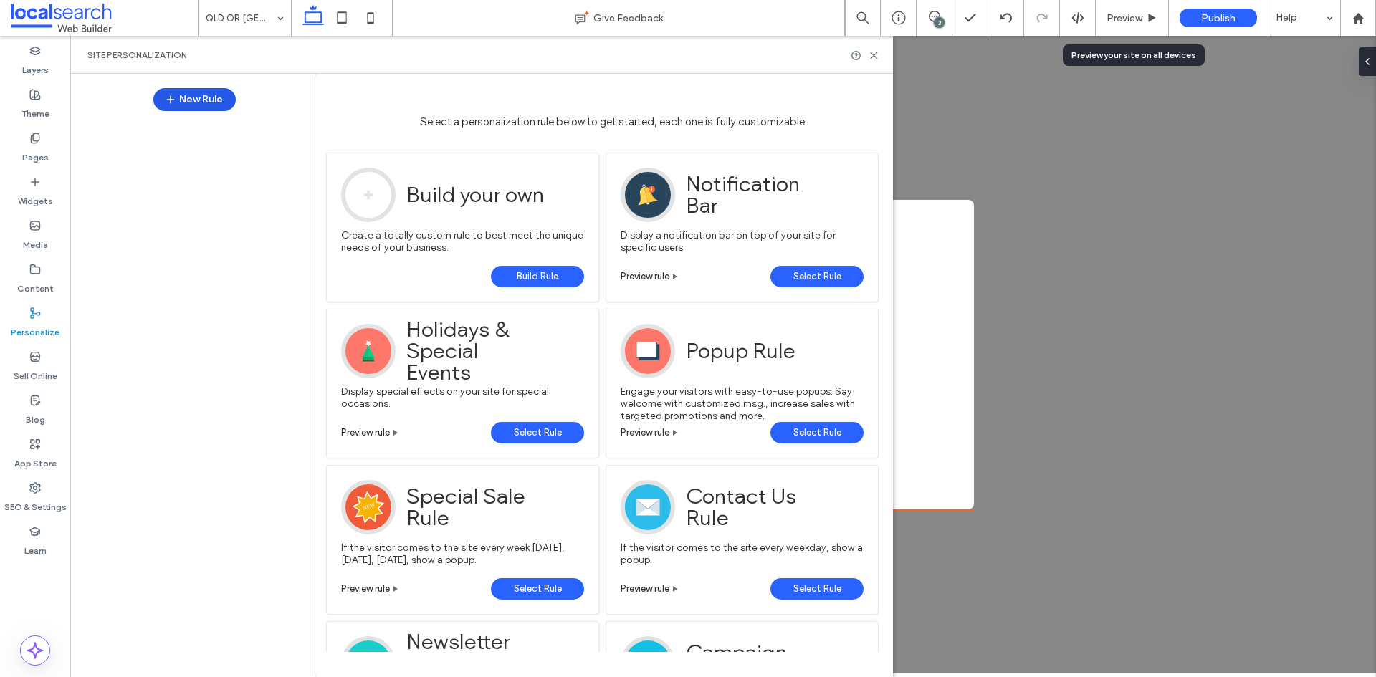
click at [188, 103] on button "New Rule" at bounding box center [194, 99] width 82 height 23
click at [196, 95] on button "New Rule" at bounding box center [194, 99] width 82 height 23
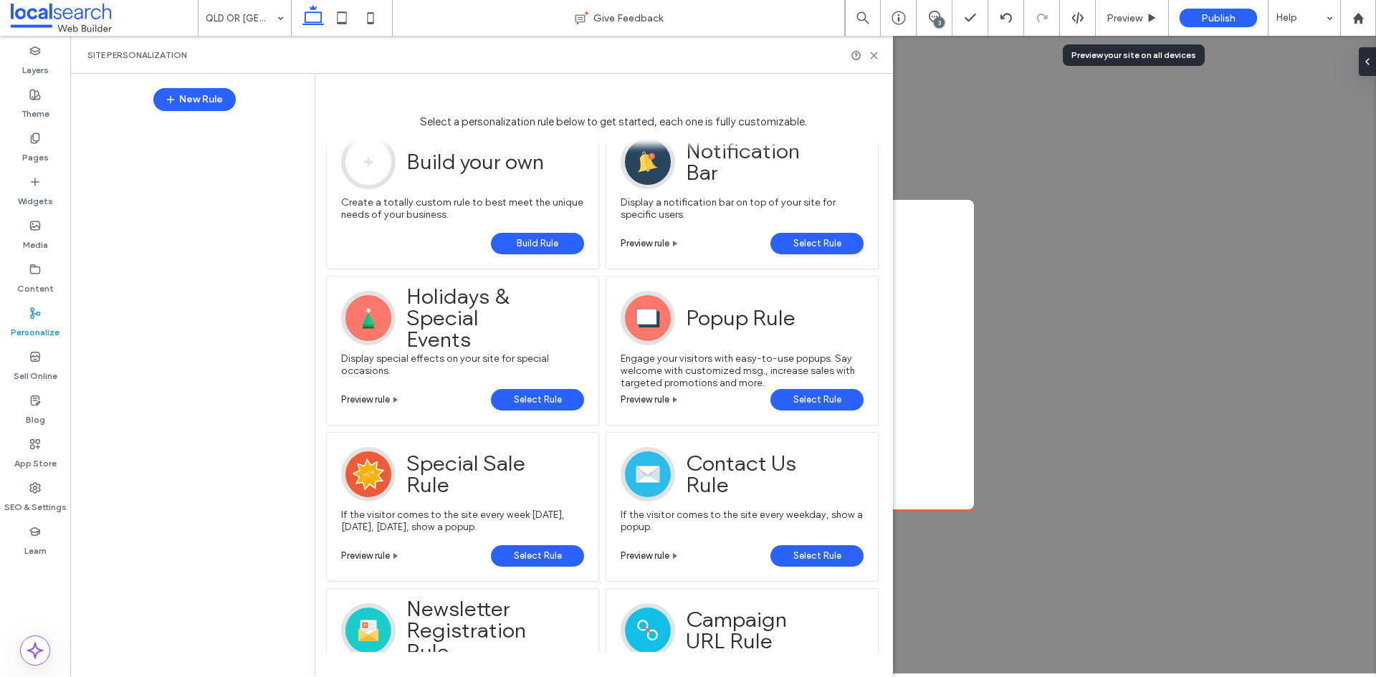
scroll to position [0, 0]
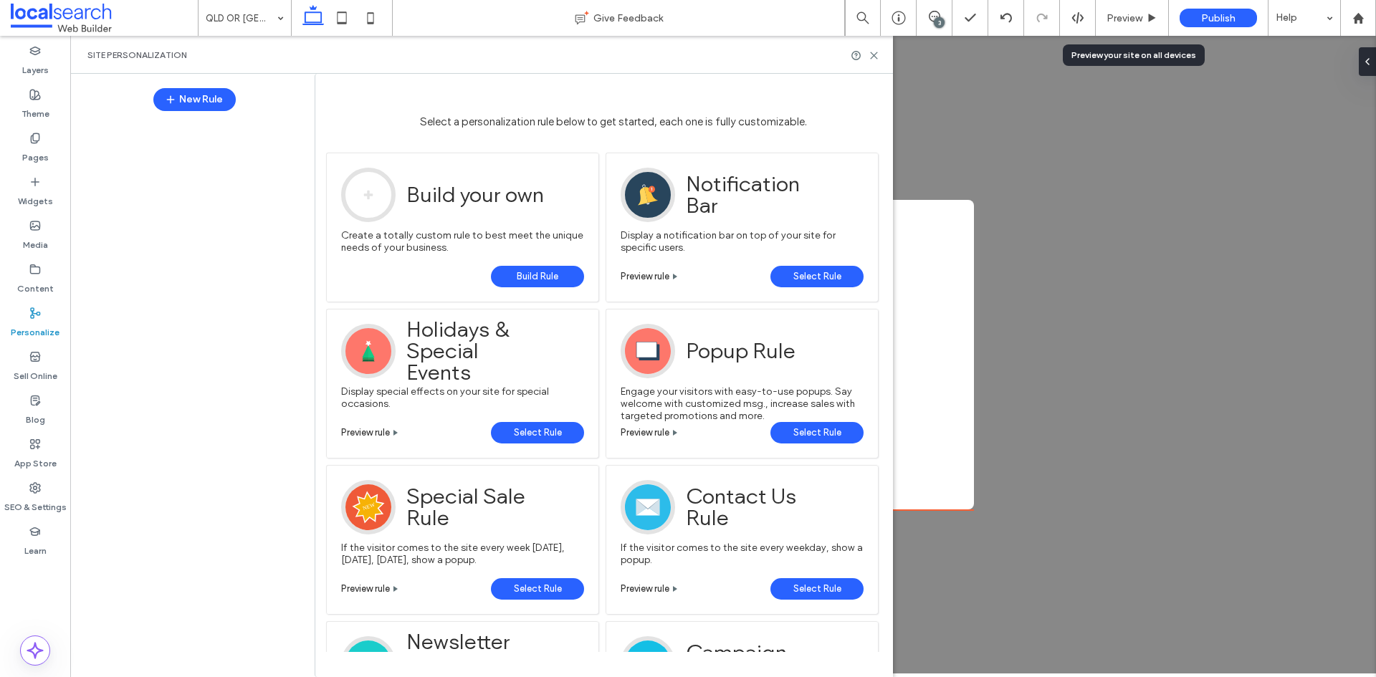
drag, startPoint x: 806, startPoint y: 438, endPoint x: 801, endPoint y: 429, distance: 10.6
click at [806, 438] on span "Select Rule" at bounding box center [817, 433] width 48 height 22
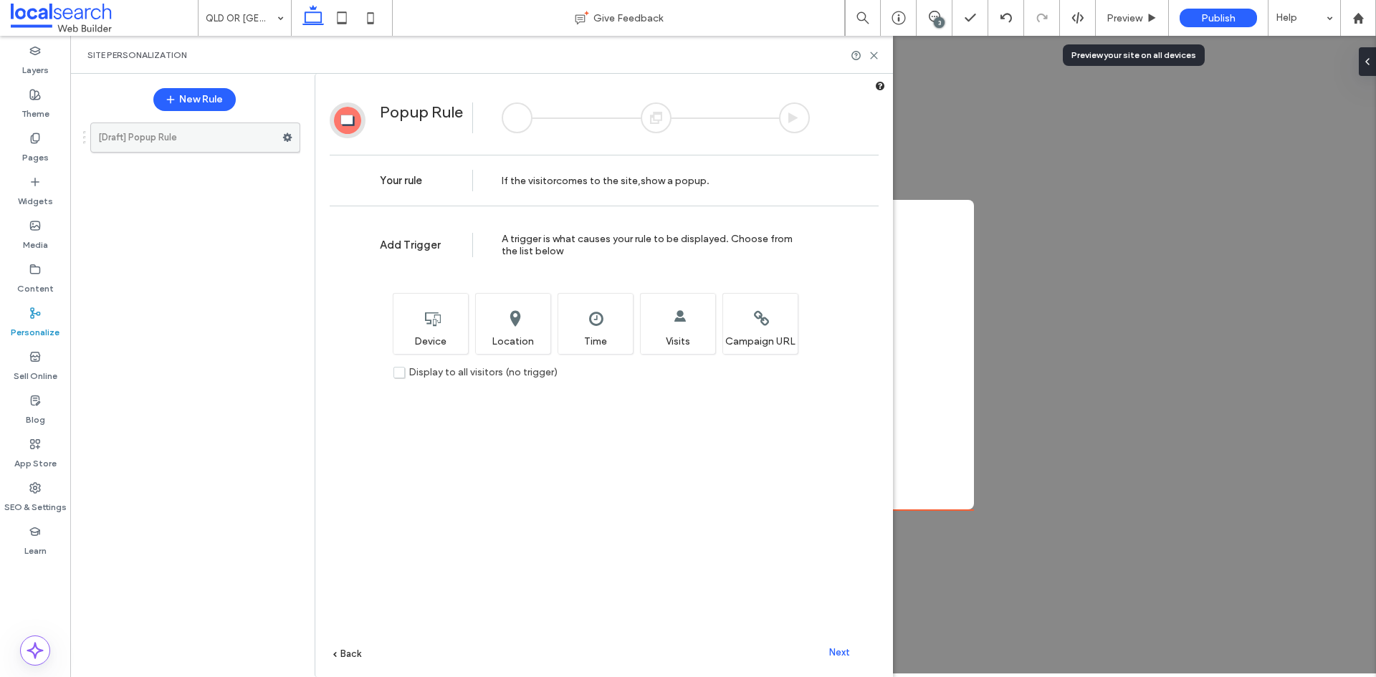
click at [150, 143] on label "[Draft] Popup Rule" at bounding box center [190, 137] width 184 height 29
click at [282, 137] on label "[Draft] Popup Rule" at bounding box center [190, 137] width 184 height 29
click at [841, 651] on span "Next" at bounding box center [839, 652] width 21 height 11
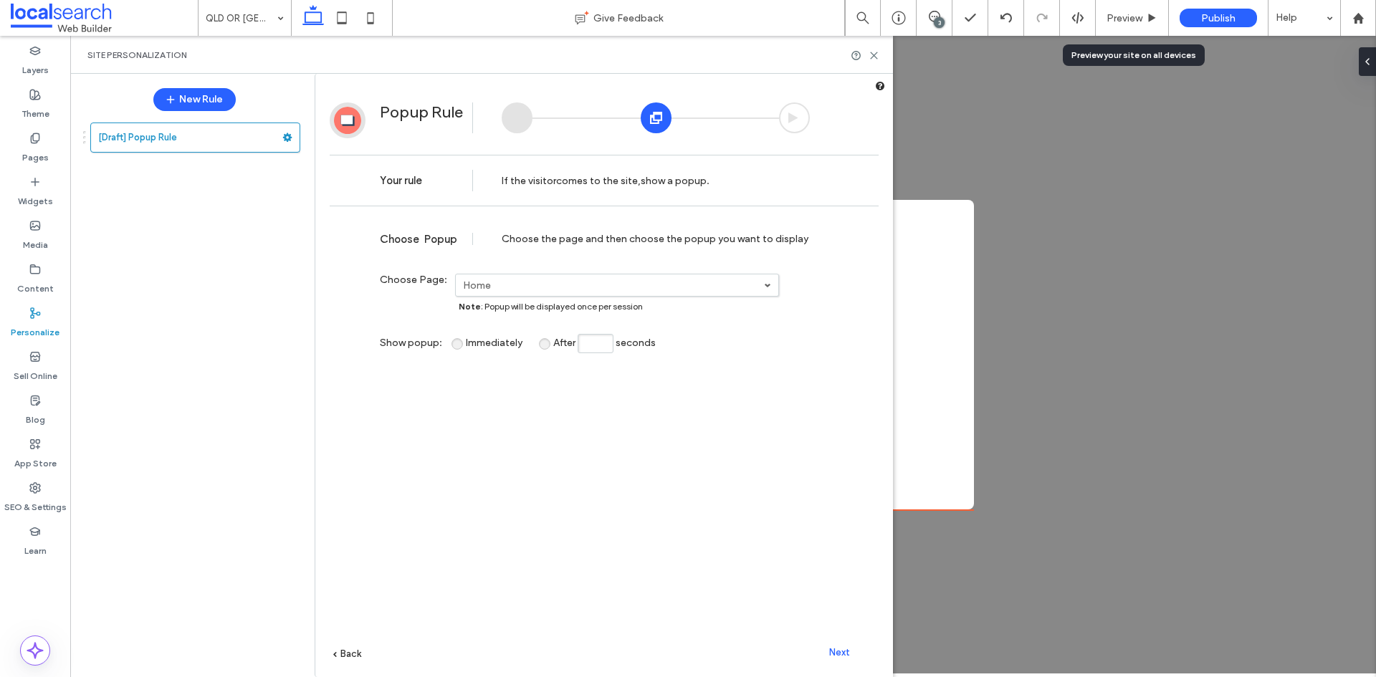
click at [573, 287] on label "Home" at bounding box center [613, 286] width 301 height 12
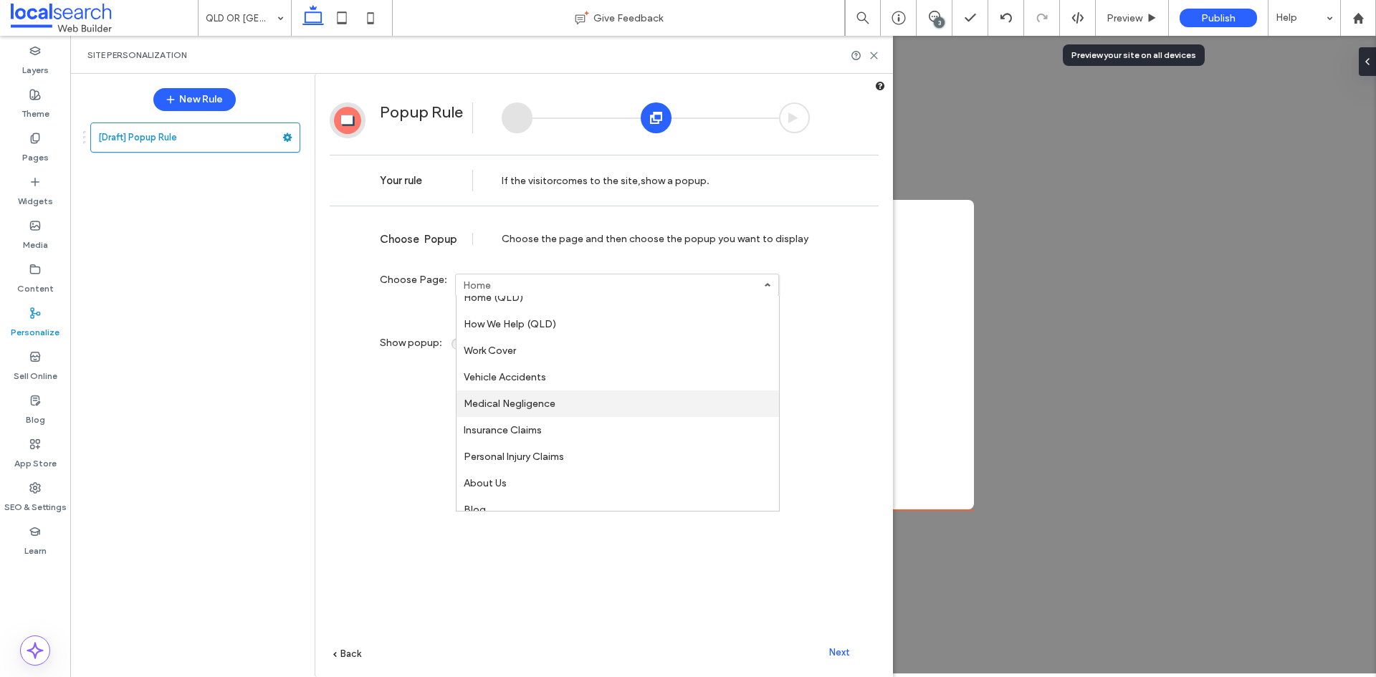
scroll to position [289, 0]
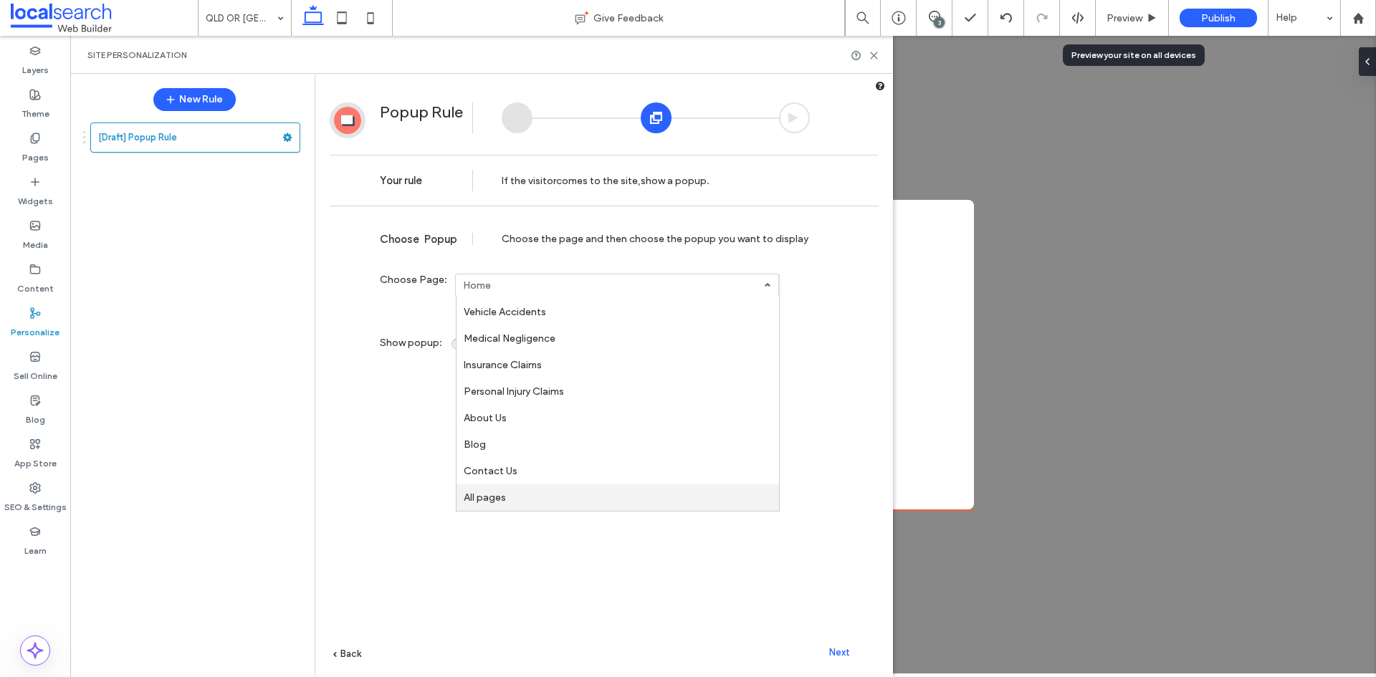
click at [520, 497] on link "All pages" at bounding box center [618, 498] width 323 height 27
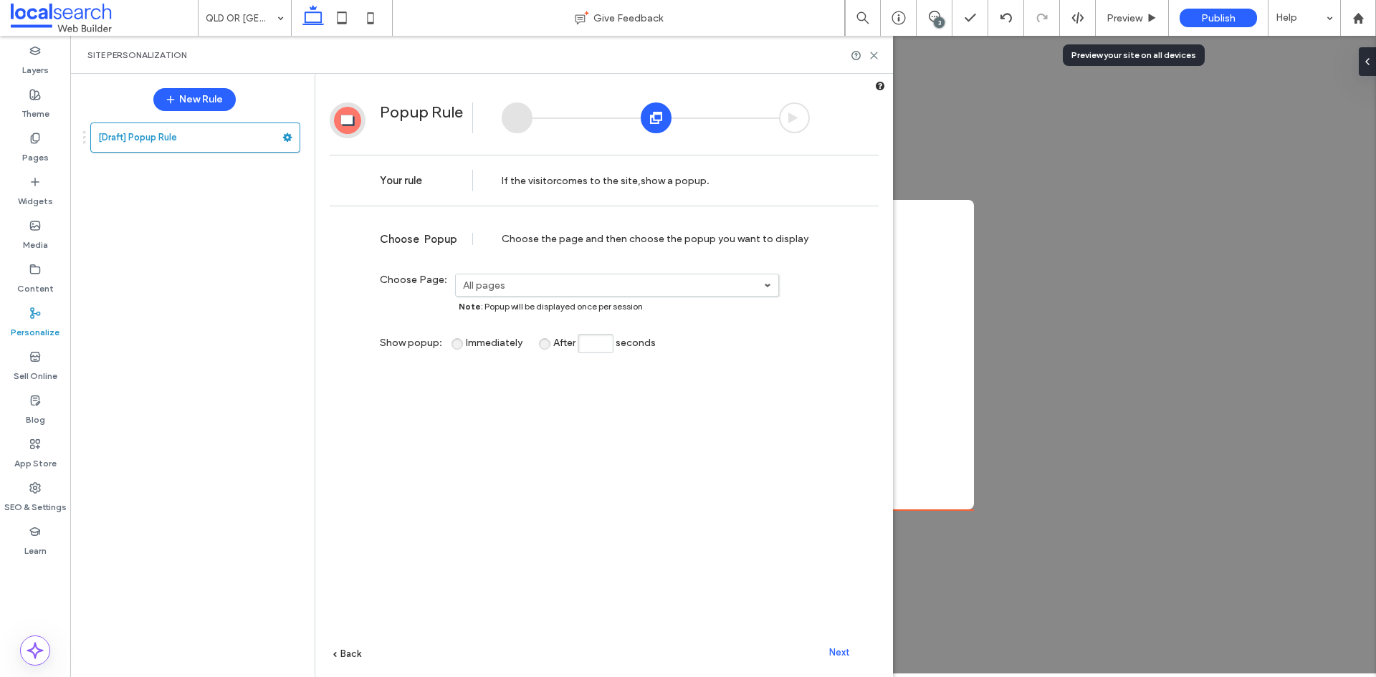
click at [842, 651] on span "Next" at bounding box center [839, 652] width 21 height 11
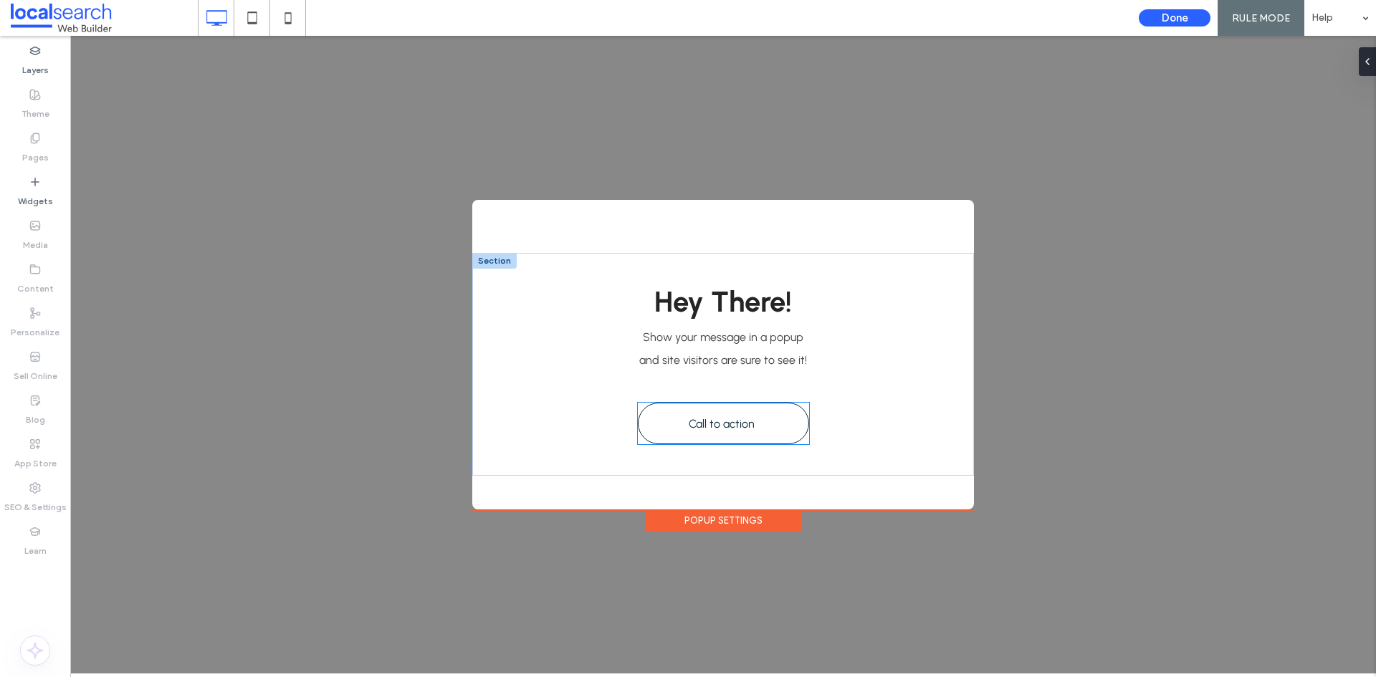
click at [732, 431] on span "Call to action" at bounding box center [722, 424] width 66 height 28
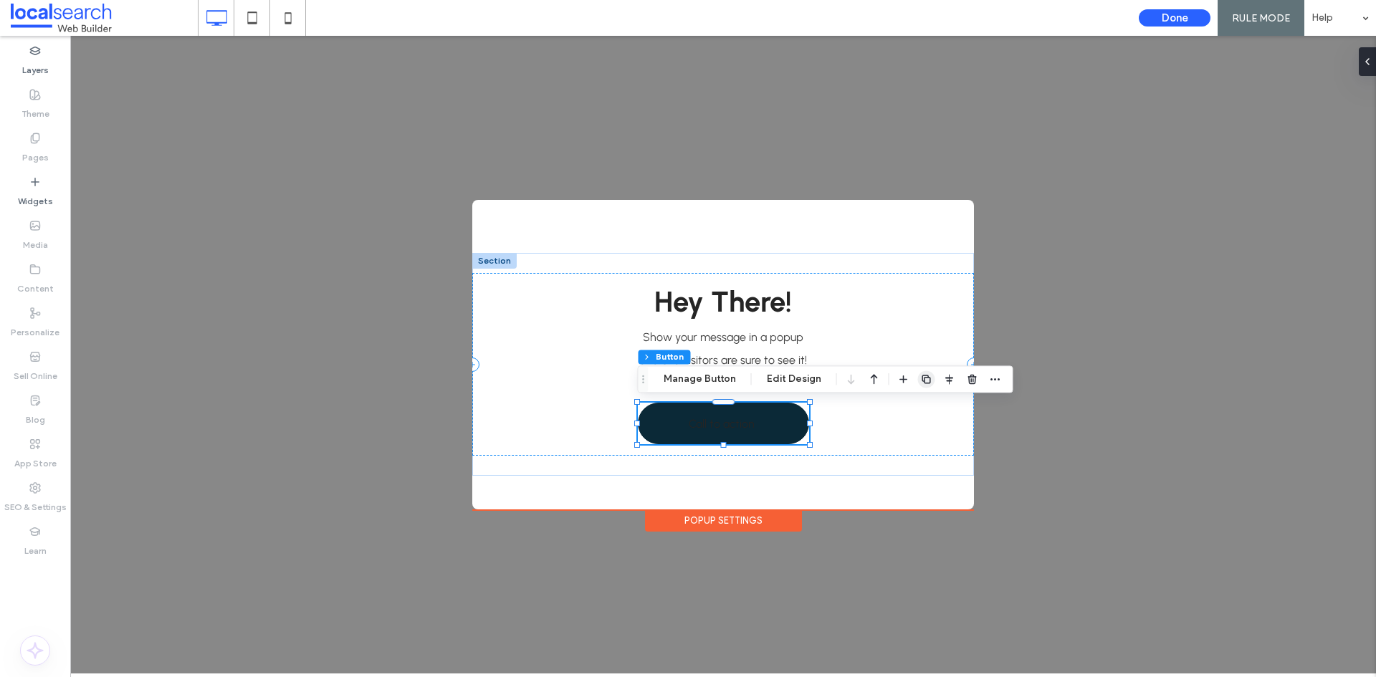
click at [930, 377] on span "button" at bounding box center [926, 379] width 17 height 17
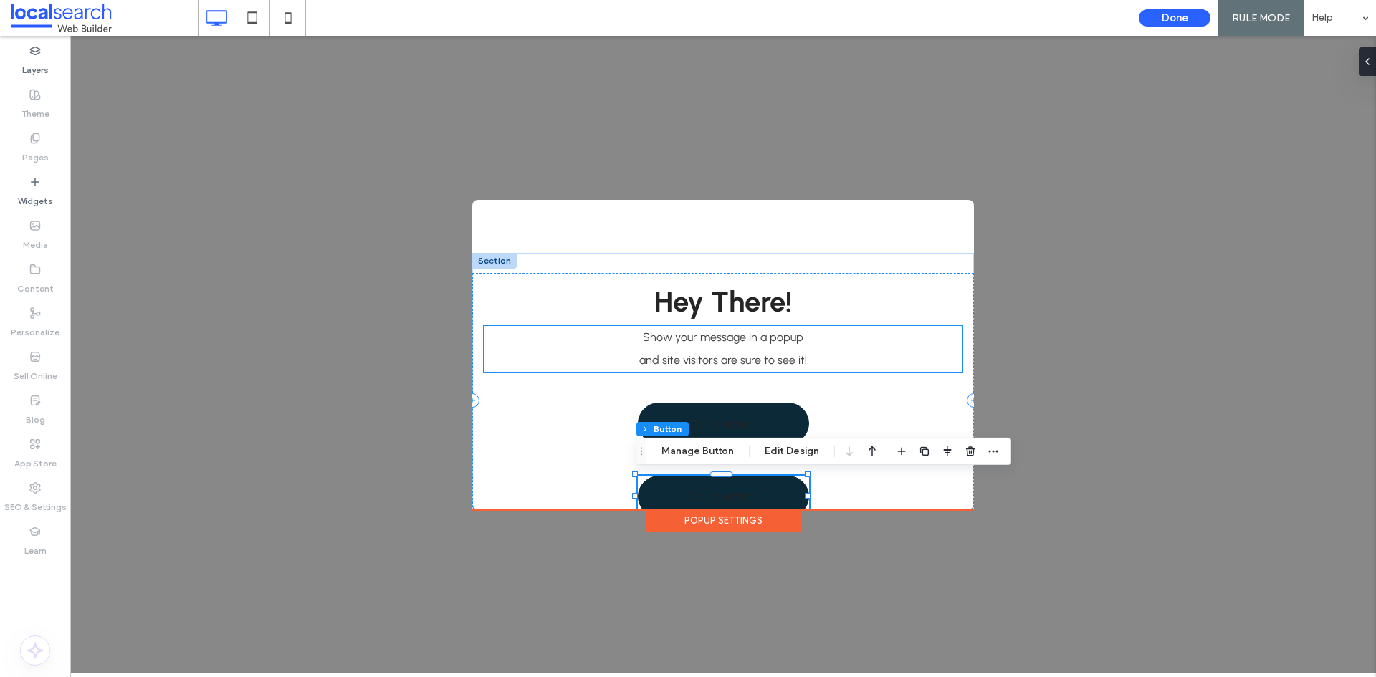
click at [877, 347] on p "Show your message in a popup" at bounding box center [723, 337] width 479 height 23
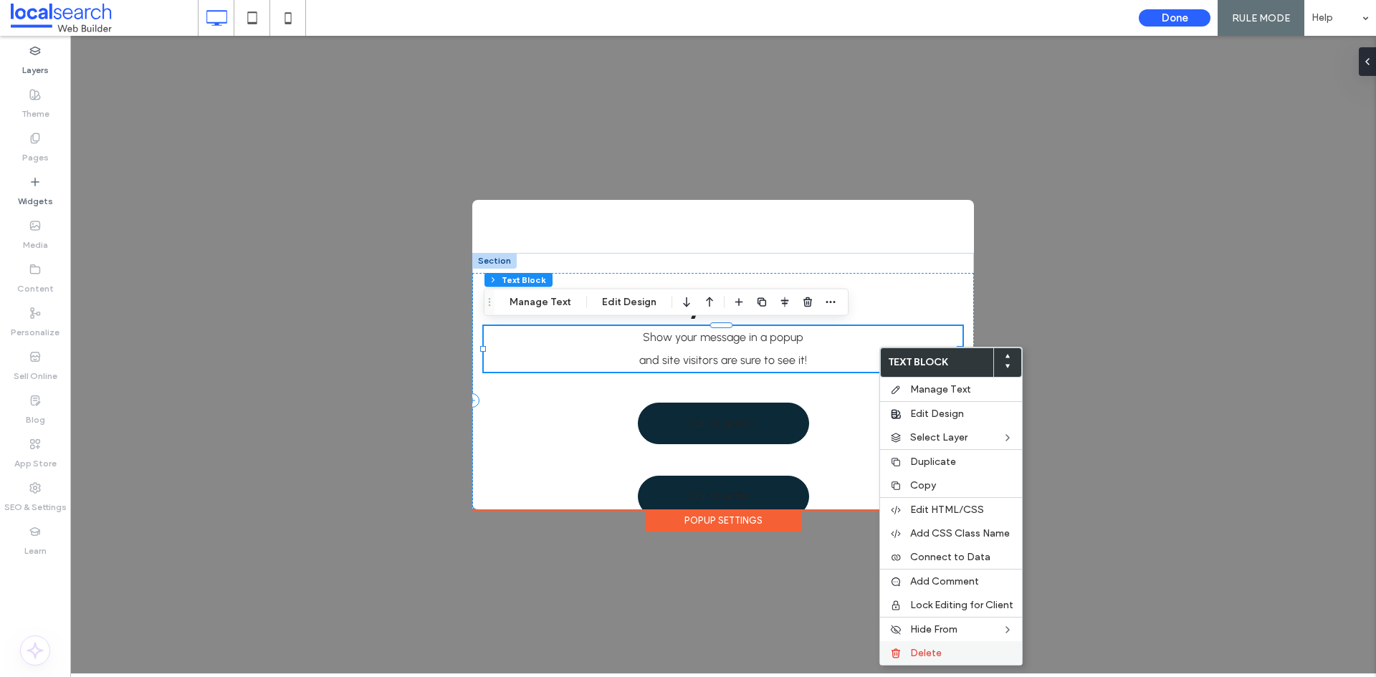
click at [948, 653] on label "Delete" at bounding box center [961, 653] width 103 height 12
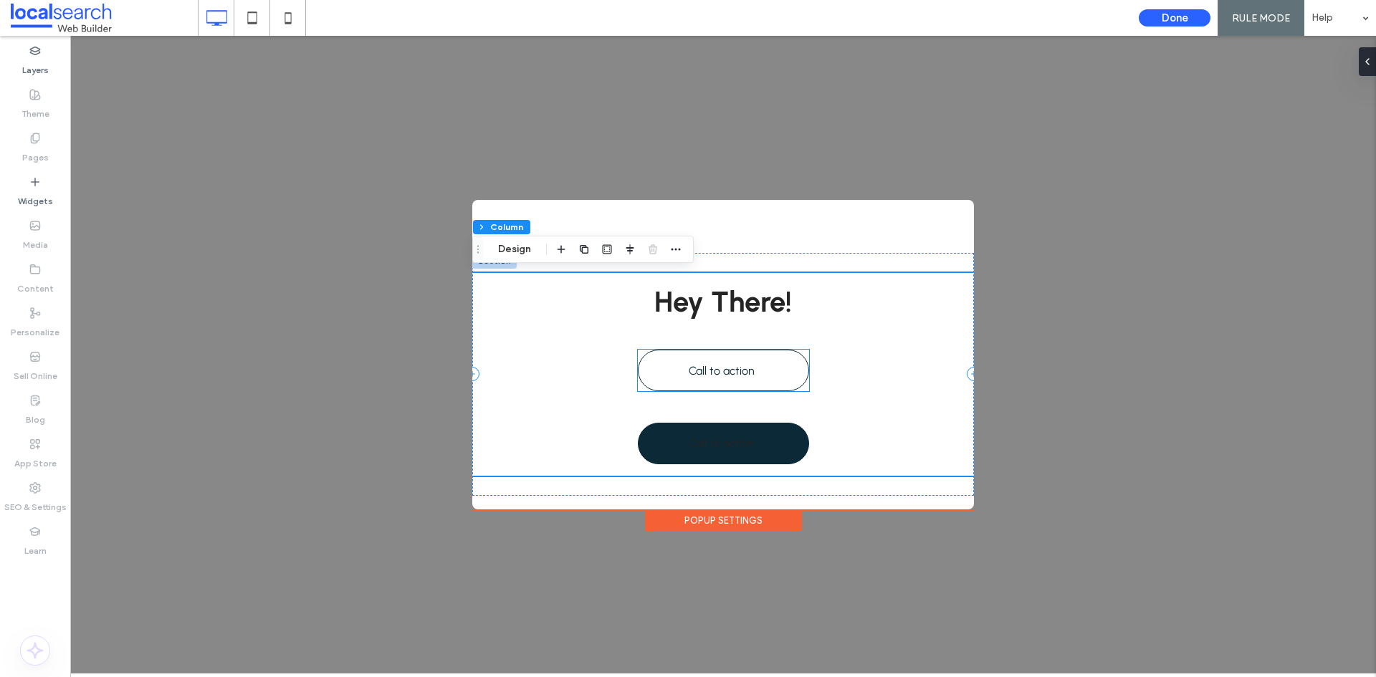
click at [730, 379] on span "Call to action" at bounding box center [722, 371] width 66 height 28
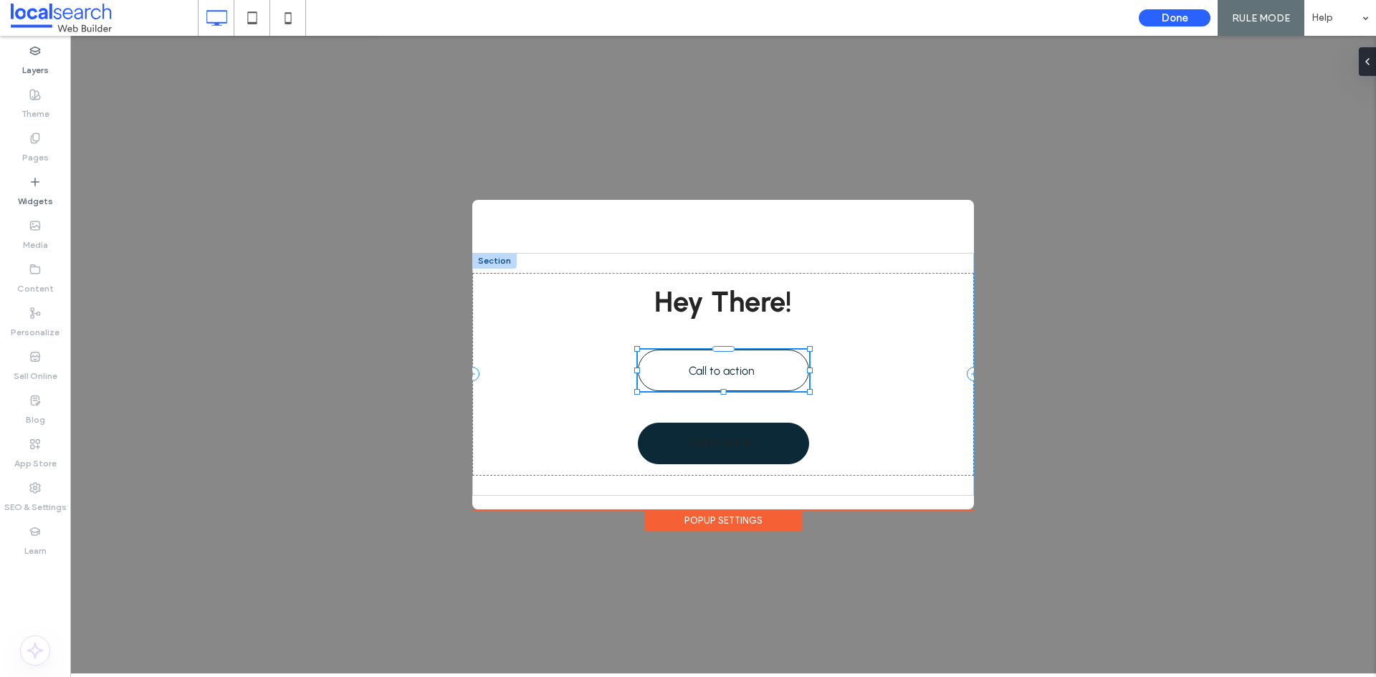
click at [730, 379] on span "Call to action" at bounding box center [722, 371] width 66 height 28
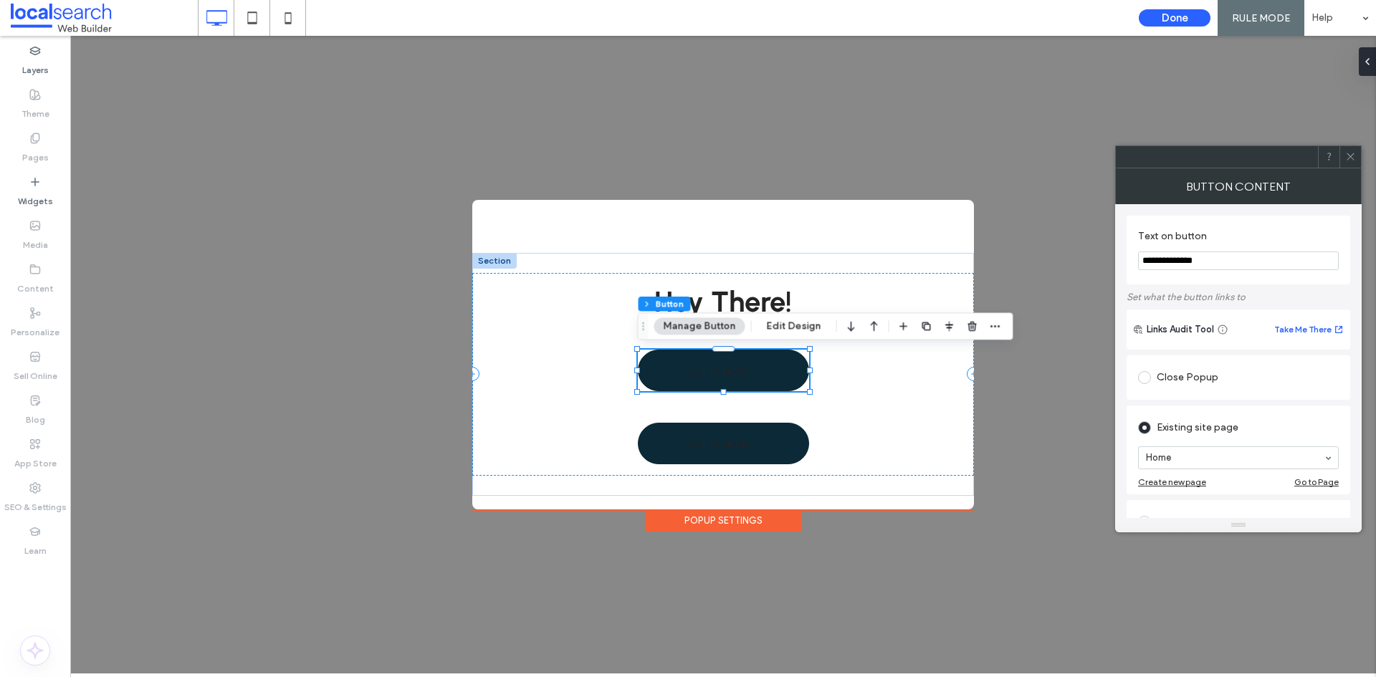
click at [1192, 268] on input "**********" at bounding box center [1238, 261] width 201 height 19
type input "***"
click at [732, 459] on link "Call to action" at bounding box center [723, 444] width 171 height 42
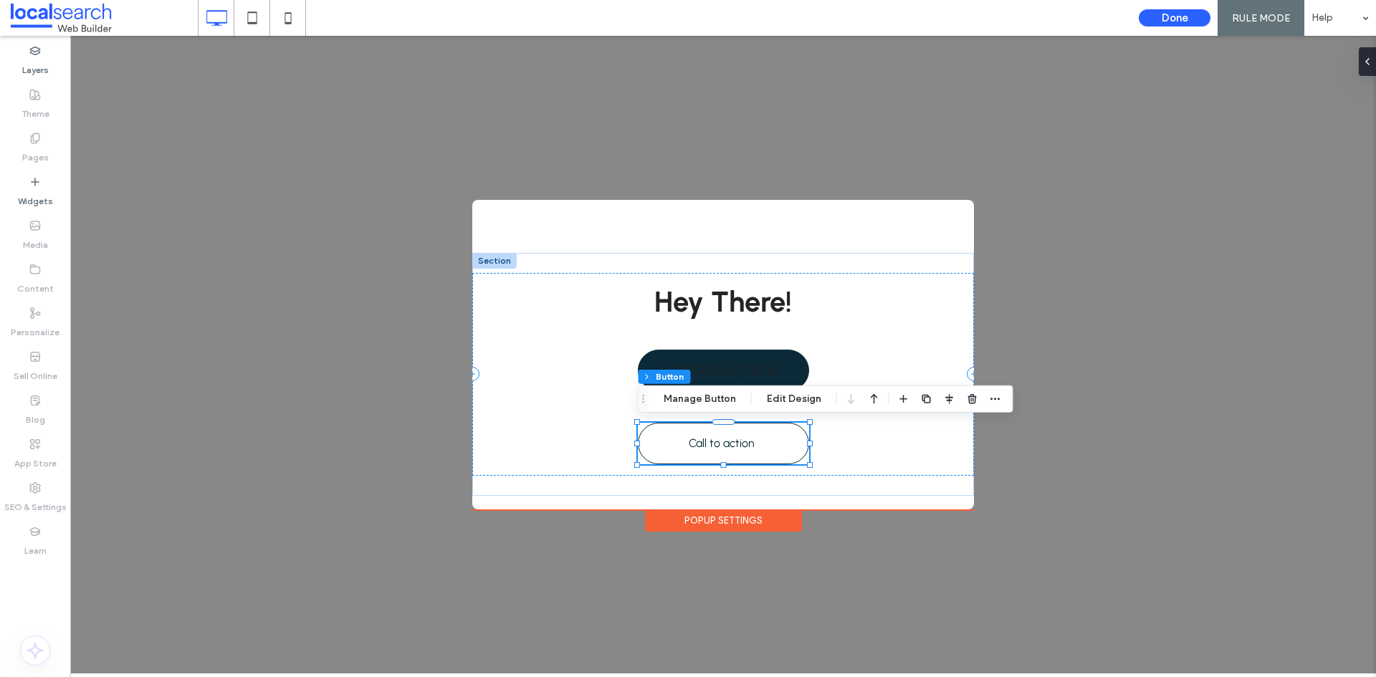
click at [732, 459] on link "Call to action" at bounding box center [723, 444] width 171 height 42
click at [708, 406] on button "Manage Button" at bounding box center [699, 399] width 91 height 17
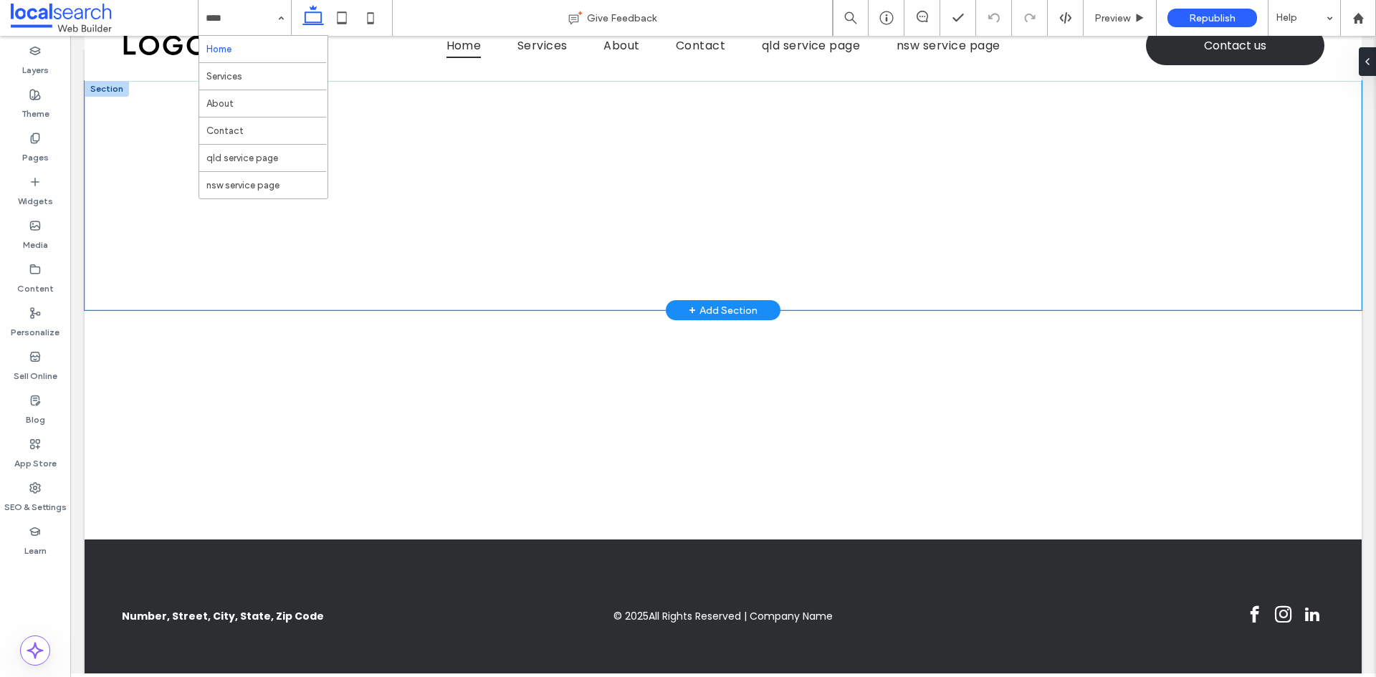
scroll to position [62, 0]
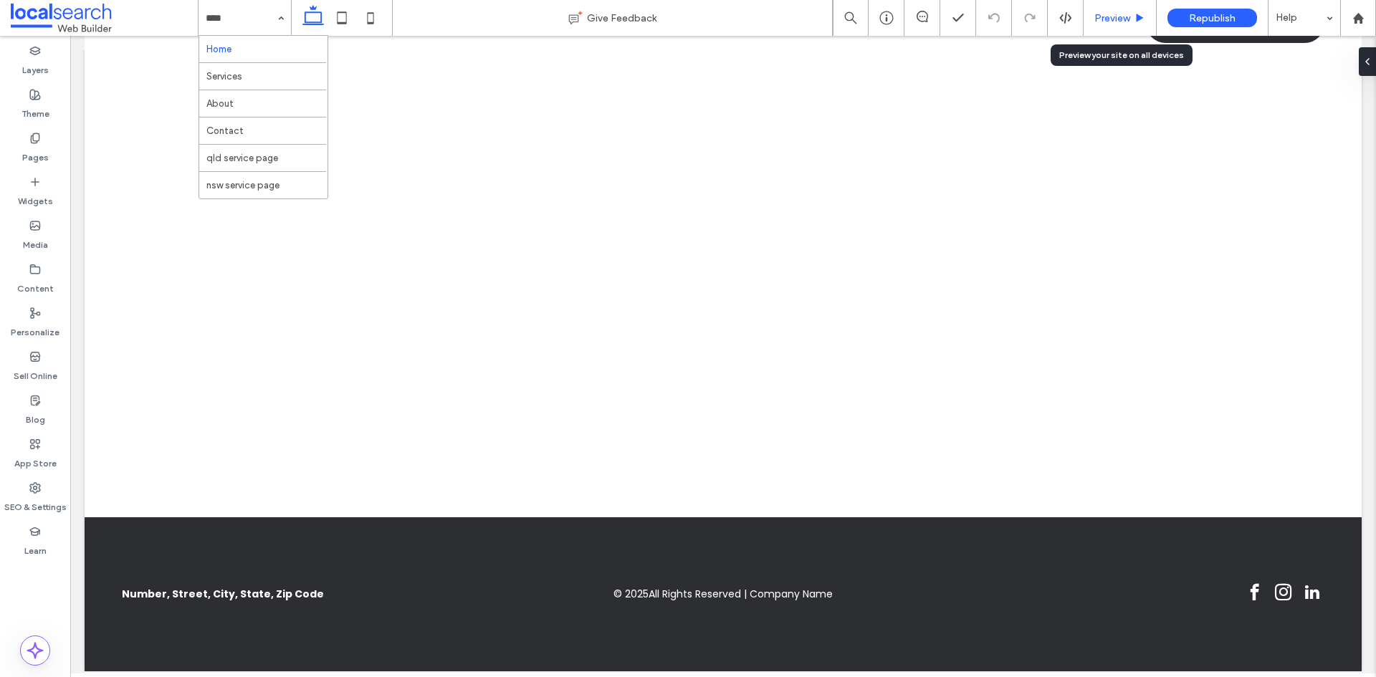
click at [1111, 14] on span "Preview" at bounding box center [1113, 18] width 36 height 12
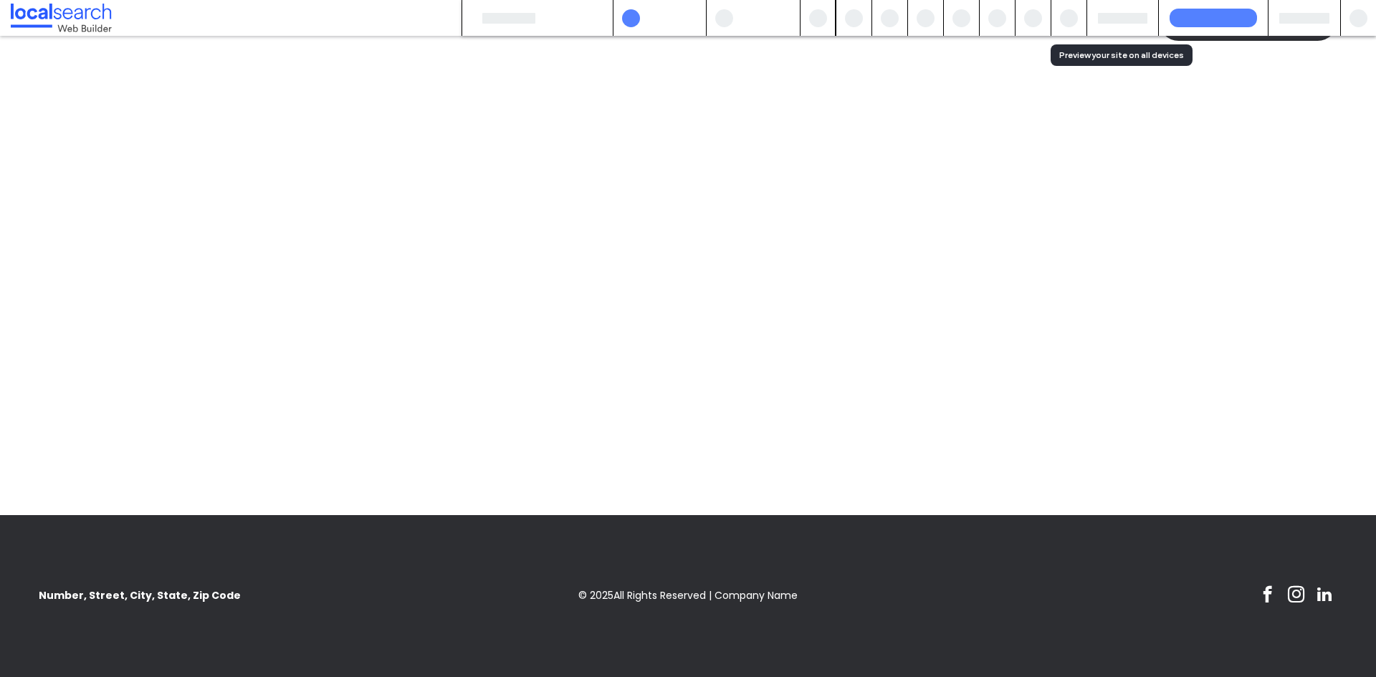
scroll to position [48, 0]
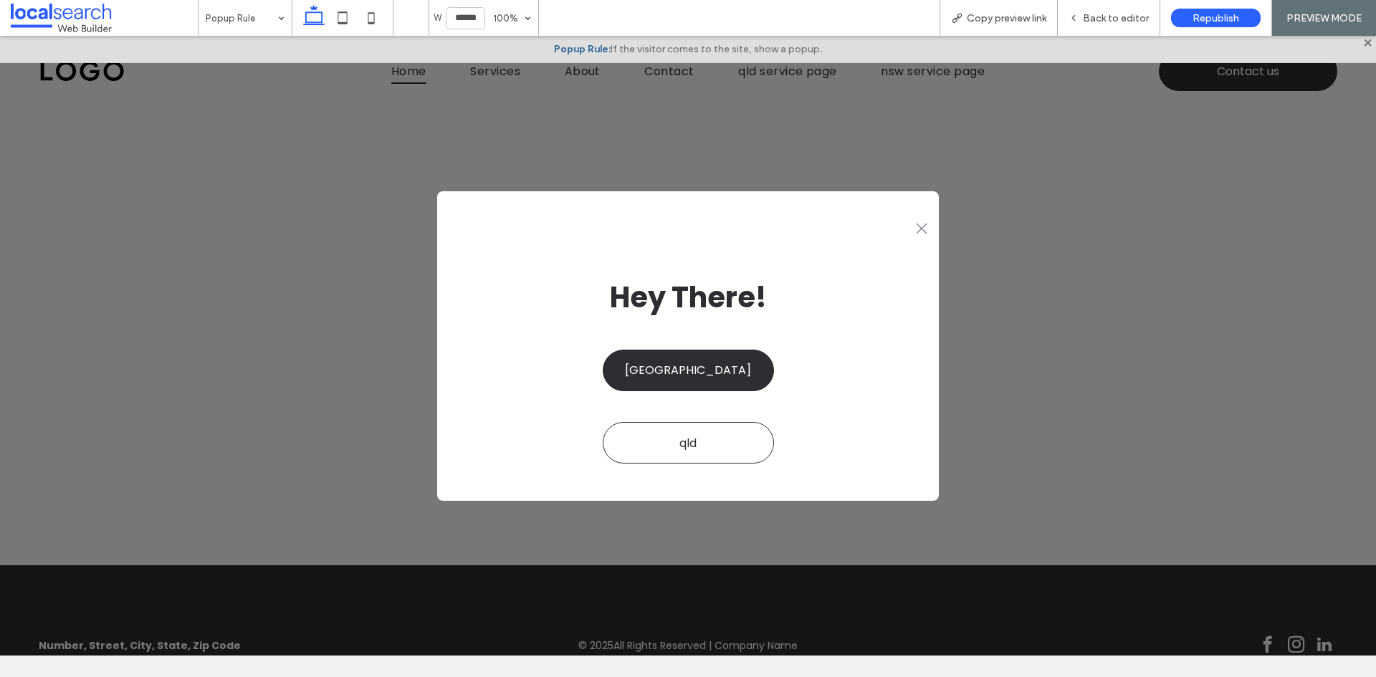
click at [682, 372] on span "nsw" at bounding box center [688, 370] width 126 height 32
click at [682, 372] on div at bounding box center [688, 338] width 1376 height 677
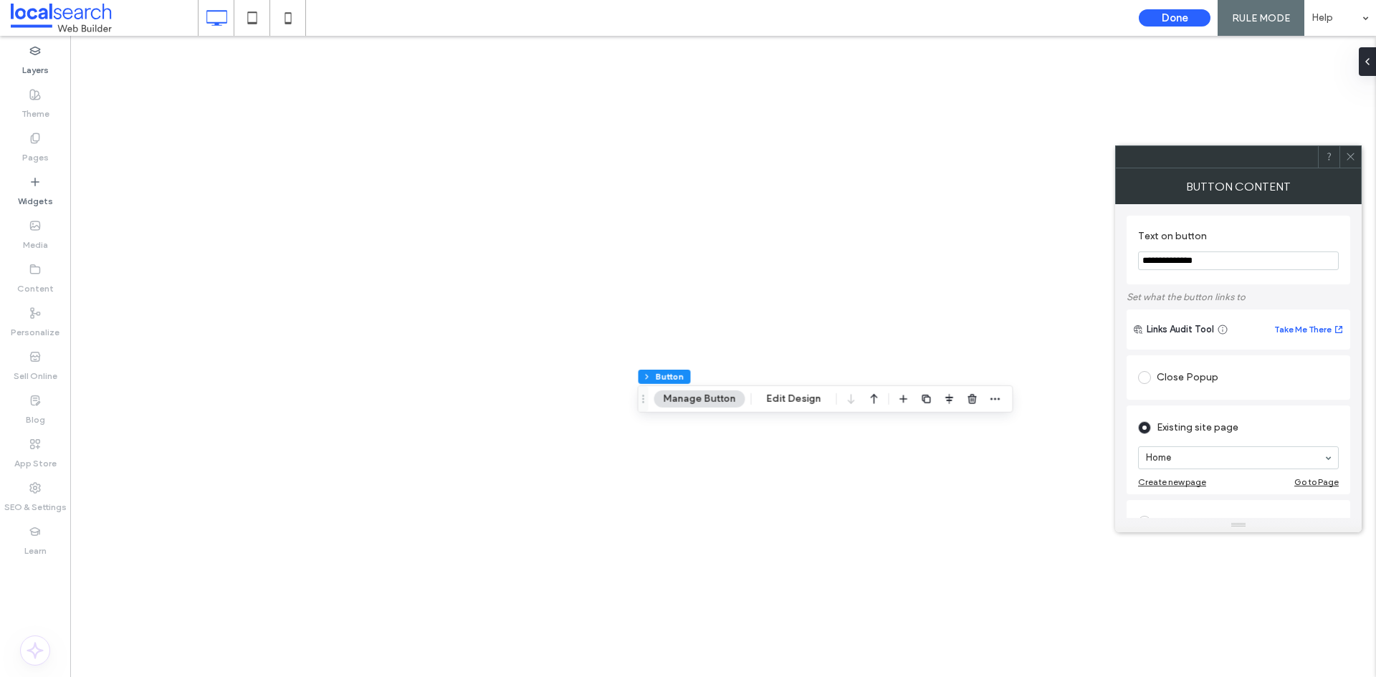
click at [1158, 266] on input "**********" at bounding box center [1238, 261] width 201 height 19
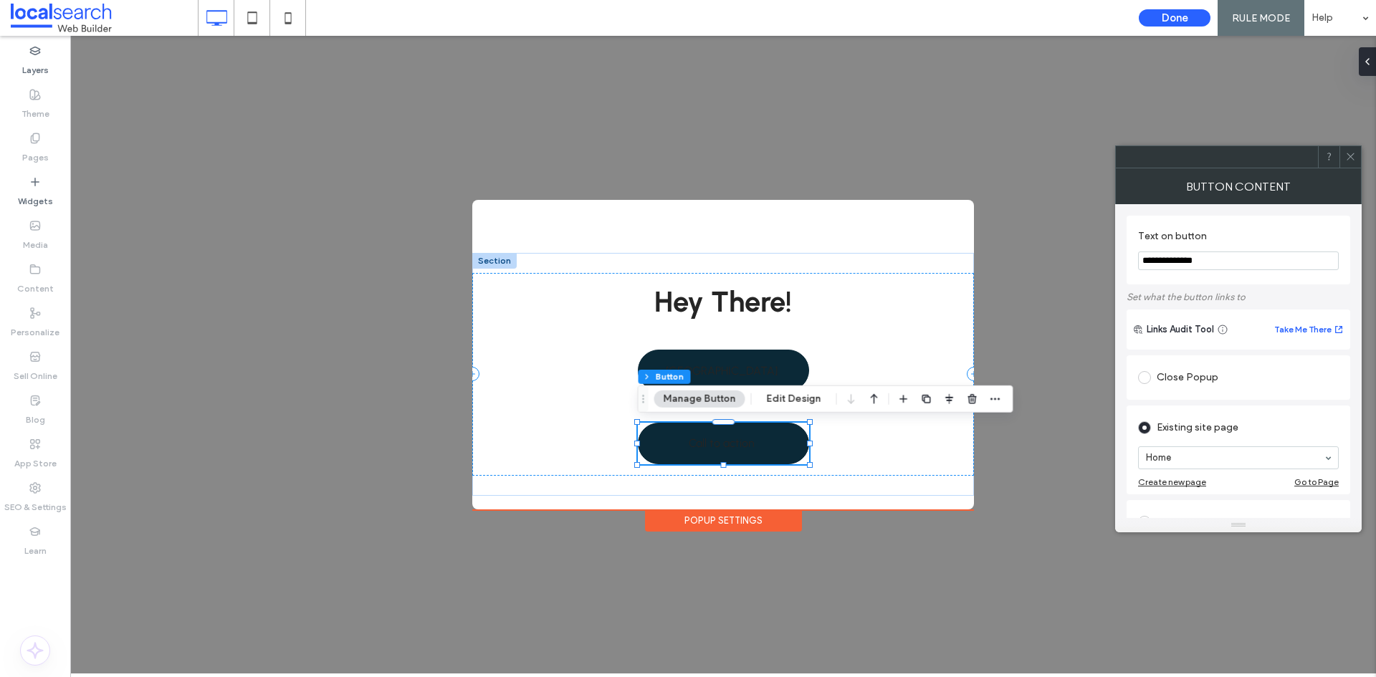
click at [1158, 266] on input "**********" at bounding box center [1238, 261] width 201 height 19
click at [1158, 265] on input "**********" at bounding box center [1238, 261] width 201 height 19
type input "***"
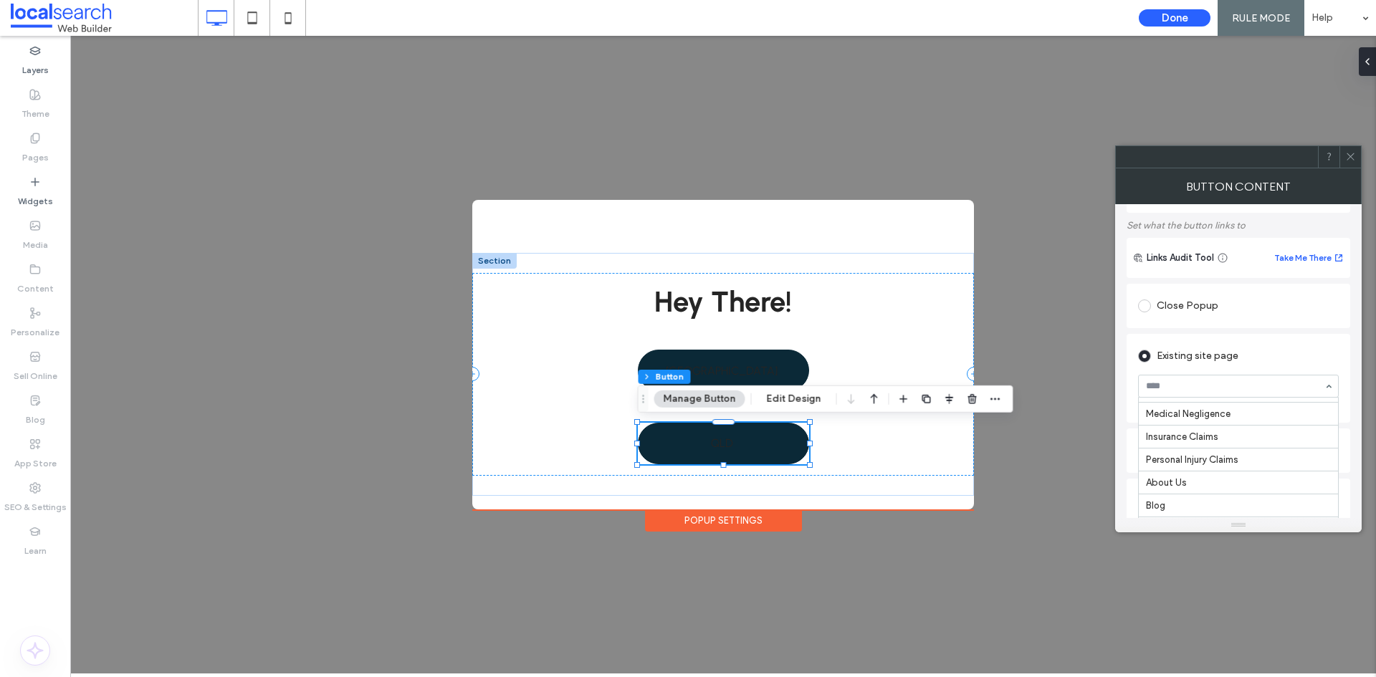
scroll to position [199, 0]
click at [1226, 381] on div at bounding box center [1238, 387] width 199 height 22
click at [1249, 390] on input at bounding box center [1235, 386] width 178 height 10
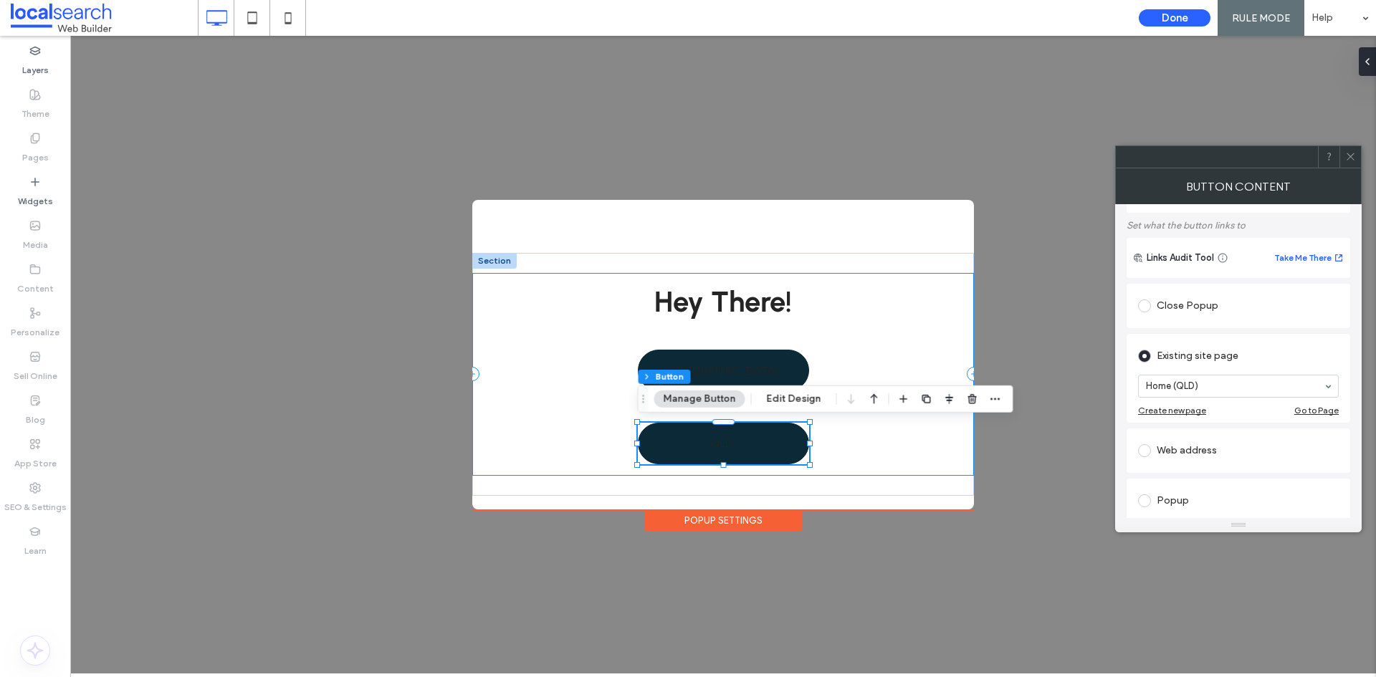
click at [895, 454] on div "Hey There! [GEOGRAPHIC_DATA] [GEOGRAPHIC_DATA]" at bounding box center [723, 374] width 502 height 203
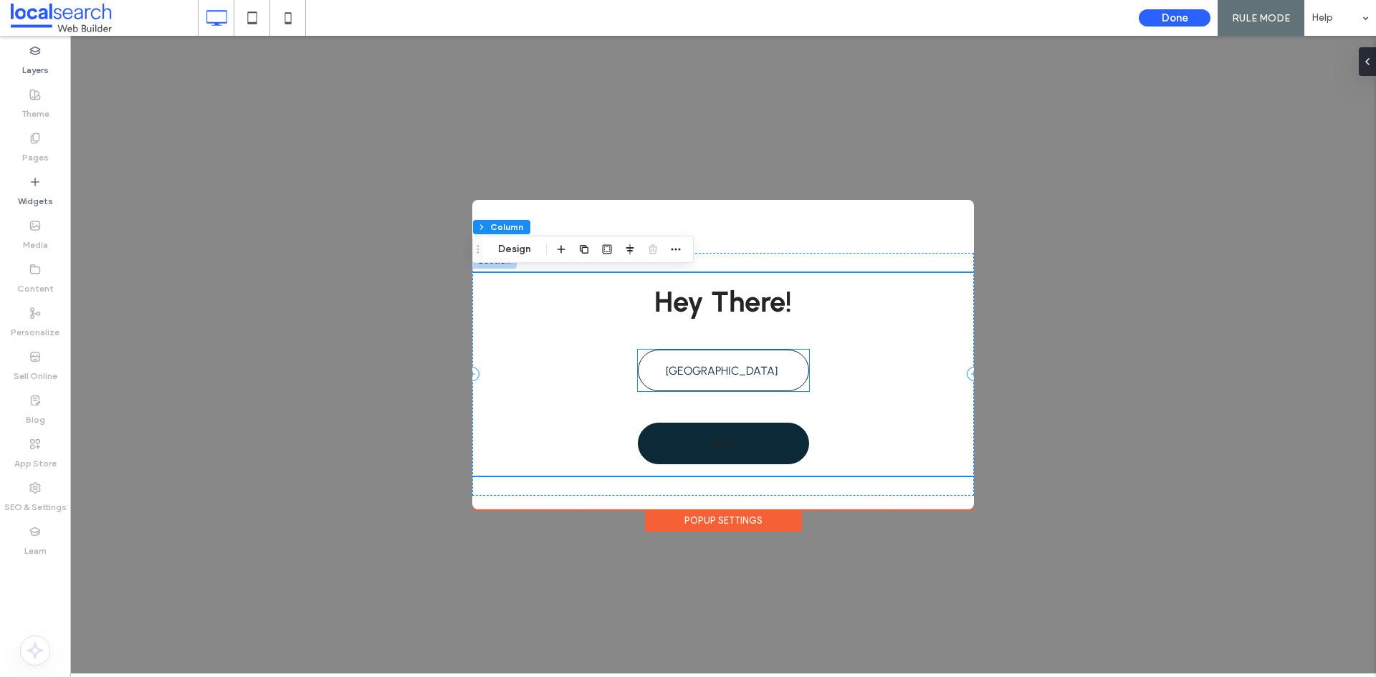
click at [741, 379] on link "[GEOGRAPHIC_DATA]" at bounding box center [723, 371] width 171 height 42
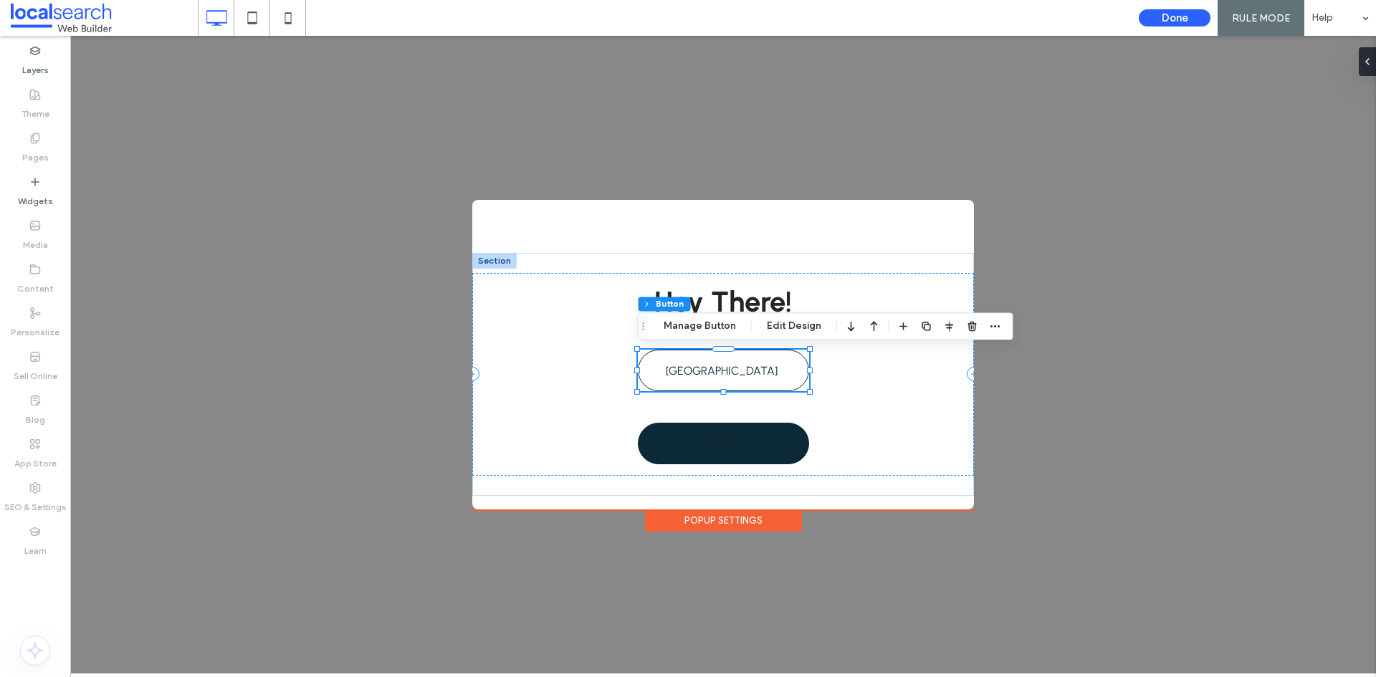
click at [741, 379] on link "[GEOGRAPHIC_DATA]" at bounding box center [723, 371] width 171 height 42
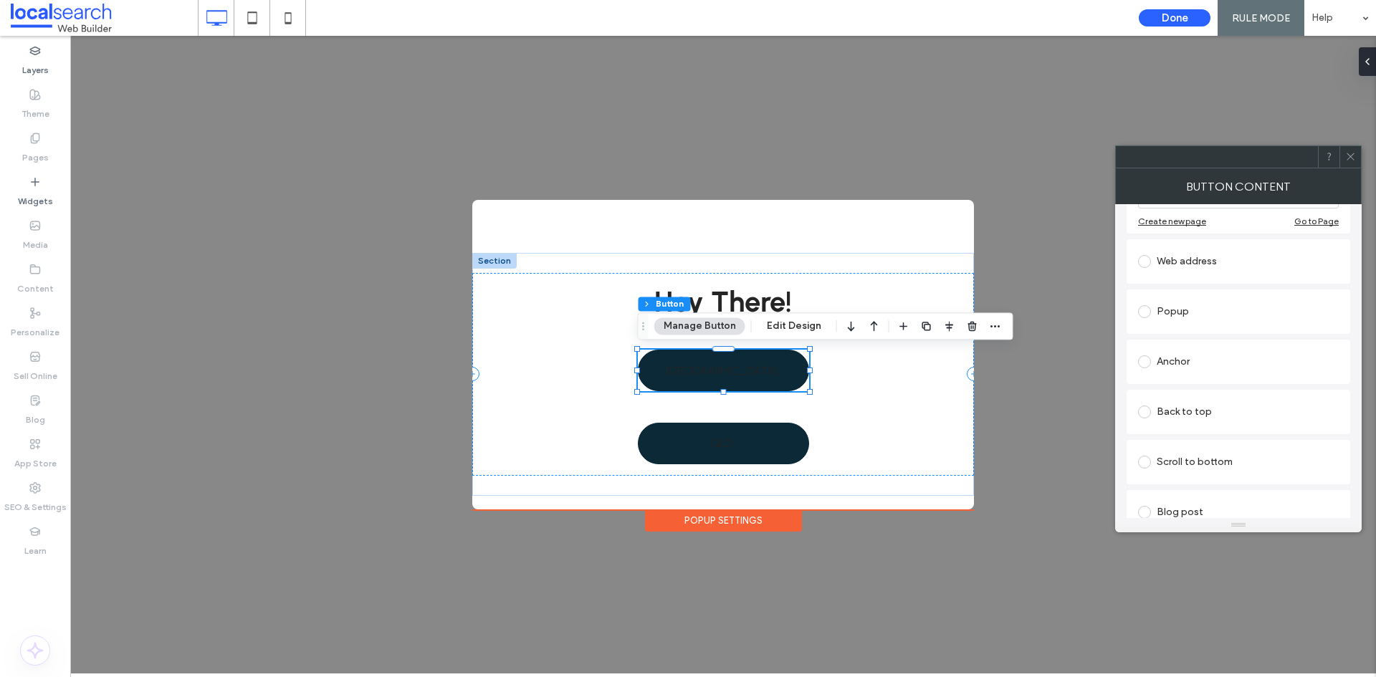
scroll to position [429, 0]
drag, startPoint x: 1353, startPoint y: 161, endPoint x: 1354, endPoint y: 150, distance: 11.6
click at [1353, 157] on icon at bounding box center [1350, 156] width 11 height 11
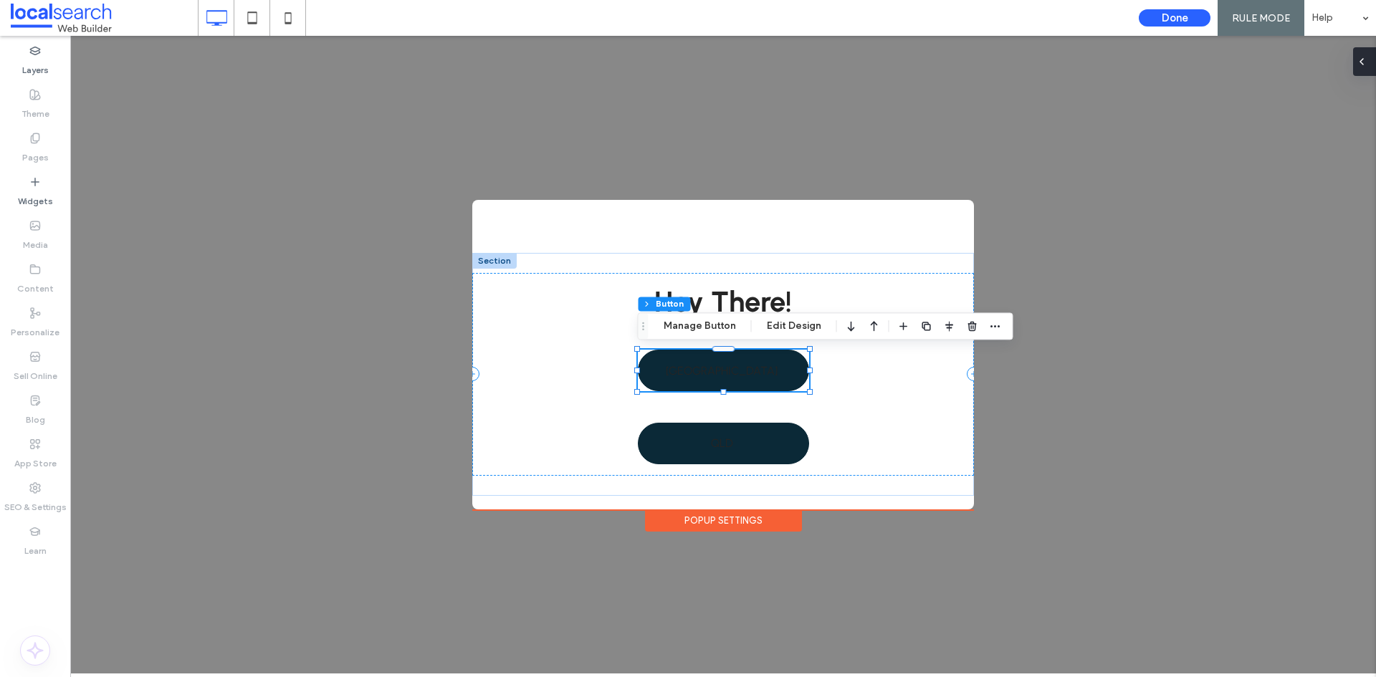
click at [1360, 70] on span at bounding box center [1361, 61] width 11 height 29
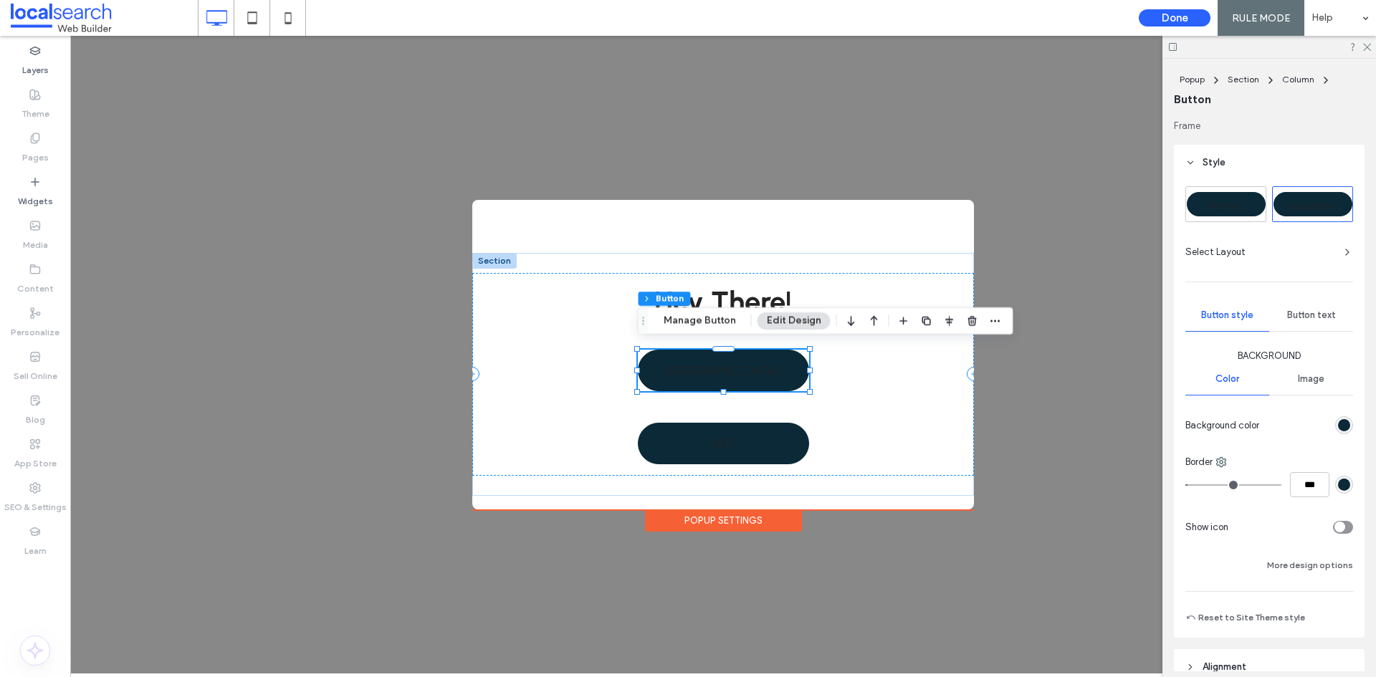
click at [1234, 210] on span "Primary" at bounding box center [1226, 206] width 34 height 12
click at [1288, 316] on span "Button text" at bounding box center [1311, 315] width 49 height 11
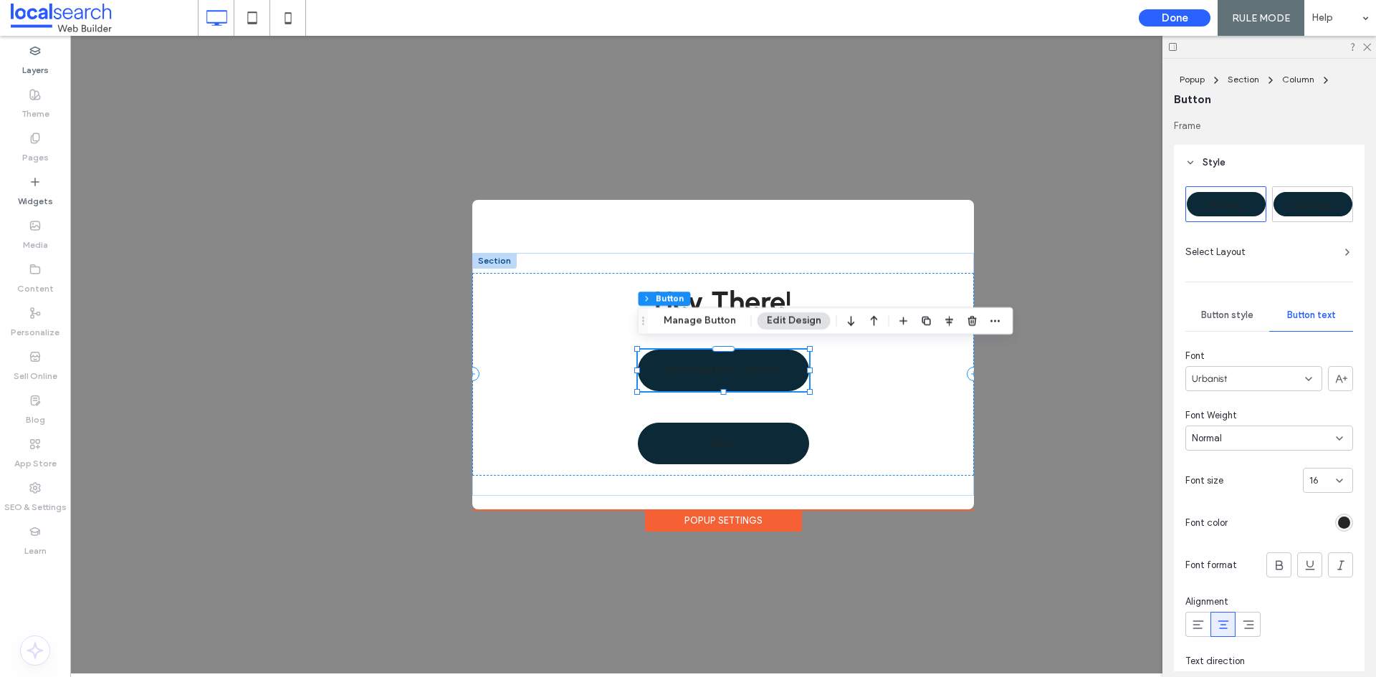
click at [1344, 522] on div "rgb(37, 37, 37)" at bounding box center [1344, 523] width 18 height 18
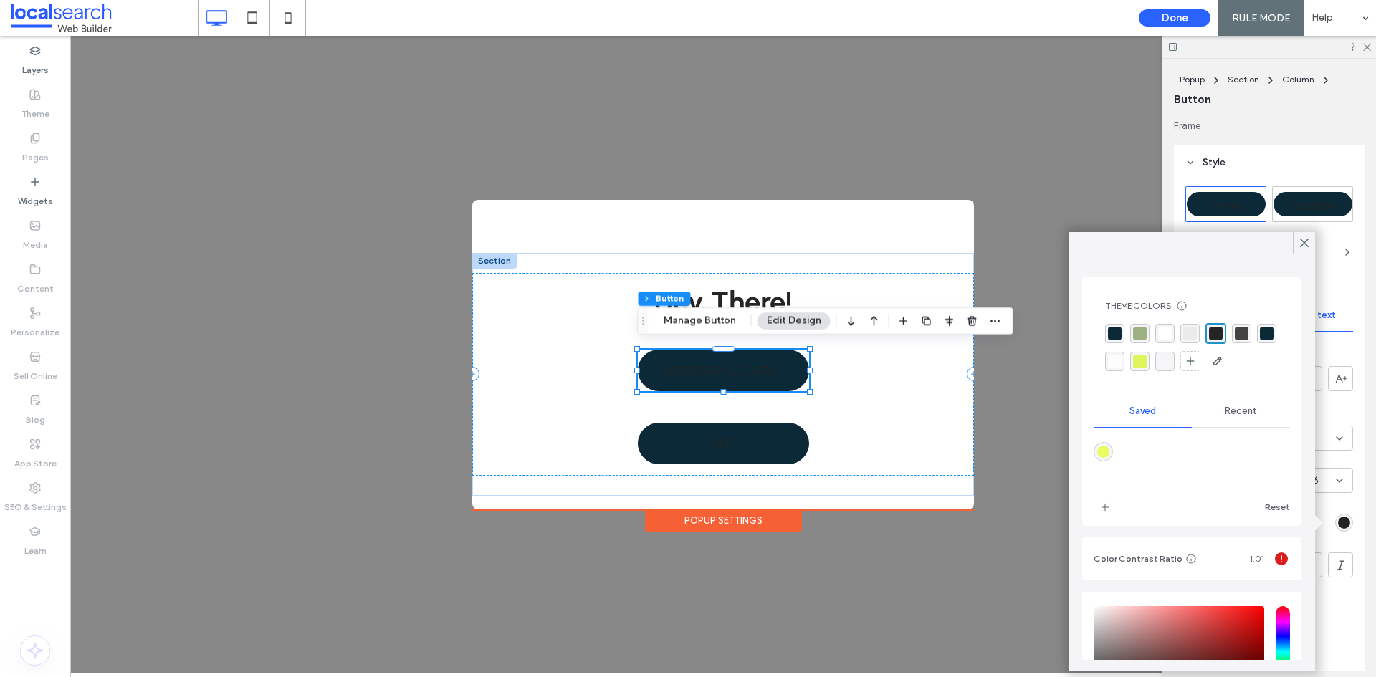
click at [1170, 330] on div "rgba(255, 255, 255, 1)" at bounding box center [1165, 334] width 14 height 14
click at [1302, 243] on icon at bounding box center [1304, 243] width 13 height 13
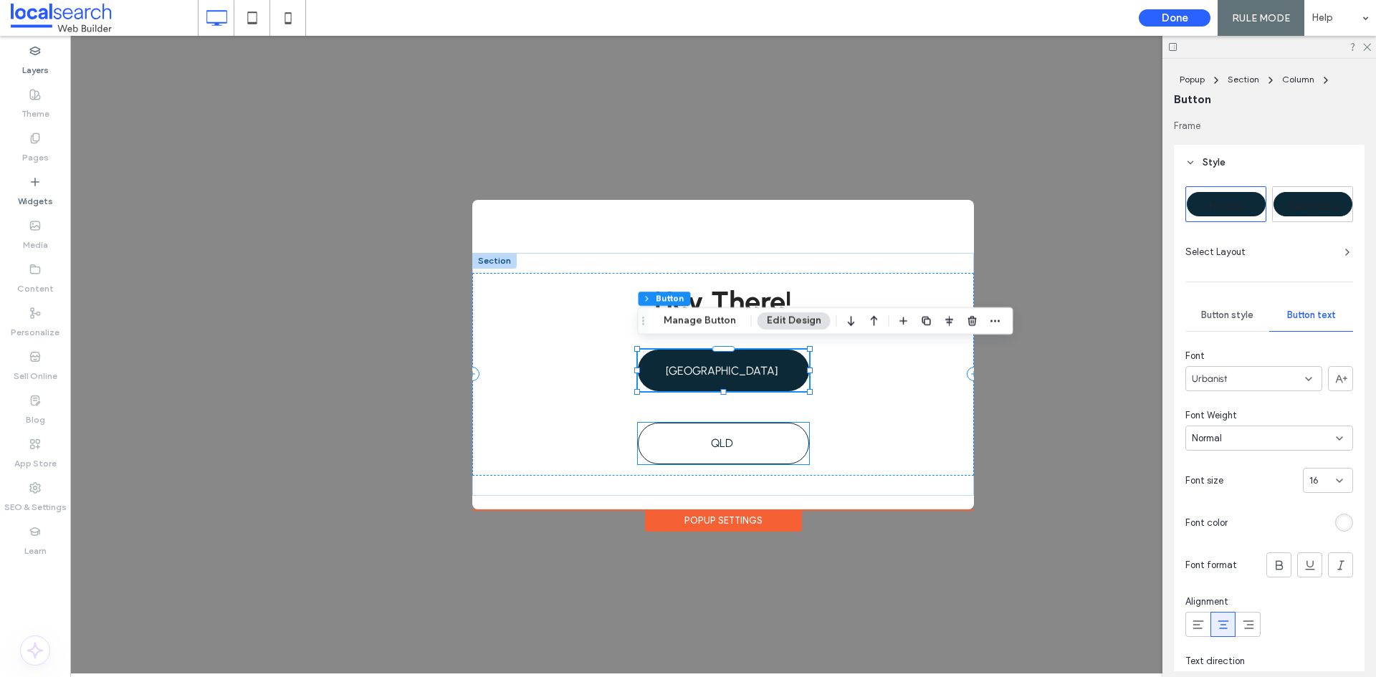
click at [788, 451] on link "QLD" at bounding box center [723, 444] width 171 height 42
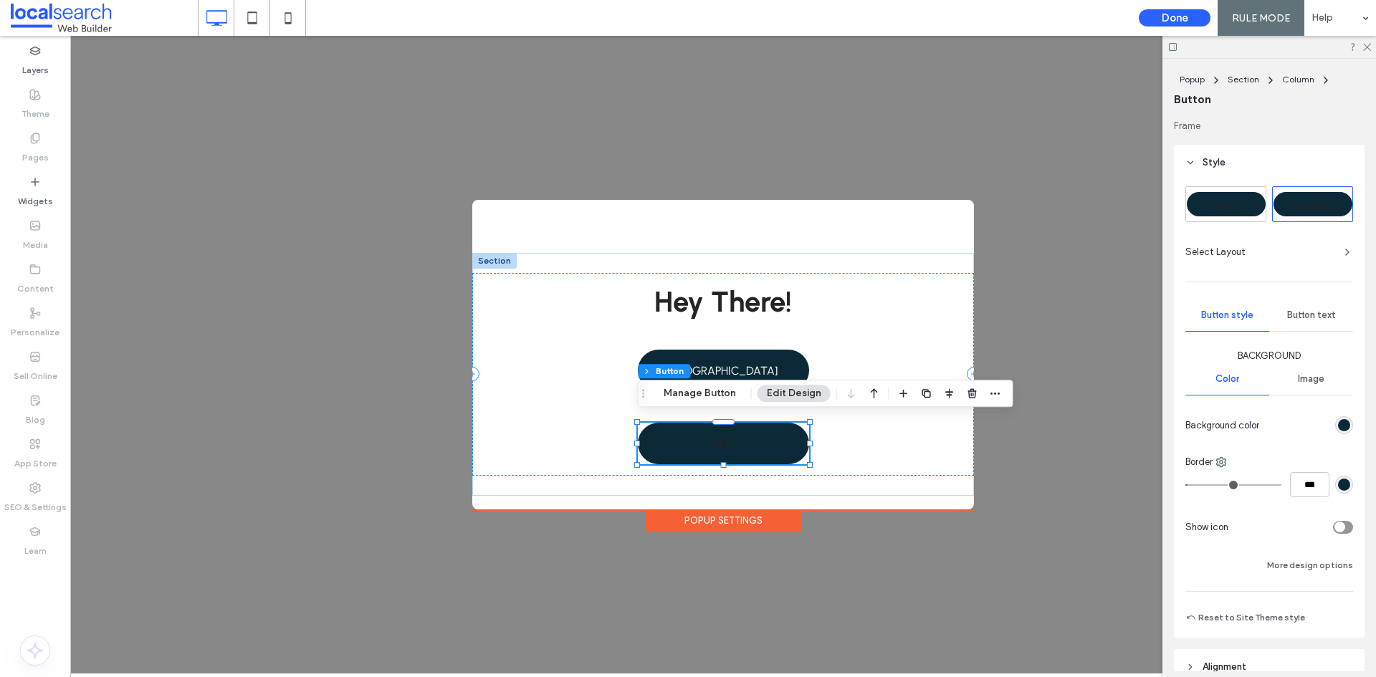
click at [1302, 304] on div "Button text" at bounding box center [1311, 316] width 84 height 32
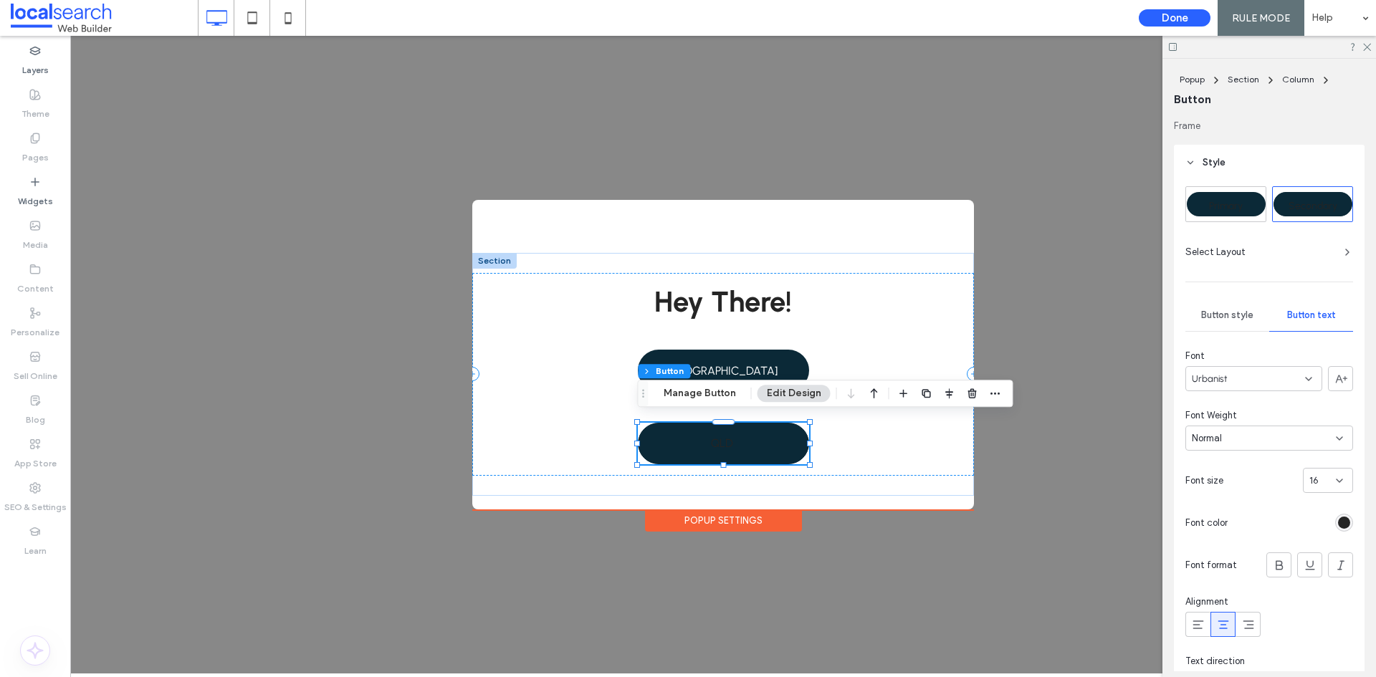
click at [1338, 521] on div "rgb(37, 37, 37)" at bounding box center [1344, 523] width 12 height 12
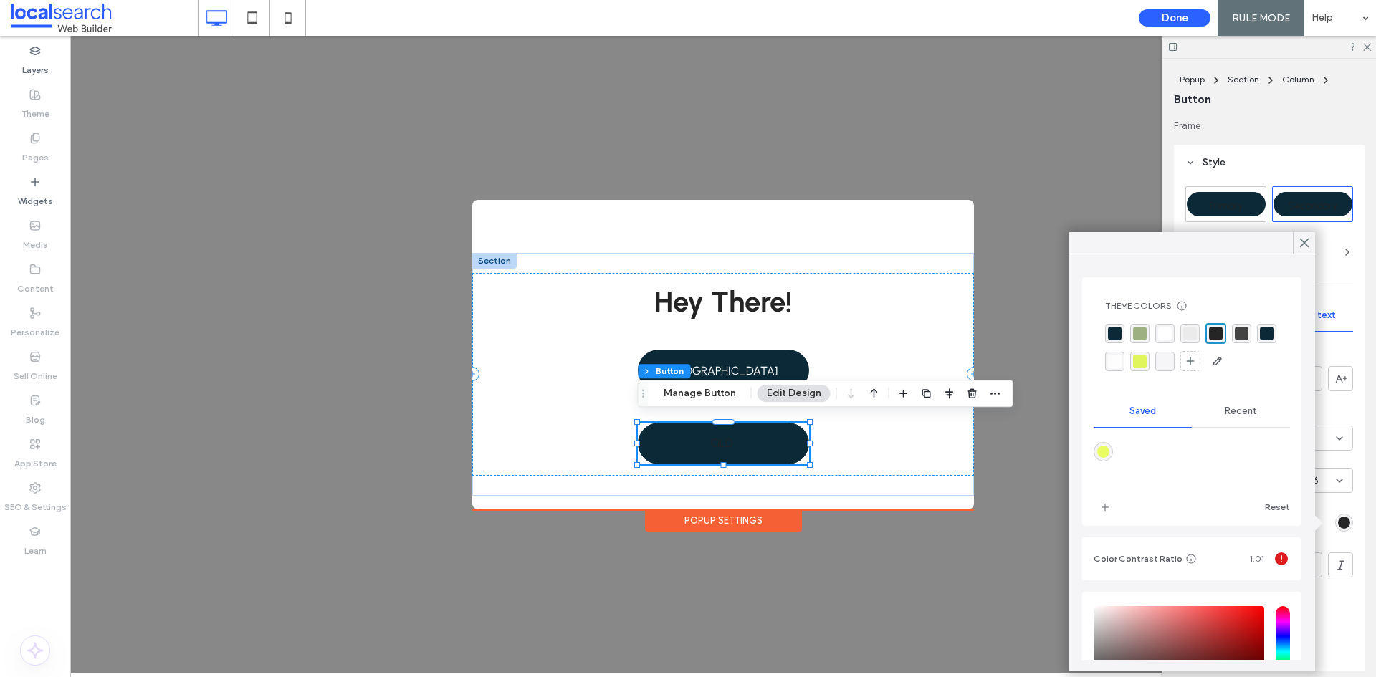
drag, startPoint x: 1165, startPoint y: 337, endPoint x: 1176, endPoint y: 328, distance: 13.8
click at [1165, 335] on div "rgba(255, 255, 255, 1)" at bounding box center [1165, 334] width 14 height 14
click at [1306, 244] on use at bounding box center [1304, 243] width 7 height 8
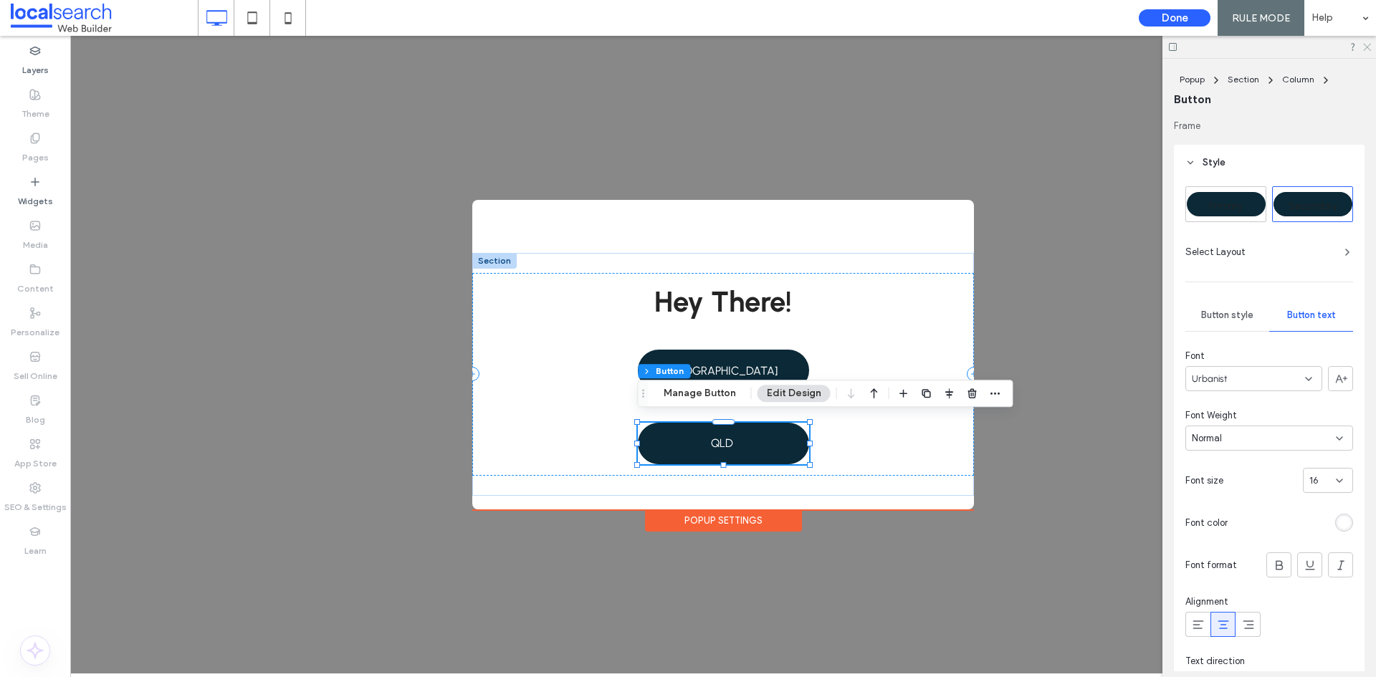
drag, startPoint x: 1368, startPoint y: 44, endPoint x: 1286, endPoint y: 49, distance: 82.5
click at [1368, 44] on icon at bounding box center [1366, 46] width 9 height 9
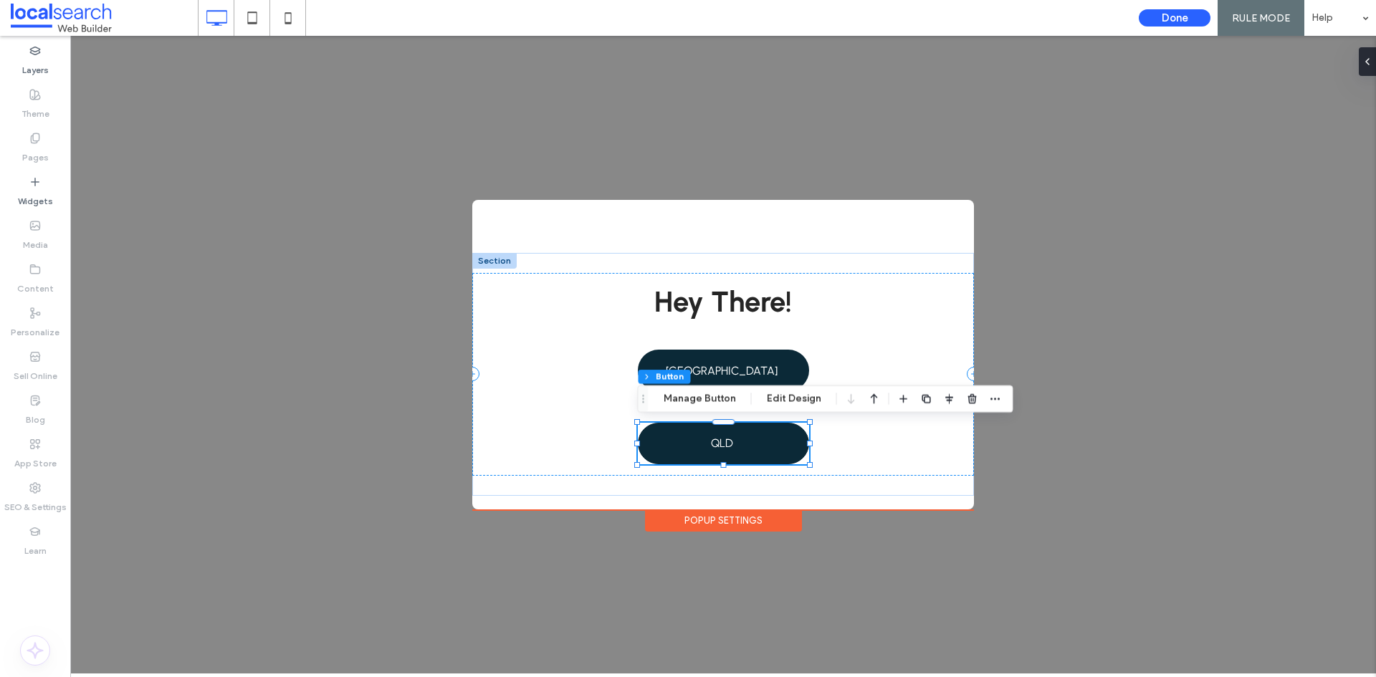
click at [1160, 292] on div ".st0-1091118977{fill-rule:evenodd;clip-rule:evenodd;} Hey There! [GEOGRAPHIC_DA…" at bounding box center [723, 355] width 1306 height 638
click at [958, 308] on h2 "Hey There!" at bounding box center [723, 302] width 479 height 34
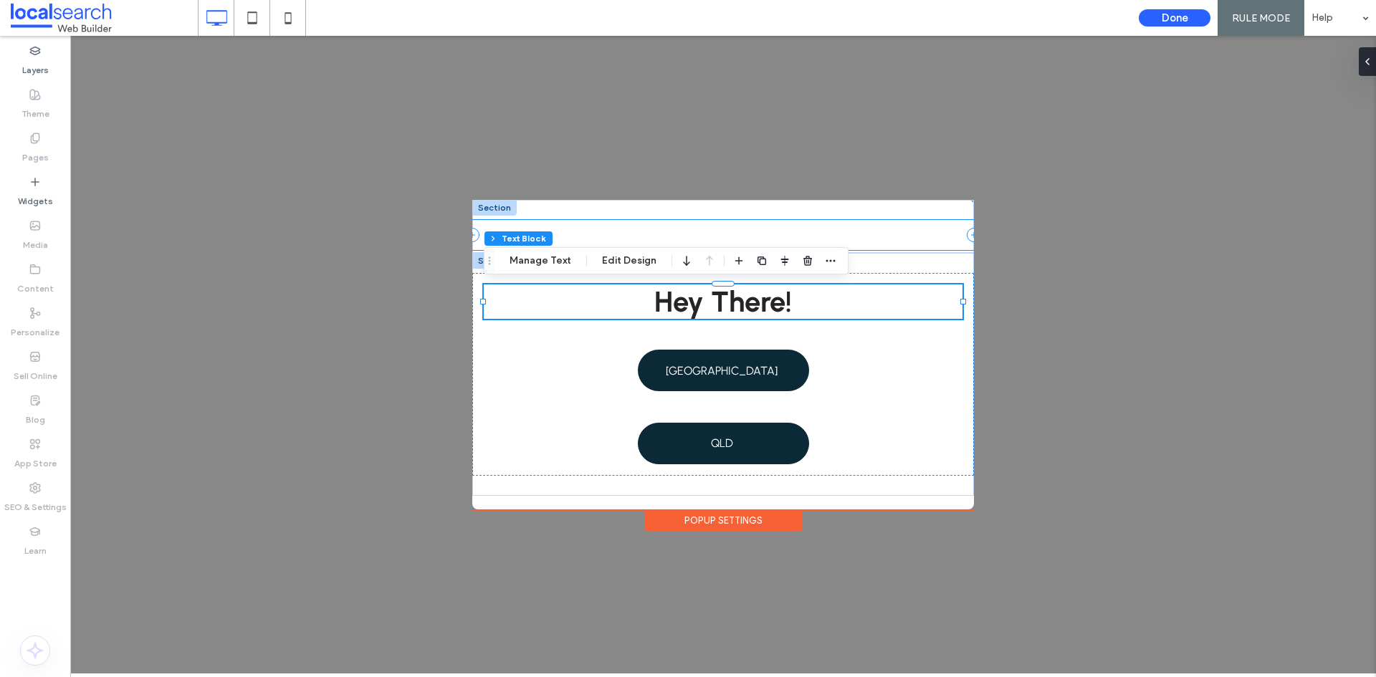
click at [938, 247] on div ".st0-1091118977{fill-rule:evenodd;clip-rule:evenodd;}" at bounding box center [723, 235] width 502 height 30
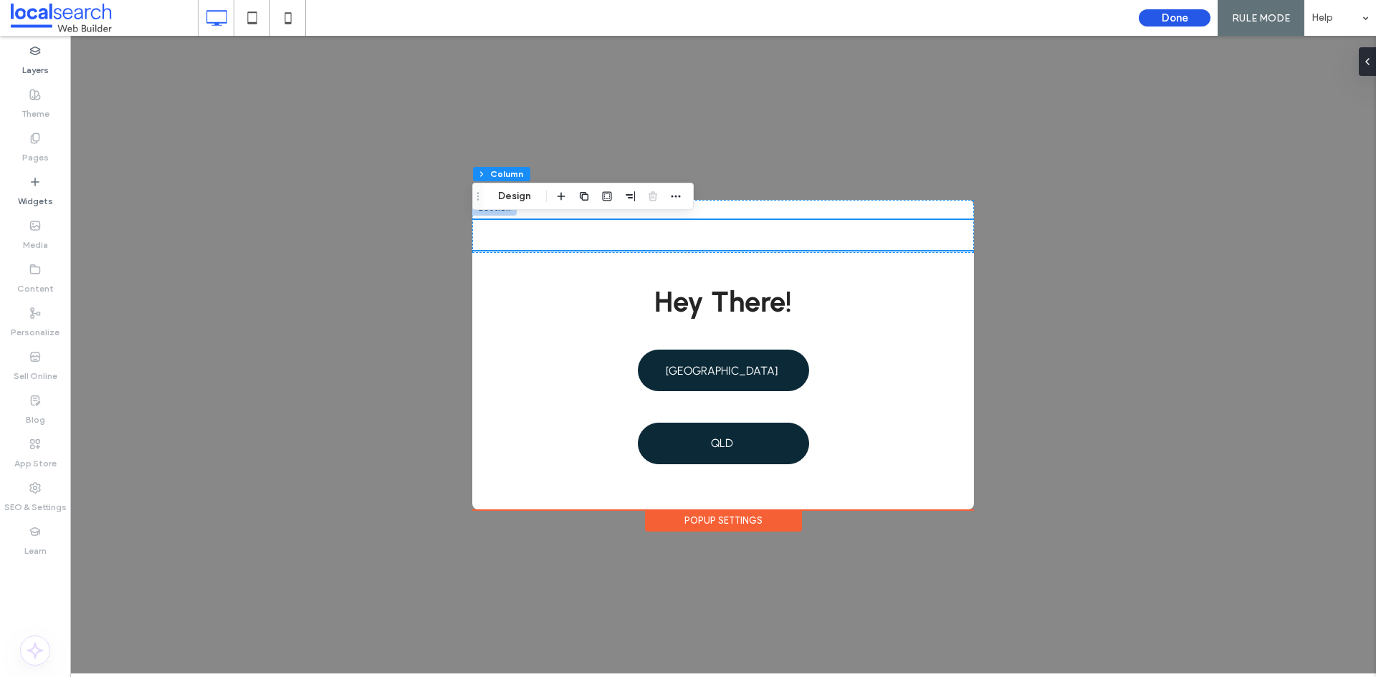
click at [1190, 20] on button "Done" at bounding box center [1175, 17] width 72 height 17
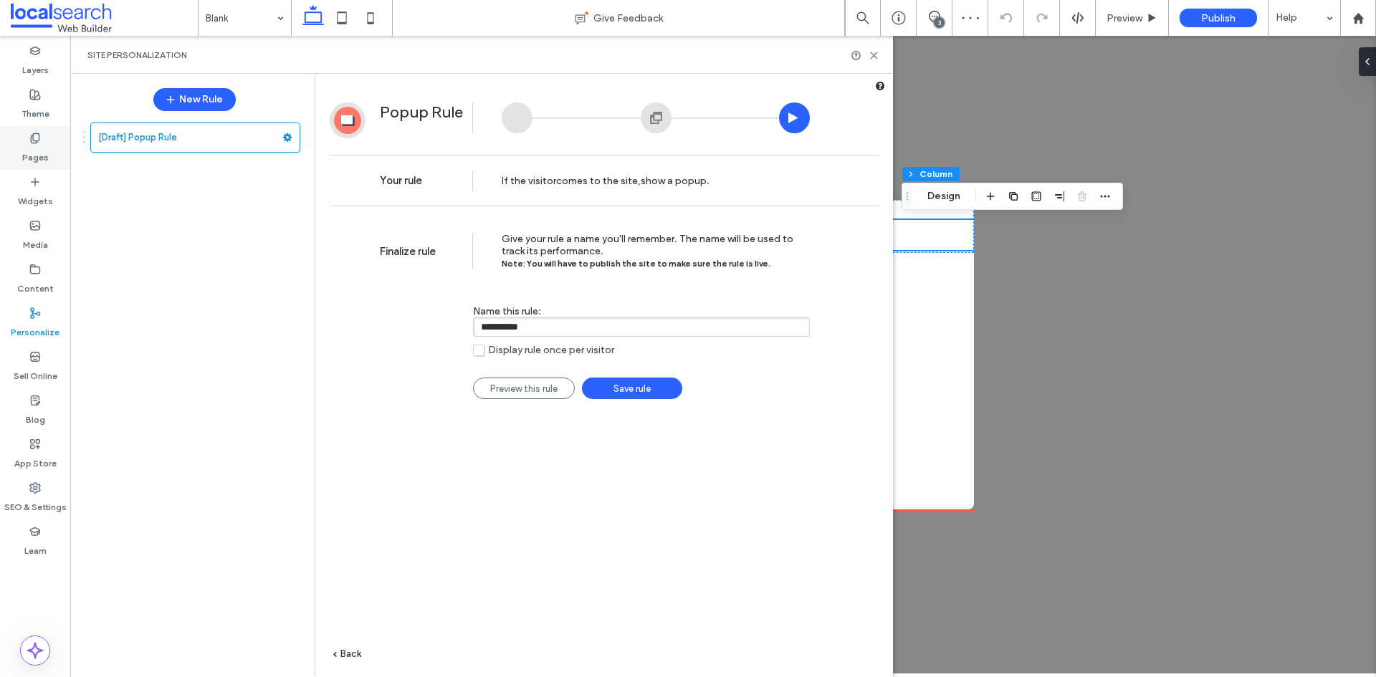
click at [32, 146] on label "Pages" at bounding box center [35, 154] width 27 height 20
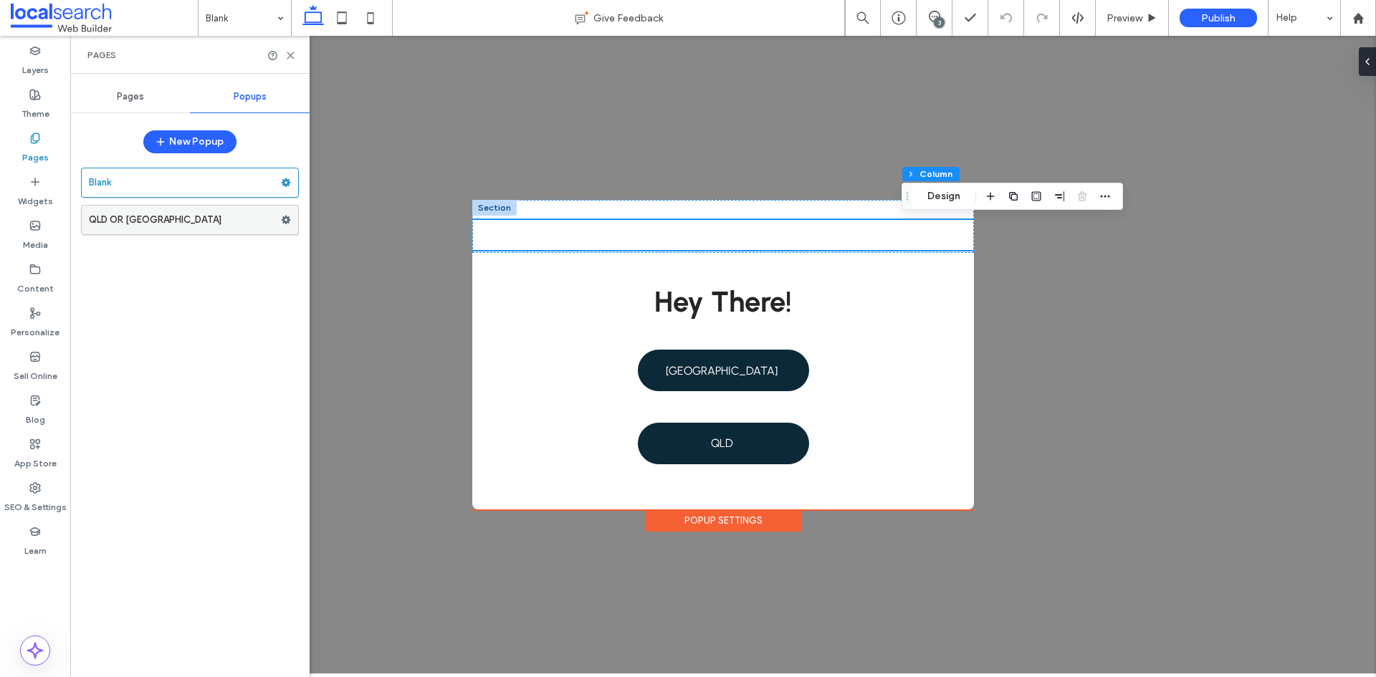
click at [284, 219] on use at bounding box center [286, 220] width 9 height 9
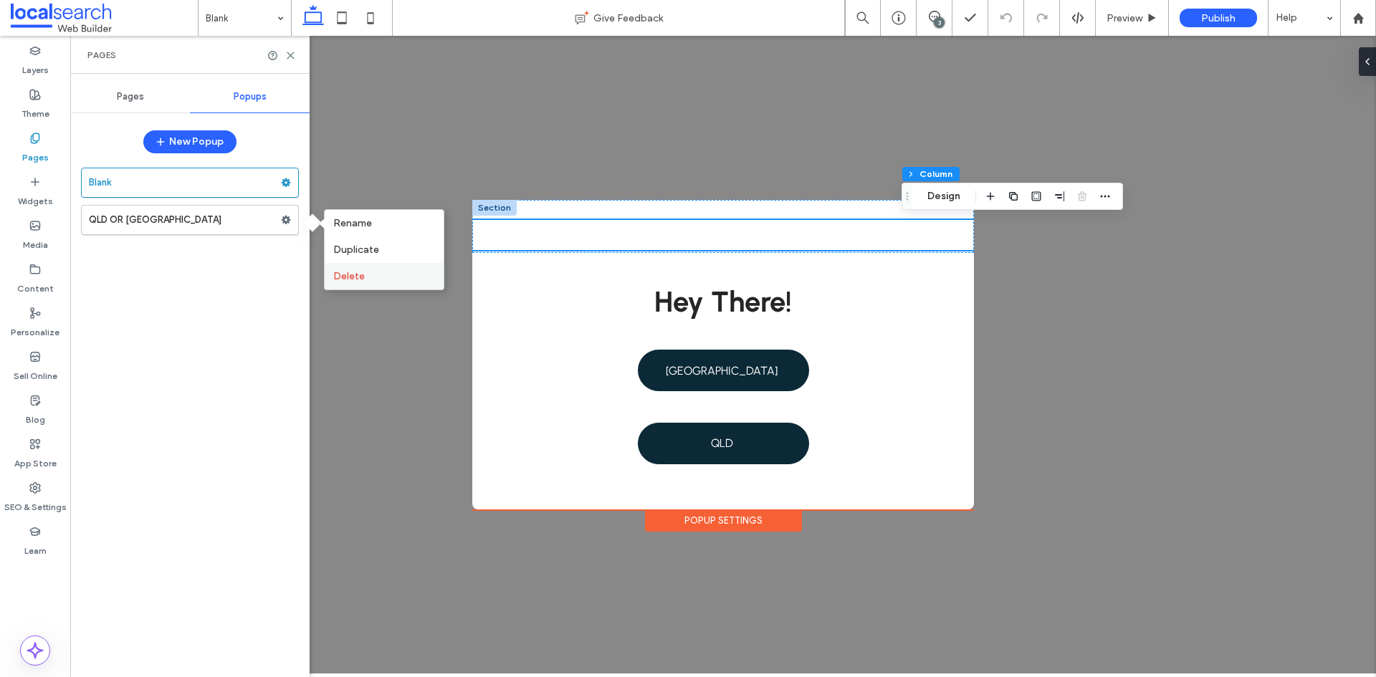
click at [351, 278] on span "Delete" at bounding box center [349, 276] width 32 height 12
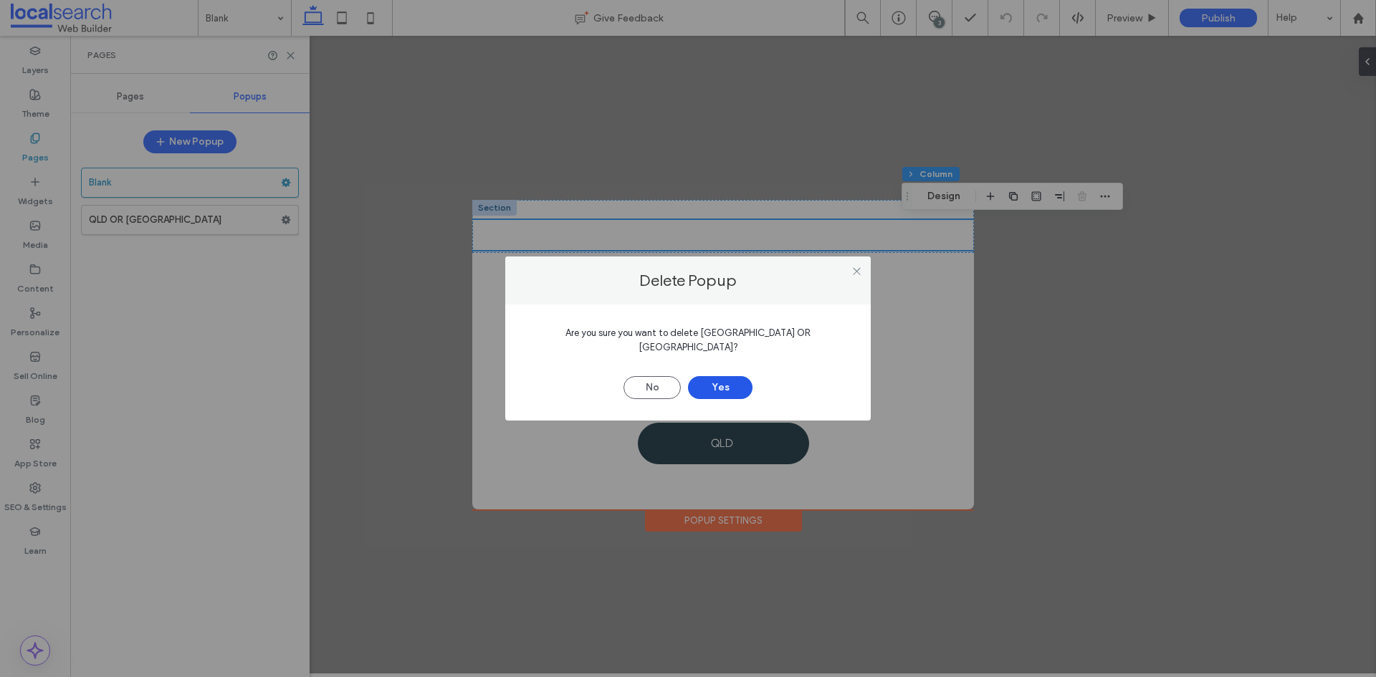
click at [717, 383] on button "Yes" at bounding box center [720, 387] width 65 height 23
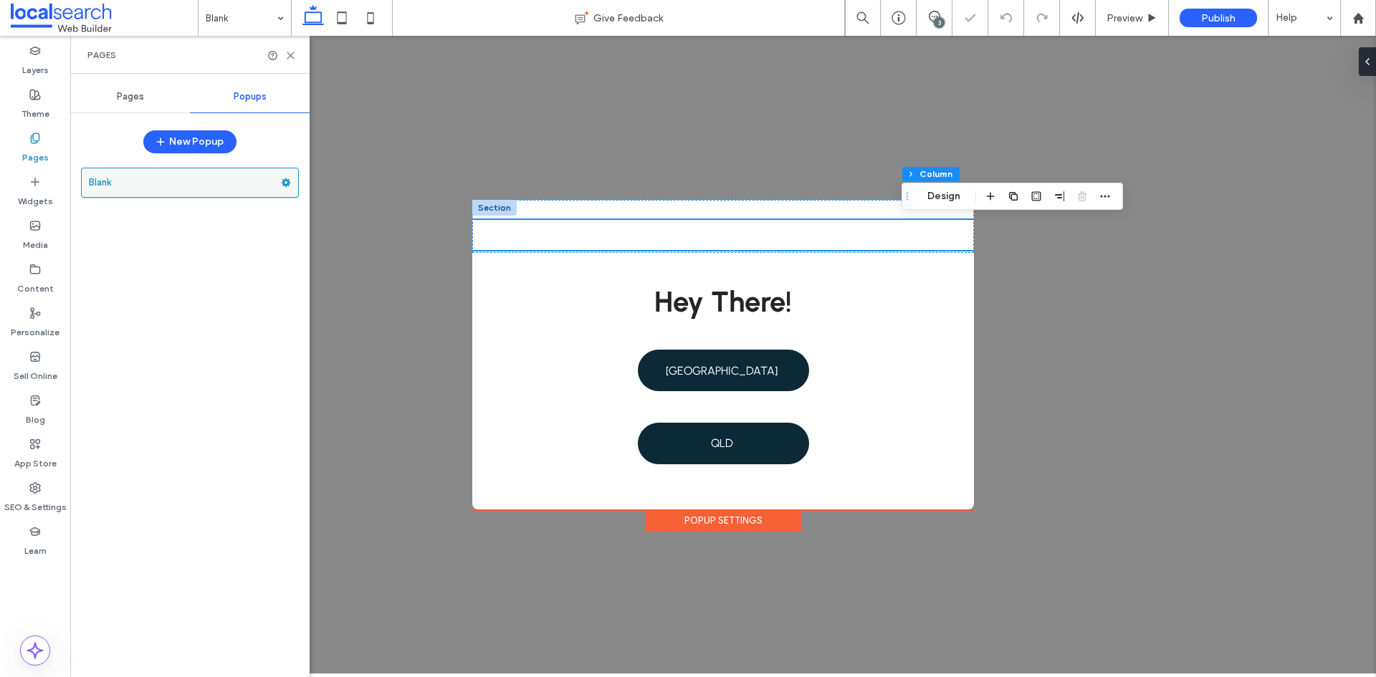
click at [282, 183] on use at bounding box center [286, 182] width 9 height 9
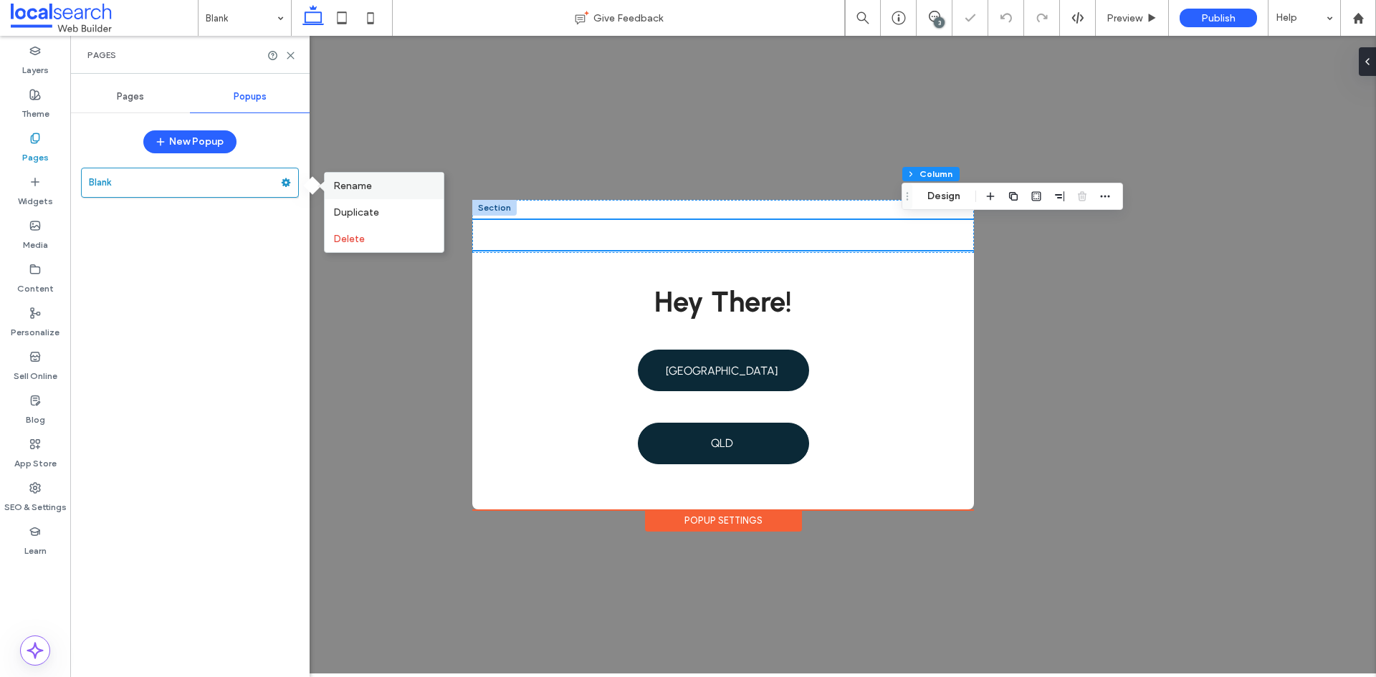
click at [381, 190] on label "Rename" at bounding box center [384, 186] width 102 height 12
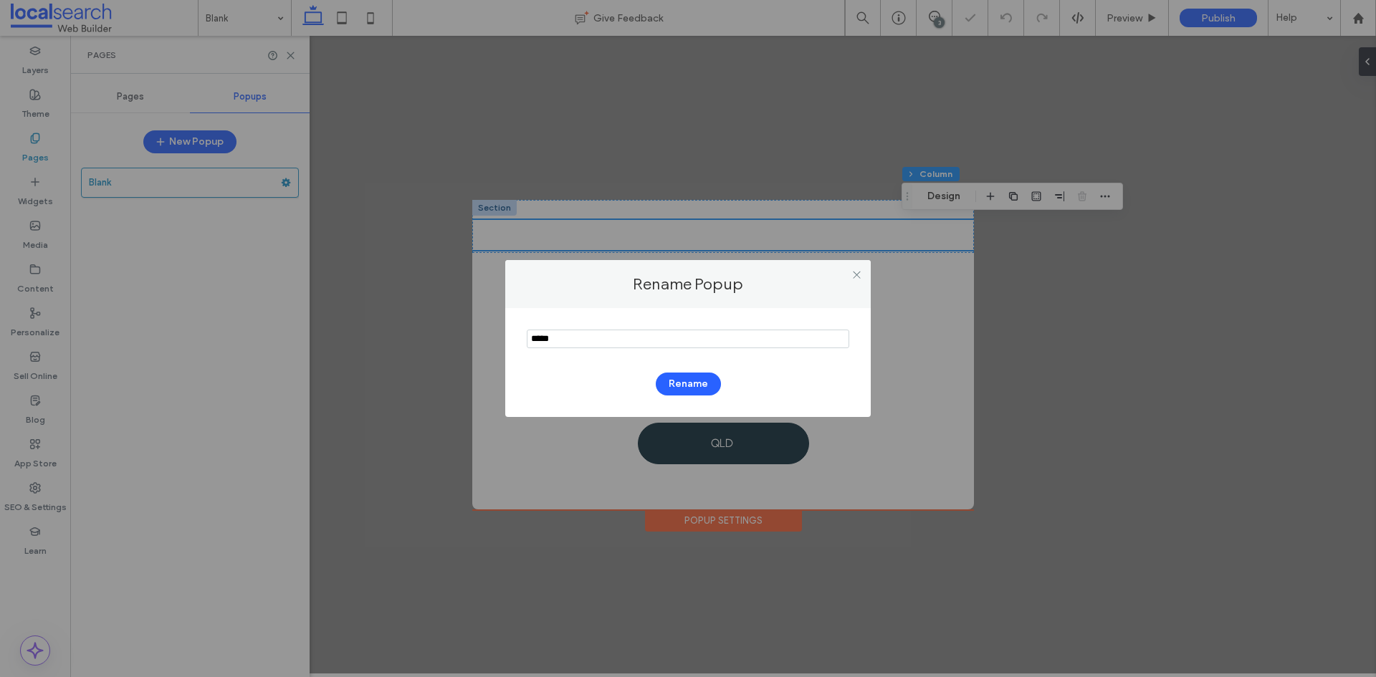
click at [581, 338] on input "notEmpty" at bounding box center [688, 339] width 323 height 19
type input "*"
type input "**********"
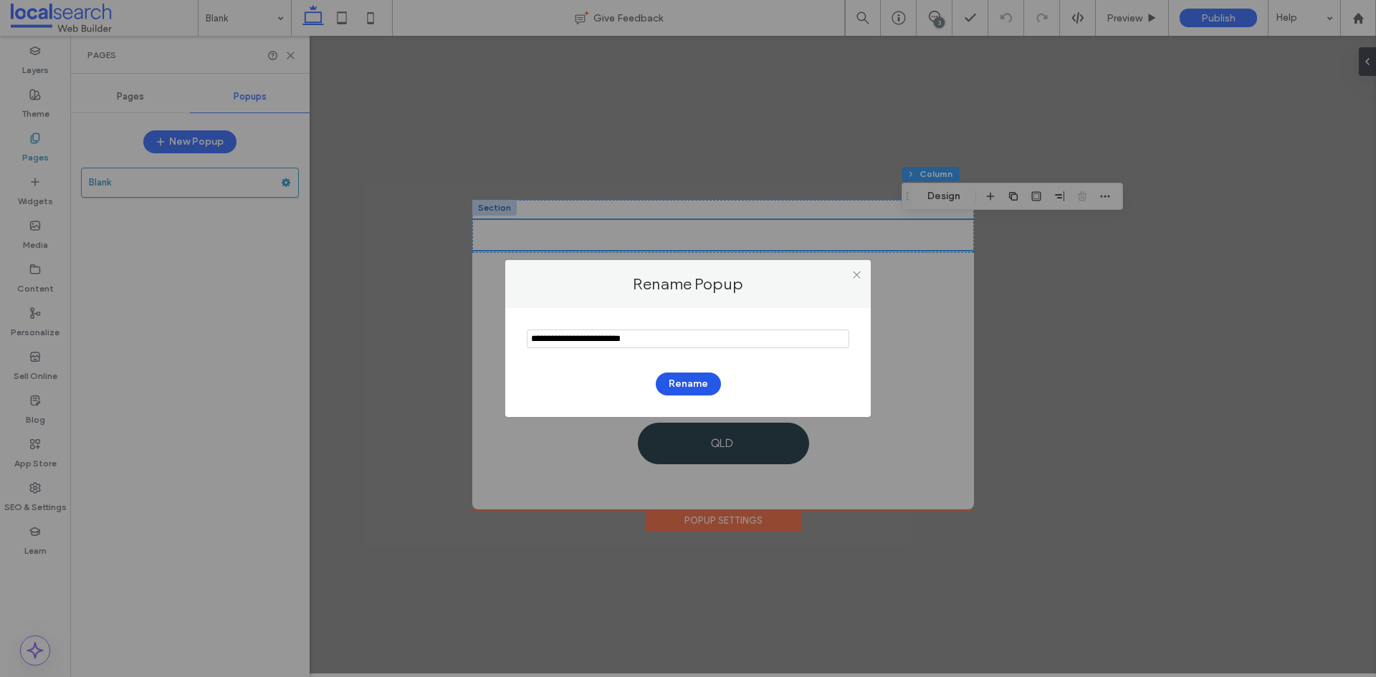
click at [695, 386] on button "Rename" at bounding box center [688, 384] width 65 height 23
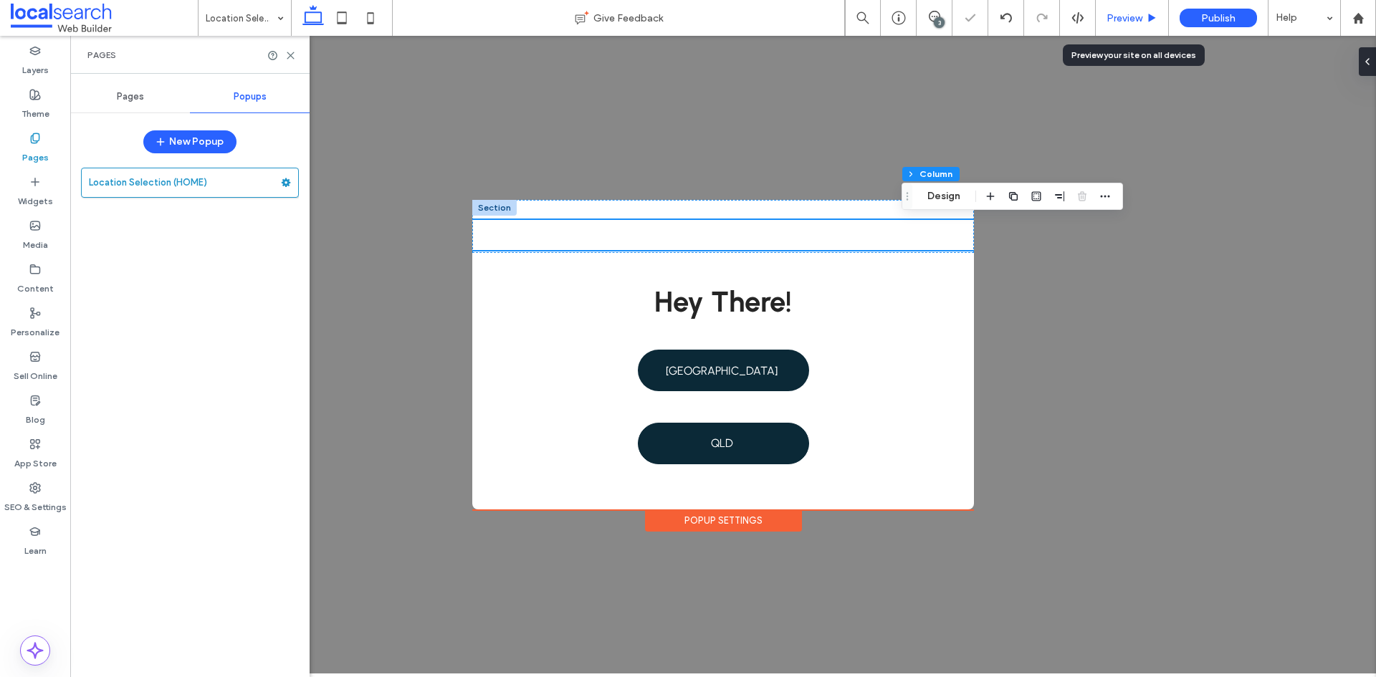
click at [1133, 24] on div "Preview" at bounding box center [1132, 18] width 73 height 36
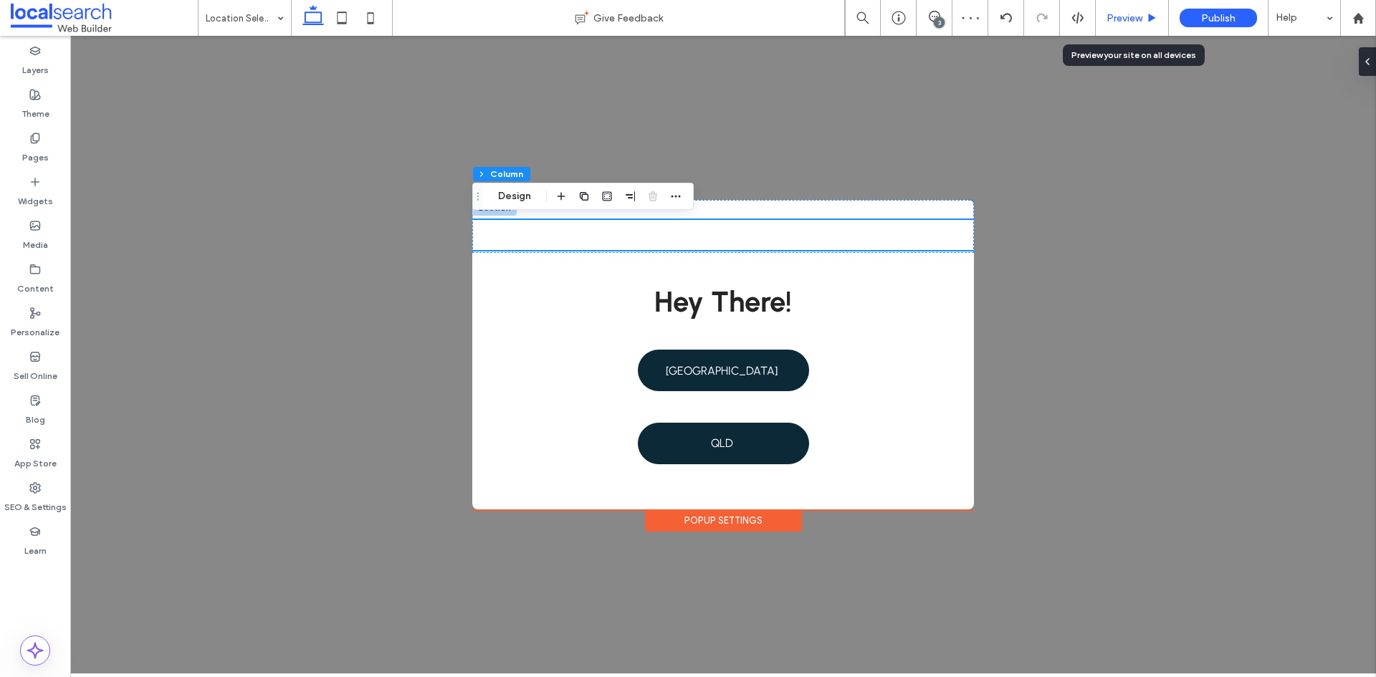
click at [1108, 19] on span "Preview" at bounding box center [1125, 18] width 36 height 12
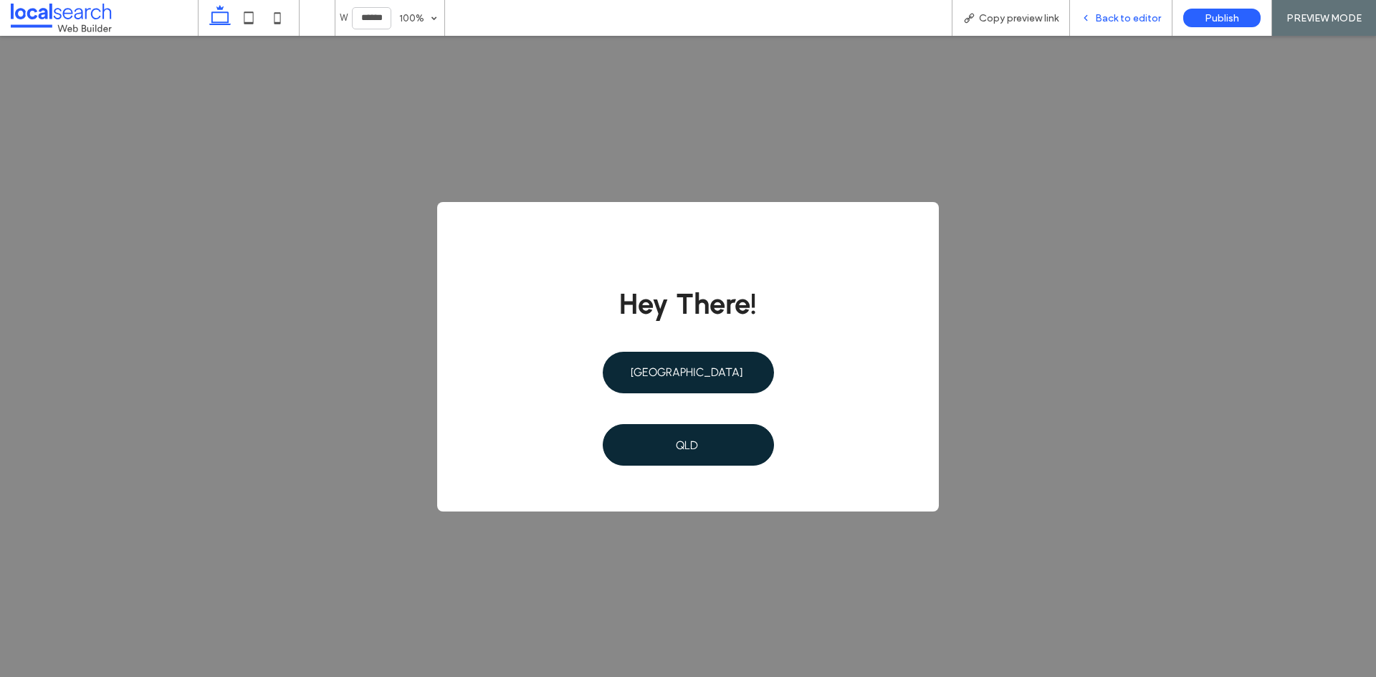
click at [1112, 23] on span "Back to editor" at bounding box center [1128, 18] width 66 height 12
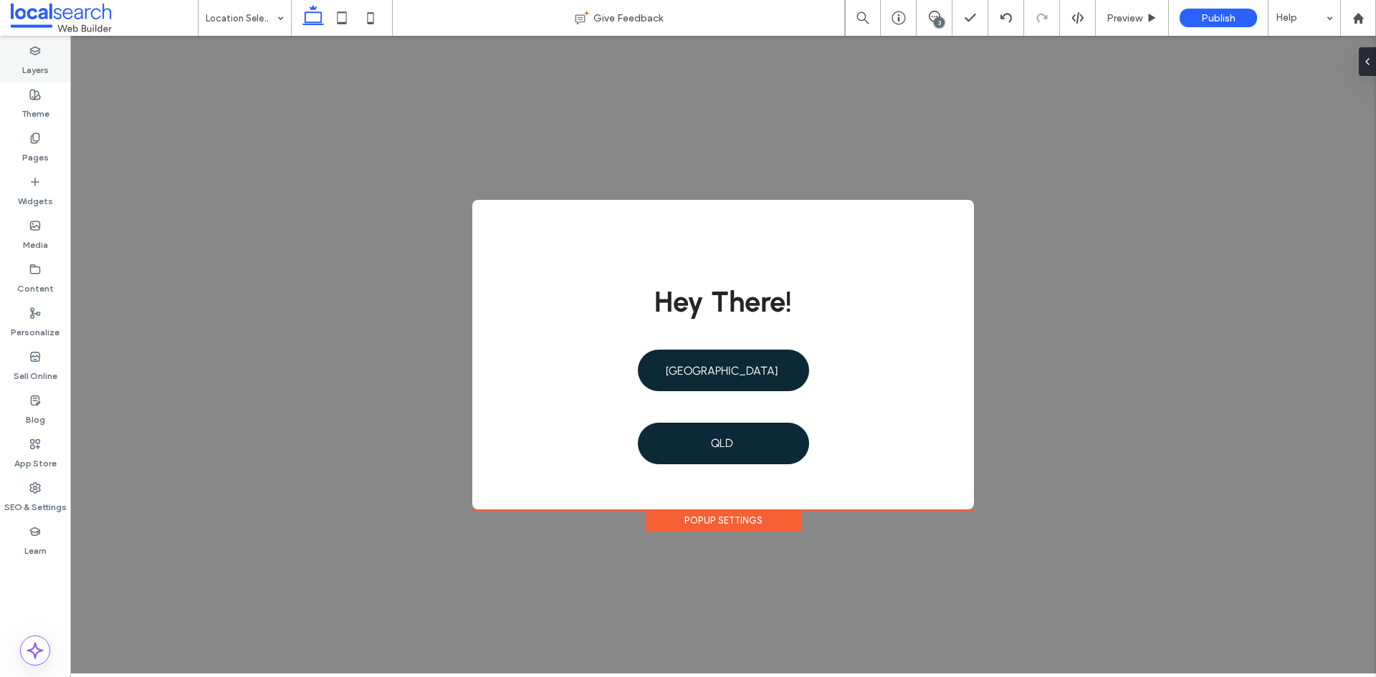
click at [44, 70] on label "Layers" at bounding box center [35, 67] width 27 height 20
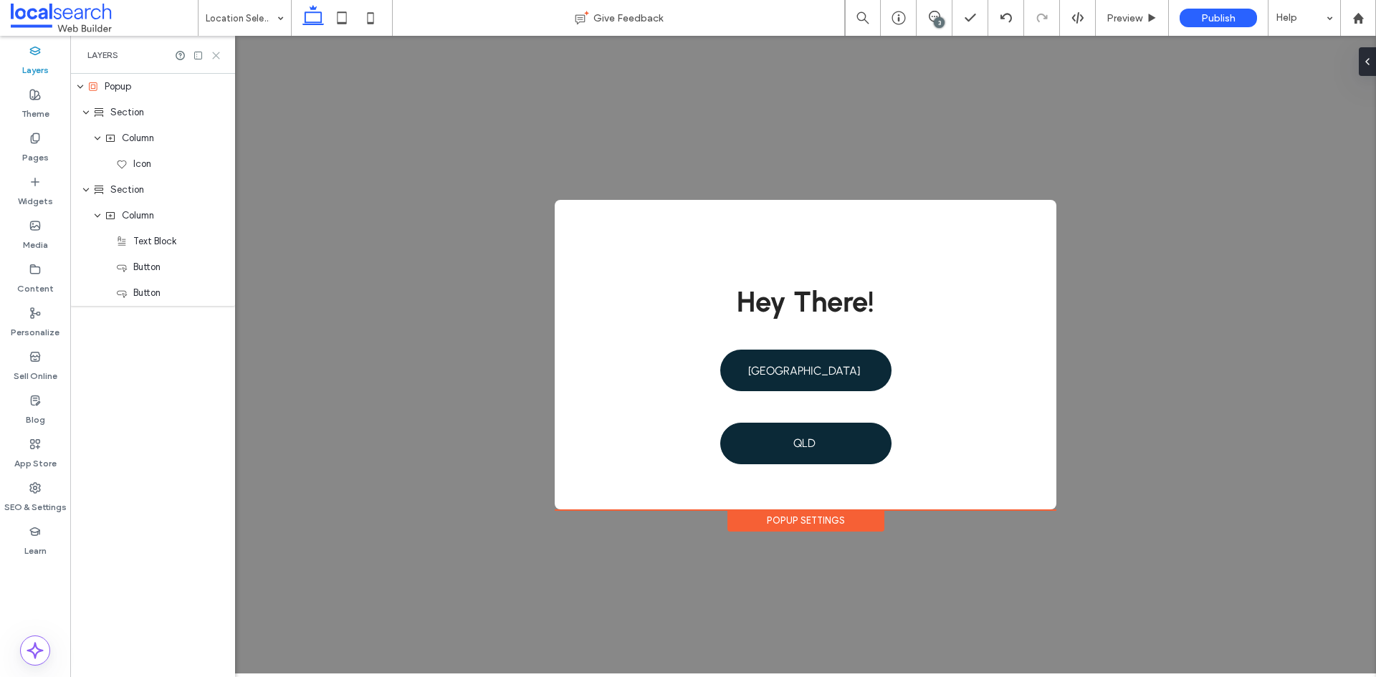
click at [216, 54] on use at bounding box center [216, 55] width 6 height 6
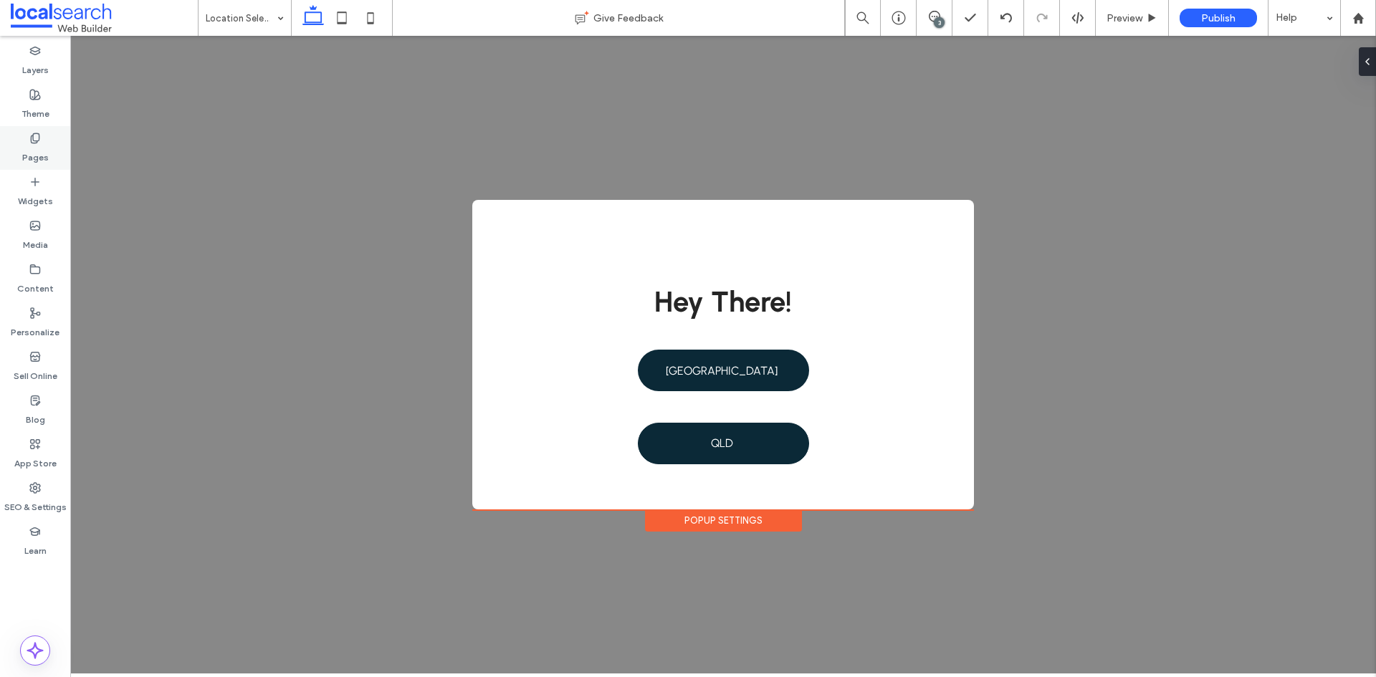
click at [36, 133] on icon at bounding box center [34, 138] width 11 height 11
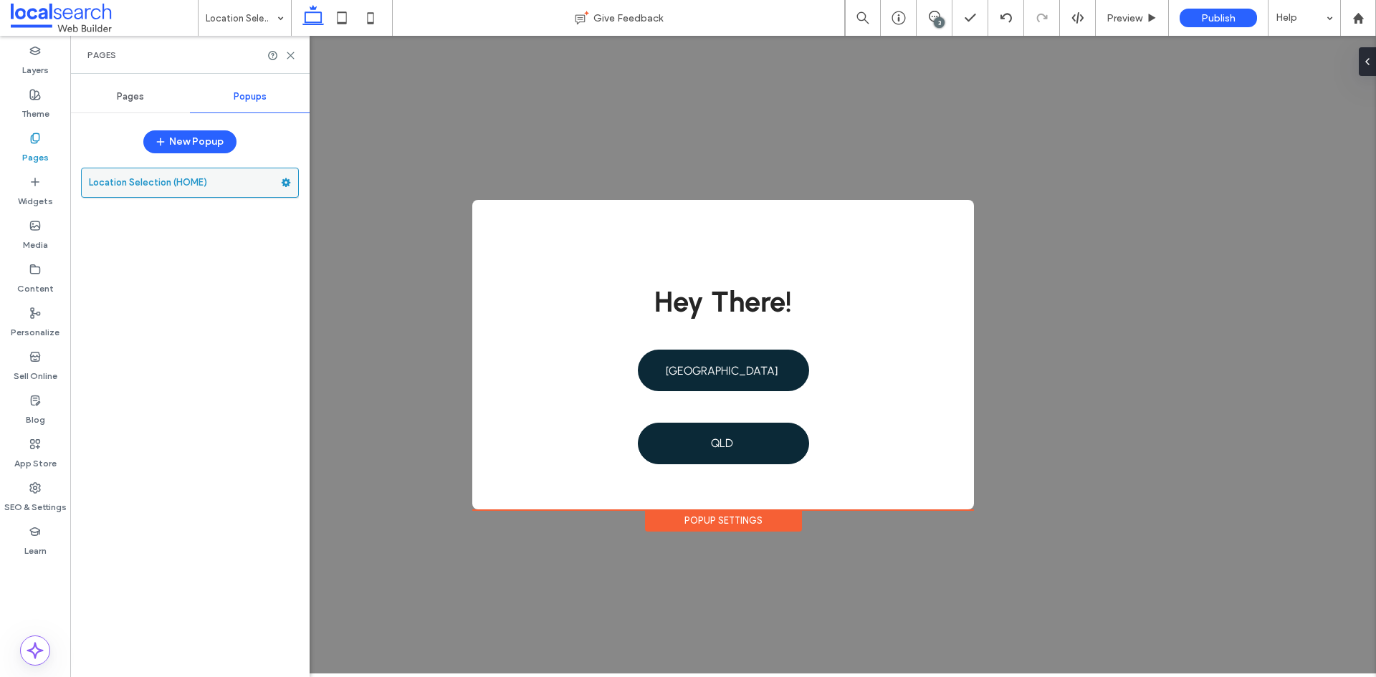
click at [289, 186] on icon at bounding box center [286, 183] width 10 height 10
drag, startPoint x: 305, startPoint y: 57, endPoint x: 297, endPoint y: 54, distance: 9.1
click at [301, 56] on div "Pages" at bounding box center [189, 55] width 239 height 38
click at [297, 54] on div "Pages" at bounding box center [189, 55] width 239 height 38
click at [287, 52] on use at bounding box center [290, 55] width 6 height 6
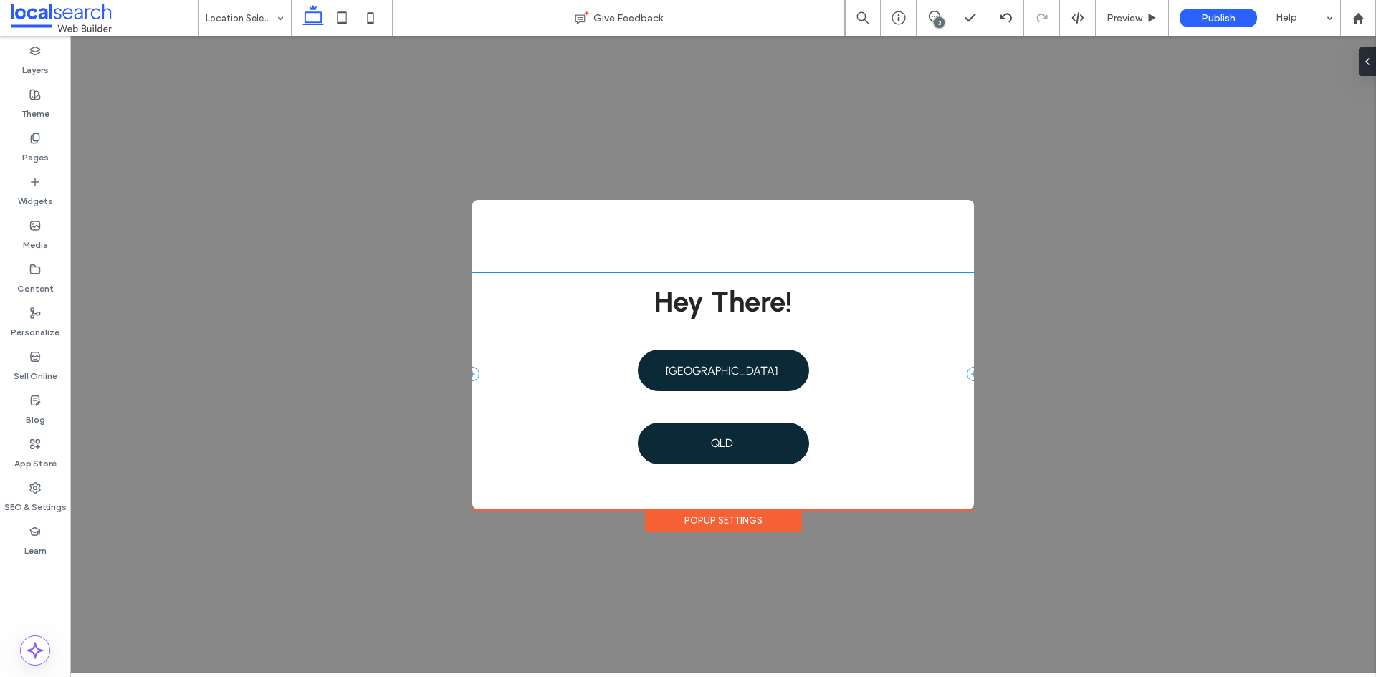
click at [566, 557] on div ".st0-1091118977{fill-rule:evenodd;clip-rule:evenodd;} + Add Section Hey There! …" at bounding box center [723, 355] width 1306 height 638
click at [32, 311] on use at bounding box center [35, 313] width 9 height 10
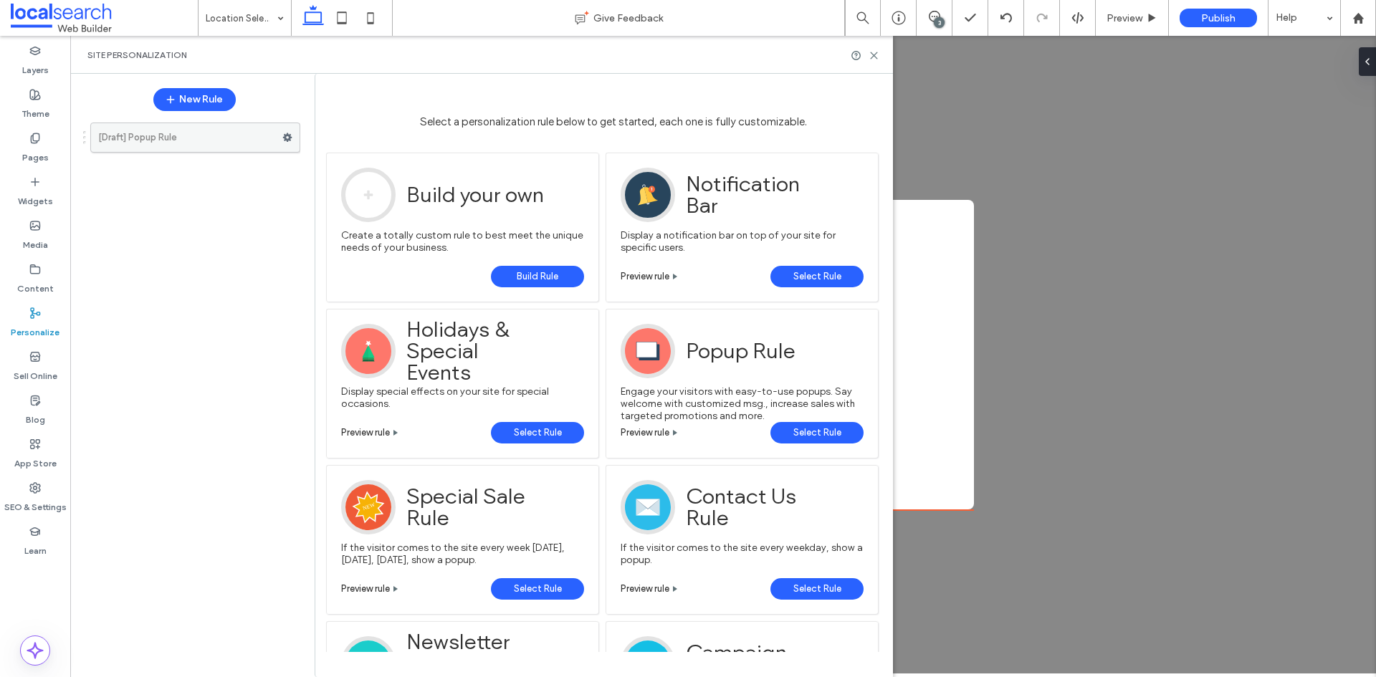
click at [194, 143] on label "[Draft] Popup Rule" at bounding box center [190, 137] width 184 height 29
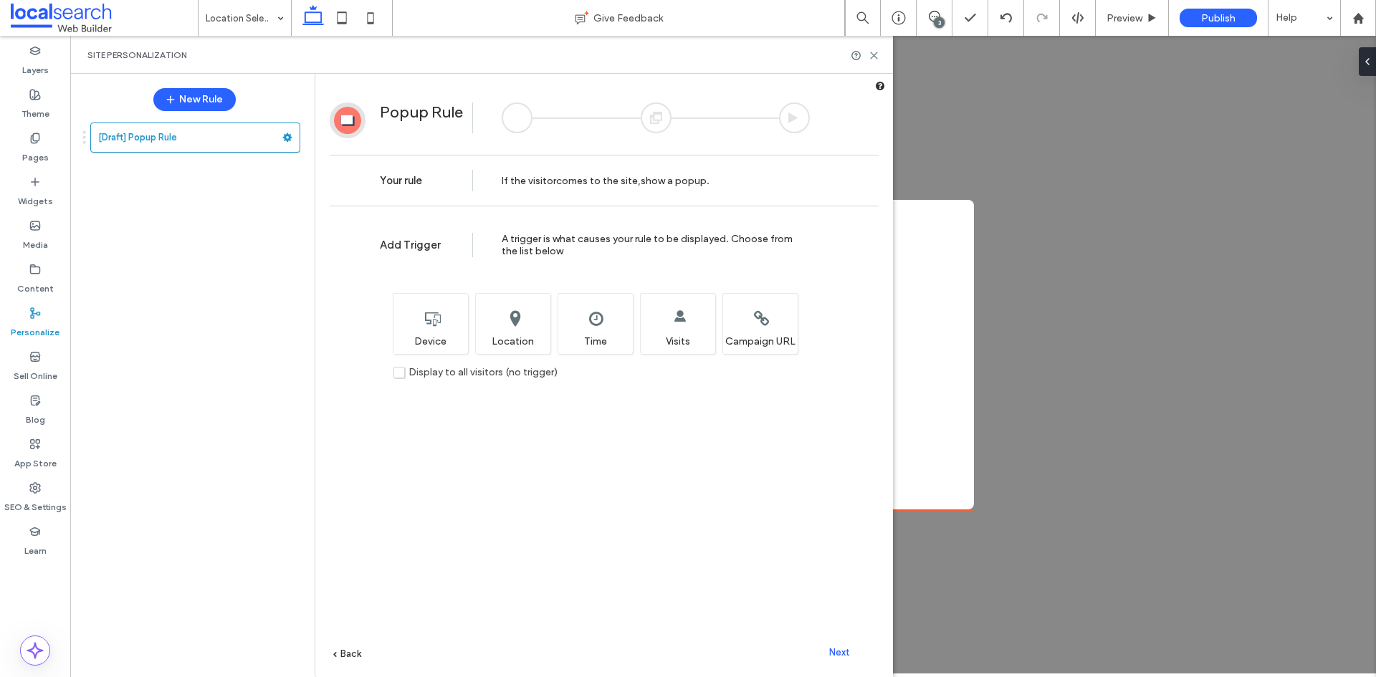
click at [822, 645] on div "Next" at bounding box center [839, 653] width 79 height 22
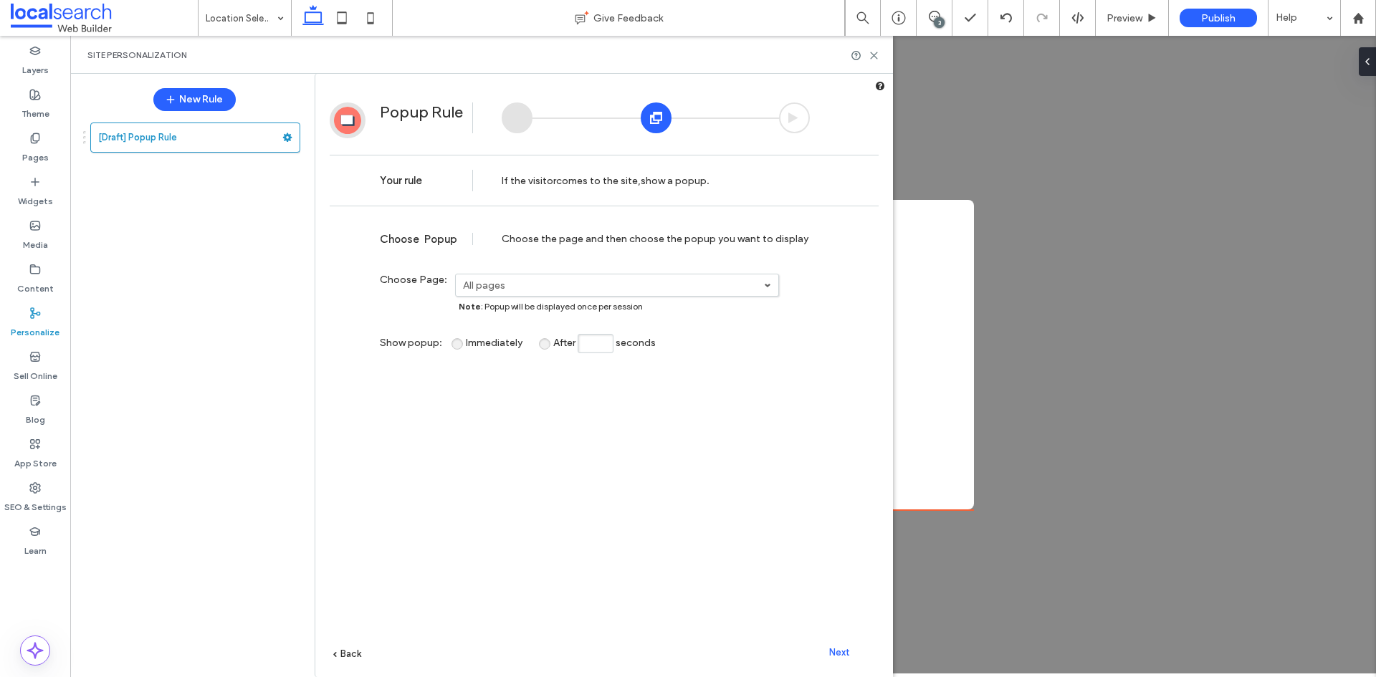
click at [822, 645] on div "Next" at bounding box center [839, 653] width 79 height 22
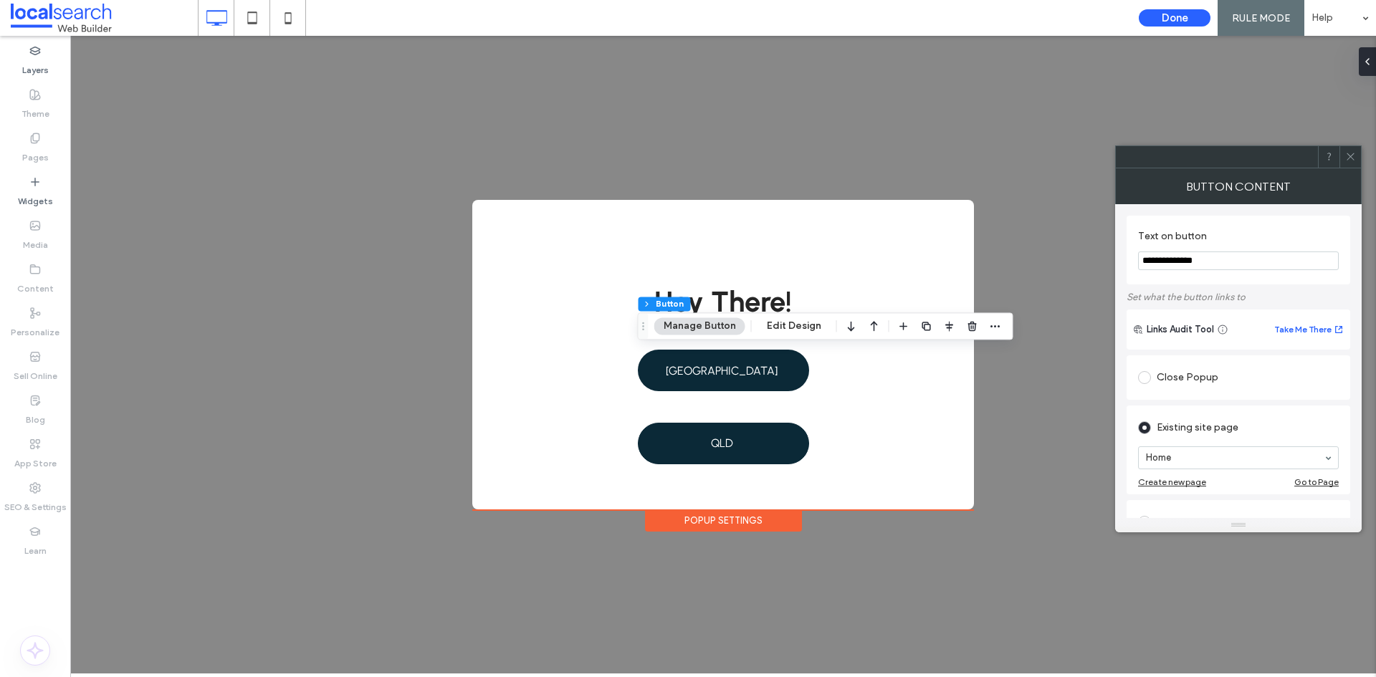
click at [1172, 264] on input "**********" at bounding box center [1238, 261] width 201 height 19
click at [1173, 263] on input "**********" at bounding box center [1238, 261] width 201 height 19
type input "***"
click at [1121, 391] on div "Text on button *** Set what the button links to Links Audit Tool Take Me There …" at bounding box center [1238, 361] width 247 height 314
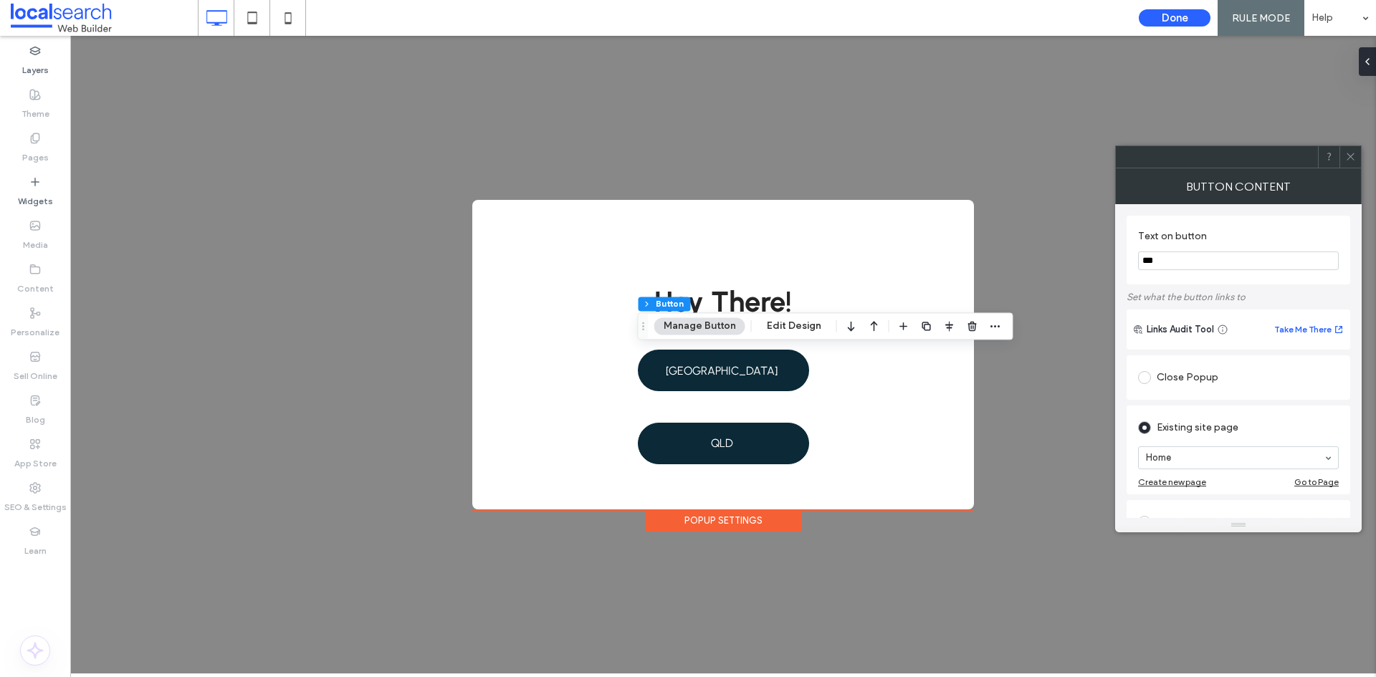
click at [1352, 161] on icon at bounding box center [1350, 156] width 11 height 11
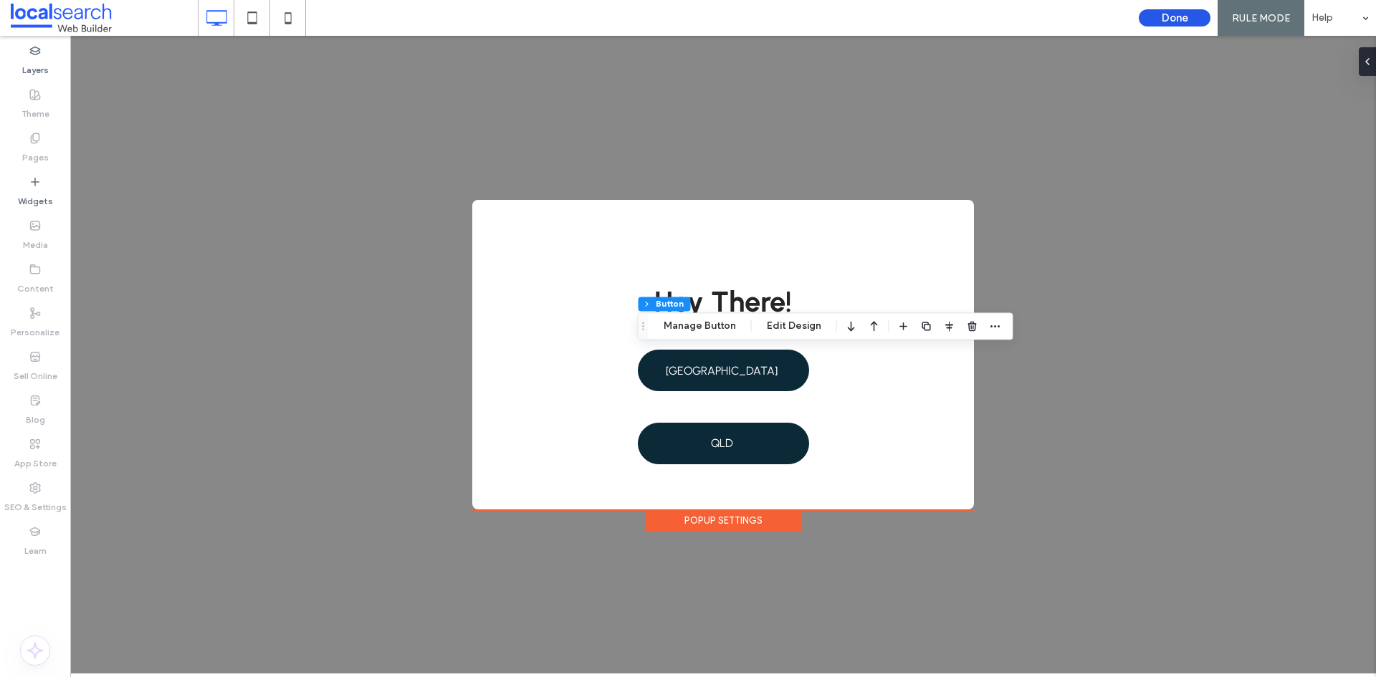
click at [1178, 15] on button "Done" at bounding box center [1175, 17] width 72 height 17
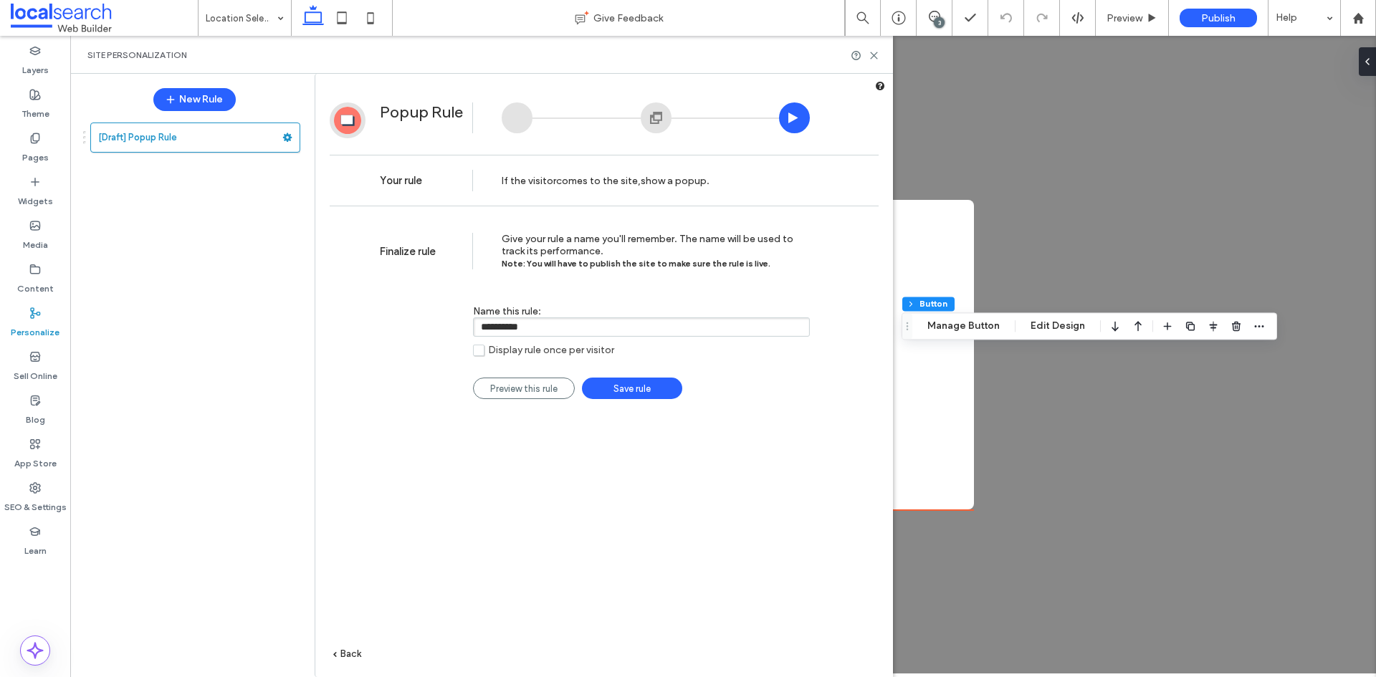
click at [654, 392] on link "Save rule" at bounding box center [632, 389] width 100 height 22
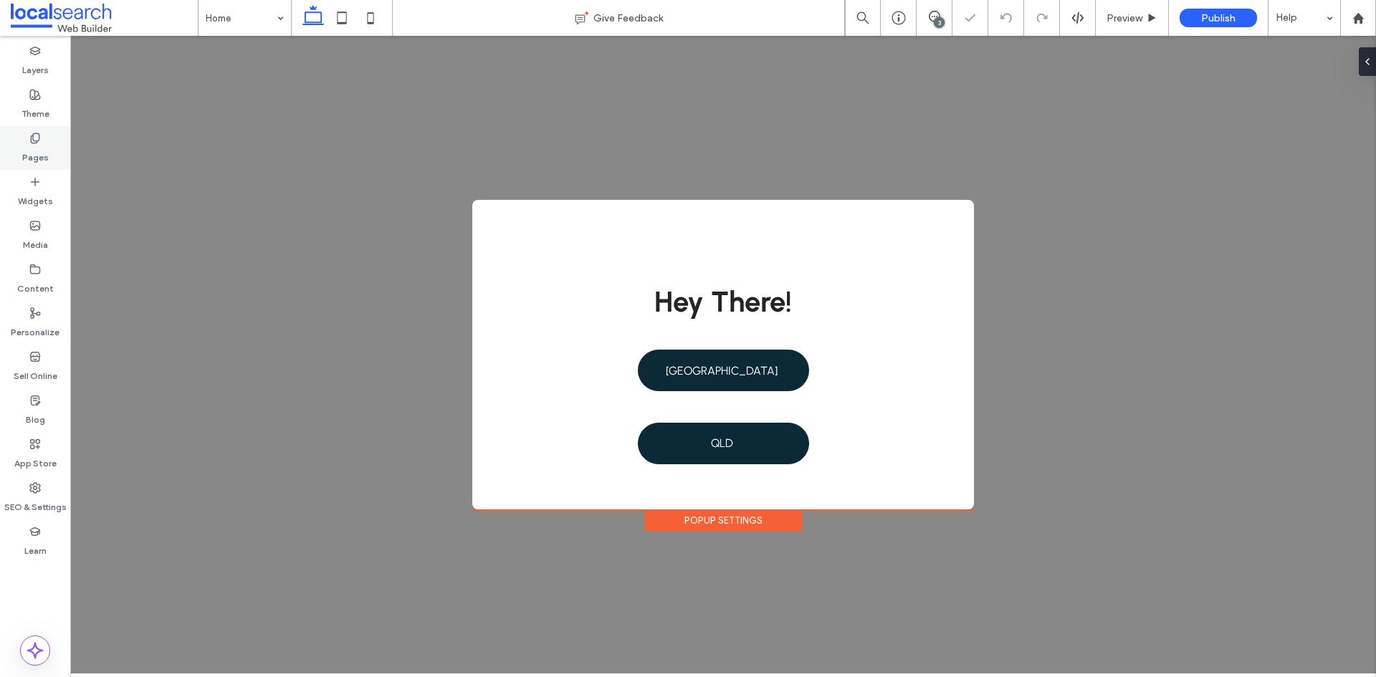
click at [42, 151] on label "Pages" at bounding box center [35, 154] width 27 height 20
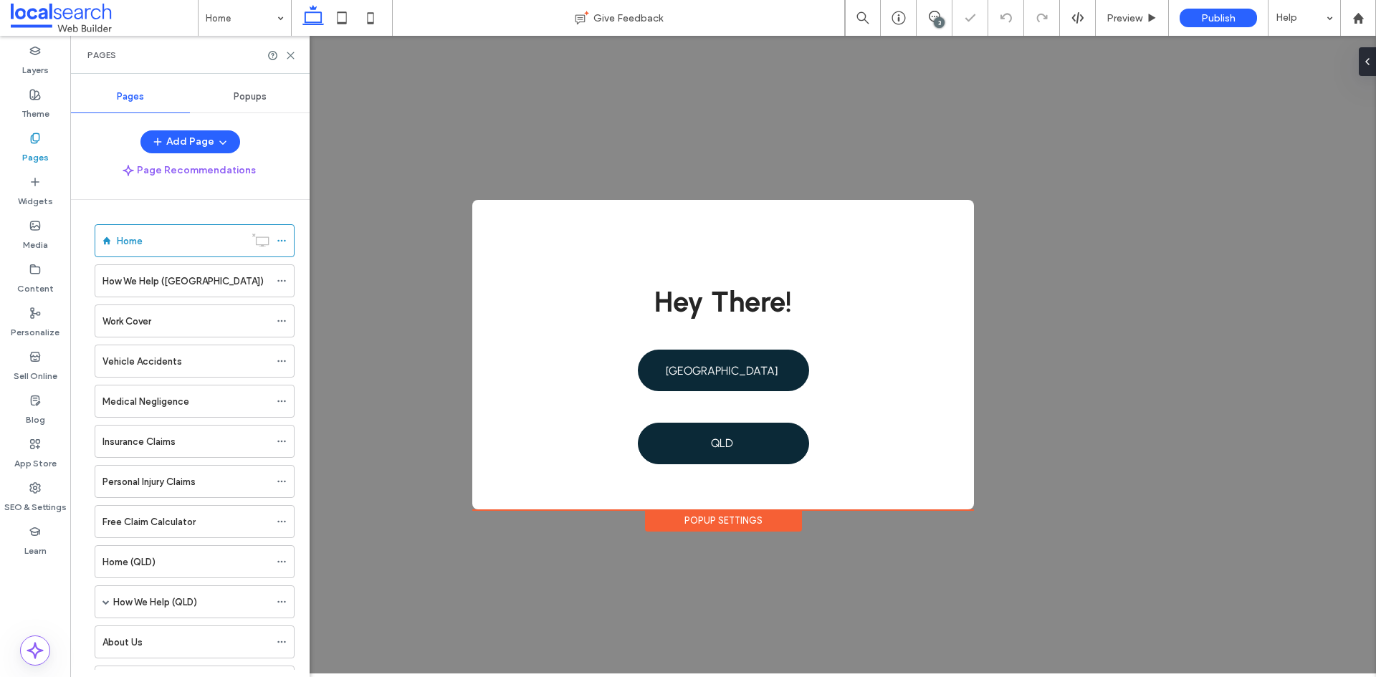
click at [234, 103] on div "Popups" at bounding box center [250, 97] width 120 height 32
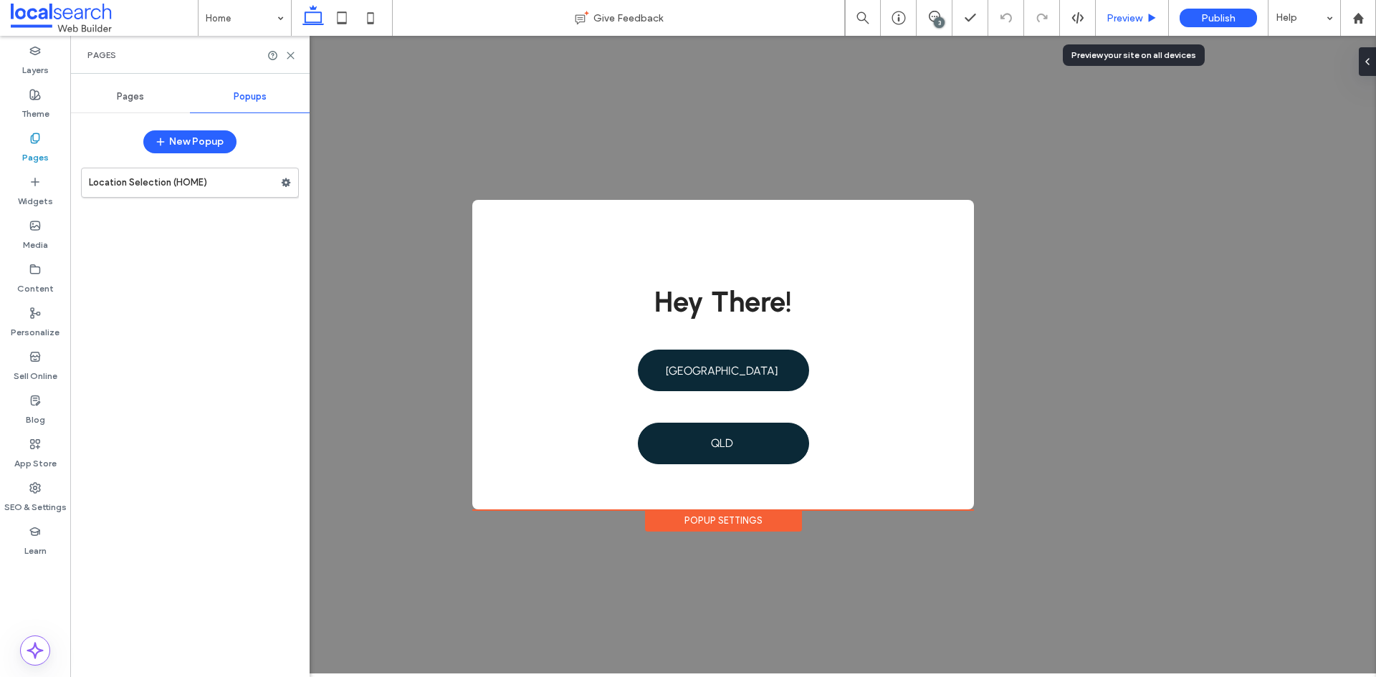
click at [1120, 22] on span "Preview" at bounding box center [1125, 18] width 36 height 12
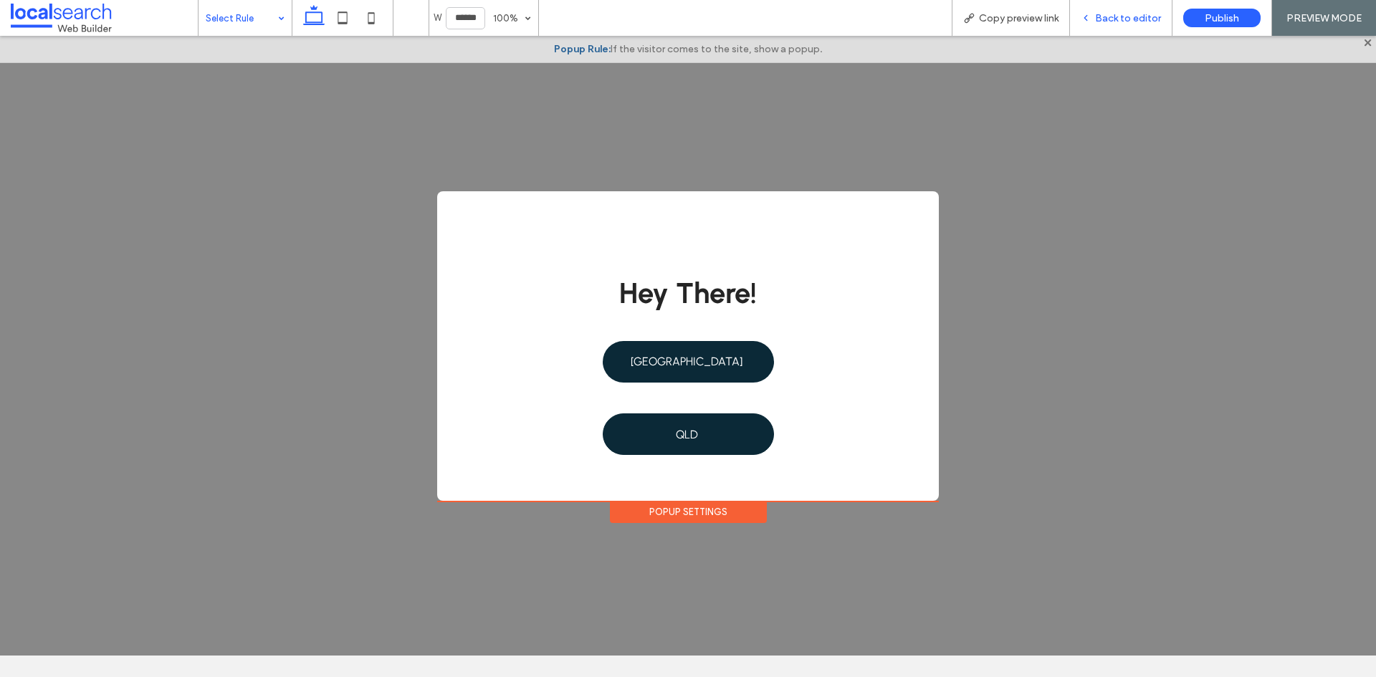
click at [1133, 22] on span "Back to editor" at bounding box center [1128, 18] width 66 height 12
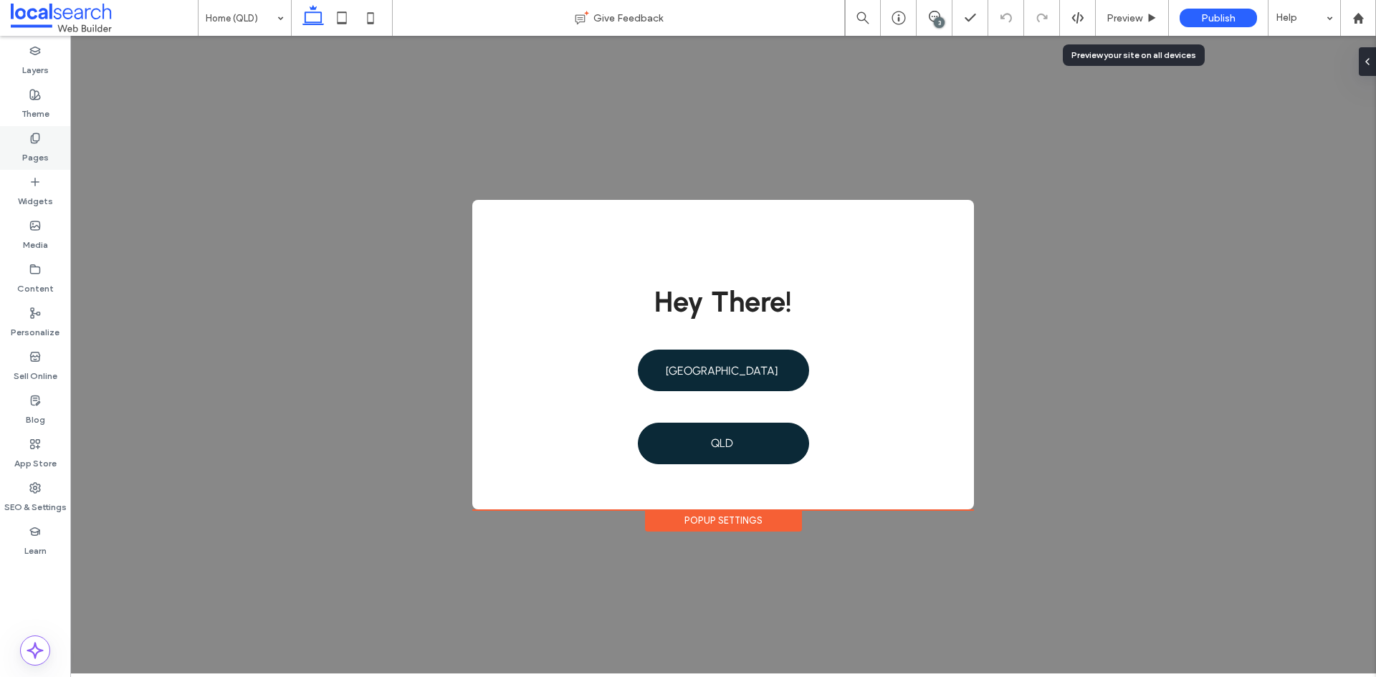
click at [44, 156] on label "Pages" at bounding box center [35, 154] width 27 height 20
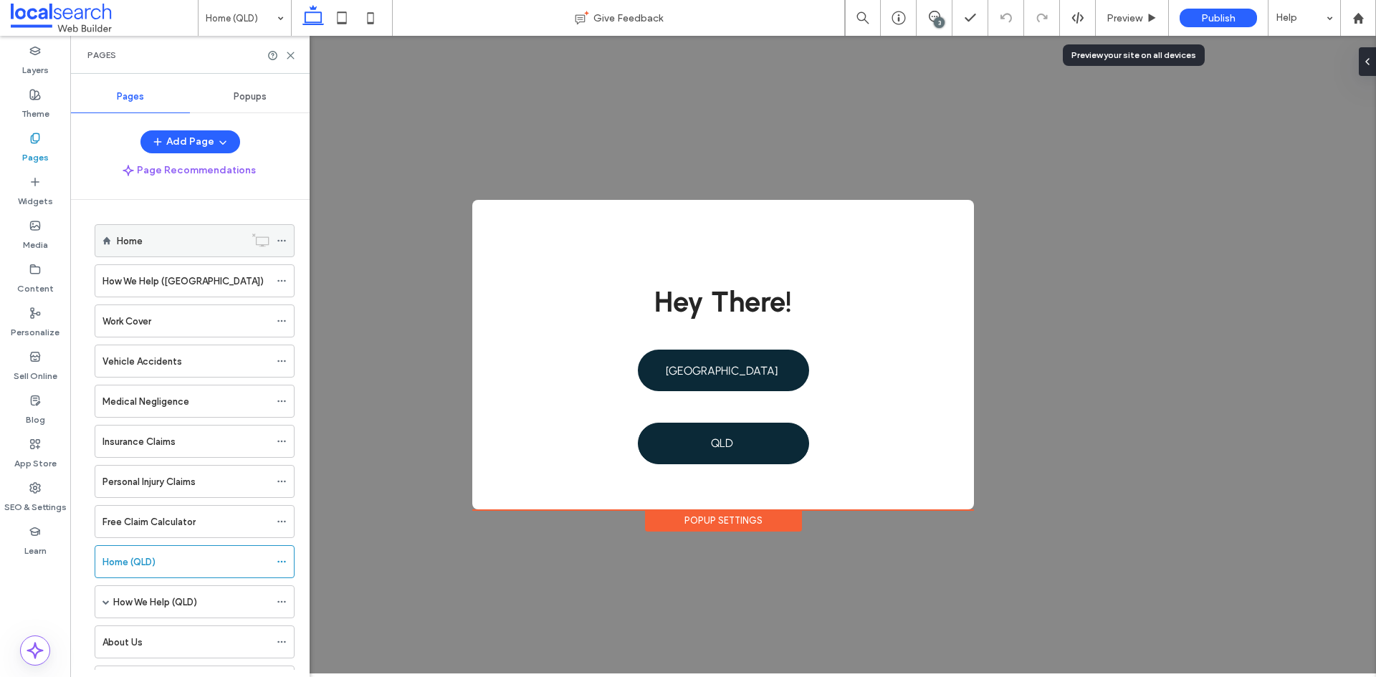
click at [189, 246] on div "Home" at bounding box center [181, 241] width 128 height 15
